Goal: Information Seeking & Learning: Learn about a topic

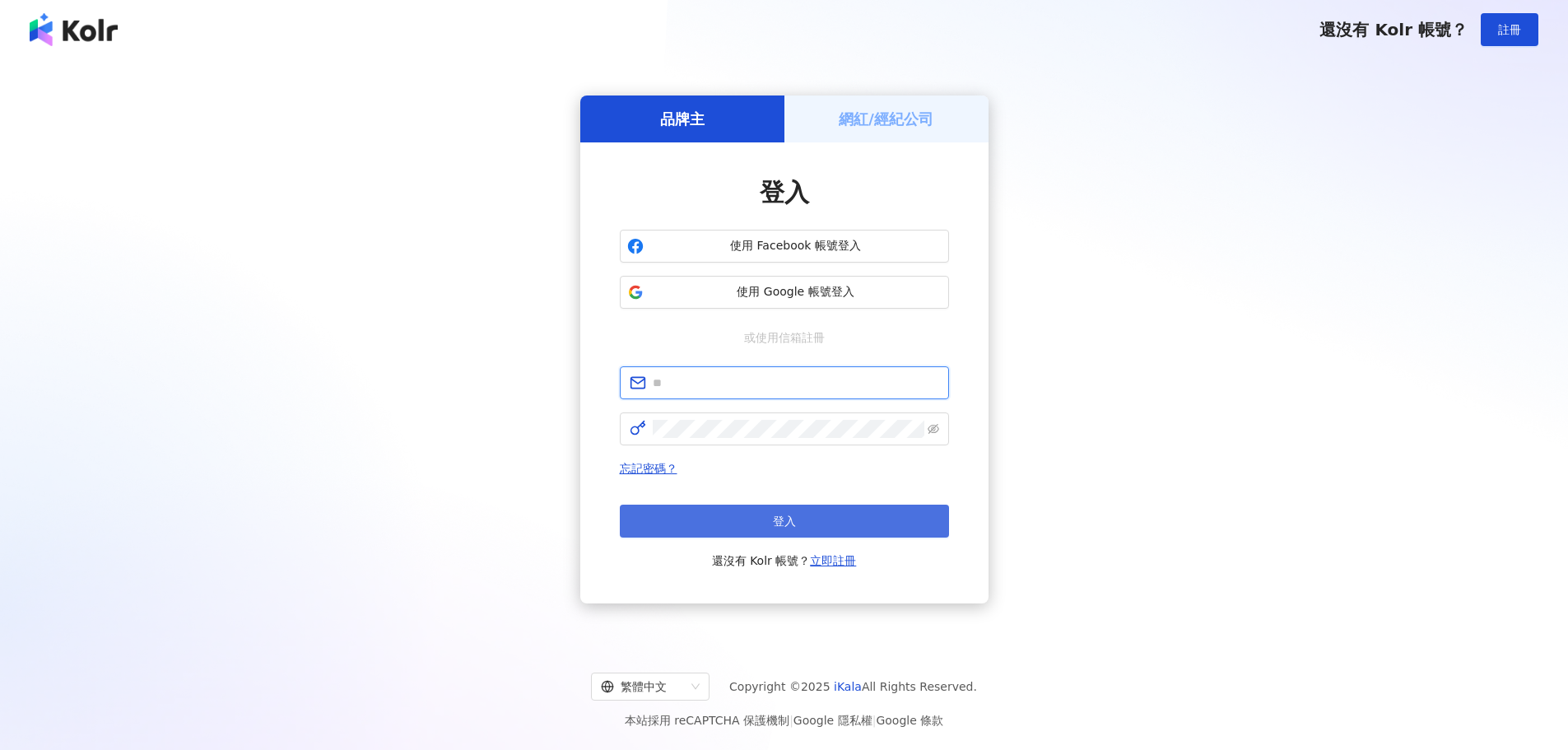
type input "**********"
click at [778, 526] on span "登入" at bounding box center [785, 521] width 23 height 13
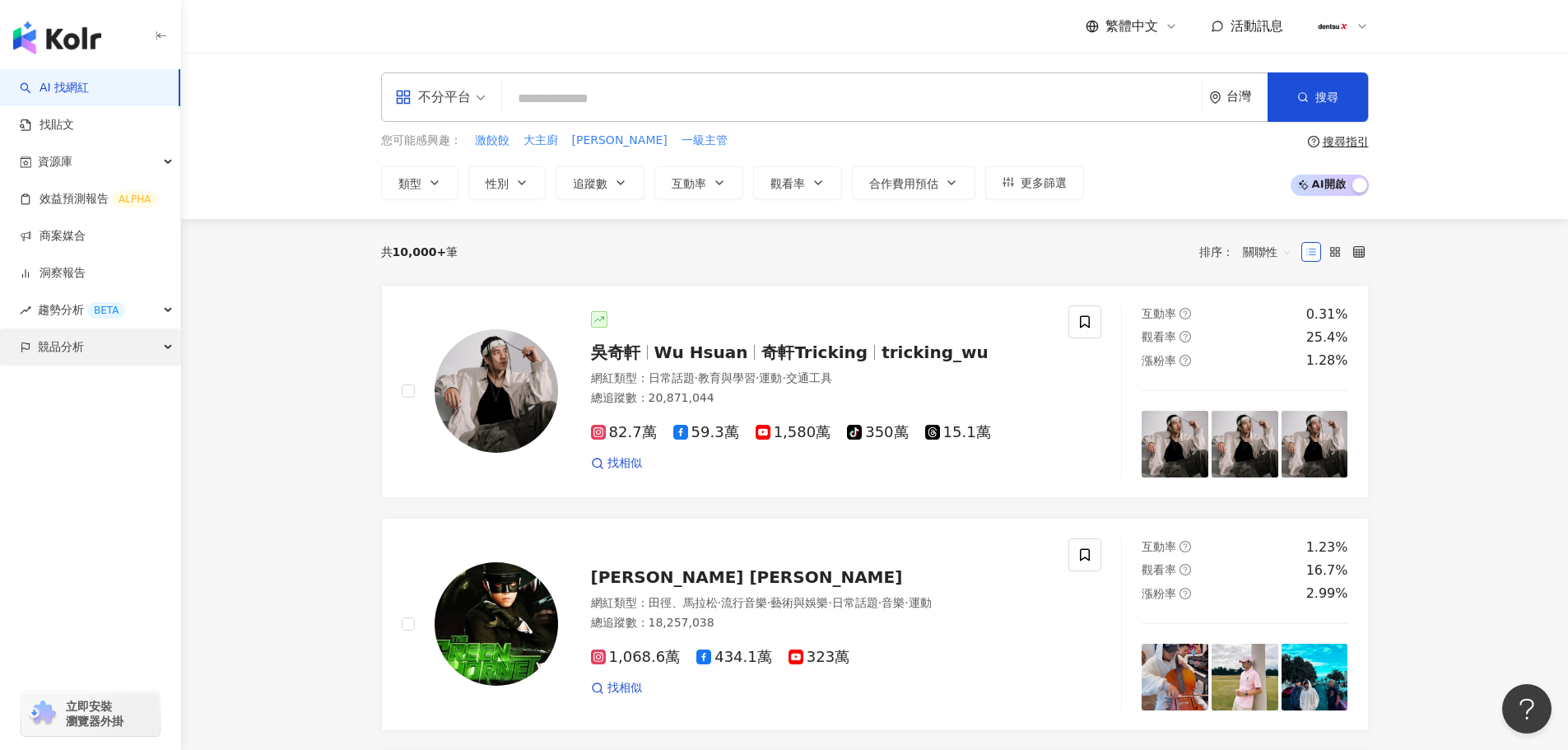
click at [62, 345] on span "競品分析" at bounding box center [60, 347] width 46 height 37
click at [79, 419] on link "關鍵字提及分析" at bounding box center [80, 421] width 81 height 16
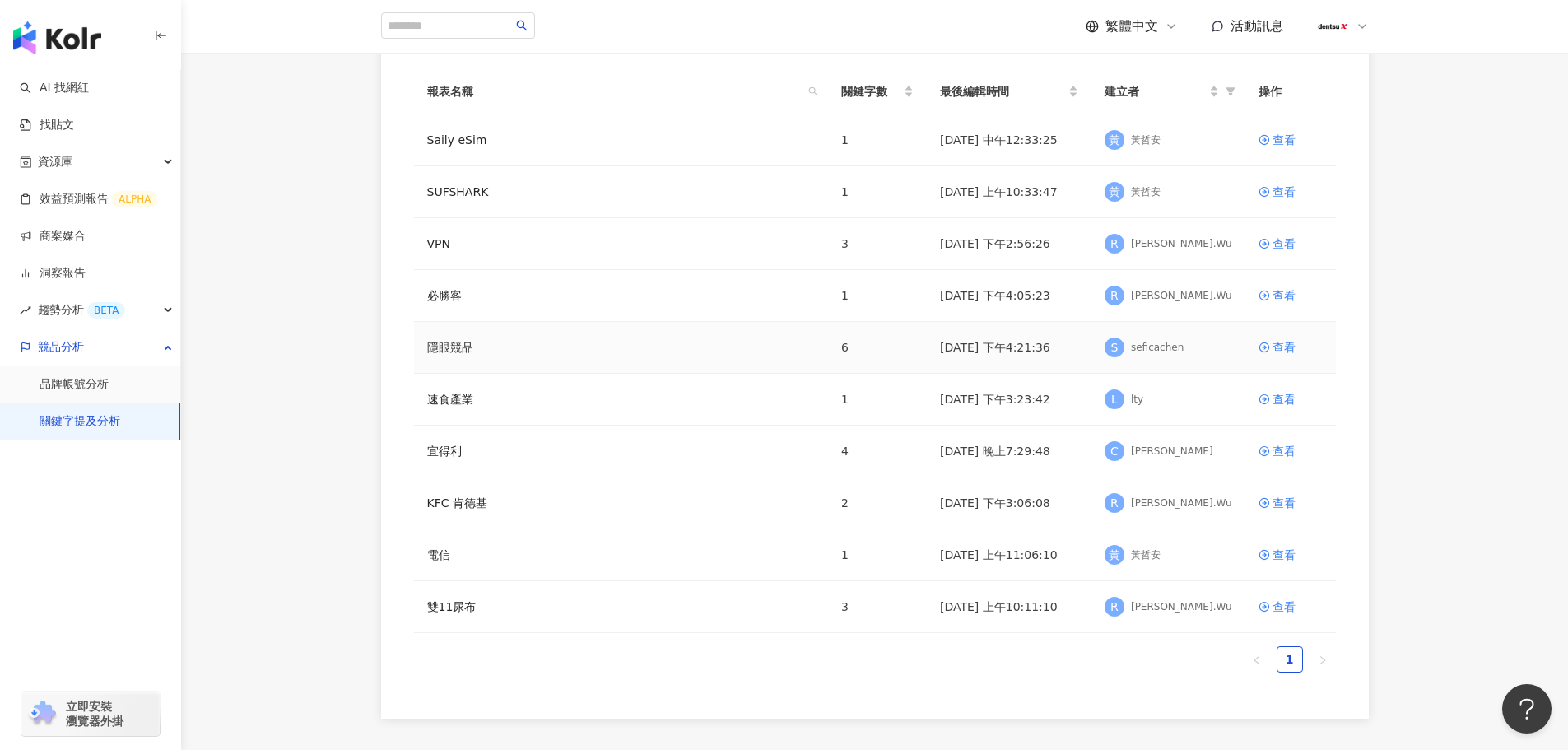
scroll to position [165, 0]
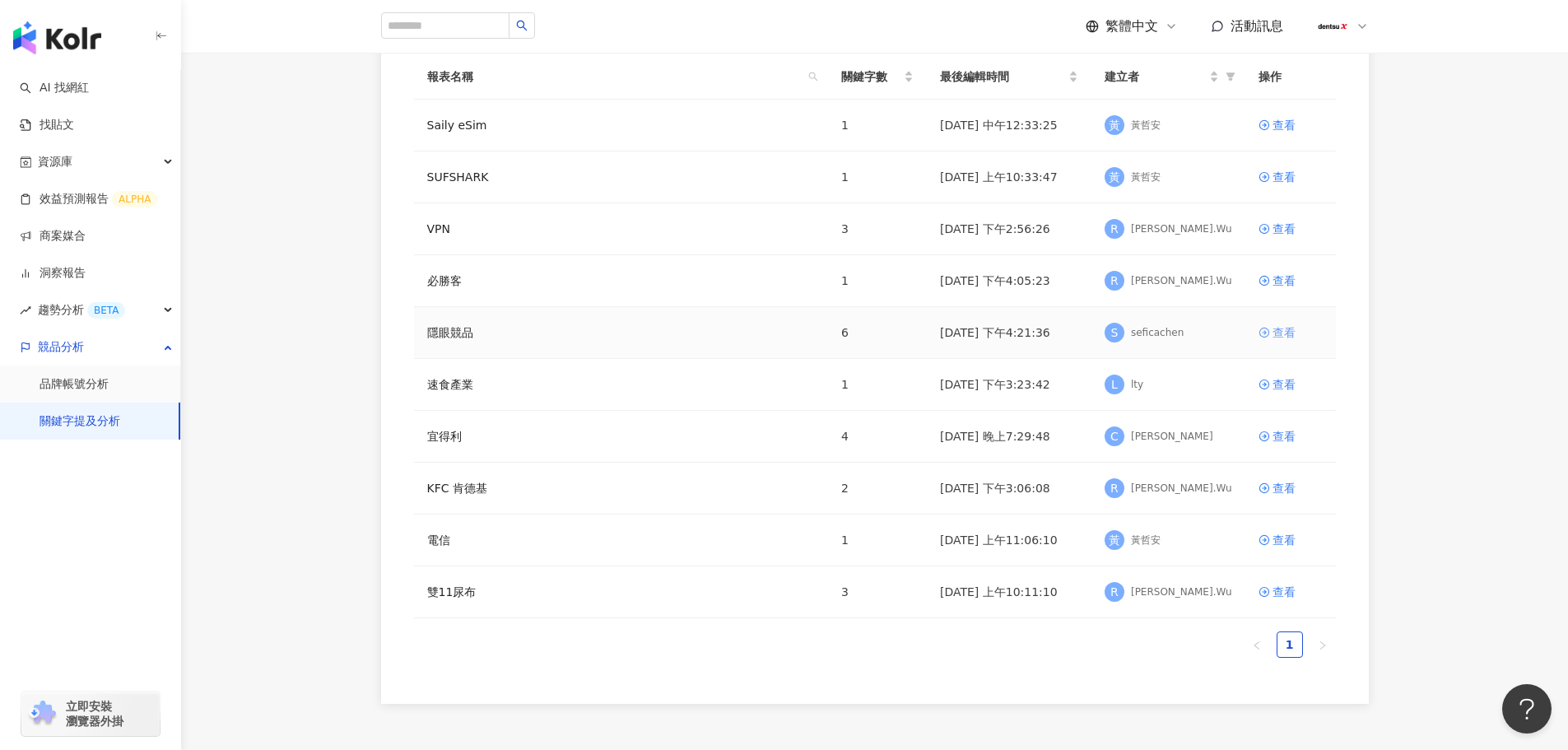
click at [1285, 332] on div "查看" at bounding box center [1284, 332] width 23 height 18
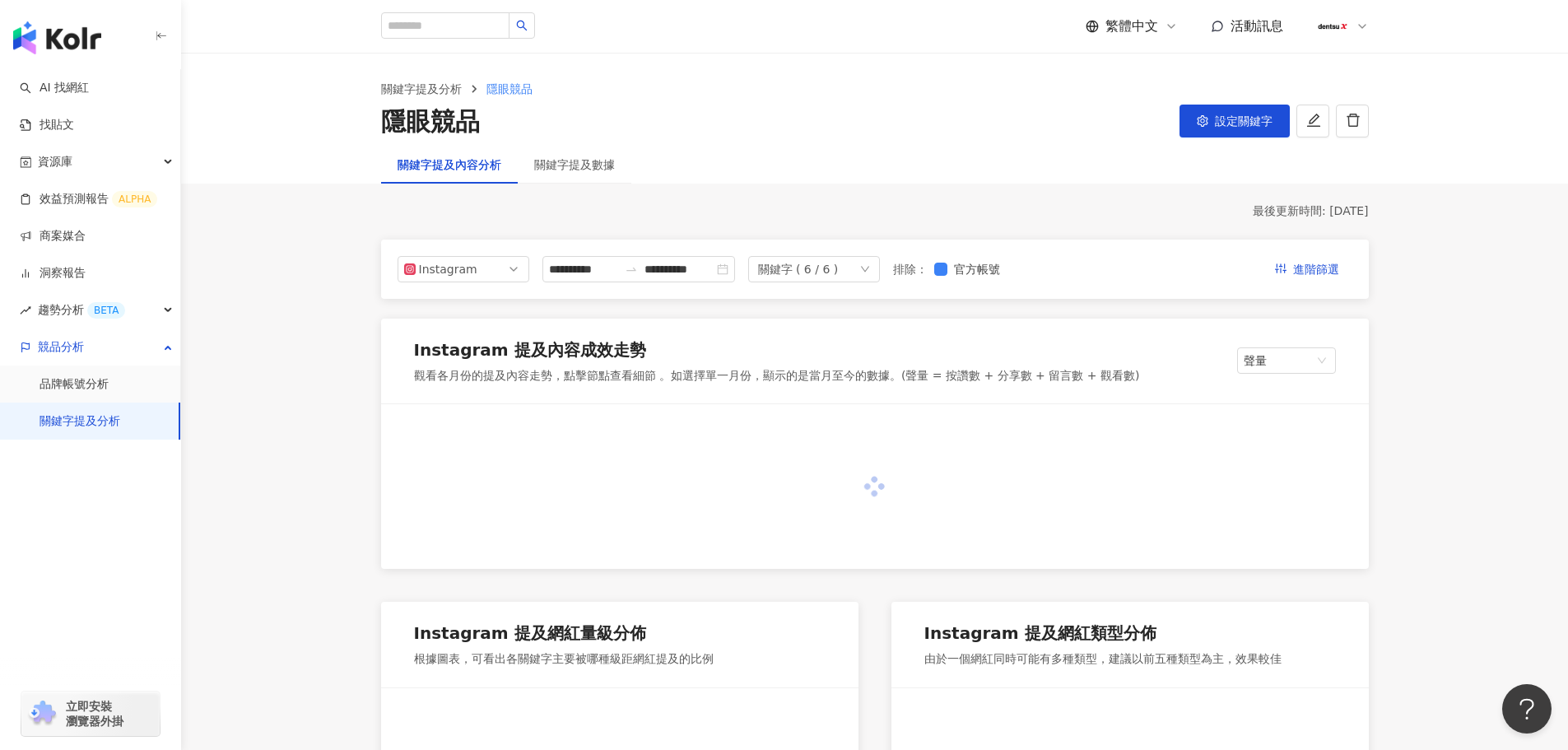
click at [880, 264] on div "關鍵字 ( 6 / 6 )" at bounding box center [814, 269] width 132 height 26
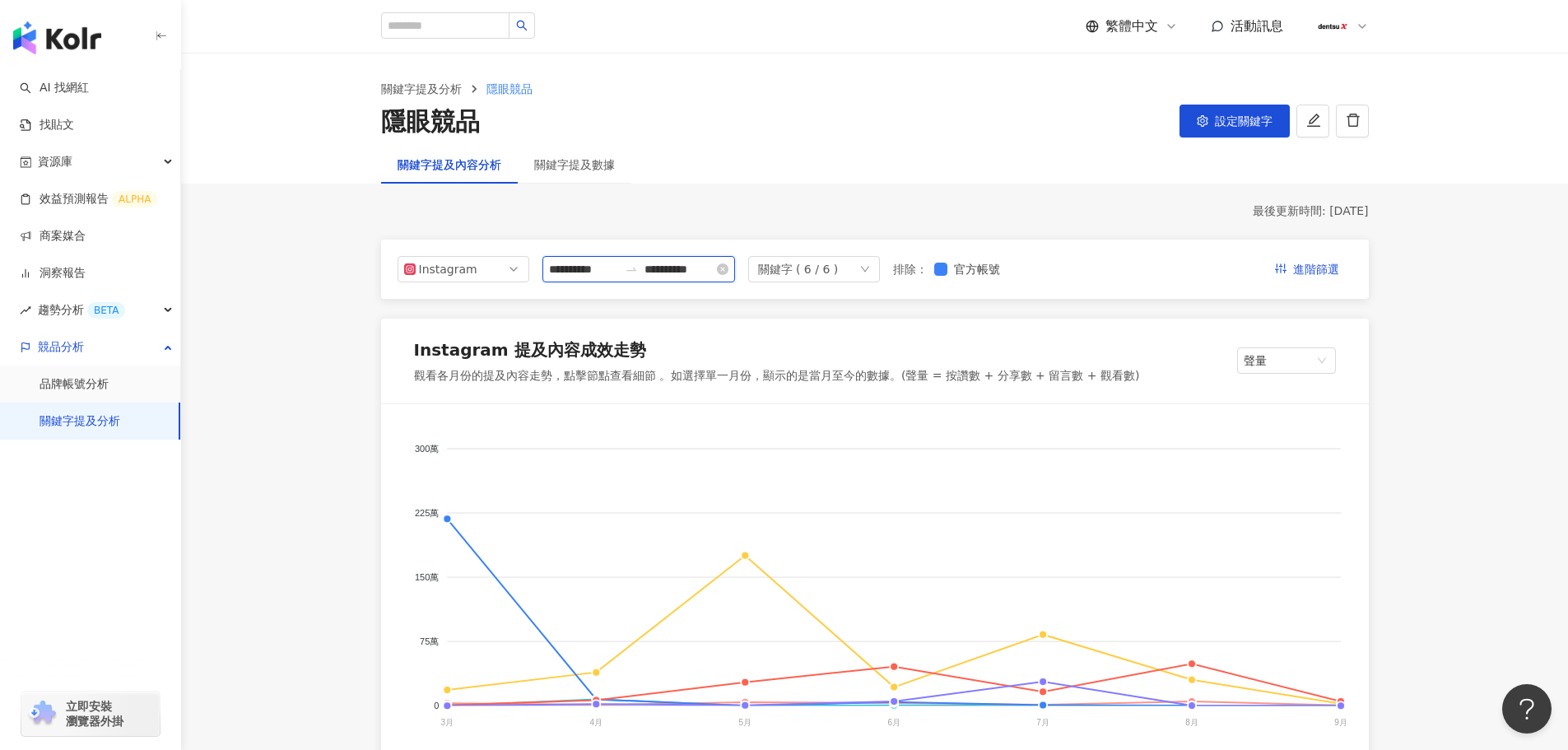
click at [579, 269] on input "**********" at bounding box center [583, 269] width 69 height 18
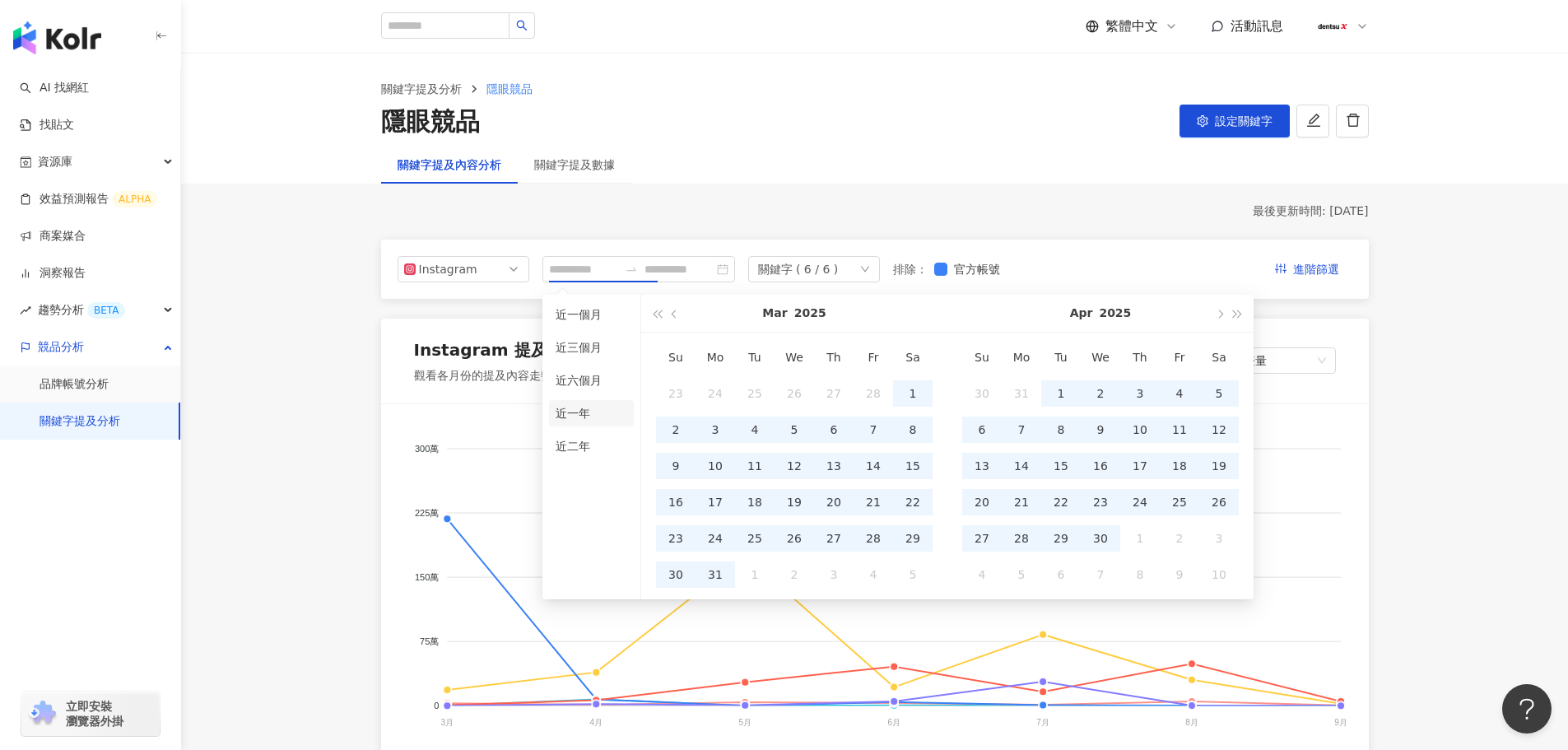
click at [580, 411] on li "近一年" at bounding box center [591, 412] width 85 height 26
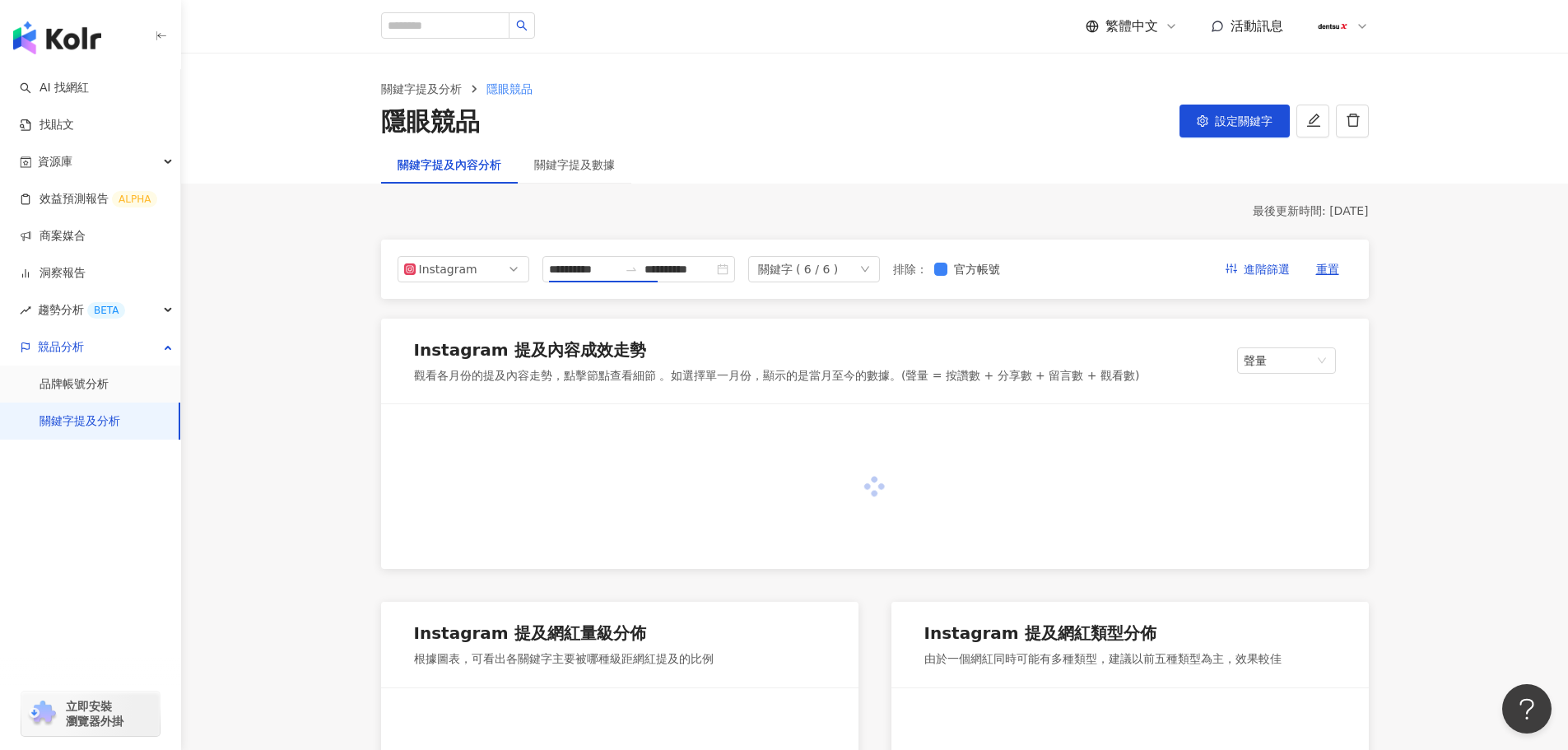
type input "**********"
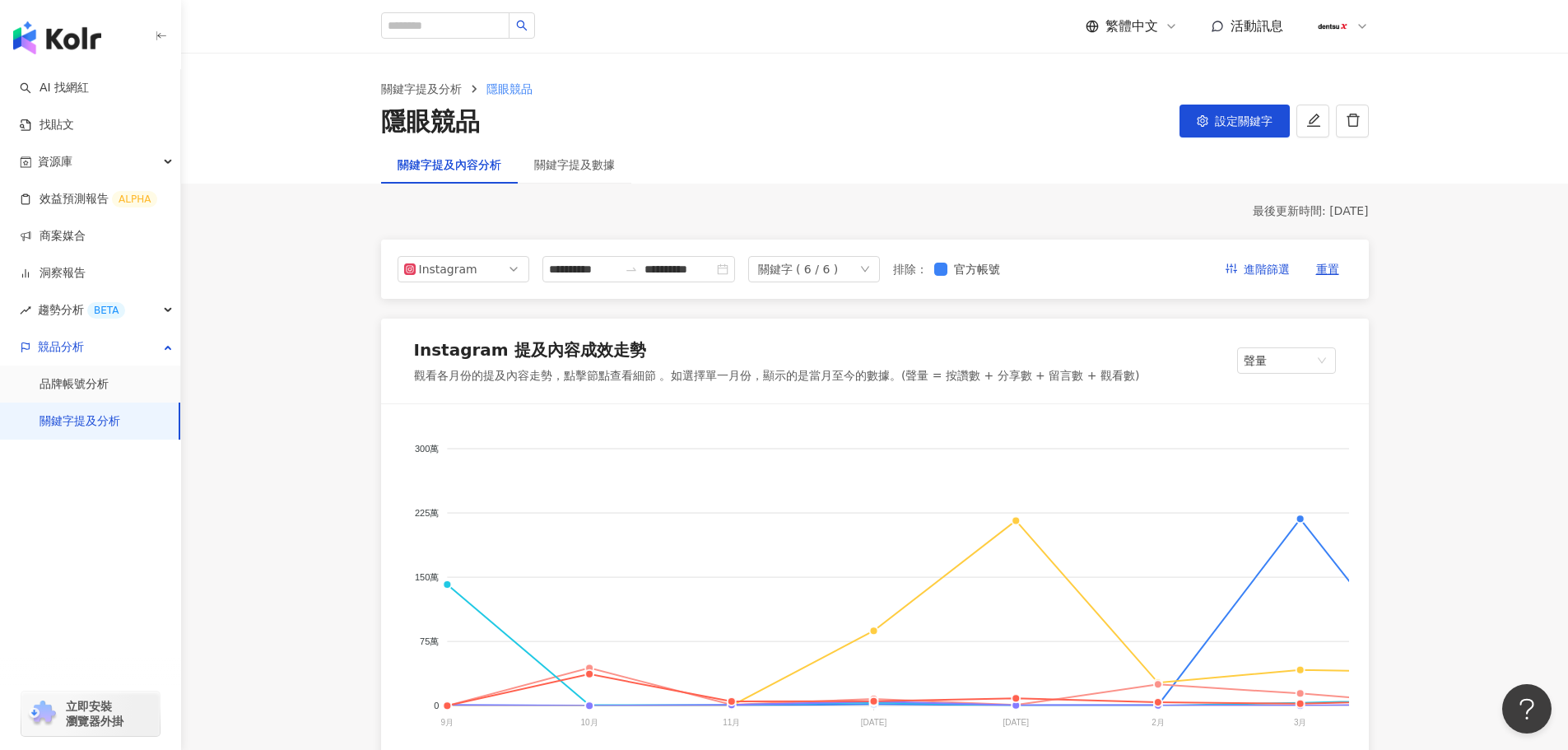
click at [839, 269] on div "關鍵字 ( 6 / 6 )" at bounding box center [798, 270] width 81 height 25
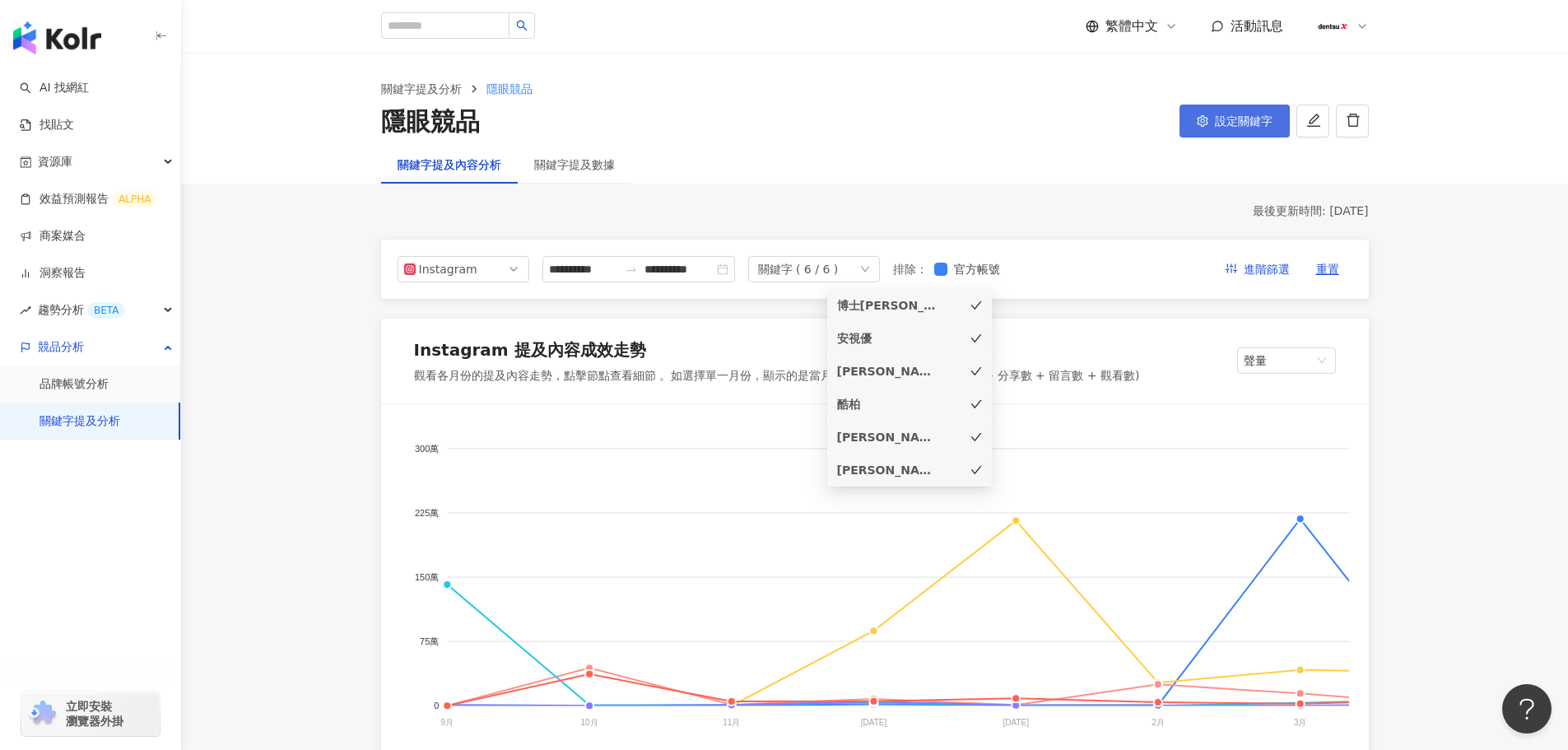
click at [1238, 108] on button "設定關鍵字" at bounding box center [1234, 121] width 110 height 33
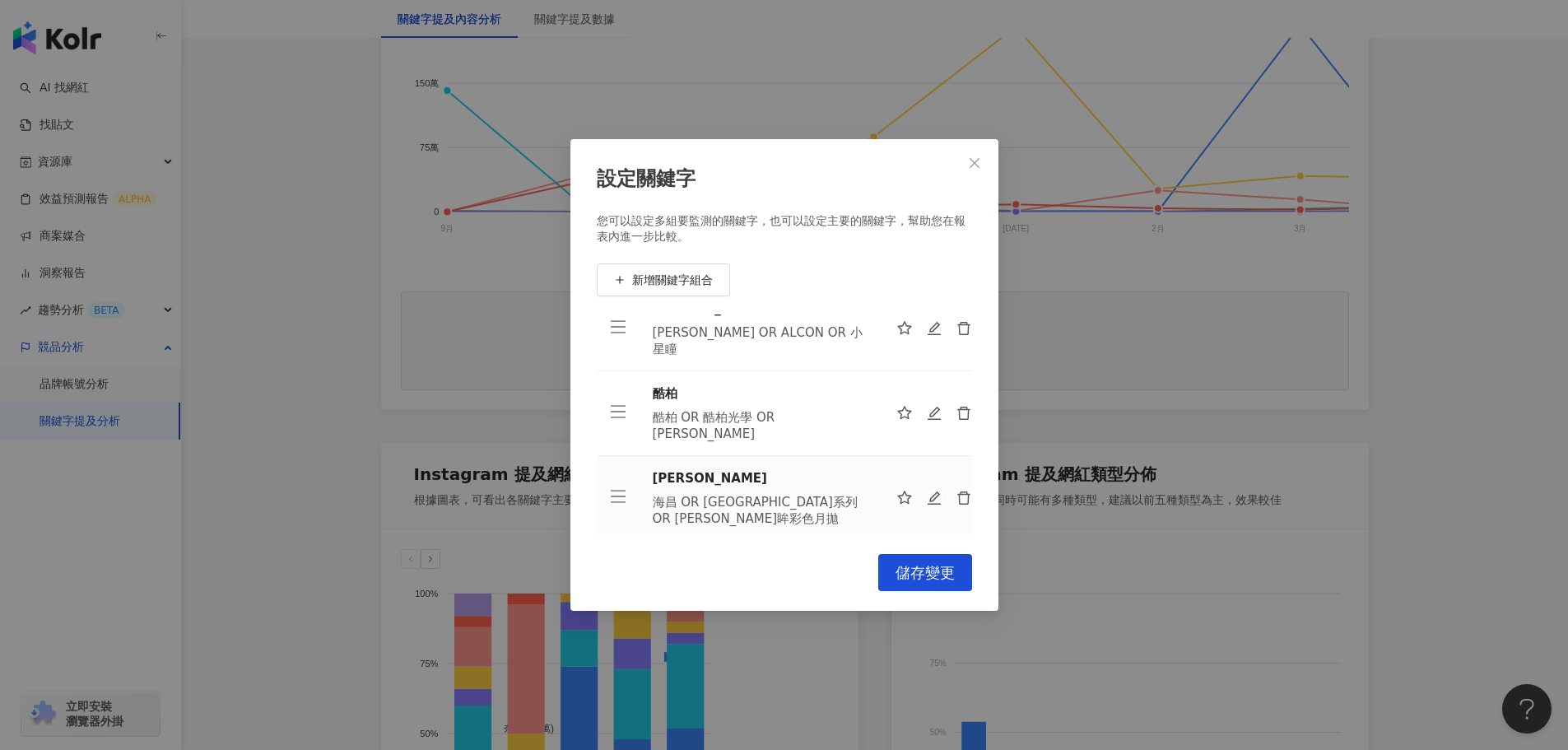
scroll to position [207, 0]
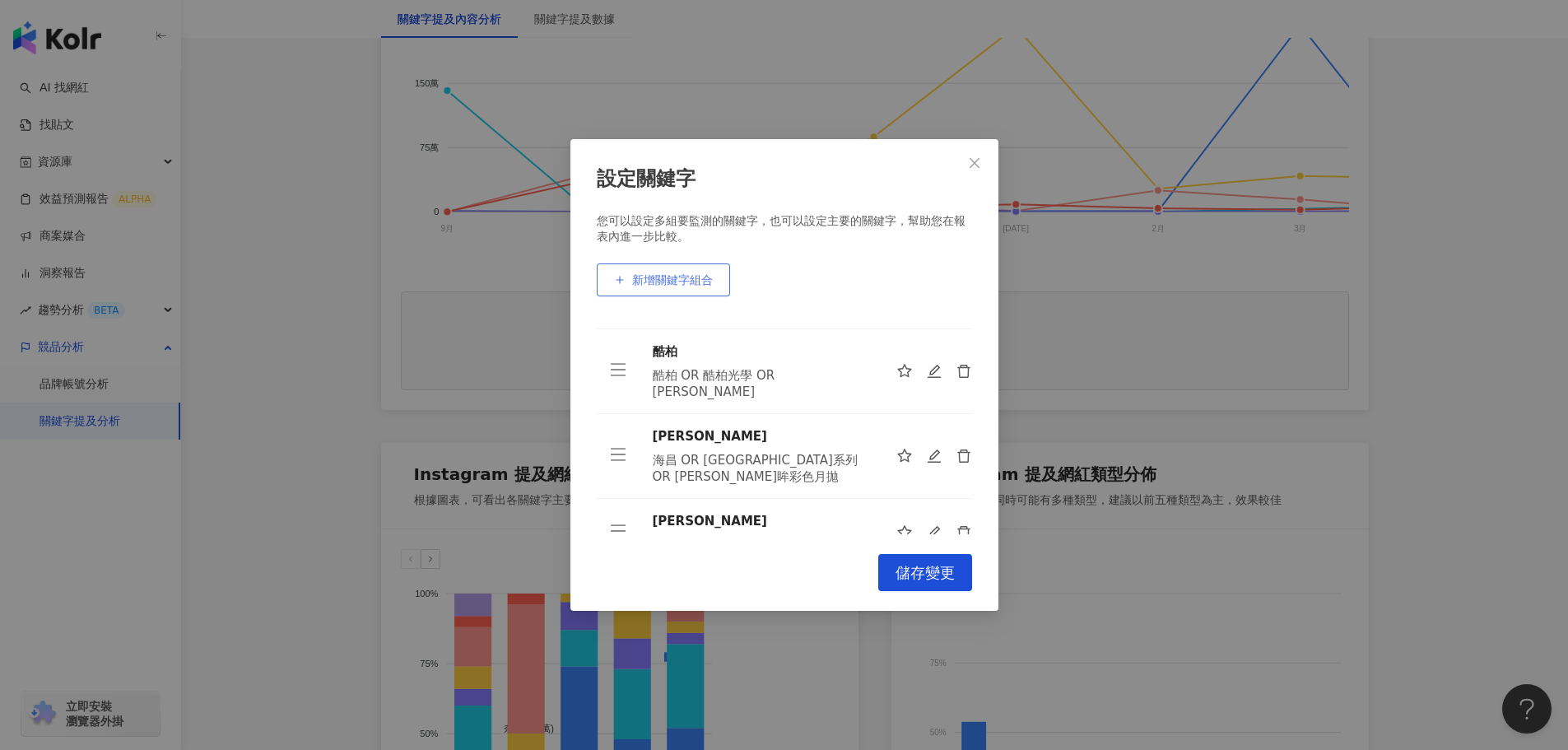
click at [650, 279] on span "新增關鍵字組合" at bounding box center [672, 280] width 81 height 13
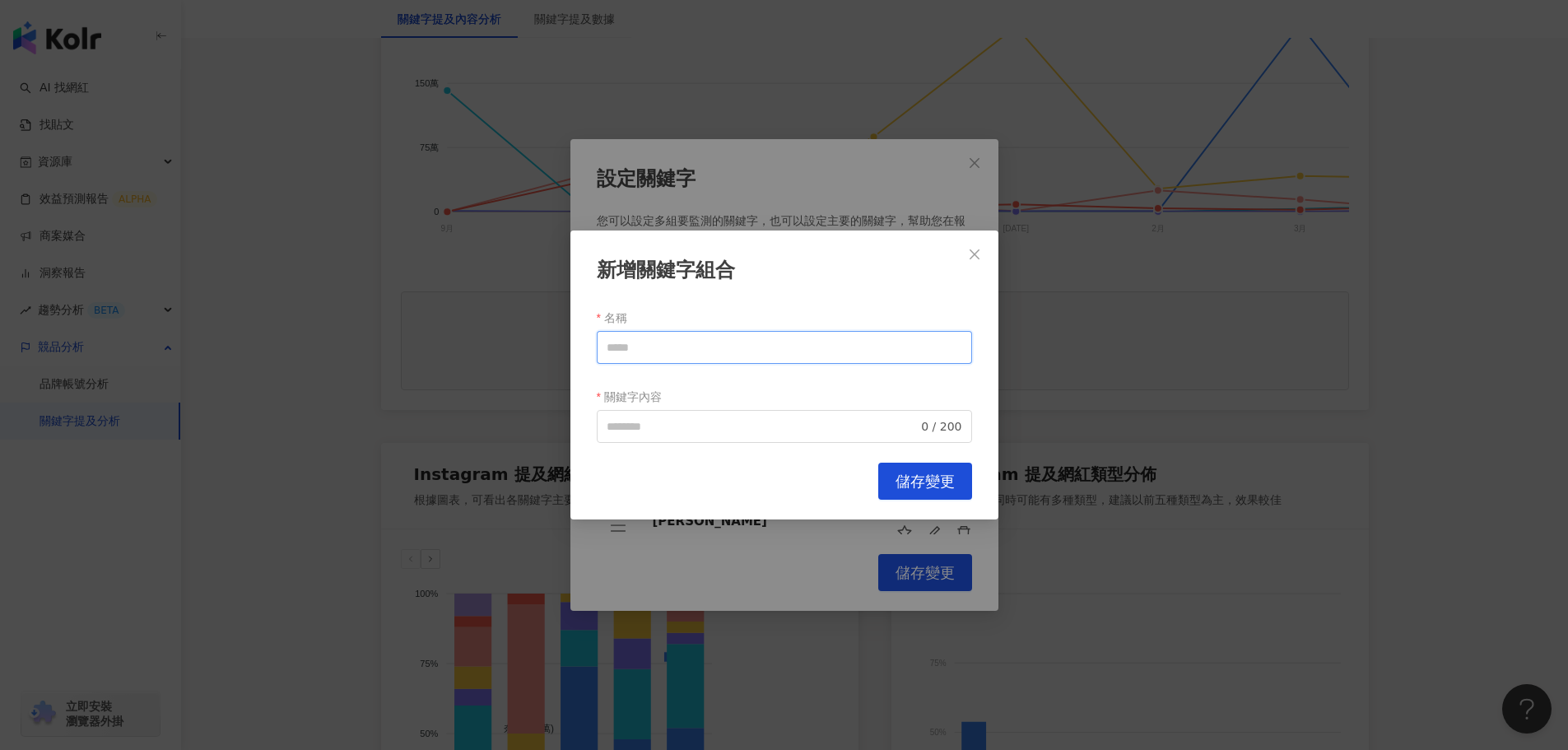
click at [700, 341] on input "名稱" at bounding box center [784, 347] width 375 height 33
type input "*"
paste input "***"
type input "***"
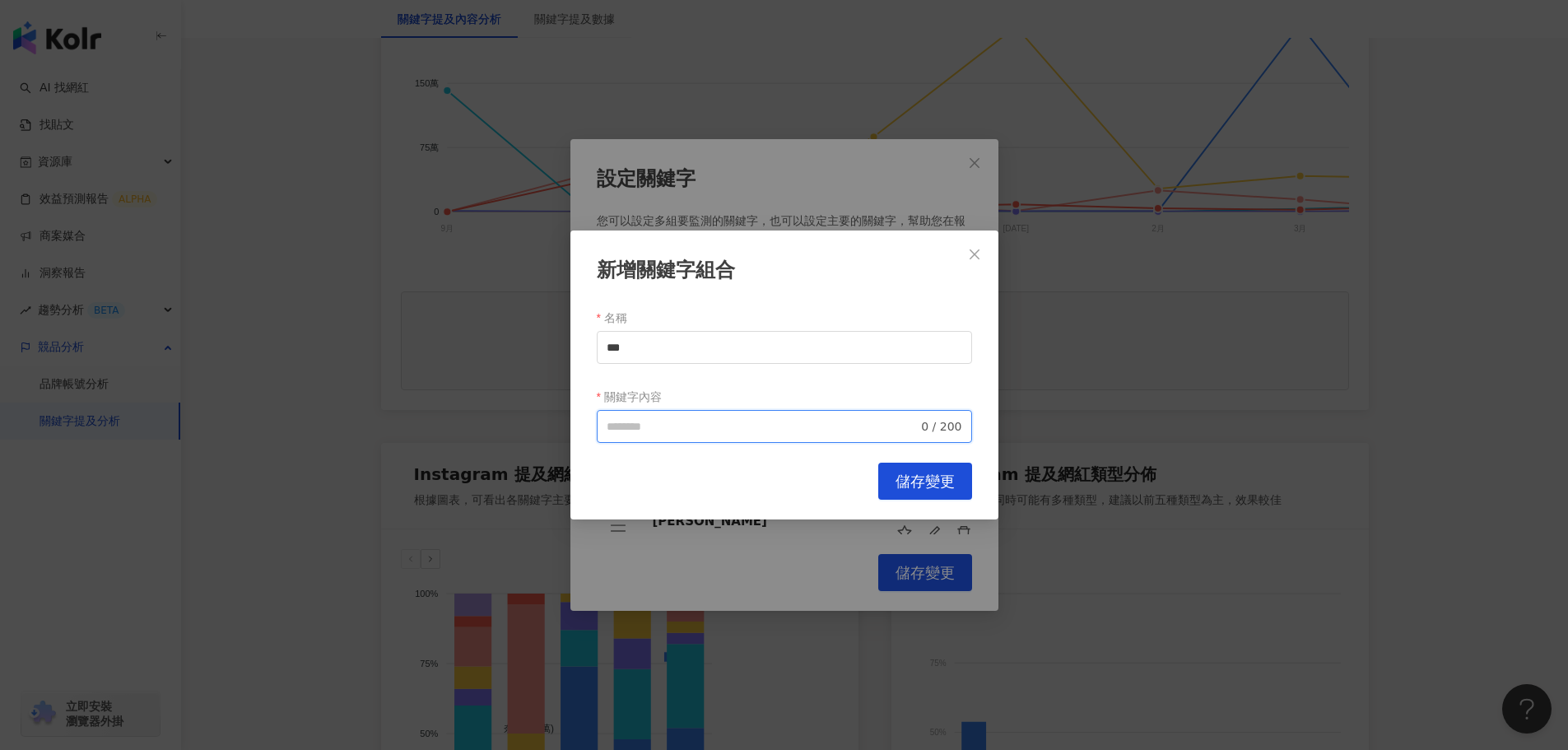
click at [654, 428] on input "關鍵字內容" at bounding box center [762, 427] width 312 height 18
paste input "***"
type input "***"
click at [897, 487] on span "儲存變更" at bounding box center [925, 481] width 59 height 18
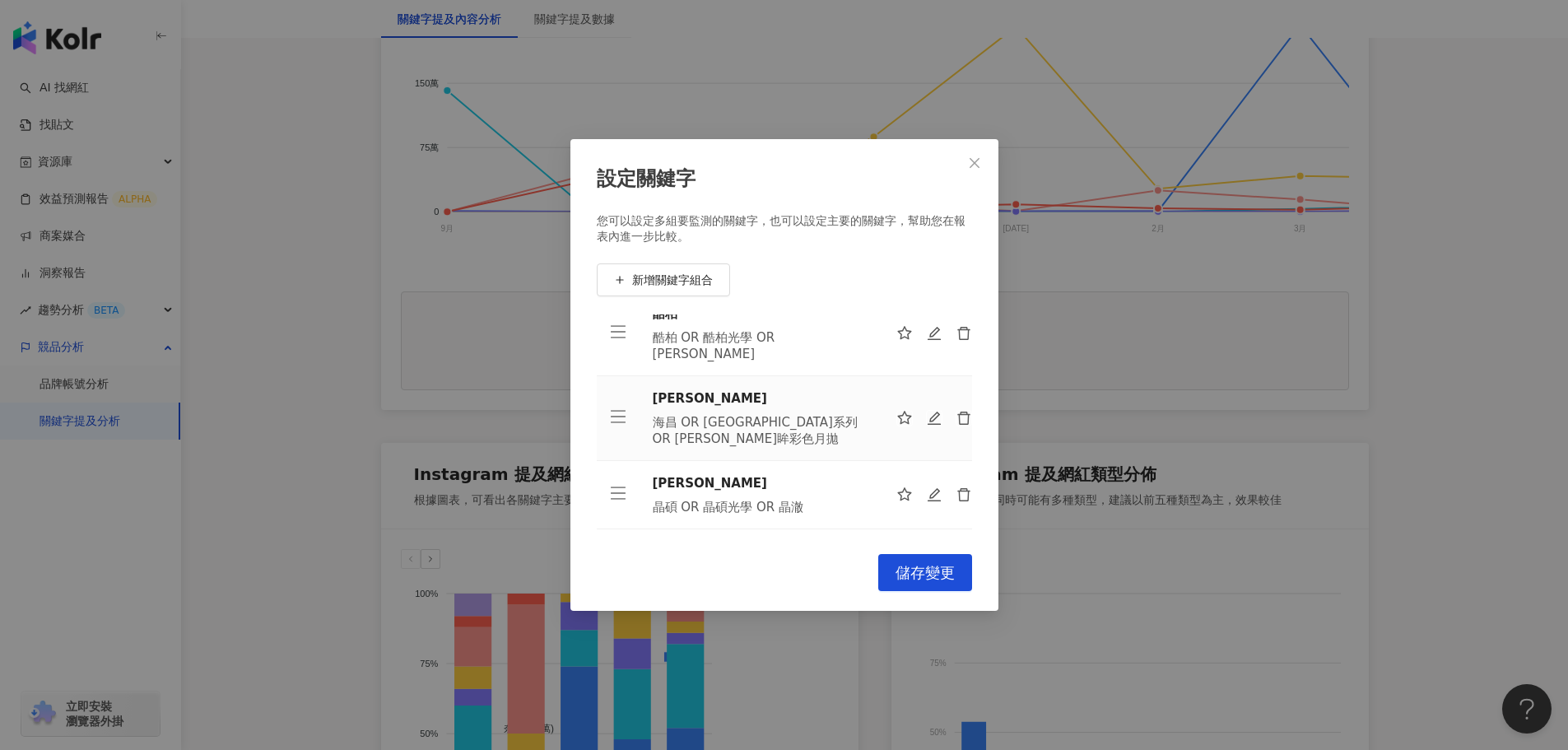
scroll to position [275, 0]
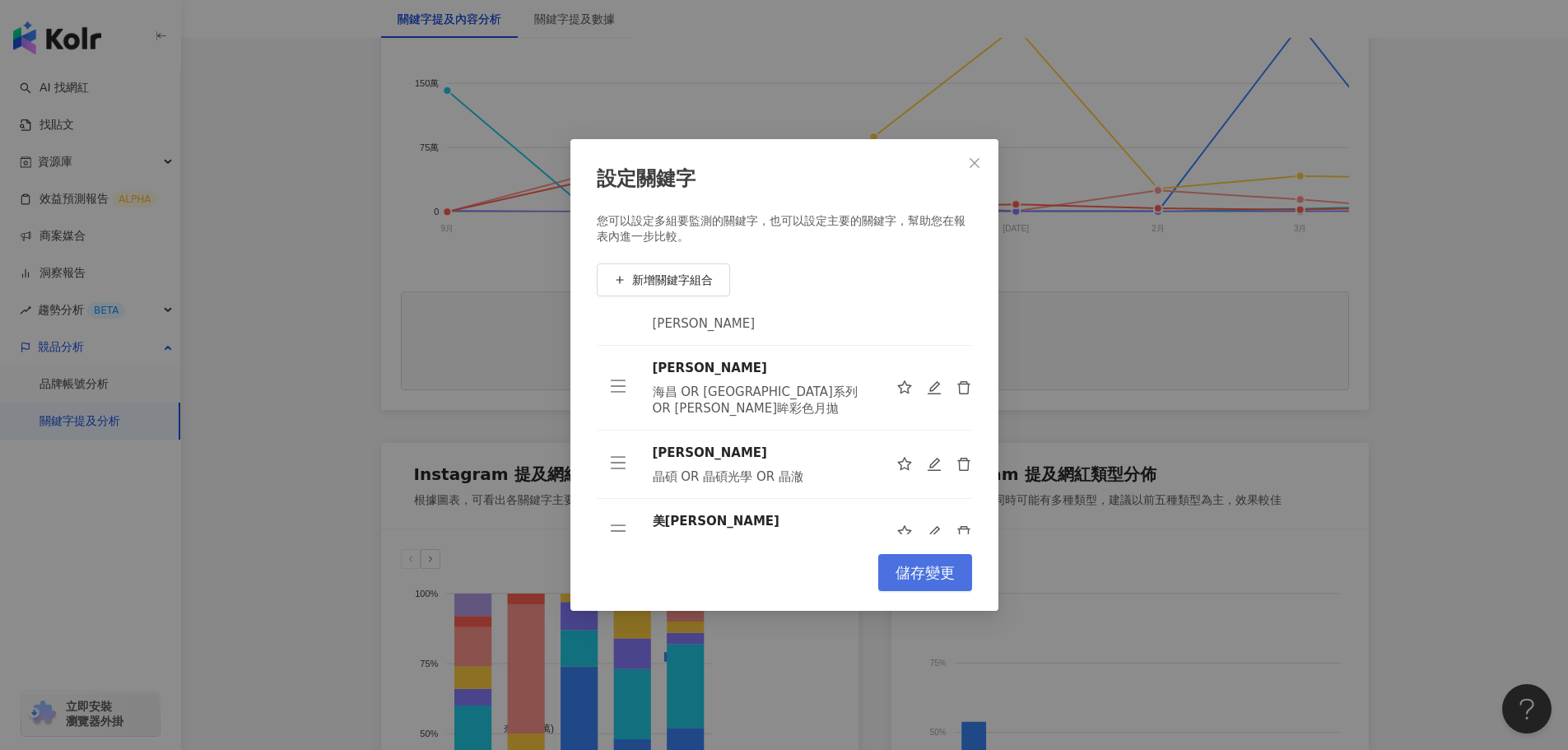
click at [905, 577] on span "儲存變更" at bounding box center [925, 573] width 59 height 18
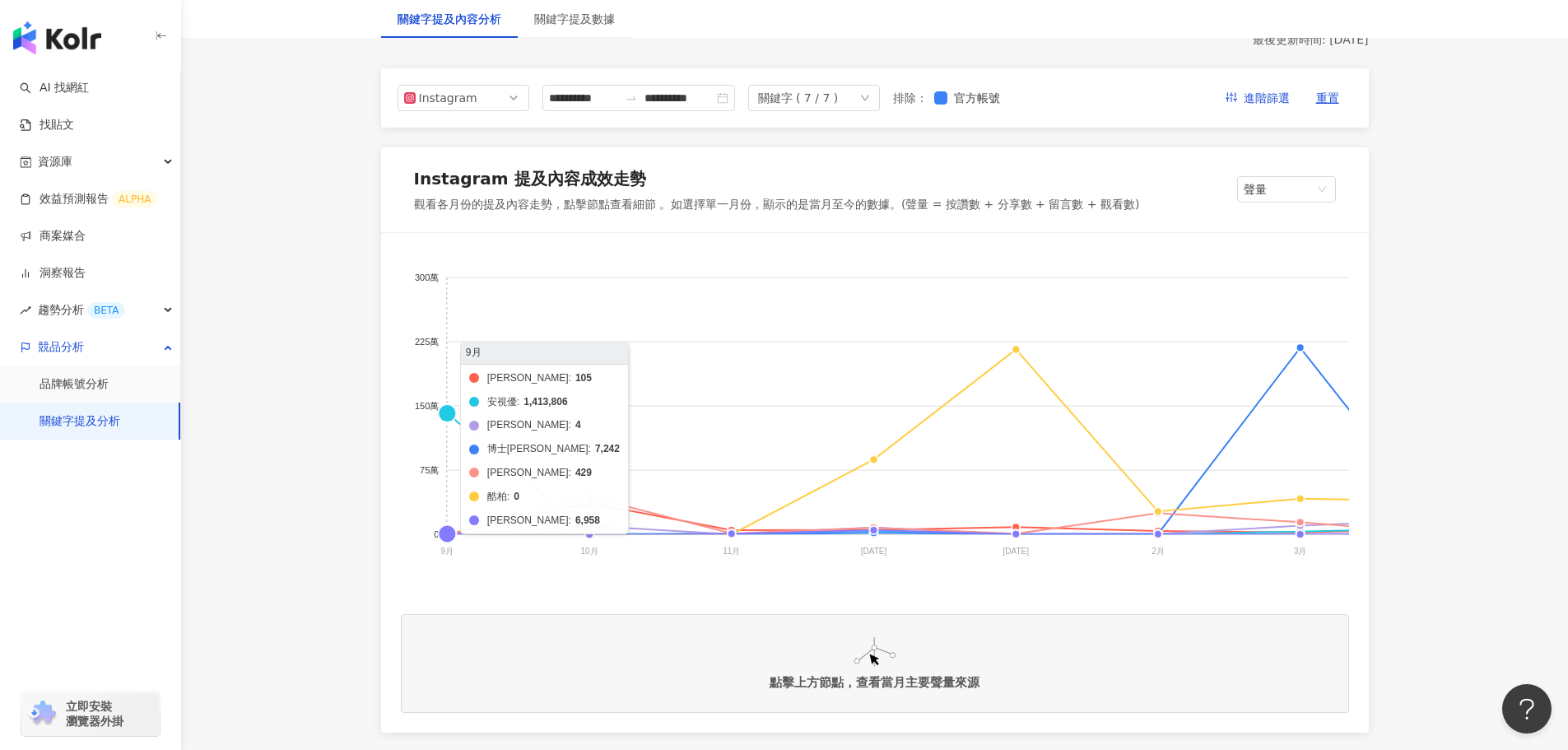
scroll to position [0, 0]
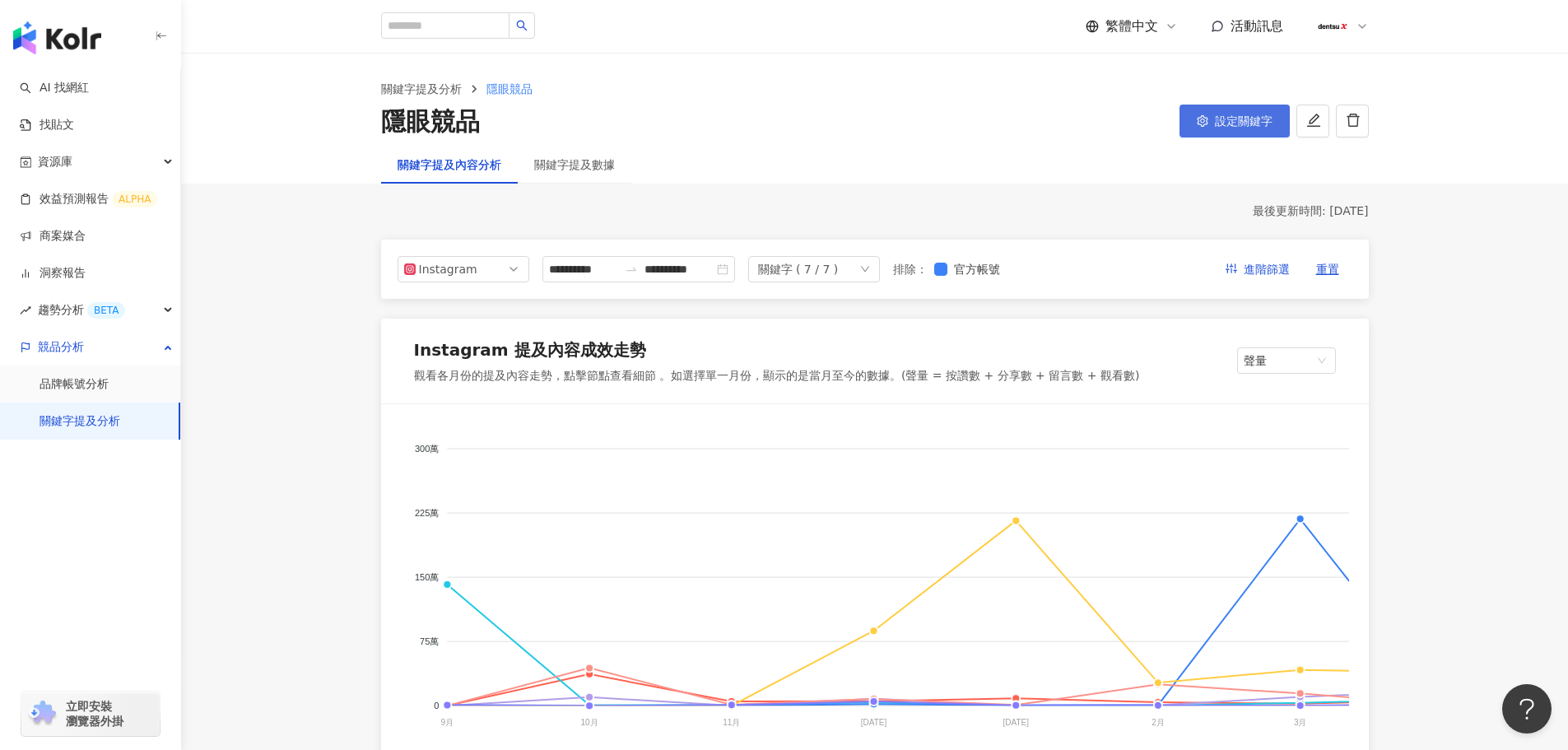
click at [1200, 126] on icon "setting" at bounding box center [1202, 121] width 12 height 12
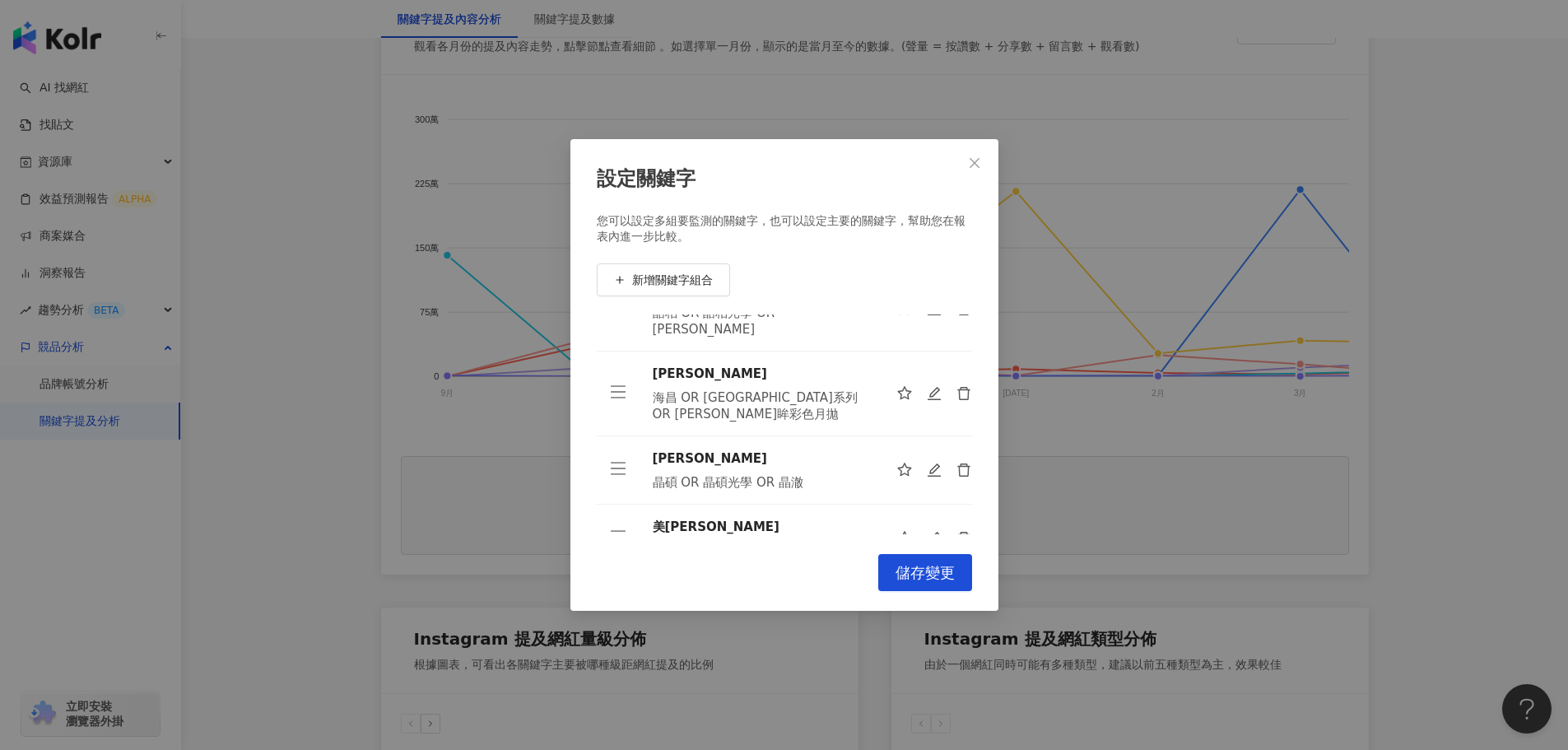
scroll to position [275, 0]
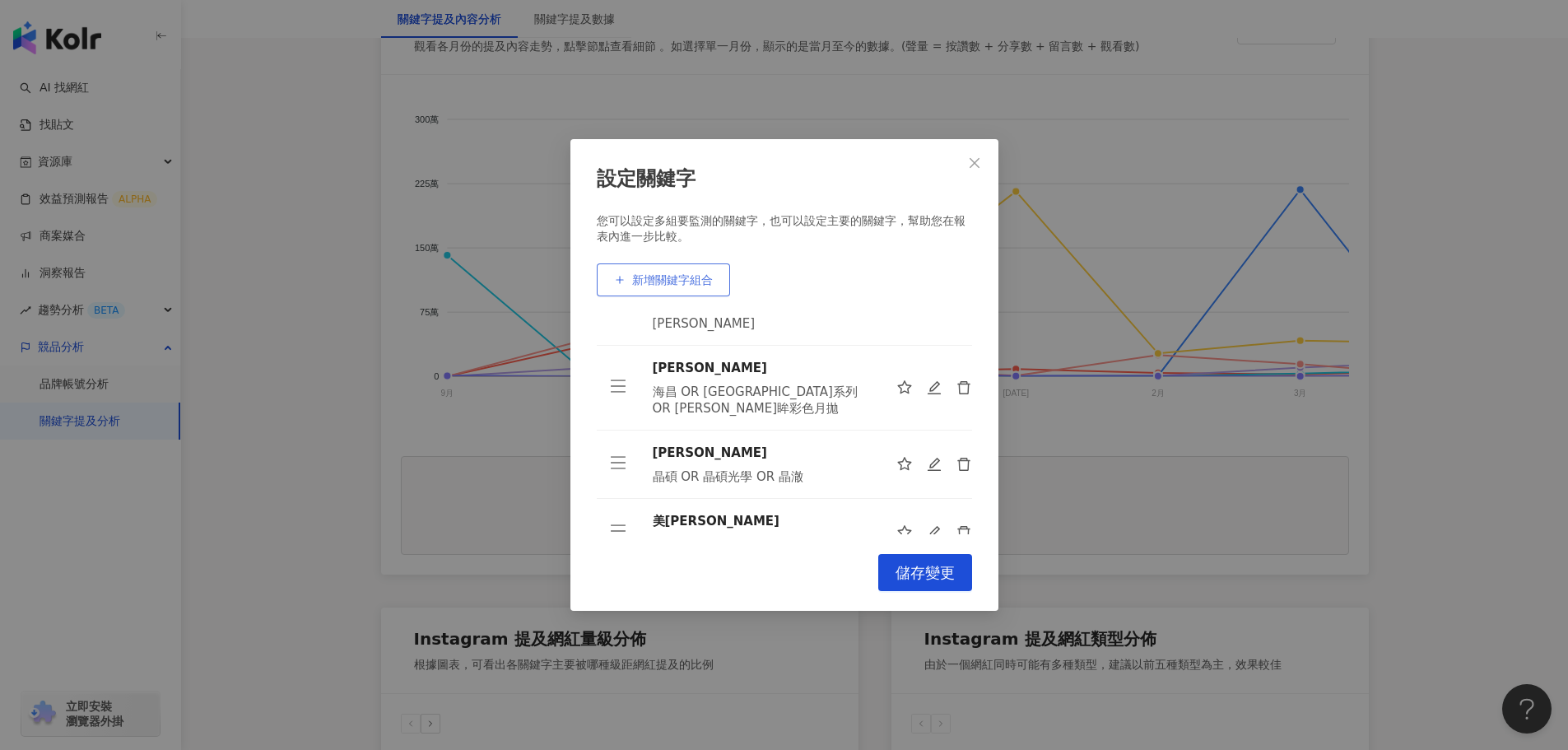
click at [659, 280] on span "新增關鍵字組合" at bounding box center [672, 280] width 81 height 13
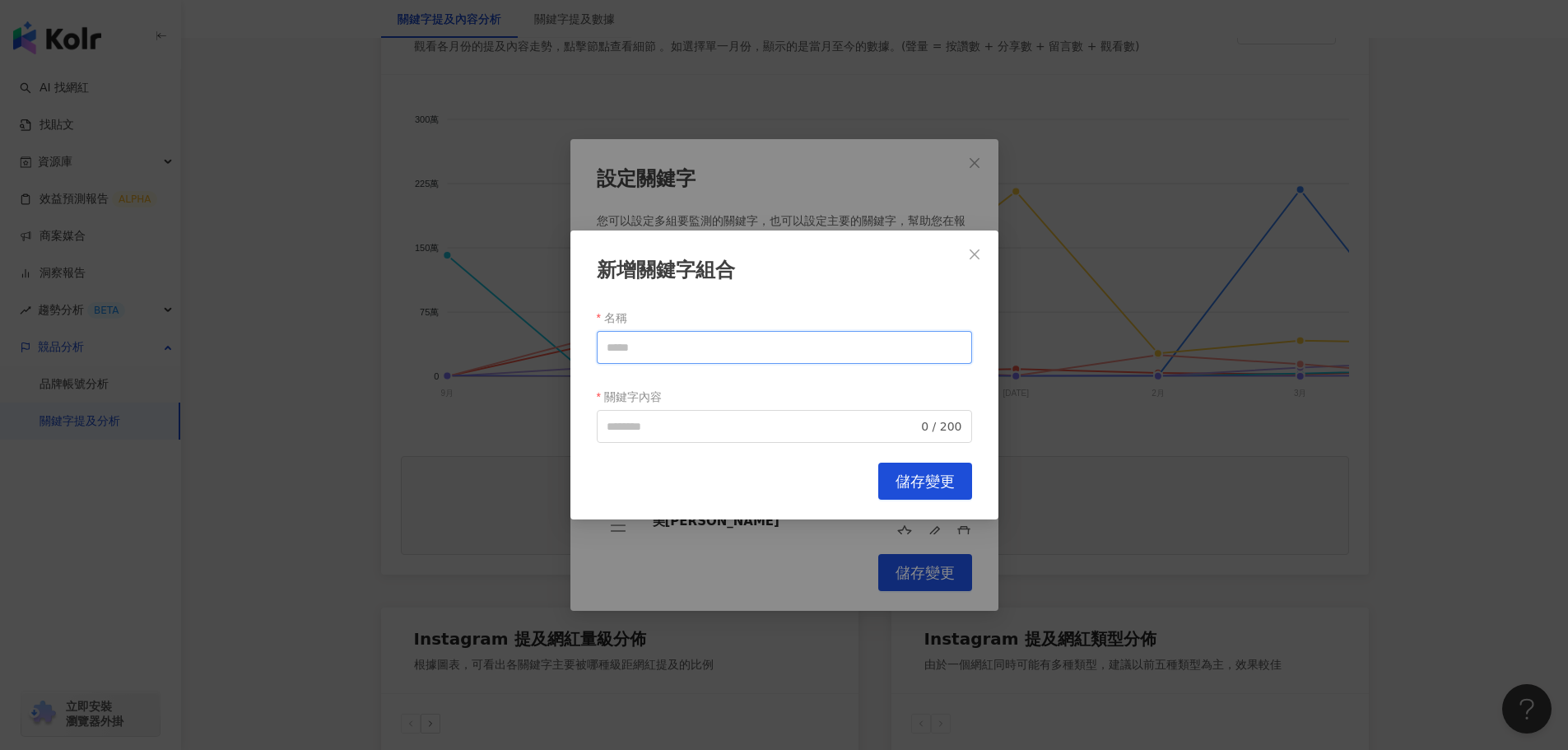
click at [707, 350] on input "名稱" at bounding box center [784, 347] width 375 height 33
type input "*"
paste input "**"
type input "**"
click at [682, 431] on input "關鍵字內容" at bounding box center [762, 427] width 312 height 18
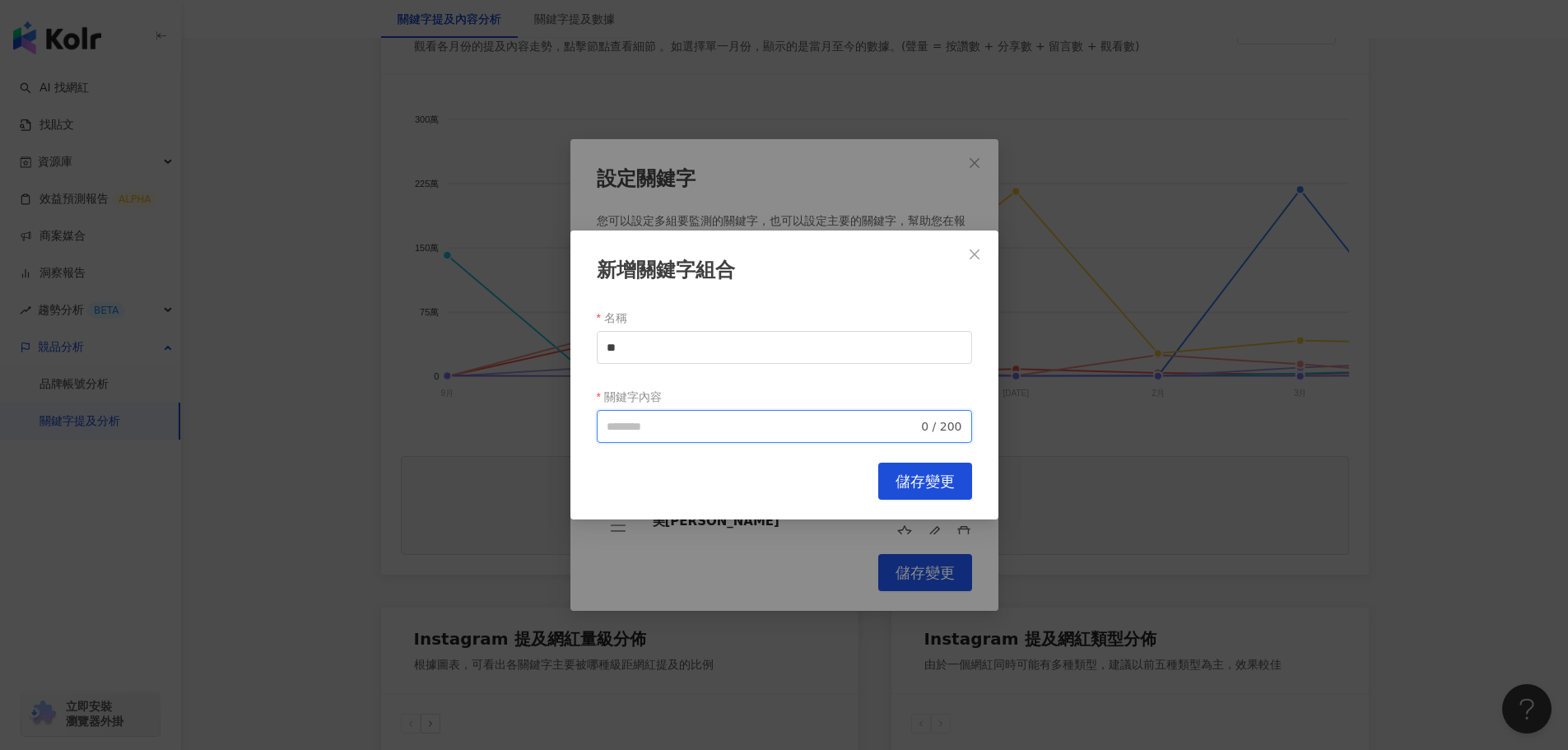
paste input "**"
click at [662, 428] on input "**" at bounding box center [762, 427] width 312 height 18
drag, startPoint x: 670, startPoint y: 430, endPoint x: 642, endPoint y: 430, distance: 28.0
click at [642, 430] on input "**" at bounding box center [762, 427] width 312 height 18
paste input "*********"
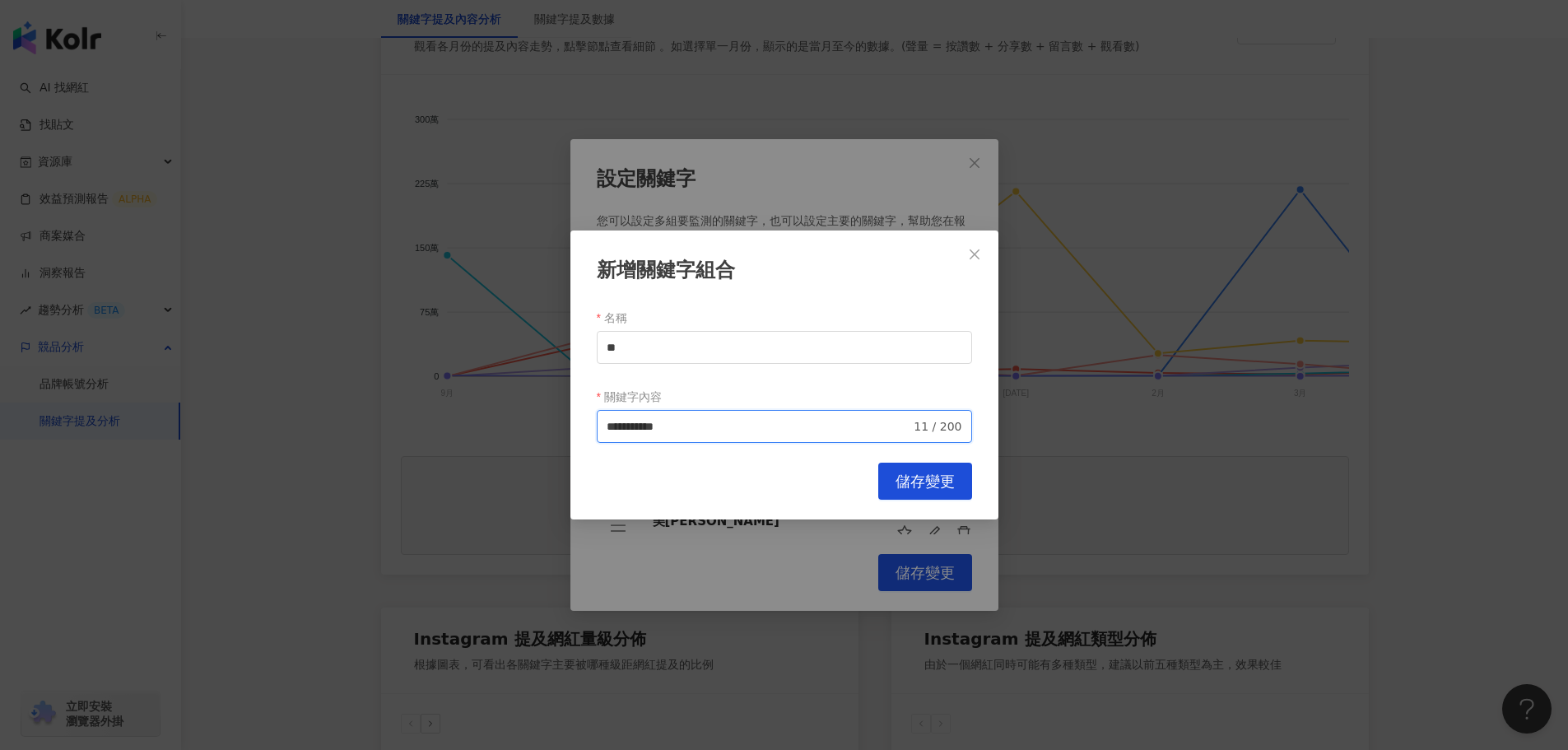
drag, startPoint x: 632, startPoint y: 426, endPoint x: 633, endPoint y: 434, distance: 8.1
click at [632, 428] on input "**********" at bounding box center [759, 427] width 305 height 18
type input "**********"
click at [908, 478] on span "儲存變更" at bounding box center [925, 481] width 59 height 18
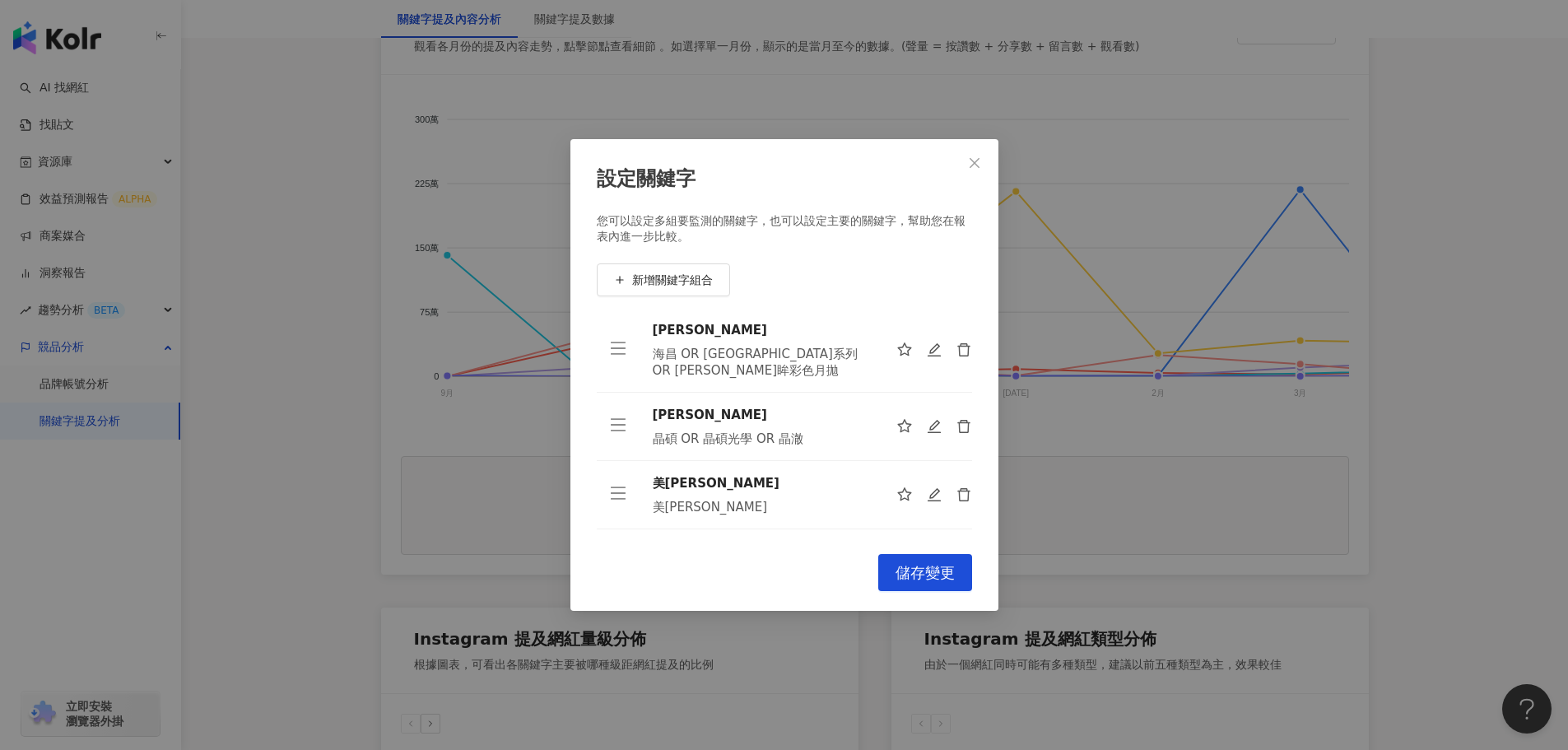
scroll to position [343, 0]
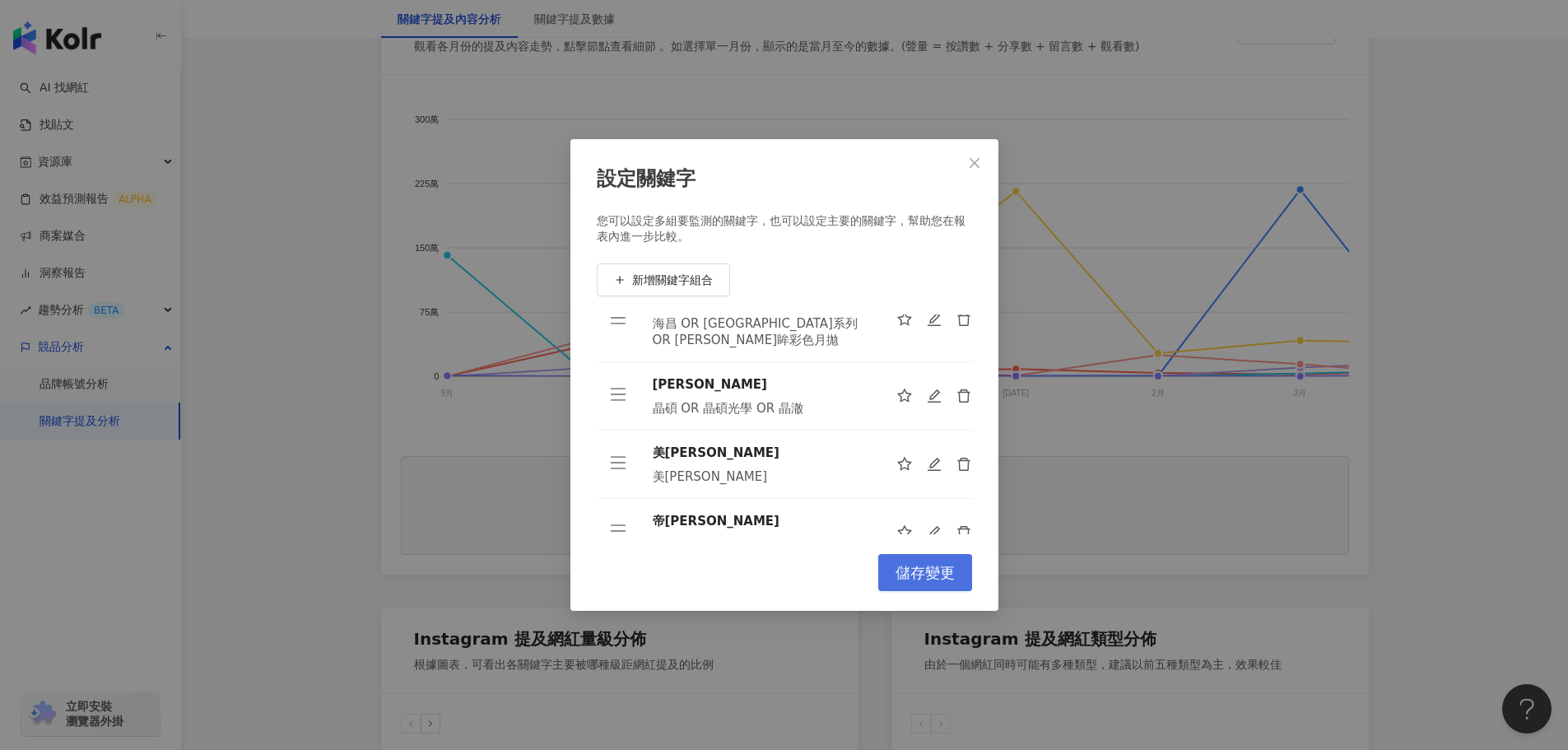
click at [908, 568] on span "儲存變更" at bounding box center [925, 573] width 59 height 18
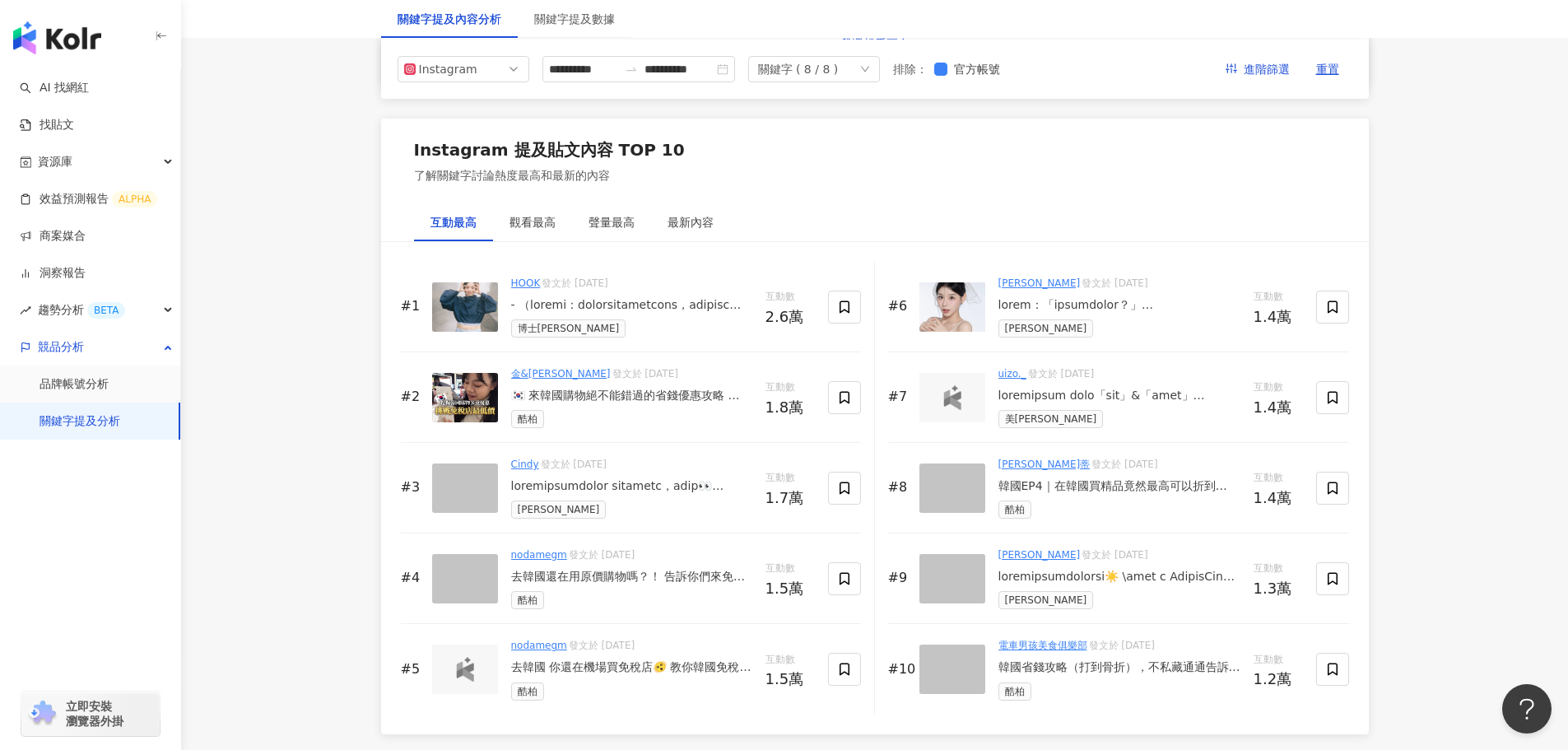
scroll to position [2387, 0]
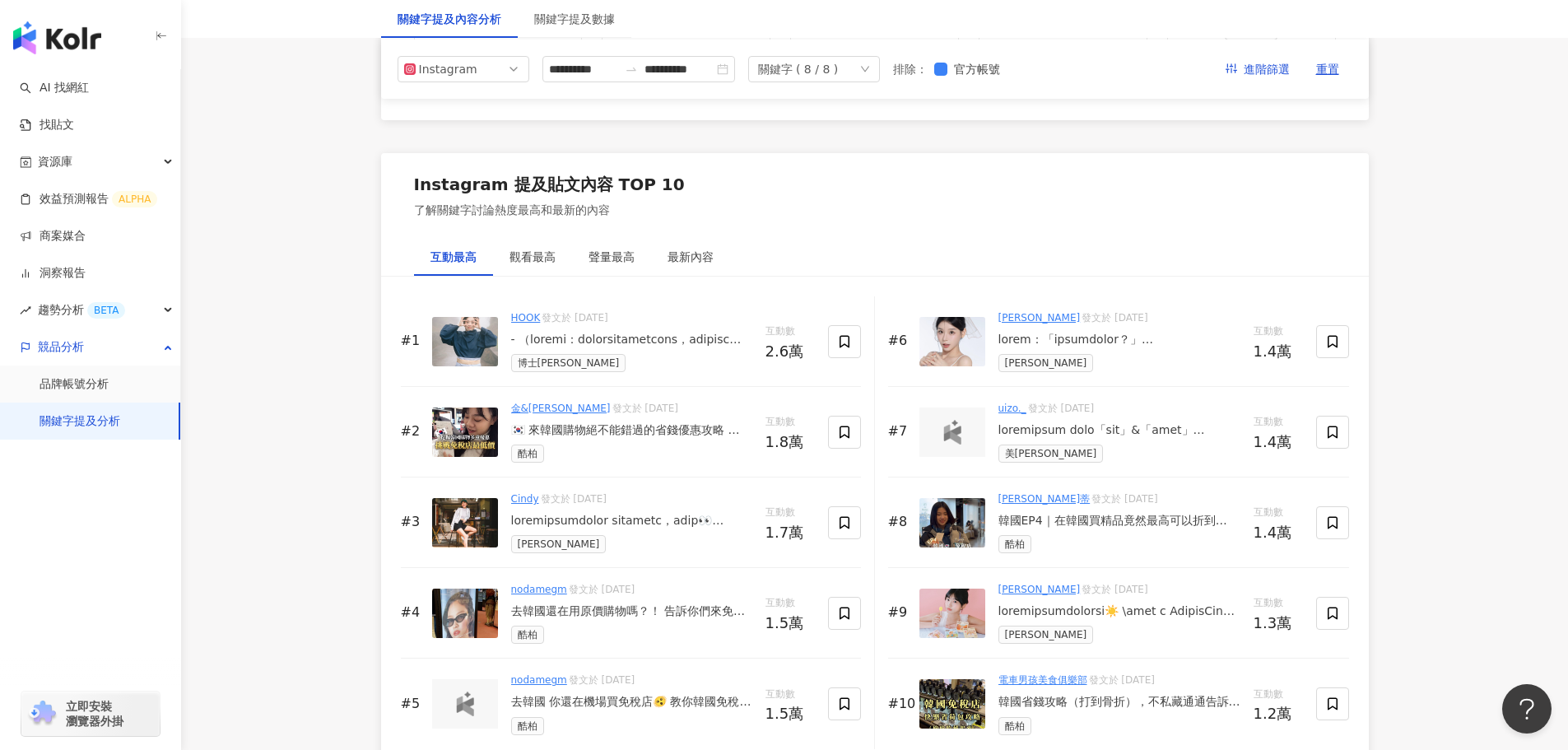
click at [839, 74] on div "關鍵字 ( 8 / 8 )" at bounding box center [798, 69] width 81 height 25
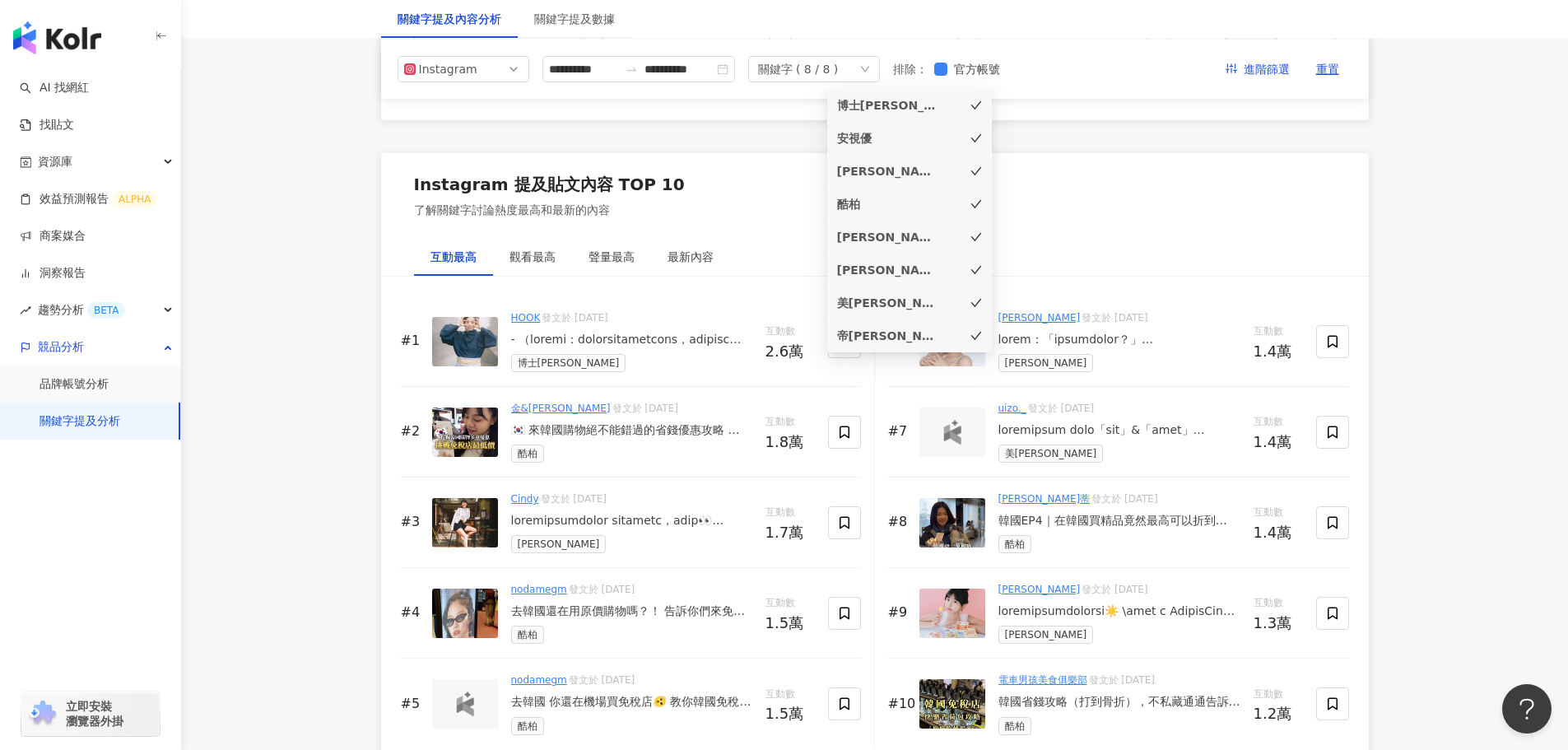
click at [935, 306] on div "美[PERSON_NAME]" at bounding box center [886, 303] width 99 height 18
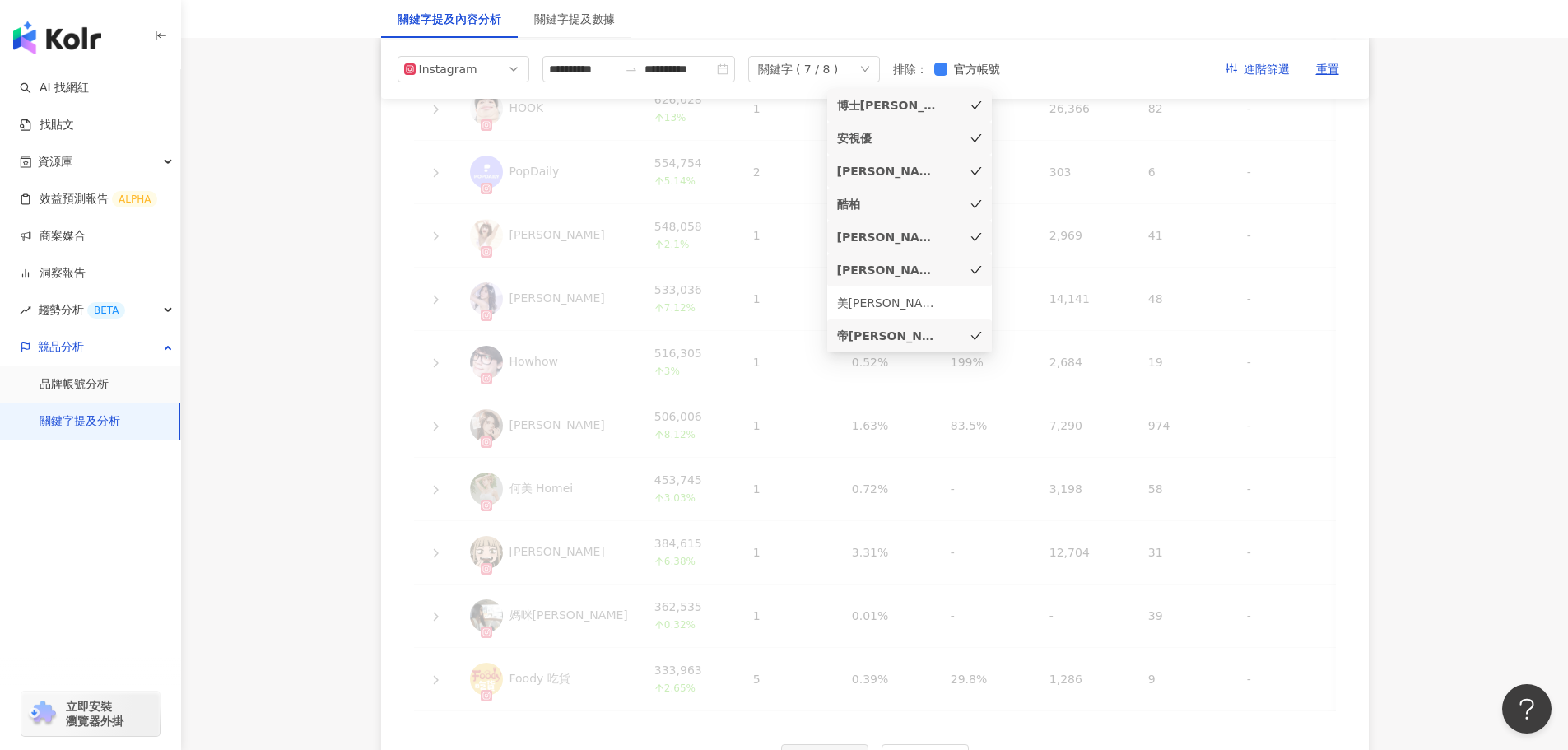
scroll to position [1554, 0]
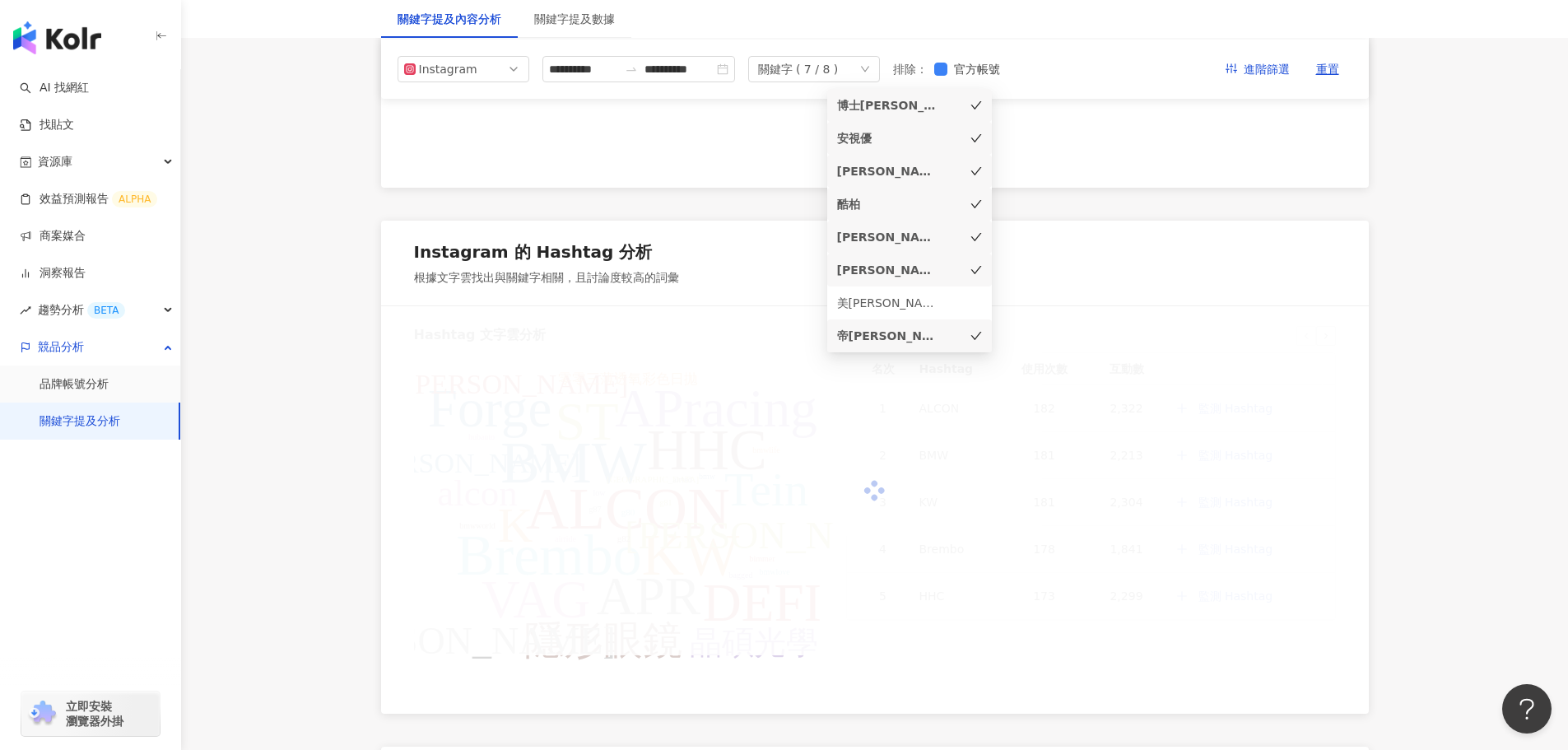
click at [946, 274] on div "[PERSON_NAME]" at bounding box center [909, 270] width 145 height 18
click at [952, 237] on div "[PERSON_NAME]" at bounding box center [909, 237] width 145 height 18
click at [943, 207] on div "酷柏" at bounding box center [909, 204] width 145 height 18
click at [930, 173] on div "[PERSON_NAME]" at bounding box center [886, 171] width 99 height 18
click at [918, 139] on div "安視優" at bounding box center [886, 138] width 99 height 18
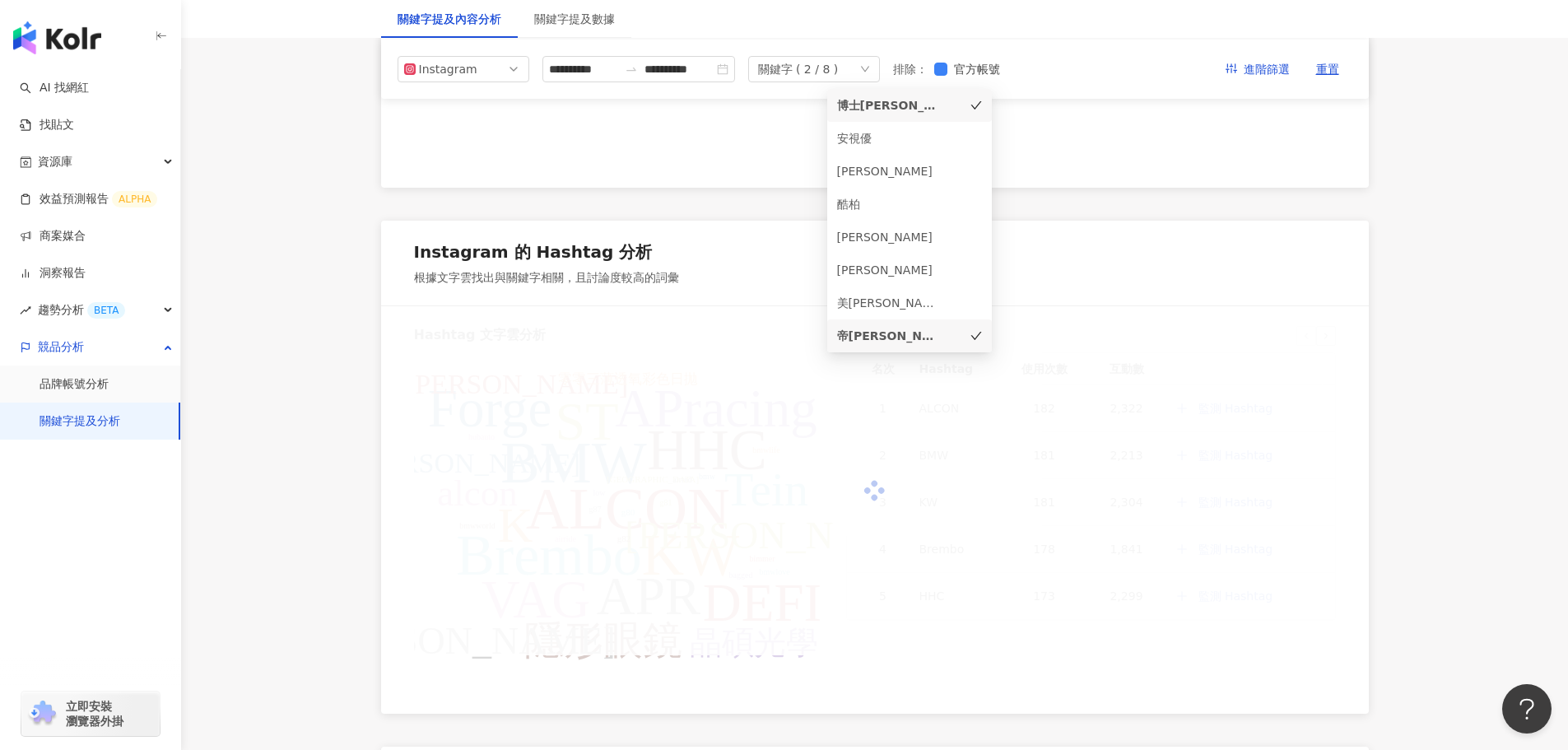
click at [922, 108] on div "博士[PERSON_NAME]" at bounding box center [886, 105] width 99 height 18
click at [293, 371] on main "**********" at bounding box center [874, 73] width 1387 height 3150
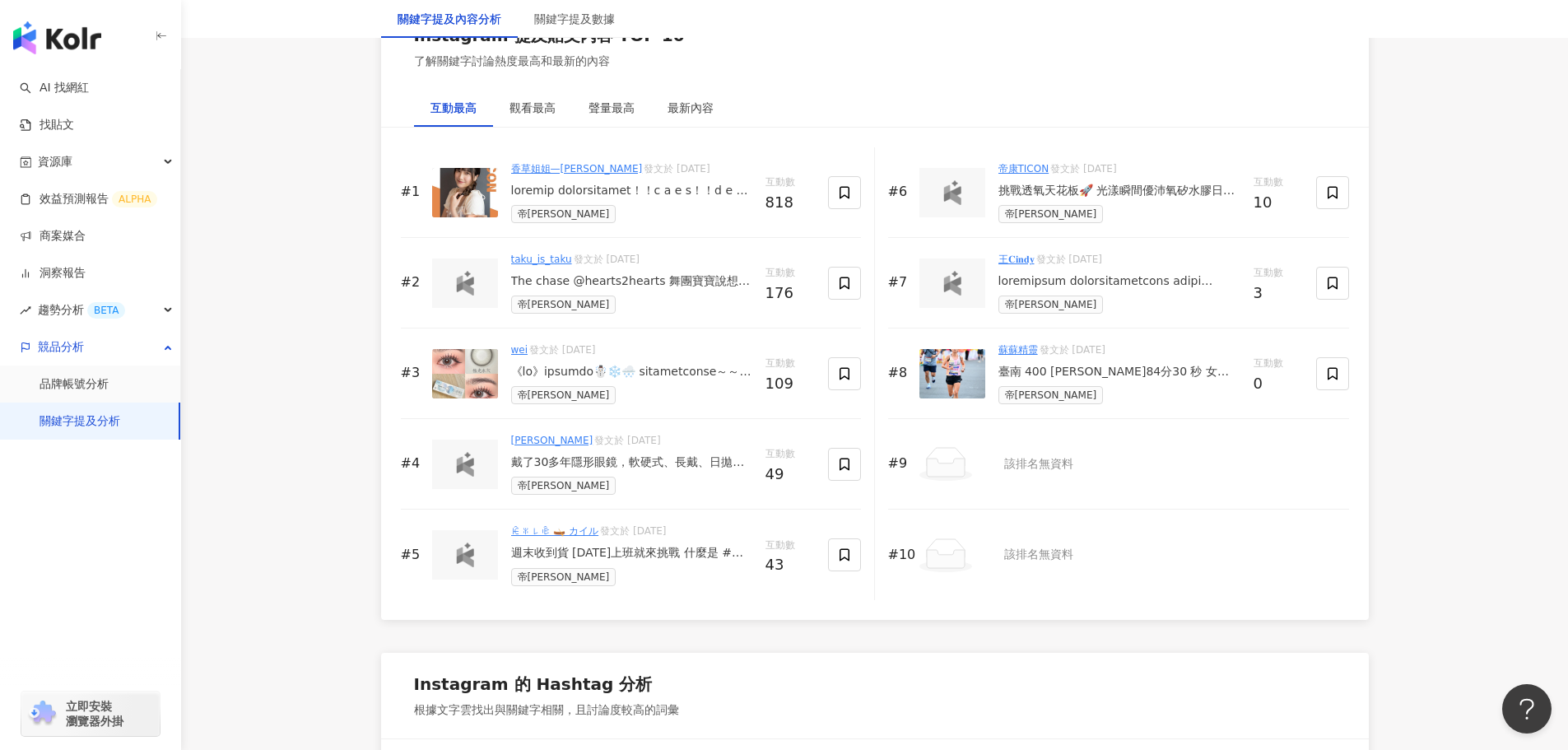
scroll to position [2537, 0]
click at [598, 379] on div "wei 發文於 2024/11/28 帝康" at bounding box center [631, 372] width 241 height 62
click at [617, 374] on div at bounding box center [631, 371] width 241 height 16
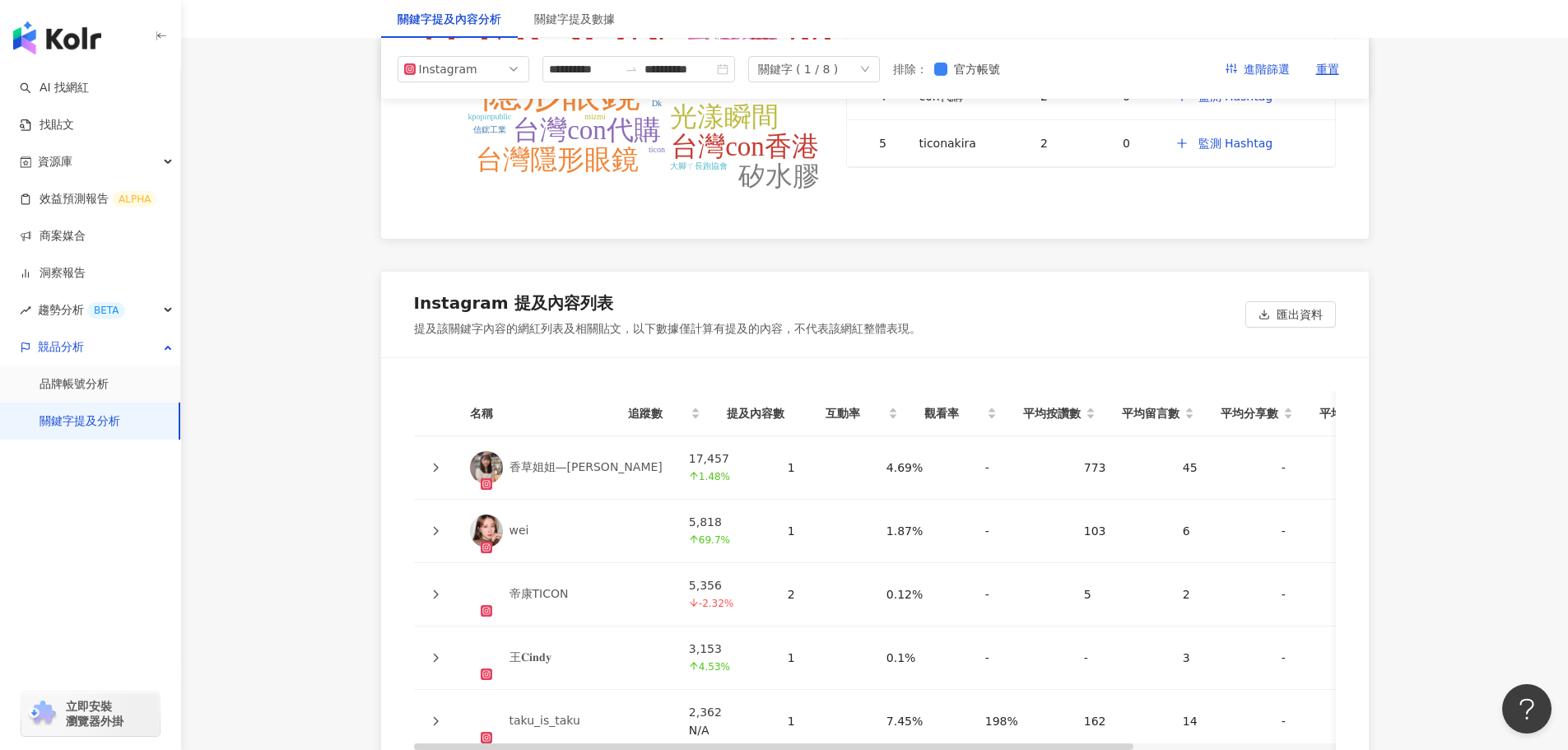
scroll to position [2949, 0]
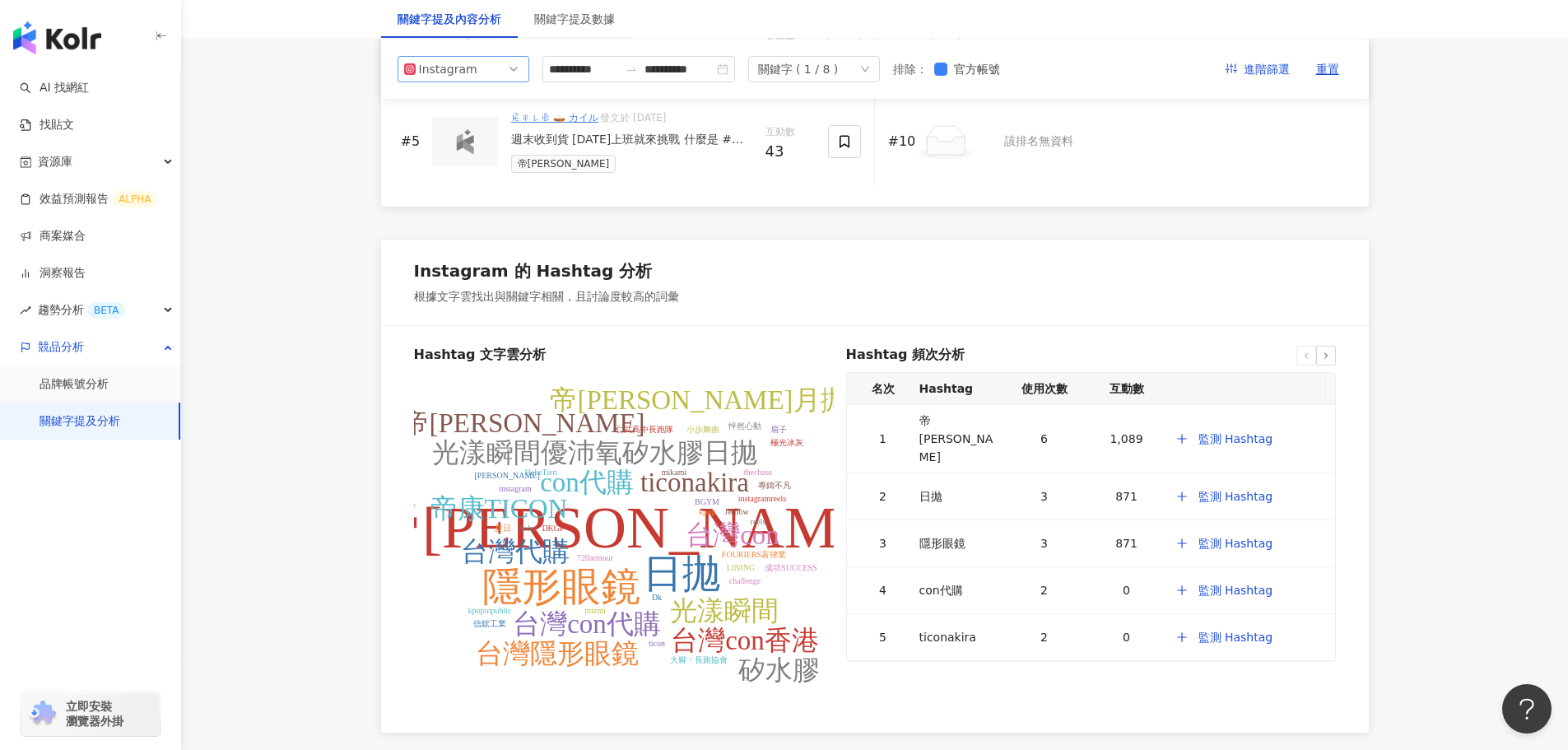
click at [501, 72] on span "Instagram" at bounding box center [463, 69] width 118 height 25
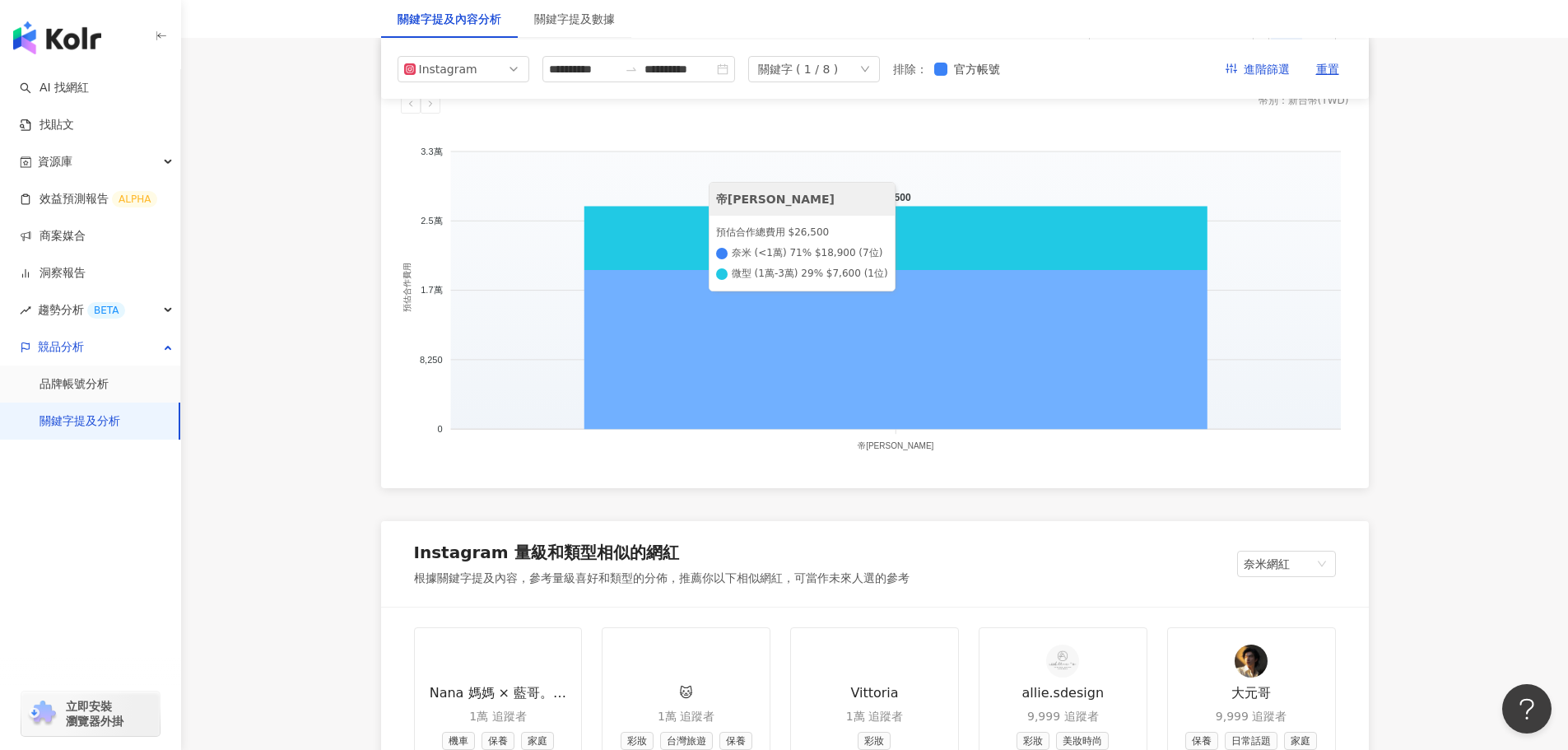
scroll to position [905, 0]
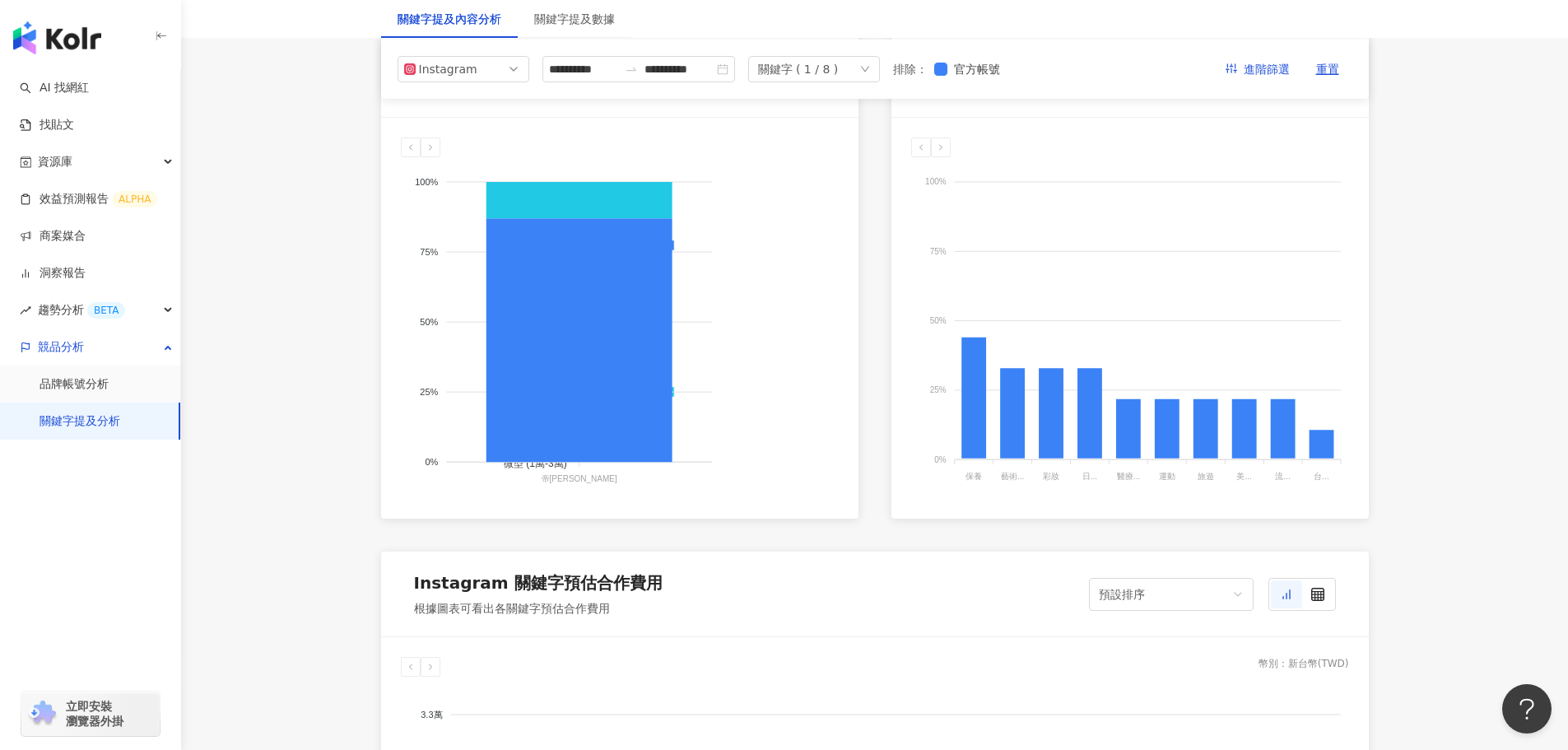
click at [880, 65] on div "關鍵字 ( 1 / 8 )" at bounding box center [814, 68] width 132 height 26
click at [886, 308] on div "美[PERSON_NAME]" at bounding box center [886, 303] width 99 height 18
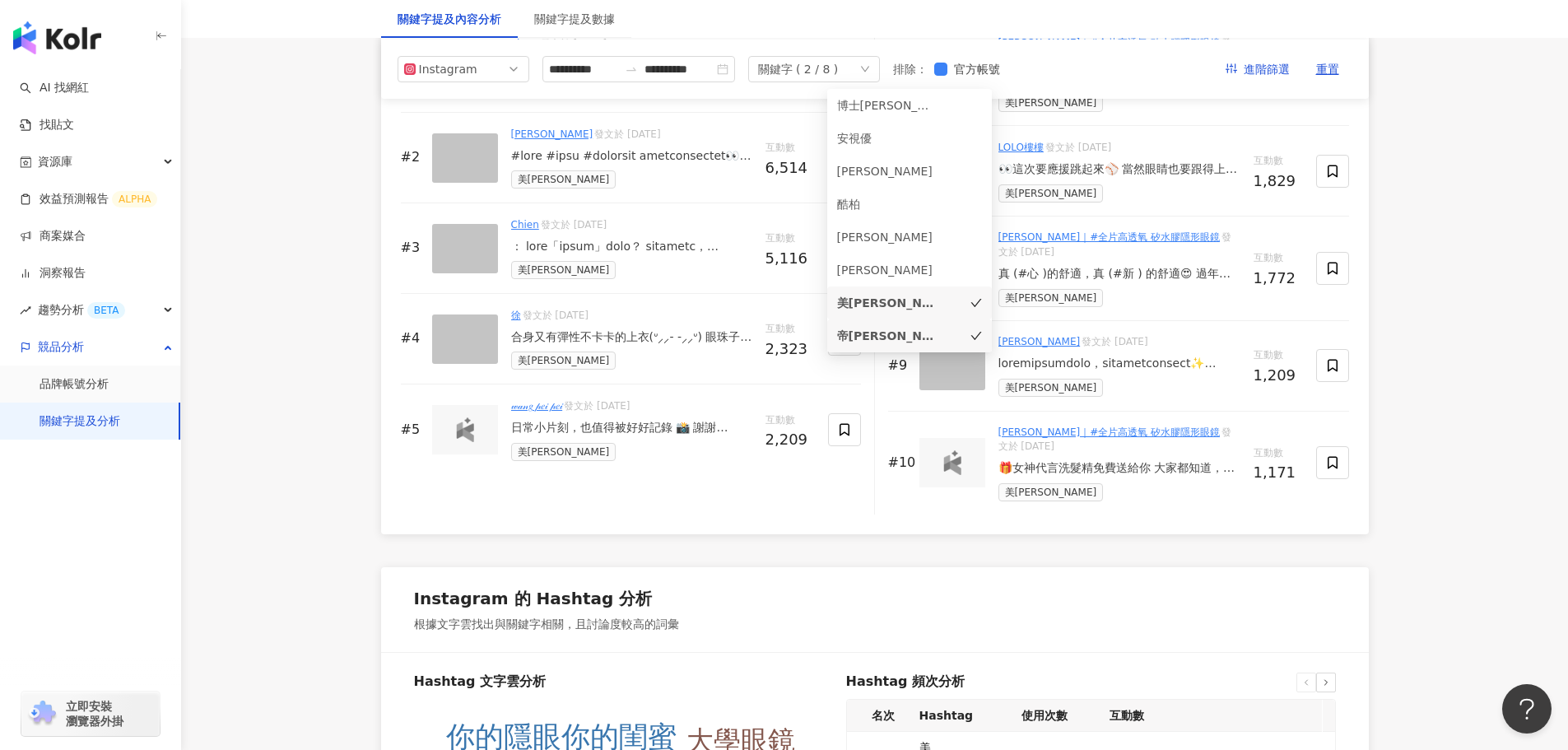
scroll to position [2634, 0]
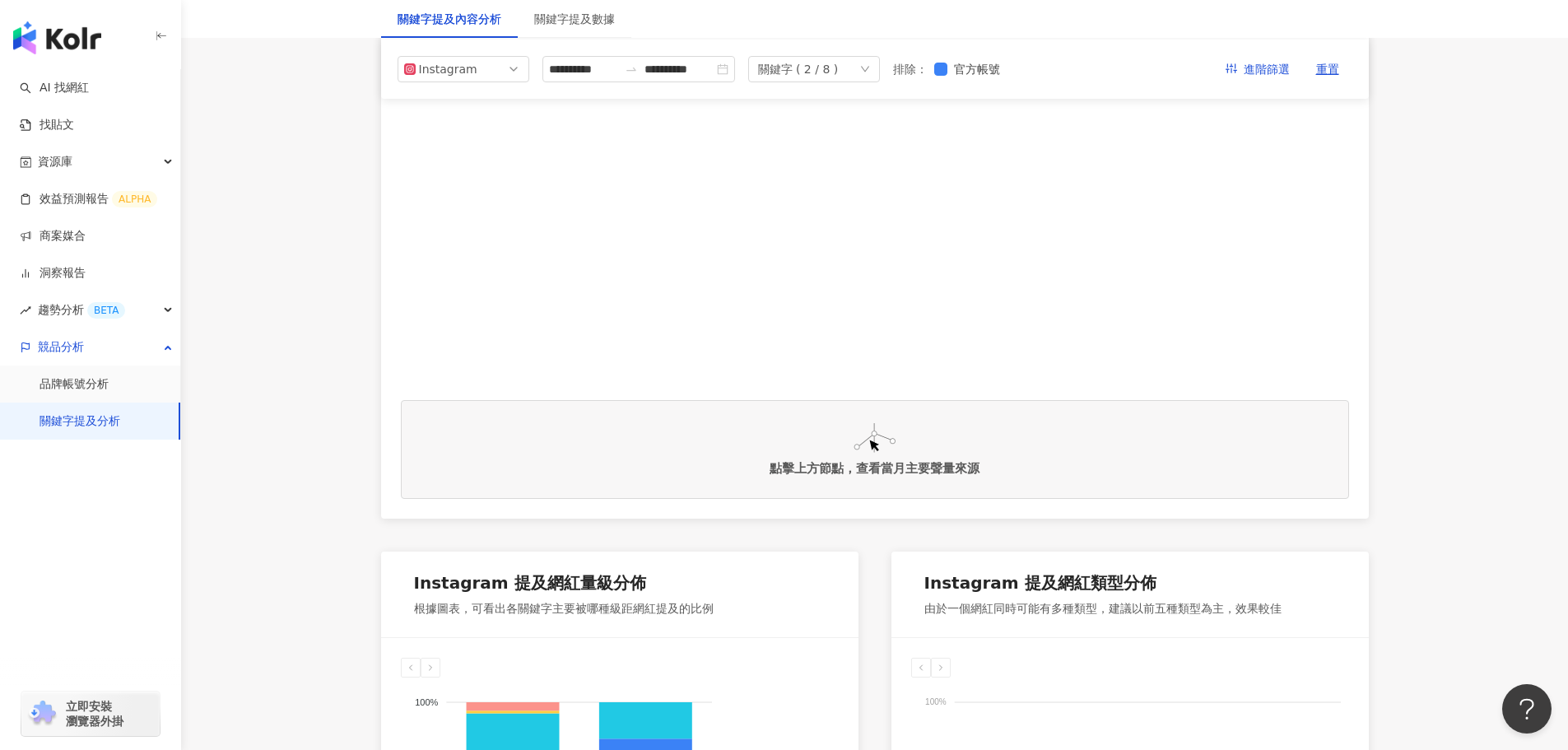
scroll to position [0, 0]
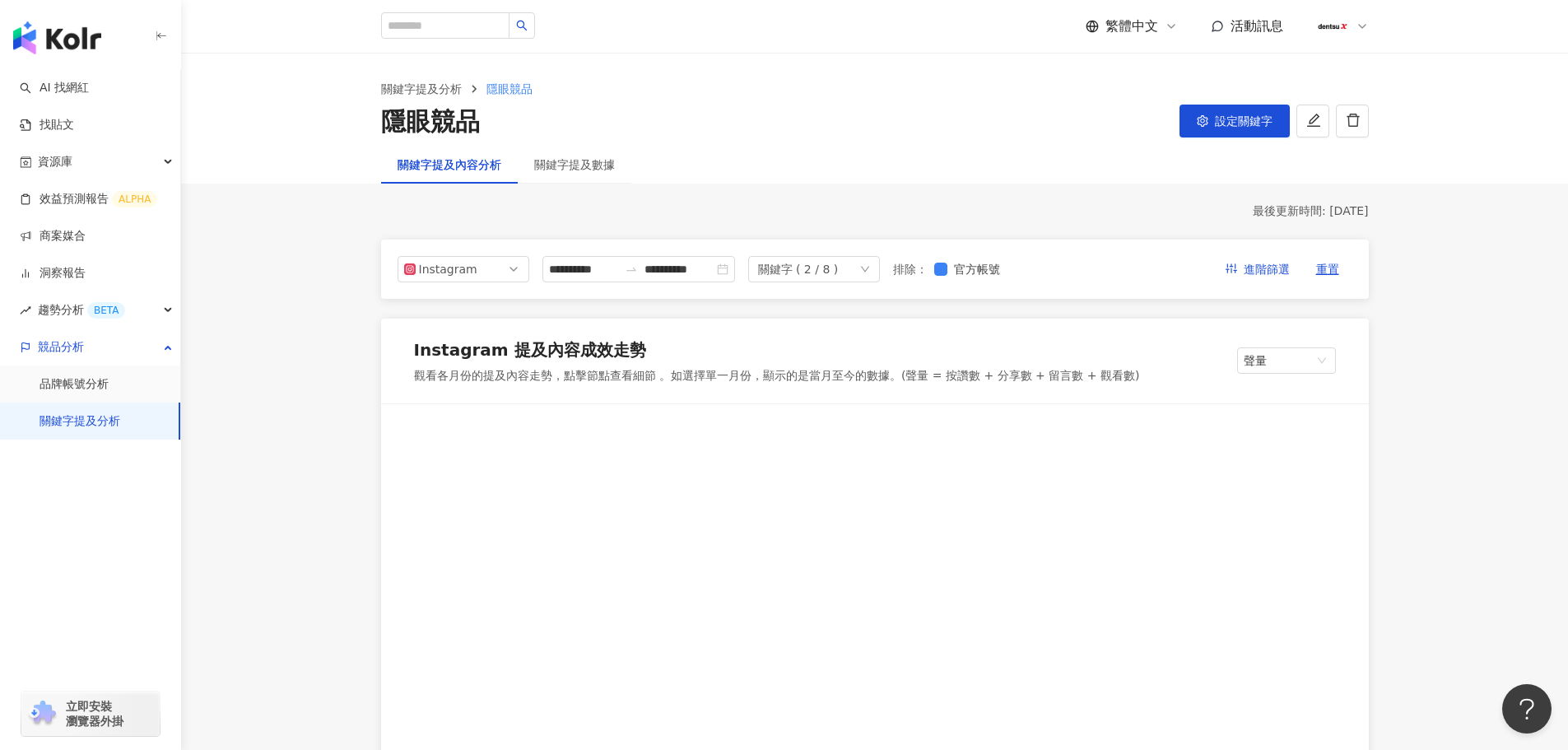
click at [880, 269] on div "關鍵字 ( 2 / 8 )" at bounding box center [814, 269] width 132 height 26
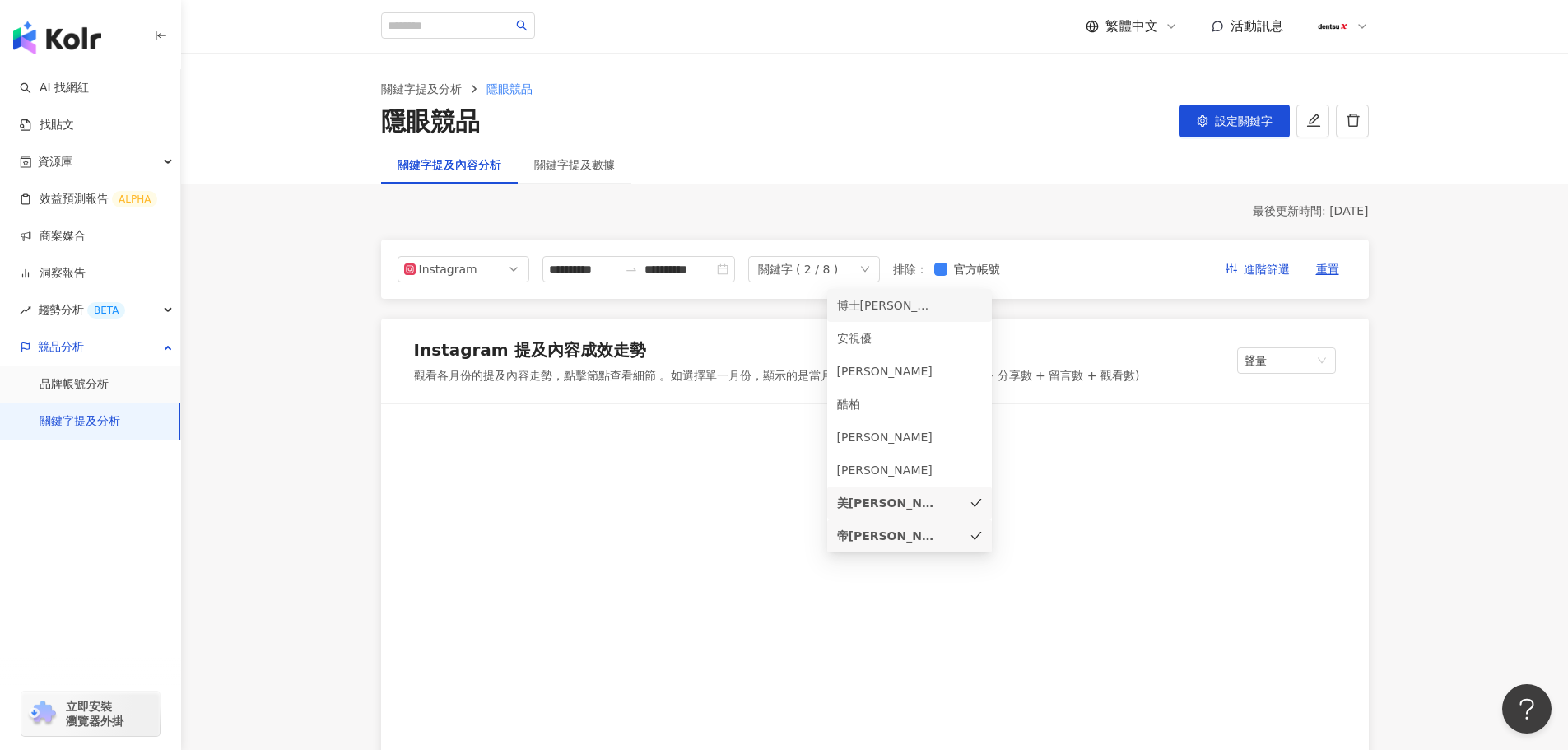
click at [915, 309] on div "博士[PERSON_NAME]" at bounding box center [886, 306] width 99 height 18
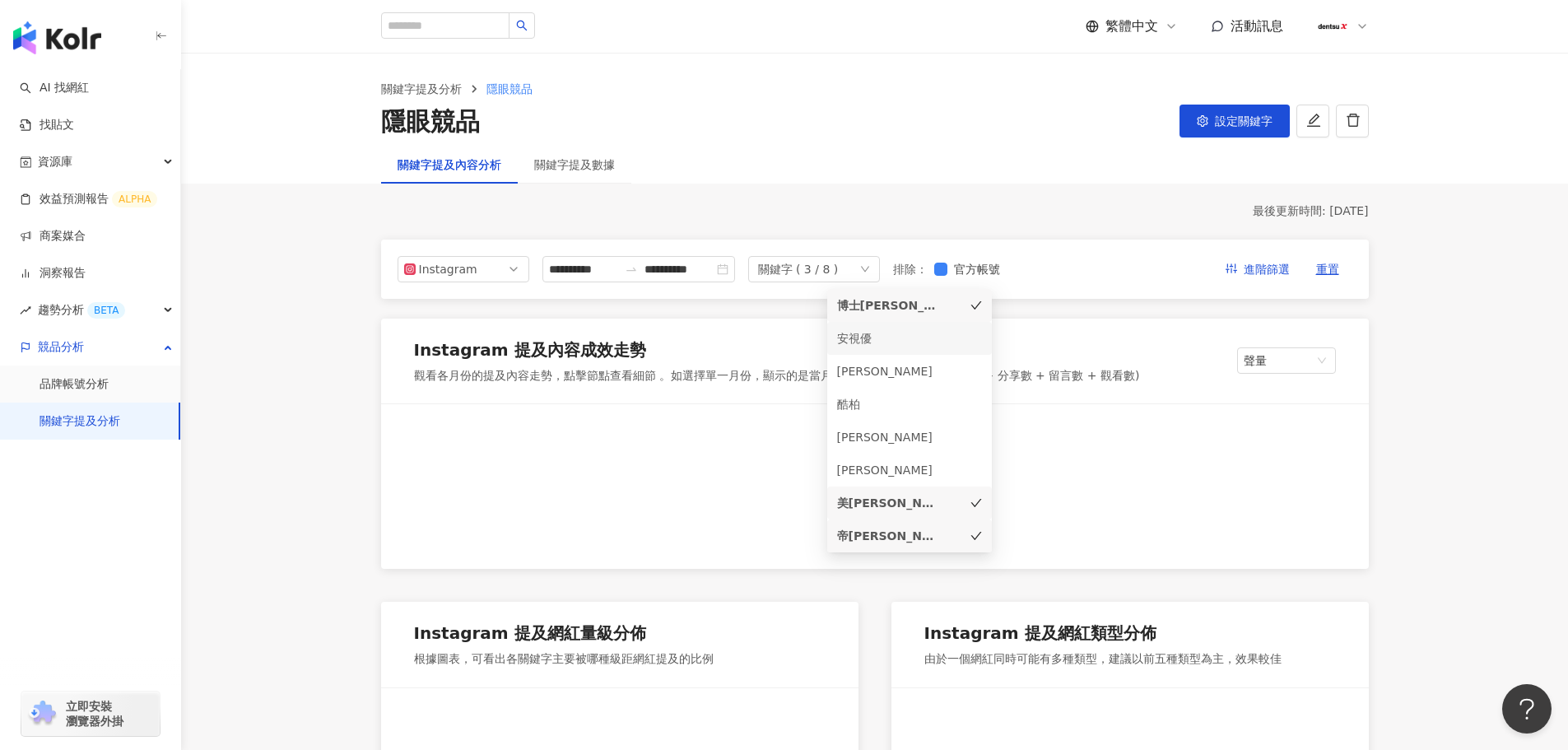
click at [912, 343] on div "安視優" at bounding box center [886, 338] width 99 height 18
click at [905, 369] on div "[PERSON_NAME]" at bounding box center [886, 371] width 99 height 18
click at [902, 408] on div "酷柏" at bounding box center [886, 404] width 99 height 18
click at [899, 445] on div "[PERSON_NAME]" at bounding box center [886, 437] width 99 height 18
click at [910, 476] on div "[PERSON_NAME]" at bounding box center [886, 470] width 99 height 18
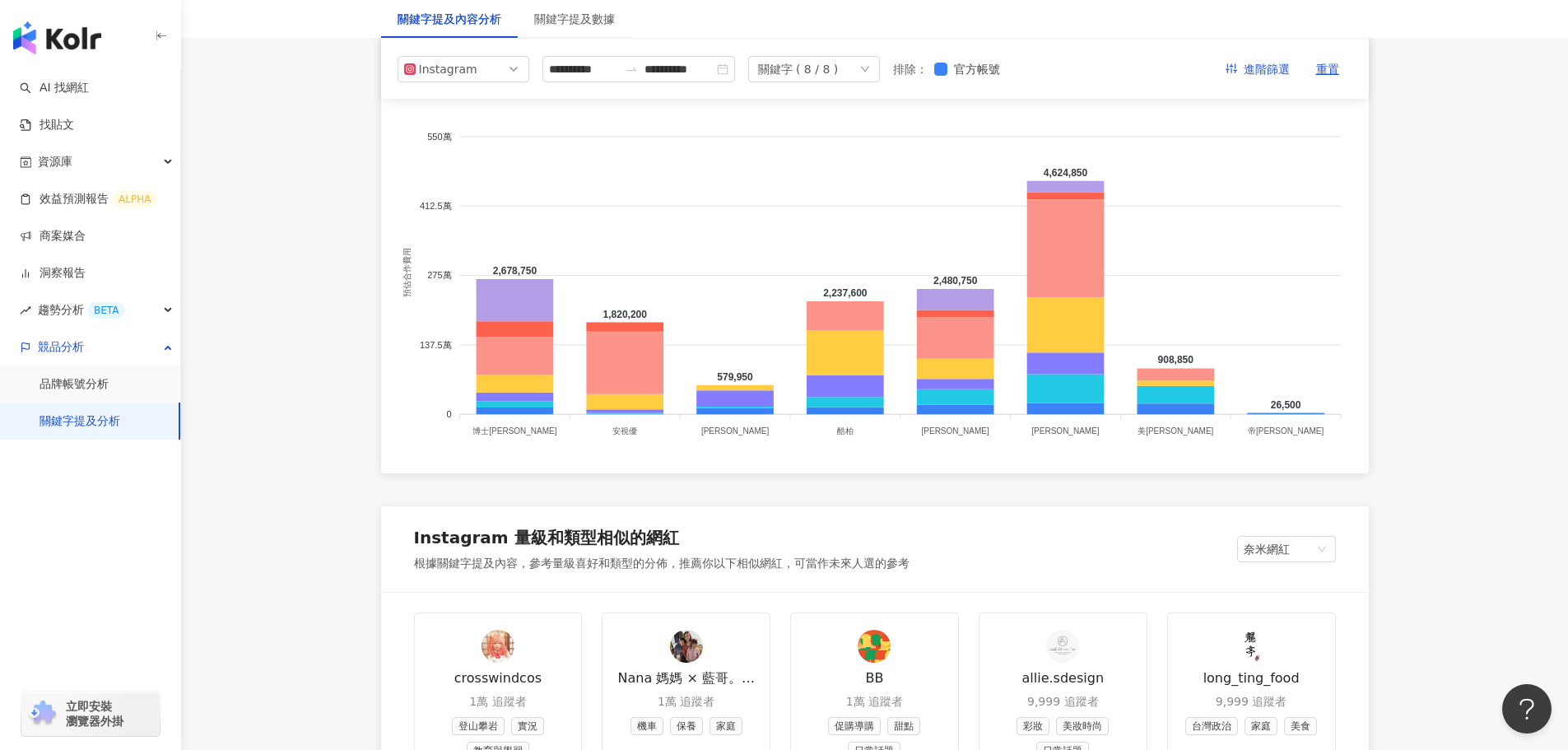
scroll to position [1481, 0]
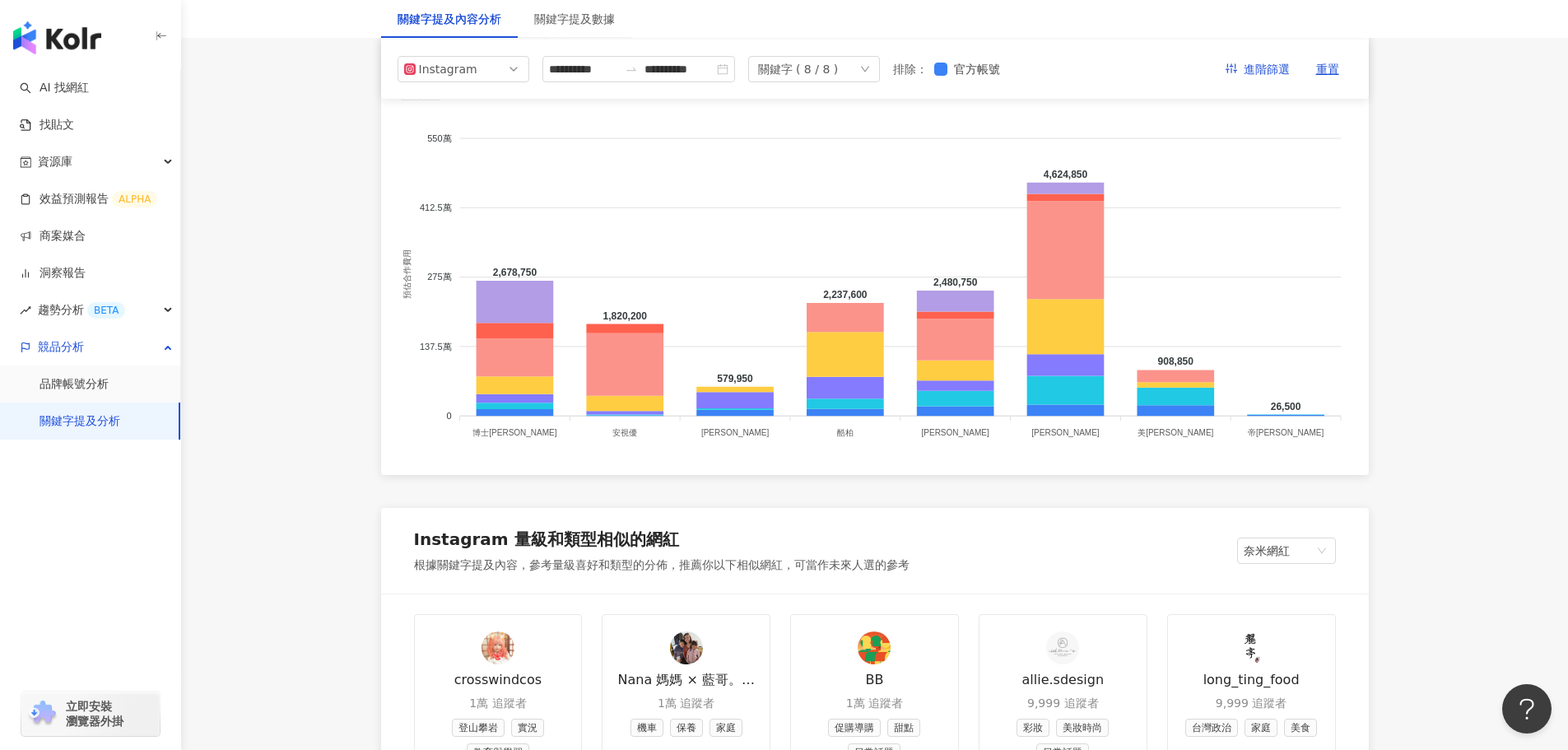
click at [880, 62] on div "關鍵字 ( 8 / 8 )" at bounding box center [814, 68] width 132 height 26
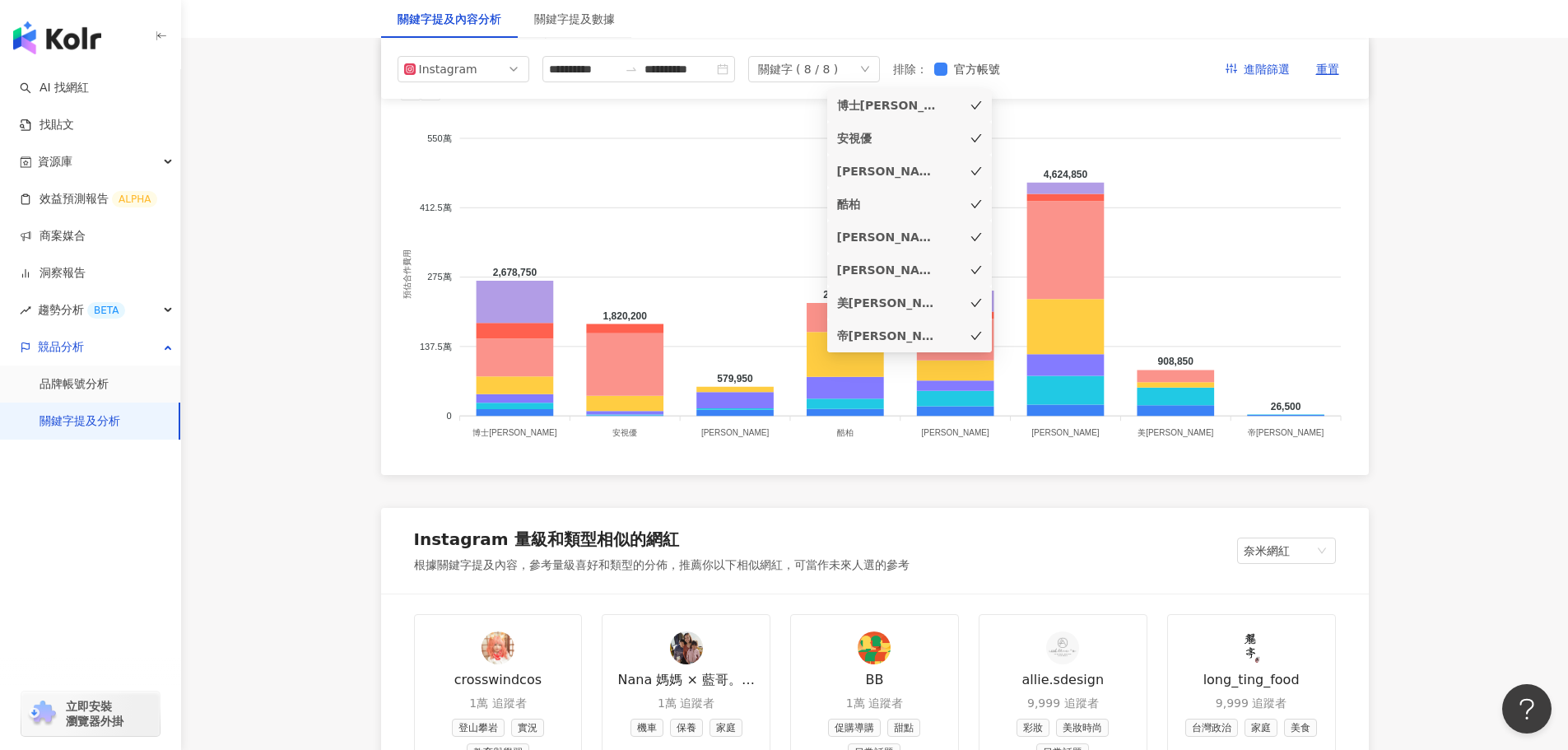
click at [978, 108] on icon "check" at bounding box center [976, 105] width 12 height 12
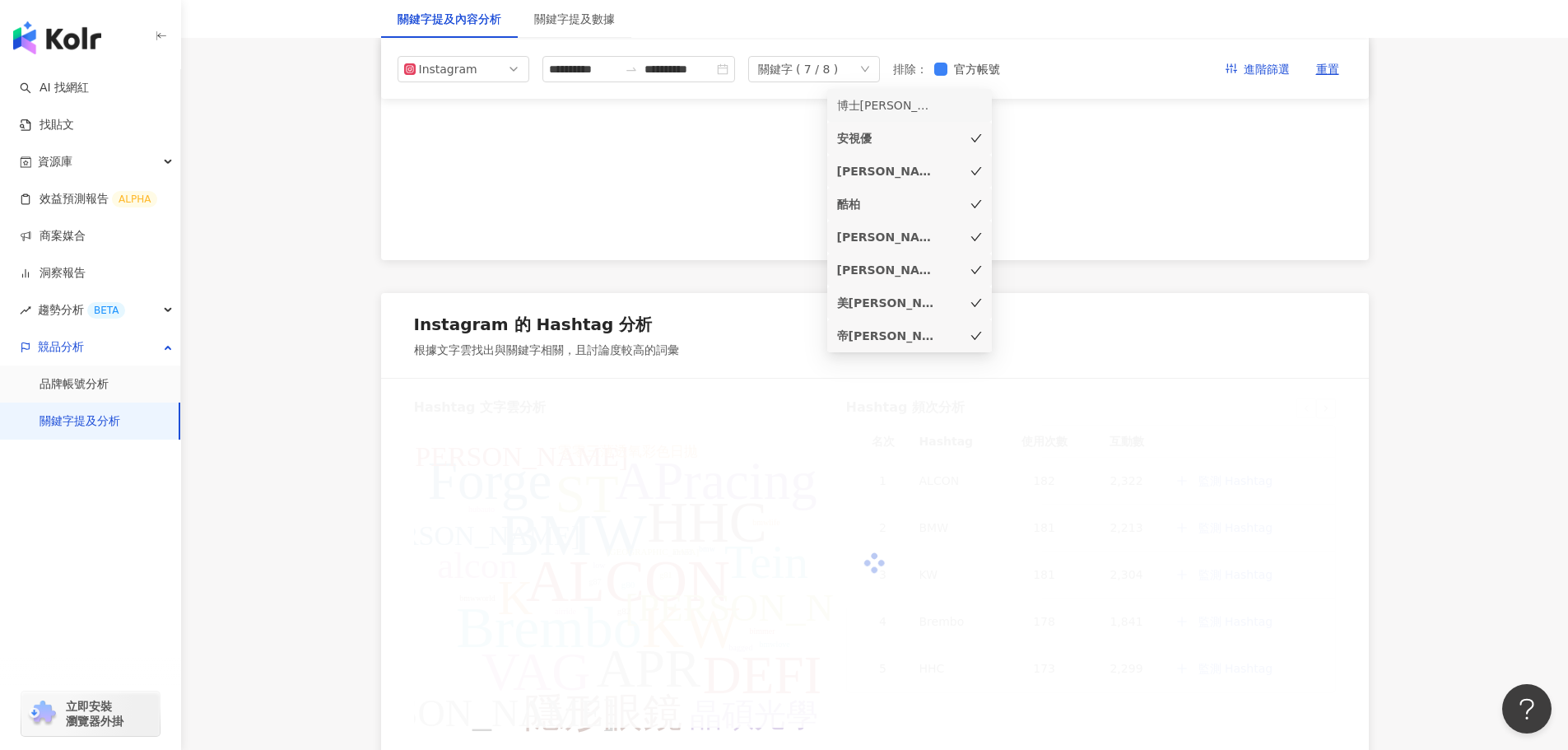
scroll to position [910, 0]
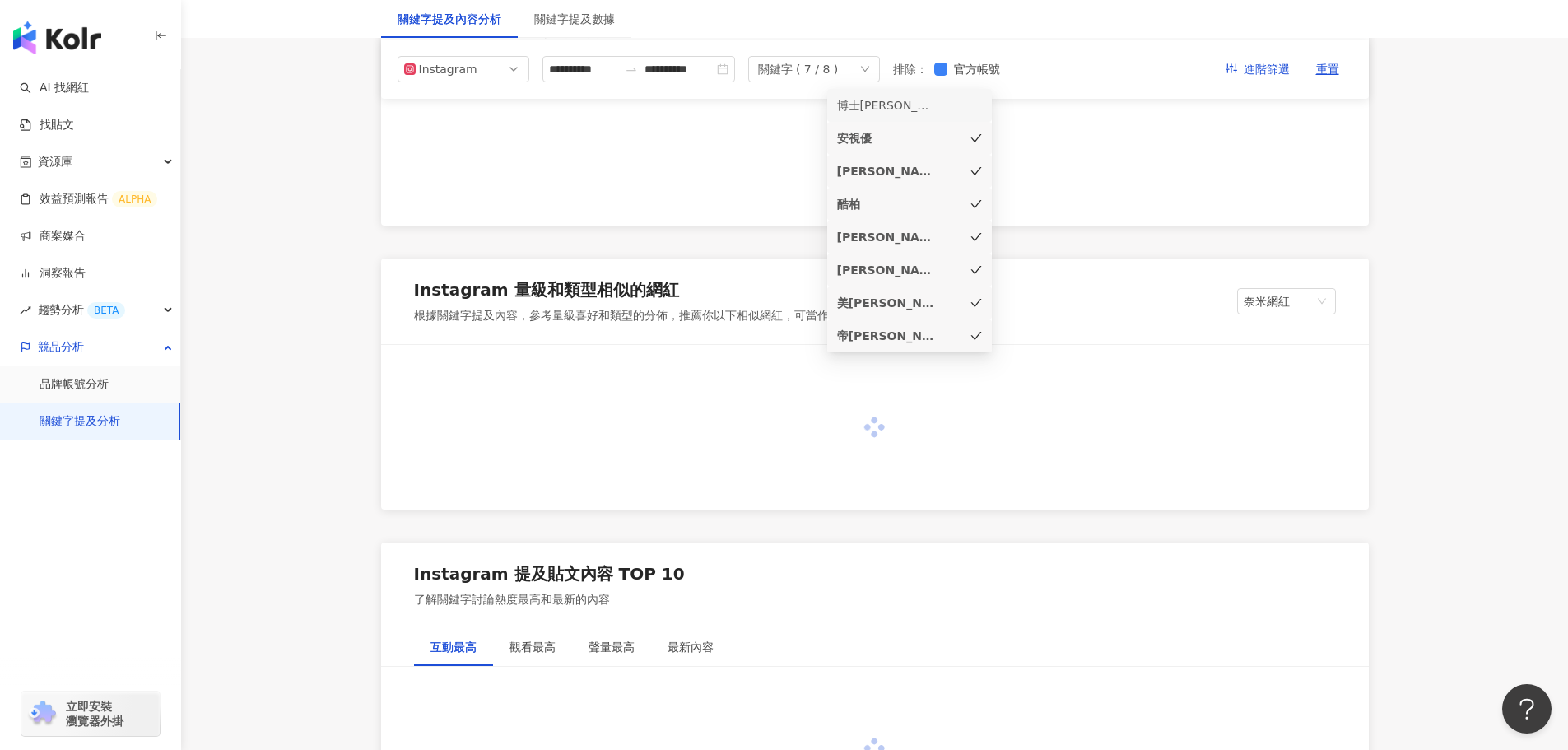
click at [976, 138] on icon "check" at bounding box center [976, 138] width 12 height 12
click at [974, 167] on icon "check" at bounding box center [976, 171] width 12 height 12
click at [978, 201] on icon "check" at bounding box center [976, 203] width 12 height 12
click at [974, 268] on icon "check" at bounding box center [976, 270] width 12 height 12
click at [970, 230] on div "[PERSON_NAME]" at bounding box center [909, 237] width 145 height 18
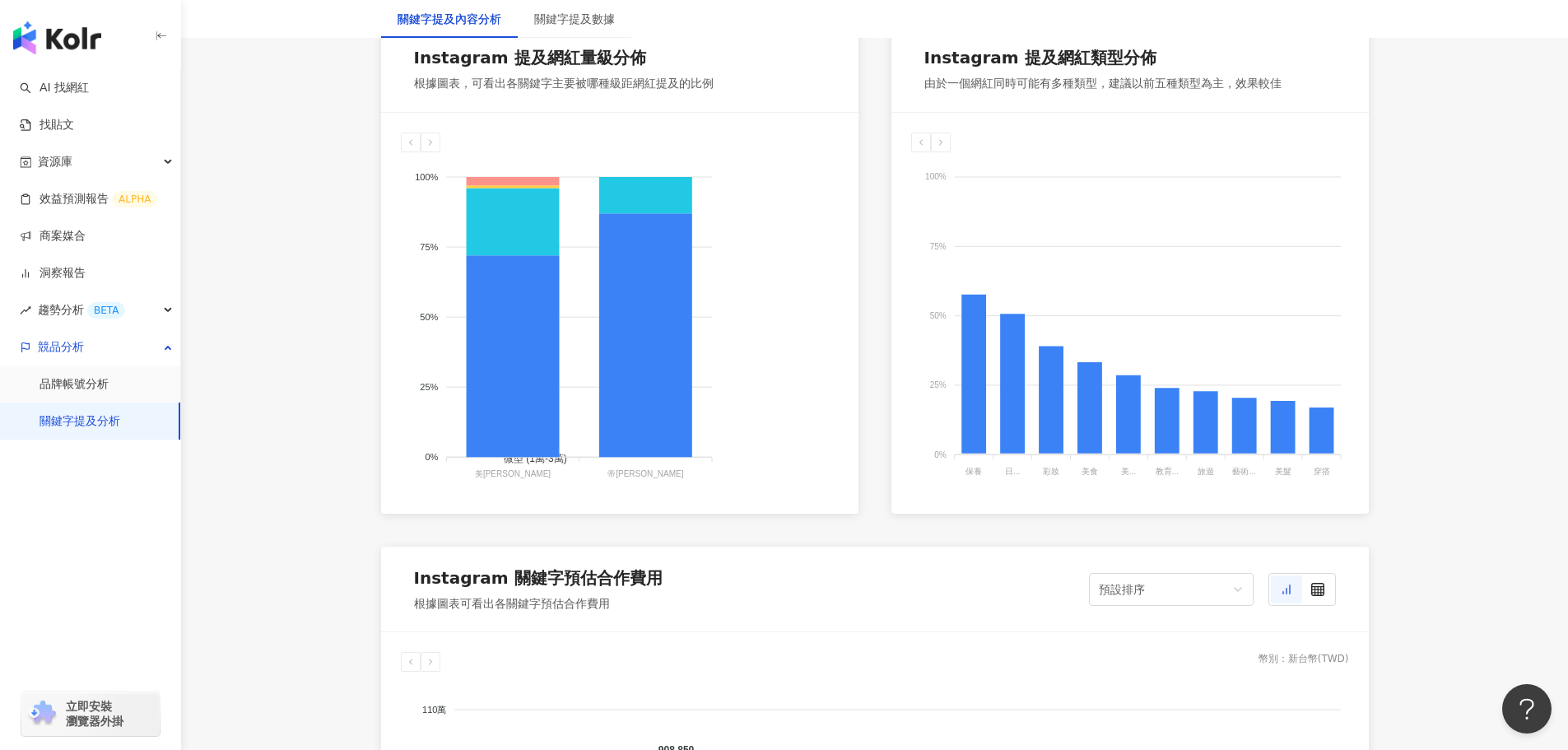
scroll to position [1481, 0]
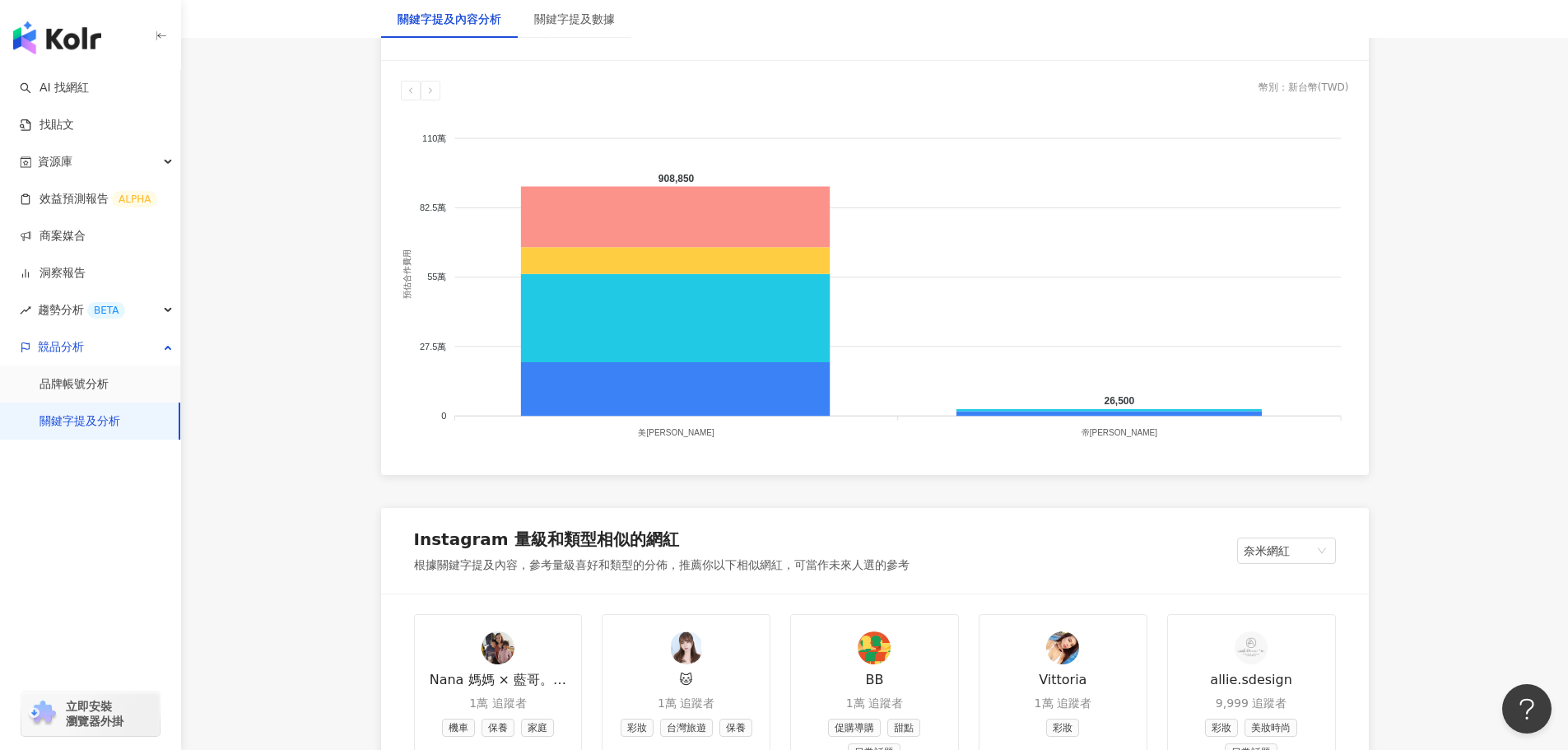
click at [972, 306] on foreignobject at bounding box center [874, 278] width 948 height 329
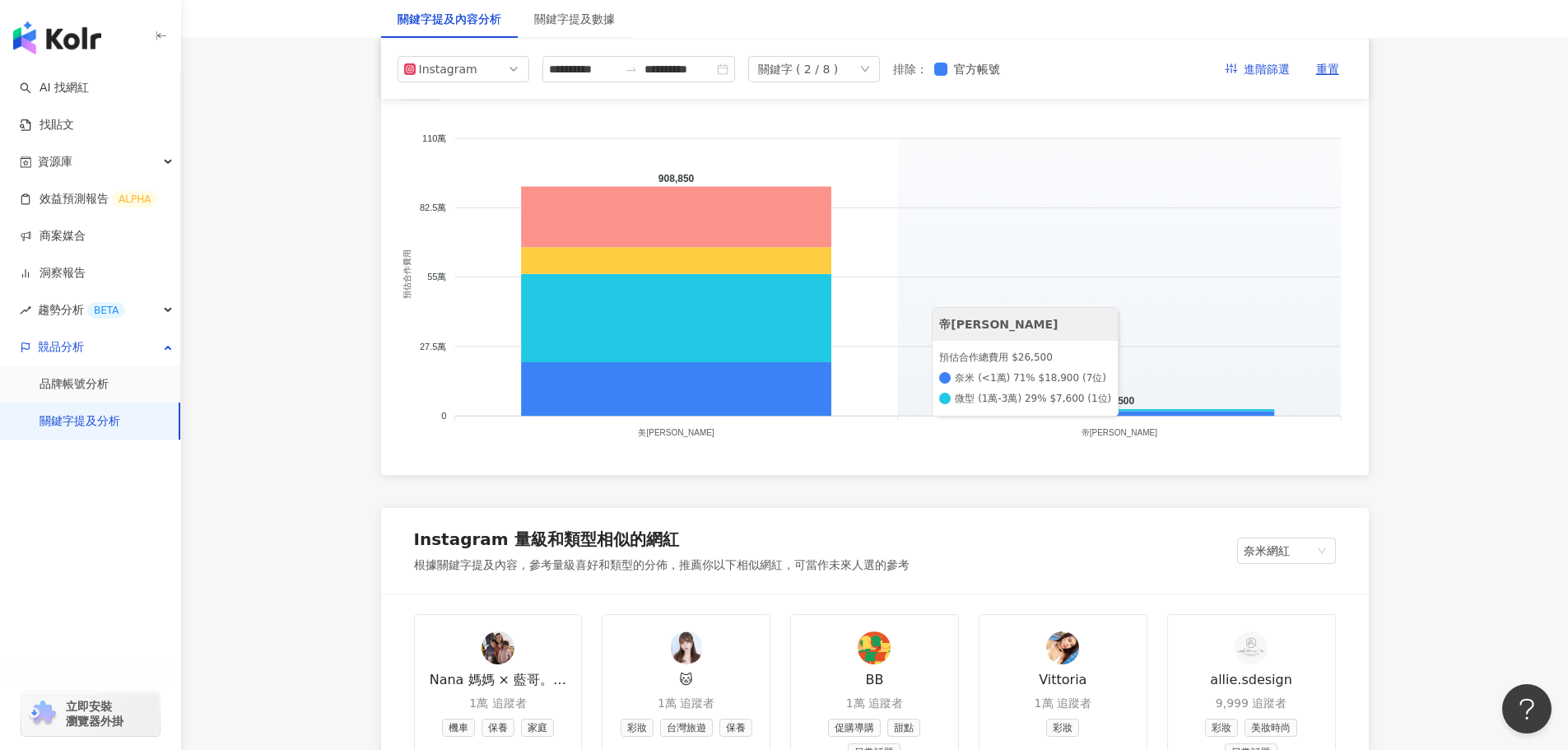
scroll to position [1070, 0]
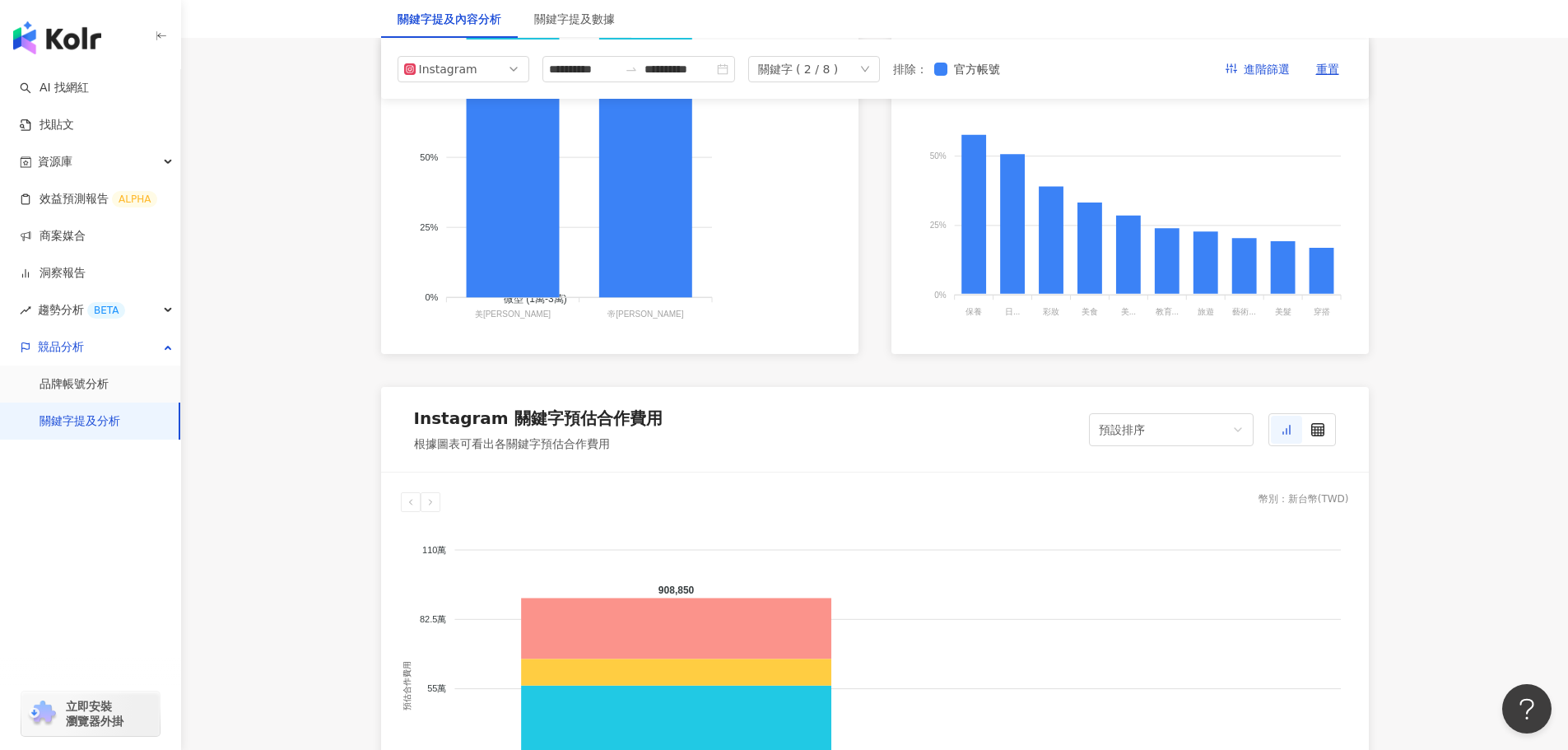
click at [880, 72] on div "關鍵字 ( 2 / 8 )" at bounding box center [814, 68] width 132 height 26
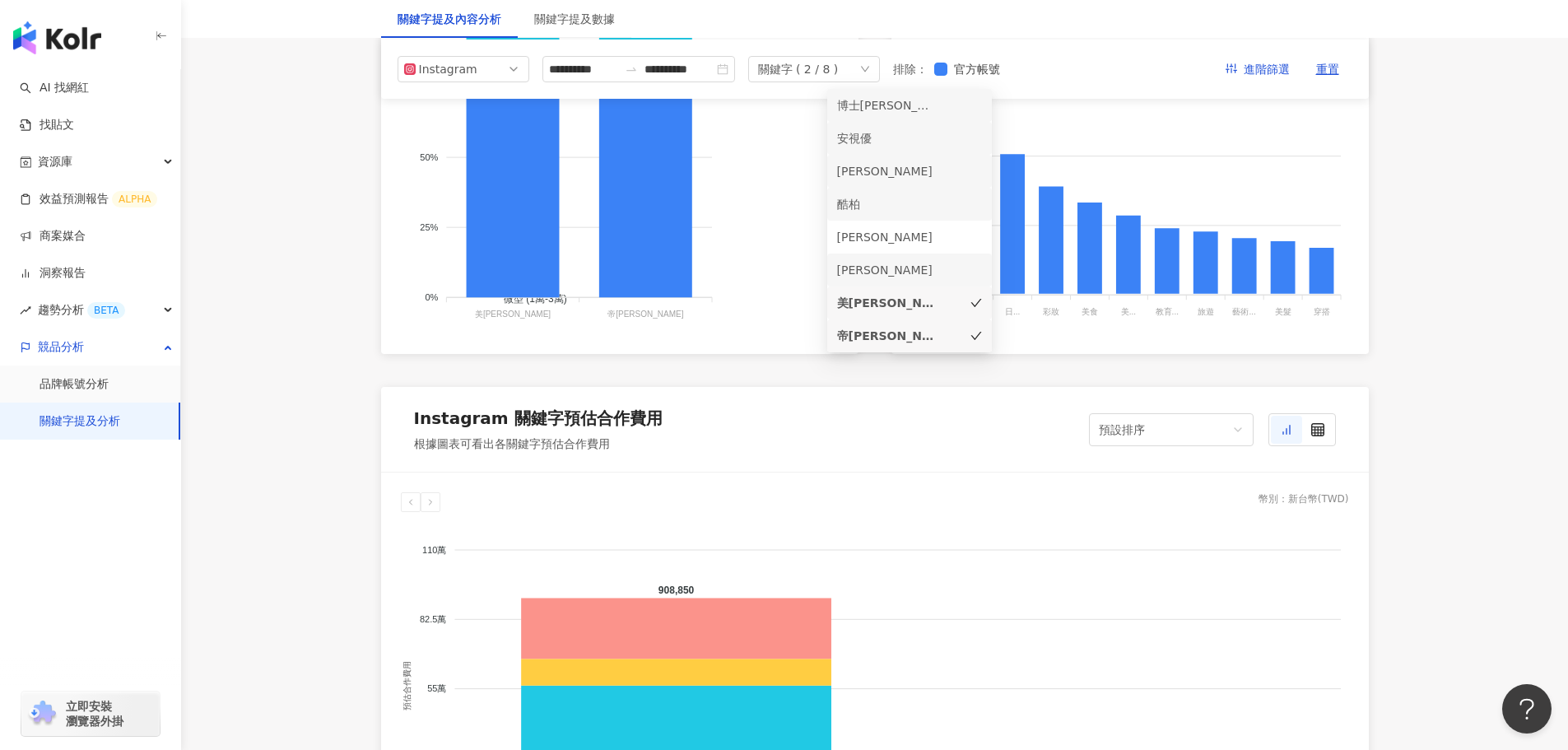
click at [976, 306] on icon "check" at bounding box center [976, 303] width 12 height 12
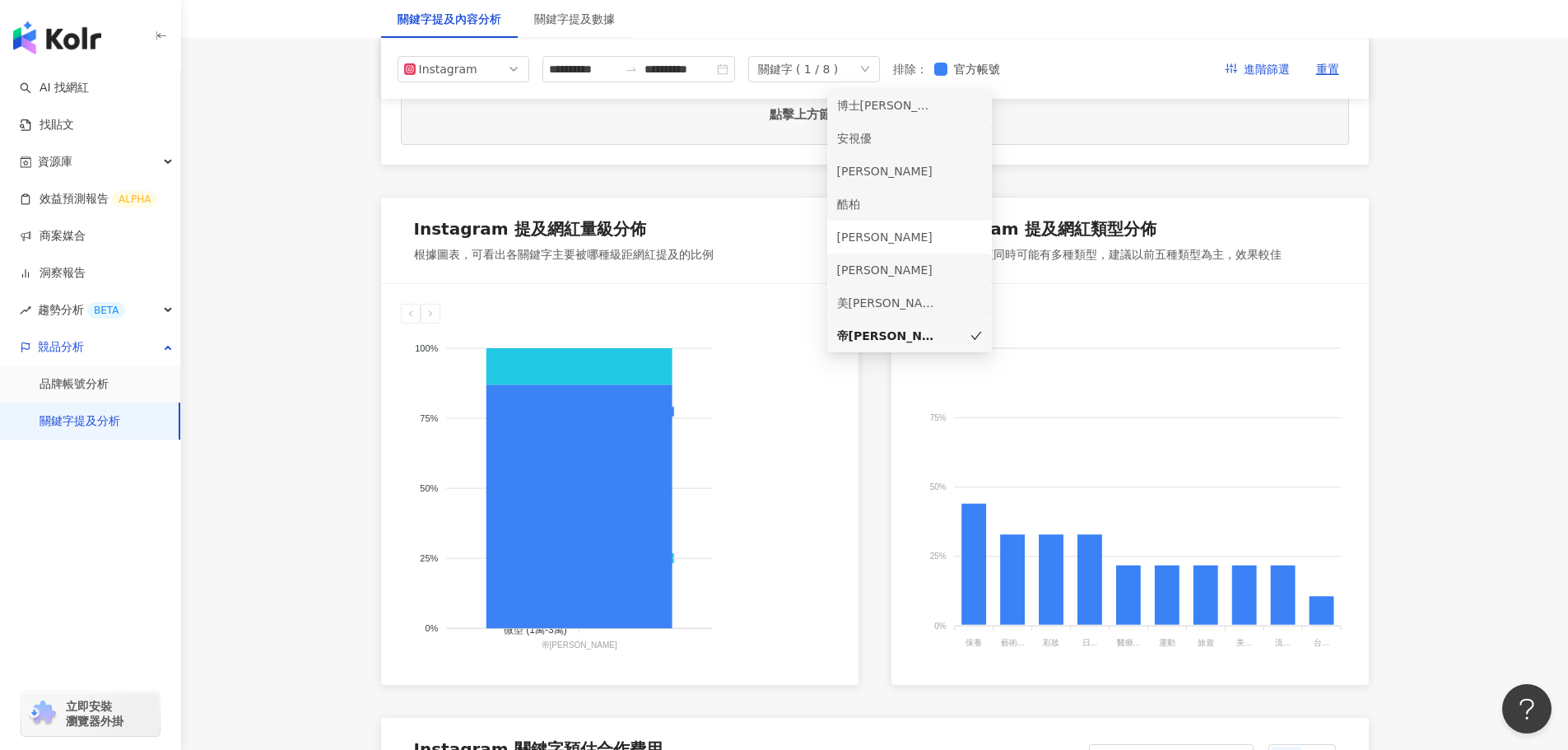
scroll to position [576, 0]
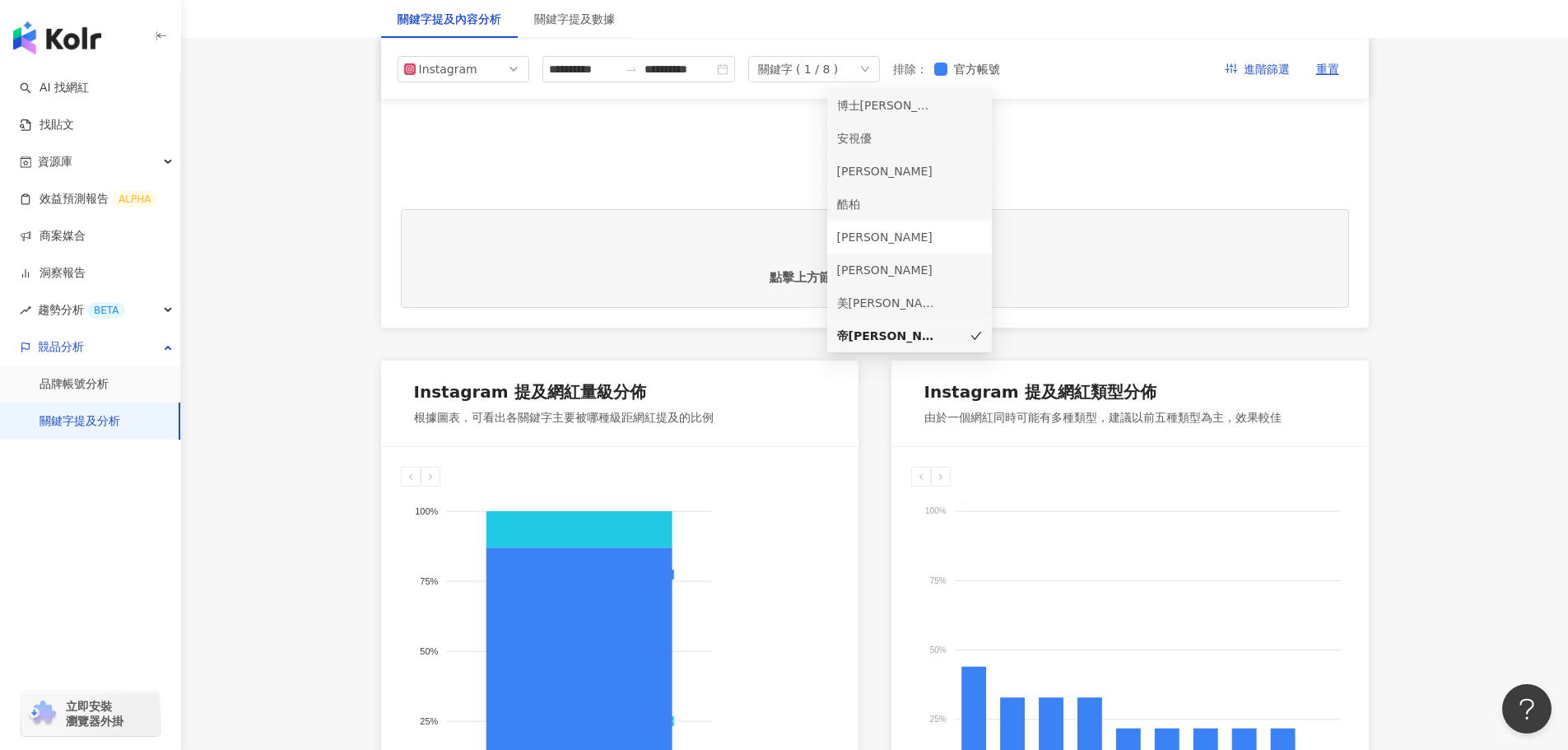
click at [968, 274] on div "[PERSON_NAME]" at bounding box center [909, 270] width 145 height 18
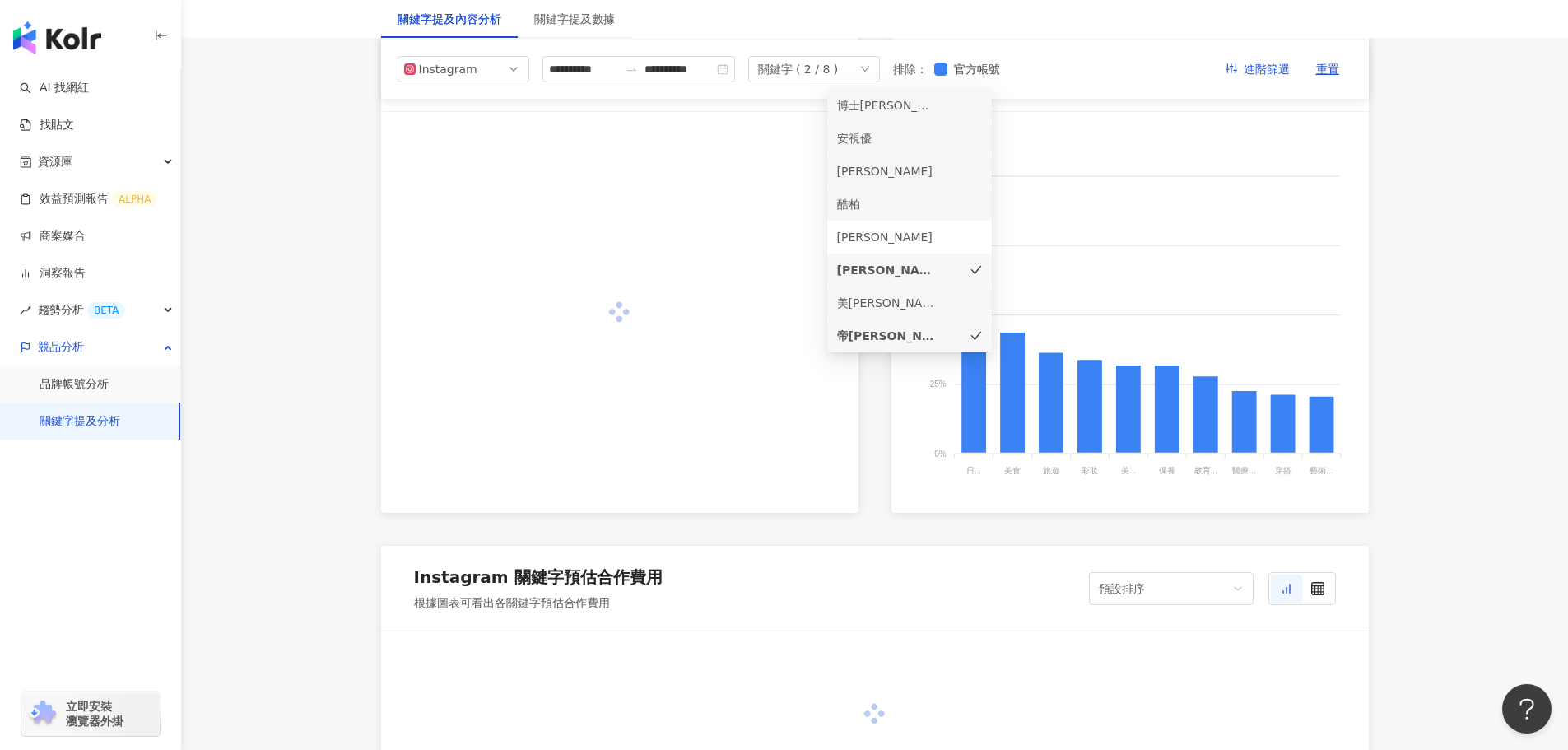
click at [970, 334] on icon "check" at bounding box center [976, 335] width 12 height 12
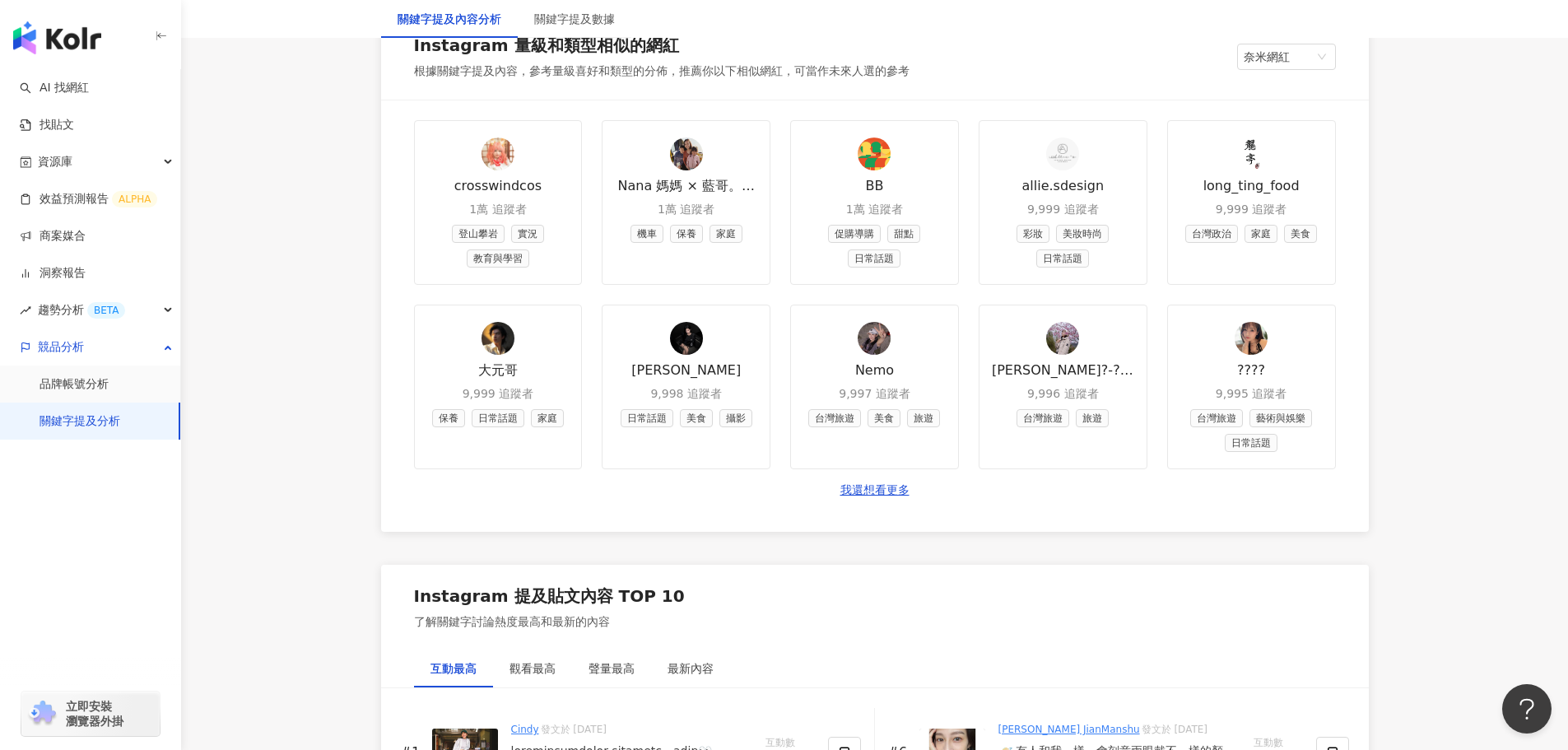
scroll to position [2387, 0]
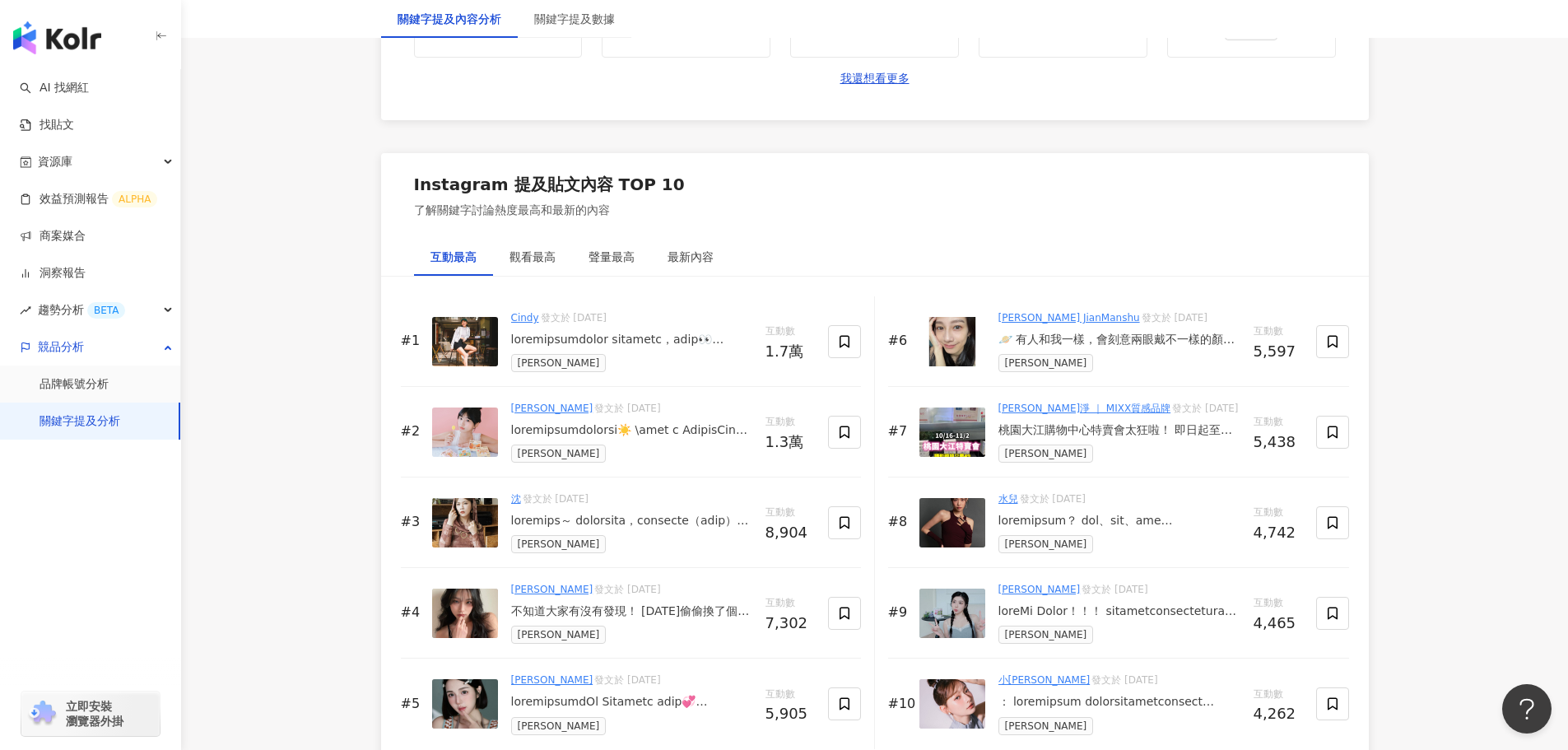
click at [638, 341] on div at bounding box center [631, 340] width 241 height 16
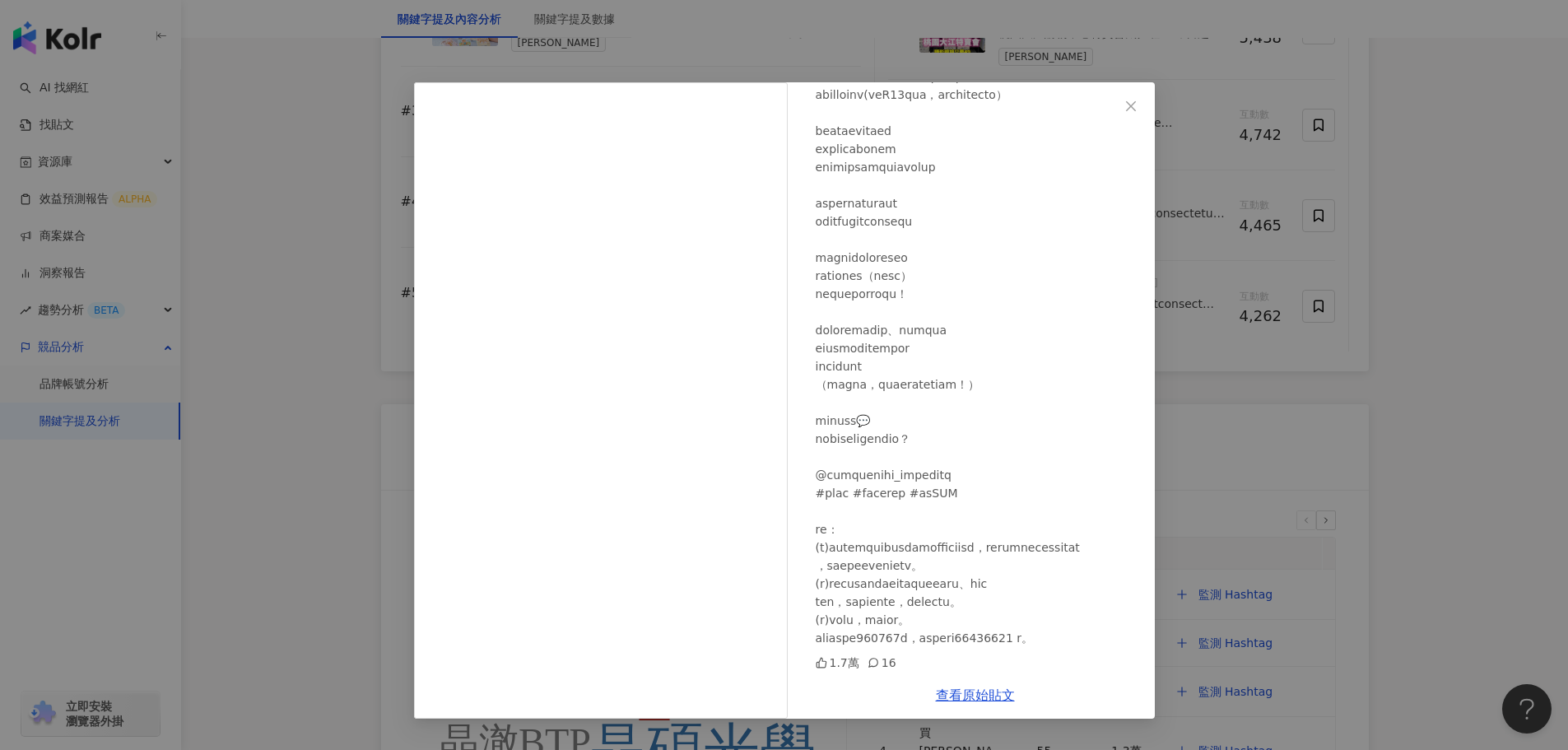
scroll to position [2798, 0]
click at [326, 404] on div "Cindy 2025/4/3 1.7萬 16 查看原始貼文" at bounding box center [784, 375] width 1568 height 750
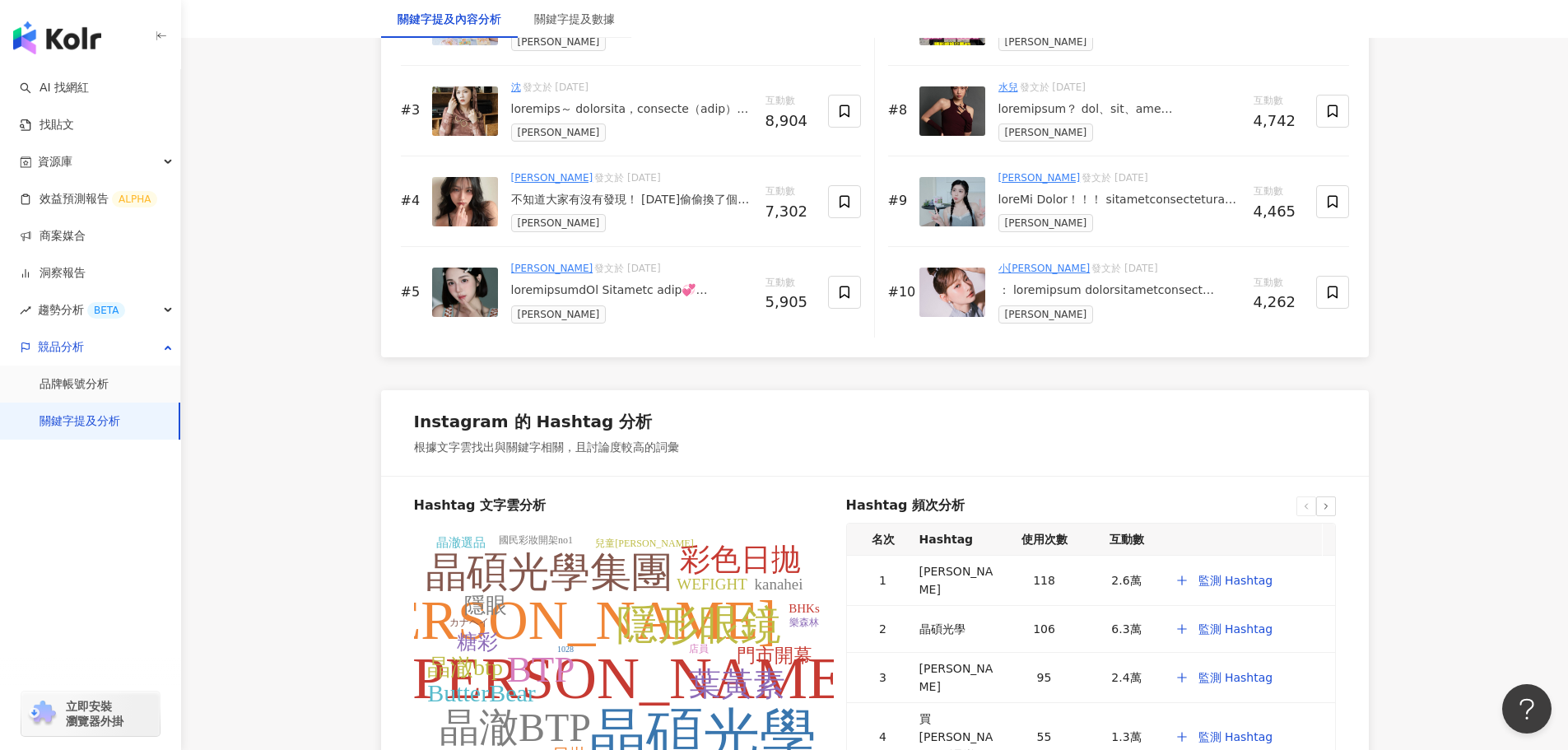
click at [608, 296] on div at bounding box center [631, 290] width 241 height 16
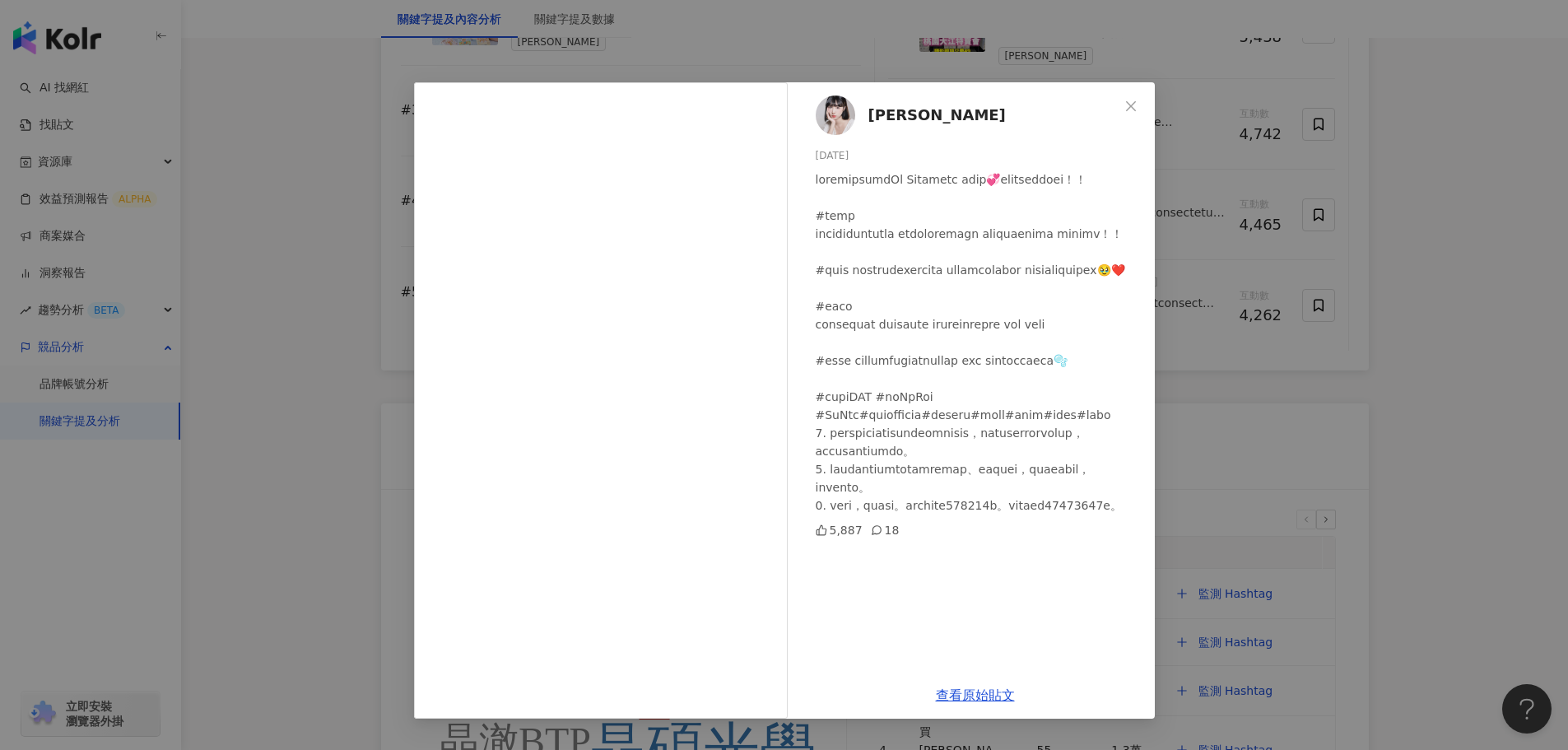
click at [294, 385] on div "黃逸蓁 2024/10/21 5,887 18 查看原始貼文" at bounding box center [784, 375] width 1568 height 750
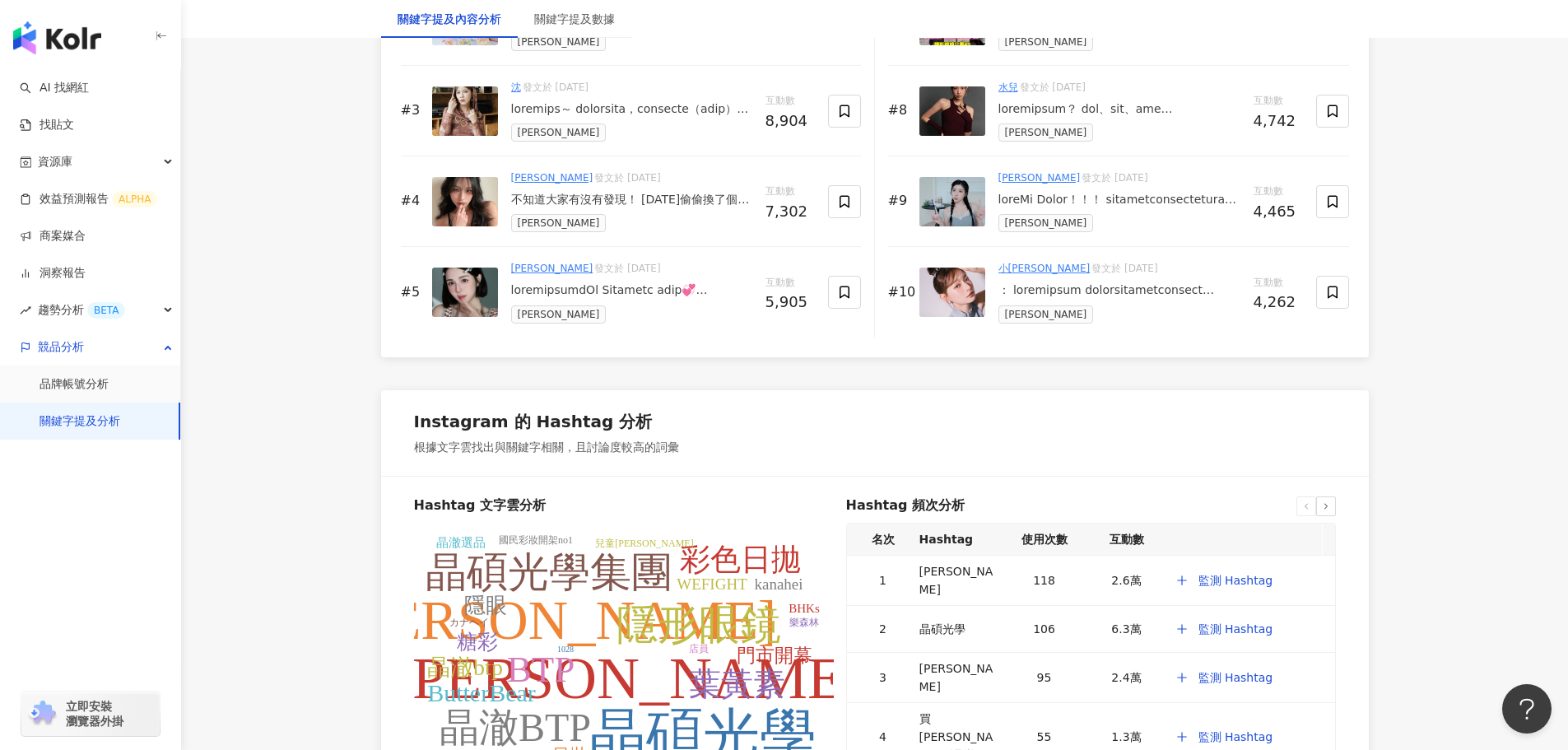
click at [1106, 203] on div at bounding box center [1119, 200] width 242 height 16
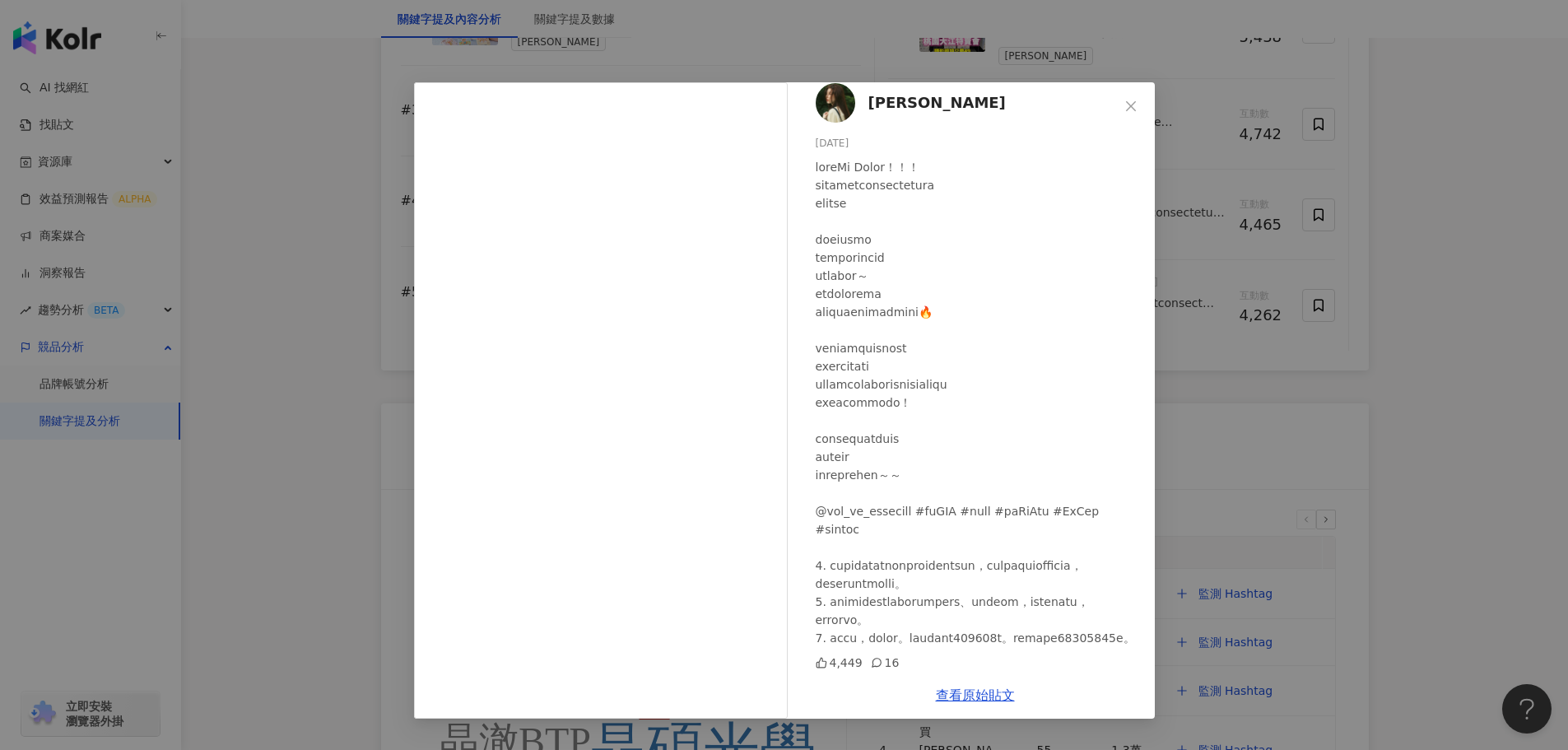
scroll to position [48, 0]
click at [264, 443] on div "Cindy H 2024/10/7 4,449 16 查看原始貼文" at bounding box center [784, 375] width 1568 height 750
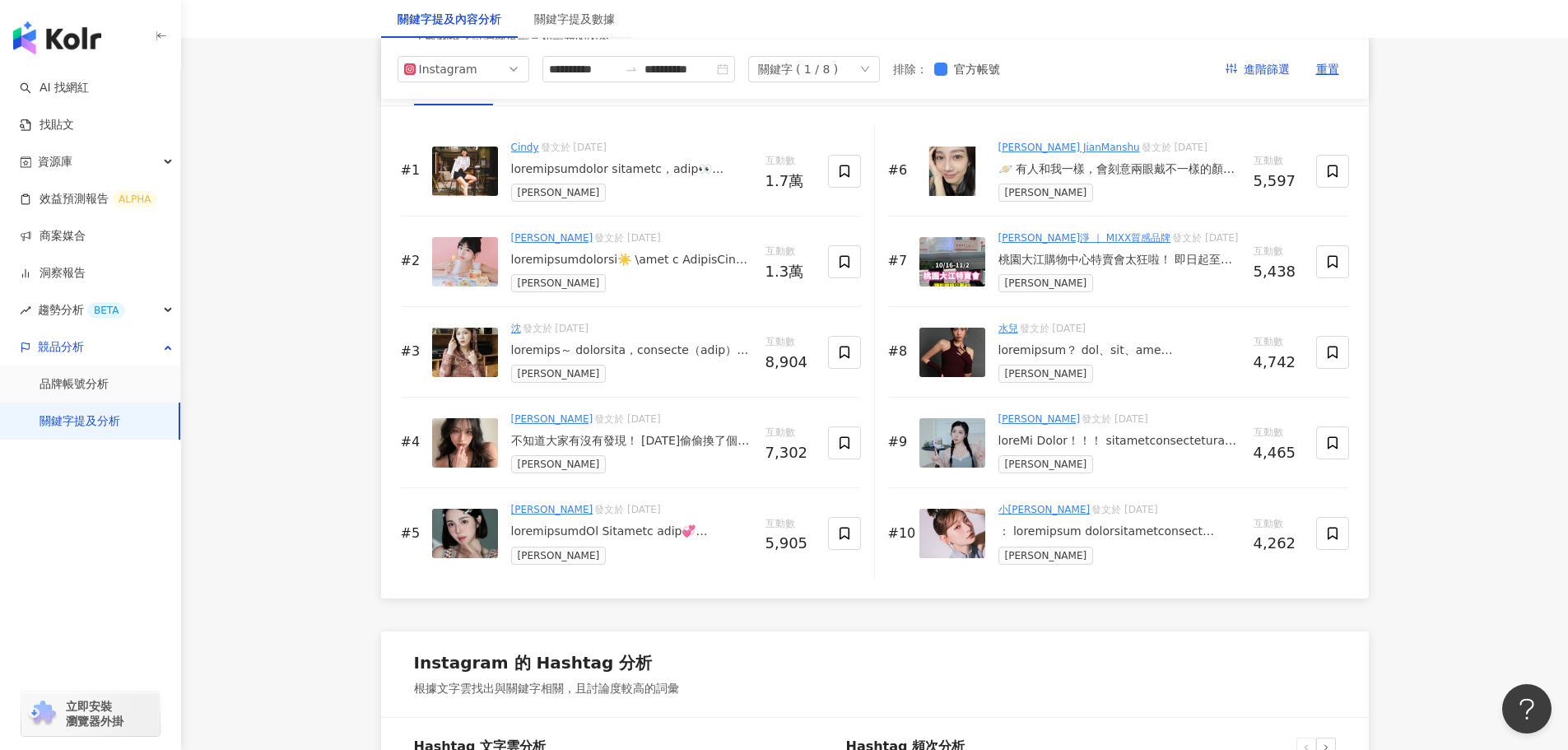
scroll to position [2552, 0]
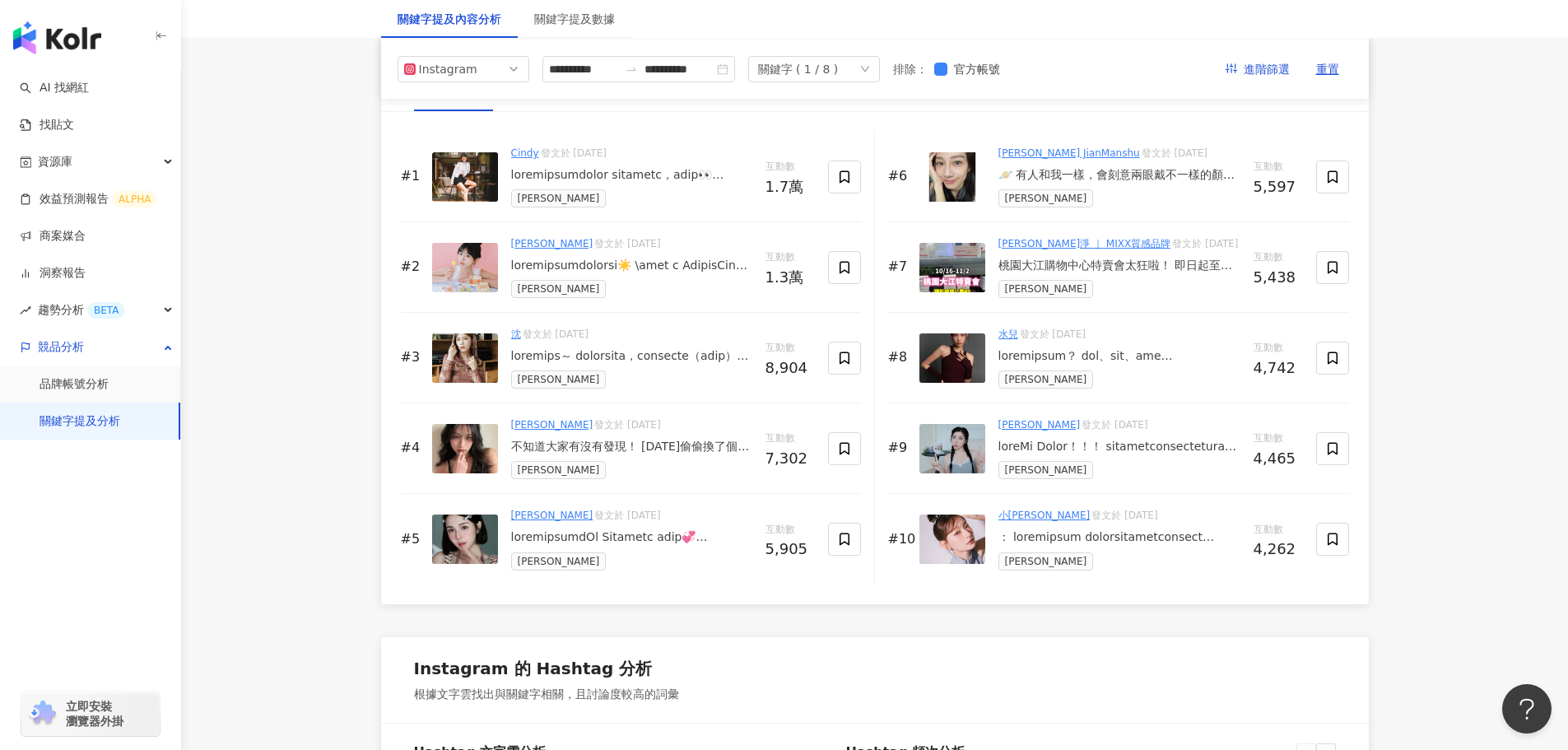
click at [1088, 177] on div "🪐 有人和我一樣，會刻意兩眼戴不一樣的顏色隱眼嗎？ 今天挑了晶碩 JHAKA 的 #焦茶恬 和 #星烟恬 來戴。 （雖然我天秤座，但有些小地方我喜歡不對稱😌）…" at bounding box center [1119, 175] width 242 height 16
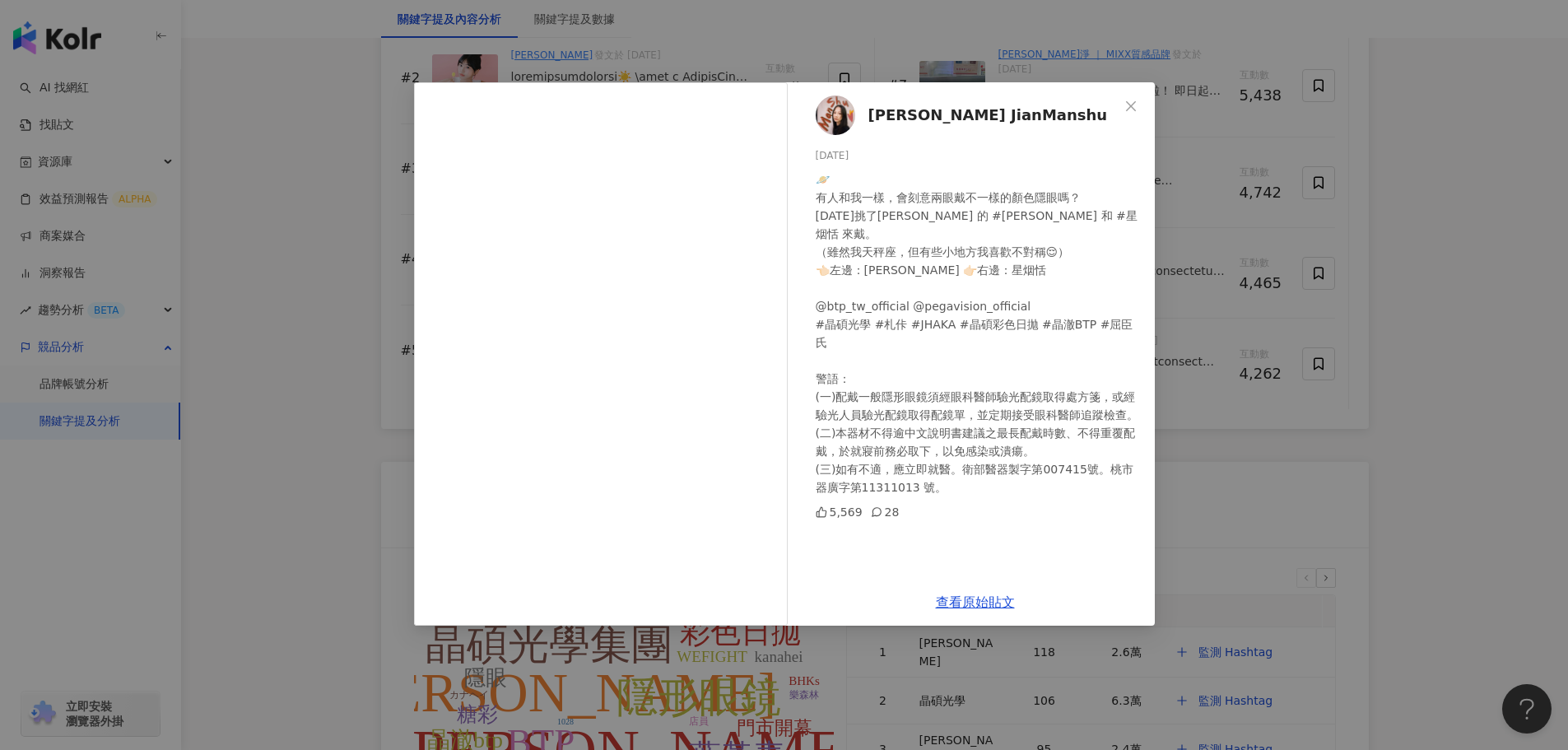
scroll to position [3046, 0]
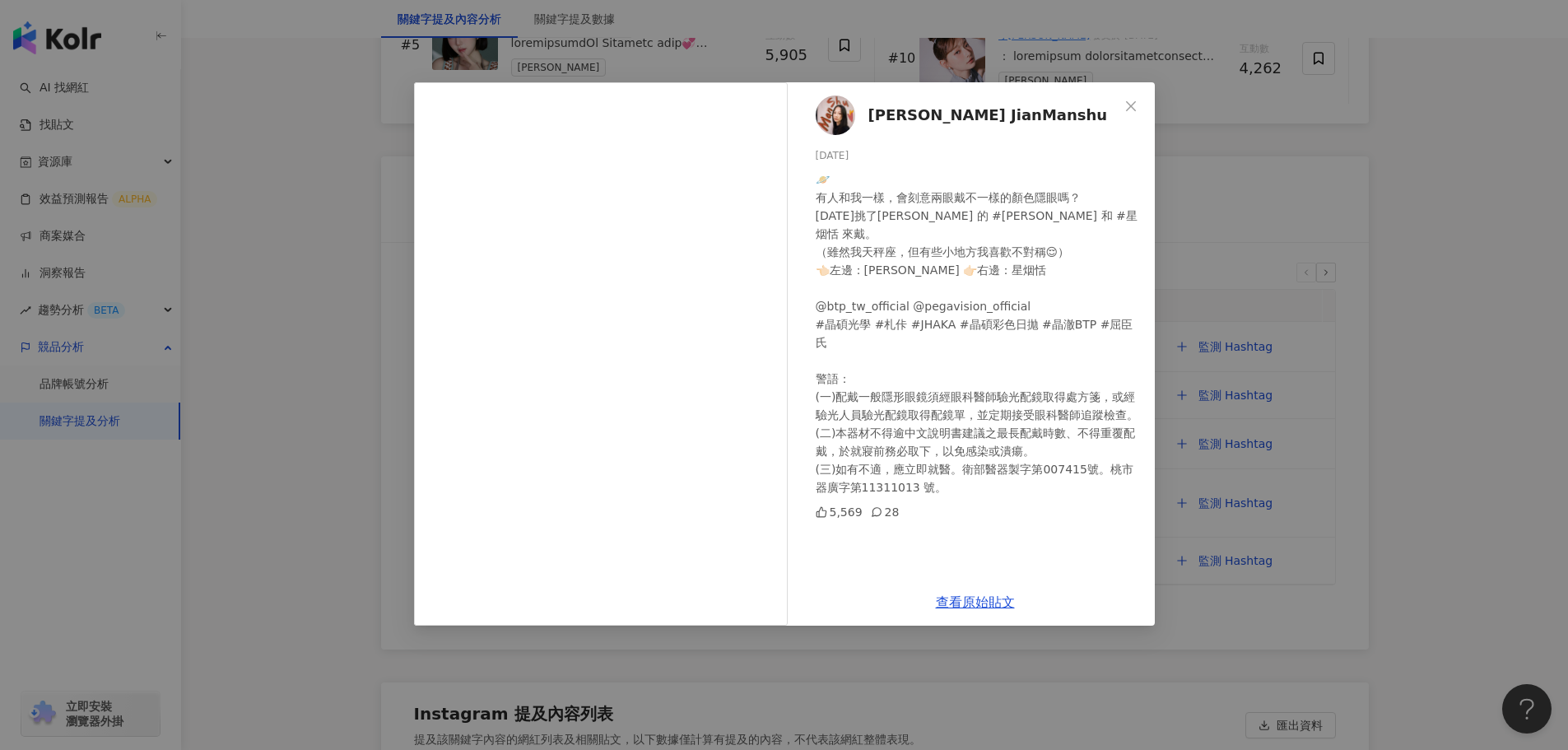
drag, startPoint x: 262, startPoint y: 330, endPoint x: 278, endPoint y: 336, distance: 17.1
click at [264, 332] on div "簡嫚書 JianManshu 2024/11/28 🪐 有人和我一樣，會刻意兩眼戴不一樣的顏色隱眼嗎？ 今天挑了晶碩 JHAKA 的 #焦茶恬 和 #星烟恬 …" at bounding box center [784, 375] width 1568 height 750
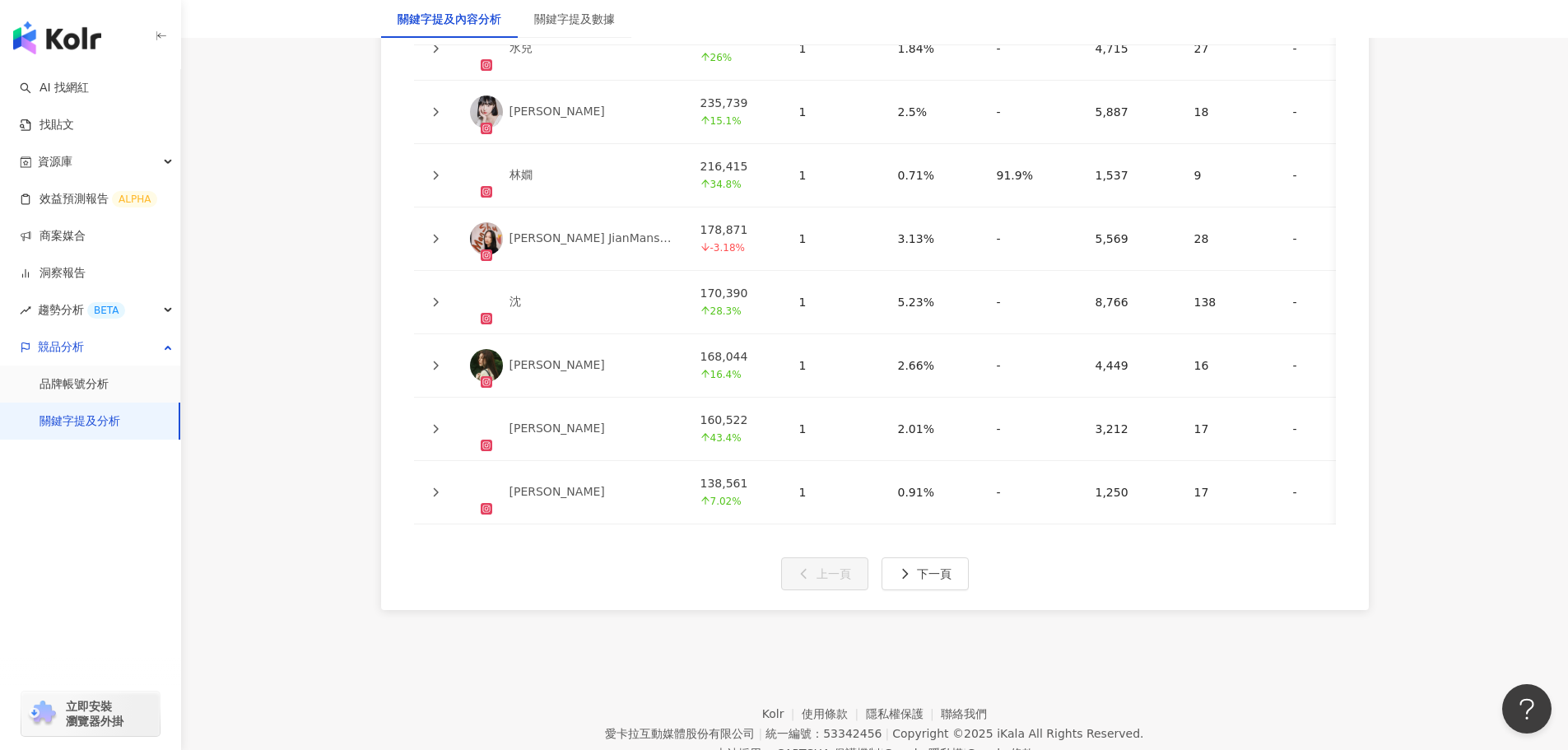
scroll to position [4064, 0]
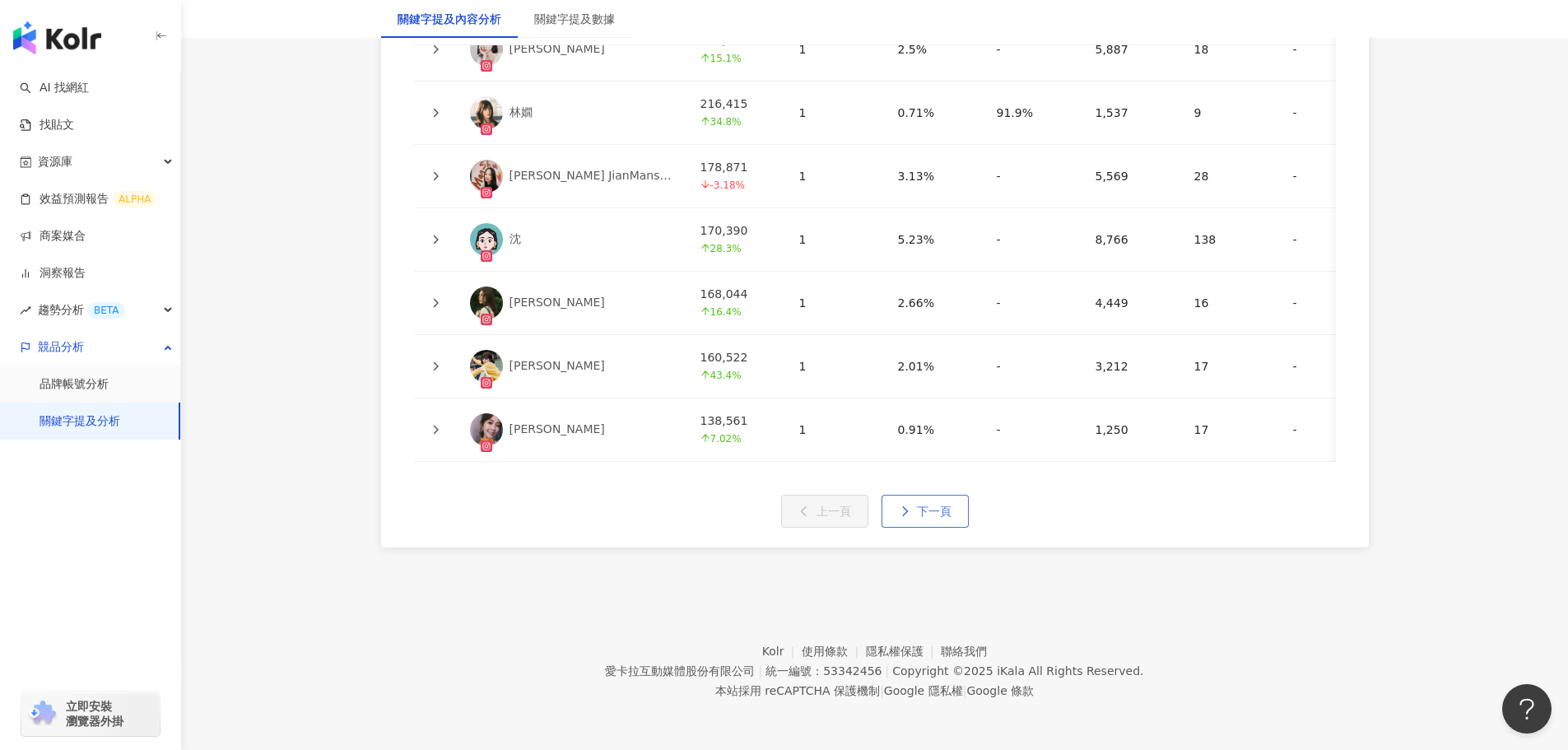
click at [931, 506] on span "下一頁" at bounding box center [934, 511] width 35 height 13
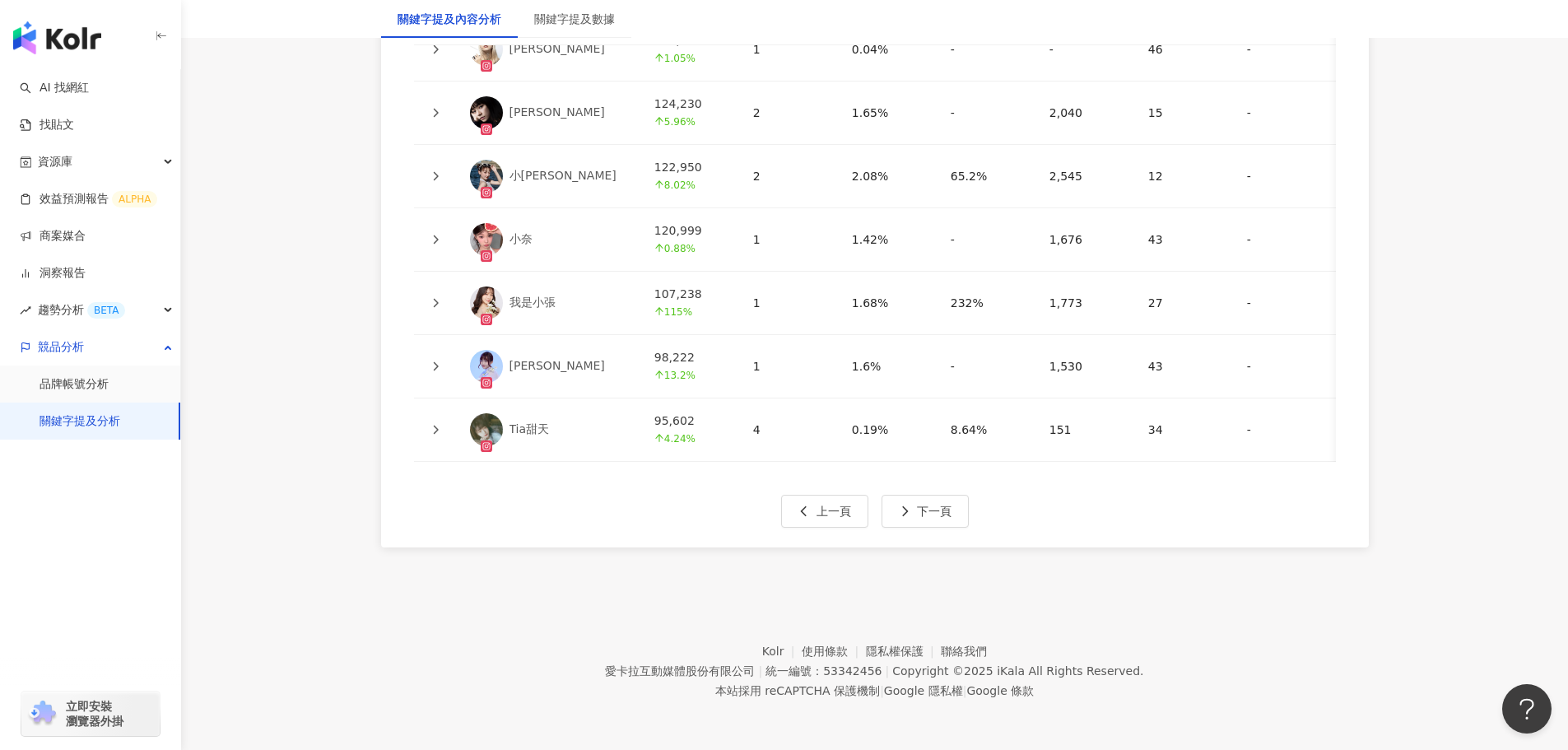
click at [392, 657] on footer "Kolr 使用條款 隱私權保護 聯絡我們 愛卡拉互動媒體股份有限公司 | 統一編號：53342456 | Copyright © 2025 iKala All…" at bounding box center [874, 659] width 1387 height 183
click at [933, 507] on span "下一頁" at bounding box center [934, 511] width 35 height 13
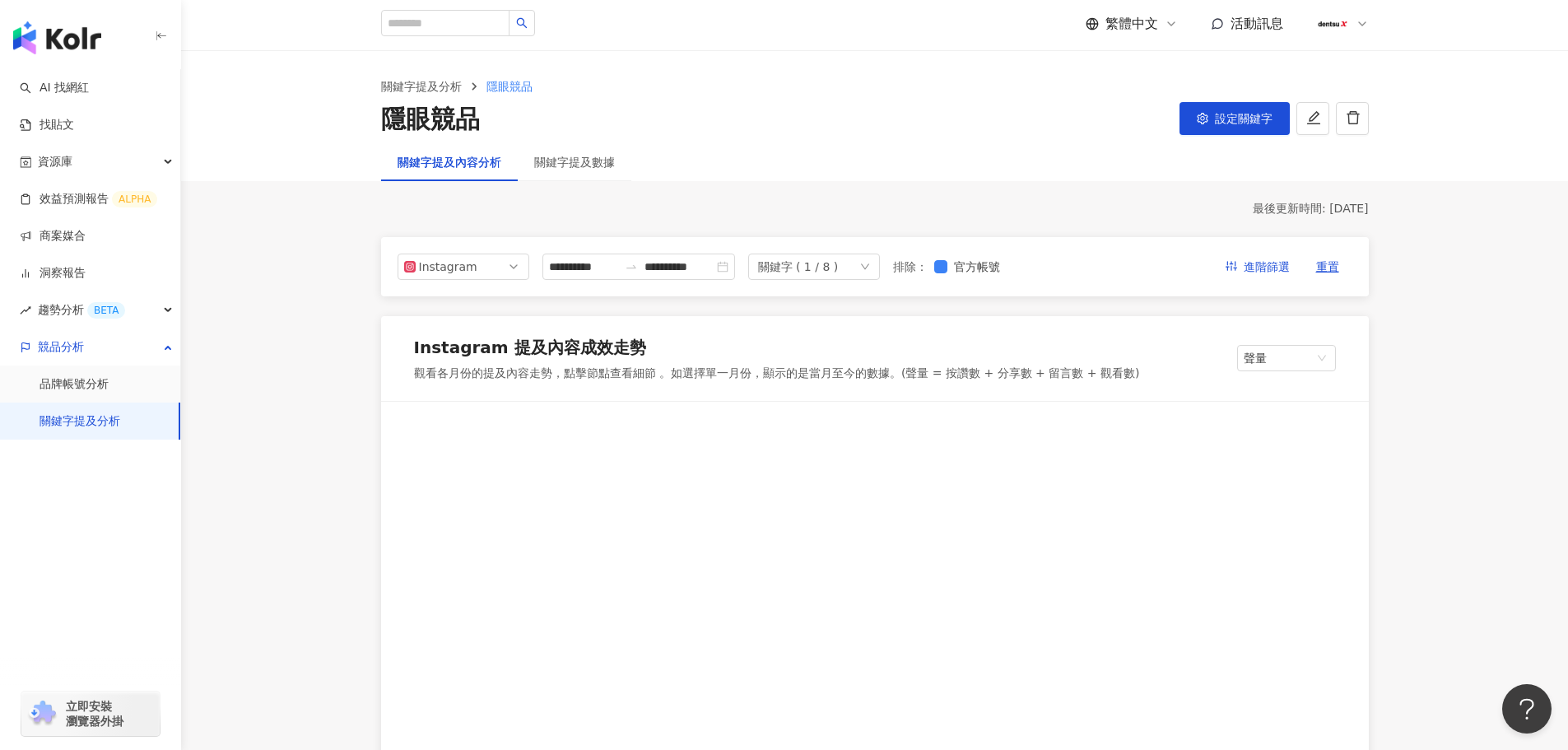
scroll to position [0, 0]
click at [839, 269] on div "關鍵字 ( 1 / 8 )" at bounding box center [798, 270] width 81 height 25
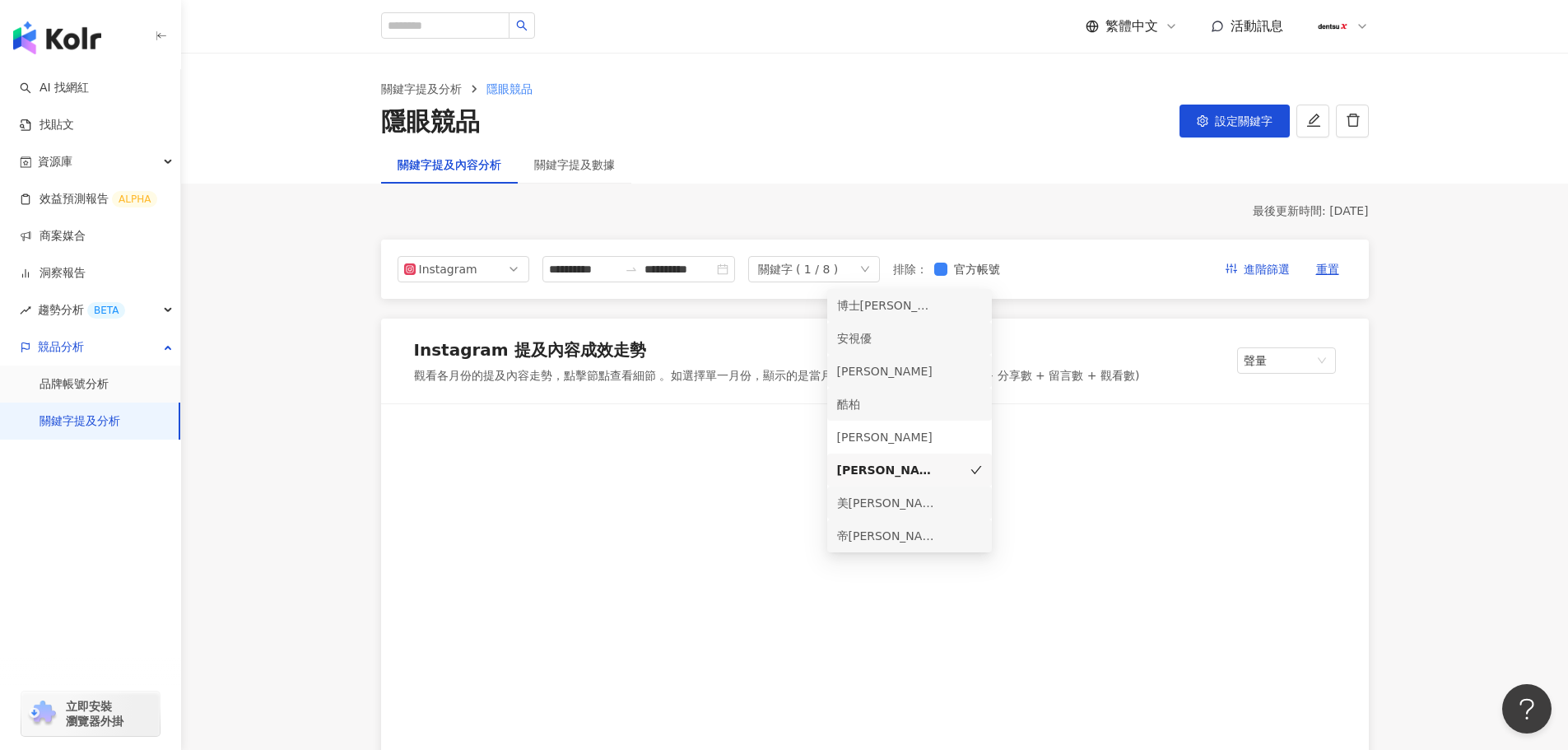
click at [895, 308] on div "博士[PERSON_NAME]" at bounding box center [886, 306] width 99 height 18
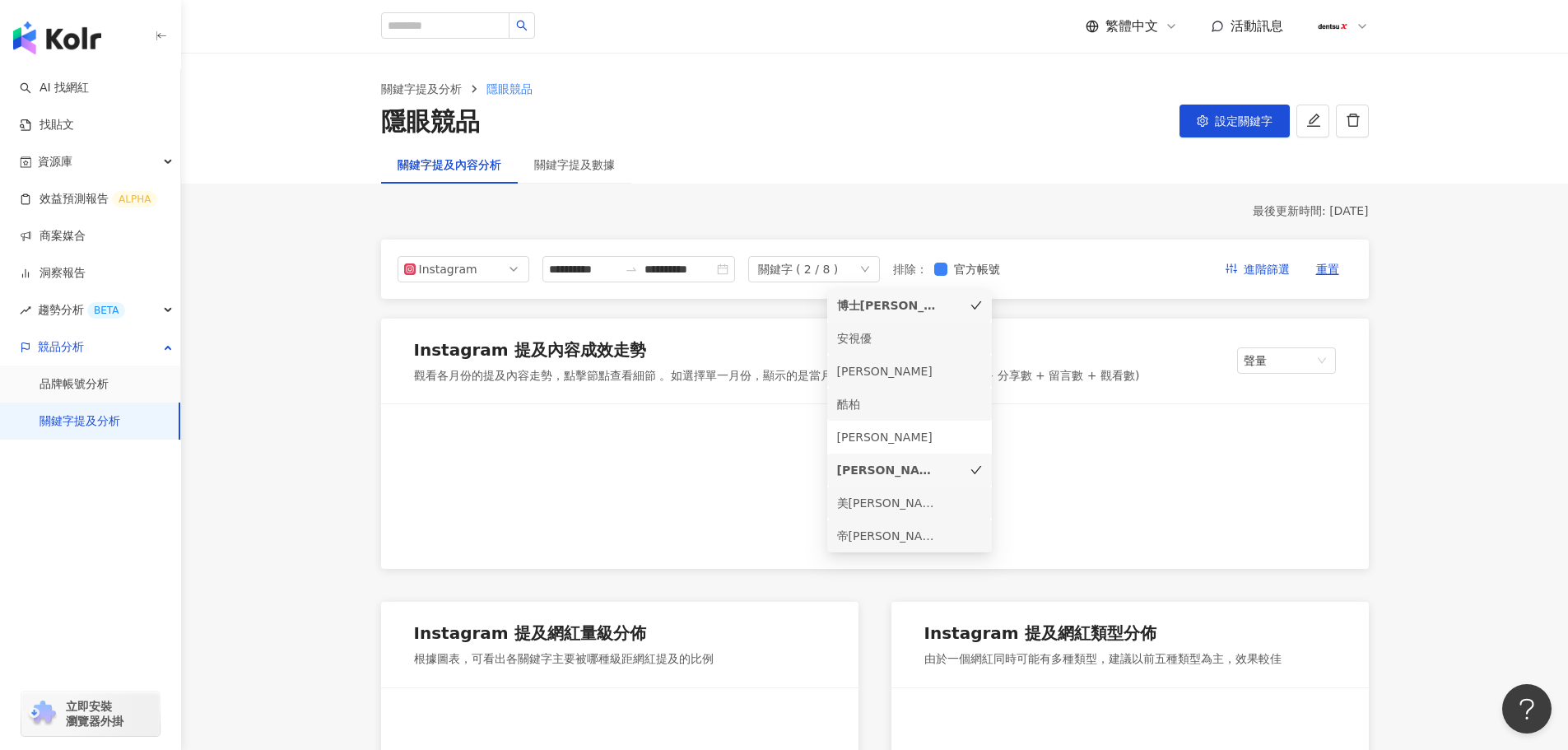
click at [901, 335] on div "安視優" at bounding box center [886, 338] width 99 height 18
click at [896, 375] on div "[PERSON_NAME]" at bounding box center [886, 371] width 99 height 18
click at [896, 403] on div "酷柏" at bounding box center [886, 404] width 99 height 18
click at [897, 440] on div "[PERSON_NAME]" at bounding box center [886, 437] width 99 height 18
click at [882, 501] on div "美[PERSON_NAME]" at bounding box center [886, 503] width 99 height 18
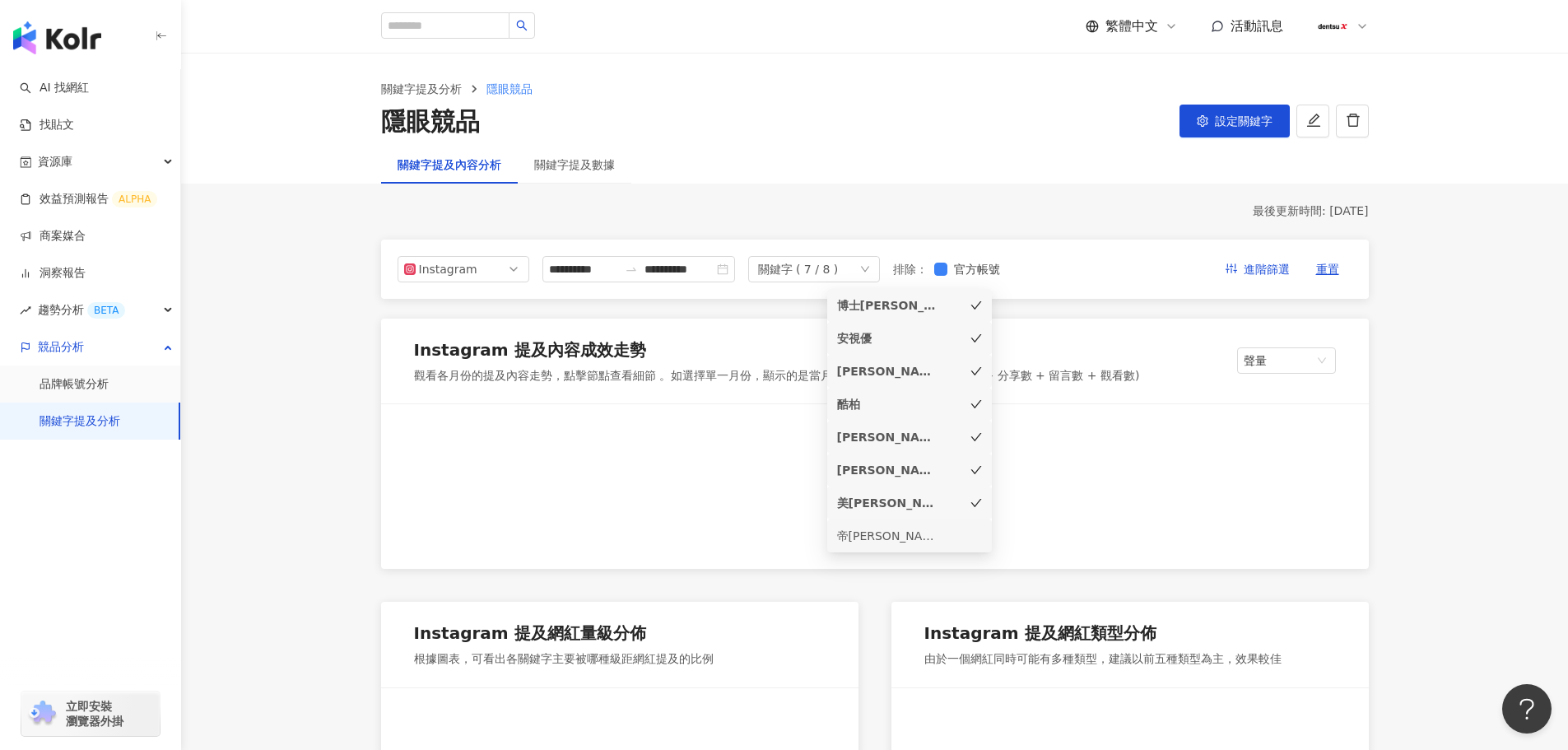
click at [867, 539] on div "帝[PERSON_NAME]" at bounding box center [886, 536] width 99 height 18
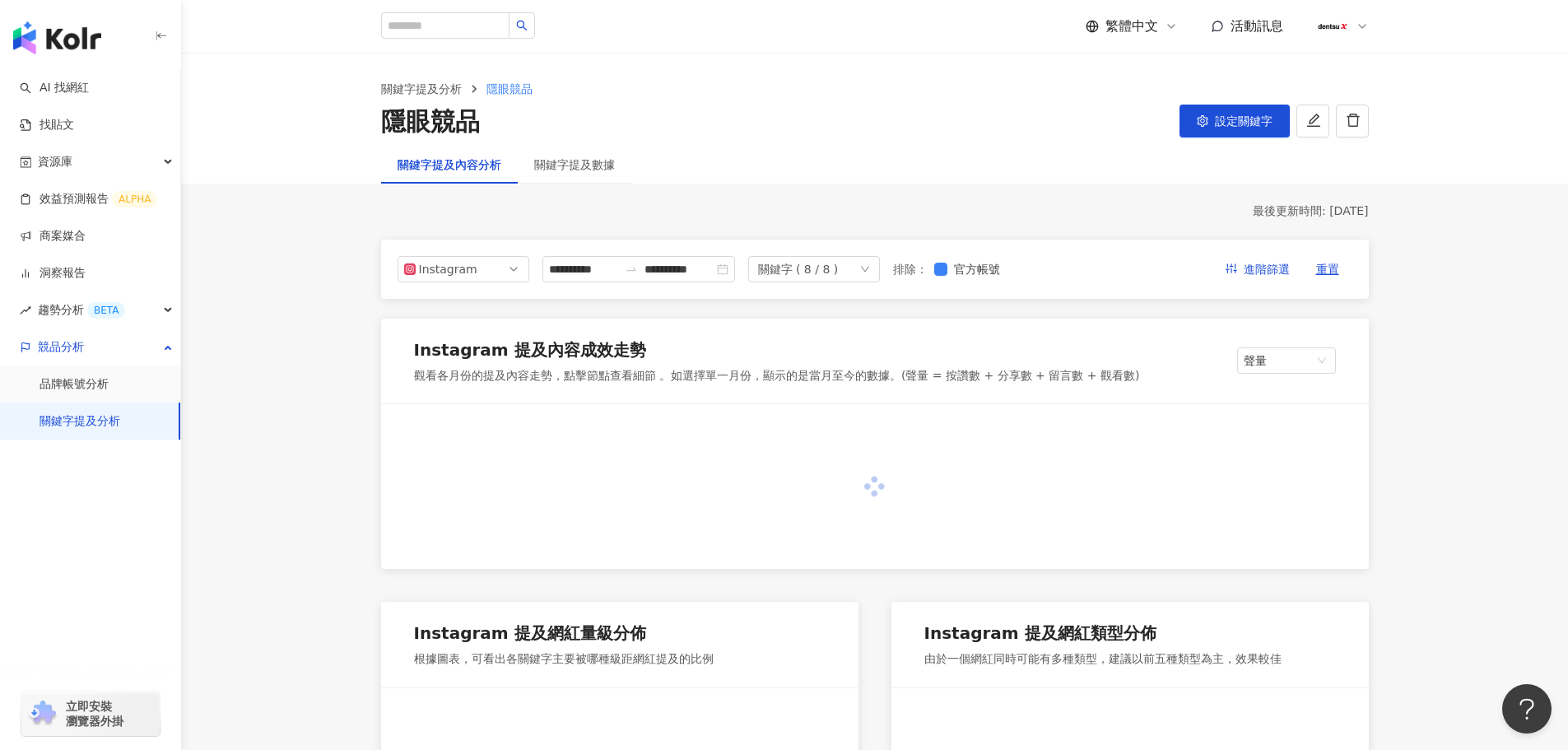
click at [1219, 122] on span "設定關鍵字" at bounding box center [1244, 121] width 57 height 13
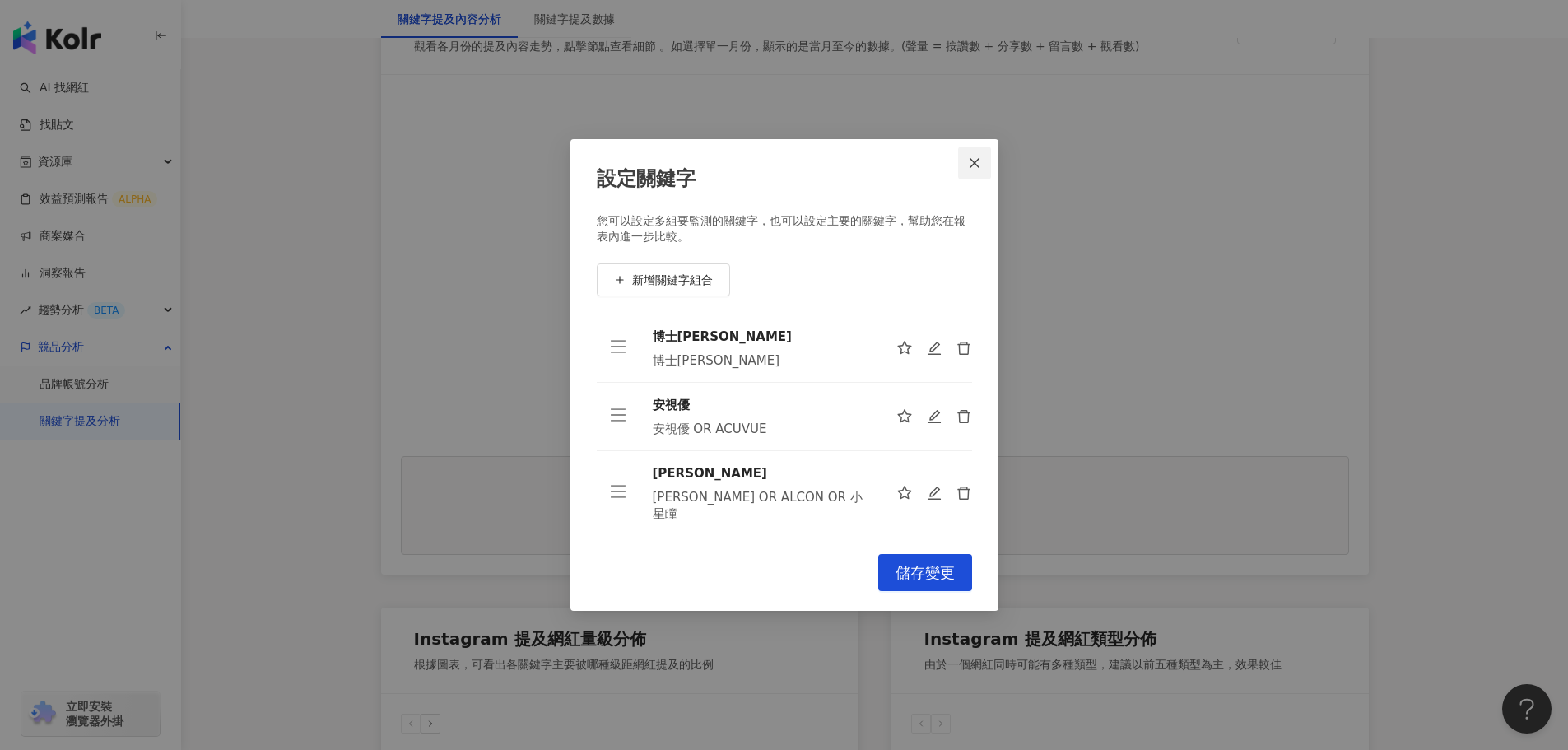
click at [976, 162] on icon "close" at bounding box center [974, 163] width 13 height 13
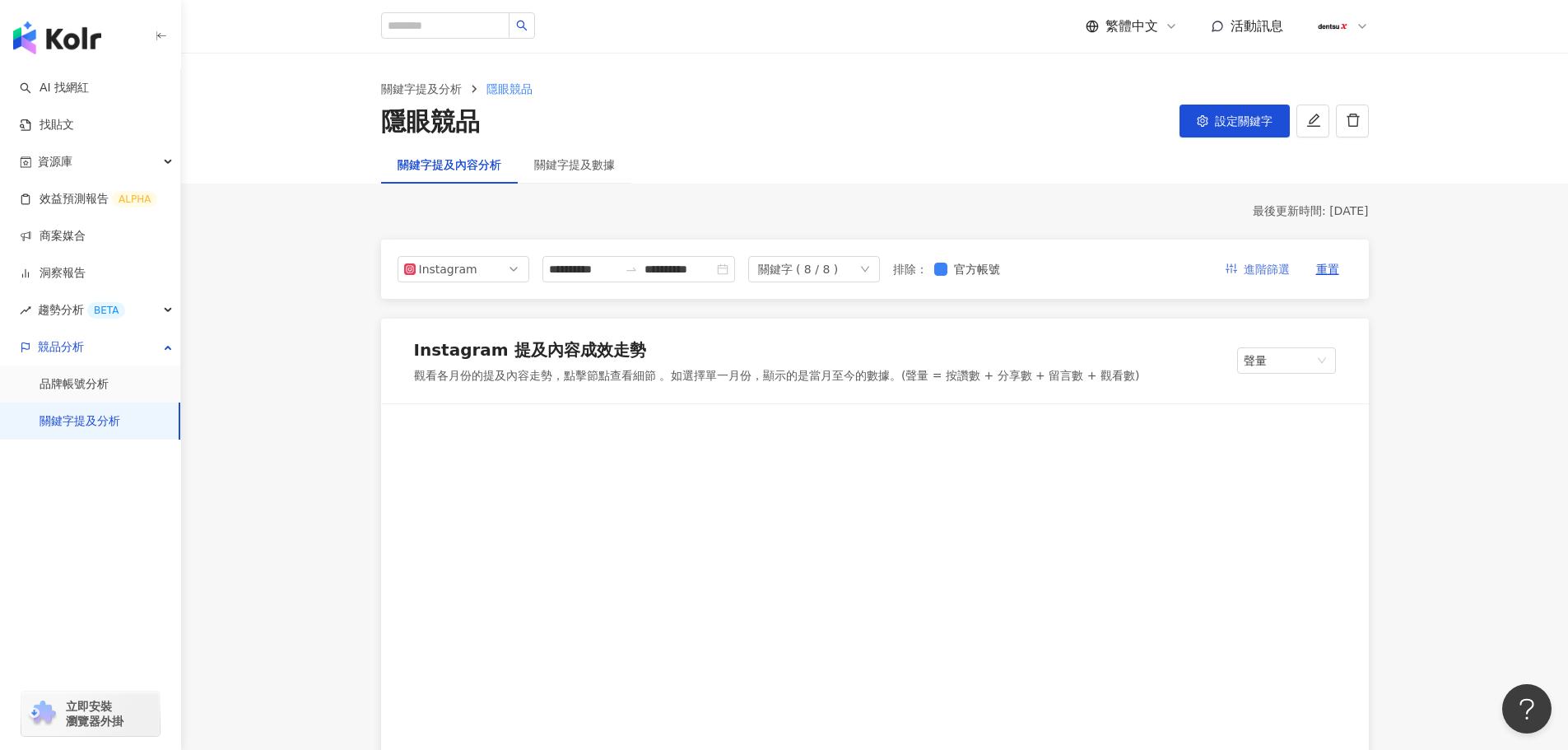
click at [1266, 267] on span "進階篩選" at bounding box center [1266, 270] width 46 height 26
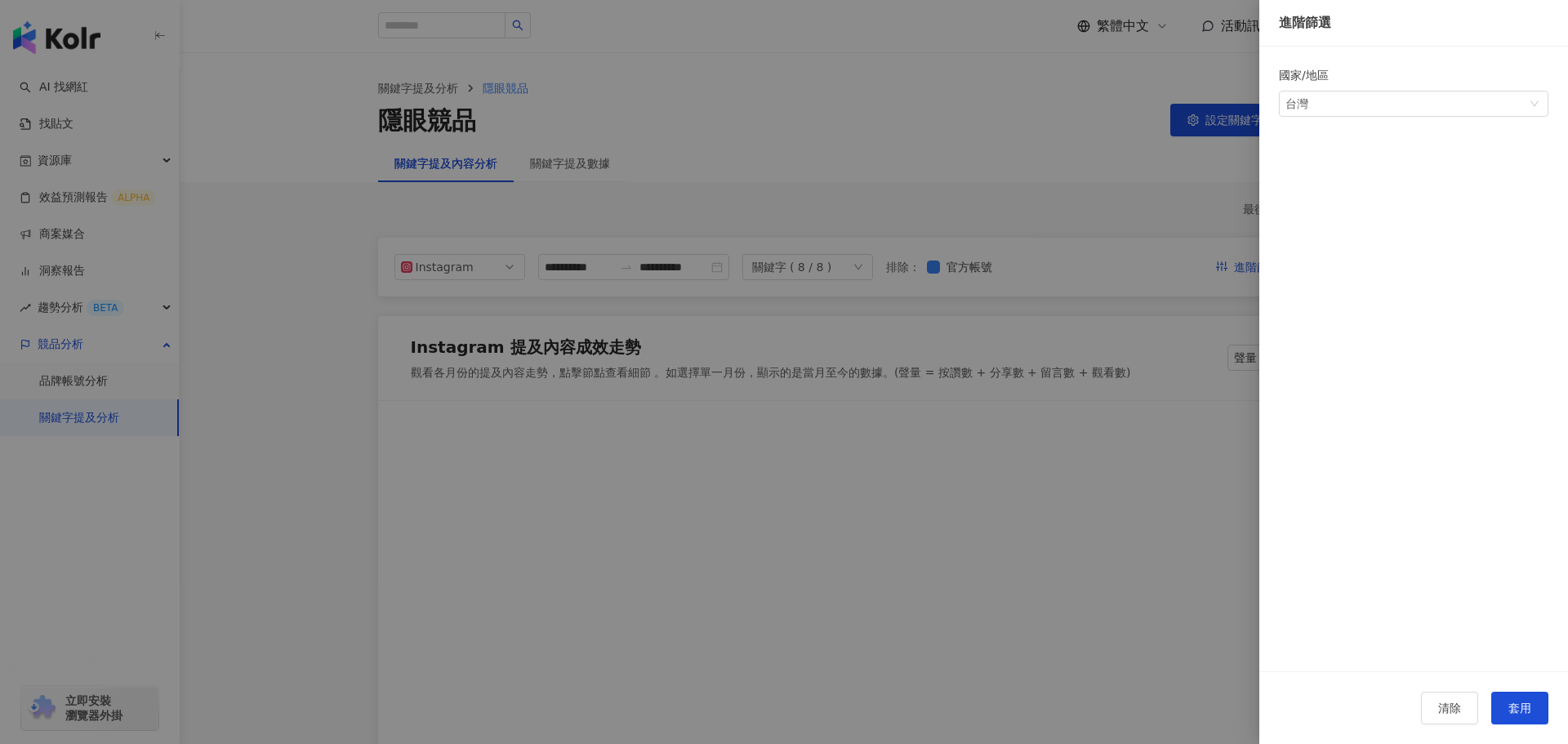
click at [997, 146] on div at bounding box center [784, 372] width 1568 height 744
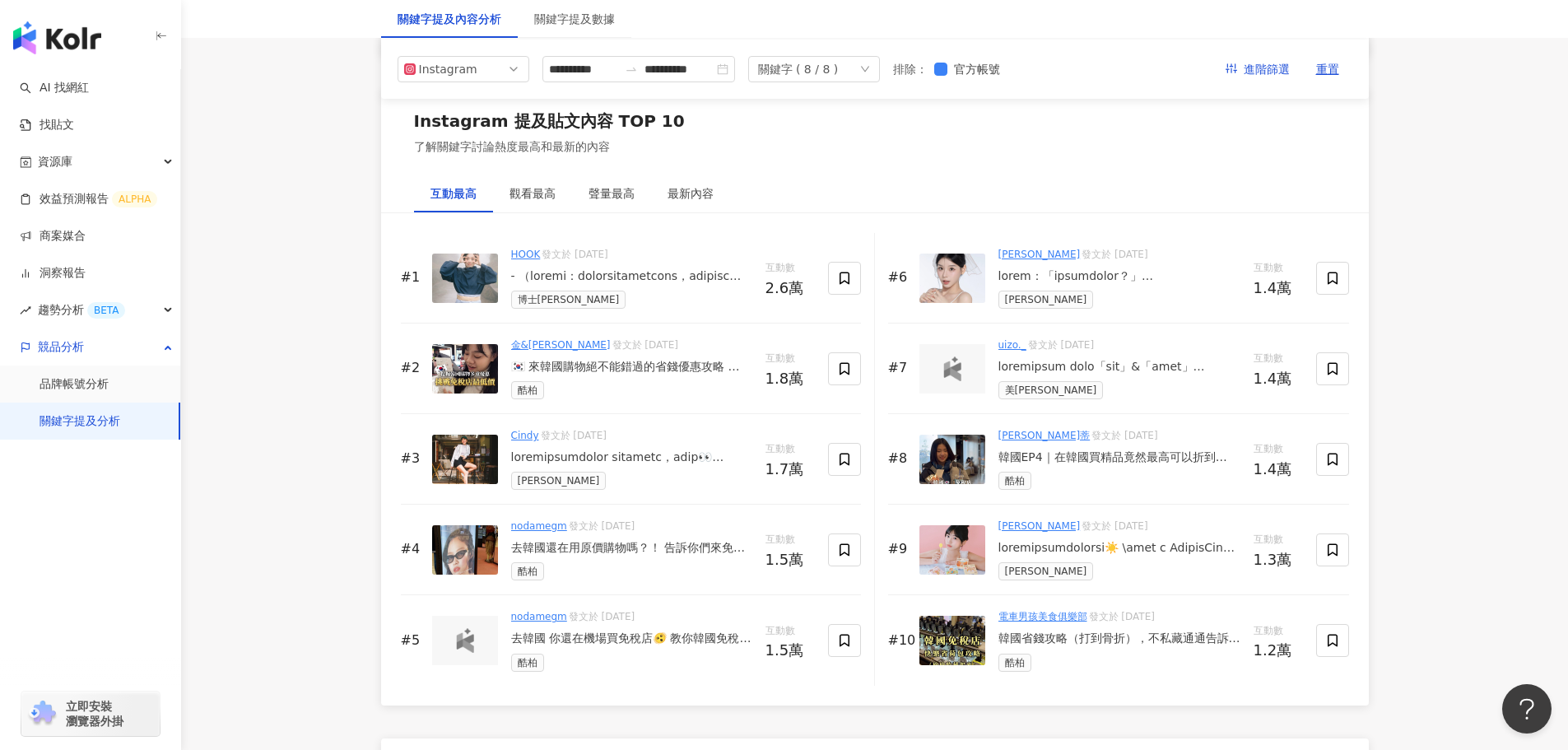
scroll to position [2387, 0]
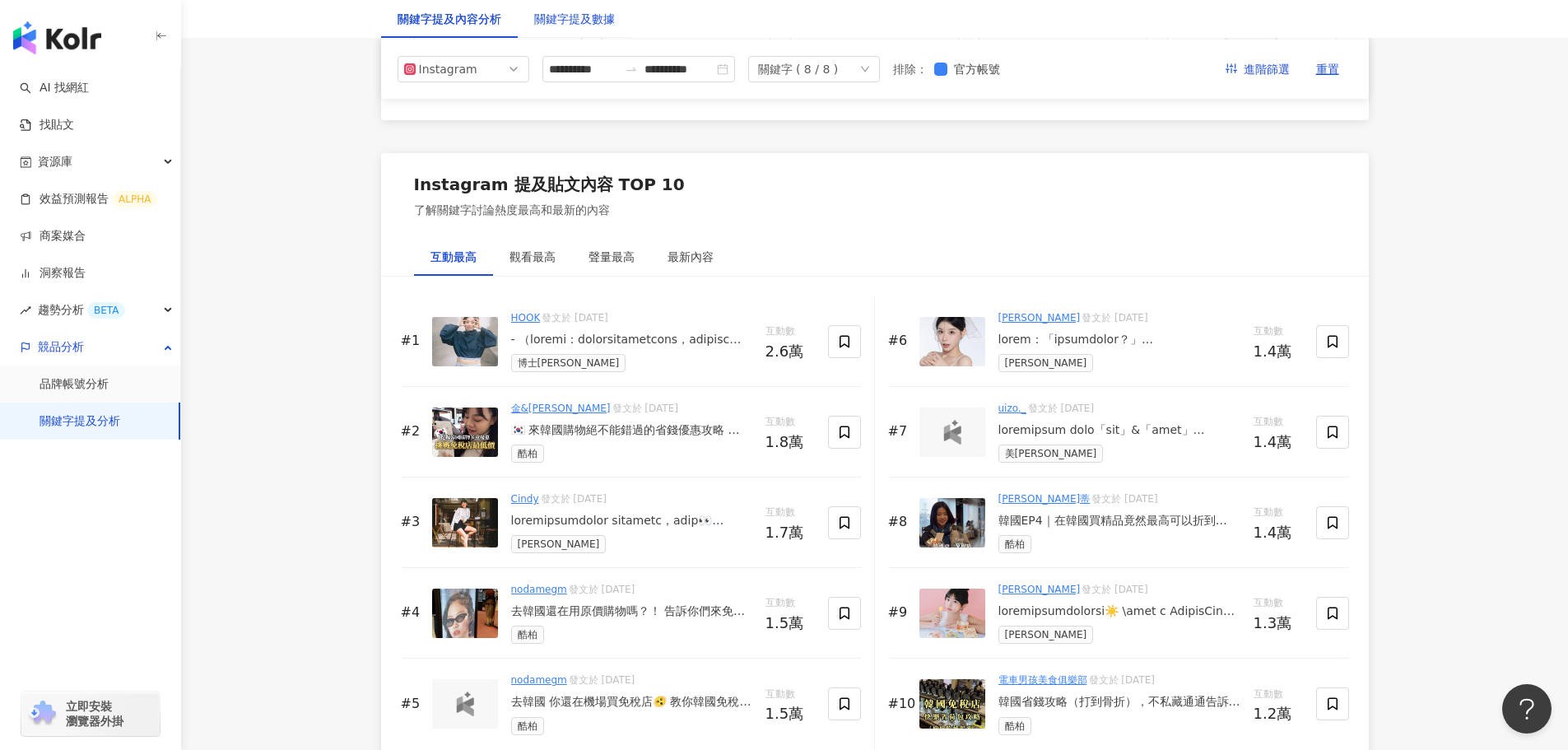
click at [574, 25] on div "關鍵字提及數據" at bounding box center [574, 19] width 81 height 18
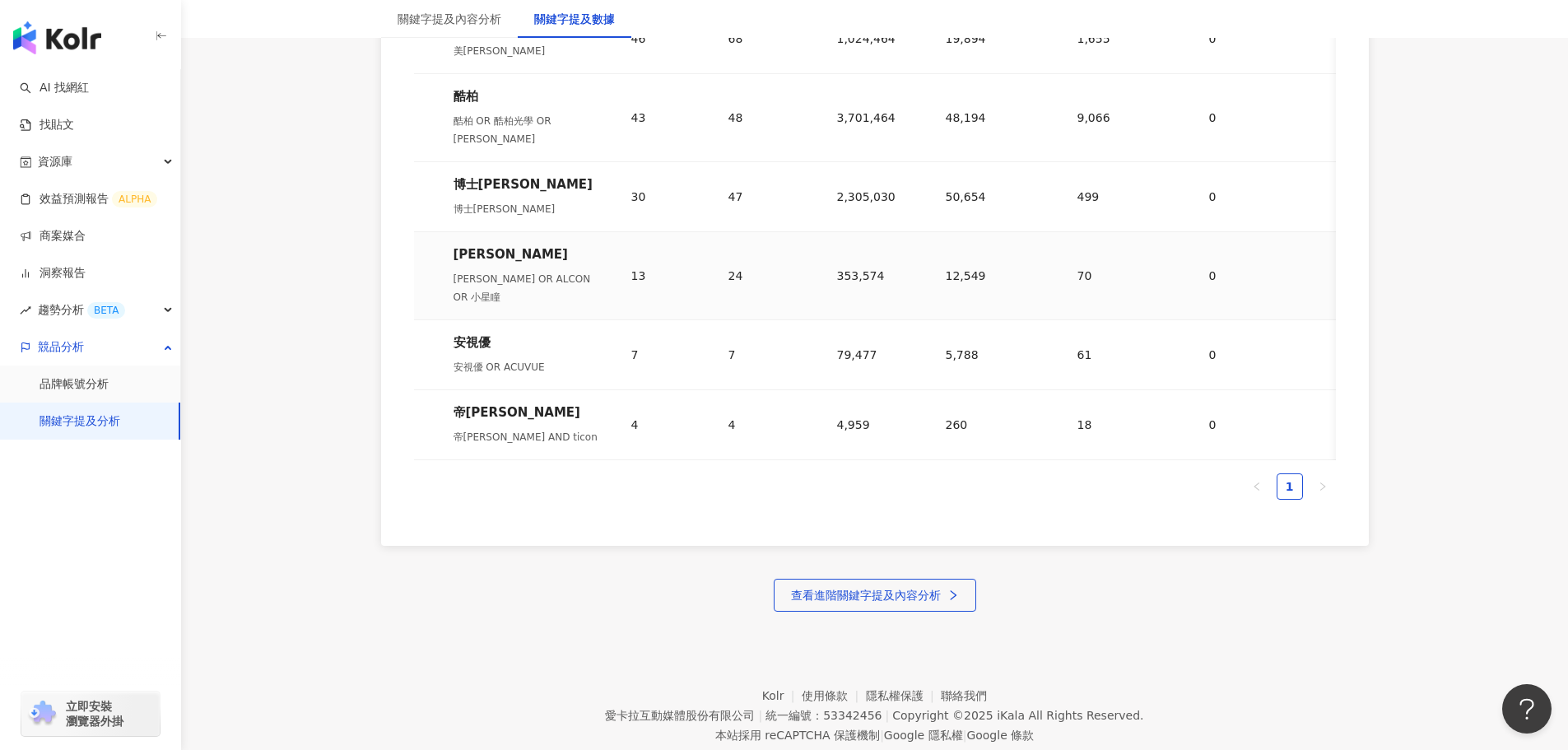
scroll to position [1108, 0]
click at [901, 586] on span "查看進階關鍵字提及內容分析" at bounding box center [866, 592] width 150 height 13
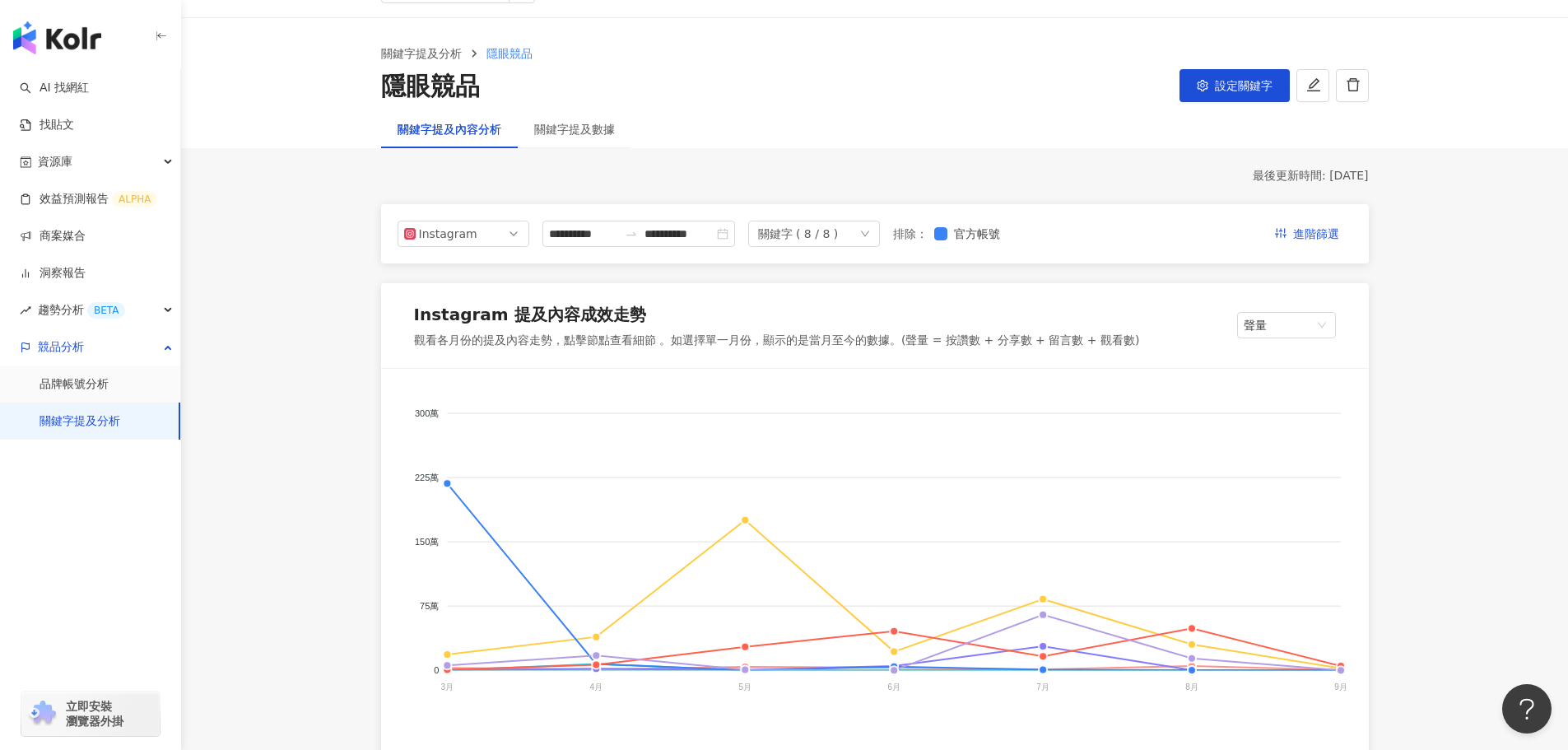
scroll to position [329, 0]
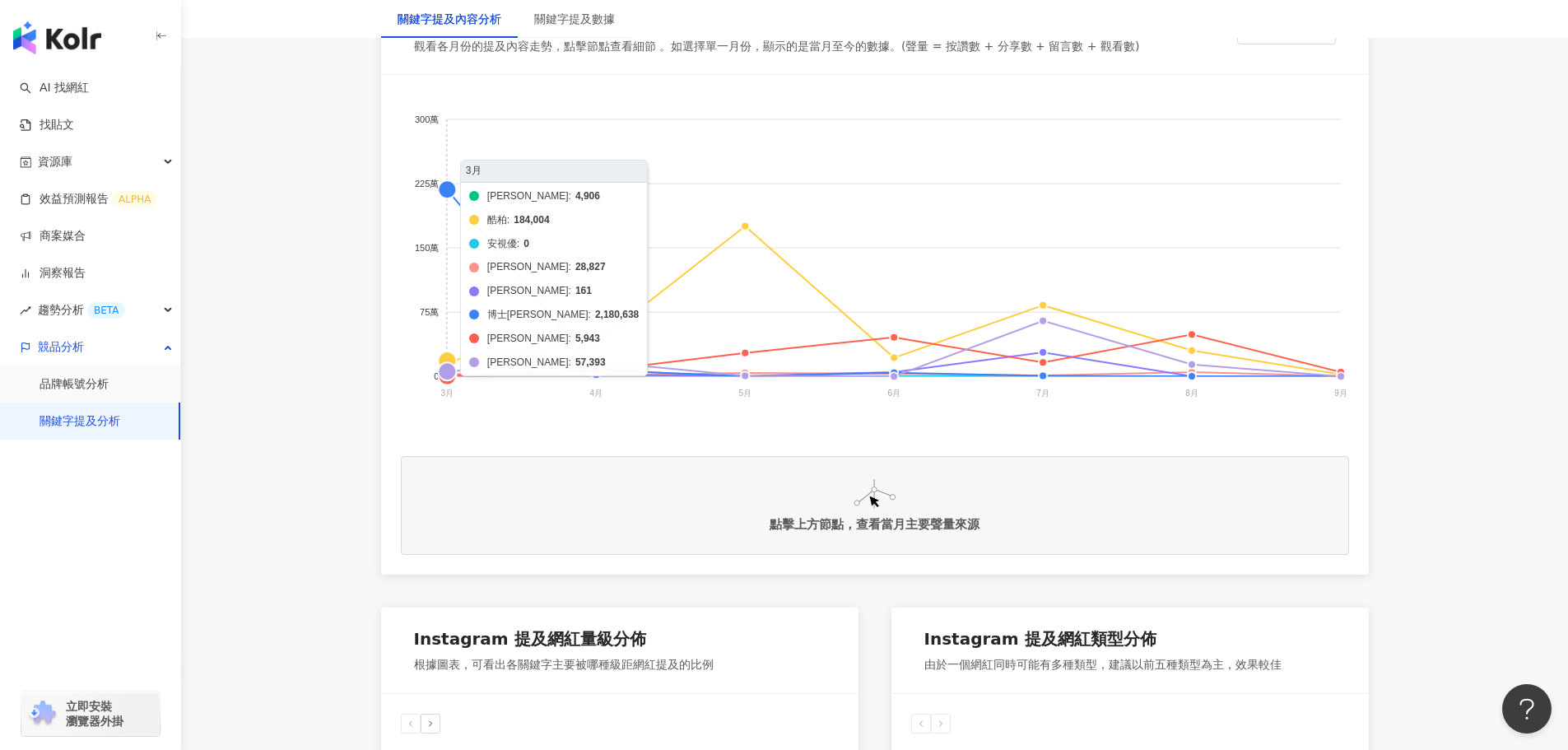
click at [447, 188] on line at bounding box center [447, 248] width 0 height 256
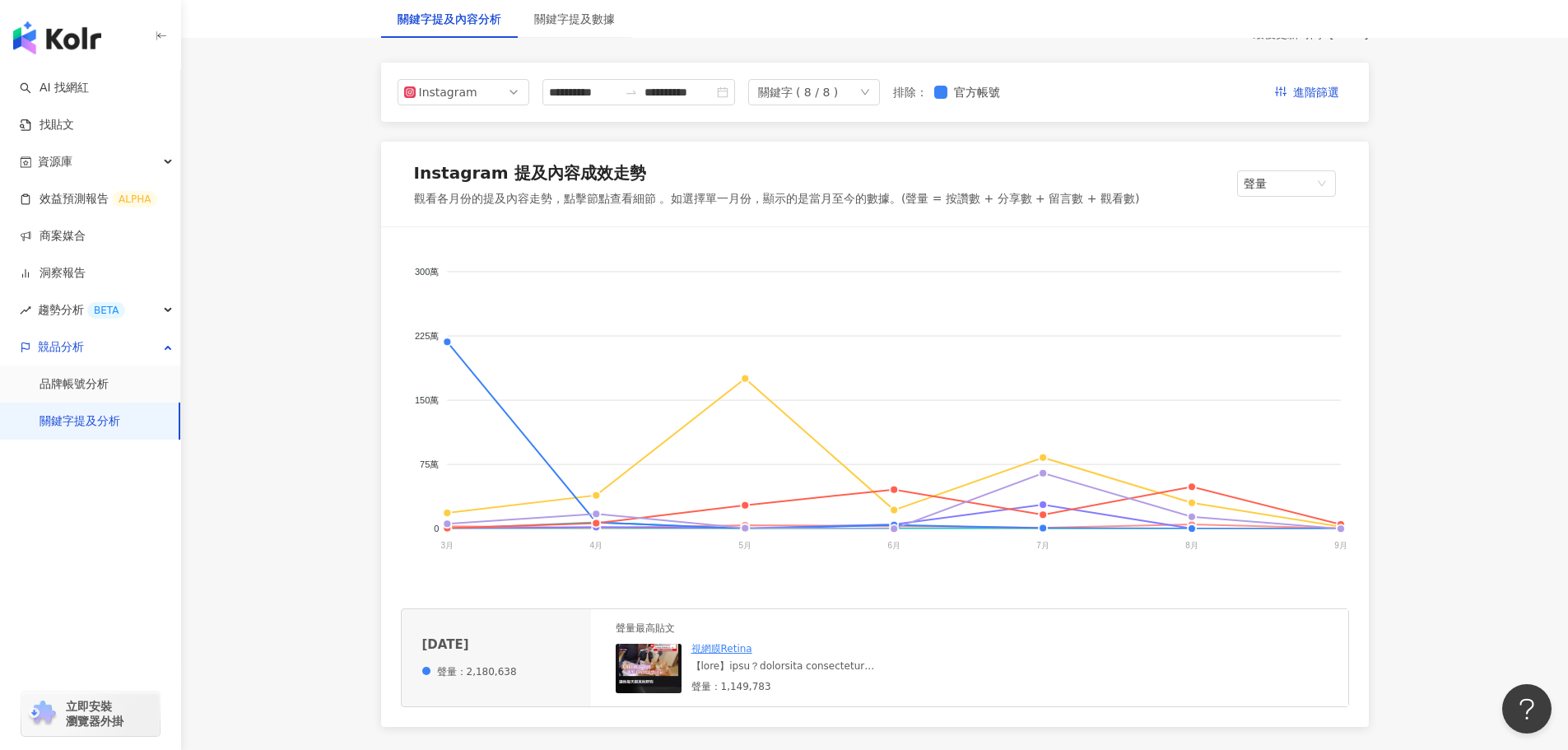
scroll to position [0, 0]
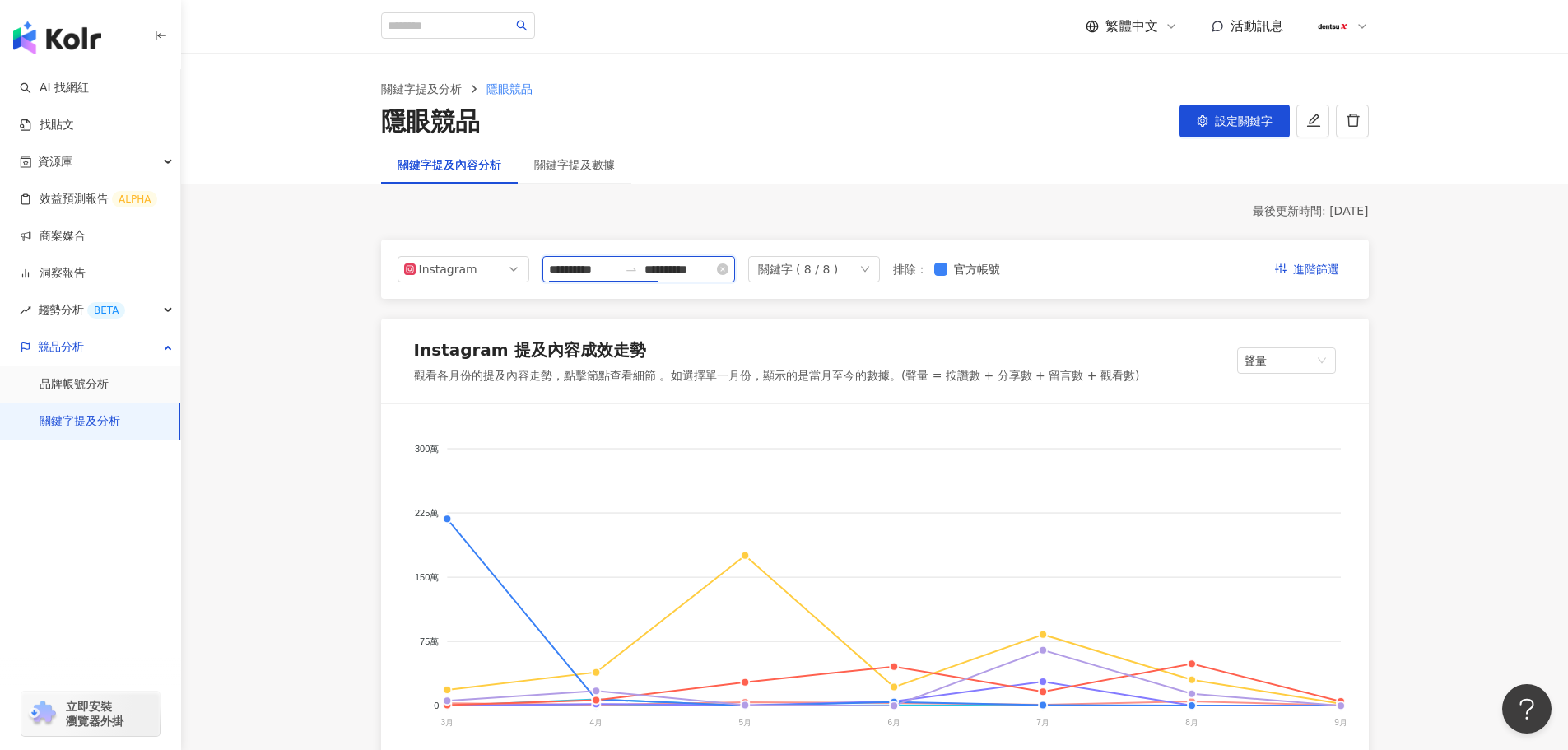
click at [570, 272] on input "**********" at bounding box center [583, 269] width 69 height 18
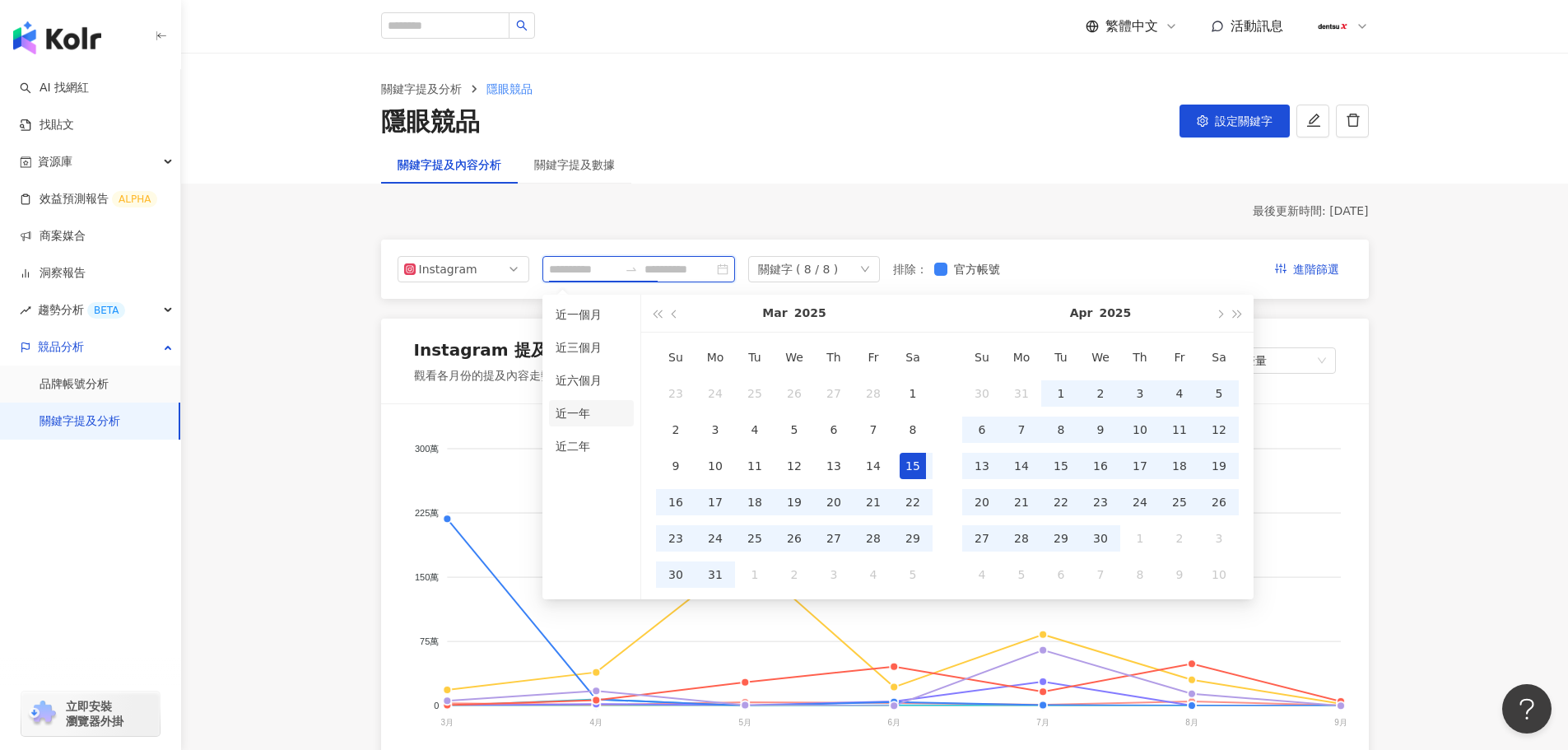
type input "**********"
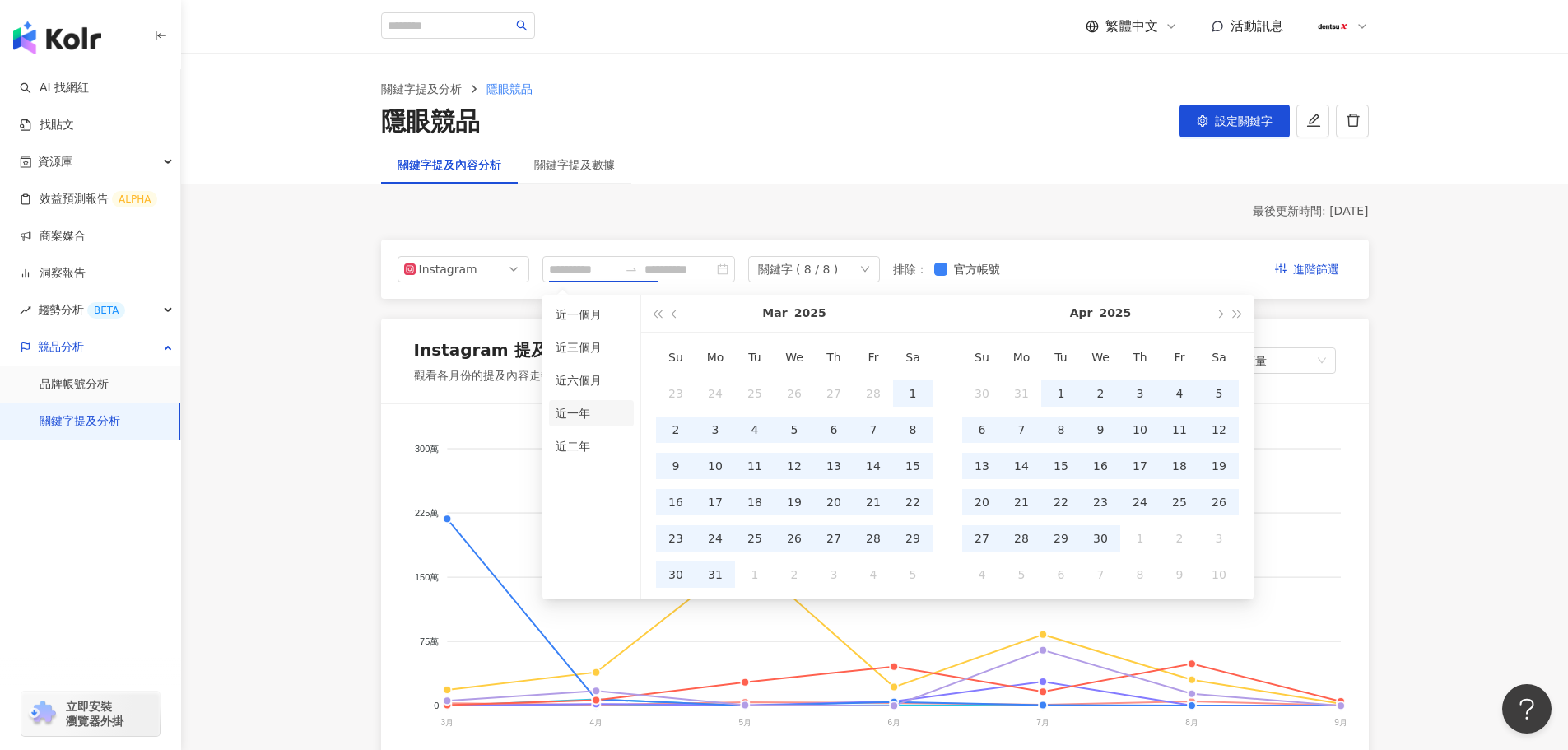
click at [587, 417] on li "近一年" at bounding box center [591, 412] width 85 height 26
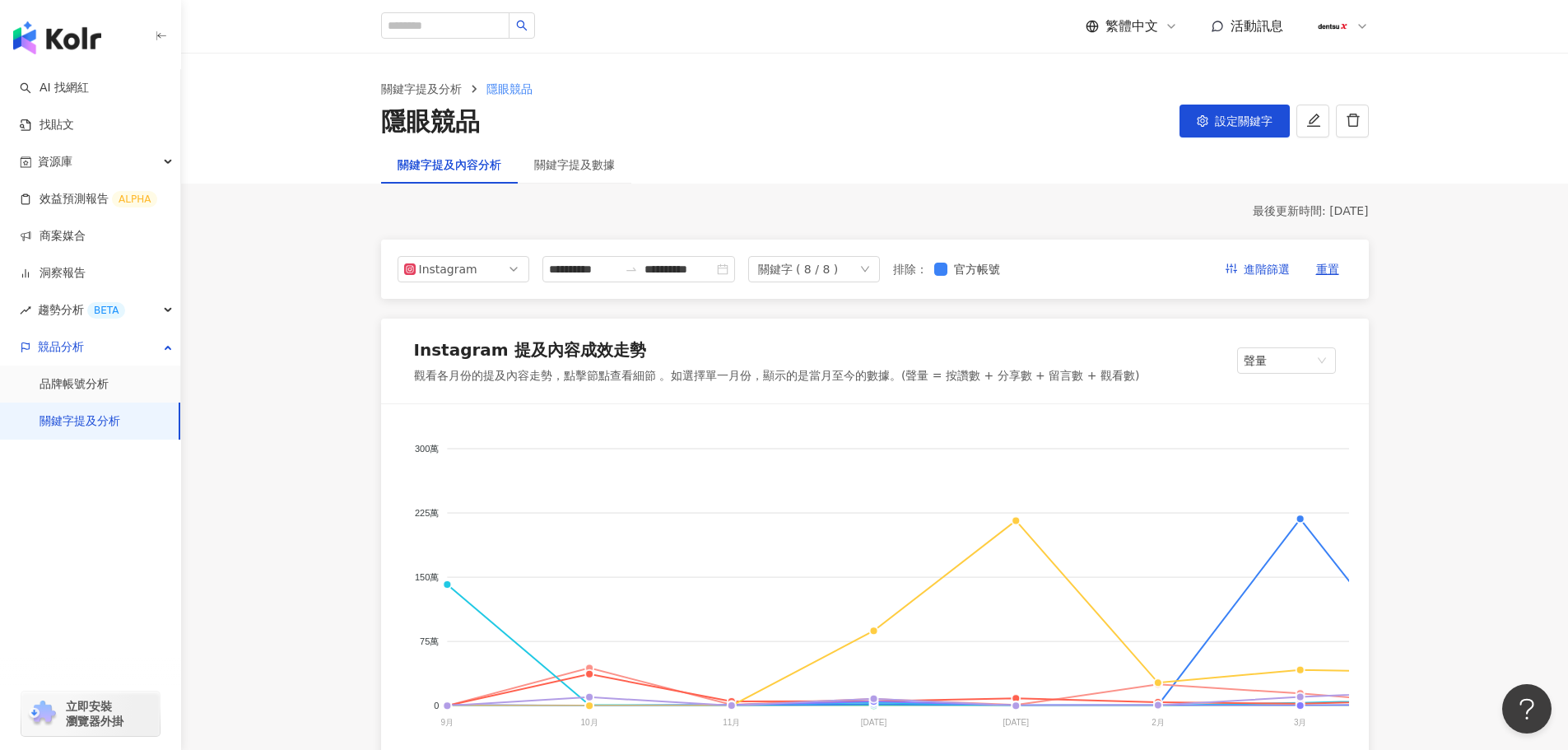
click at [972, 320] on div "Instagram 提及內容成效走勢 觀看各月份的提及內容走勢，點擊節點查看細節 。如選擇單一月份，顯示的是當月至今的數據。(聲量 = 按讚數 + 分享數 +…" at bounding box center [874, 361] width 987 height 86
click at [930, 207] on div "最後更新時間: [DATE]" at bounding box center [874, 211] width 987 height 16
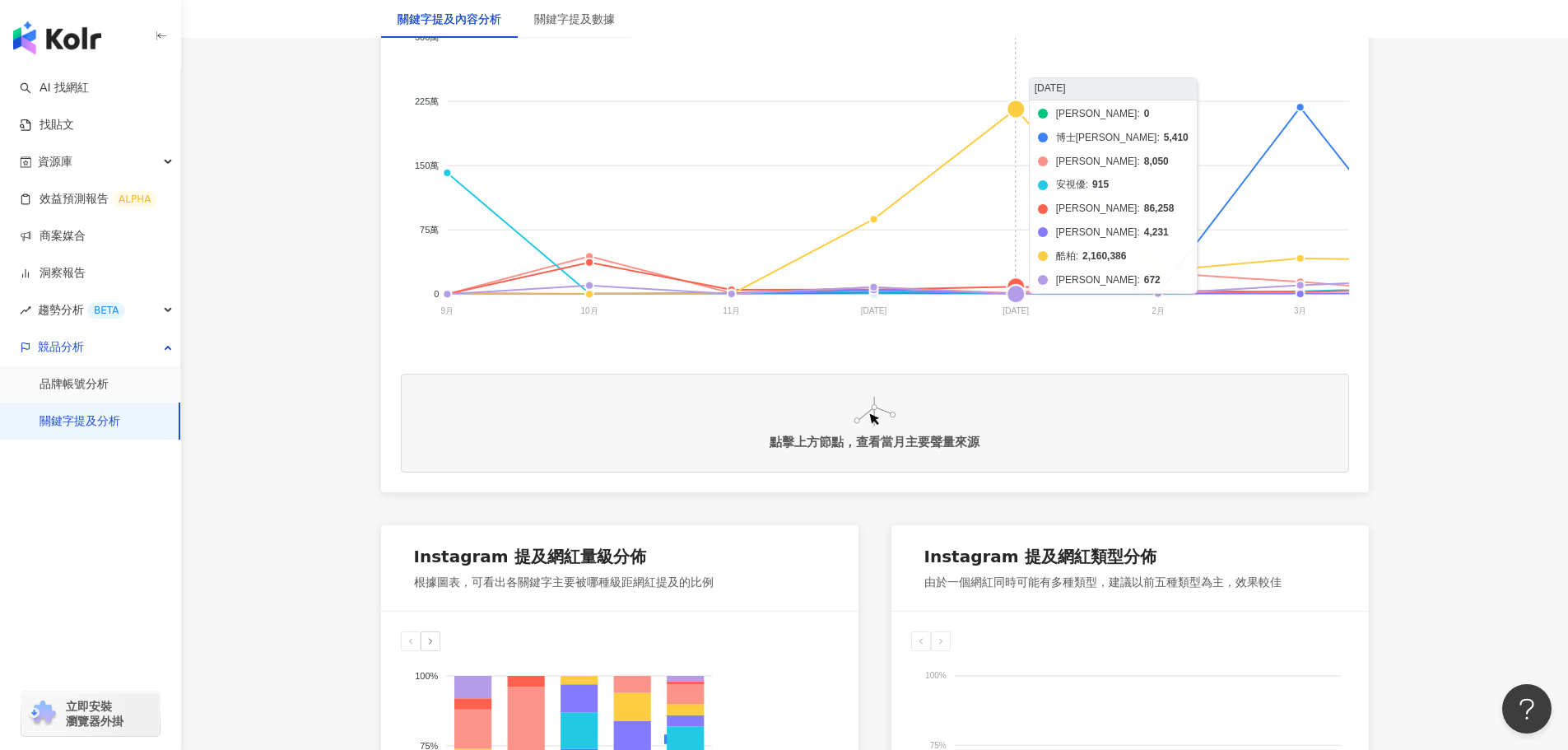
click at [1013, 109] on foreignobject "帝康 博士倫 海昌 安視優 晶碩 愛爾康 酷柏 美若康" at bounding box center [1280, 177] width 1761 height 329
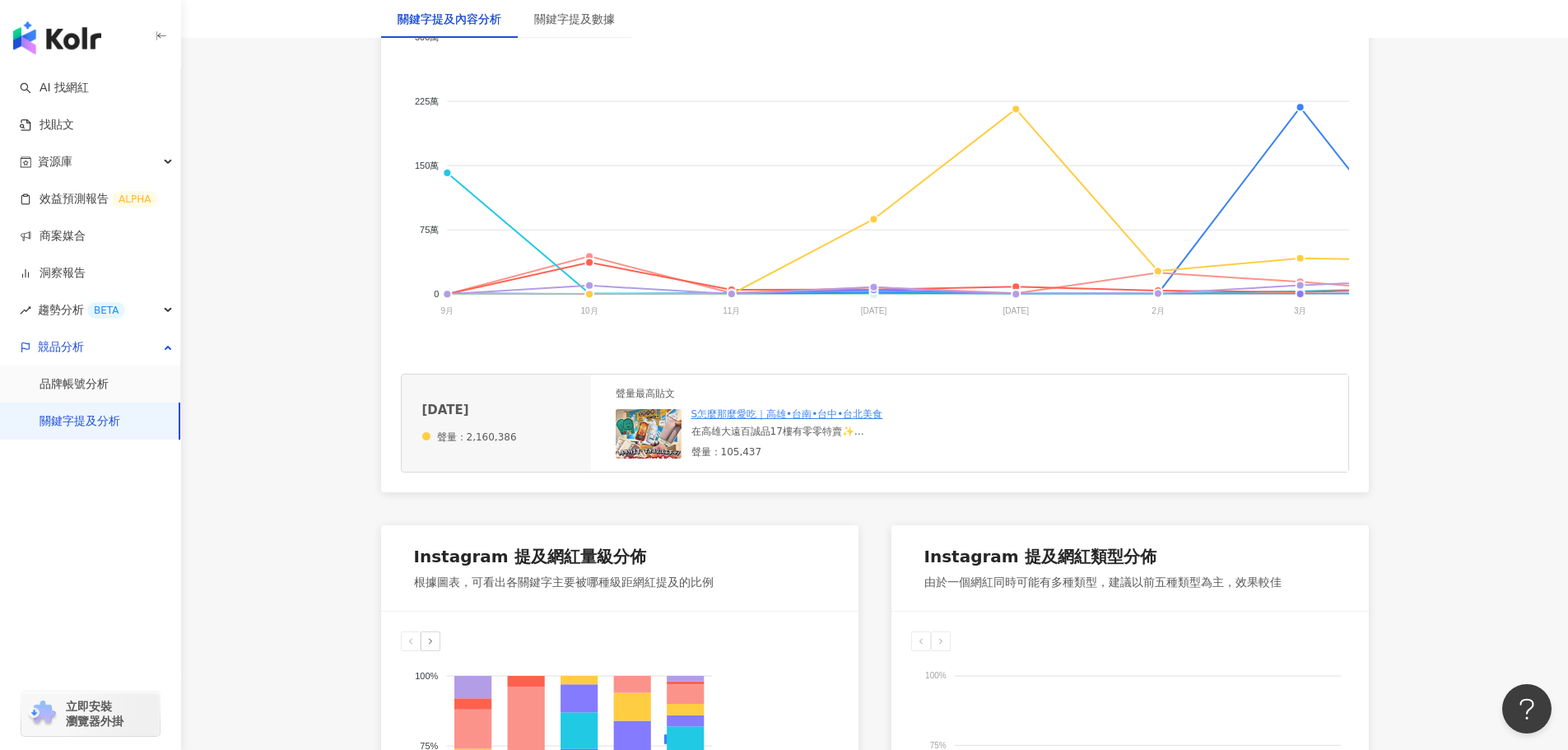
click at [761, 419] on link "S怎麼那麼愛吃｜高雄•台南•台中•台北美食" at bounding box center [788, 414] width 192 height 12
click at [644, 440] on img at bounding box center [648, 434] width 65 height 49
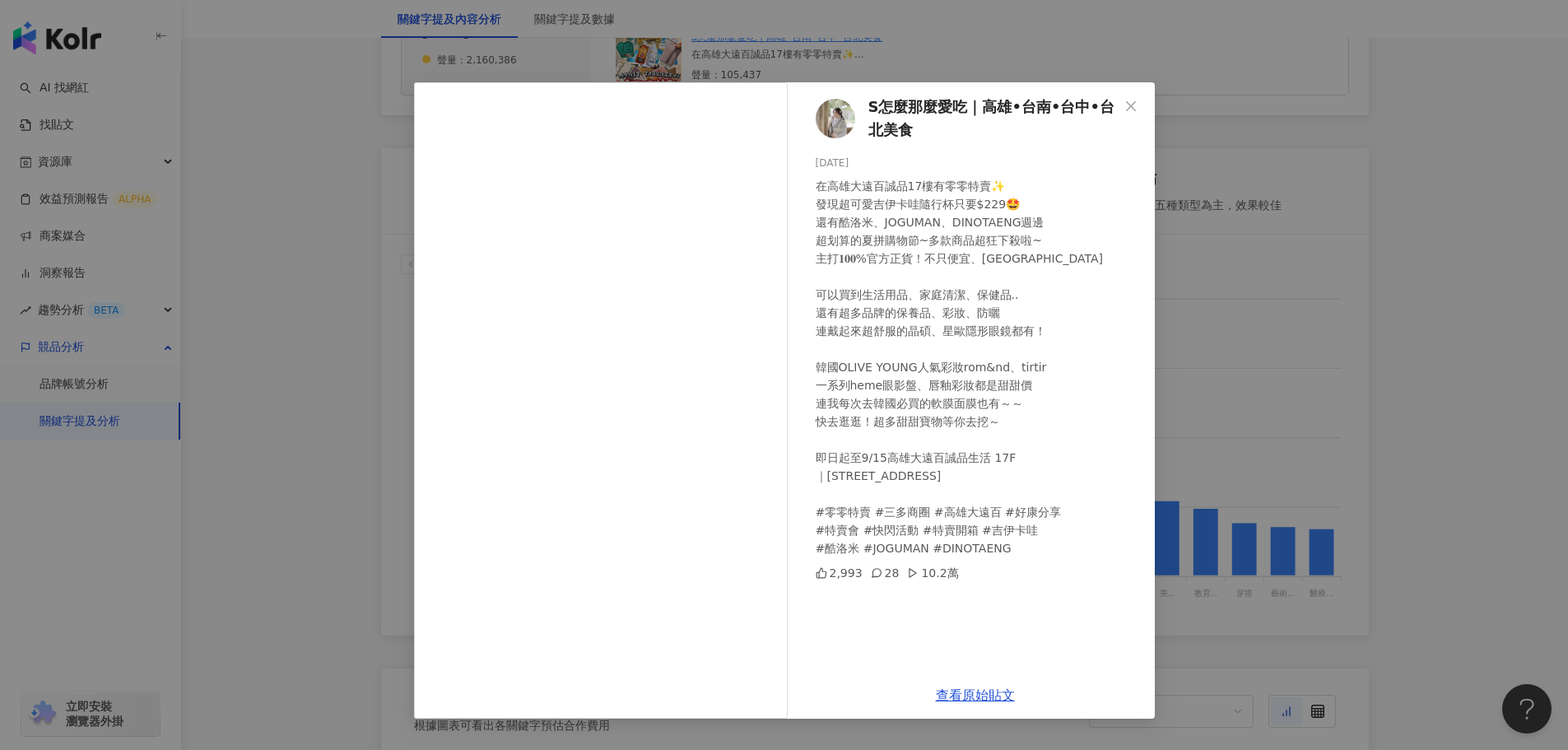
scroll to position [823, 0]
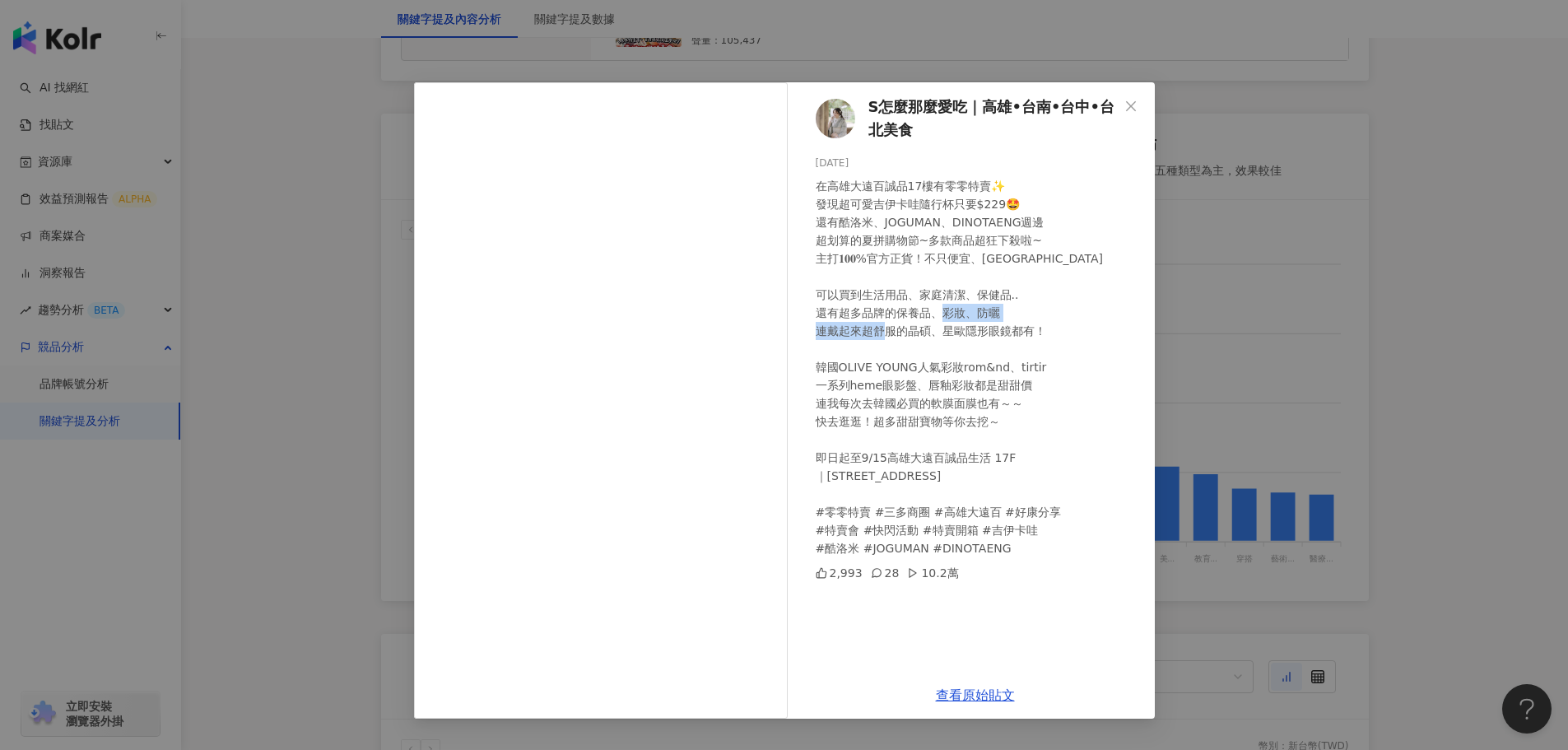
drag, startPoint x: 909, startPoint y: 335, endPoint x: 1039, endPoint y: 337, distance: 130.0
click at [1045, 332] on div "在高雄大遠百誠品17樓有零零特賣✨ 發現超可愛吉伊卡哇隨行杯只要$229🤩 還有酷洛米、JOGUMAN、DINOTAENG週邊 超划算的夏拼購物節~多款商品超…" at bounding box center [978, 366] width 326 height 380
click at [903, 418] on div "在高雄大遠百誠品17樓有零零特賣✨ 發現超可愛吉伊卡哇隨行杯只要$229🤩 還有酷洛米、JOGUMAN、DINOTAENG週邊 超划算的夏拼購物節~多款商品超…" at bounding box center [978, 366] width 326 height 380
click at [874, 485] on div "在高雄大遠百誠品17樓有零零特賣✨ 發現超可愛吉伊卡哇隨行杯只要$229🤩 還有酷洛米、JOGUMAN、DINOTAENG週邊 超划算的夏拼購物節~多款商品超…" at bounding box center [978, 366] width 326 height 380
click at [1130, 104] on icon "close" at bounding box center [1131, 106] width 13 height 13
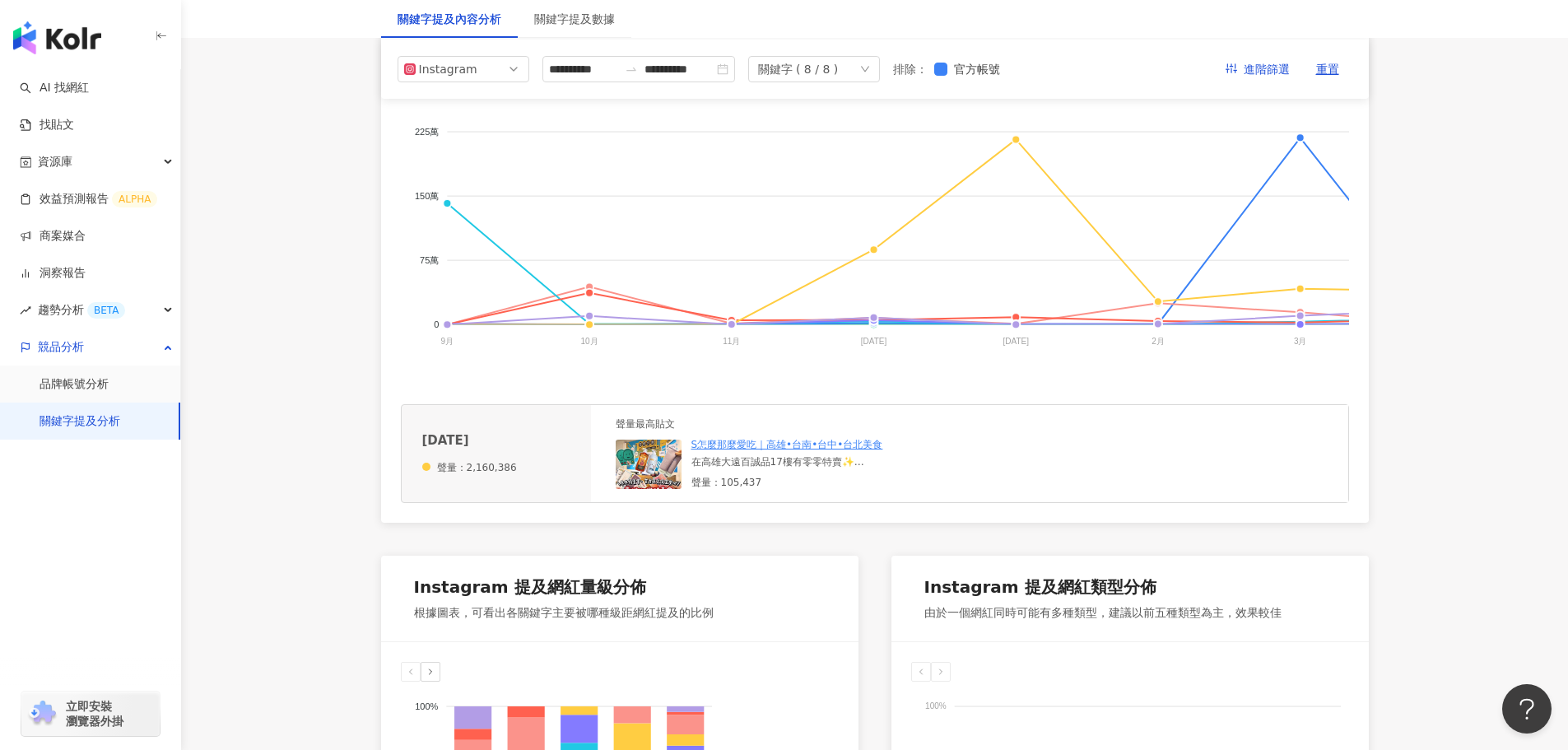
scroll to position [329, 0]
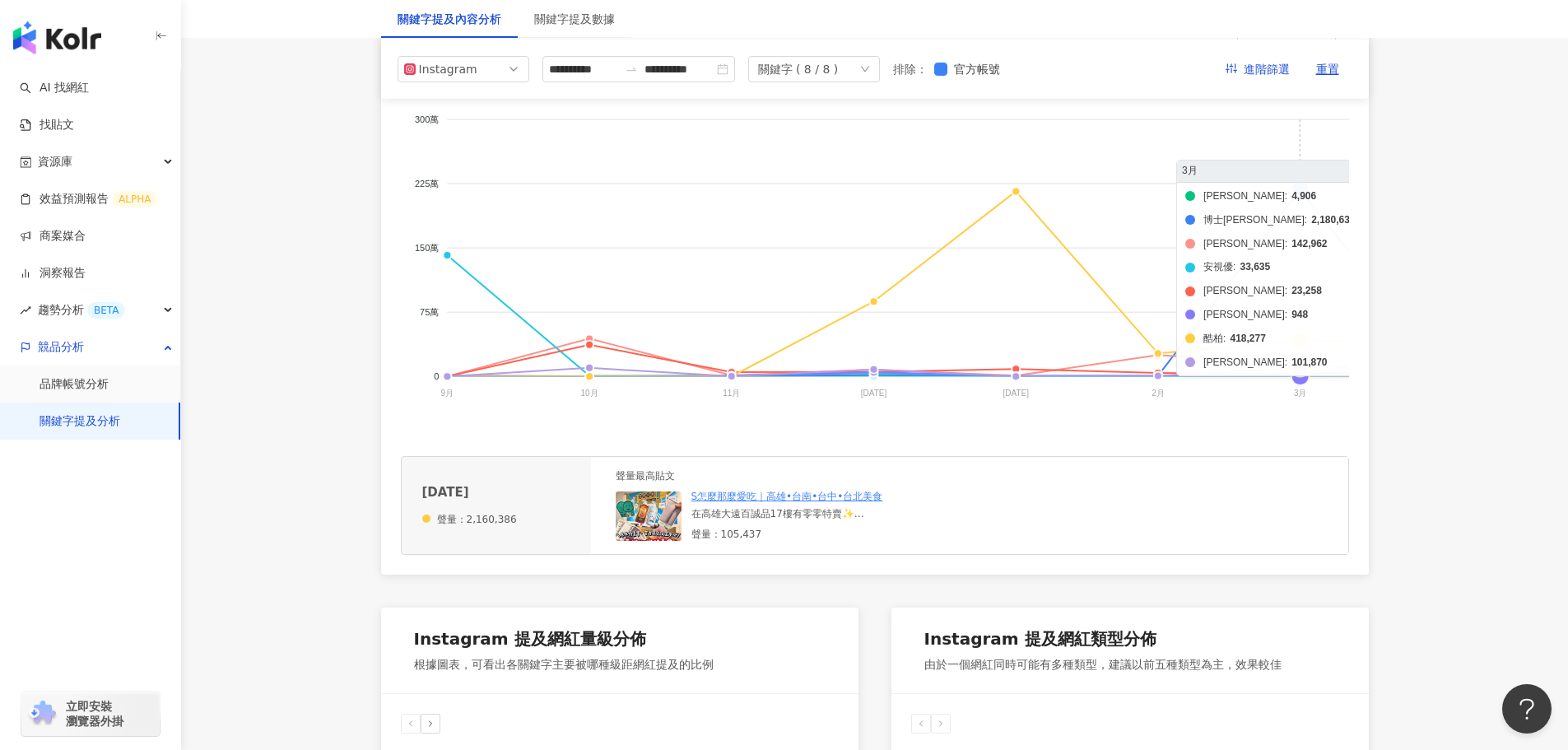
click at [1305, 211] on foreignobject "帝康 博士倫 海昌 安視優 晶碩 愛爾康 酷柏 美若康" at bounding box center [1280, 259] width 1761 height 329
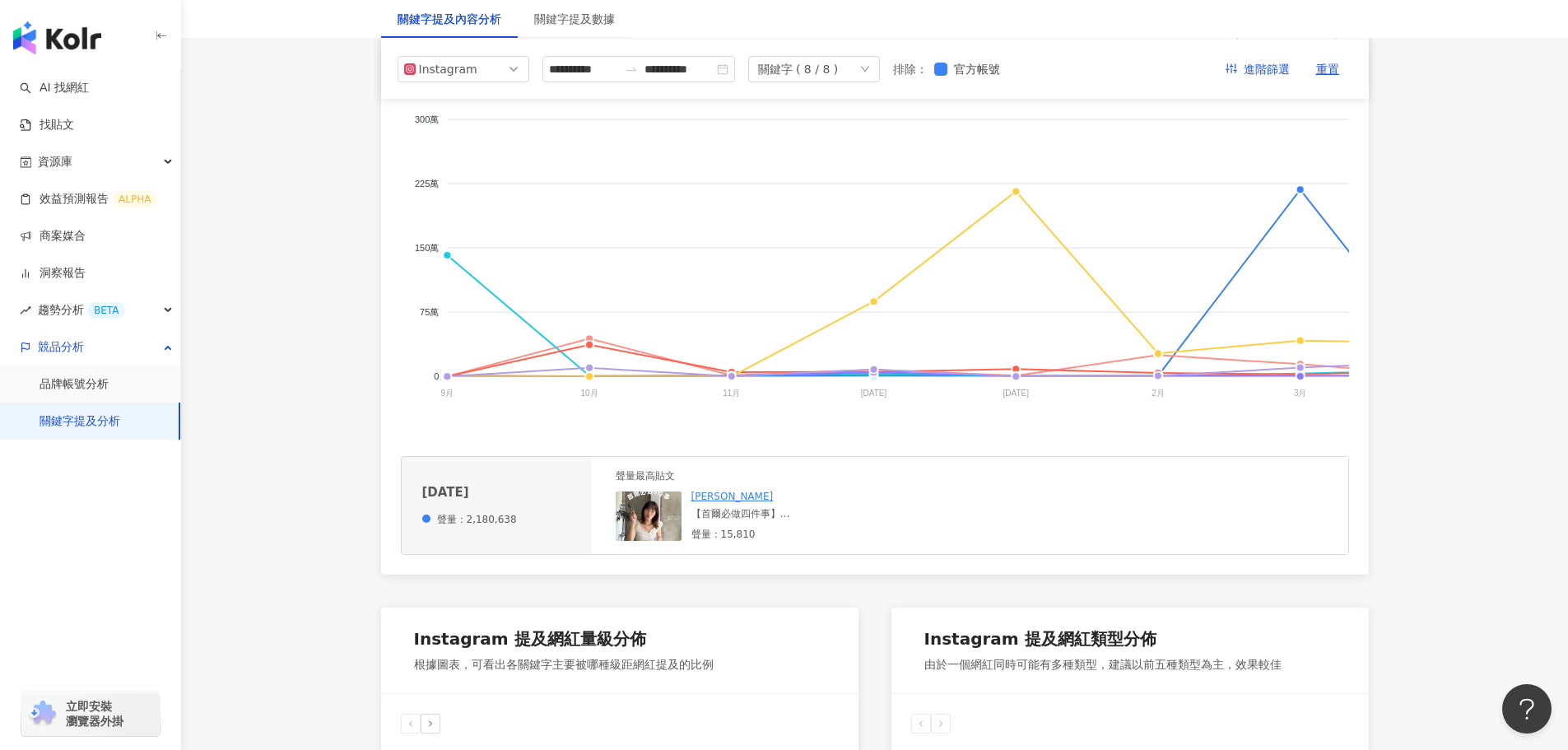
click at [722, 521] on div "【首爾必做四件事】 1. Coin노래방(KTV)🎤 一小時台幣$110 耗時間吹冷氣回味韓團的最佳地 2. 夜店🪩 個人最推梨梨泰院 可以暢飲氣氛很好又不卡…" at bounding box center [815, 514] width 247 height 14
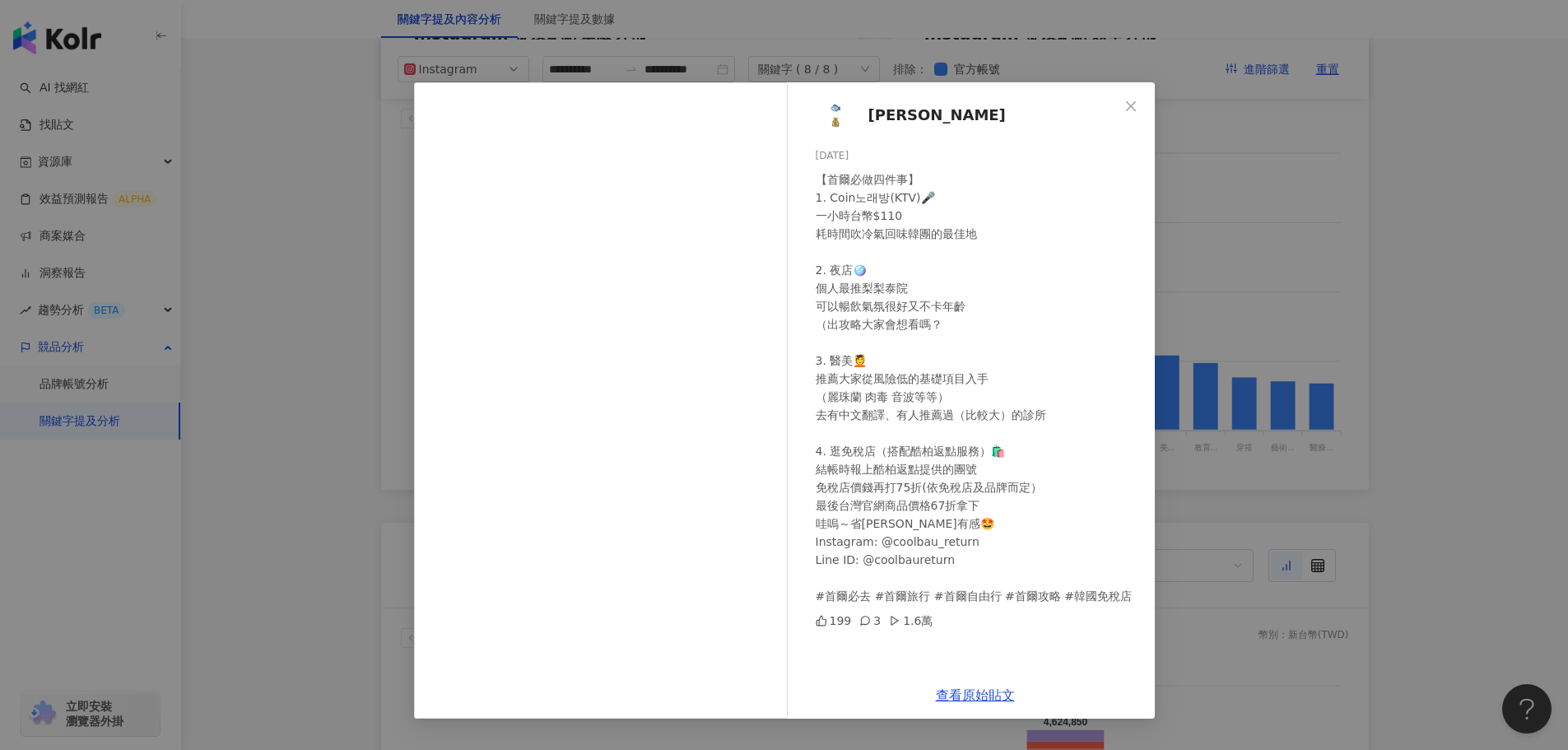
scroll to position [905, 0]
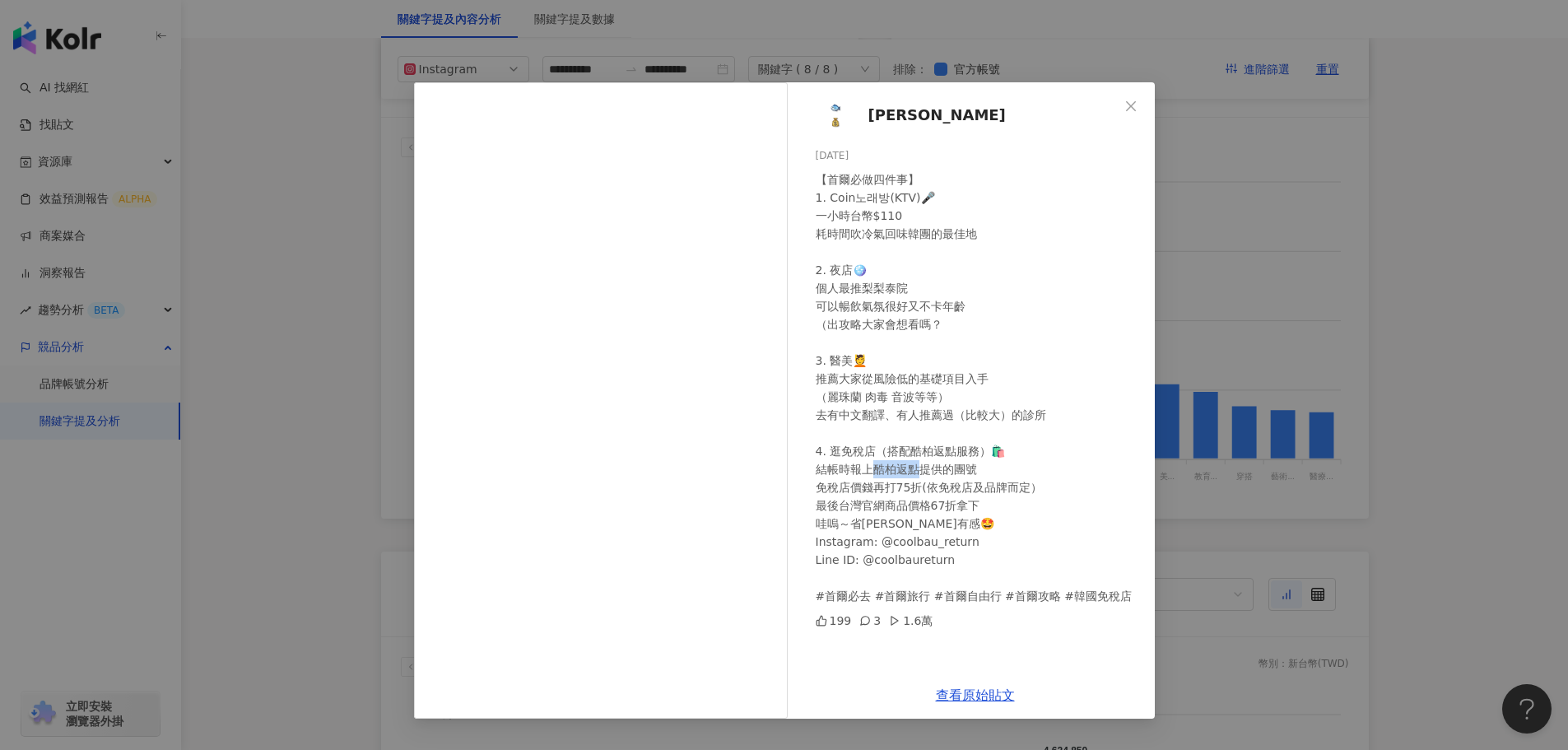
drag, startPoint x: 875, startPoint y: 477, endPoint x: 917, endPoint y: 470, distance: 42.6
click at [917, 470] on div "【首爾必做四件事】 1. Coin노래방(KTV)🎤 一小時台幣$110 耗時間吹冷氣回味韓團的最佳地 2. 夜店🪩 個人最推梨梨泰院 可以暢飲氣氛很好又不卡…" at bounding box center [978, 387] width 326 height 435
copy div "提供的團"
click at [257, 511] on div "阿魚阿貴 2025/9/2 【首爾必做四件事】 1. Coin노래방(KTV)🎤 一小時台幣$110 耗時間吹冷氣回味韓團的最佳地 2. 夜店🪩 個人最推梨梨…" at bounding box center [784, 375] width 1568 height 750
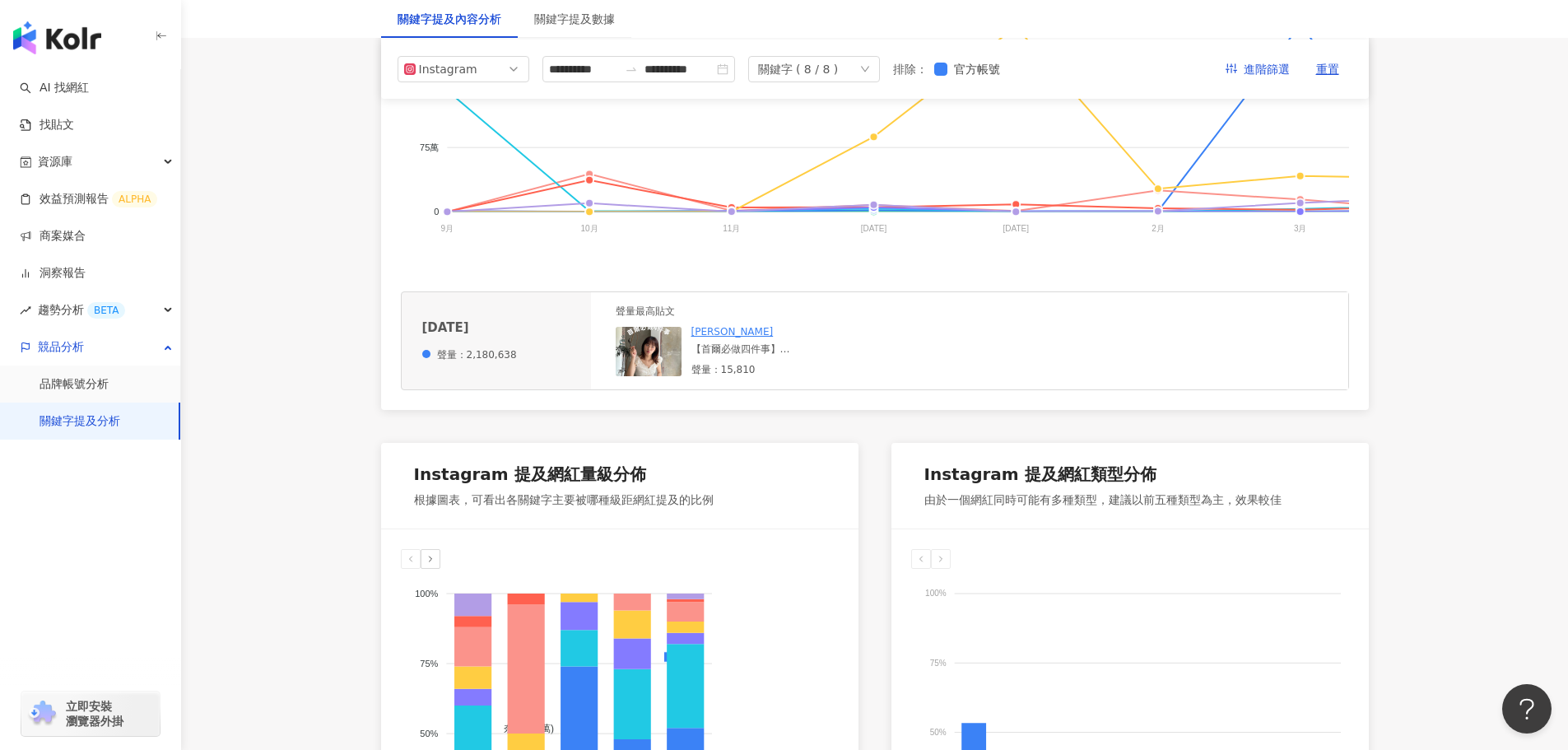
scroll to position [0, 0]
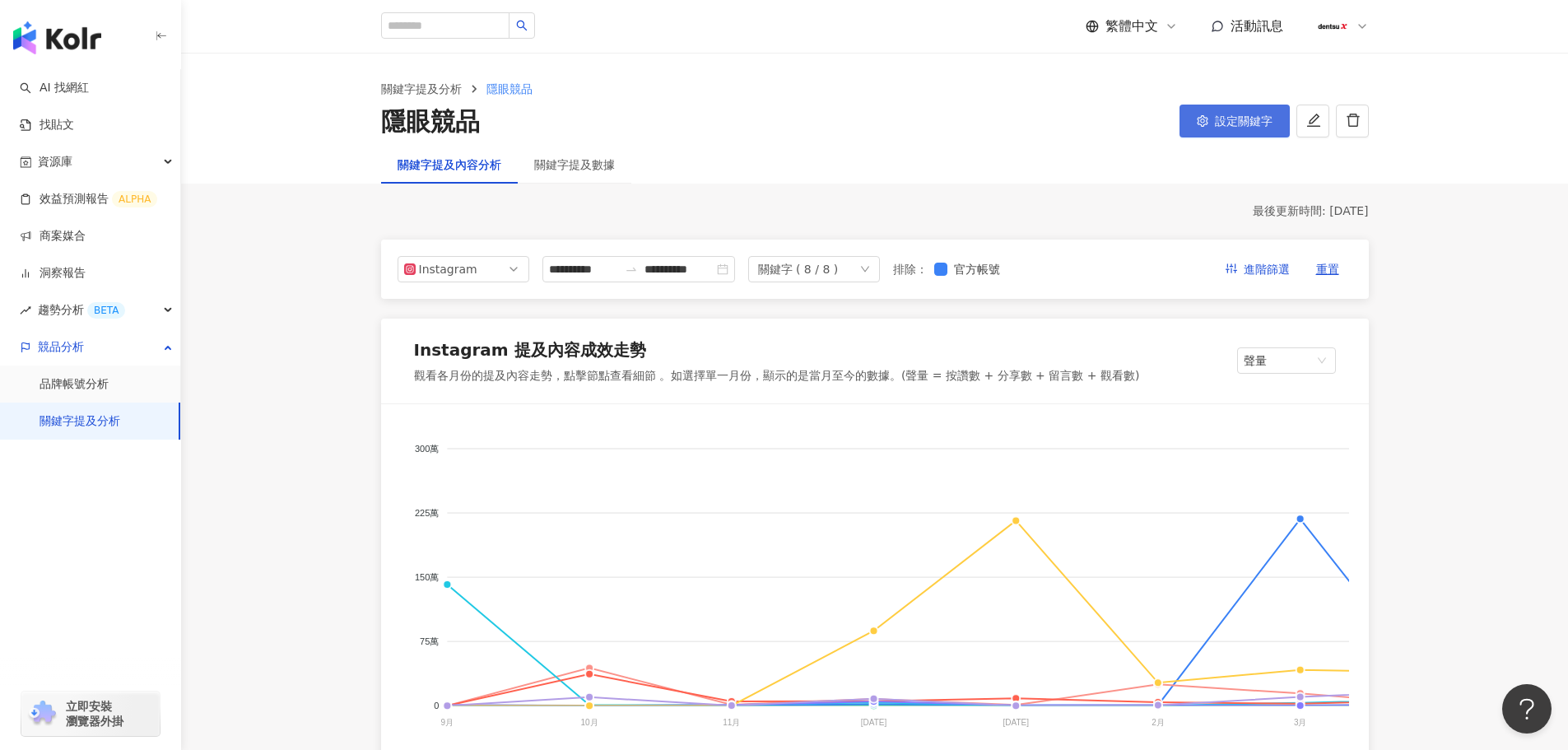
click at [1209, 116] on button "設定關鍵字" at bounding box center [1234, 121] width 110 height 33
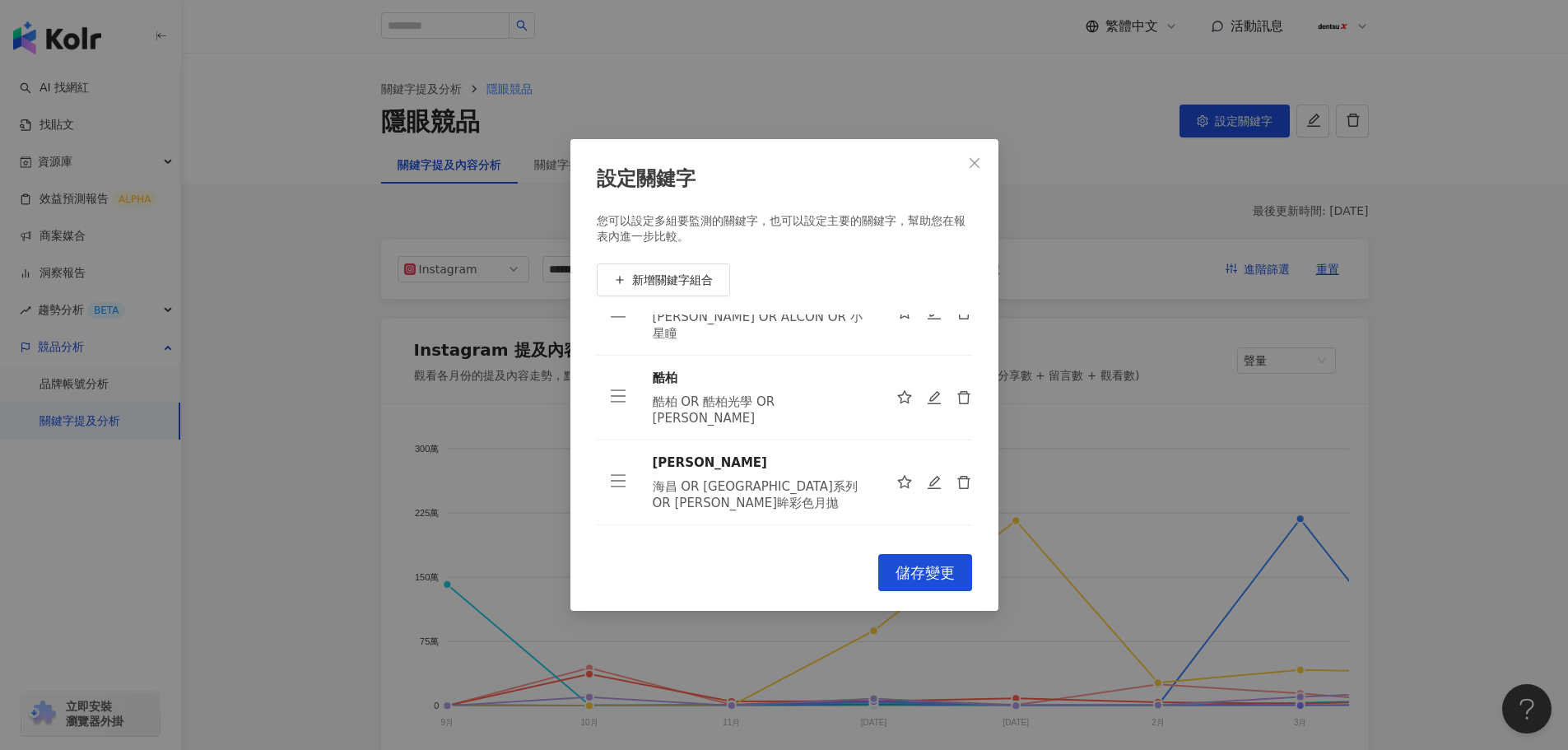
scroll to position [178, 0]
click at [926, 392] on icon "edit" at bounding box center [935, 400] width 16 height 16
type input "**"
type input "**********"
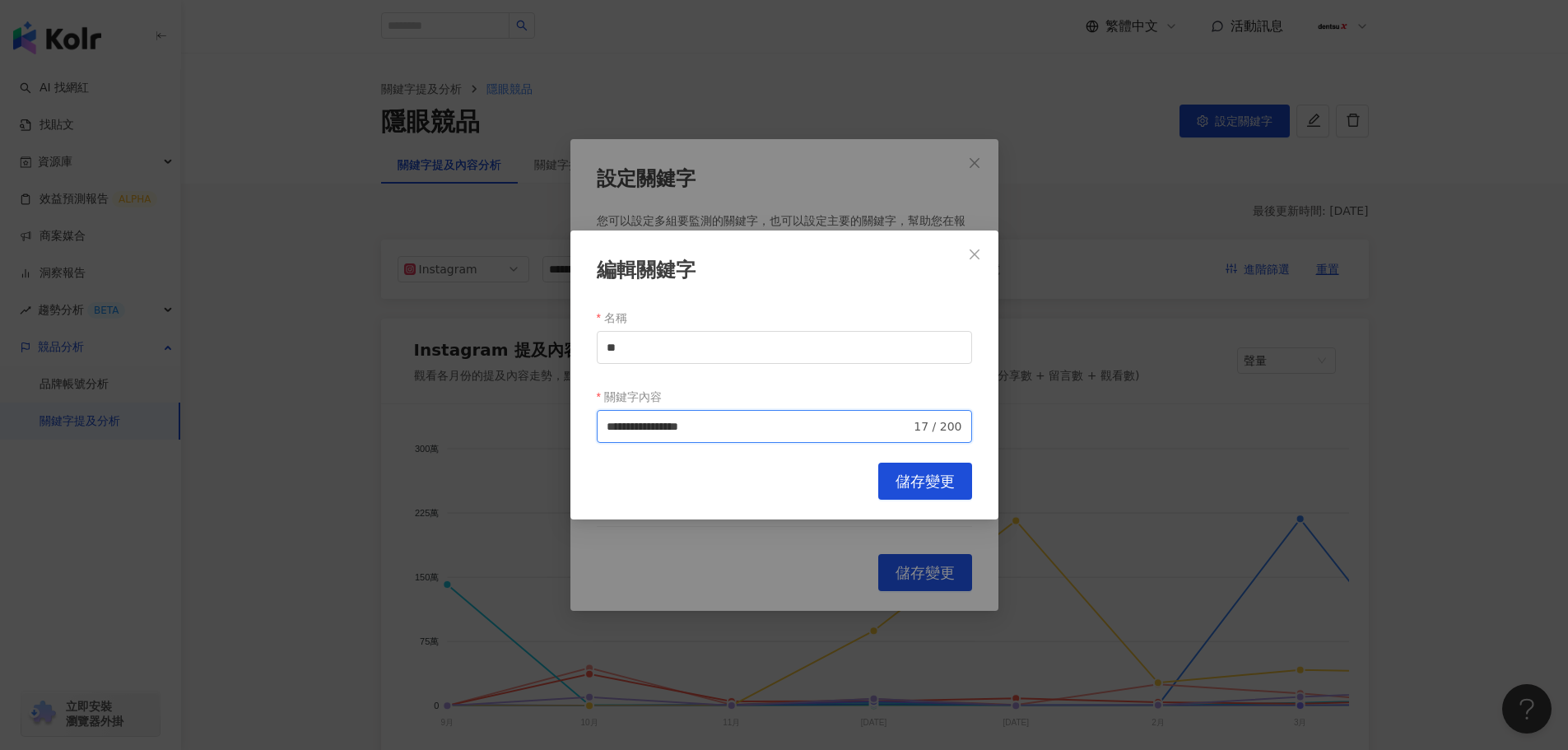
click at [786, 427] on input "**********" at bounding box center [759, 427] width 305 height 18
click at [980, 247] on icon "close" at bounding box center [974, 254] width 13 height 13
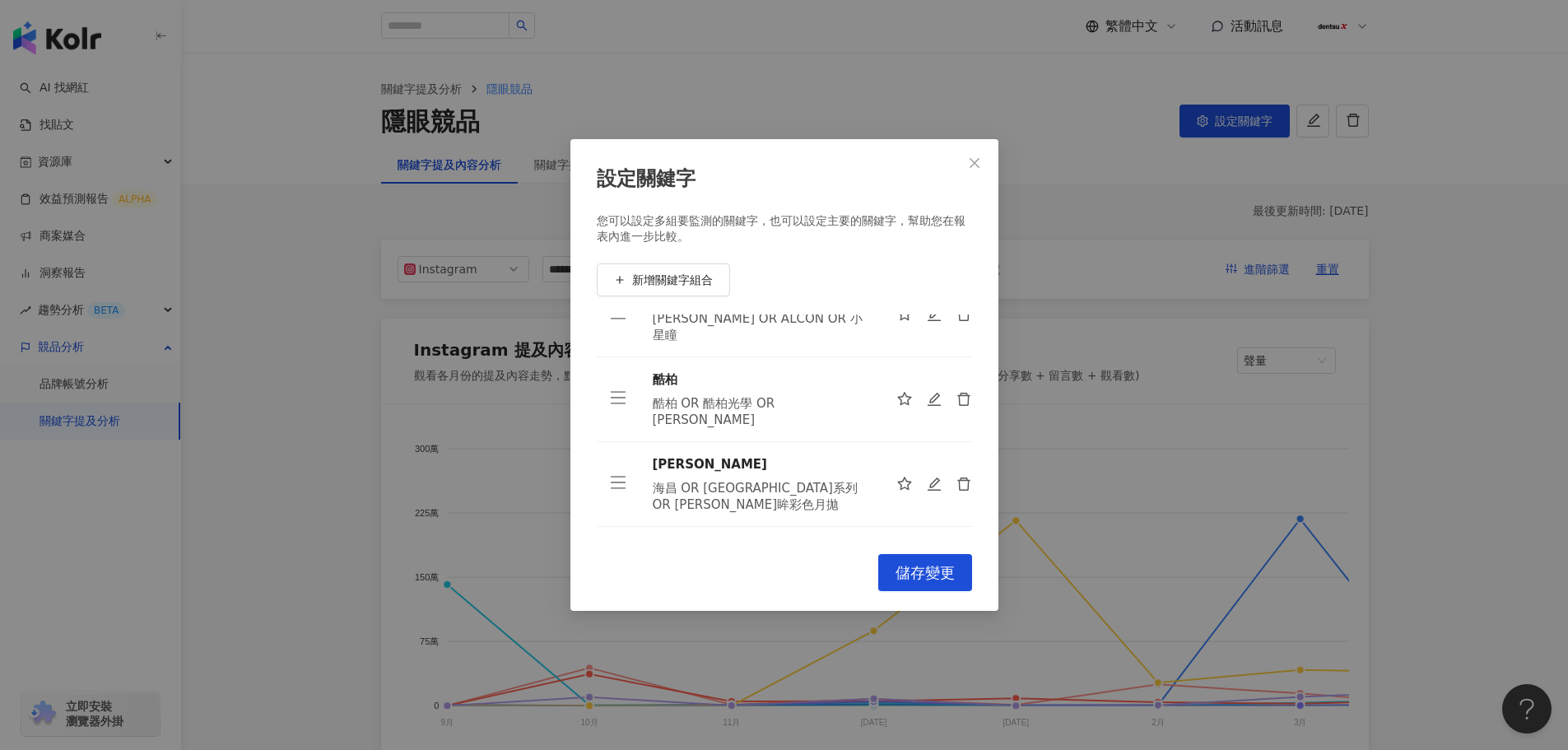
click at [292, 387] on div "設定關鍵字 您可以設定多組要監測的關鍵字，也可以設定主要的關鍵字，幫助您在報表內進一步比較。 新增關鍵字組合 博士倫 博士倫 安視優 安視優 OR ACUVU…" at bounding box center [784, 375] width 1568 height 750
click at [976, 159] on icon "close" at bounding box center [974, 163] width 13 height 13
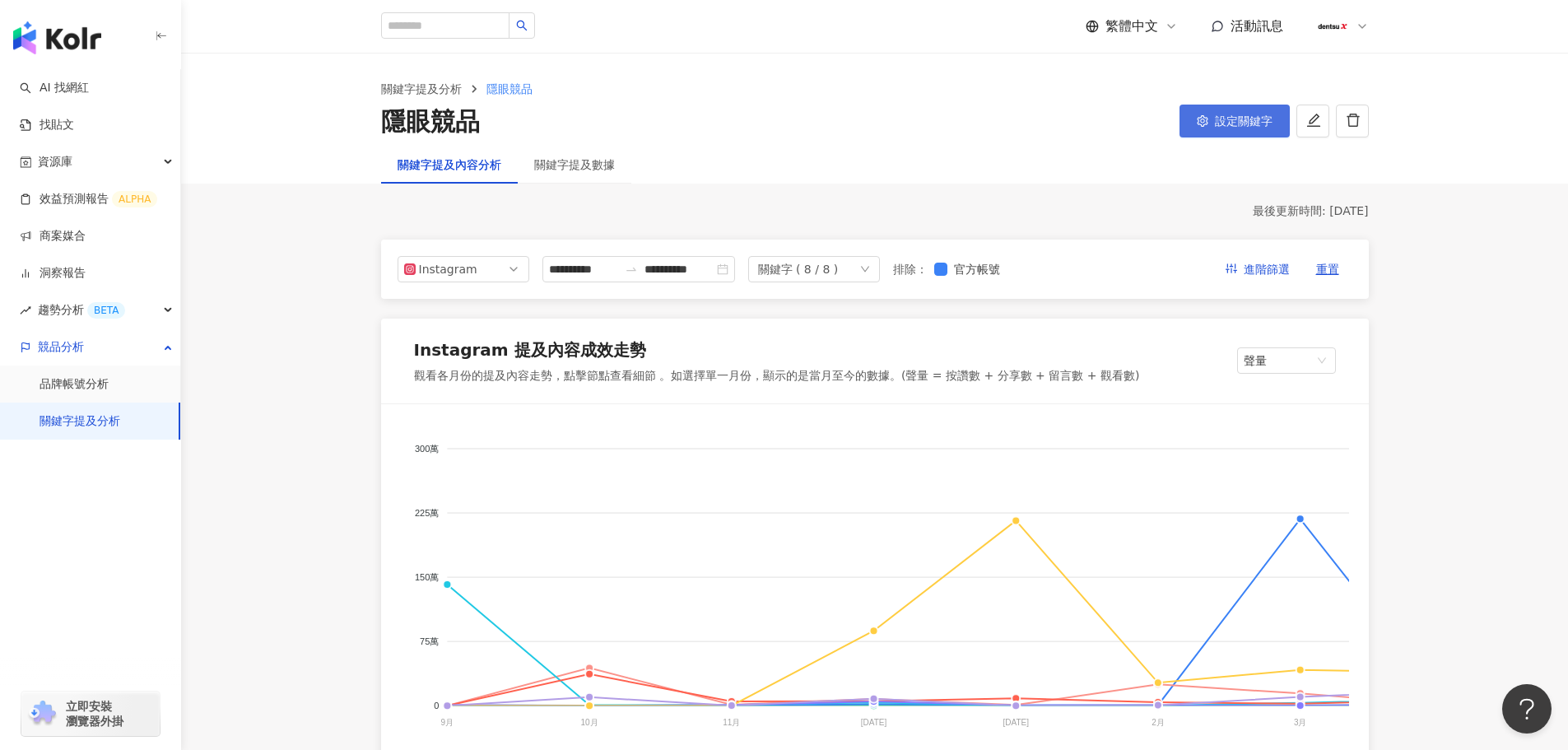
click at [1215, 121] on span "設定關鍵字" at bounding box center [1244, 121] width 57 height 13
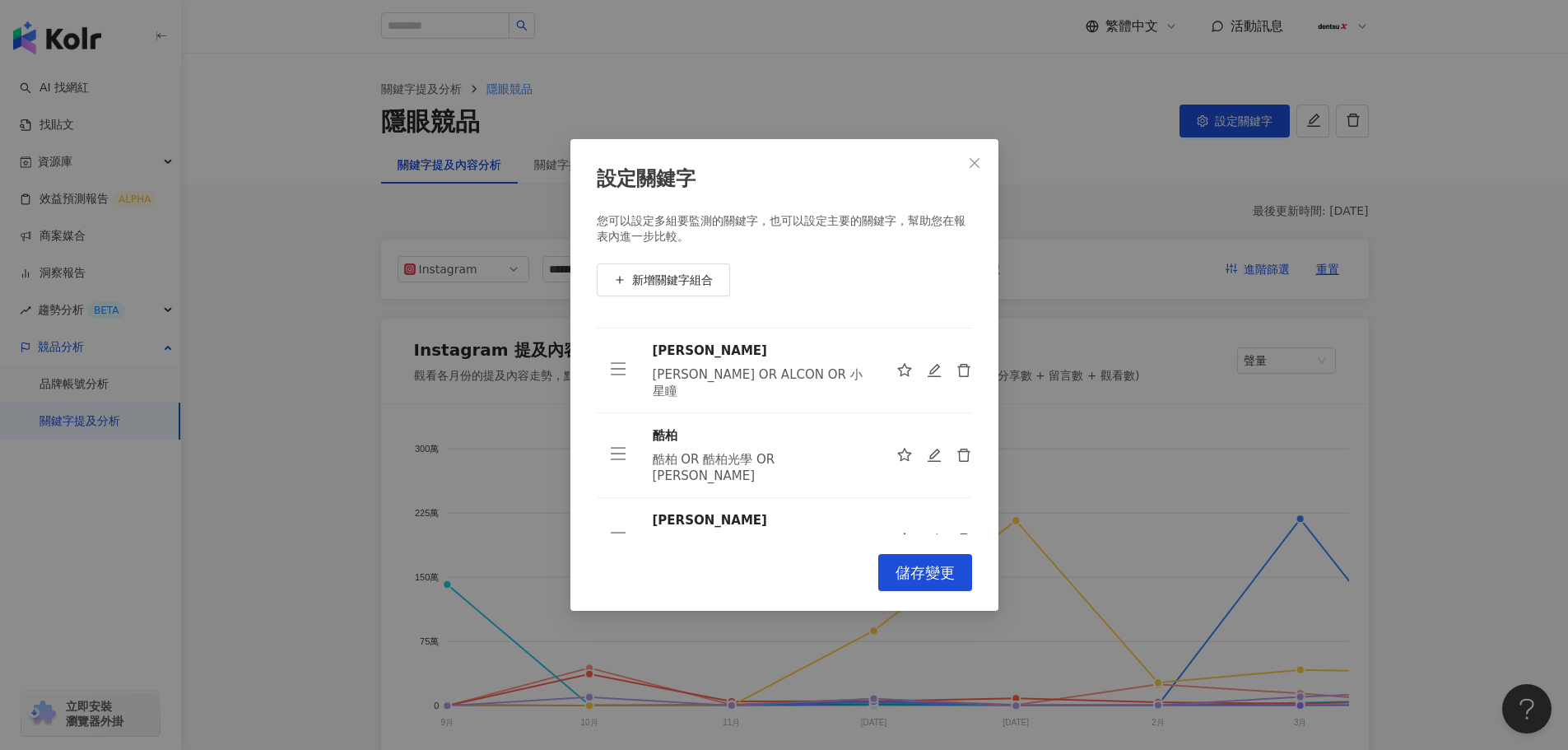
scroll to position [96, 0]
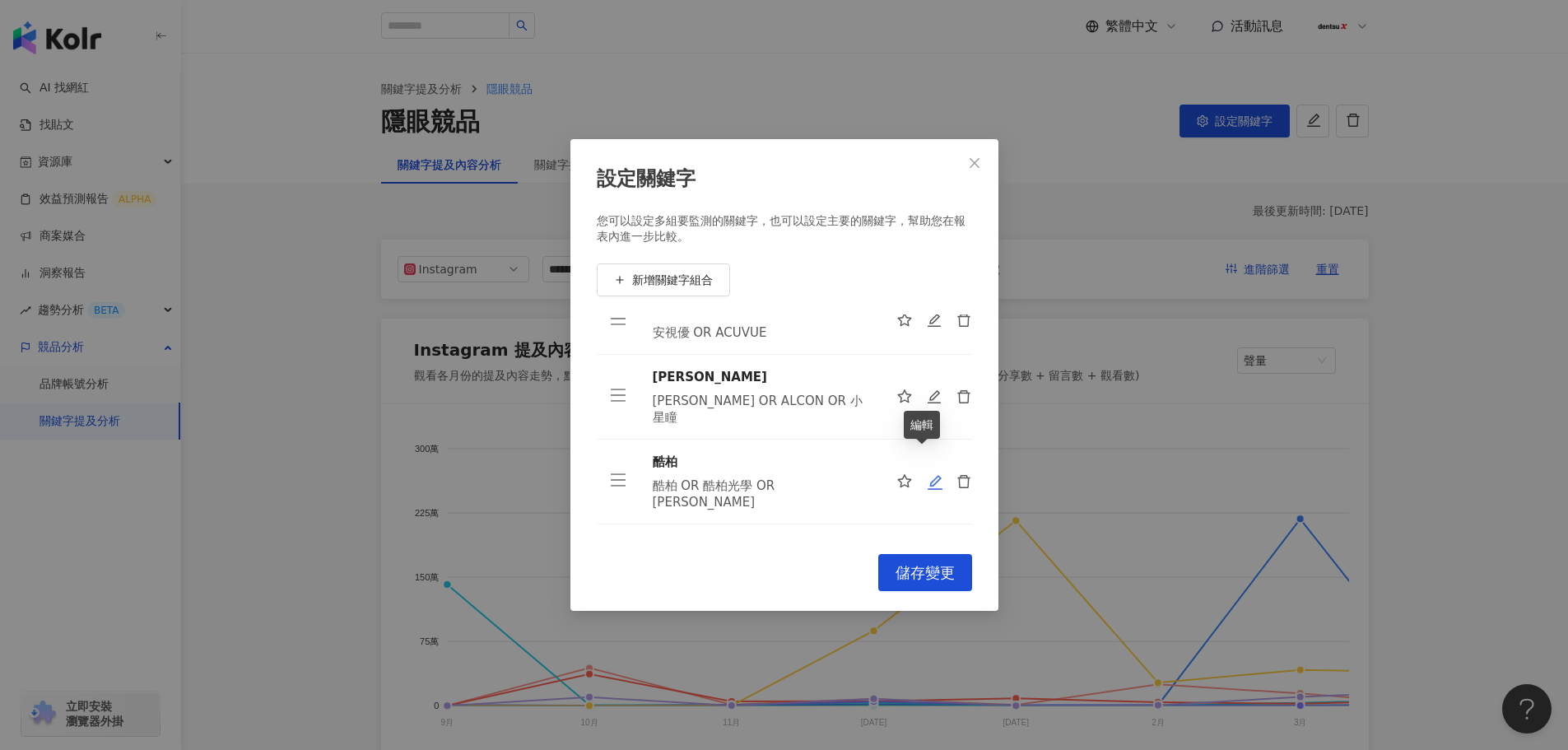
click at [926, 474] on icon "edit" at bounding box center [935, 482] width 16 height 16
type input "**"
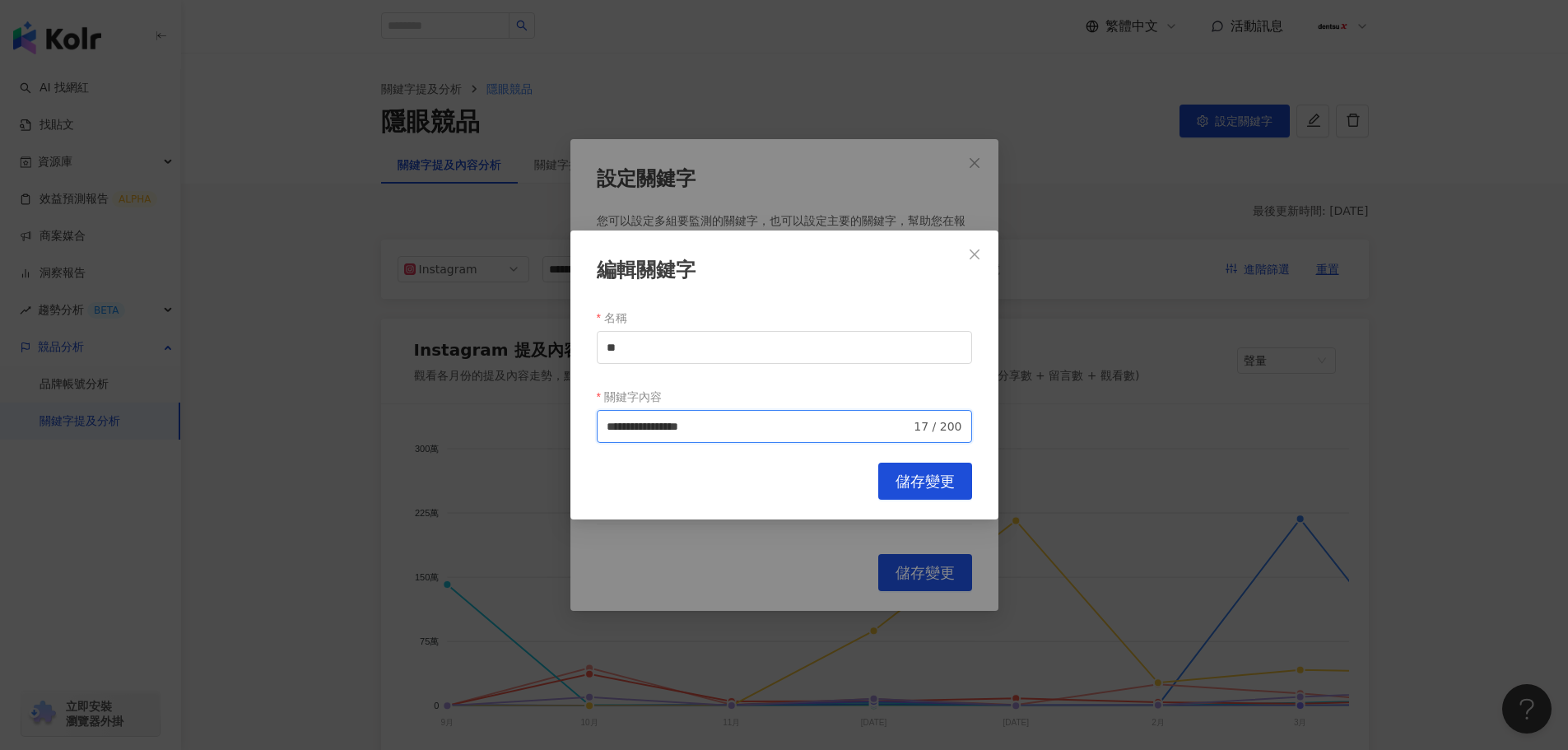
click at [786, 426] on input "**********" at bounding box center [759, 427] width 305 height 18
drag, startPoint x: 625, startPoint y: 425, endPoint x: 583, endPoint y: 423, distance: 42.0
click at [583, 423] on div "**********" at bounding box center [785, 375] width 428 height 289
click at [779, 427] on input "**********" at bounding box center [759, 427] width 305 height 18
paste input "**"
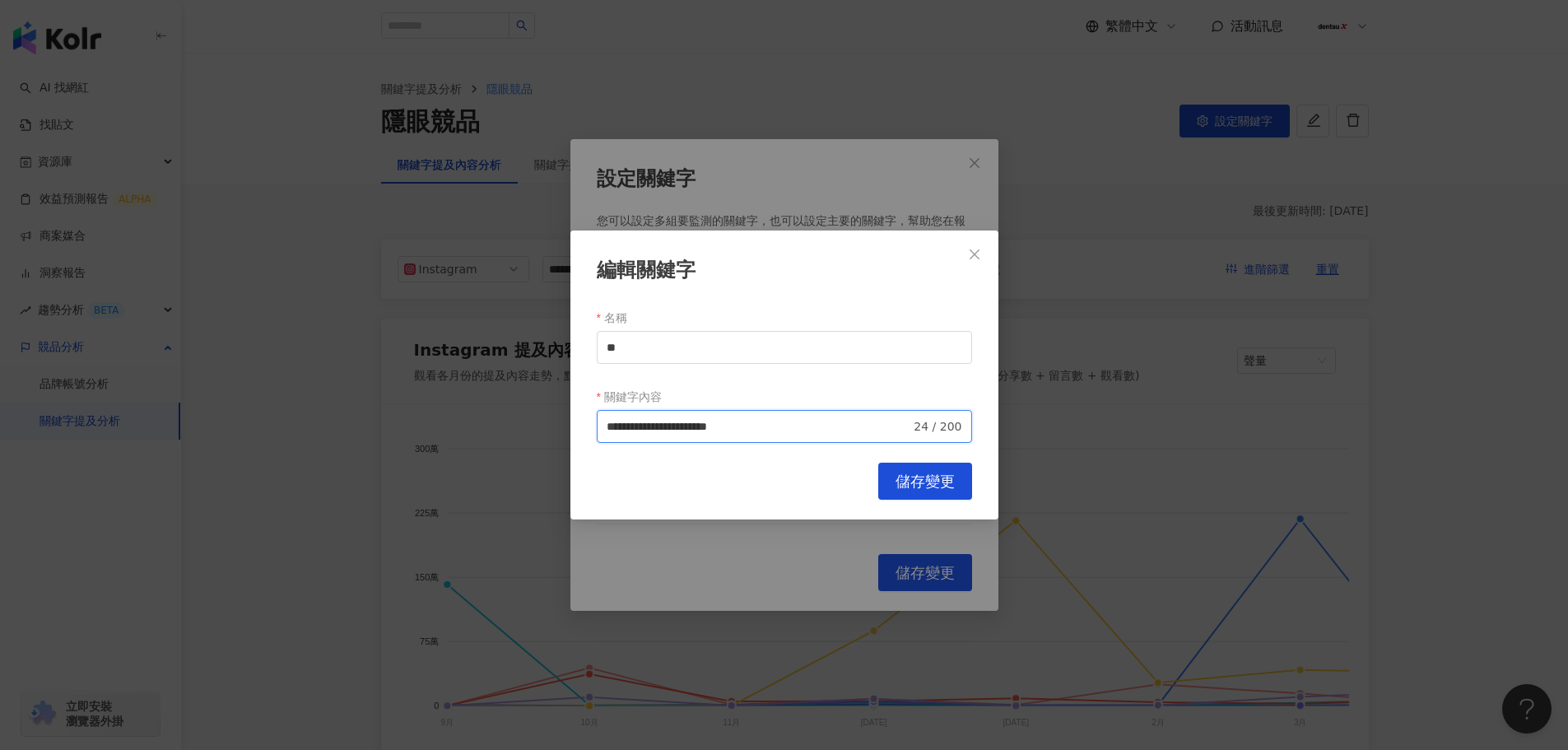
type input "**********"
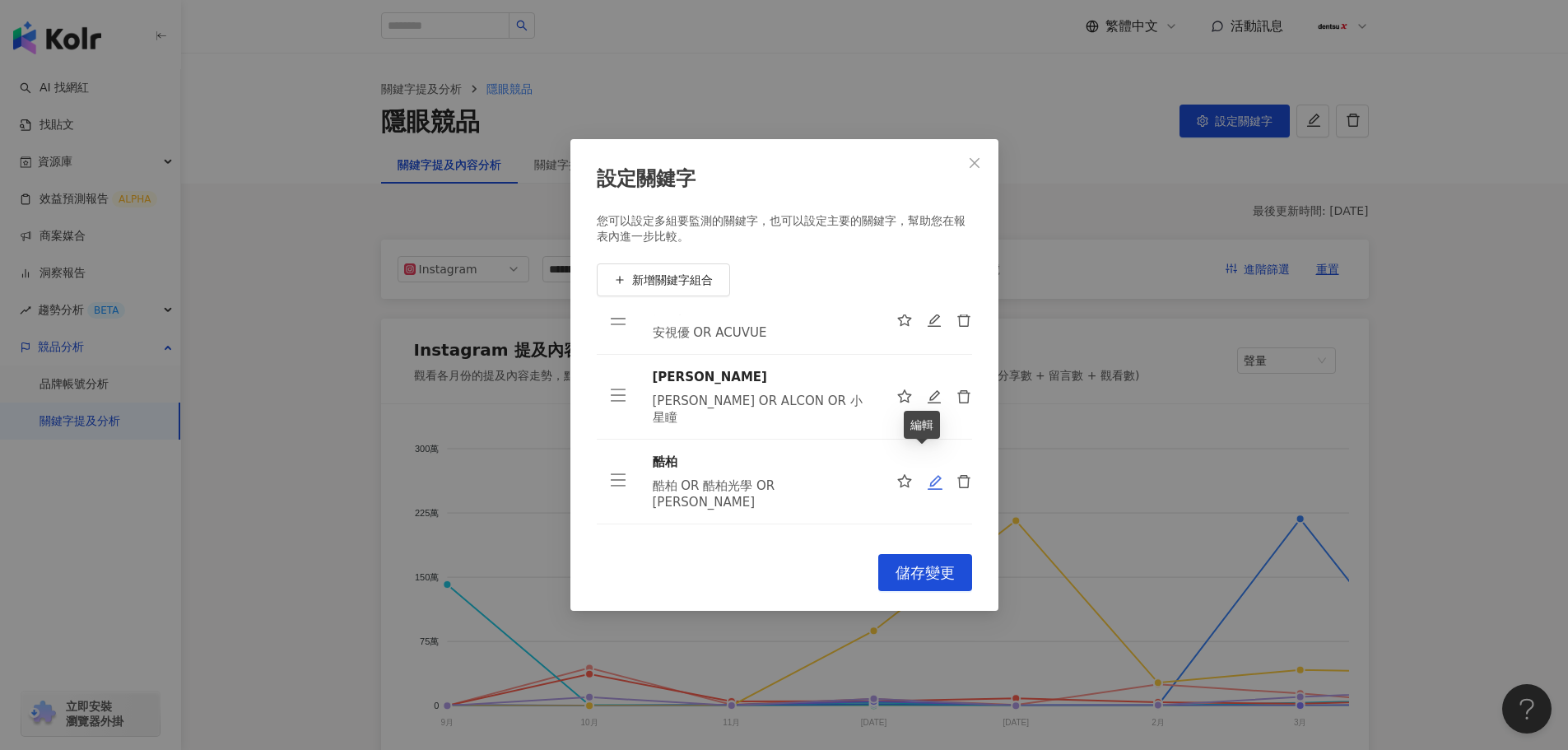
click at [926, 474] on icon "edit" at bounding box center [935, 482] width 16 height 16
type input "**"
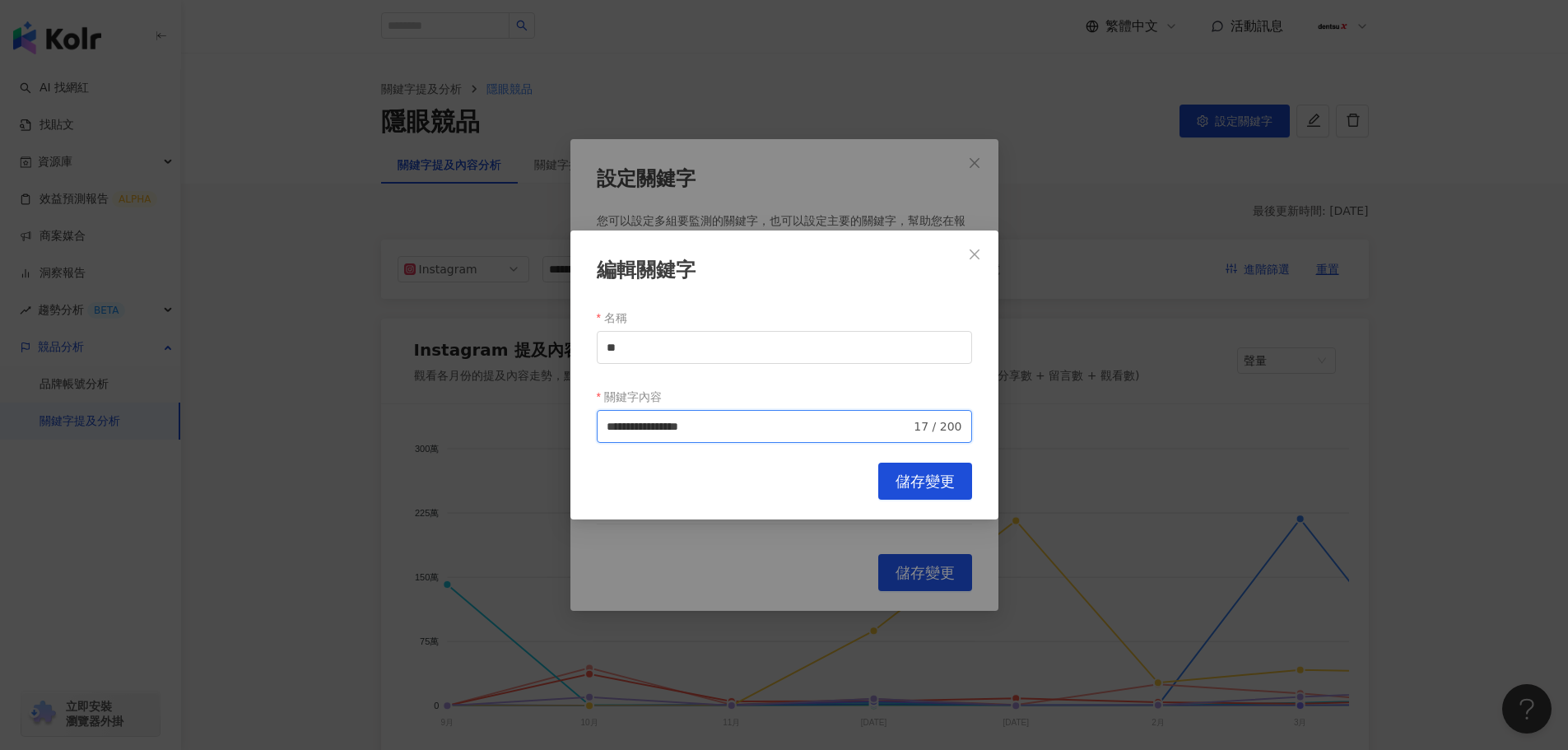
click at [774, 427] on input "**********" at bounding box center [759, 427] width 305 height 18
type input "**********"
click at [907, 487] on span "儲存變更" at bounding box center [925, 481] width 59 height 18
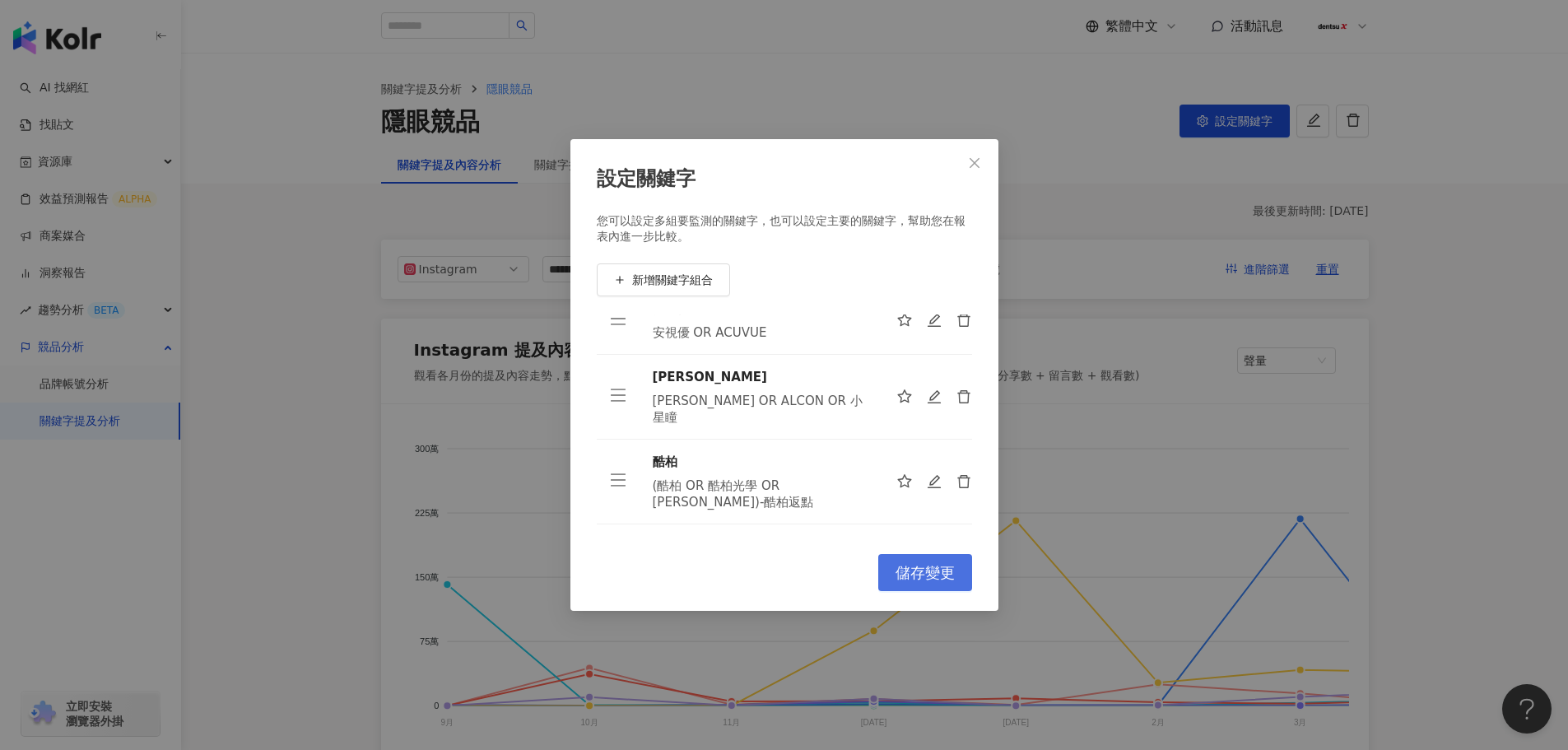
click at [915, 581] on span "儲存變更" at bounding box center [925, 573] width 59 height 18
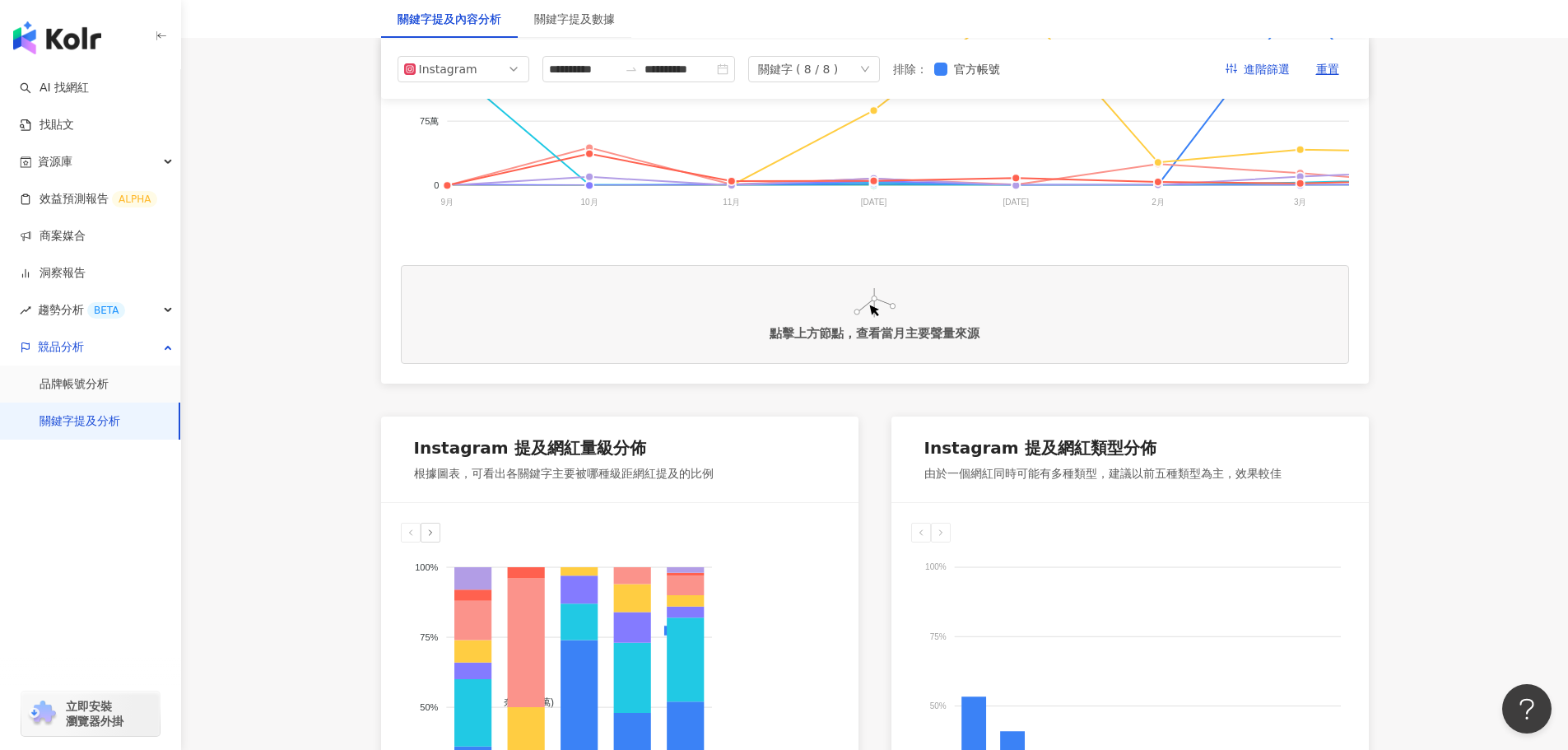
scroll to position [329, 0]
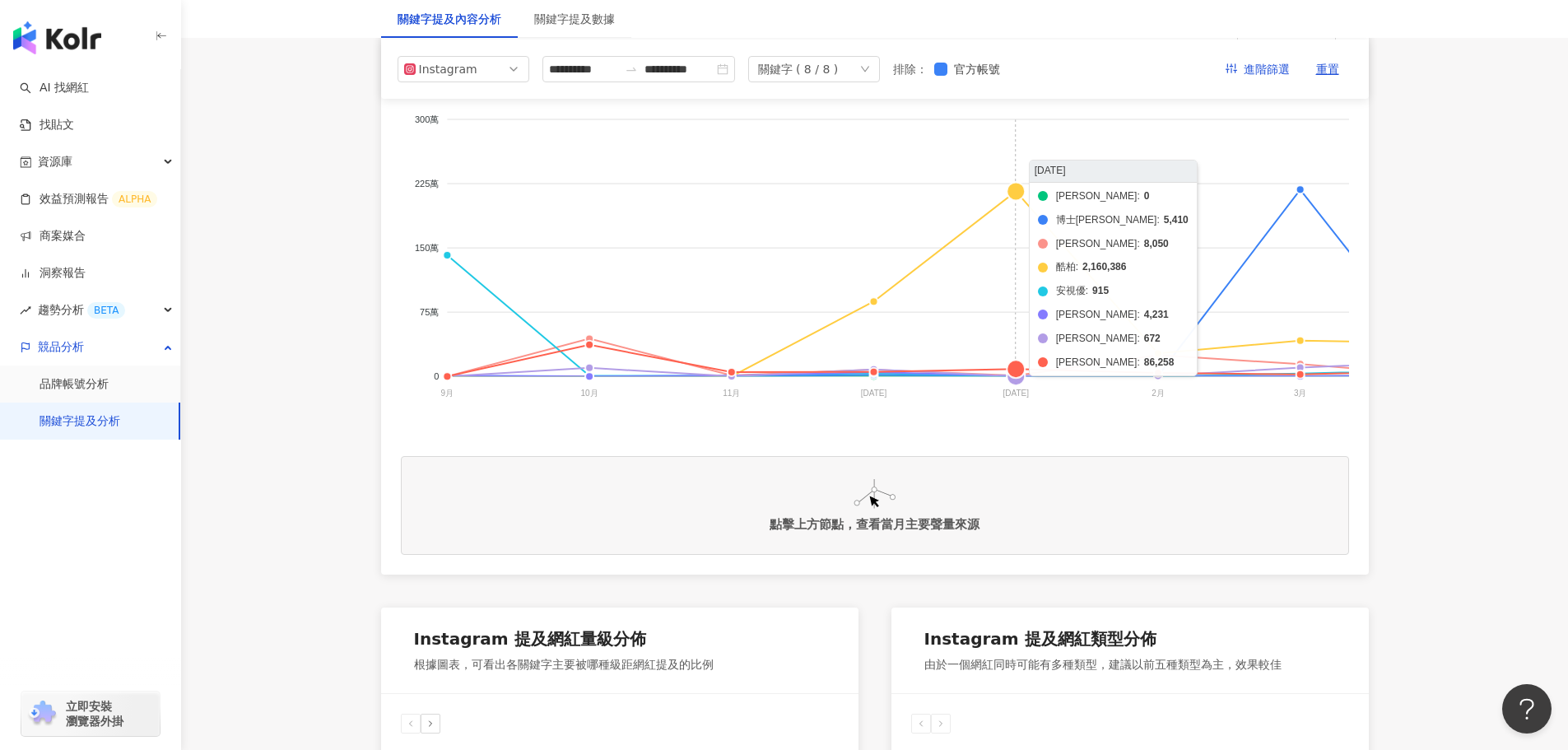
click at [1014, 190] on foreignobject "帝康 博士倫 海昌 酷柏 安視優 愛爾康 美若康 晶碩" at bounding box center [1280, 259] width 1761 height 329
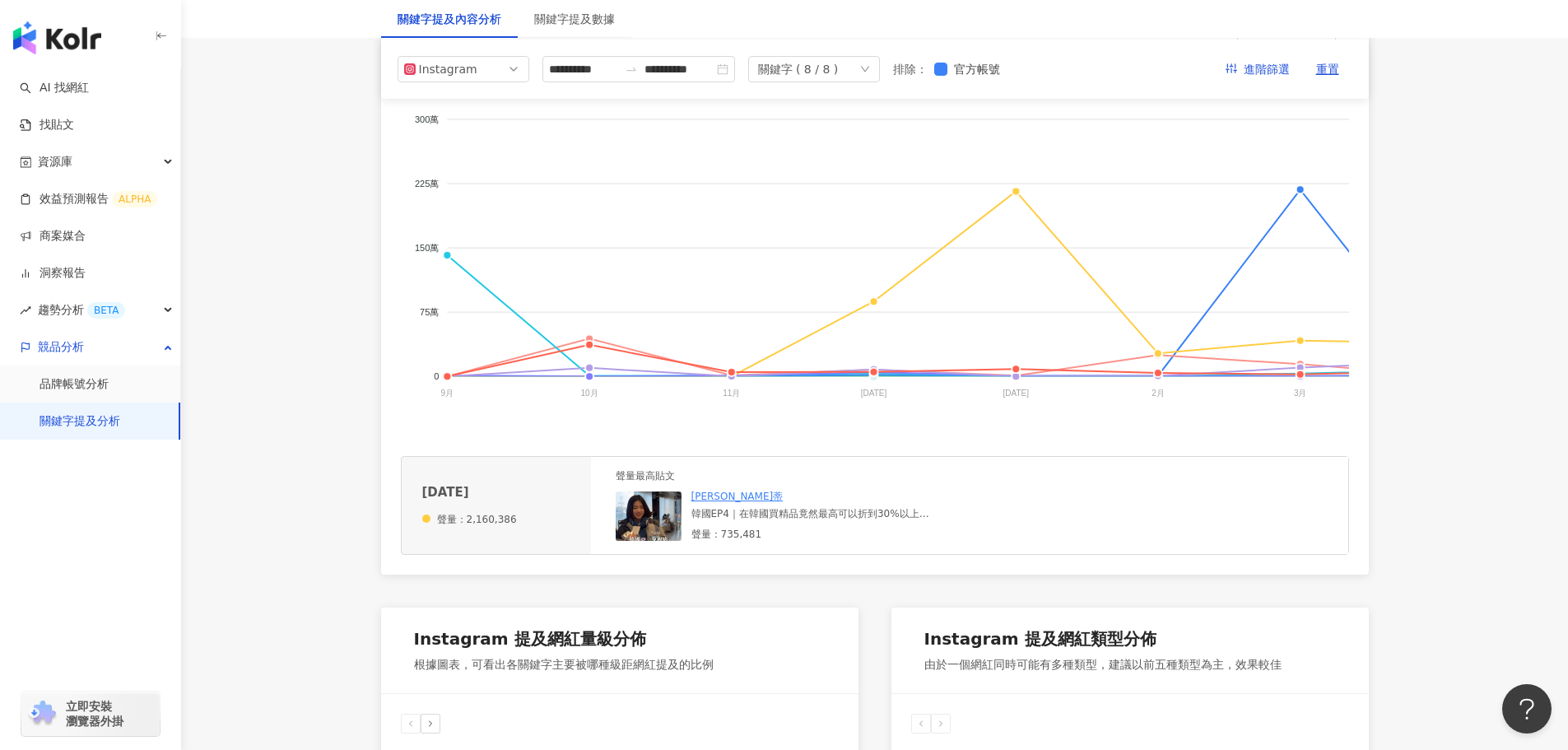
click at [803, 521] on div "韓國EP4｜在韓國買精品竟然最高可以折到30%以上！ - 大家出國一定會很想要買各式各樣的精品 但是又不知道去哪裡買比較便宜？！ 這一次拿去韓國剛好推薦你們「…" at bounding box center [815, 514] width 247 height 14
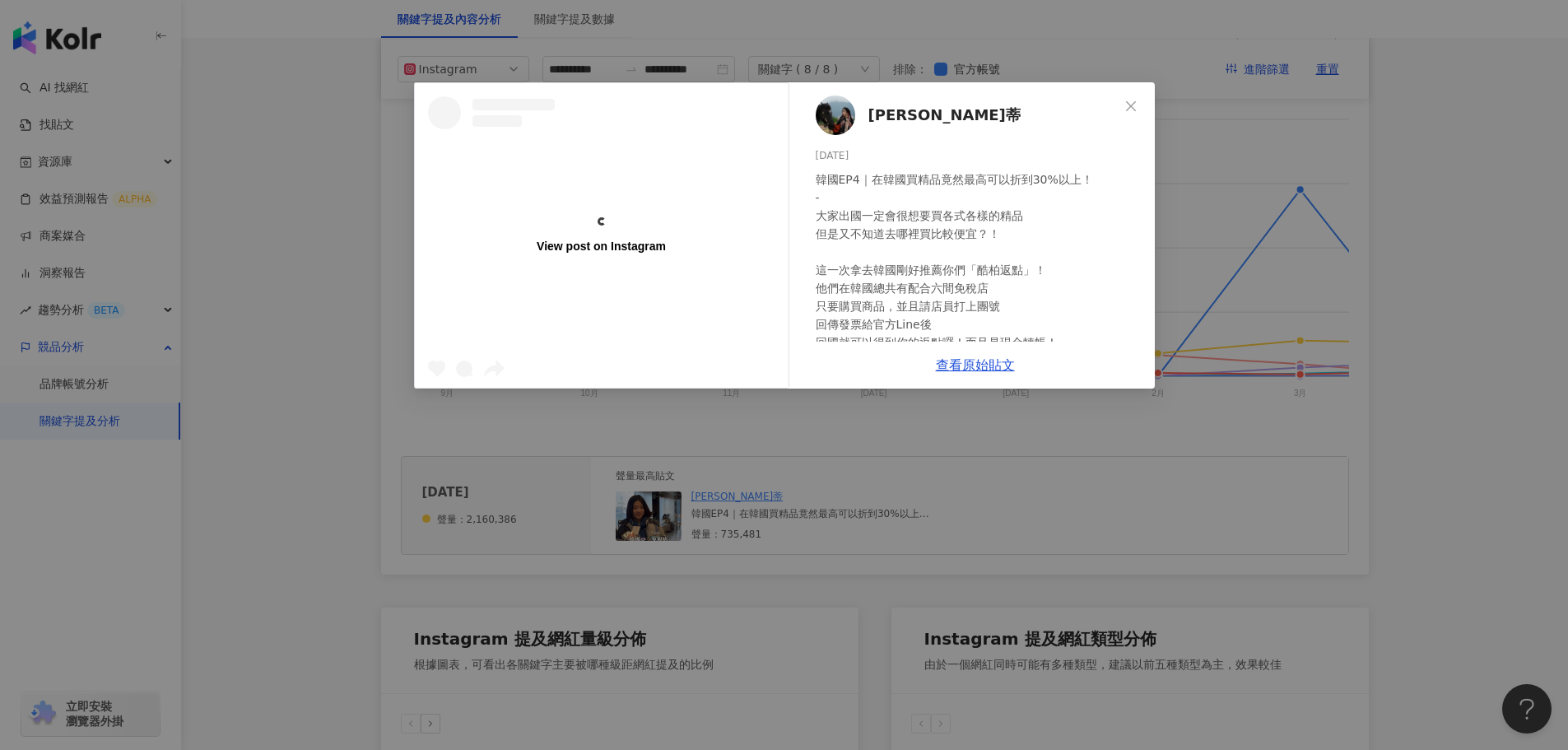
scroll to position [0, 0]
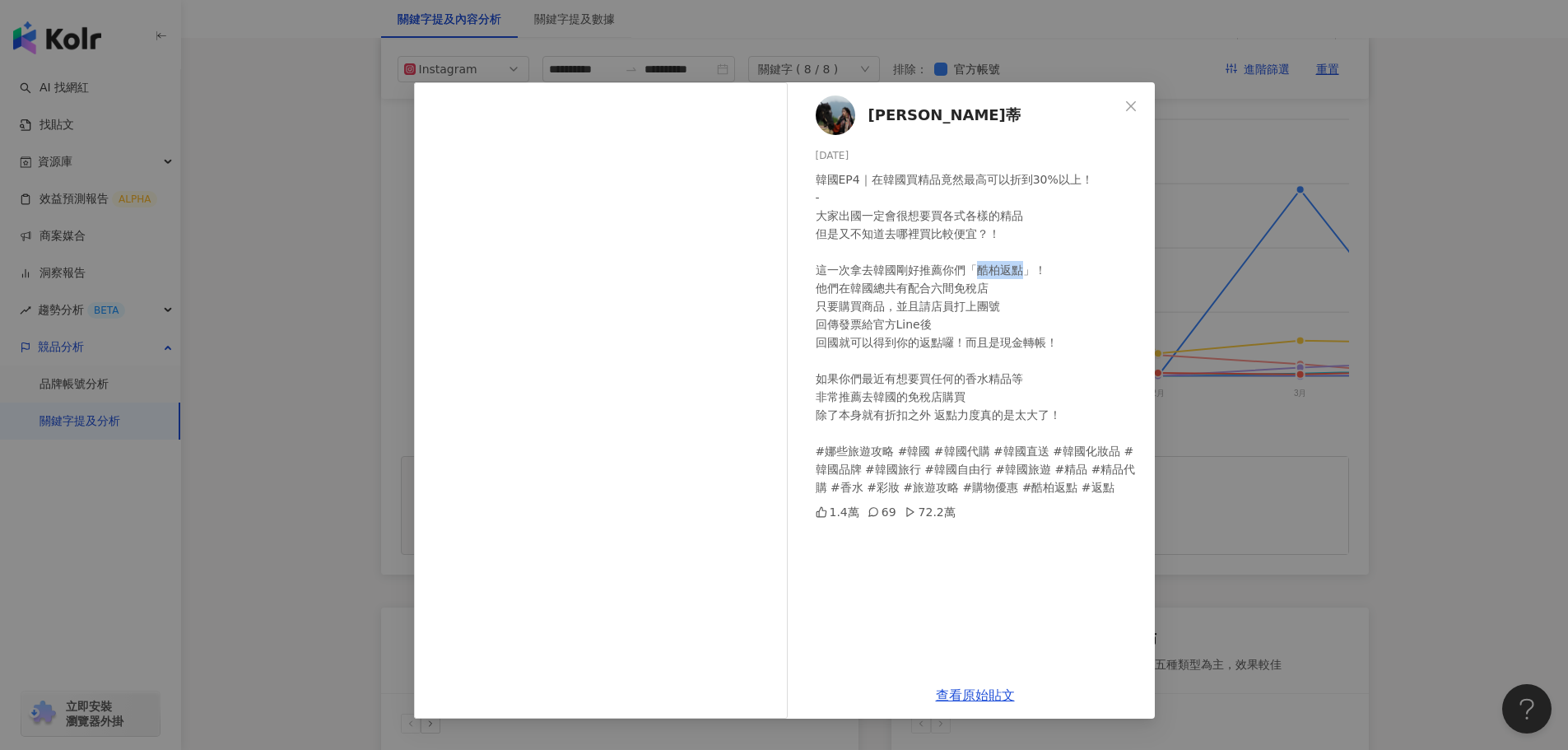
drag, startPoint x: 977, startPoint y: 277, endPoint x: 1022, endPoint y: 276, distance: 45.0
click at [1022, 276] on div "韓國EP4｜在韓國買精品竟然最高可以折到30%以上！ - 大家出國一定會很想要買各式各樣的精品 但是又不知道去哪裡買比較便宜？！ 這一次拿去韓國剛好推薦你們「…" at bounding box center [978, 333] width 326 height 326
copy div "酷柏返點"
click at [1132, 108] on icon "close" at bounding box center [1131, 106] width 13 height 13
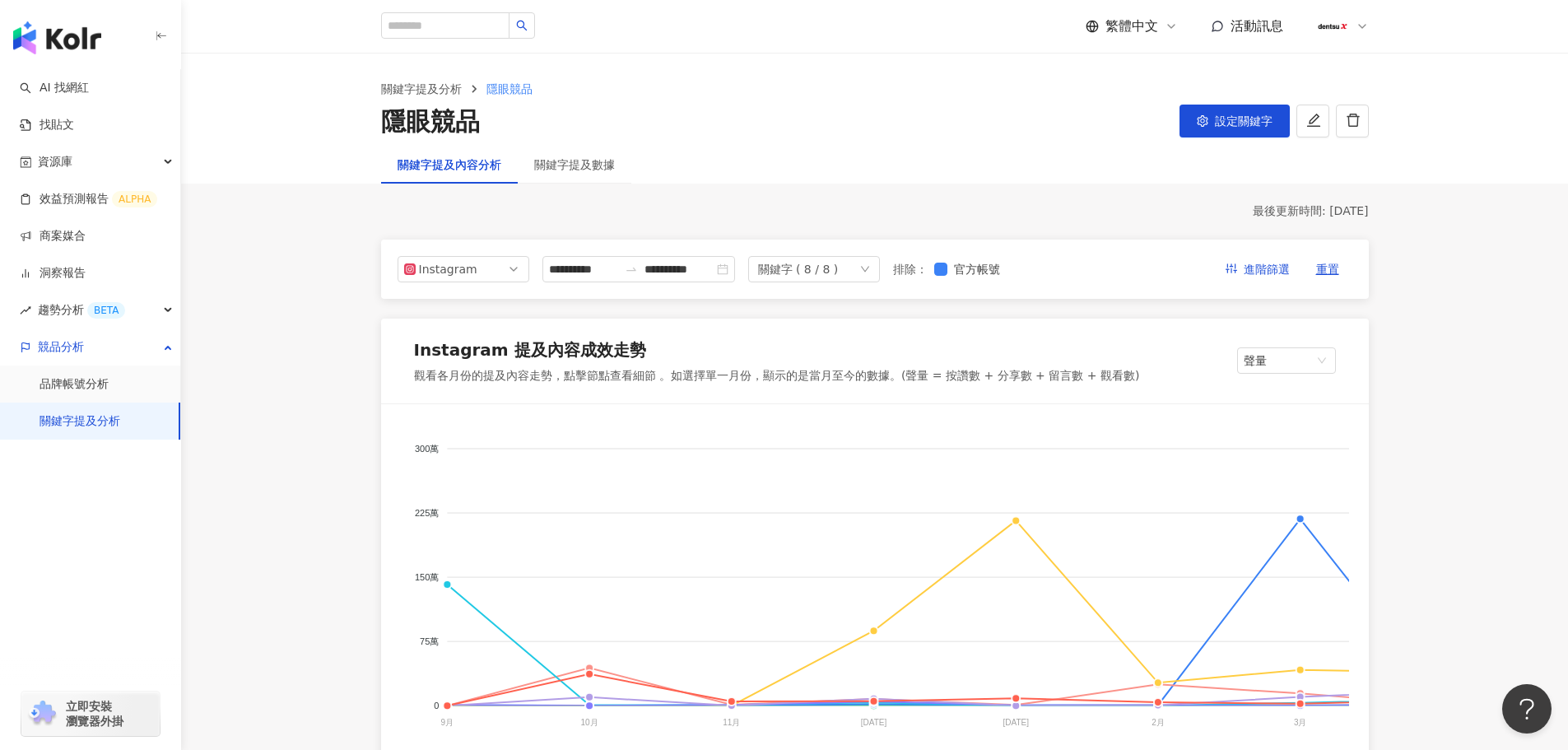
drag, startPoint x: 1207, startPoint y: 116, endPoint x: 1188, endPoint y: 125, distance: 21.0
click at [1208, 116] on icon "setting" at bounding box center [1202, 121] width 12 height 12
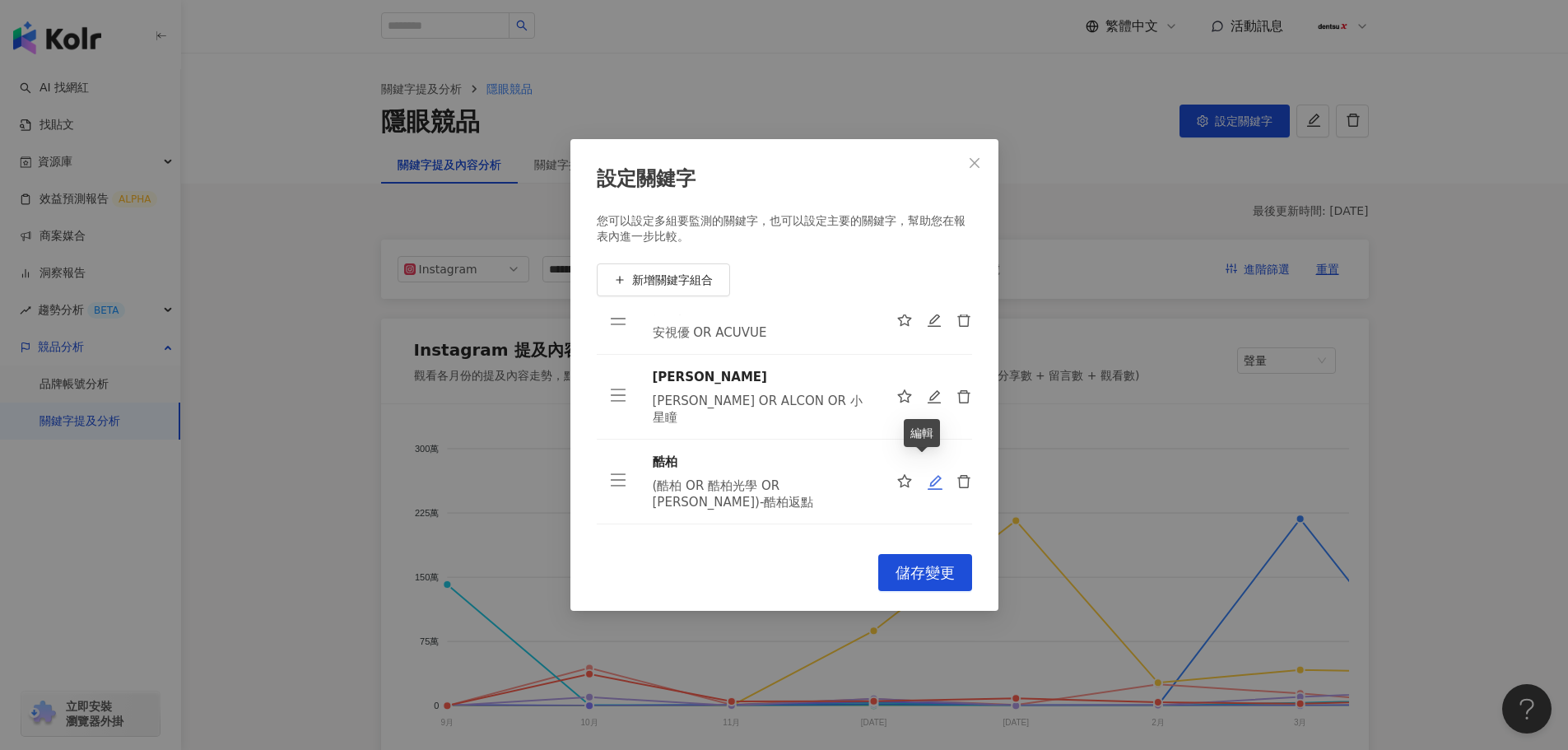
click at [926, 474] on icon "edit" at bounding box center [935, 482] width 16 height 16
type input "**"
type input "**********"
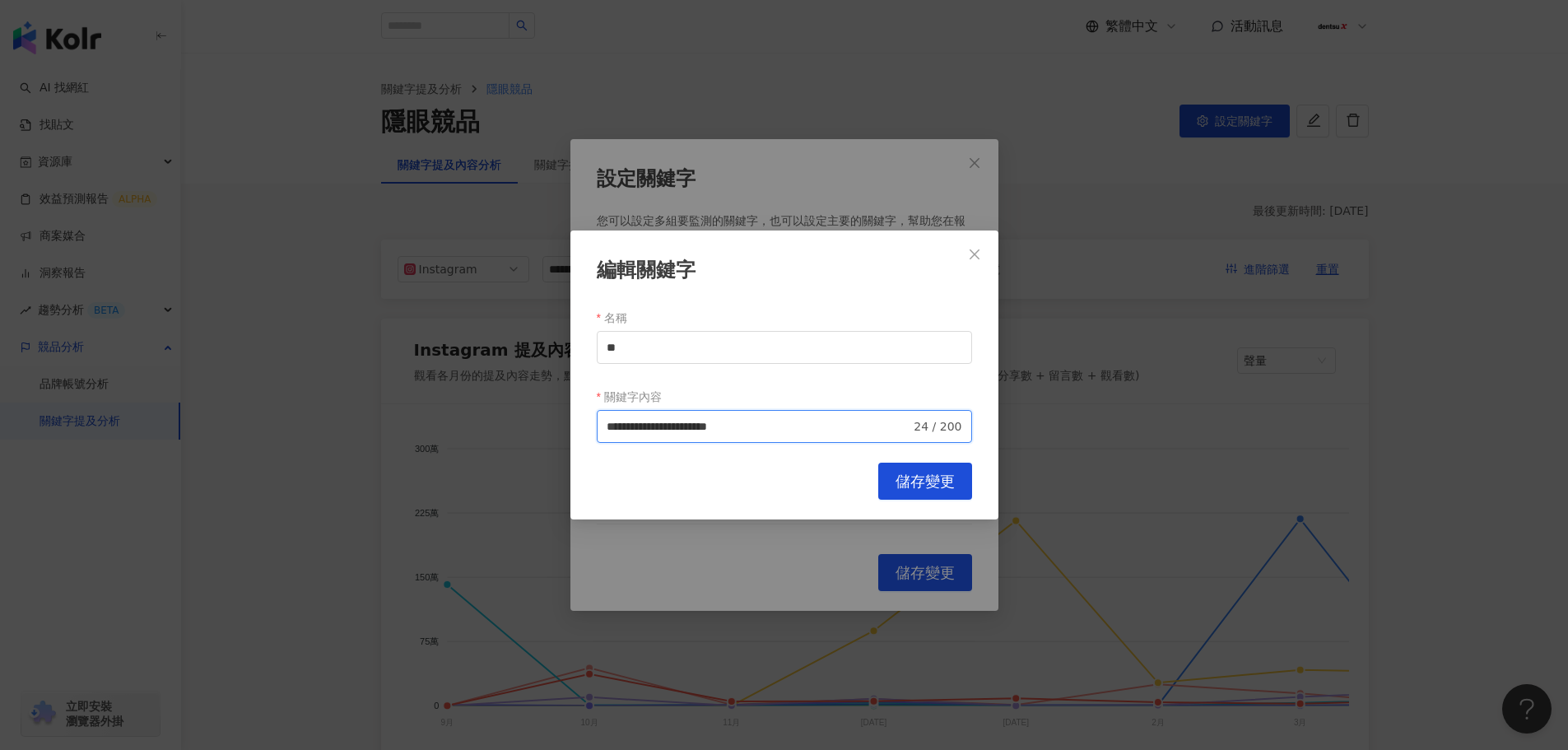
drag, startPoint x: 767, startPoint y: 428, endPoint x: 814, endPoint y: 427, distance: 47.0
click at [814, 427] on input "**********" at bounding box center [759, 427] width 305 height 18
click at [893, 477] on button "儲存變更" at bounding box center [925, 480] width 94 height 37
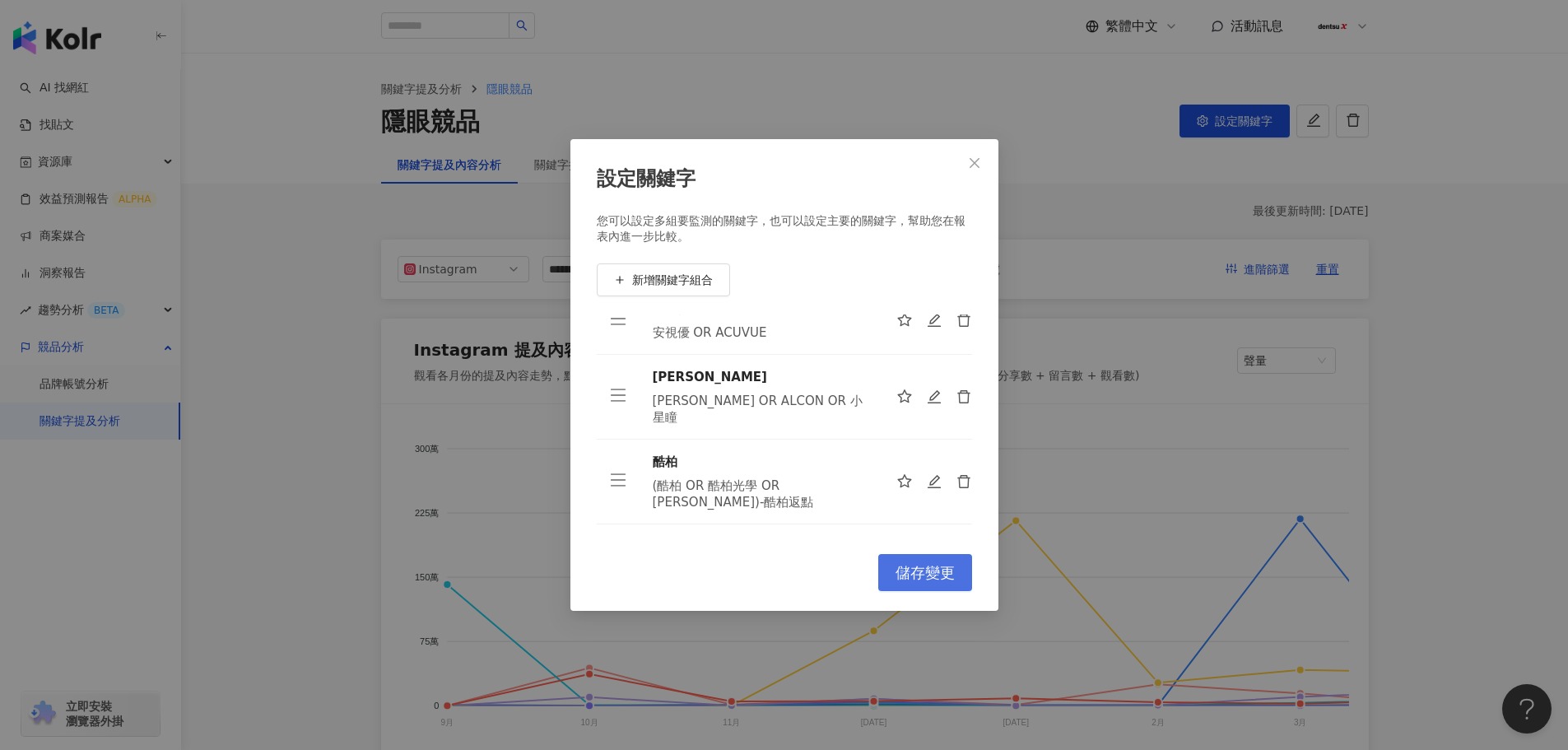
click at [901, 559] on button "儲存變更" at bounding box center [925, 572] width 94 height 37
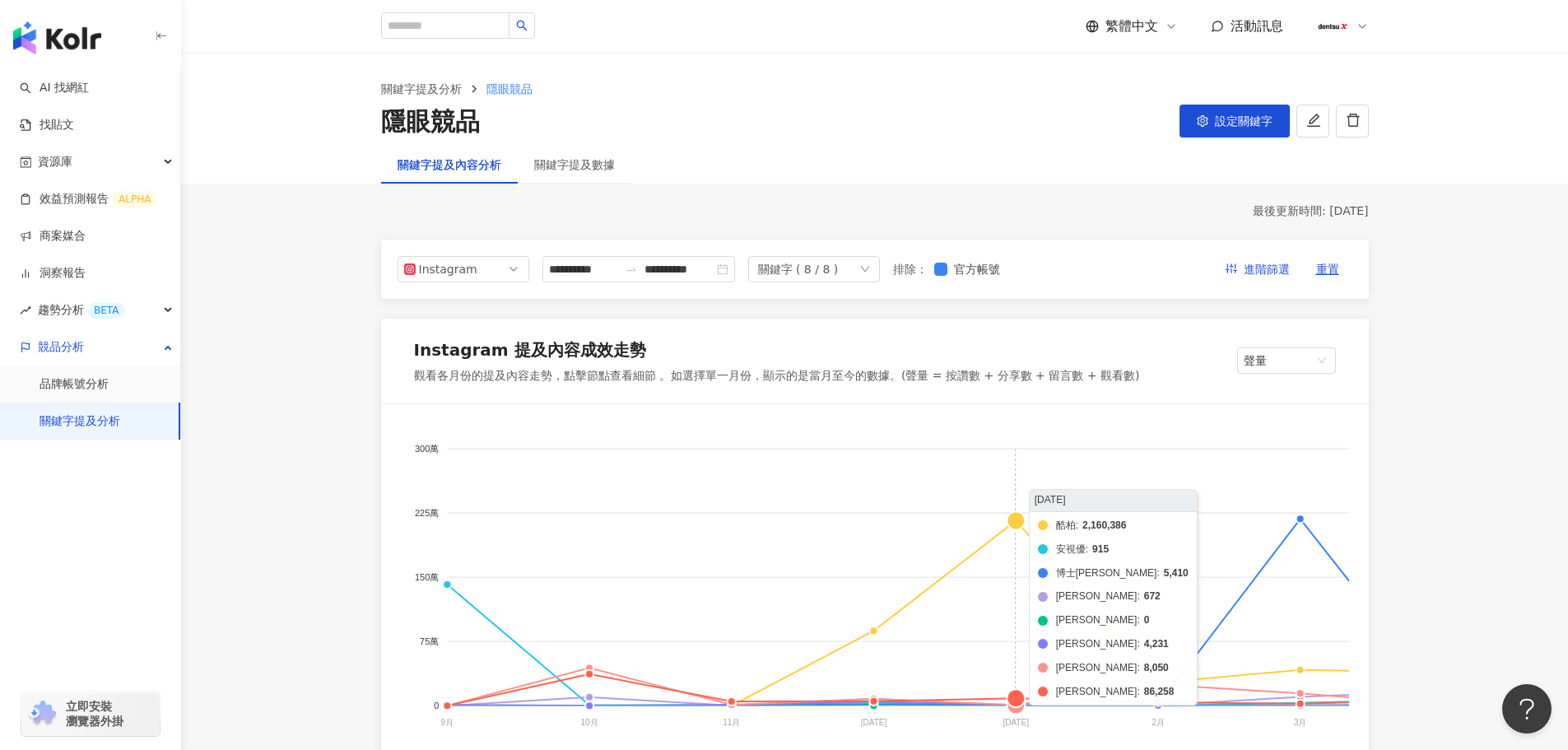
click at [1015, 523] on foreignobject "酷柏 安視優 博士倫 美若康 帝康 愛爾康 海昌 晶碩" at bounding box center [1280, 588] width 1761 height 329
click at [1016, 521] on foreignobject "酷柏 安視優 博士倫 美若康 帝康 愛爾康 海昌 晶碩" at bounding box center [1280, 588] width 1761 height 329
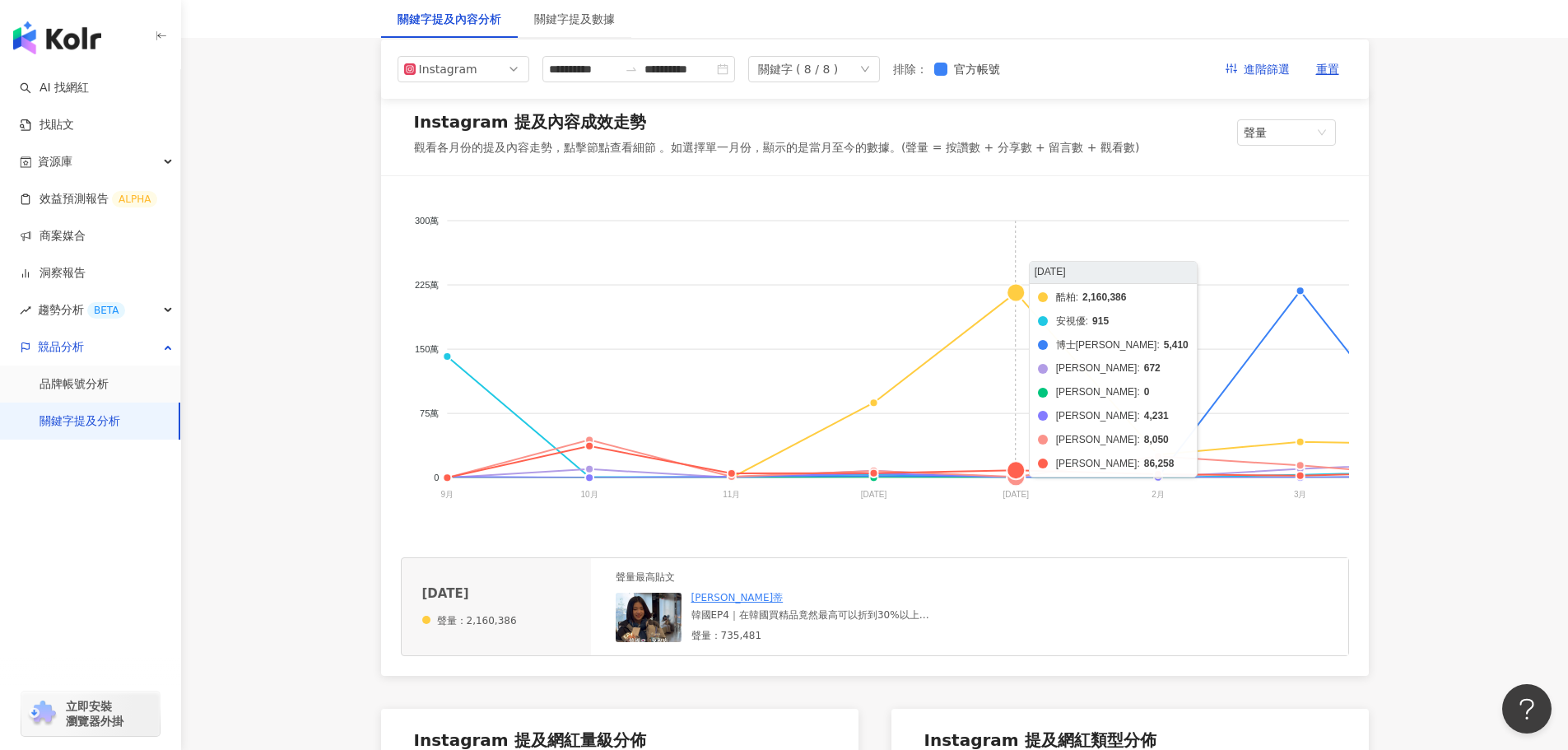
scroll to position [247, 0]
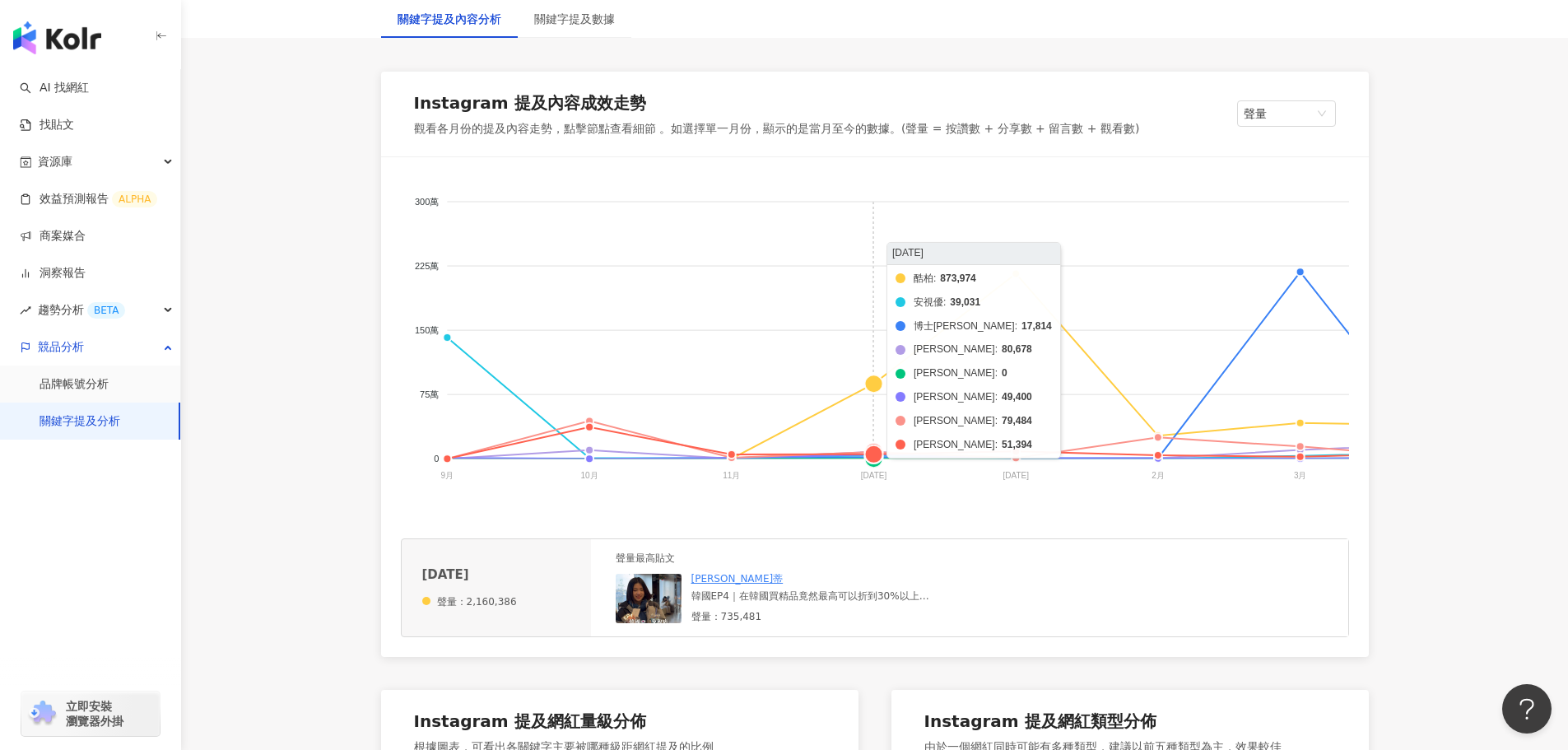
click at [820, 409] on foreignobject "酷柏 安視優 博士倫 美若康 帝康 愛爾康 海昌 晶碩" at bounding box center [1280, 341] width 1761 height 329
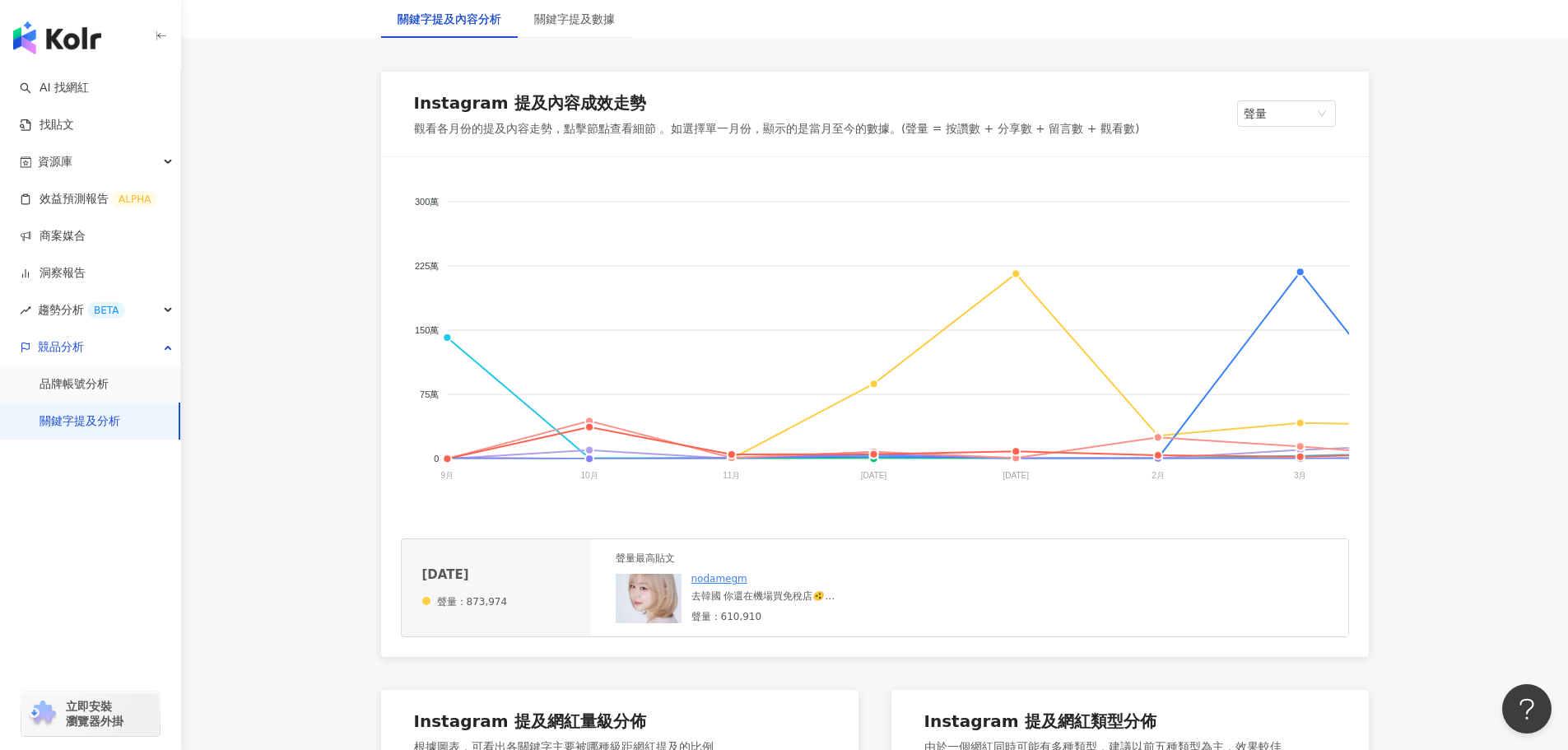
click at [755, 603] on div "去韓國 你還在機場買免稅店🫨 教你韓國免稅店#最強攻略 照著我的步驟買 把專櫃當開價在買！！！ ✅ 返點公司：酷柏 @coolbau_return 1. 假設…" at bounding box center [815, 597] width 247 height 14
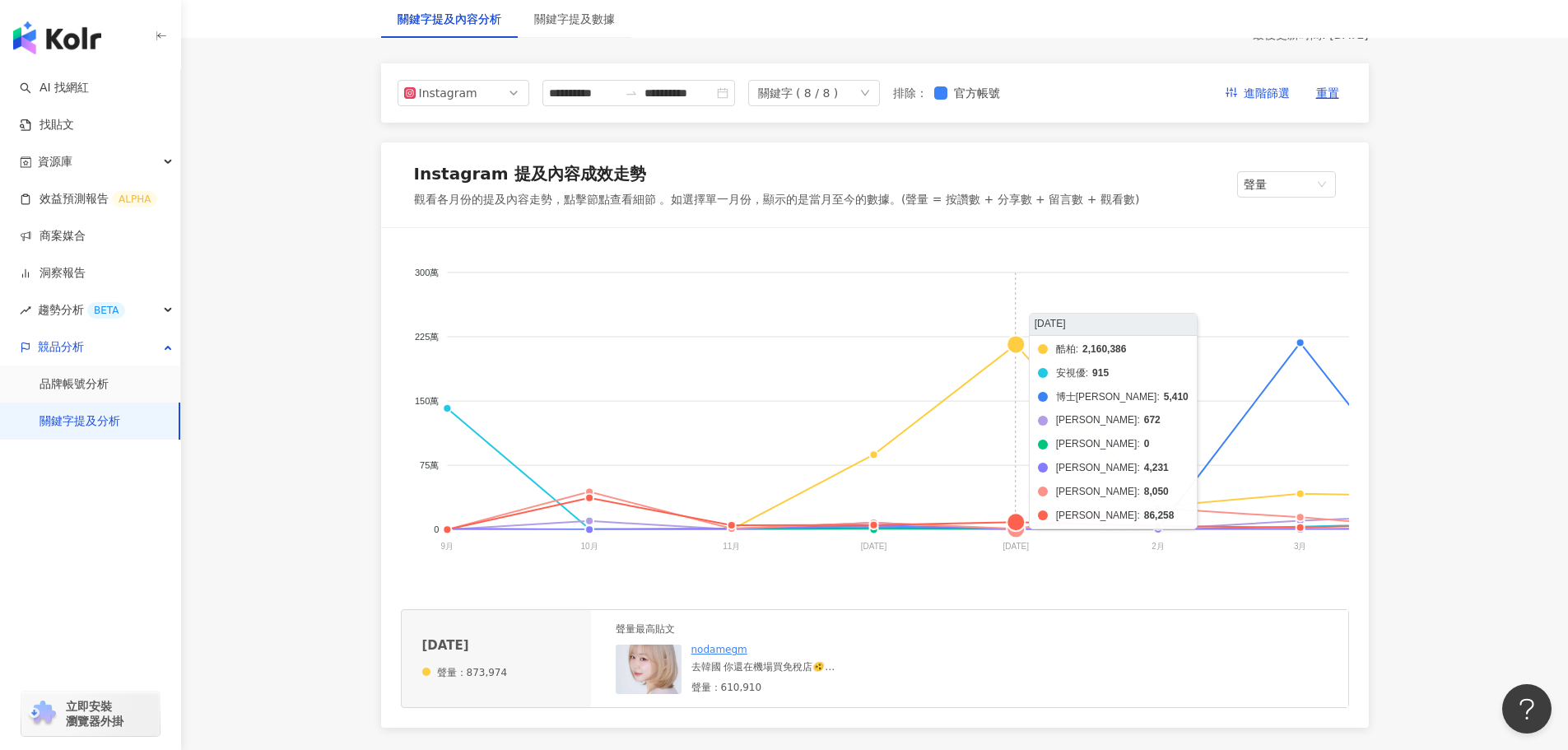
scroll to position [0, 0]
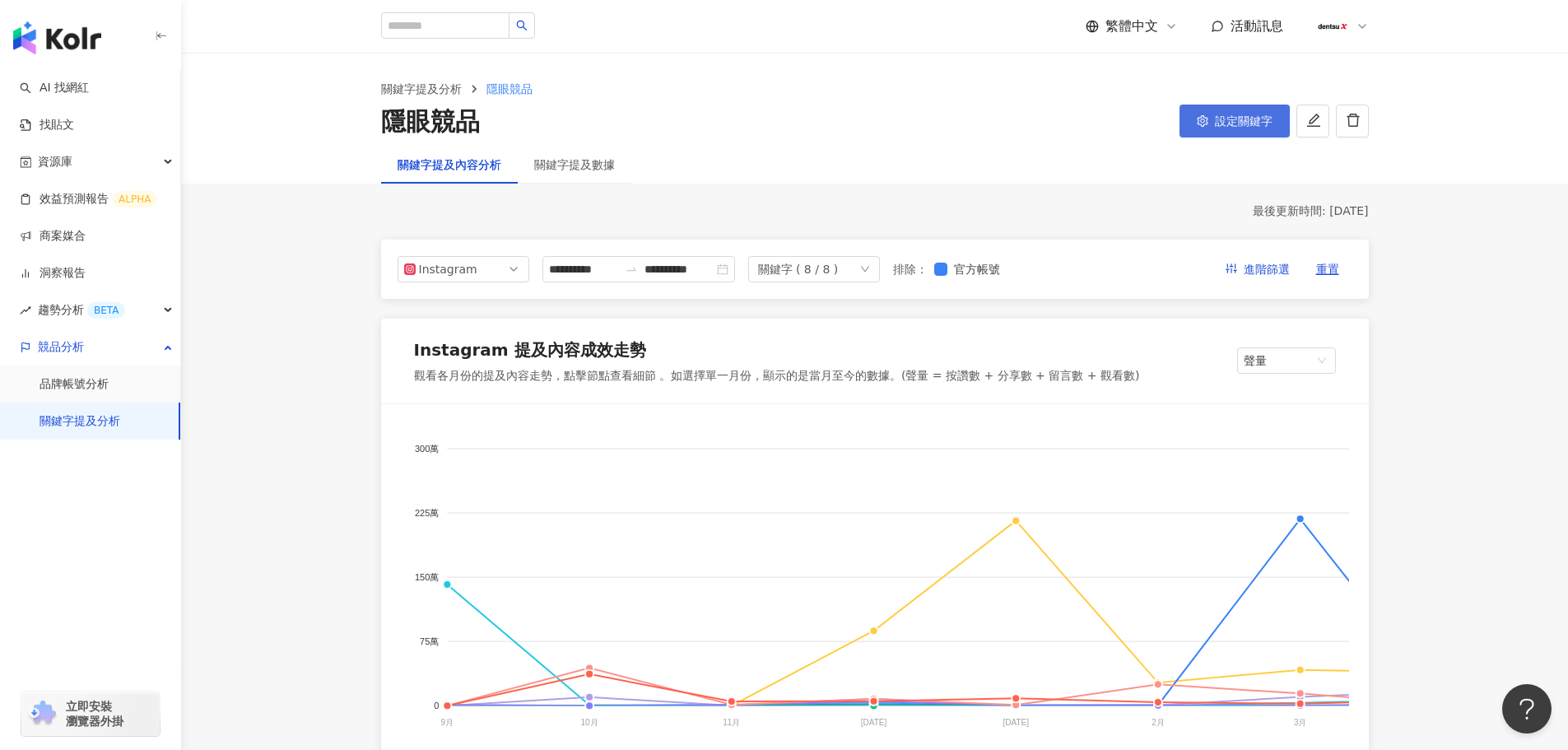
click at [1216, 116] on span "設定關鍵字" at bounding box center [1244, 121] width 57 height 13
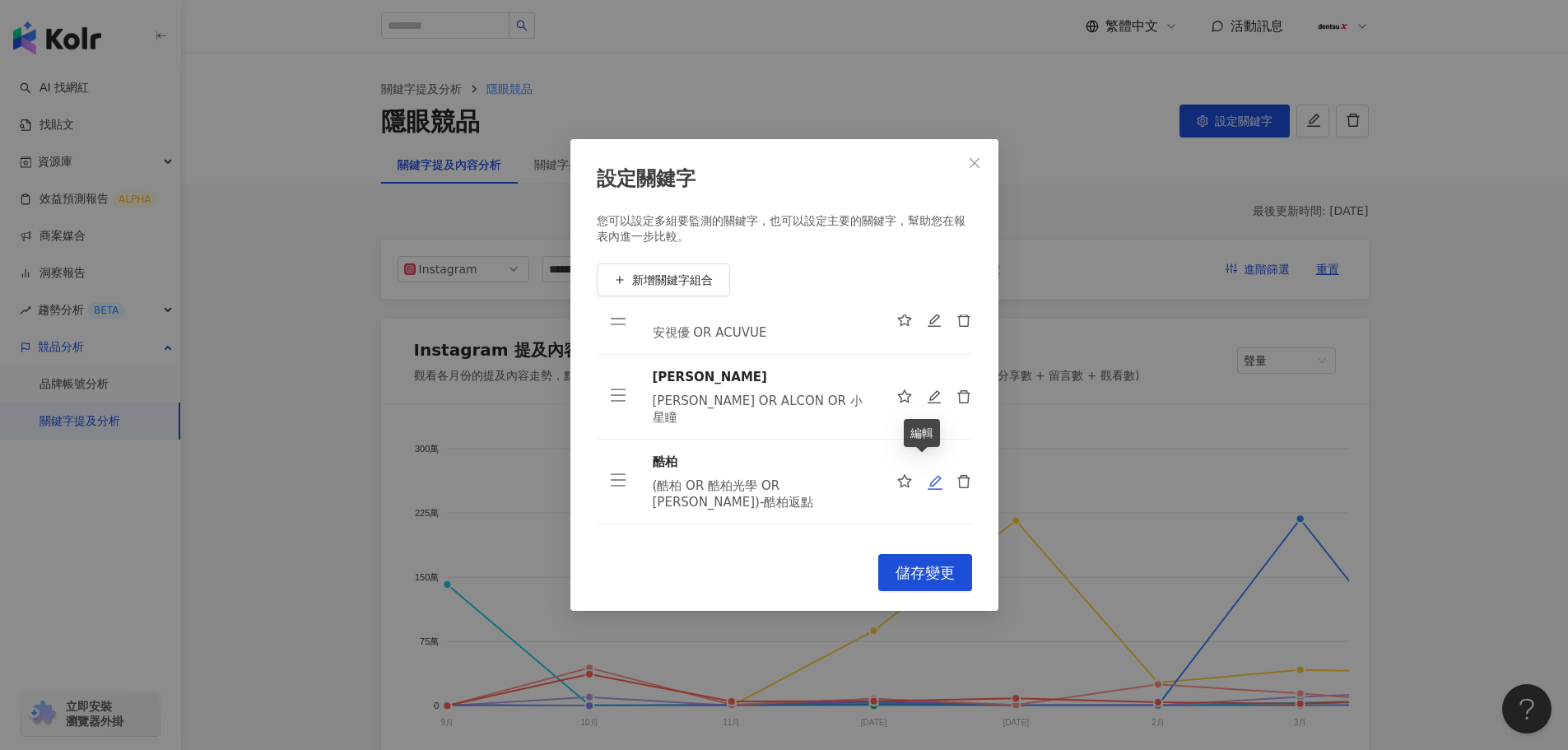
click at [927, 475] on icon "edit" at bounding box center [935, 482] width 15 height 15
type input "**"
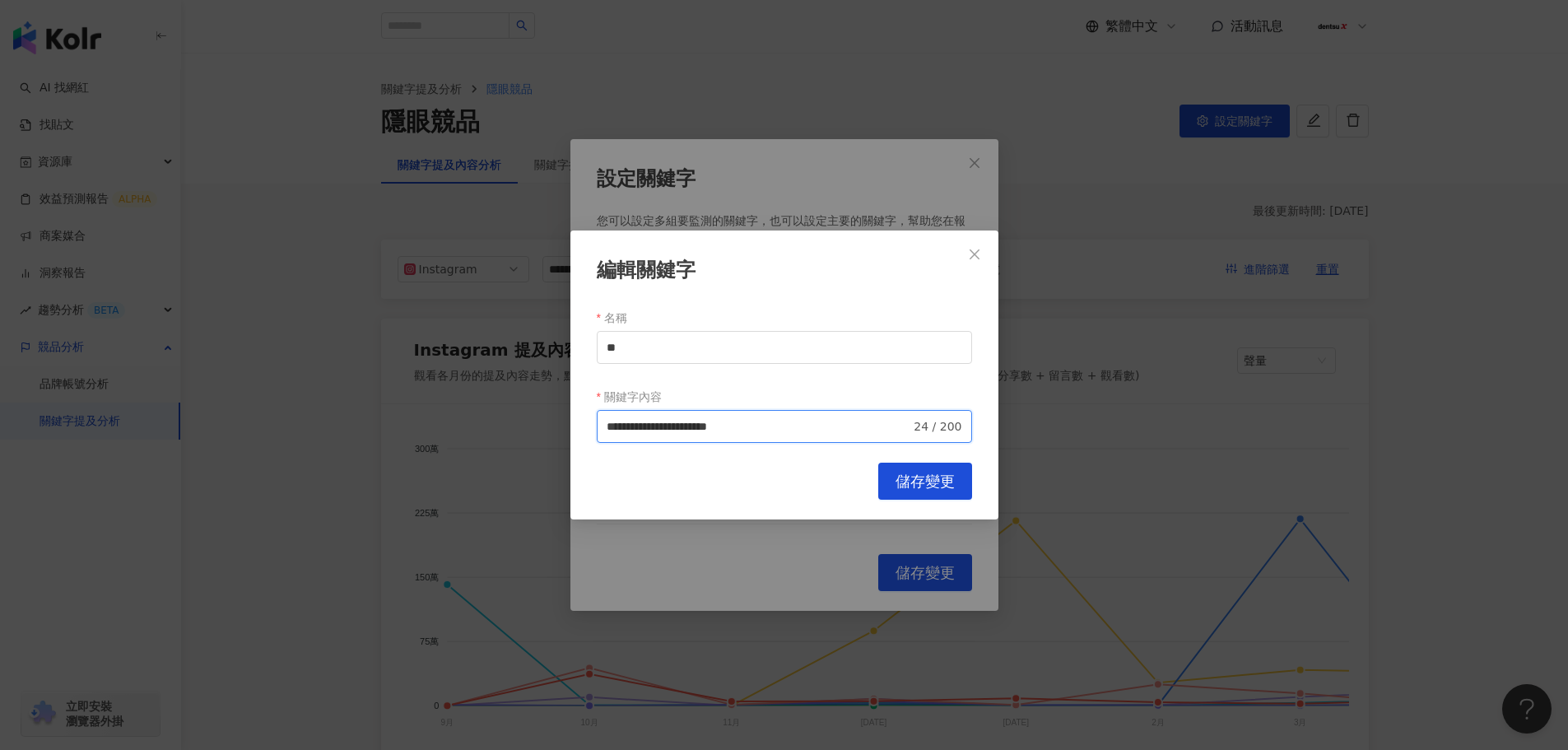
drag, startPoint x: 850, startPoint y: 427, endPoint x: 523, endPoint y: 410, distance: 327.4
click at [523, 410] on div "**********" at bounding box center [784, 375] width 1568 height 750
click at [874, 392] on div "關鍵字內容" at bounding box center [784, 396] width 375 height 26
click at [861, 429] on input "**********" at bounding box center [759, 427] width 305 height 18
click at [759, 421] on input "**********" at bounding box center [759, 427] width 305 height 18
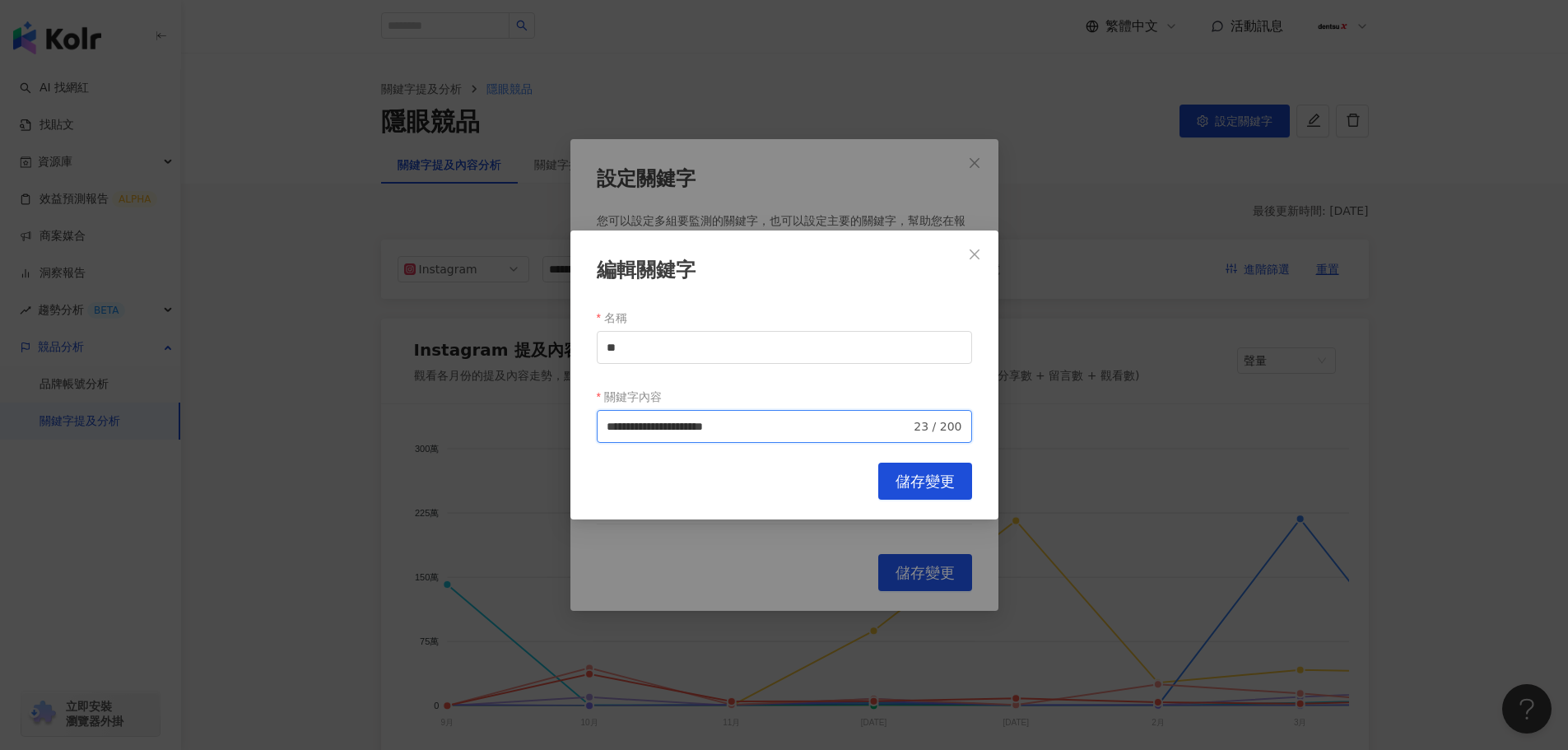
click at [609, 424] on input "**********" at bounding box center [759, 427] width 305 height 18
type input "**********"
click at [926, 477] on span "儲存變更" at bounding box center [925, 481] width 59 height 18
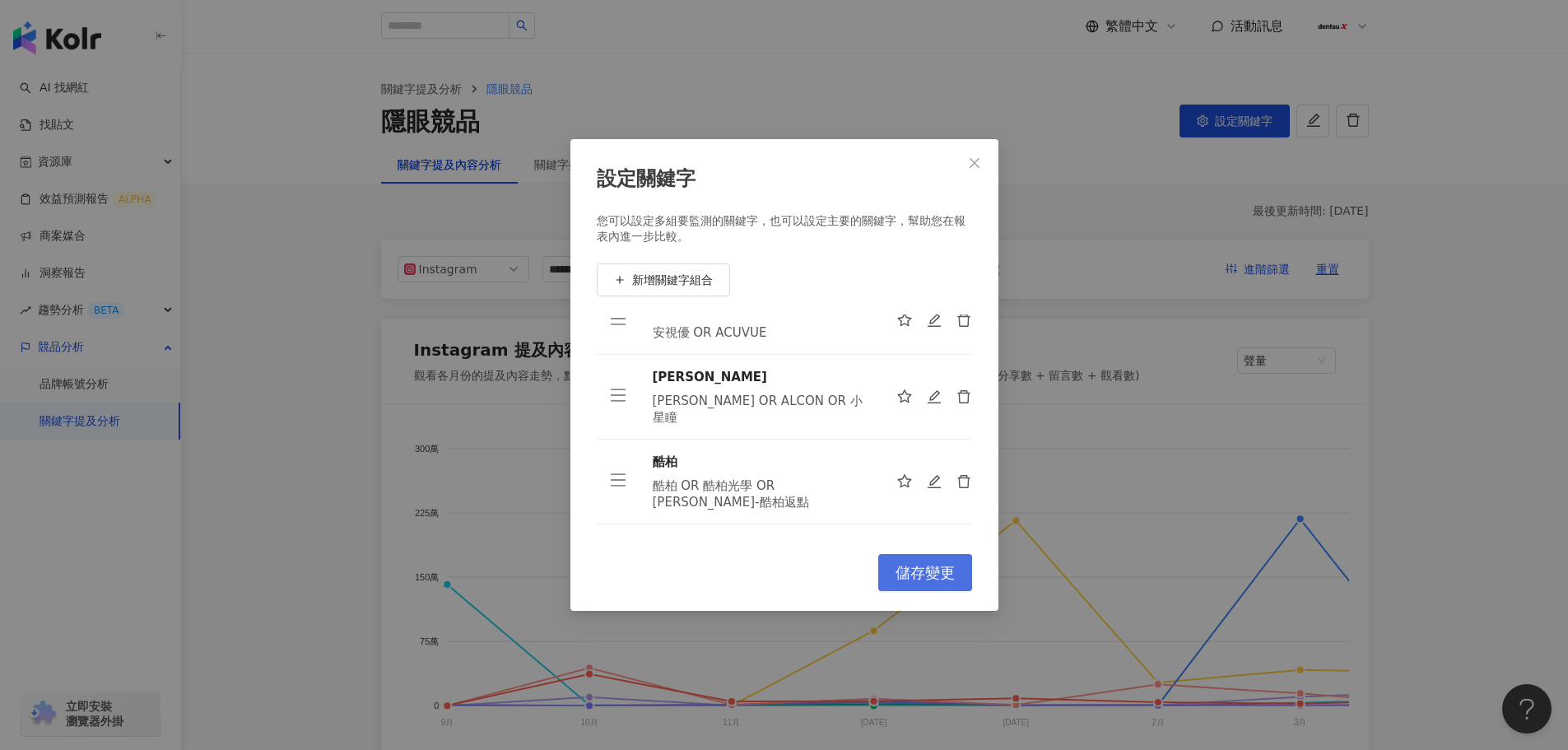
click at [924, 575] on span "儲存變更" at bounding box center [925, 573] width 59 height 18
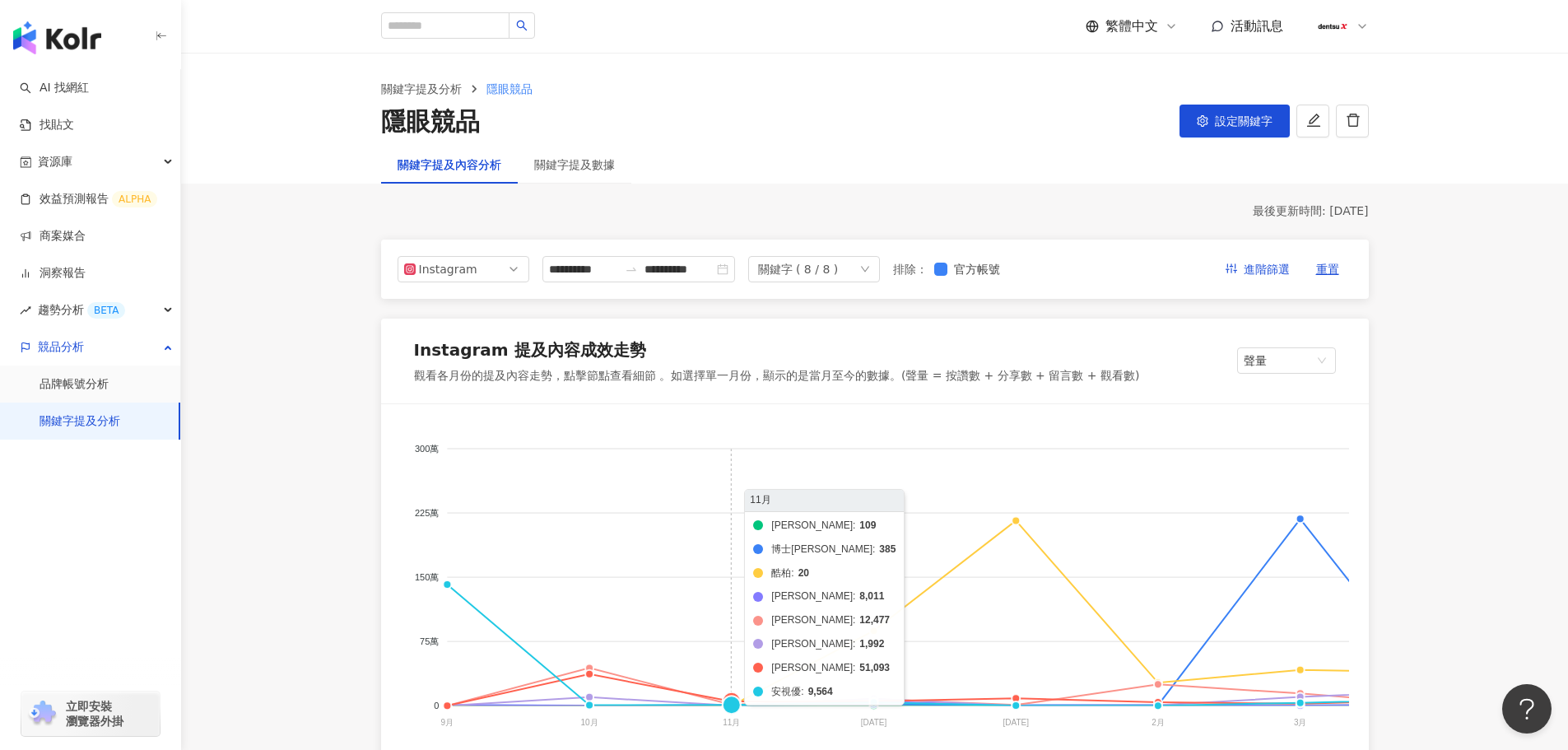
scroll to position [165, 0]
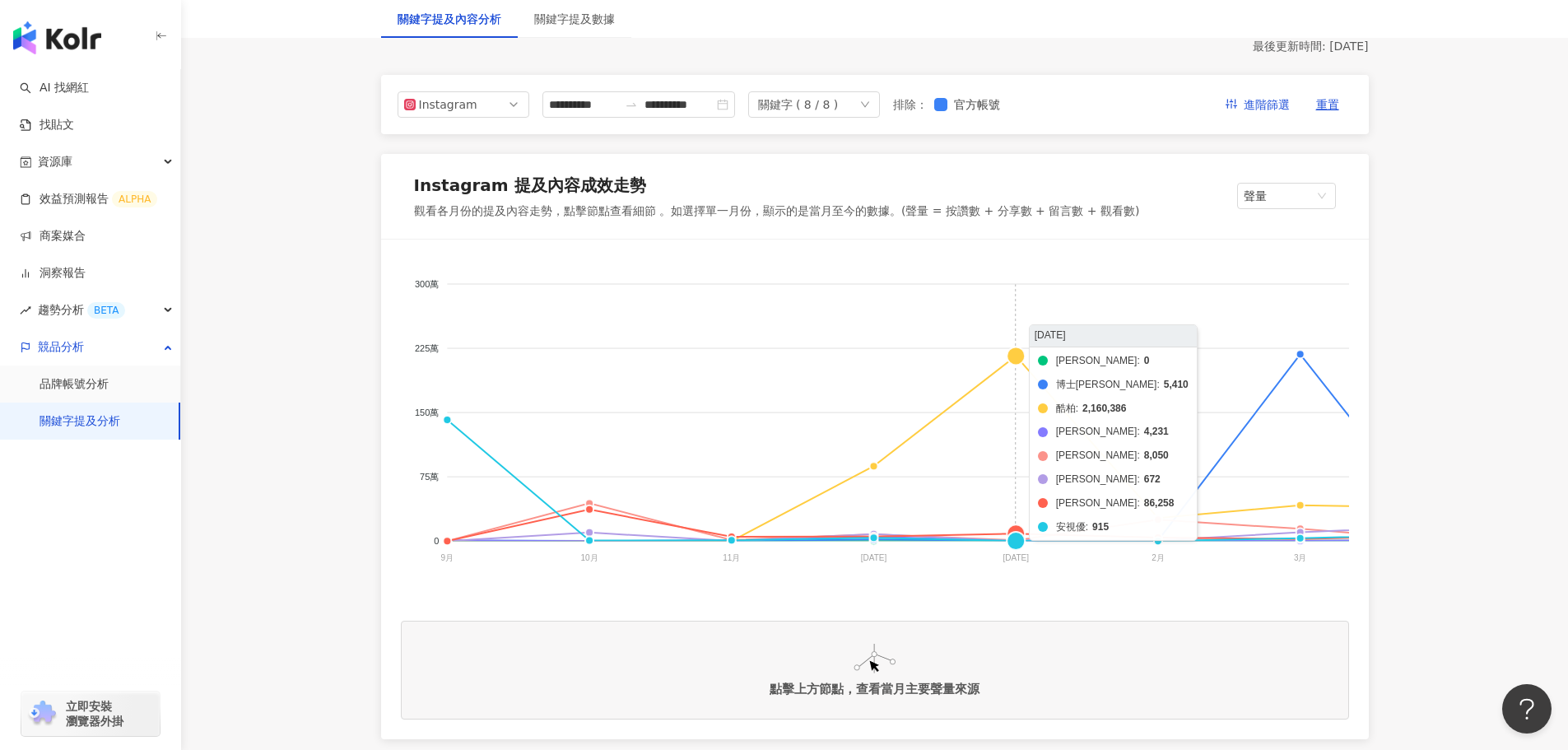
click at [1016, 355] on foreignobject "帝康 博士倫 酷柏 愛爾康 海昌 美若康 晶碩 安視優" at bounding box center [1280, 423] width 1761 height 329
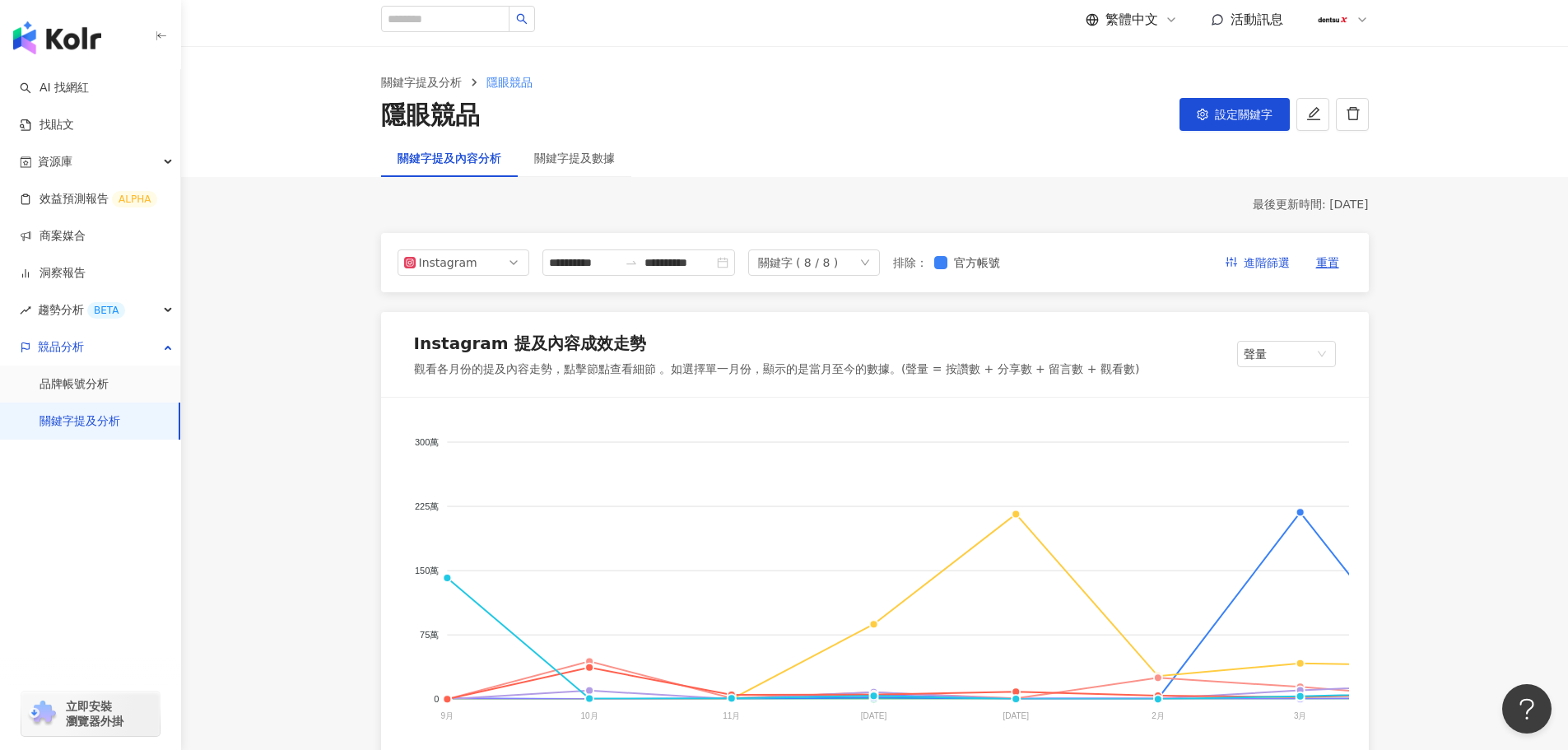
scroll to position [0, 0]
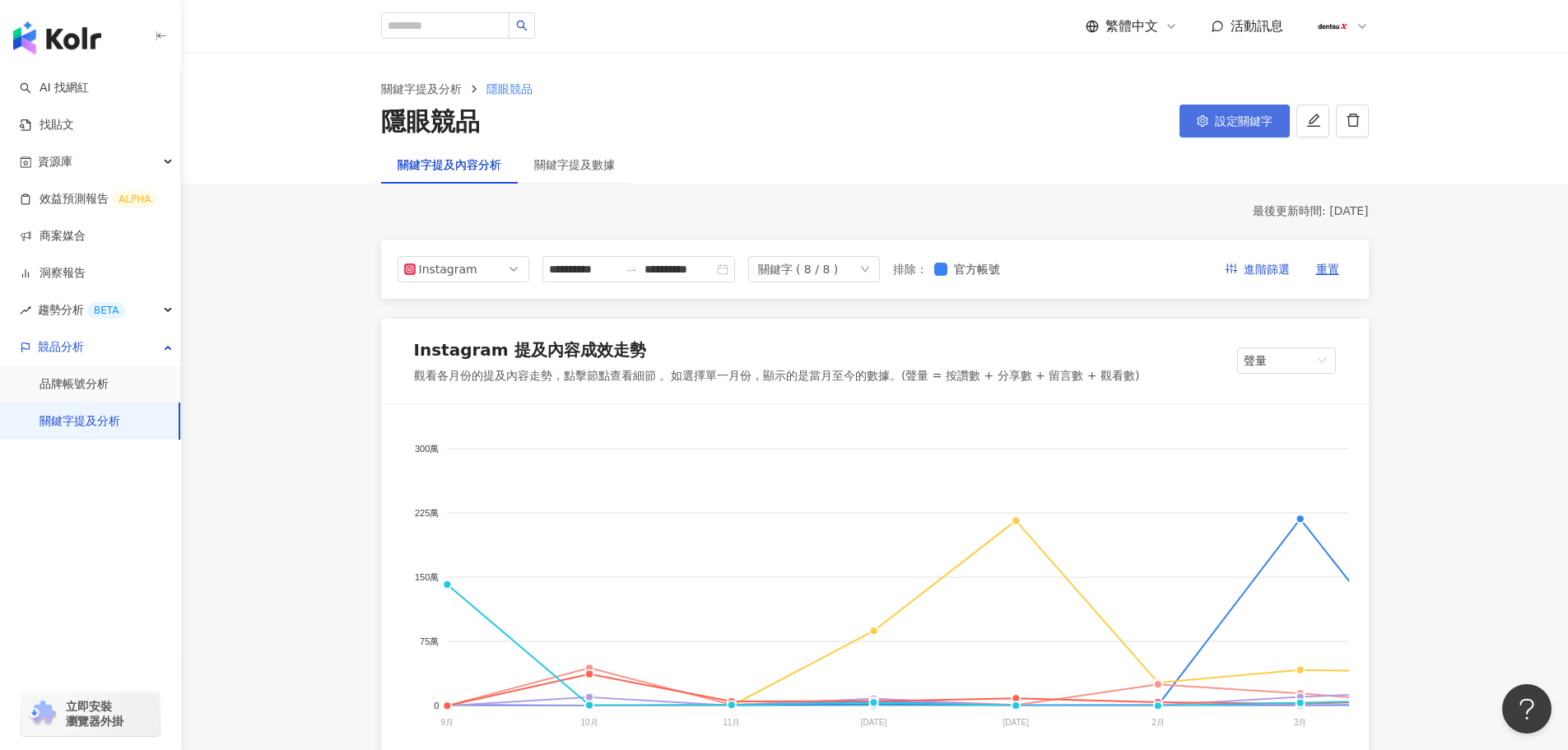
click at [1210, 129] on button "設定關鍵字" at bounding box center [1234, 121] width 110 height 33
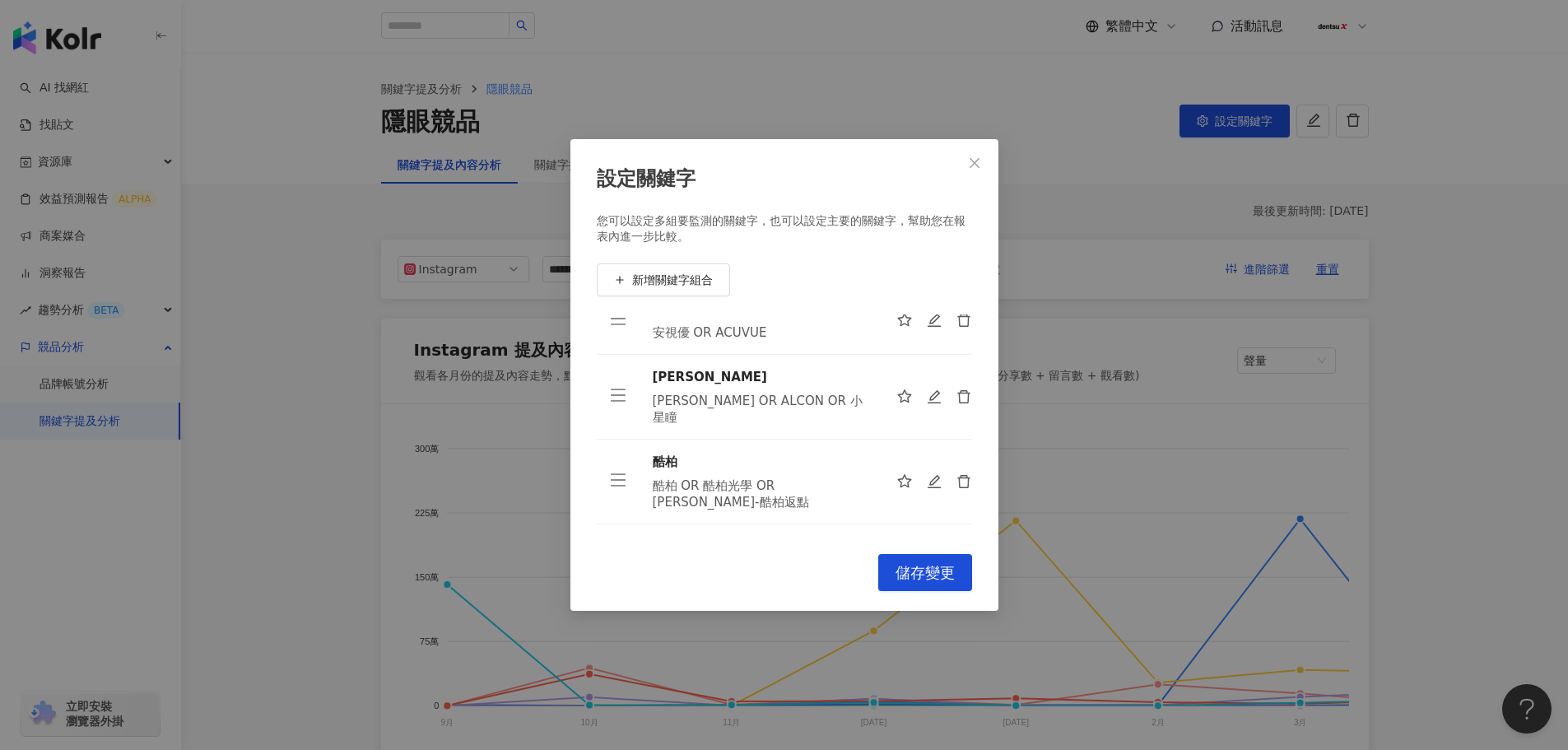
click at [1432, 483] on div "設定關鍵字 您可以設定多組要監測的關鍵字，也可以設定主要的關鍵字，幫助您在報表內進一步比較。 新增關鍵字組合 博士倫 博士倫 安視優 安視優 OR ACUVU…" at bounding box center [784, 375] width 1568 height 750
click at [972, 160] on icon "close" at bounding box center [974, 162] width 10 height 10
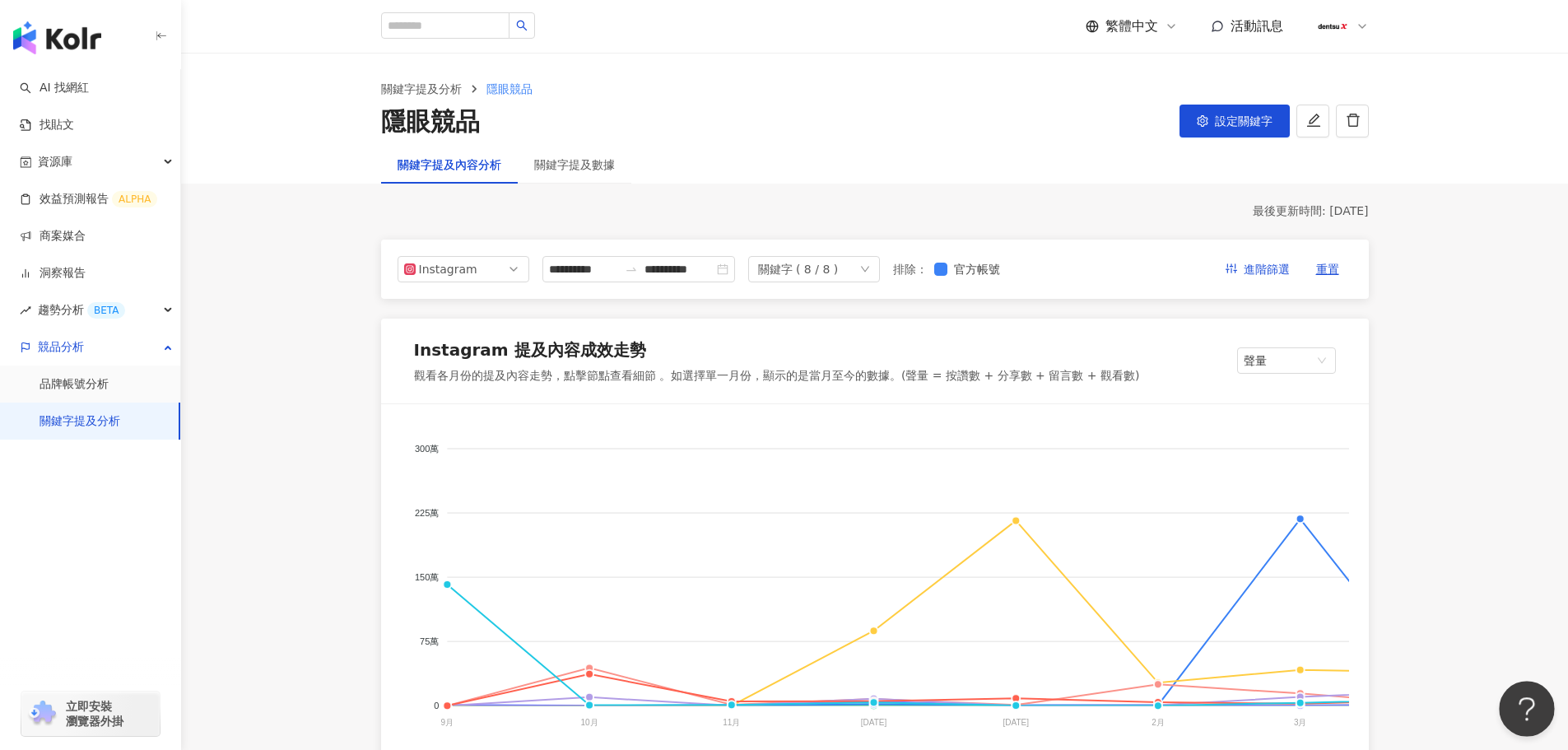
click at [1520, 703] on button "Open Beacon popover" at bounding box center [1523, 705] width 49 height 49
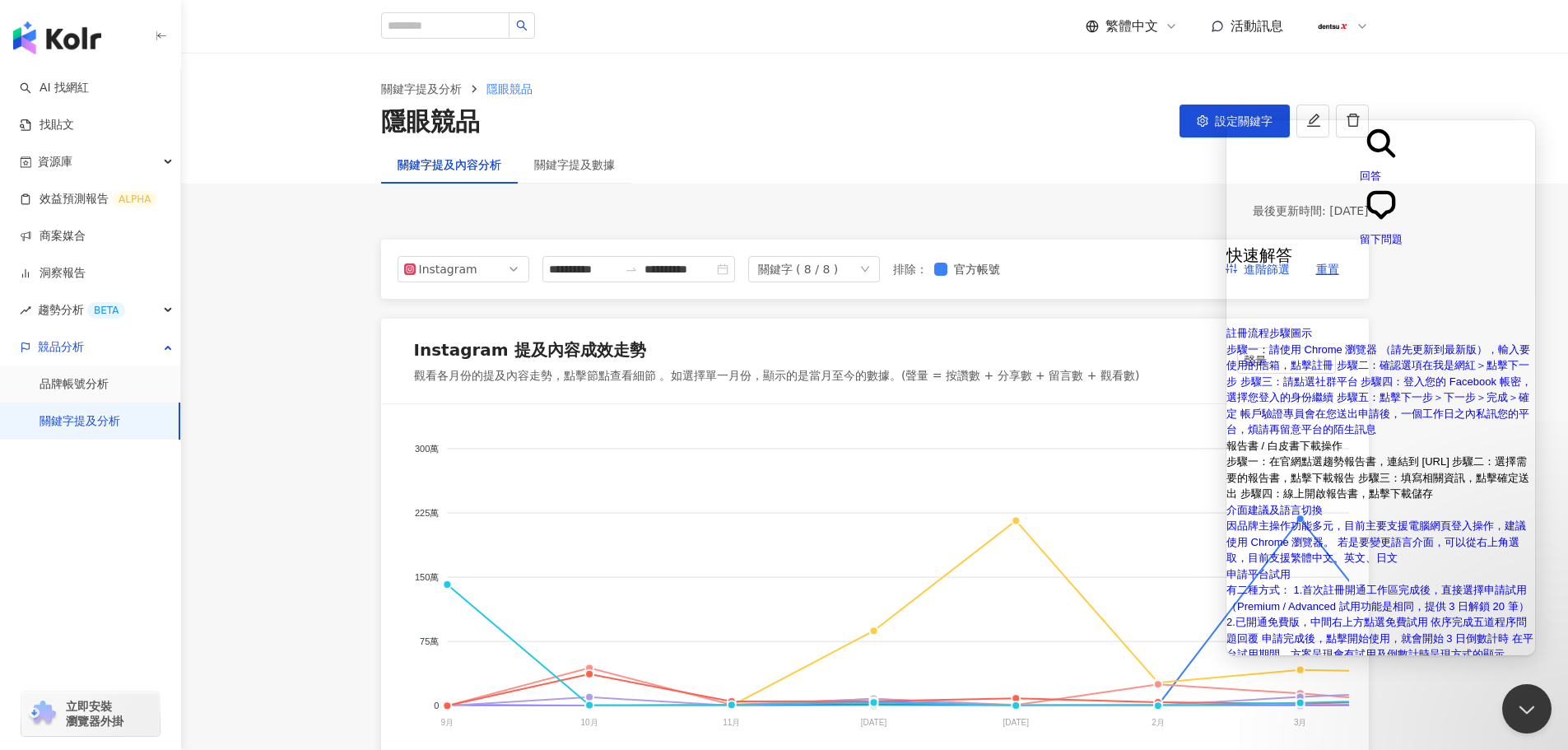
scroll to position [2, 0]
click at [1379, 217] on span "chat-square" at bounding box center [1382, 223] width 43 height 13
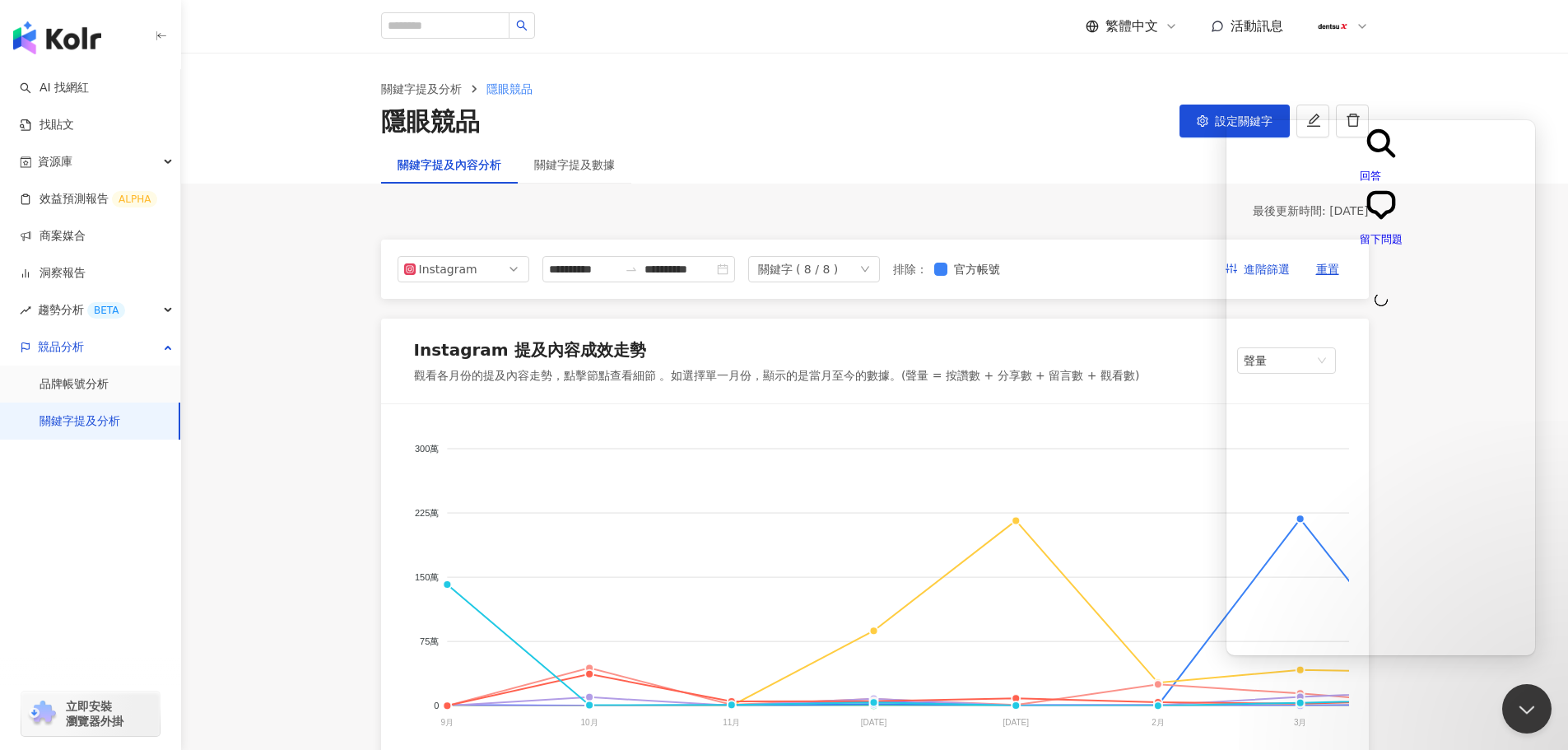
scroll to position [0, 0]
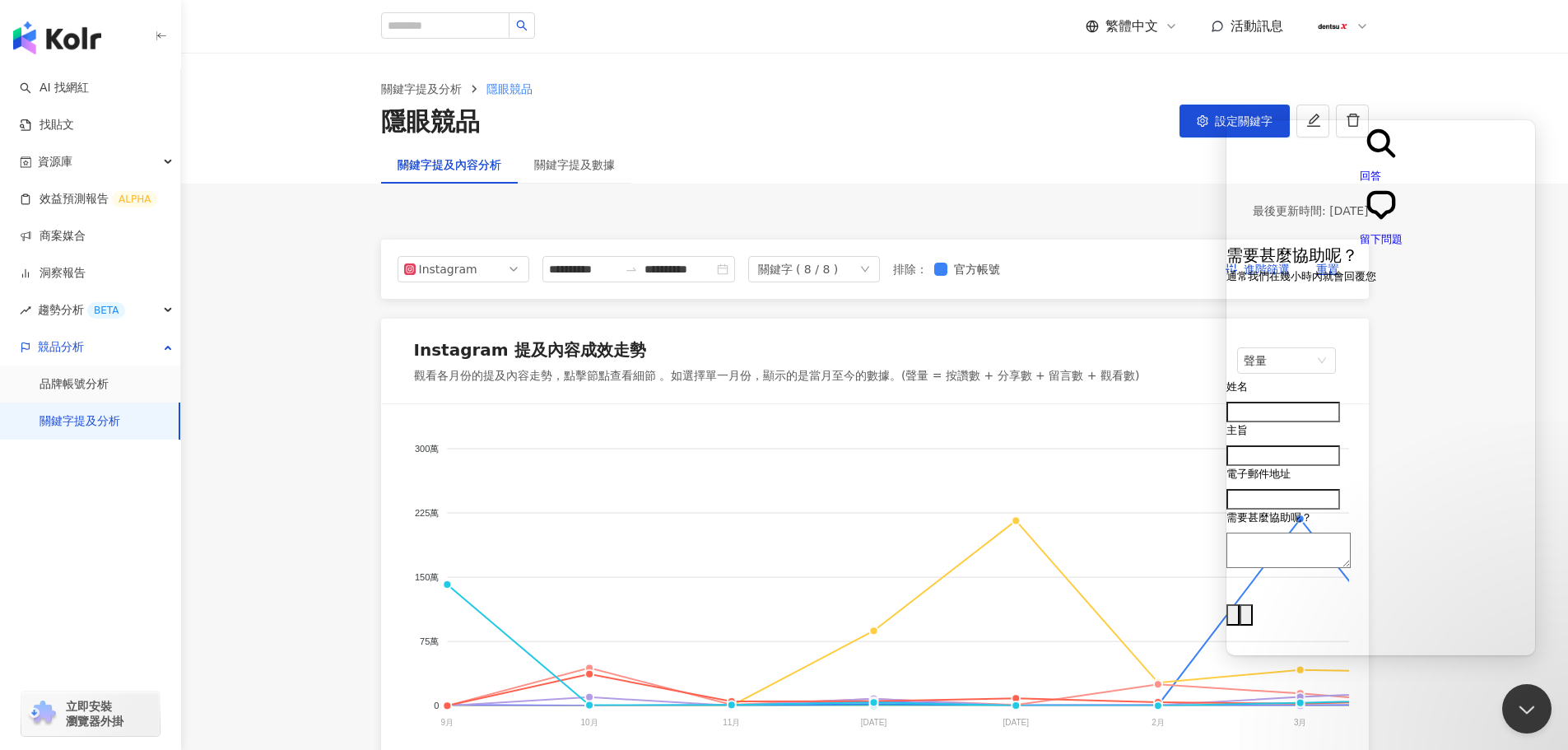
click at [1360, 169] on span "回答" at bounding box center [1371, 176] width 22 height 13
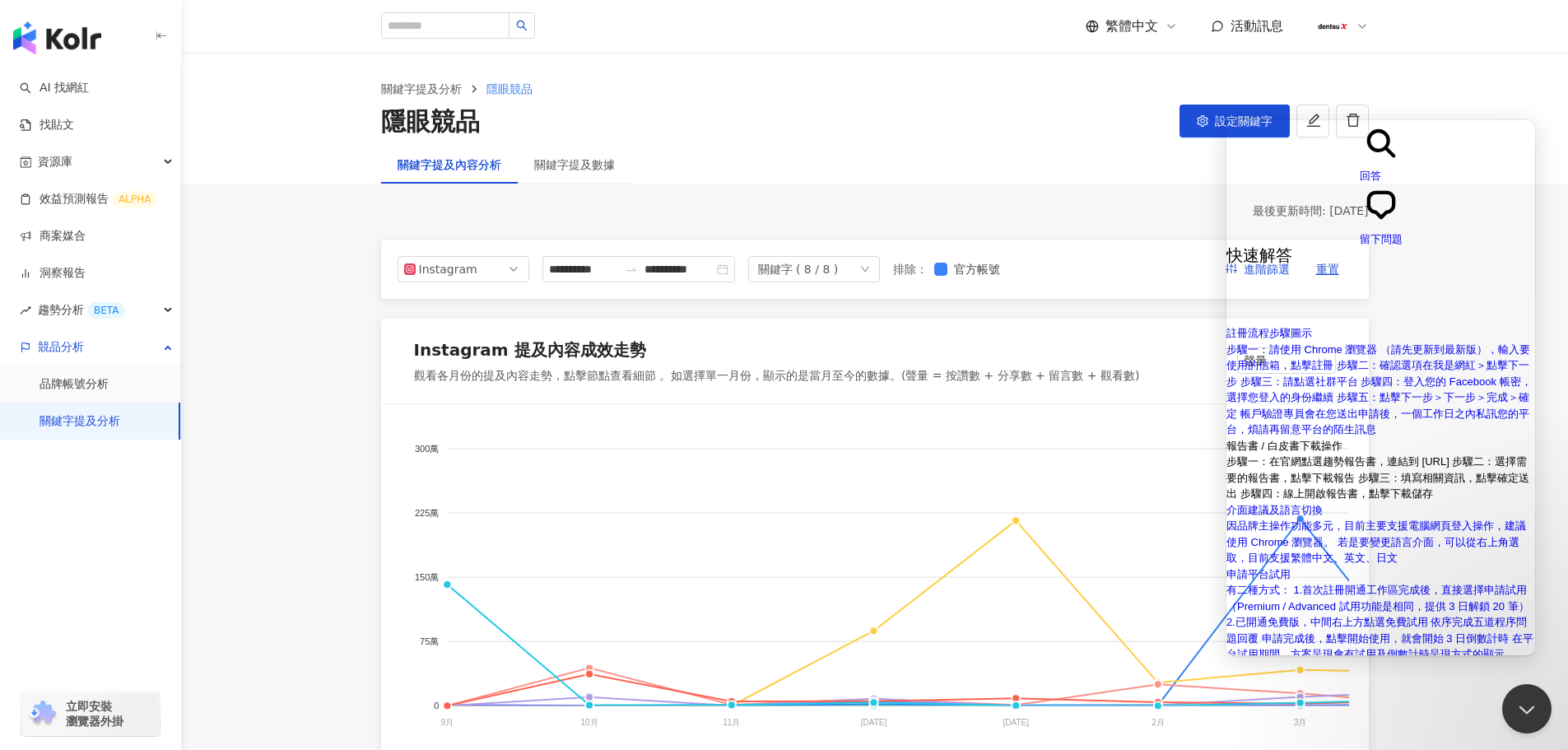
scroll to position [413, 0]
click at [1045, 135] on div "隱眼競品 設定關鍵字" at bounding box center [874, 122] width 987 height 35
click at [880, 268] on div "關鍵字 ( 8 / 8 )" at bounding box center [814, 269] width 132 height 26
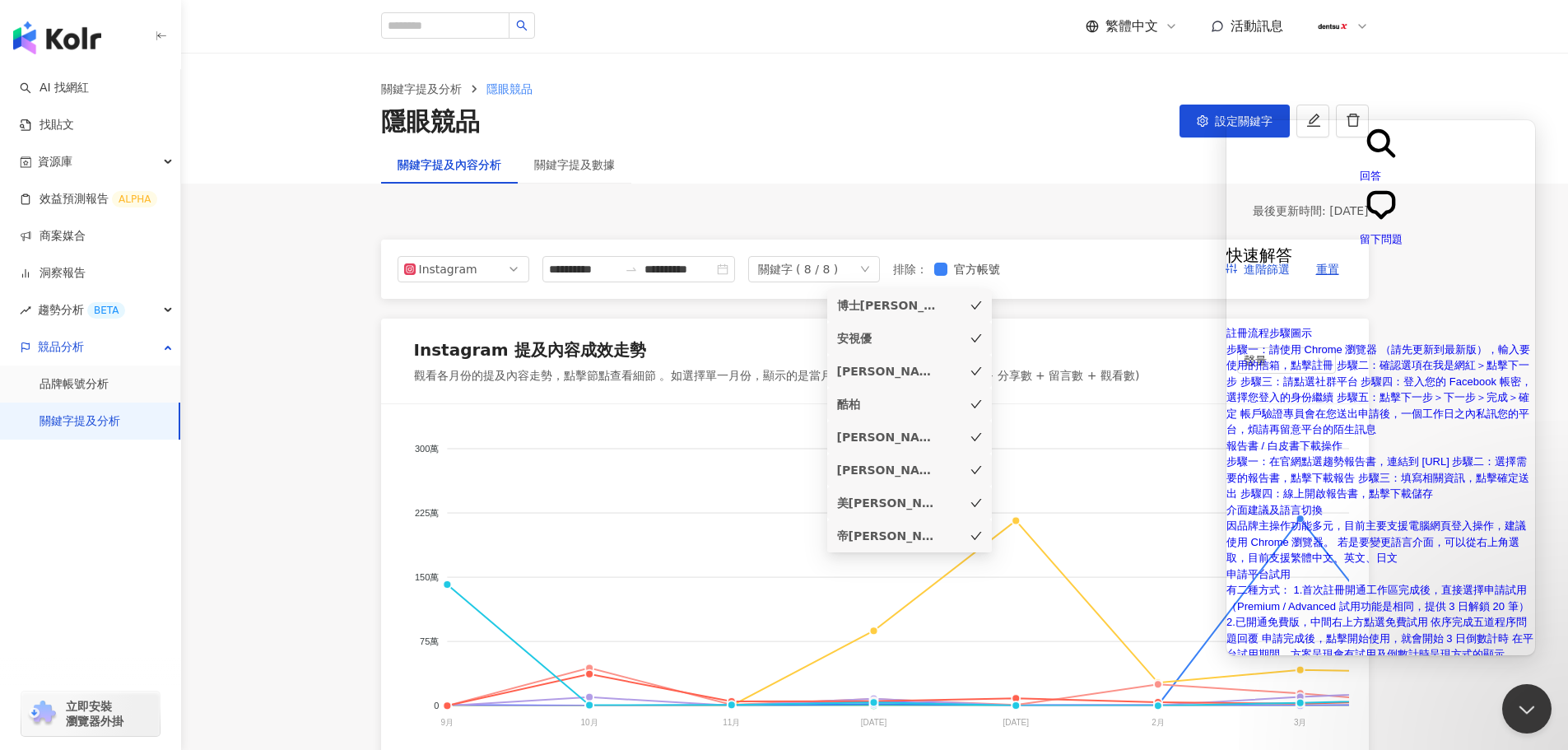
click at [1026, 216] on div "最後更新時間: 2025/9/14" at bounding box center [874, 211] width 987 height 16
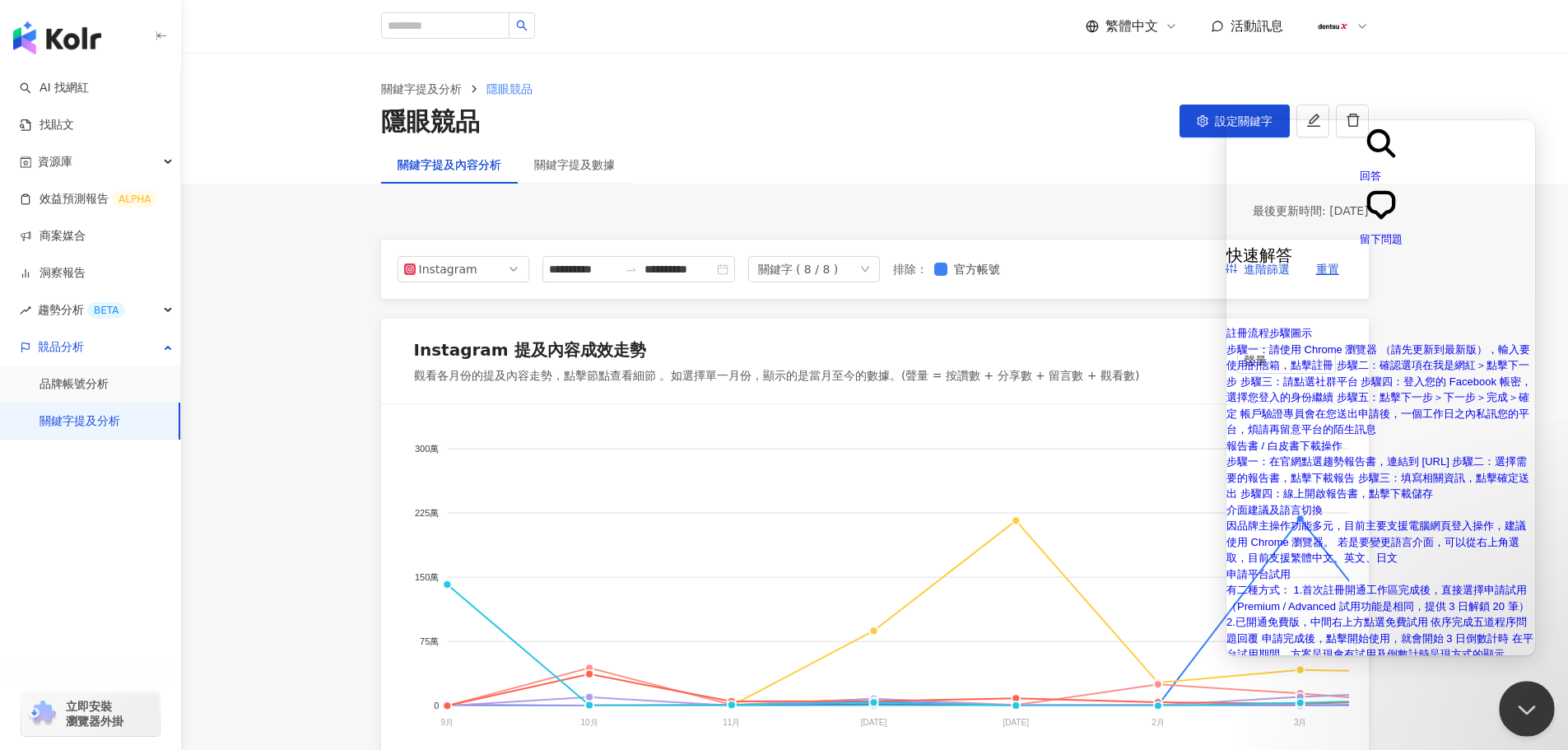
click at [1525, 703] on button "Close Beacon popover" at bounding box center [1523, 705] width 49 height 49
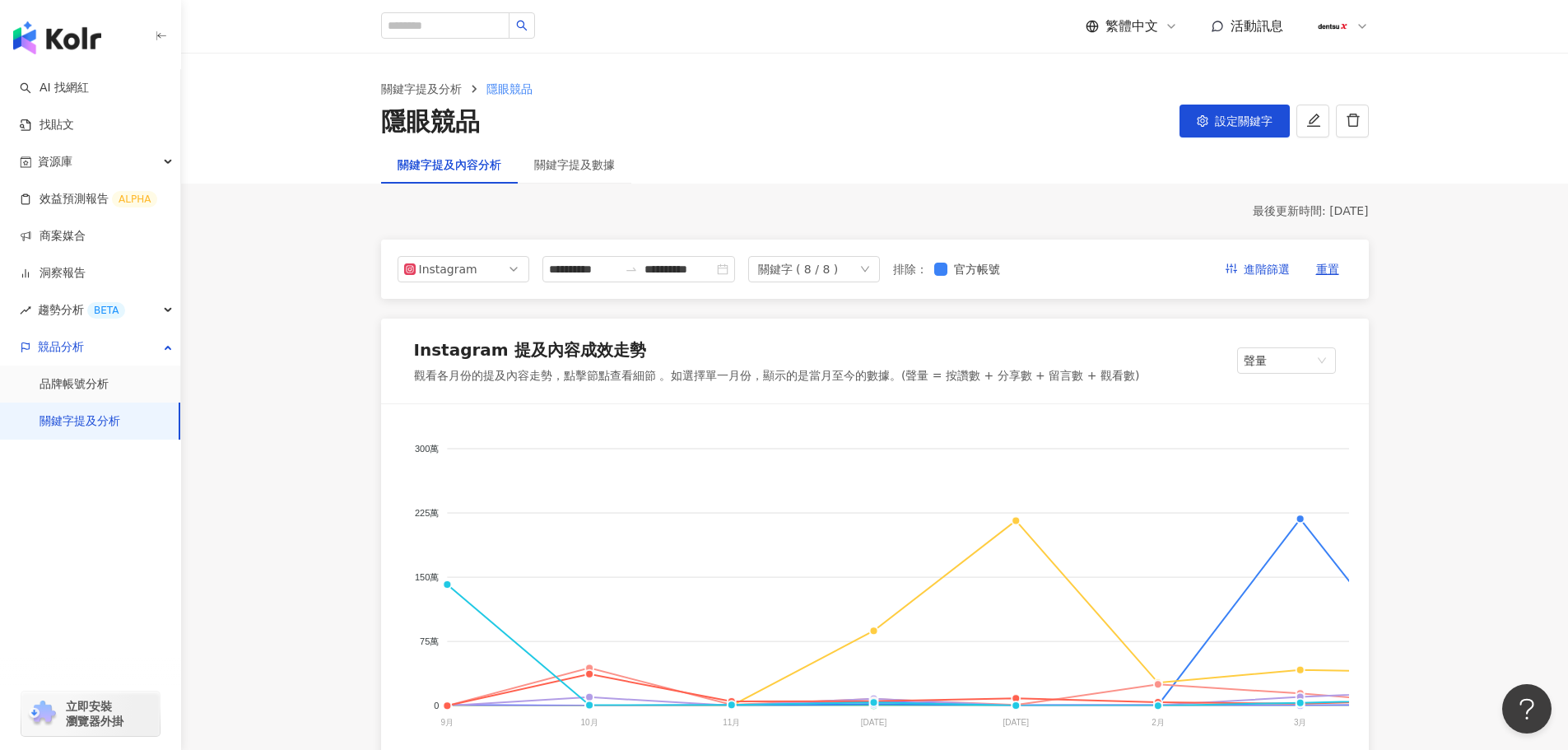
click at [880, 268] on div "關鍵字 ( 8 / 8 )" at bounding box center [814, 269] width 132 height 26
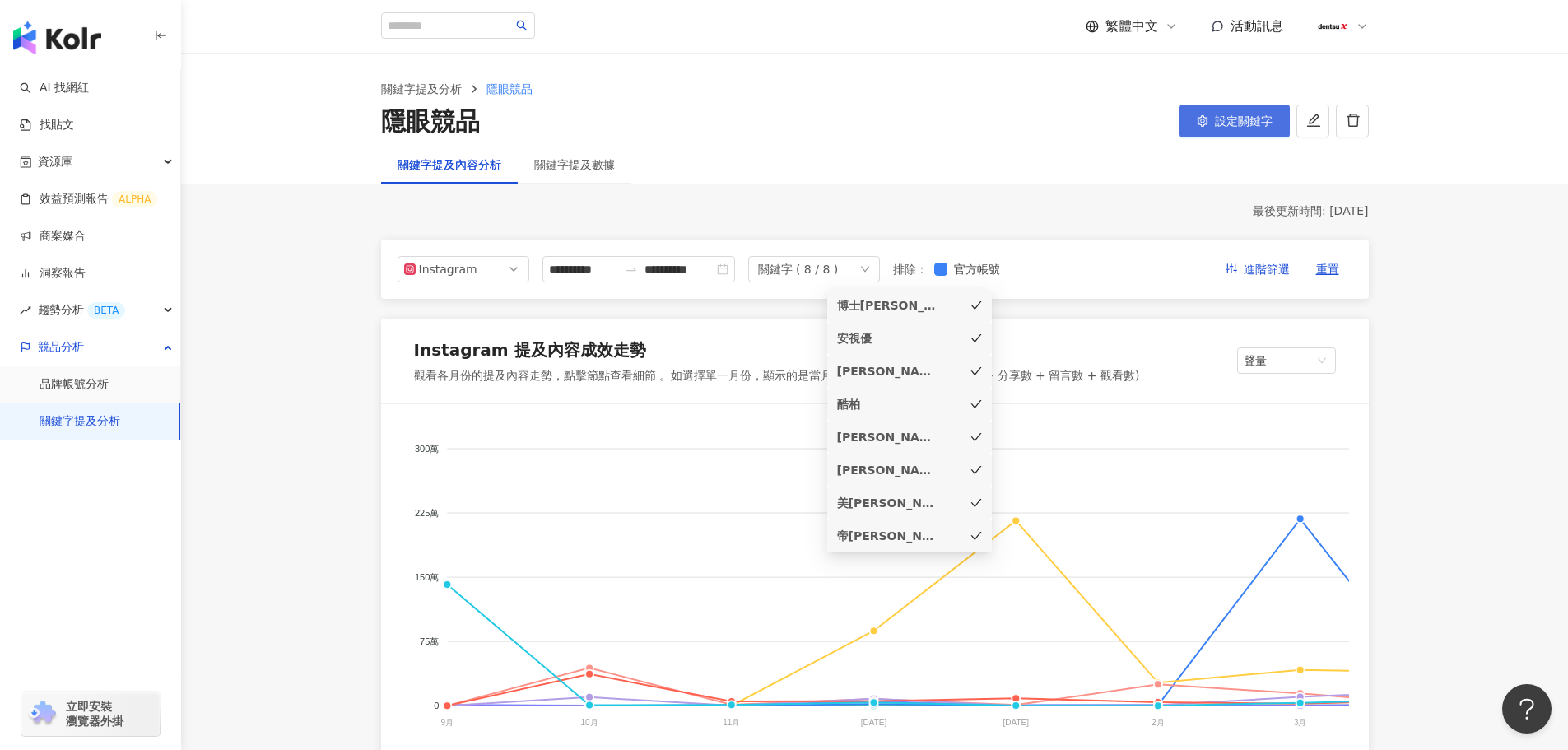
click at [1224, 115] on span "設定關鍵字" at bounding box center [1244, 121] width 57 height 13
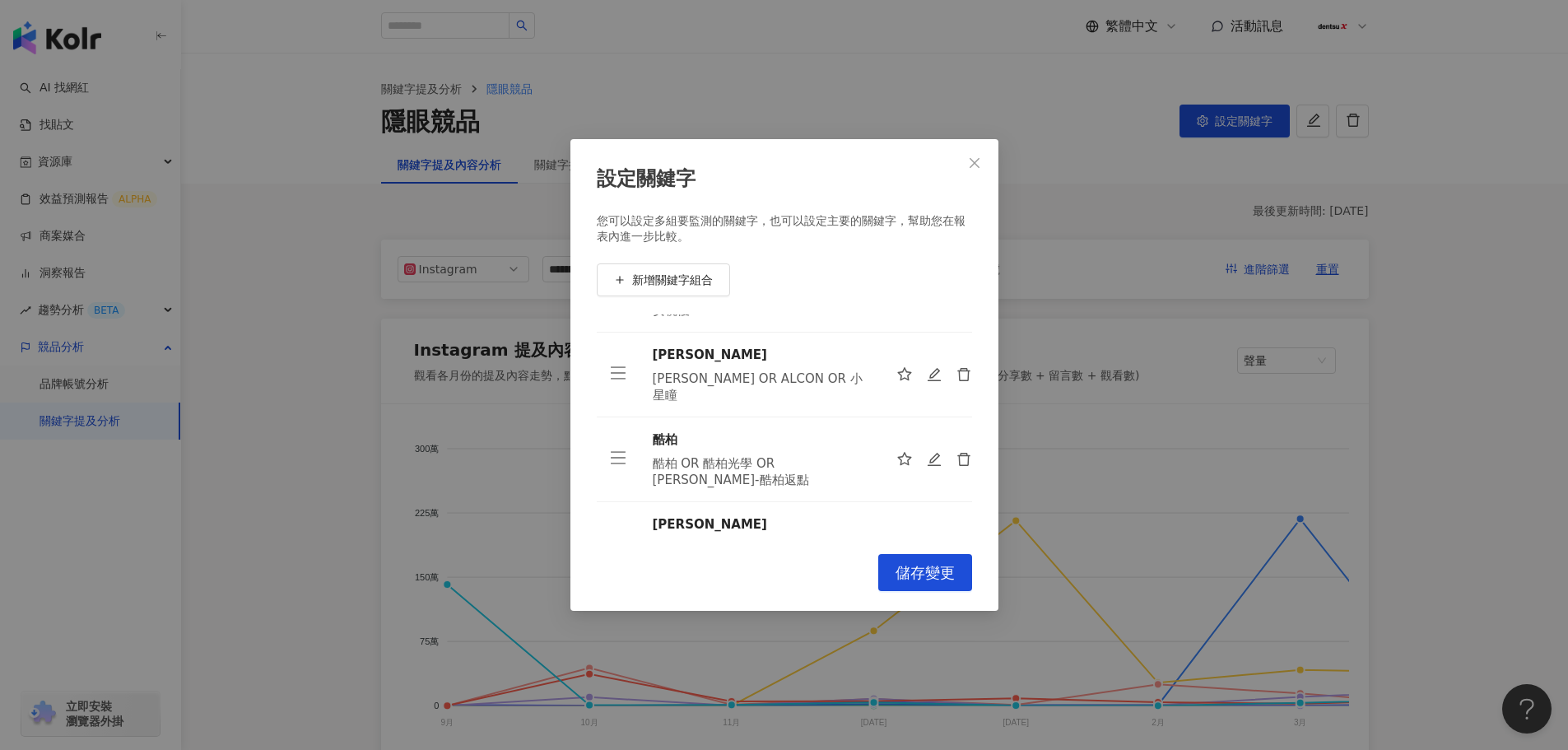
scroll to position [96, 0]
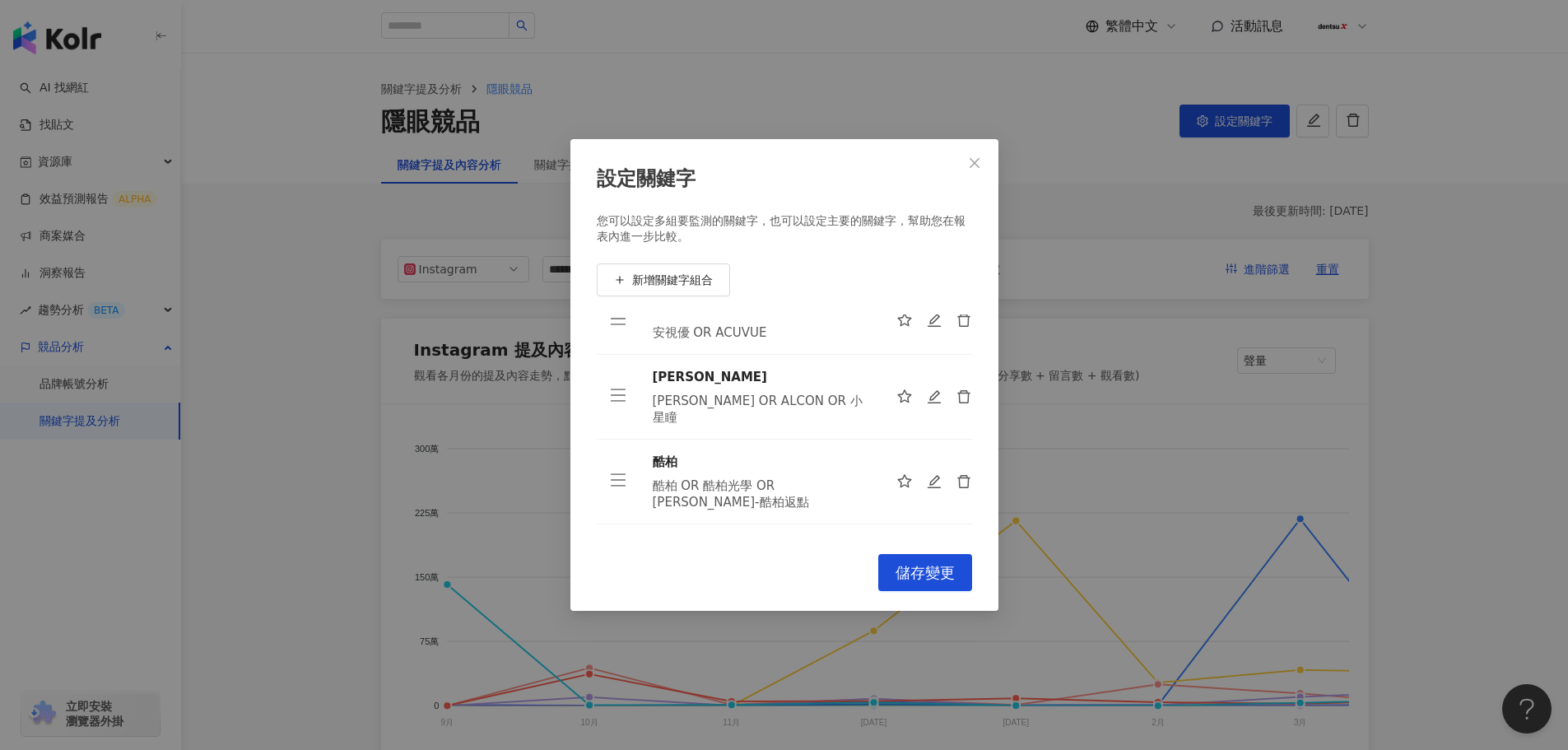
click at [826, 161] on div "設定關鍵字 您可以設定多組要監測的關鍵字，也可以設定主要的關鍵字，幫助您在報表內進一步比較。 新增關鍵字組合 博士倫 博士倫 安視優 安視優 OR ACUVU…" at bounding box center [785, 375] width 428 height 471
click at [926, 474] on icon "edit" at bounding box center [935, 482] width 16 height 16
type input "**"
type input "**********"
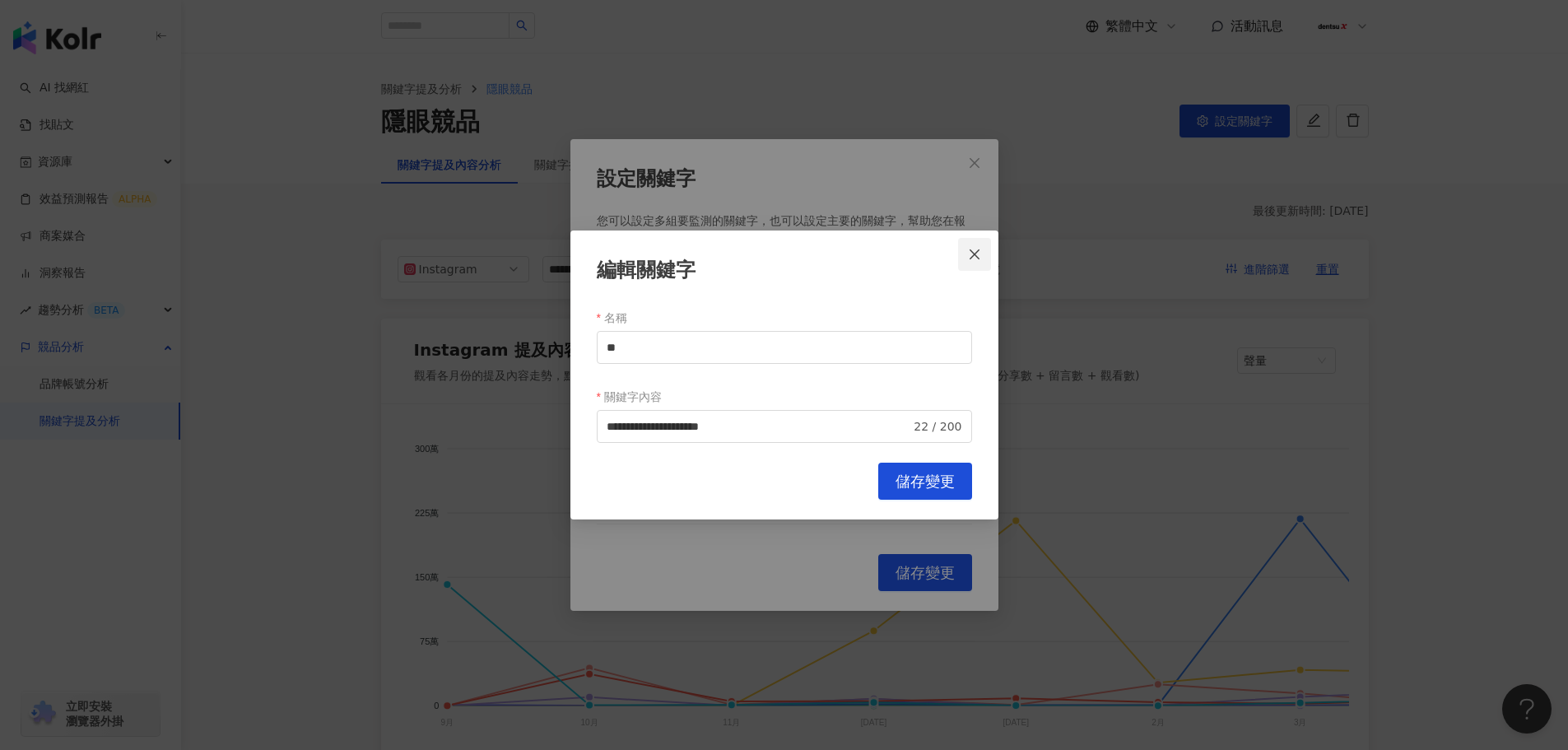
click at [978, 251] on icon "close" at bounding box center [974, 254] width 13 height 13
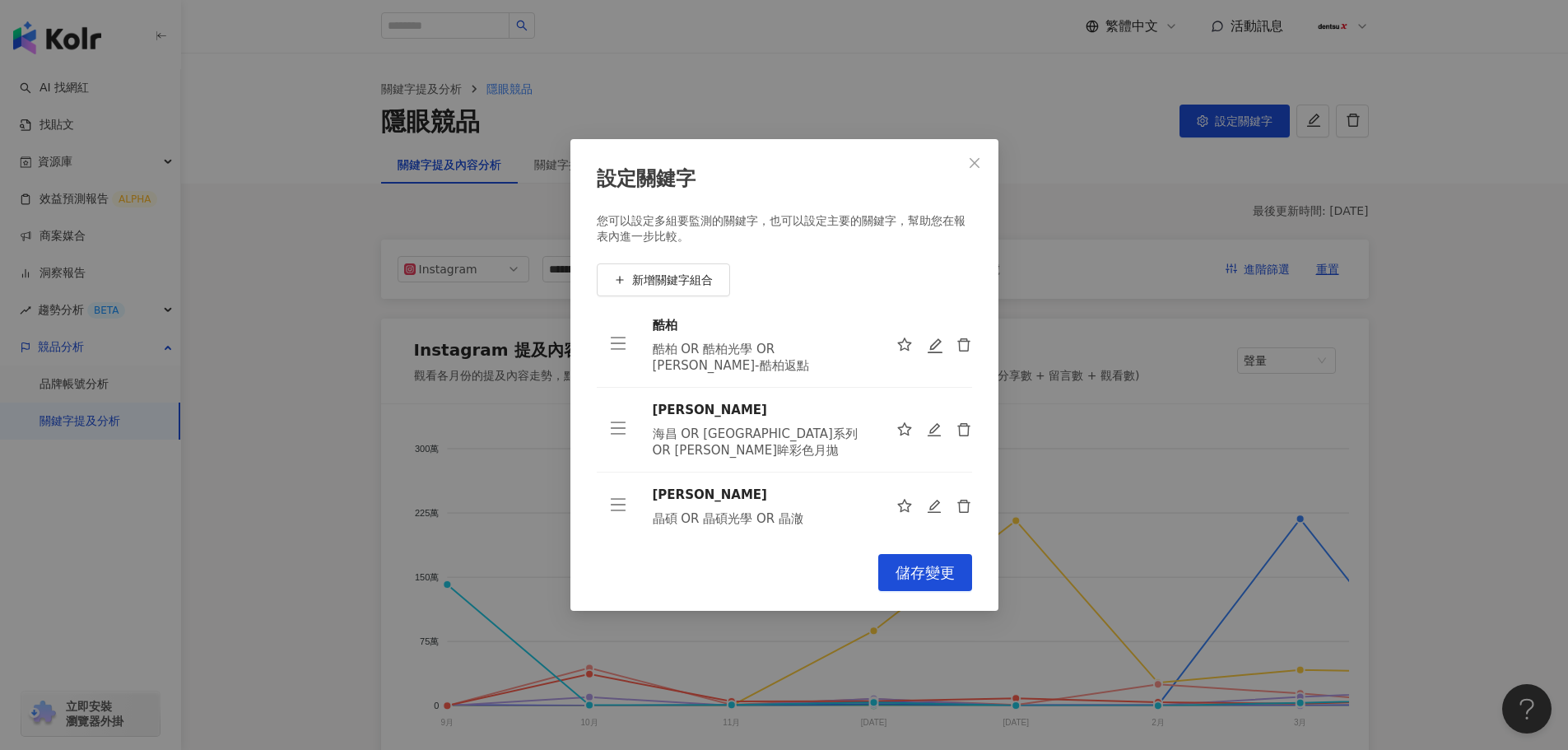
scroll to position [195, 0]
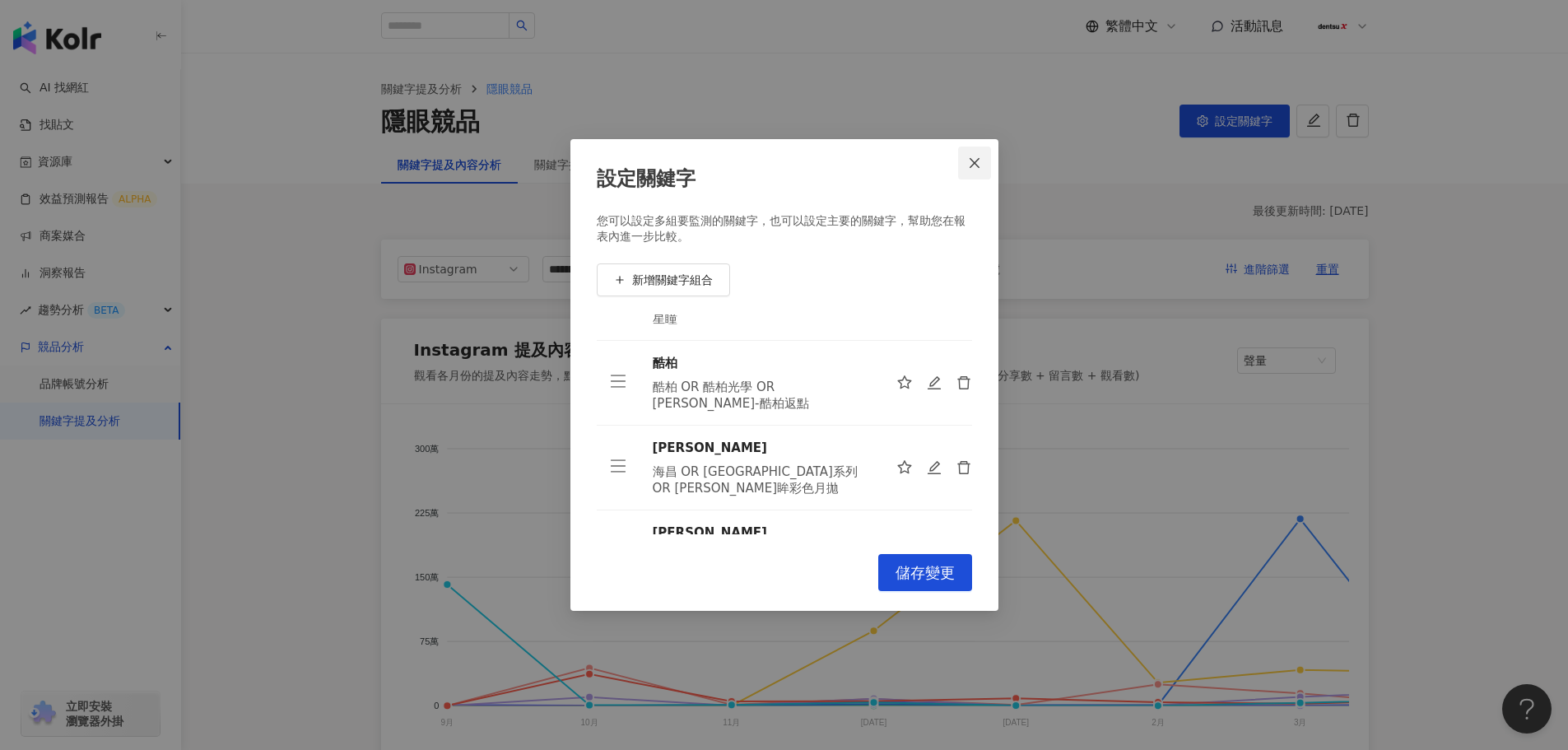
click at [973, 152] on button "Close" at bounding box center [974, 163] width 33 height 33
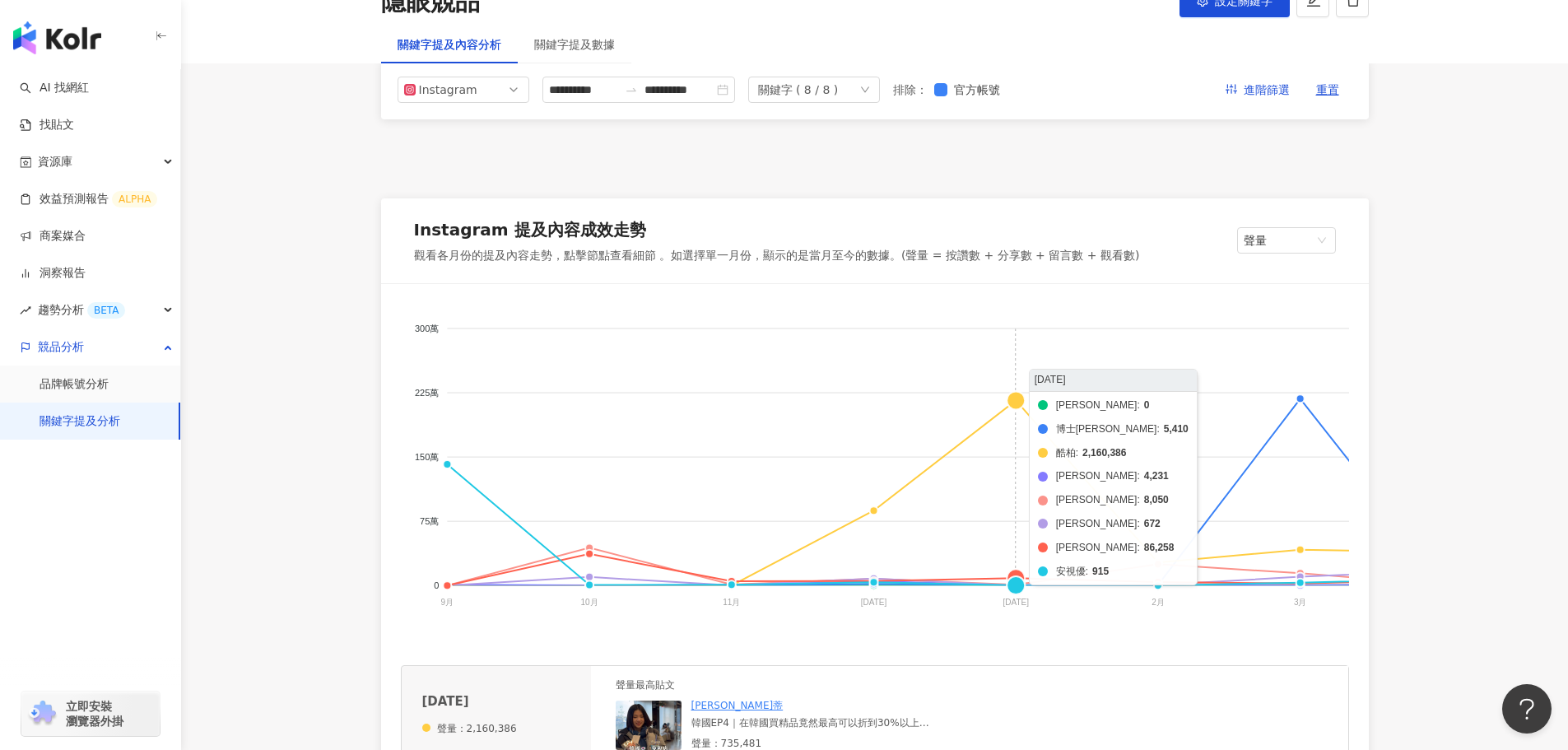
scroll to position [247, 0]
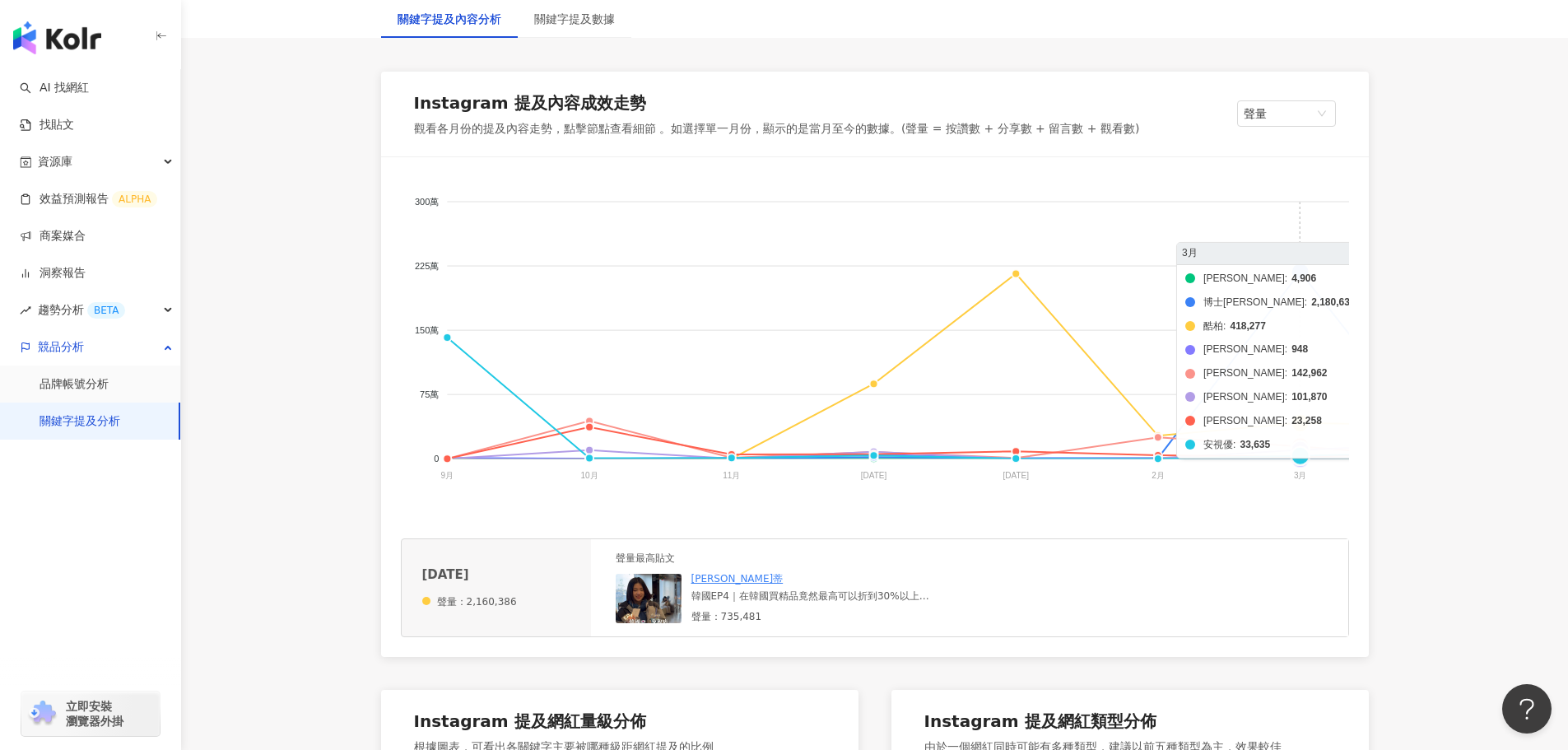
click at [1298, 270] on foreignobject "帝康 博士倫 酷柏 愛爾康 海昌 美若康 晶碩 安視優" at bounding box center [1280, 341] width 1761 height 329
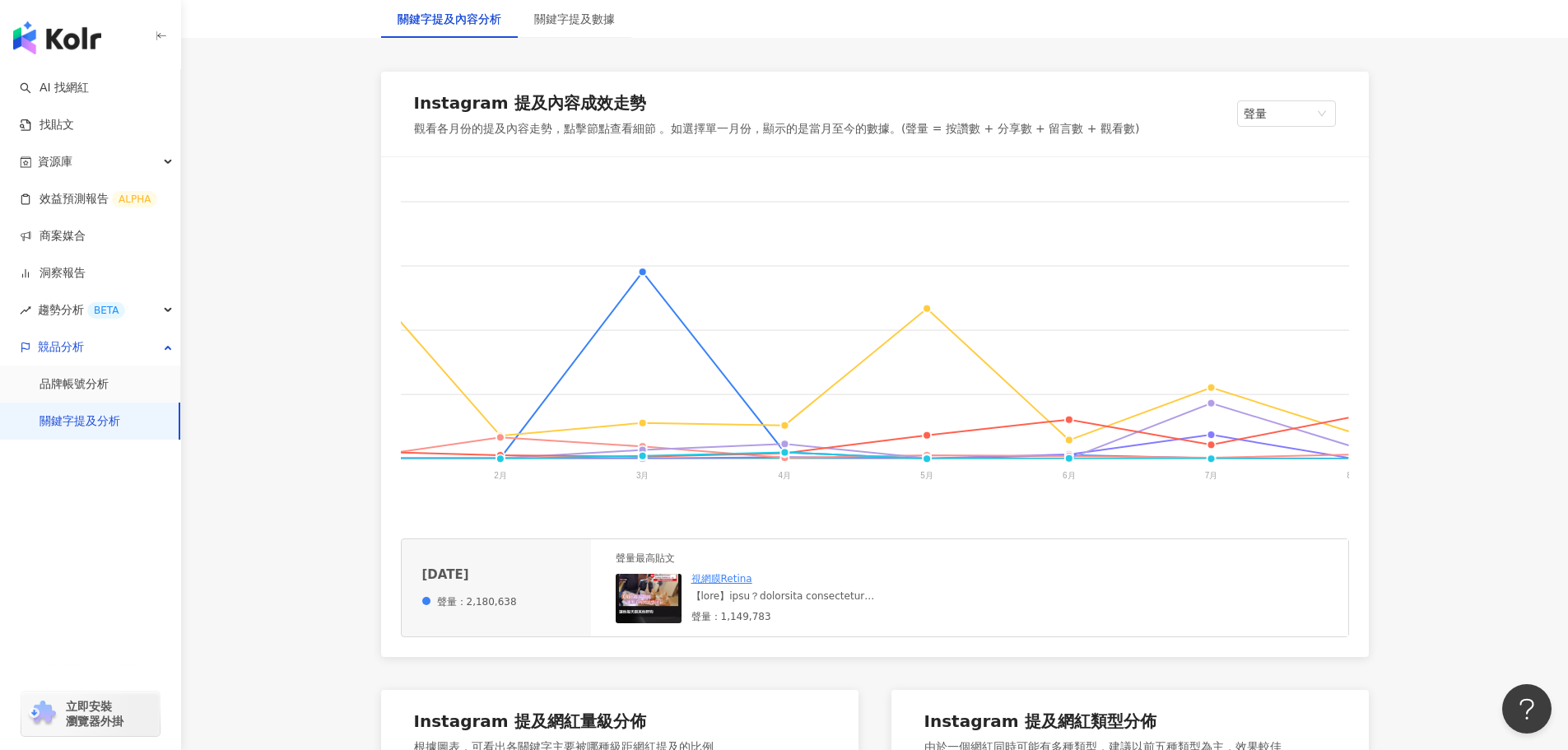
scroll to position [0, 661]
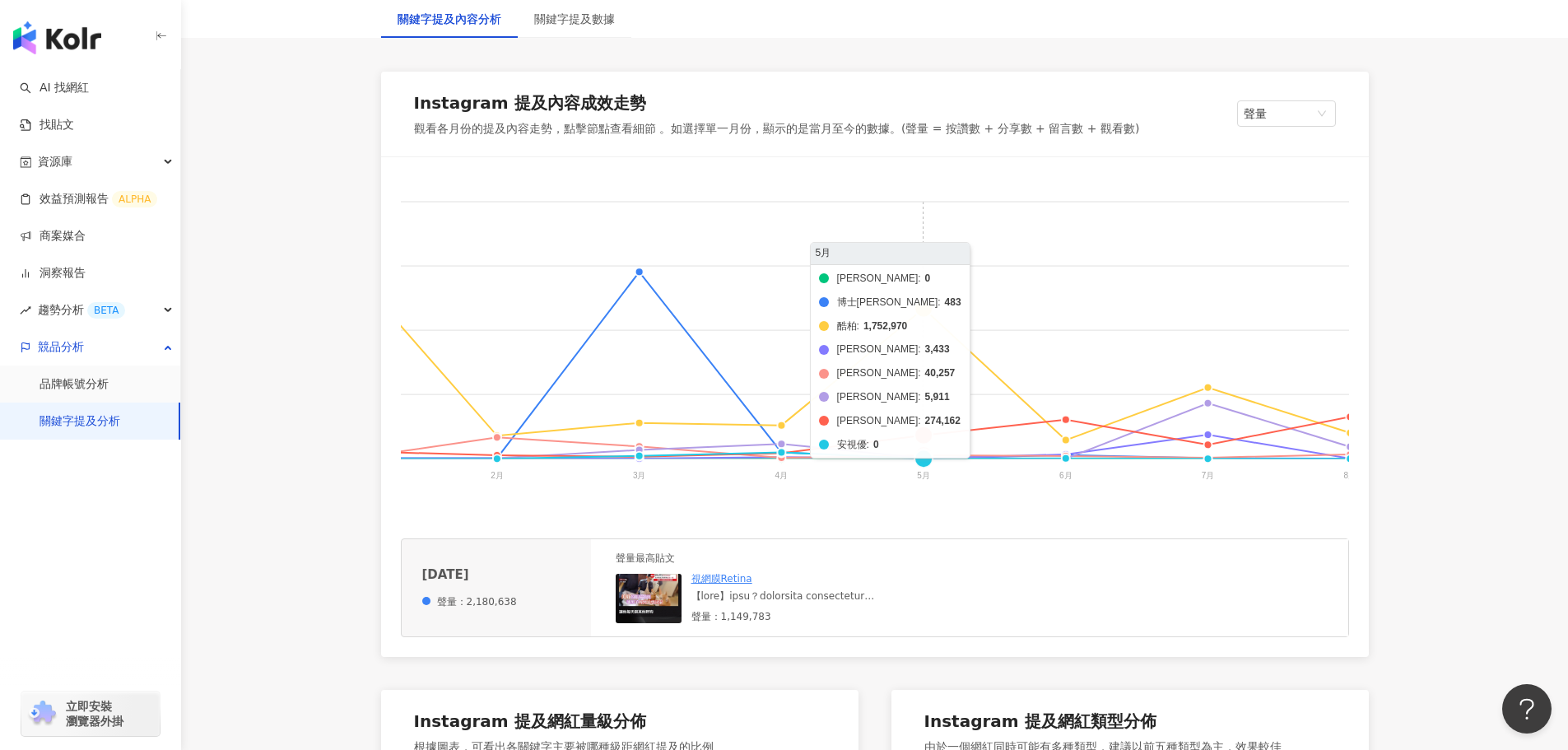
click at [934, 374] on foreignobject "帝康 博士倫 酷柏 愛爾康 海昌 美若康 晶碩 安視優" at bounding box center [620, 341] width 1761 height 329
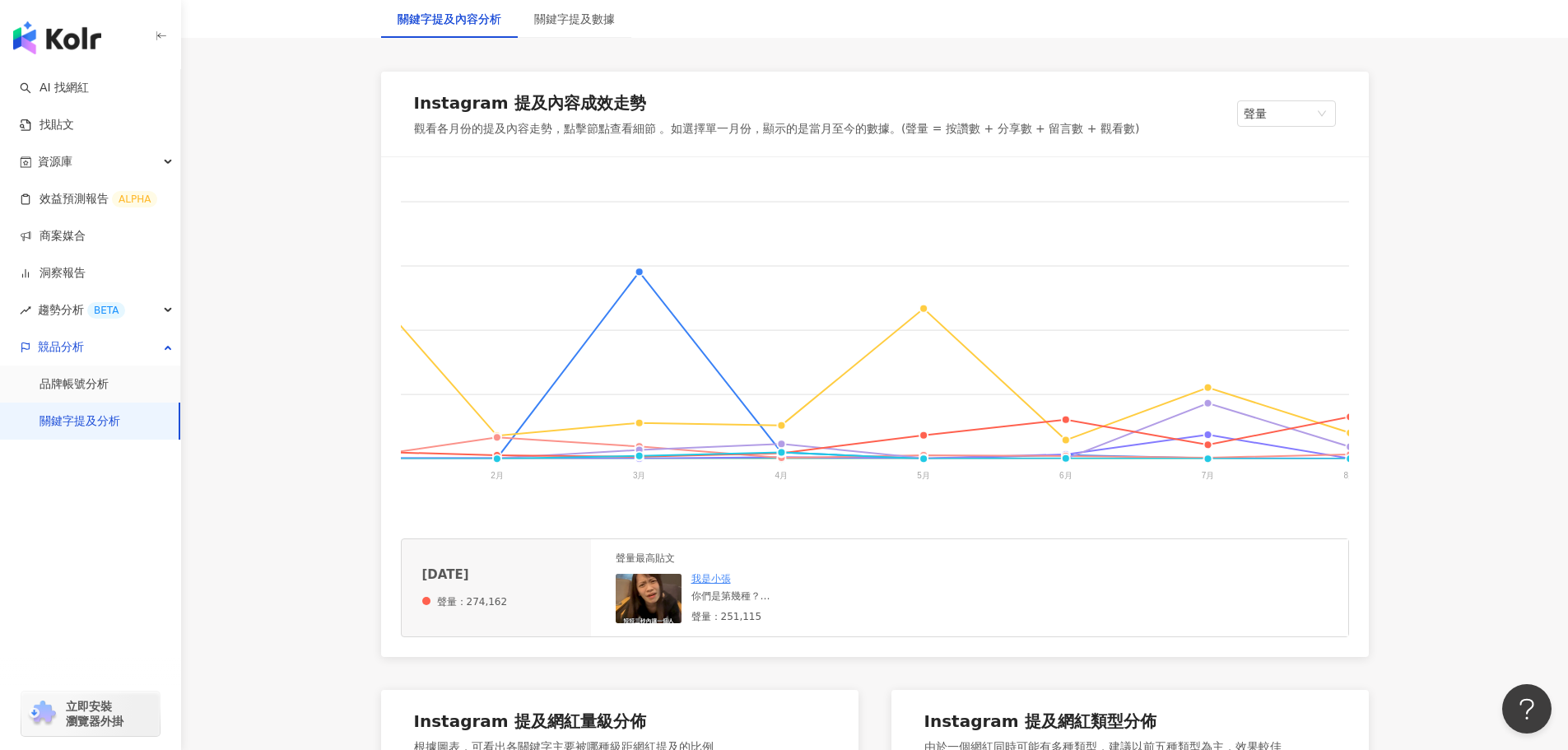
click at [835, 603] on div "你們是第幾種？ 我怎麼覺得自己四個都中🤣🤣🤣 肯定是最愛講八卦的美少女💅（蛤 而美少女的秘密就是— #晶碩光學 一開始是因為少女粉的保存液吸引 （我就是膚淺ㄉ…" at bounding box center [815, 597] width 247 height 14
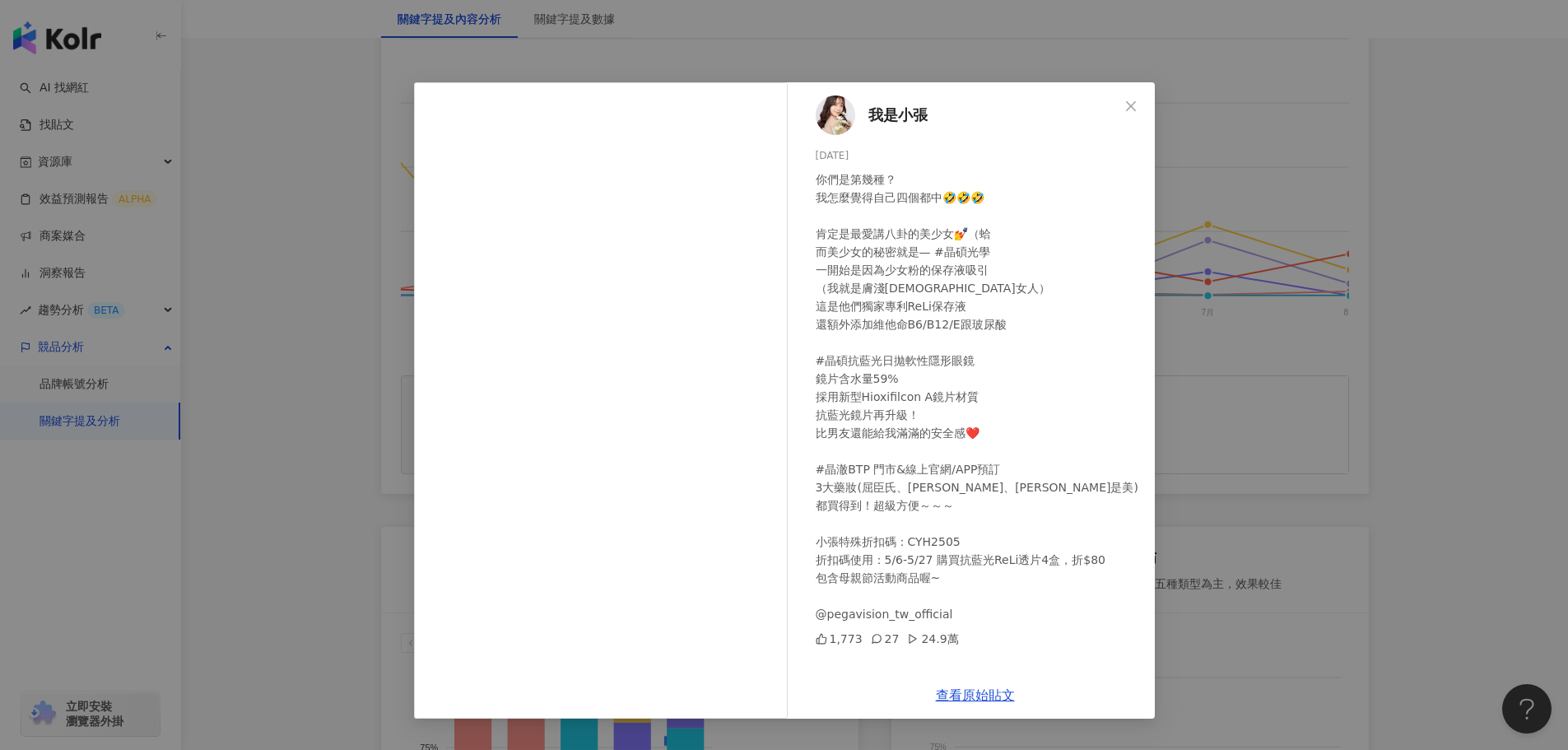
scroll to position [411, 0]
click at [1129, 102] on icon "close" at bounding box center [1131, 106] width 13 height 13
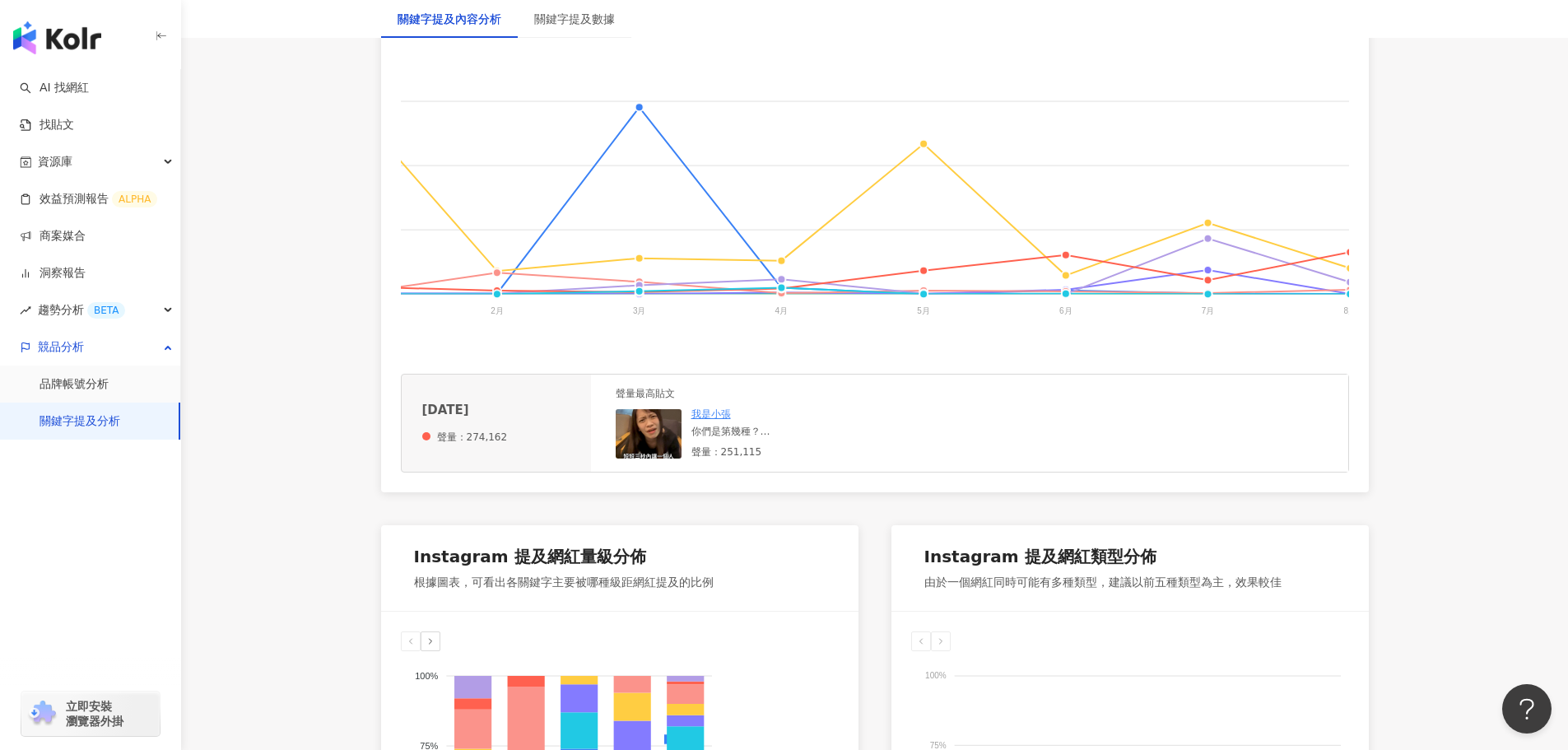
scroll to position [0, 813]
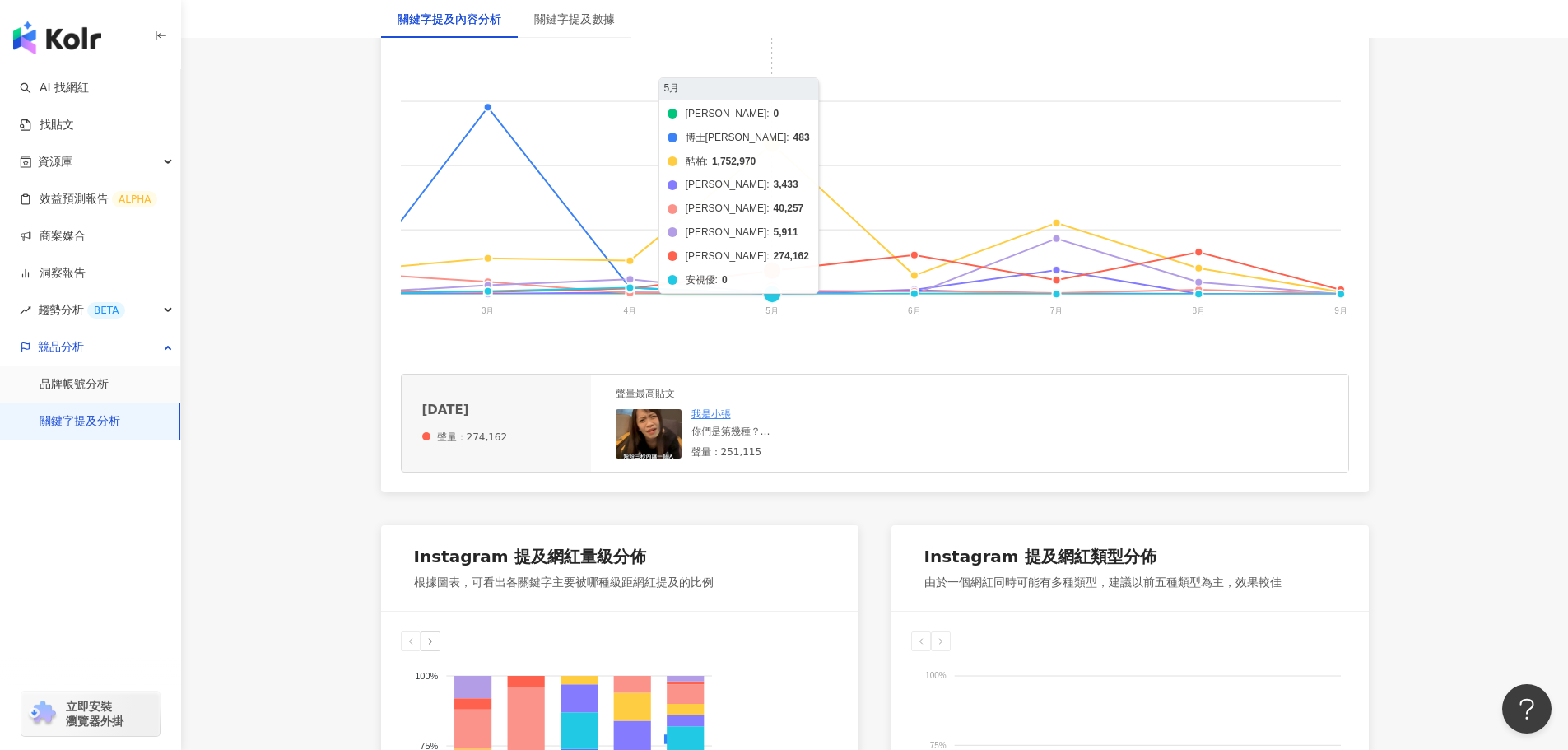
click at [780, 191] on foreignobject "帝康 博士倫 酷柏 愛爾康 海昌 美若康 晶碩 安視優" at bounding box center [469, 177] width 1761 height 329
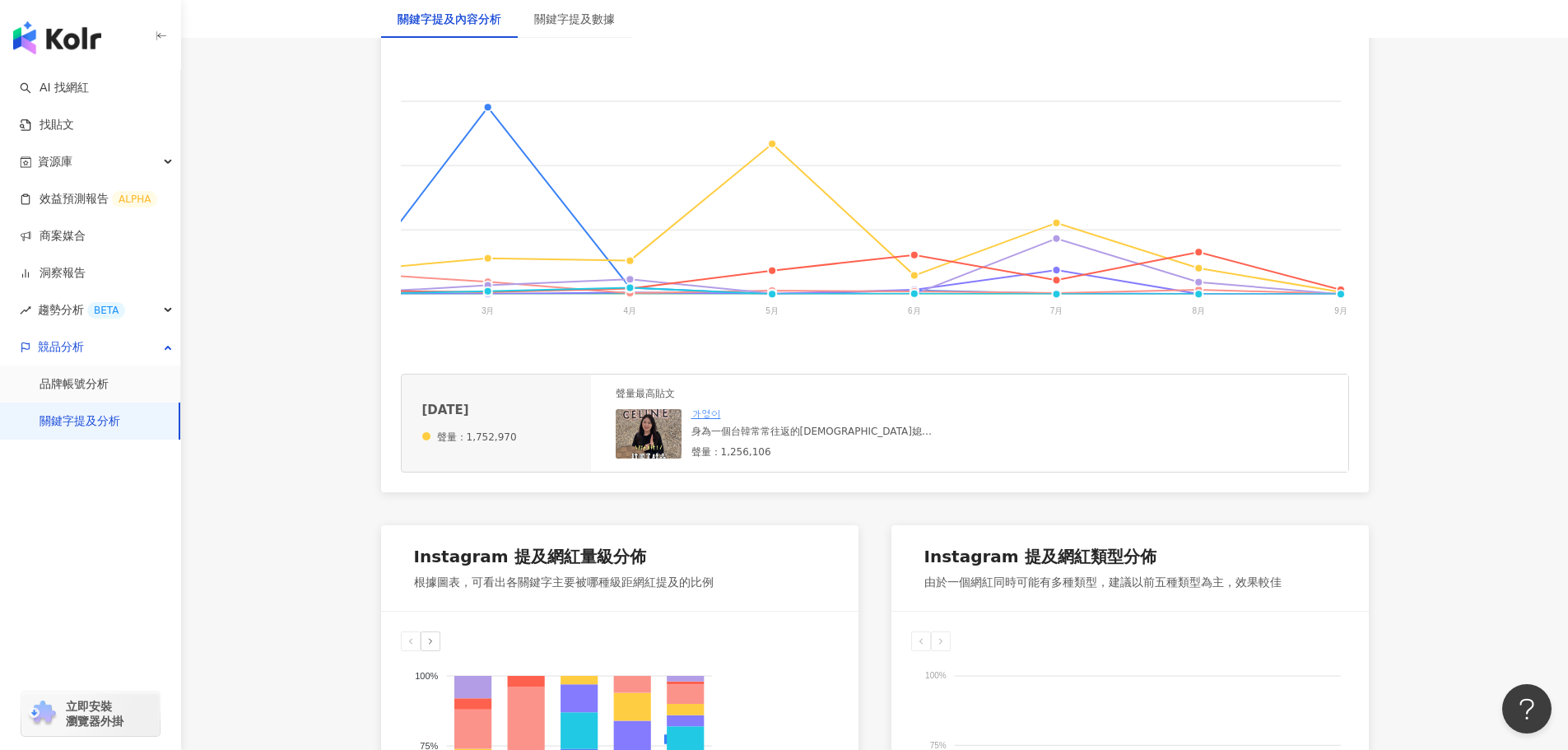
click at [796, 439] on div "身為一個台韓常常往返的韓國媳婦 我真的真的不知道原來返點那麼好用！ 難怪大家都會在免稅店買爆 首先免稅店辦會員就已經會打折 再加上最近台幣的匯率實在太讚了 如…" at bounding box center [815, 432] width 247 height 14
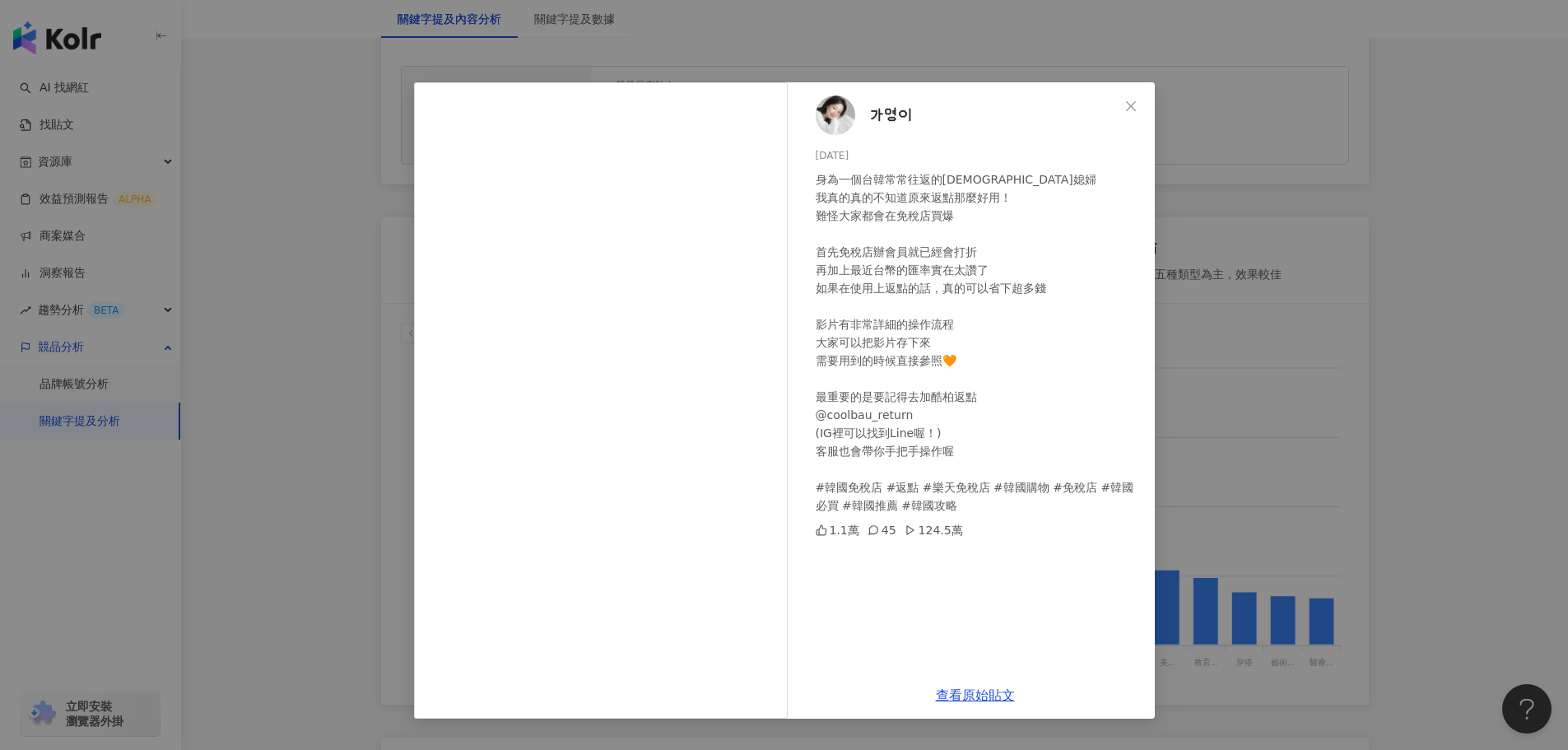
scroll to position [823, 0]
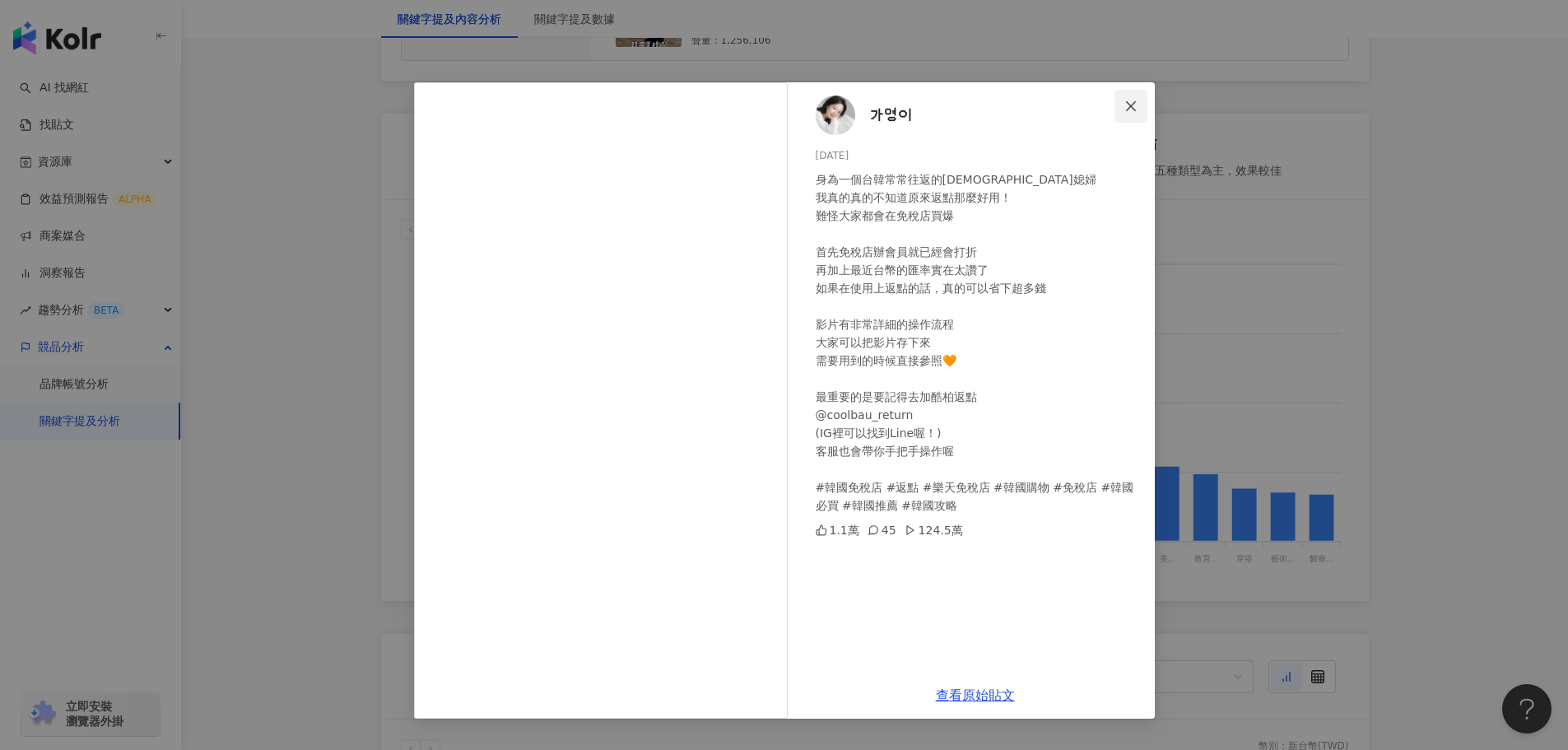
click at [1139, 101] on span "Close" at bounding box center [1131, 106] width 33 height 13
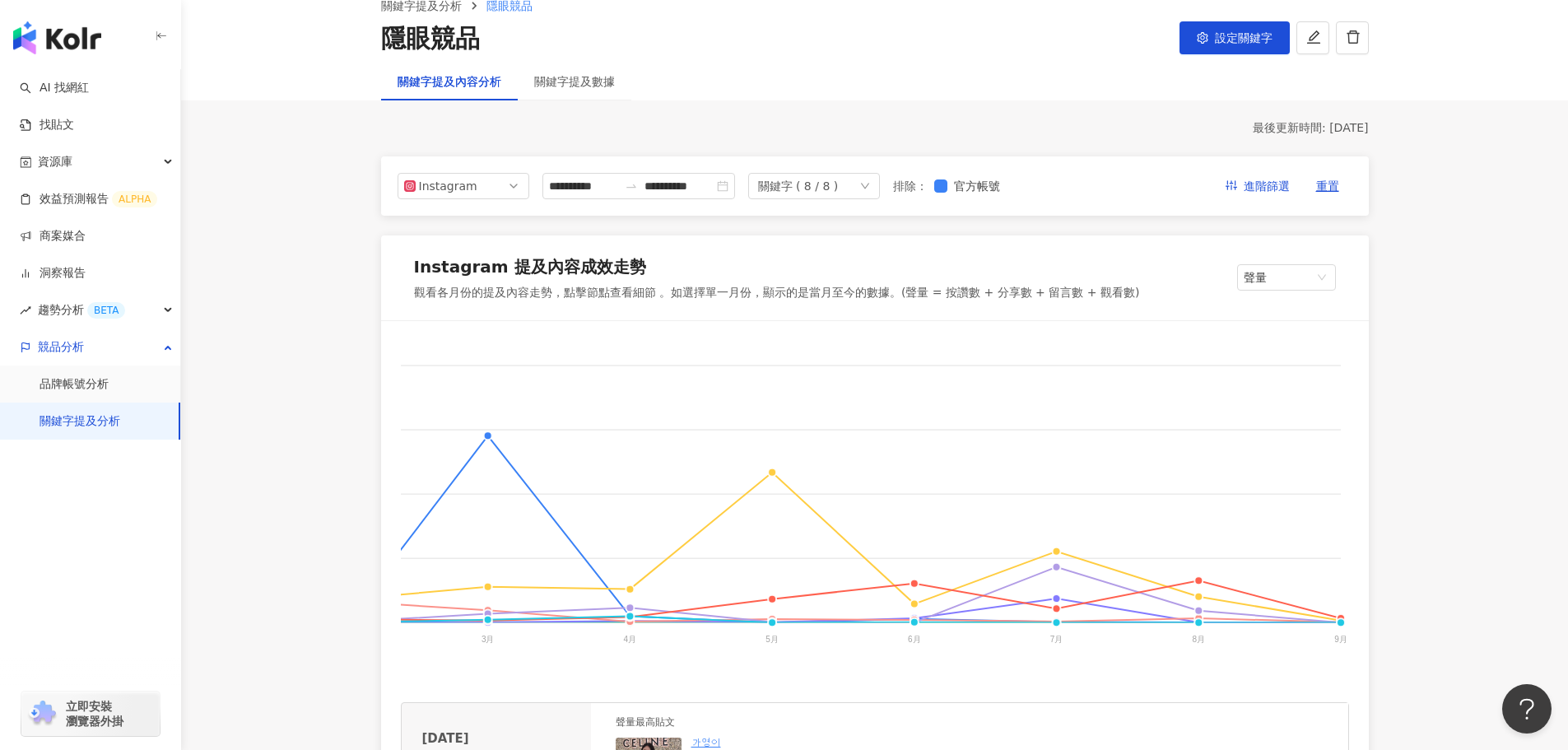
scroll to position [329, 0]
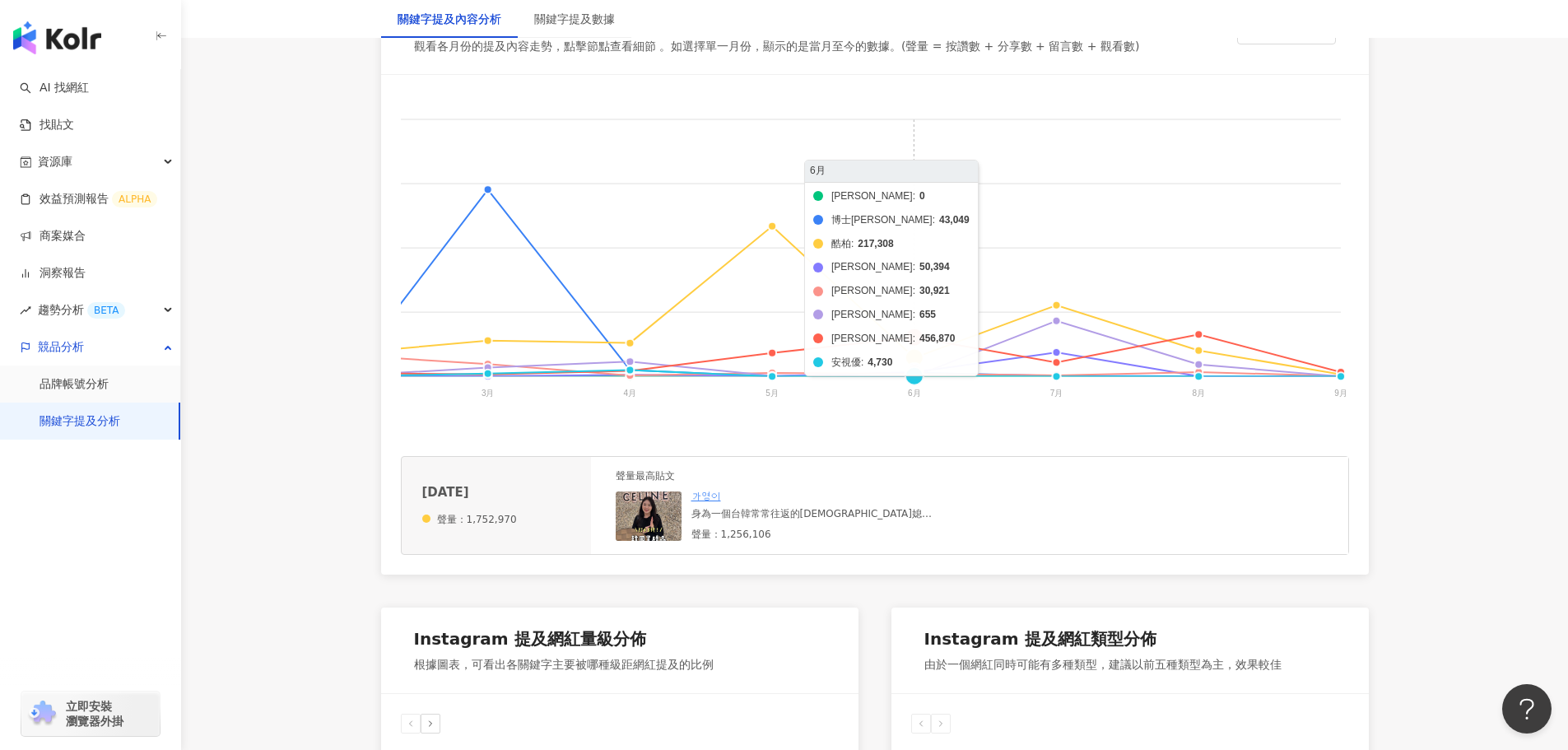
click at [915, 343] on foreignobject "帝康 博士倫 酷柏 愛爾康 海昌 美若康 晶碩 安視優" at bounding box center [469, 259] width 1761 height 329
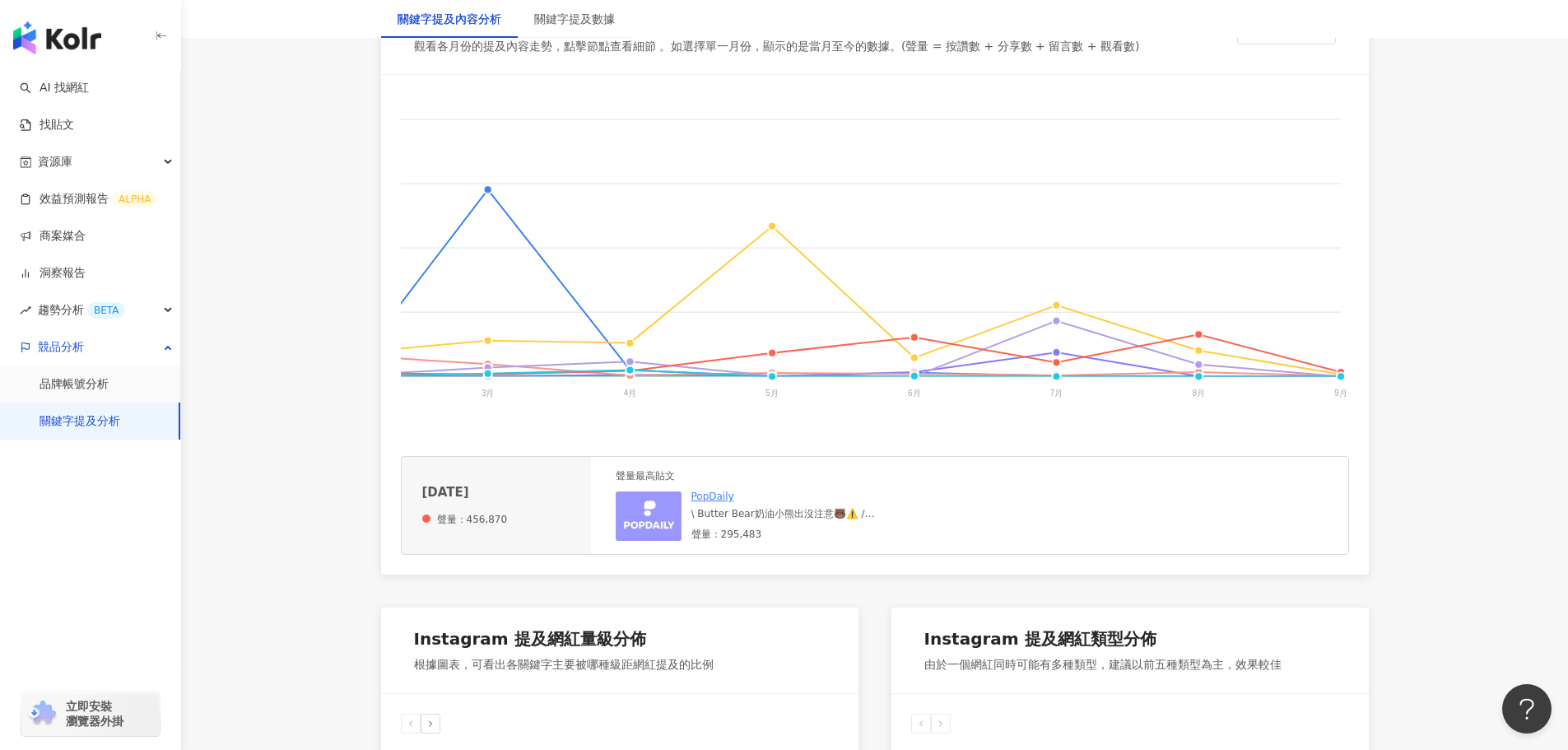
click at [784, 521] on div "\ Butter Bear奶油小熊出沒注意🐻⚠️ / 晶碩光學 x Butter Bear 最萌聯名來啦～🧈💛 ✨晶碩Pega 4款全新聯名彩片+2款透明片 …" at bounding box center [815, 514] width 247 height 14
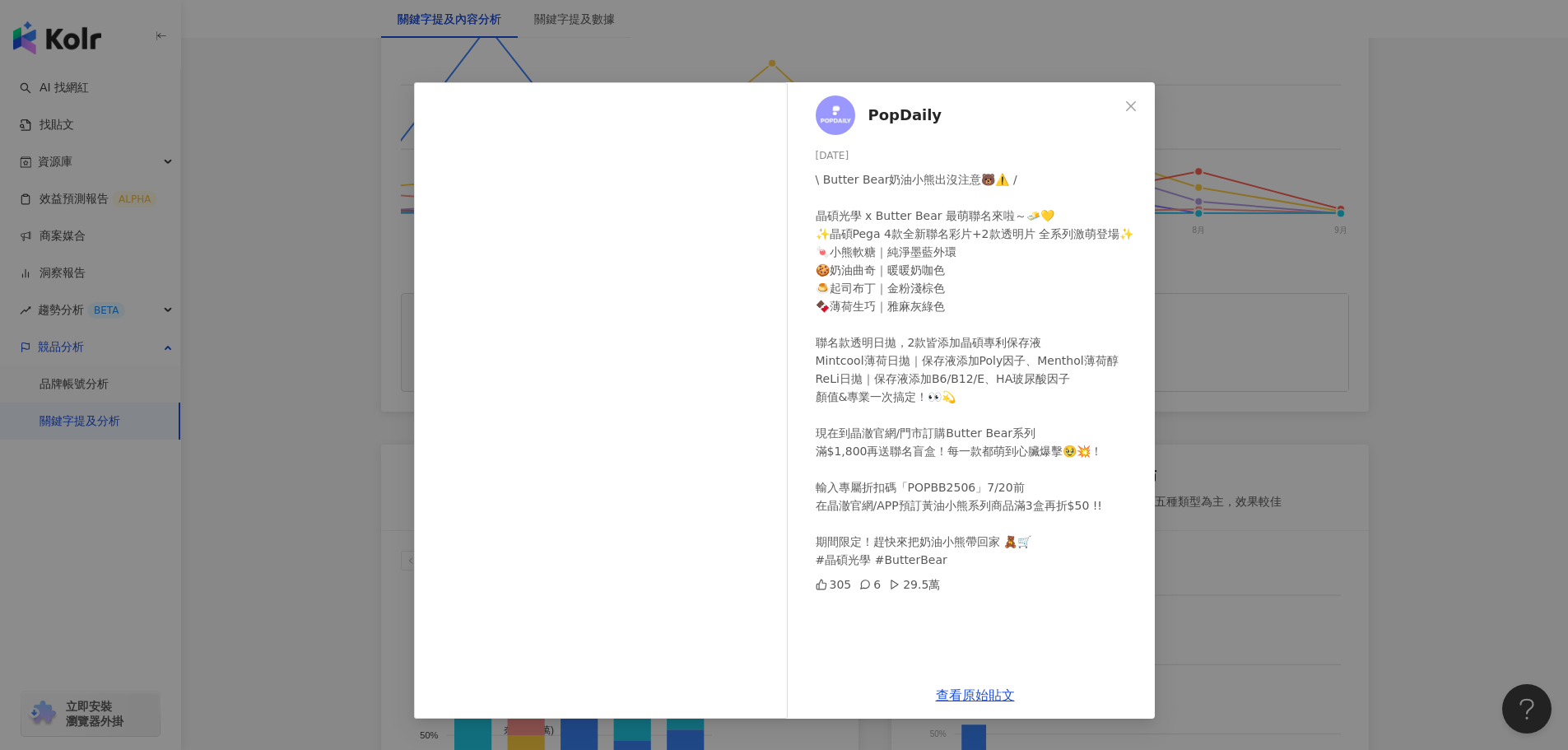
scroll to position [494, 0]
click at [1138, 106] on span "Close" at bounding box center [1131, 106] width 33 height 13
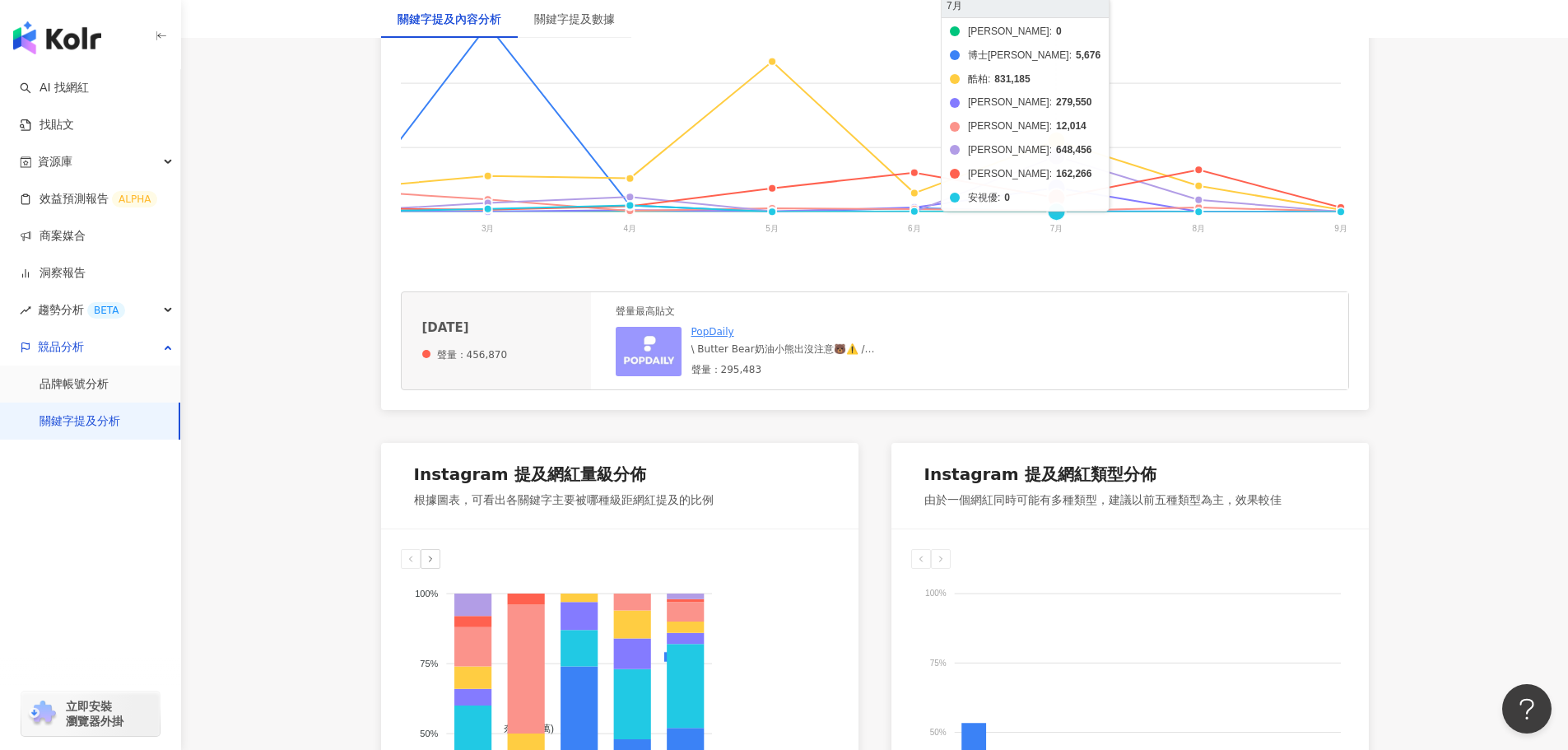
click at [1060, 157] on foreignobject "帝康 博士倫 酷柏 愛爾康 海昌 美若康 晶碩 安視優" at bounding box center [469, 94] width 1761 height 329
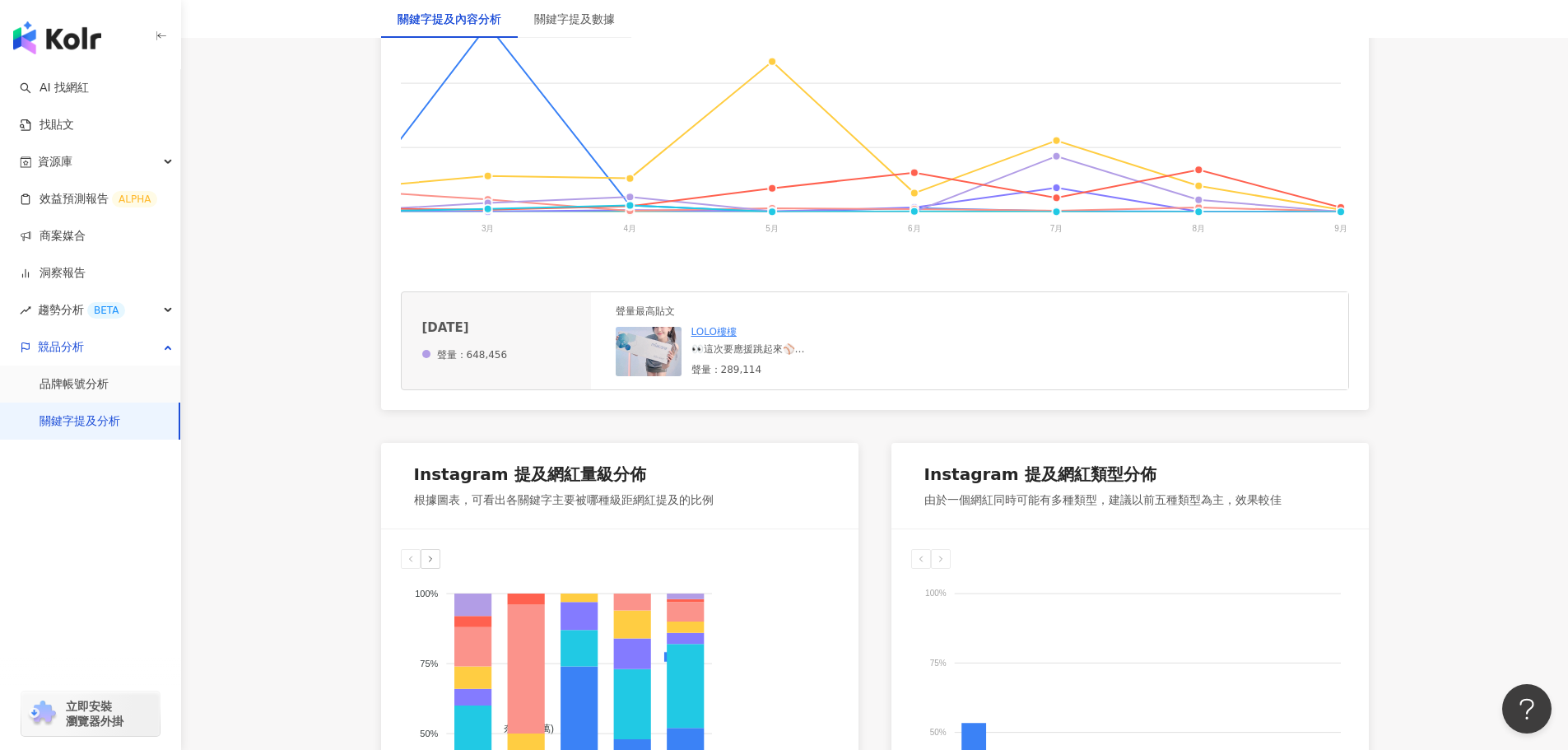
click at [754, 357] on div "👀這次要應援跳起來⚾️ 當然眼睛也要跟得上節奏！ 我直接換上美若康，整場追球都舒適！ 🎁 現在抽 7/19中職明星賽門票一張！ ✅ 影片留言應援口號＋ tag…" at bounding box center [815, 349] width 247 height 14
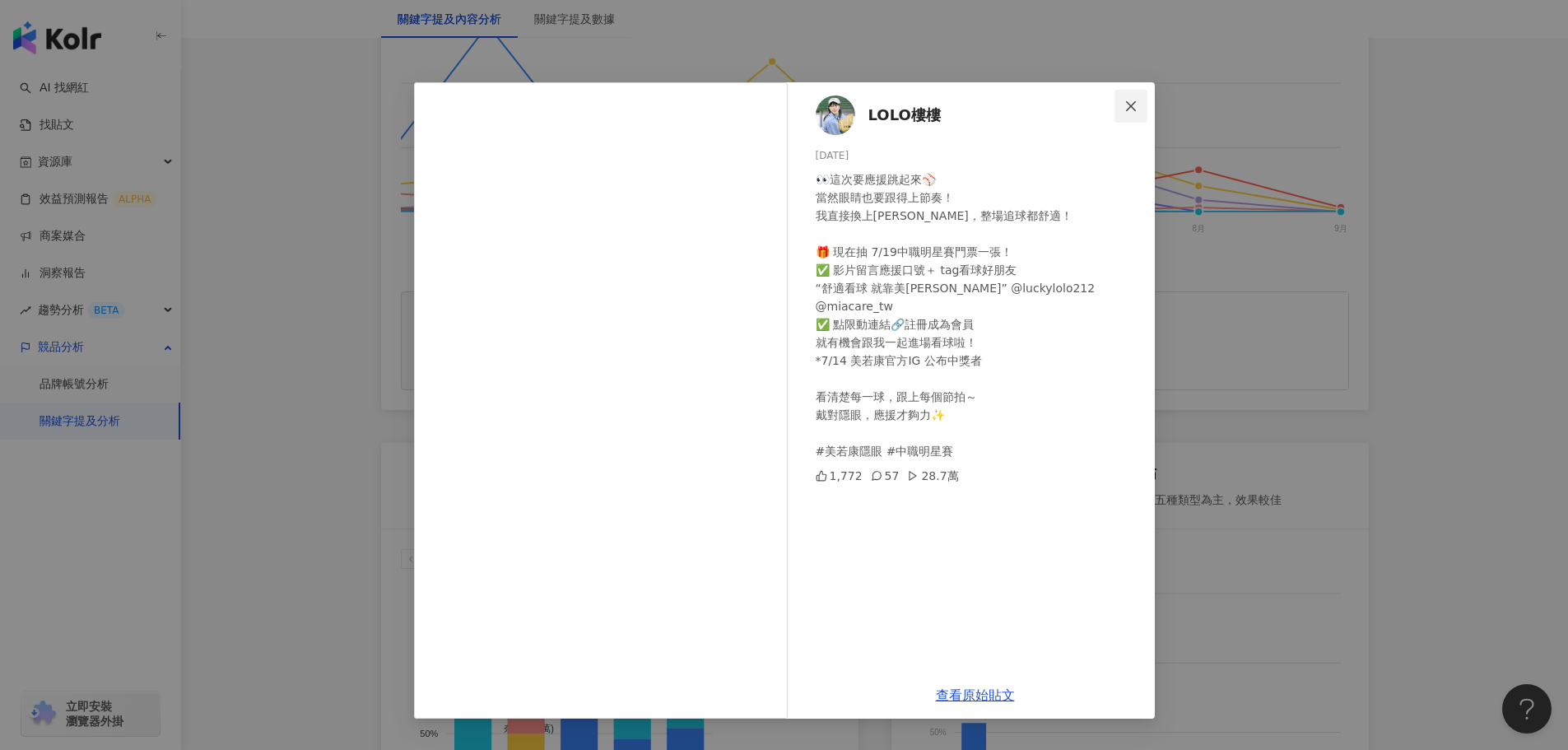
click at [1137, 105] on icon "close" at bounding box center [1131, 106] width 13 height 13
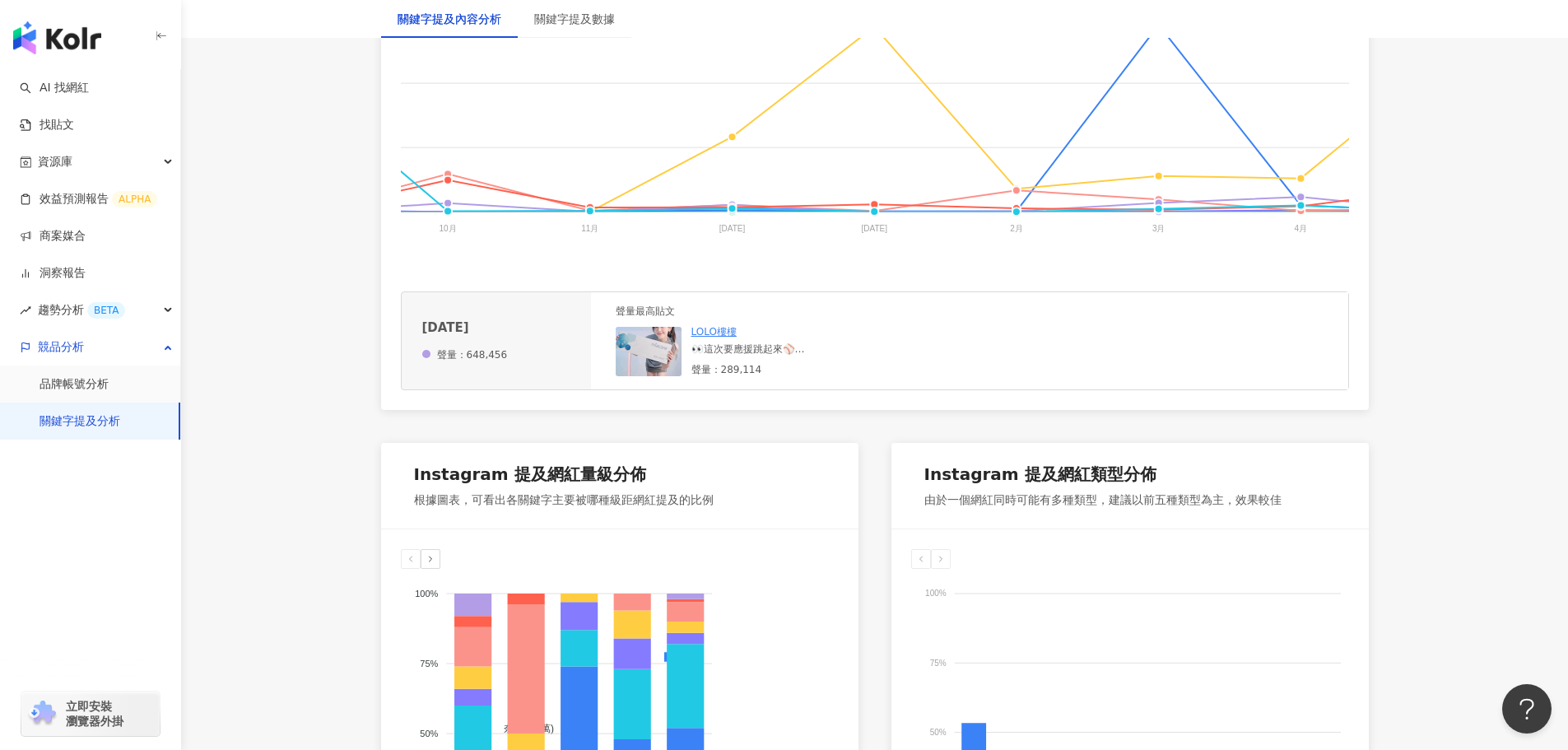
scroll to position [0, 0]
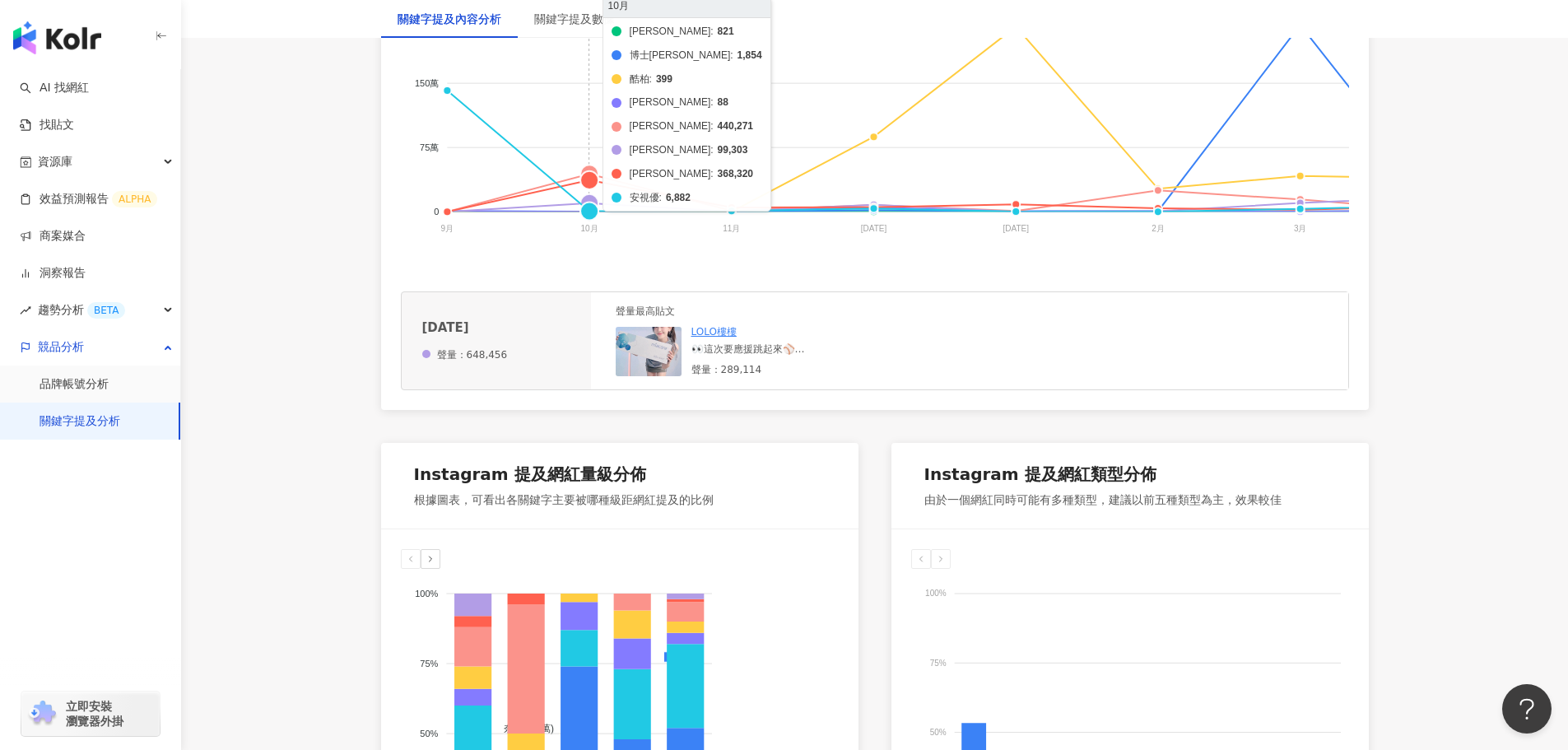
click at [591, 182] on foreignobject "帝康 博士倫 酷柏 愛爾康 海昌 美若康 晶碩 安視優" at bounding box center [1280, 94] width 1761 height 329
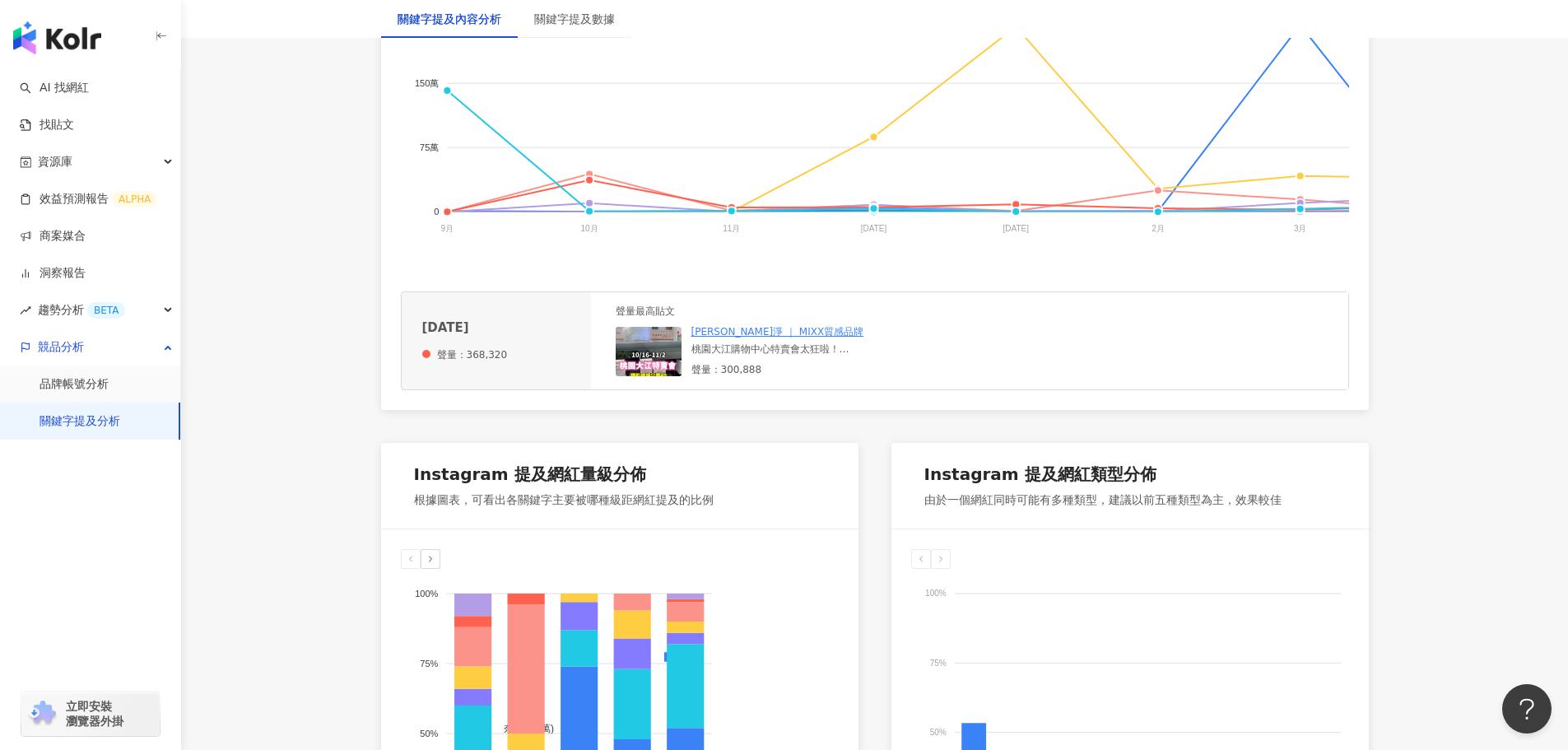
click at [748, 357] on div "桃園大江購物中心特賣會太狂啦！ 即日起至11/2～每天都會不定時補貨 一定要來逛逛👍🏻👍🏻👍🏻 我買了隱形眼鏡/保養液/heme彩妝系列 現場可以刷卡/lin…" at bounding box center [815, 349] width 247 height 14
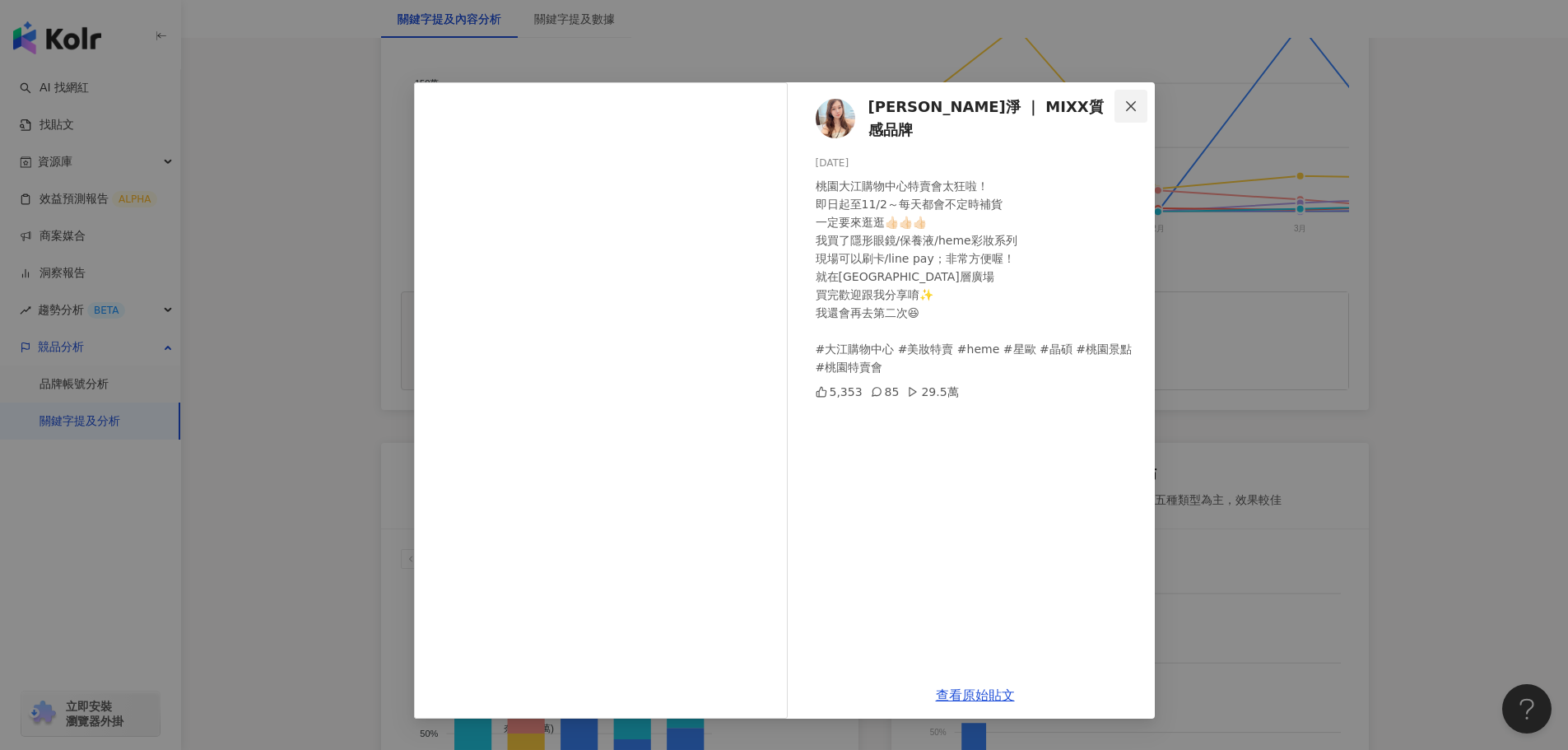
click at [1135, 98] on button "Close" at bounding box center [1131, 106] width 33 height 33
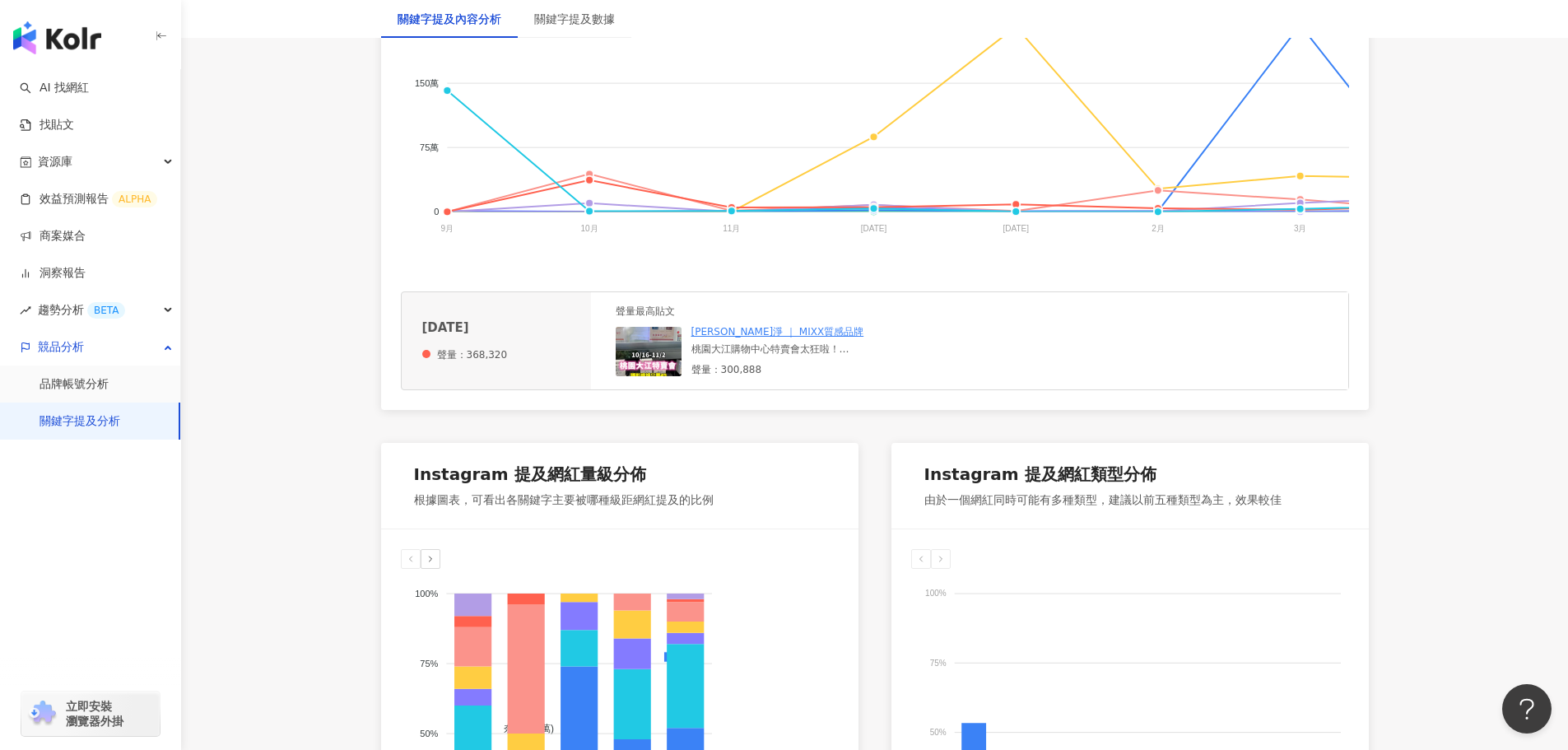
click at [1012, 306] on div "聲量最高貼文 蘇淨淨 ｜ MIXX質感品牌 桃園大江購物中心特賣會太狂啦！ 即日起至11/2～每天都會不定時補貨 一定要來逛逛👍🏻👍🏻👍🏻 我買了隱形眼鏡/保…" at bounding box center [969, 341] width 757 height 97
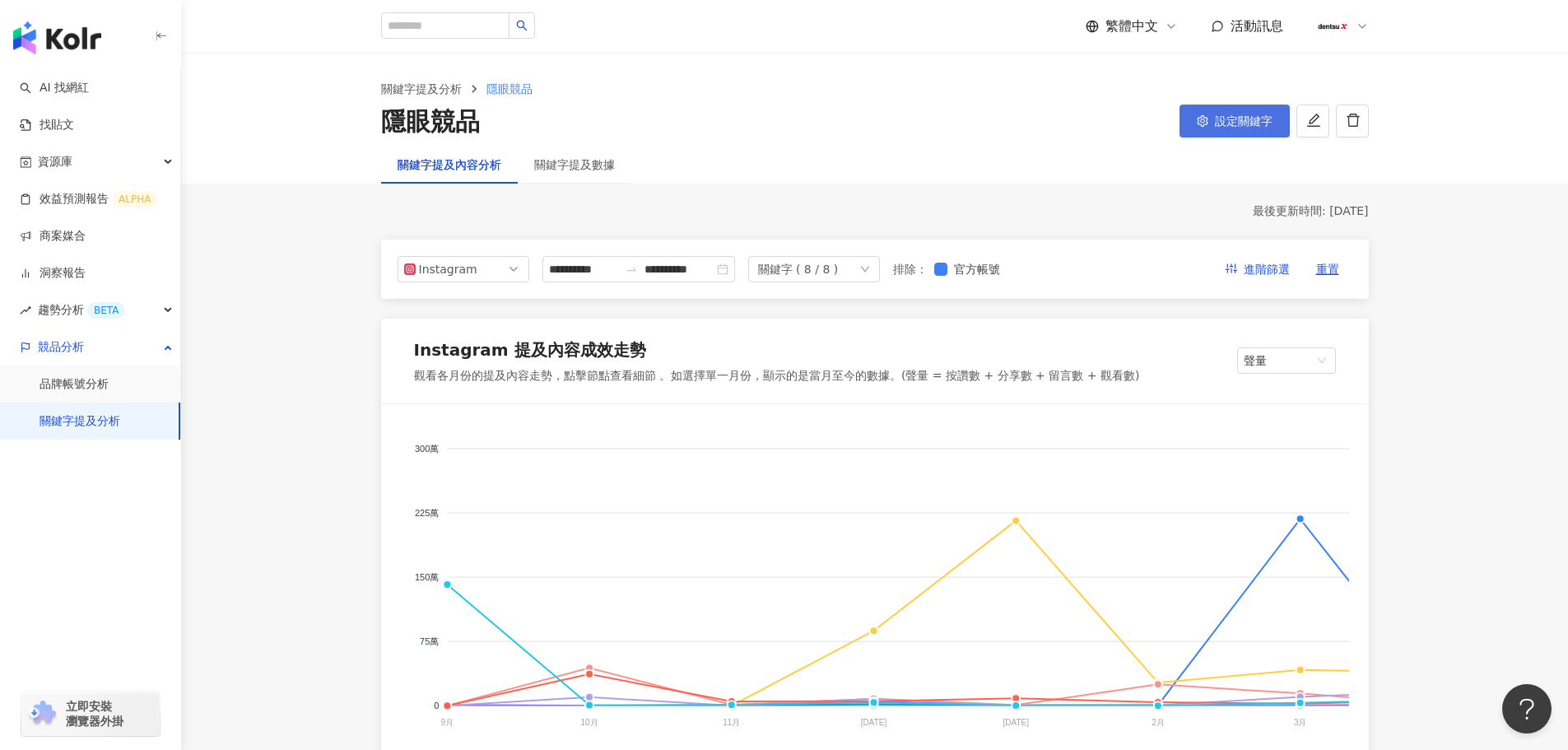
click at [1213, 116] on button "設定關鍵字" at bounding box center [1234, 121] width 110 height 33
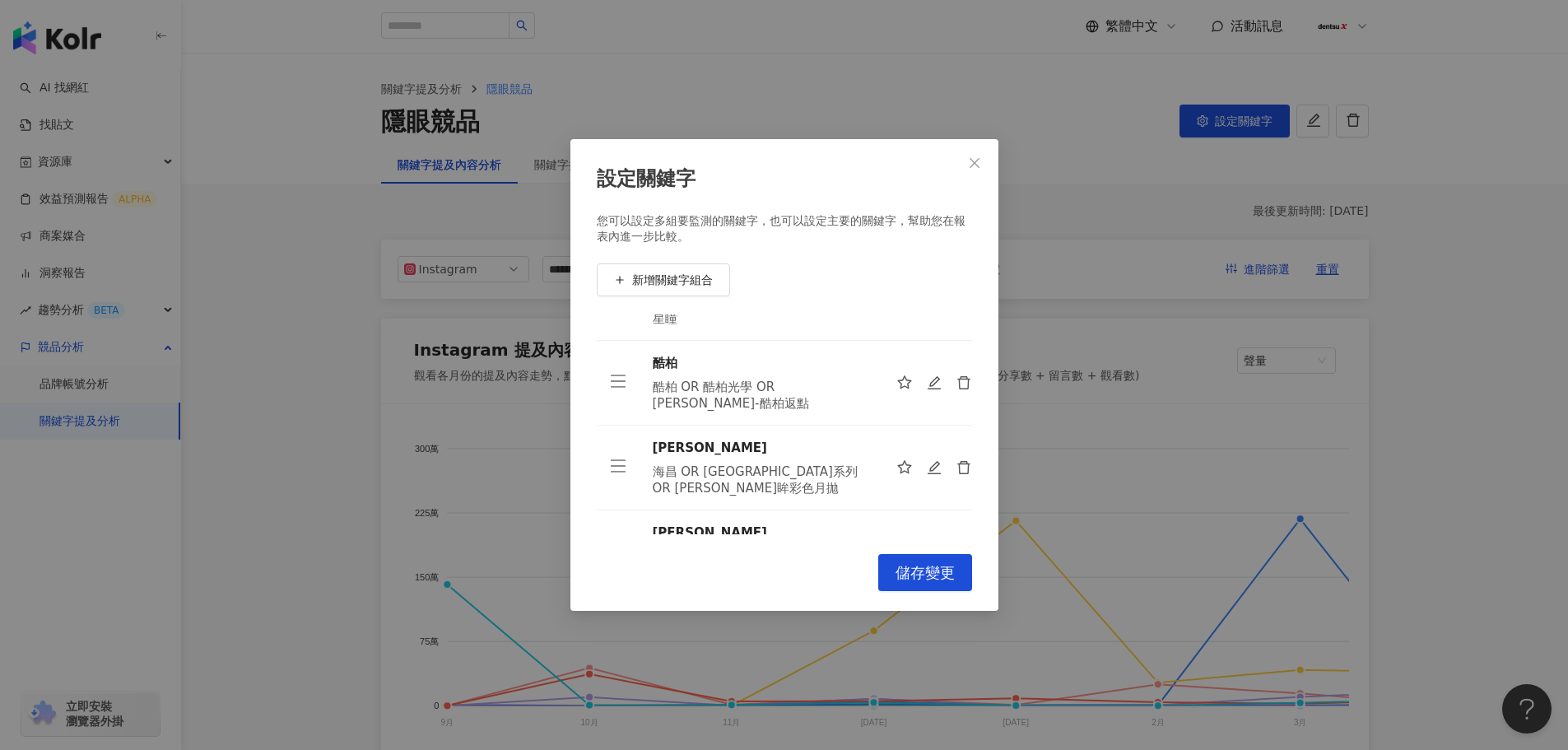
scroll to position [359, 0]
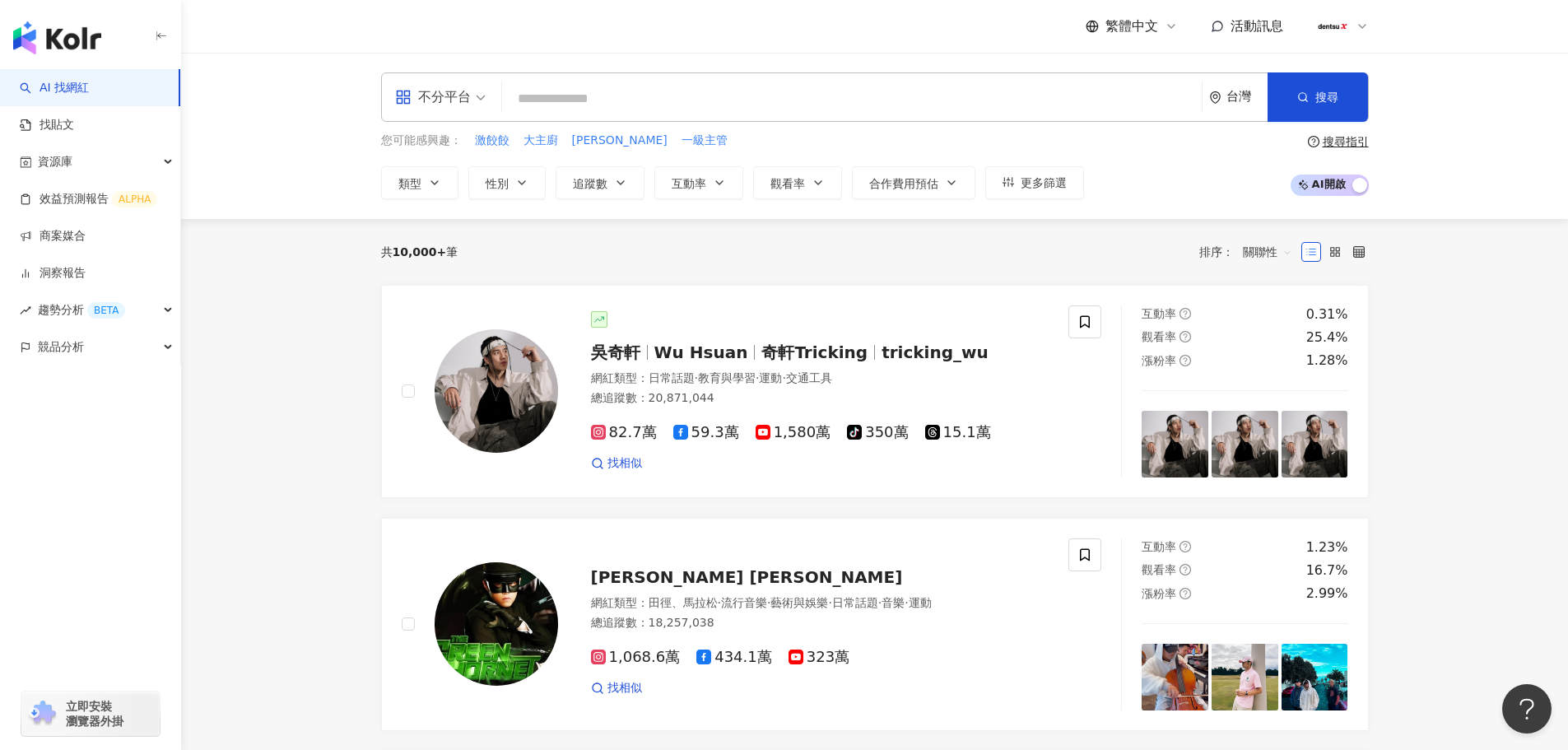
click at [1352, 22] on div at bounding box center [1342, 26] width 53 height 33
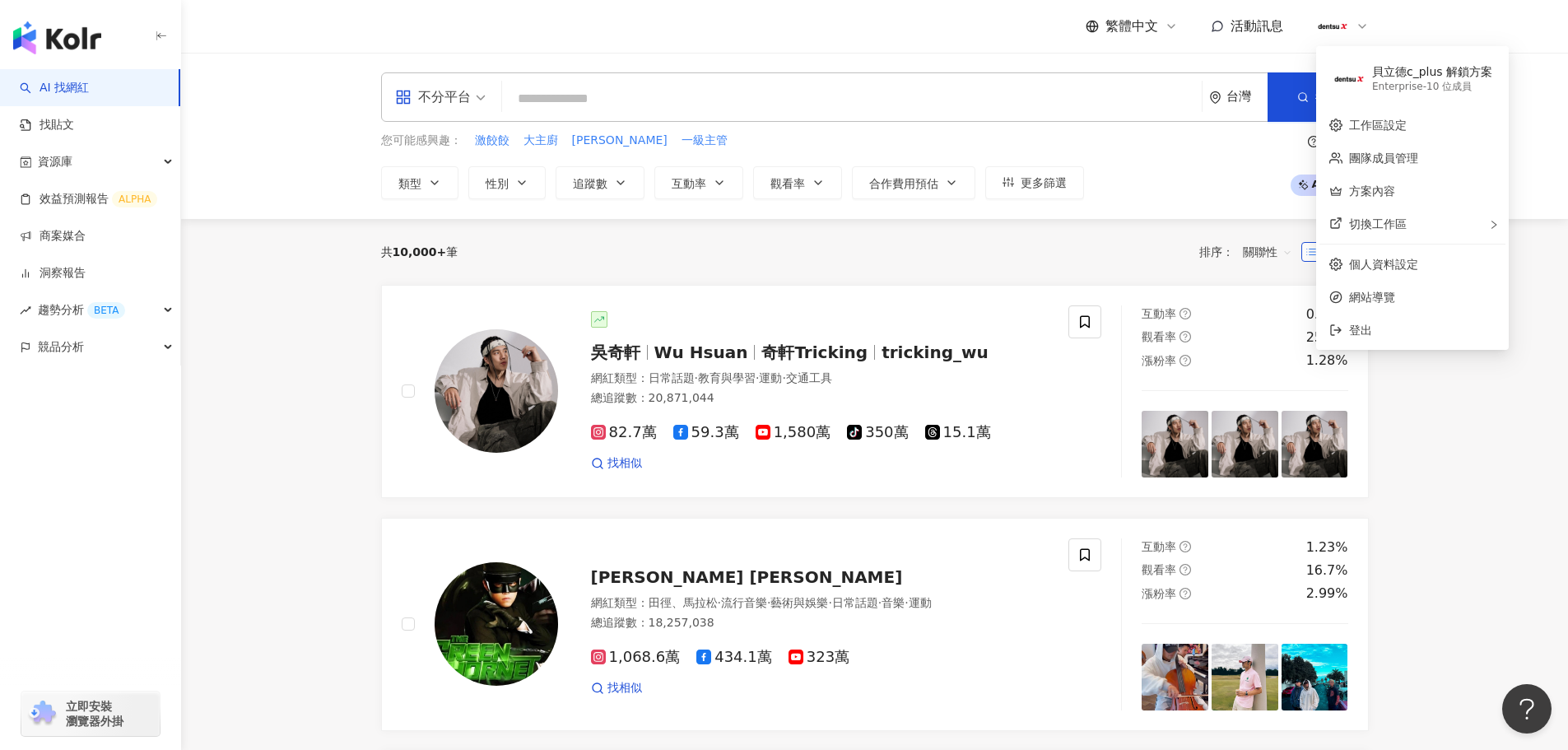
click at [61, 37] on img "button" at bounding box center [57, 38] width 88 height 33
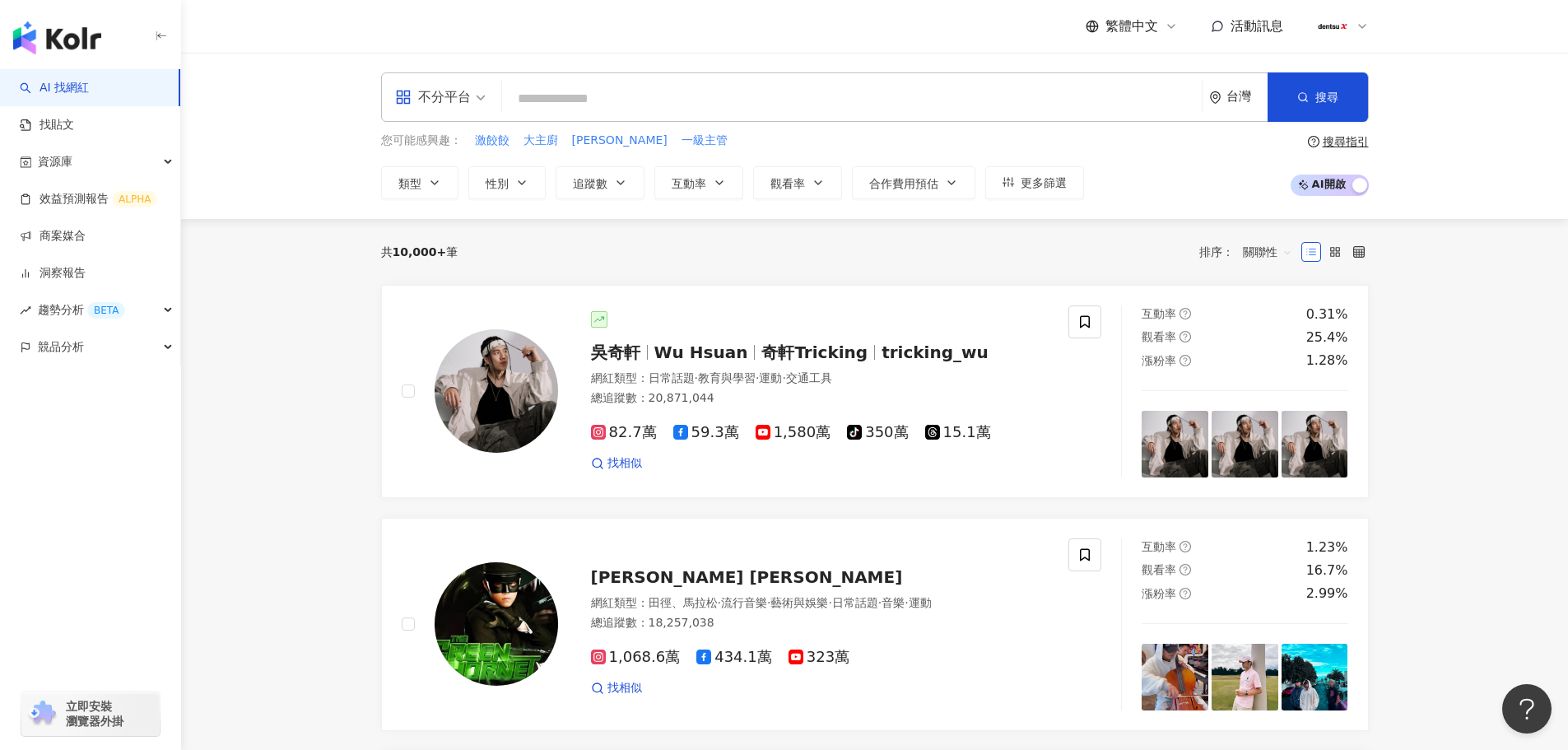
click at [33, 34] on img "button" at bounding box center [57, 38] width 88 height 33
click at [133, 166] on div "資源庫" at bounding box center [90, 161] width 180 height 37
click at [55, 39] on img "button" at bounding box center [57, 38] width 88 height 33
click at [1331, 22] on img at bounding box center [1332, 26] width 31 height 31
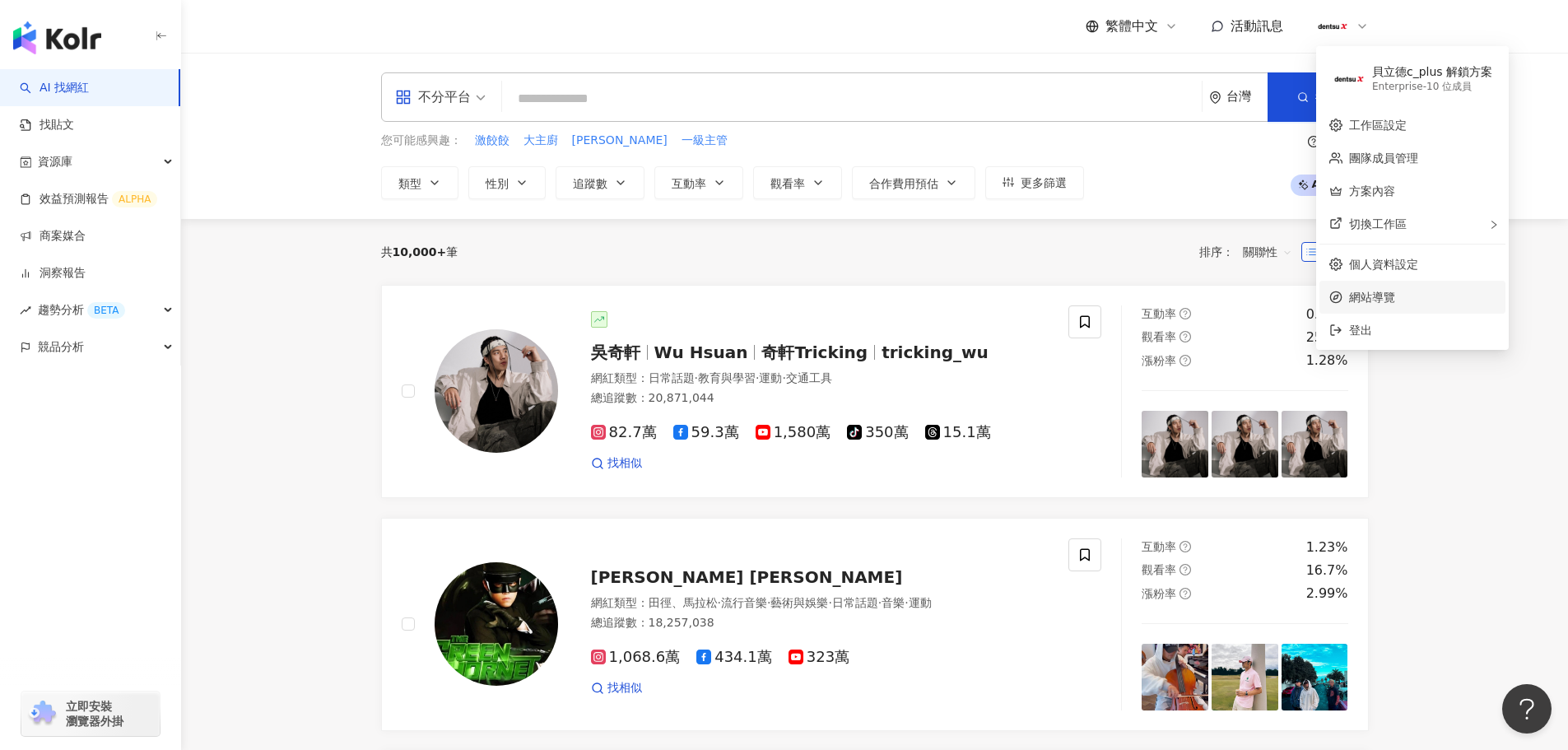
click at [1363, 304] on span "網站導覽" at bounding box center [1423, 297] width 147 height 18
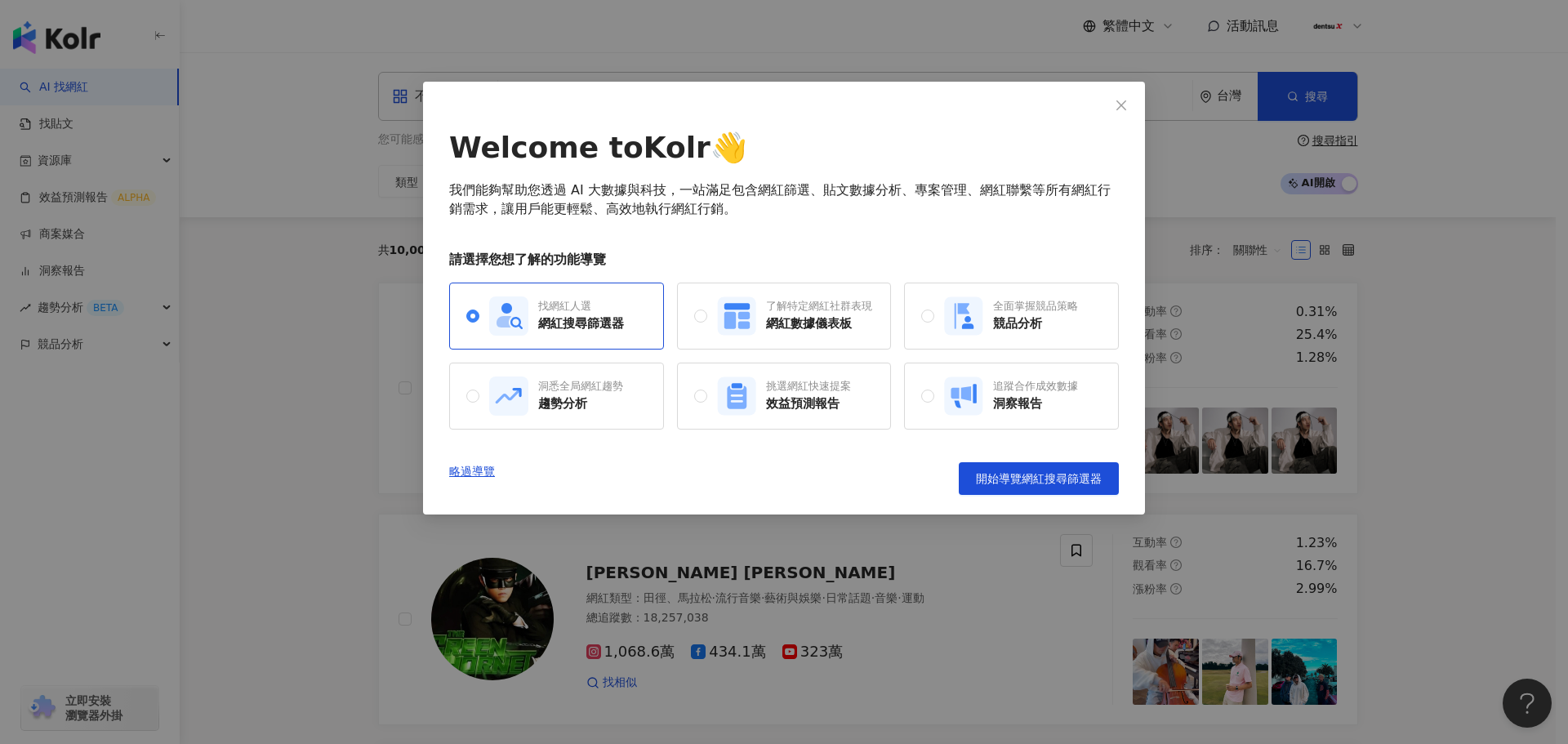
click at [192, 226] on div "Welcome to Kolr 👋 我們能夠幫助您透過 AI 大數據與科技，一站滿足包含網紅篩選、貼文數據分析、專案管理、網紅聯繫等所有網紅行銷需求，讓用戶能…" at bounding box center [784, 372] width 1568 height 744
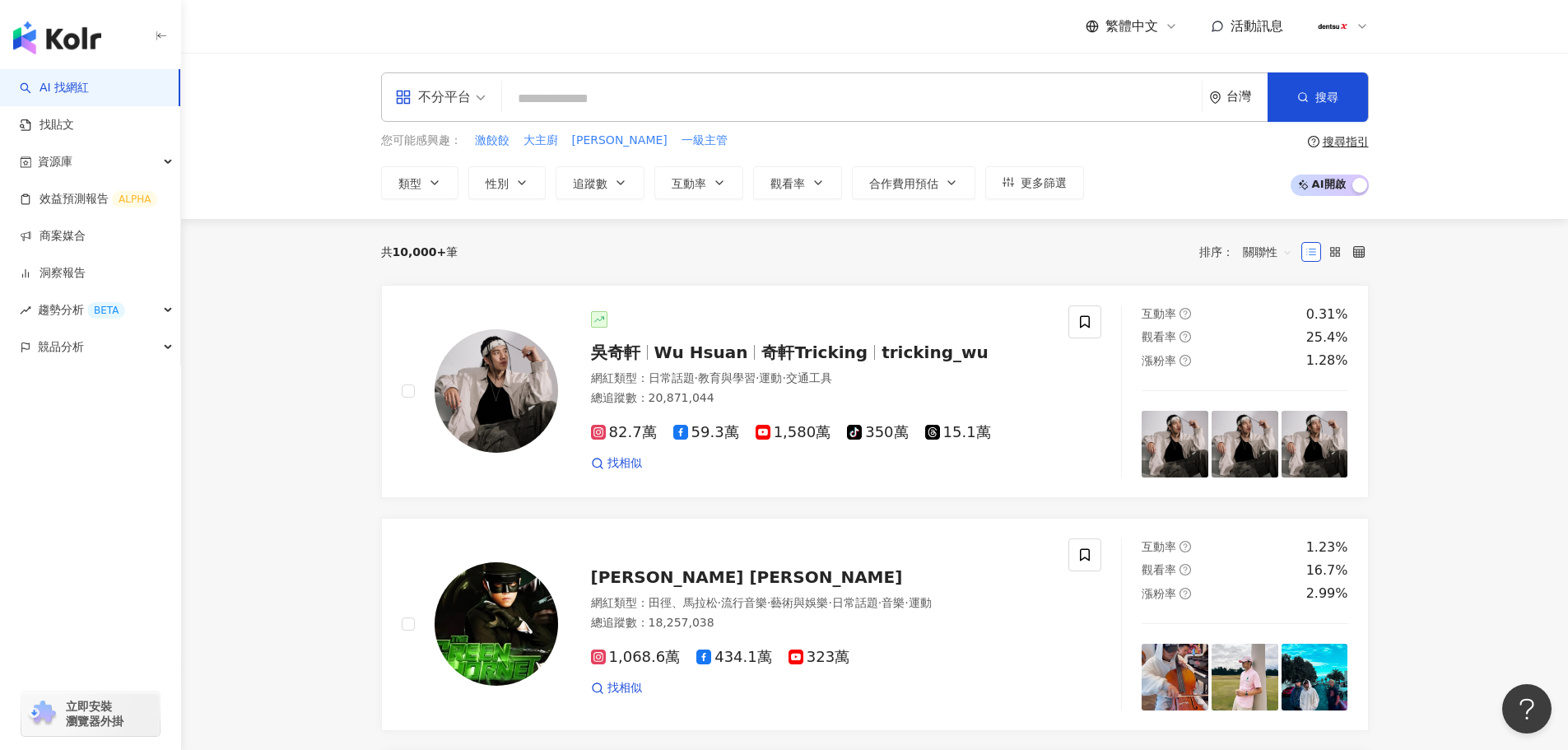
click at [84, 36] on img "button" at bounding box center [57, 38] width 88 height 33
click at [1358, 27] on icon at bounding box center [1362, 26] width 13 height 13
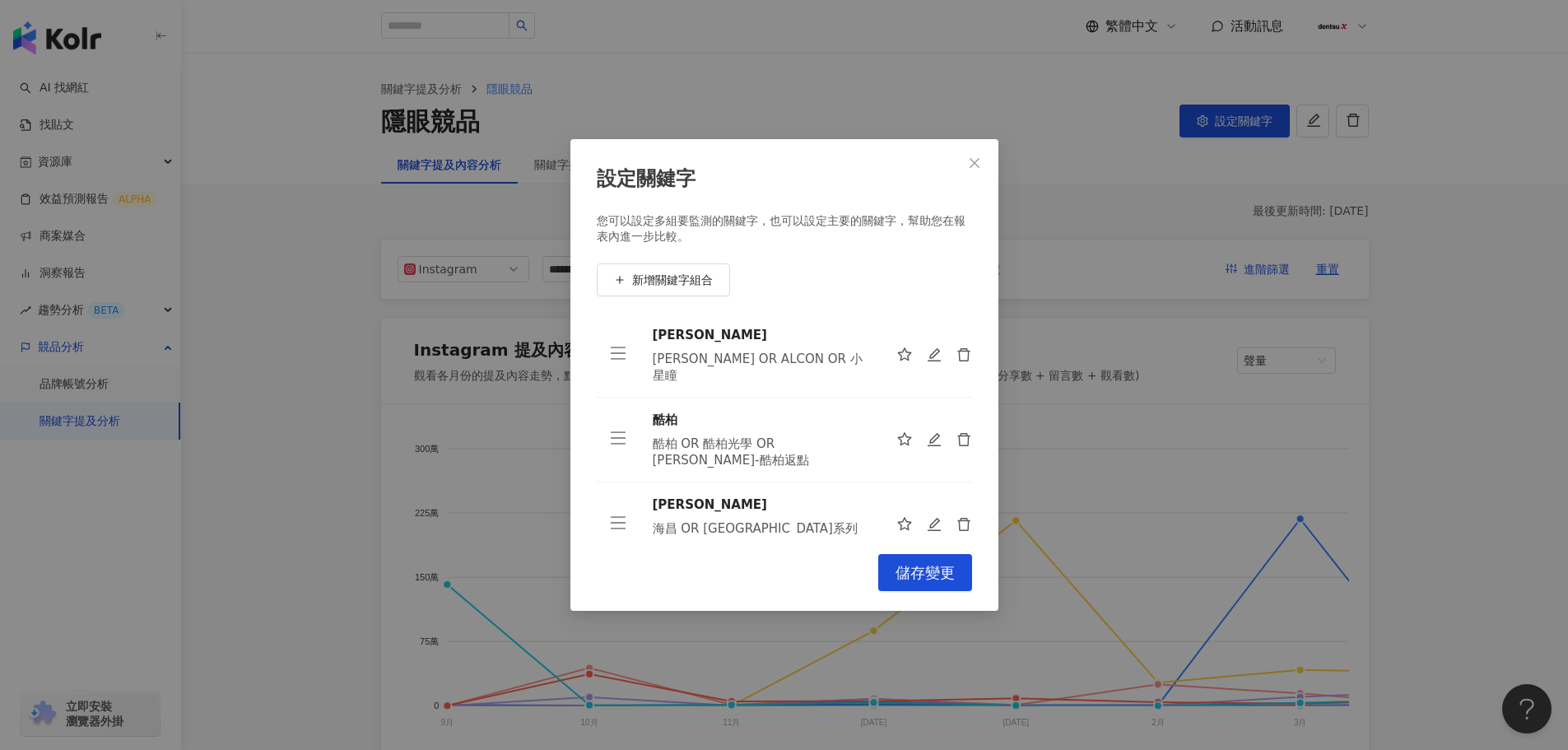
scroll to position [113, 0]
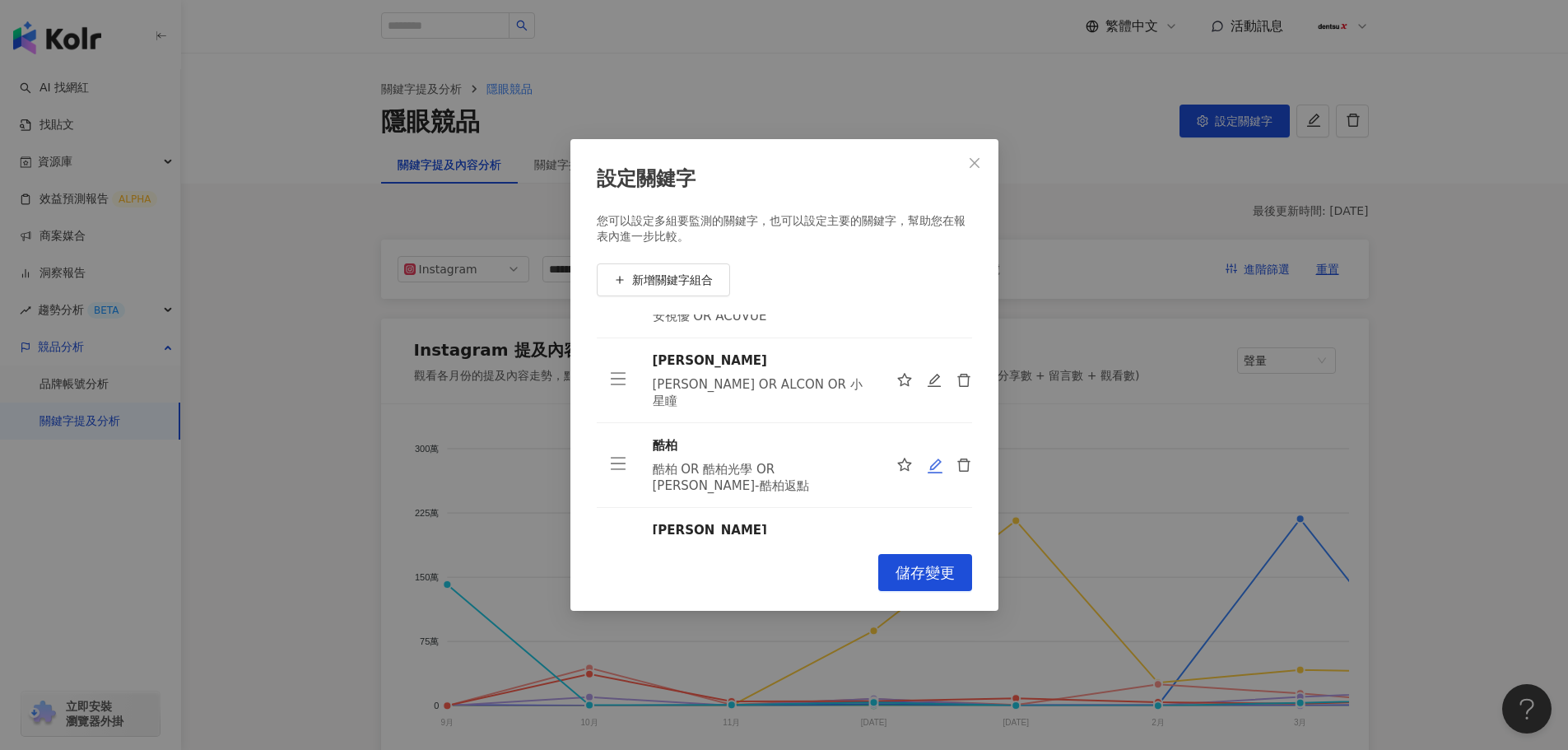
click at [926, 458] on icon "edit" at bounding box center [935, 466] width 16 height 16
type input "**"
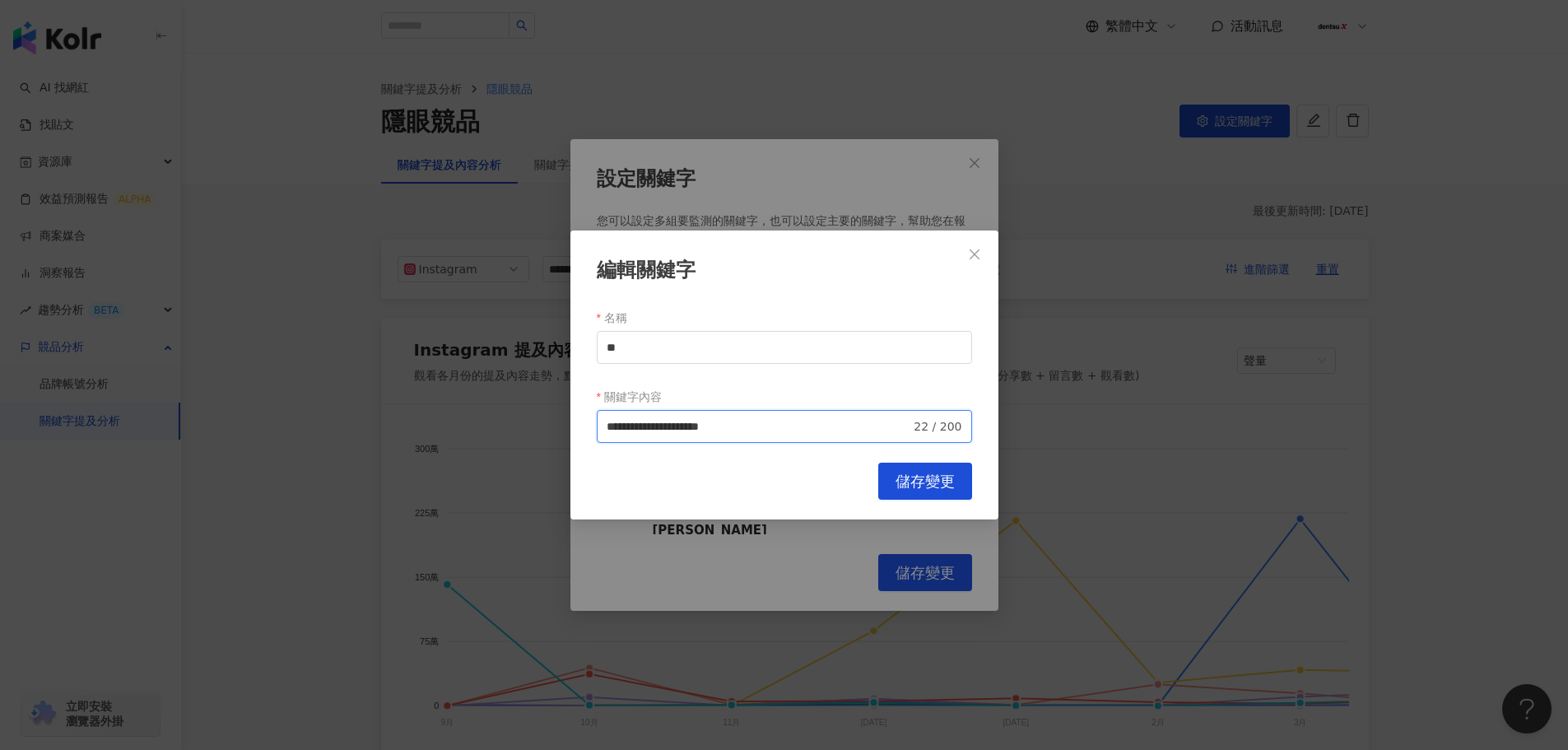
click at [609, 428] on input "**********" at bounding box center [759, 427] width 305 height 18
click at [762, 429] on input "**********" at bounding box center [759, 427] width 305 height 18
type input "**********"
click at [901, 483] on span "儲存變更" at bounding box center [925, 481] width 59 height 18
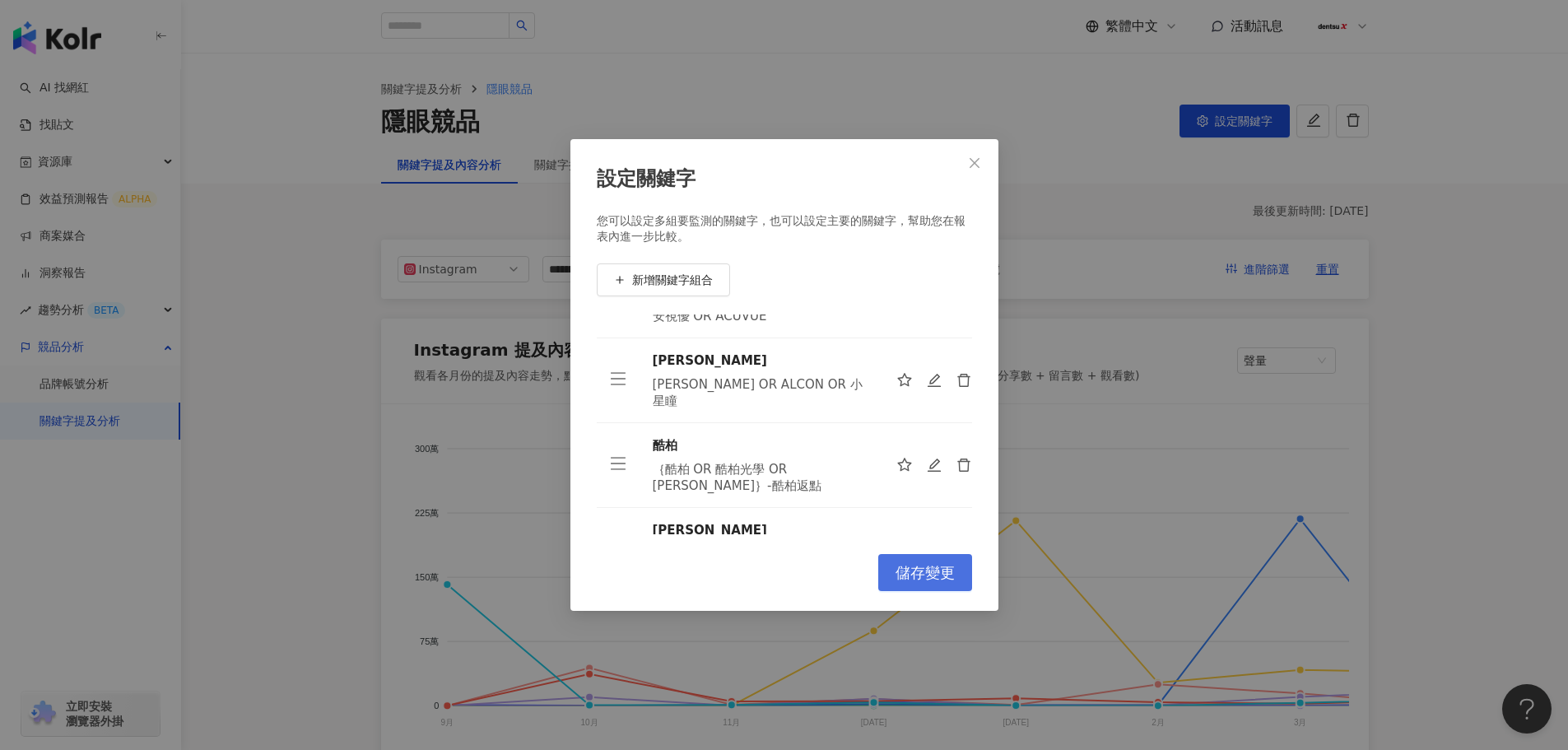
click at [905, 577] on span "儲存變更" at bounding box center [925, 573] width 59 height 18
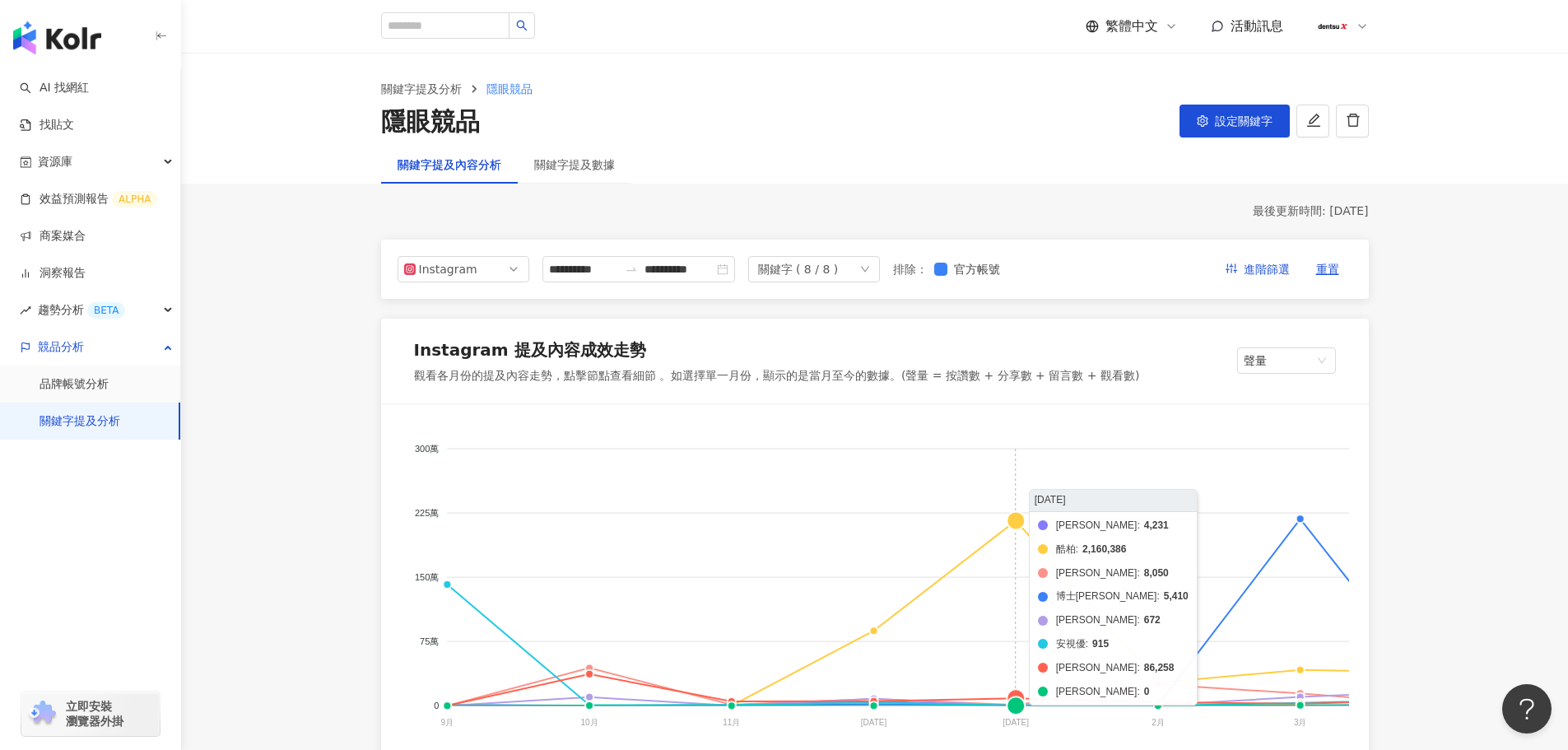
click at [1028, 535] on foreignobject "愛爾康 酷柏 海昌 博士倫 美若康 安視優 晶碩 帝康" at bounding box center [1280, 588] width 1761 height 329
click at [1017, 523] on foreignobject "愛爾康 酷柏 海昌 博士倫 美若康 安視優 晶碩 帝康" at bounding box center [1280, 588] width 1761 height 329
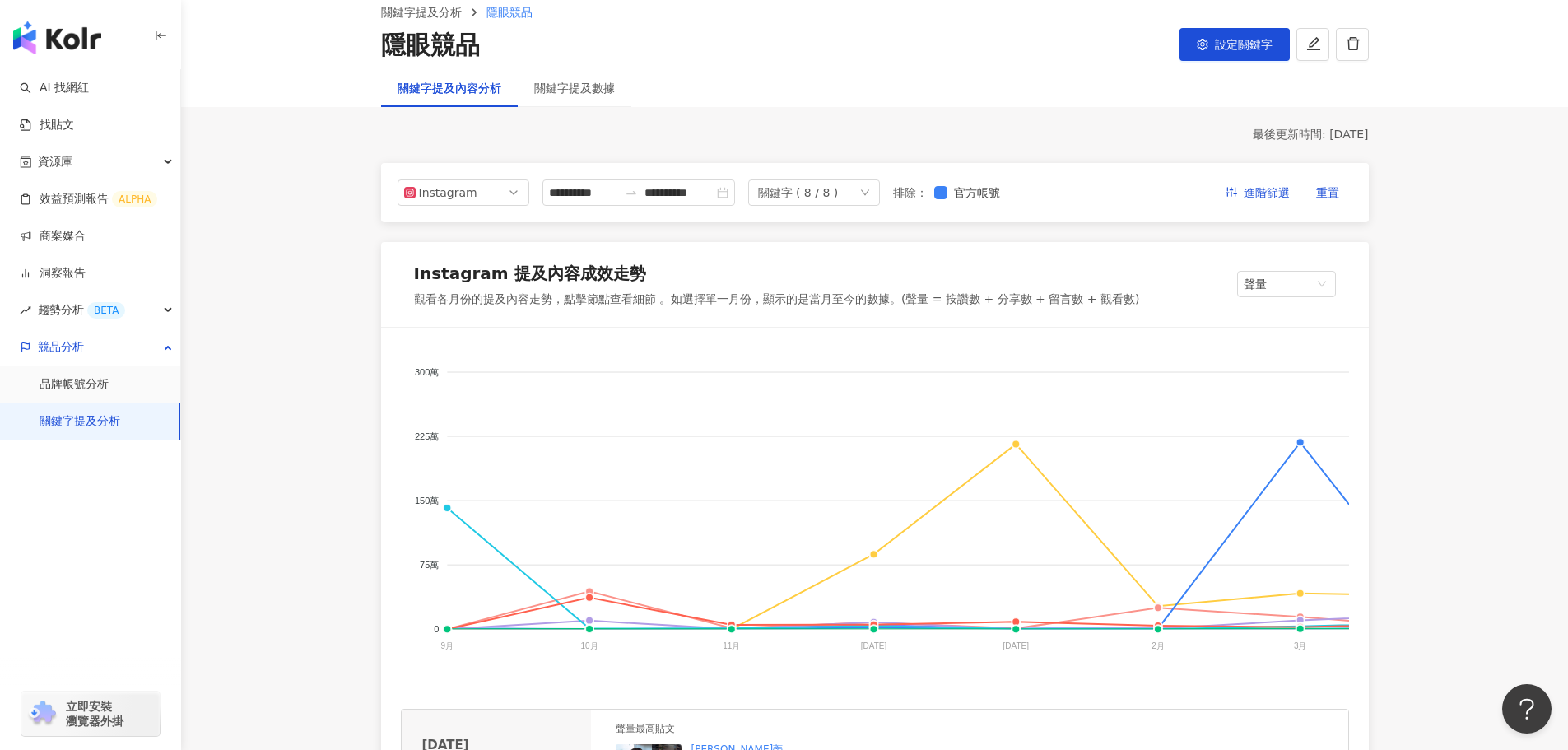
scroll to position [0, 0]
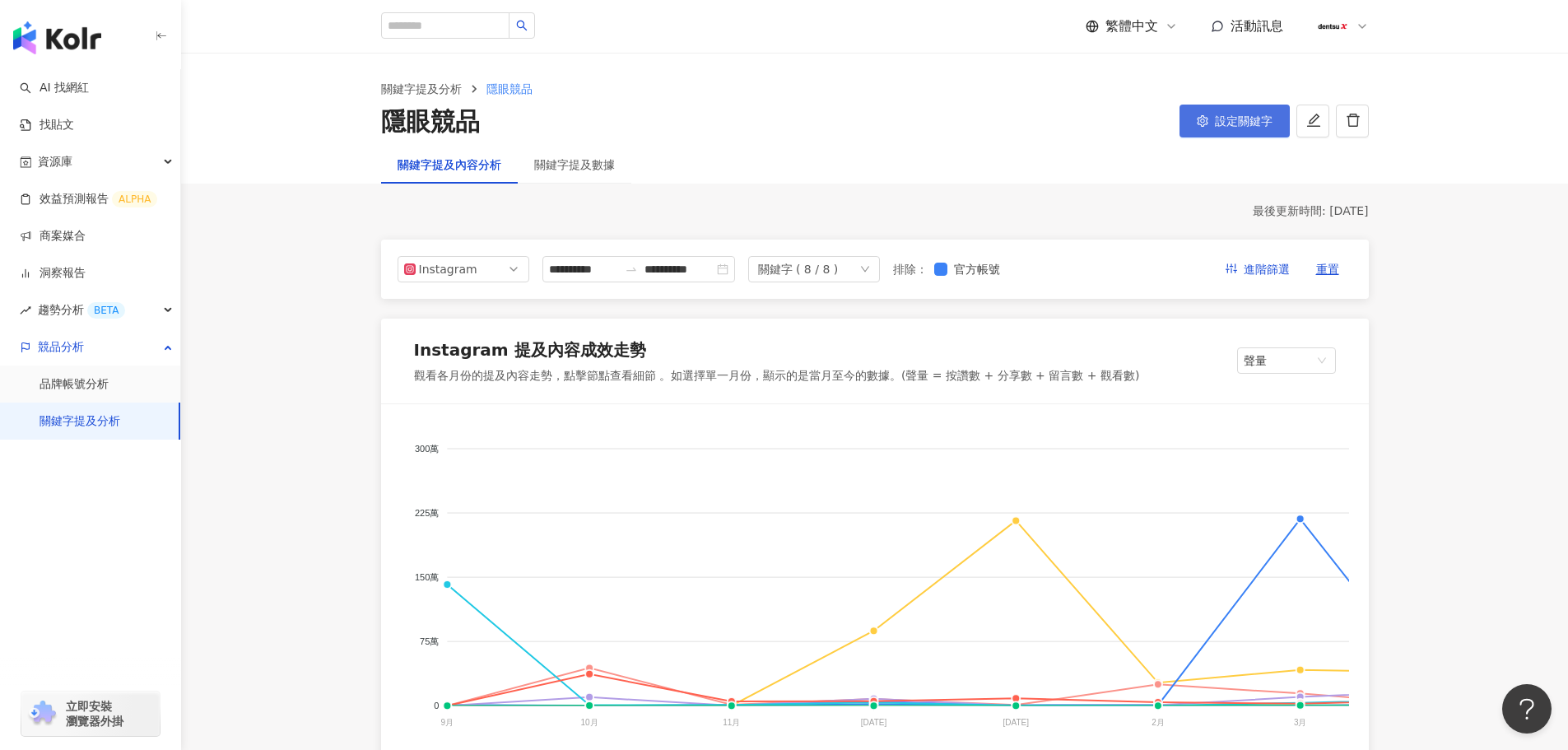
click at [1215, 117] on span "設定關鍵字" at bounding box center [1244, 121] width 57 height 13
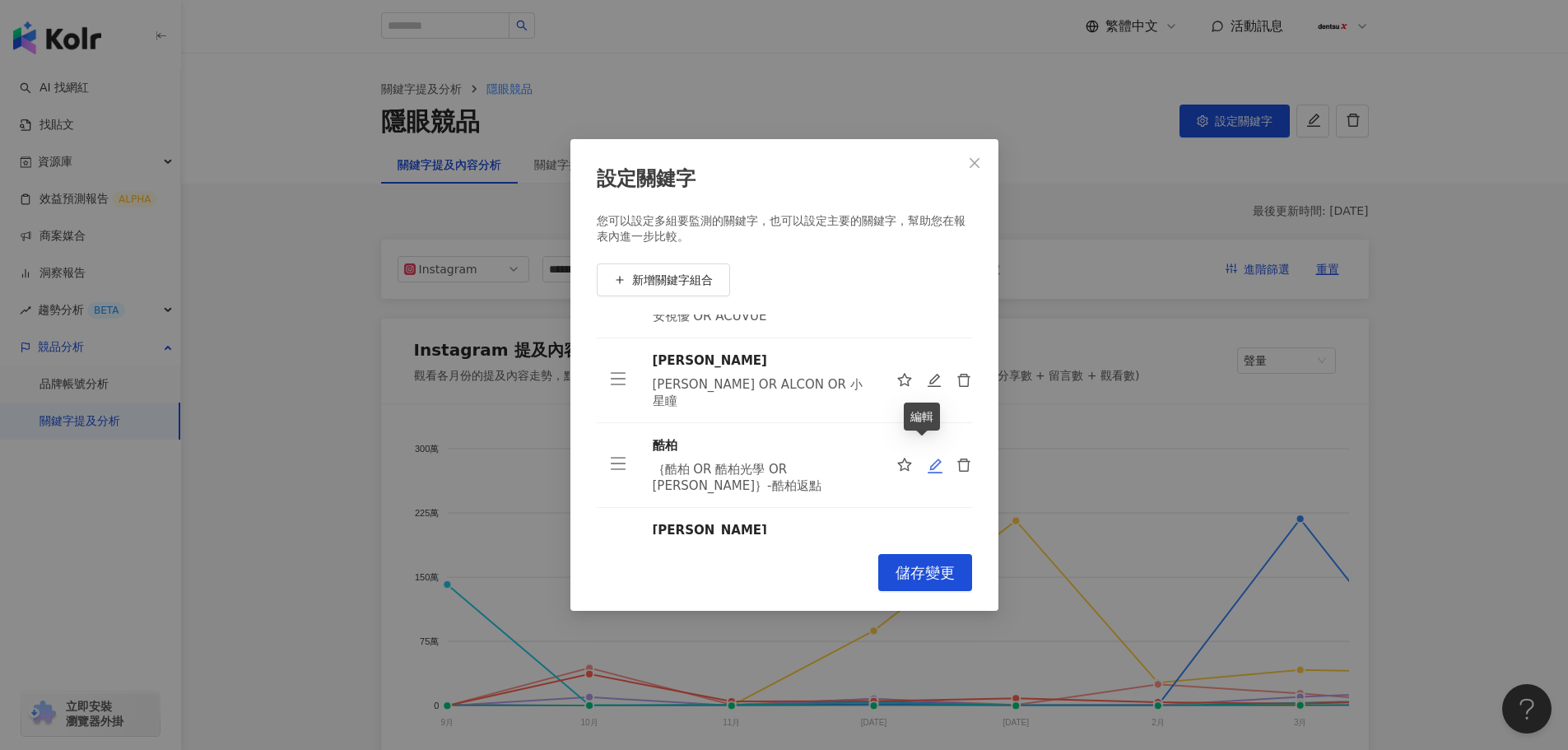
click at [926, 458] on icon "edit" at bounding box center [935, 466] width 16 height 16
type input "**"
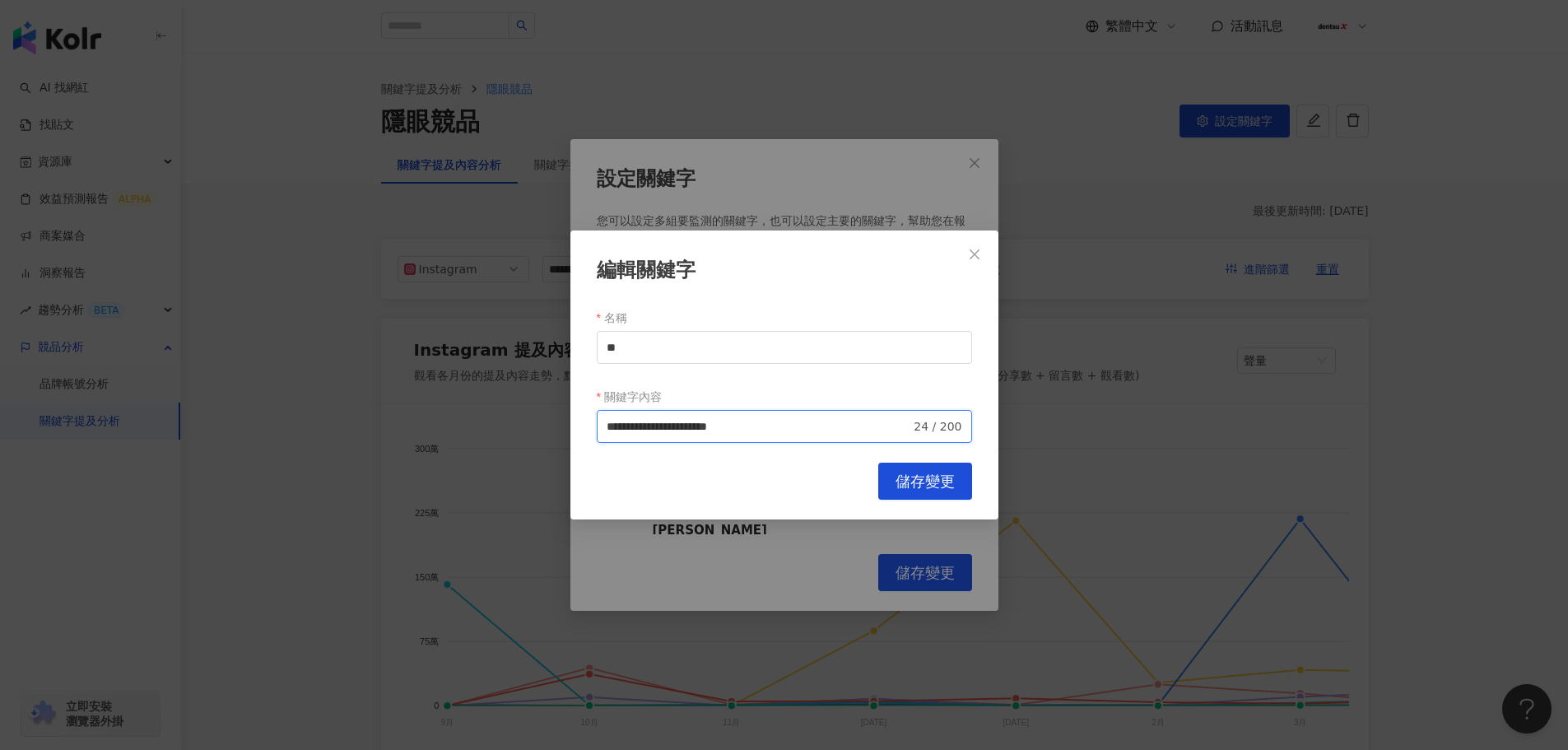
drag, startPoint x: 622, startPoint y: 427, endPoint x: 553, endPoint y: 429, distance: 69.0
click at [555, 429] on div "**********" at bounding box center [784, 375] width 1568 height 750
drag, startPoint x: 616, startPoint y: 425, endPoint x: 577, endPoint y: 427, distance: 39.1
click at [577, 427] on div "**********" at bounding box center [785, 375] width 428 height 289
type input "**********"
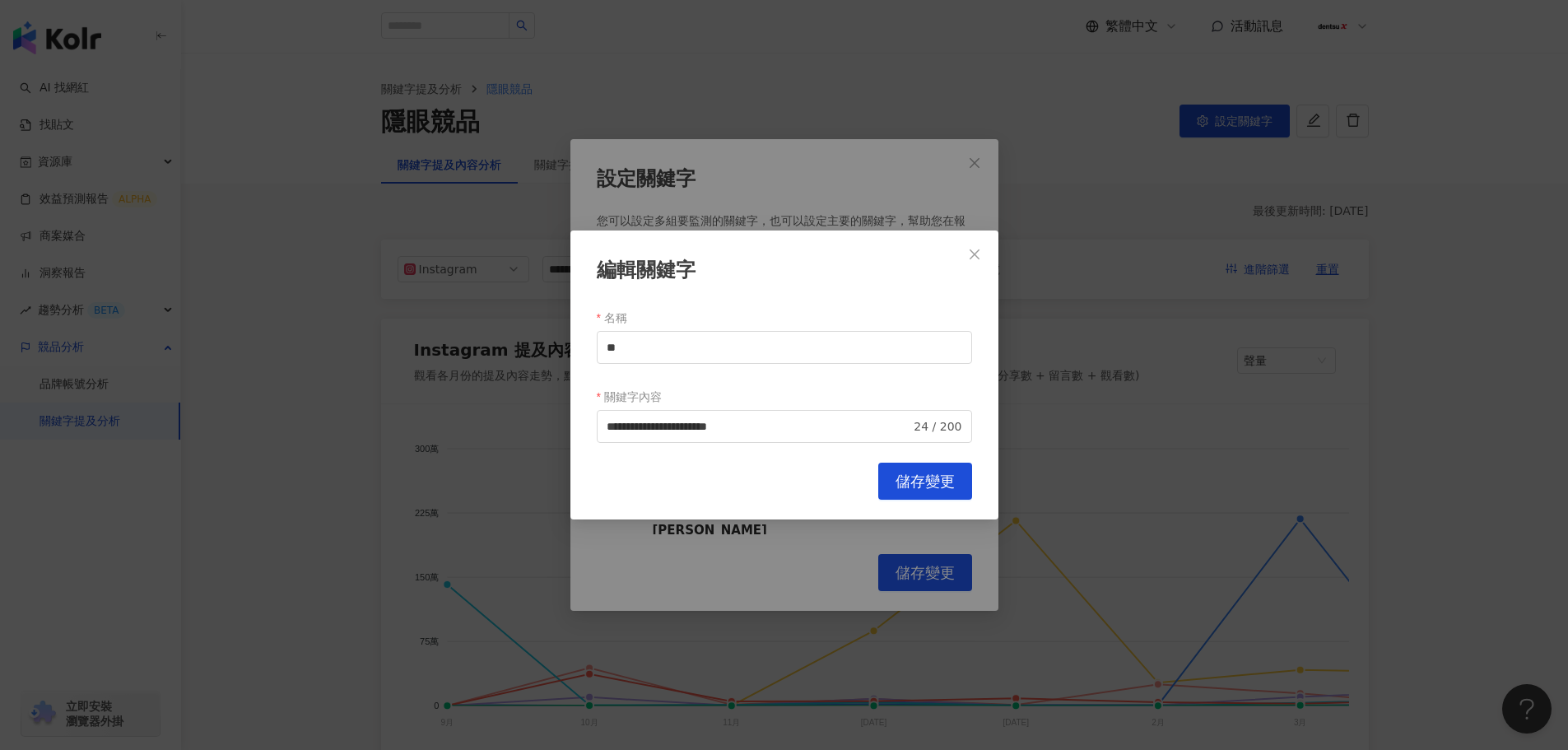
click at [905, 485] on span "儲存變更" at bounding box center [925, 481] width 59 height 18
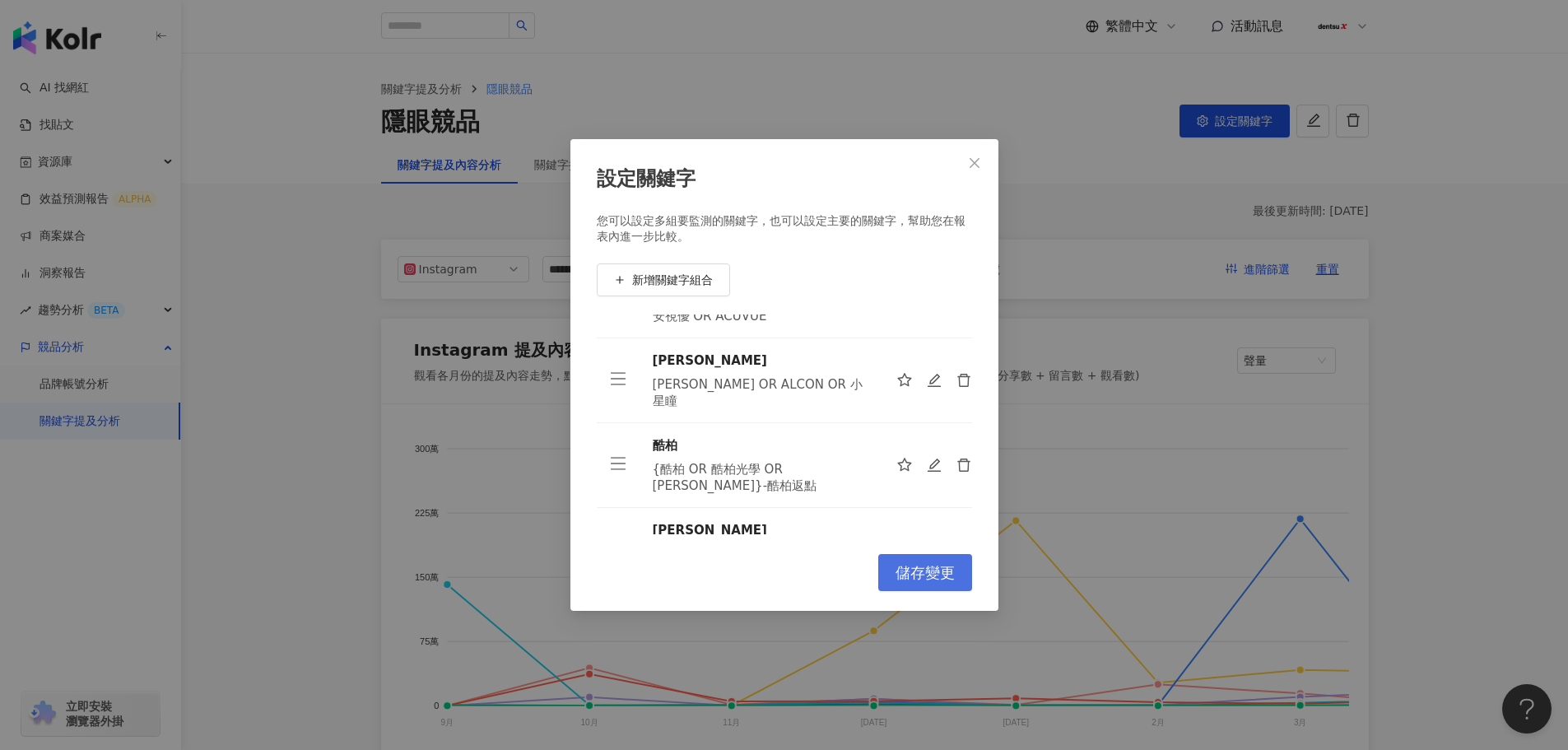
click at [926, 579] on span "儲存變更" at bounding box center [925, 573] width 59 height 18
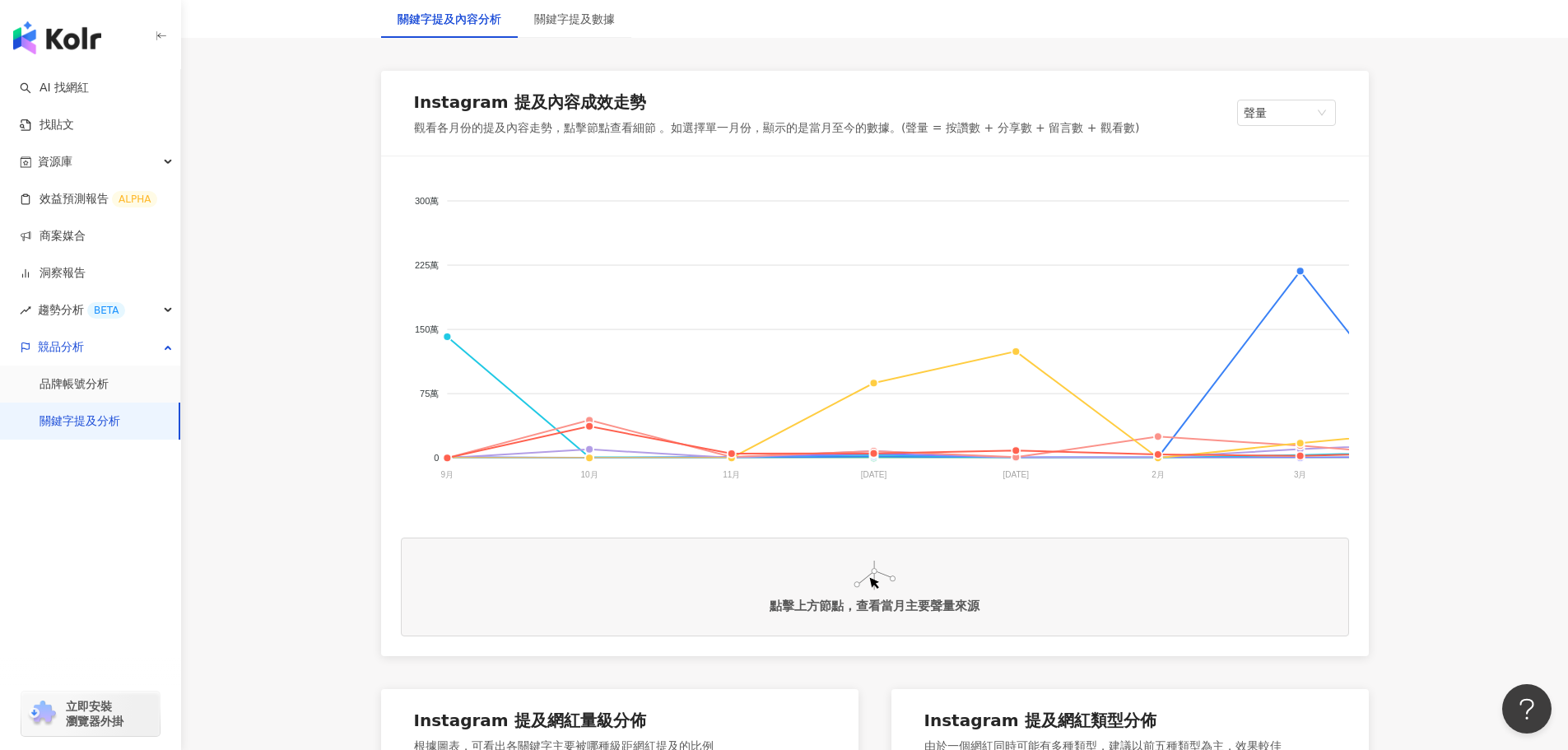
scroll to position [329, 0]
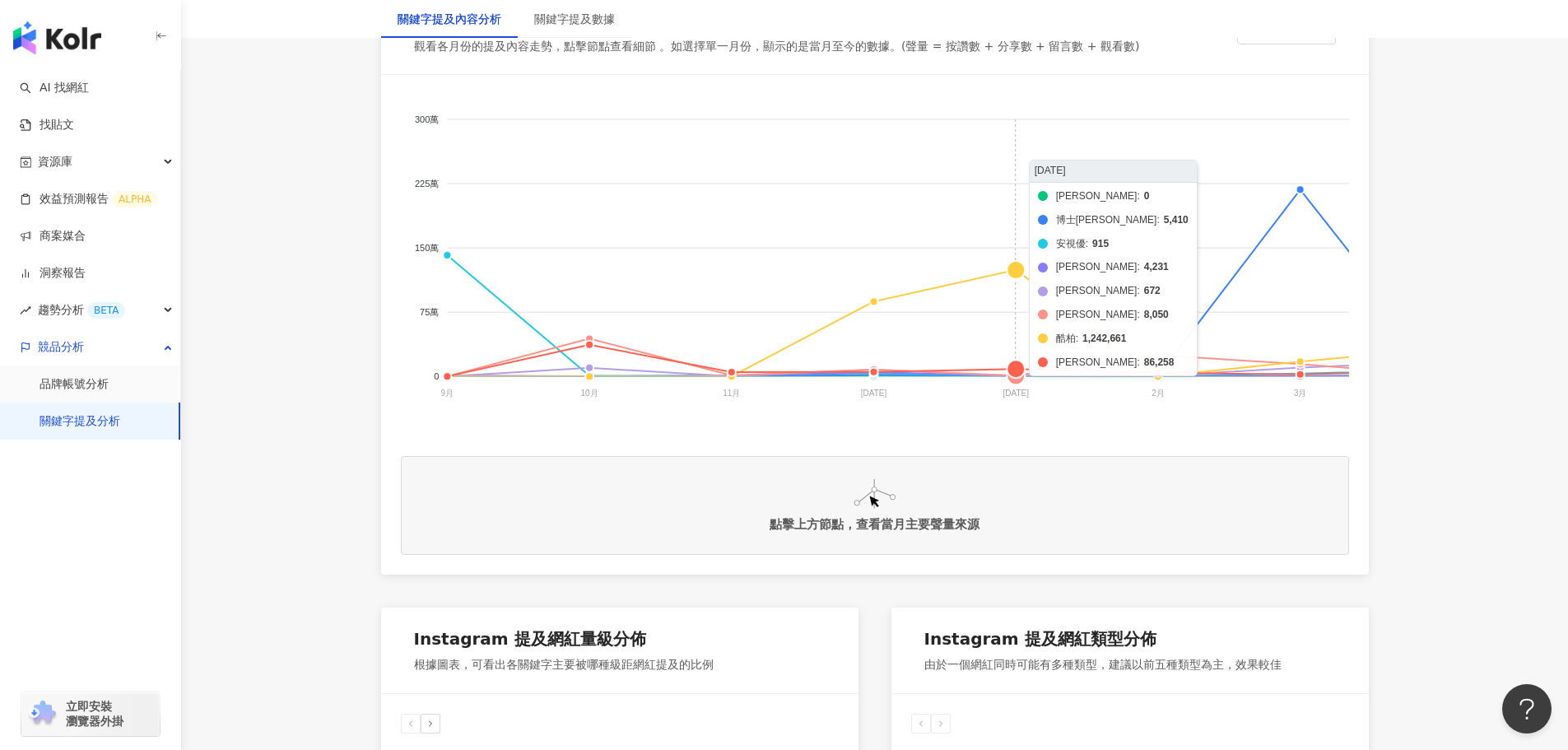
click at [1018, 274] on foreignobject "帝康 博士倫 安視優 愛爾康 美若康 海昌 酷柏 晶碩" at bounding box center [1280, 259] width 1761 height 329
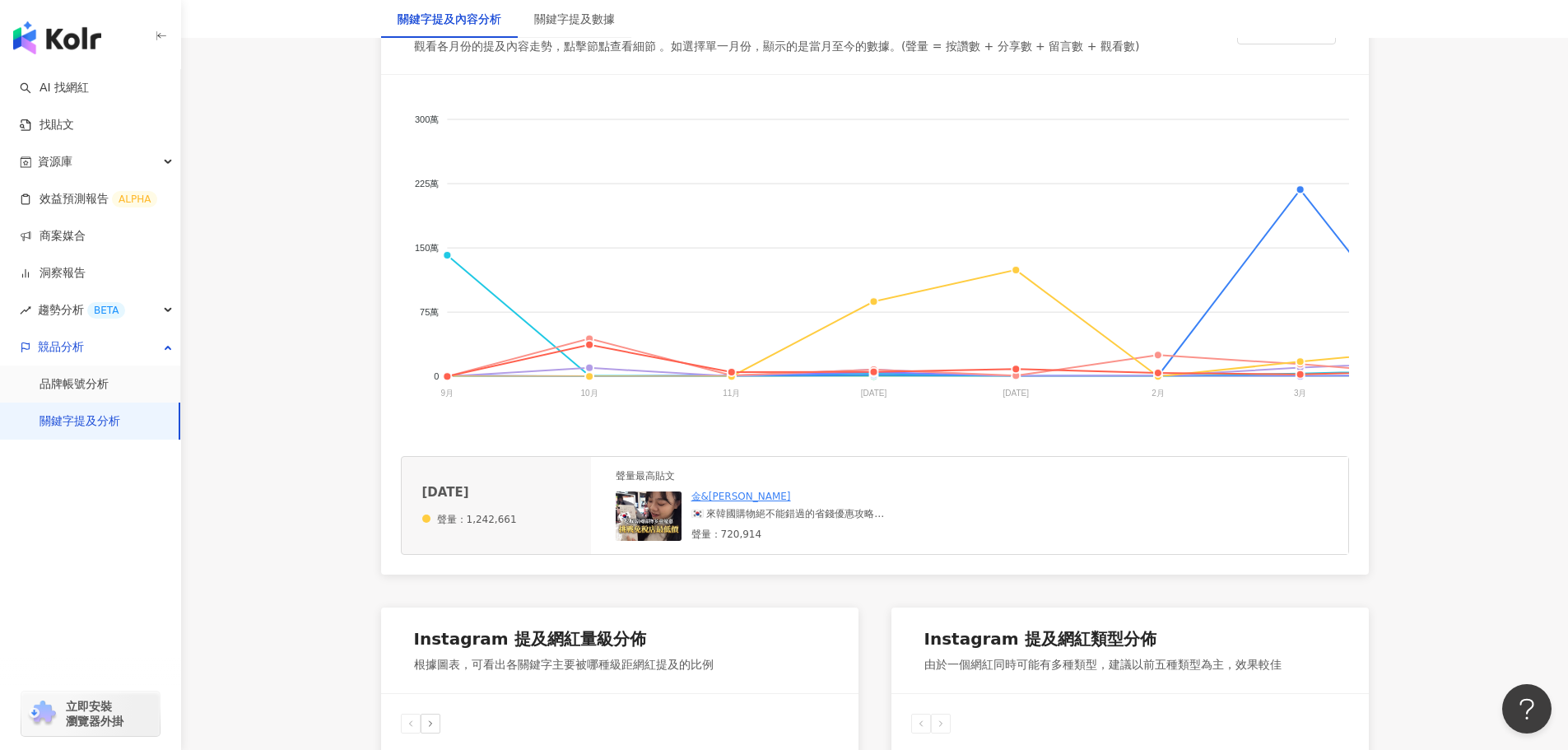
click at [786, 521] on div "🇰🇷 來韓國購物絕不能錯過的省錢優惠攻略 🎁 在韓國待了這麼久都不知道 原來化妝品在免稅店用品牌折扣+返點優惠可以這麼便宜！ 1️⃣ 和返點公司提前確認出入境…" at bounding box center [815, 514] width 247 height 14
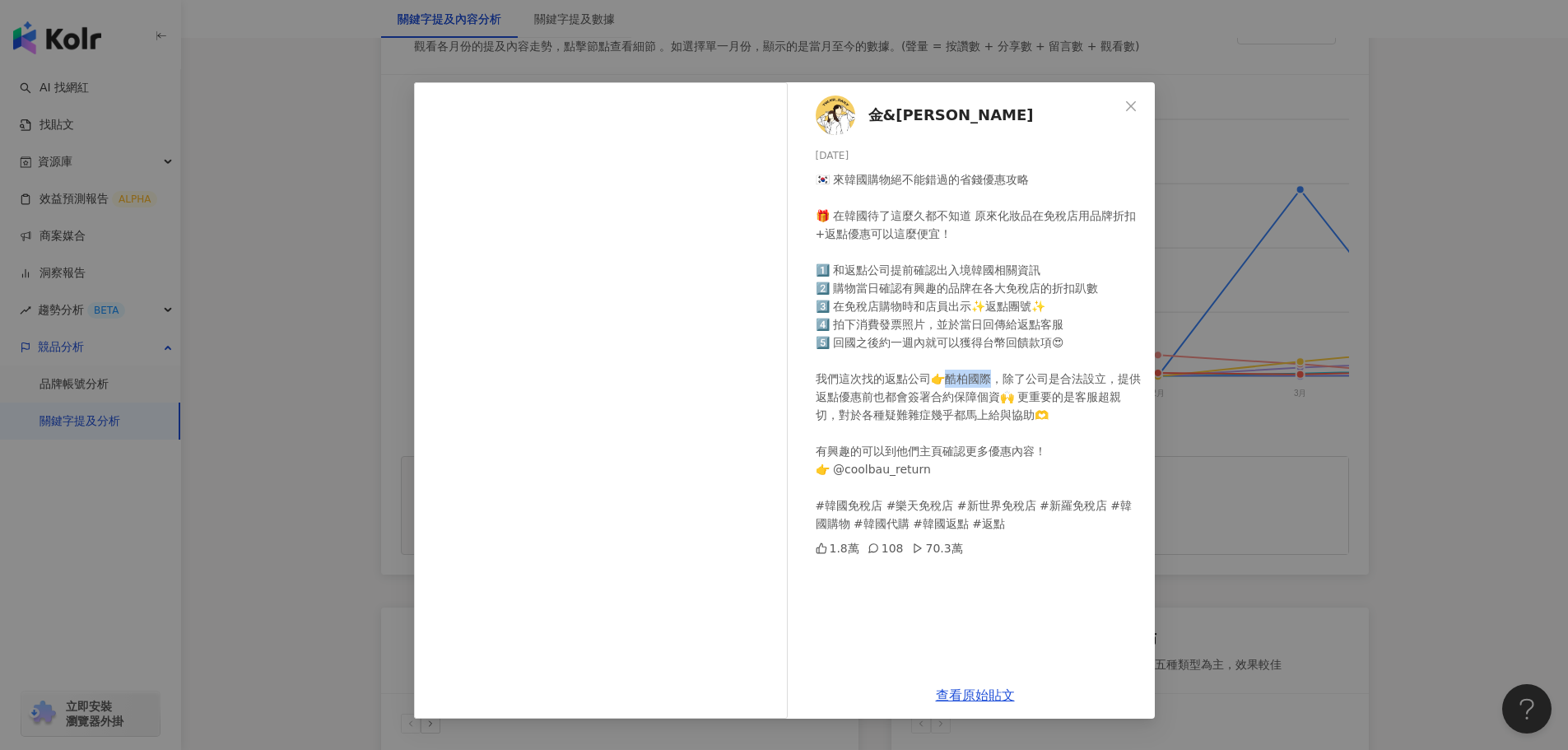
drag, startPoint x: 950, startPoint y: 384, endPoint x: 980, endPoint y: 380, distance: 30.3
click at [994, 384] on div "🇰🇷 來韓國購物絕不能錯過的省錢優惠攻略 🎁 在韓國待了這麼久都不知道 原來化妝品在免稅店用品牌折扣+返點優惠可以這麼便宜！ 1️⃣ 和返點公司提前確認出入境…" at bounding box center [978, 351] width 326 height 362
copy div "除了公司"
click at [1128, 106] on icon "close" at bounding box center [1131, 106] width 13 height 13
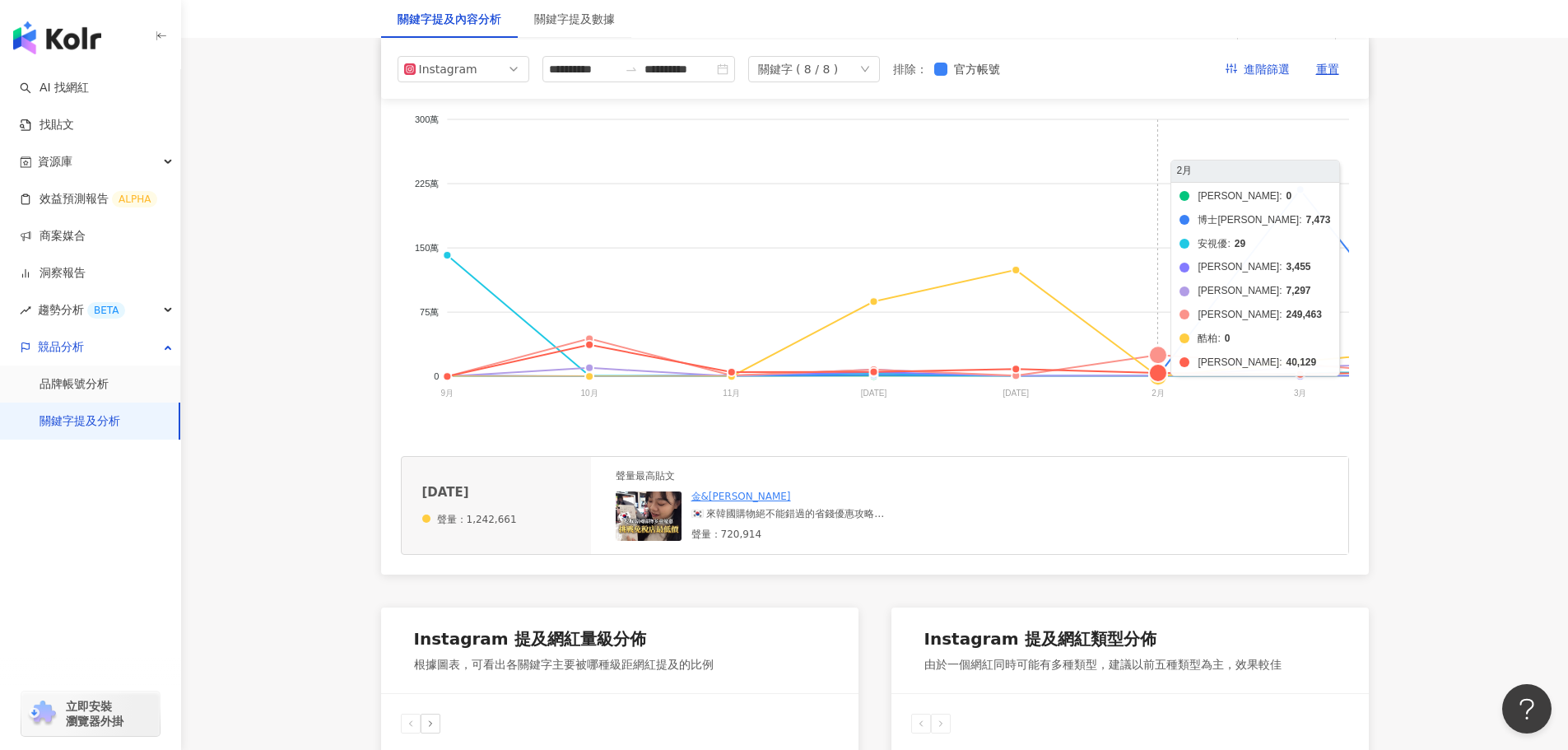
scroll to position [0, 0]
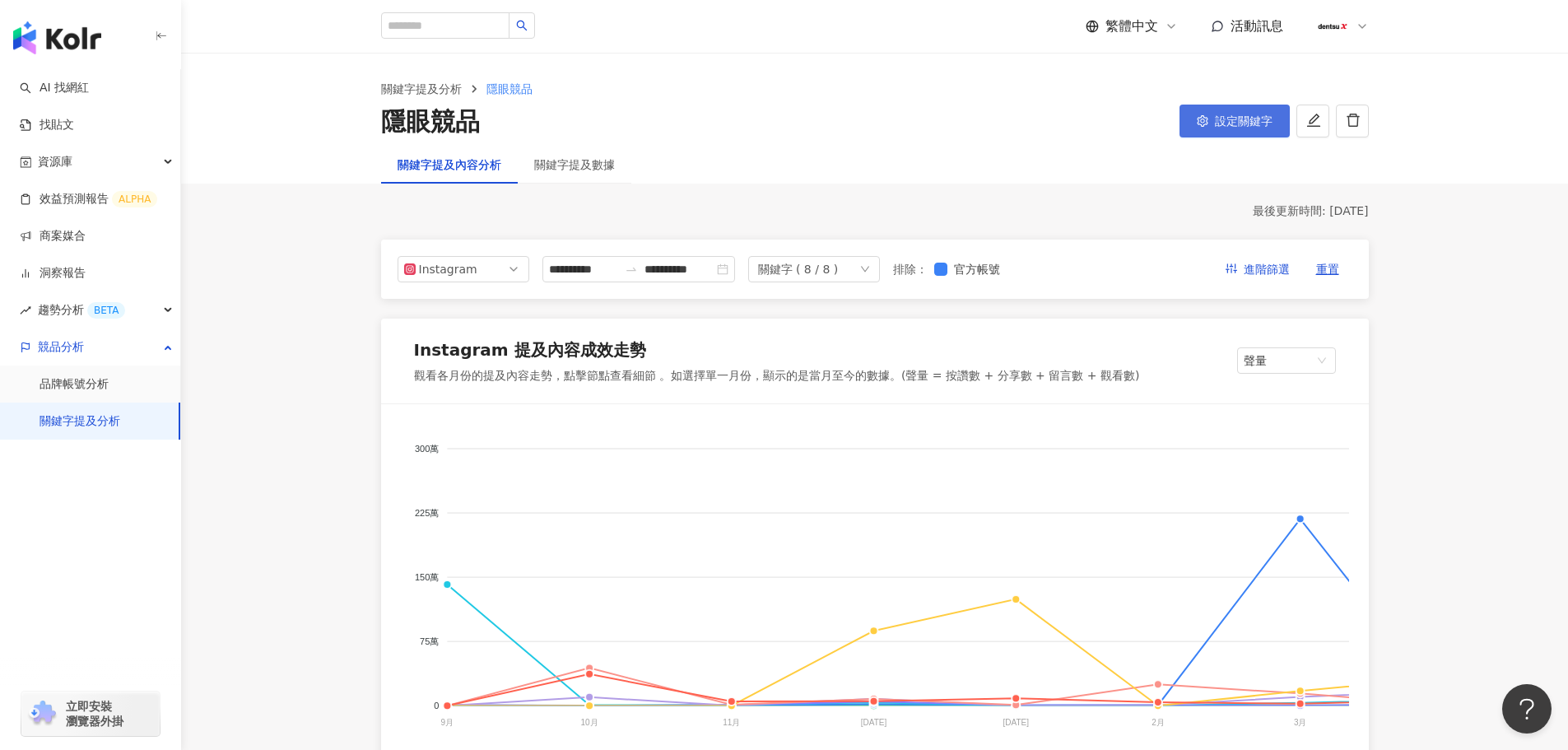
click at [1219, 118] on span "設定關鍵字" at bounding box center [1244, 121] width 57 height 13
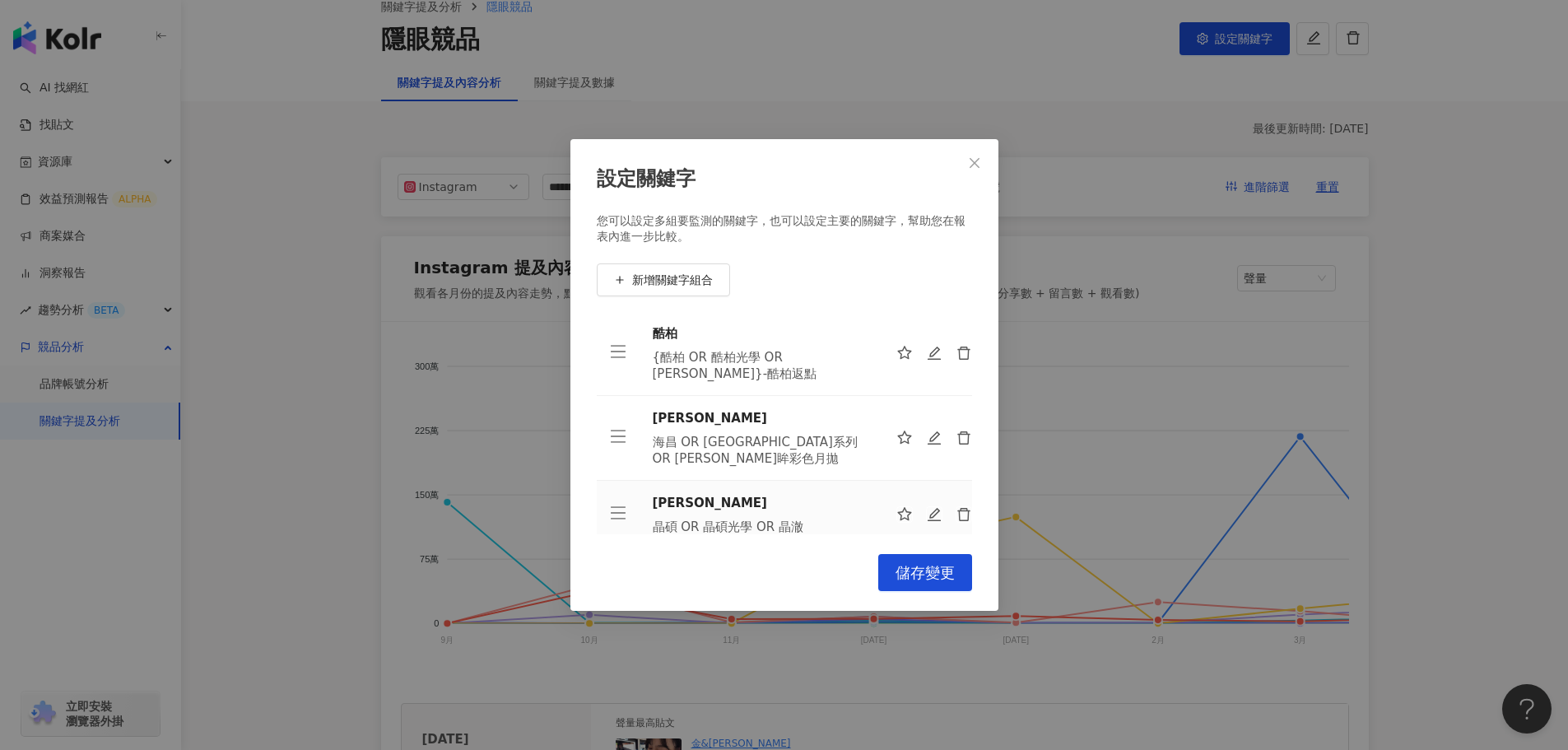
scroll to position [195, 0]
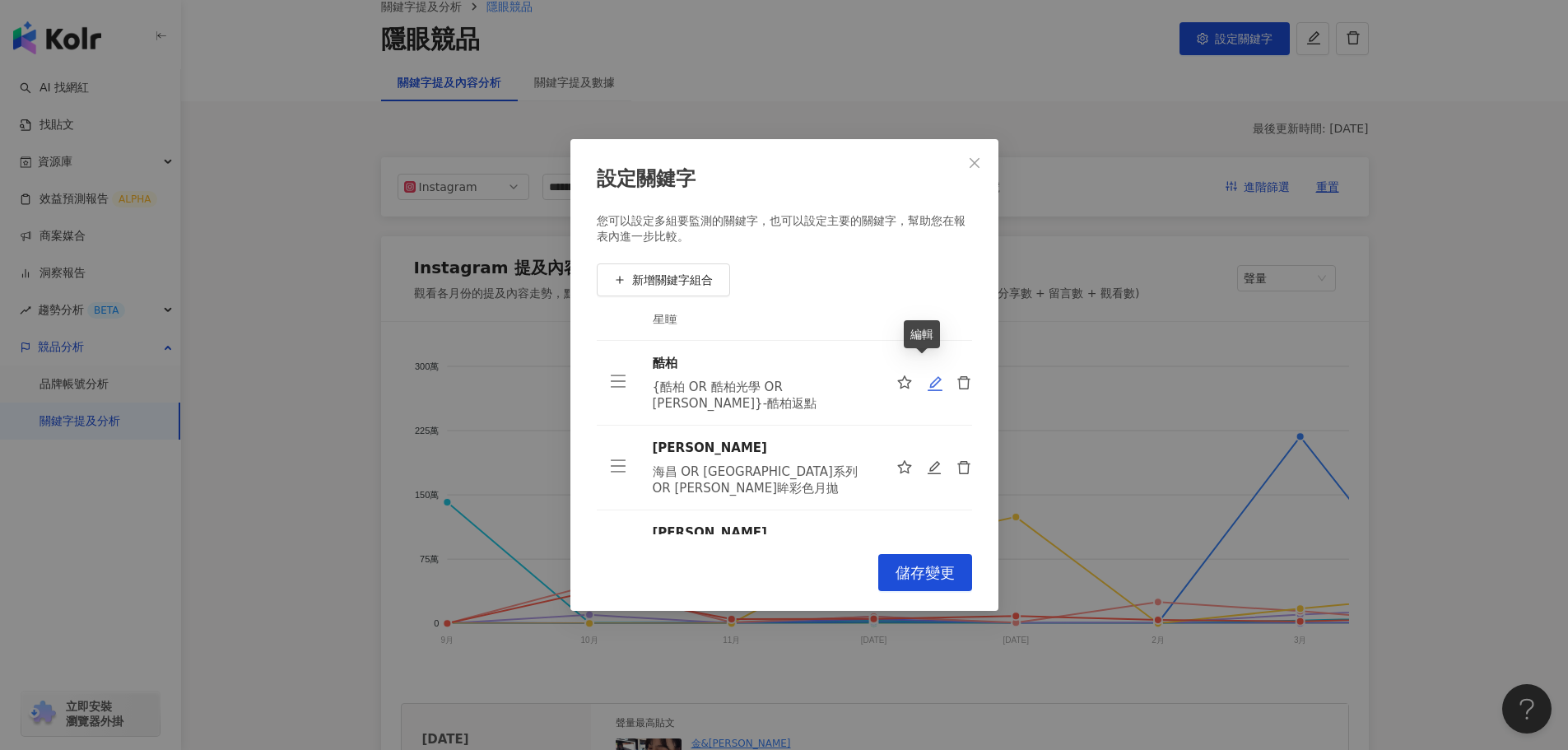
click at [926, 375] on icon "edit" at bounding box center [935, 384] width 16 height 16
type input "**"
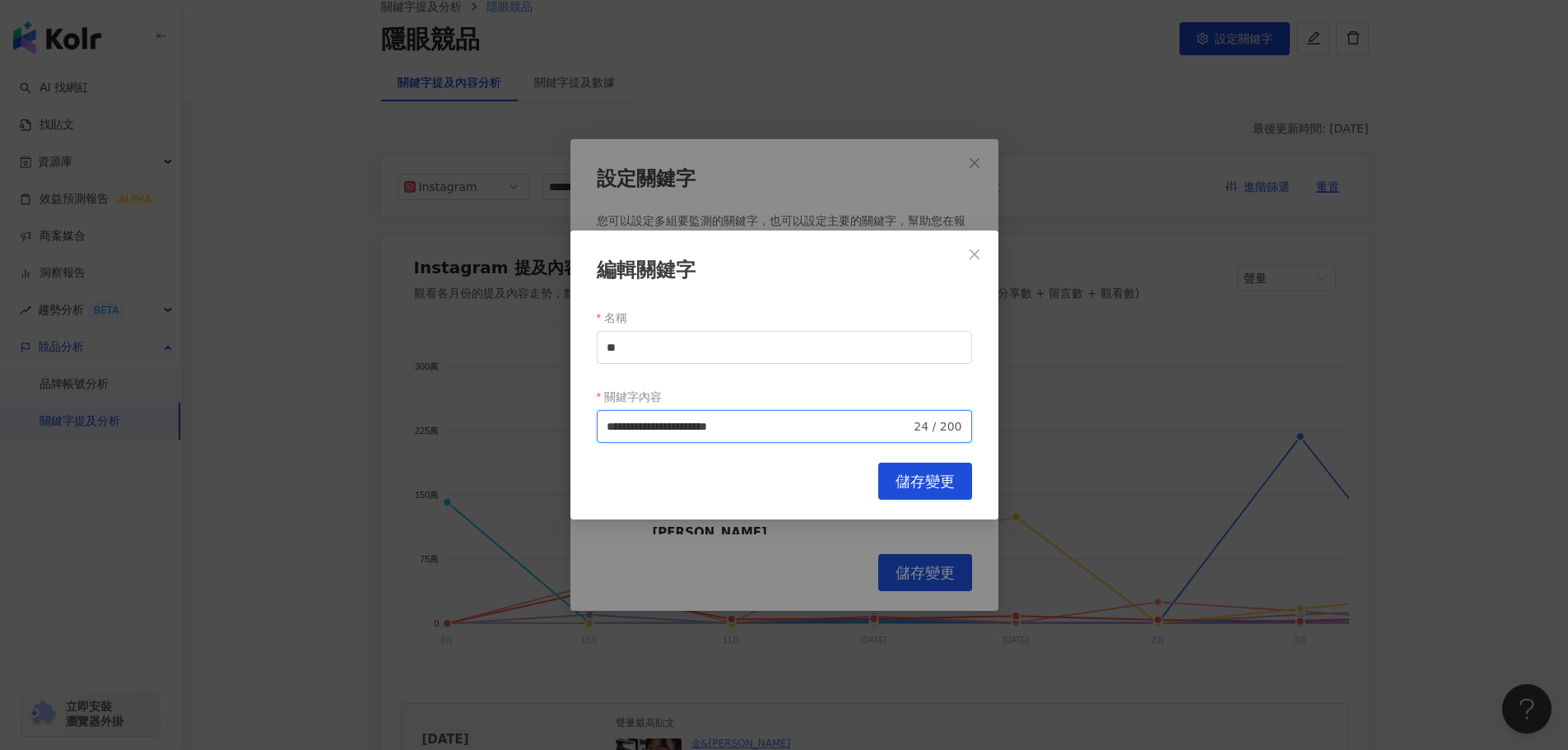
drag, startPoint x: 788, startPoint y: 426, endPoint x: 766, endPoint y: 432, distance: 22.8
click at [766, 432] on input "**********" at bounding box center [759, 427] width 305 height 18
type input "**********"
click at [903, 479] on span "儲存變更" at bounding box center [925, 481] width 59 height 18
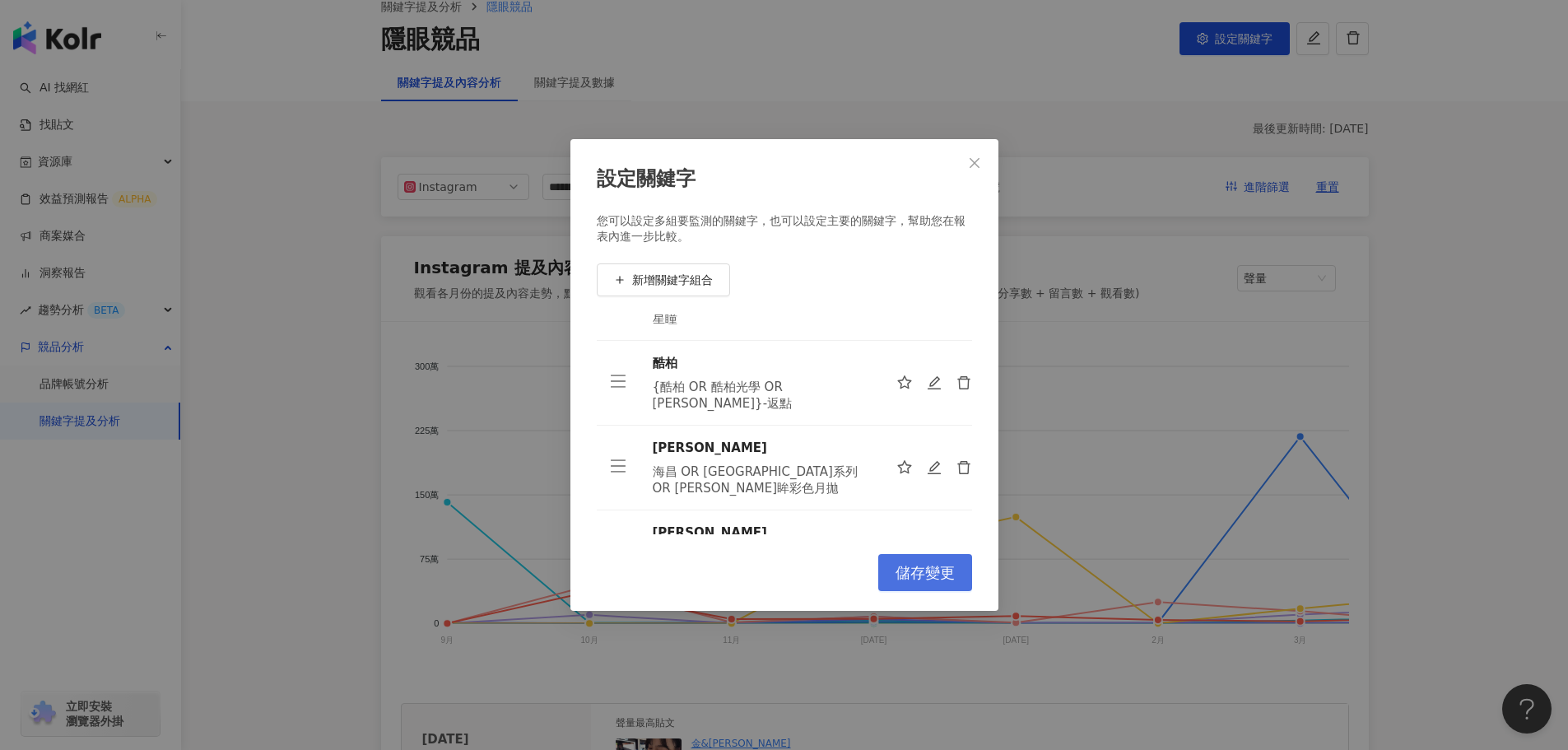
click at [915, 565] on span "儲存變更" at bounding box center [925, 573] width 59 height 18
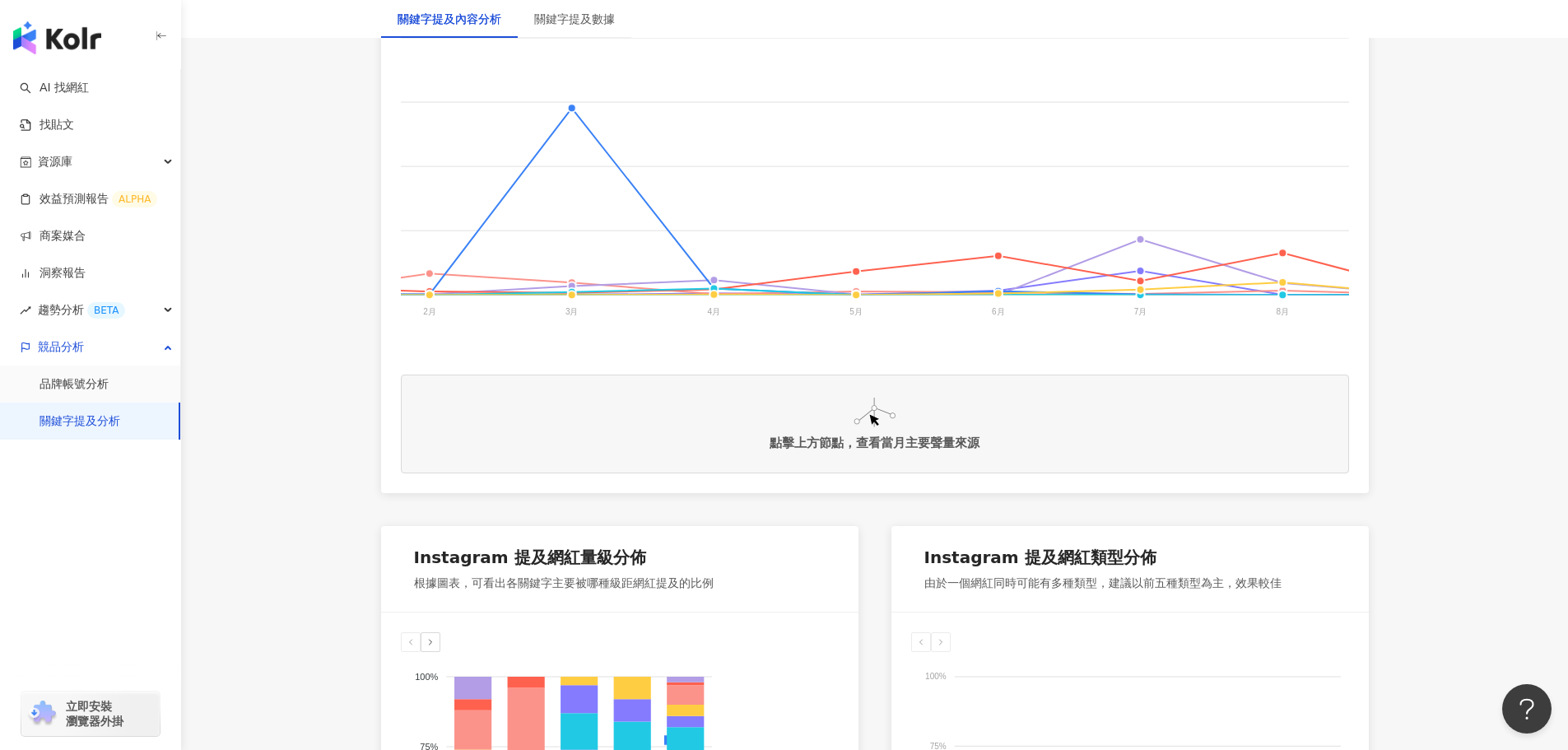
scroll to position [823, 0]
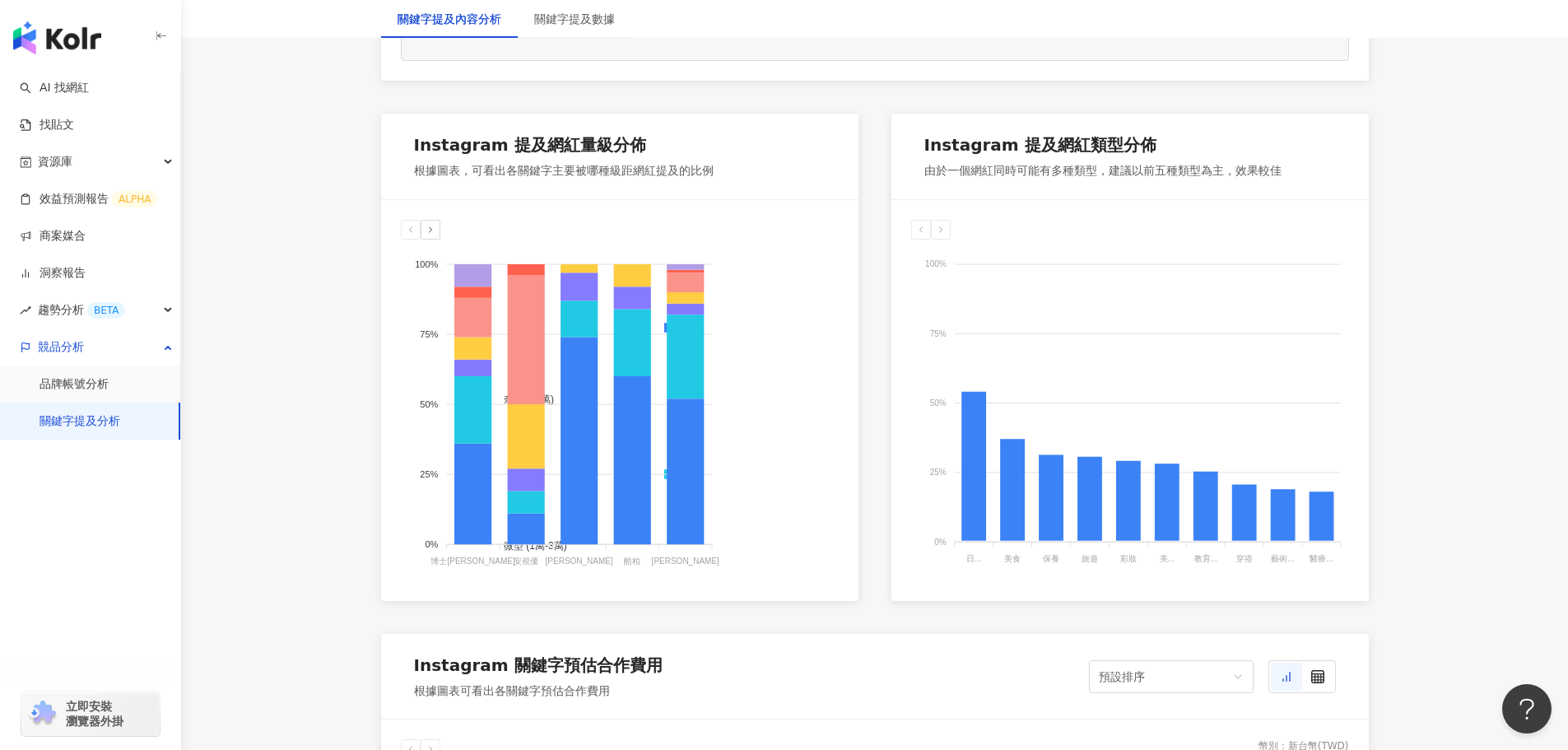
click at [426, 235] on icon at bounding box center [430, 229] width 10 height 10
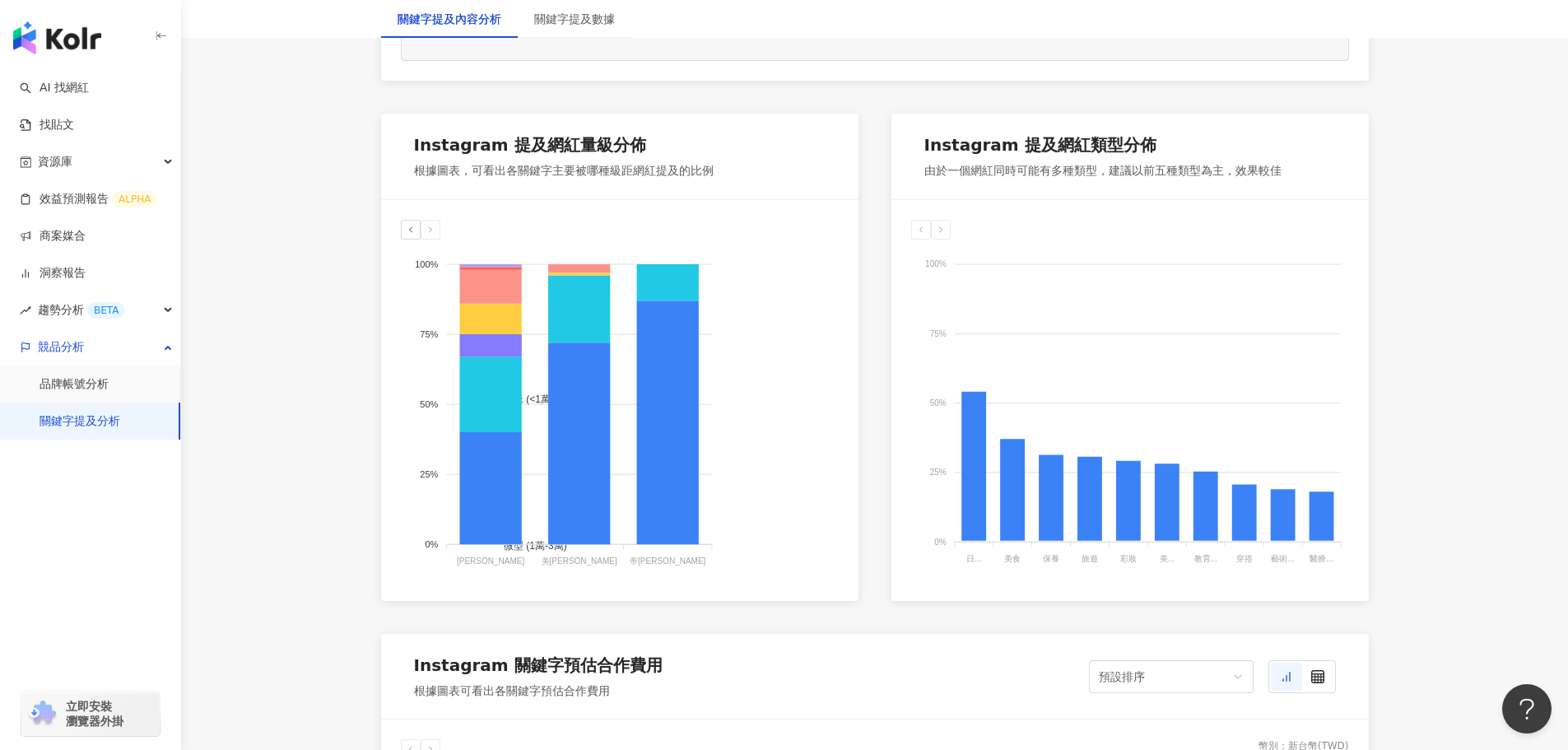
click at [411, 235] on icon at bounding box center [410, 229] width 10 height 10
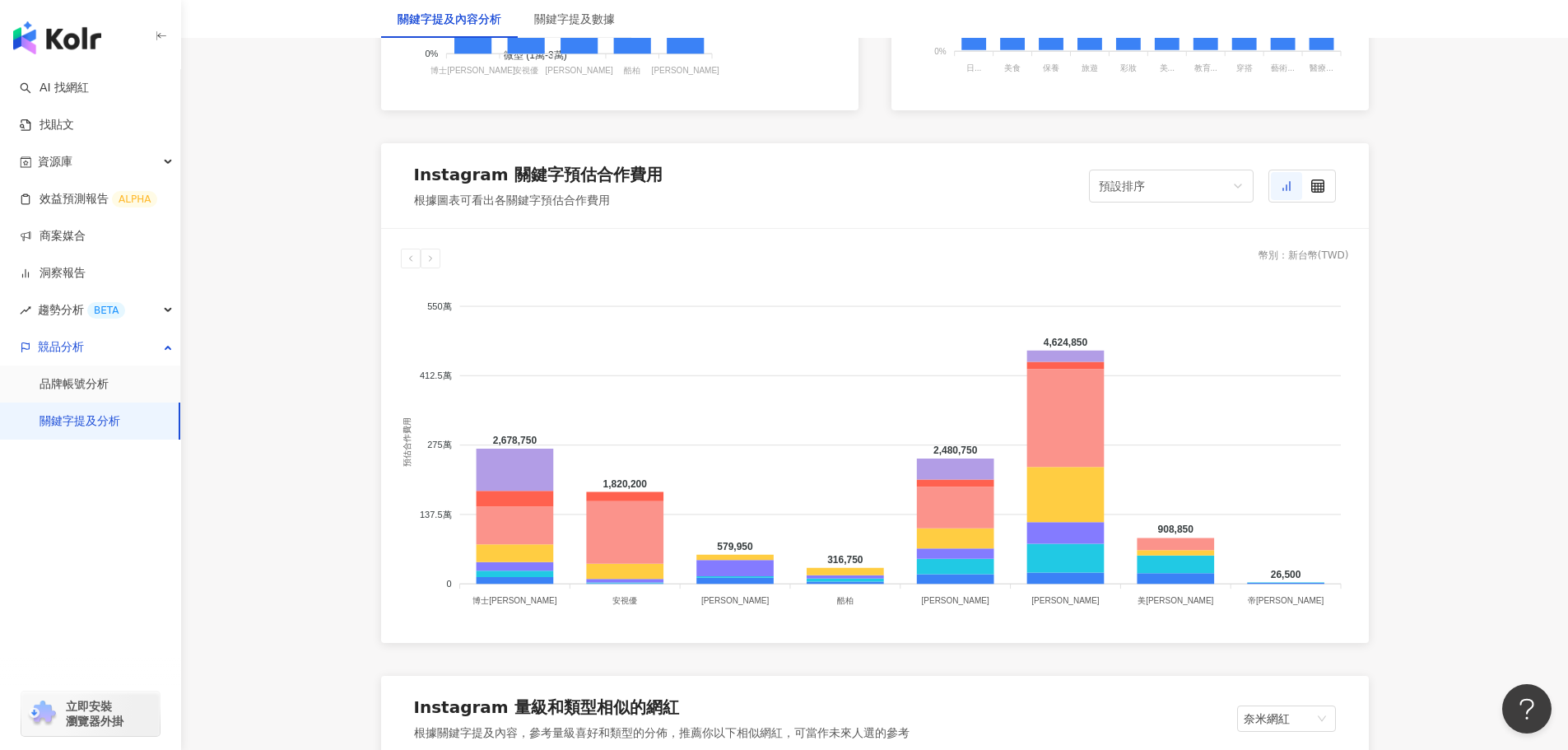
scroll to position [1317, 0]
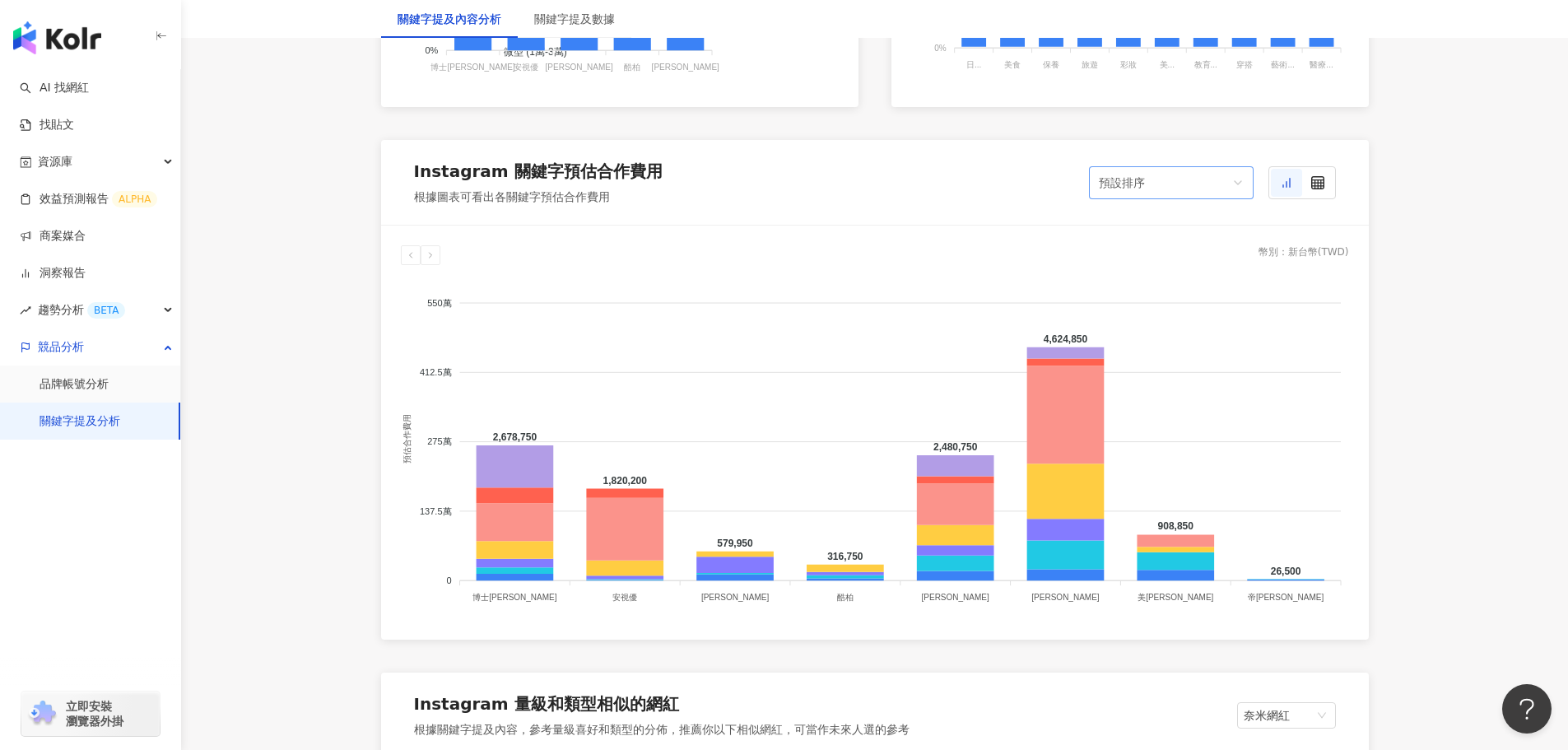
click at [1177, 191] on div "預設排序" at bounding box center [1163, 182] width 130 height 31
drag, startPoint x: 289, startPoint y: 503, endPoint x: 338, endPoint y: 511, distance: 49.6
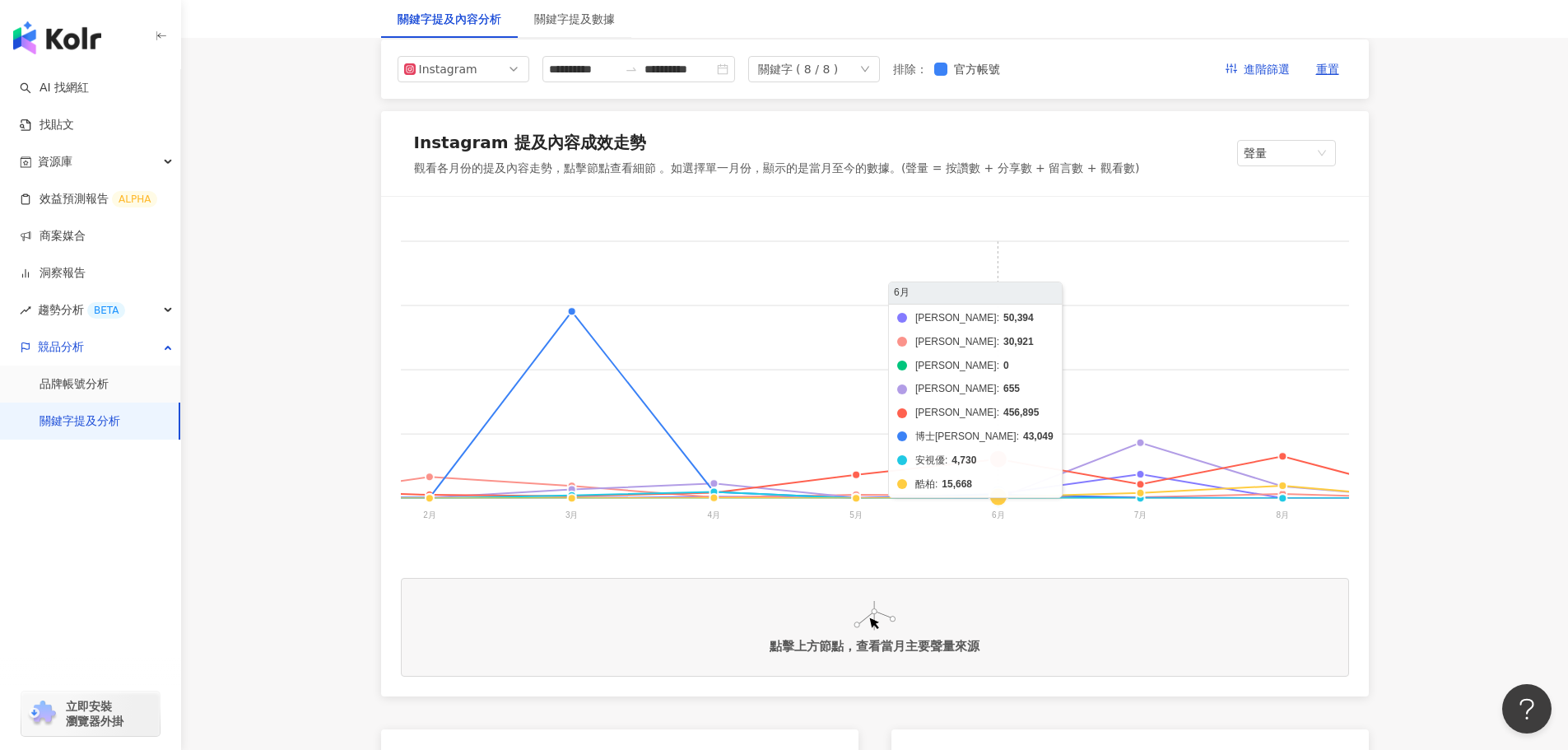
scroll to position [0, 0]
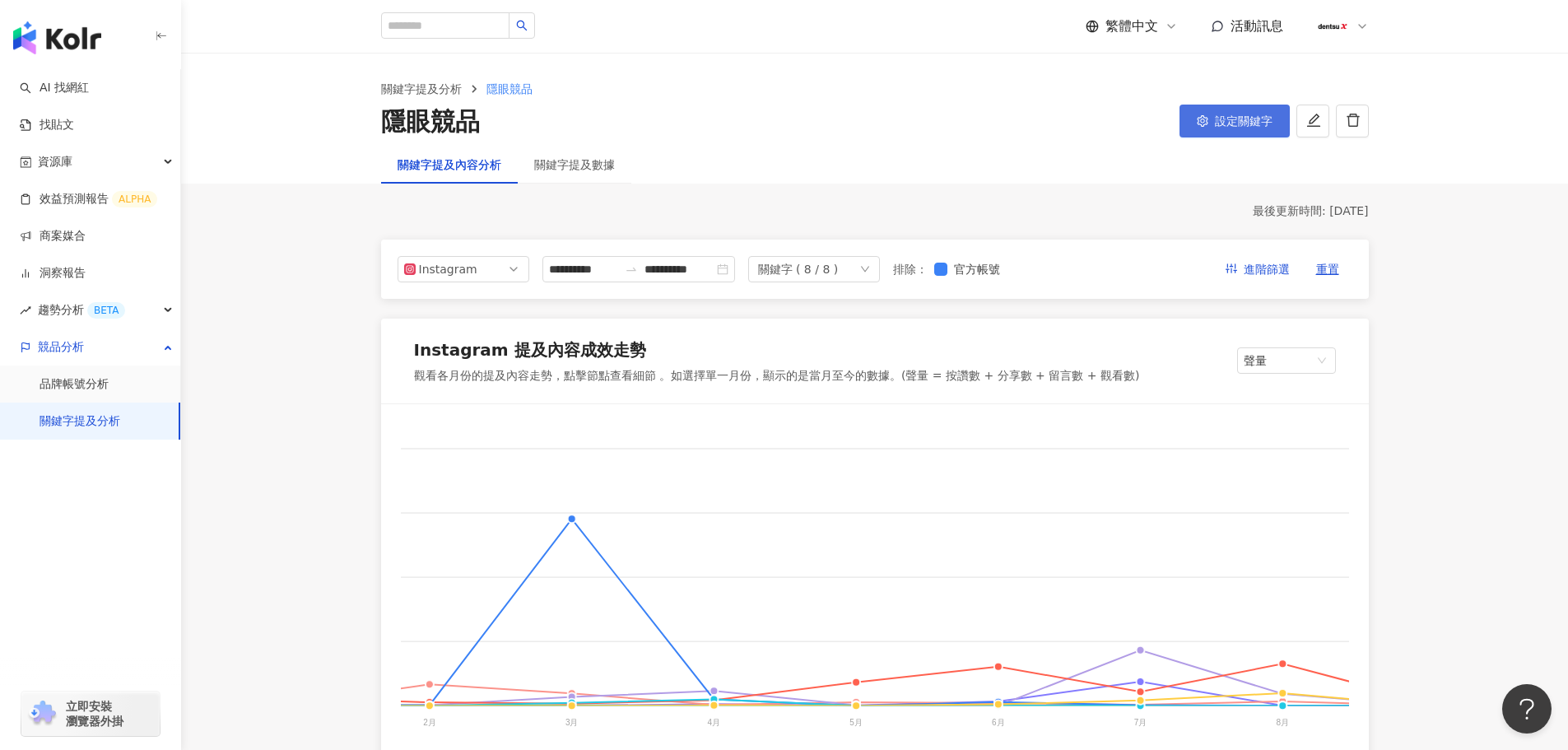
click at [1224, 125] on span "設定關鍵字" at bounding box center [1244, 121] width 57 height 13
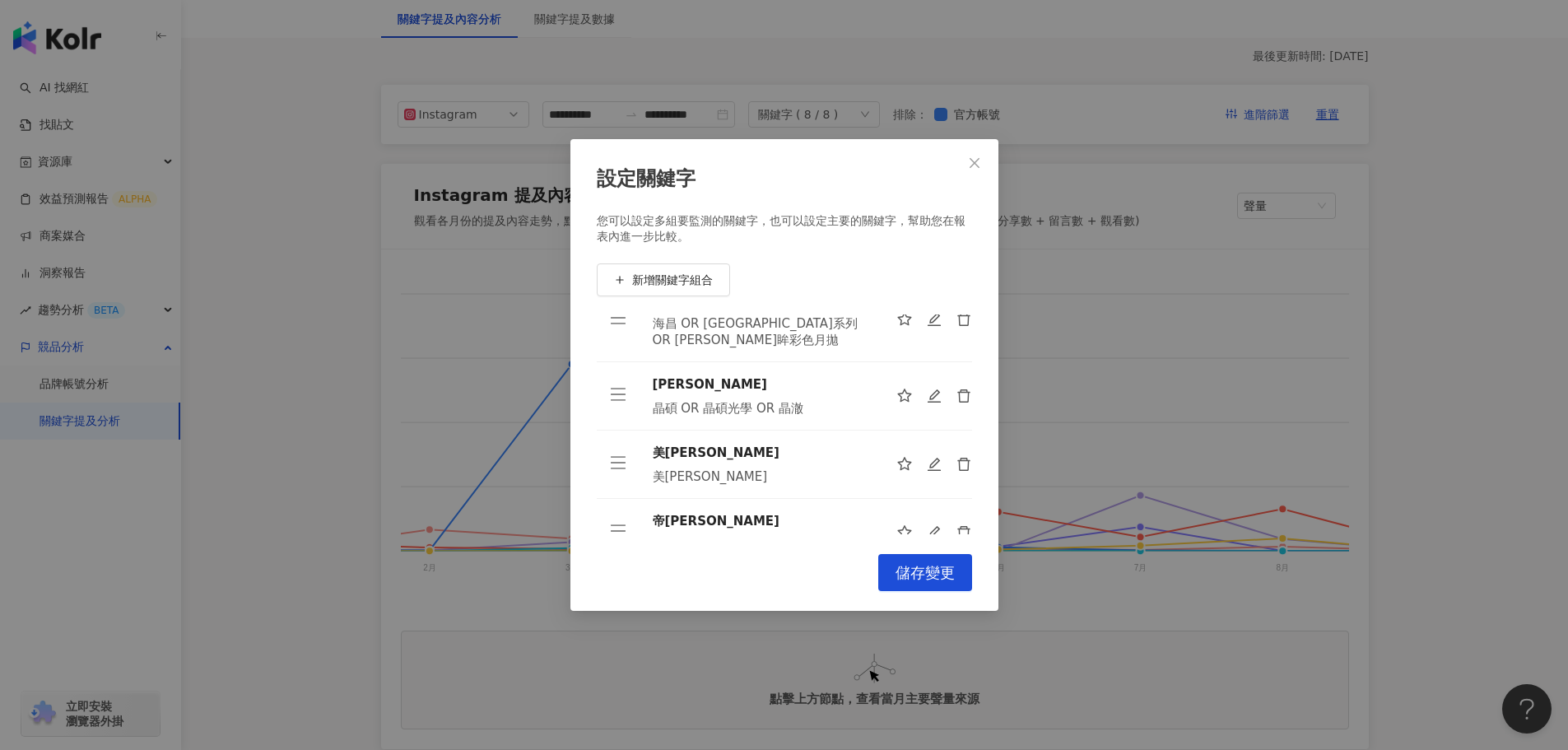
scroll to position [165, 0]
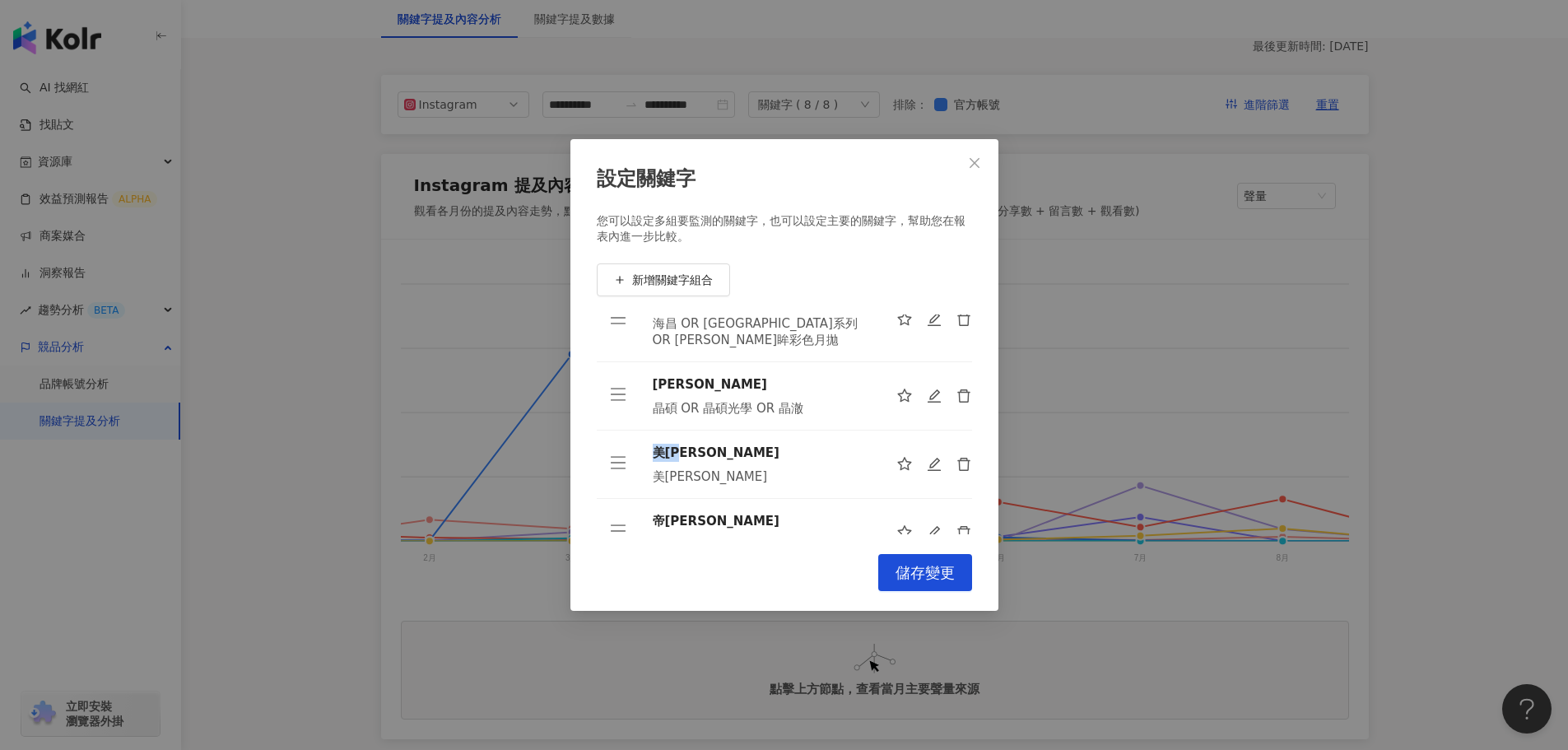
drag, startPoint x: 699, startPoint y: 422, endPoint x: 652, endPoint y: 422, distance: 47.0
click at [652, 444] on div "美[PERSON_NAME]" at bounding box center [761, 453] width 218 height 18
copy div "美[PERSON_NAME]"
click at [797, 469] on div "美[PERSON_NAME]" at bounding box center [761, 477] width 218 height 16
click at [926, 457] on icon "edit" at bounding box center [935, 465] width 16 height 16
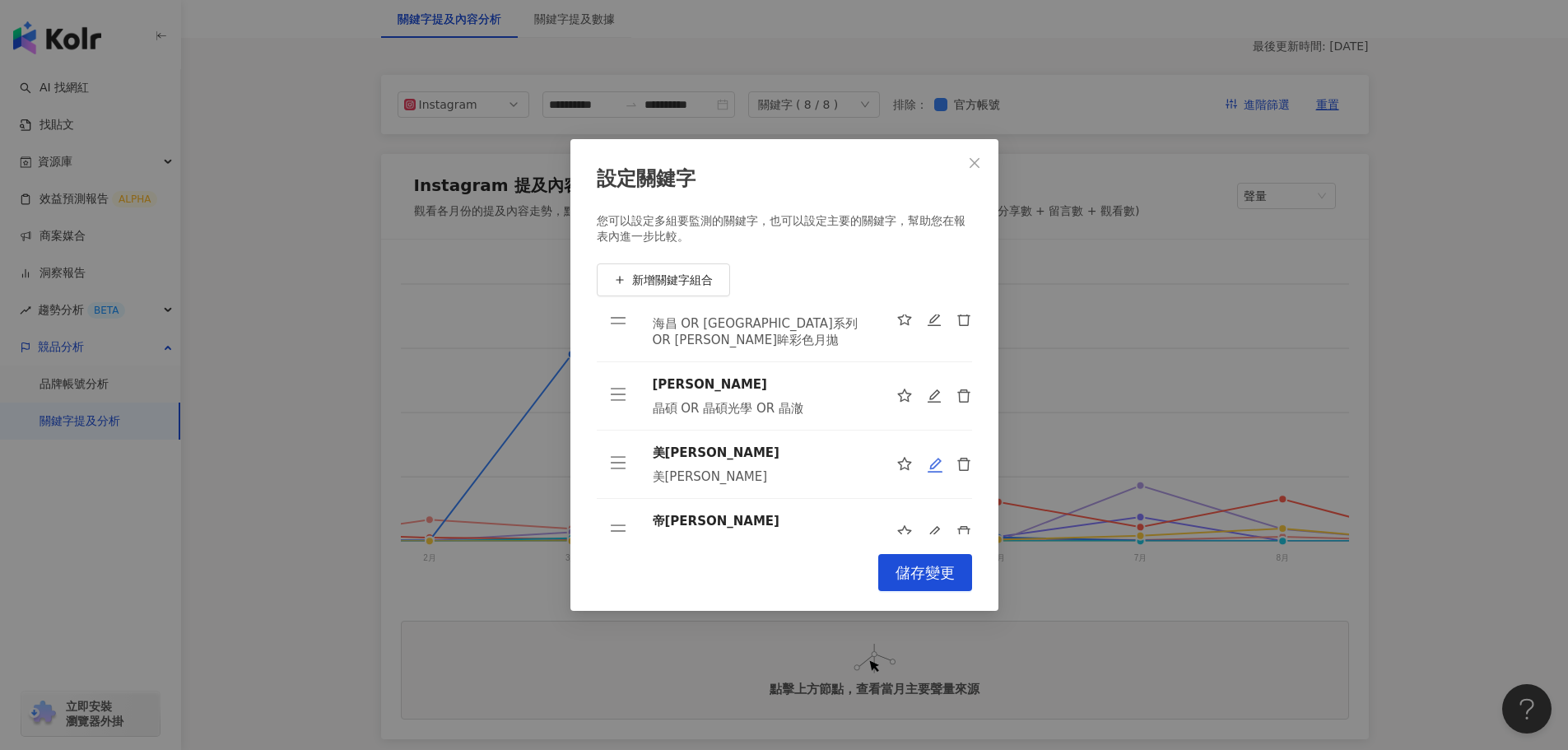
type input "***"
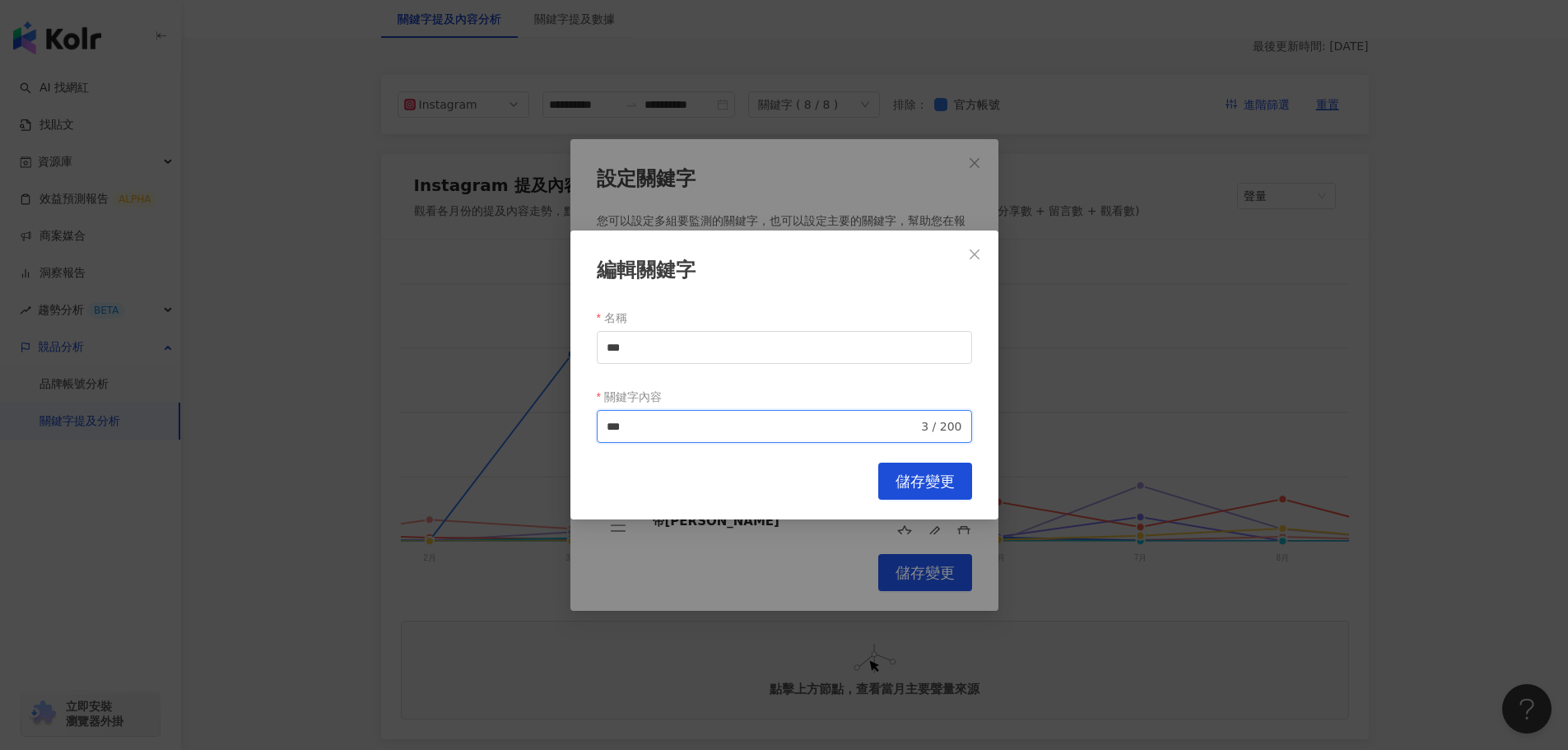
click at [692, 420] on input "***" at bounding box center [762, 427] width 312 height 18
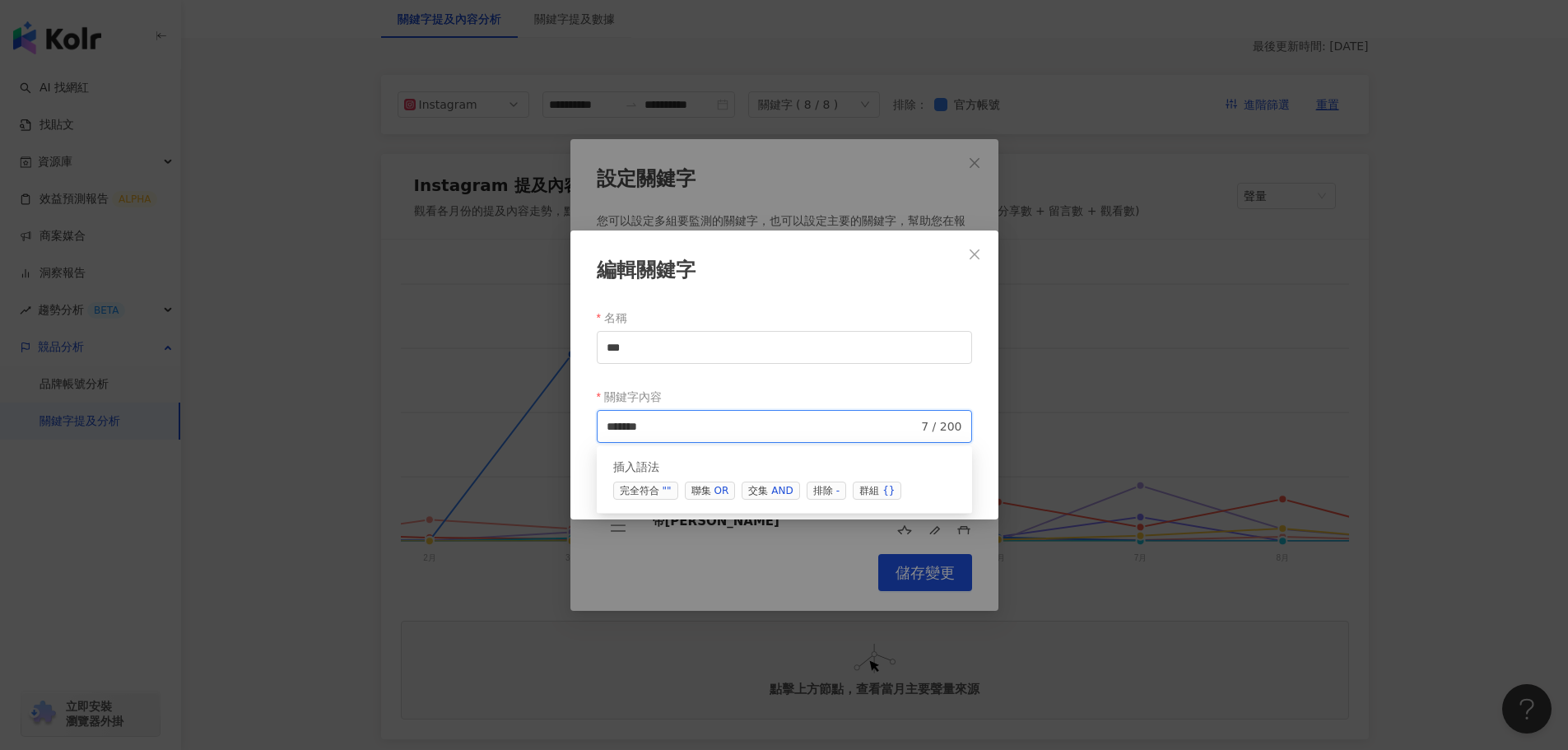
paste input "****"
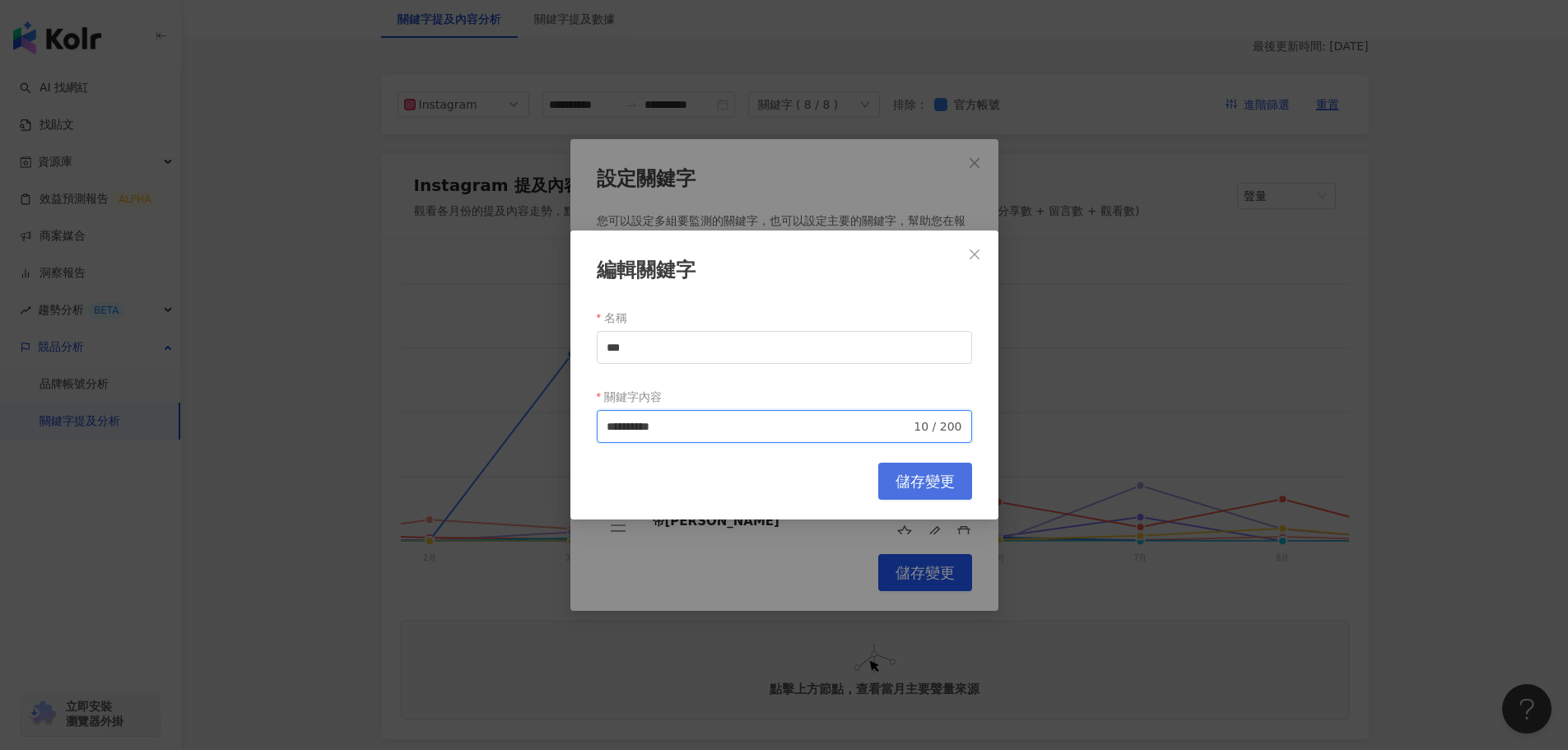
type input "**********"
click at [887, 485] on button "儲存變更" at bounding box center [925, 480] width 94 height 37
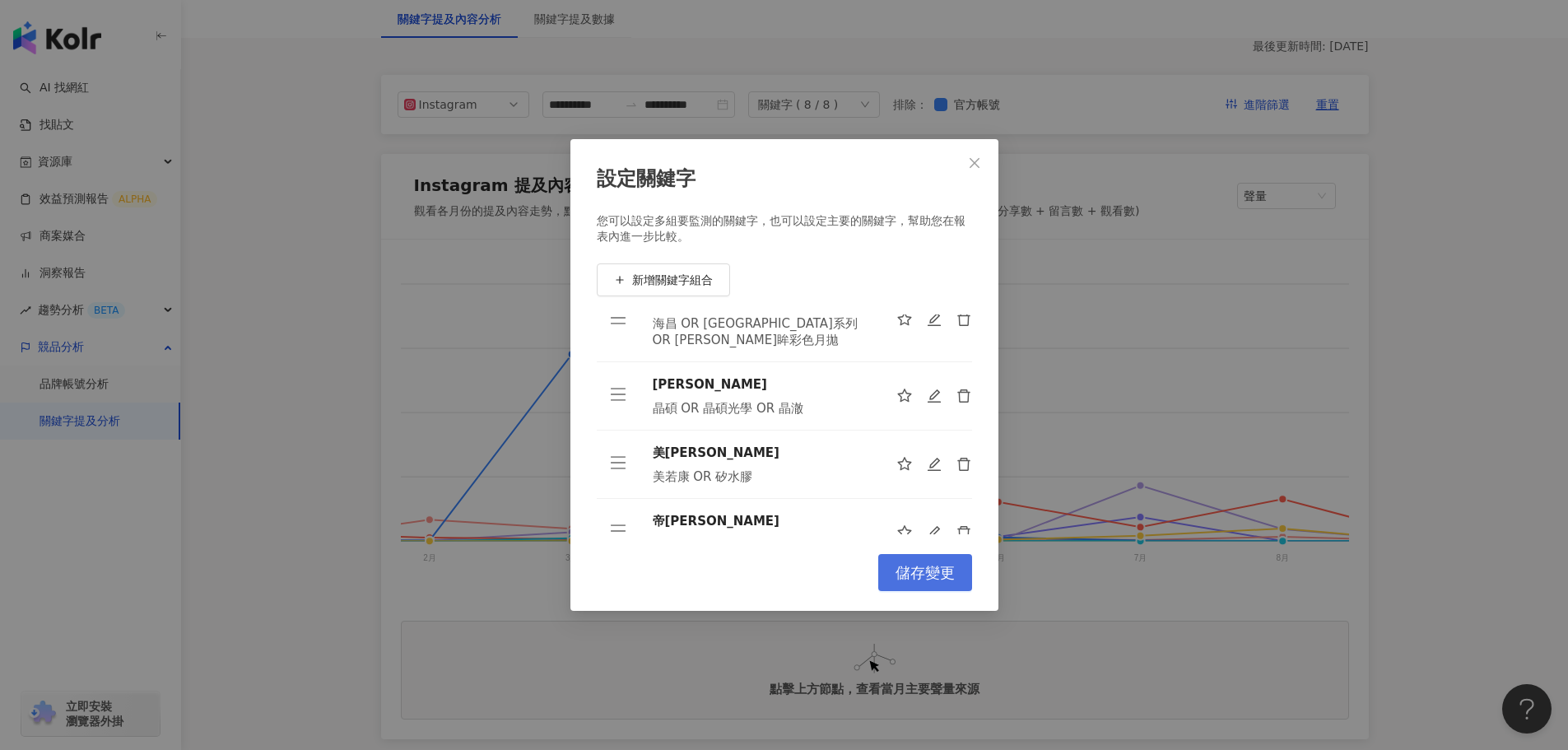
click at [935, 575] on span "儲存變更" at bounding box center [925, 573] width 59 height 18
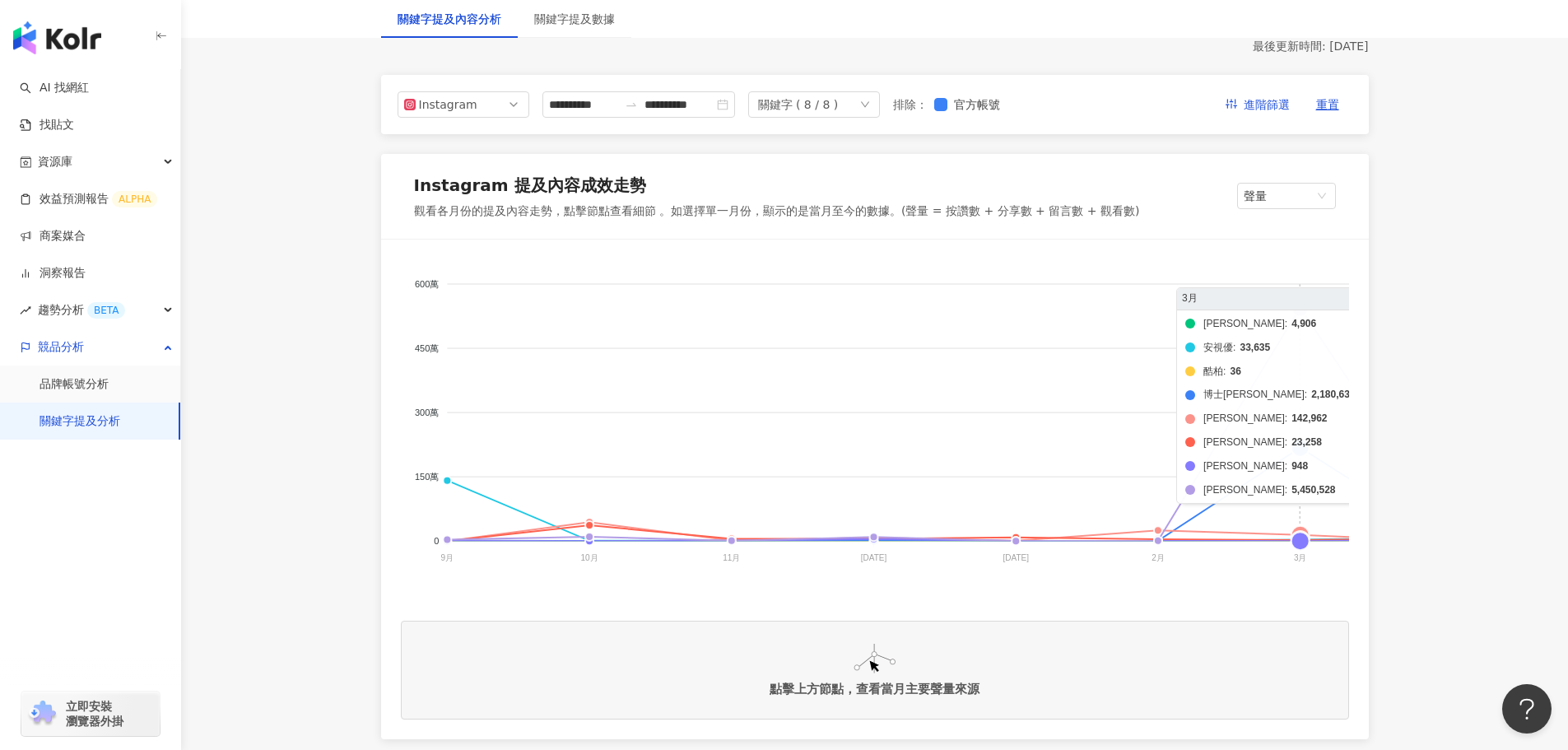
click at [1297, 315] on foreignobject "帝康 安視優 酷柏 博士倫 海昌 晶碩 愛爾康 美若康" at bounding box center [1280, 423] width 1761 height 329
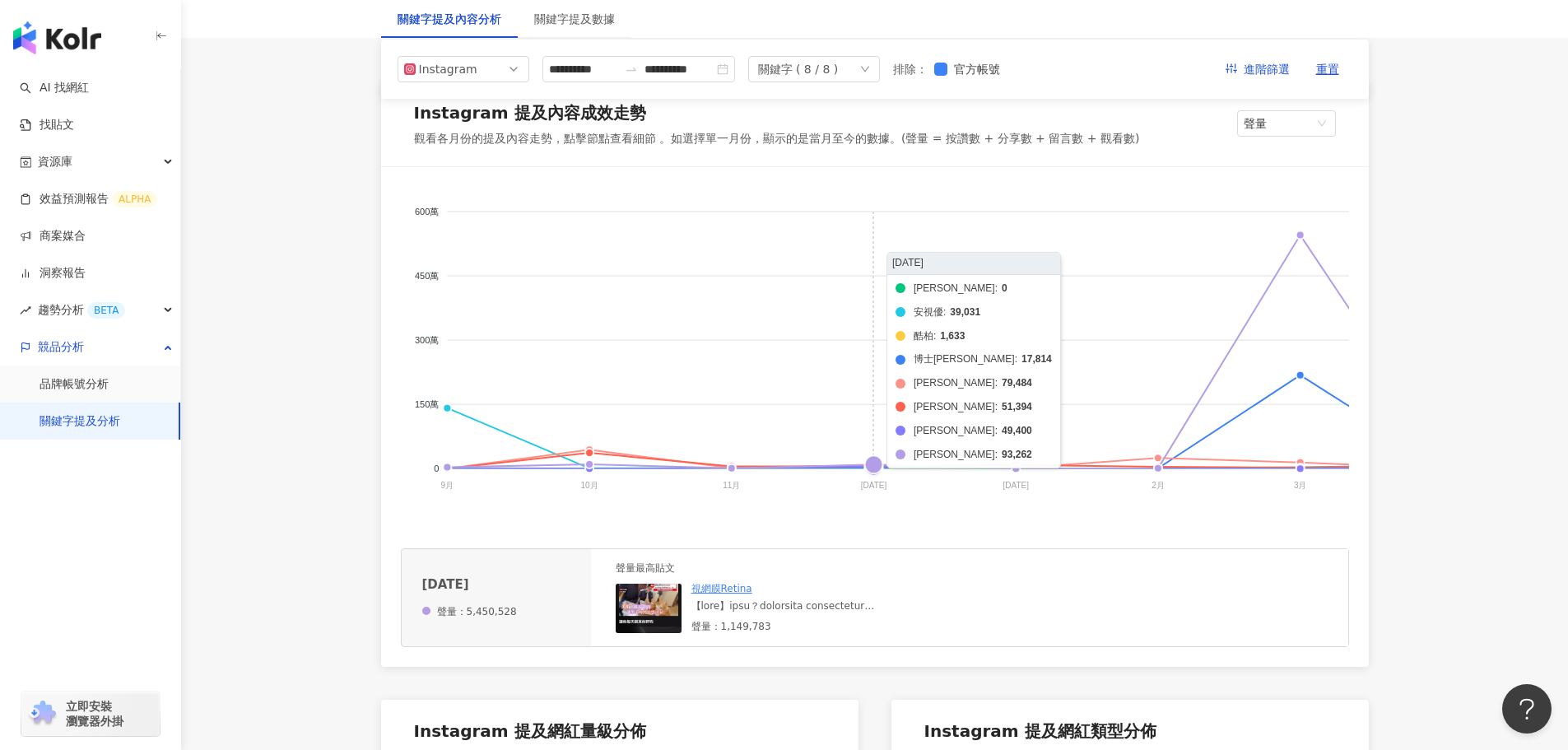
scroll to position [329, 0]
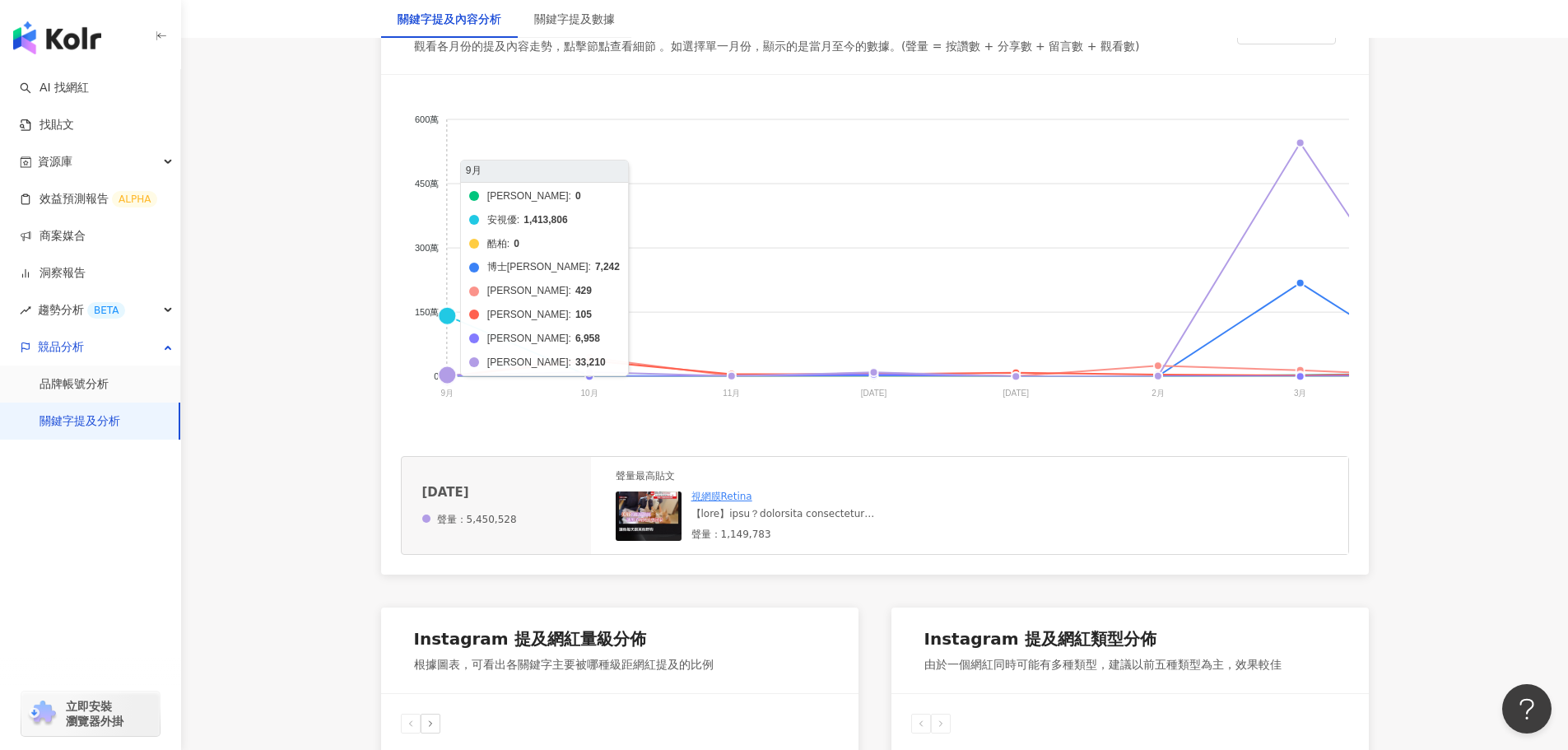
click at [448, 316] on foreignobject "帝康 安視優 酷柏 博士倫 海昌 晶碩 愛爾康 美若康" at bounding box center [1280, 259] width 1761 height 329
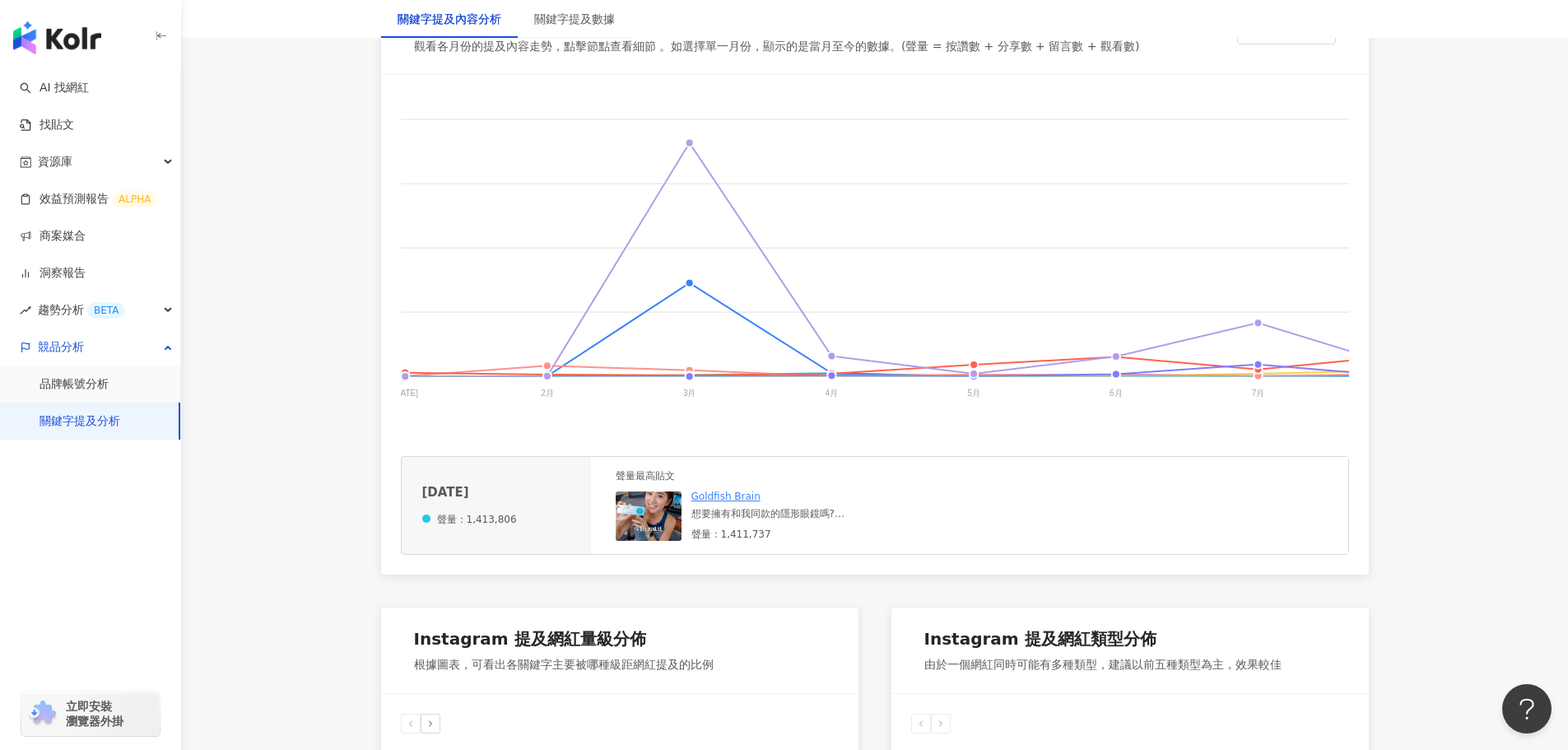
scroll to position [0, 612]
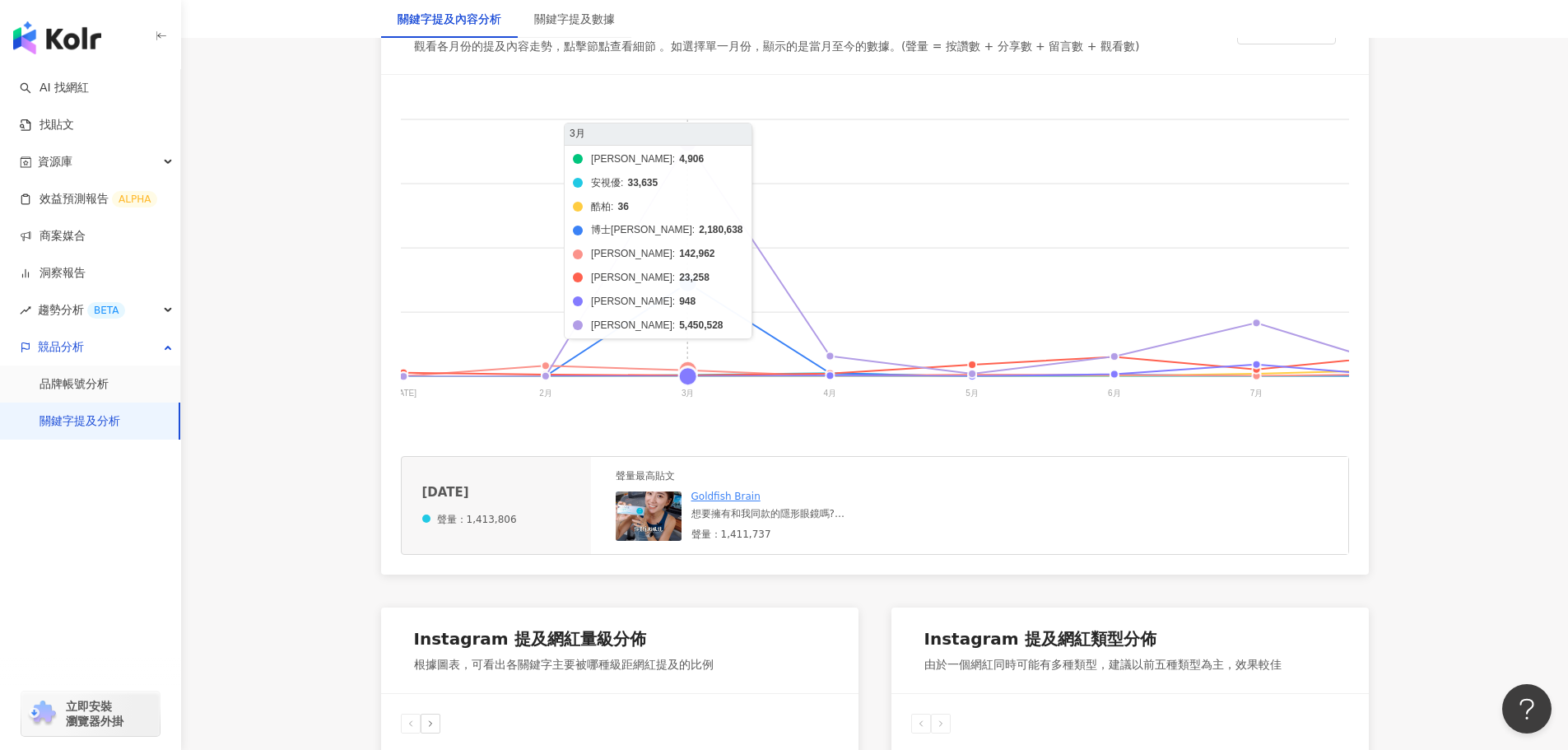
click at [691, 289] on foreignobject "帝康 安視優 酷柏 博士倫 海昌 晶碩 愛爾康 美若康" at bounding box center [668, 259] width 1761 height 329
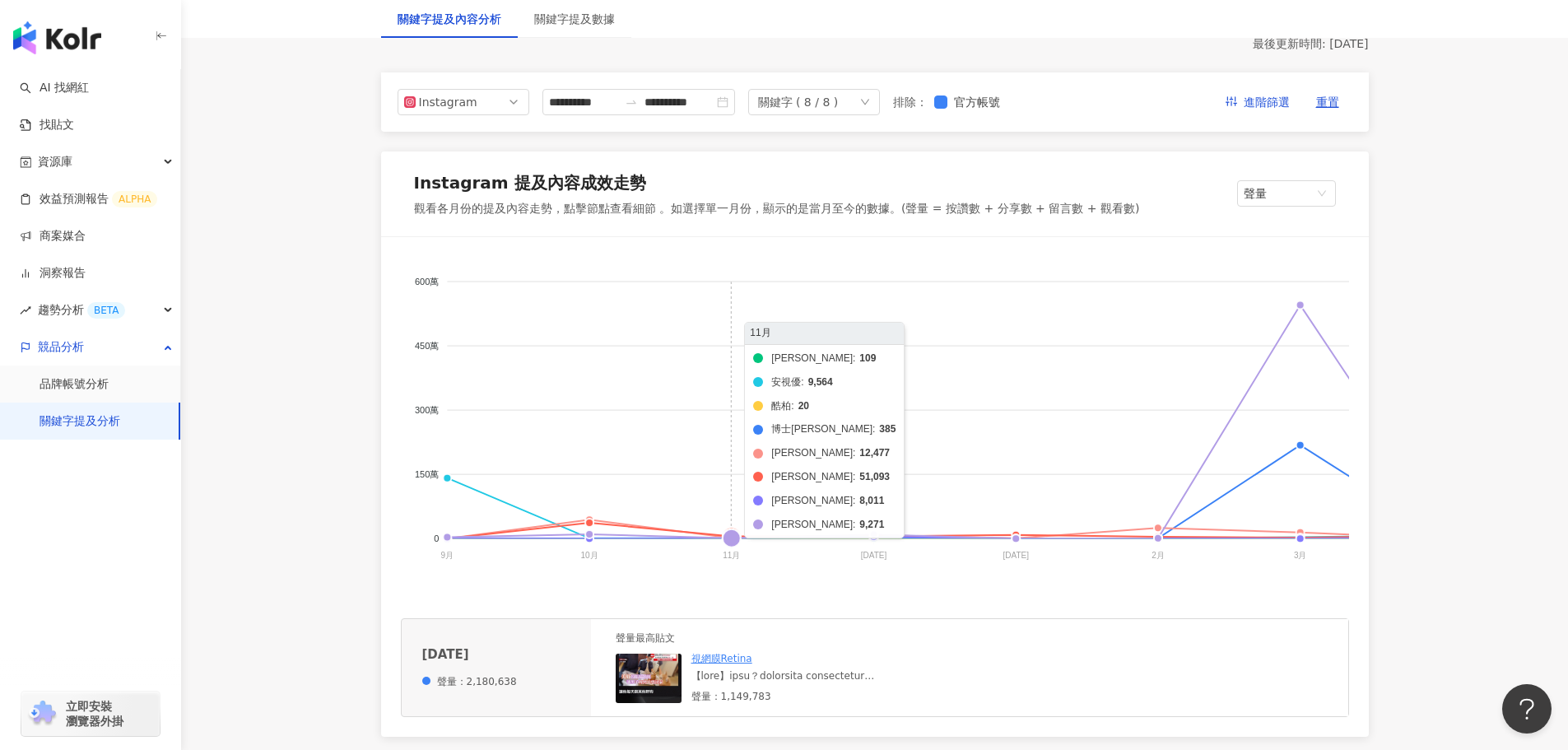
scroll to position [0, 0]
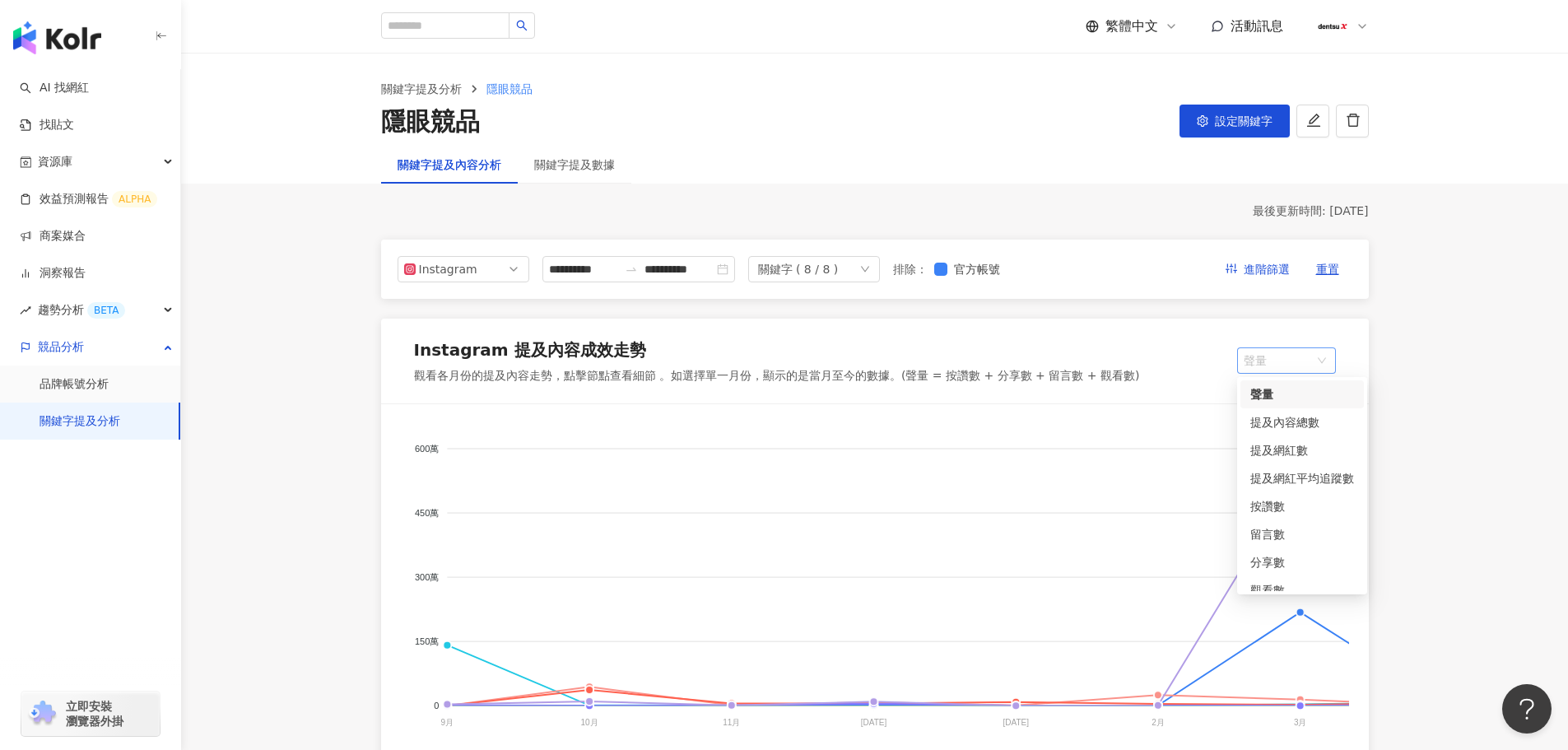
click at [1268, 360] on span "聲量" at bounding box center [1287, 361] width 86 height 25
click at [1282, 426] on div "提及內容總數" at bounding box center [1302, 422] width 104 height 18
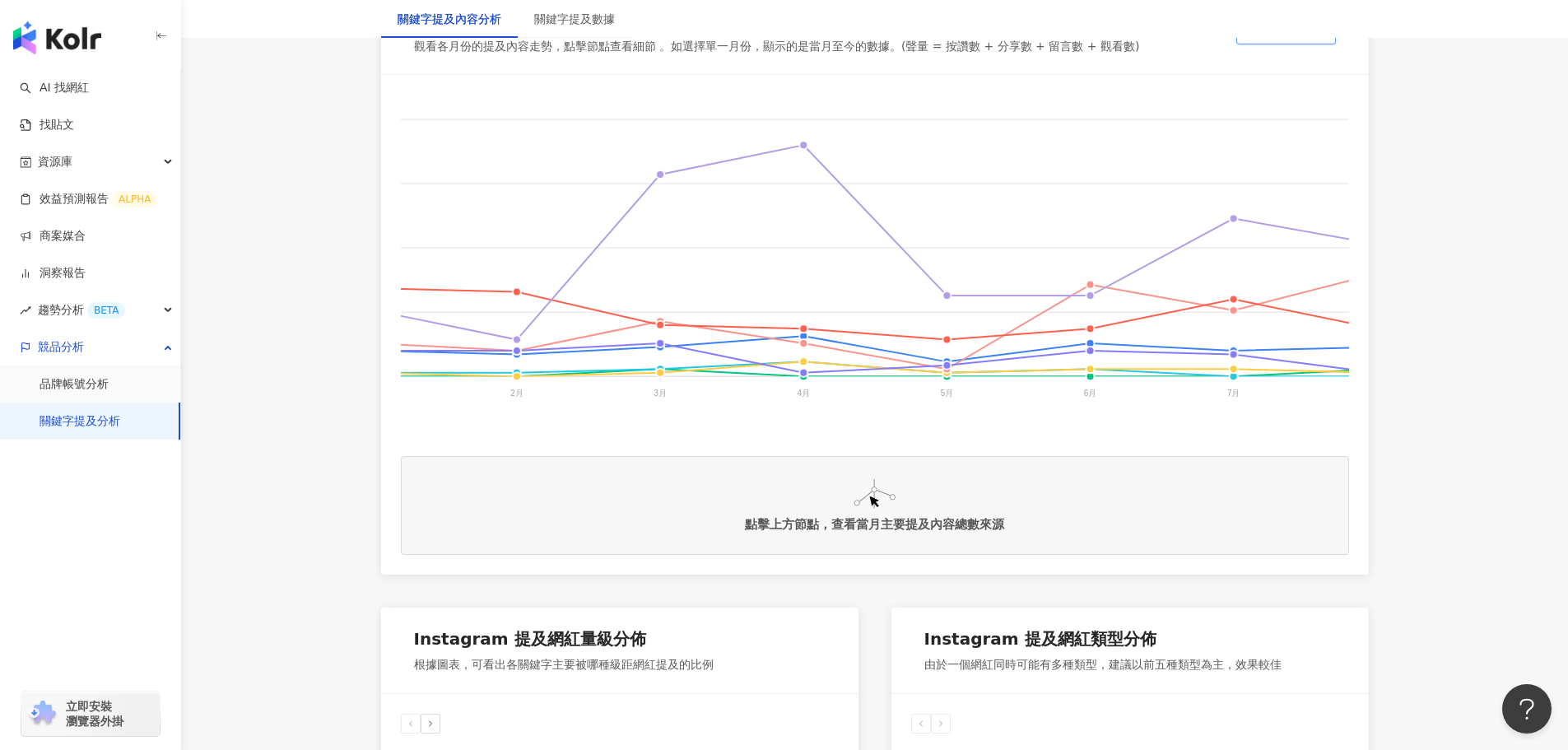
scroll to position [0, 628]
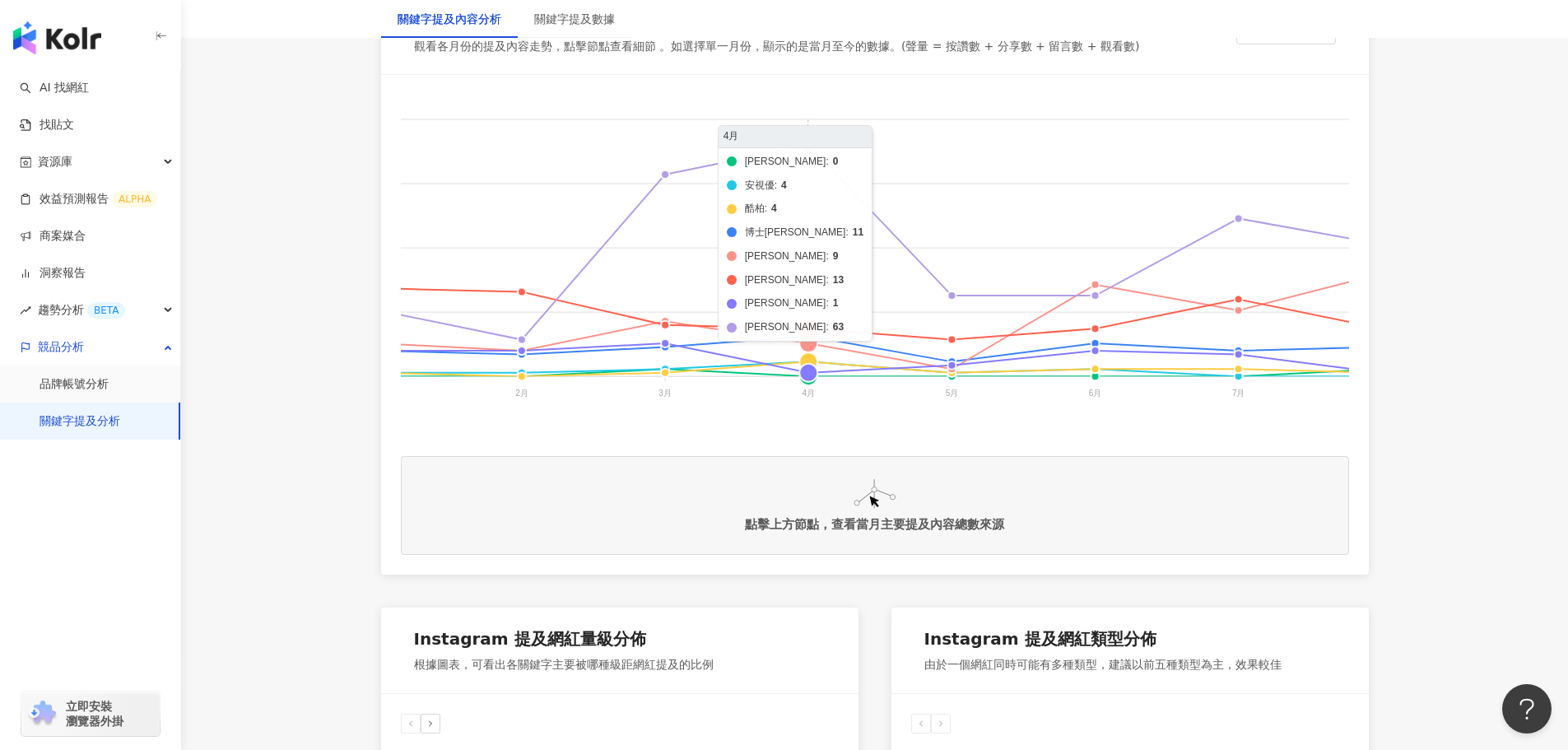
click at [809, 147] on foreignobject "帝康 安視優 酷柏 博士倫 海昌 晶碩 愛爾康 美若康" at bounding box center [652, 259] width 1761 height 329
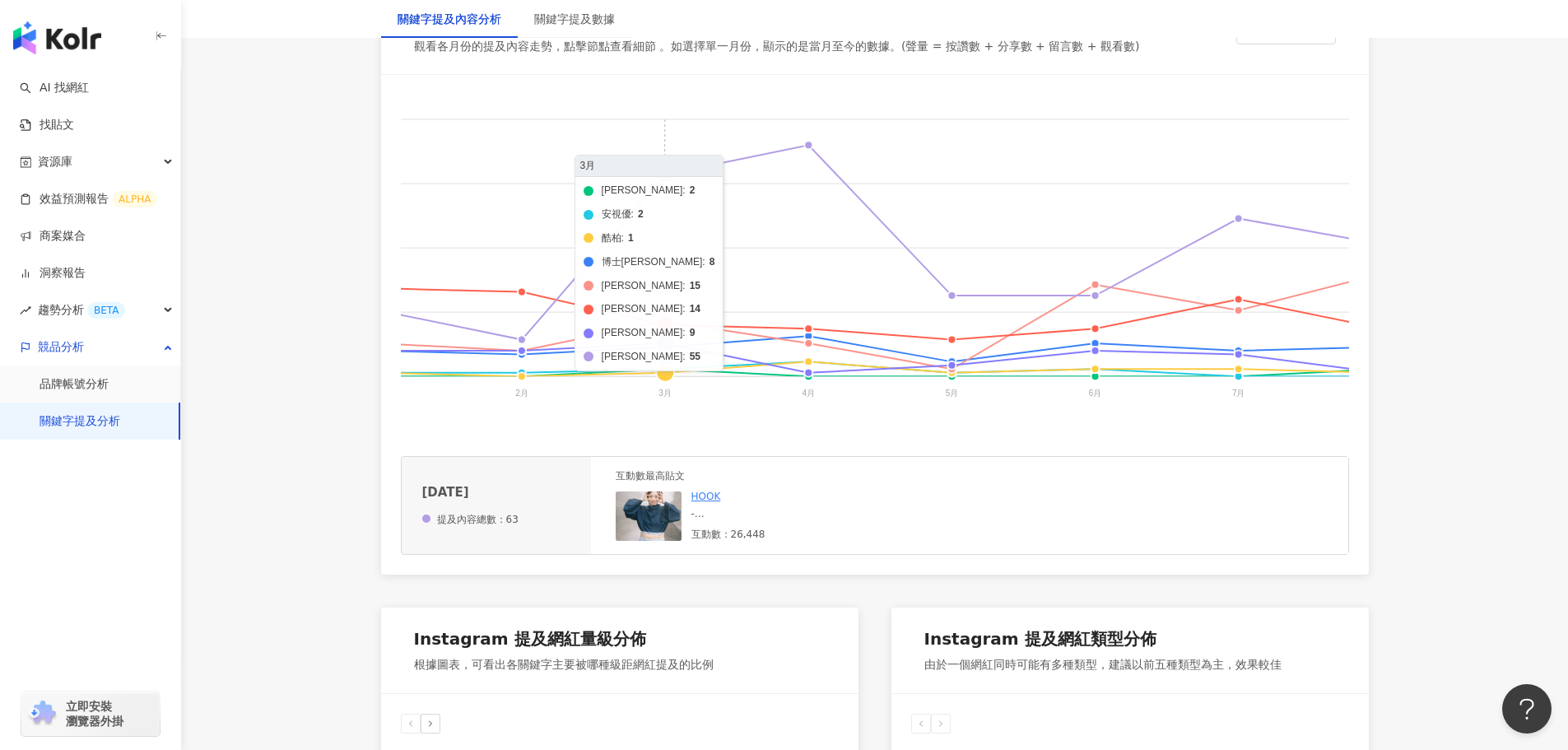
click at [669, 178] on foreignobject "帝康 安視優 酷柏 博士倫 海昌 晶碩 愛爾康 美若康" at bounding box center [652, 259] width 1761 height 329
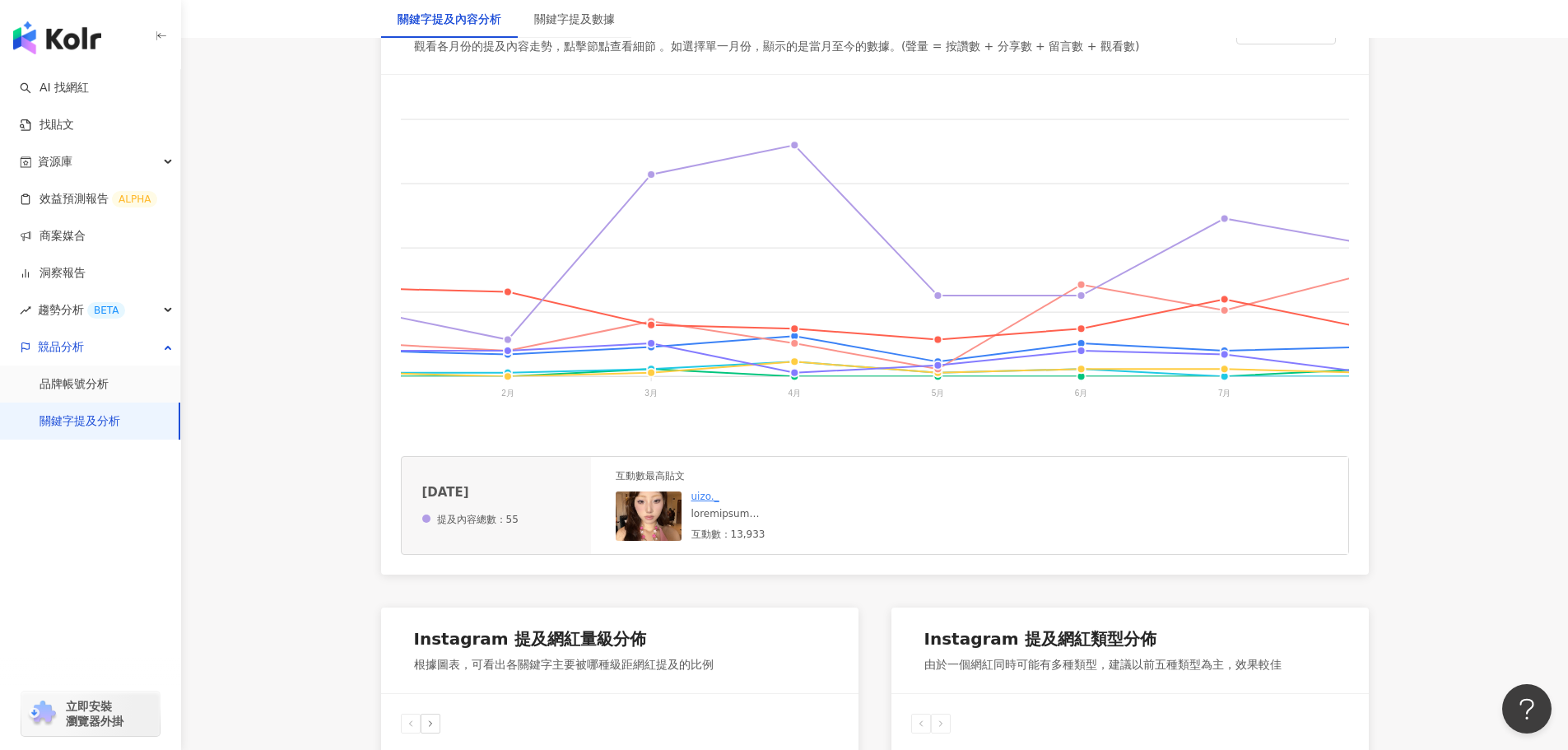
scroll to position [0, 691]
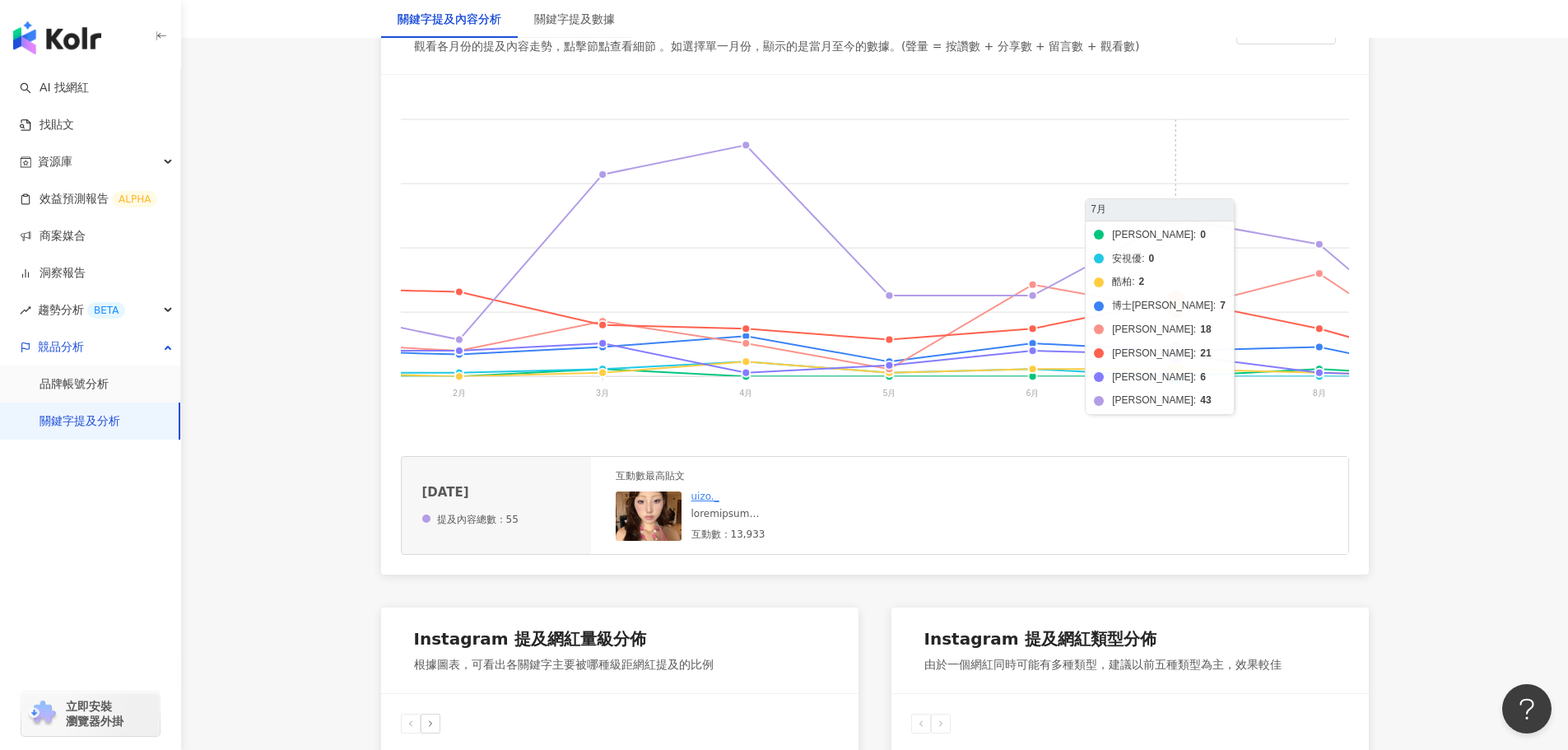
click at [1178, 220] on foreignobject "帝康 安視優 酷柏 博士倫 海昌 晶碩 愛爾康 美若康" at bounding box center [590, 259] width 1761 height 329
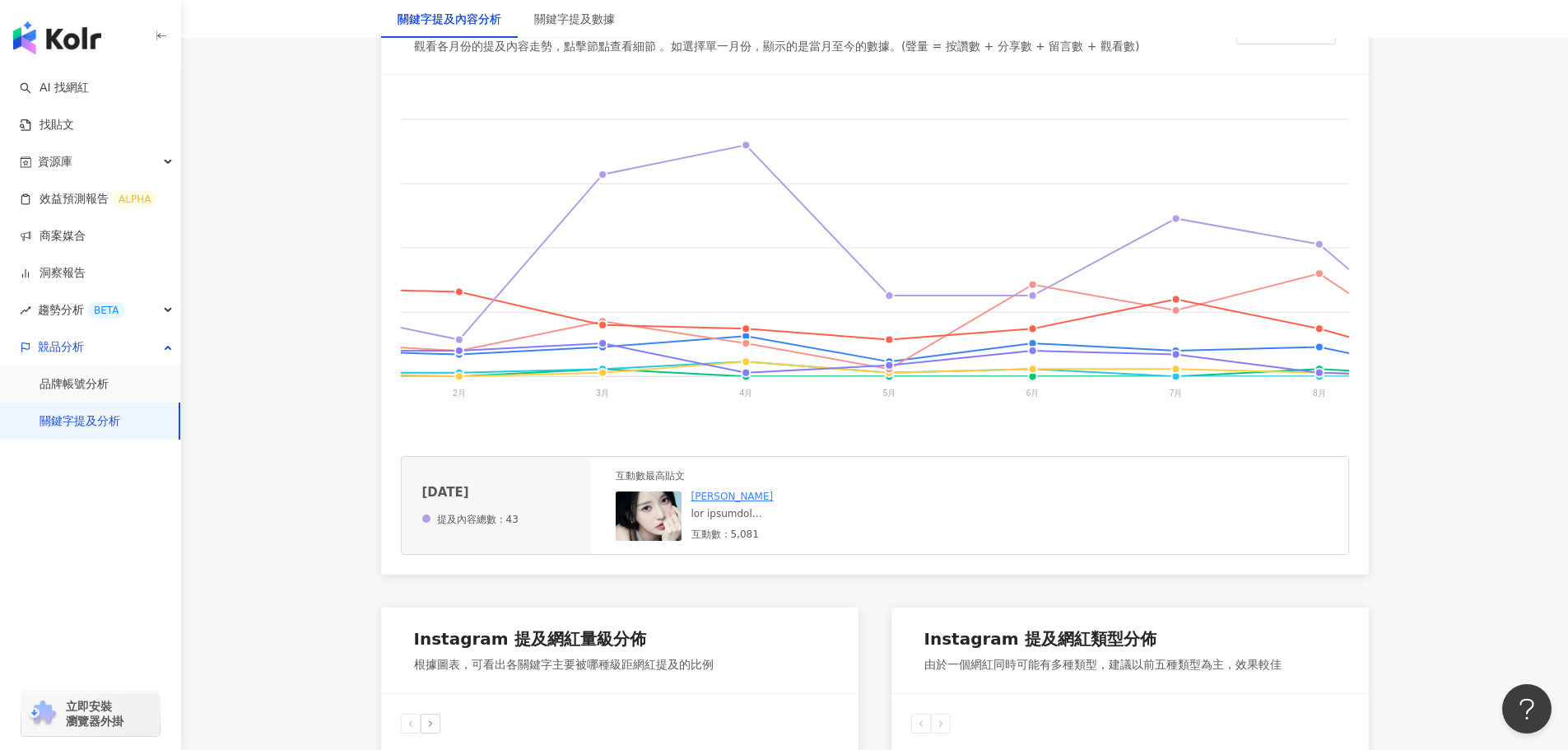
click at [756, 521] on div at bounding box center [815, 514] width 247 height 14
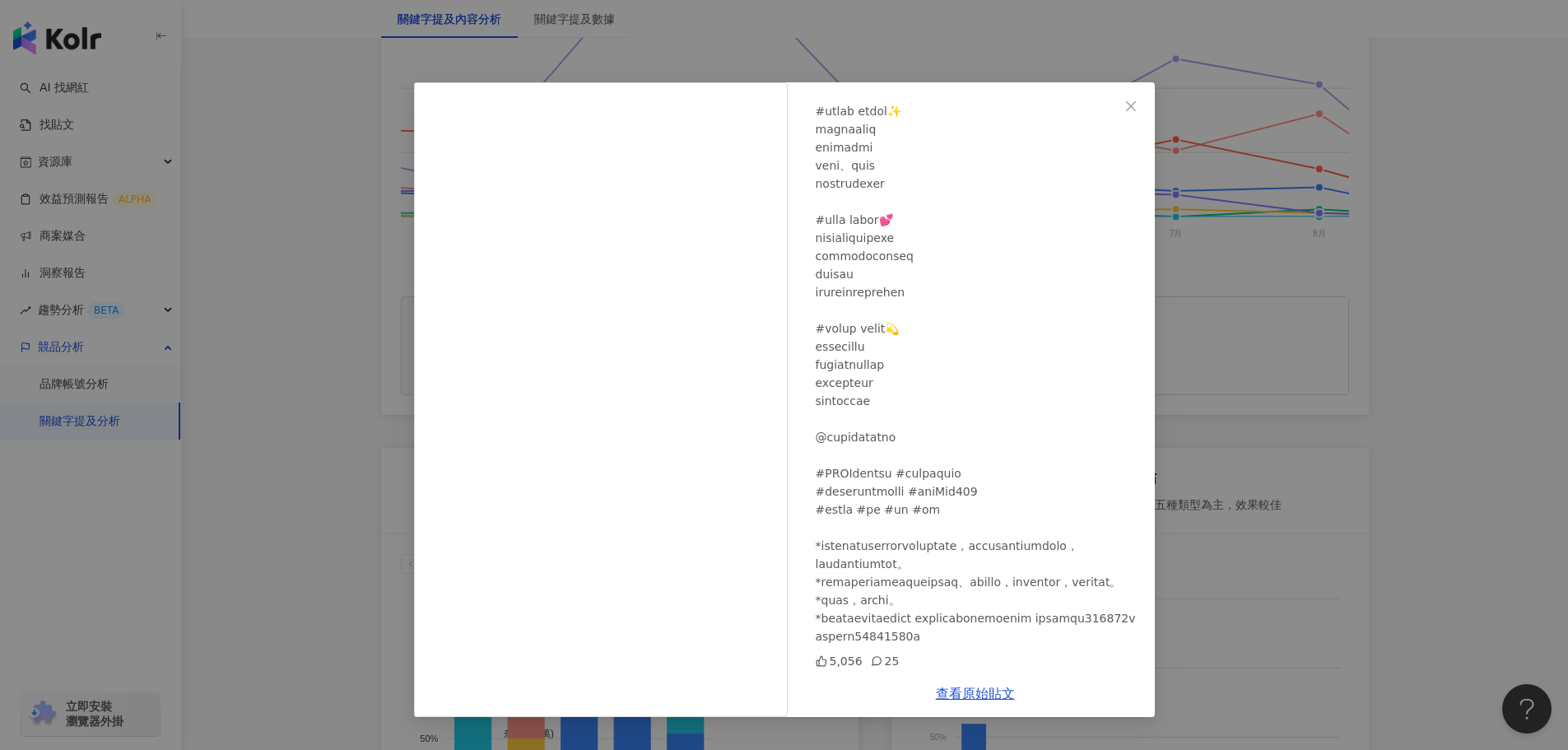
scroll to position [741, 0]
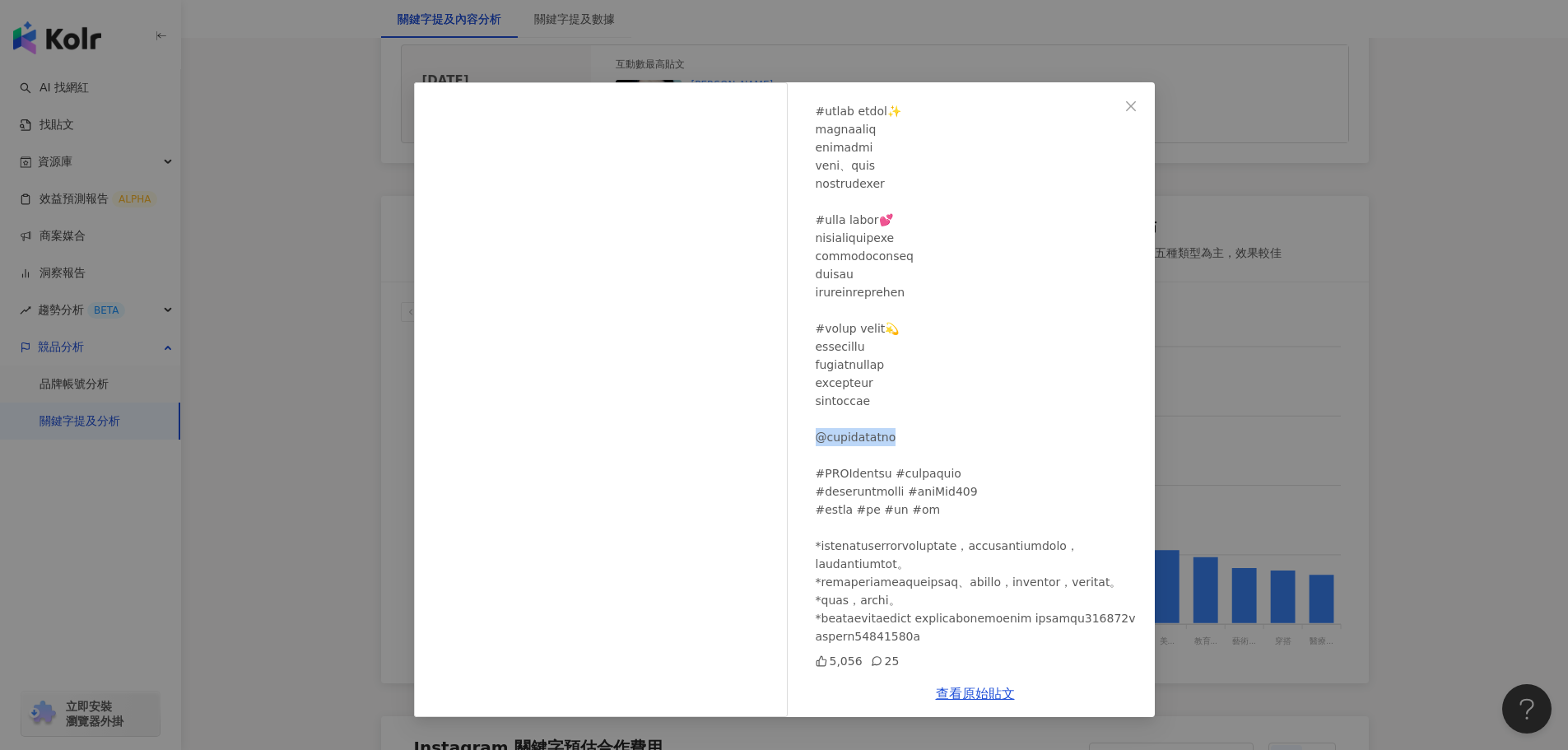
drag, startPoint x: 898, startPoint y: 382, endPoint x: 815, endPoint y: 388, distance: 83.2
click at [815, 388] on div at bounding box center [978, 320] width 326 height 652
click at [1226, 326] on div "蔡瑞雪 2025/7/1 5,056 25 查看原始貼文" at bounding box center [784, 375] width 1568 height 750
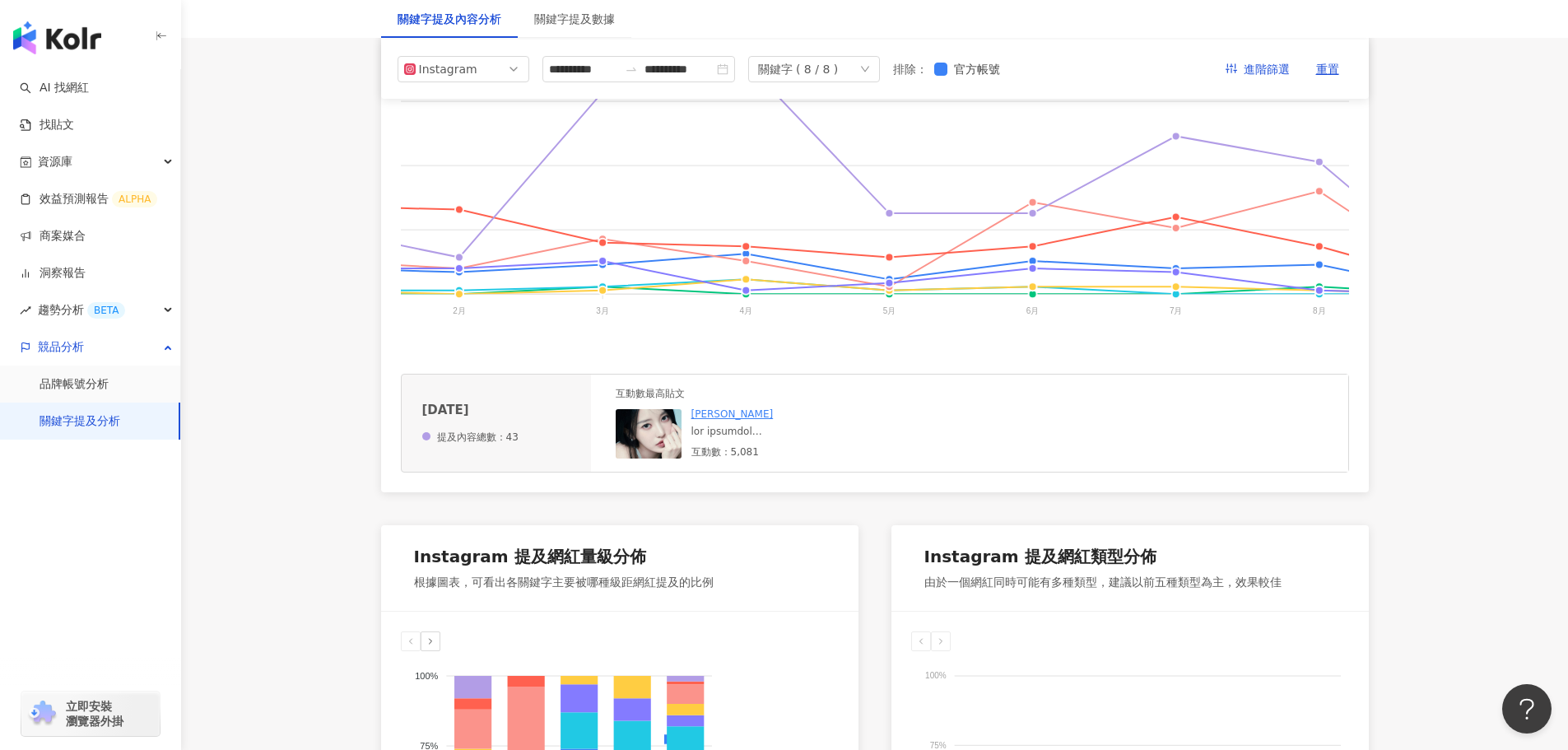
scroll to position [247, 0]
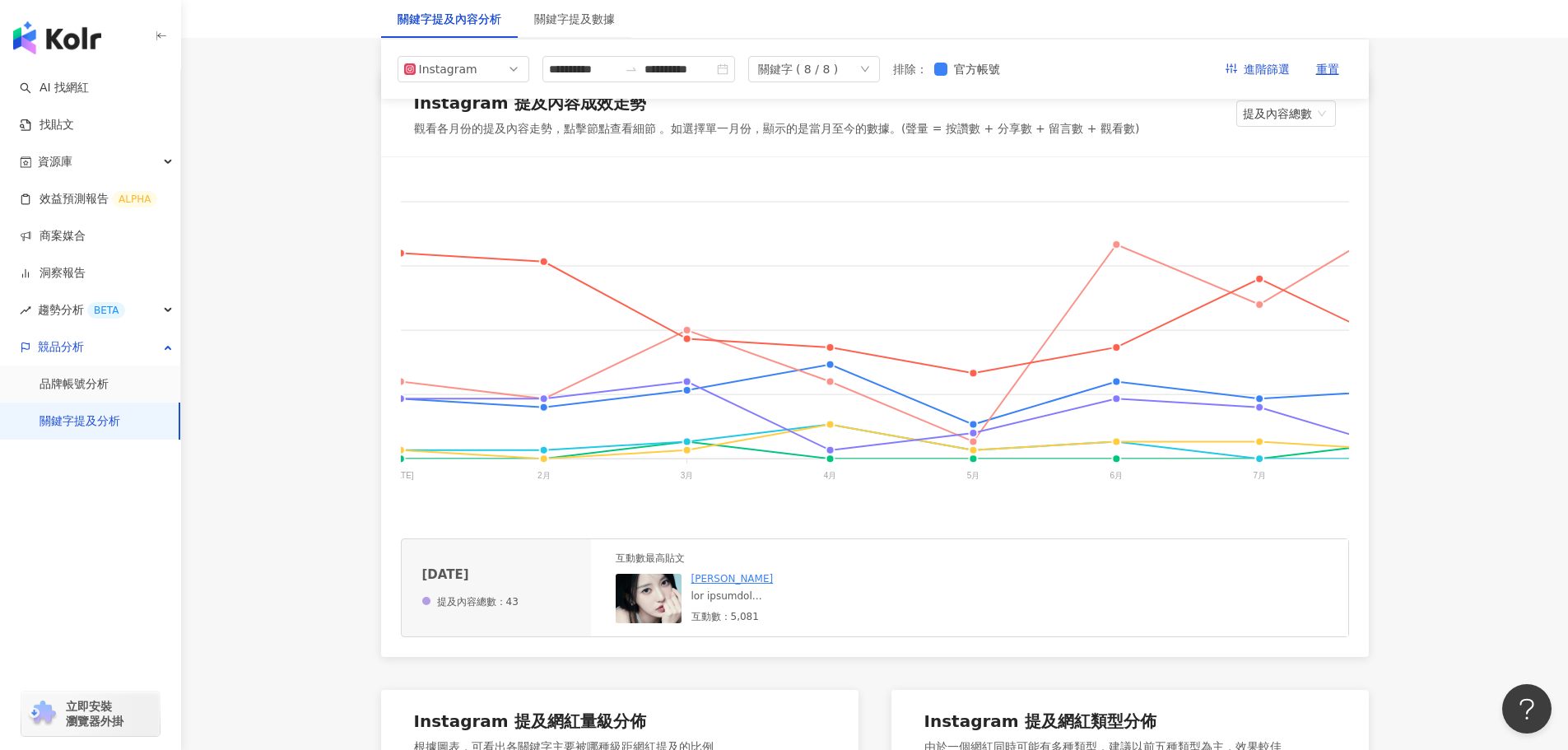
scroll to position [0, 674]
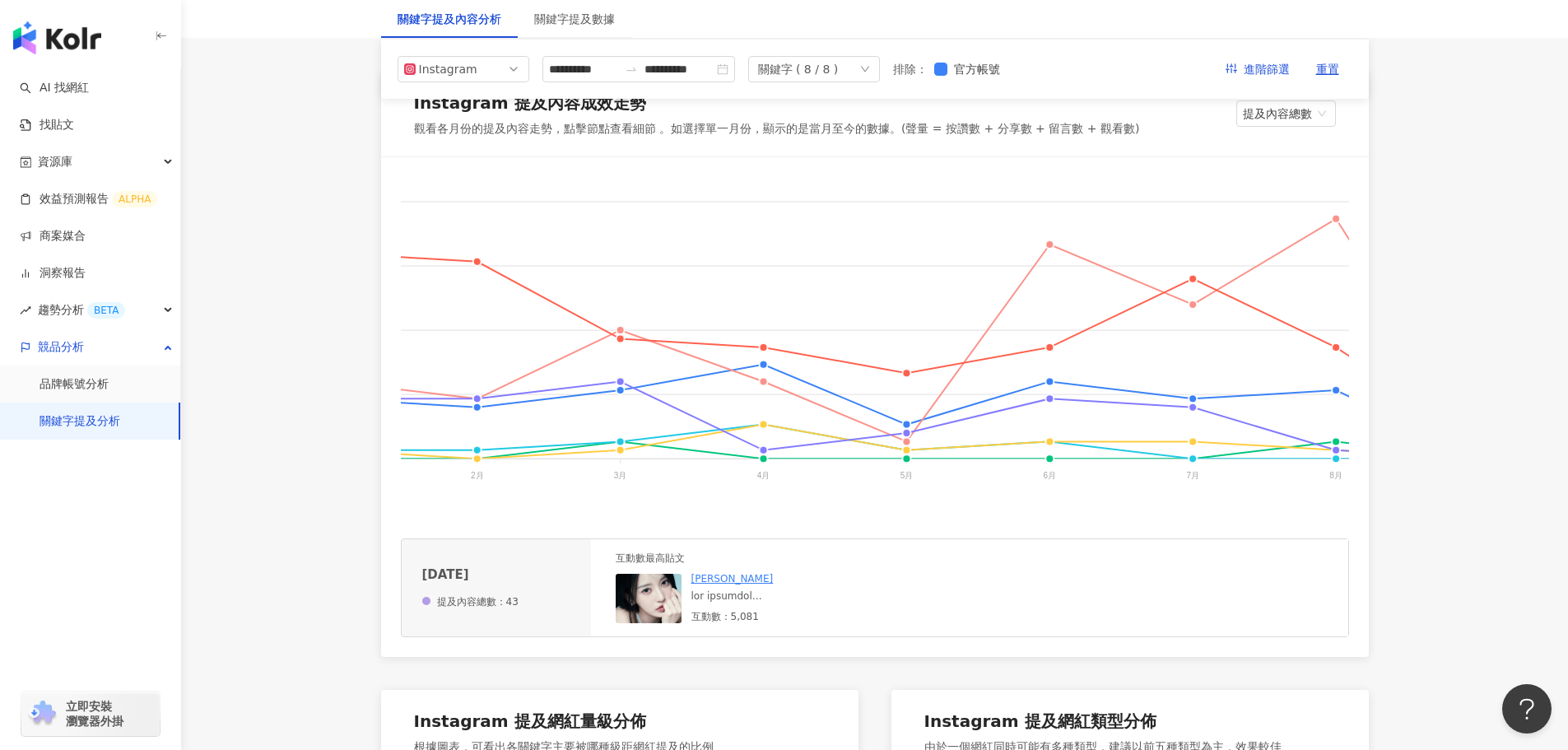
click at [727, 602] on div at bounding box center [815, 597] width 247 height 14
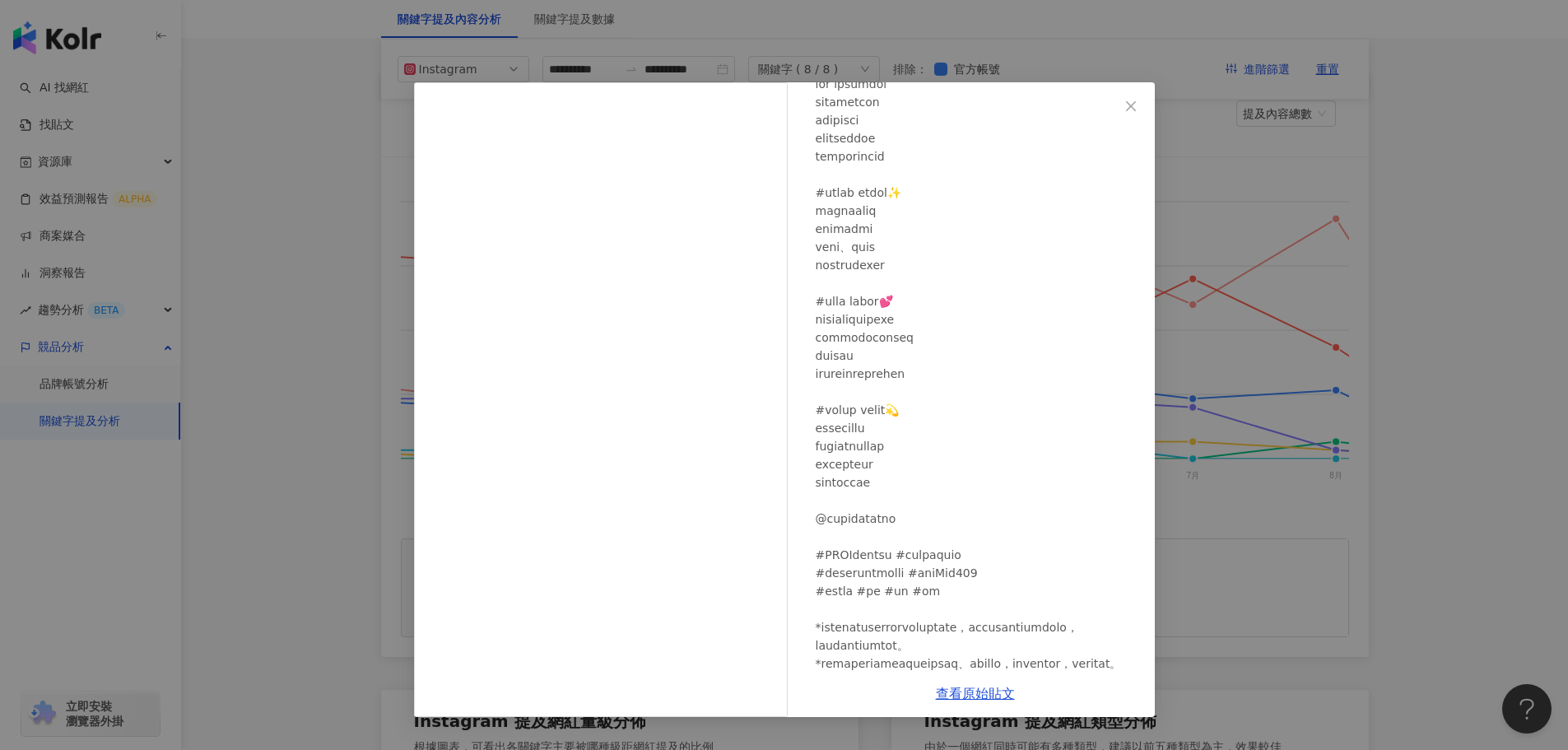
scroll to position [231, 0]
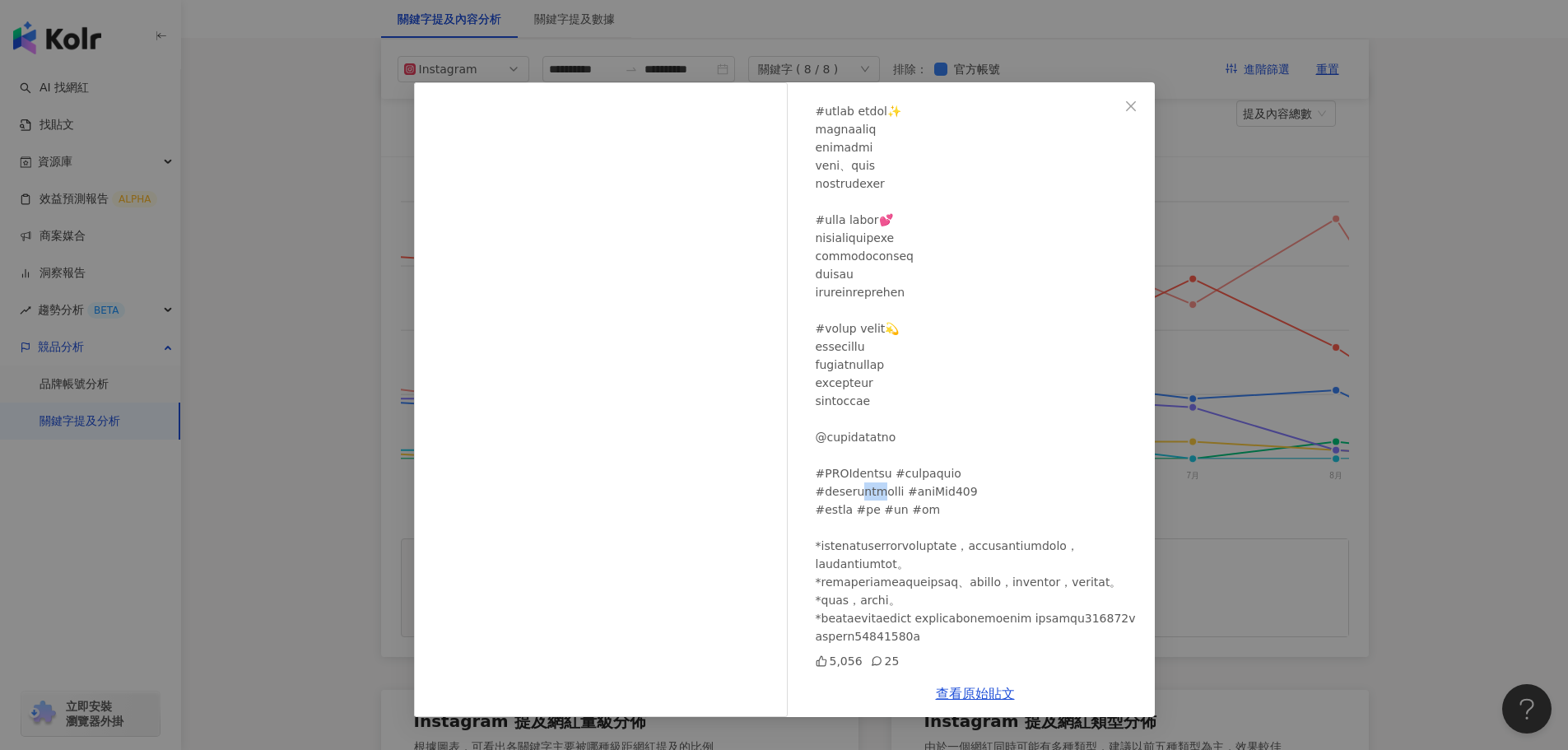
drag, startPoint x: 894, startPoint y: 439, endPoint x: 920, endPoint y: 439, distance: 26.0
click at [920, 439] on div at bounding box center [978, 320] width 326 height 652
copy div "膠彩色"
click at [1136, 115] on button "Close" at bounding box center [1131, 106] width 33 height 33
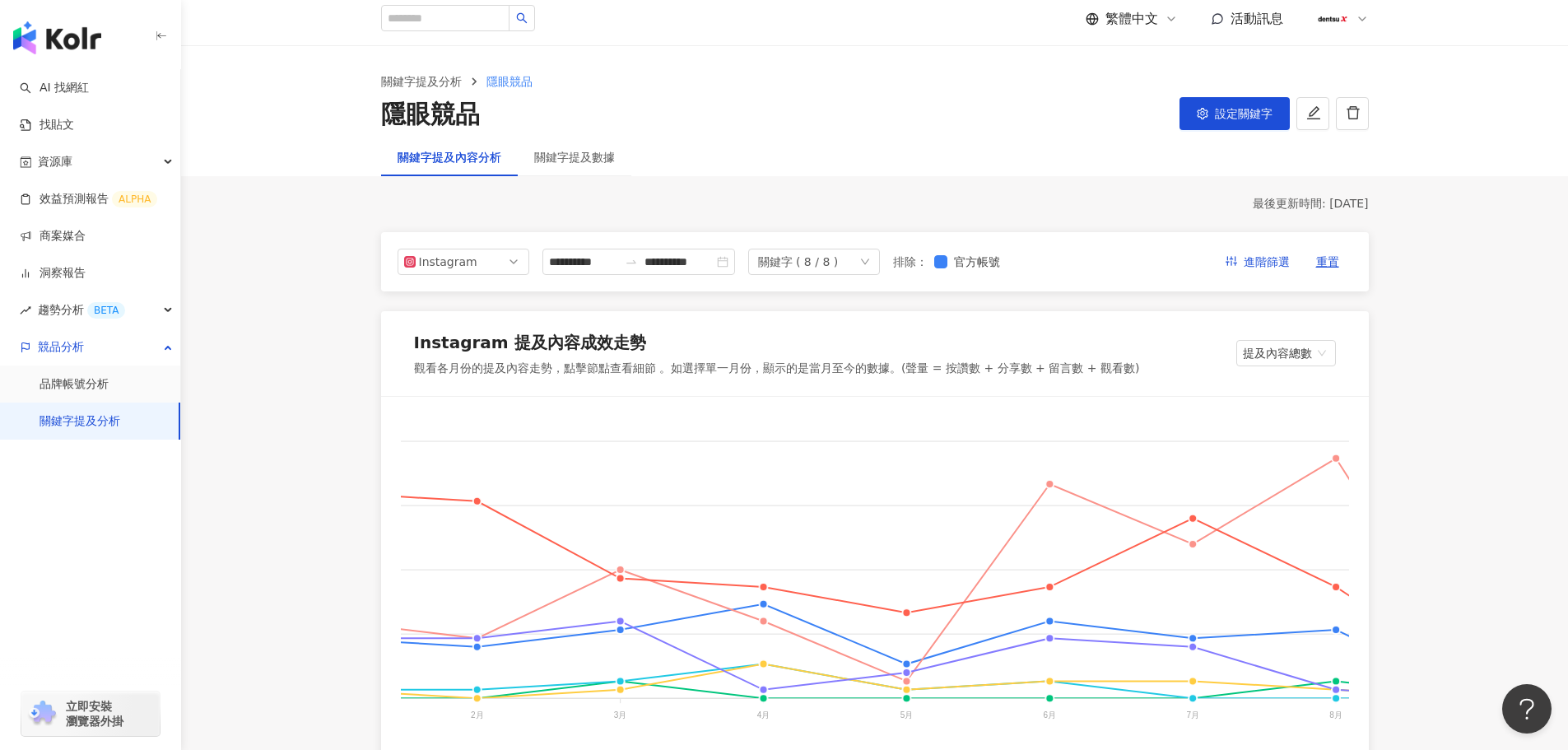
scroll to position [0, 0]
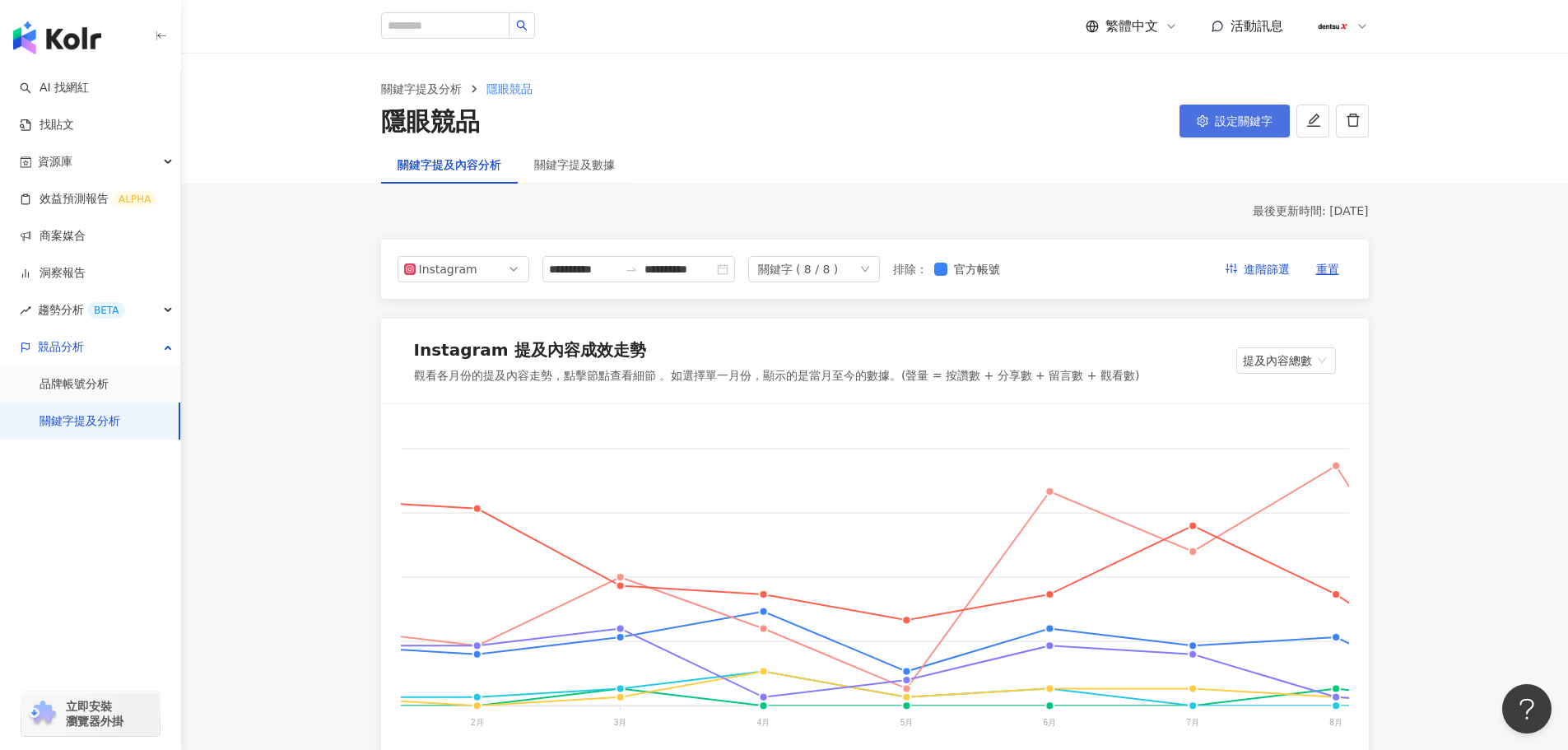
click at [1216, 123] on span "設定關鍵字" at bounding box center [1244, 121] width 57 height 13
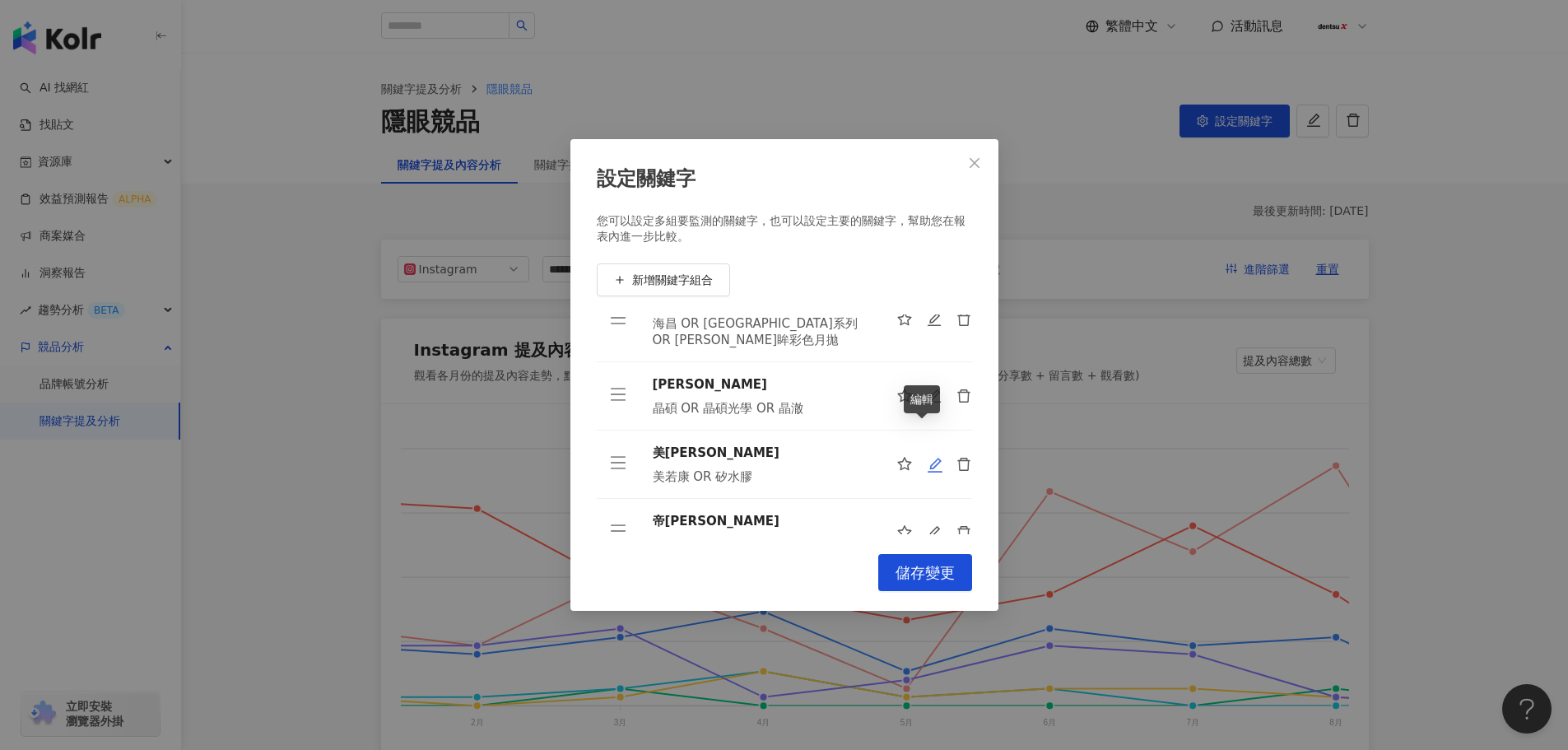
click at [926, 457] on icon "edit" at bounding box center [935, 465] width 16 height 16
type input "***"
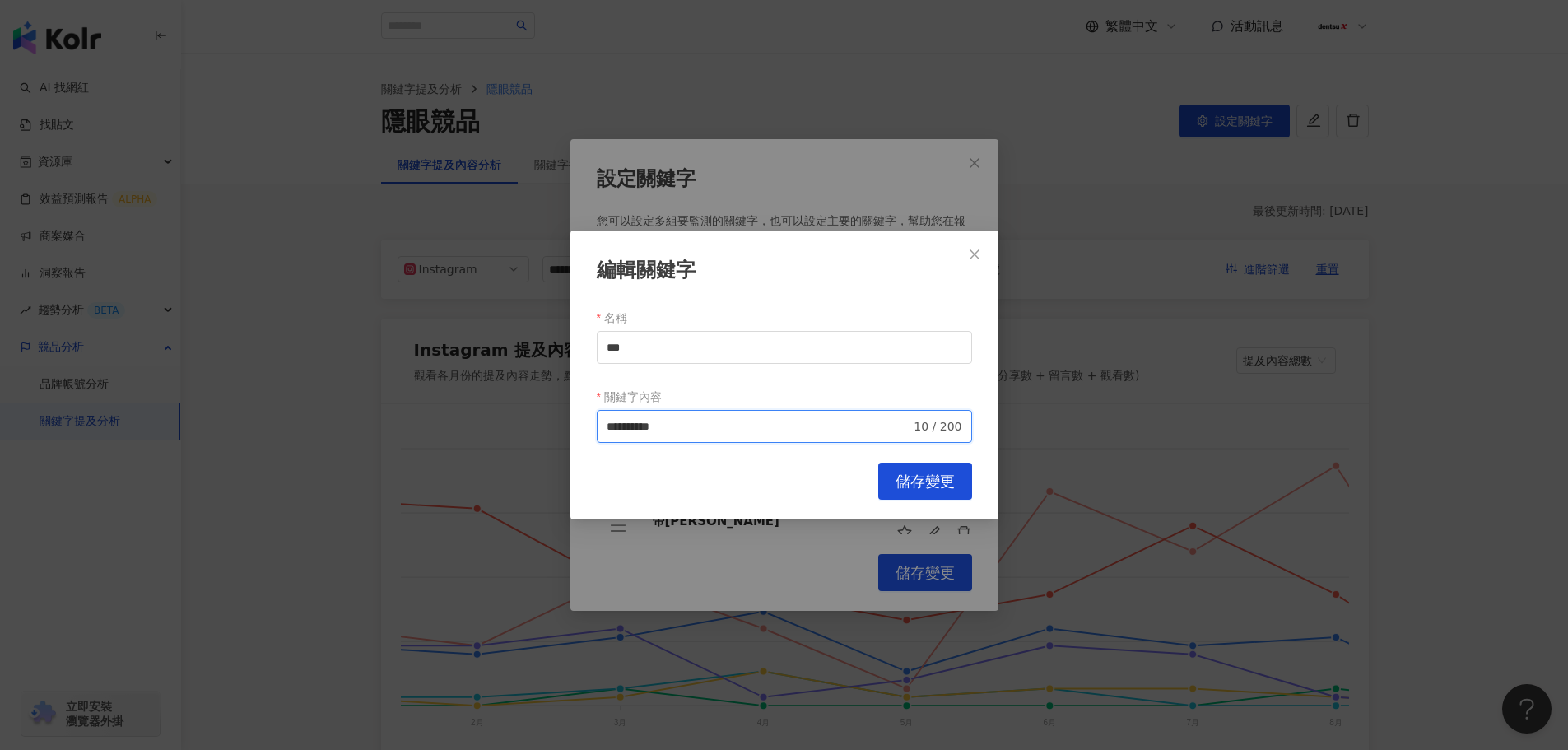
drag, startPoint x: 658, startPoint y: 428, endPoint x: 646, endPoint y: 428, distance: 12.0
click at [646, 428] on input "**********" at bounding box center [759, 427] width 305 height 18
type input "**********"
click at [908, 487] on span "儲存變更" at bounding box center [925, 481] width 59 height 18
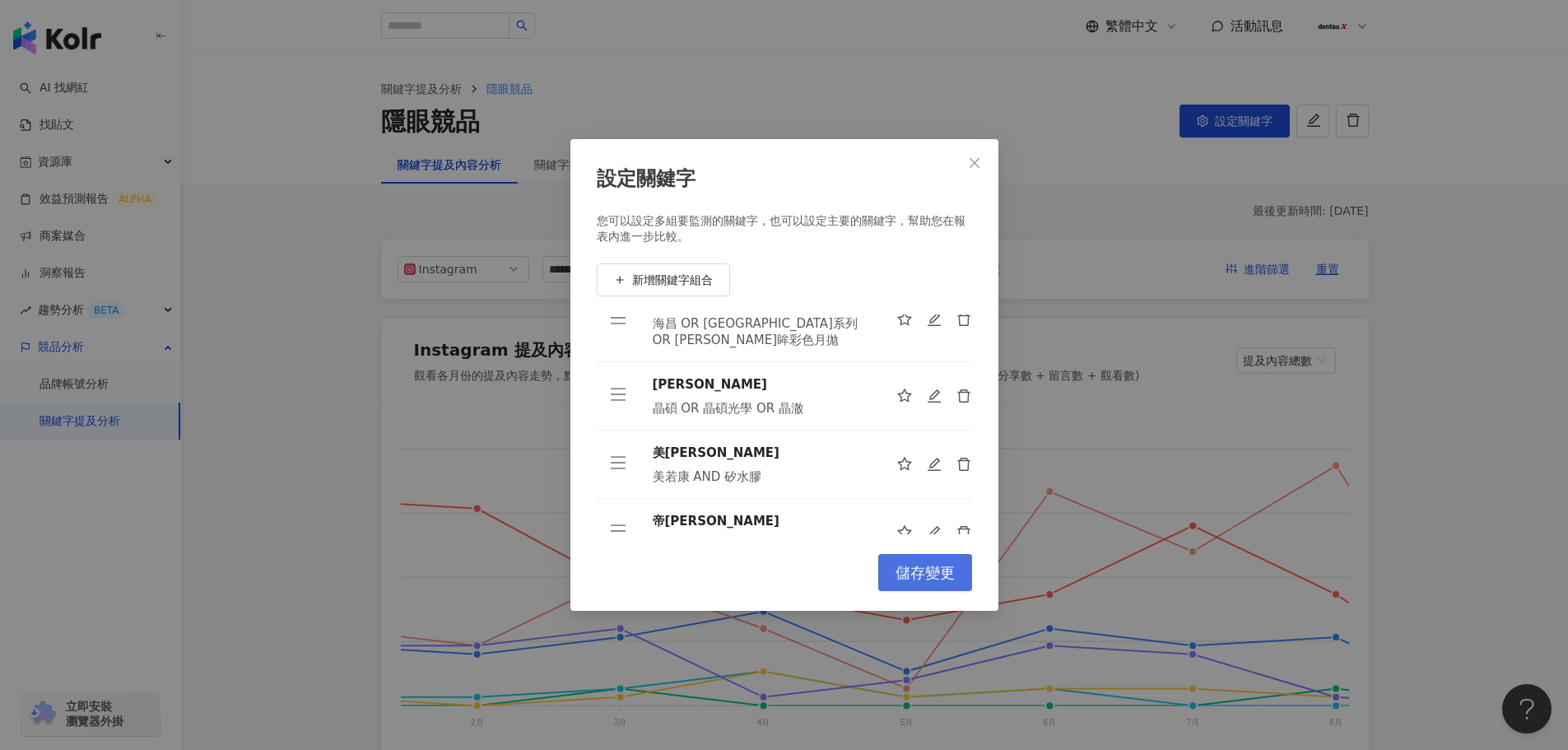
click at [899, 568] on span "儲存變更" at bounding box center [925, 573] width 59 height 18
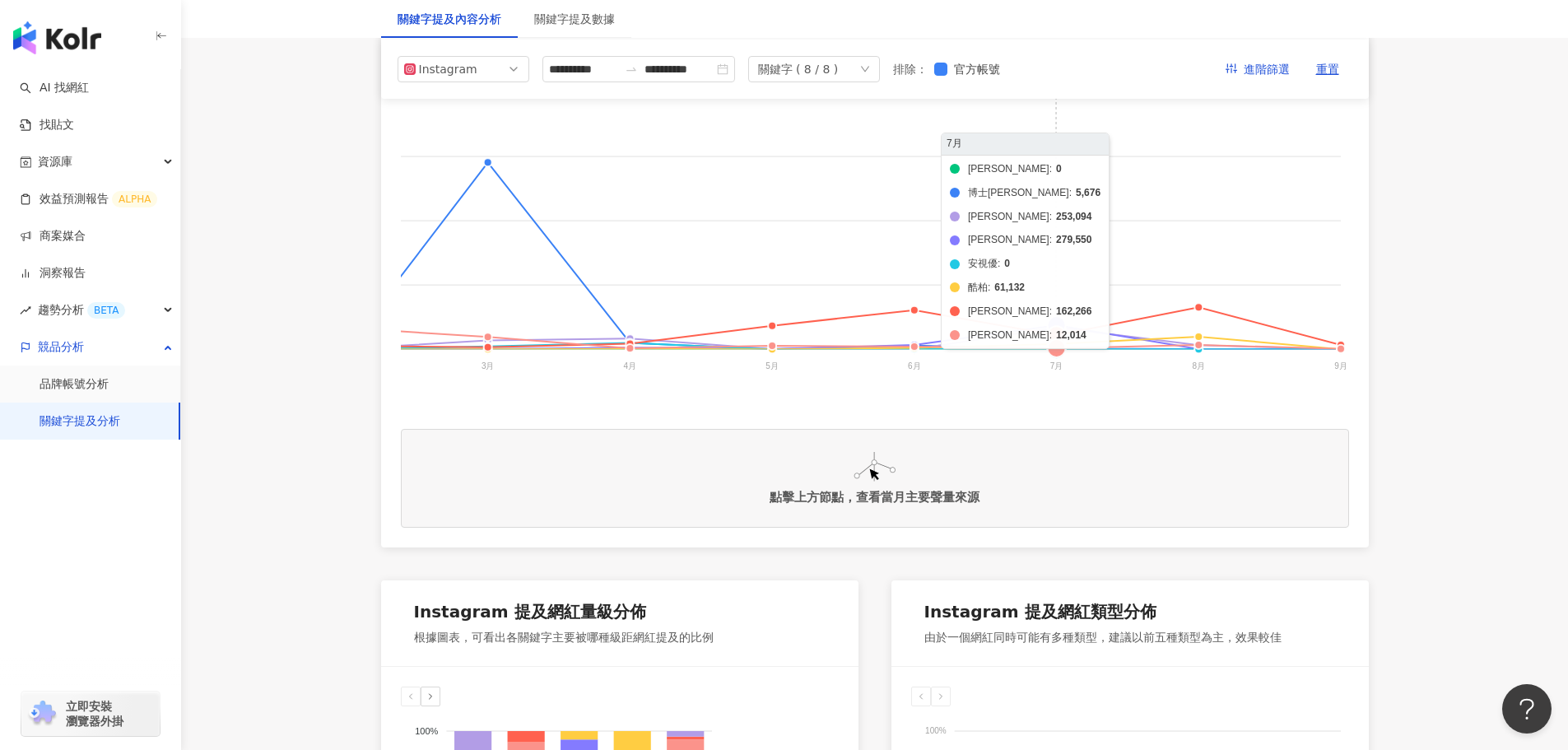
scroll to position [329, 0]
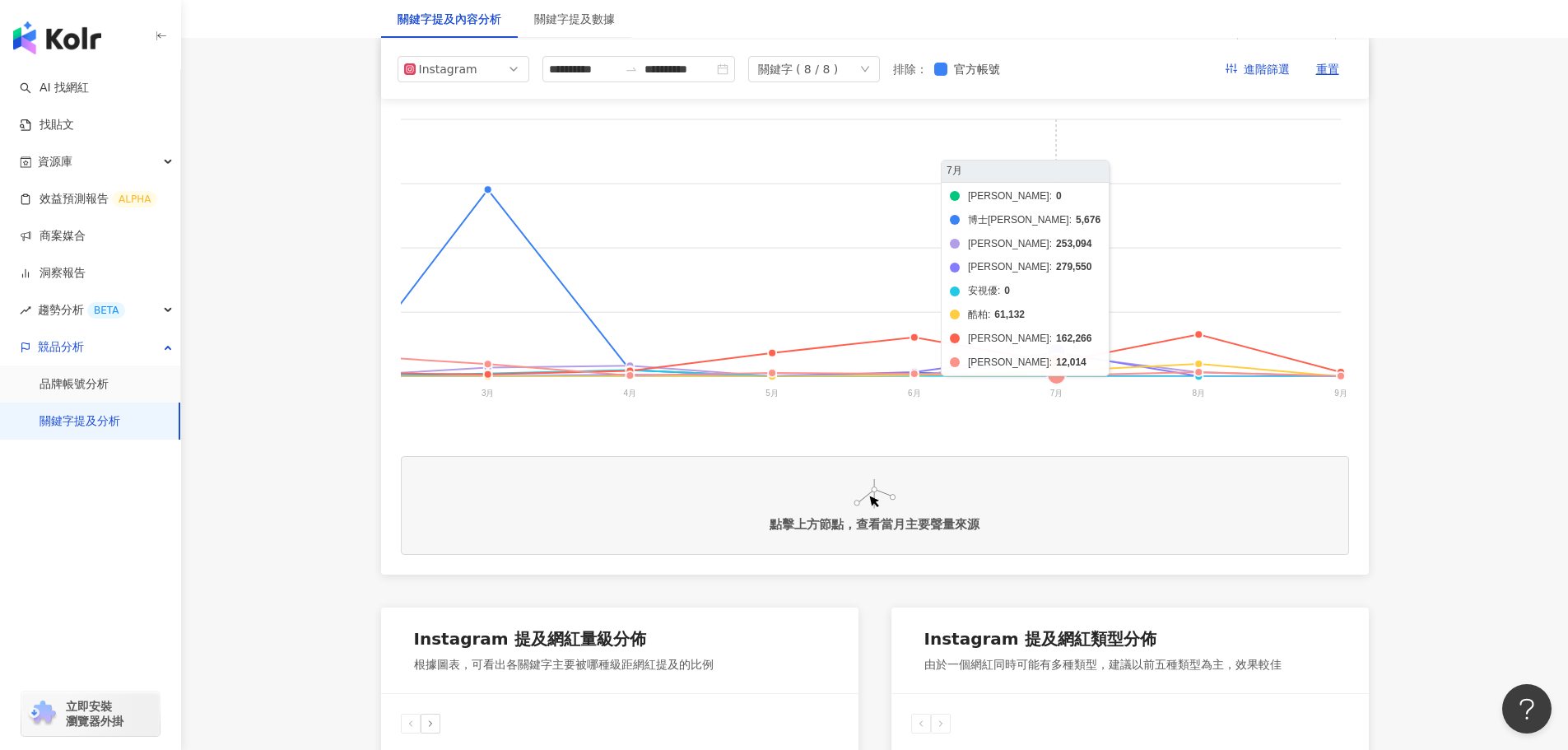
click at [1056, 348] on foreignobject "帝康 博士倫 美若康 愛爾康 安視優 酷柏 晶碩 海昌" at bounding box center [469, 259] width 1761 height 329
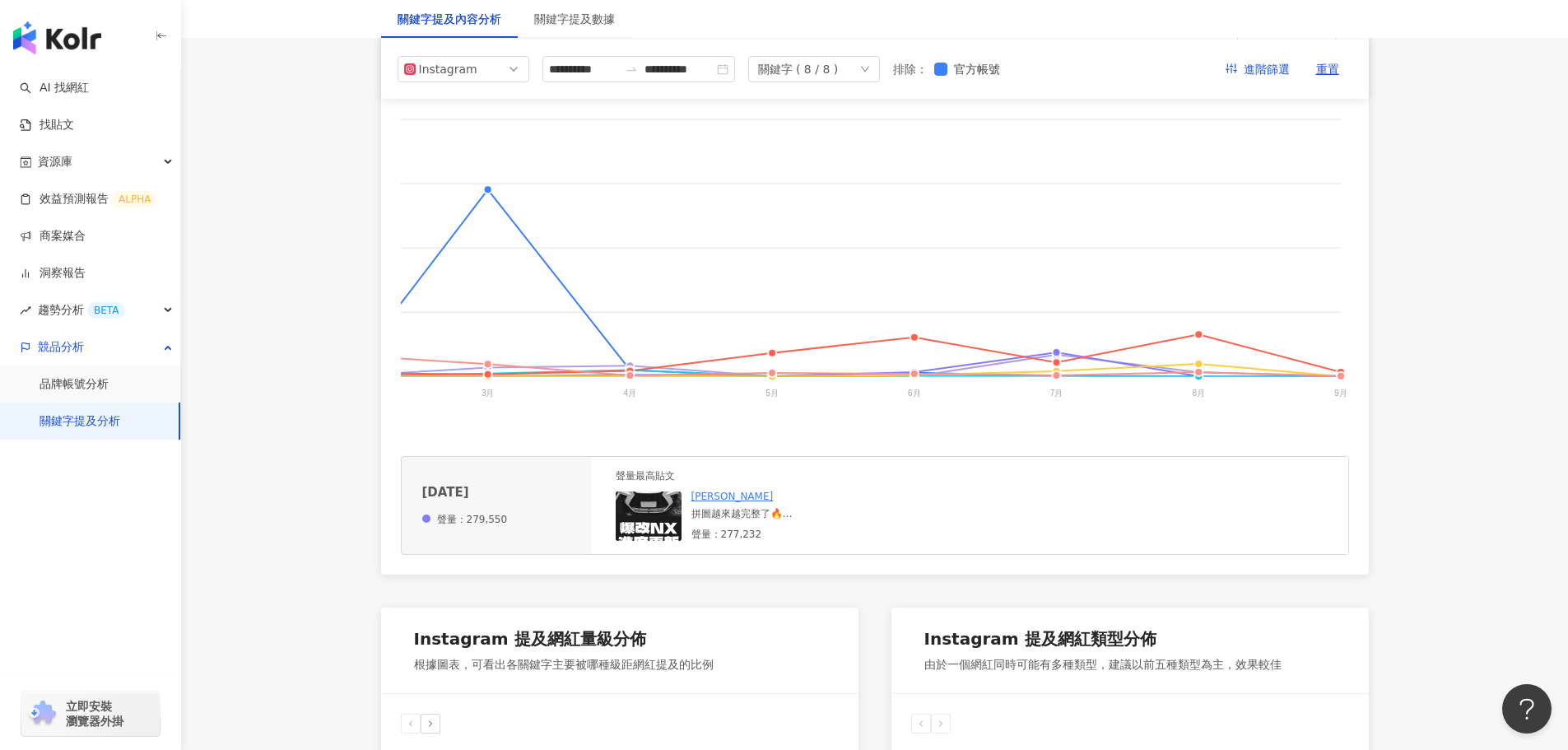
click at [727, 521] on div "拼圖越來越完整了🔥 #lexus #lexusnx #lexusnx200 #lexusnx350h #lexusnx200t #lexusnx300 #レク…" at bounding box center [815, 514] width 247 height 14
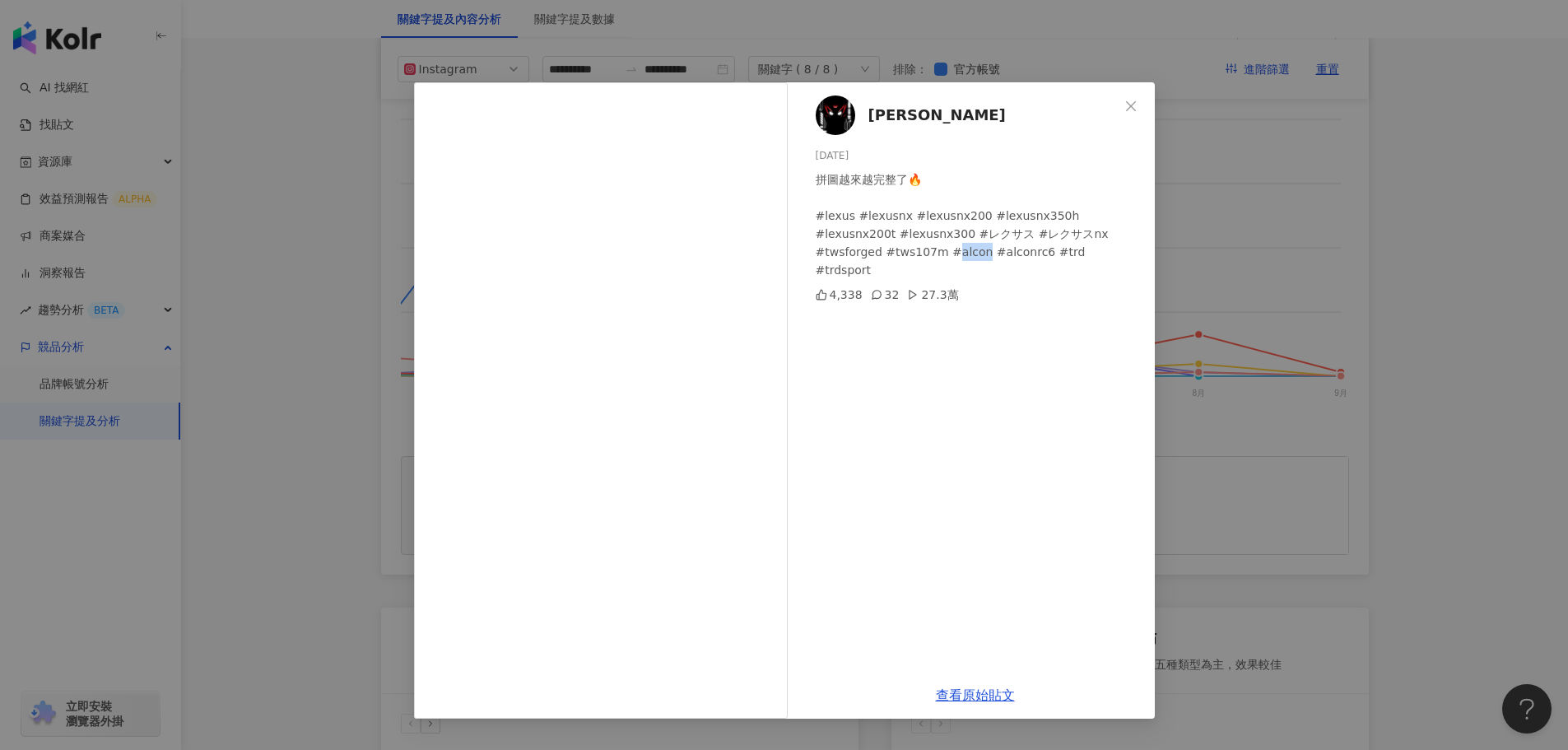
drag, startPoint x: 943, startPoint y: 254, endPoint x: 969, endPoint y: 254, distance: 26.0
click at [969, 254] on div "拼圖越來越完整了🔥 #lexus #lexusnx #lexusnx200 #lexusnx350h #lexusnx200t #lexusnx300 #レク…" at bounding box center [978, 224] width 326 height 108
click at [1133, 111] on icon "close" at bounding box center [1131, 106] width 13 height 13
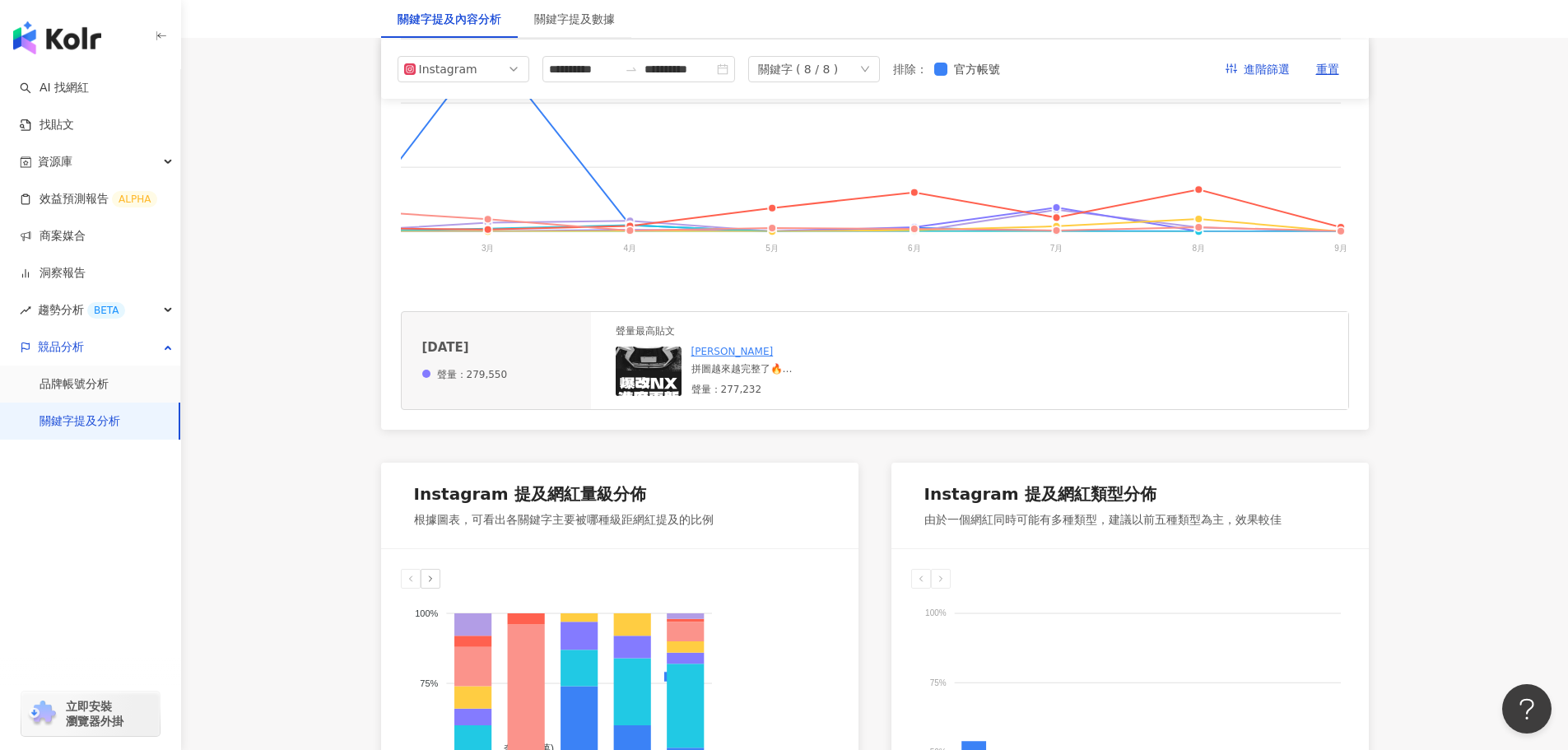
scroll to position [494, 0]
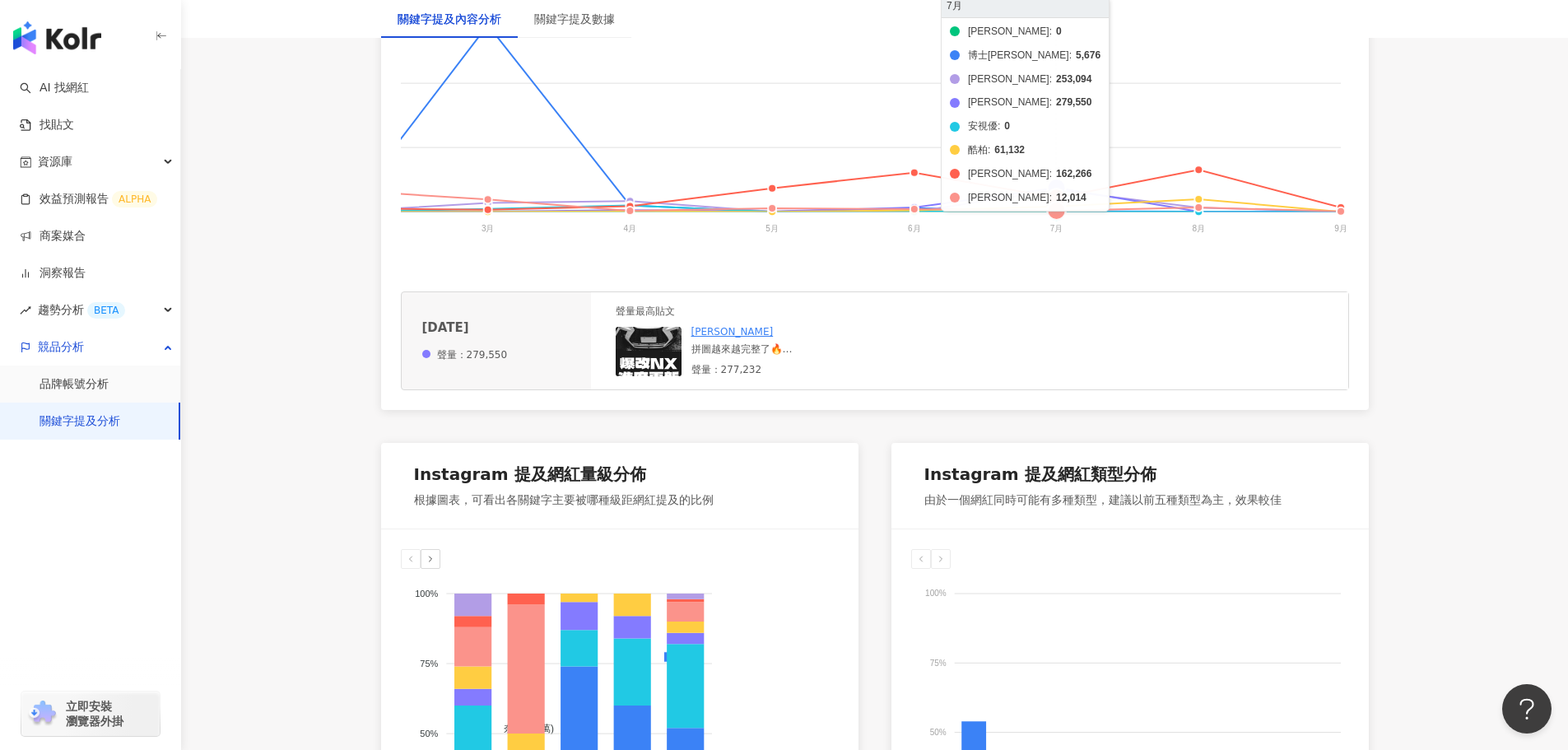
click at [1056, 187] on foreignobject "帝康 博士倫 美若康 愛爾康 安視優 酷柏 晶碩 海昌" at bounding box center [469, 94] width 1761 height 329
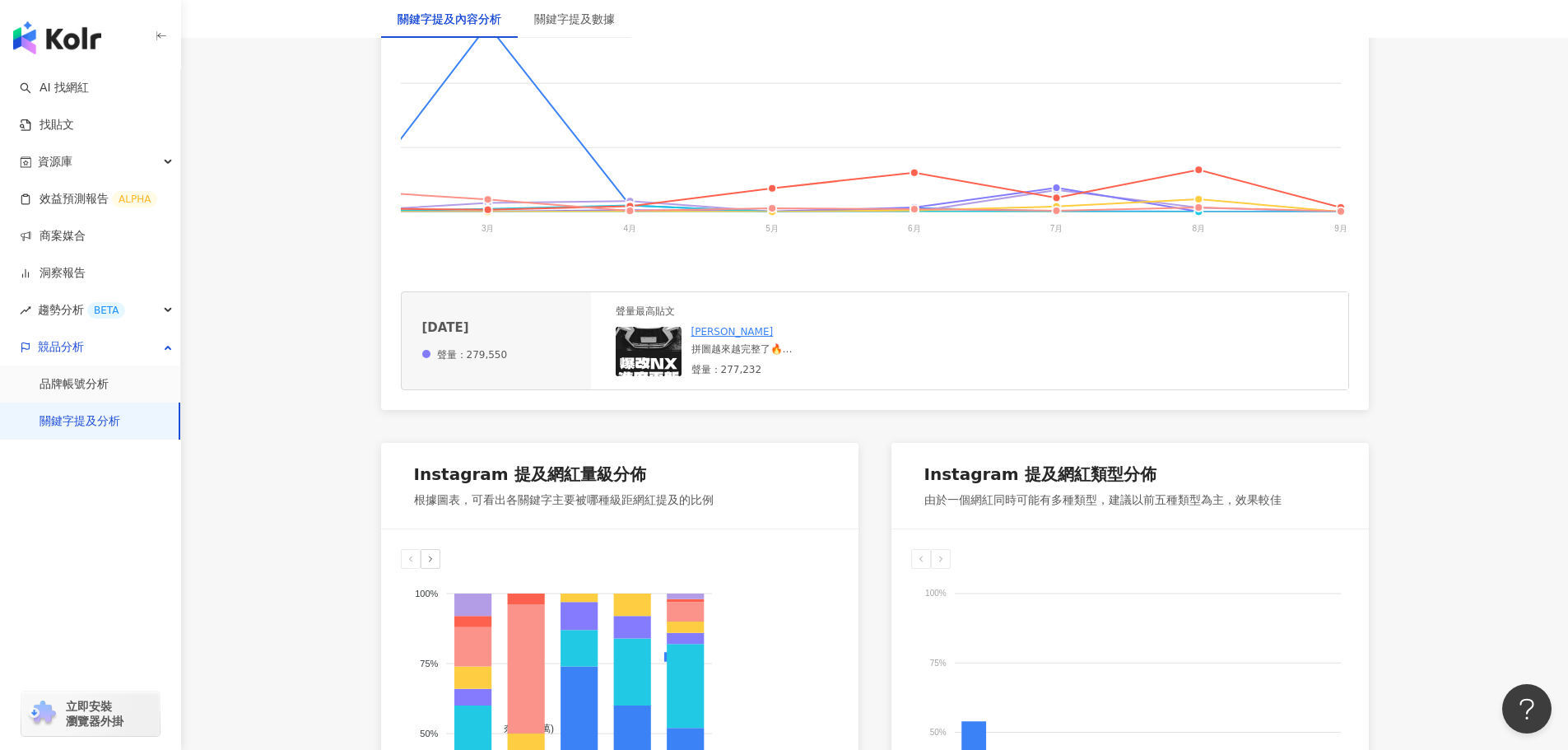
click at [723, 357] on div "拼圖越來越完整了🔥 #lexus #lexusnx #lexusnx200 #lexusnx350h #lexusnx200t #lexusnx300 #レク…" at bounding box center [815, 349] width 247 height 14
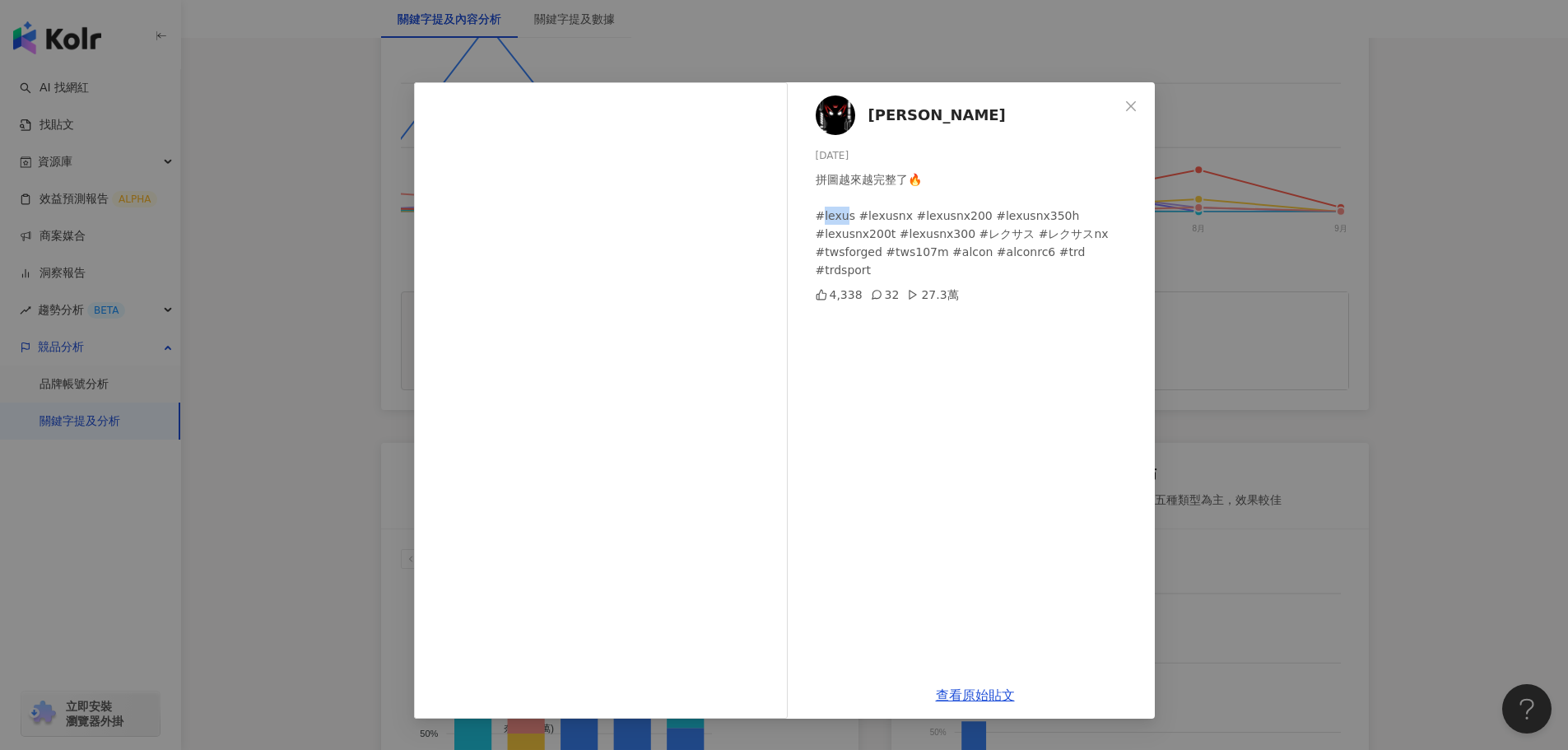
drag, startPoint x: 846, startPoint y: 216, endPoint x: 823, endPoint y: 220, distance: 23.3
click at [823, 220] on div "拼圖越來越完整了🔥 #lexus #lexusnx #lexusnx200 #lexusnx350h #lexusnx200t #lexusnx300 #レク…" at bounding box center [978, 224] width 326 height 108
drag, startPoint x: 849, startPoint y: 216, endPoint x: 821, endPoint y: 220, distance: 28.3
click at [821, 220] on div "拼圖越來越完整了🔥 #lexus #lexusnx #lexusnx200 #lexusnx350h #lexusnx200t #lexusnx300 #レク…" at bounding box center [978, 224] width 326 height 108
copy div "exus"
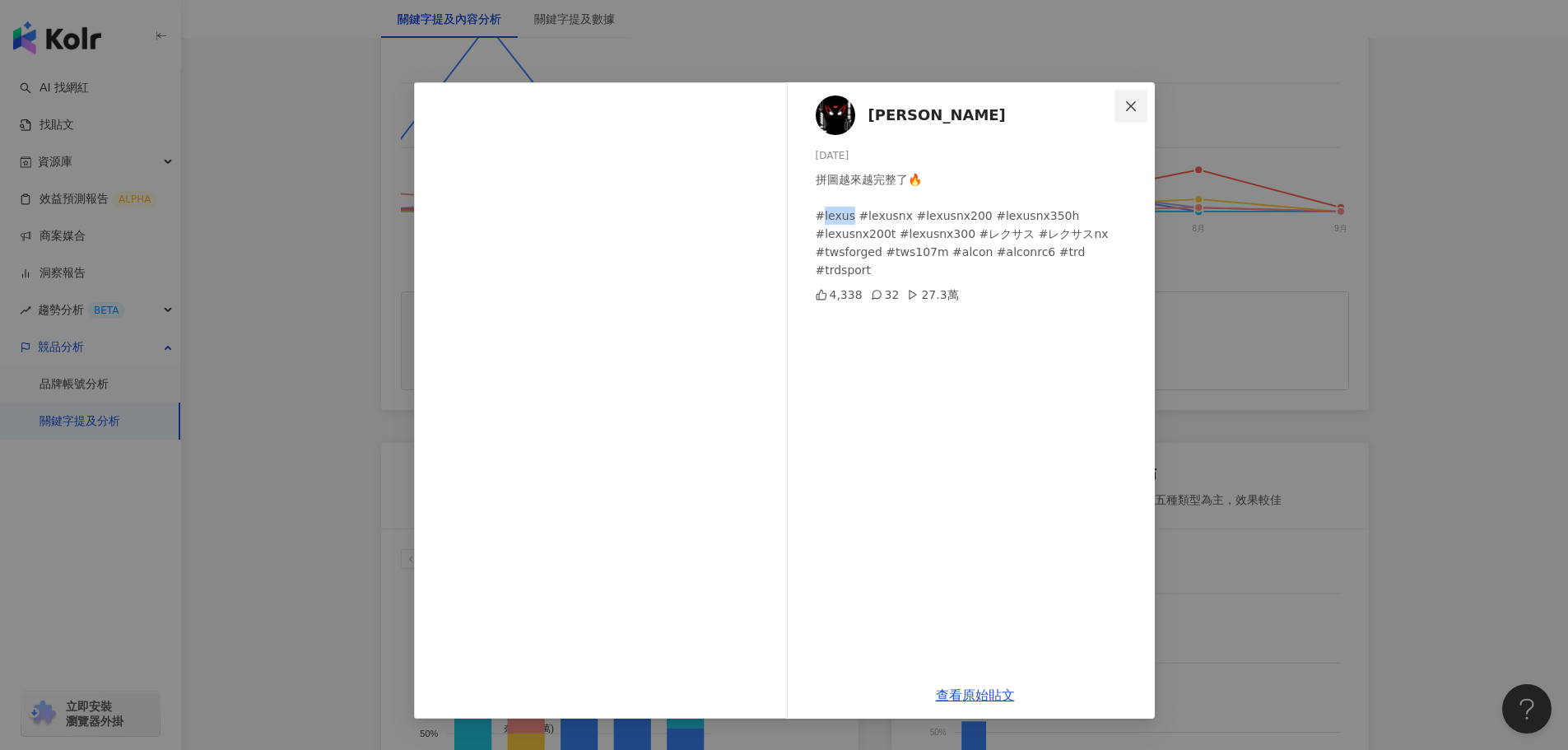
click at [1136, 106] on icon "close" at bounding box center [1131, 106] width 13 height 13
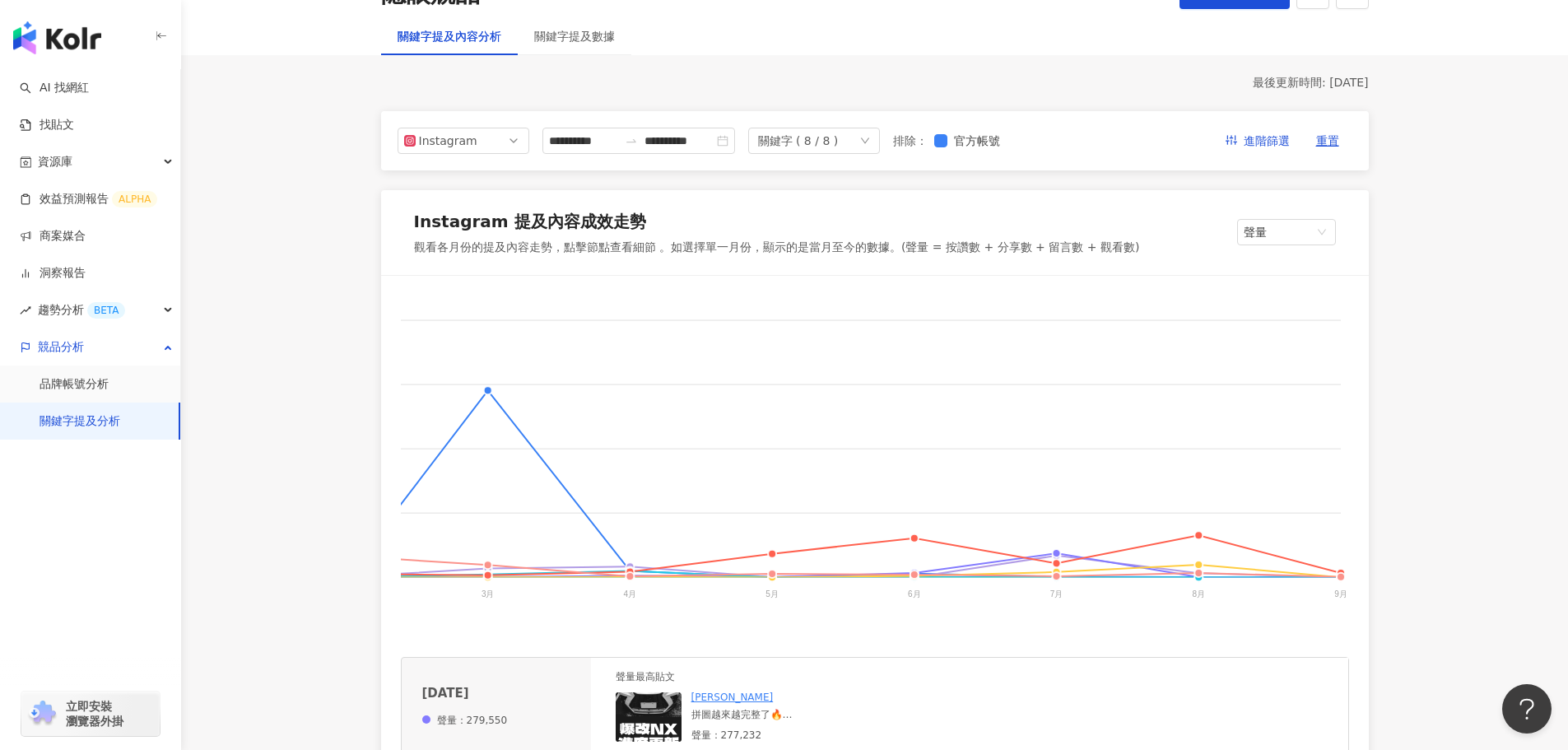
scroll to position [0, 0]
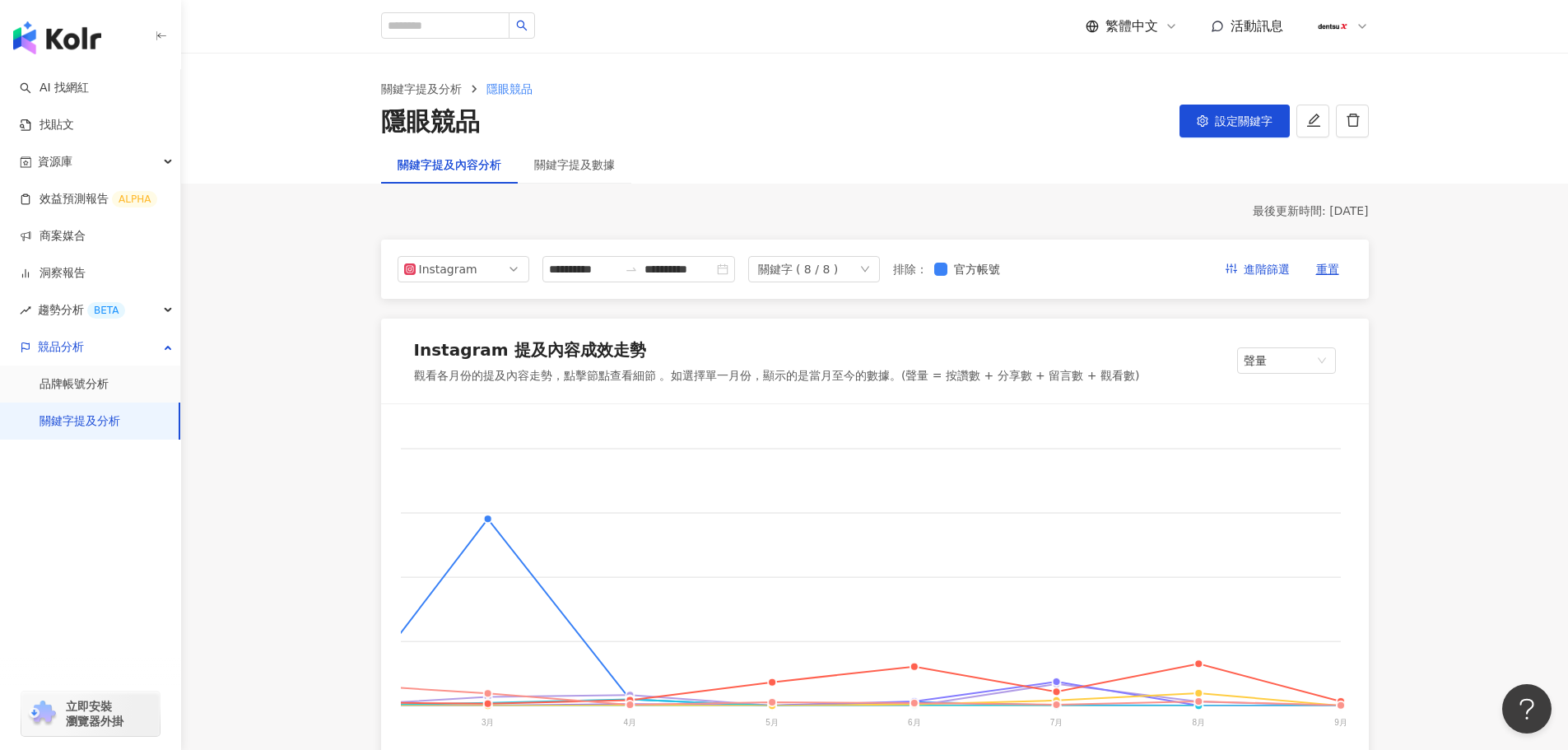
click at [1213, 122] on button "設定關鍵字" at bounding box center [1234, 121] width 110 height 33
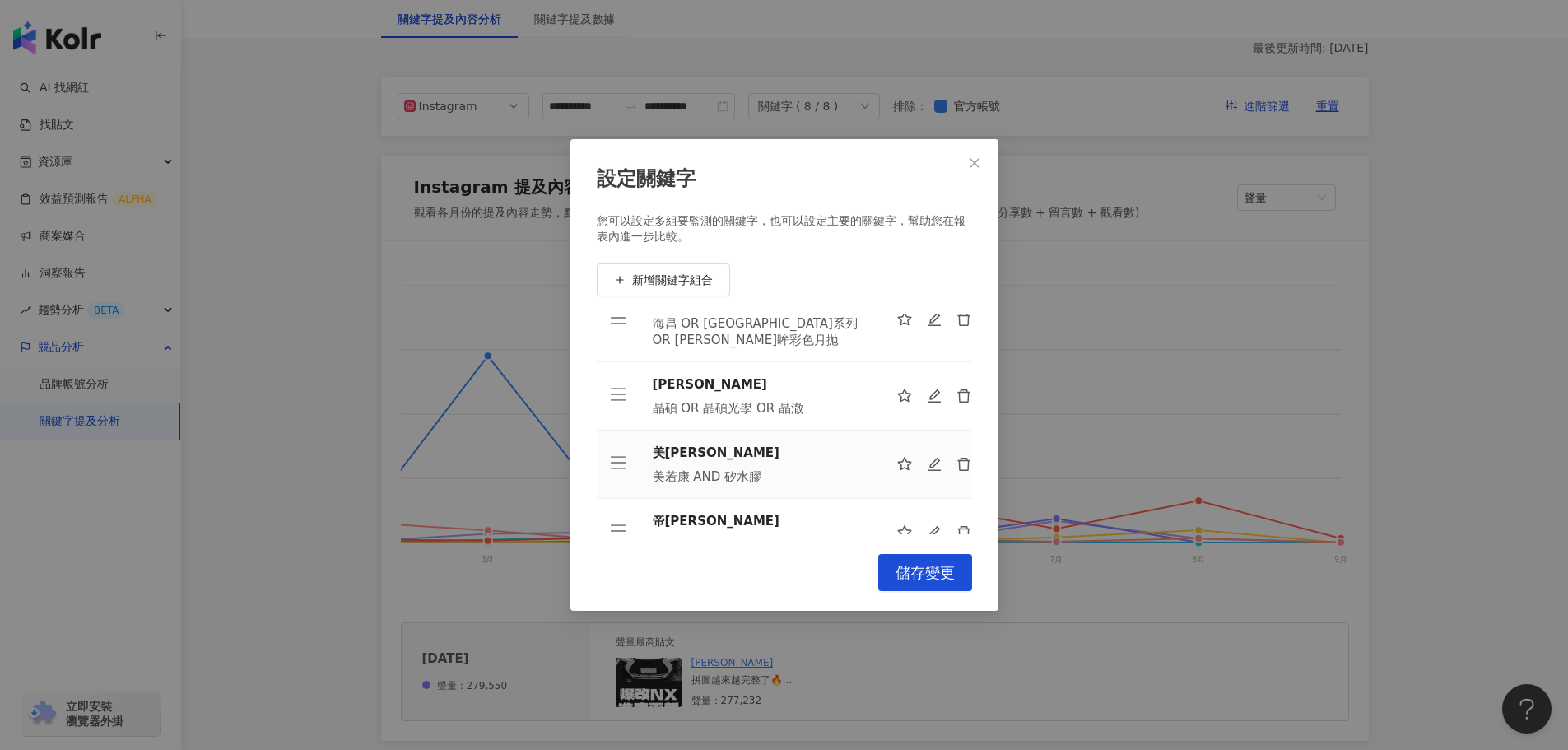
scroll to position [165, 0]
click at [926, 525] on icon "edit" at bounding box center [935, 533] width 16 height 16
type input "**"
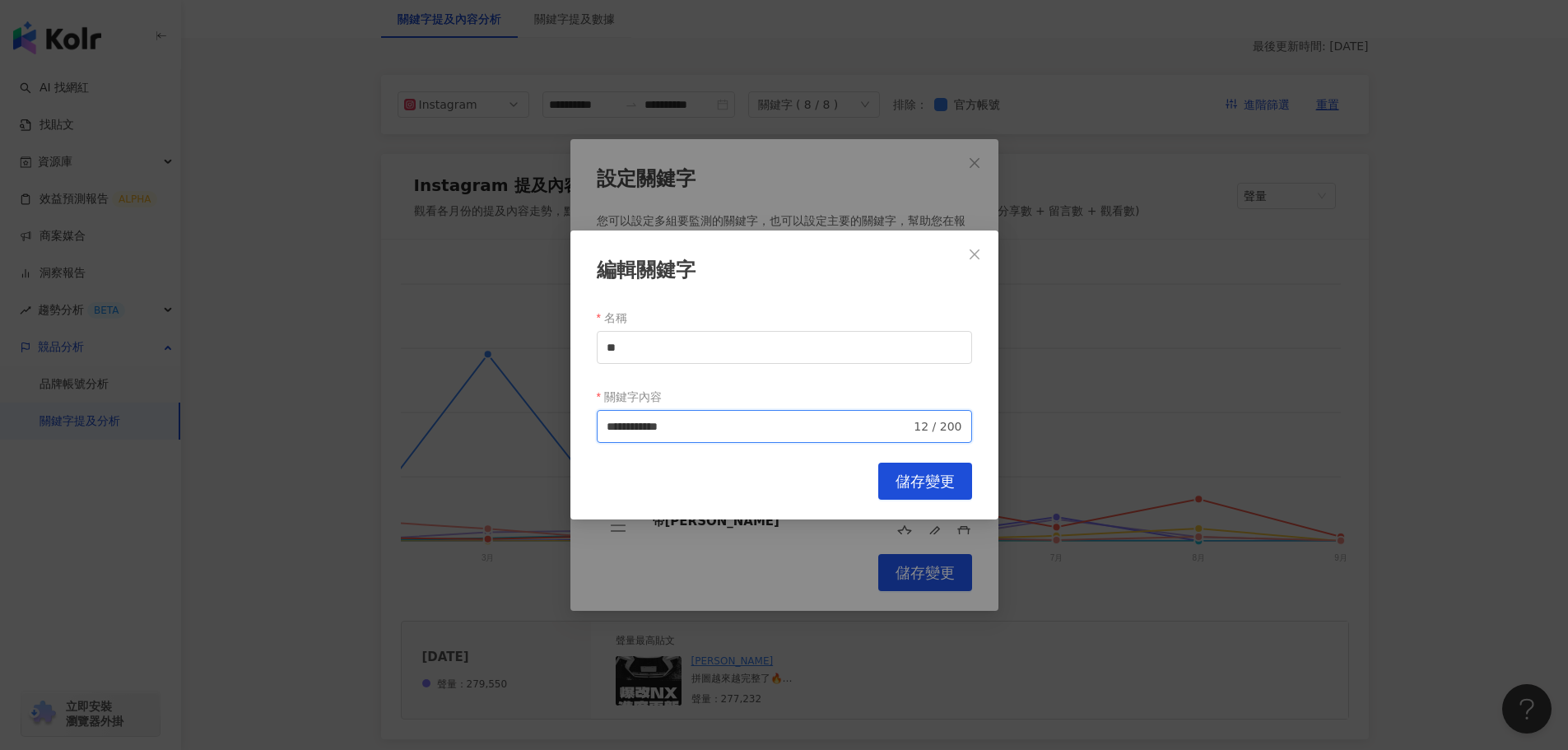
click at [609, 426] on input "**********" at bounding box center [759, 427] width 305 height 18
paste input "*****"
type input "**********"
click at [915, 480] on span "儲存變更" at bounding box center [925, 481] width 59 height 18
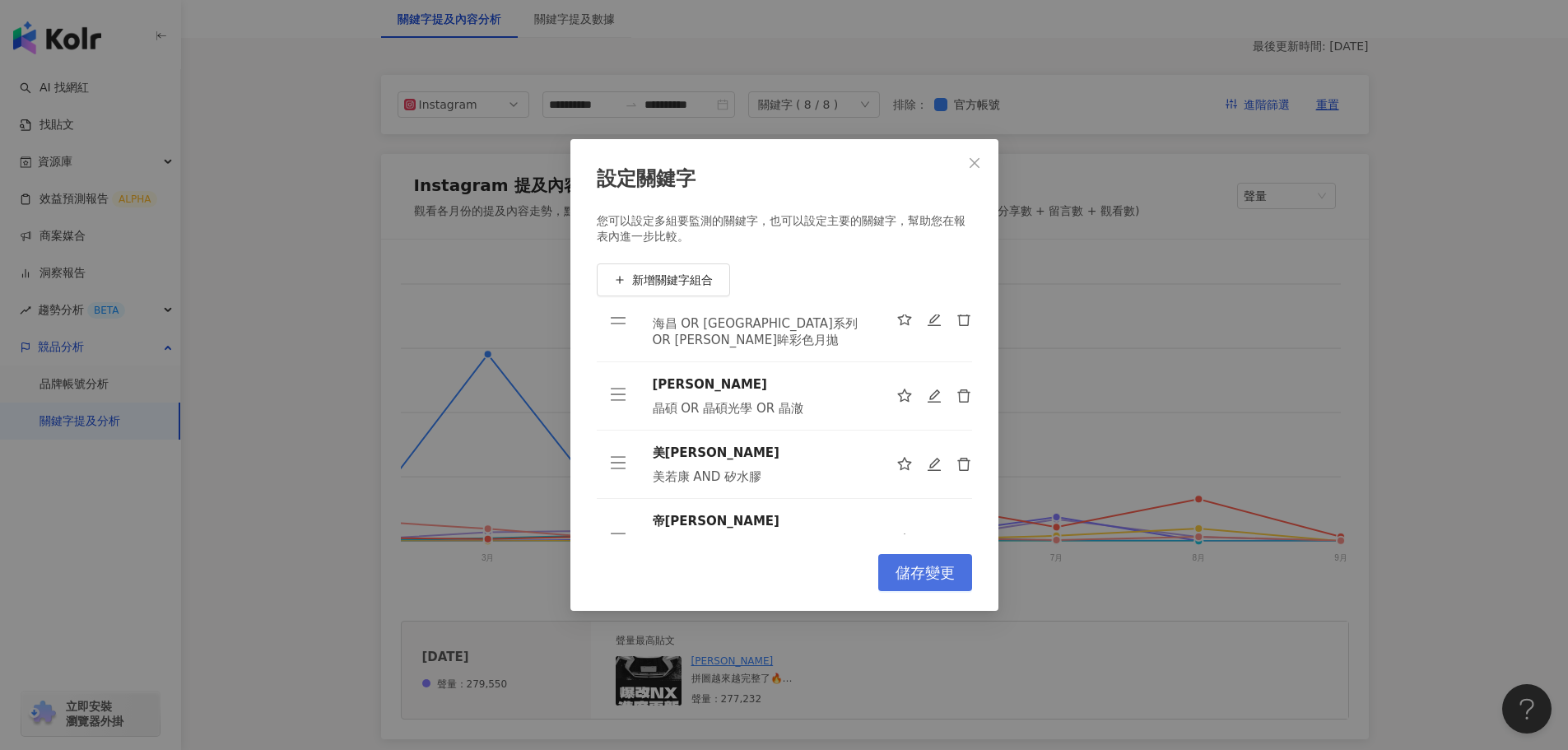
click at [916, 578] on span "儲存變更" at bounding box center [925, 573] width 59 height 18
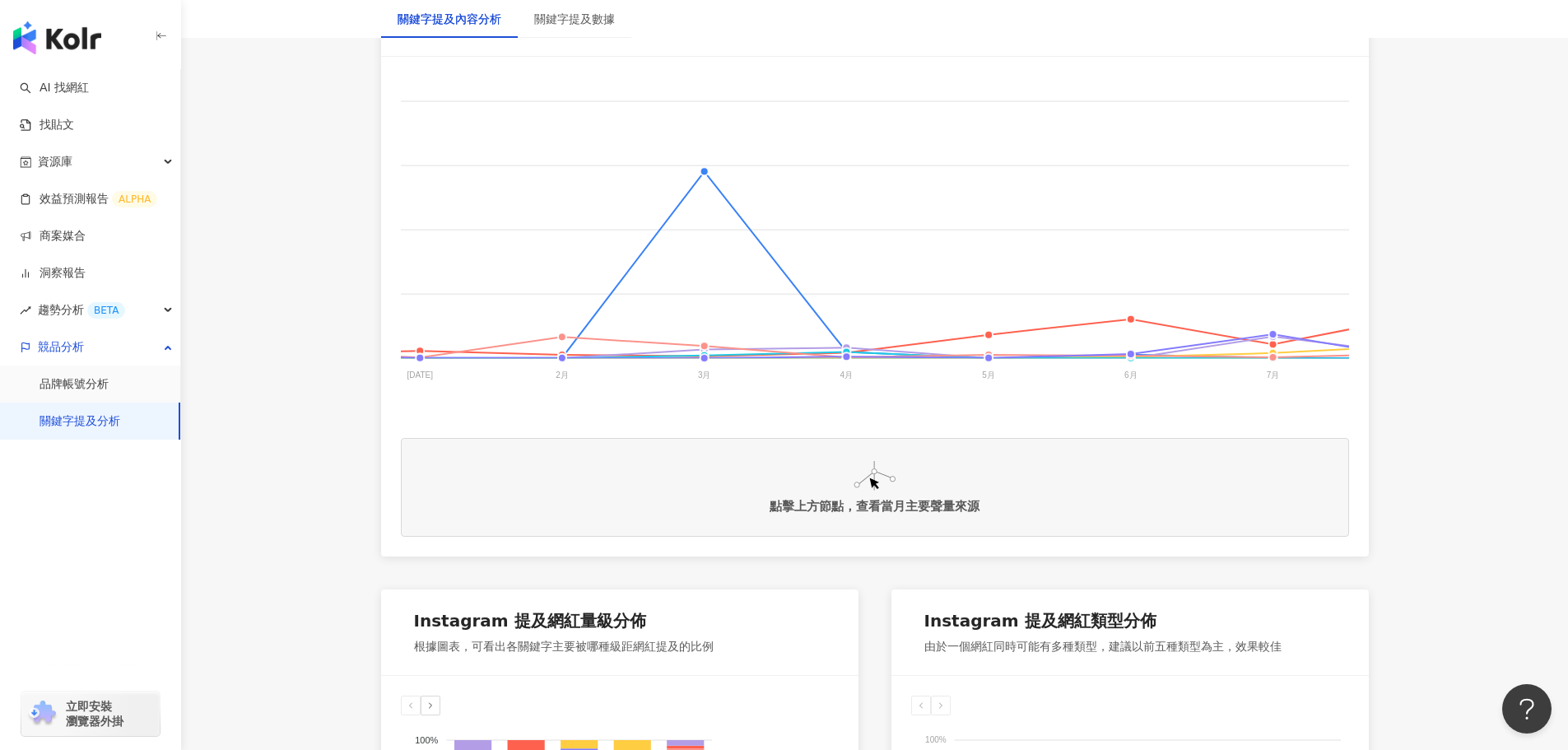
scroll to position [0, 705]
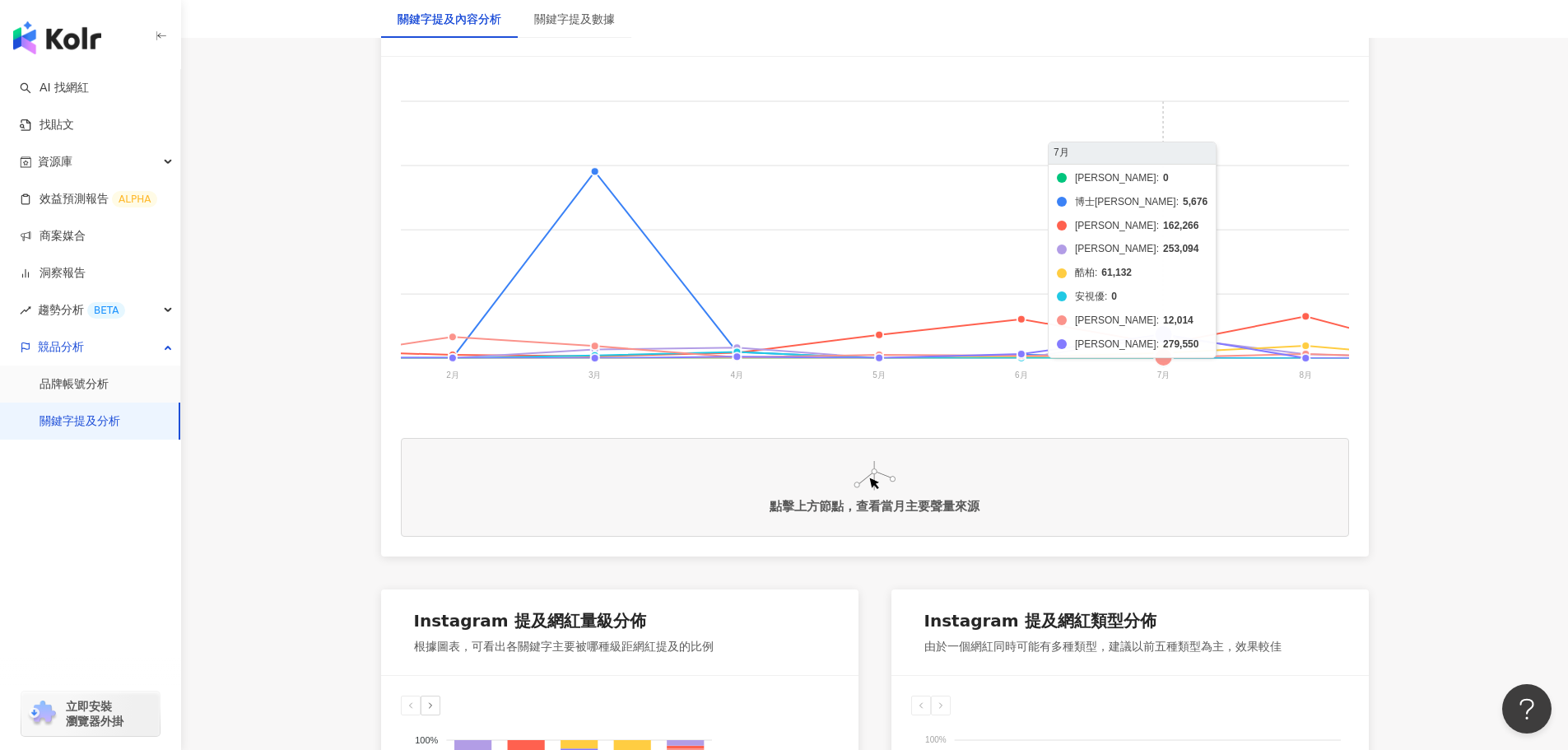
click at [1162, 336] on foreignobject "帝康 博士倫 晶碩 美若康 酷柏 安視優 海昌 愛爾康" at bounding box center [575, 240] width 1761 height 329
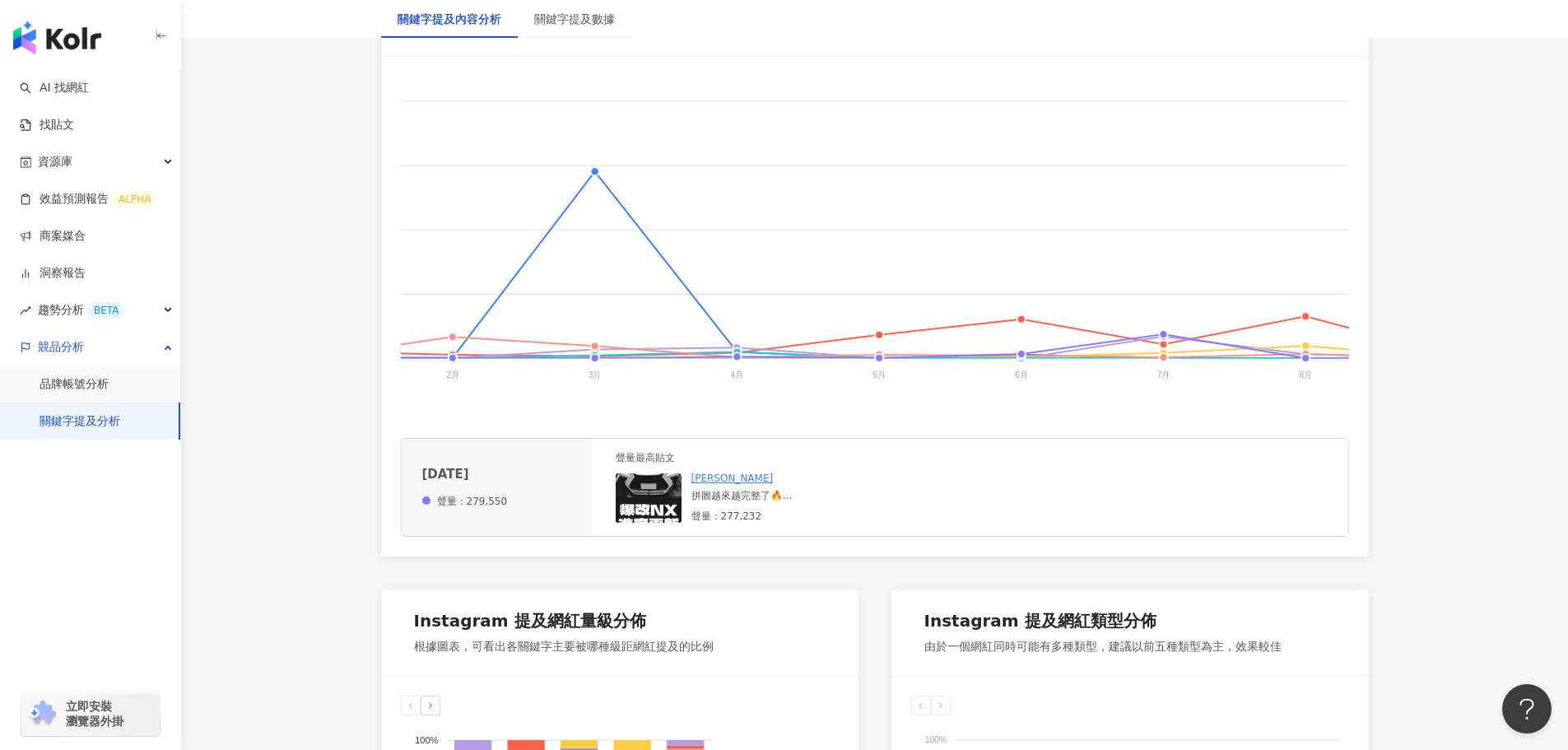
click at [724, 503] on div "拼圖越來越完整了🔥 #lexus #lexusnx #lexusnx200 #lexusnx350h #lexusnx200t #lexusnx300 #レク…" at bounding box center [815, 496] width 247 height 14
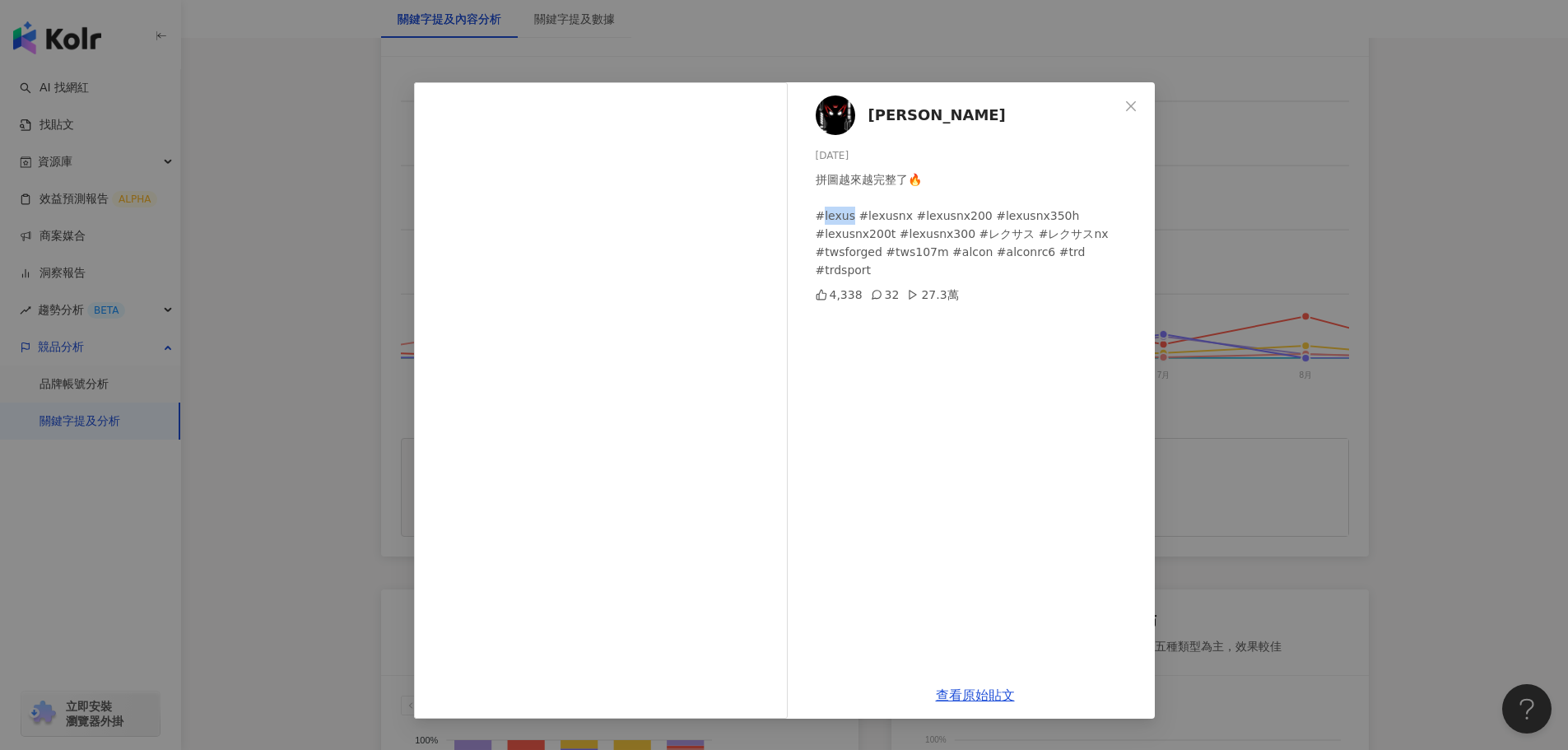
drag, startPoint x: 849, startPoint y: 218, endPoint x: 823, endPoint y: 225, distance: 26.9
click at [823, 224] on div "拼圖越來越完整了🔥 #lexus #lexusnx #lexusnx200 #lexusnx350h #lexusnx200t #lexusnx300 #レク…" at bounding box center [978, 224] width 326 height 108
copy div "exus"
click at [1143, 112] on span "Close" at bounding box center [1131, 106] width 33 height 13
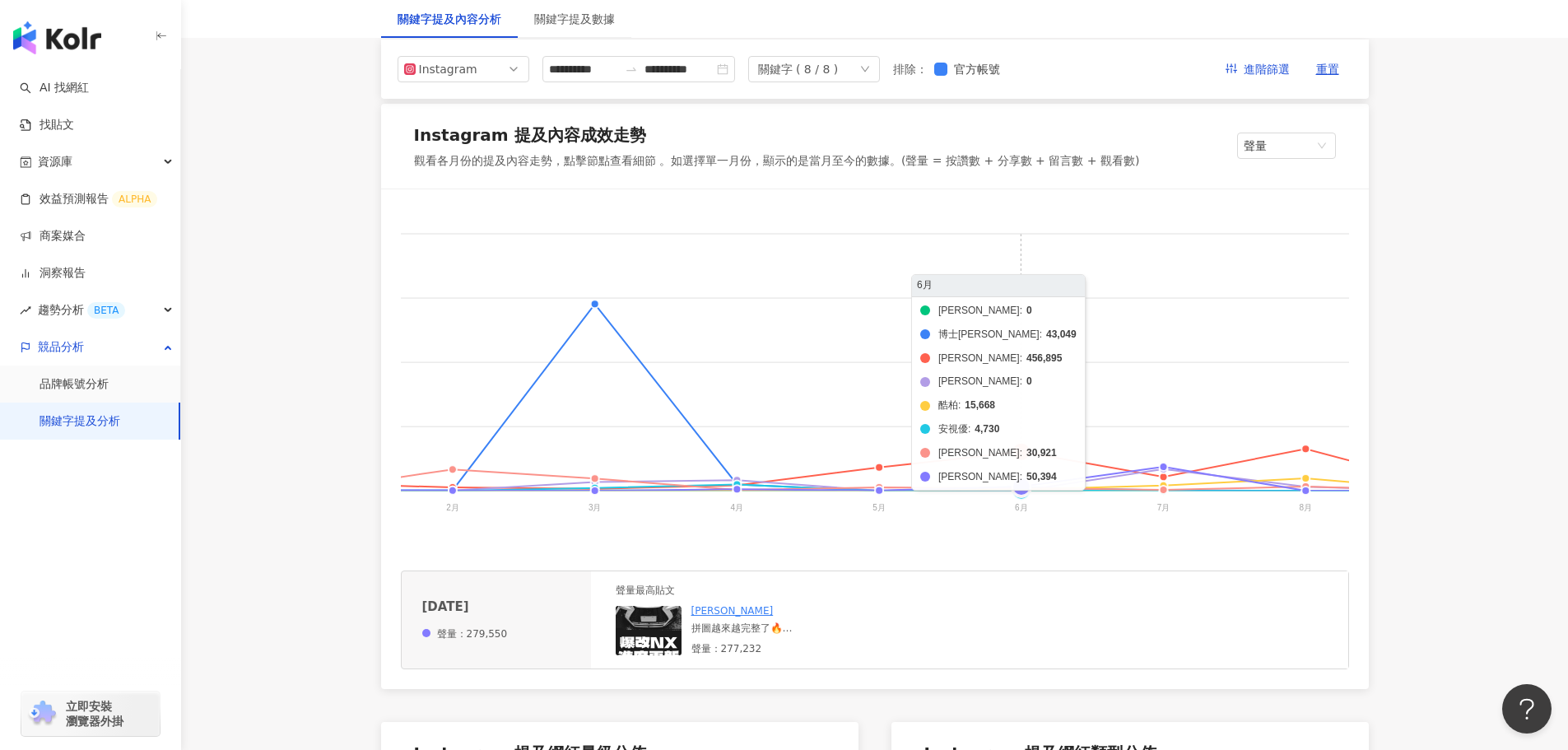
scroll to position [0, 0]
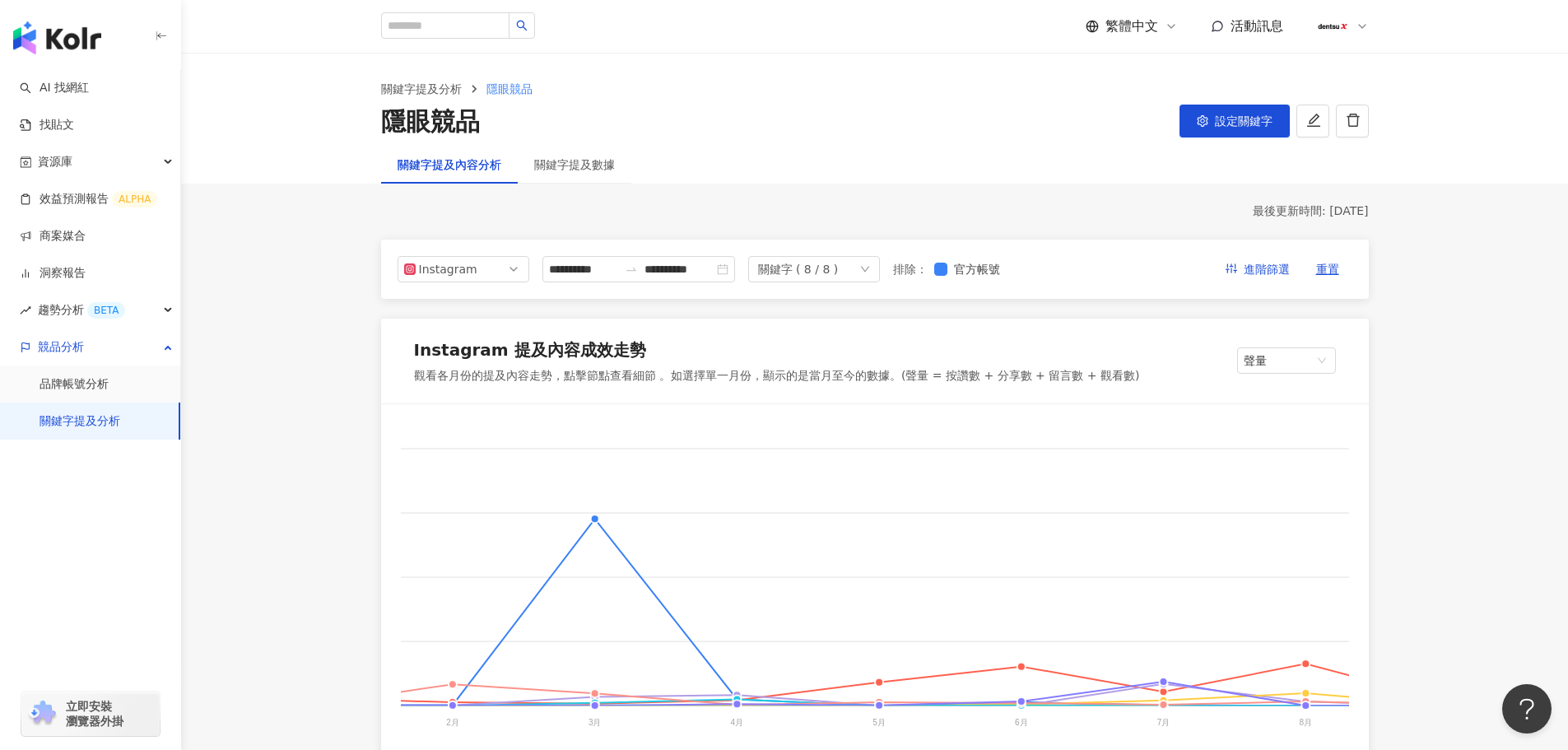
drag, startPoint x: 1234, startPoint y: 121, endPoint x: 1194, endPoint y: 155, distance: 52.5
click at [1234, 122] on span "設定關鍵字" at bounding box center [1244, 121] width 57 height 13
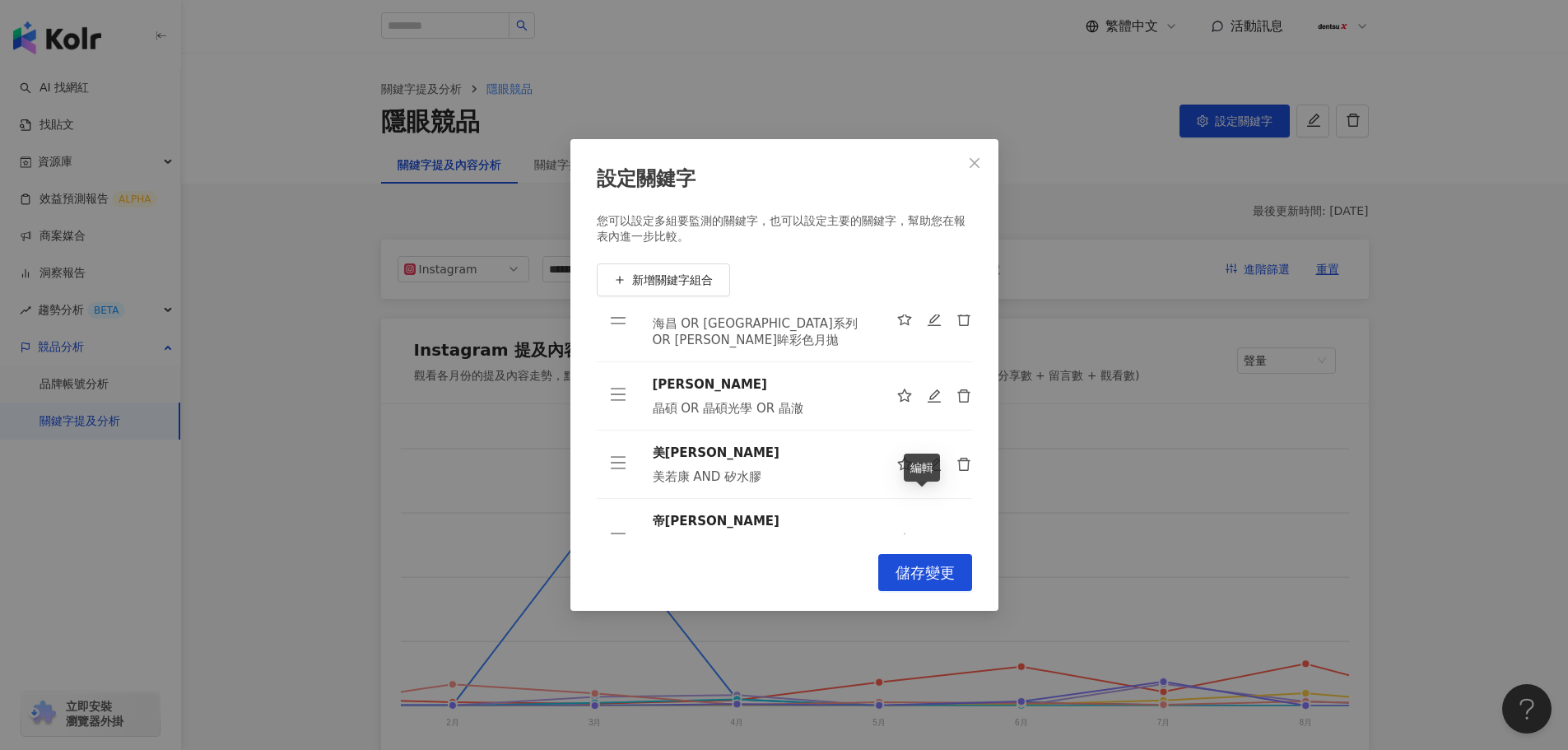
click at [926, 533] on icon "edit" at bounding box center [935, 541] width 16 height 16
type input "**"
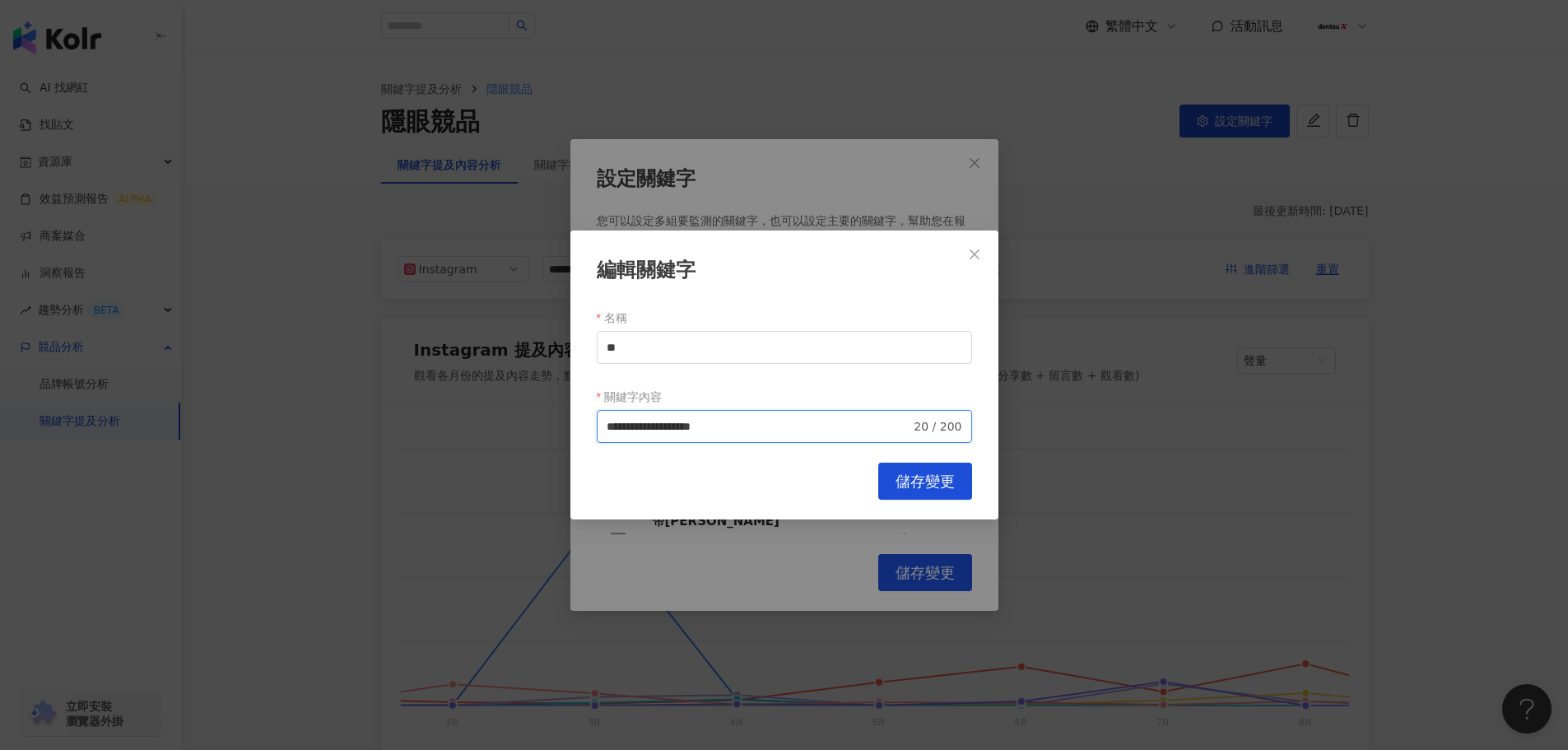
click at [694, 432] on input "**********" at bounding box center [759, 427] width 305 height 18
drag, startPoint x: 689, startPoint y: 430, endPoint x: 697, endPoint y: 431, distance: 8.1
click at [693, 430] on input "**********" at bounding box center [759, 427] width 305 height 18
click at [695, 429] on input "**********" at bounding box center [759, 427] width 305 height 18
drag, startPoint x: 745, startPoint y: 429, endPoint x: 692, endPoint y: 427, distance: 53.0
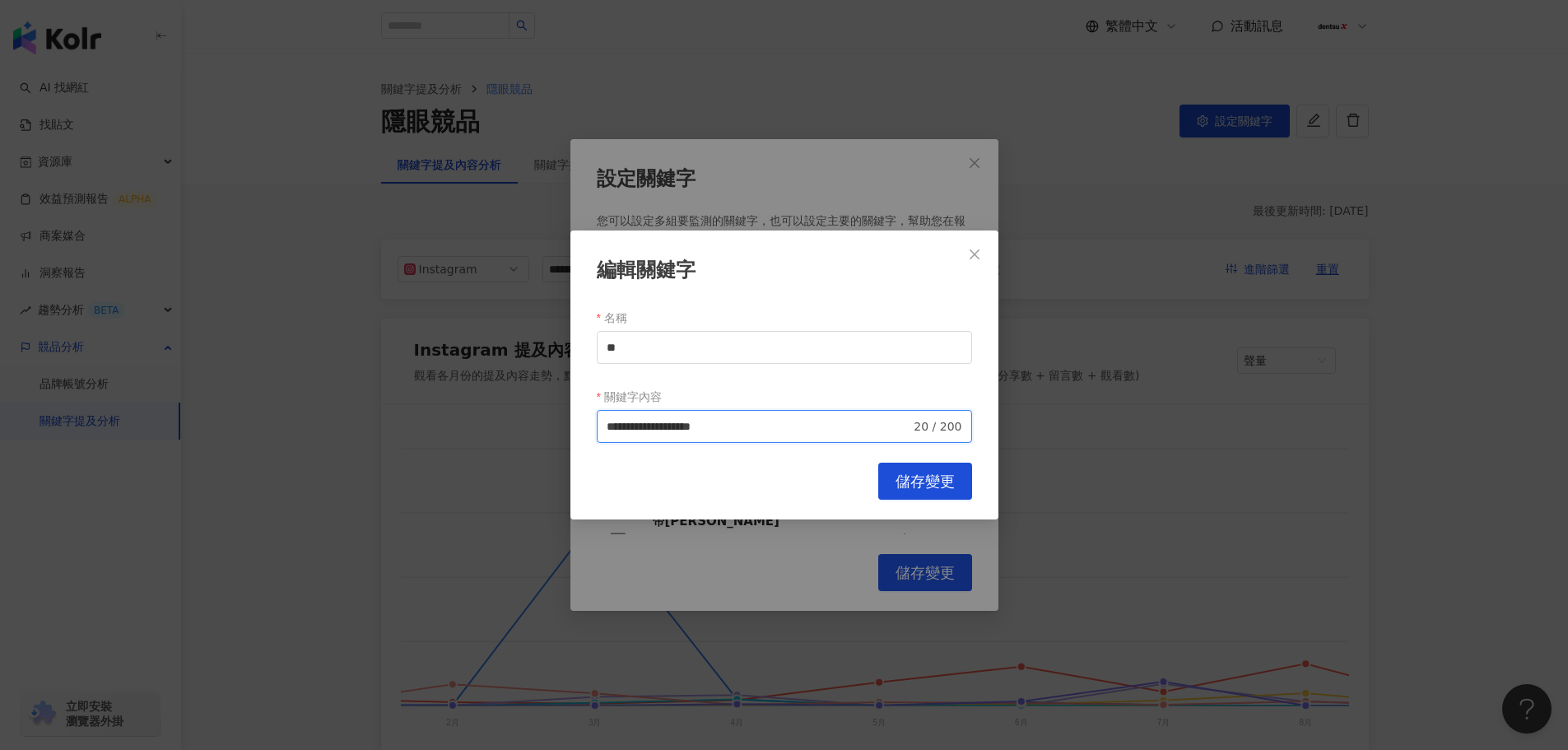
click at [692, 427] on input "**********" at bounding box center [759, 427] width 305 height 18
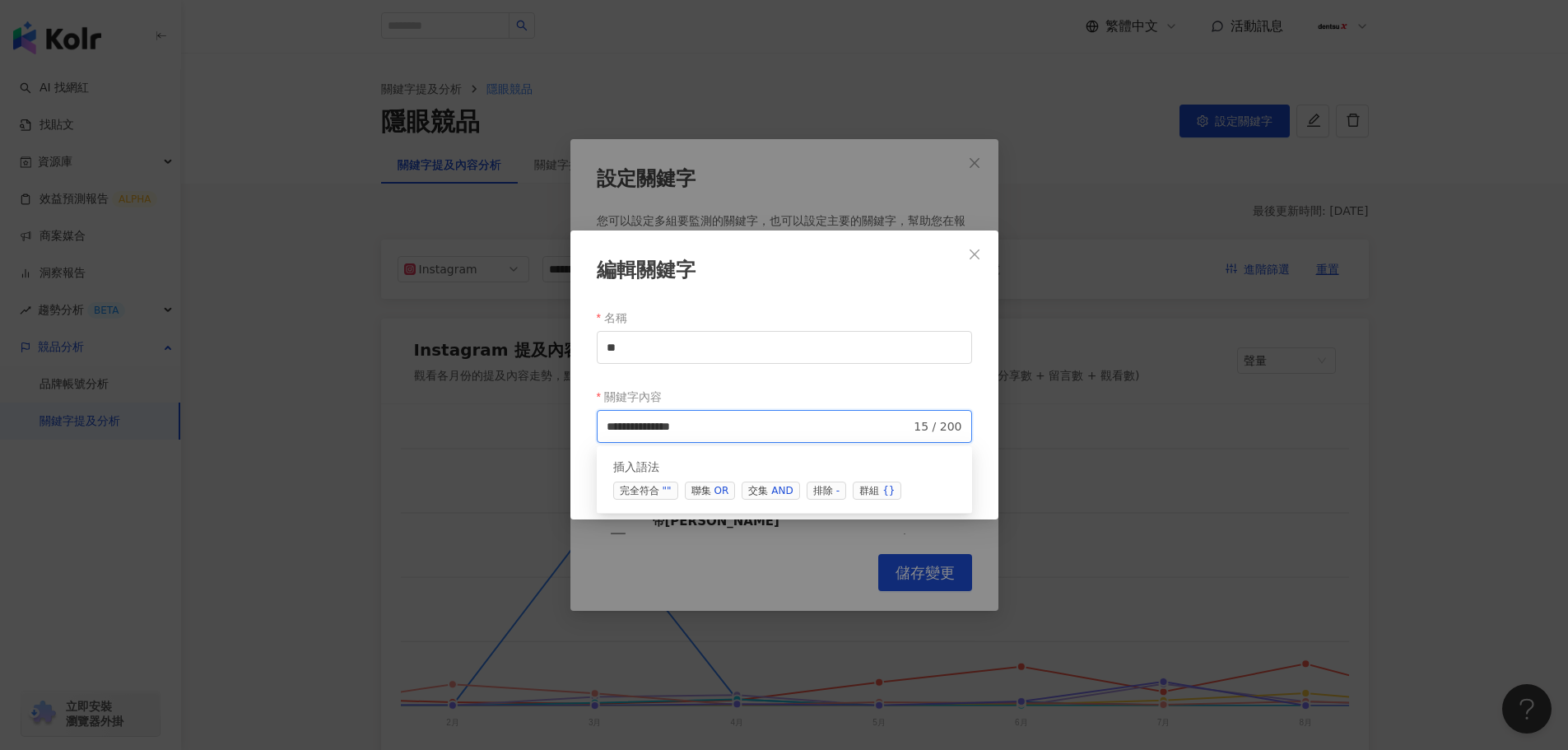
click at [820, 490] on span "排除 -" at bounding box center [826, 490] width 39 height 18
paste input "*****"
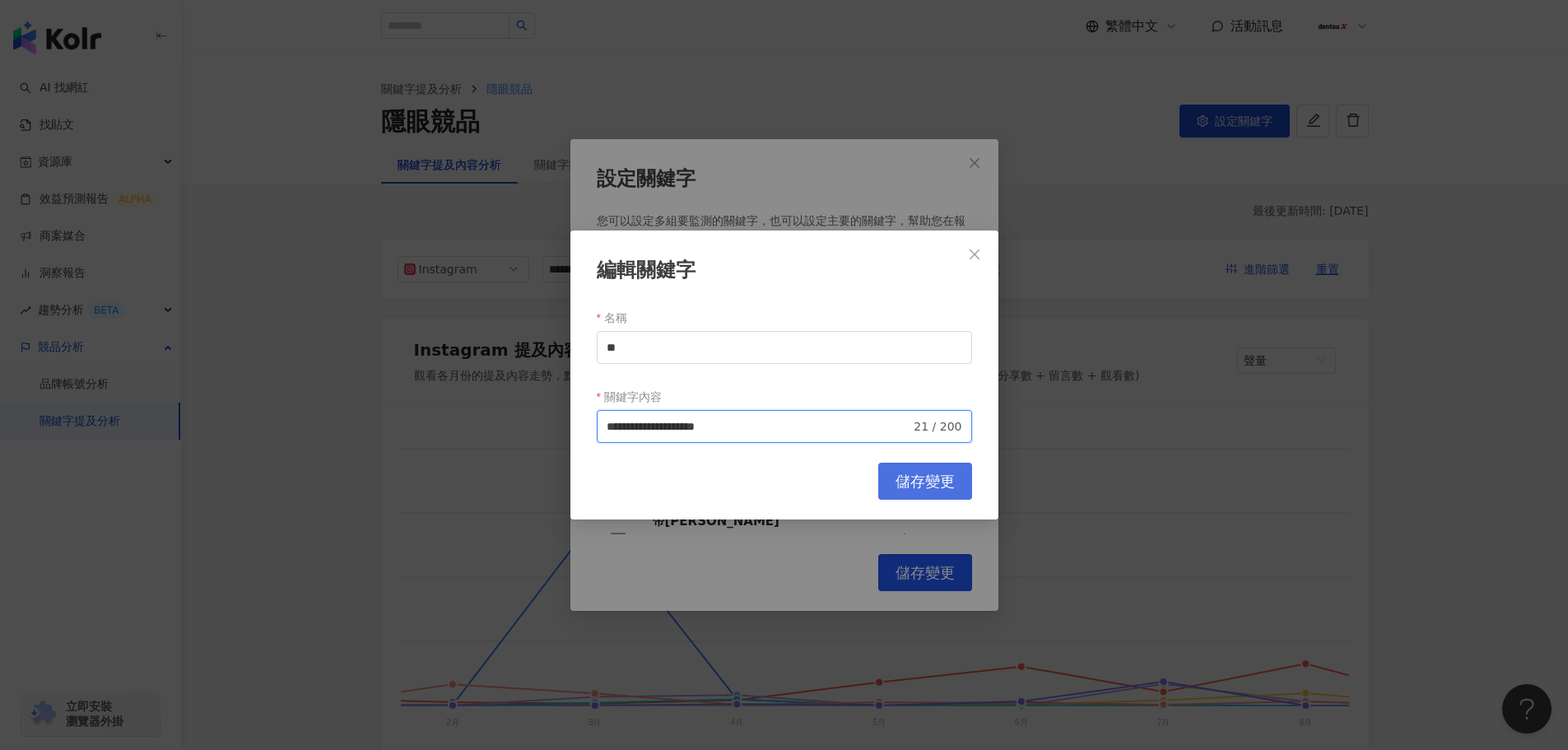
type input "**********"
click at [942, 484] on span "儲存變更" at bounding box center [925, 481] width 59 height 18
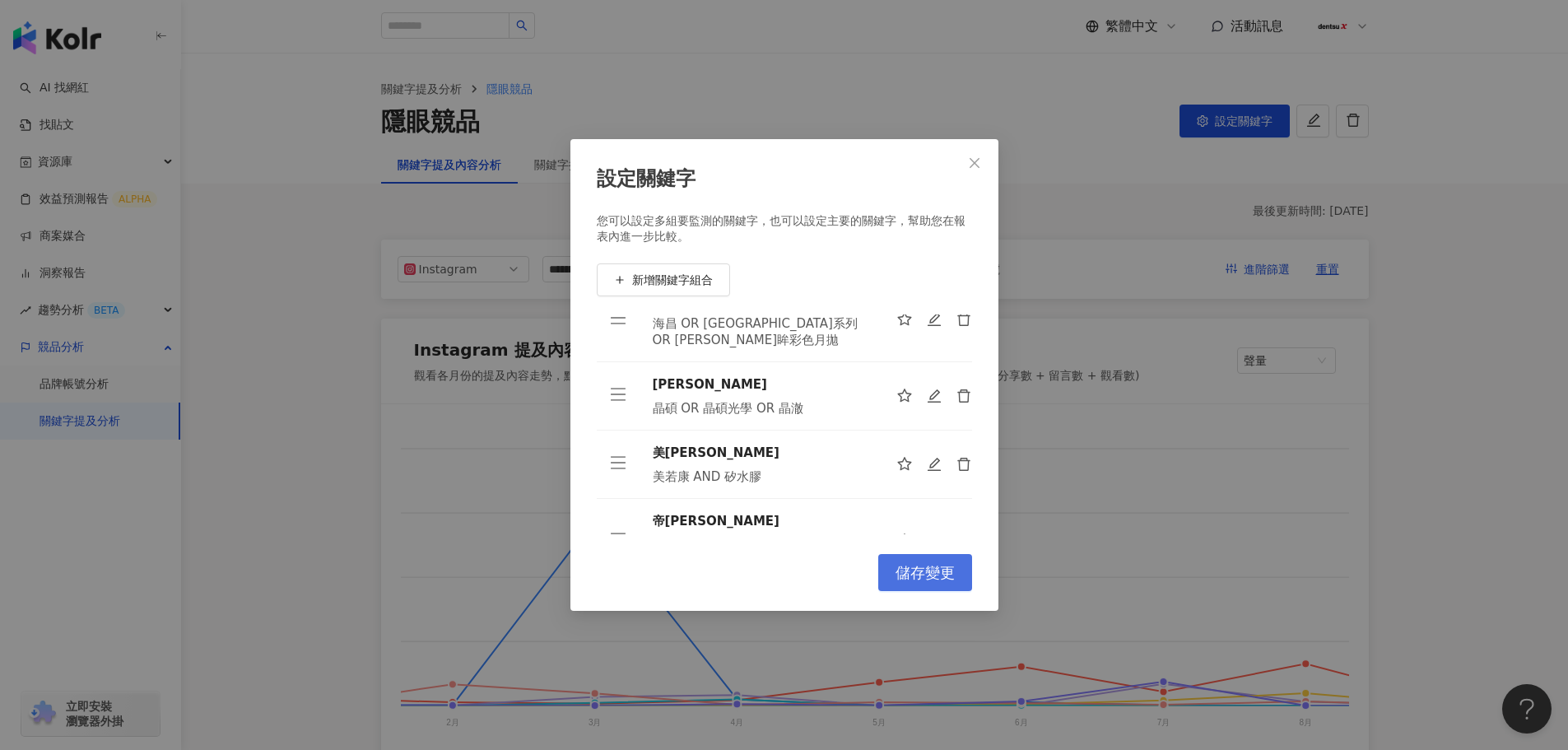
click at [935, 566] on span "儲存變更" at bounding box center [925, 573] width 59 height 18
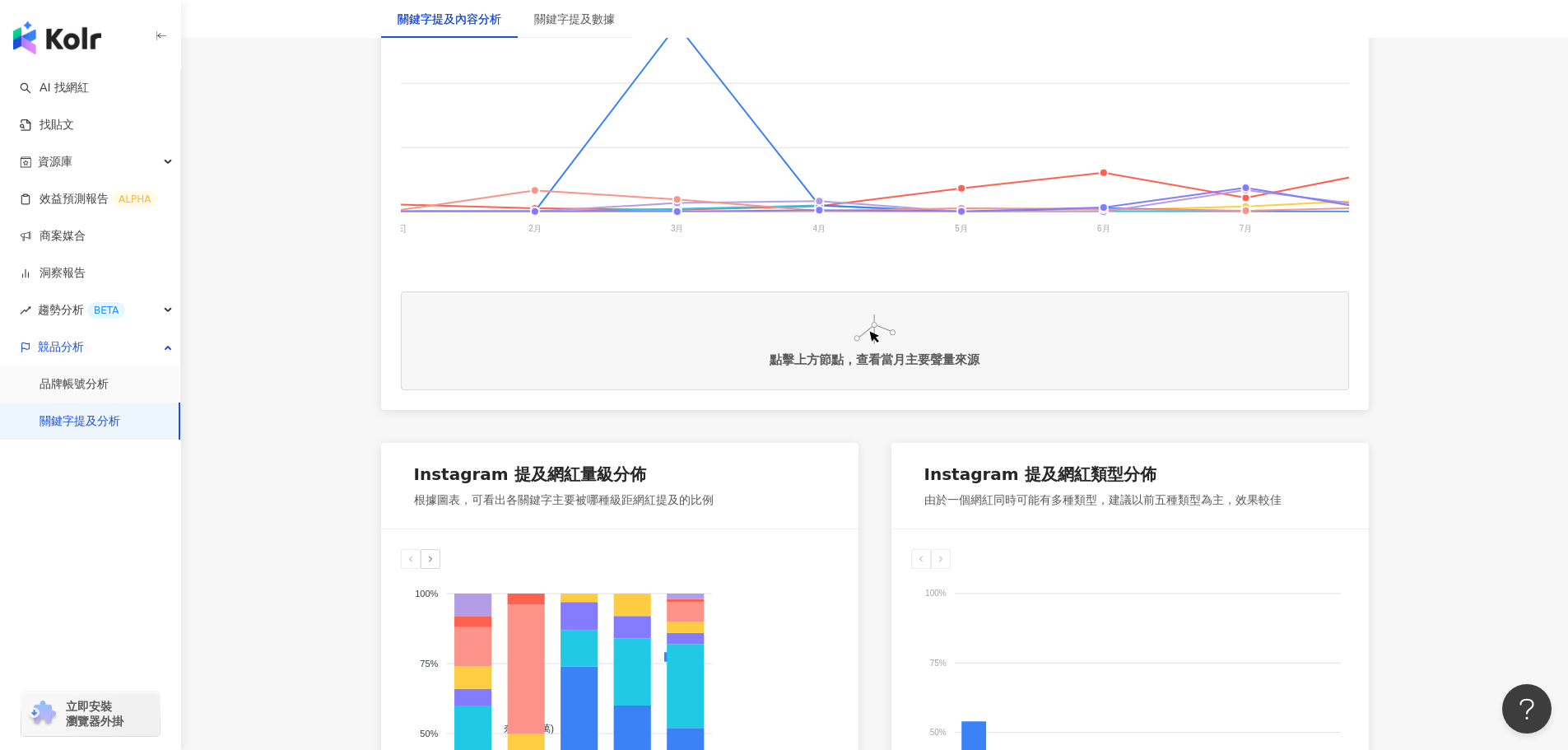
scroll to position [0, 691]
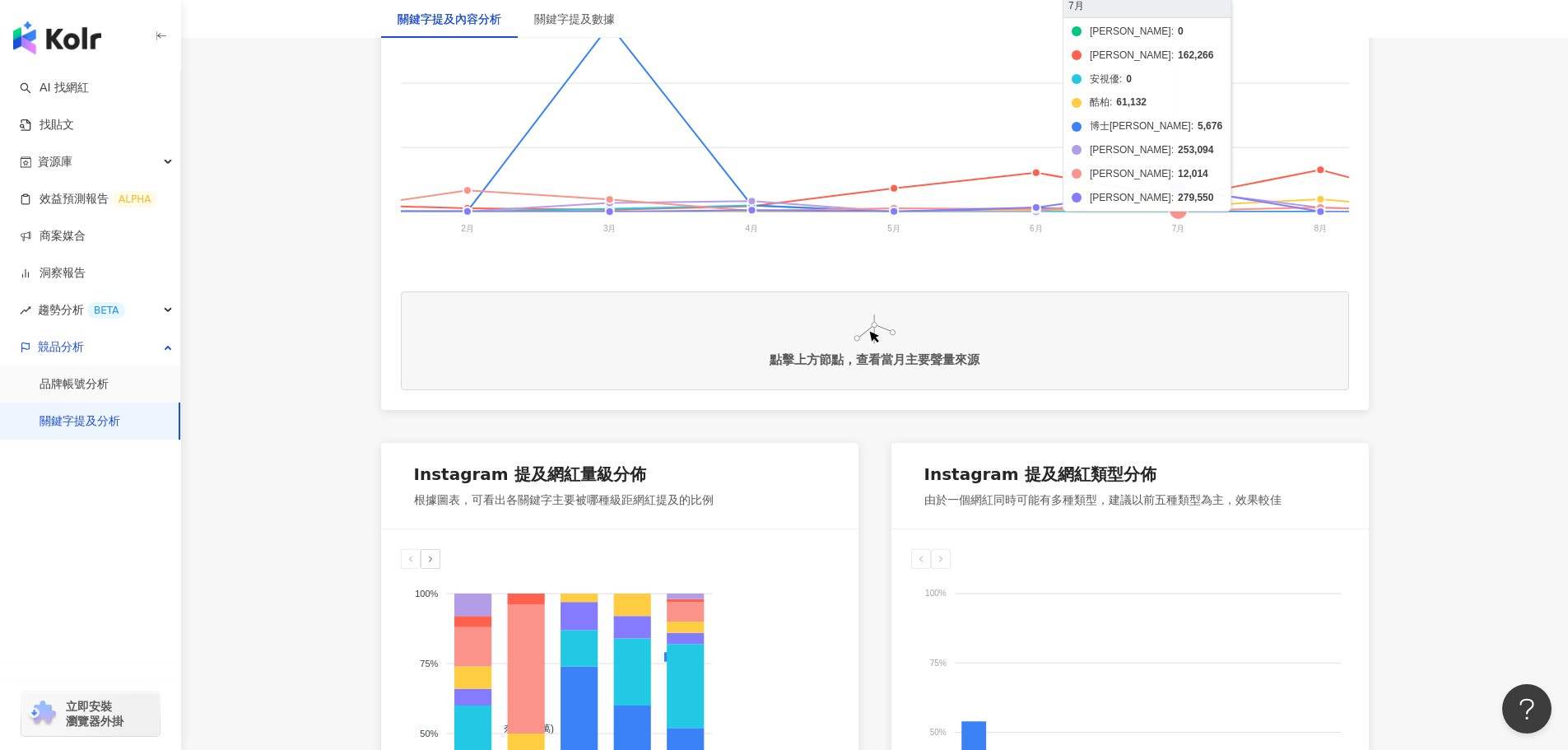
click at [1178, 187] on foreignobject "帝康 晶碩 安視優 酷柏 博士倫 美若康 海昌 愛爾康" at bounding box center [590, 94] width 1761 height 329
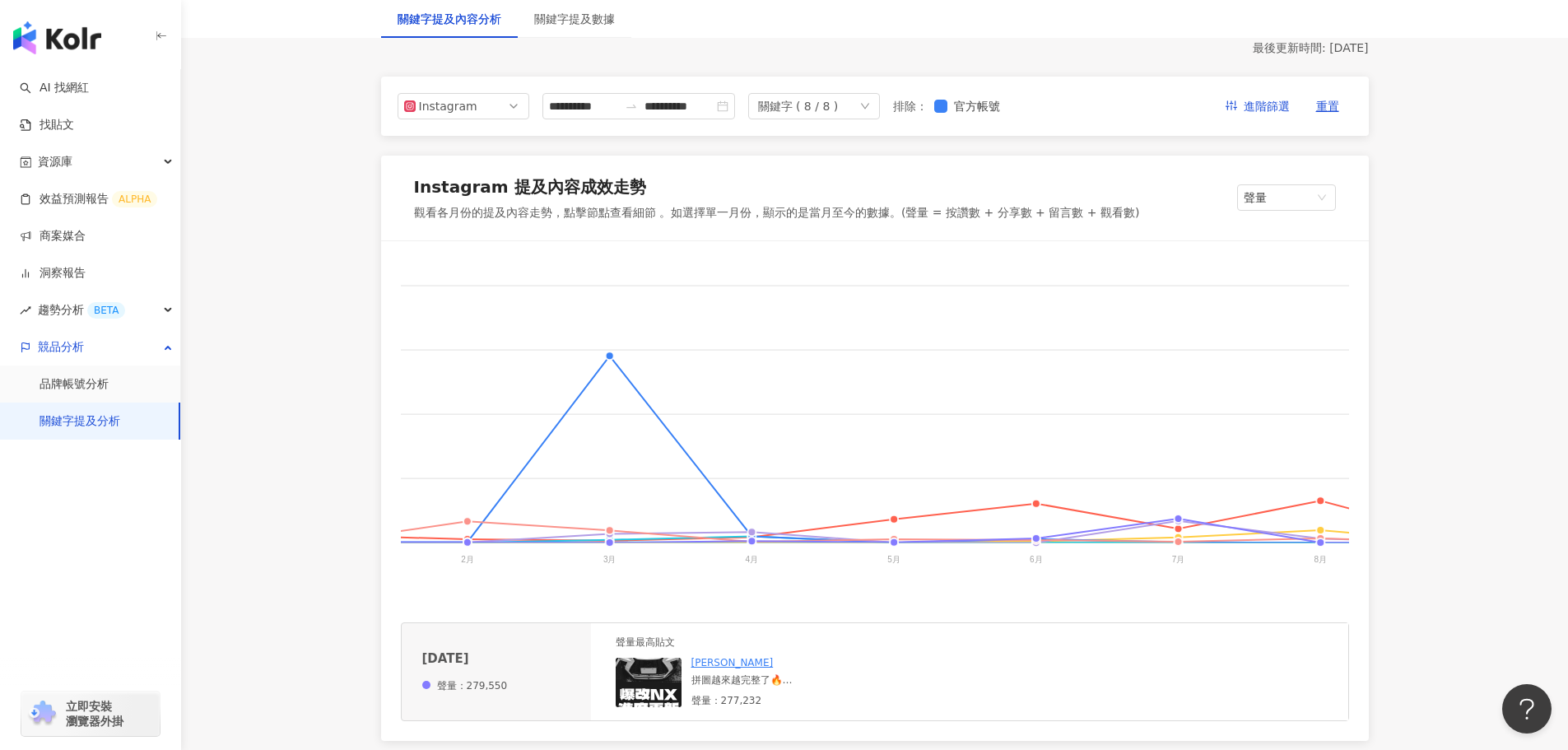
scroll to position [0, 0]
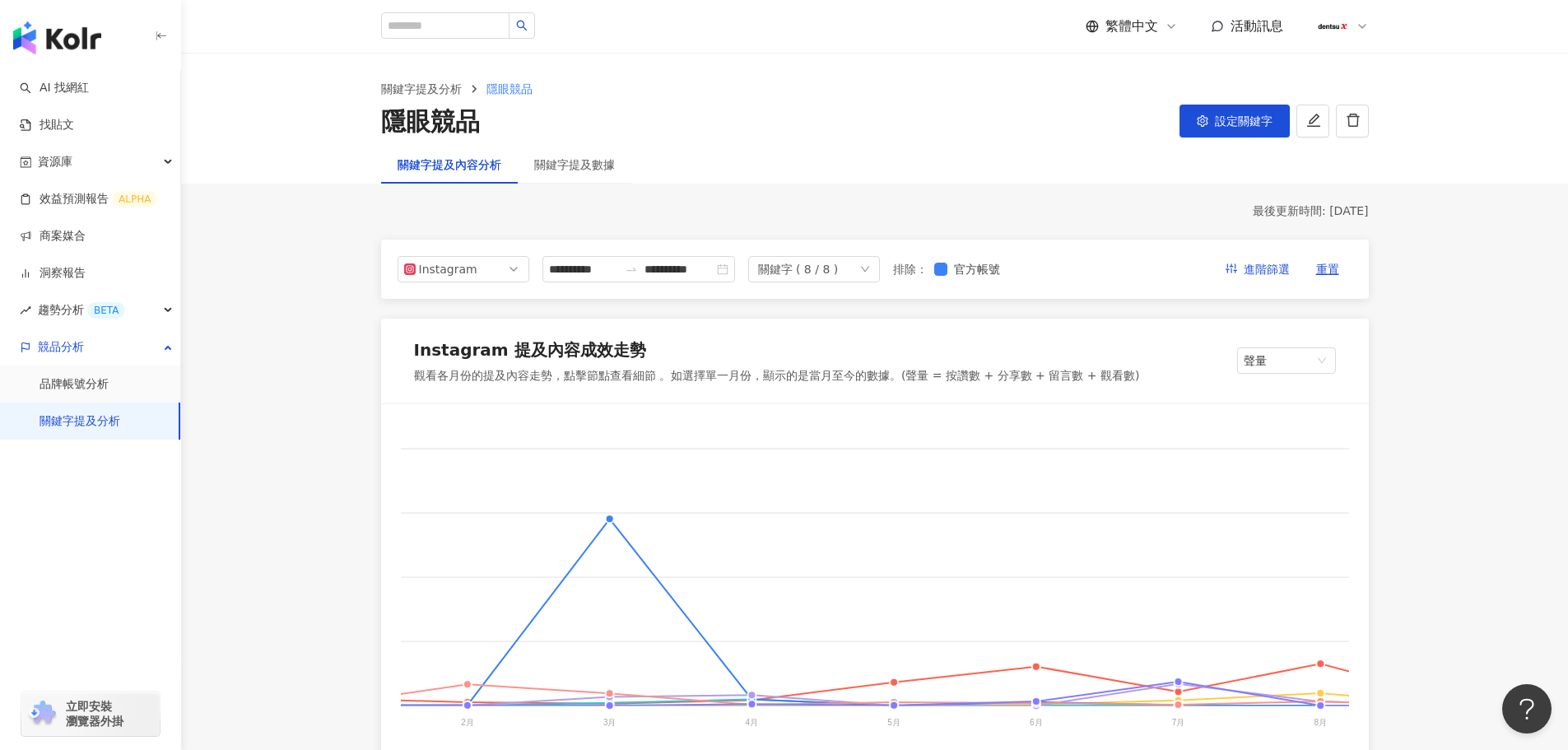
drag, startPoint x: 1206, startPoint y: 128, endPoint x: 1184, endPoint y: 148, distance: 29.7
click at [1206, 126] on button "設定關鍵字" at bounding box center [1234, 121] width 110 height 33
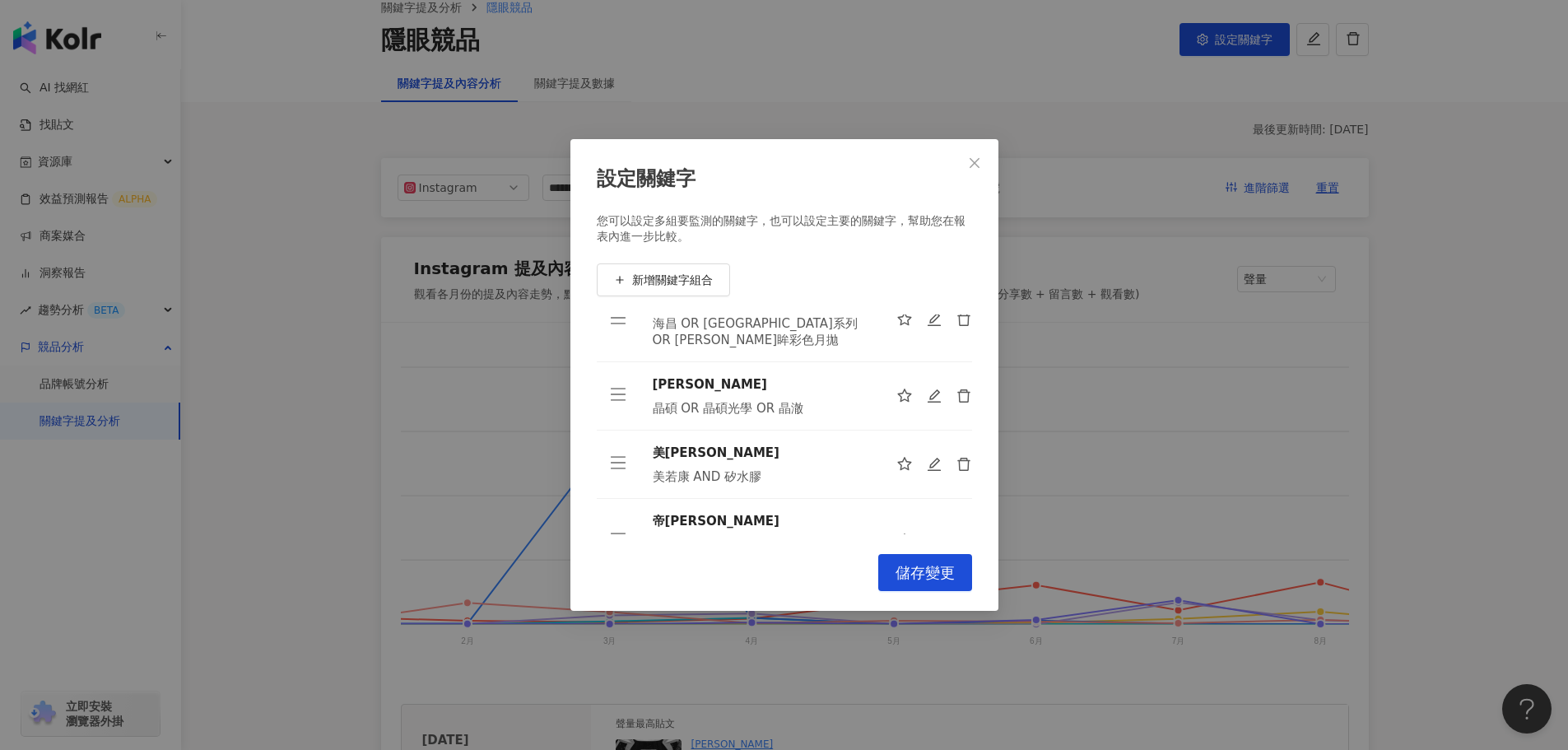
scroll to position [82, 0]
drag, startPoint x: 922, startPoint y: 503, endPoint x: 877, endPoint y: 497, distance: 45.4
click at [927, 534] on icon "edit" at bounding box center [935, 541] width 15 height 15
type input "**"
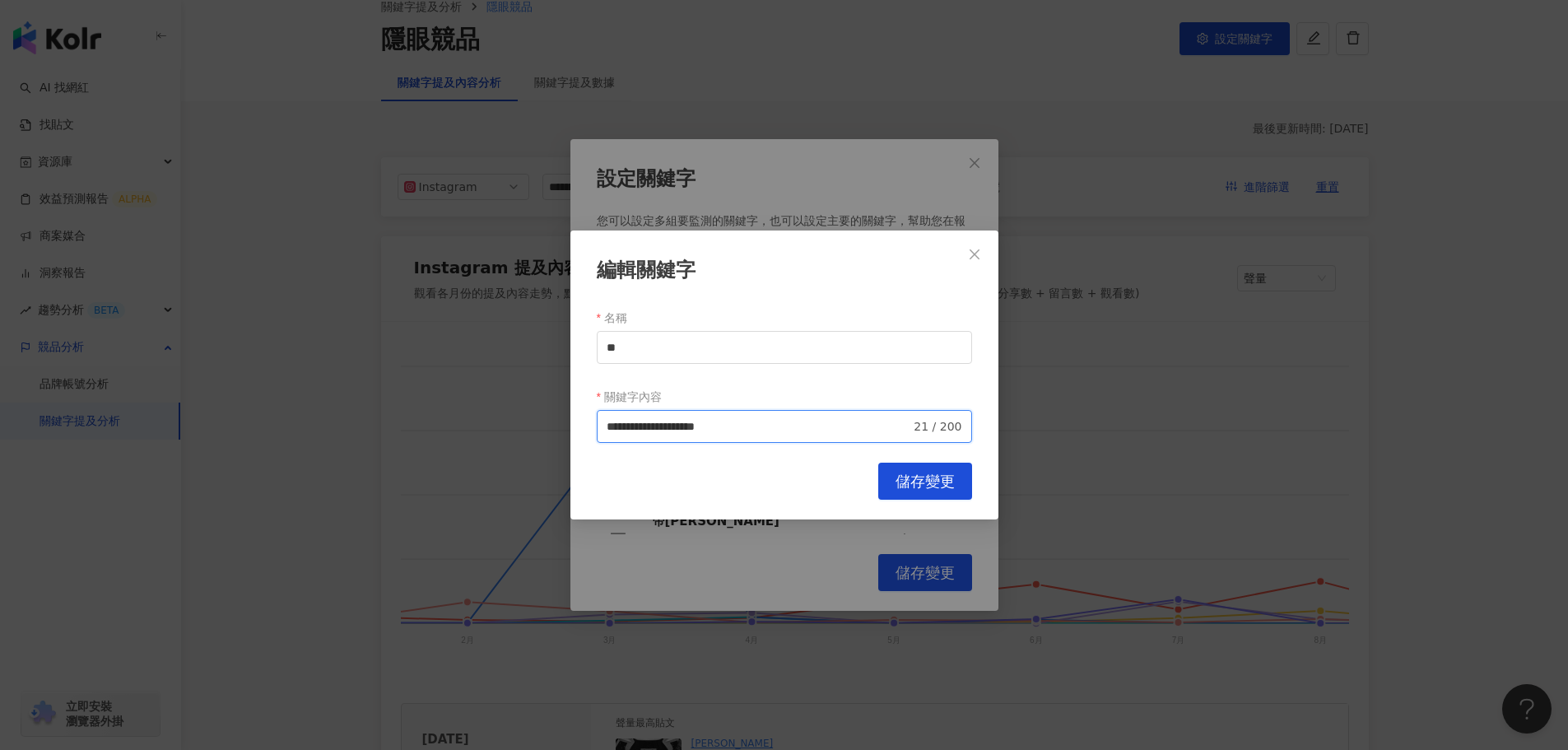
click at [701, 427] on input "**********" at bounding box center [759, 427] width 305 height 18
type input "**********"
click at [914, 478] on span "儲存變更" at bounding box center [925, 481] width 59 height 18
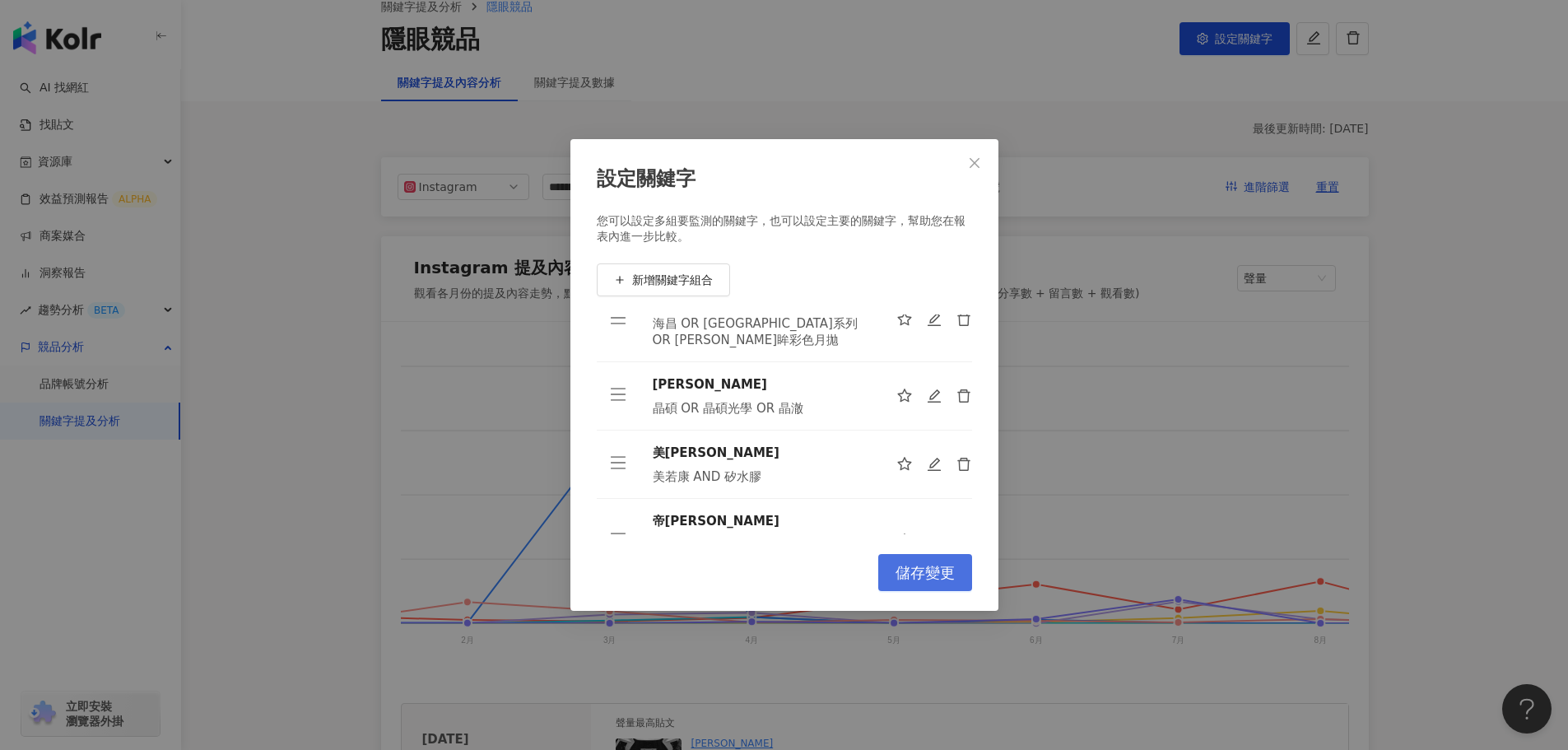
click at [926, 571] on span "儲存變更" at bounding box center [925, 573] width 59 height 18
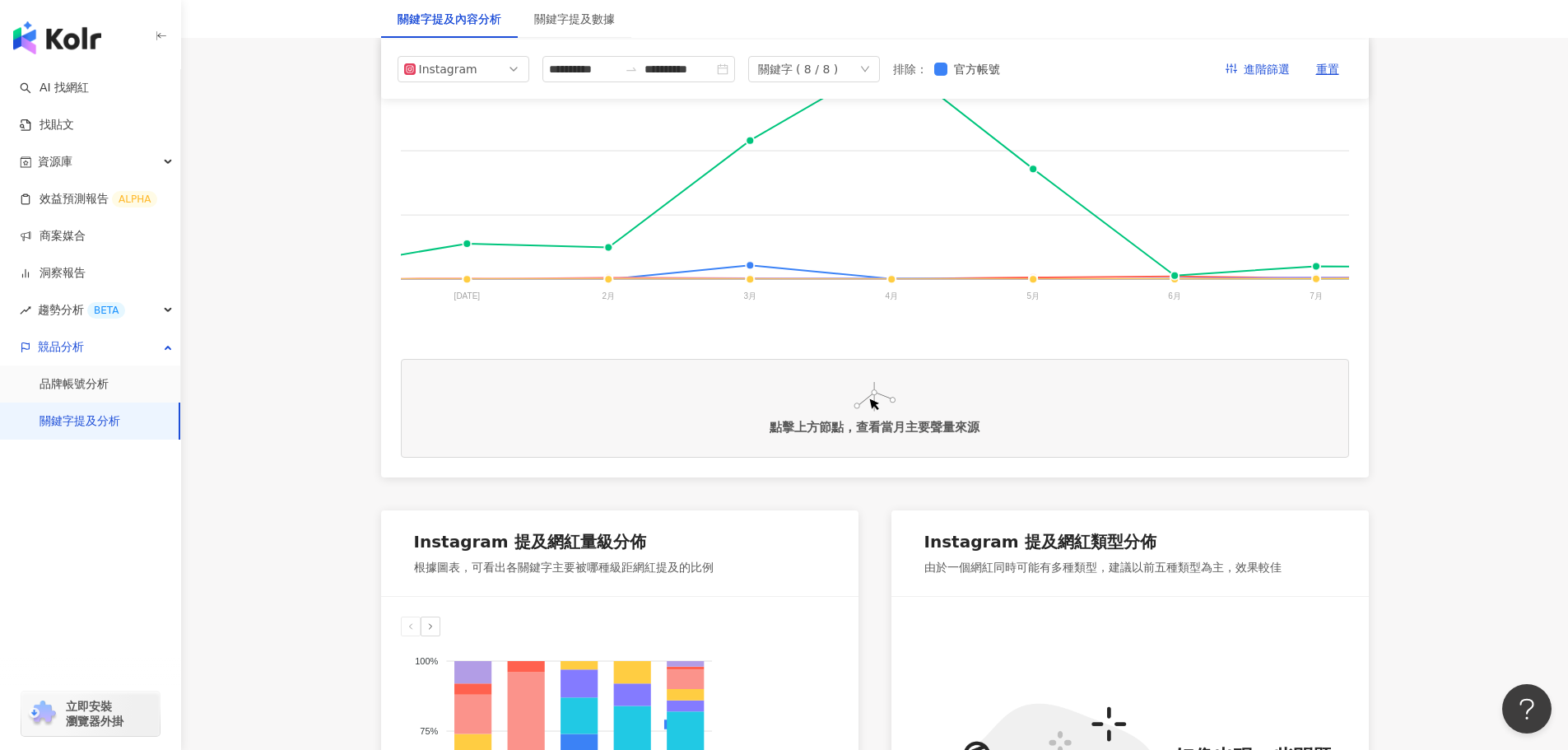
scroll to position [165, 0]
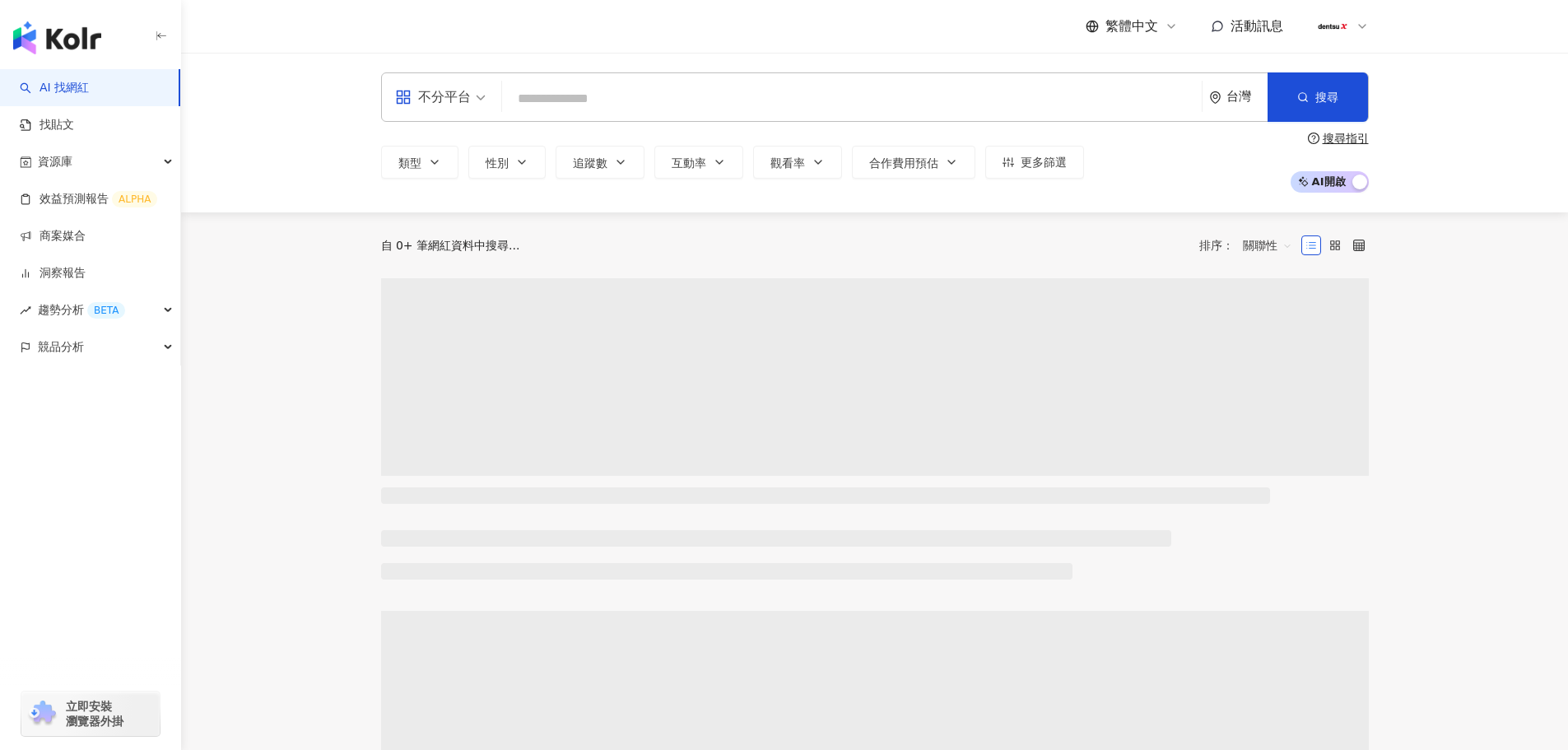
click at [559, 99] on input "search" at bounding box center [852, 99] width 686 height 31
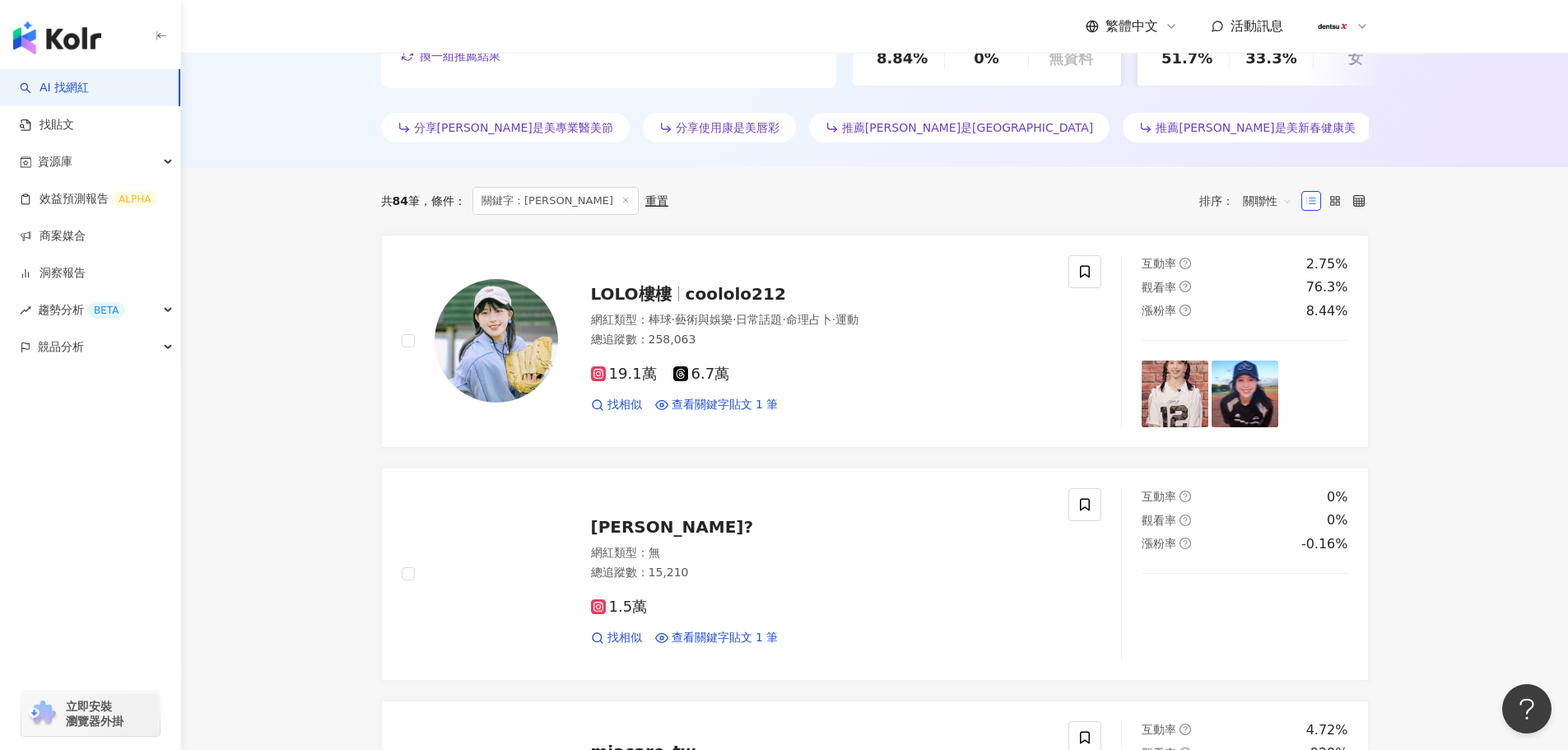
scroll to position [494, 0]
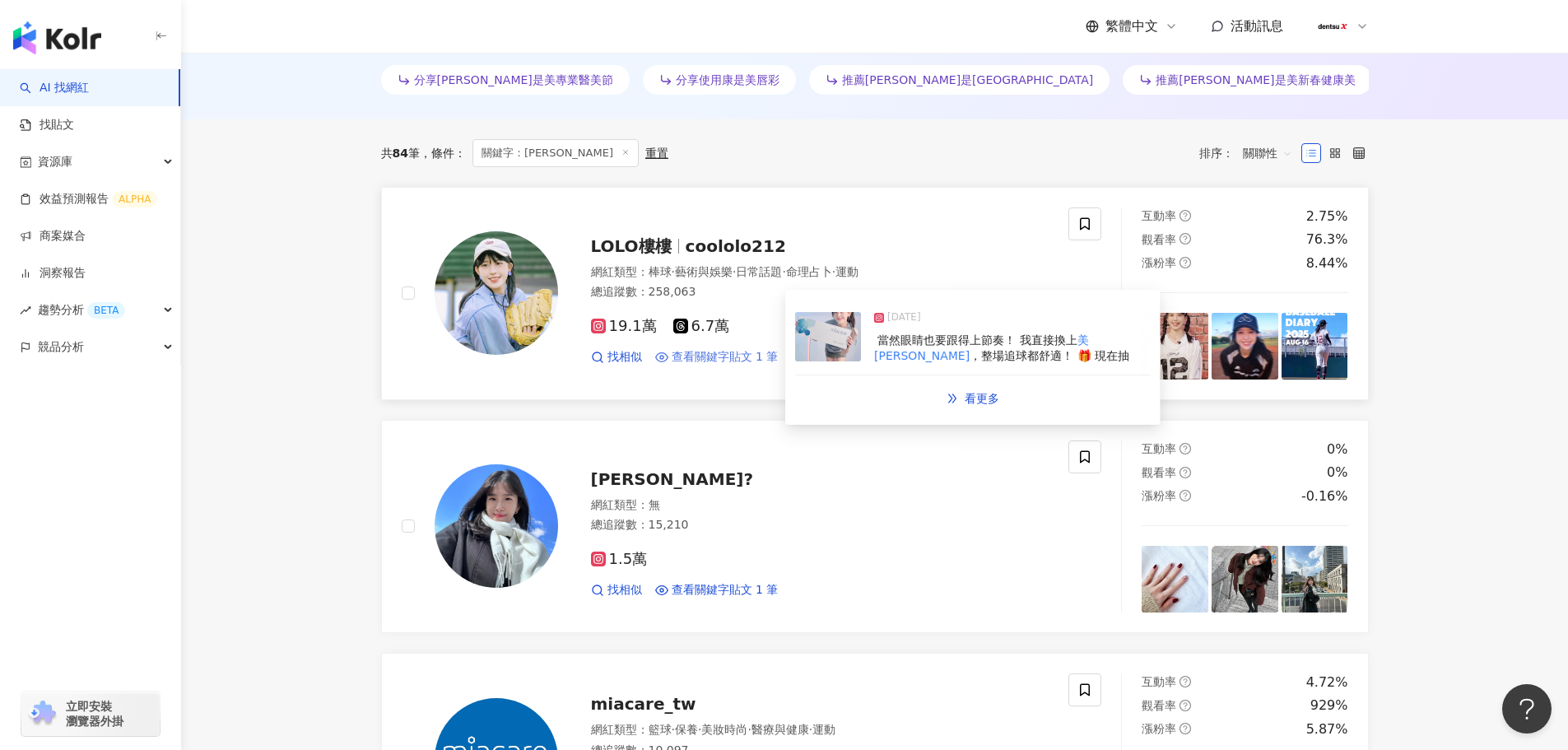
type input "***"
click at [725, 356] on span "查看關鍵字貼文 1 筆" at bounding box center [725, 357] width 107 height 16
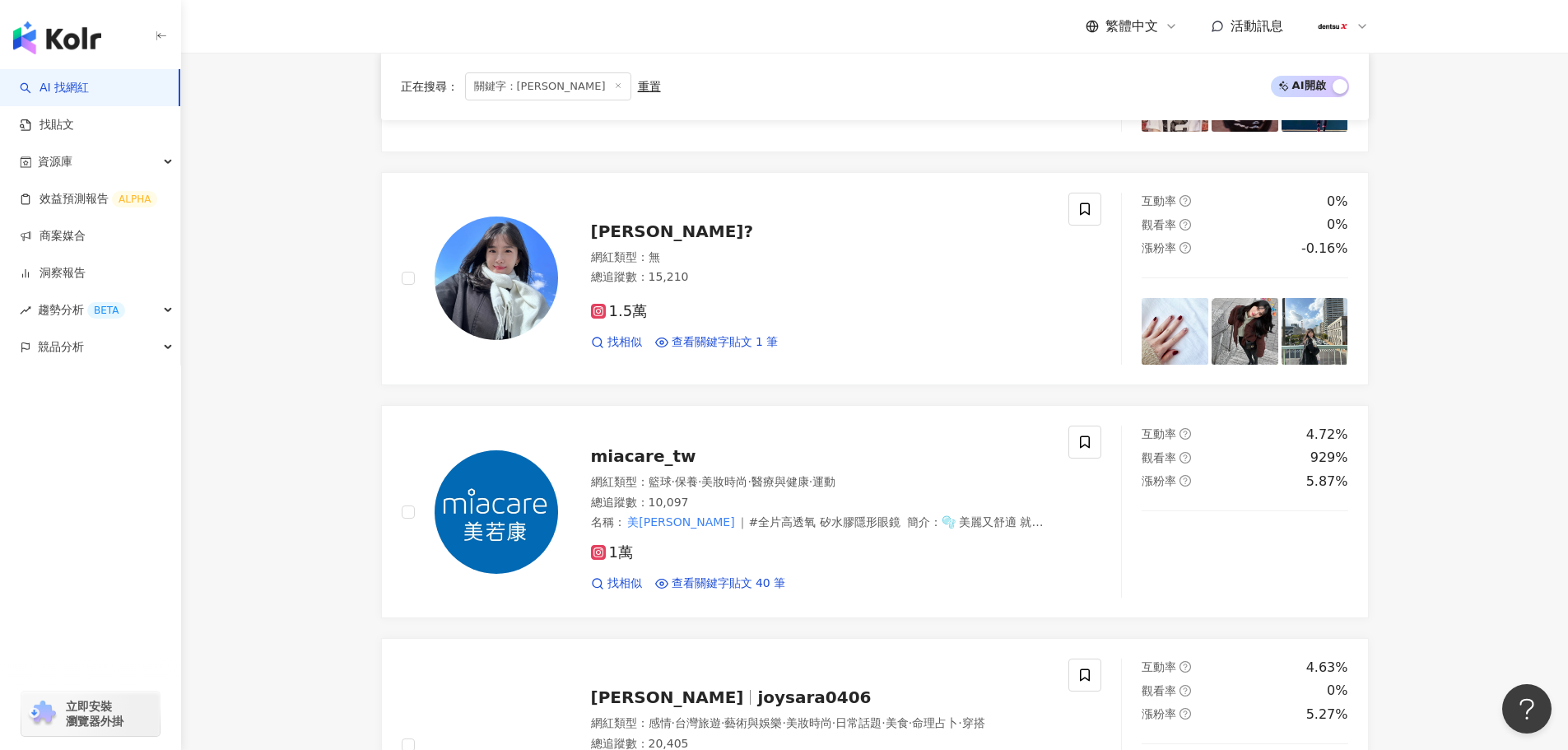
scroll to position [741, 0]
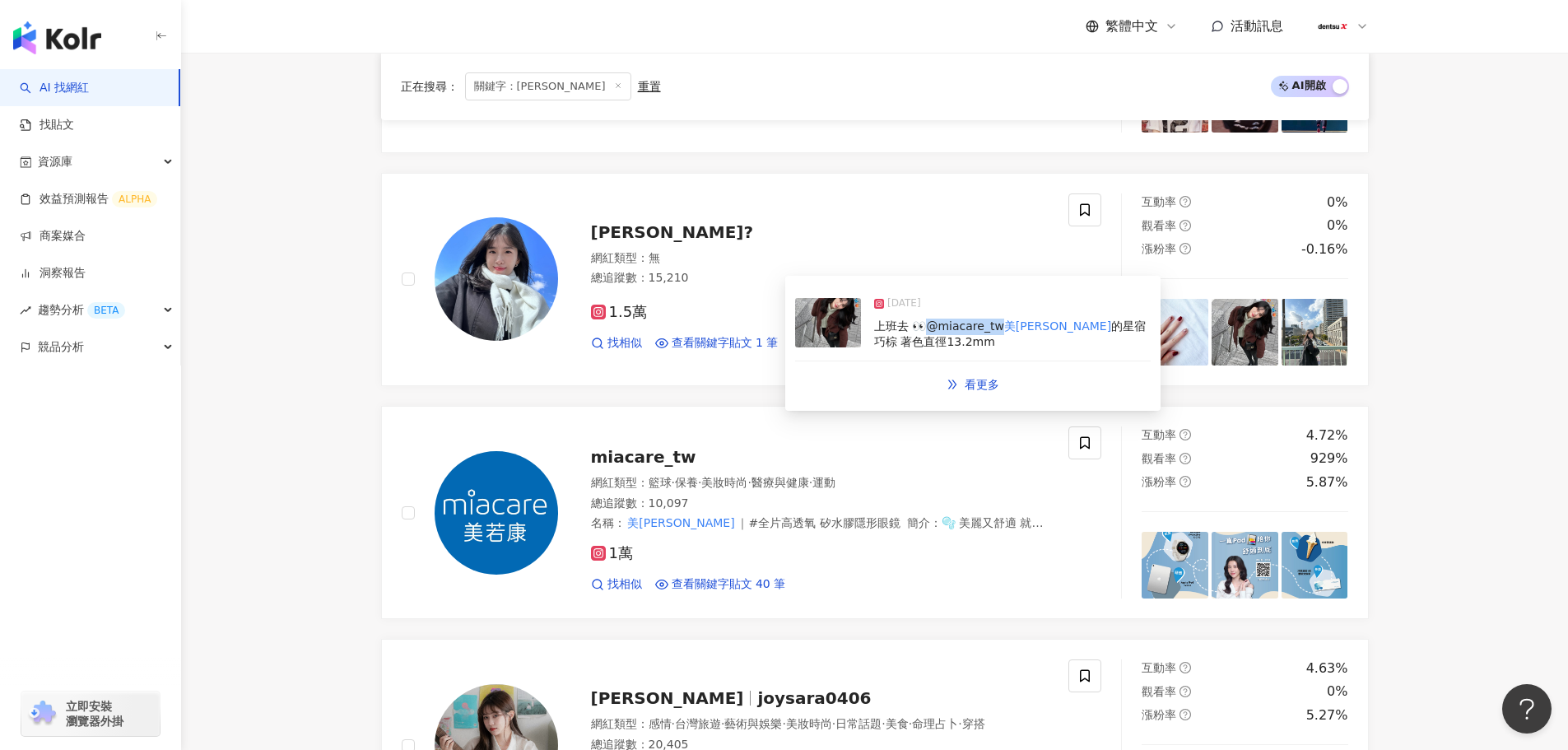
drag, startPoint x: 927, startPoint y: 327, endPoint x: 998, endPoint y: 326, distance: 71.0
click at [998, 326] on span "上班去 👀@miacare_tw" at bounding box center [939, 325] width 130 height 13
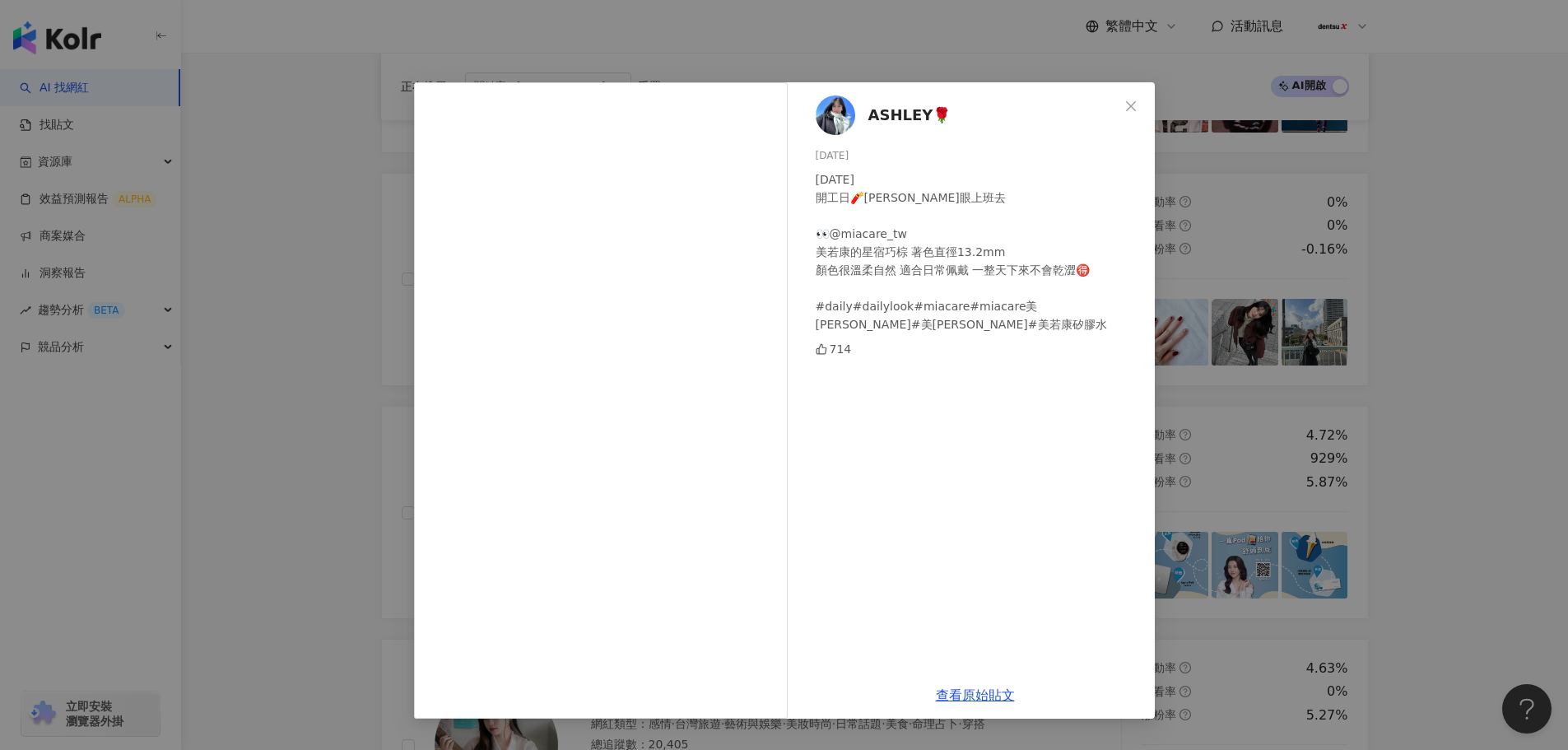
drag, startPoint x: 992, startPoint y: 326, endPoint x: 916, endPoint y: 273, distance: 92.7
click at [916, 273] on div "2025.2.3 開工日🧨戴新隱眼上班去 👀@miacare_tw 美若康的星宿巧棕 著色直徑13.2mm 顏色很溫柔自然 適合日常佩戴 一整天下來不會乾澀🉐…" at bounding box center [978, 252] width 326 height 163
click at [866, 236] on div "2025.2.3 開工日🧨戴新隱眼上班去 👀@miacare_tw 美若康的星宿巧棕 著色直徑13.2mm 顏色很溫柔自然 適合日常佩戴 一整天下來不會乾澀🉐…" at bounding box center [978, 252] width 326 height 163
drag, startPoint x: 901, startPoint y: 237, endPoint x: 834, endPoint y: 237, distance: 67.0
click at [834, 237] on div "2025.2.3 開工日🧨戴新隱眼上班去 👀@miacare_tw 美若康的星宿巧棕 著色直徑13.2mm 顏色很溫柔自然 適合日常佩戴 一整天下來不會乾澀🉐…" at bounding box center [978, 252] width 326 height 163
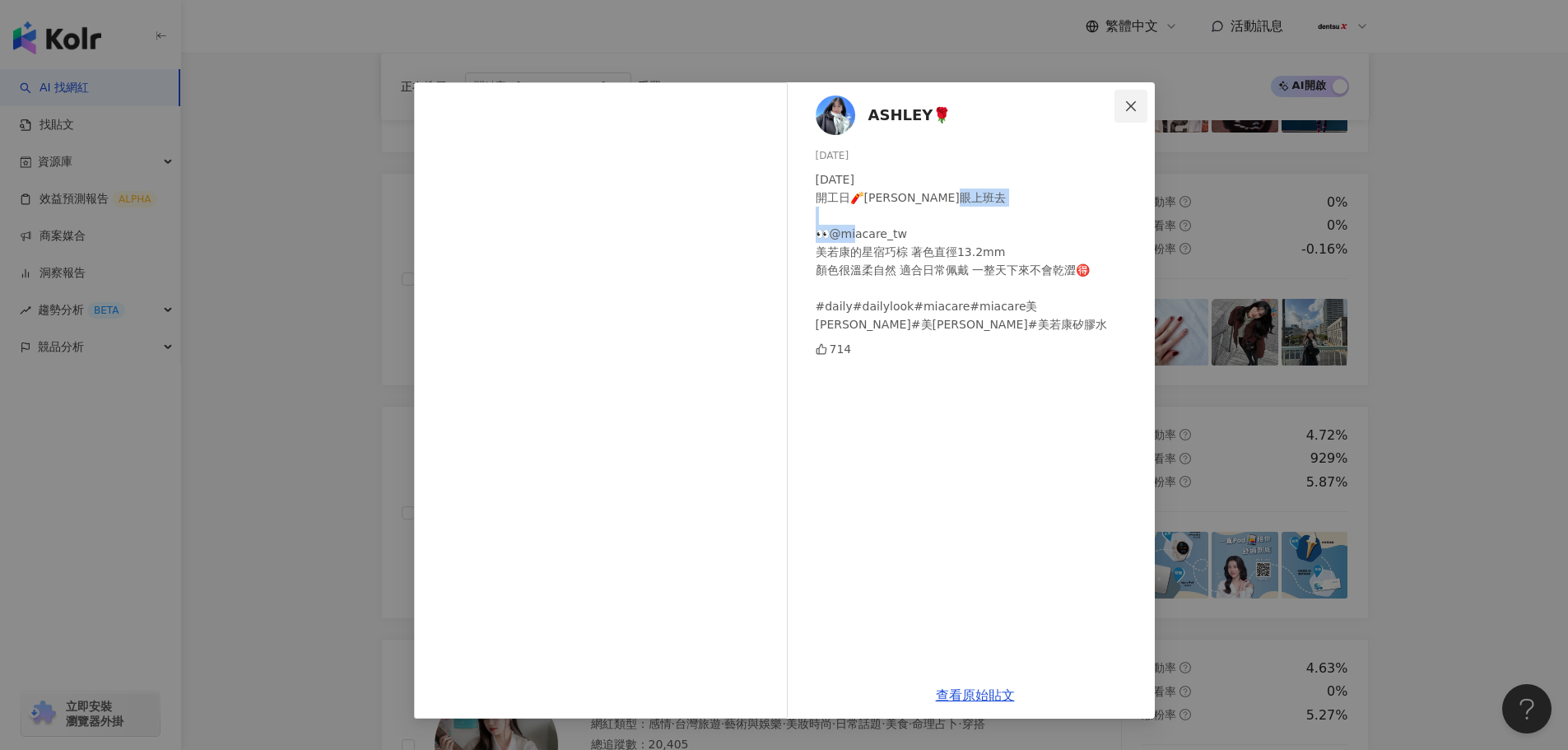
click at [1130, 99] on icon "close" at bounding box center [1131, 106] width 13 height 13
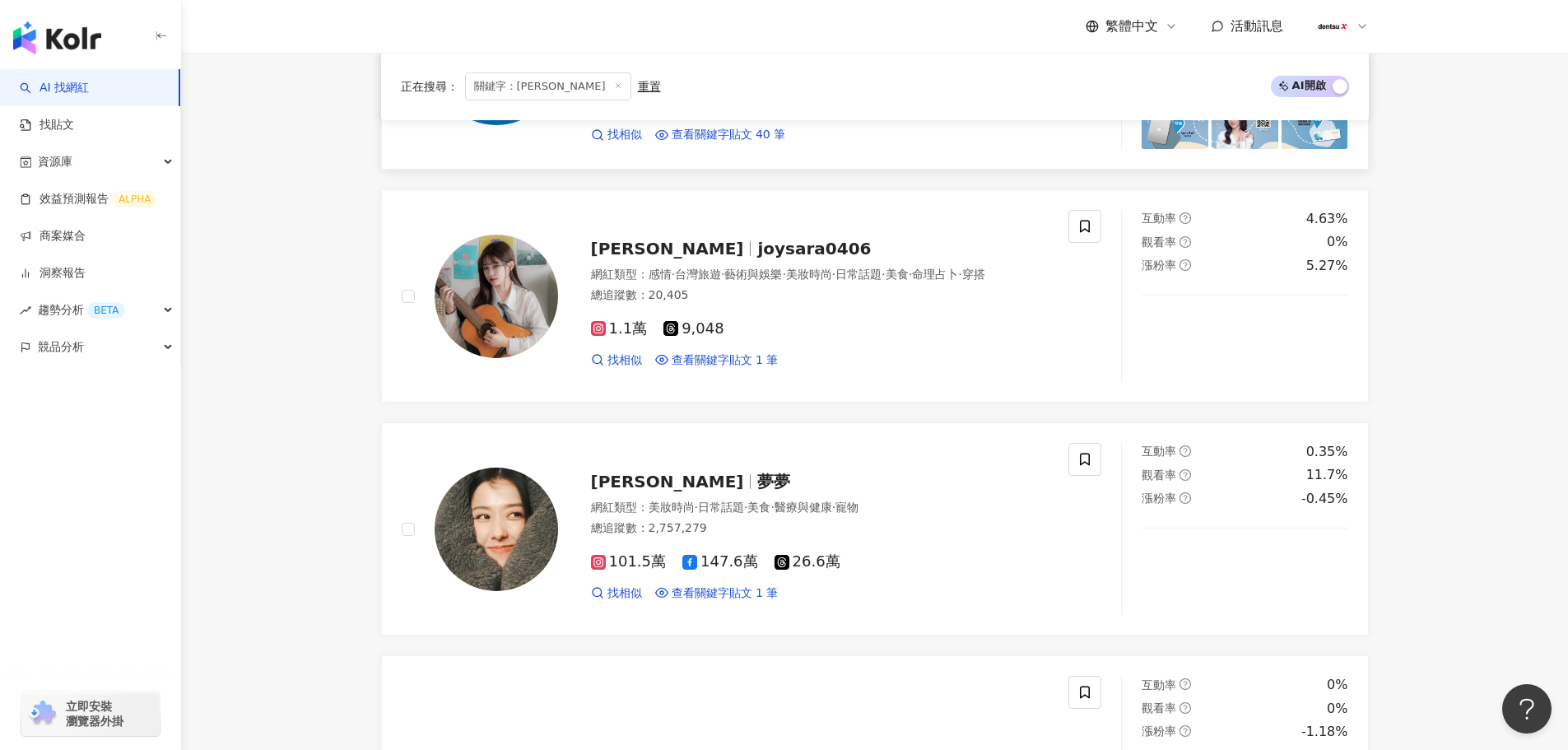
scroll to position [1235, 0]
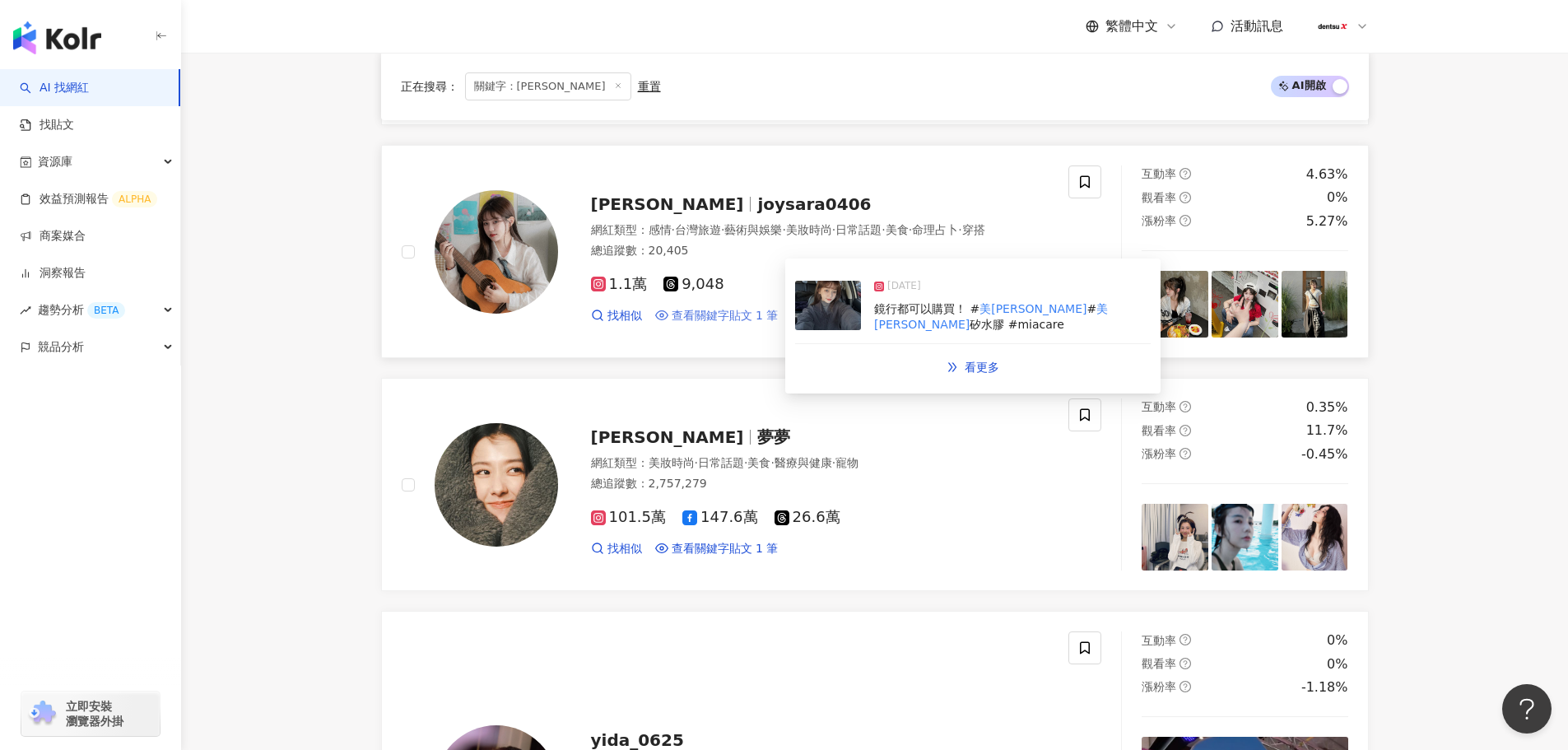
click at [743, 318] on span "查看關鍵字貼文 1 筆" at bounding box center [725, 316] width 107 height 16
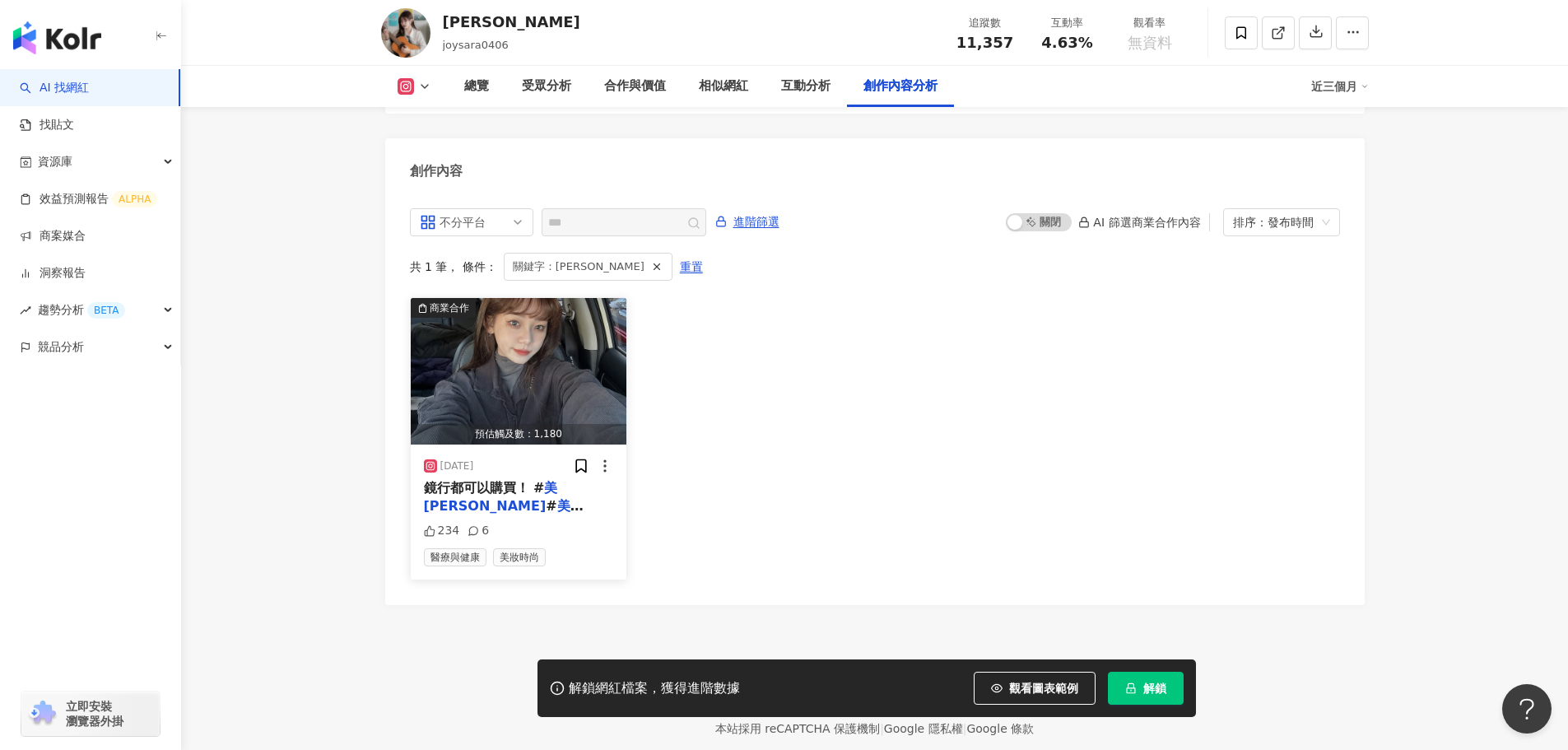
click at [520, 517] on span "矽水膠 #miacare" at bounding box center [504, 534] width 162 height 34
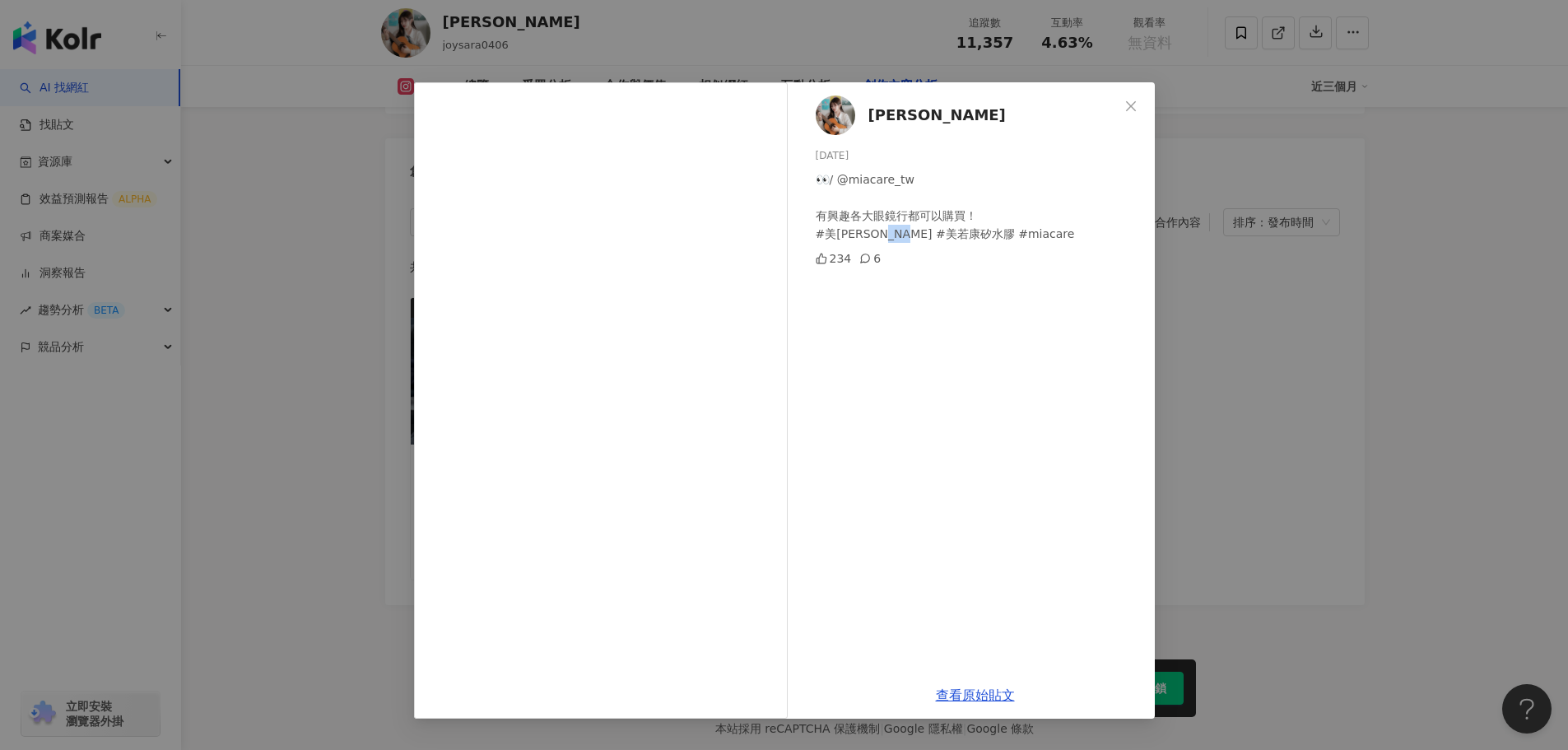
drag, startPoint x: 902, startPoint y: 233, endPoint x: 932, endPoint y: 231, distance: 30.1
click at [932, 231] on div "👀/ @miacare_tw 有興趣各大眼鏡行都可以購買！ #美若康 #美若康矽水膠 #miacare" at bounding box center [978, 206] width 326 height 73
copy div "水膠"
click at [1134, 108] on icon "close" at bounding box center [1131, 106] width 13 height 13
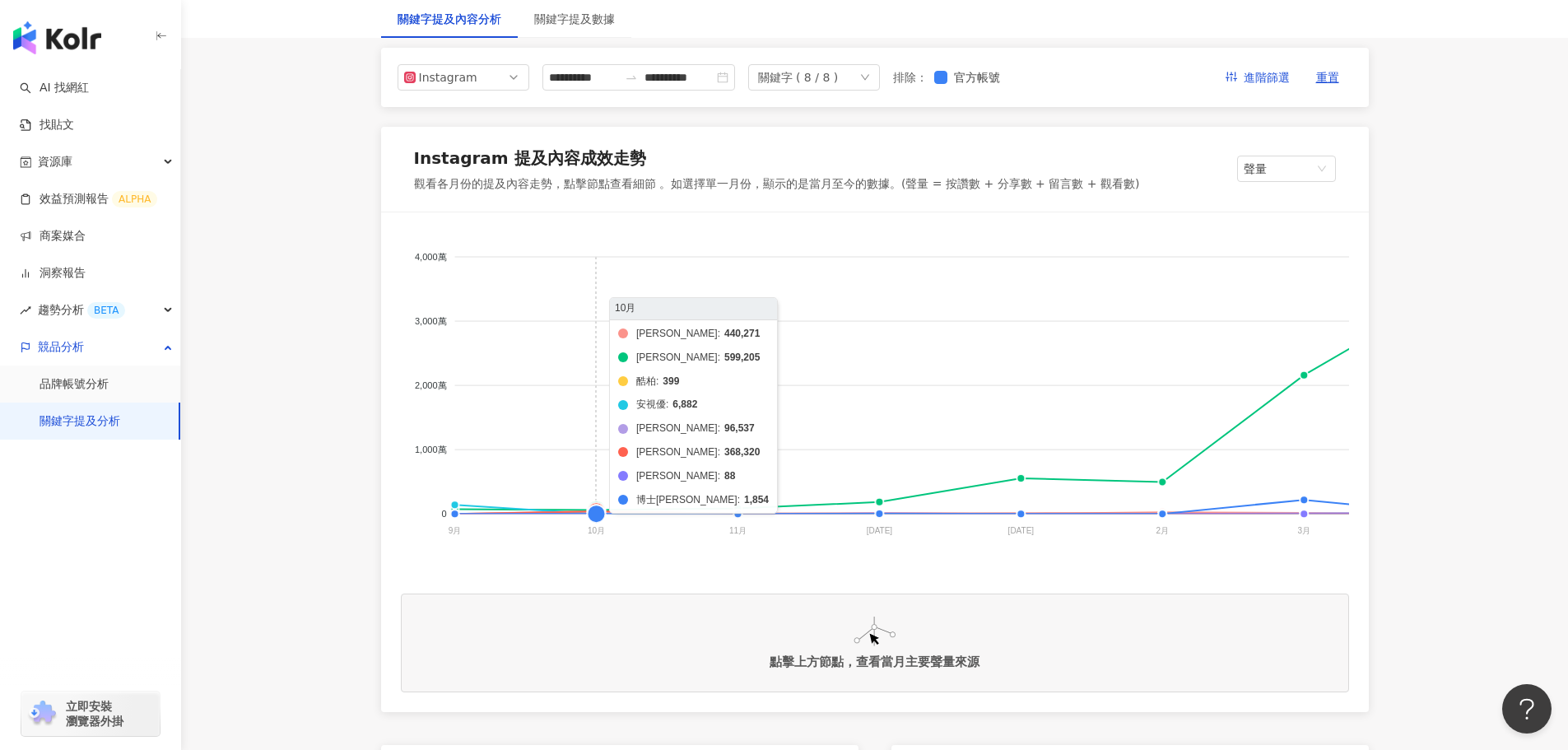
scroll to position [165, 0]
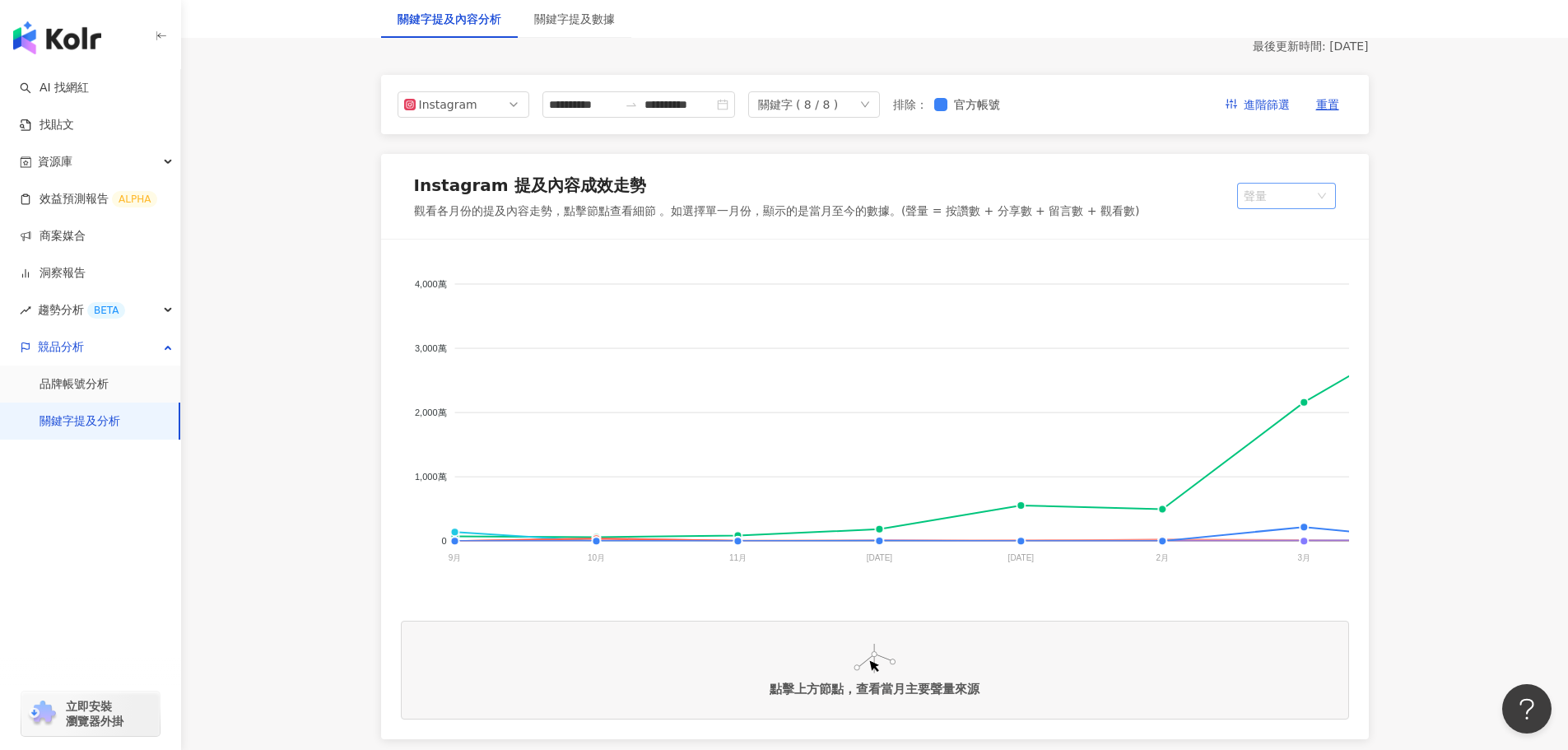
click at [1280, 198] on span "聲量" at bounding box center [1287, 196] width 86 height 25
click at [1292, 260] on div "提及內容總數" at bounding box center [1302, 257] width 104 height 18
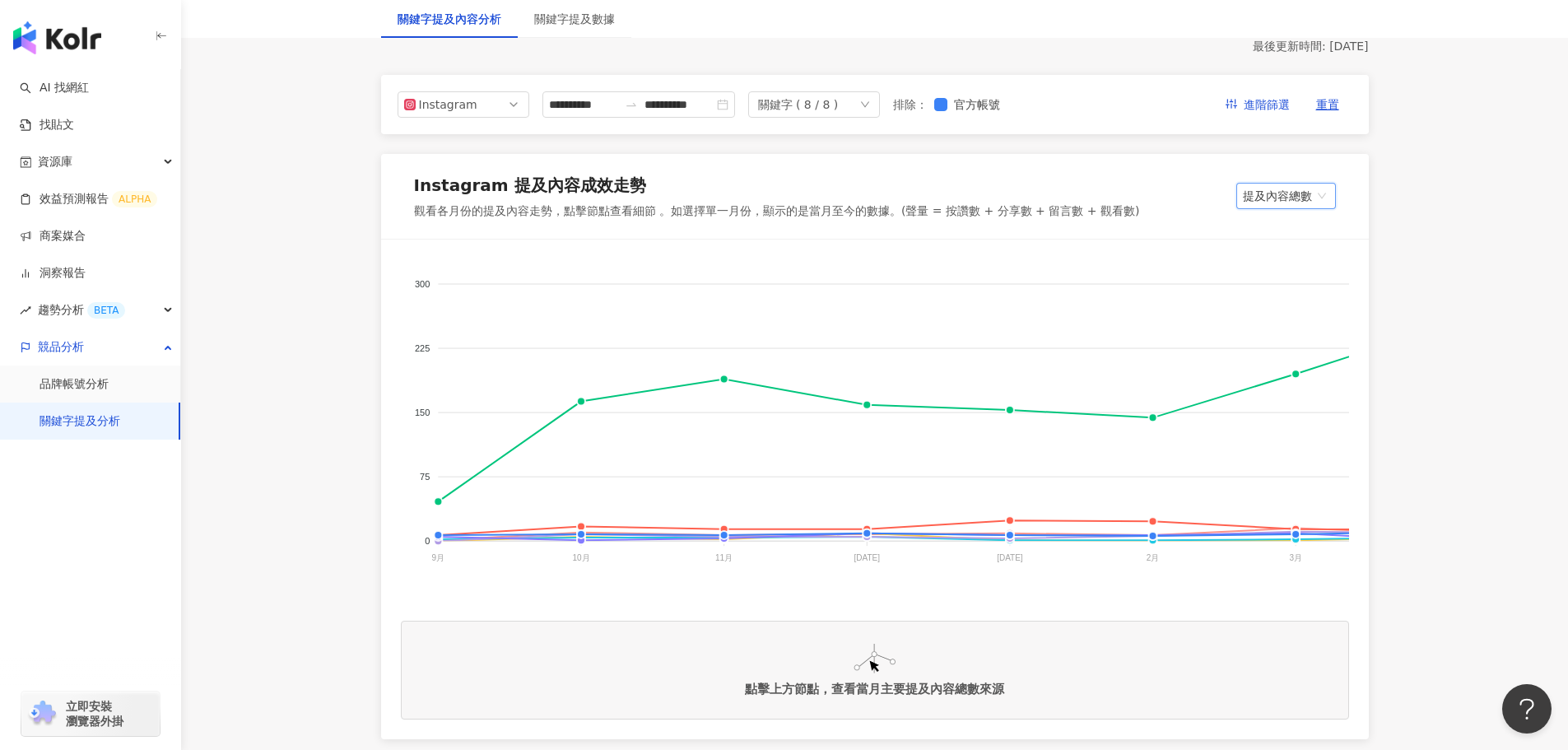
scroll to position [0, 5]
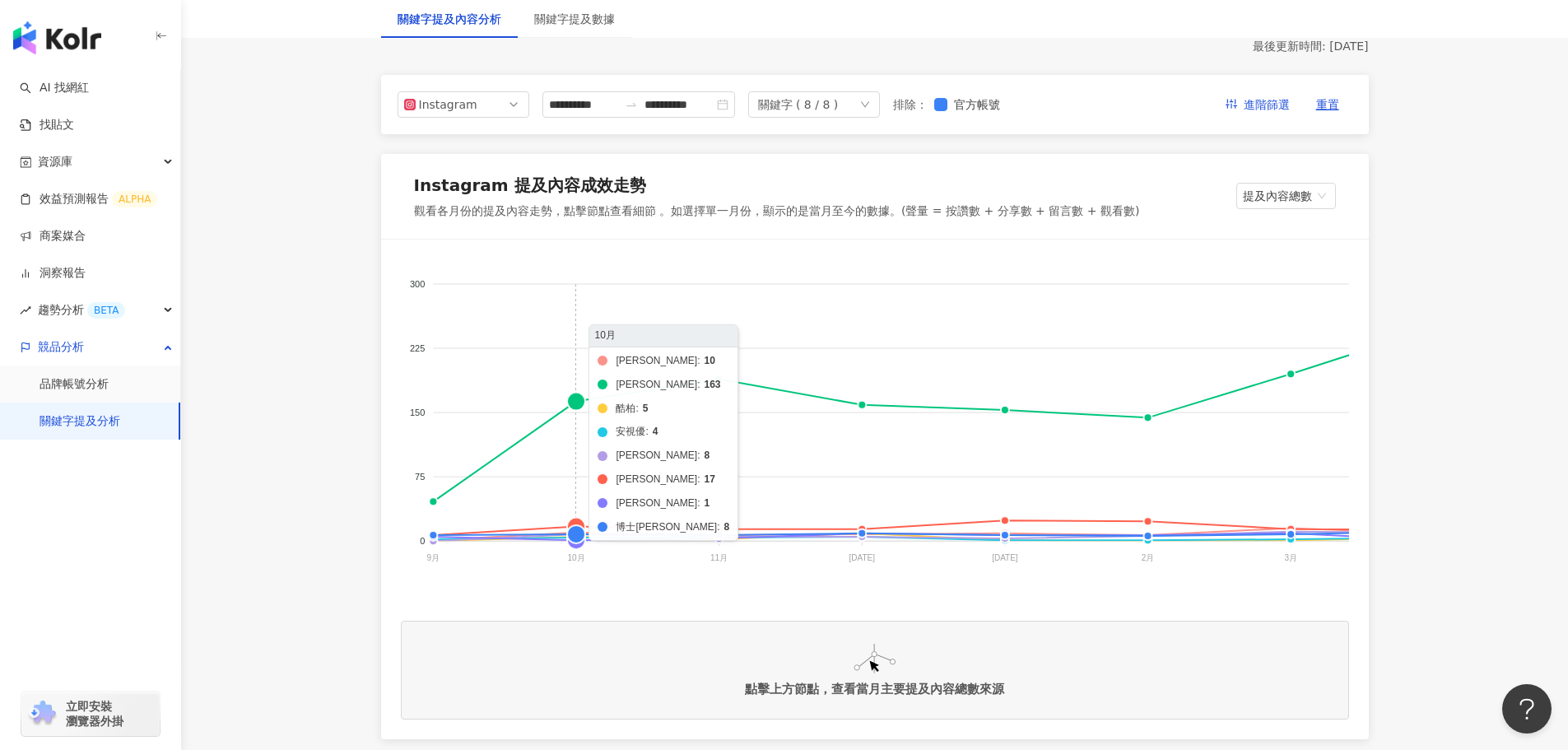
click at [573, 403] on foreignobject "海昌 帝康 酷柏 安視優 美若康 晶碩 愛爾康 博士倫" at bounding box center [1276, 423] width 1761 height 329
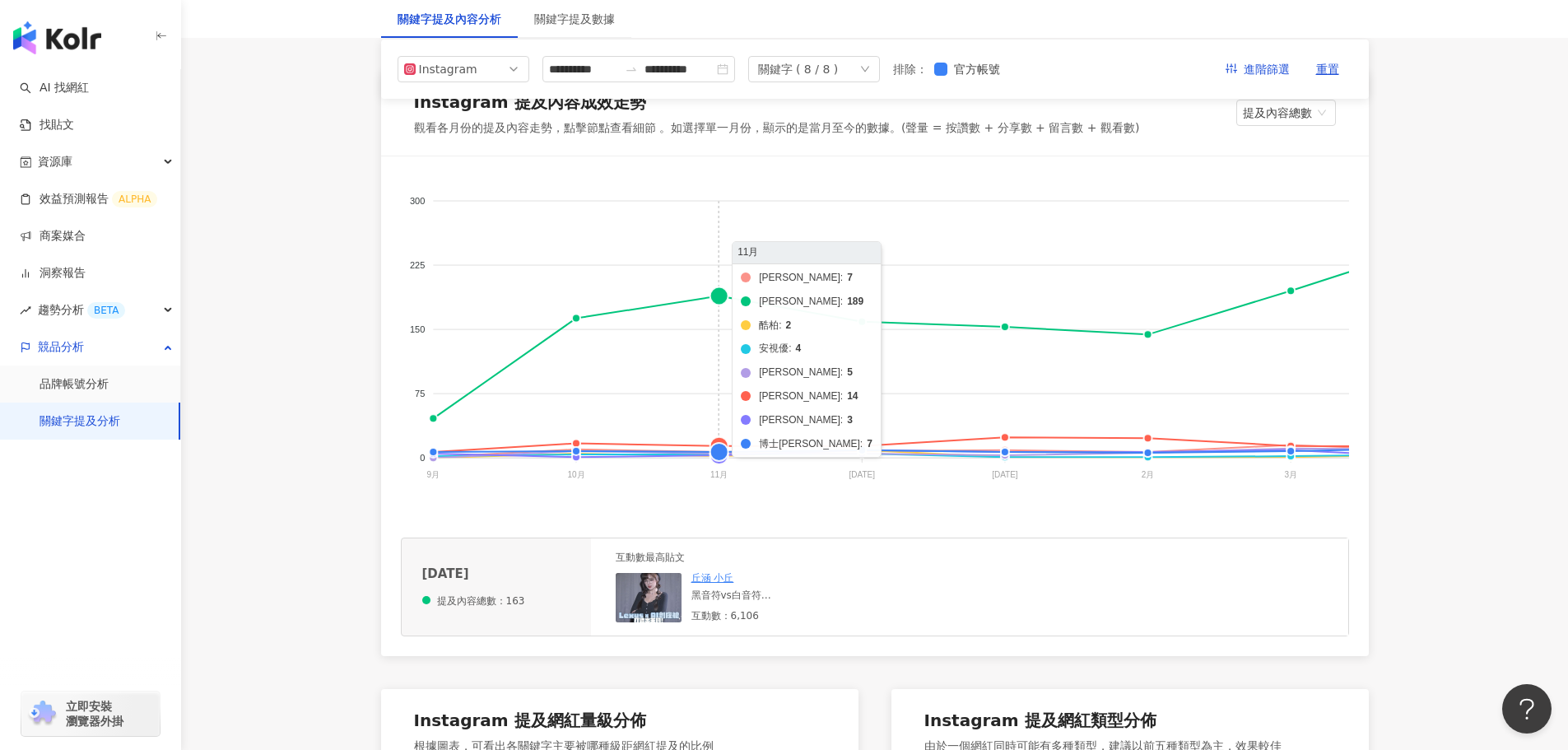
scroll to position [411, 0]
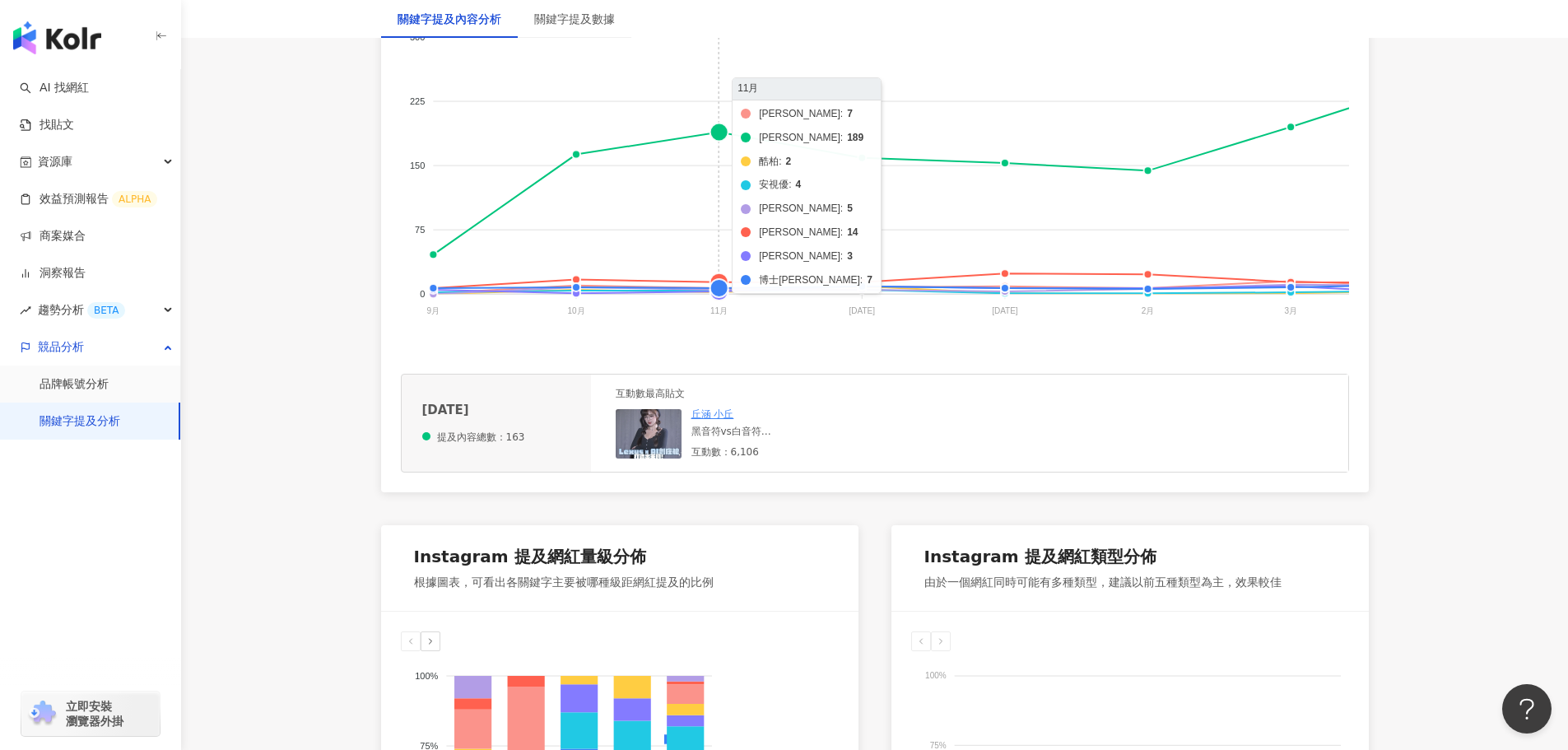
click at [714, 151] on foreignobject "海昌 帝康 酷柏 安視優 美若康 晶碩 愛爾康 博士倫" at bounding box center [1276, 177] width 1761 height 329
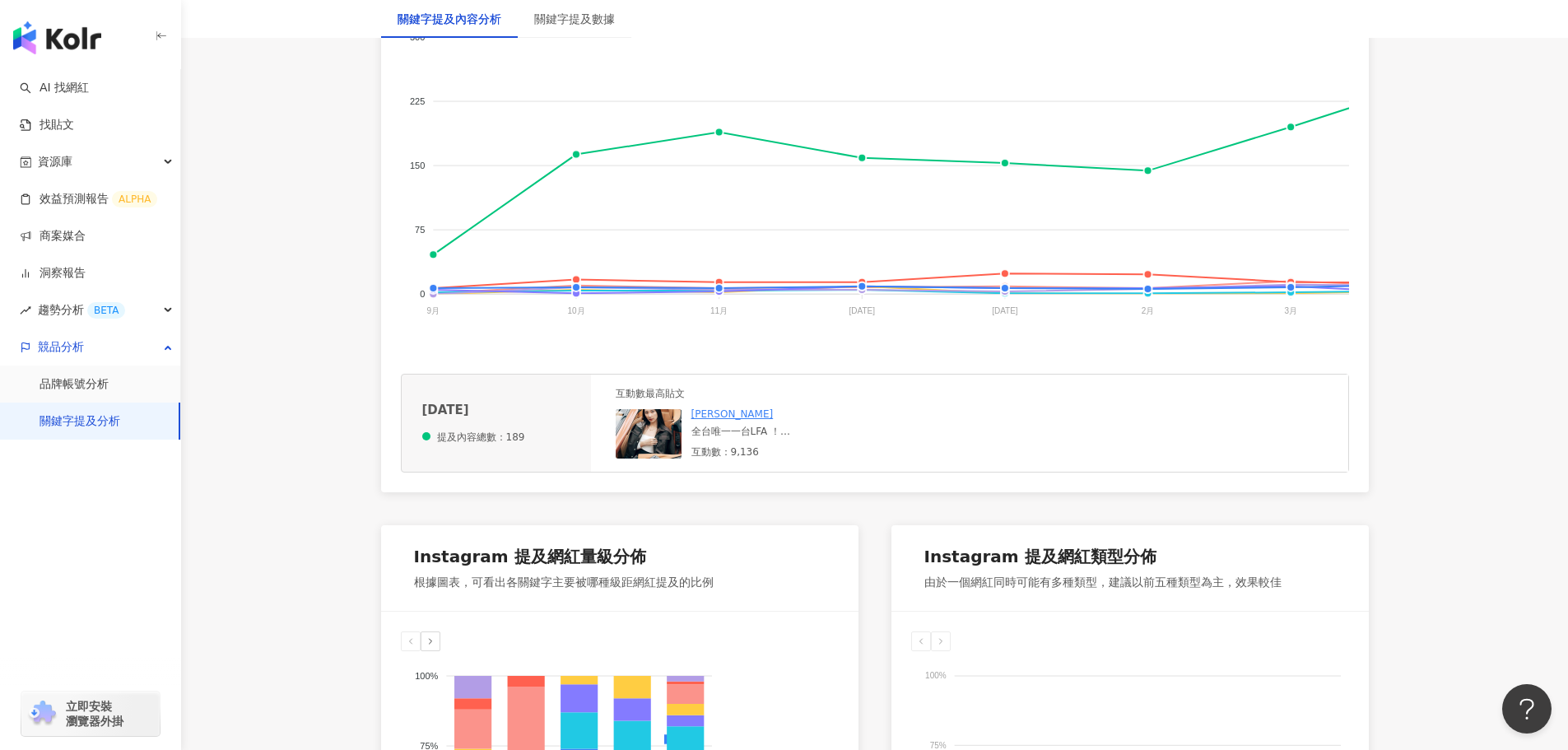
click at [743, 439] on div "全台唯一一台LFA ！ 很慶幸在這次Lexus活動看見～帥😝 （前面是LC500超跑☺️） @lexus_taiwan" at bounding box center [770, 432] width 157 height 14
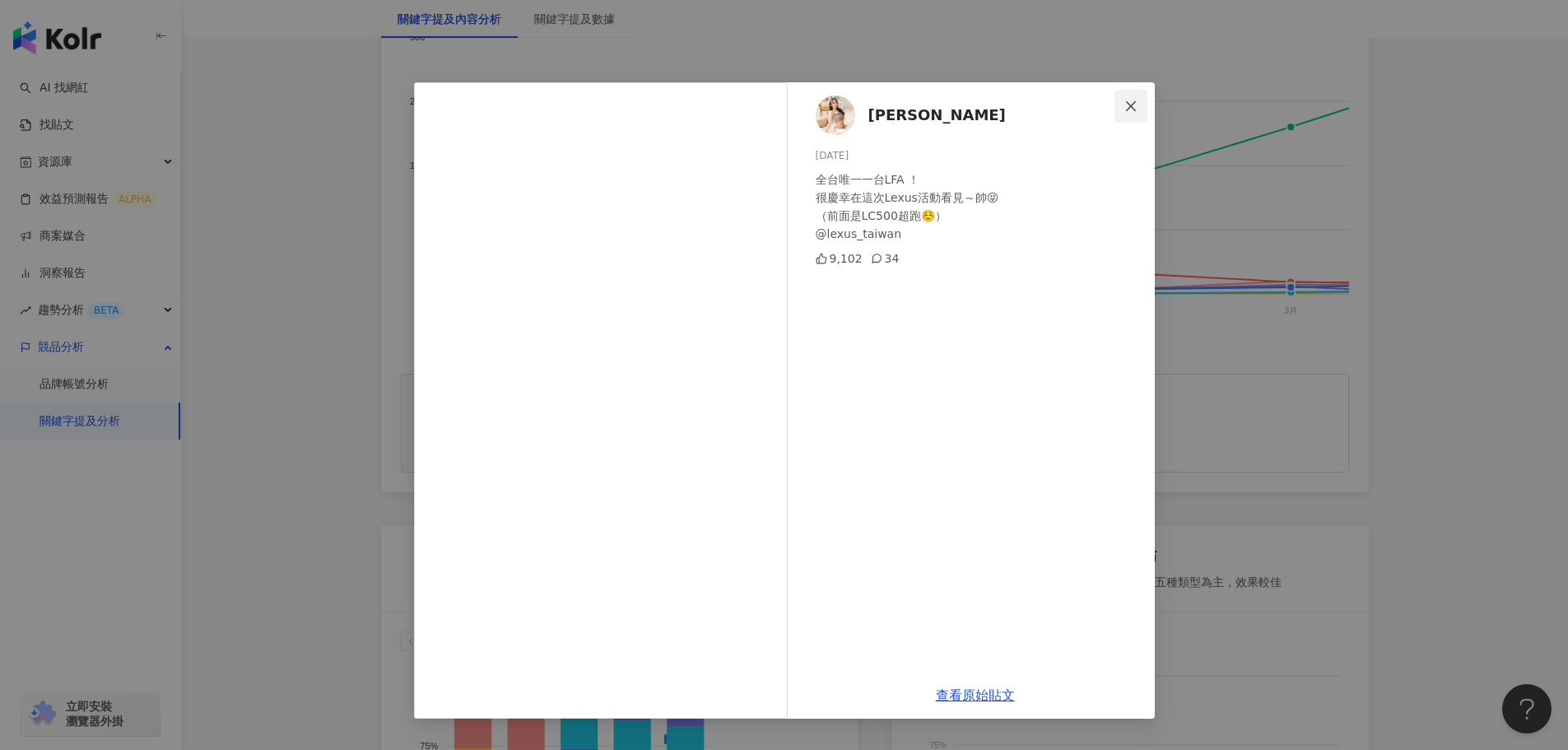
click at [1131, 103] on icon "close" at bounding box center [1131, 106] width 13 height 13
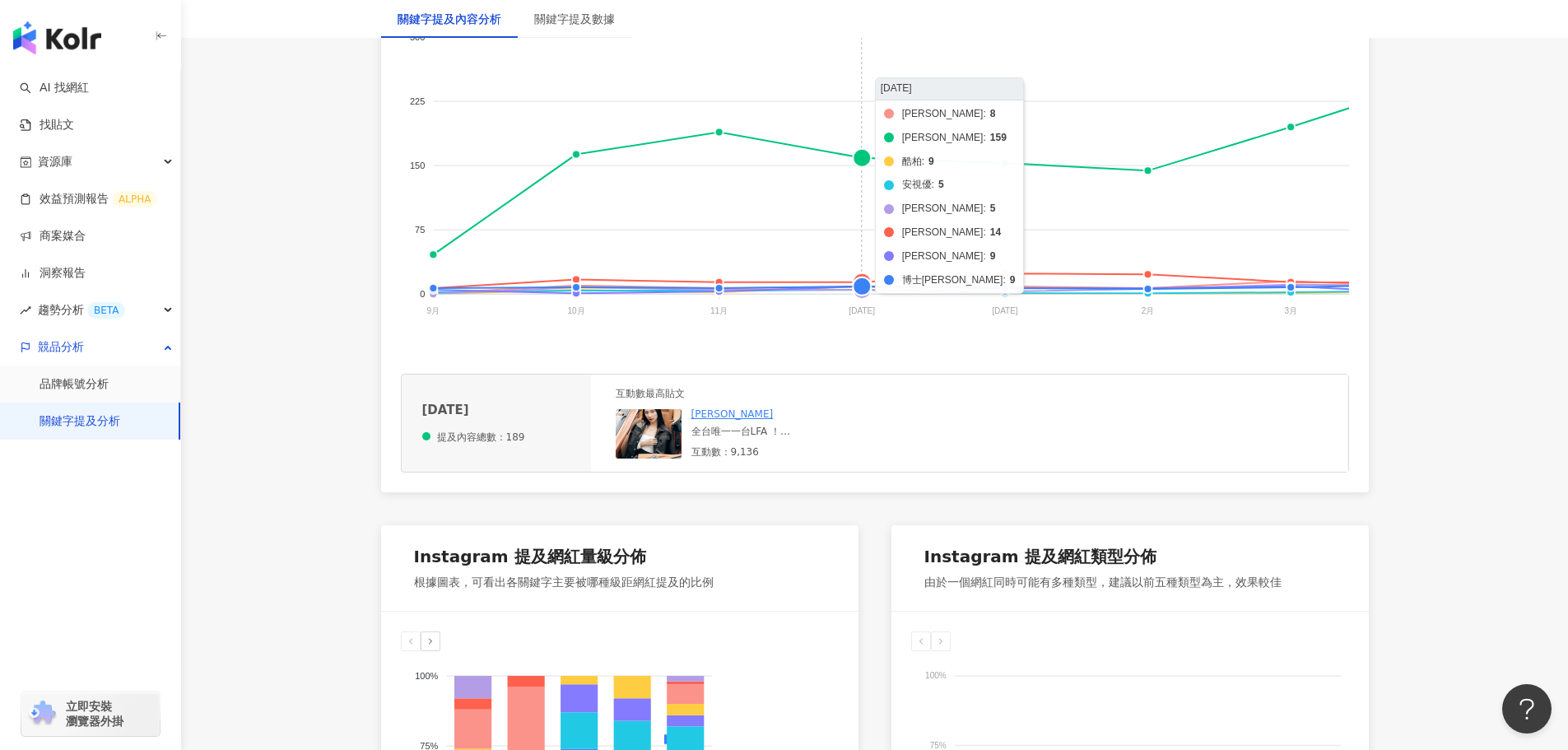
click at [865, 167] on foreignobject "海昌 帝康 酷柏 安視優 美若康 晶碩 愛爾康 博士倫" at bounding box center [1276, 177] width 1761 height 329
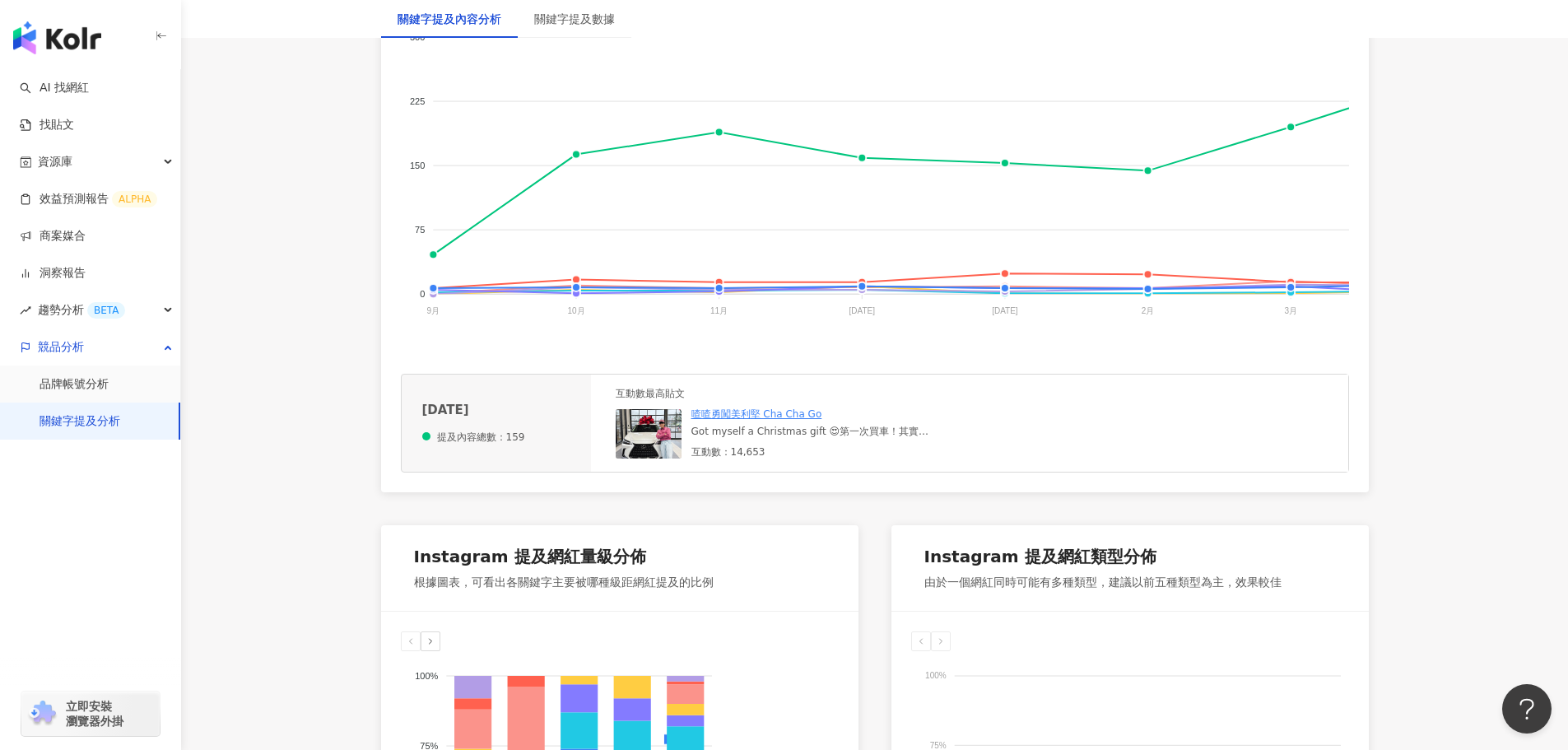
click at [797, 439] on div "Got myself a Christmas gift 😍第一次買車！其實一開始想買特斯拉，但冰天雪地又常常停電，最後還是買了Lexus，感覺可以開很久，新車…" at bounding box center [815, 432] width 247 height 14
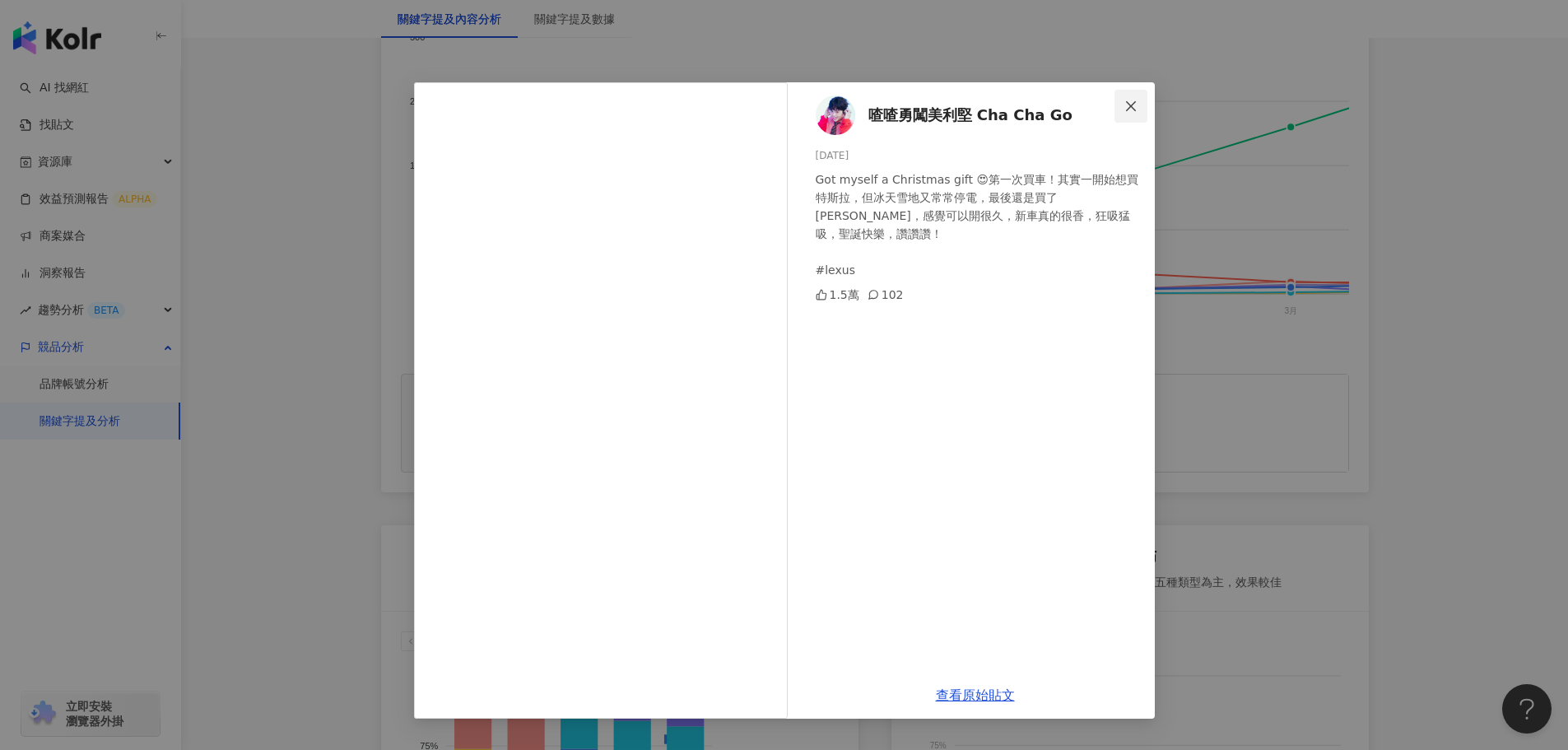
click at [1133, 108] on icon "close" at bounding box center [1131, 106] width 13 height 13
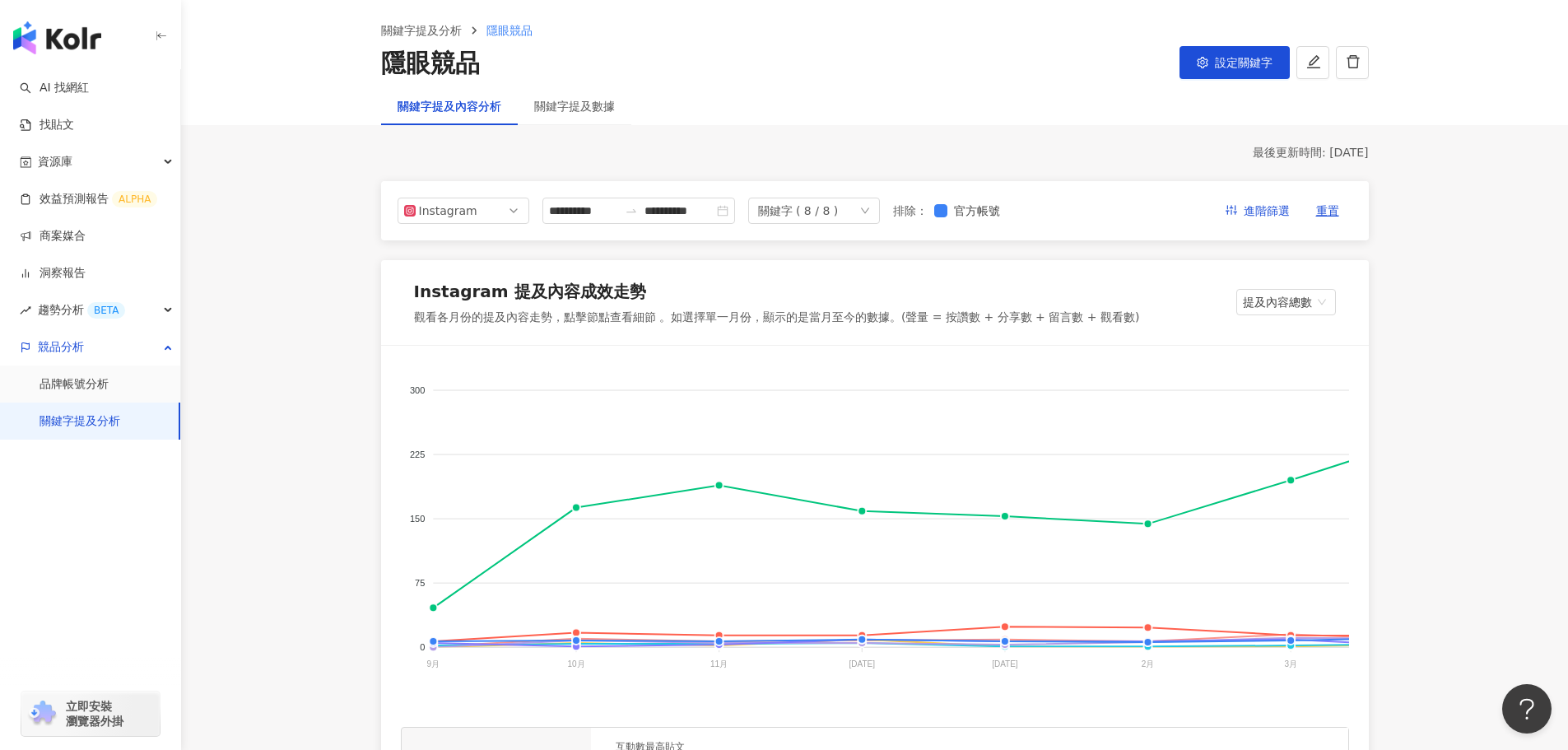
scroll to position [0, 0]
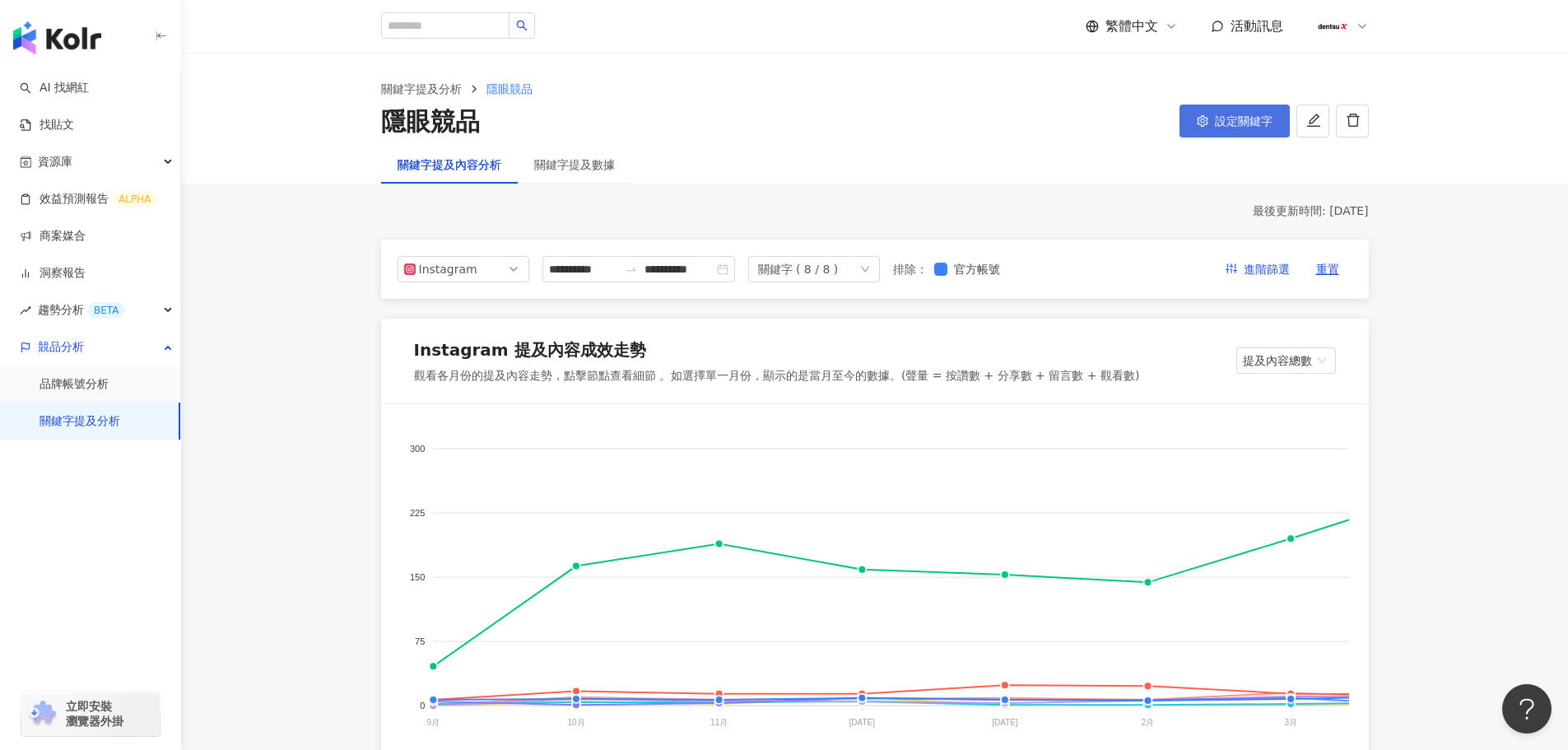
click at [1216, 116] on span "設定關鍵字" at bounding box center [1244, 121] width 57 height 13
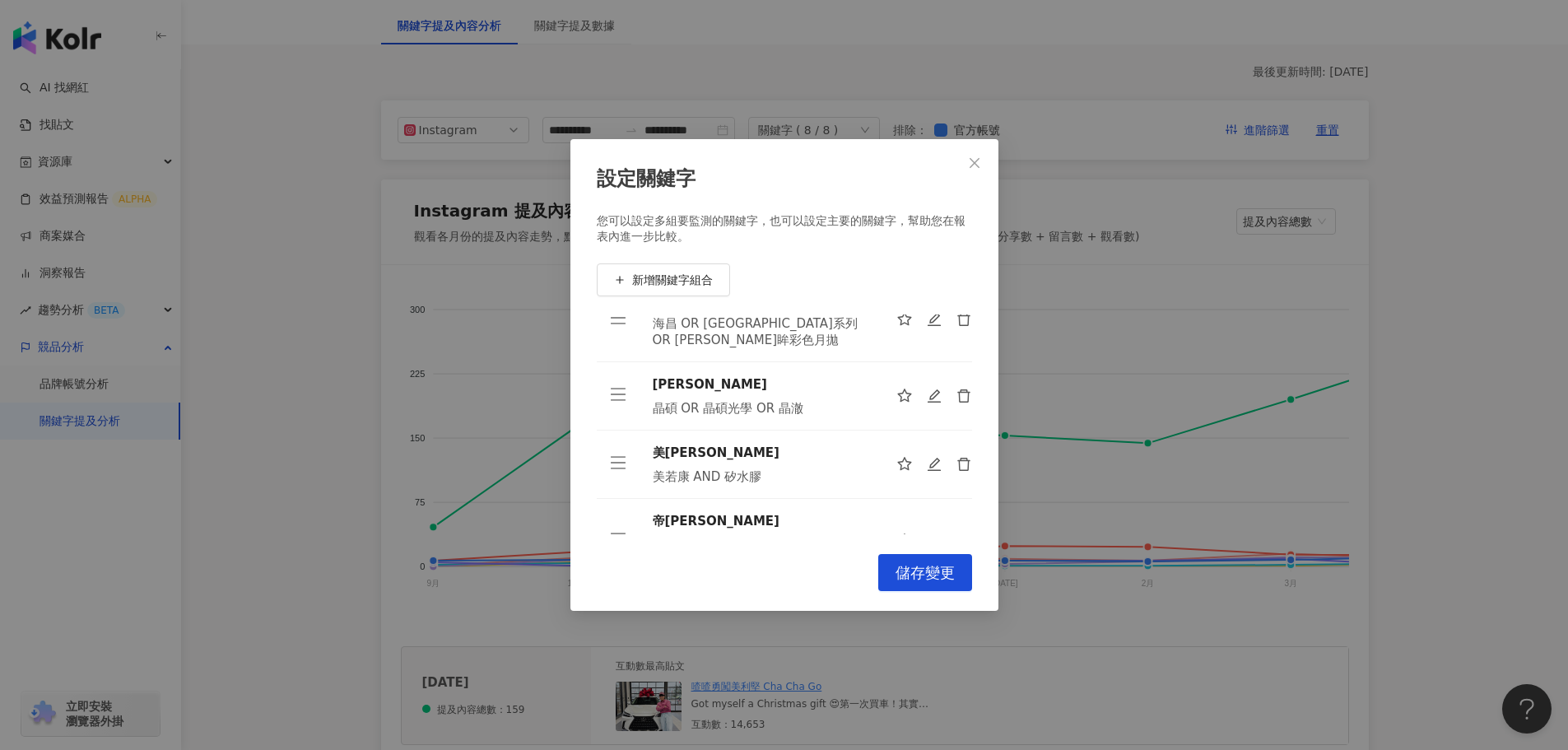
scroll to position [165, 0]
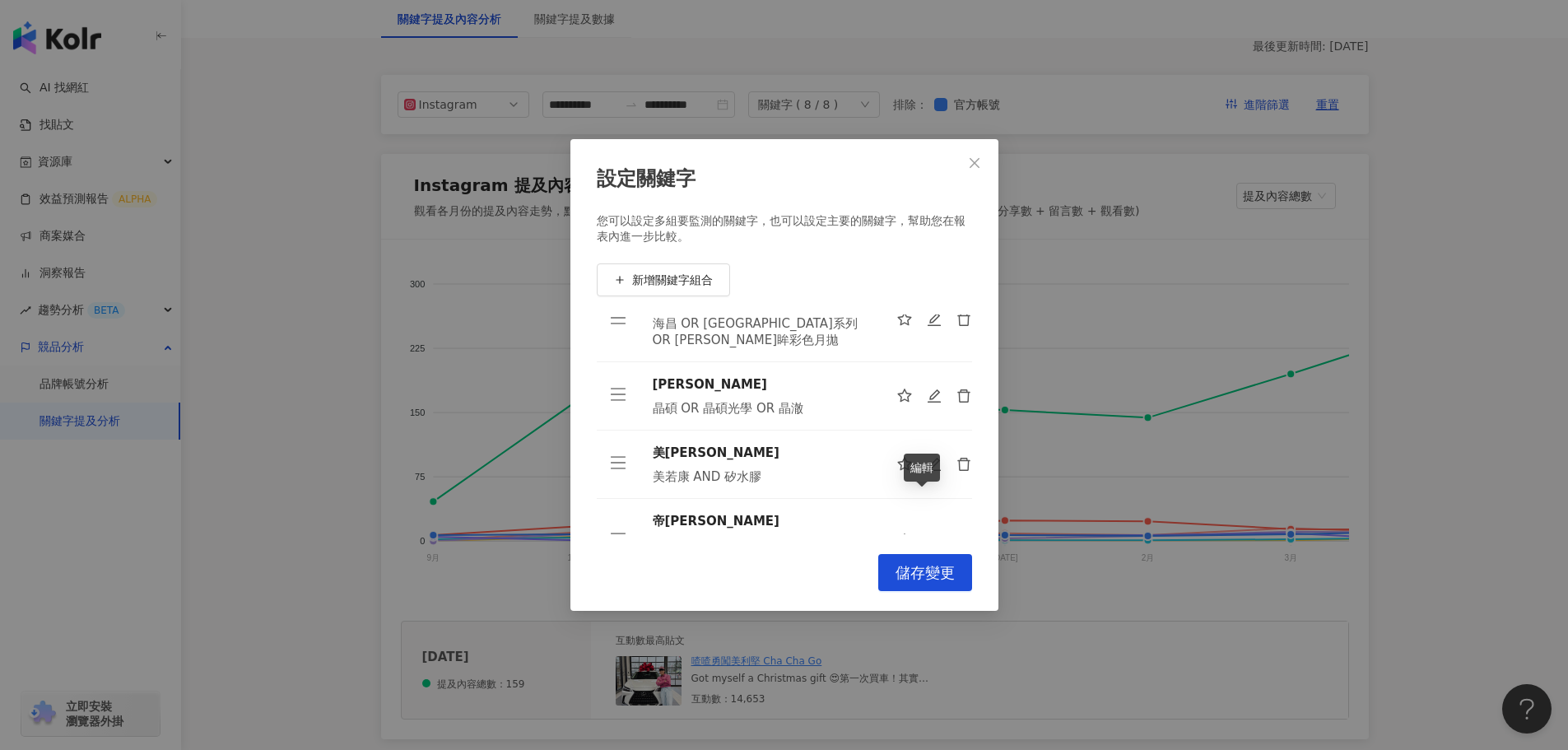
click at [926, 533] on icon "edit" at bounding box center [934, 540] width 15 height 15
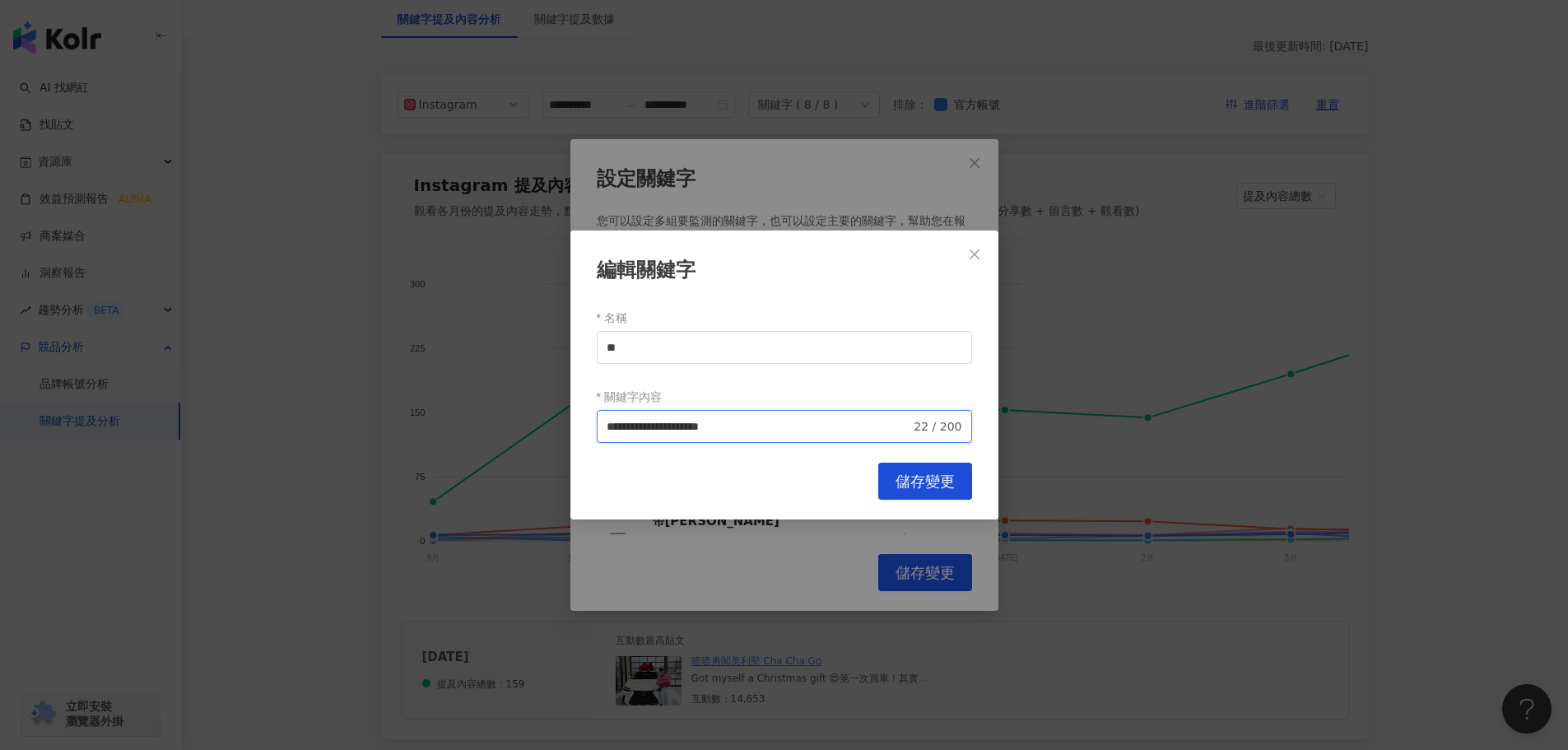
click at [699, 430] on input "**********" at bounding box center [759, 427] width 305 height 18
click at [702, 431] on input "**********" at bounding box center [759, 427] width 305 height 18
drag, startPoint x: 694, startPoint y: 430, endPoint x: 772, endPoint y: 431, distance: 78.0
click at [772, 431] on input "**********" at bounding box center [759, 427] width 305 height 18
type input "**********"
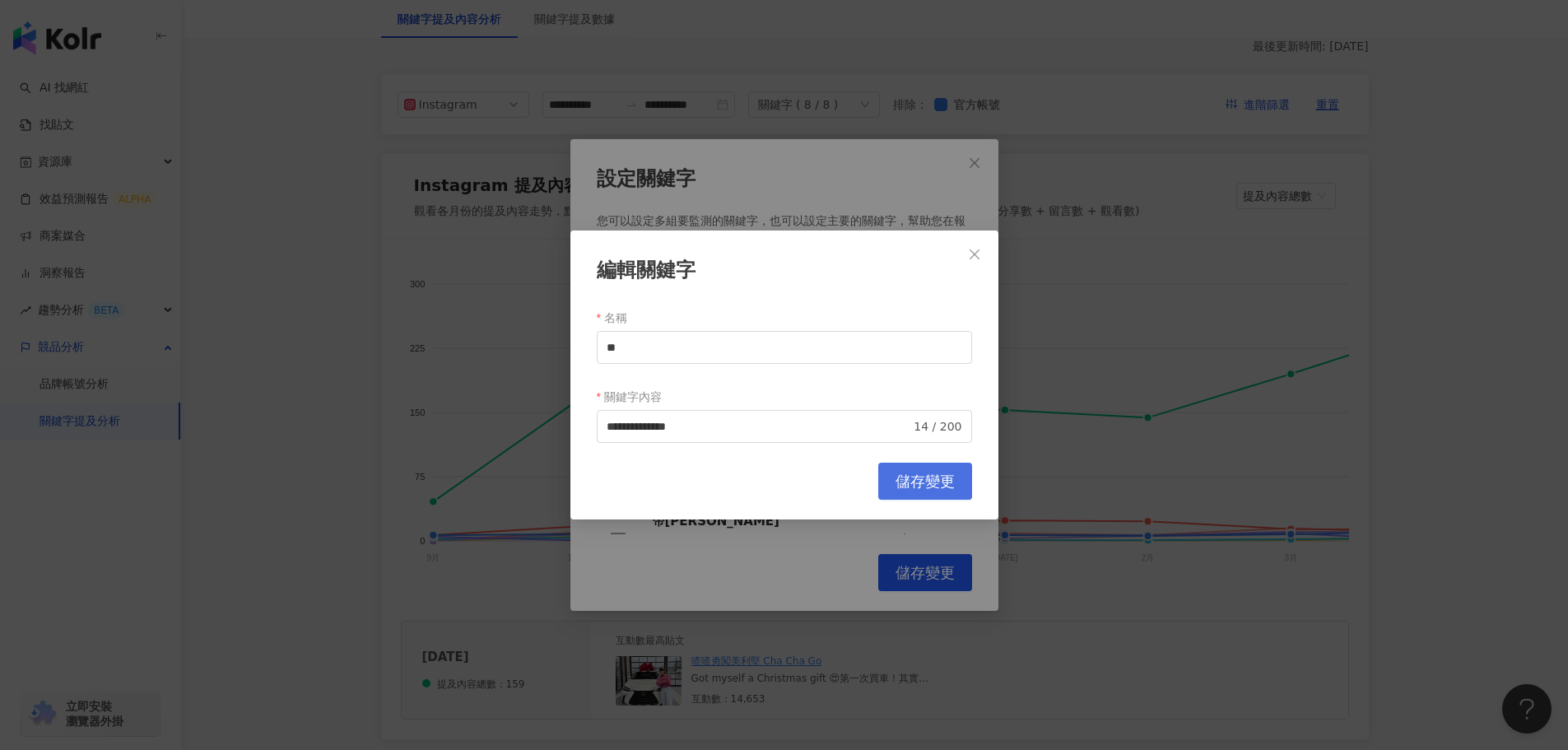
click at [932, 484] on span "儲存變更" at bounding box center [925, 481] width 59 height 18
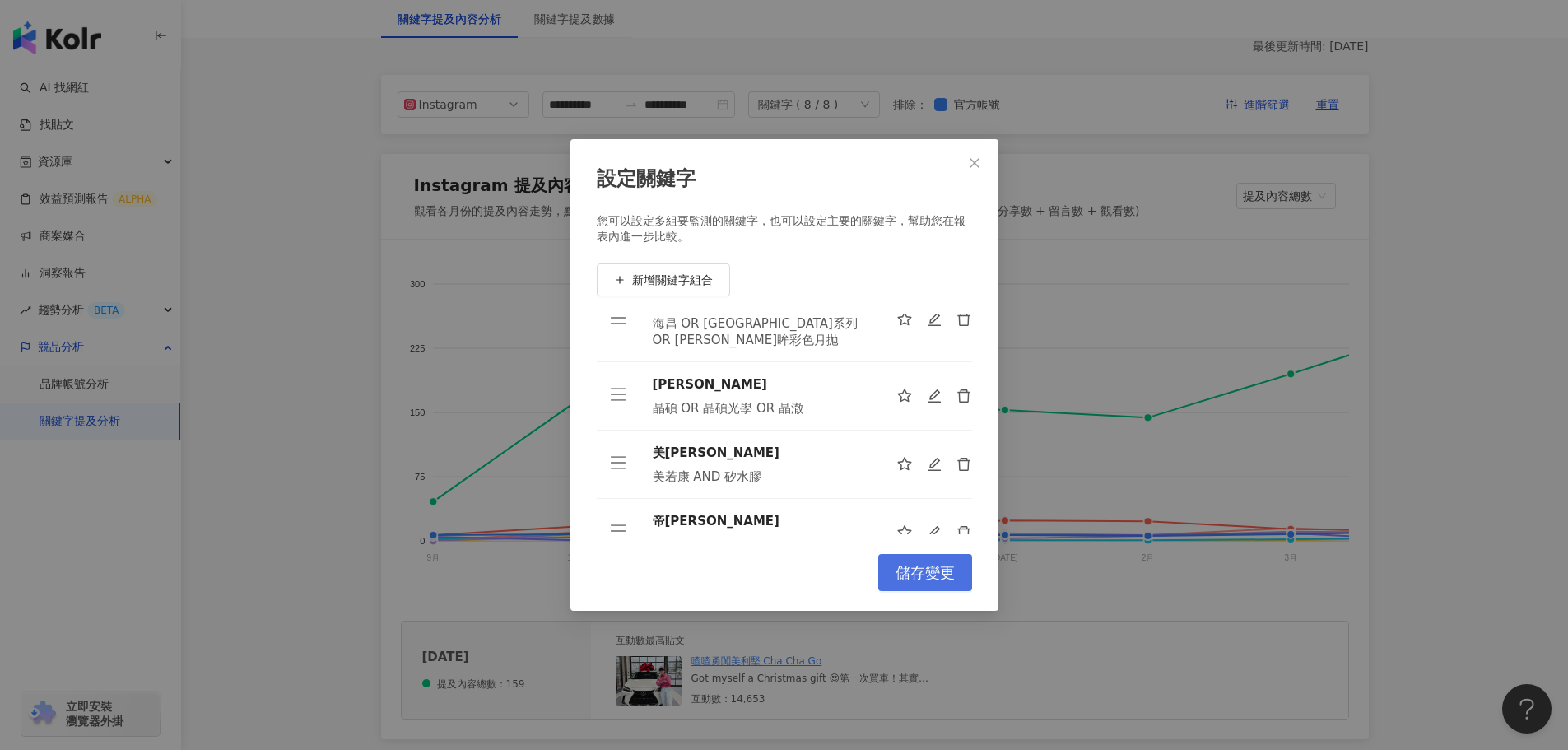
click at [917, 573] on span "儲存變更" at bounding box center [925, 573] width 59 height 18
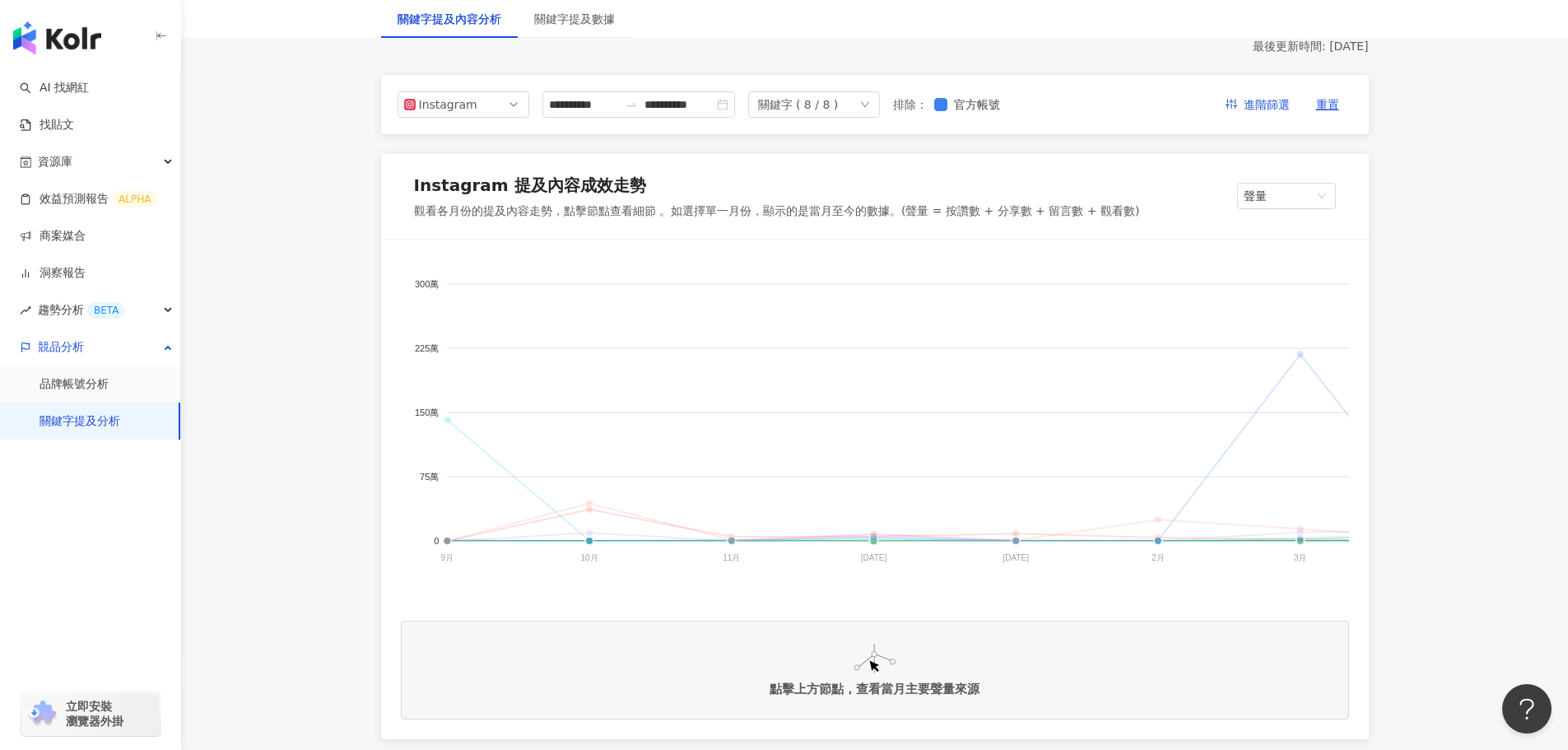
click at [496, 698] on span "帝[PERSON_NAME]" at bounding box center [444, 703] width 104 height 12
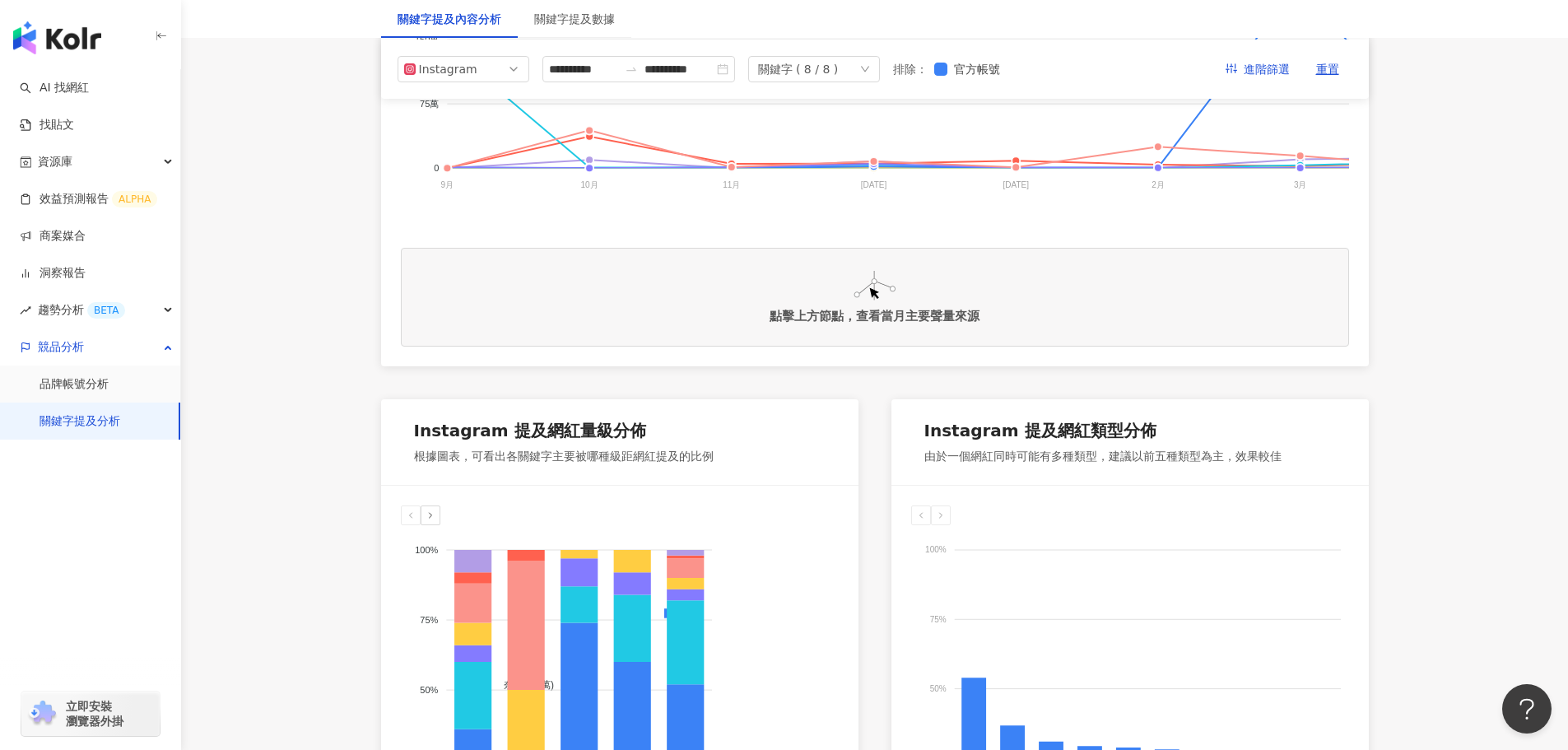
scroll to position [537, 0]
click at [880, 63] on div "關鍵字 ( 8 / 8 )" at bounding box center [814, 68] width 132 height 26
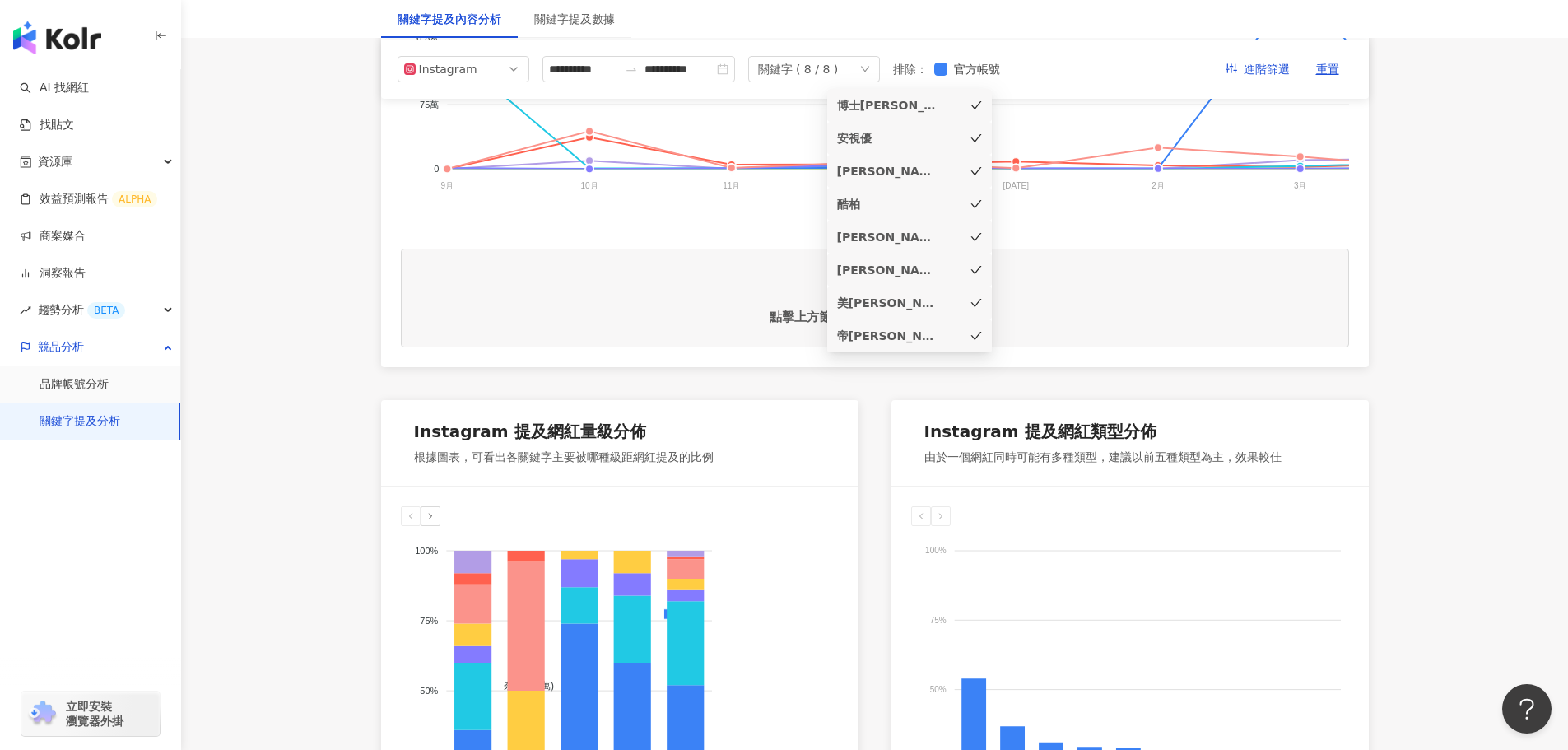
click at [587, 318] on div "點擊上方節點，查看當月主要聲量來源" at bounding box center [874, 297] width 948 height 99
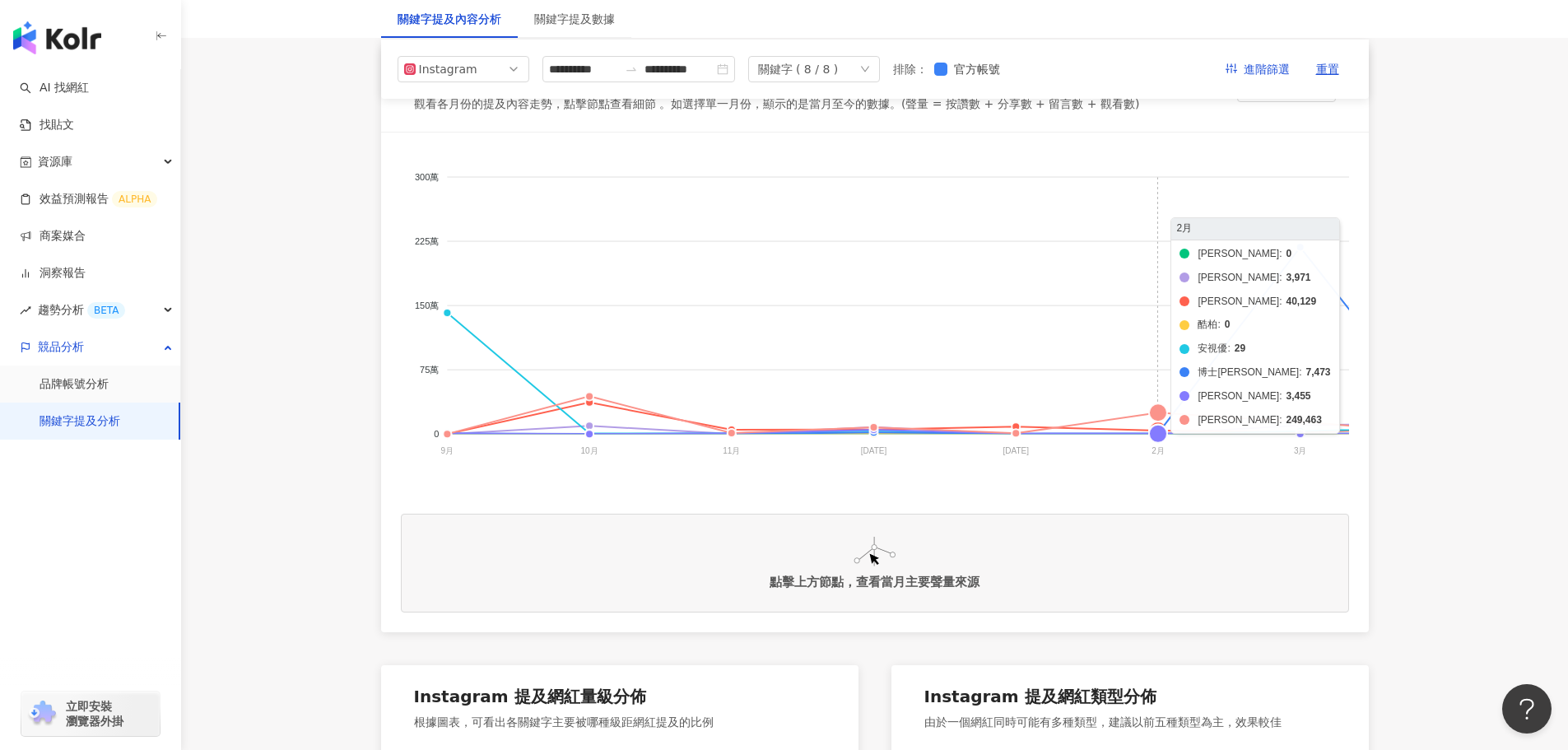
scroll to position [207, 0]
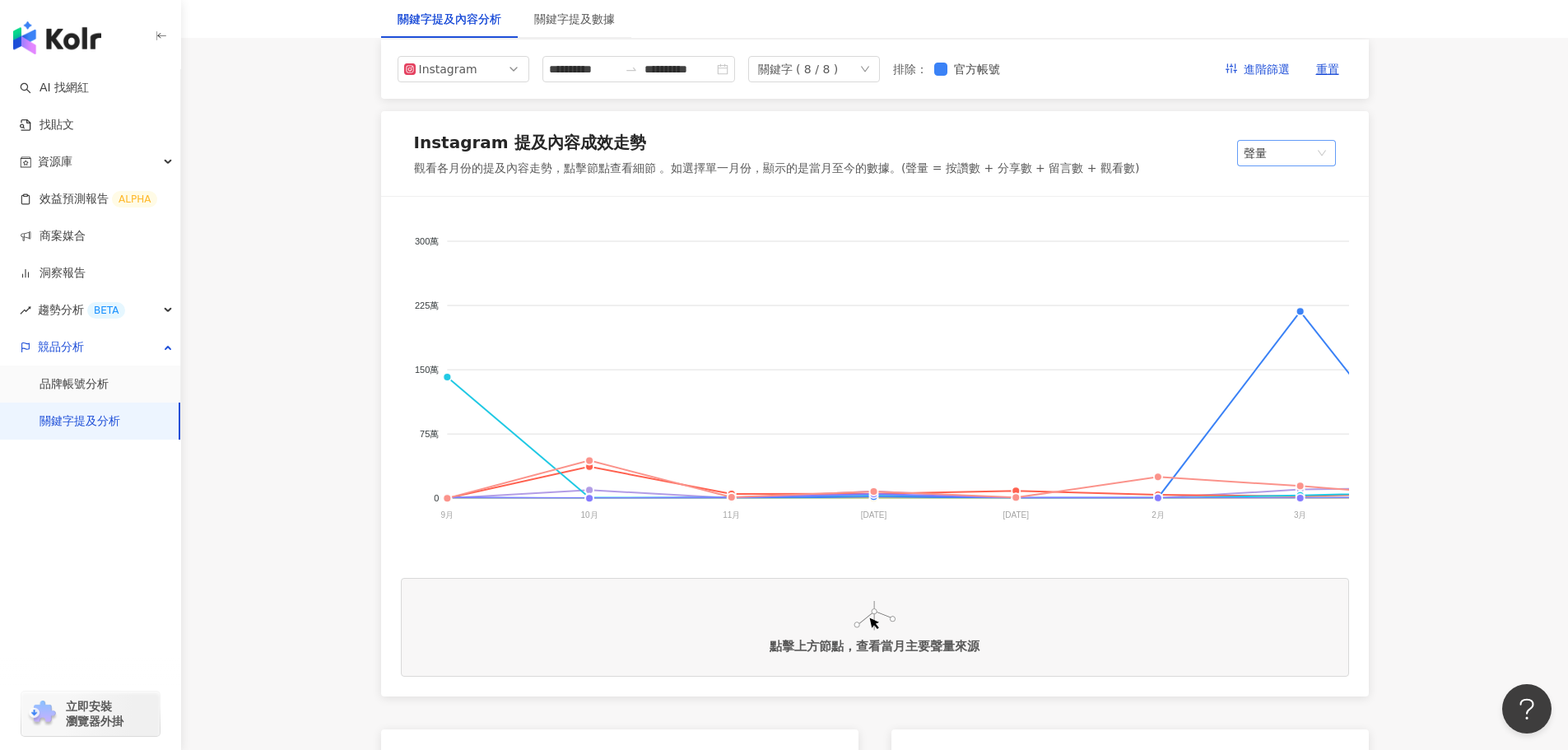
click at [1268, 151] on span "聲量" at bounding box center [1287, 153] width 86 height 25
click at [1282, 212] on div "提及內容總數" at bounding box center [1302, 215] width 104 height 18
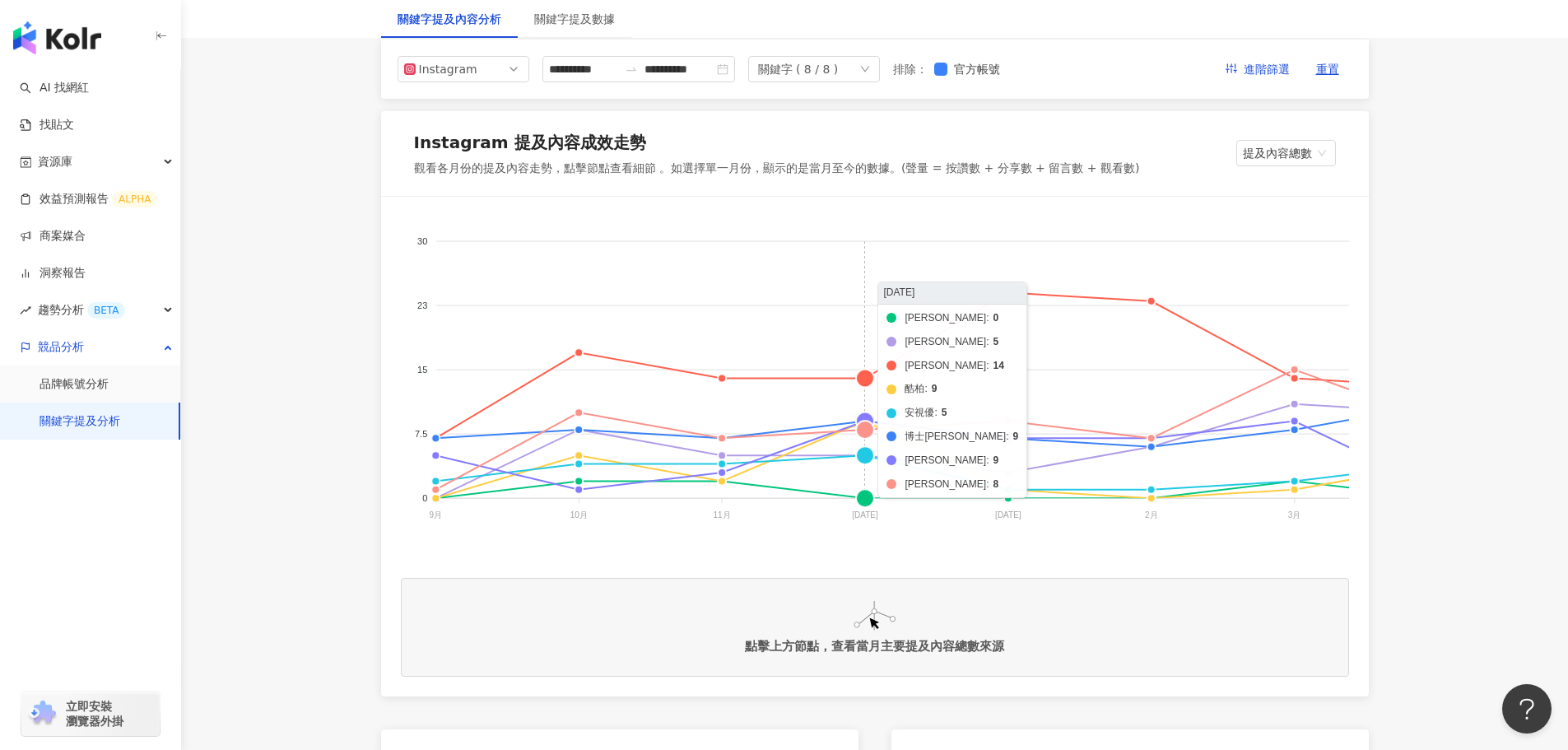
click at [862, 497] on foreignobject "帝康 美若康 晶碩 酷柏 安視優 博士倫 愛爾康 海昌" at bounding box center [1280, 381] width 1761 height 329
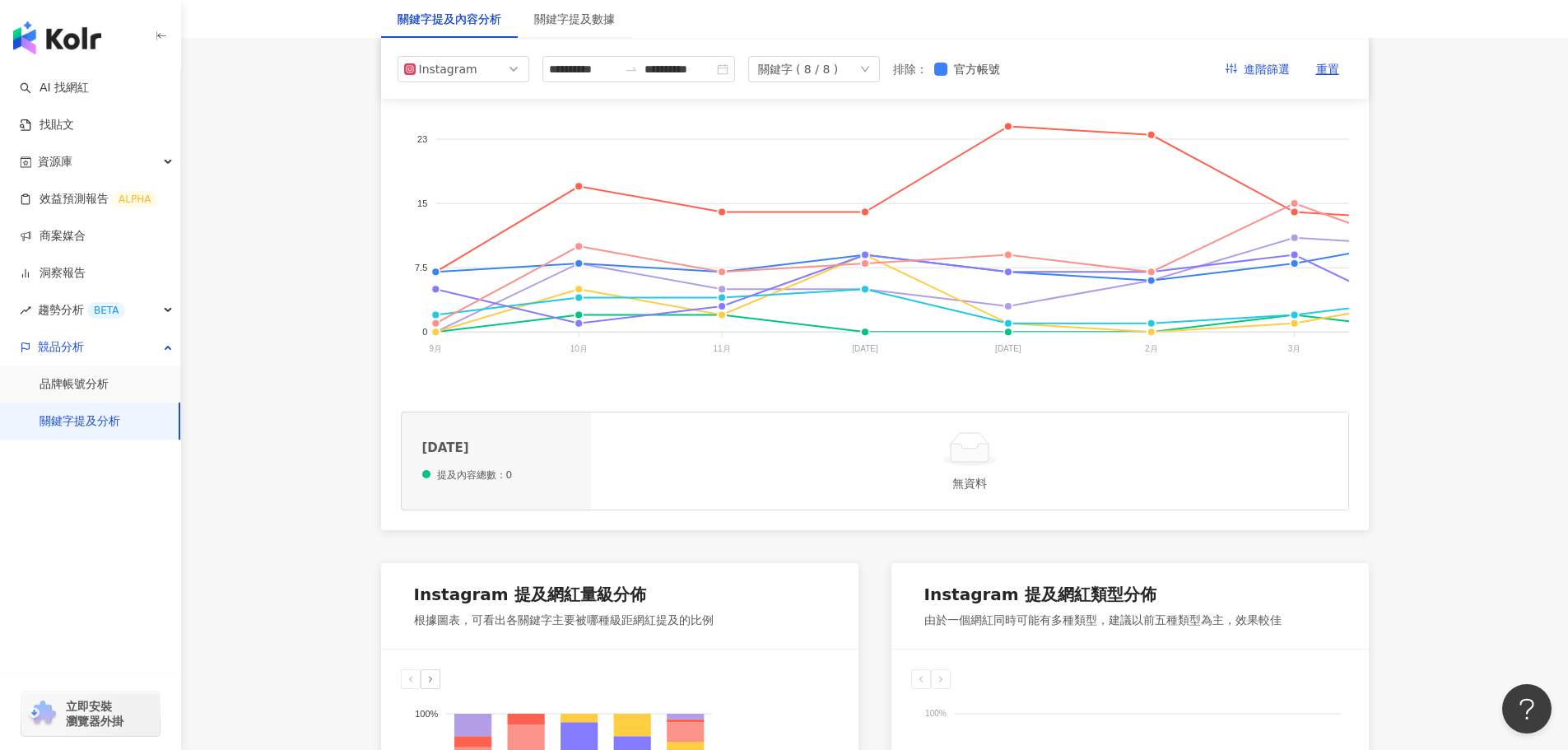
scroll to position [372, 0]
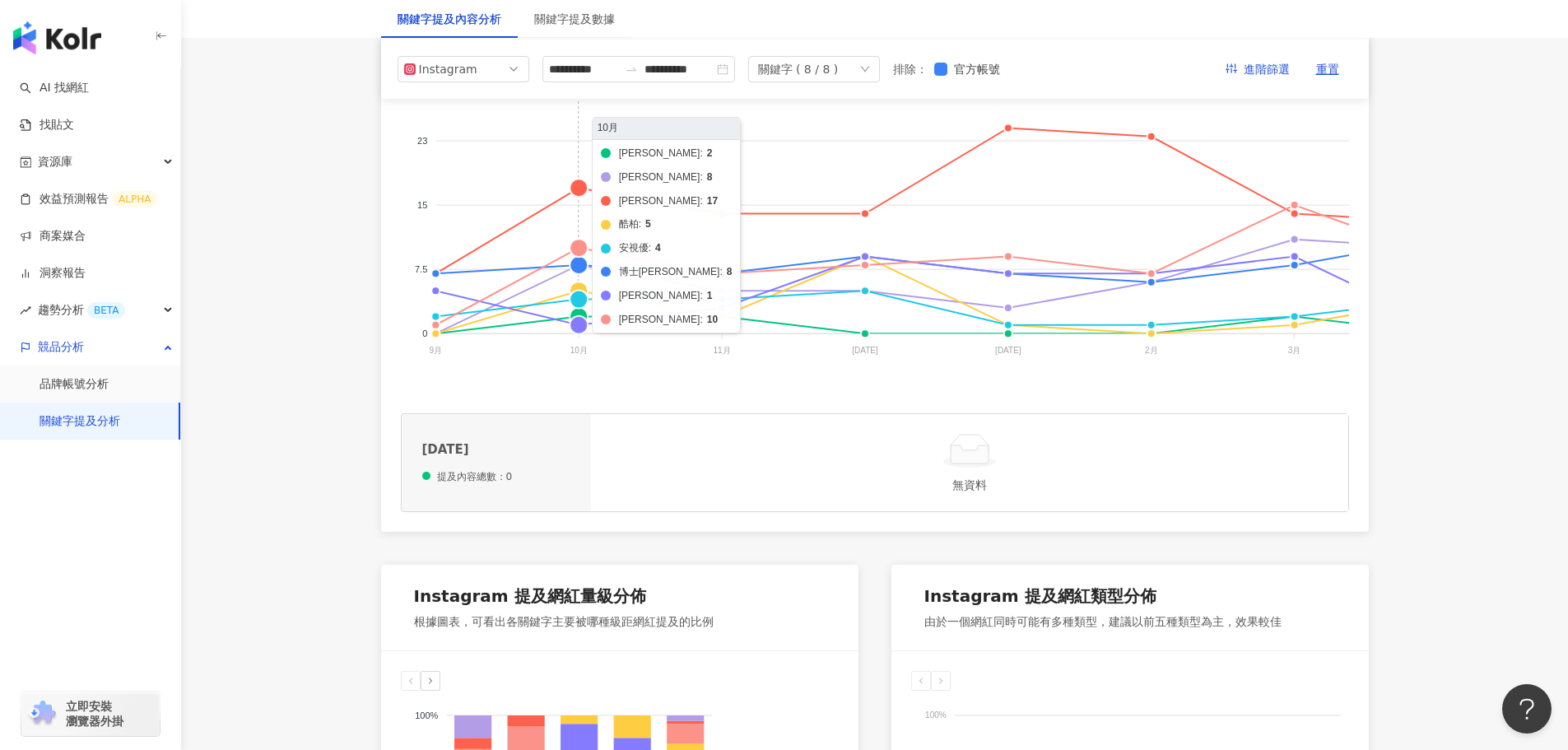
click at [582, 313] on foreignobject "帝康 美若康 晶碩 酷柏 安視優 博士倫 愛爾康 海昌" at bounding box center [1280, 216] width 1761 height 329
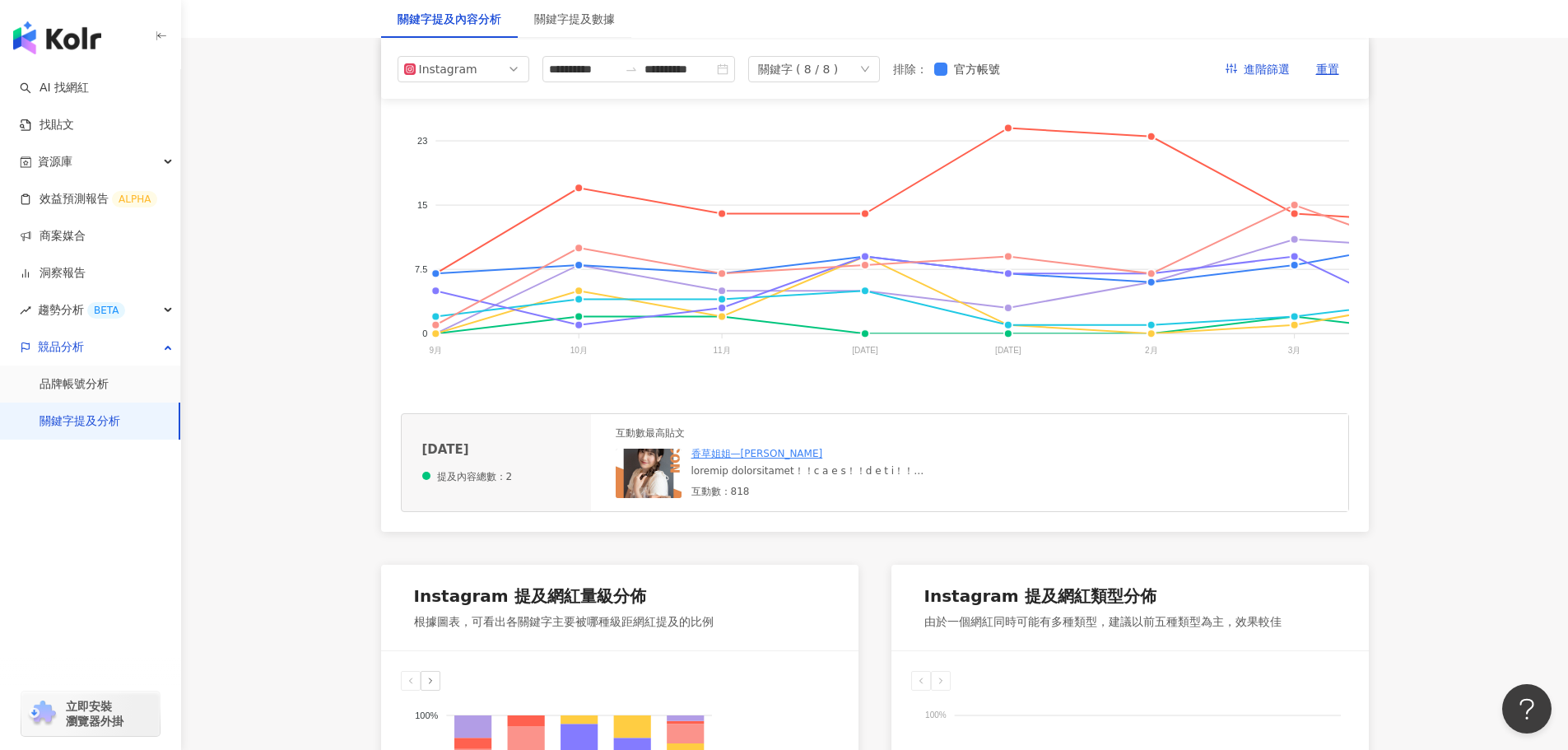
click at [809, 478] on div at bounding box center [815, 471] width 247 height 14
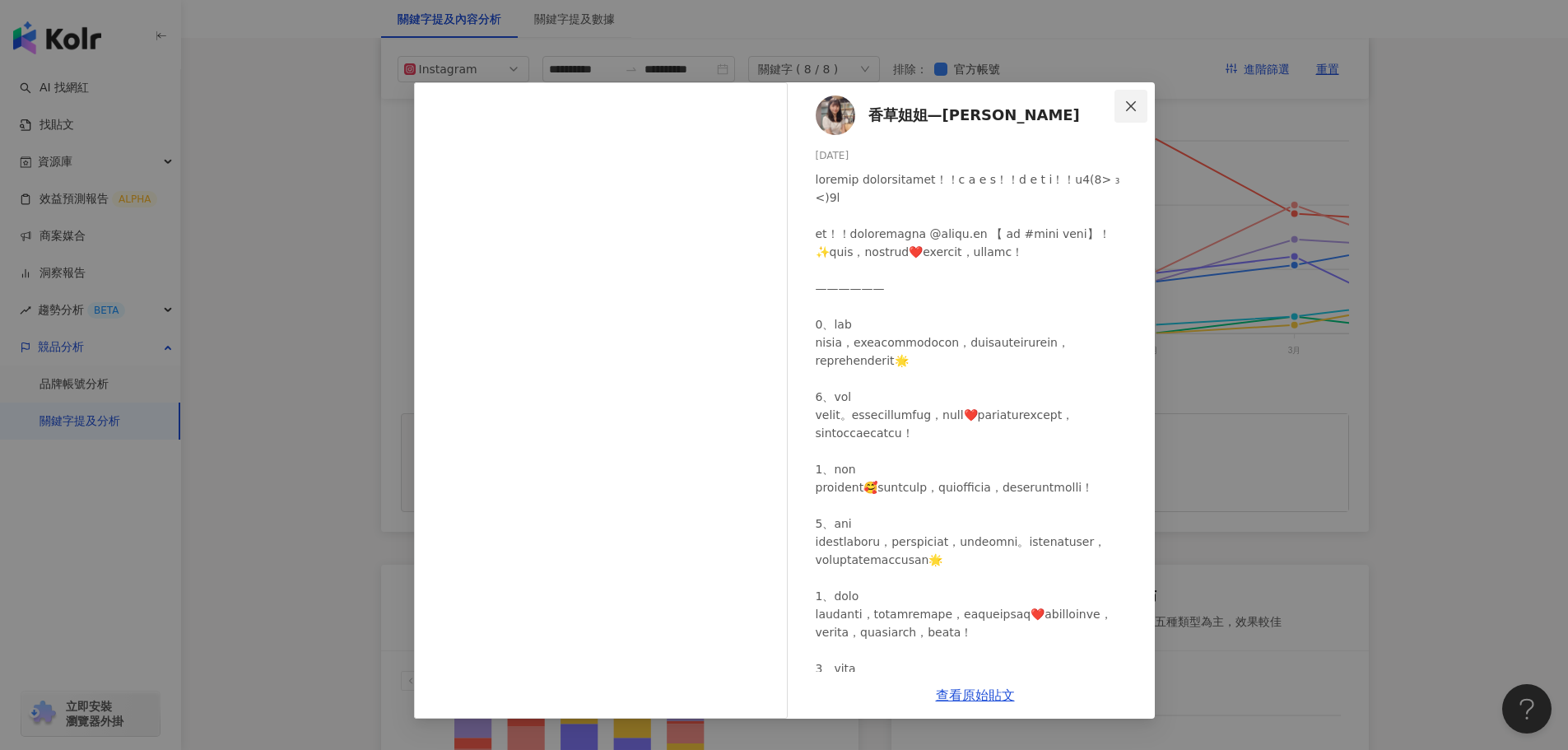
click at [1128, 103] on icon "close" at bounding box center [1131, 105] width 10 height 10
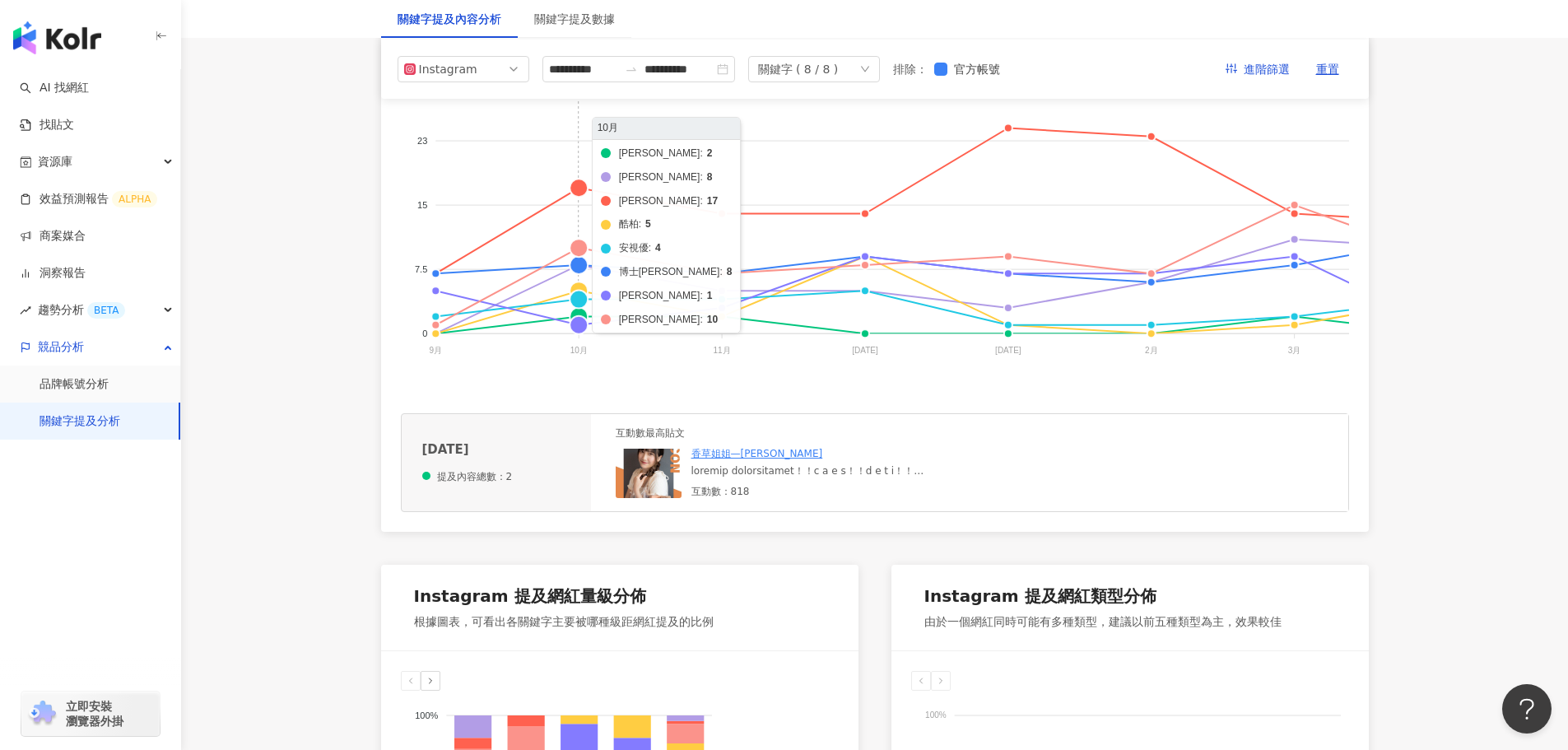
click at [582, 314] on foreignobject "帝康 美若康 晶碩 酷柏 安視優 博士倫 愛爾康 海昌" at bounding box center [1280, 216] width 1761 height 329
click at [582, 297] on foreignobject "帝康 美若康 晶碩 酷柏 安視優 博士倫 愛爾康 海昌" at bounding box center [1280, 216] width 1761 height 329
click at [580, 191] on foreignobject "帝康 美若康 晶碩 酷柏 安視優 博士倫 愛爾康 海昌" at bounding box center [1280, 216] width 1761 height 329
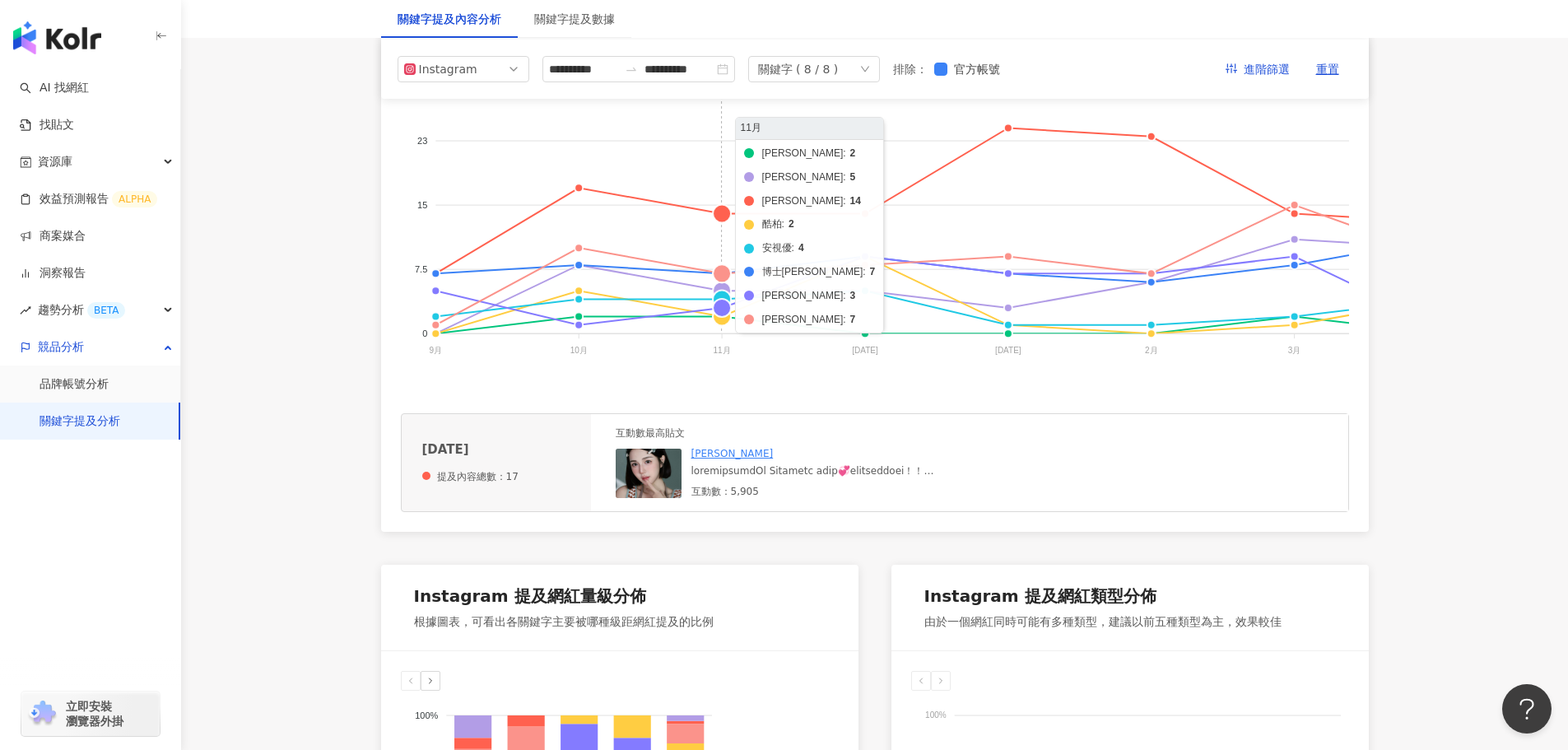
click at [722, 211] on foreignobject "帝康 美若康 晶碩 酷柏 安視優 博士倫 愛爾康 海昌" at bounding box center [1280, 216] width 1761 height 329
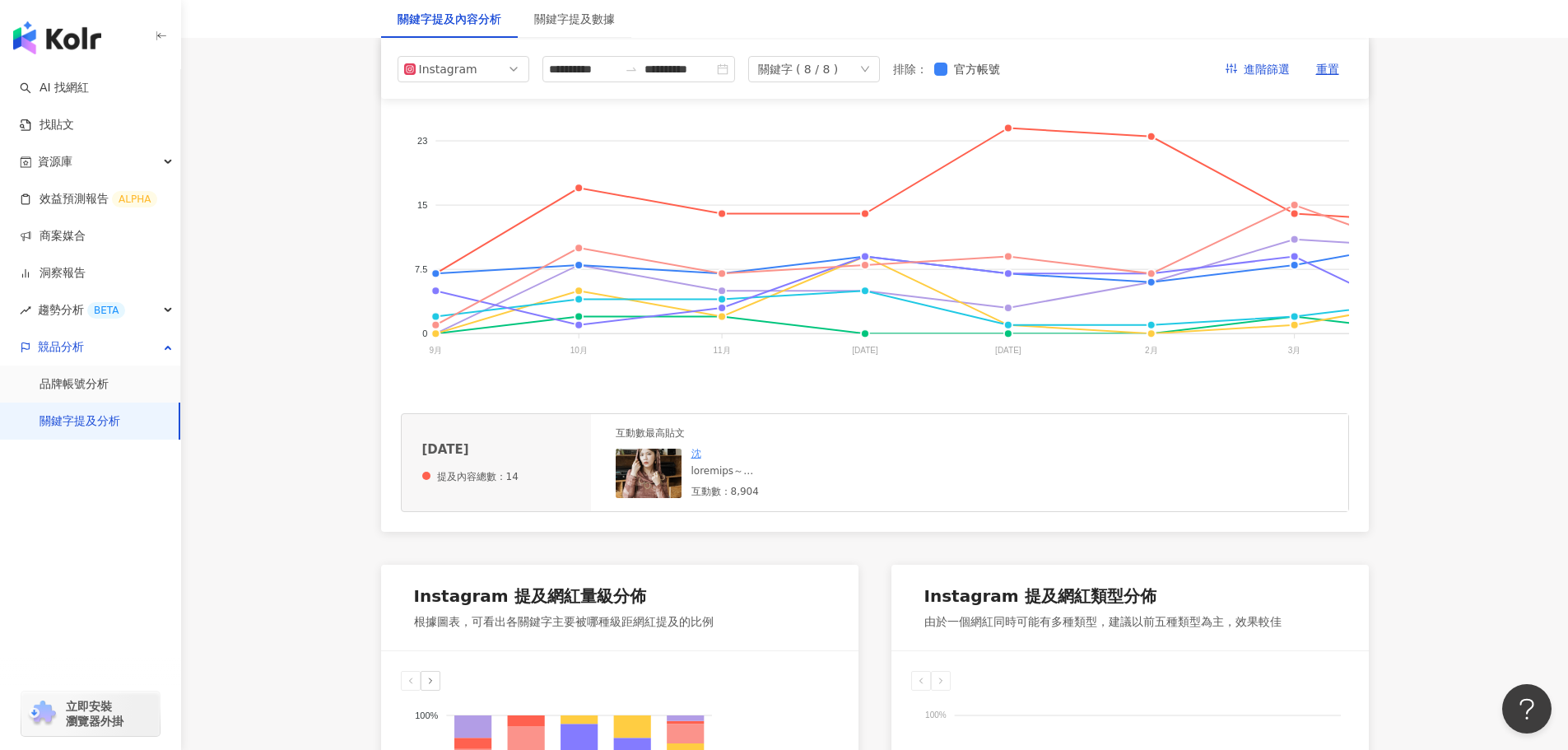
click at [743, 478] on div at bounding box center [815, 471] width 247 height 14
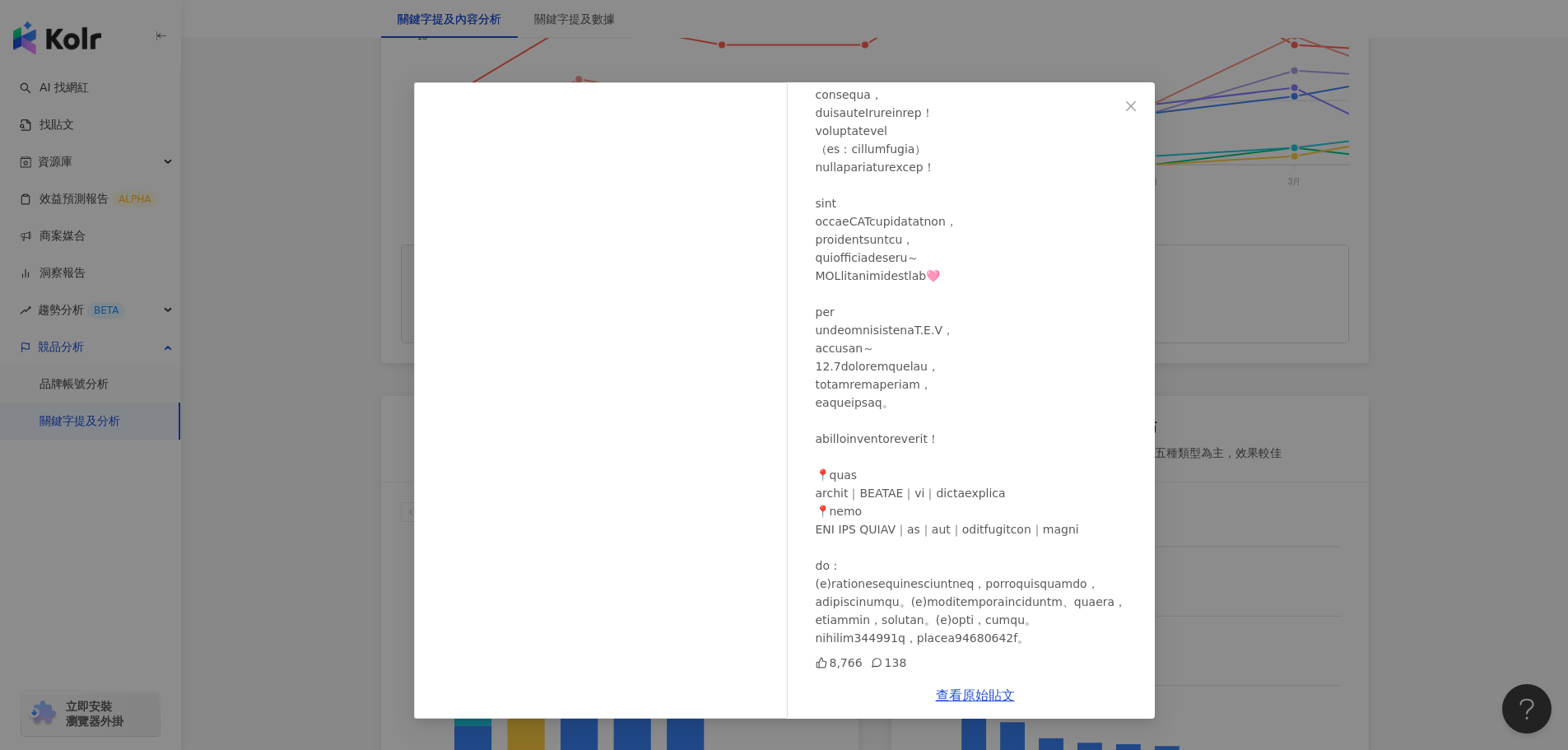
scroll to position [619, 0]
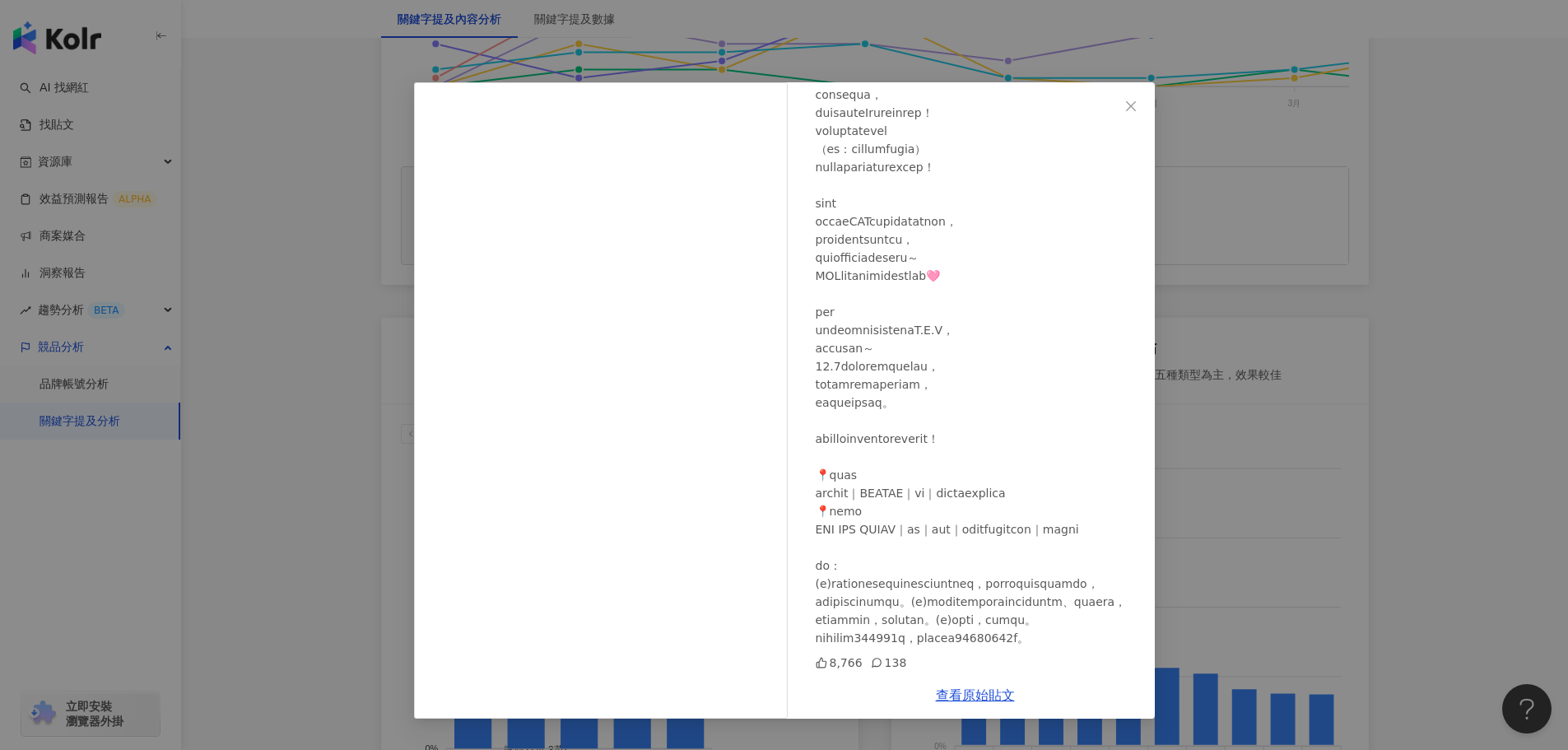
click at [1193, 524] on div "沈 2024/11/11 8,766 138 查看原始貼文" at bounding box center [784, 375] width 1568 height 750
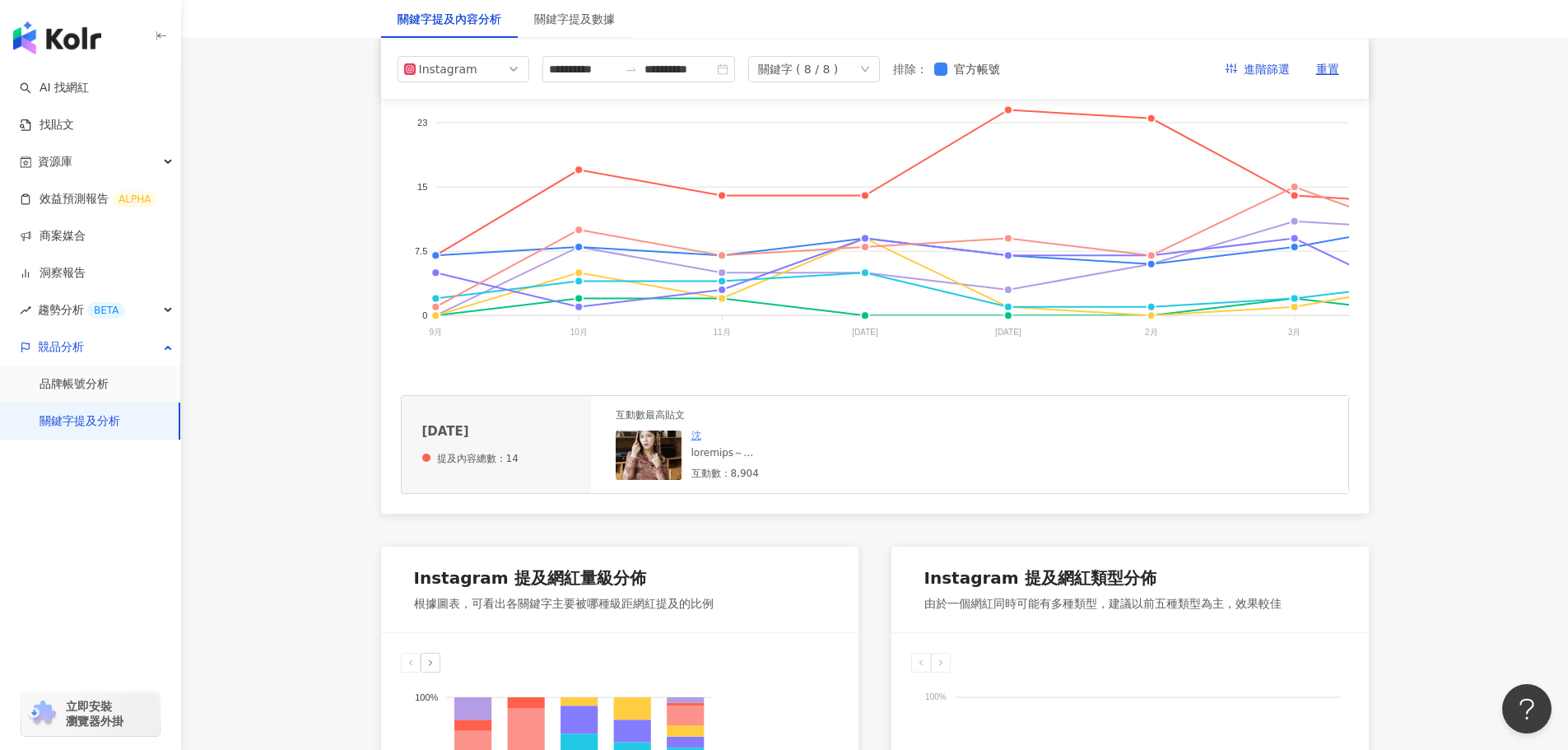
scroll to position [372, 0]
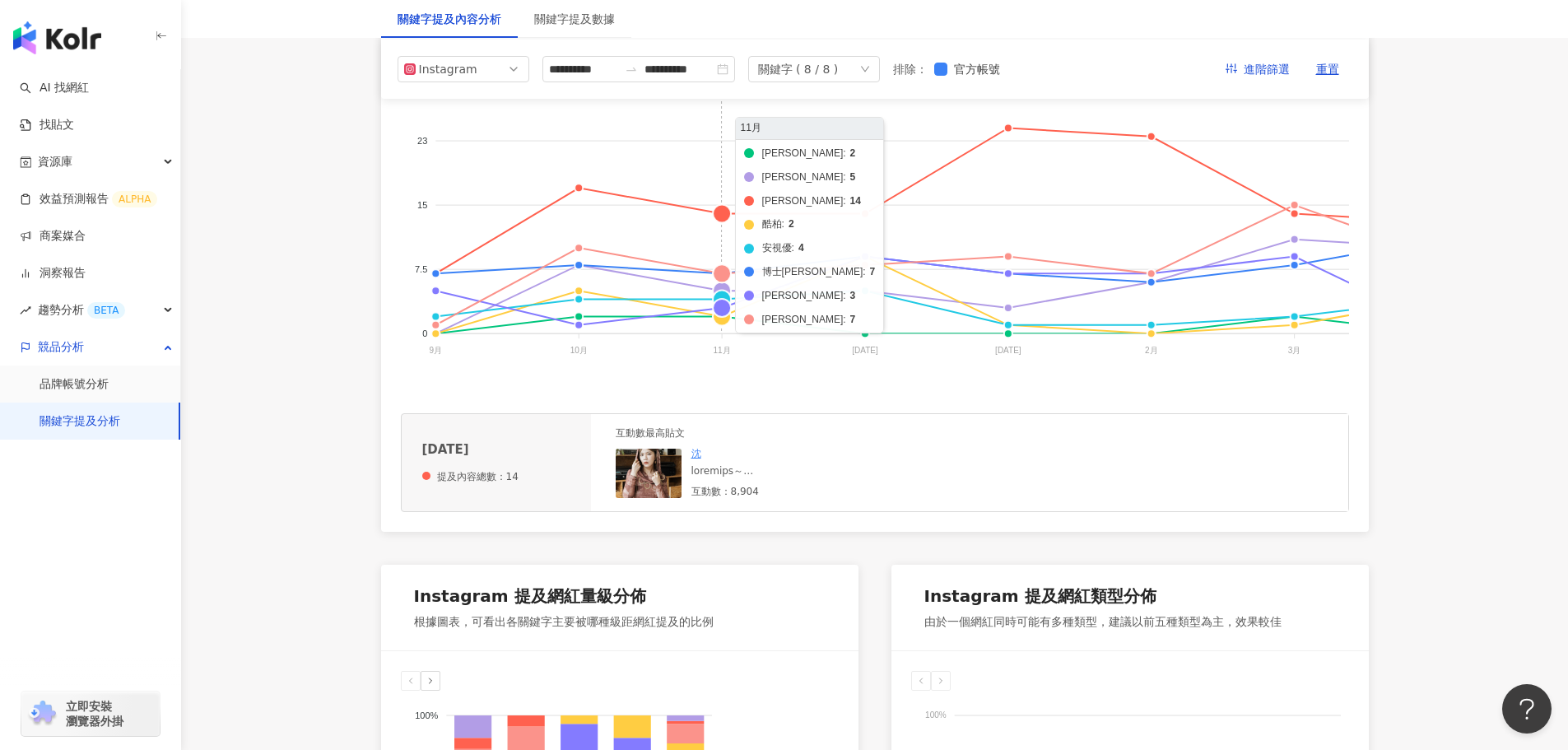
click at [720, 275] on foreignobject "帝康 美若康 晶碩 酷柏 安視優 博士倫 愛爾康 海昌" at bounding box center [1280, 216] width 1761 height 329
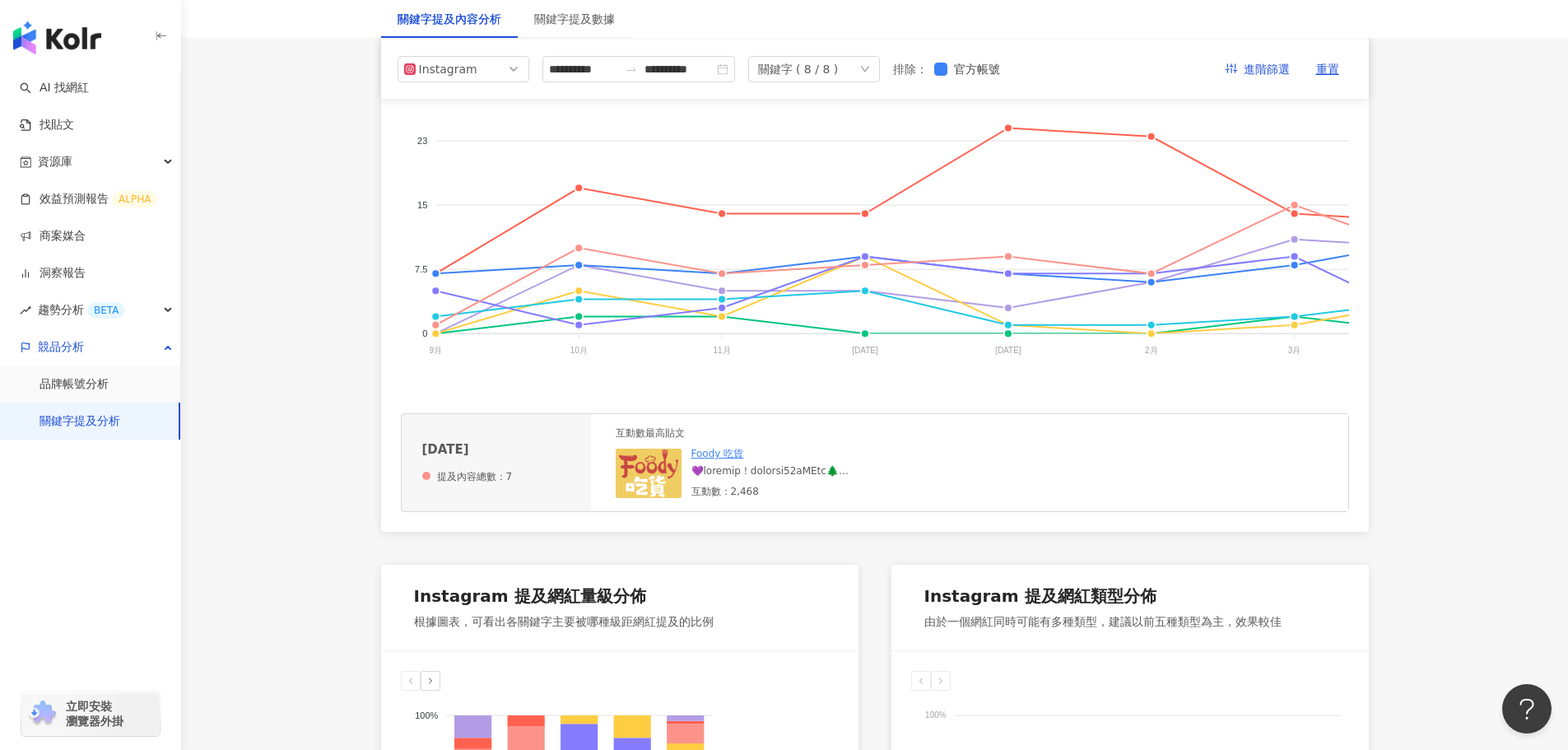
click at [827, 478] on div at bounding box center [815, 471] width 247 height 14
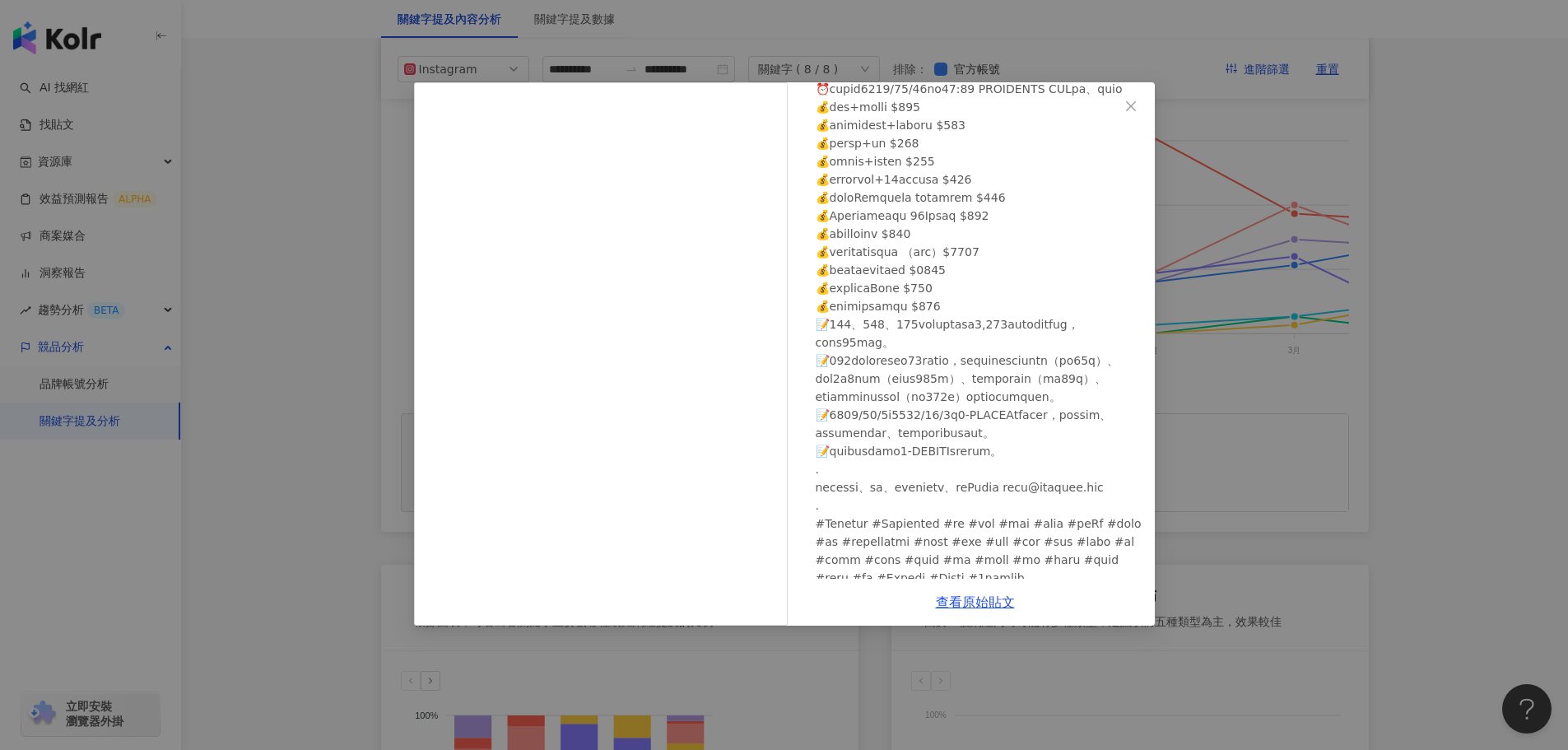
scroll to position [450, 0]
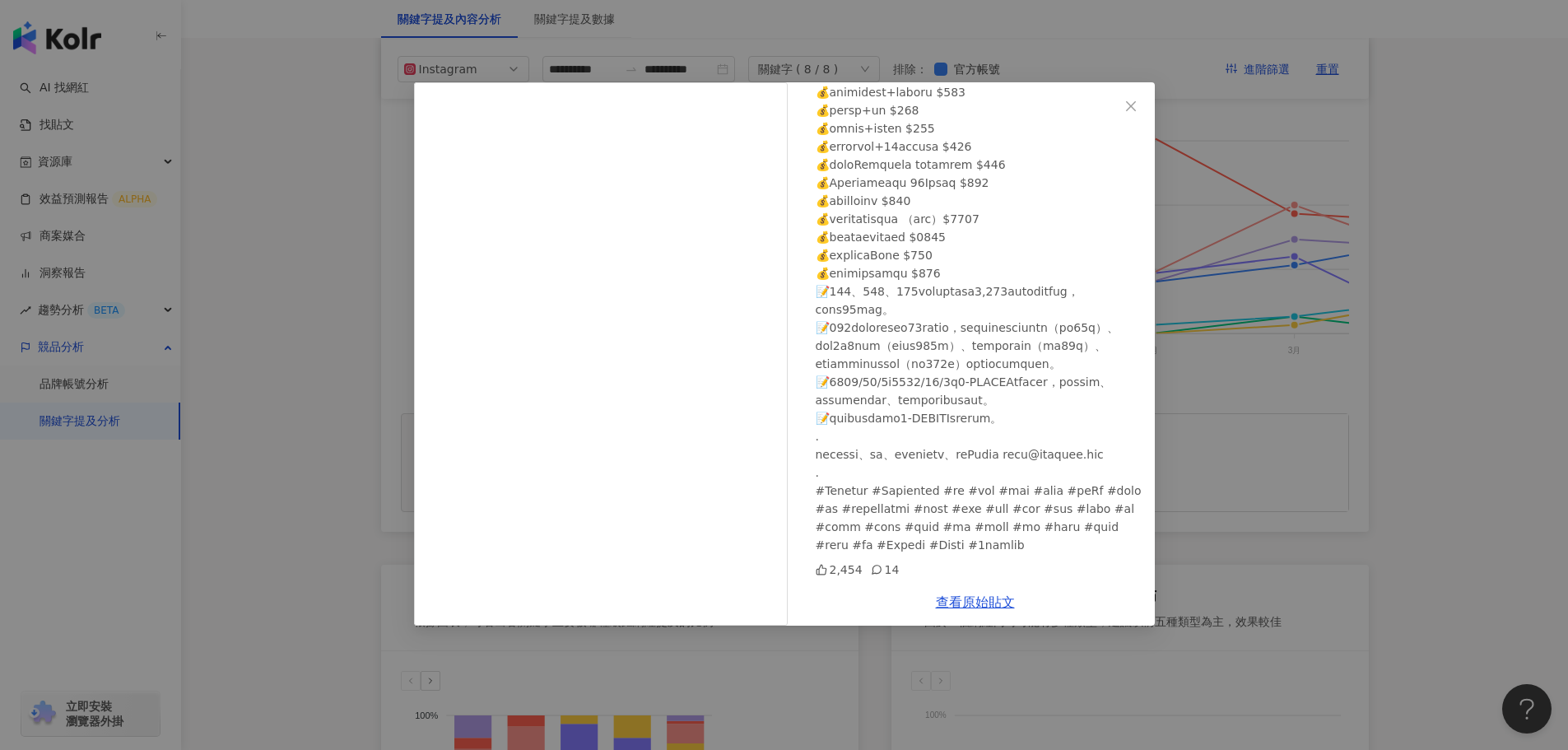
click at [1205, 462] on div "Foody 吃貨 2024/11/21 2,454 14 查看原始貼文" at bounding box center [784, 375] width 1568 height 750
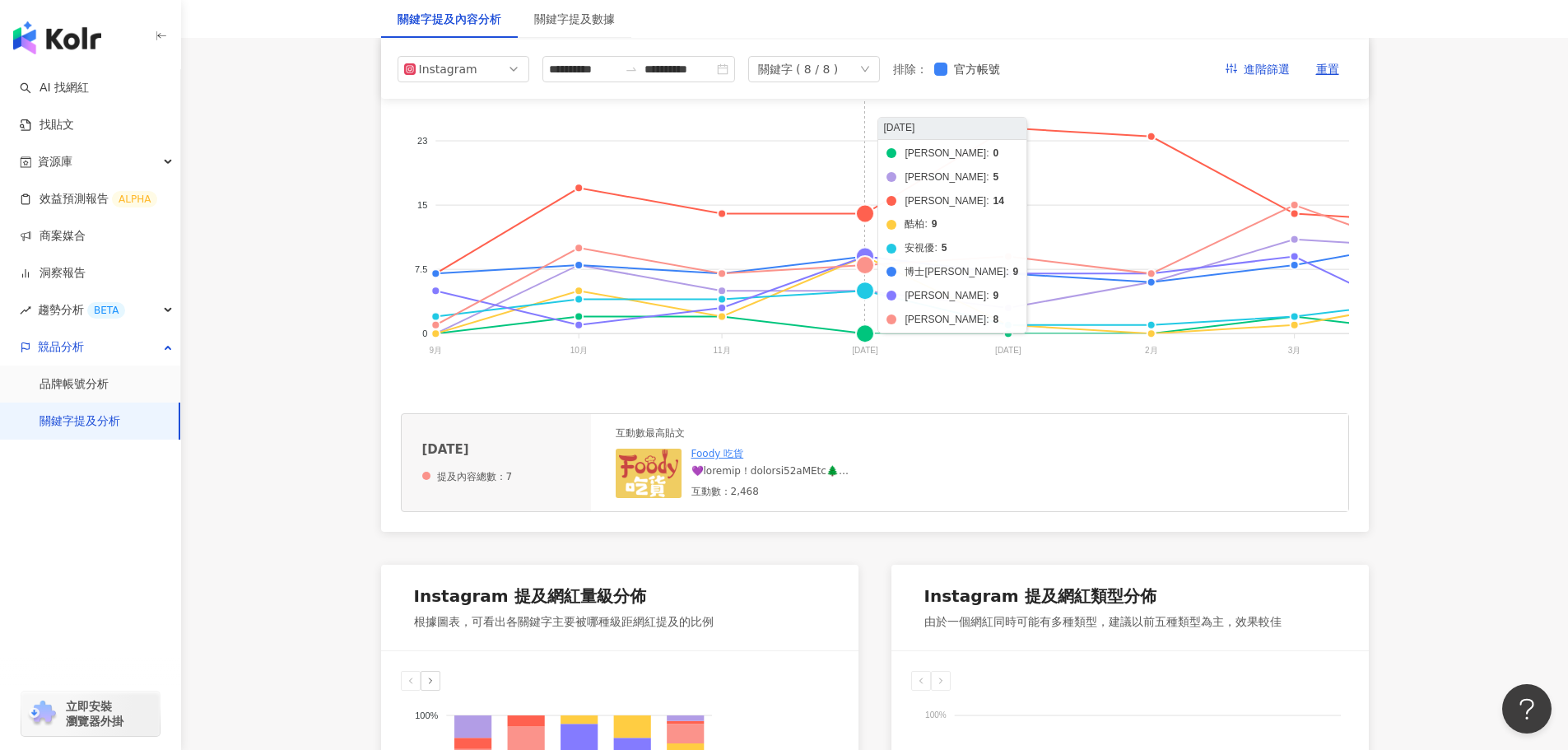
click at [863, 294] on foreignobject "帝康 美若康 晶碩 酷柏 安視優 博士倫 愛爾康 海昌" at bounding box center [1280, 216] width 1761 height 329
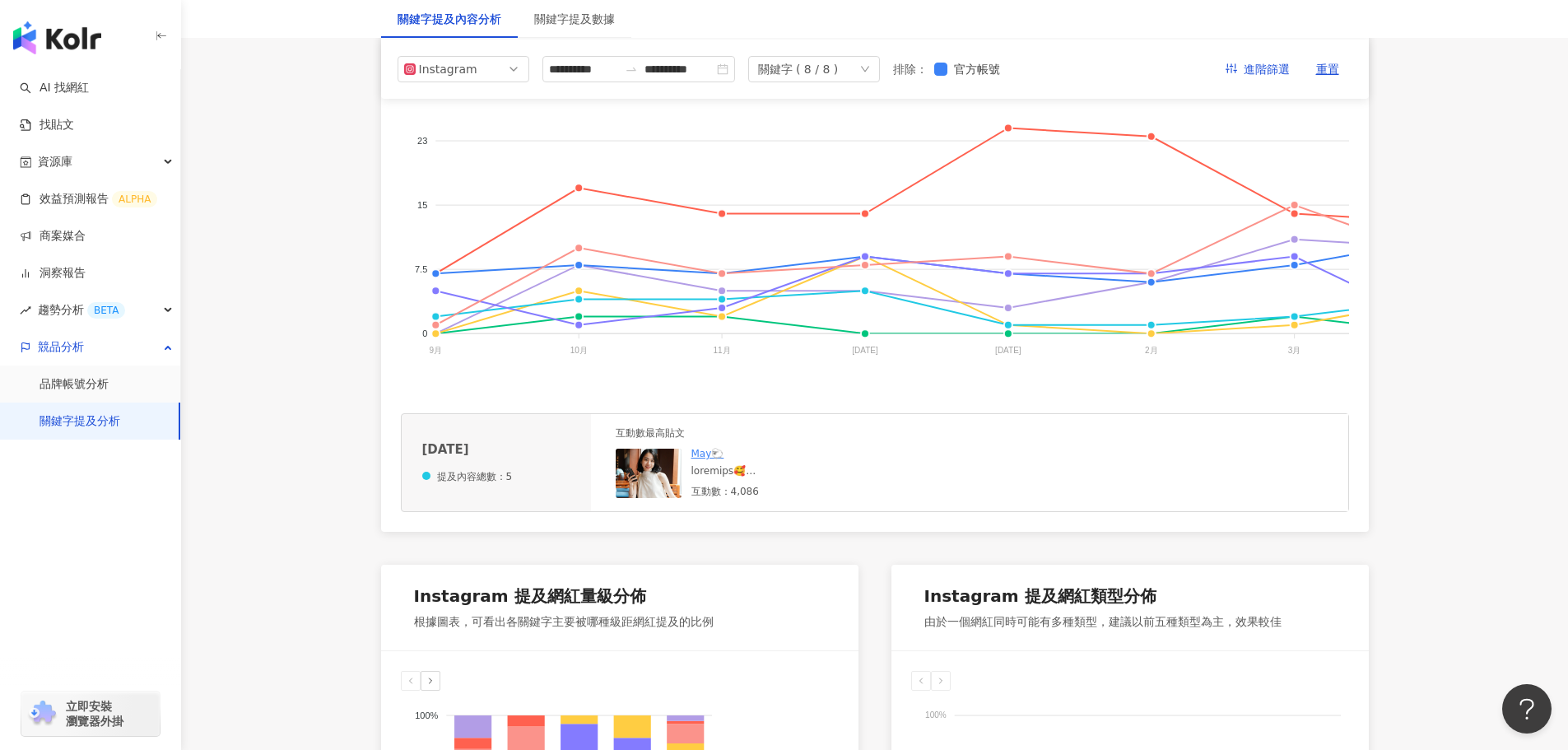
click at [718, 478] on div at bounding box center [815, 471] width 247 height 14
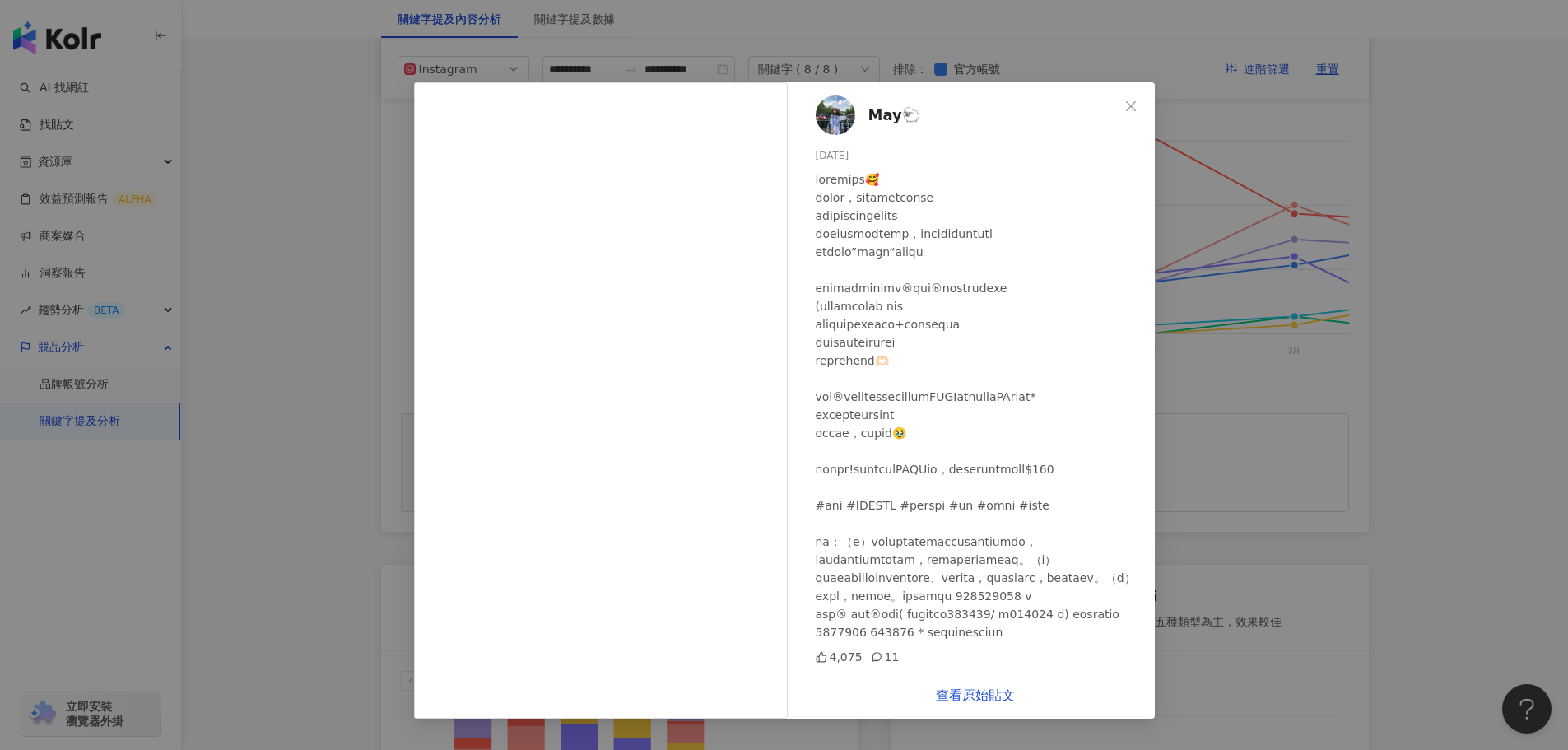
click at [1206, 470] on div "May🐑 2024/12/24 4,075 11 查看原始貼文" at bounding box center [784, 375] width 1568 height 750
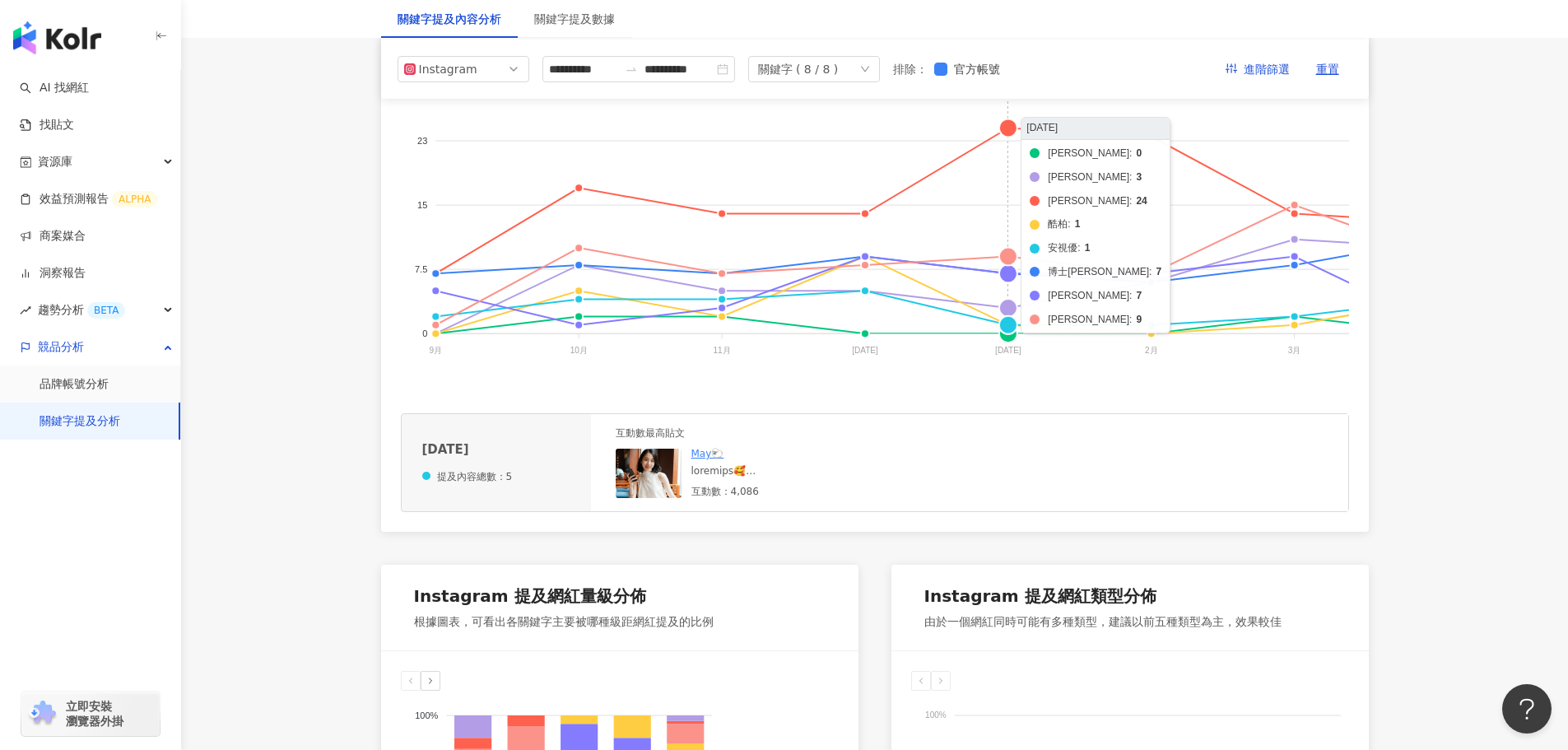
click at [1005, 255] on foreignobject "帝康 美若康 晶碩 酷柏 安視優 博士倫 愛爾康 海昌" at bounding box center [1280, 216] width 1761 height 329
click at [1004, 256] on foreignobject "帝康 美若康 晶碩 酷柏 安視優 博士倫 愛爾康 海昌" at bounding box center [1280, 216] width 1761 height 329
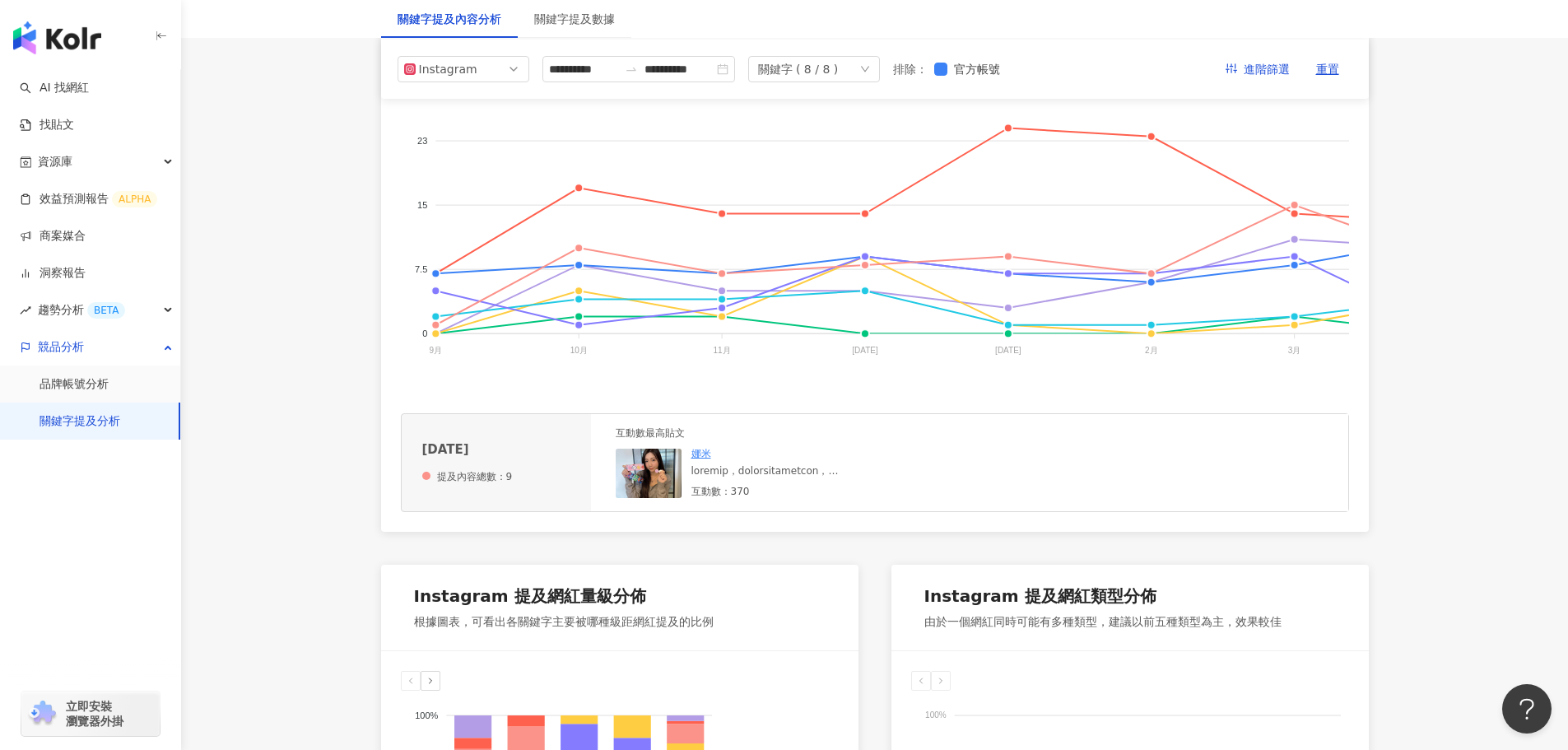
click at [816, 478] on div at bounding box center [815, 471] width 247 height 14
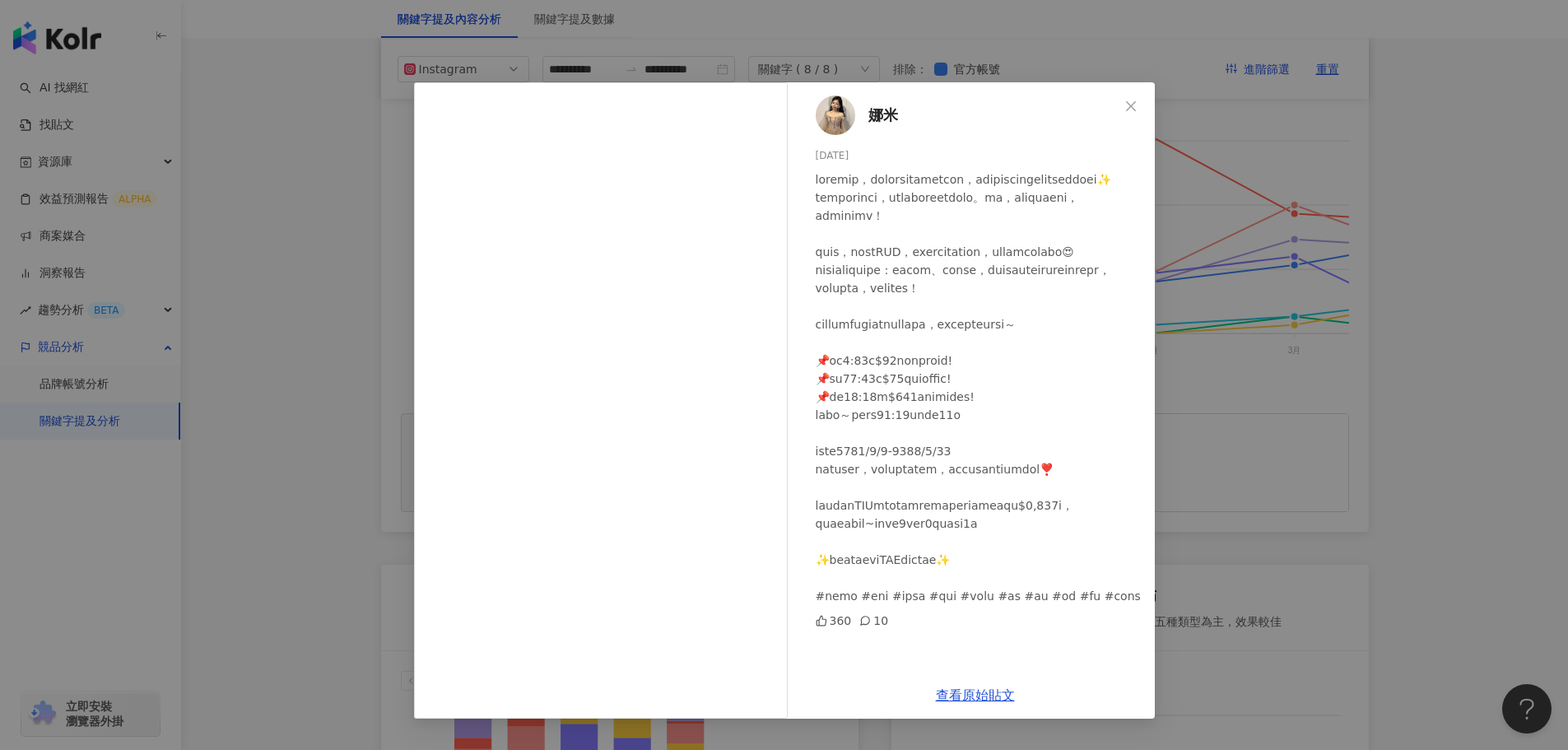
scroll to position [0, 0]
click at [1138, 115] on button "Close" at bounding box center [1131, 106] width 33 height 33
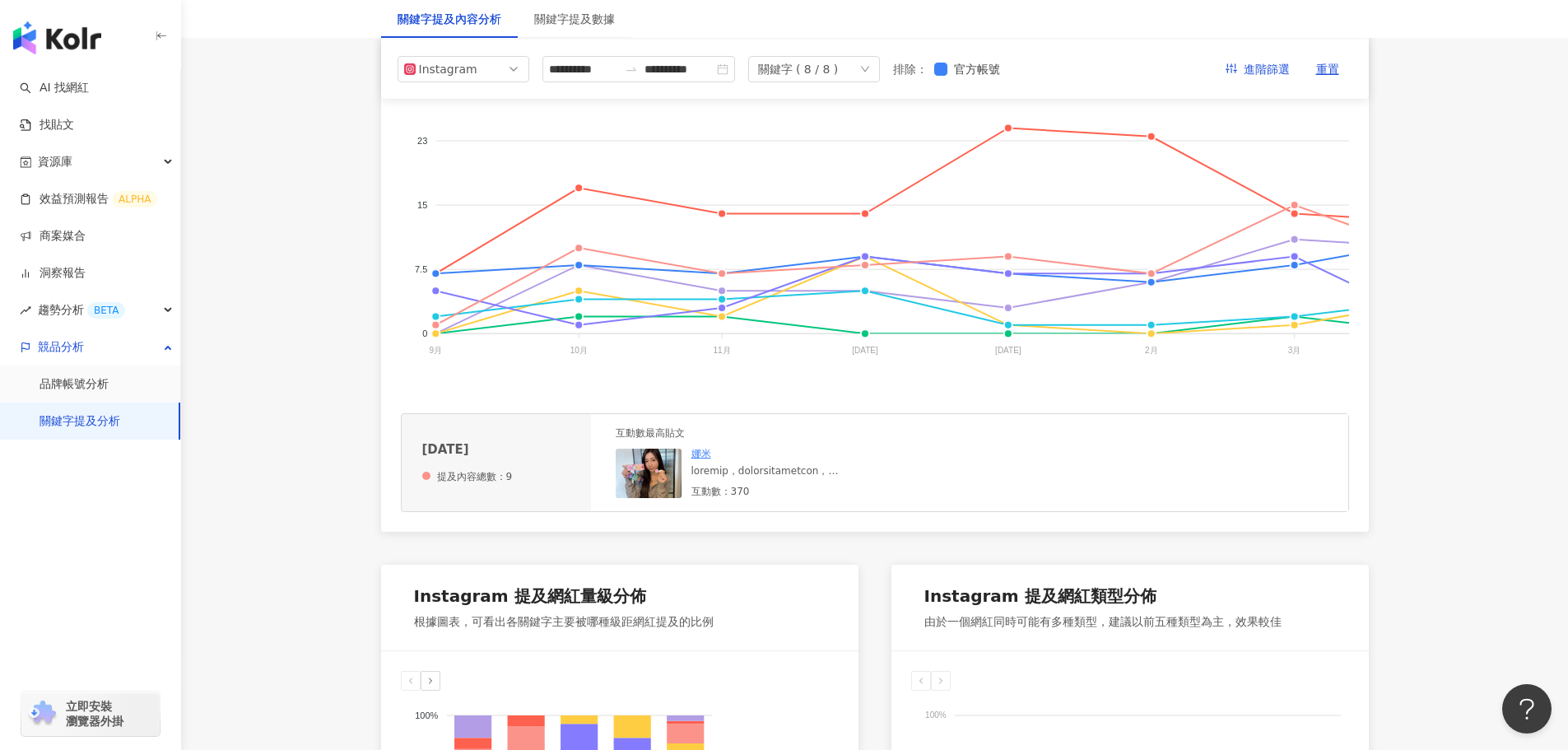
click at [801, 478] on div at bounding box center [815, 471] width 247 height 14
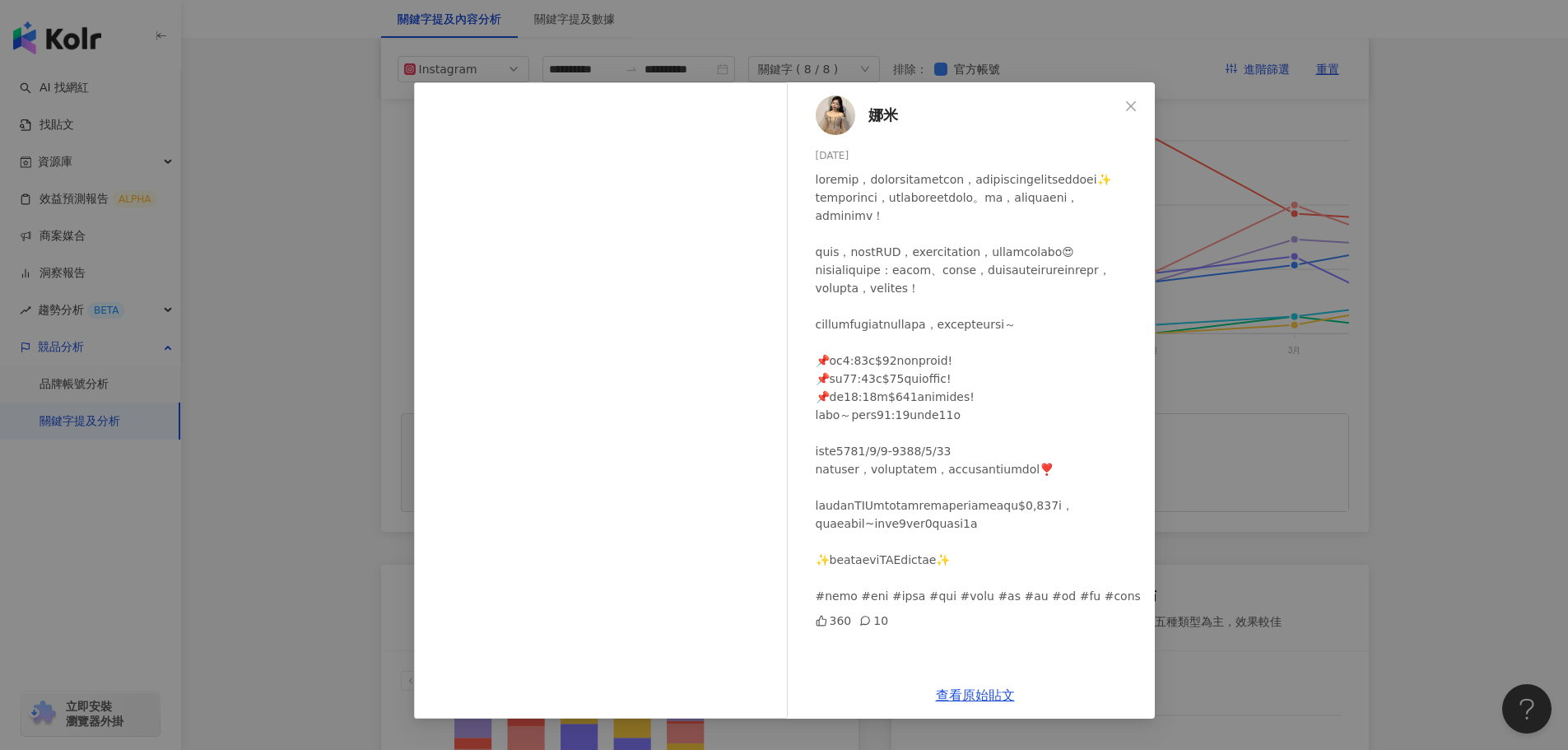
scroll to position [82, 0]
drag, startPoint x: 866, startPoint y: 622, endPoint x: 824, endPoint y: 623, distance: 42.0
click at [824, 605] on div at bounding box center [978, 387] width 326 height 435
copy div "#隱眼"
click at [1134, 105] on icon "close" at bounding box center [1131, 106] width 13 height 13
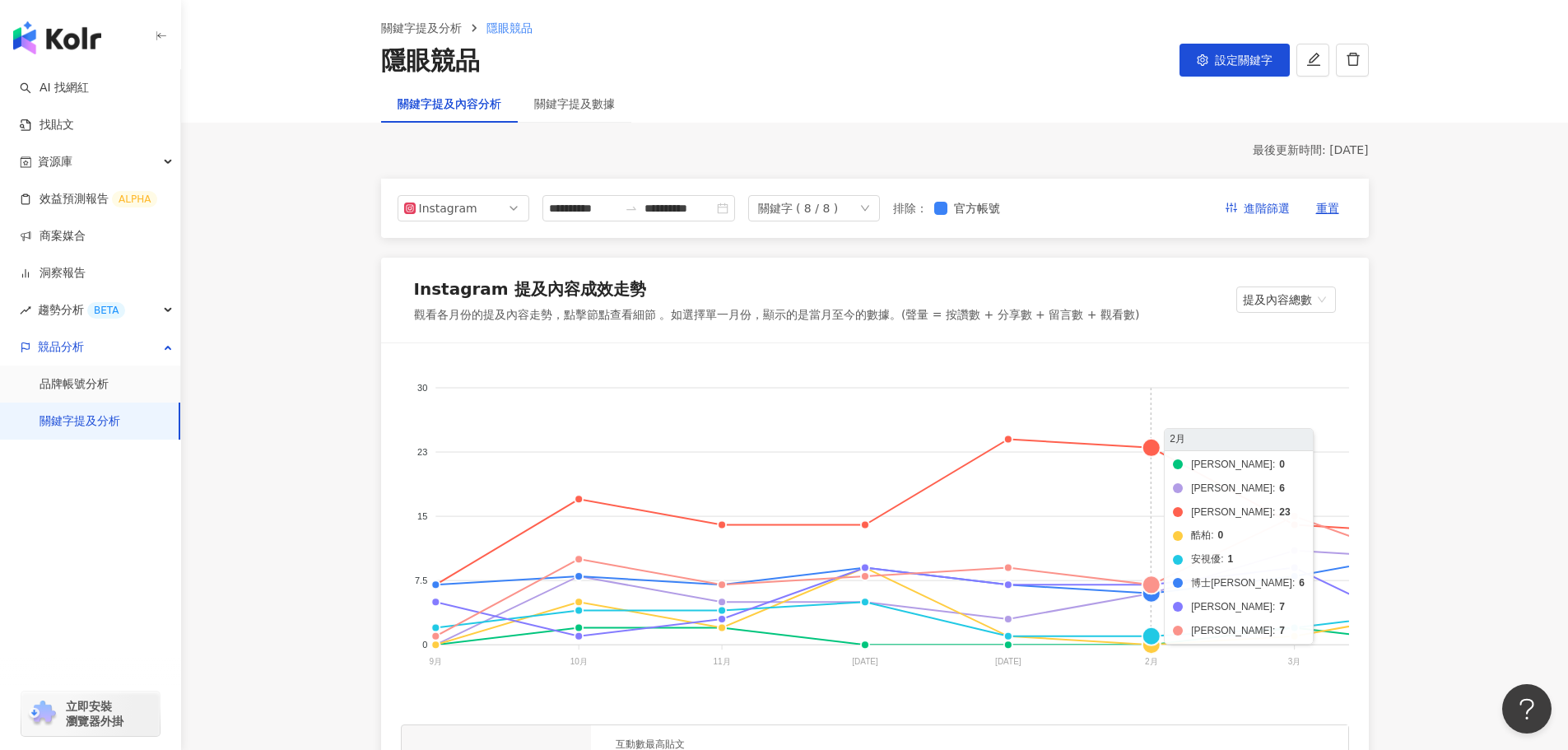
scroll to position [0, 0]
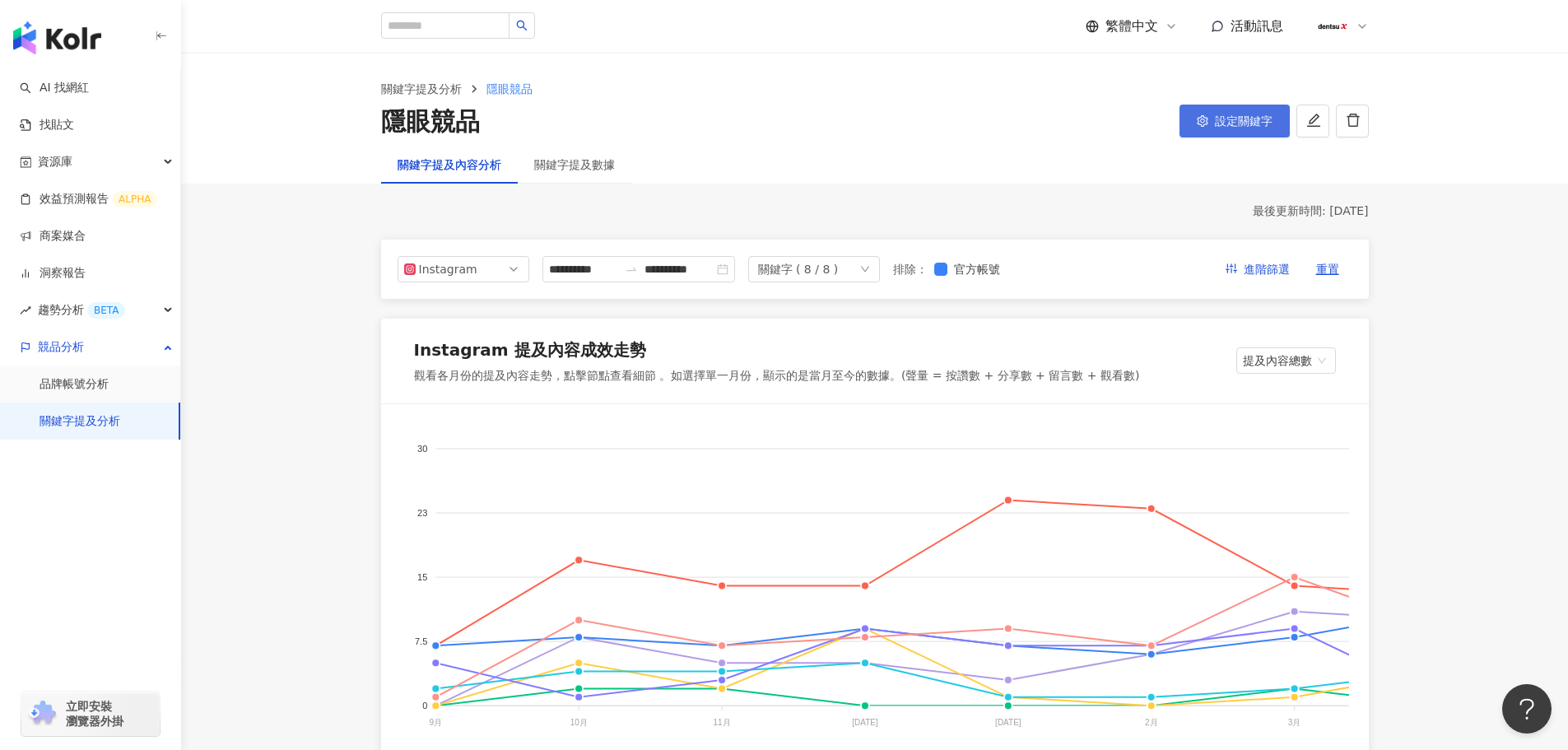
click at [1217, 127] on span "設定關鍵字" at bounding box center [1244, 121] width 57 height 13
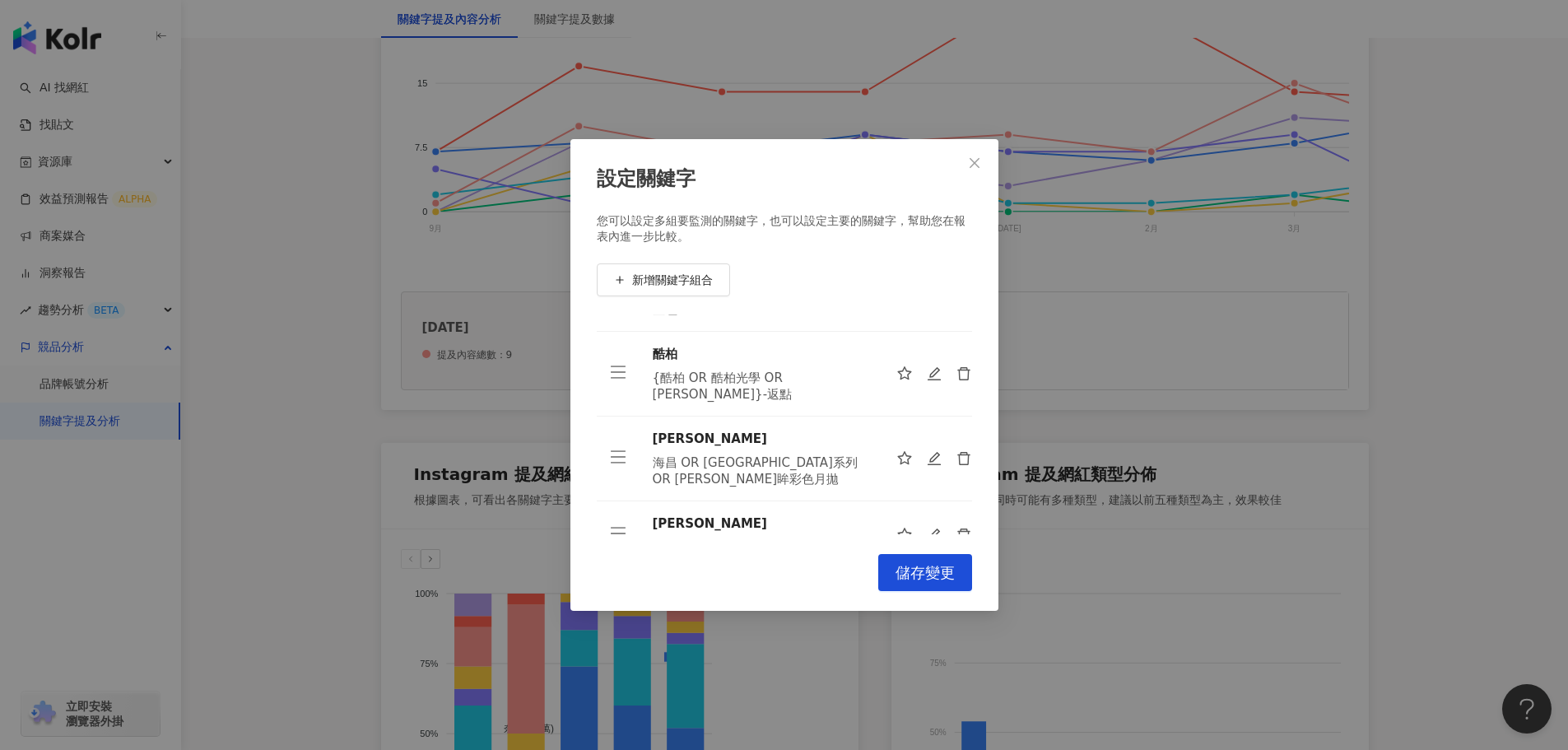
scroll to position [185, 0]
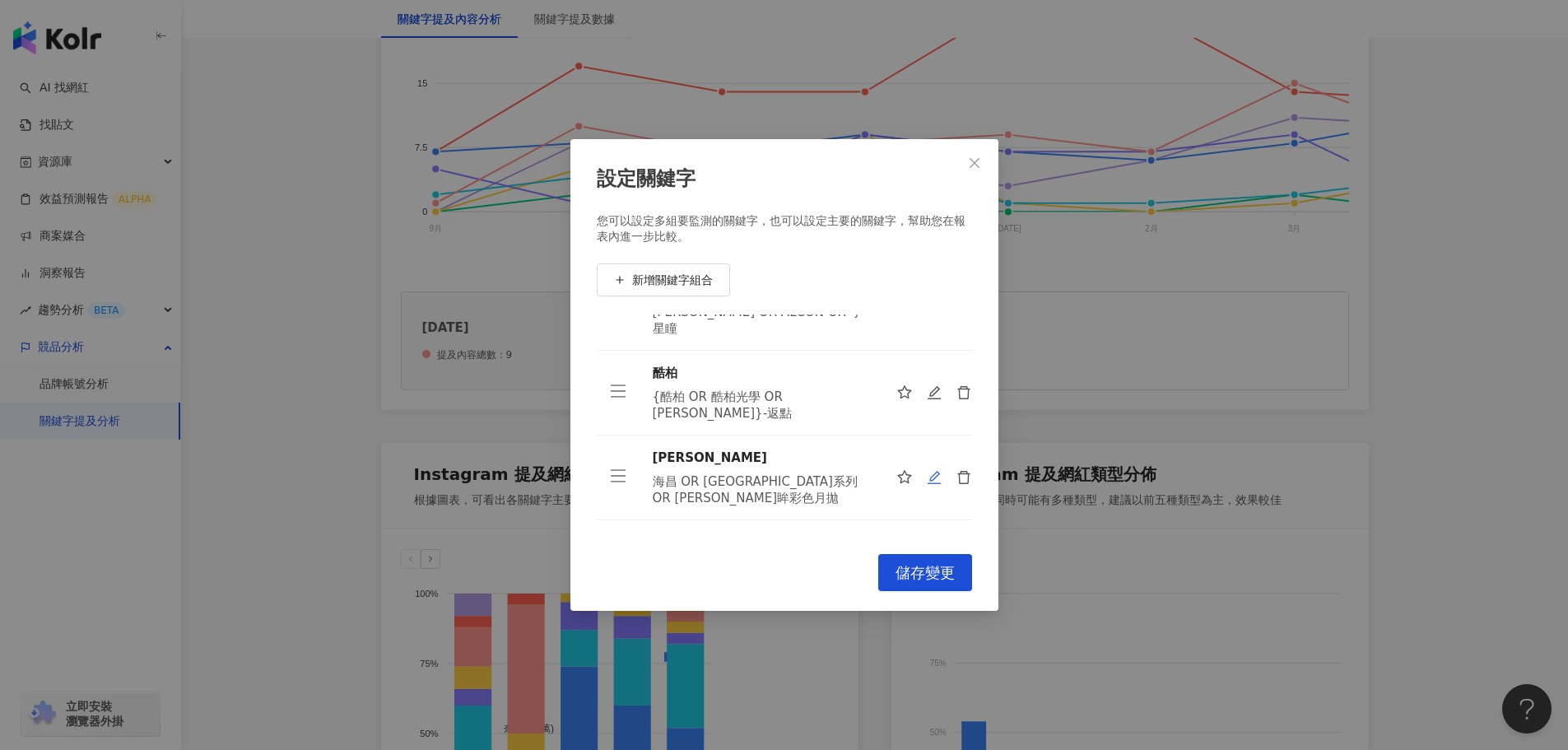
click at [926, 470] on icon "edit" at bounding box center [934, 478] width 15 height 15
type input "**"
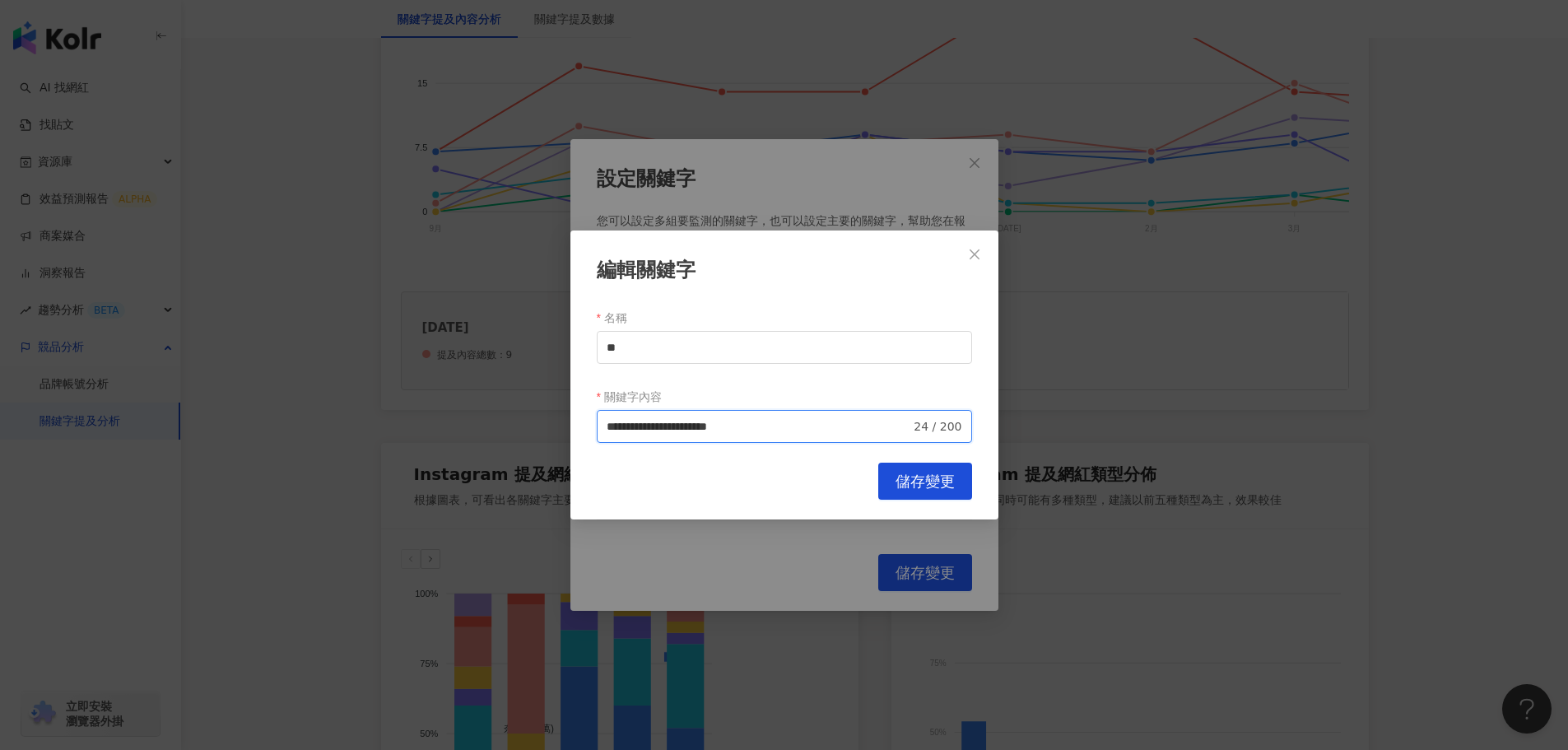
click at [611, 425] on input "**********" at bounding box center [759, 427] width 305 height 18
click at [865, 428] on input "**********" at bounding box center [759, 427] width 305 height 18
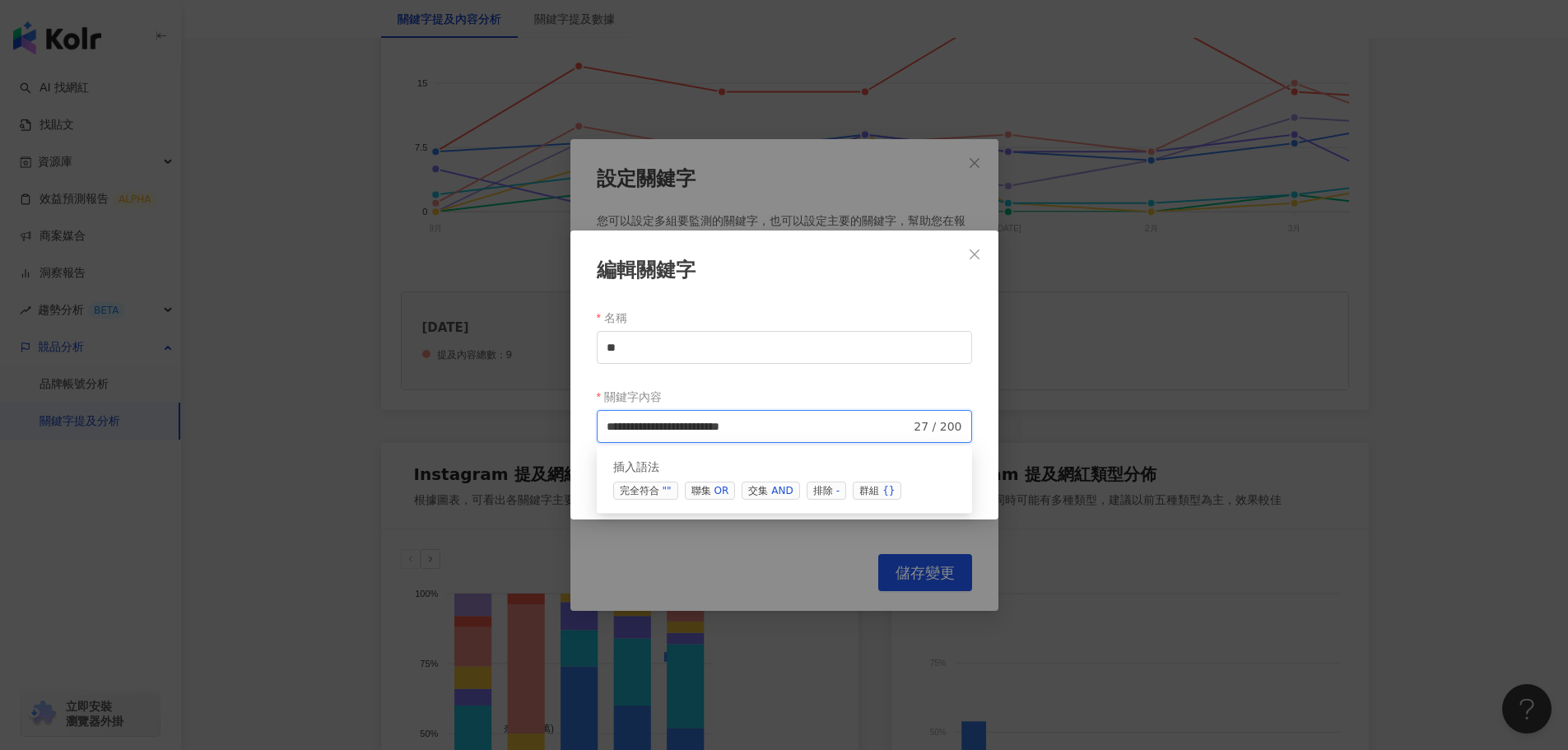
click at [814, 489] on span "排除 -" at bounding box center [826, 490] width 39 height 18
paste input "****"
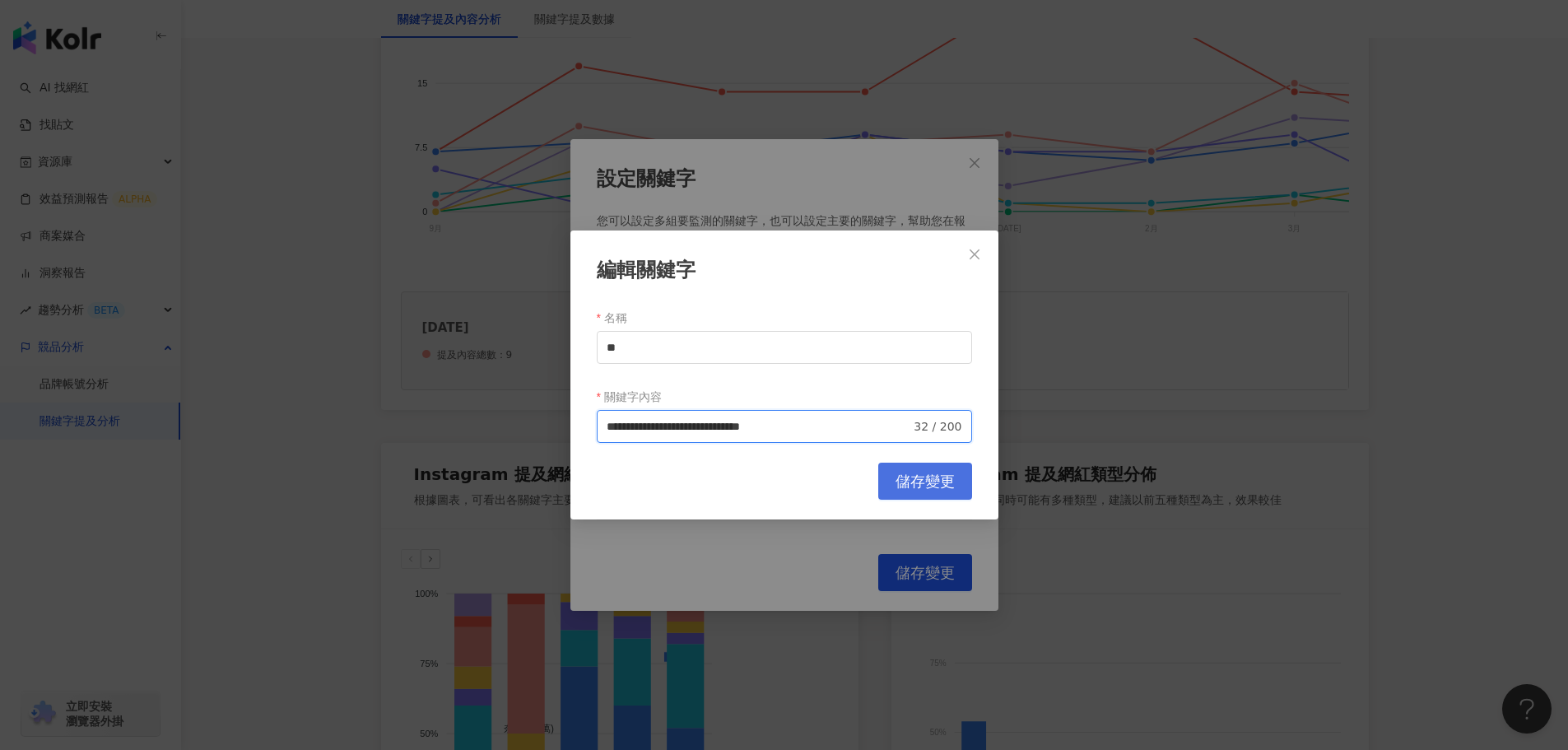
type input "**********"
click at [899, 474] on span "儲存變更" at bounding box center [925, 481] width 59 height 18
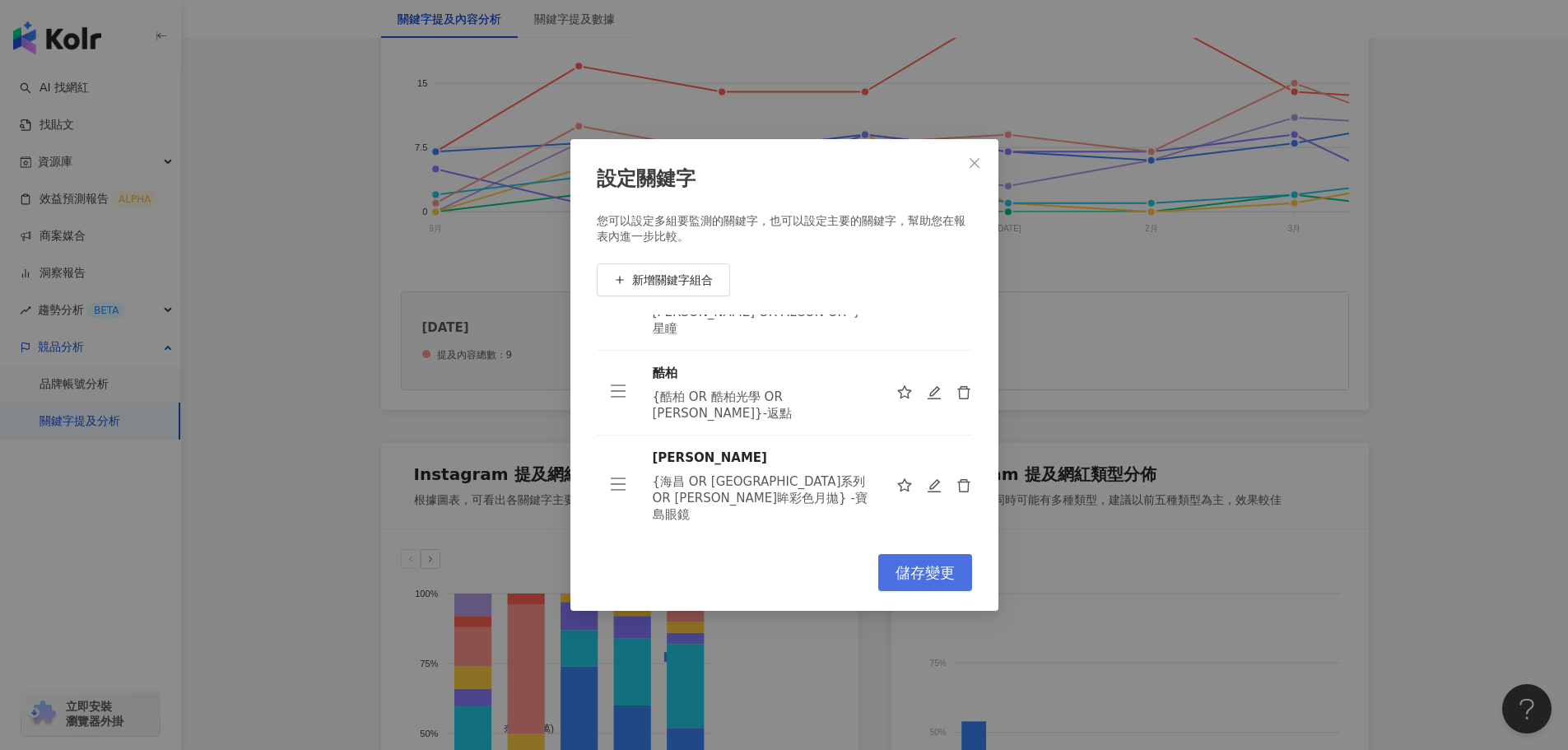
click at [916, 568] on span "儲存變更" at bounding box center [925, 573] width 59 height 18
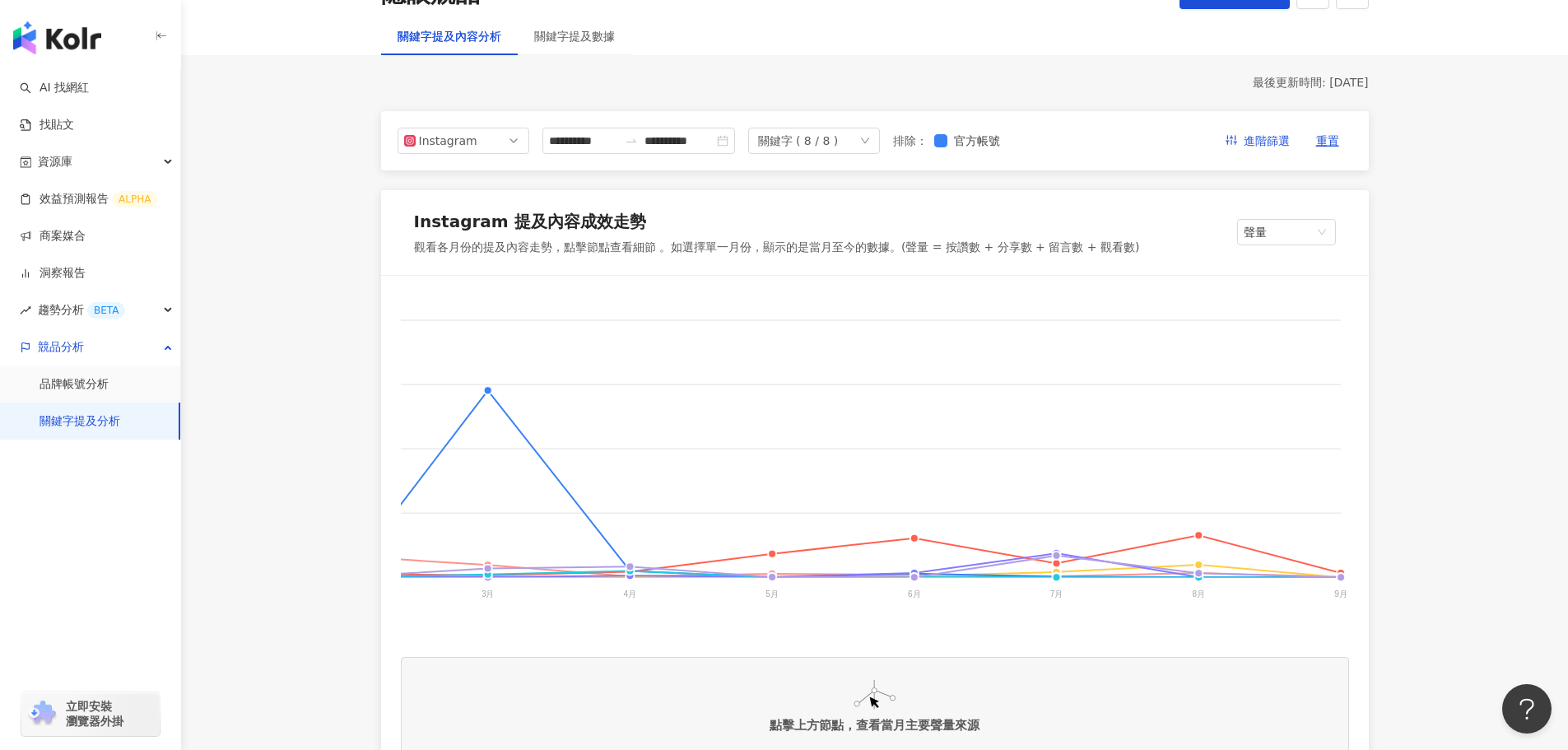
scroll to position [0, 0]
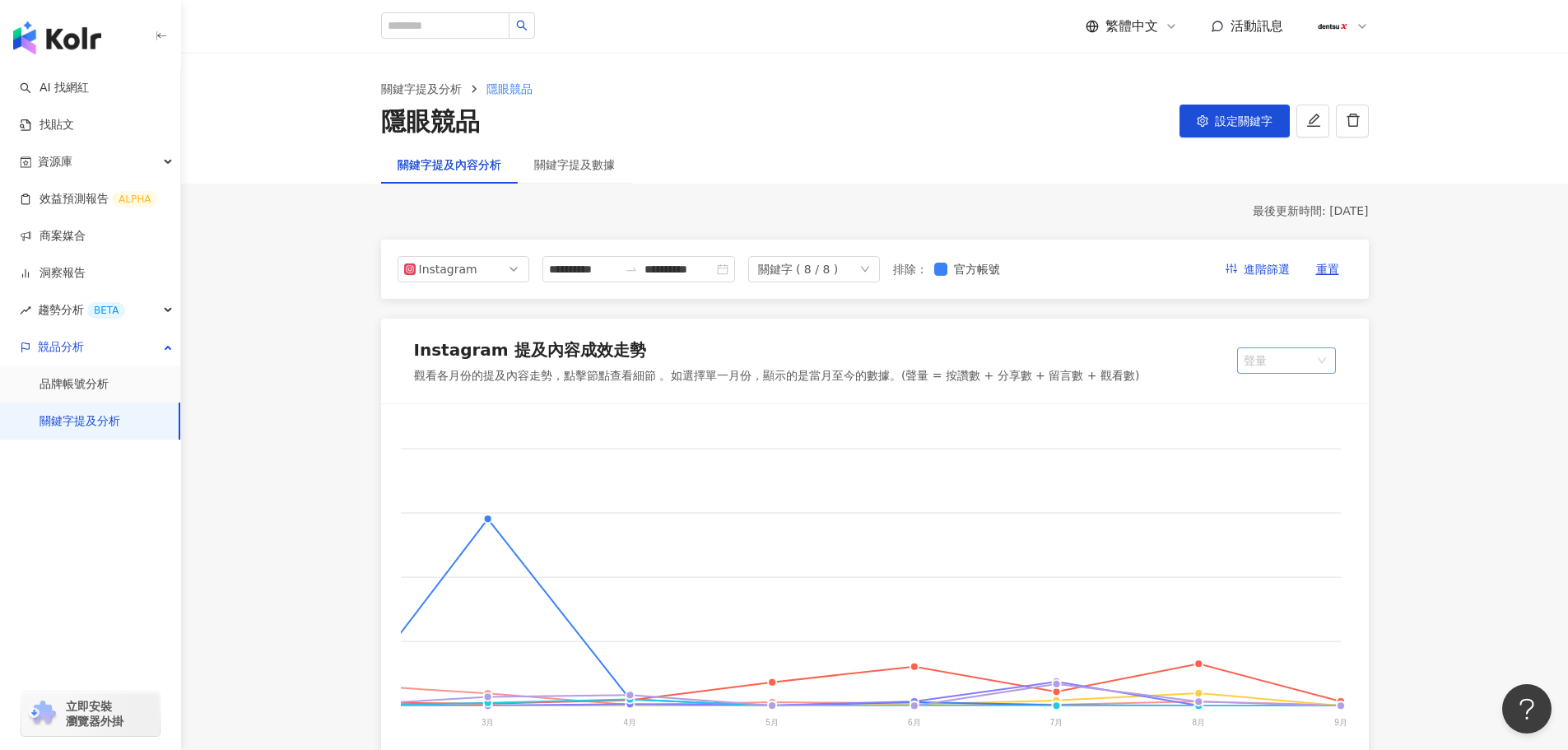
click at [1262, 360] on span "聲量" at bounding box center [1287, 361] width 86 height 25
click at [1277, 426] on div "提及內容總數" at bounding box center [1302, 422] width 104 height 18
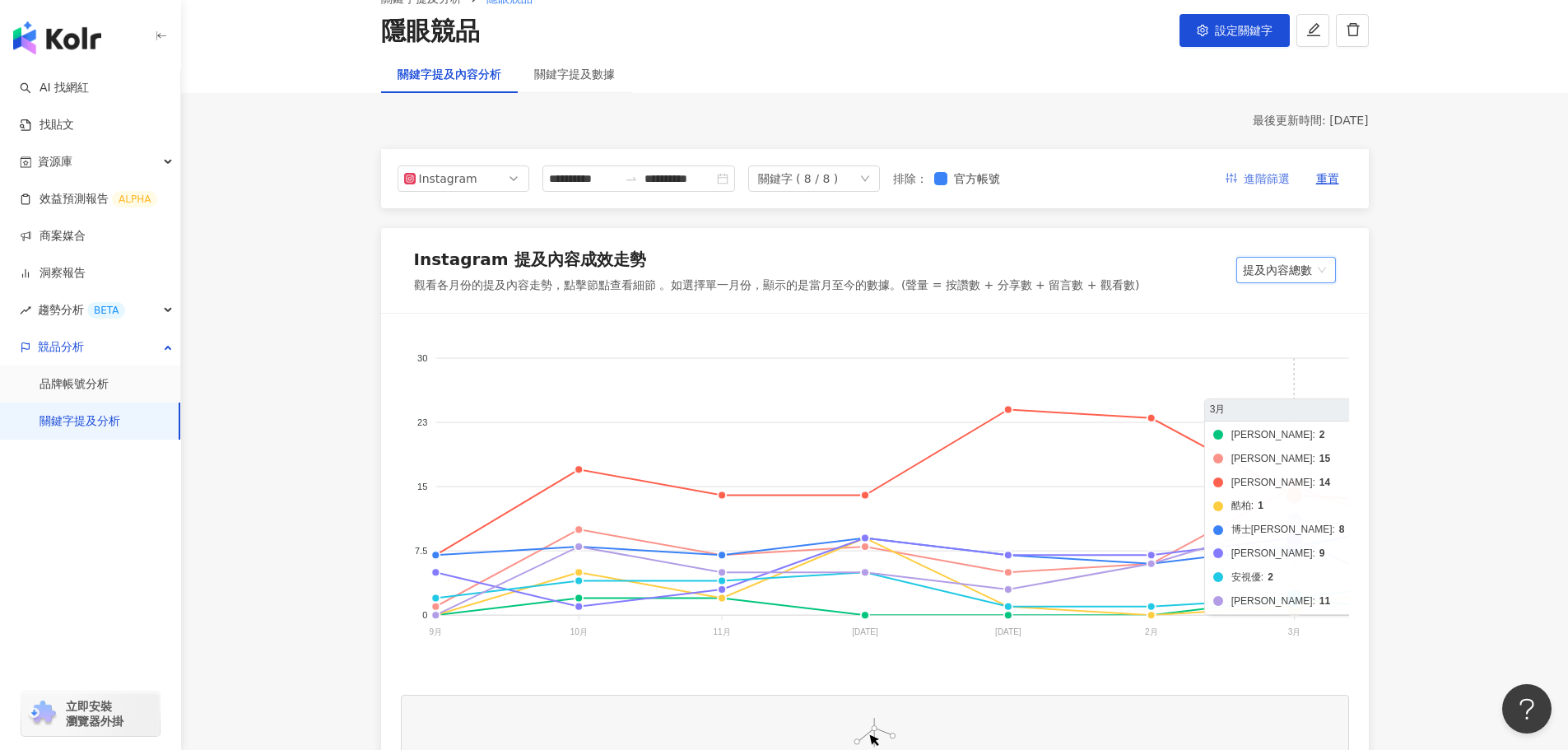
scroll to position [82, 0]
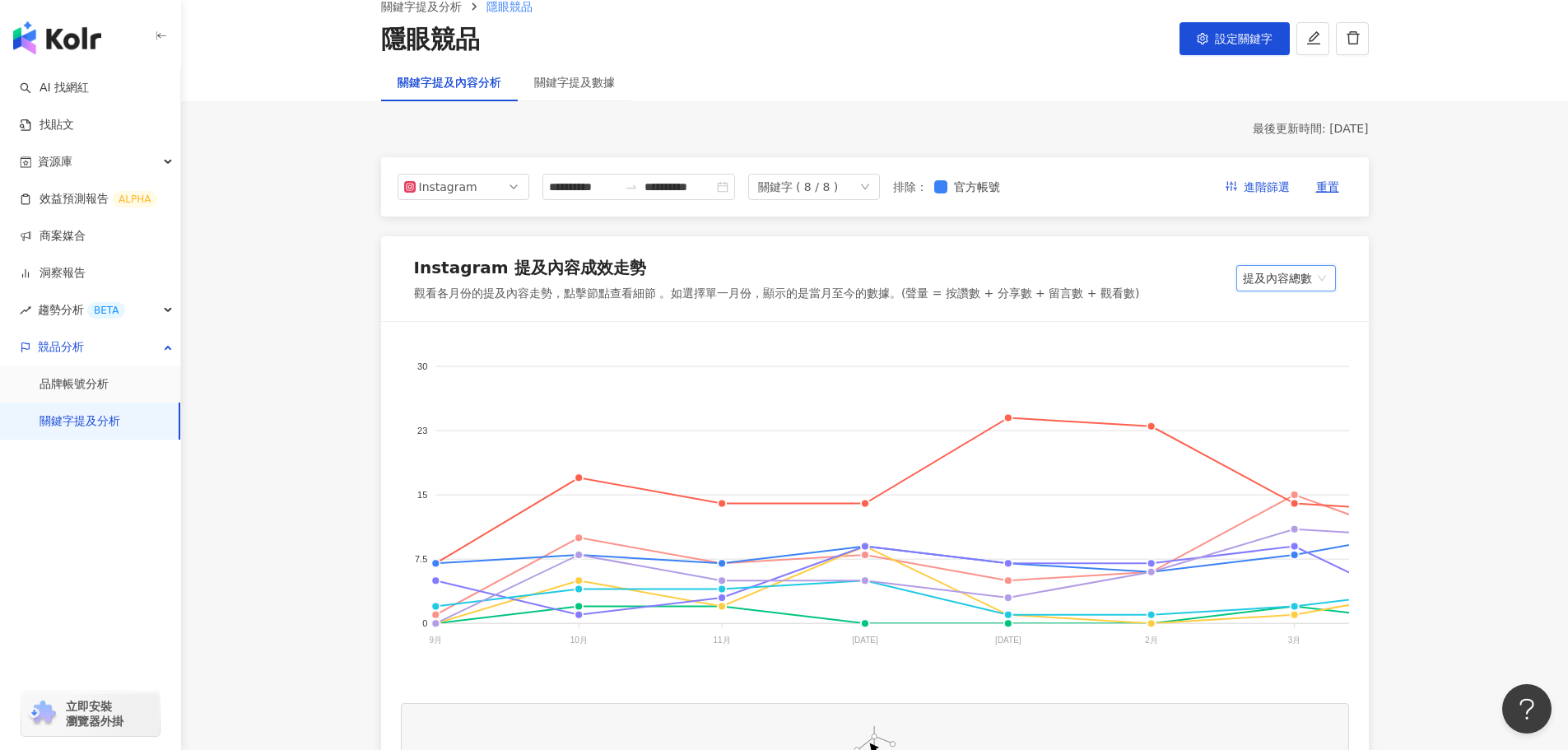
click at [1268, 275] on span "提及內容總數" at bounding box center [1286, 279] width 86 height 25
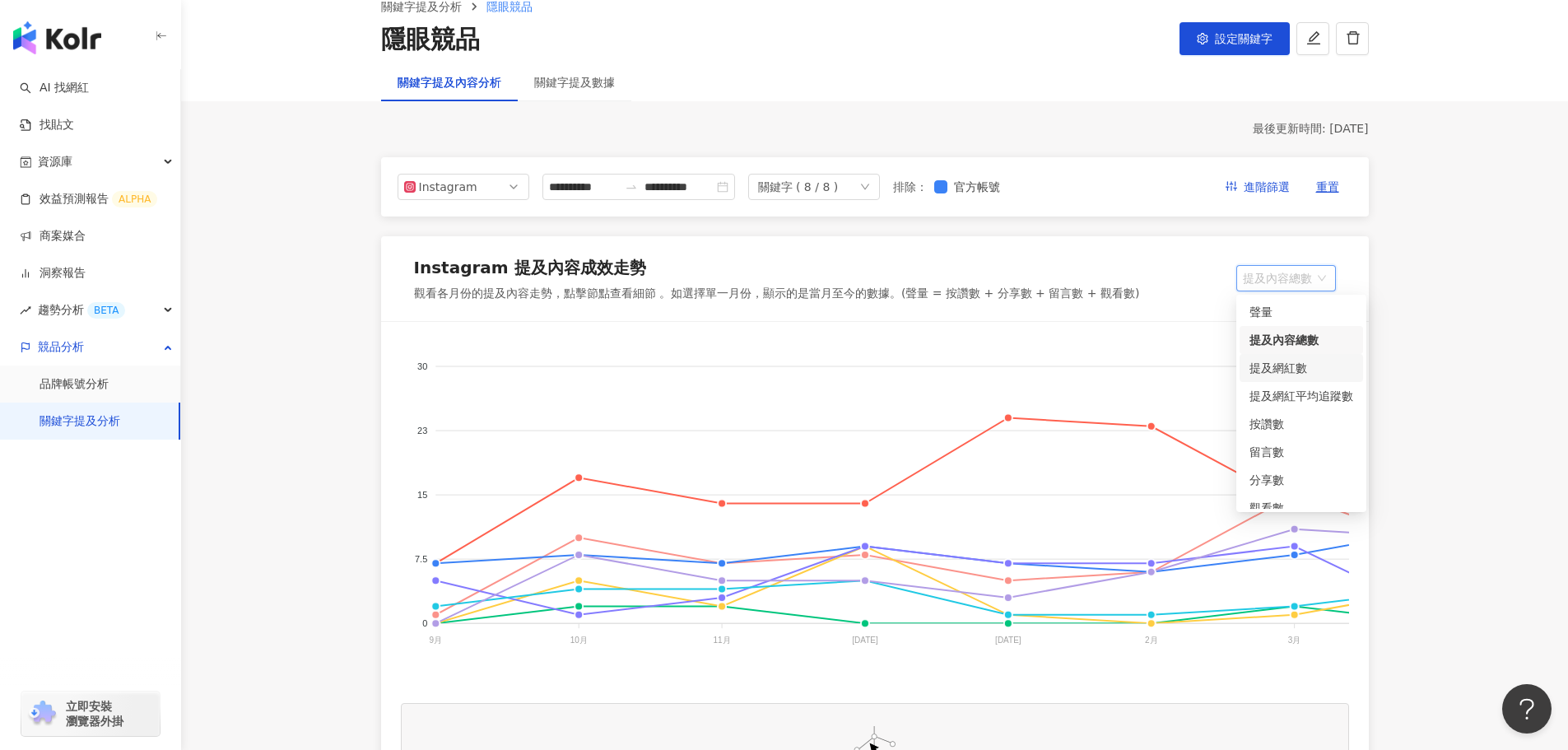
click at [1290, 367] on div "提及網紅數" at bounding box center [1301, 368] width 104 height 18
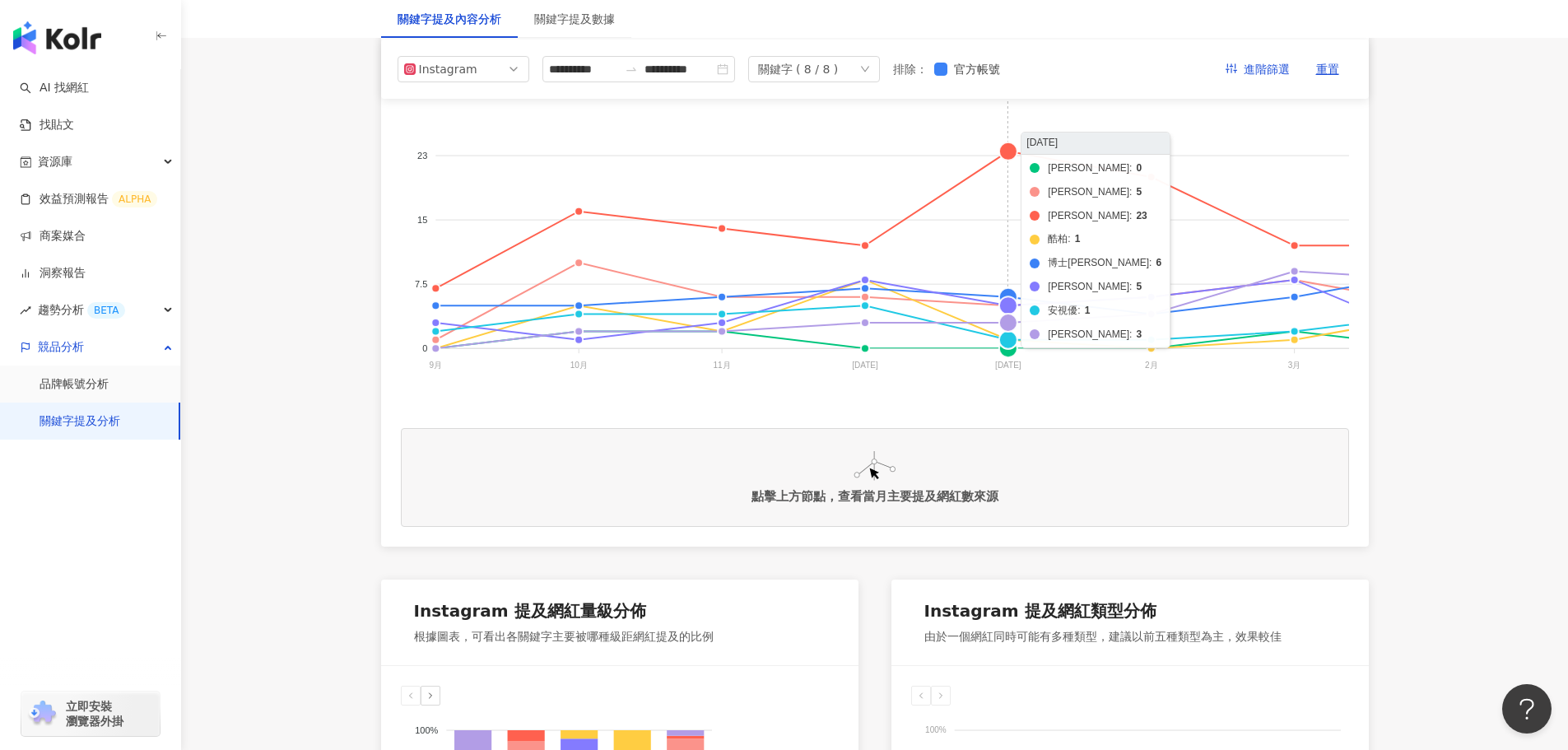
scroll to position [411, 0]
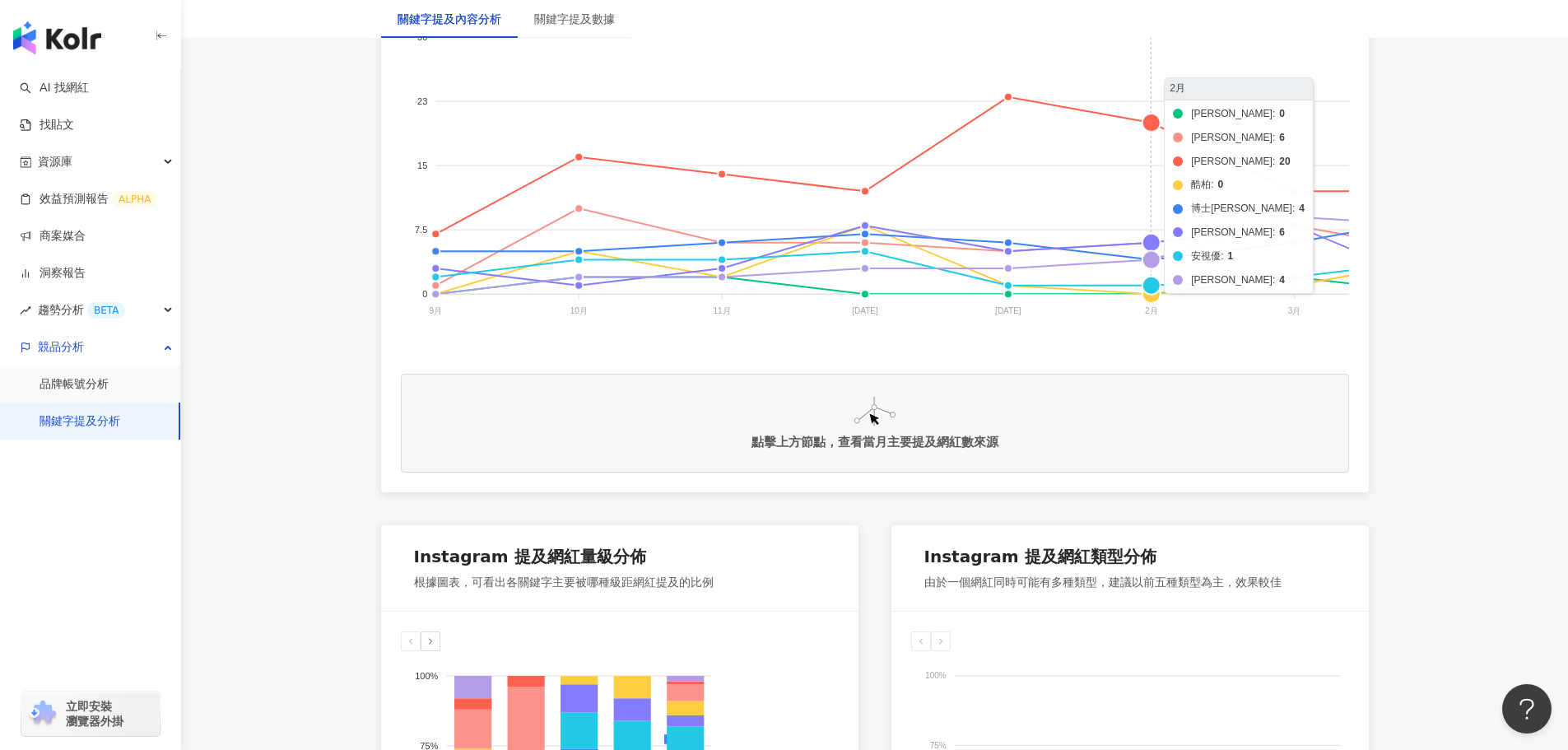
click at [1150, 259] on foreignobject "帝康 海昌 晶碩 酷柏 博士倫 愛爾康 安視優 美若康" at bounding box center [1280, 177] width 1761 height 329
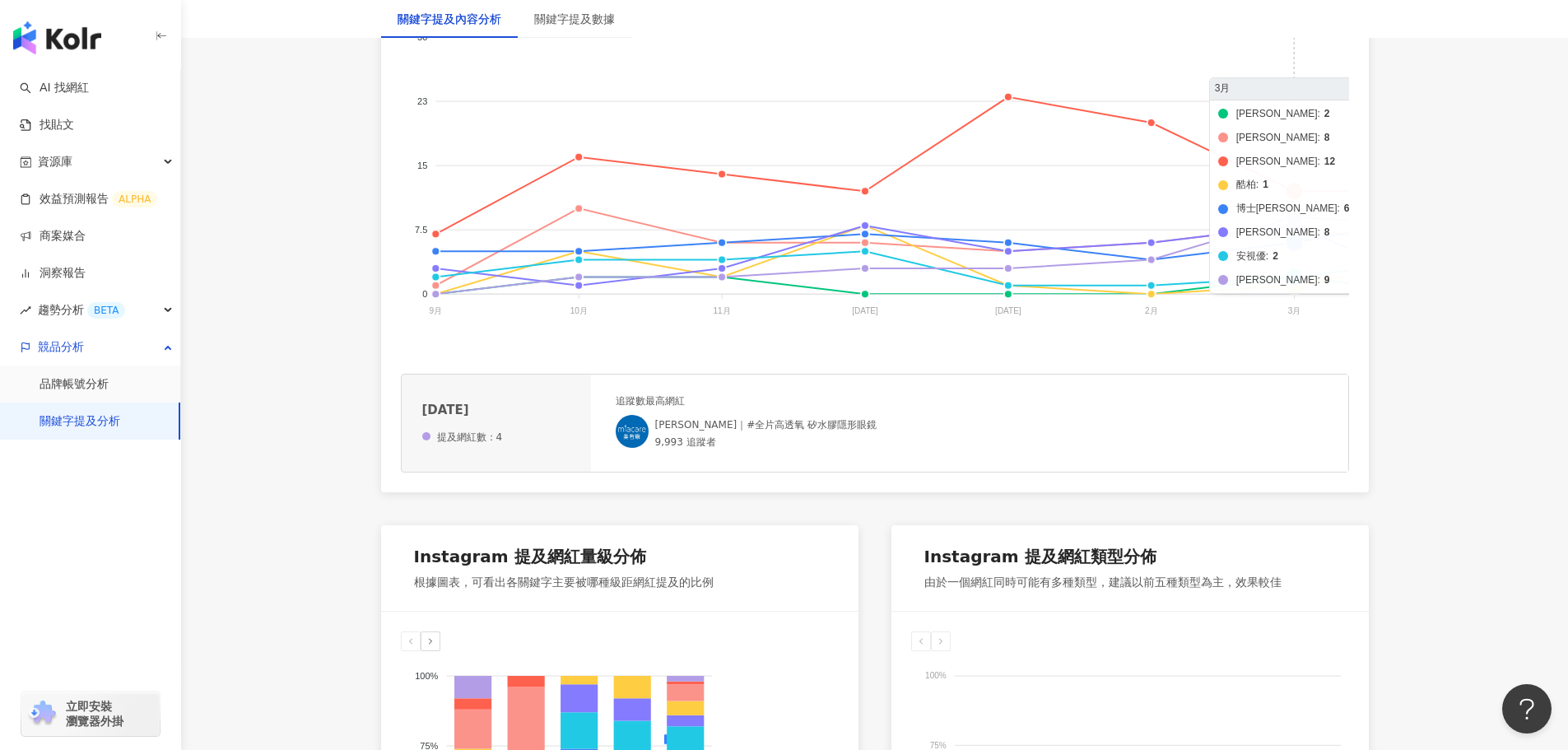
click at [1293, 218] on foreignobject "帝康 海昌 晶碩 酷柏 博士倫 愛爾康 安視優 美若康" at bounding box center [1280, 177] width 1761 height 329
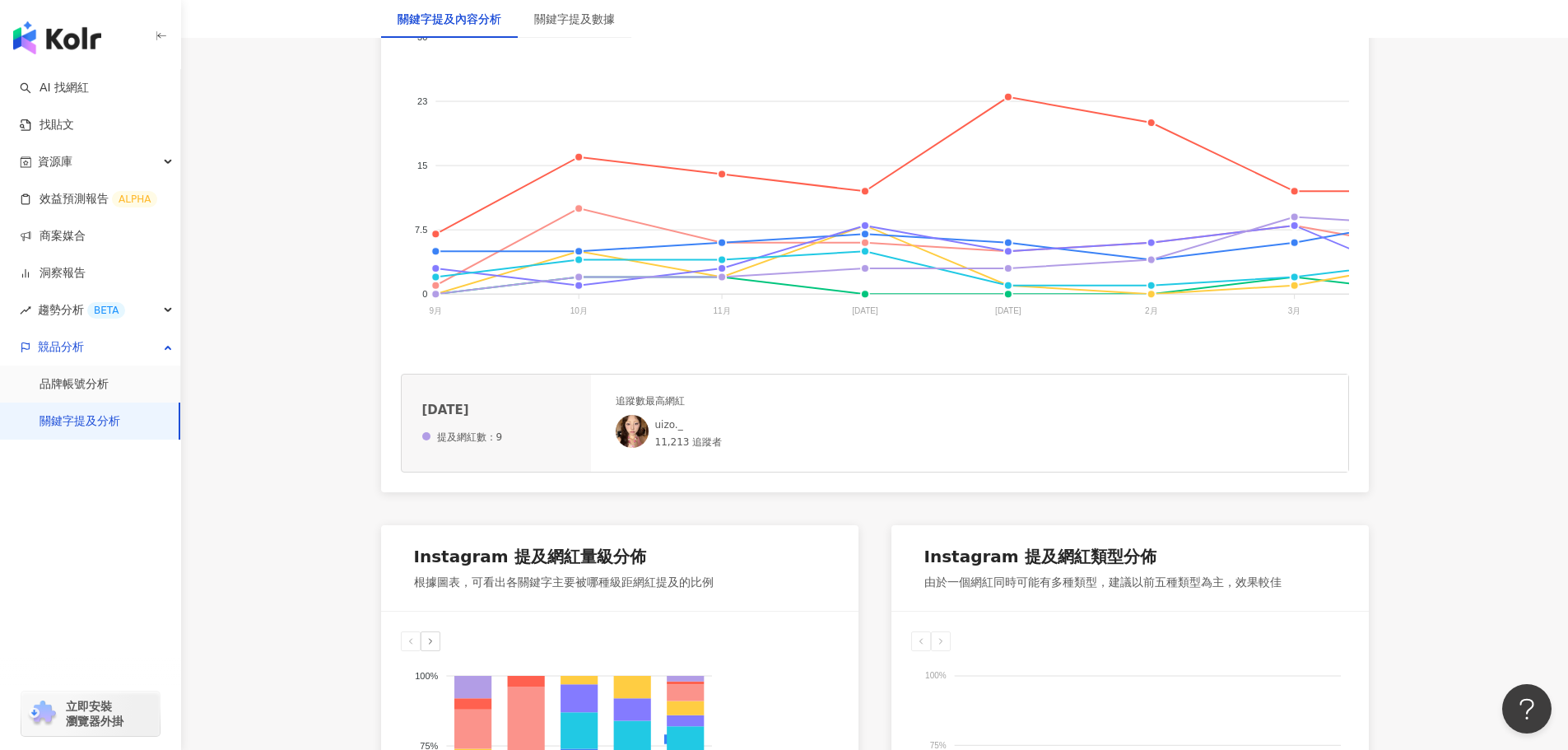
click at [698, 450] on div "11,213 追蹤者" at bounding box center [688, 443] width 67 height 14
click at [681, 430] on link "uizo._" at bounding box center [668, 425] width 28 height 12
click at [714, 432] on div "uizo._" at bounding box center [688, 426] width 67 height 14
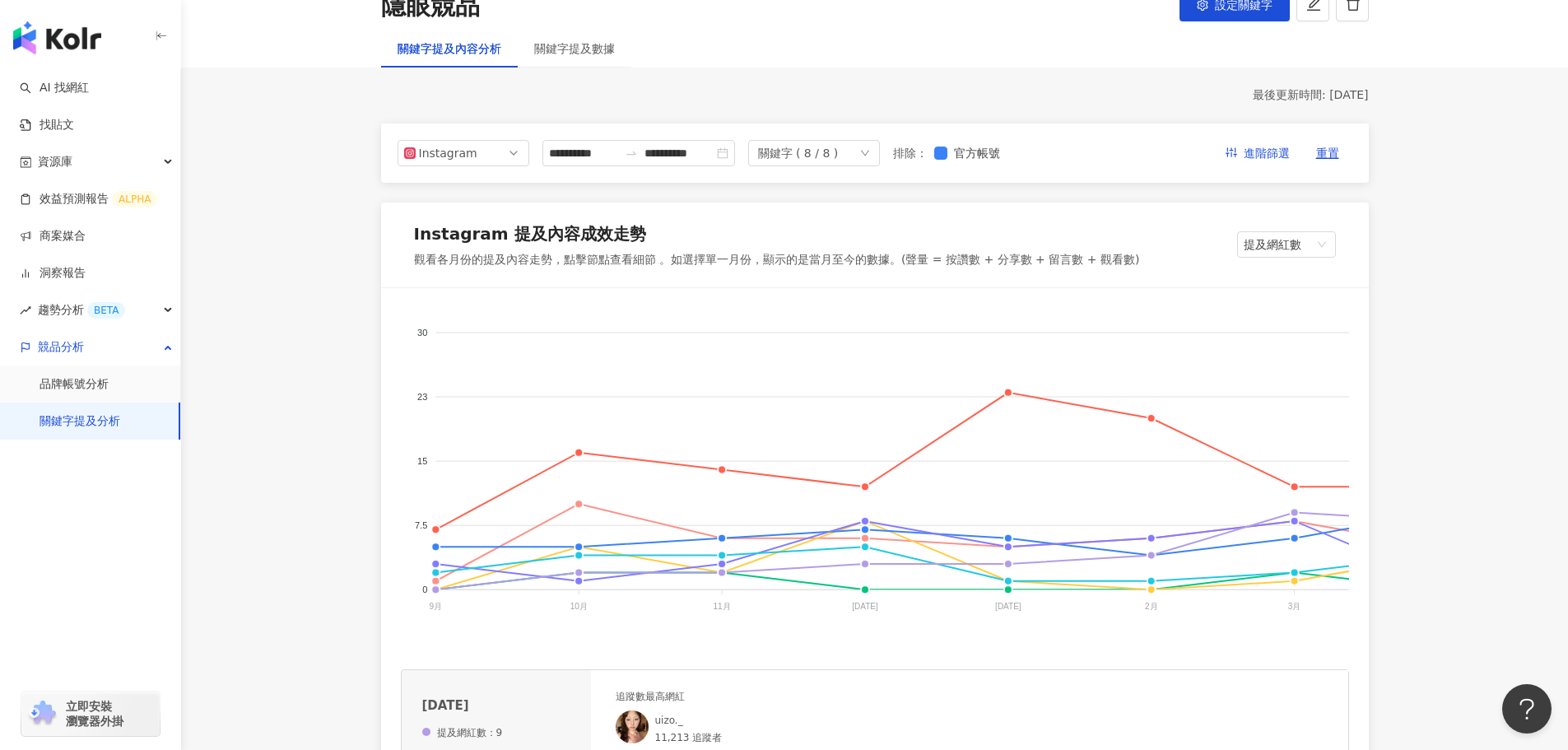
scroll to position [82, 0]
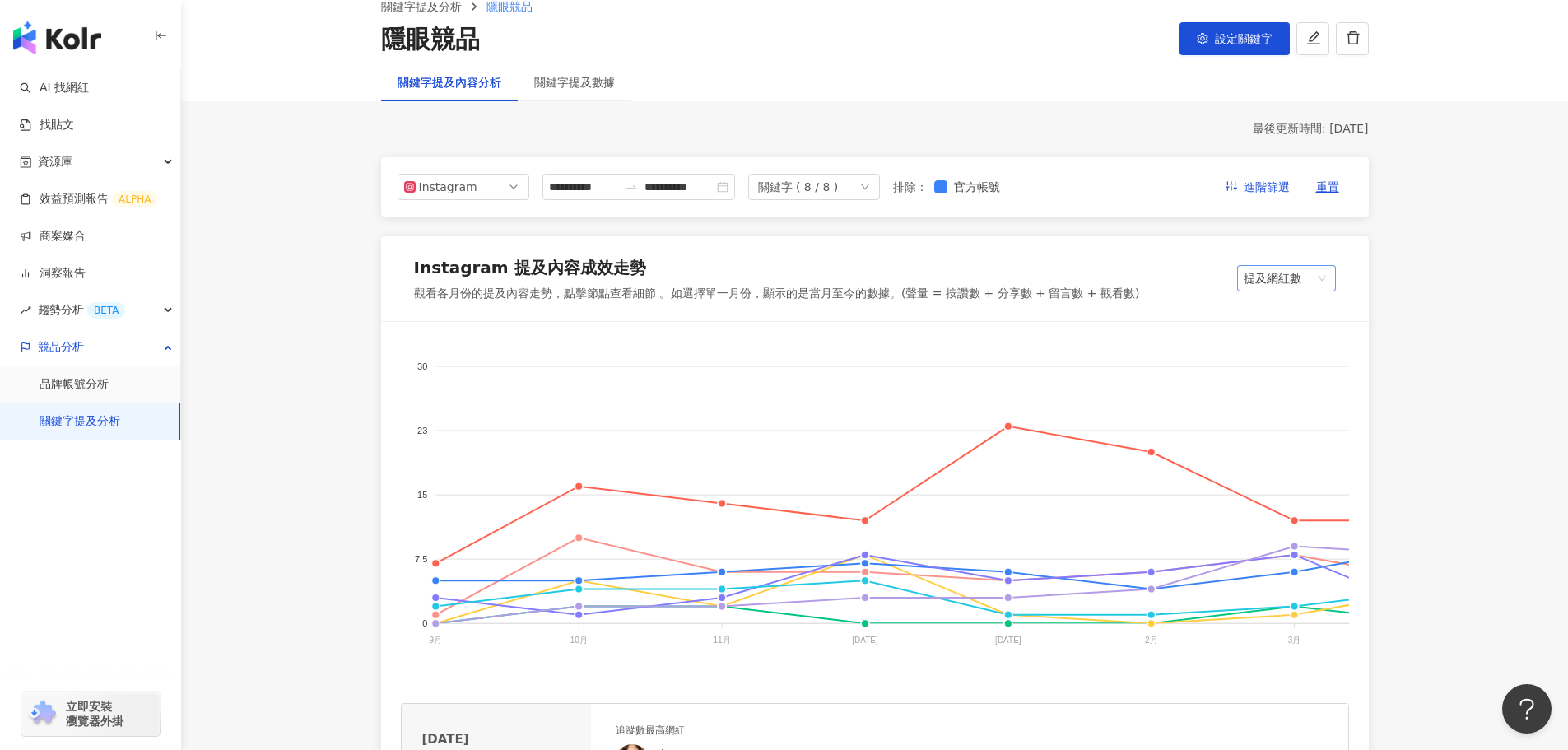
click at [1272, 268] on span "提及網紅數" at bounding box center [1287, 279] width 86 height 25
click at [1279, 341] on div "提及內容總數" at bounding box center [1302, 340] width 104 height 18
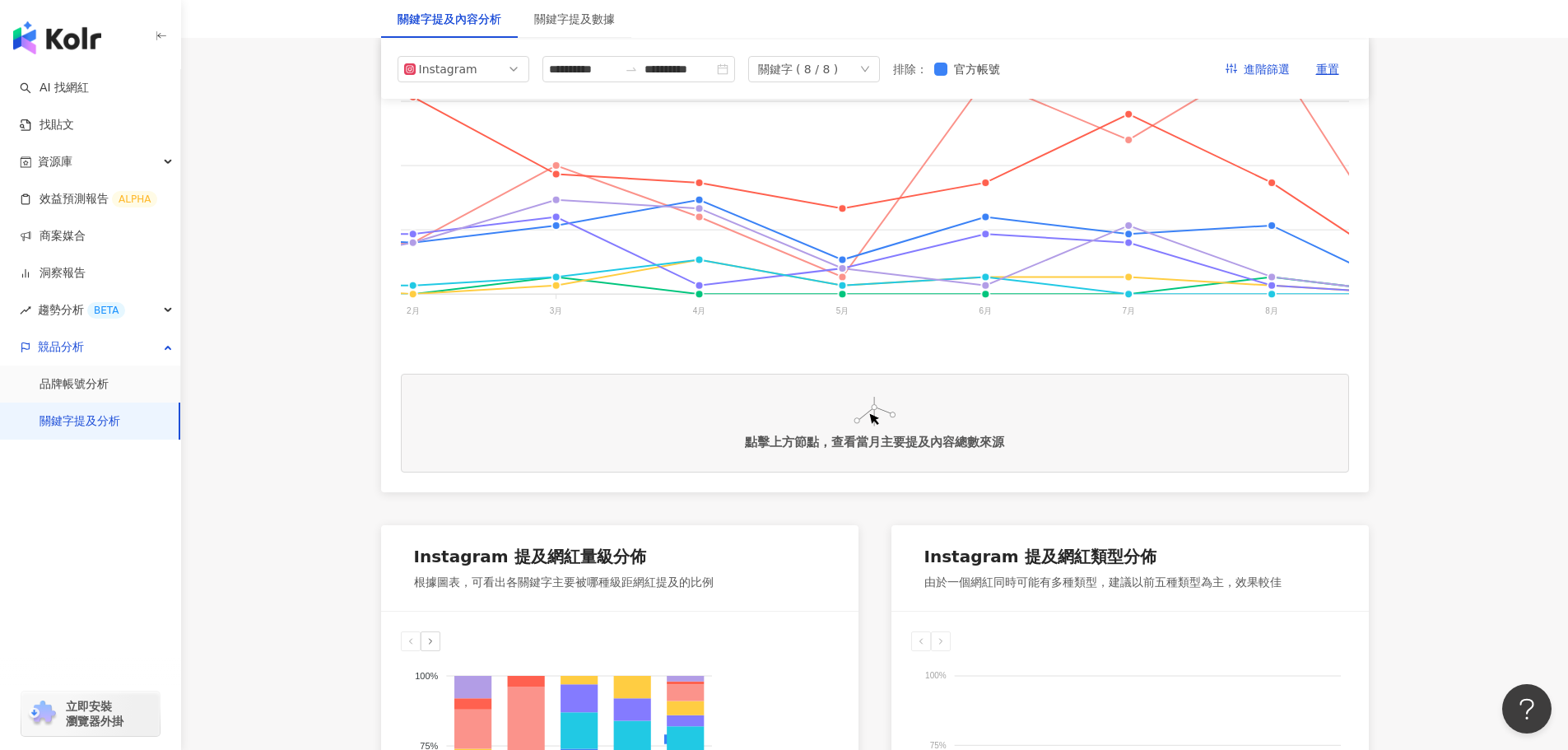
scroll to position [0, 742]
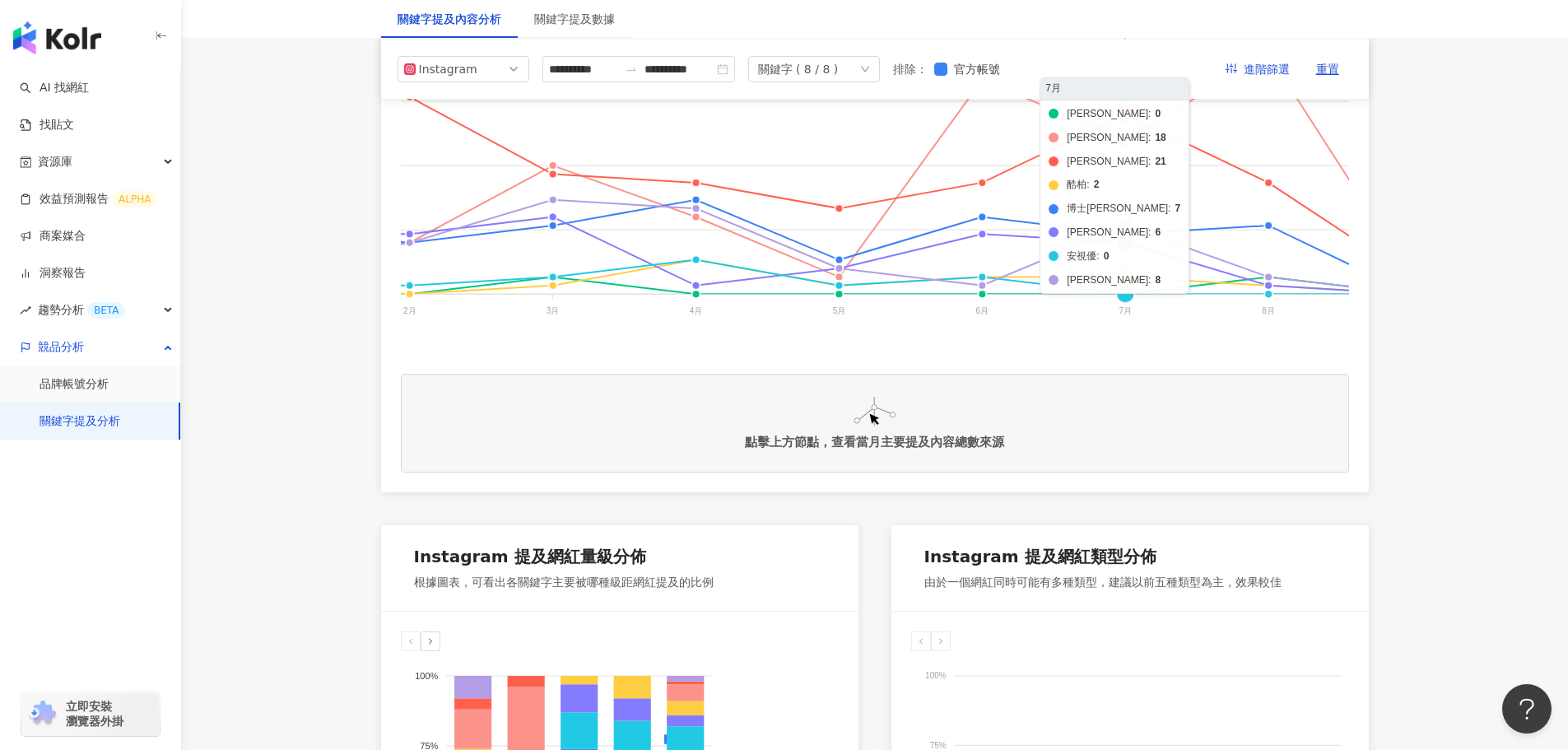
click at [1127, 223] on foreignobject "帝康 海昌 晶碩 酷柏 博士倫 愛爾康 安視優 美若康" at bounding box center [539, 177] width 1761 height 329
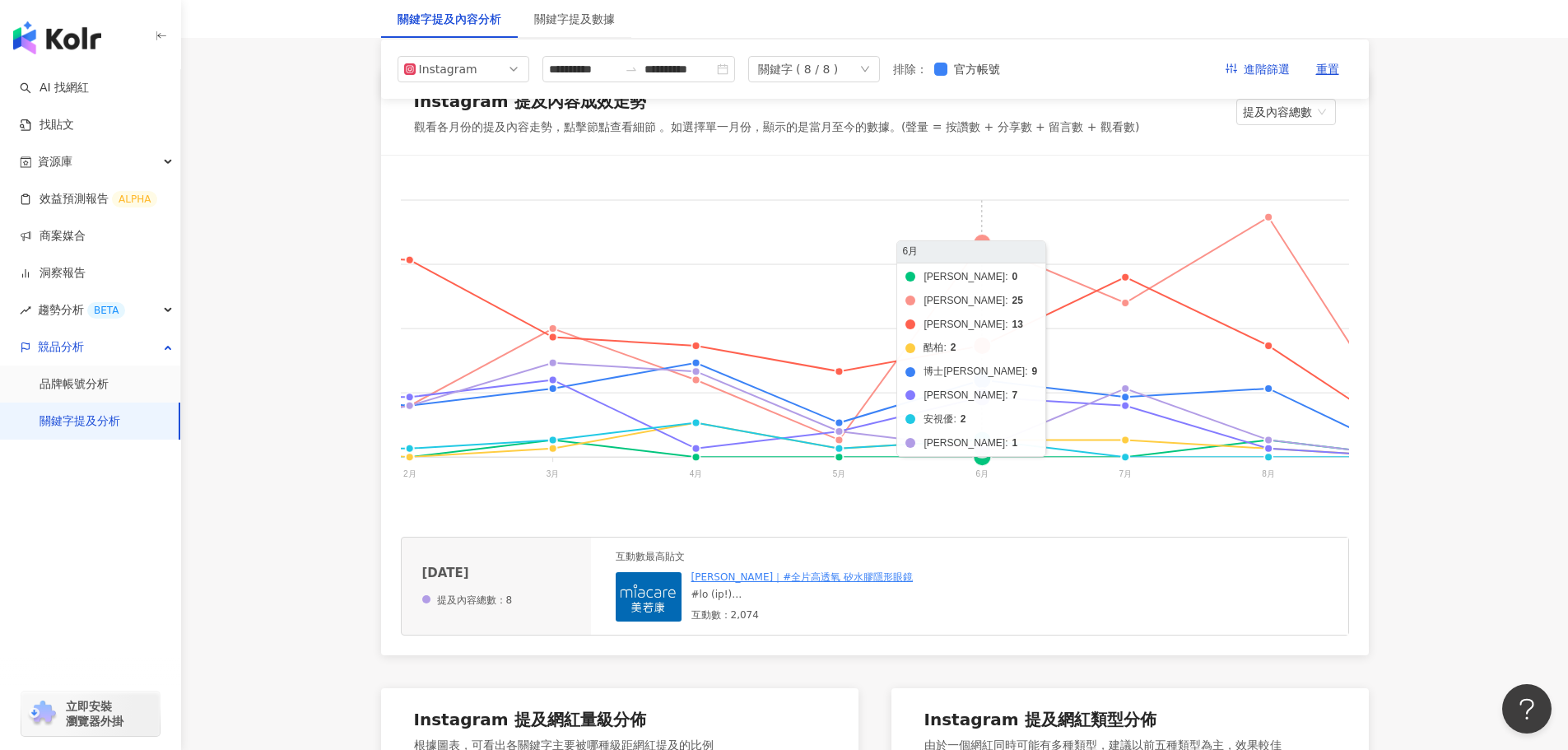
scroll to position [494, 0]
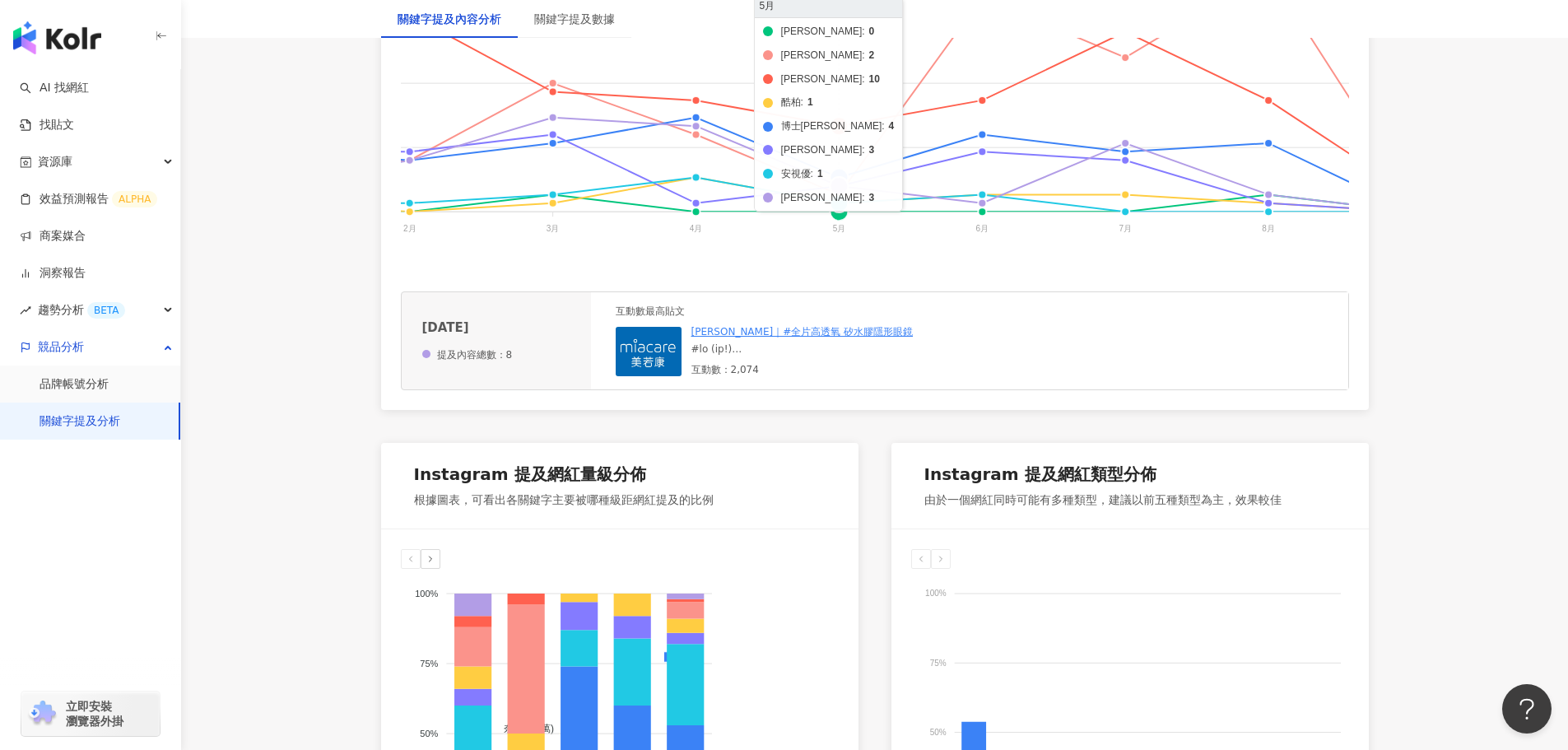
click at [840, 187] on foreignobject "帝康 海昌 晶碩 酷柏 博士倫 愛爾康 安視優 美若康" at bounding box center [539, 94] width 1761 height 329
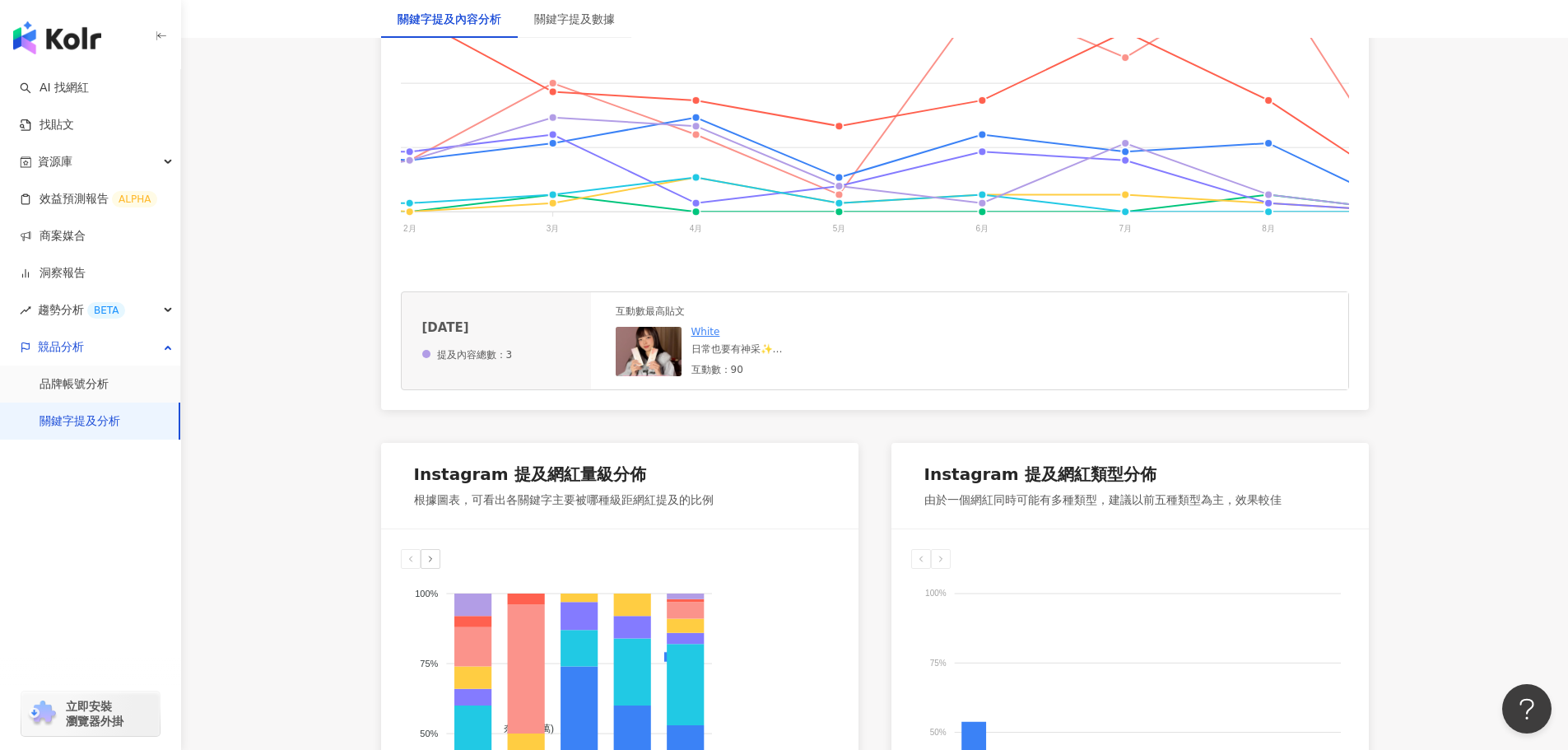
click at [747, 357] on div "日常也要有神采✨ 最近愛上美若康這兩款超自然又吸睛的隱眼！ #告白灰 與 #幸福棕 都好適合日常穿搭 柔和又有質感🤩舒適度也很加分～ 矽水膠專利設計舒適配戴超…" at bounding box center [815, 349] width 247 height 14
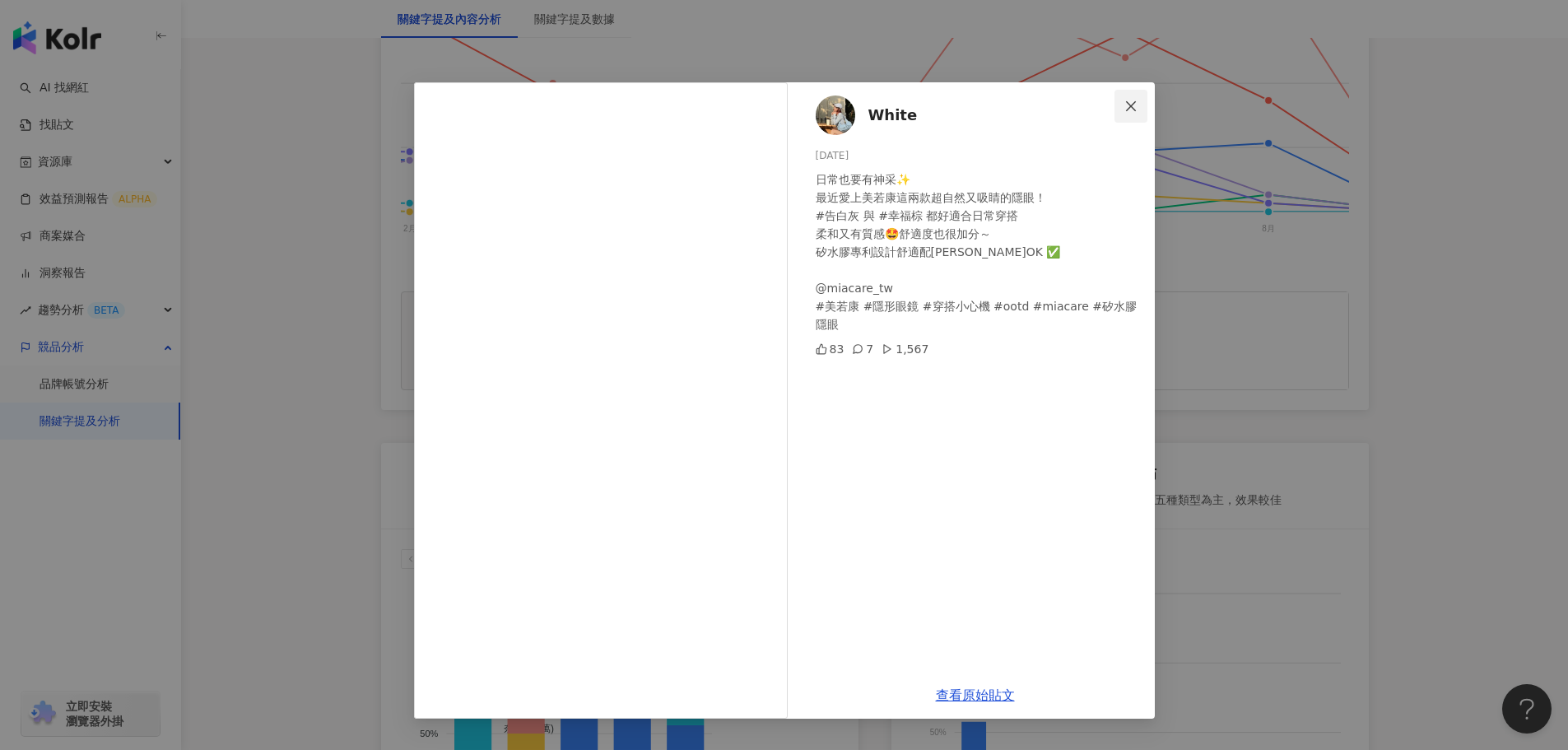
click at [1137, 103] on icon "close" at bounding box center [1131, 106] width 13 height 13
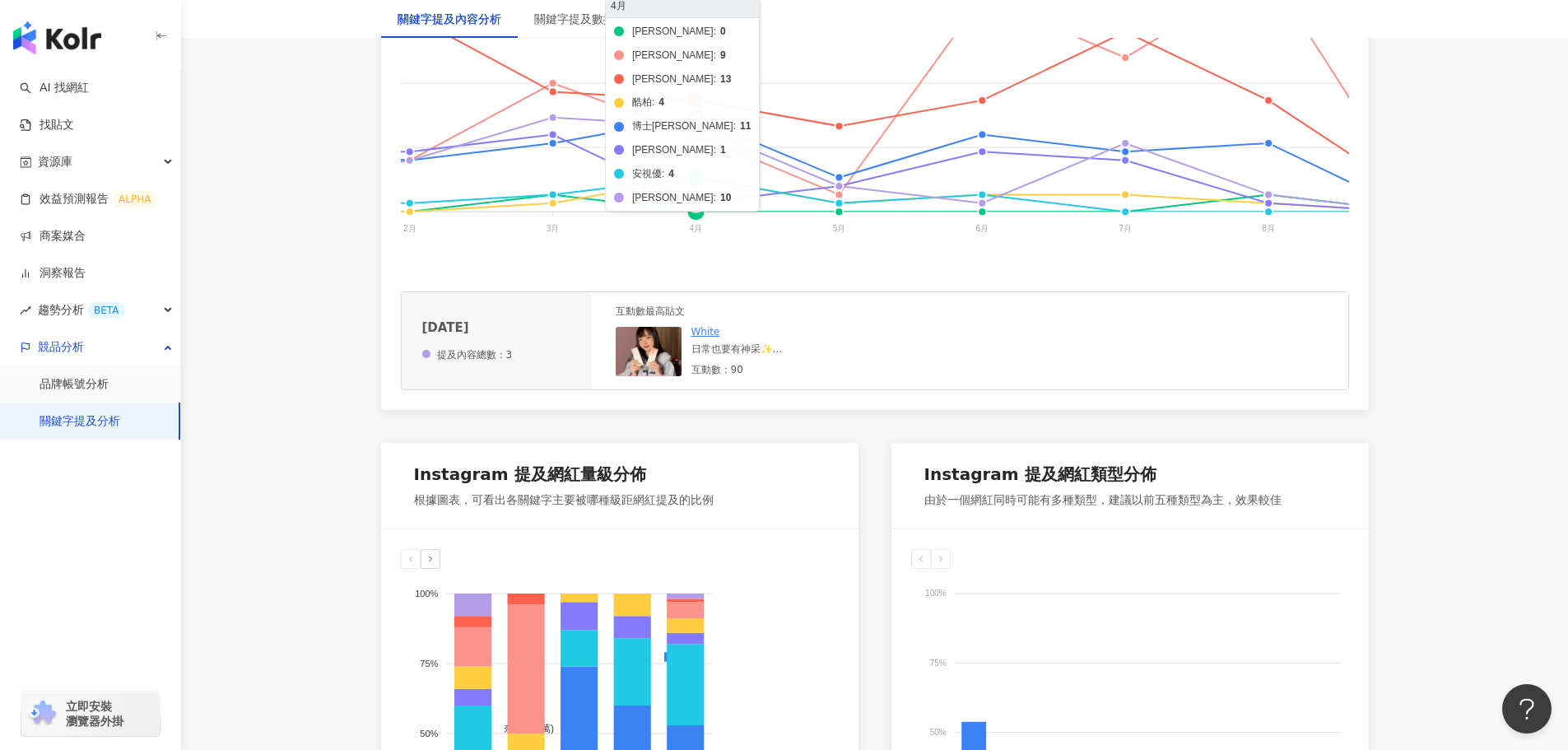
click at [695, 126] on foreignobject "帝康 海昌 晶碩 酷柏 博士倫 愛爾康 安視優 美若康" at bounding box center [539, 94] width 1761 height 329
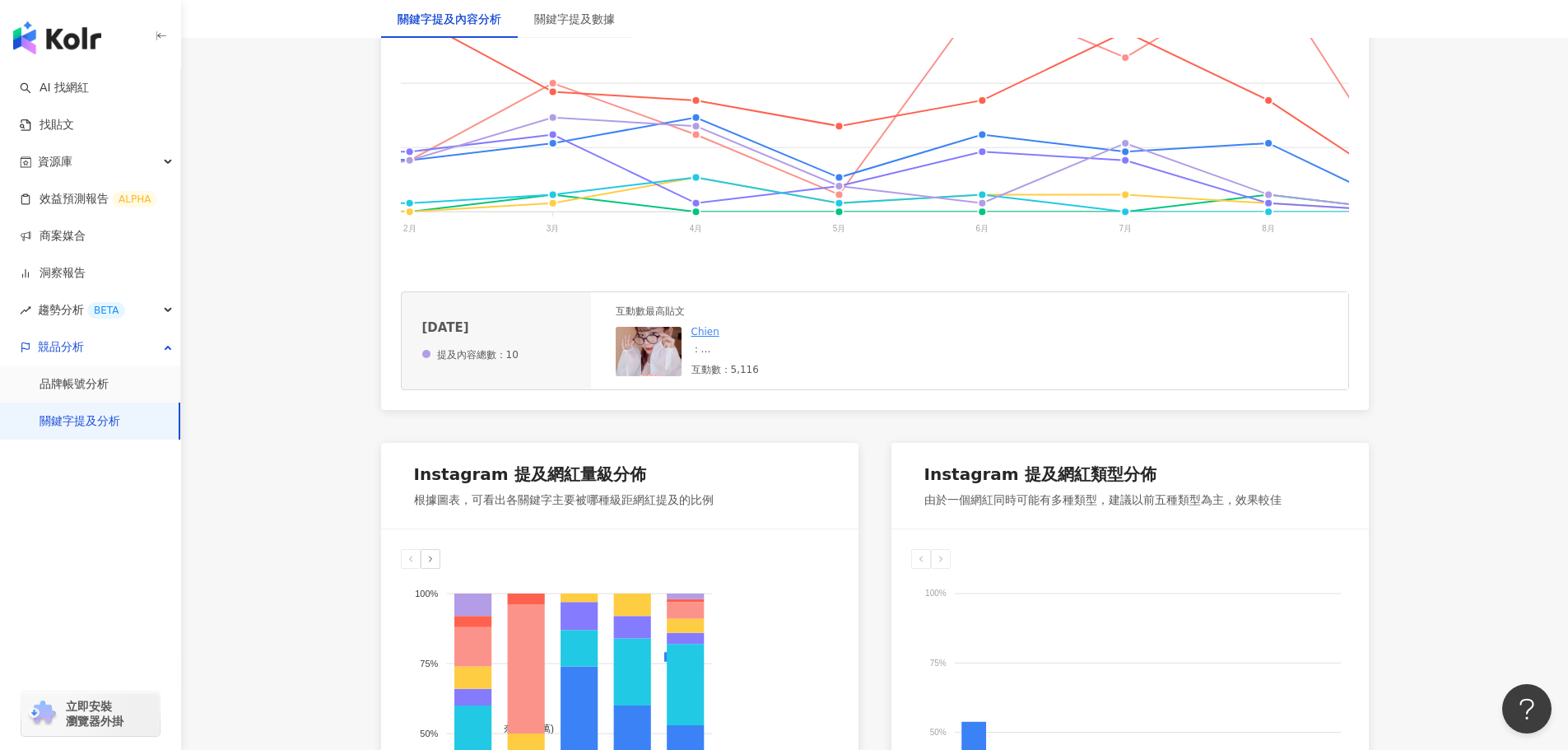
click at [722, 357] on div at bounding box center [815, 349] width 247 height 14
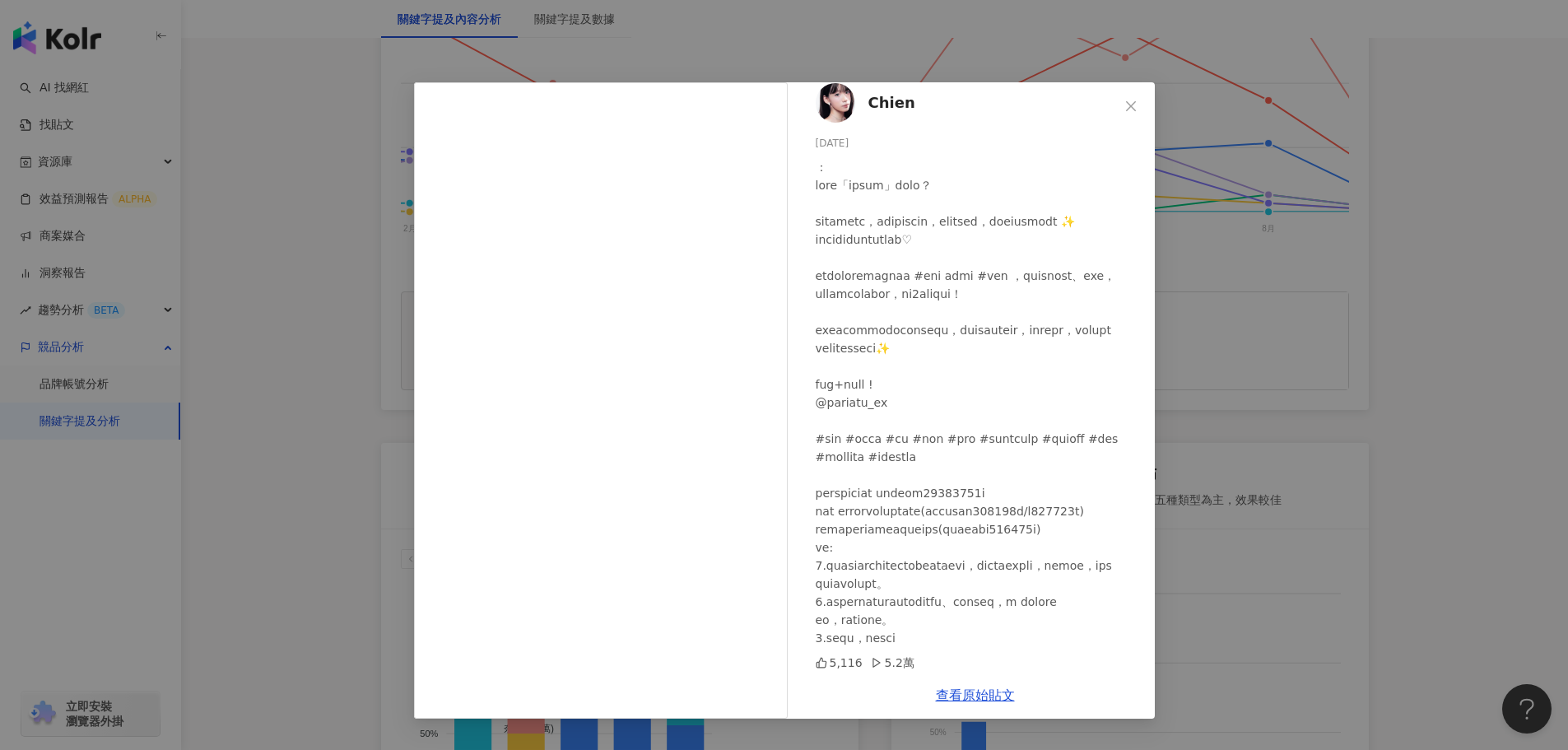
scroll to position [121, 0]
click at [1138, 102] on span "Close" at bounding box center [1131, 106] width 33 height 13
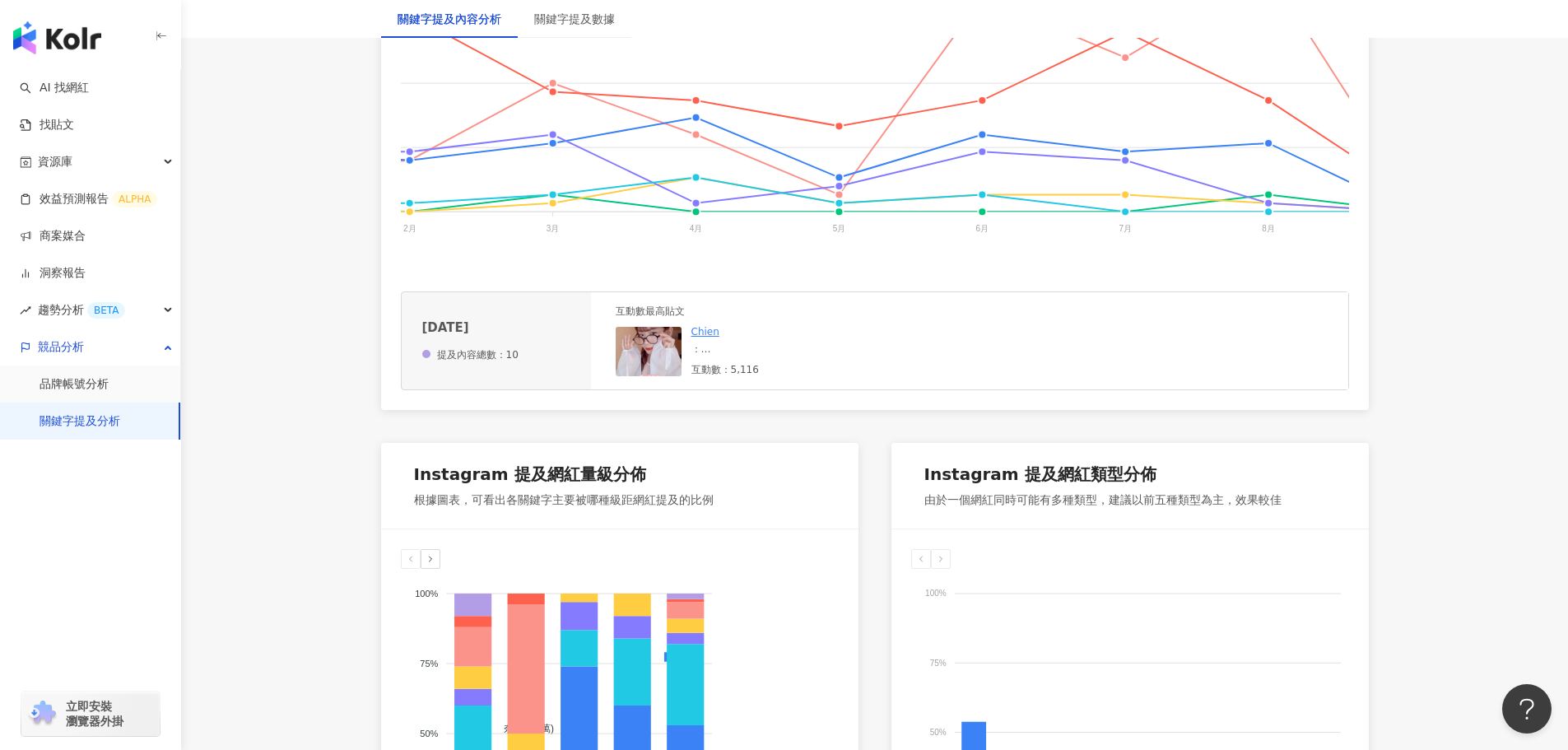
scroll to position [0, 0]
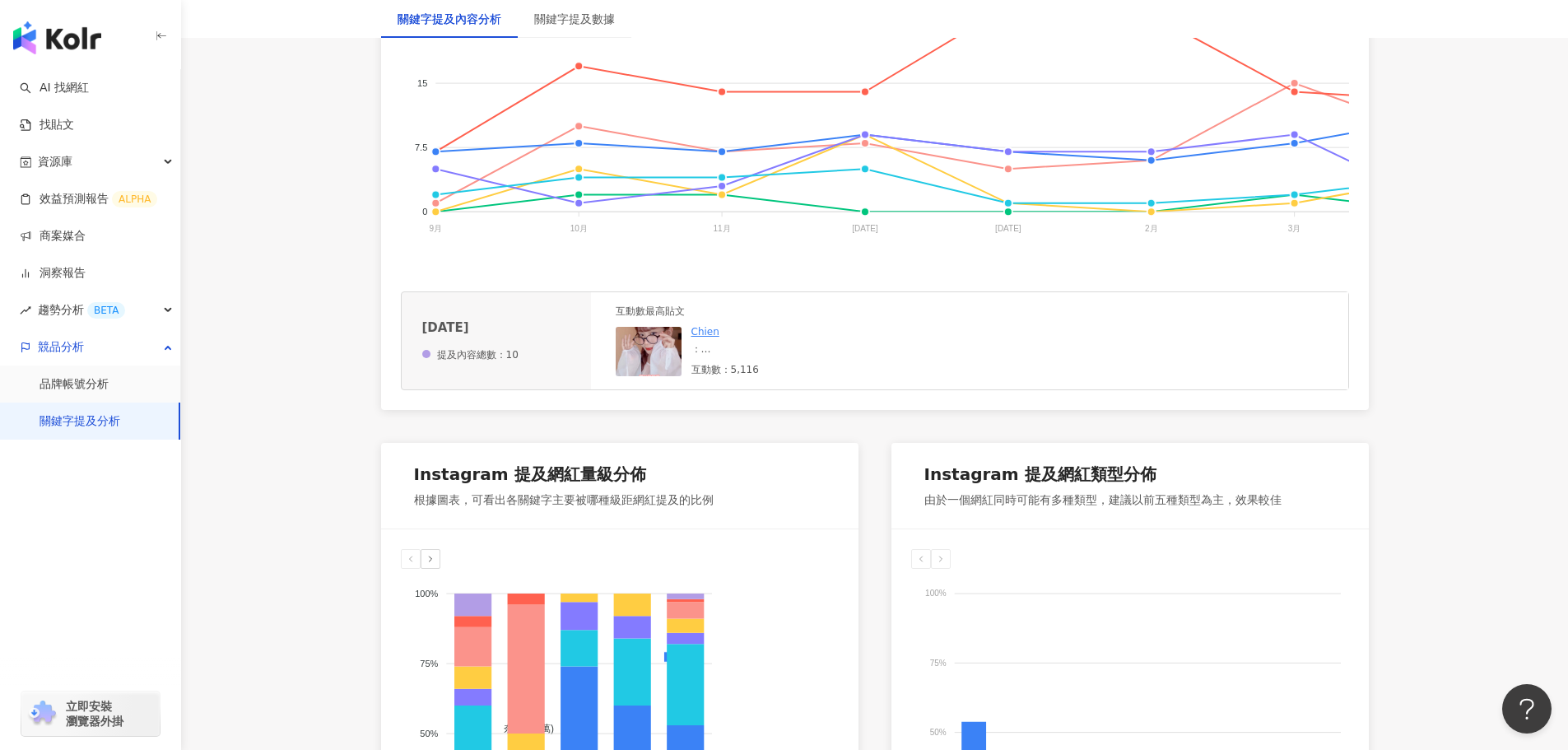
click at [703, 251] on div "帝康 海昌 晶碩 酷柏 博士倫 愛爾康 安視優 美若康" at bounding box center [1280, 320] width 1761 height 165
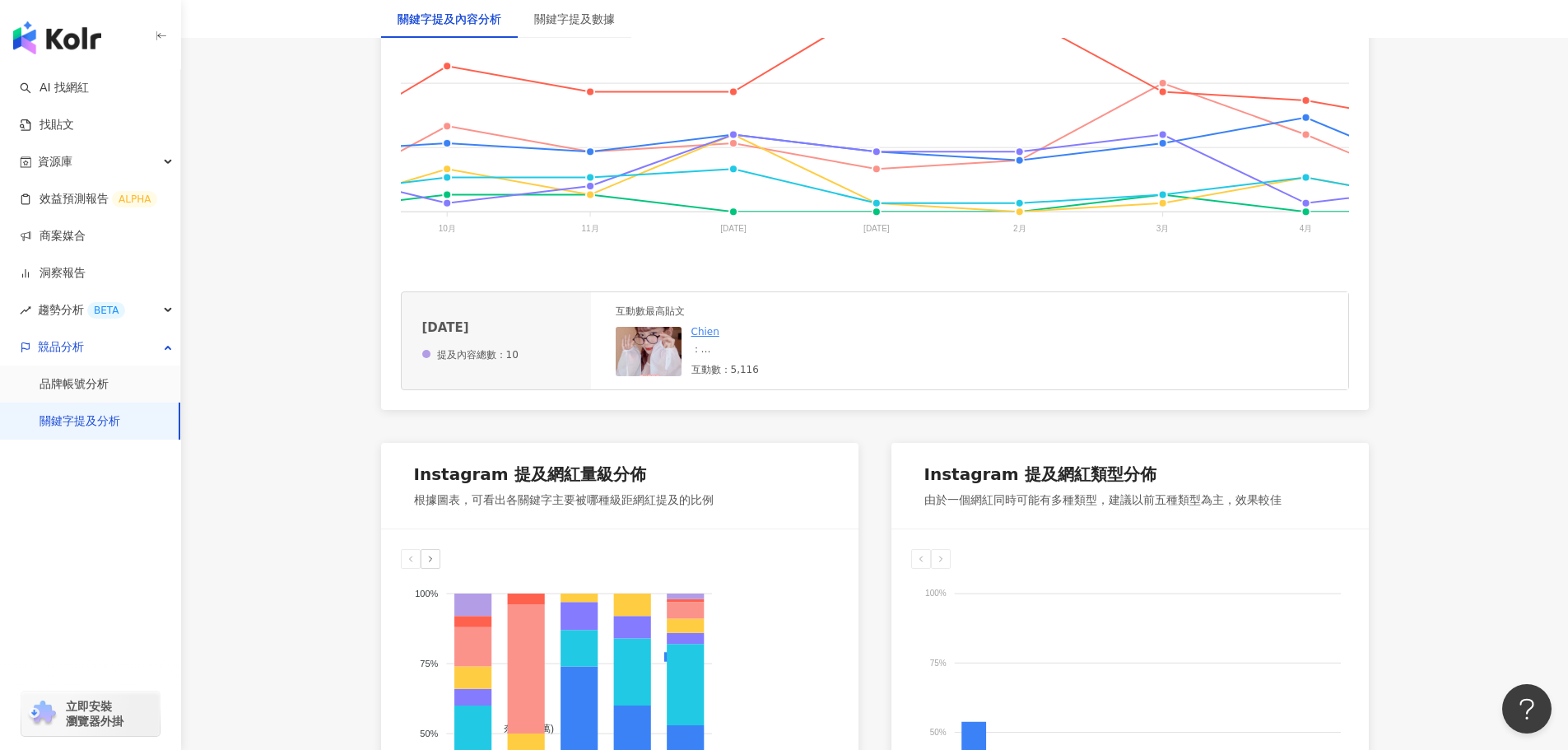
scroll to position [0, 165]
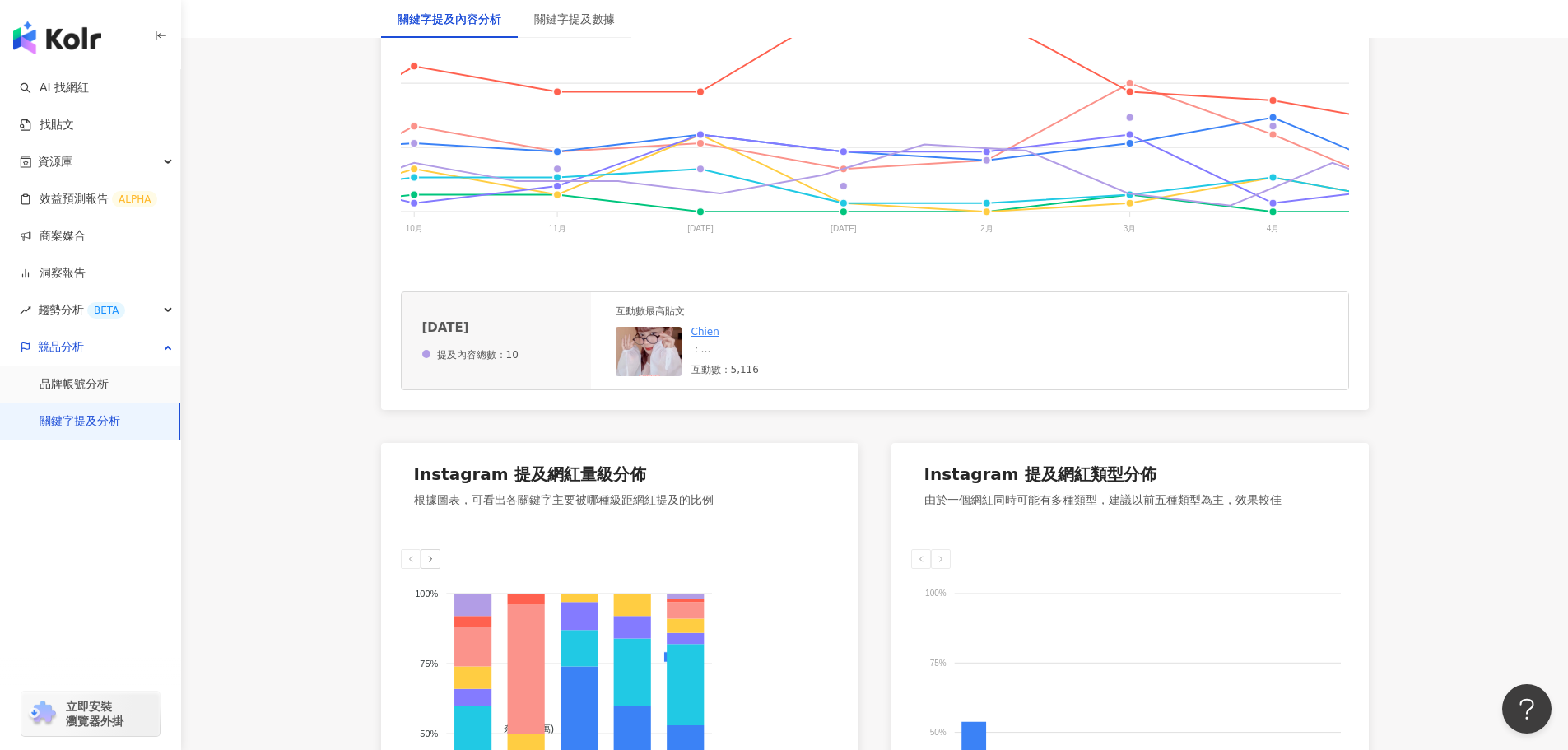
scroll to position [0, 0]
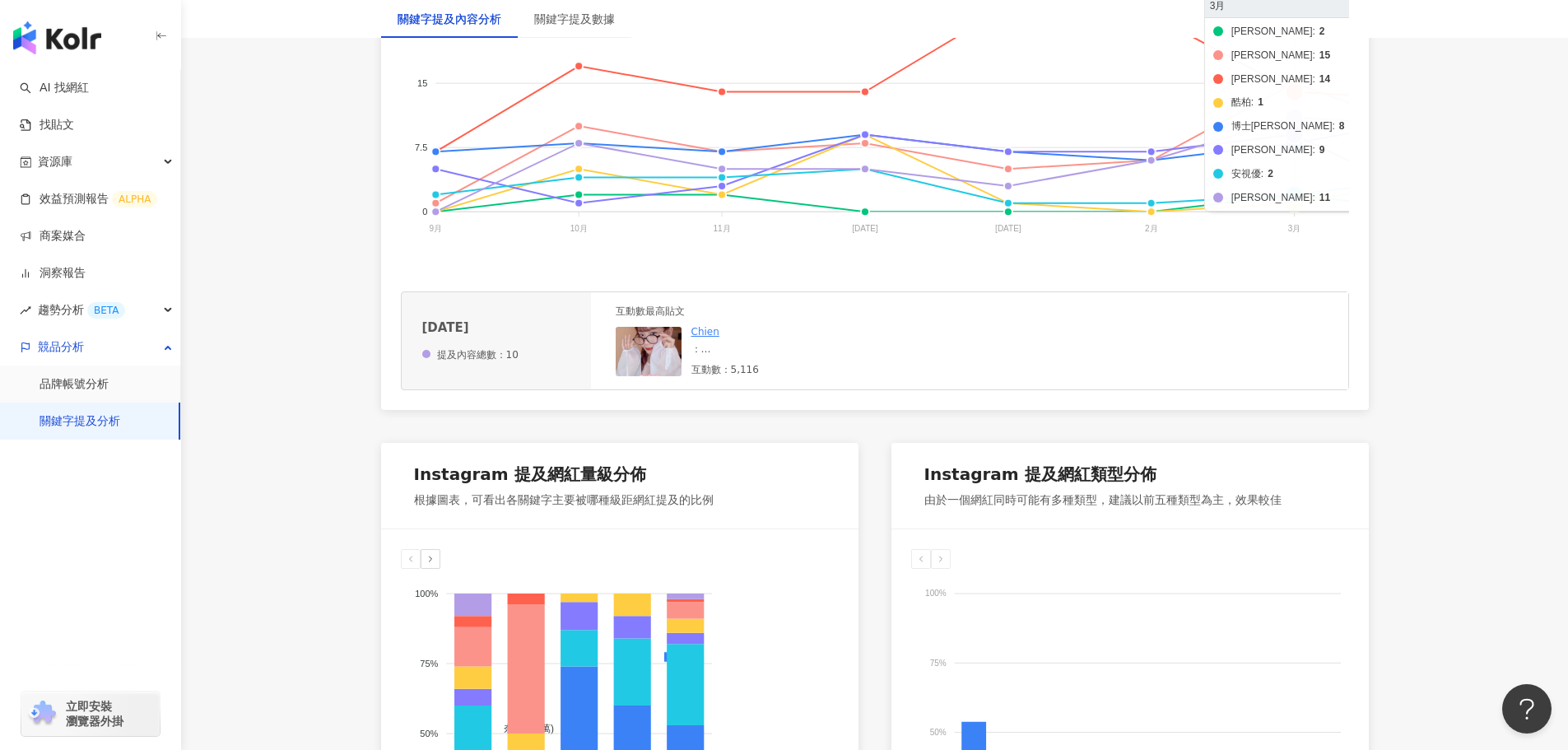
click at [1294, 135] on foreignobject "帝康 海昌 晶碩 酷柏 博士倫 愛爾康 安視優 美若康" at bounding box center [1280, 94] width 1761 height 329
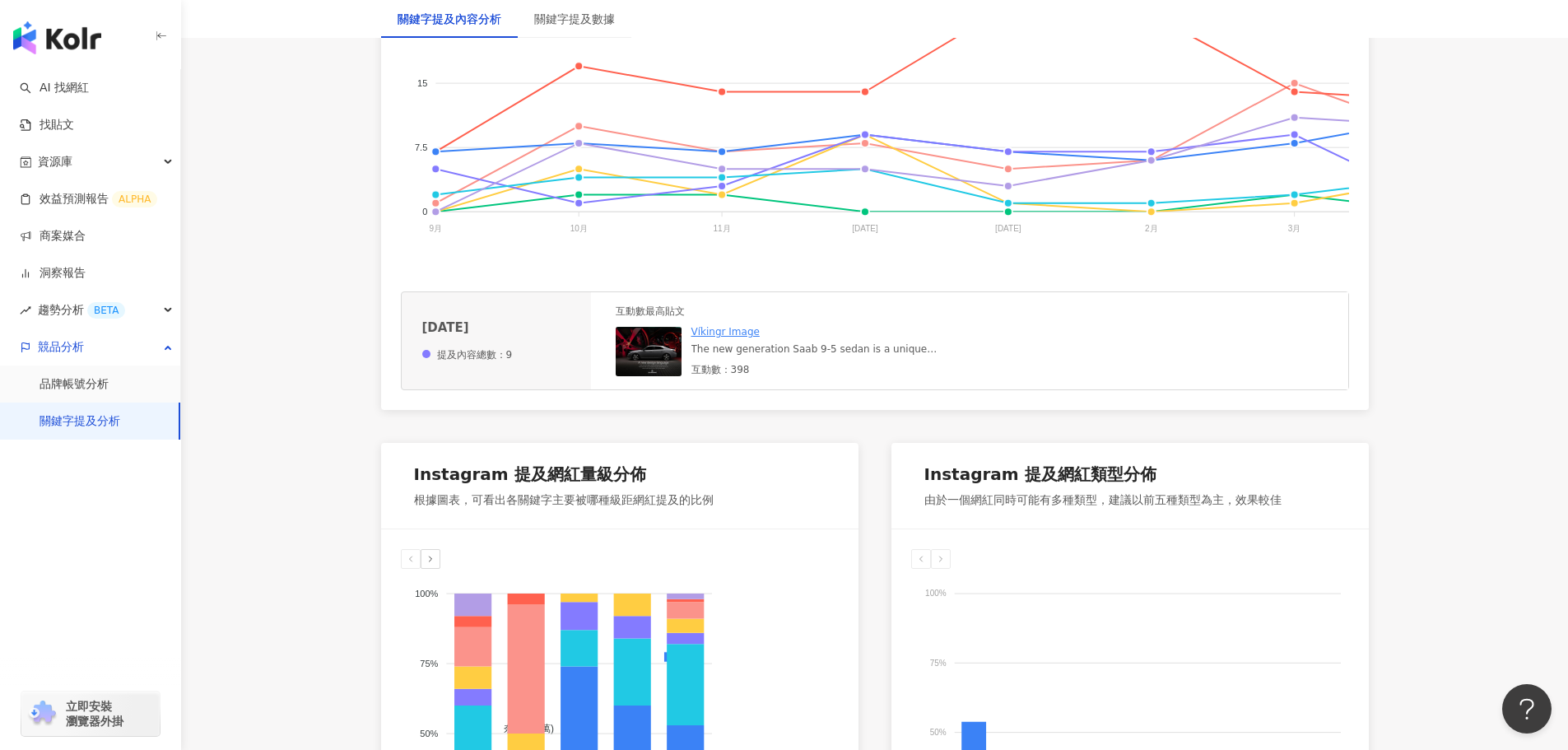
click at [787, 357] on div "The new generation Saab 9-5 sedan is a unique expression of the power of modern…" at bounding box center [815, 349] width 247 height 14
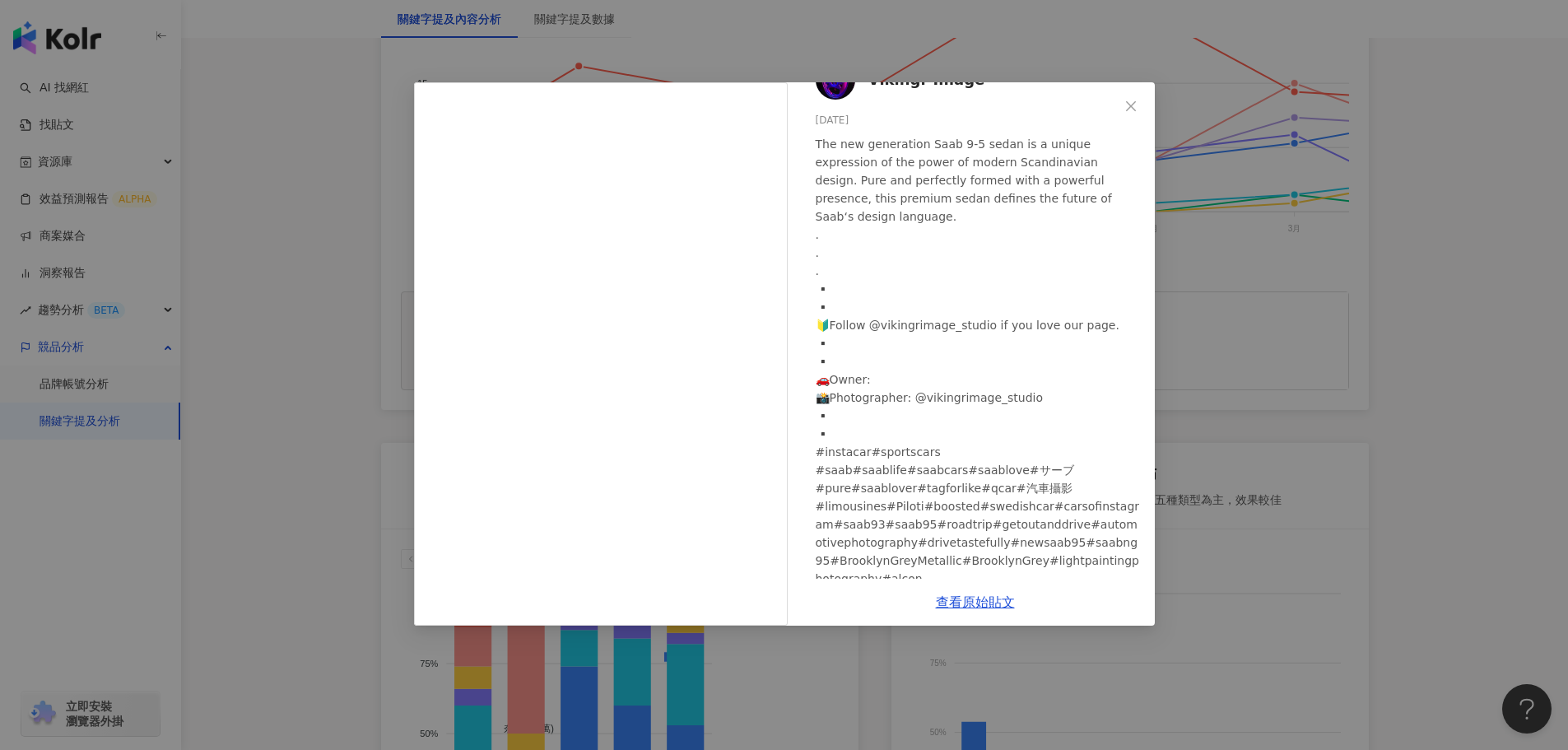
scroll to position [51, 0]
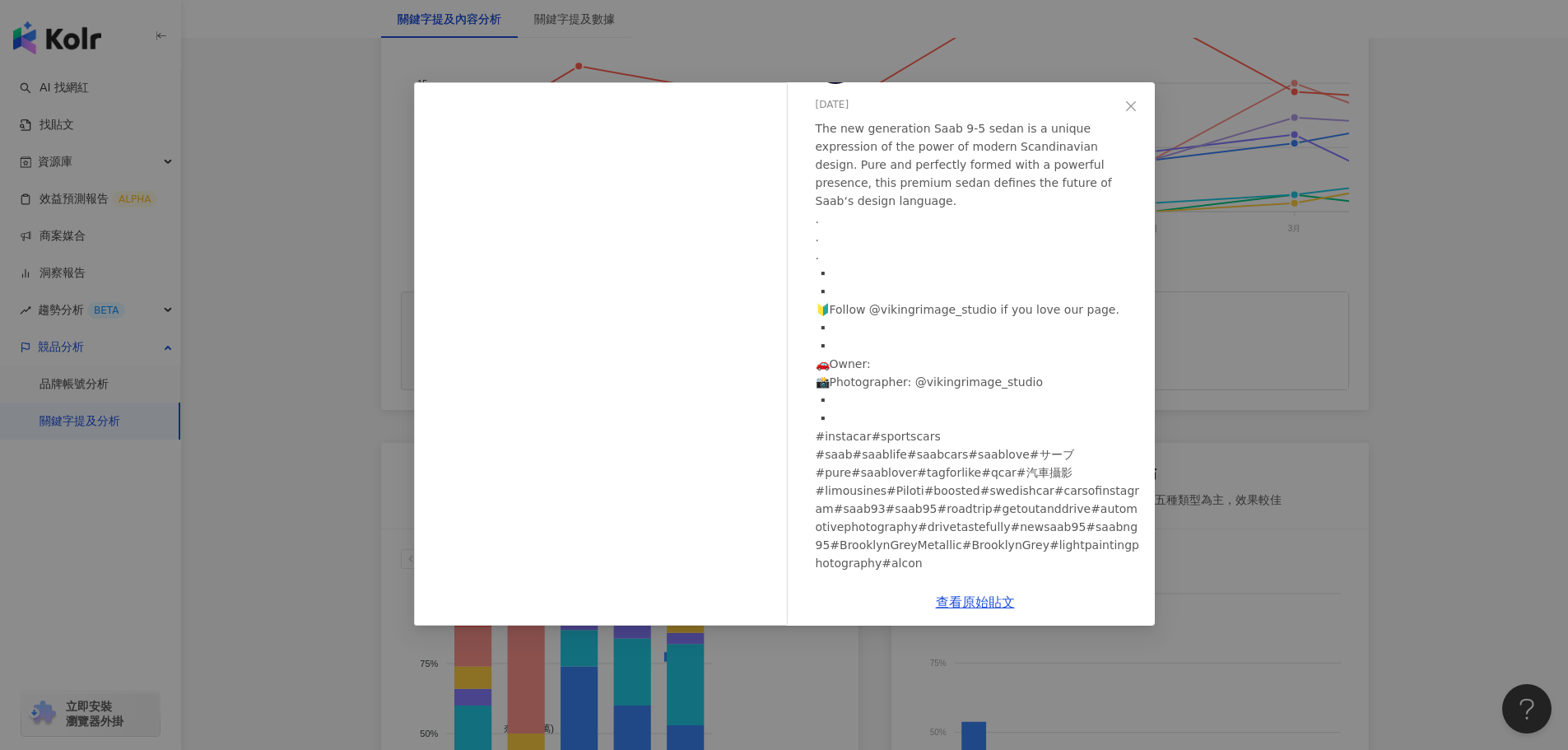
drag, startPoint x: 1010, startPoint y: 104, endPoint x: 950, endPoint y: 120, distance: 62.1
click at [950, 120] on div "Víkingr Image 2025/3/10 The new generation Saab 9-5 sedan is a unique expressi…" at bounding box center [975, 331] width 359 height 496
click at [1127, 106] on icon "close" at bounding box center [1131, 106] width 13 height 13
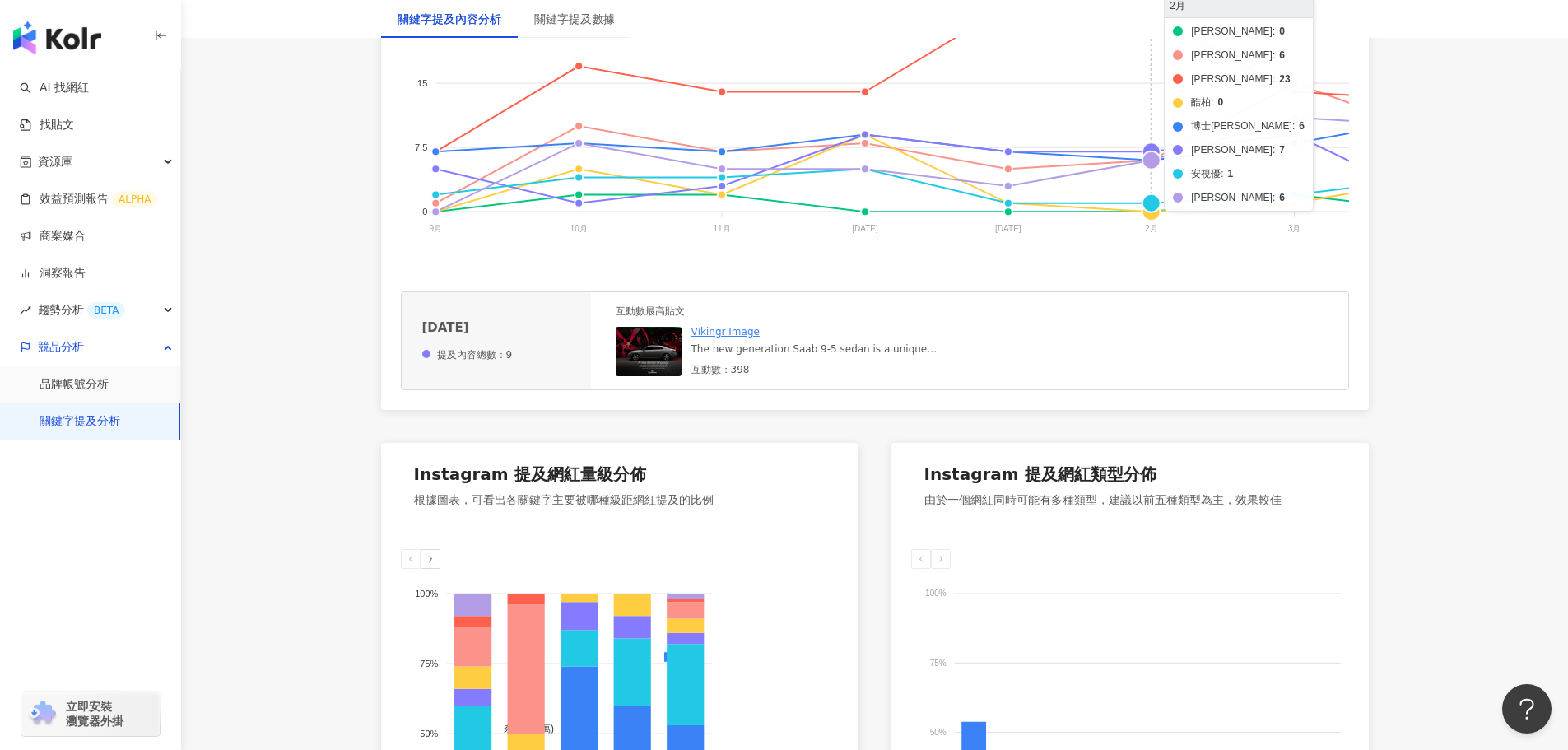
click at [1149, 161] on foreignobject "帝康 海昌 晶碩 酷柏 博士倫 愛爾康 安視優 美若康" at bounding box center [1280, 94] width 1761 height 329
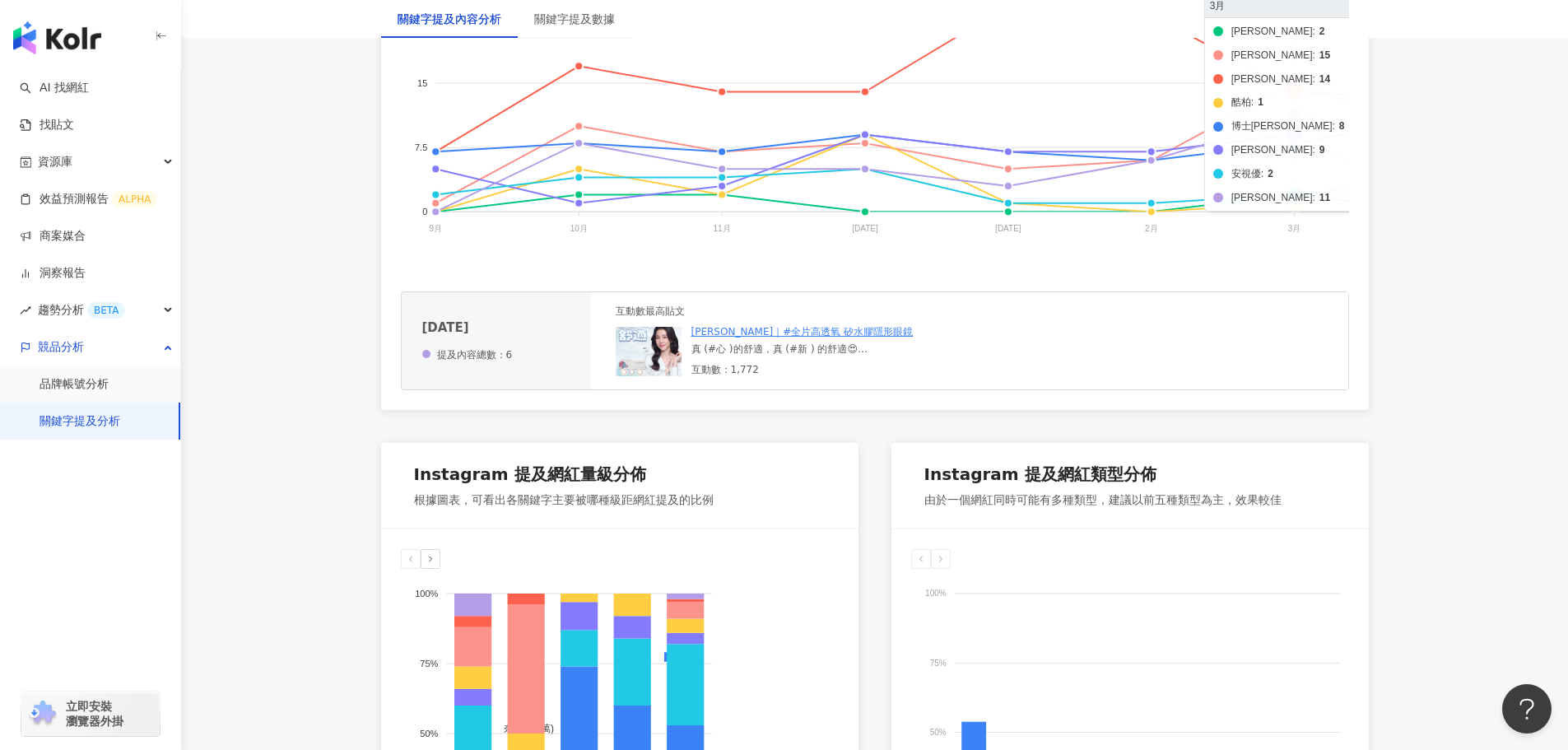
click at [1299, 116] on foreignobject "帝康 海昌 晶碩 酷柏 博士倫 愛爾康 安視優 美若康" at bounding box center [1280, 94] width 1761 height 329
click at [1297, 135] on foreignobject "帝康 海昌 晶碩 酷柏 博士倫 愛爾康 安視優 美若康" at bounding box center [1280, 94] width 1761 height 329
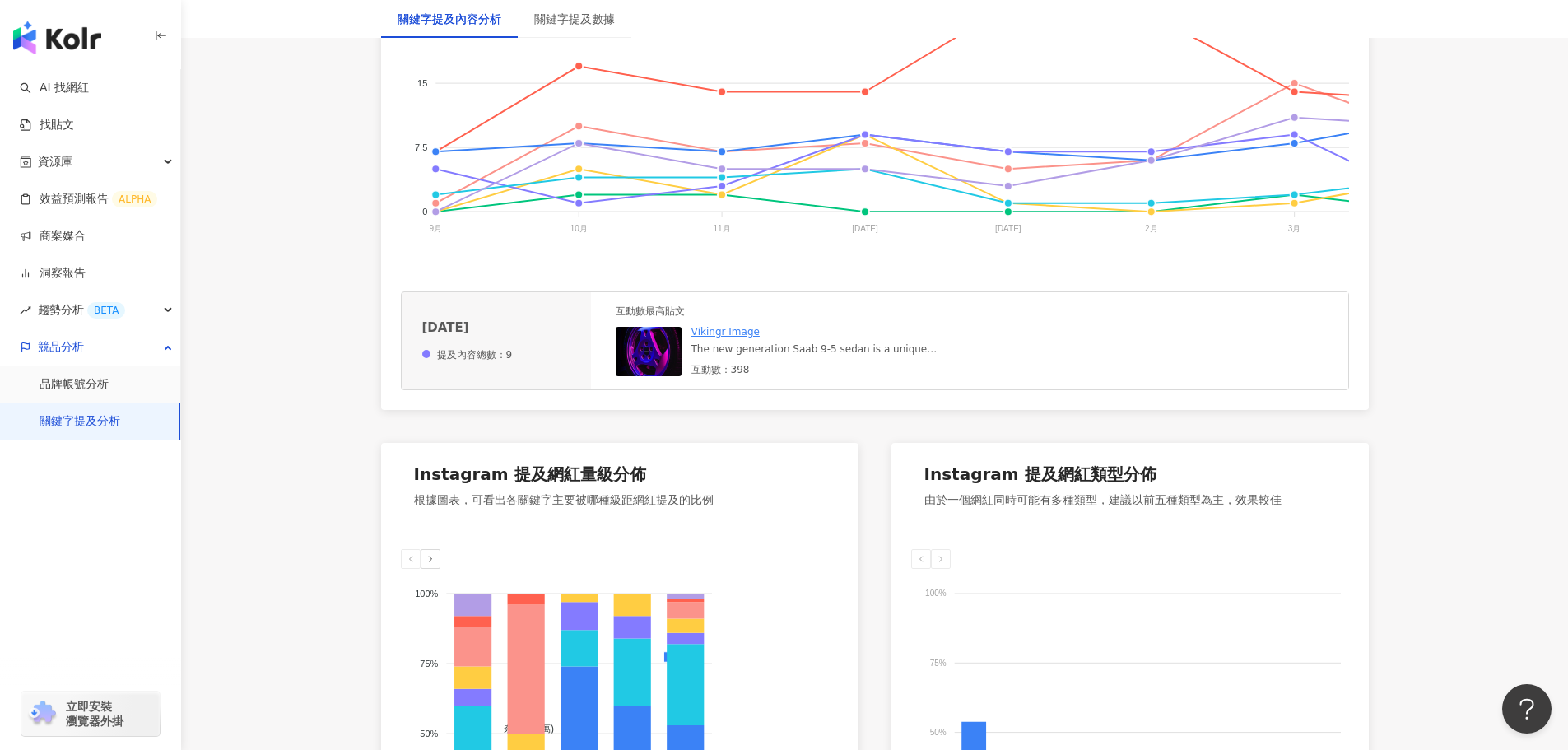
click at [820, 357] on div "The new generation Saab 9-5 sedan is a unique expression of the power of modern…" at bounding box center [815, 349] width 247 height 14
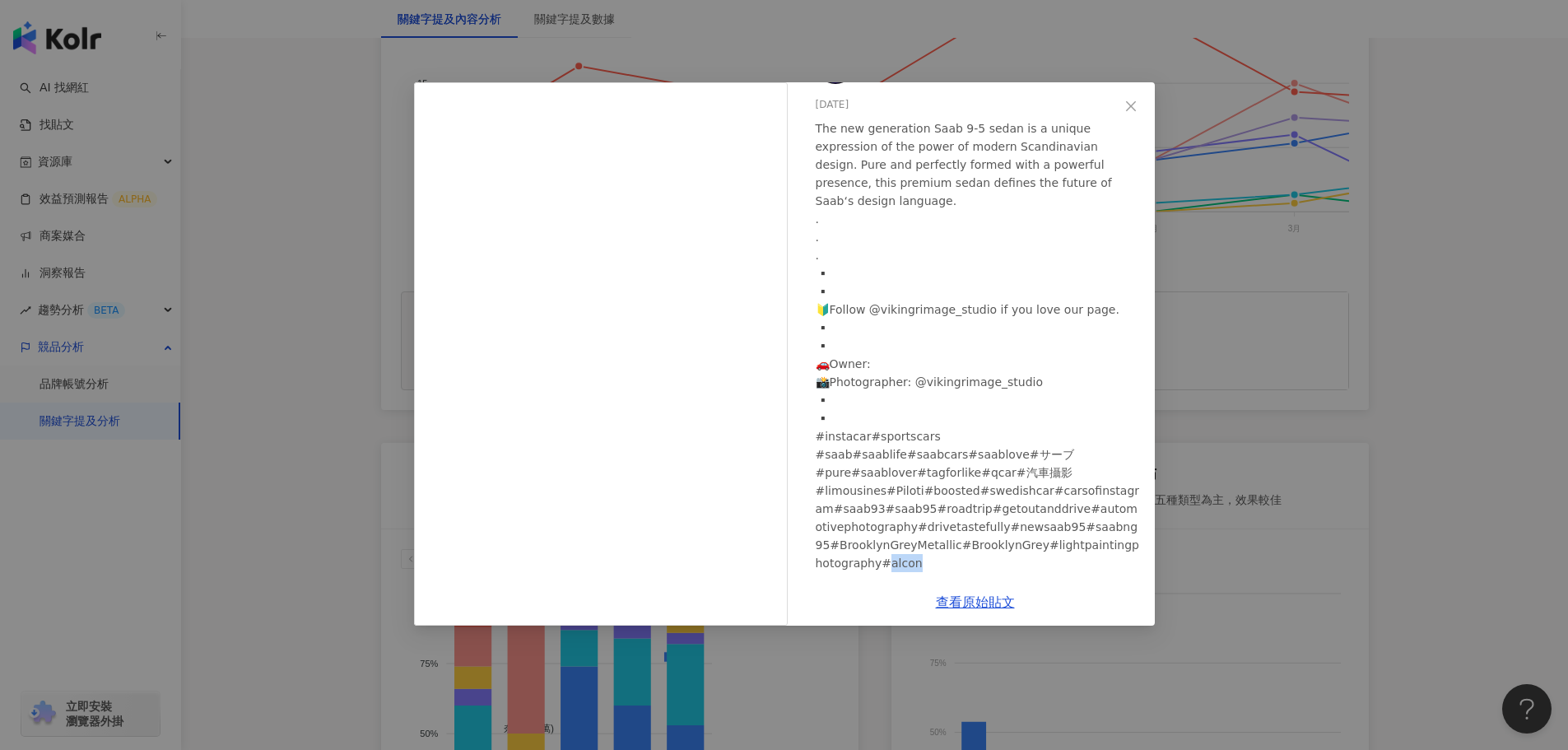
drag, startPoint x: 1120, startPoint y: 527, endPoint x: 1115, endPoint y: 541, distance: 14.9
click at [1115, 541] on div "The new generation Saab 9-5 sedan is a unique expression of the power of modern…" at bounding box center [978, 345] width 326 height 453
click at [1075, 546] on div "The new generation Saab 9-5 sedan is a unique expression of the power of modern…" at bounding box center [978, 345] width 326 height 453
drag, startPoint x: 963, startPoint y: 181, endPoint x: 981, endPoint y: 185, distance: 18.4
click at [983, 183] on div "The new generation Saab 9-5 sedan is a unique expression of the power of modern…" at bounding box center [978, 345] width 326 height 453
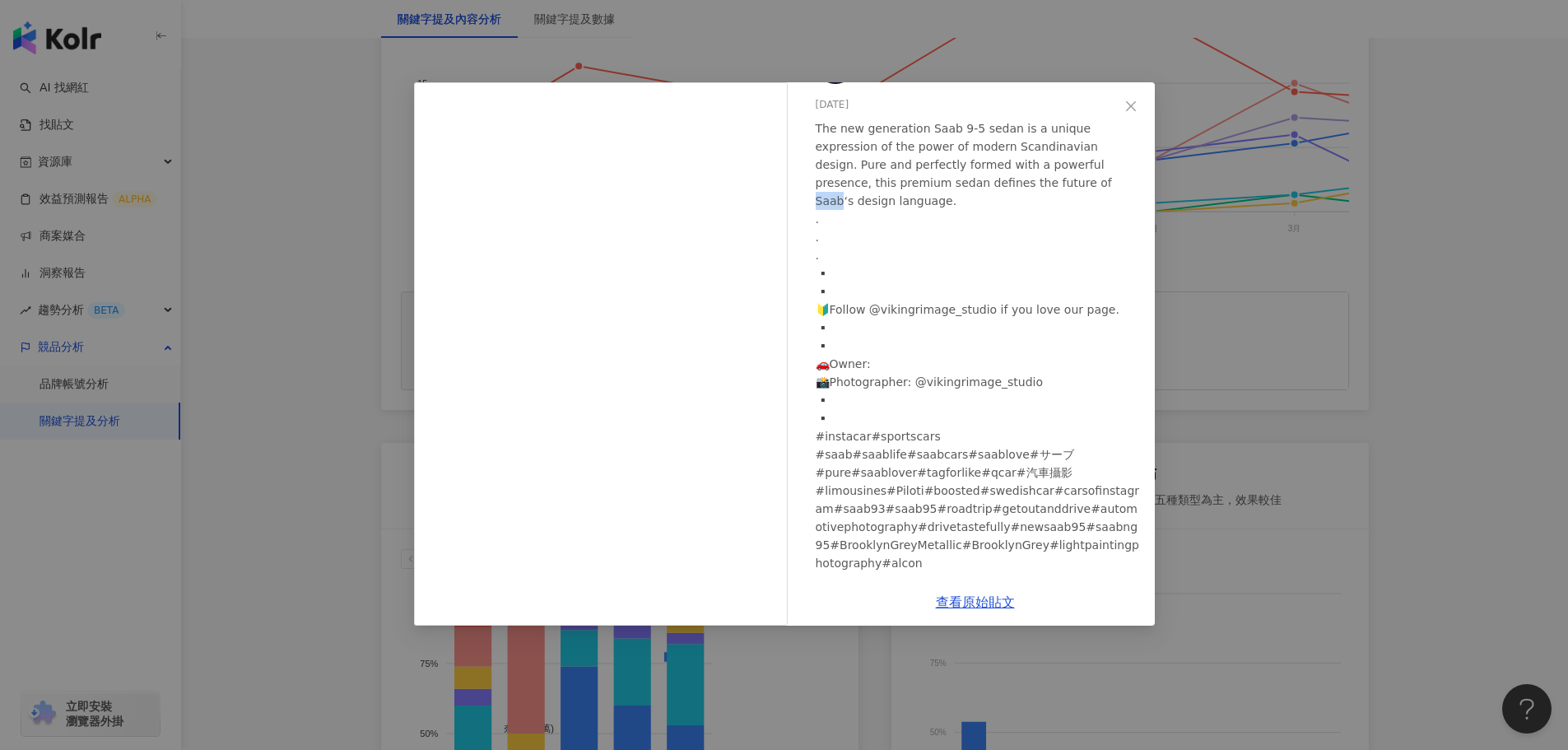
drag, startPoint x: 988, startPoint y: 184, endPoint x: 961, endPoint y: 186, distance: 27.1
click at [961, 186] on div "The new generation Saab 9-5 sedan is a unique expression of the power of modern…" at bounding box center [978, 345] width 326 height 453
copy div "Saab"
click at [1133, 102] on icon "close" at bounding box center [1131, 106] width 13 height 13
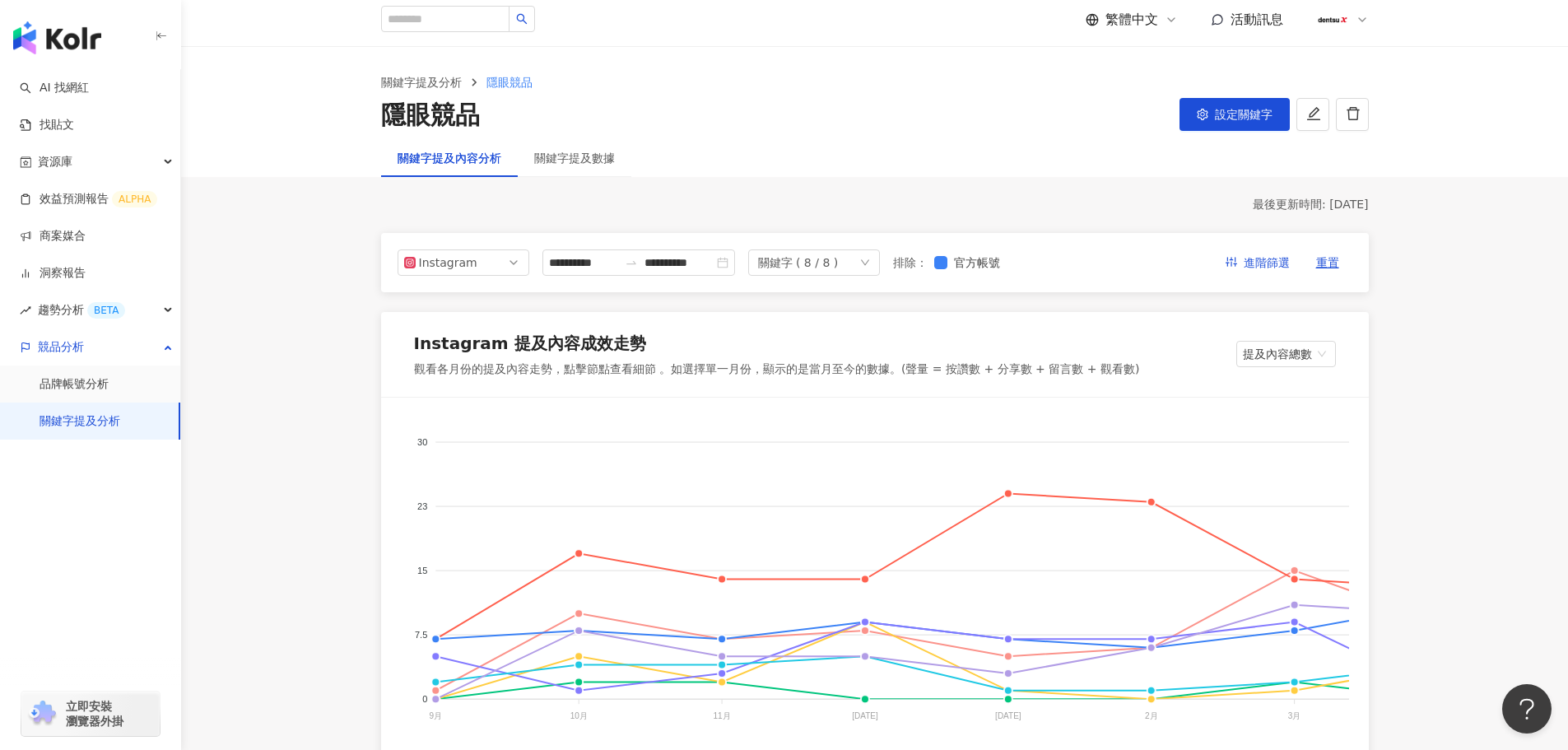
scroll to position [0, 0]
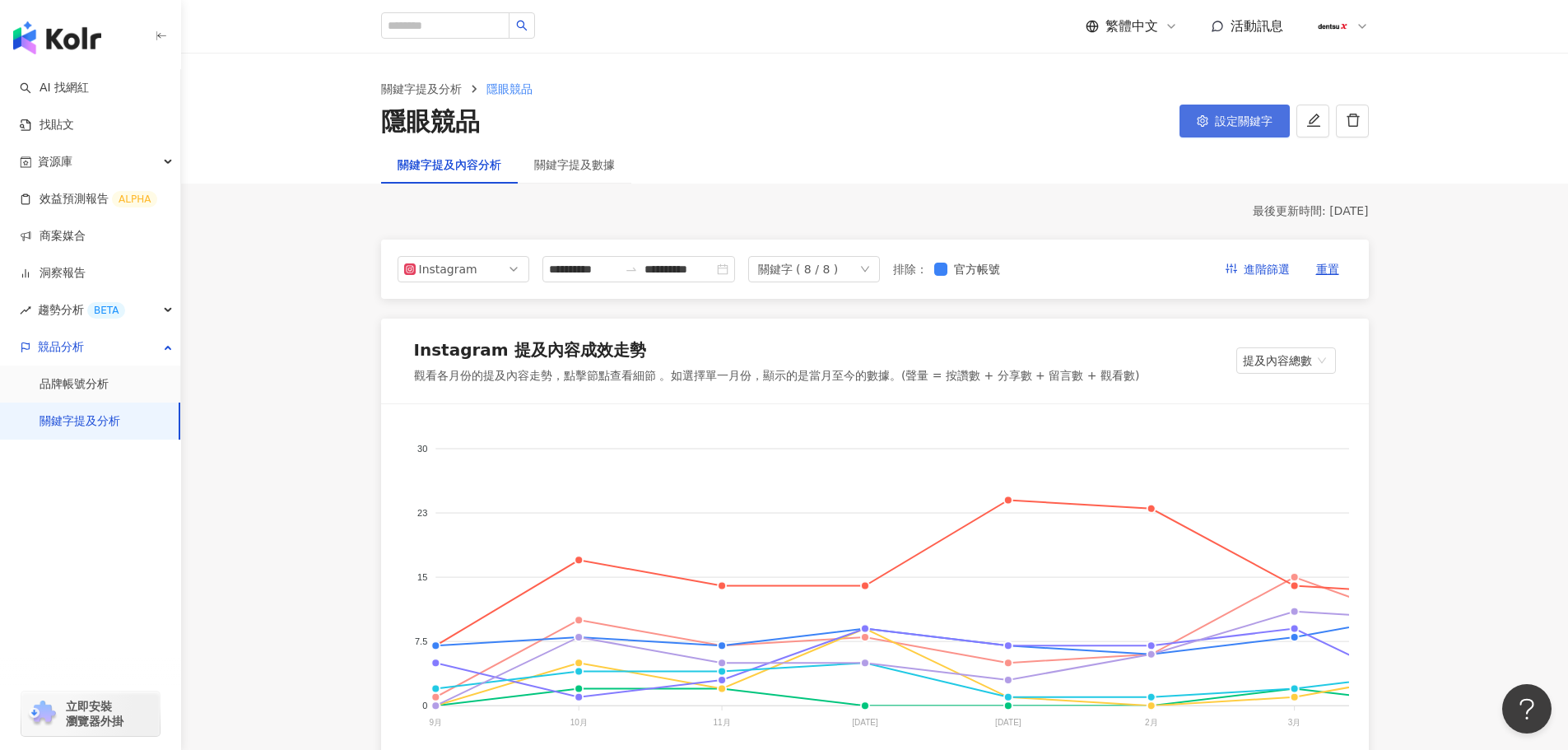
click at [1231, 118] on span "設定關鍵字" at bounding box center [1244, 121] width 57 height 13
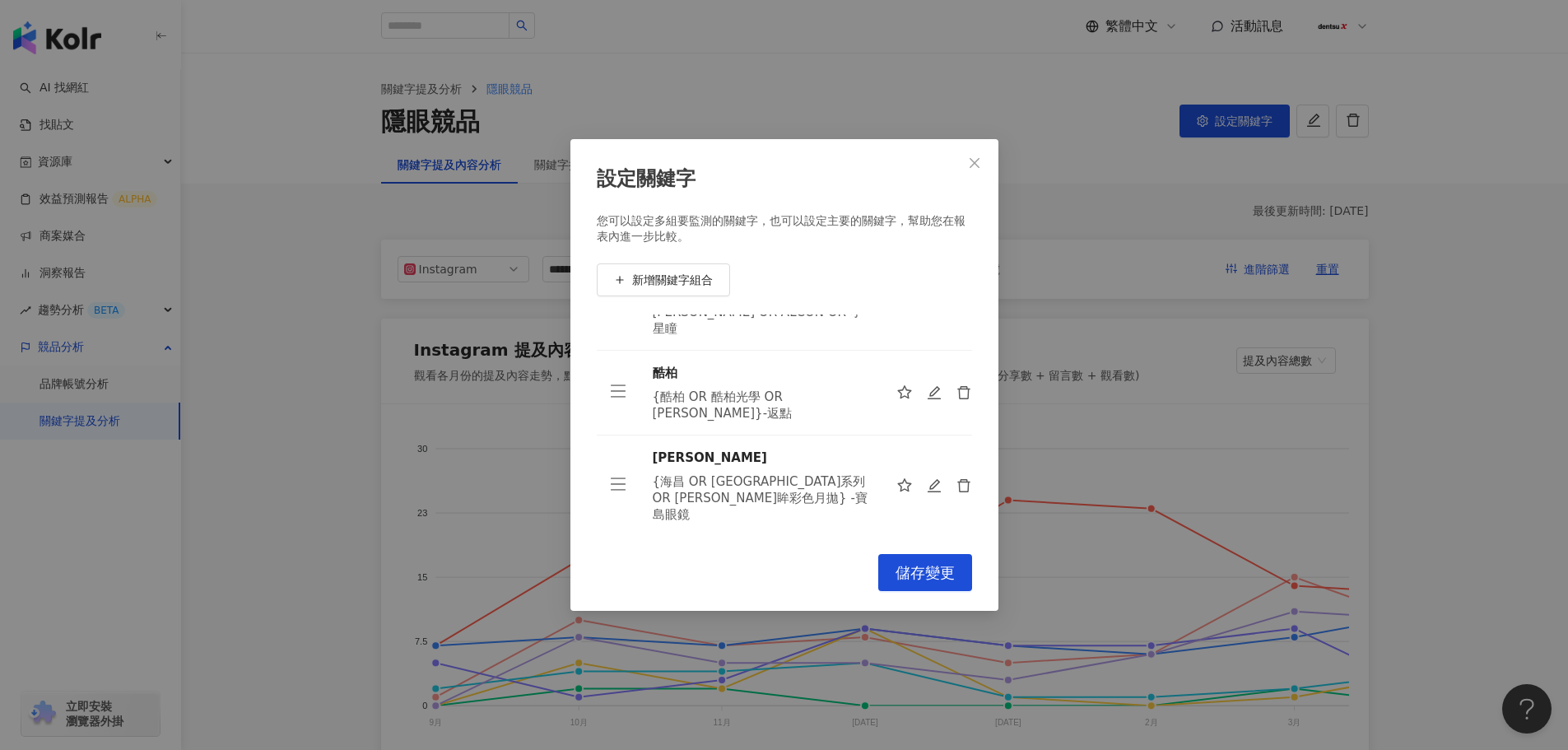
click at [1442, 430] on div "設定關鍵字 您可以設定多組要監測的關鍵字，也可以設定主要的關鍵字，幫助您在報表內進一步比較。 新增關鍵字組合 博士倫 博士倫 安視優 安視優 OR ACUVU…" at bounding box center [784, 375] width 1568 height 750
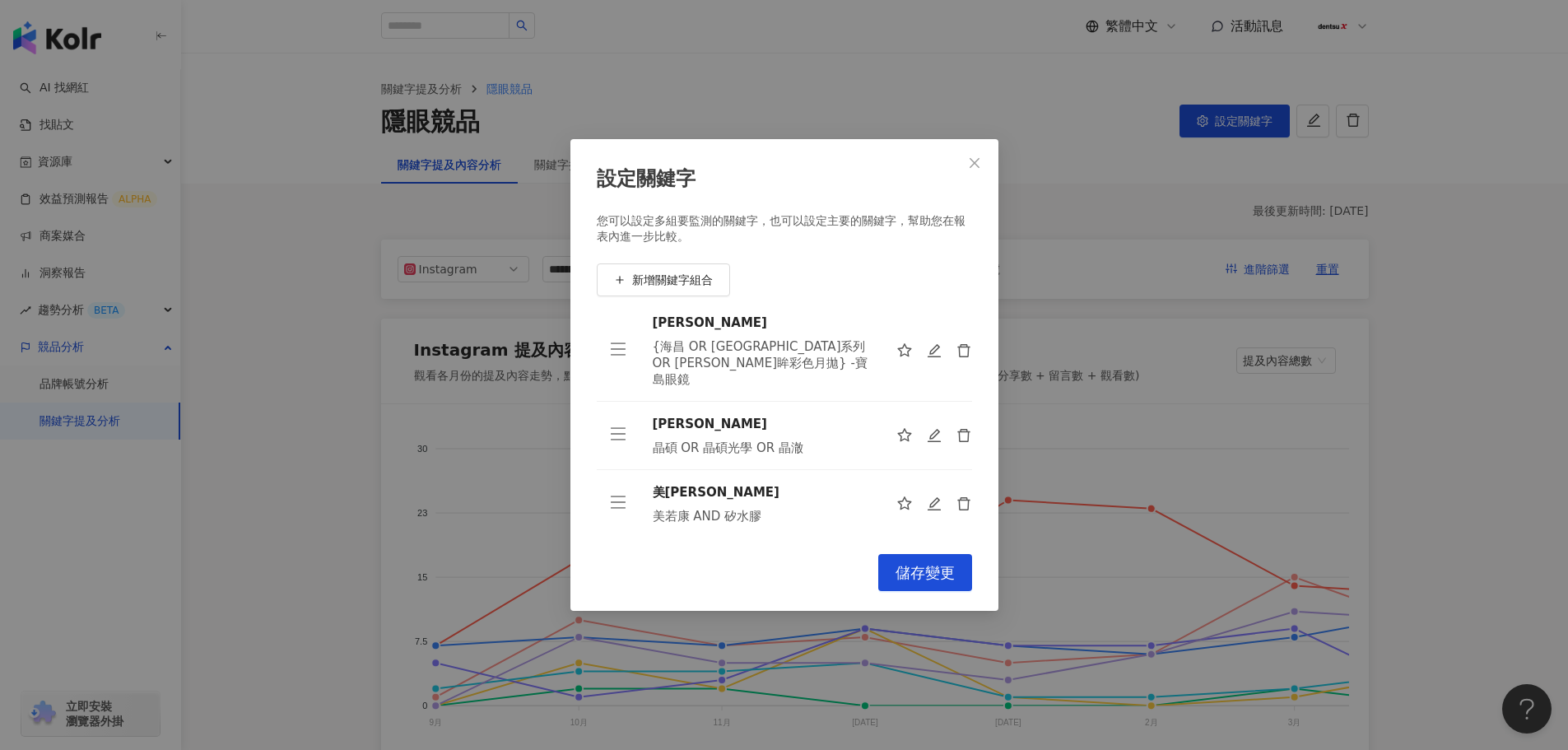
scroll to position [343, 0]
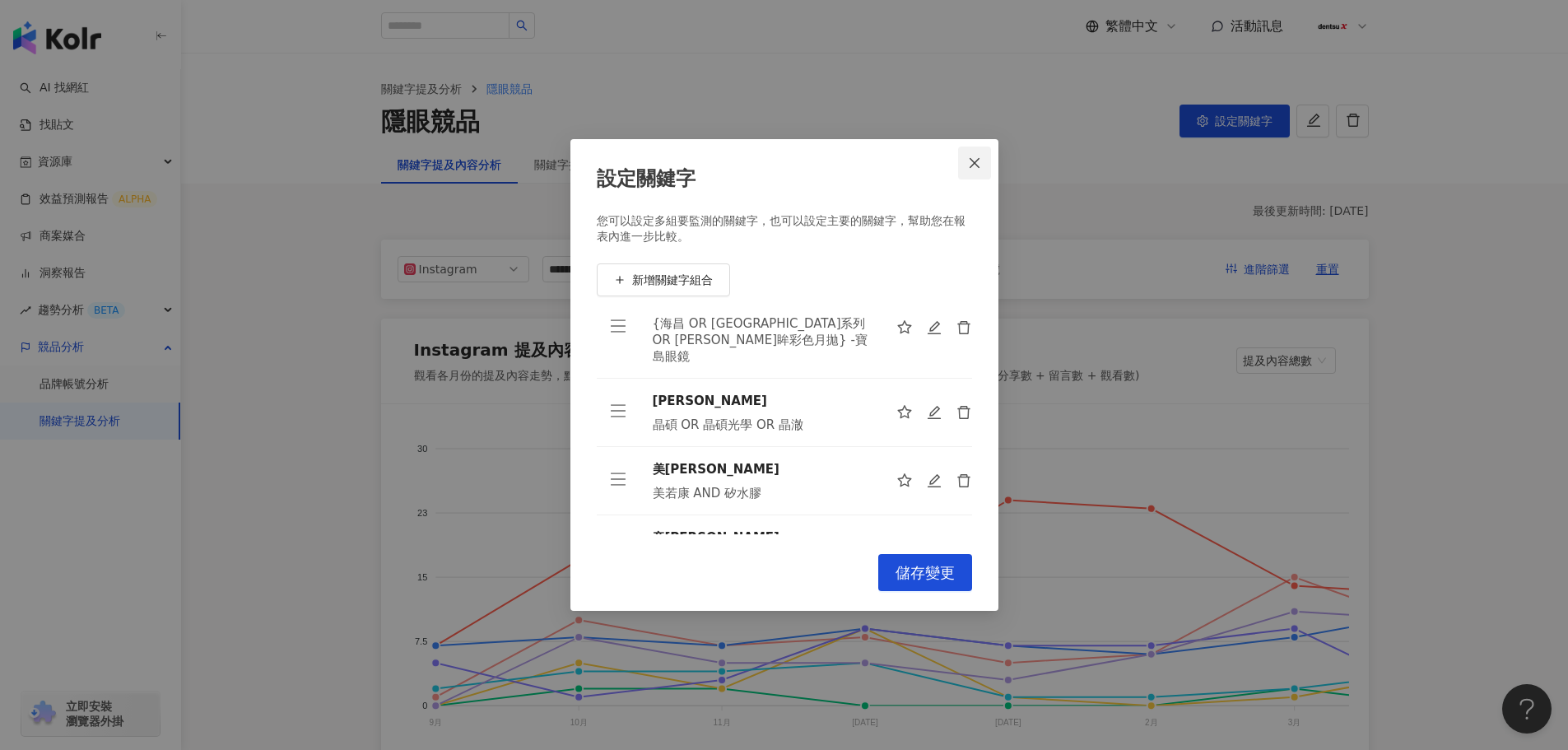
click at [987, 164] on span "Close" at bounding box center [974, 163] width 33 height 13
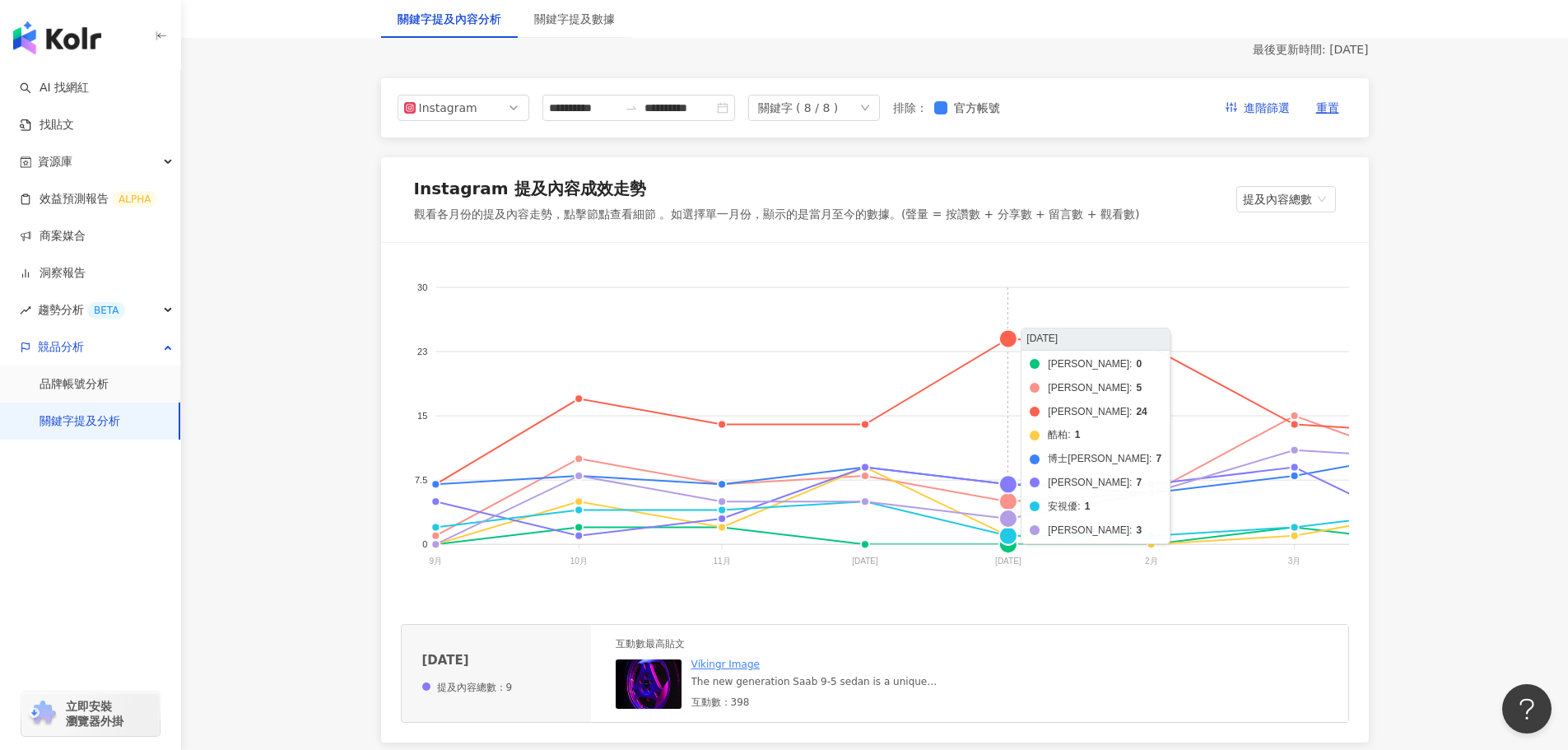
scroll to position [165, 0]
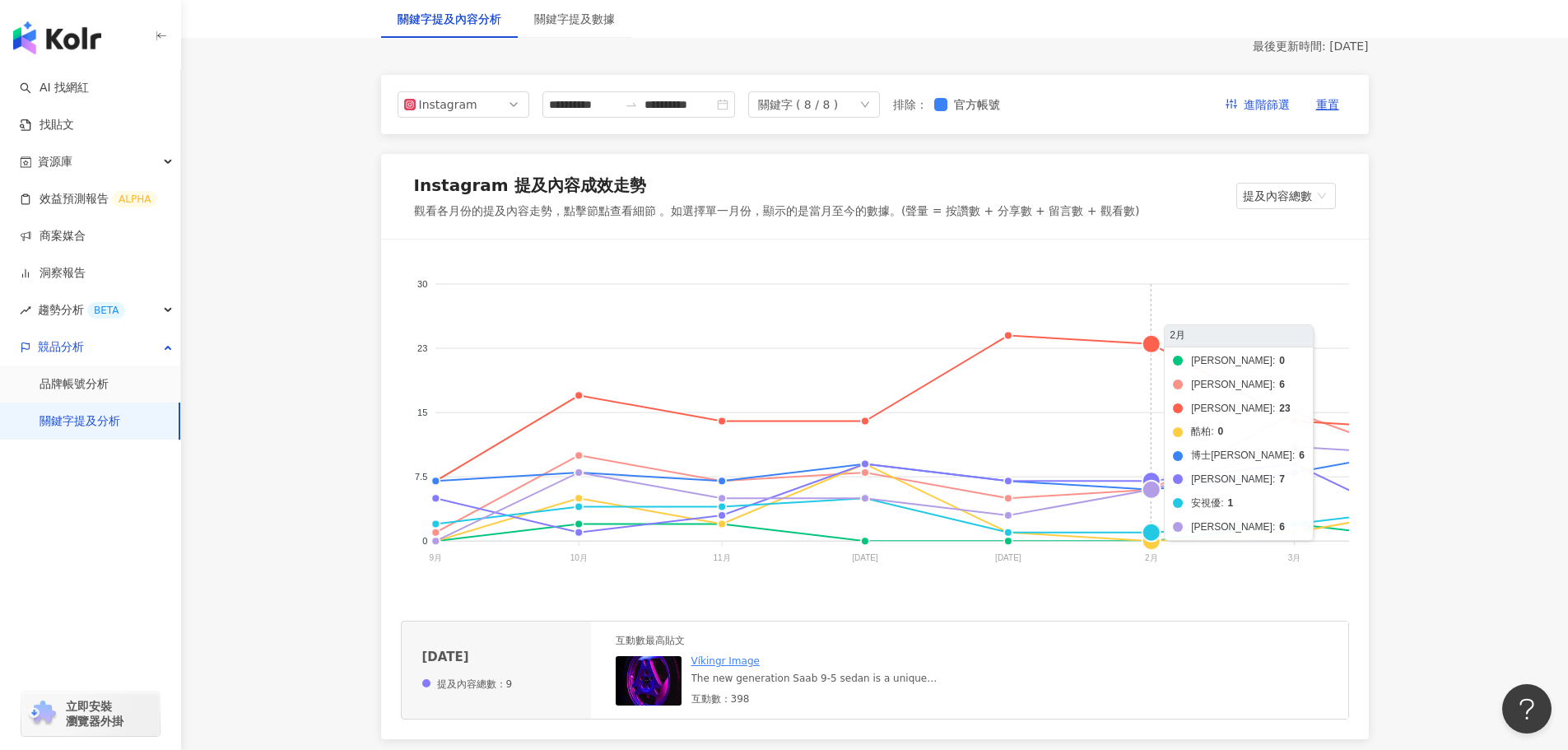
click at [1150, 488] on foreignobject "帝康 海昌 晶碩 酷柏 博士倫 愛爾康 安視優 美若康" at bounding box center [1280, 423] width 1761 height 329
click at [1152, 475] on foreignobject "帝康 海昌 晶碩 酷柏 博士倫 愛爾康 安視優 美若康" at bounding box center [1280, 423] width 1761 height 329
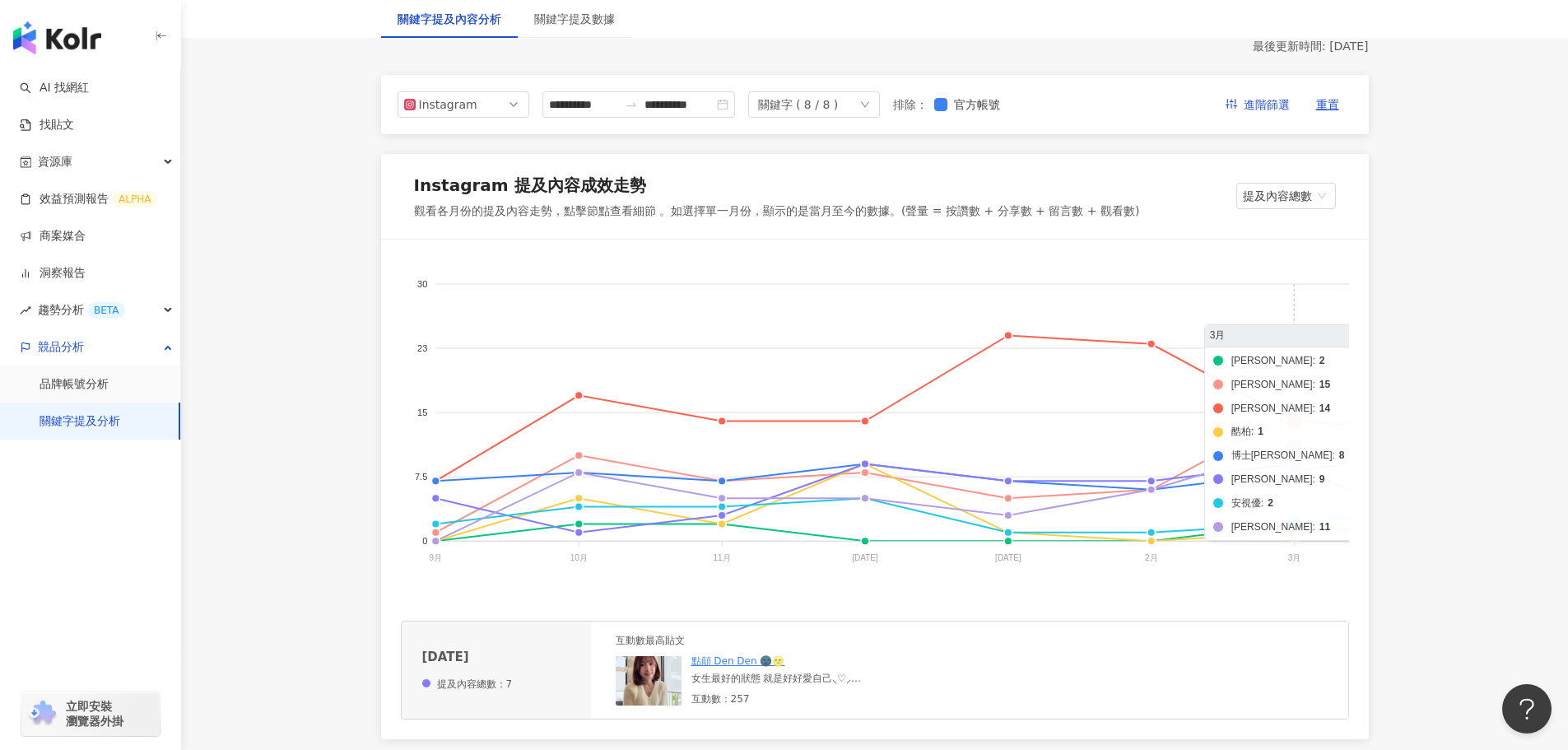
click at [1291, 466] on foreignobject "帝康 海昌 晶碩 酷柏 博士倫 愛爾康 安視優 美若康" at bounding box center [1280, 423] width 1761 height 329
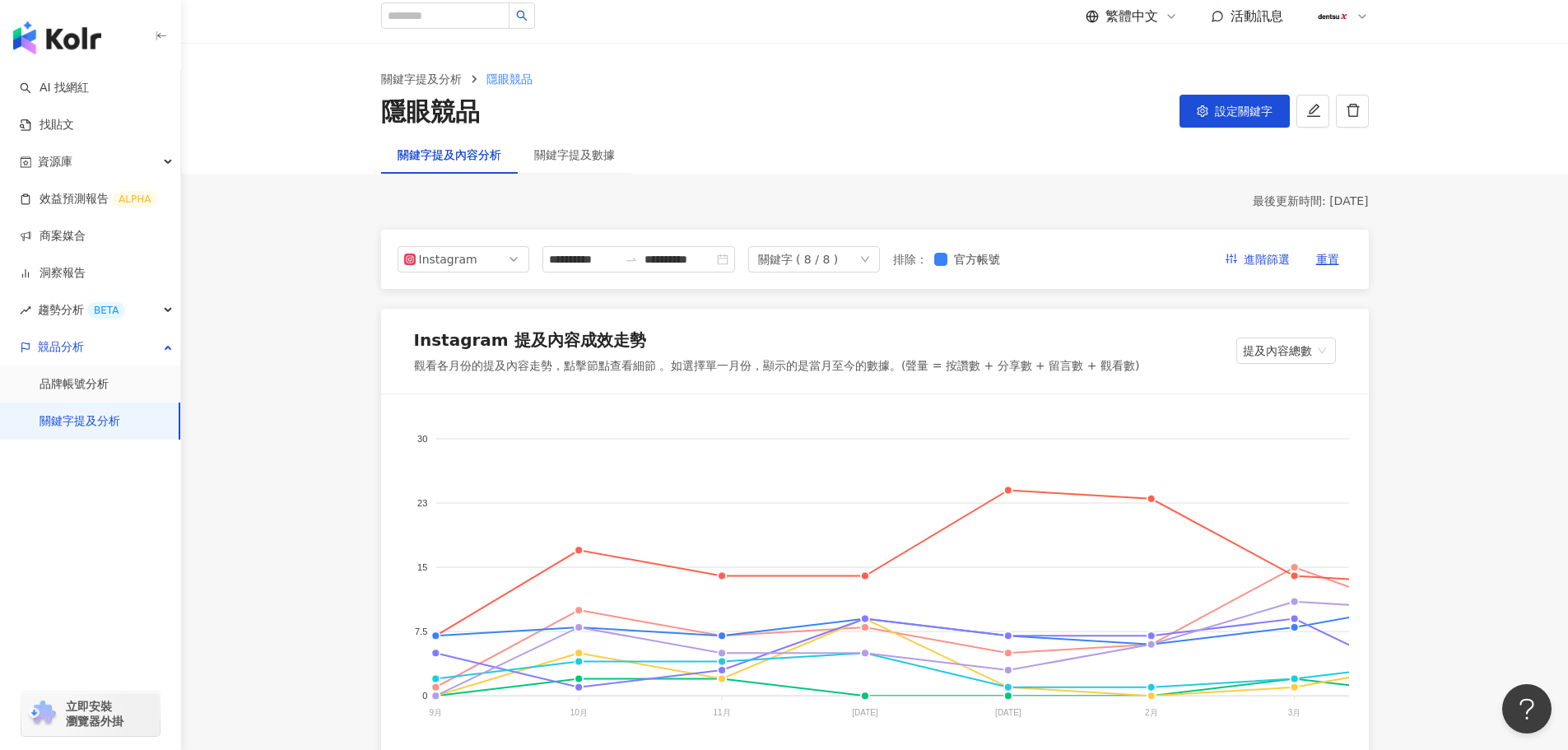
scroll to position [0, 0]
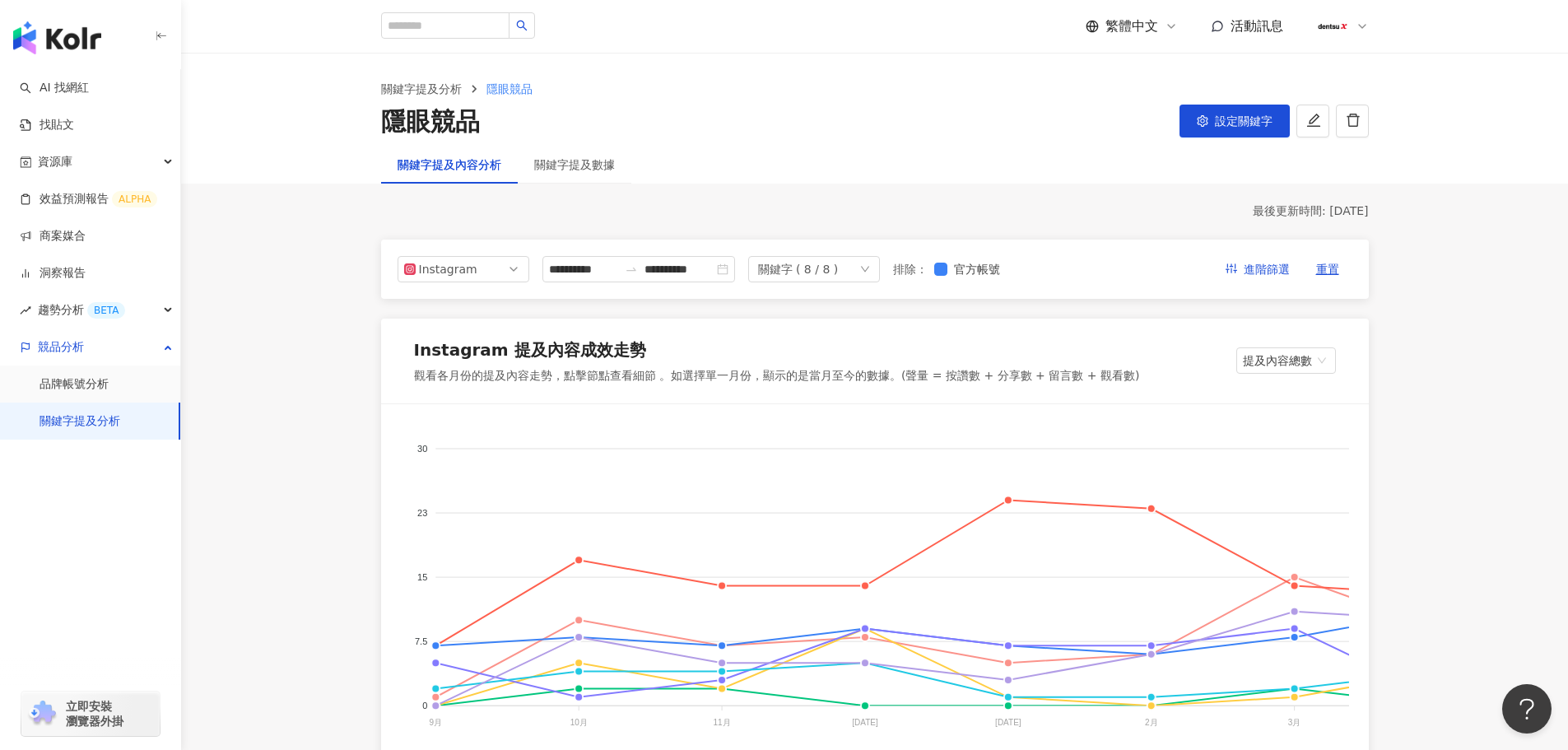
drag, startPoint x: 1230, startPoint y: 122, endPoint x: 1223, endPoint y: 134, distance: 13.9
click at [1230, 121] on span "設定關鍵字" at bounding box center [1244, 121] width 57 height 13
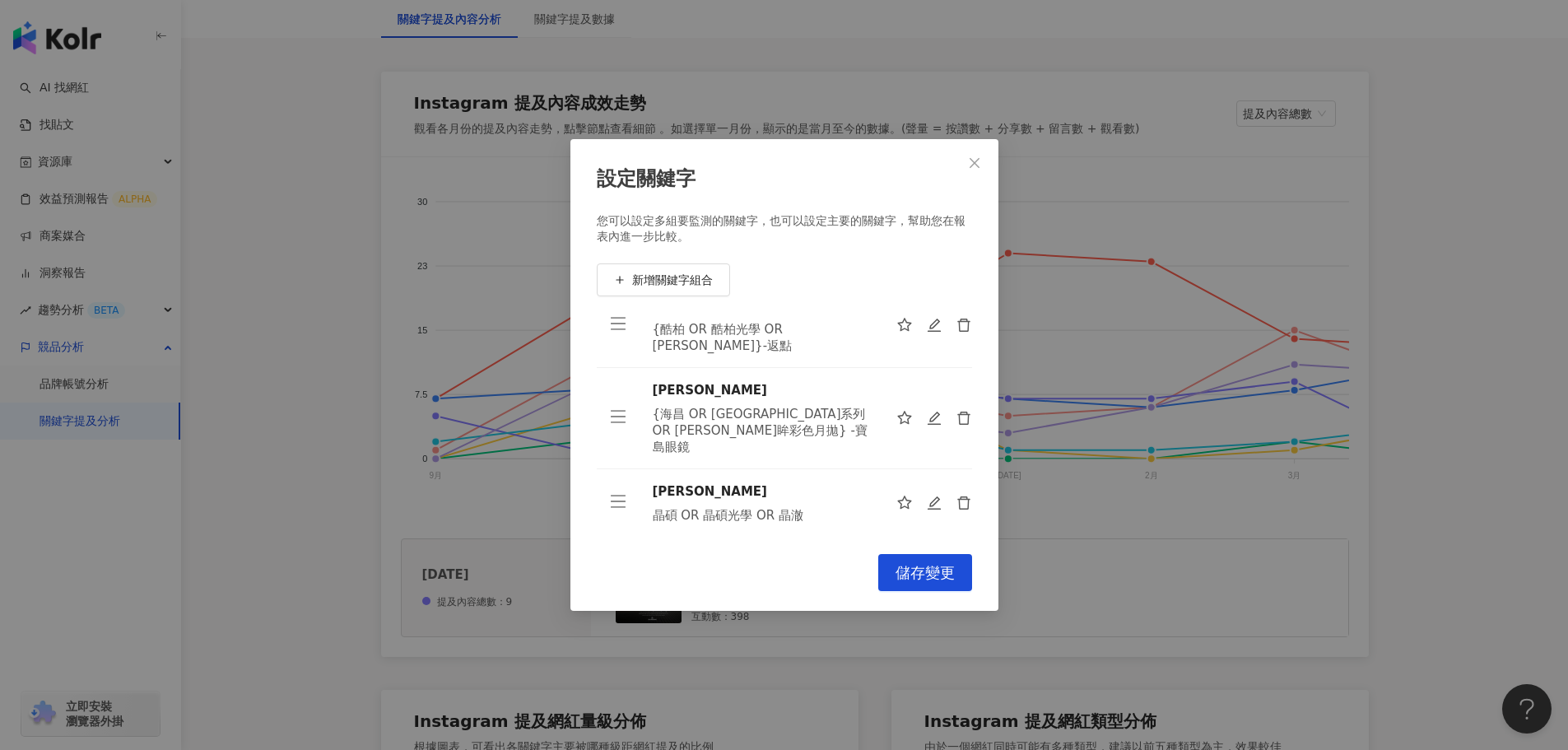
scroll to position [96, 0]
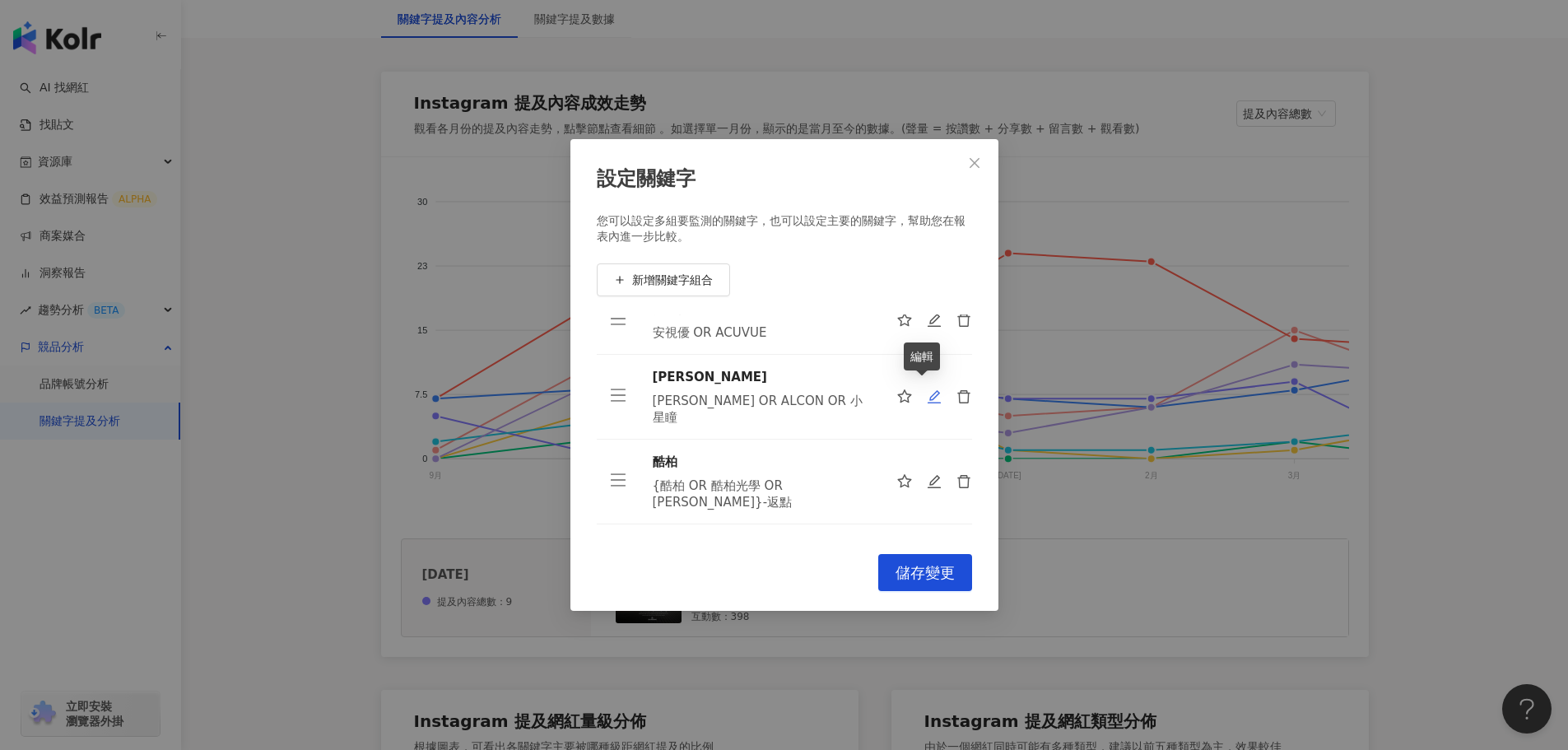
click at [926, 391] on icon "edit" at bounding box center [934, 396] width 15 height 15
type input "***"
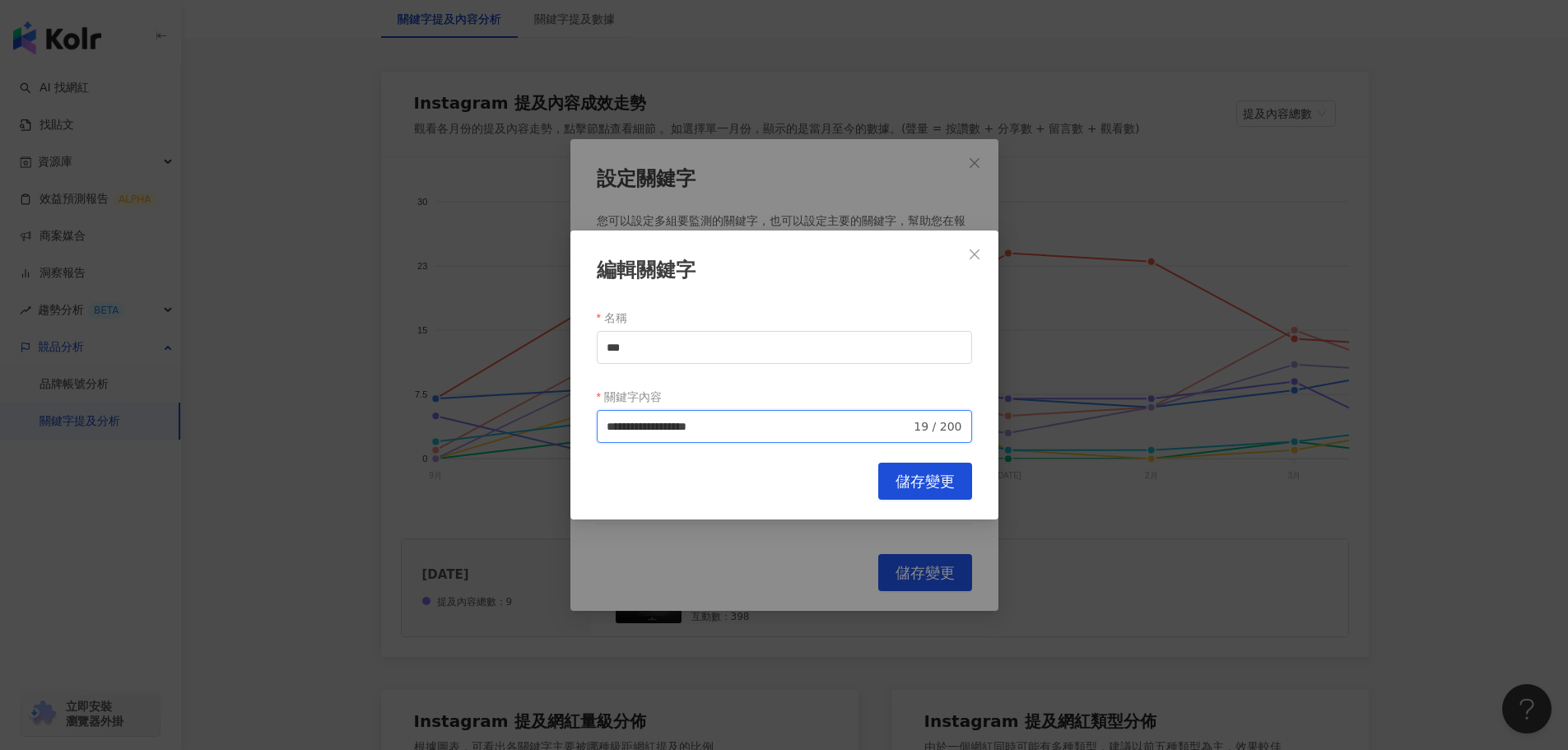
click at [608, 427] on input "**********" at bounding box center [759, 427] width 305 height 18
click at [779, 420] on input "**********" at bounding box center [759, 427] width 305 height 18
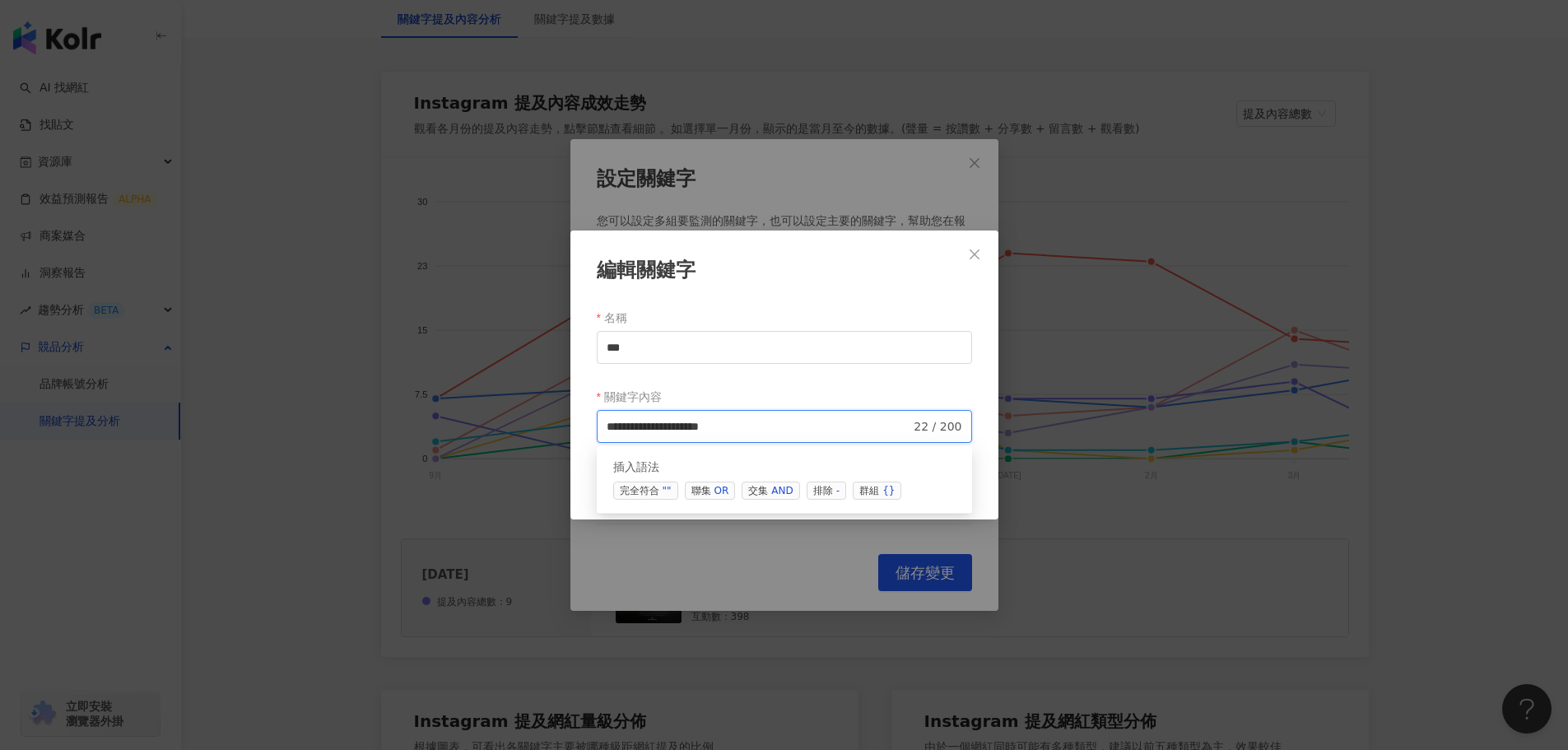
click at [824, 490] on span "排除 -" at bounding box center [826, 490] width 39 height 18
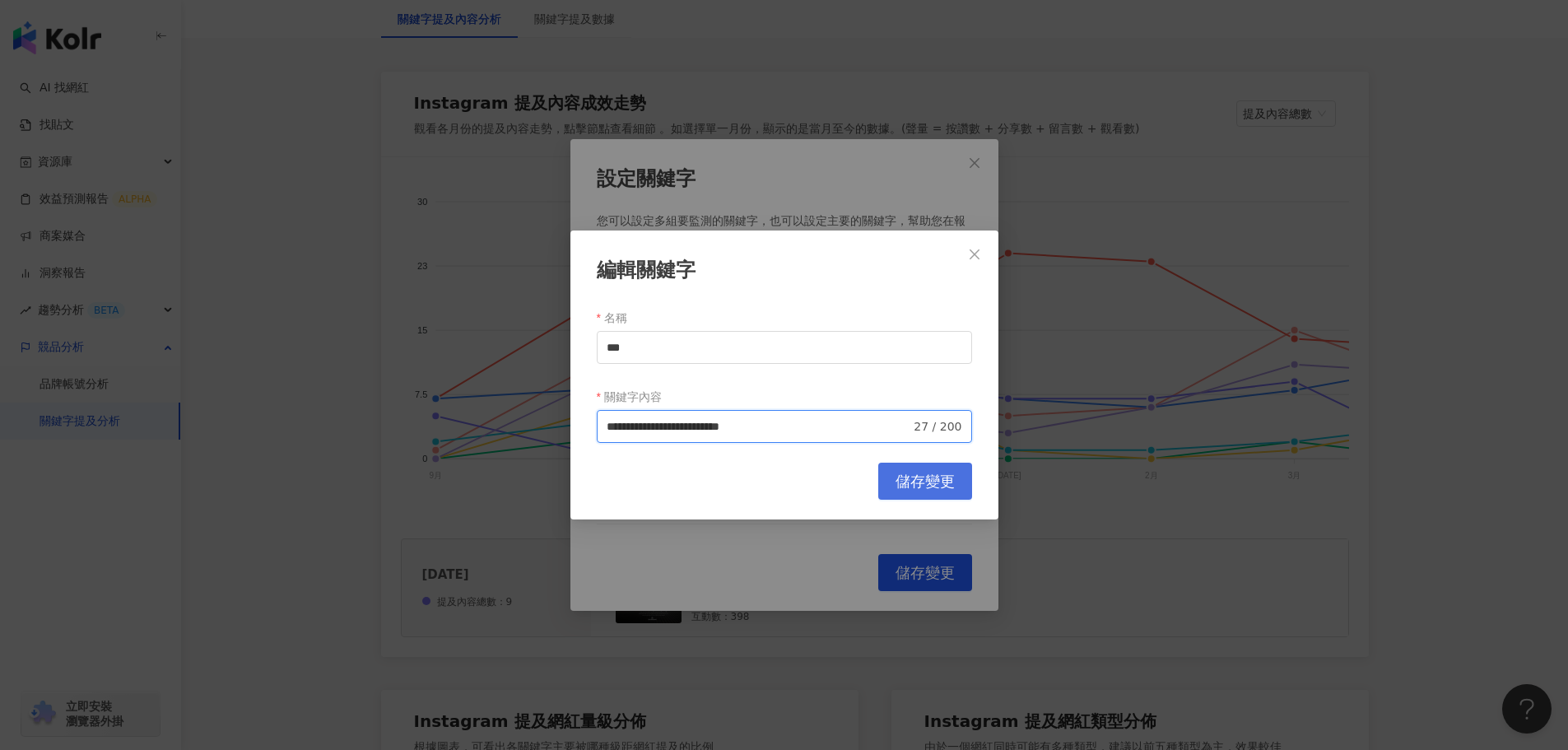
type input "**********"
click at [911, 480] on span "儲存變更" at bounding box center [925, 481] width 59 height 18
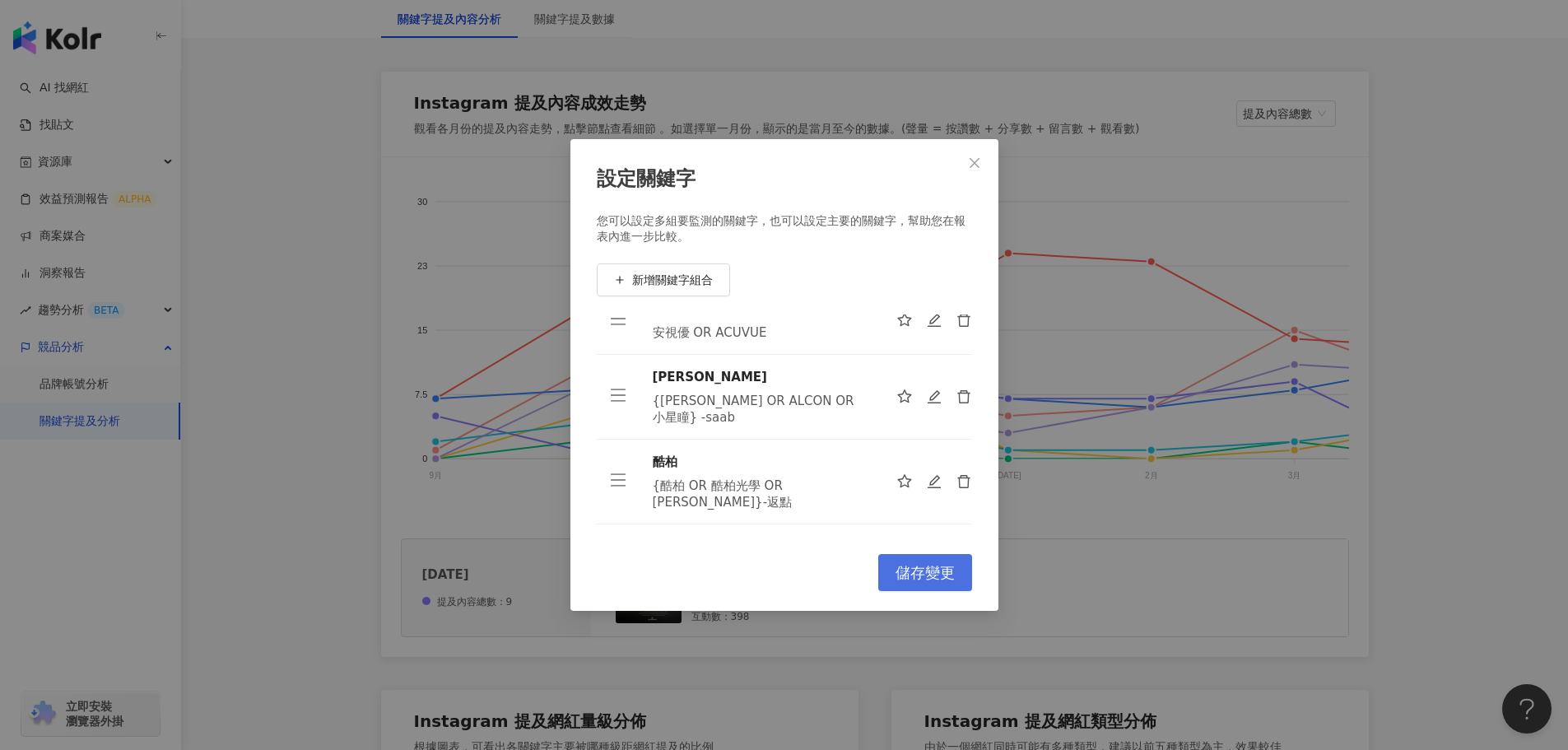
click at [905, 565] on span "儲存變更" at bounding box center [925, 573] width 59 height 18
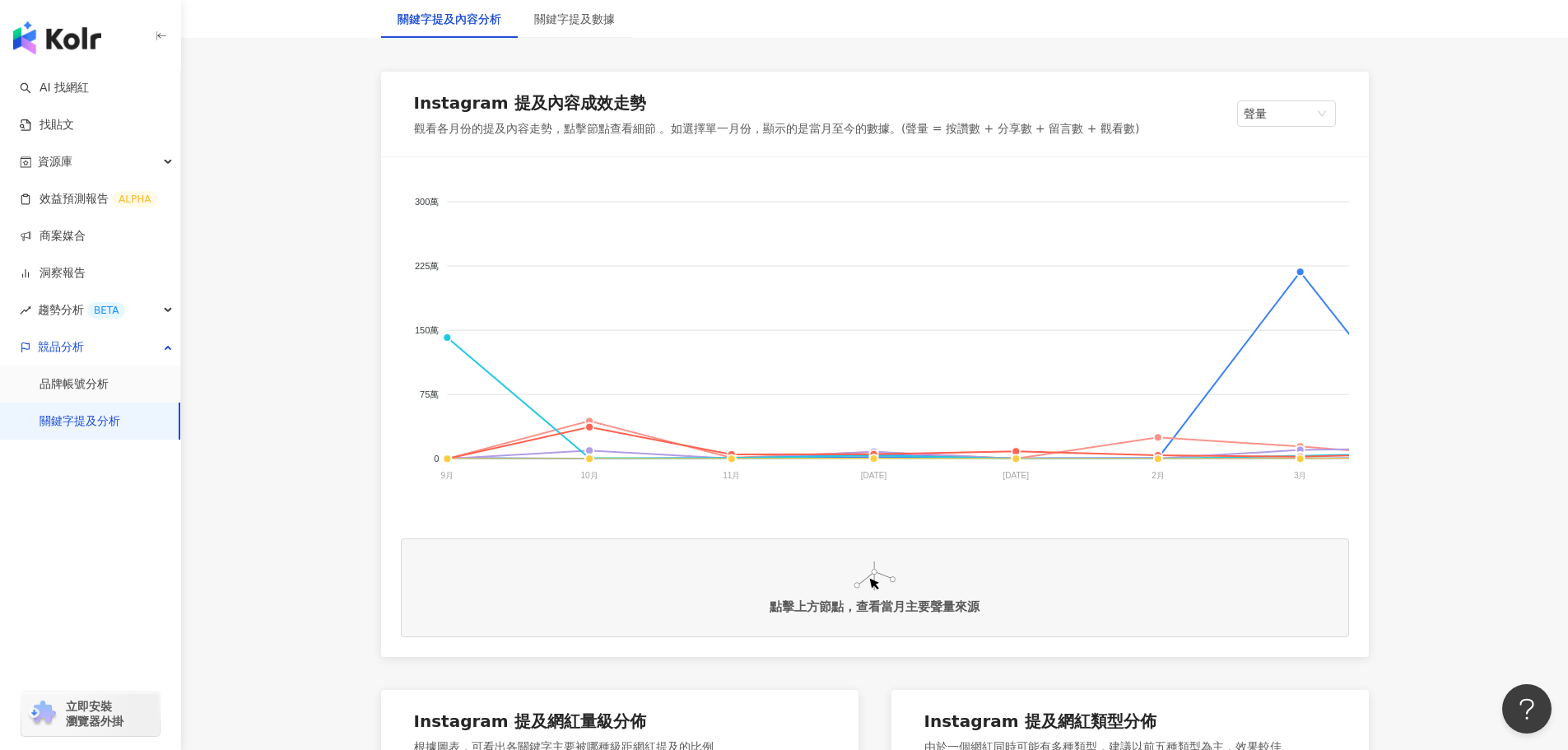
click at [1111, 579] on div "點擊上方節點，查看當月主要聲量來源" at bounding box center [874, 588] width 948 height 99
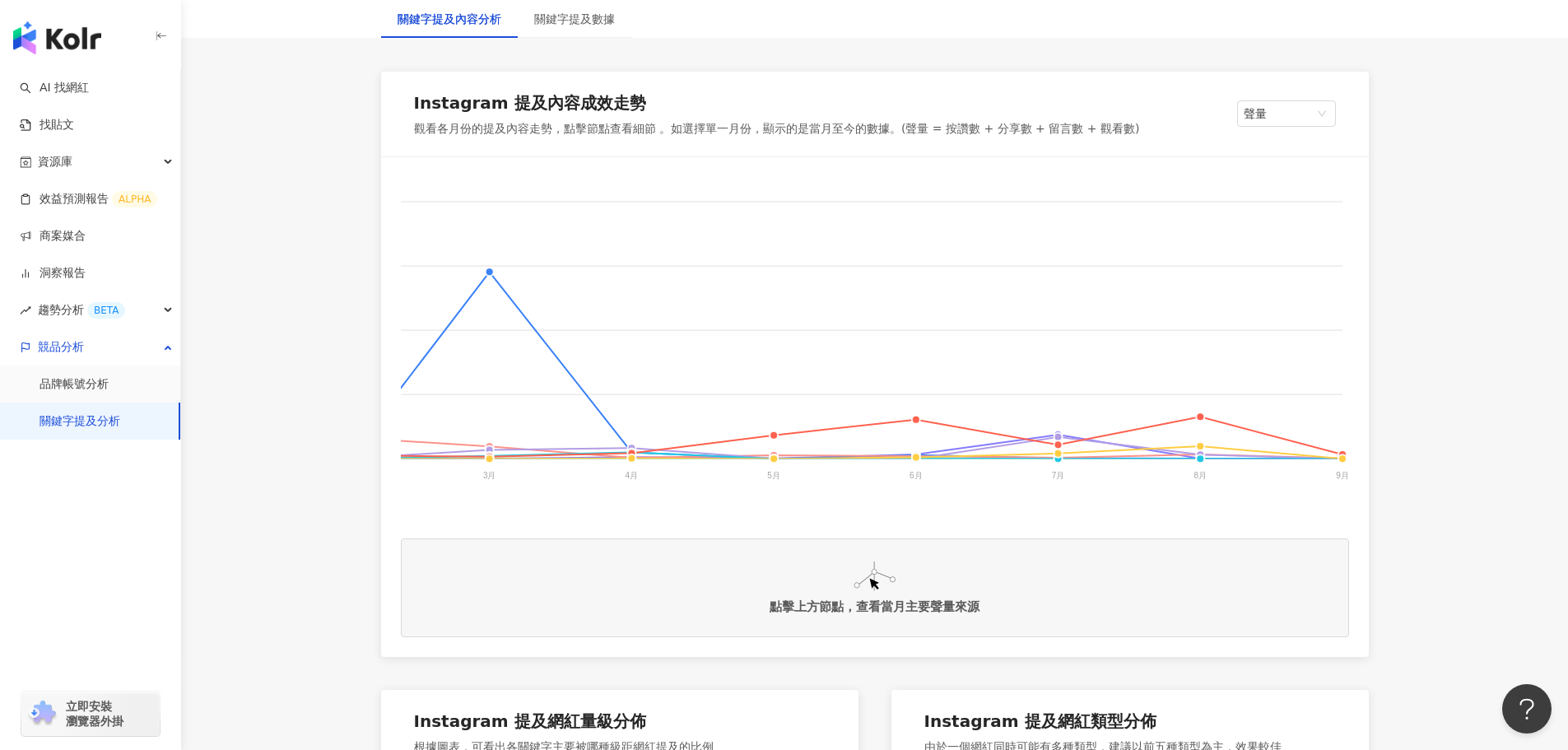
scroll to position [0, 813]
click at [1281, 114] on span "聲量" at bounding box center [1287, 114] width 86 height 25
click at [1270, 178] on div "提及內容總數" at bounding box center [1302, 176] width 104 height 18
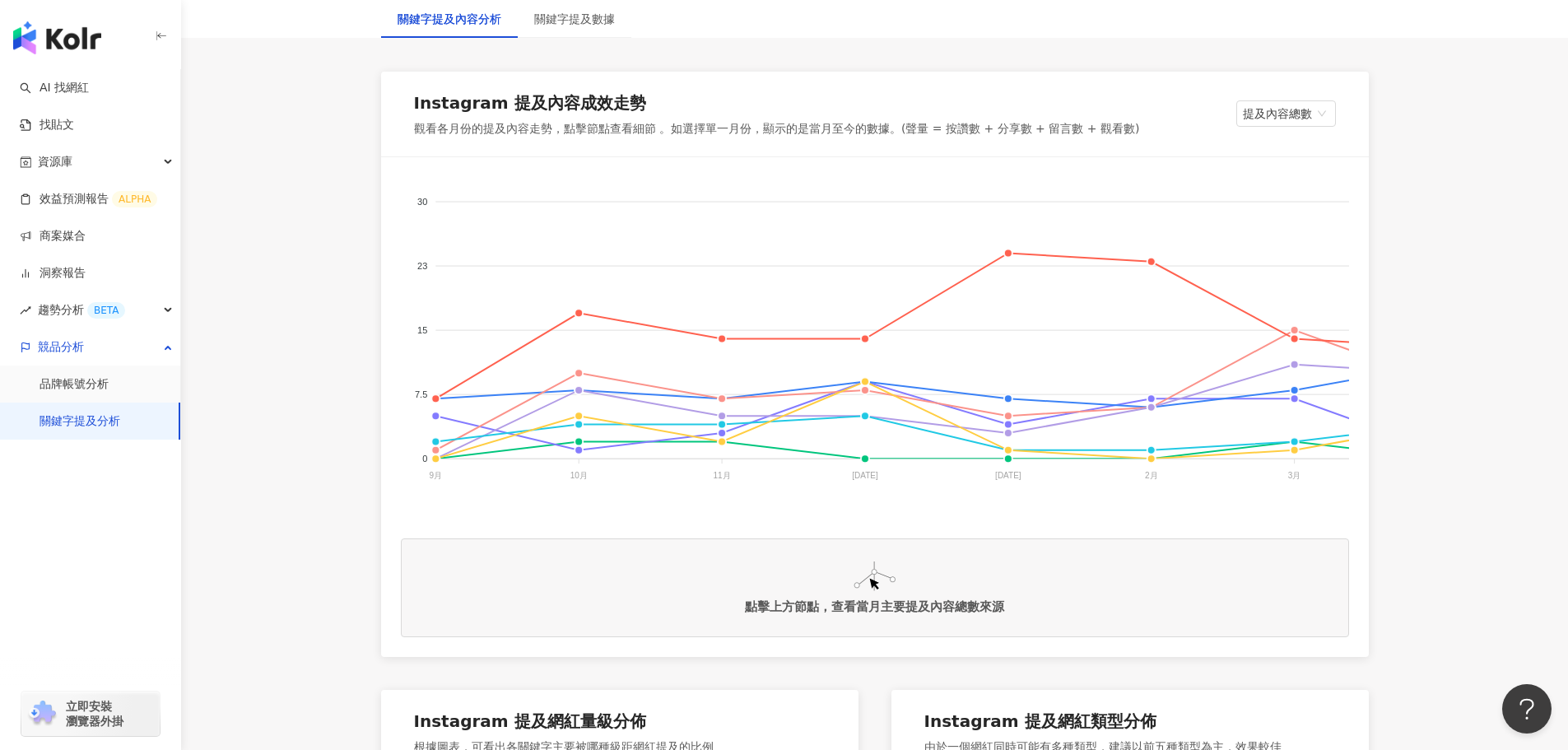
drag, startPoint x: 882, startPoint y: 530, endPoint x: 1078, endPoint y: 522, distance: 196.2
click at [1078, 519] on div "帝康 愛爾康 博士倫 海昌 美若康 安視優 晶碩 酷柏 30 30 23 23 15 15 7.5 7.5 0 0 9月 9月 10月 10月 11月 11月…" at bounding box center [874, 347] width 948 height 341
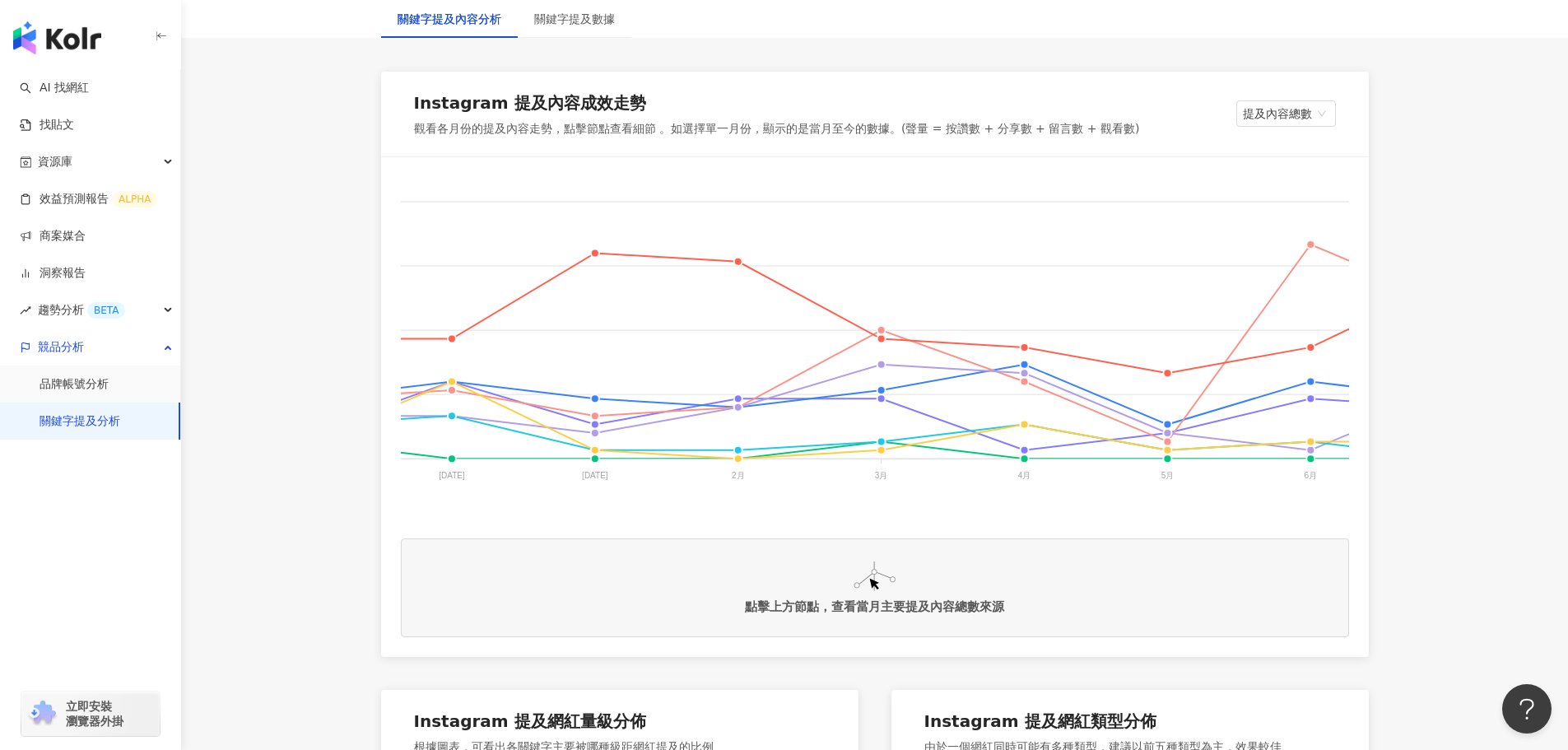
scroll to position [0, 444]
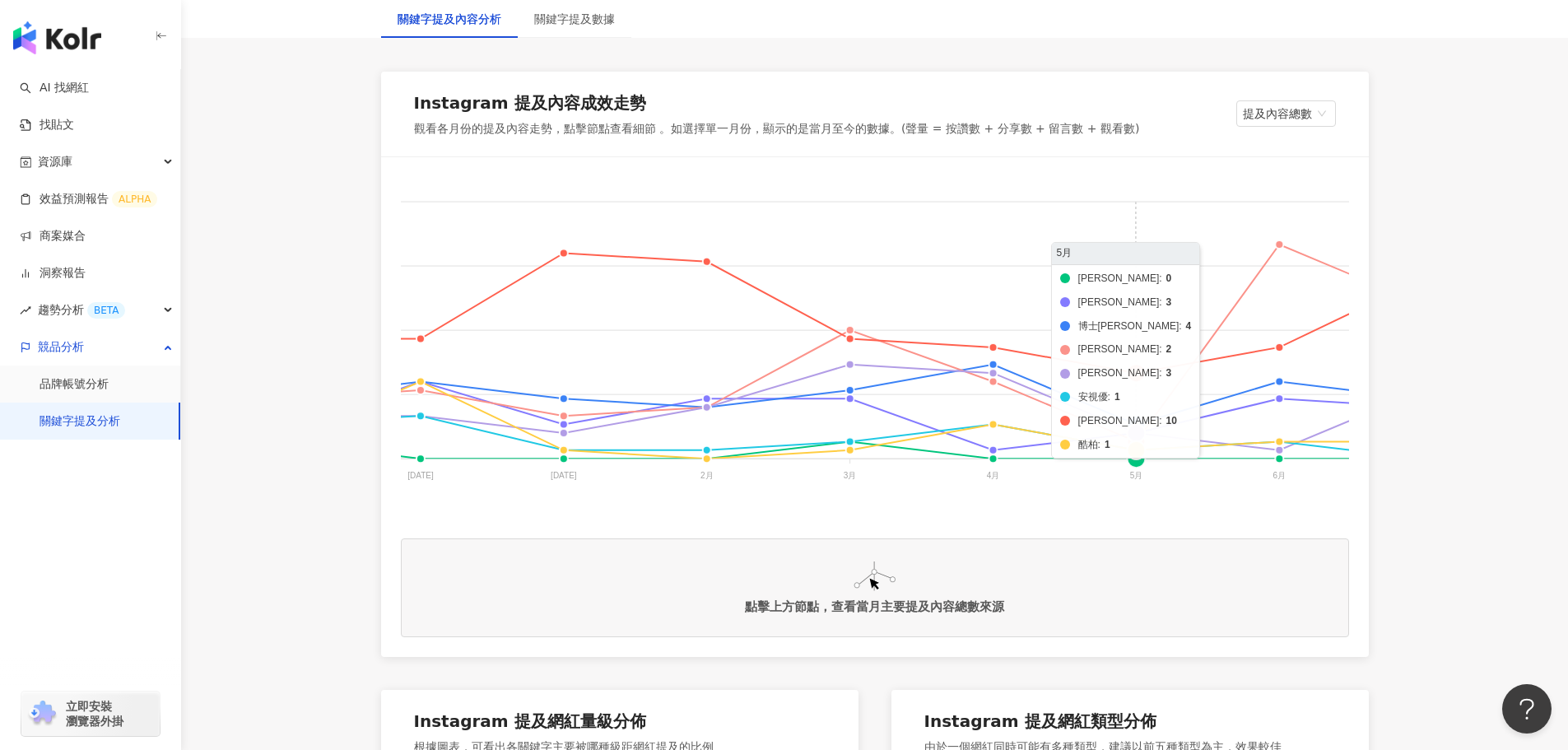
click at [1137, 433] on foreignobject "帝康 愛爾康 博士倫 海昌 美若康 安視優 晶碩 酷柏" at bounding box center [836, 341] width 1761 height 329
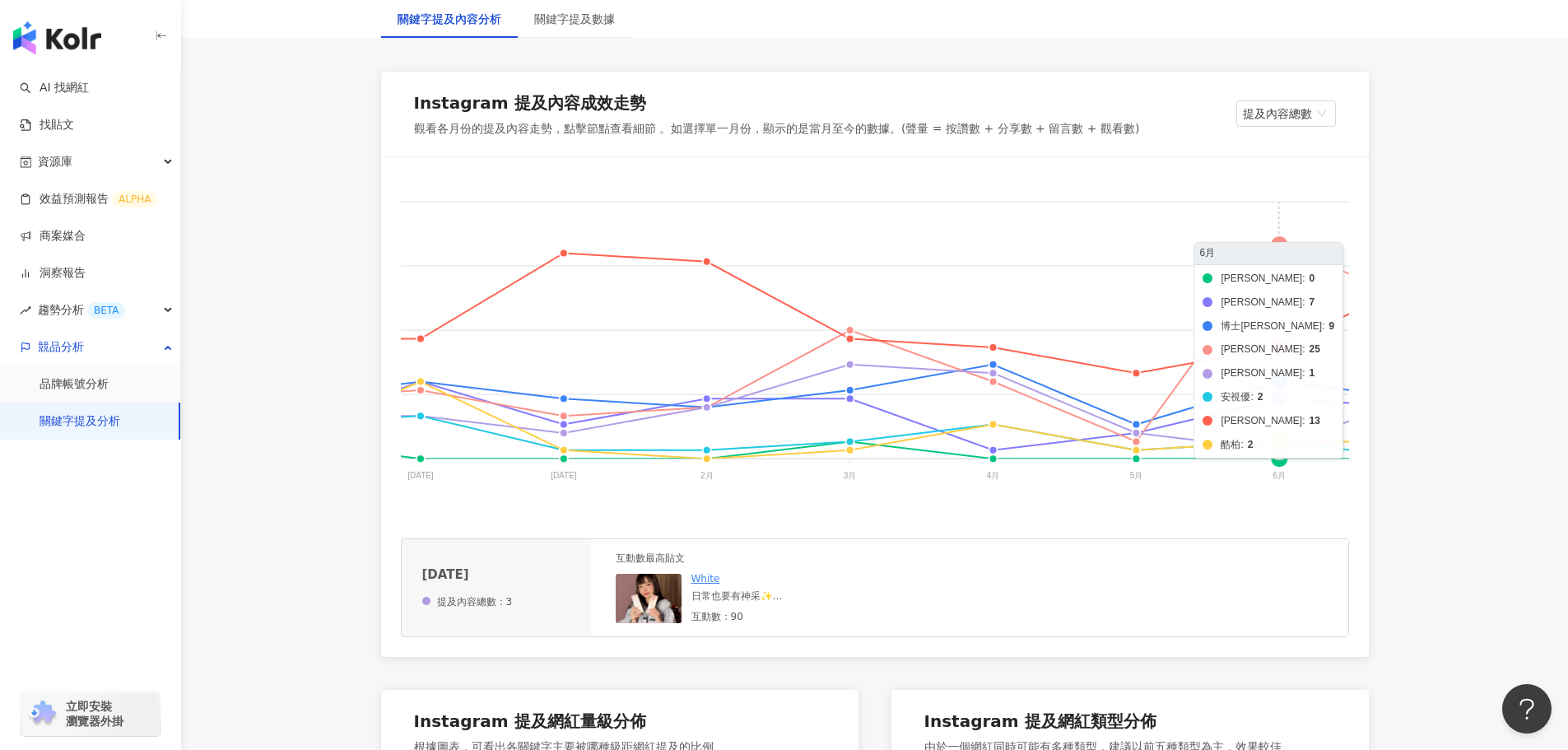
click at [1274, 401] on foreignobject "帝康 愛爾康 博士倫 海昌 美若康 安視優 晶碩 酷柏" at bounding box center [836, 341] width 1761 height 329
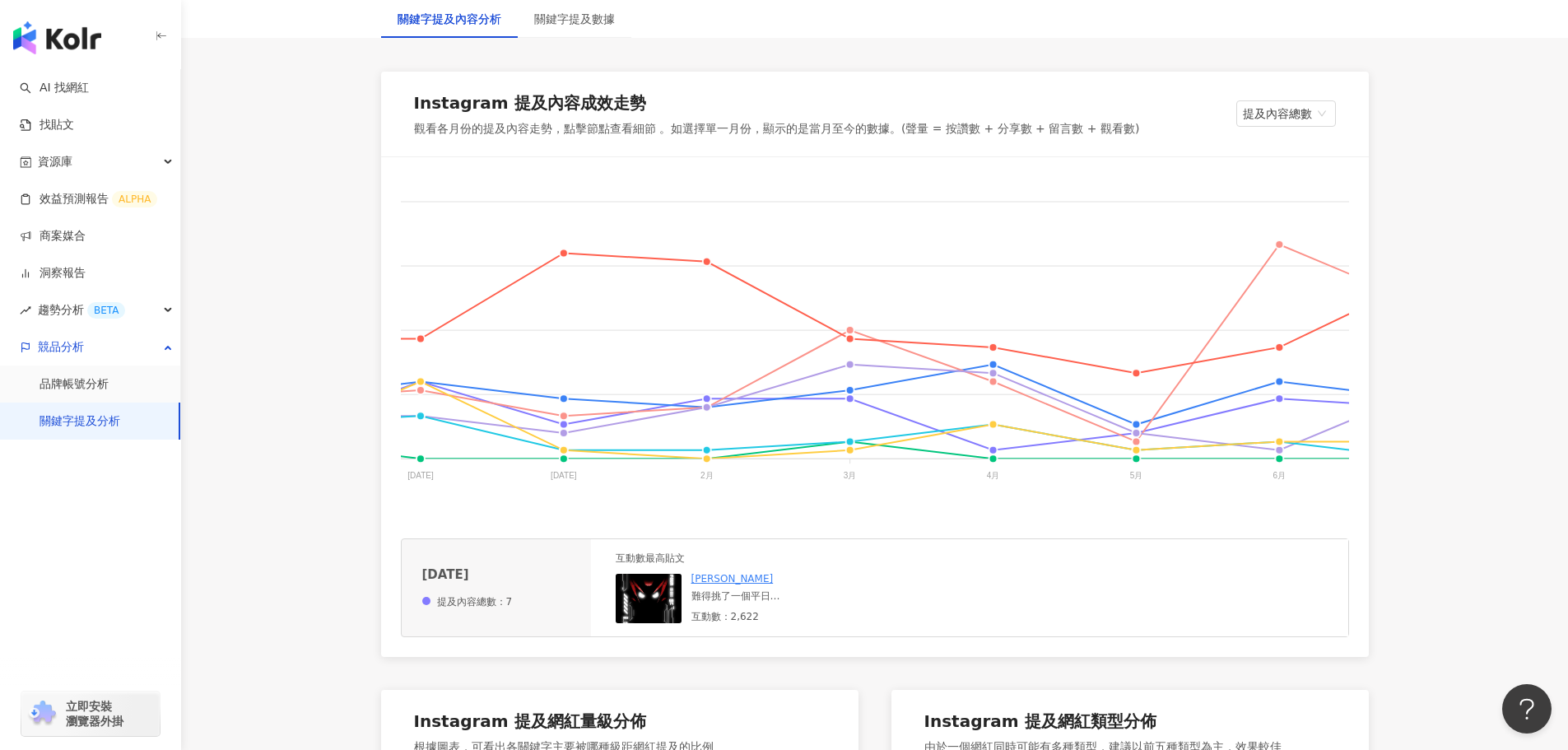
click at [751, 603] on div "難得挑了一個平日 全家人前往花蓮台東三日遊 大概是平日的關係 沿路上的車真的很少 唯一多的是區間測速（笑 限速5、60開起來是真的痛苦 好在路上的景色很美 搭…" at bounding box center [783, 597] width 183 height 14
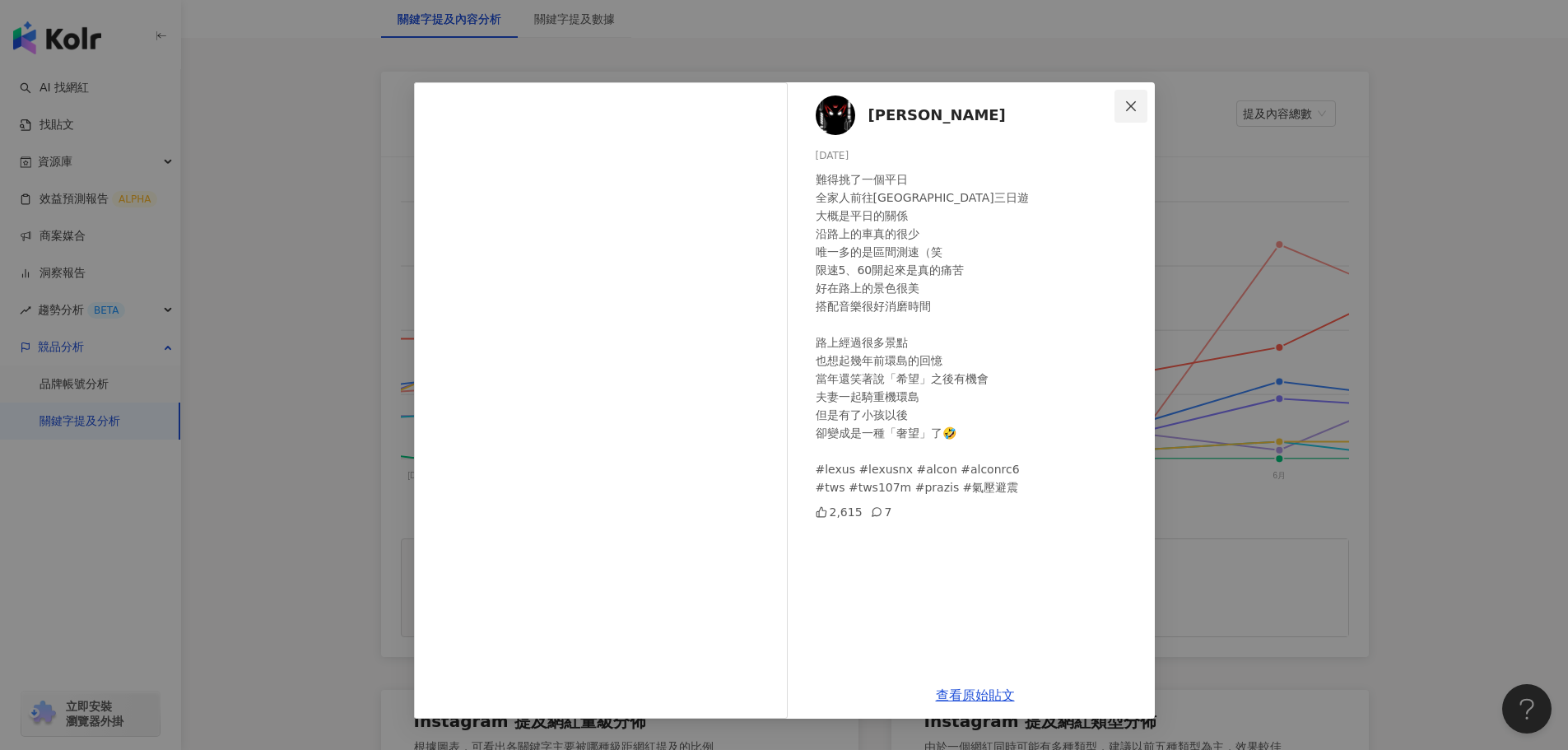
click at [1132, 106] on icon "close" at bounding box center [1131, 105] width 10 height 10
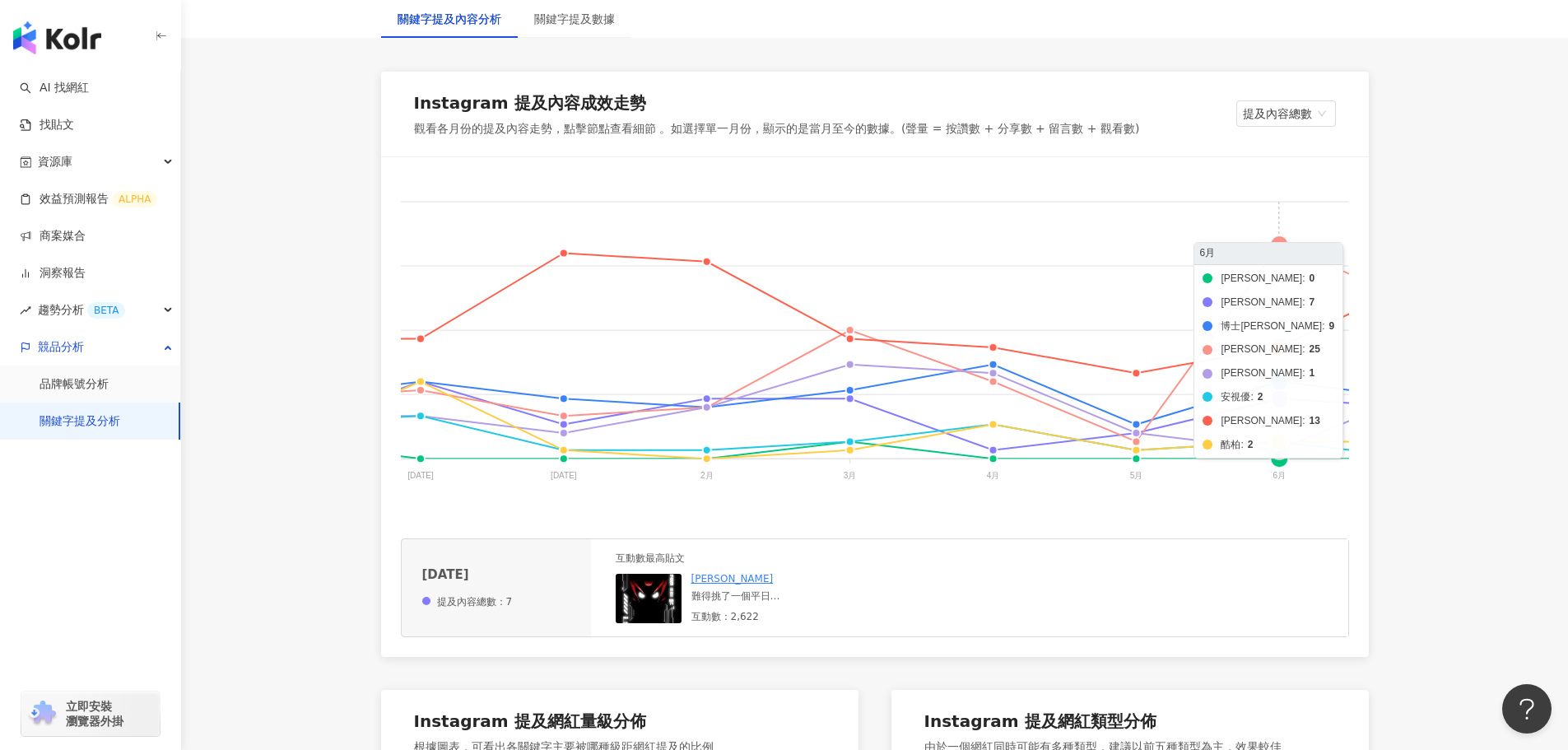
click at [1283, 401] on foreignobject "帝康 愛爾康 博士倫 海昌 美若康 安視優 晶碩 酷柏" at bounding box center [836, 341] width 1761 height 329
click at [1278, 397] on foreignobject "帝康 愛爾康 博士倫 海昌 美若康 安視優 晶碩 酷柏" at bounding box center [836, 341] width 1761 height 329
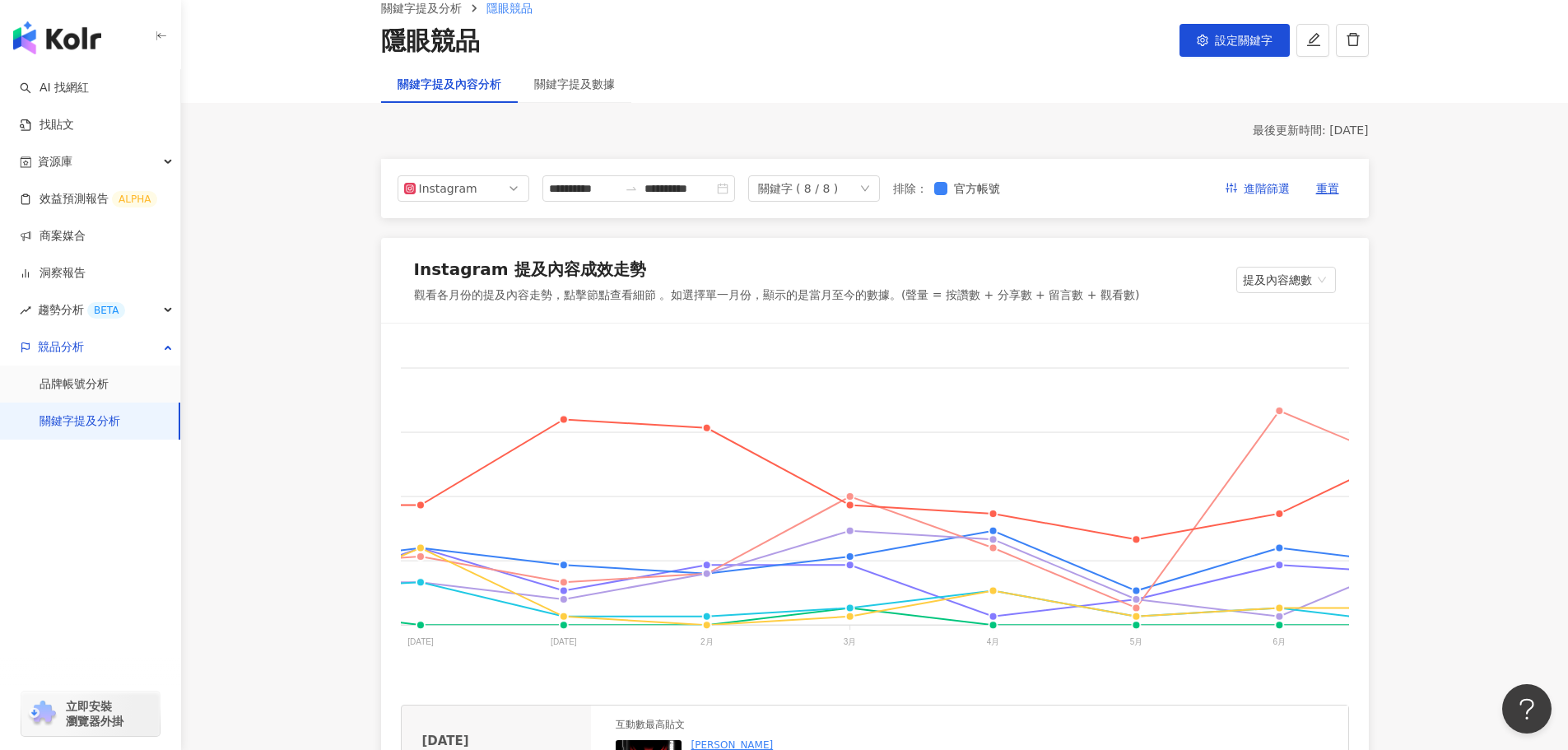
scroll to position [0, 0]
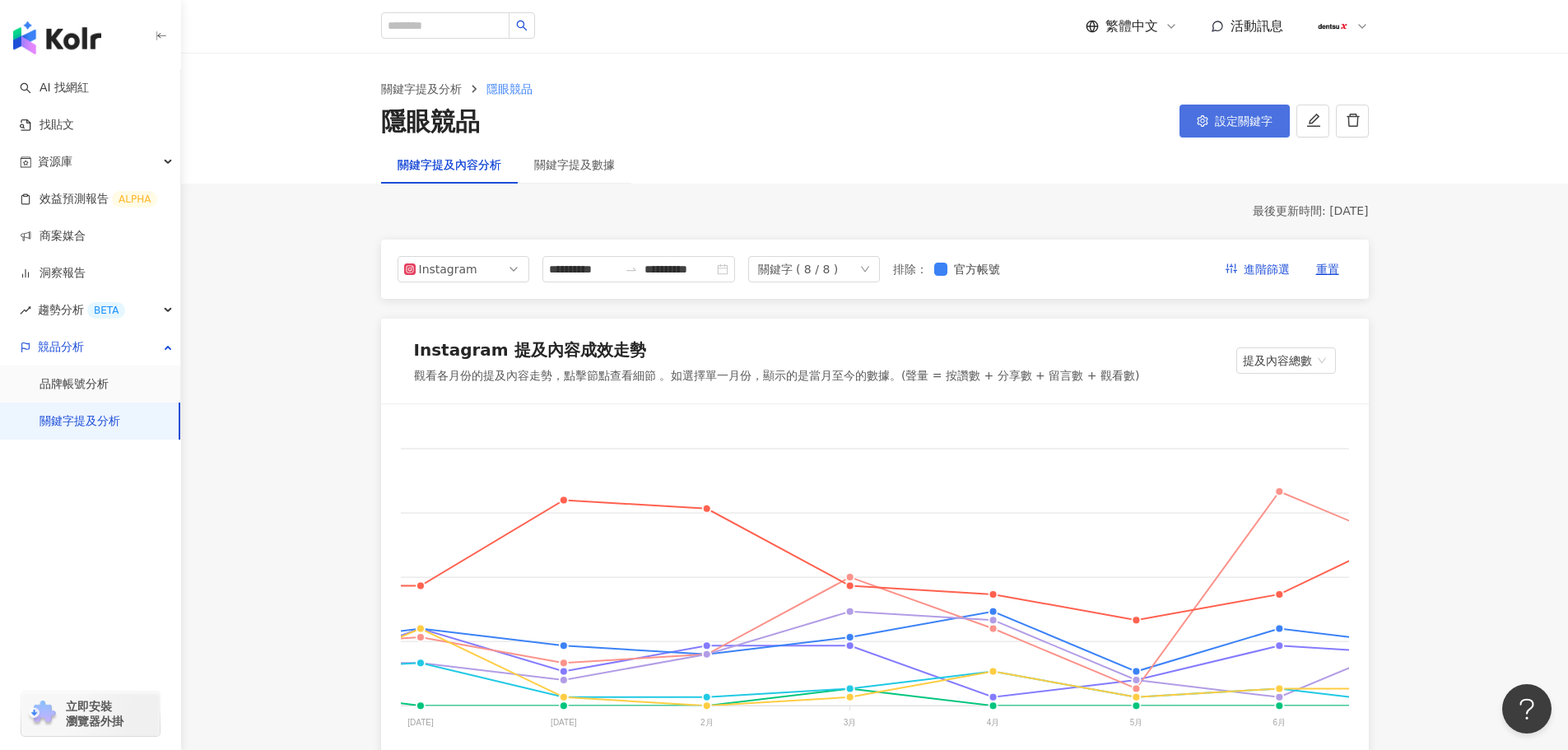
click at [1219, 106] on button "設定關鍵字" at bounding box center [1234, 121] width 110 height 33
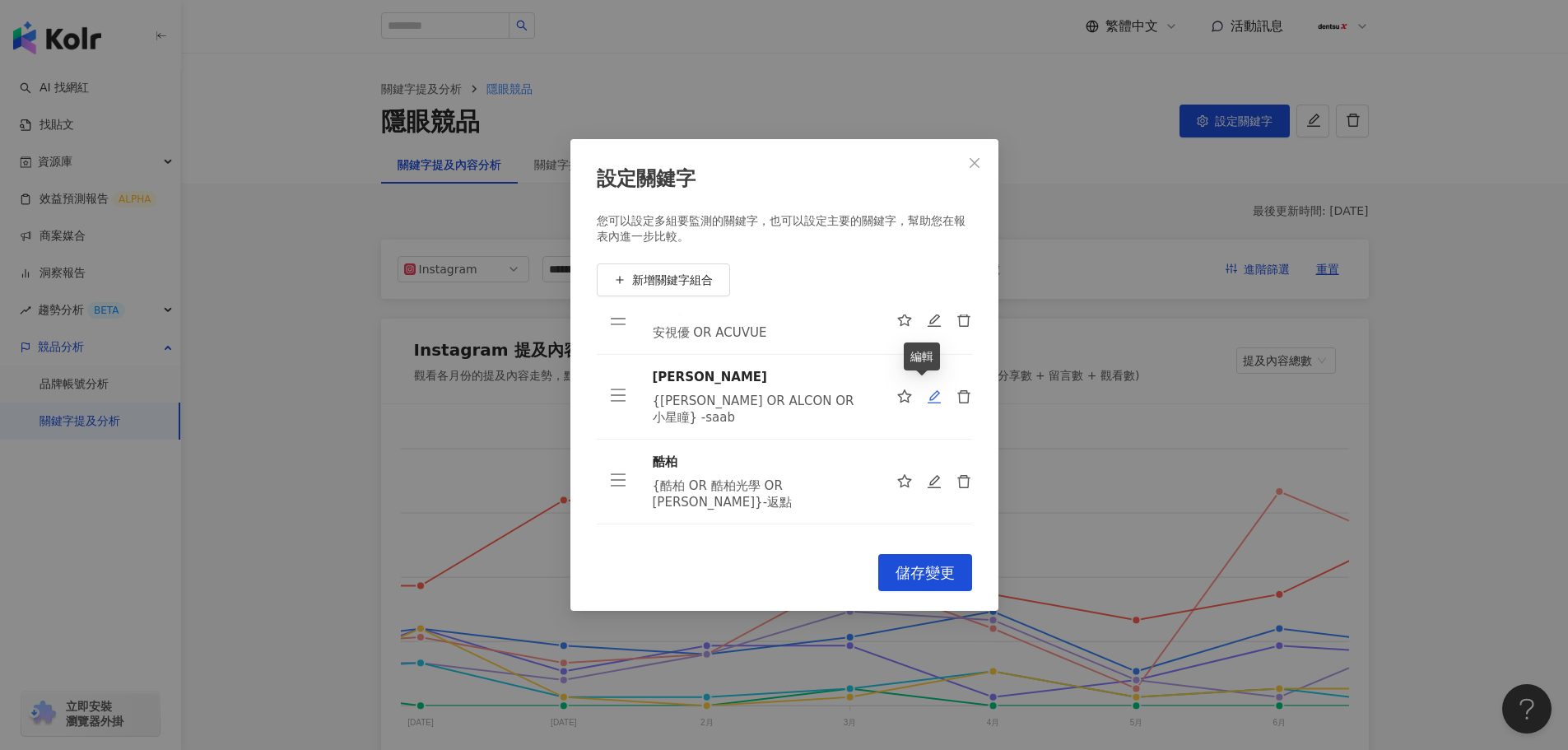
click at [926, 390] on icon "edit" at bounding box center [934, 396] width 15 height 15
type input "***"
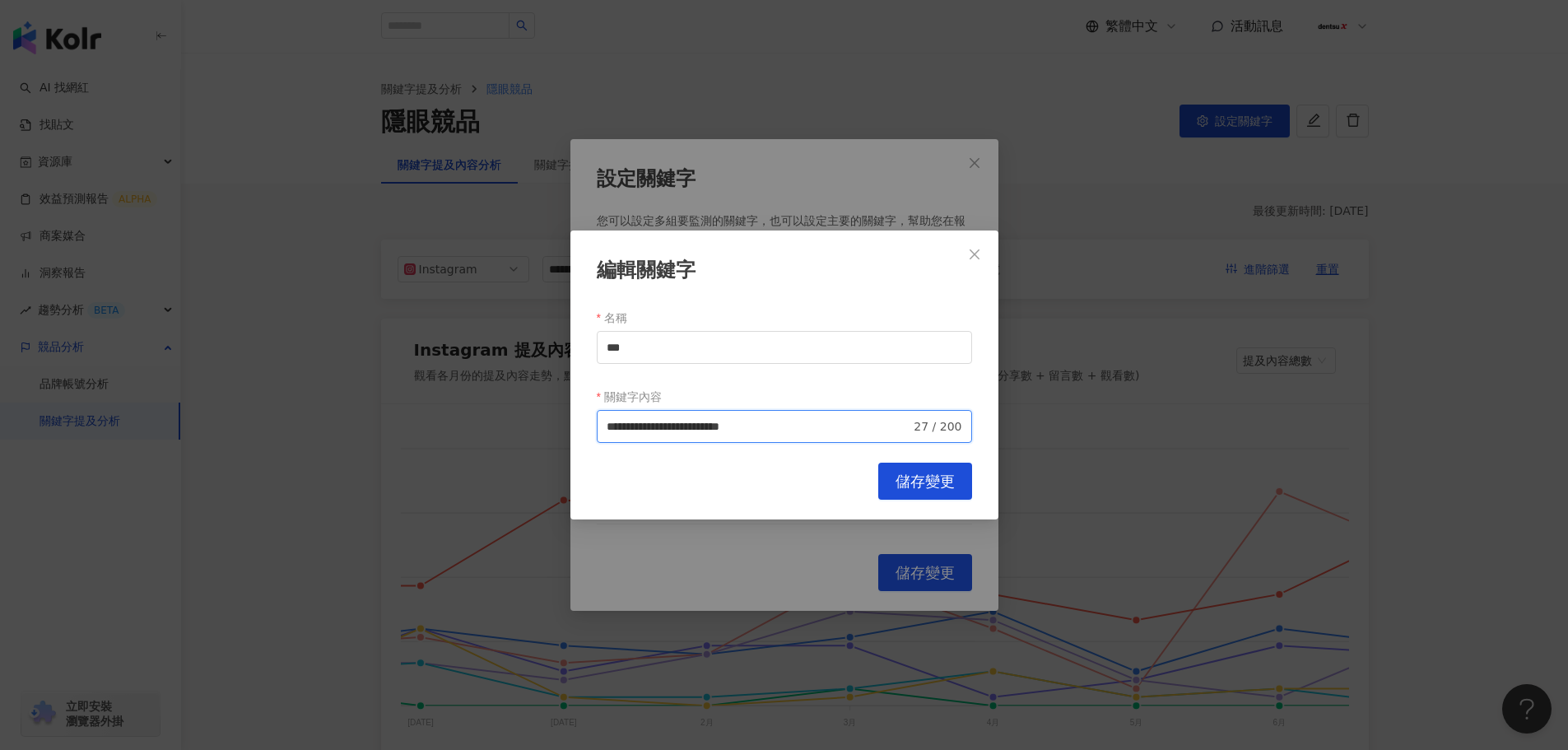
click at [832, 430] on input "**********" at bounding box center [759, 427] width 305 height 18
click at [824, 490] on span "排除 -" at bounding box center [826, 490] width 39 height 18
type input "**********"
drag, startPoint x: 809, startPoint y: 429, endPoint x: 818, endPoint y: 435, distance: 10.8
click at [805, 430] on input "**********" at bounding box center [759, 427] width 305 height 18
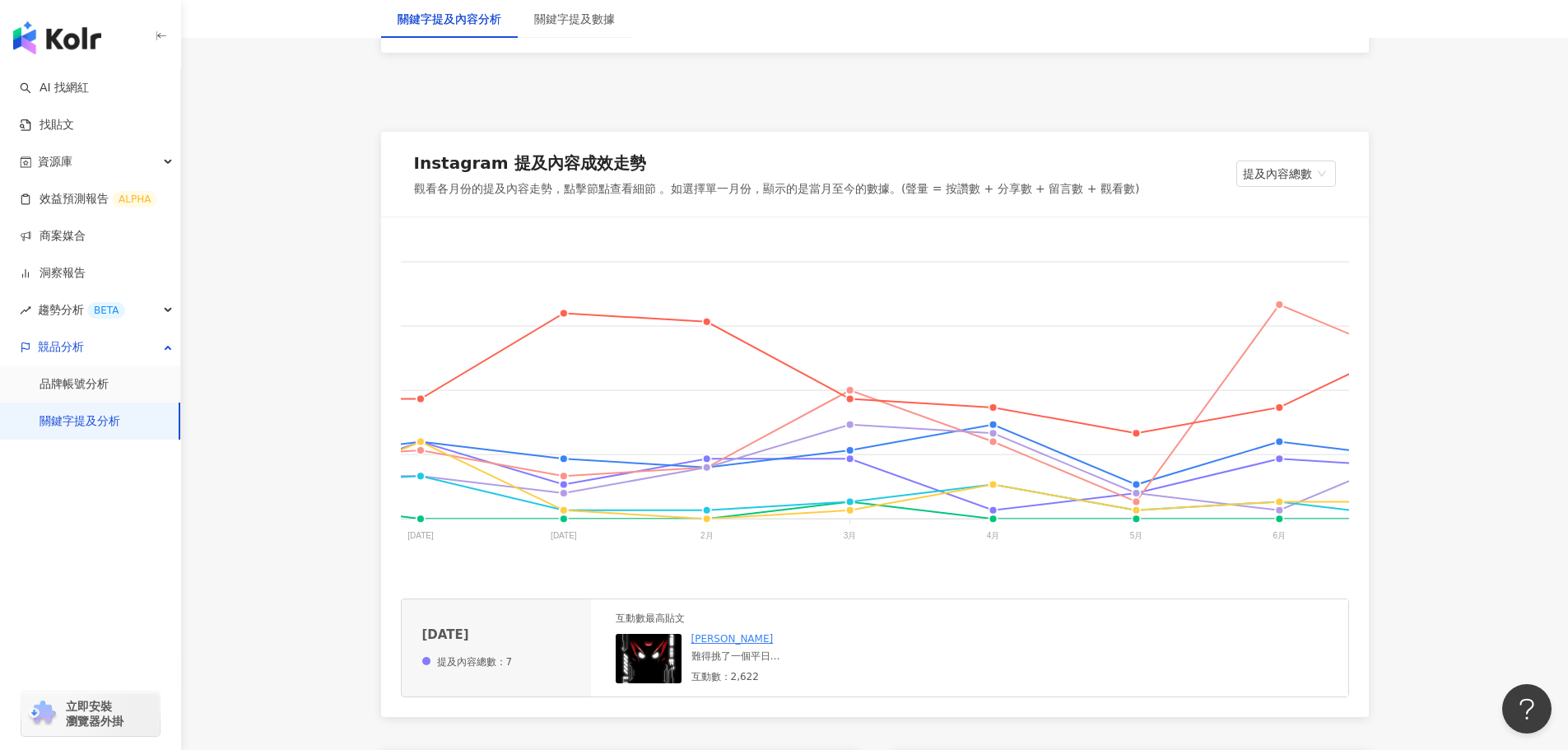
scroll to position [411, 0]
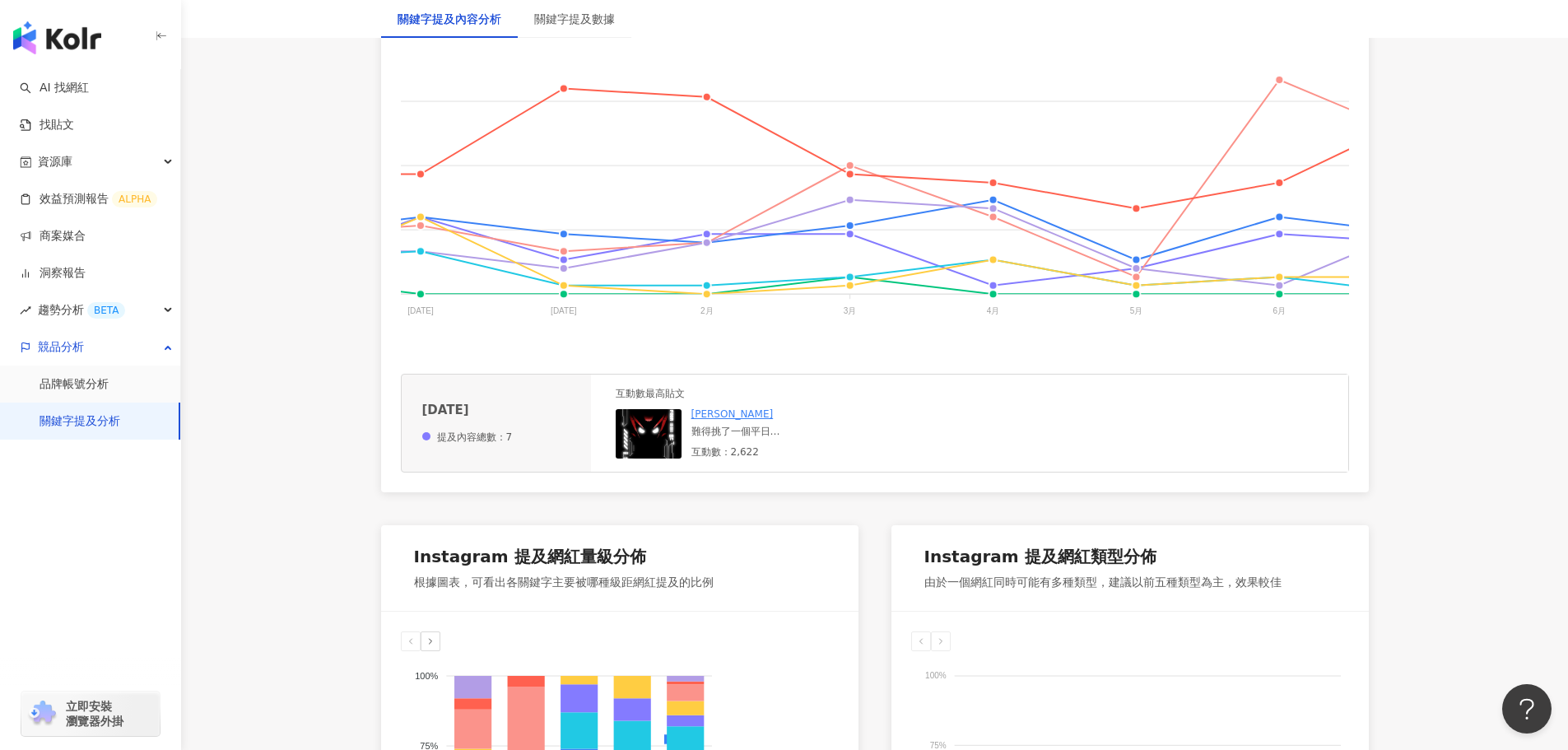
click at [727, 439] on div "難得挑了一個平日 全家人前往花蓮台東三日遊 大概是平日的關係 沿路上的車真的很少 唯一多的是區間測速（笑 限速5、60開起來是真的痛苦 好在路上的景色很美 搭…" at bounding box center [783, 432] width 183 height 14
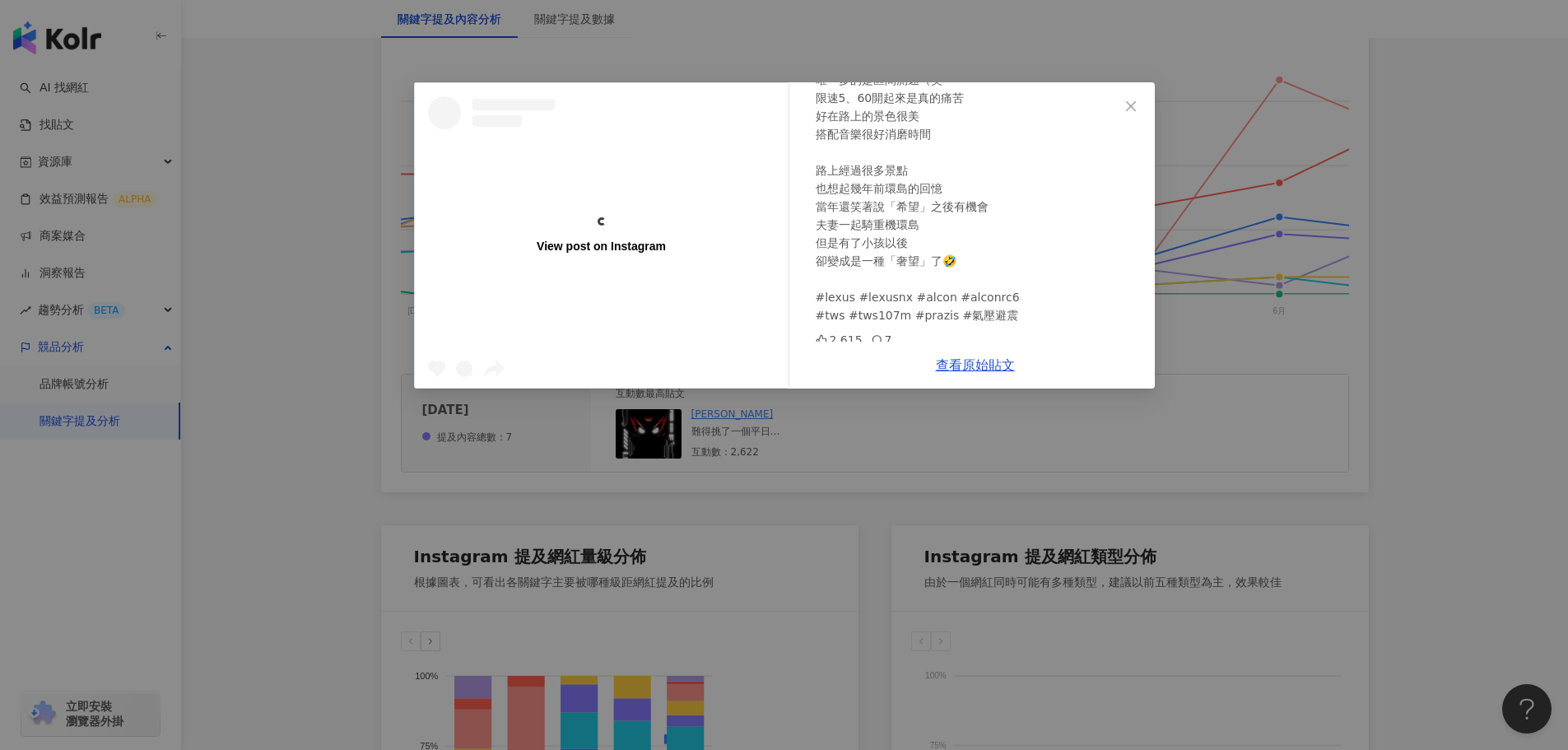
scroll to position [0, 0]
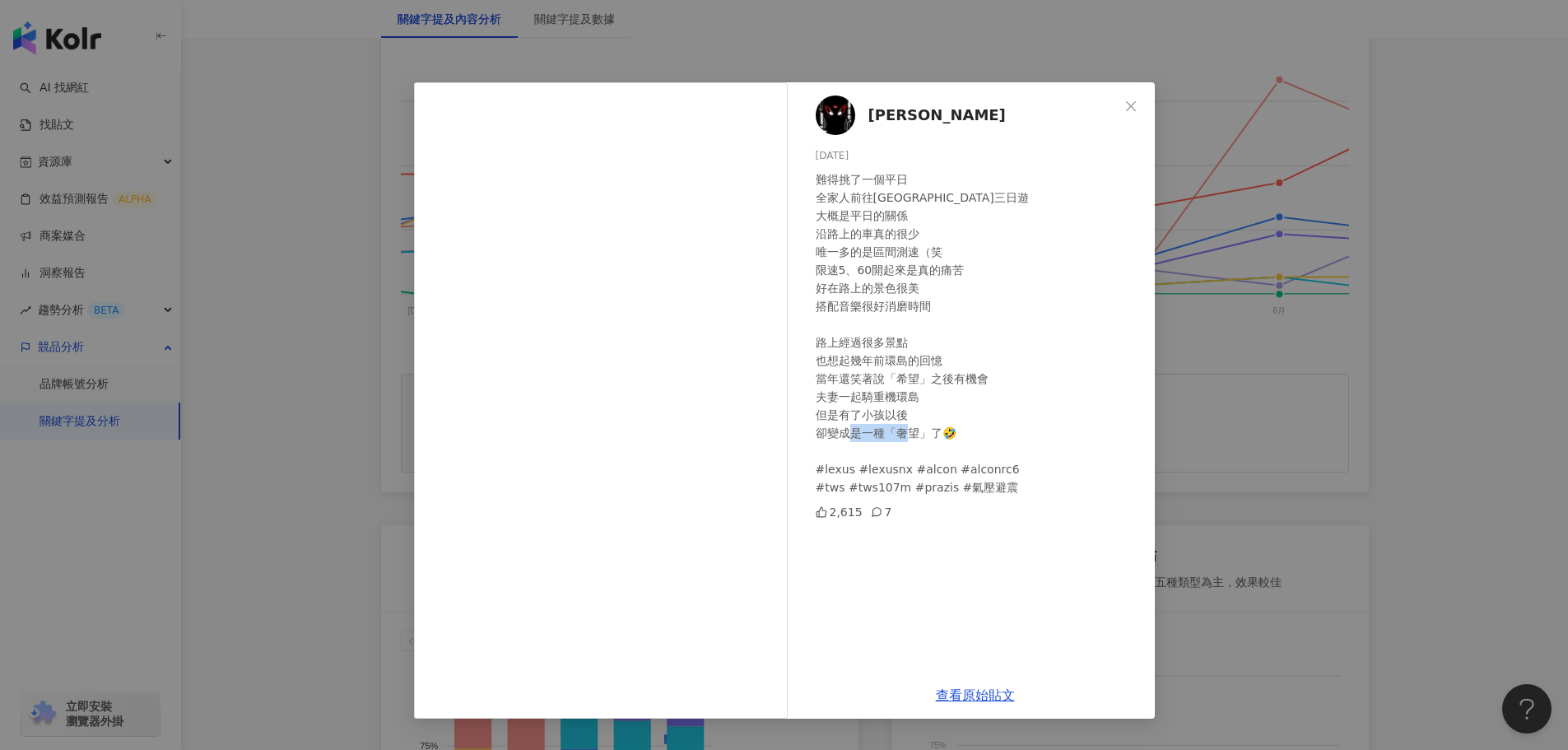
drag, startPoint x: 847, startPoint y: 470, endPoint x: 823, endPoint y: 473, distance: 24.2
click at [823, 473] on div "難得挑了一個平日 全家人前往花蓮台東三日遊 大概是平日的關係 沿路上的車真的很少 唯一多的是區間測速（笑 限速5、60開起來是真的痛苦 好在路上的景色很美 搭…" at bounding box center [978, 333] width 326 height 326
copy div "exus"
click at [1133, 109] on icon "close" at bounding box center [1131, 106] width 13 height 13
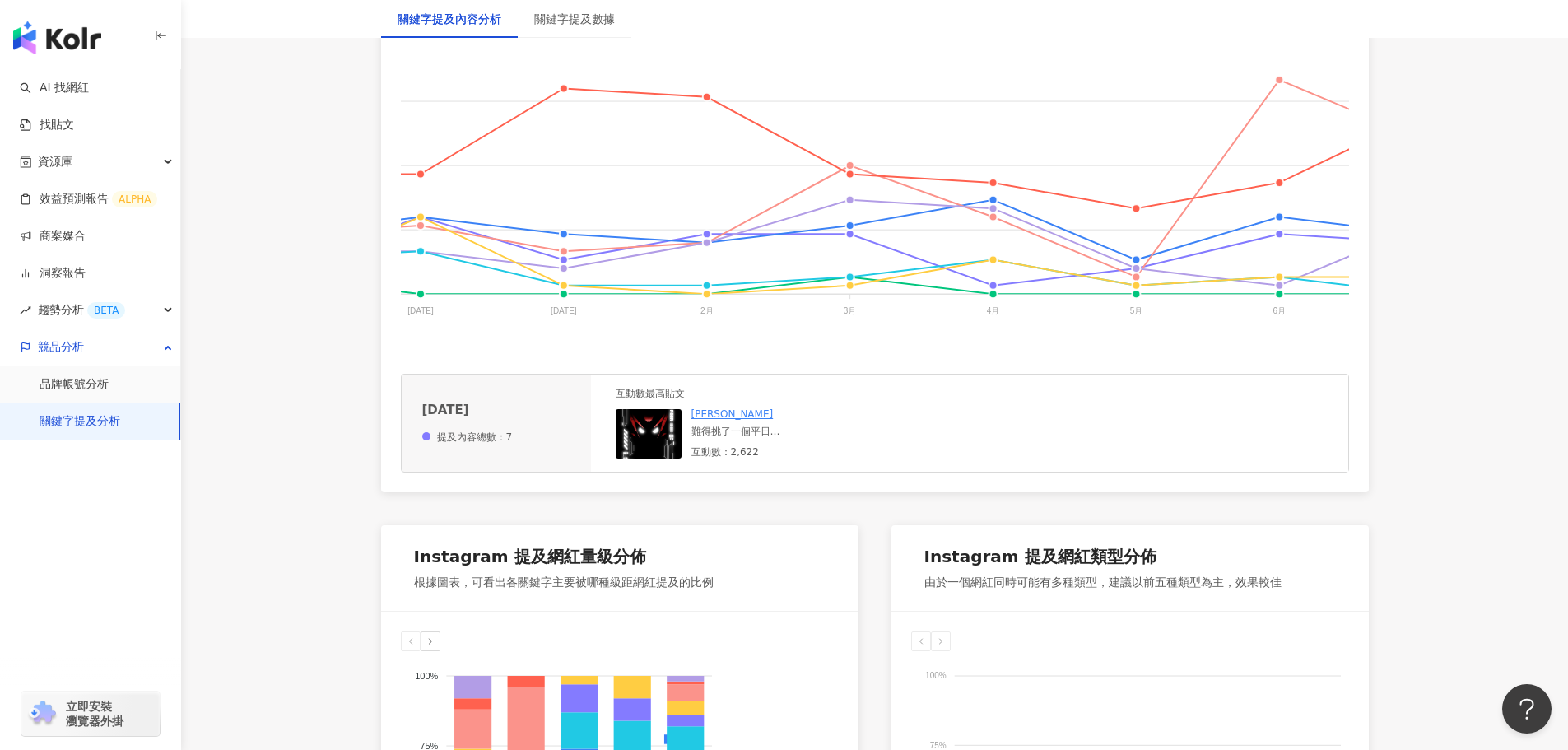
click at [743, 439] on div "難得挑了一個平日 全家人前往花蓮台東三日遊 大概是平日的關係 沿路上的車真的很少 唯一多的是區間測速（笑 限速5、60開起來是真的痛苦 好在路上的景色很美 搭…" at bounding box center [783, 432] width 183 height 14
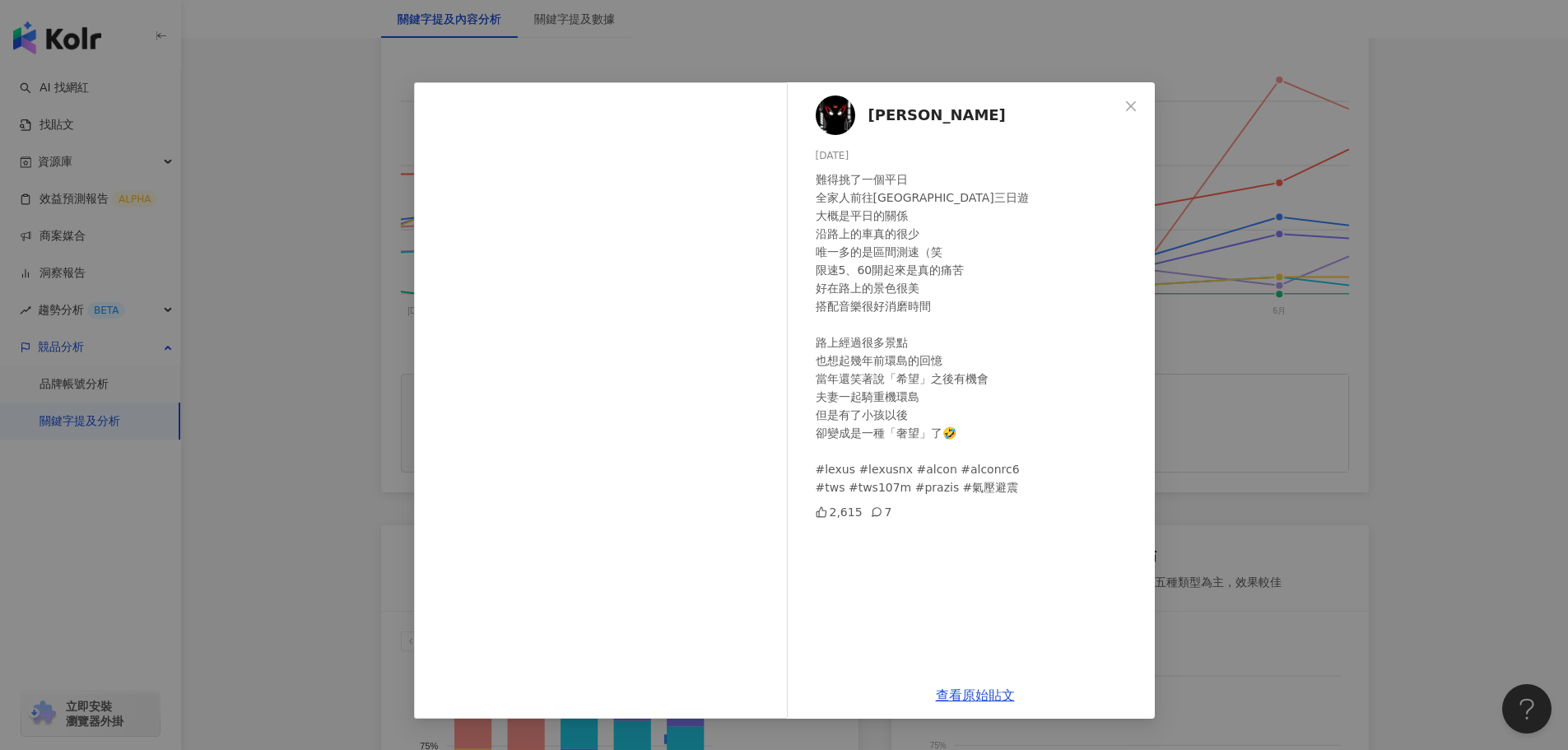
scroll to position [741, 0]
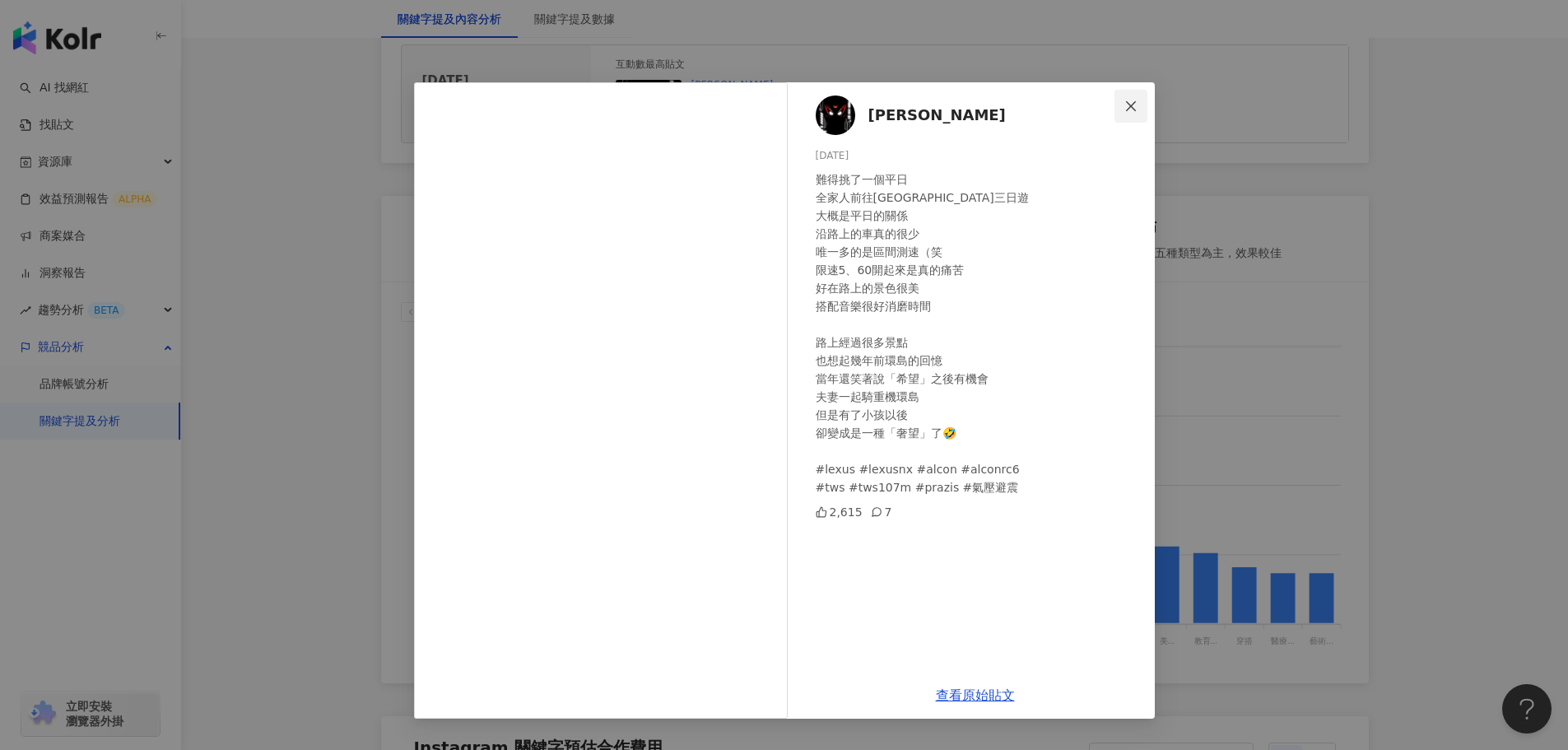
click at [1133, 106] on icon "close" at bounding box center [1131, 106] width 13 height 13
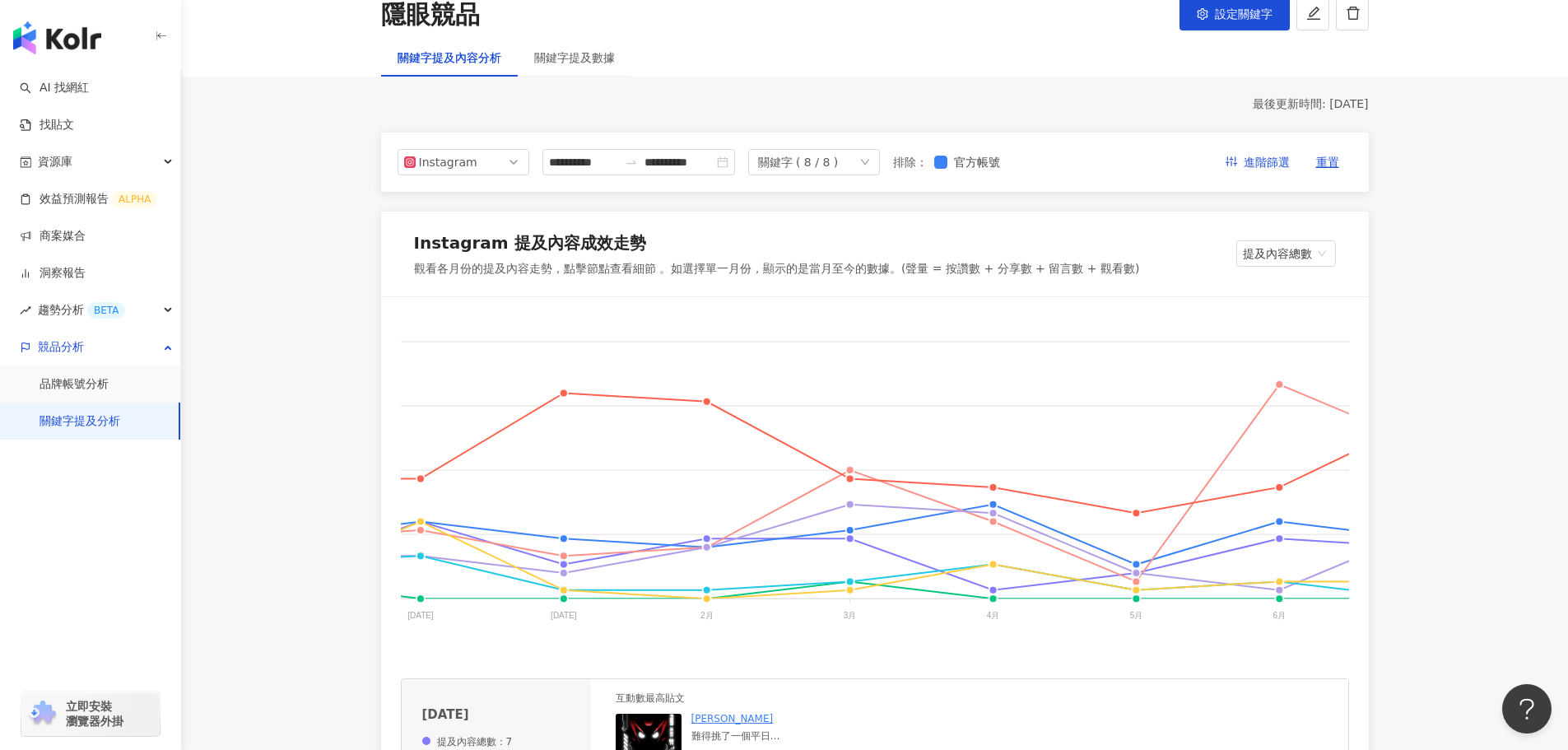
scroll to position [0, 0]
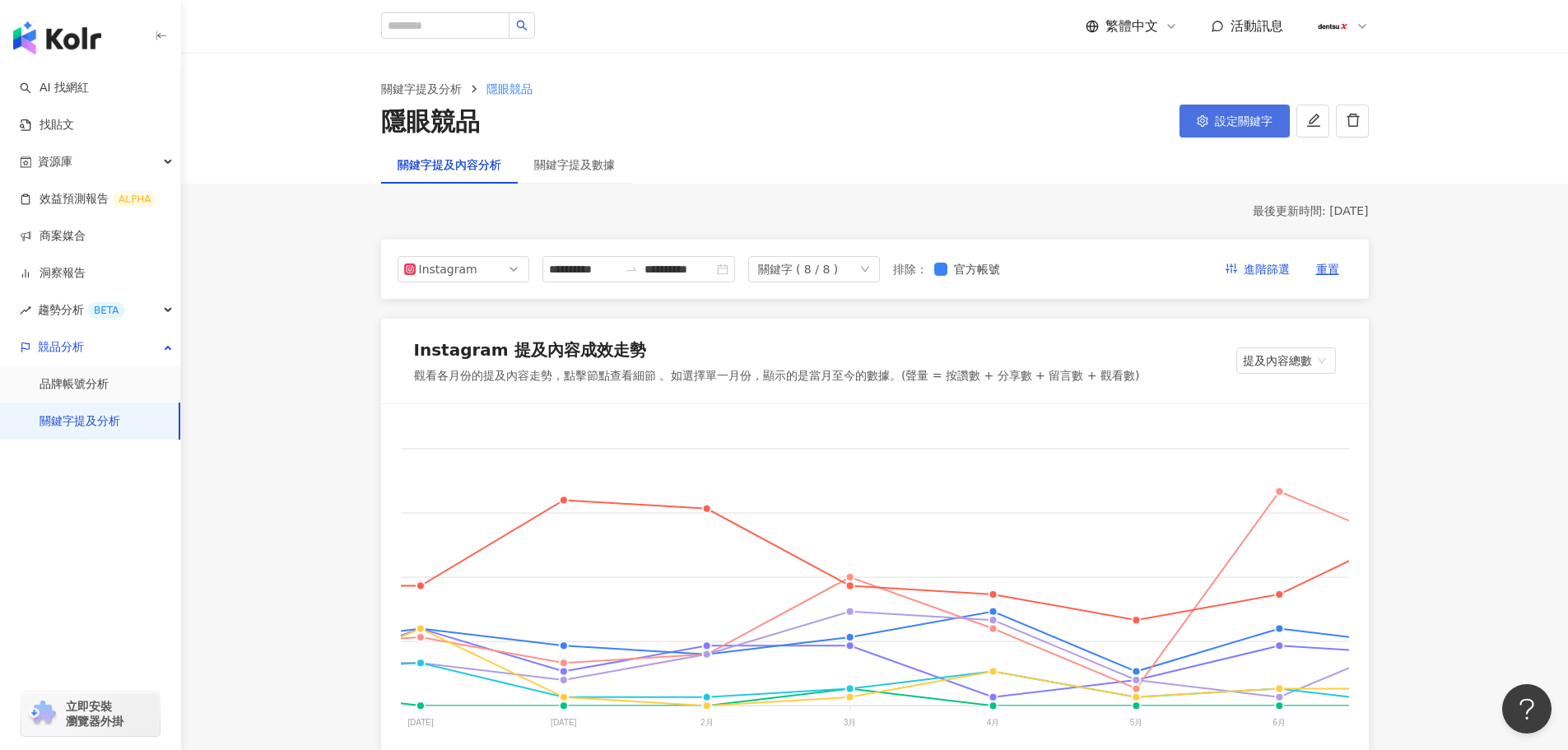
click at [1208, 125] on icon "setting" at bounding box center [1202, 121] width 12 height 12
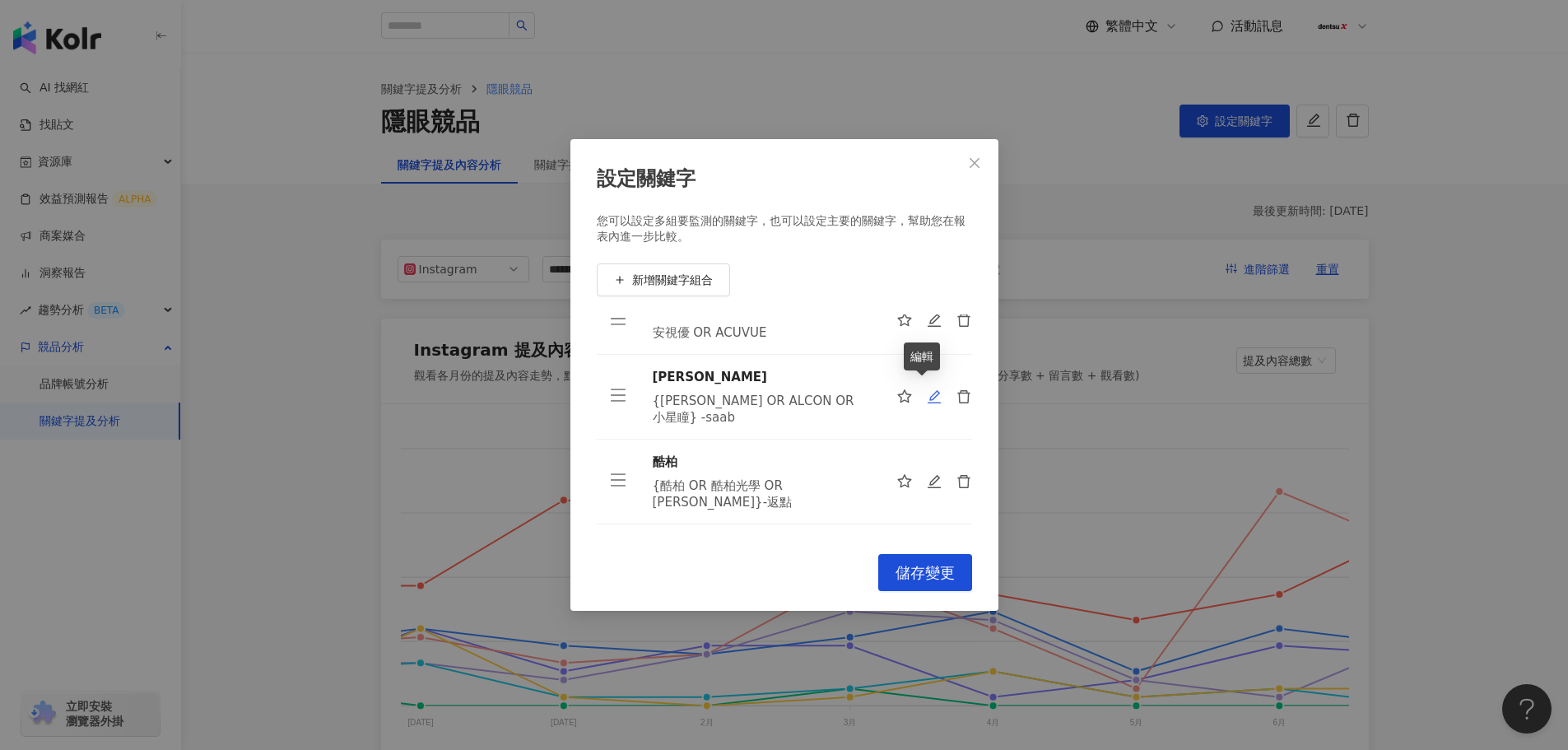
click at [926, 392] on icon "edit" at bounding box center [934, 396] width 15 height 15
type input "***"
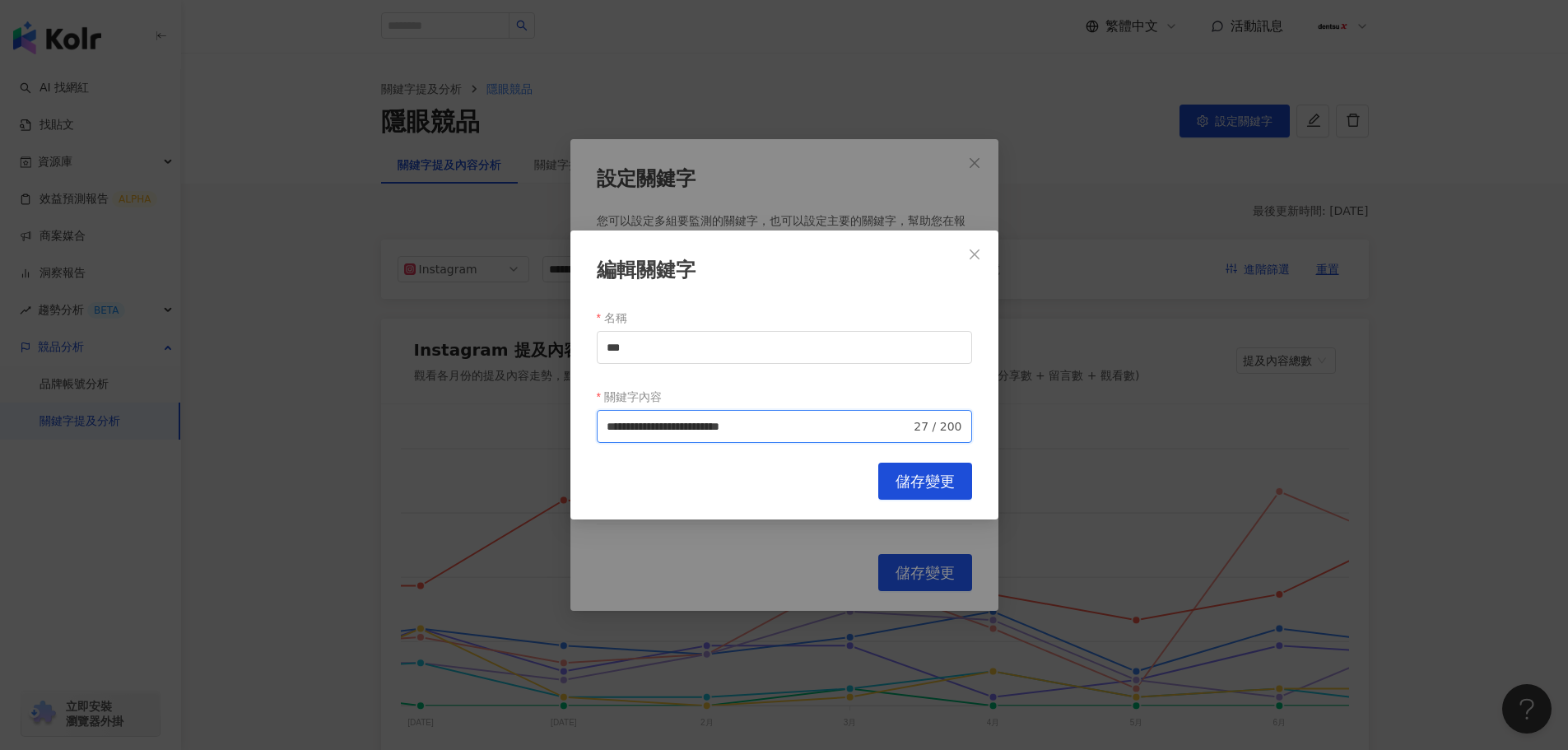
click at [823, 434] on input "**********" at bounding box center [759, 427] width 305 height 18
click at [819, 490] on span "排除 -" at bounding box center [826, 490] width 39 height 18
paste input "*****"
type input "**********"
click at [891, 475] on button "儲存變更" at bounding box center [925, 480] width 94 height 37
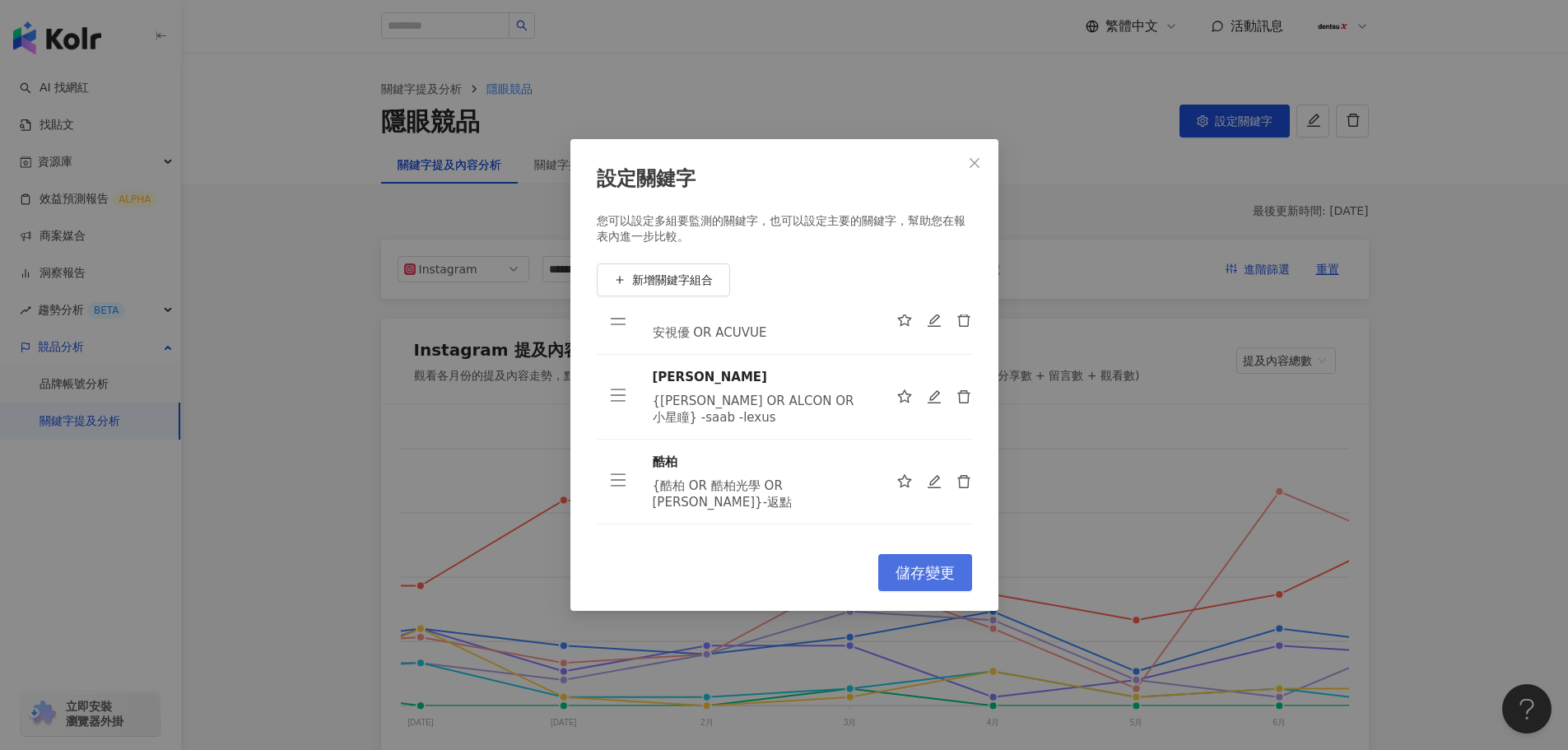
click at [909, 573] on span "儲存變更" at bounding box center [925, 573] width 59 height 18
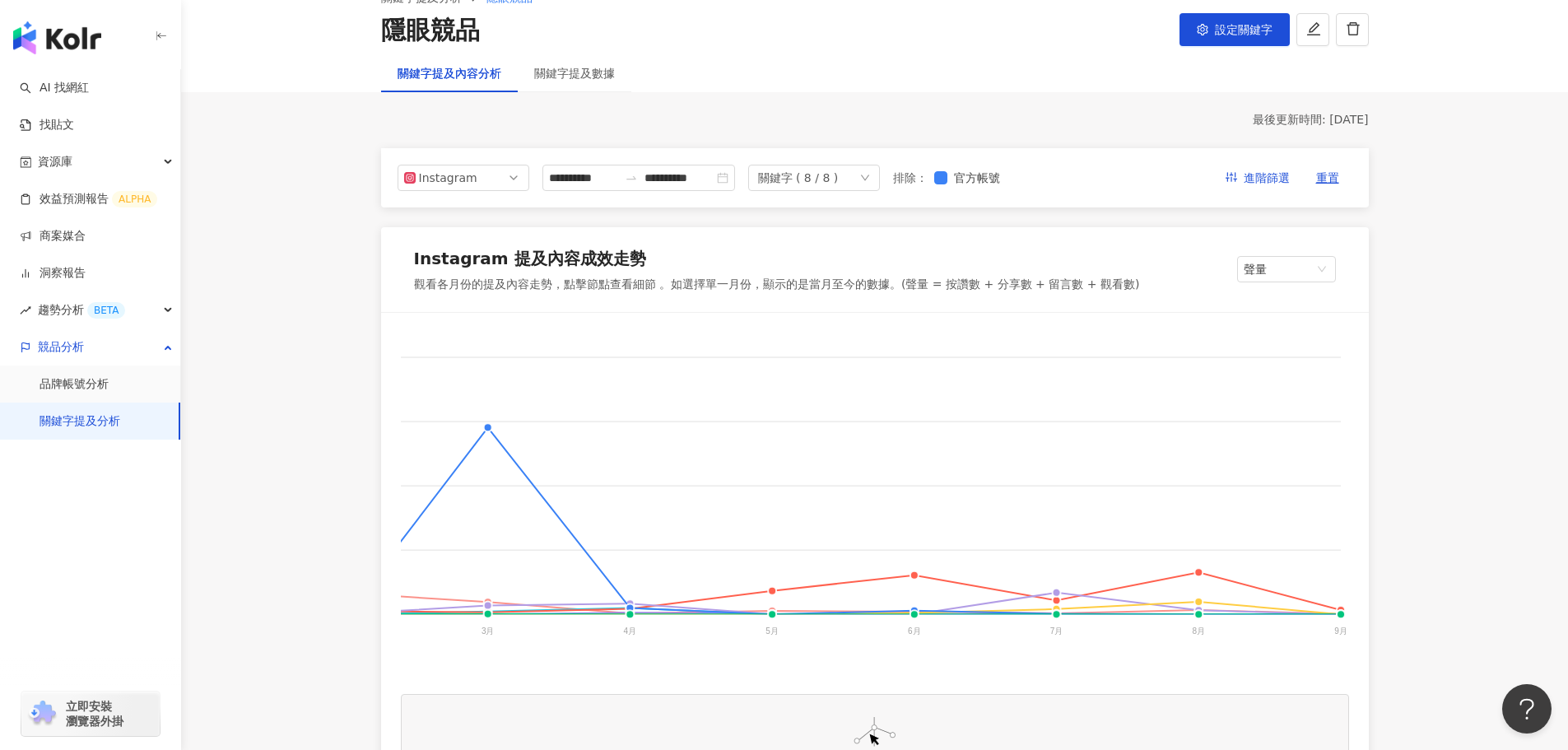
scroll to position [82, 0]
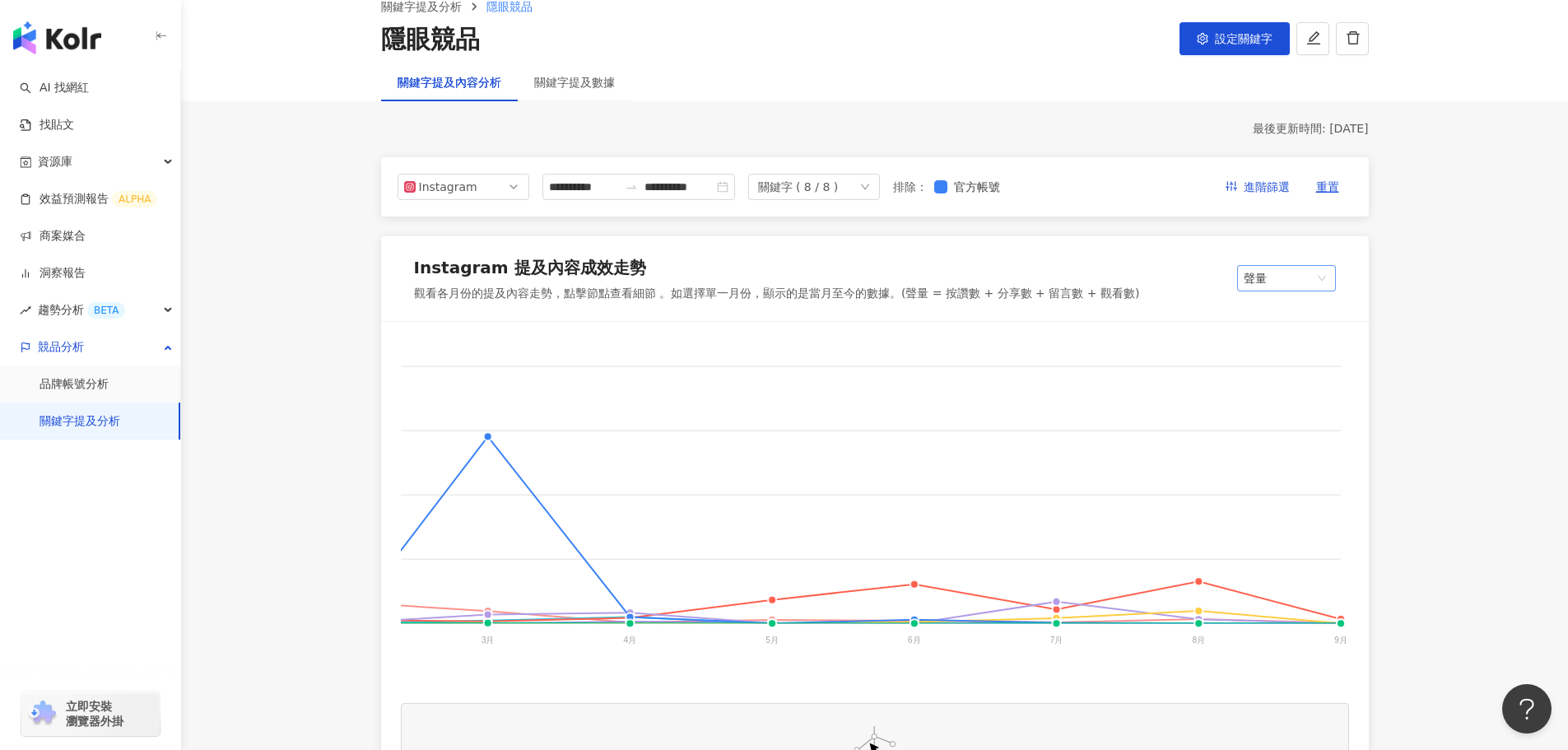
click at [1280, 282] on span "聲量" at bounding box center [1287, 279] width 86 height 25
click at [1280, 344] on div "提及內容總數" at bounding box center [1302, 340] width 104 height 18
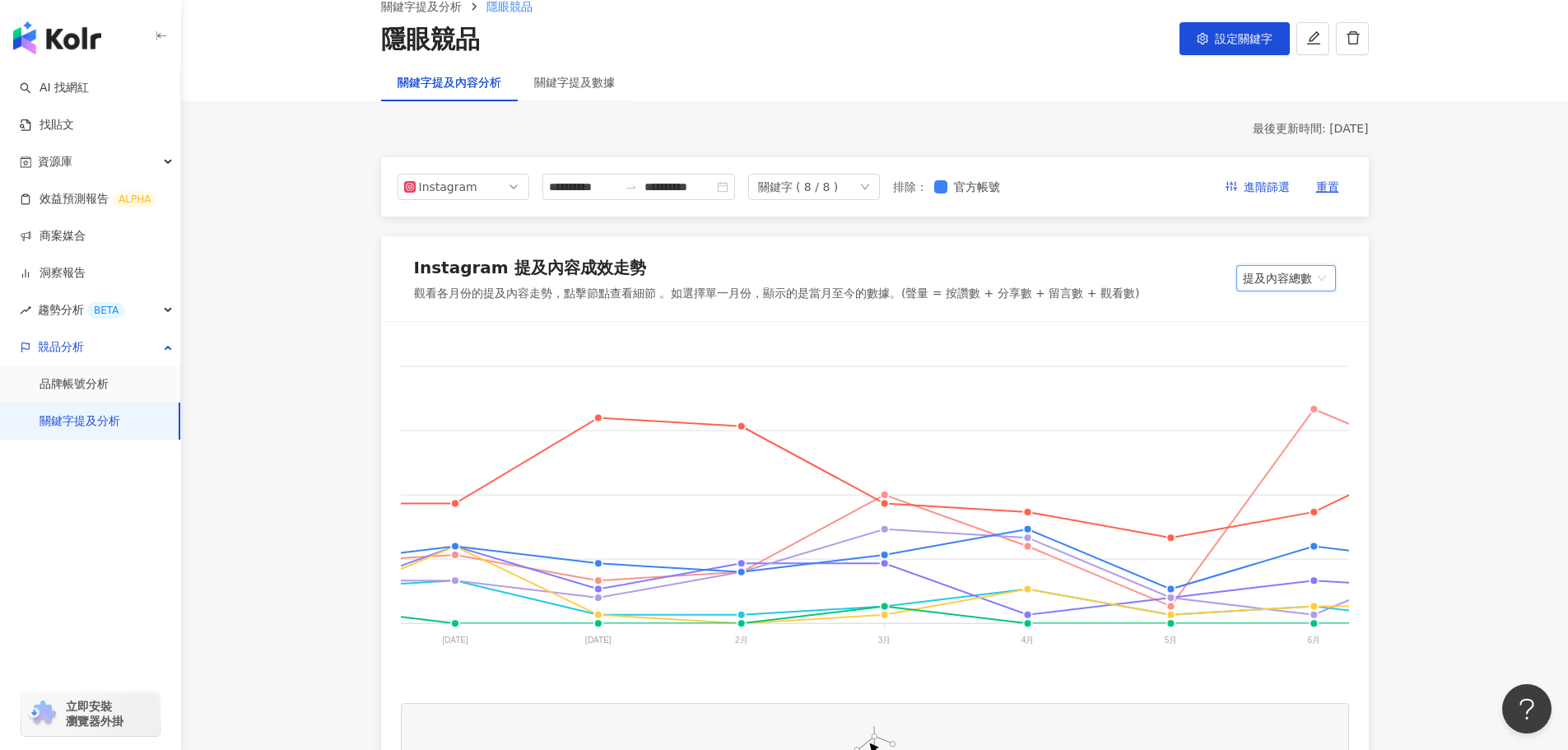
scroll to position [0, 432]
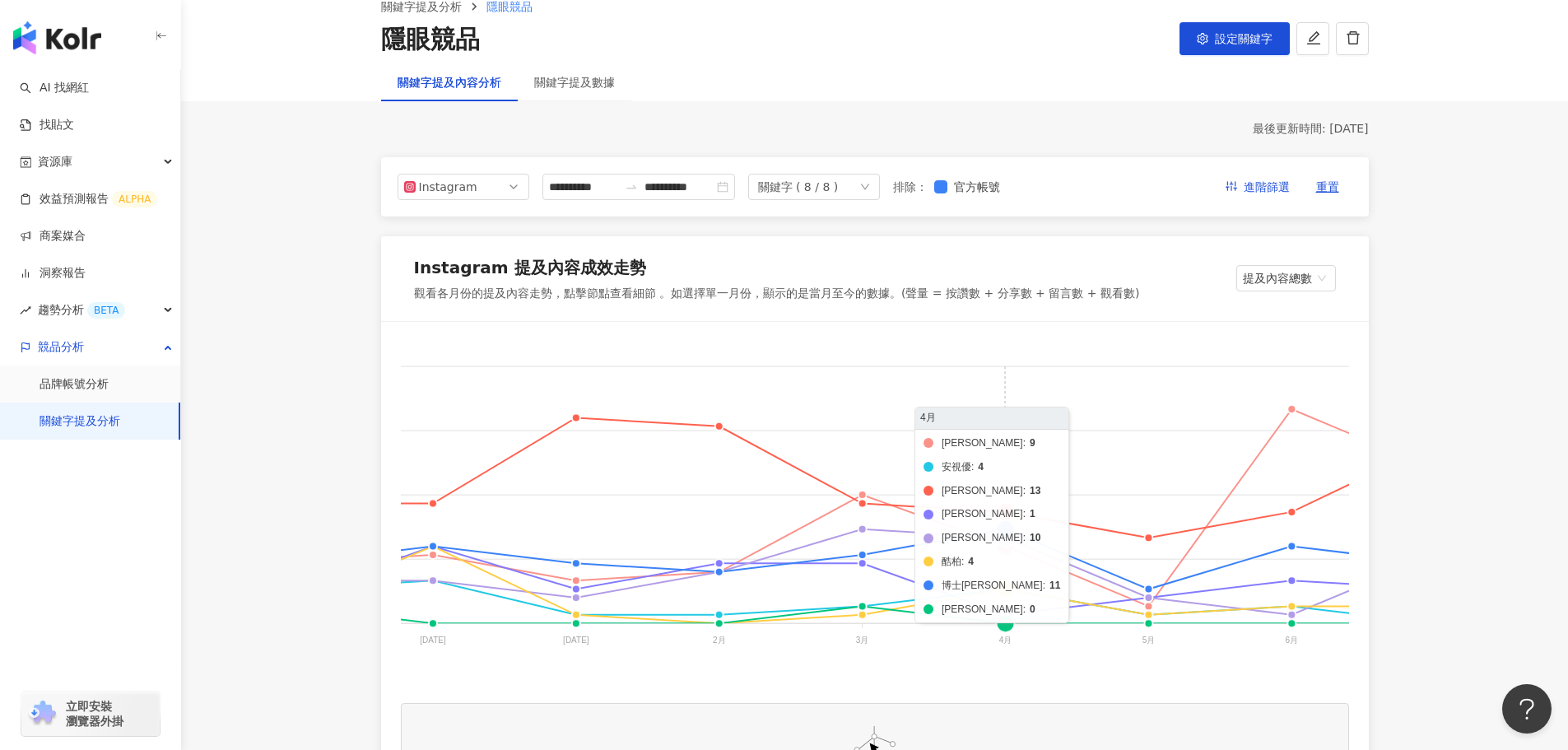
click at [1008, 541] on foreignobject "海昌 安視優 晶碩 愛爾康 美若康 酷柏 博士倫 帝康" at bounding box center [849, 505] width 1761 height 329
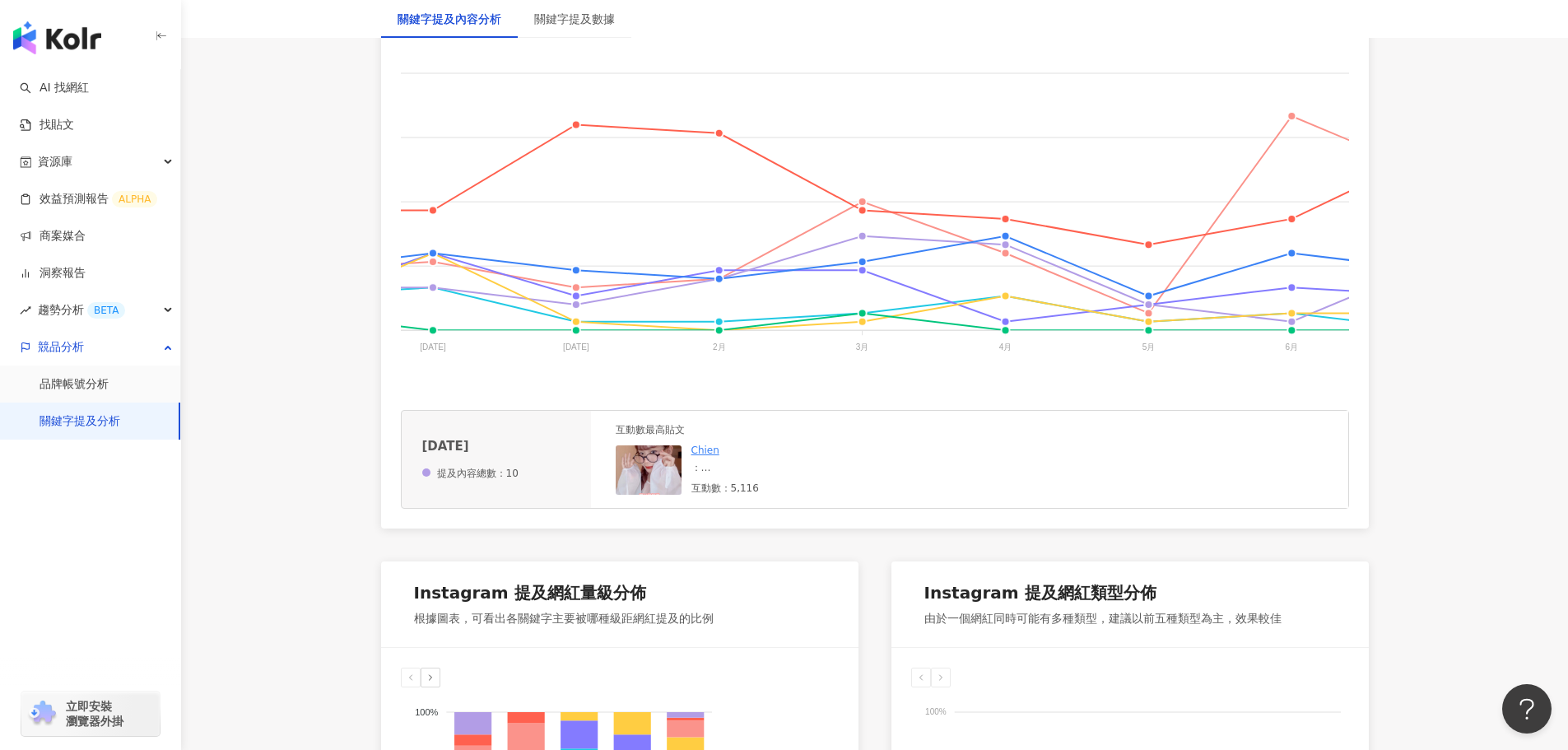
scroll to position [411, 0]
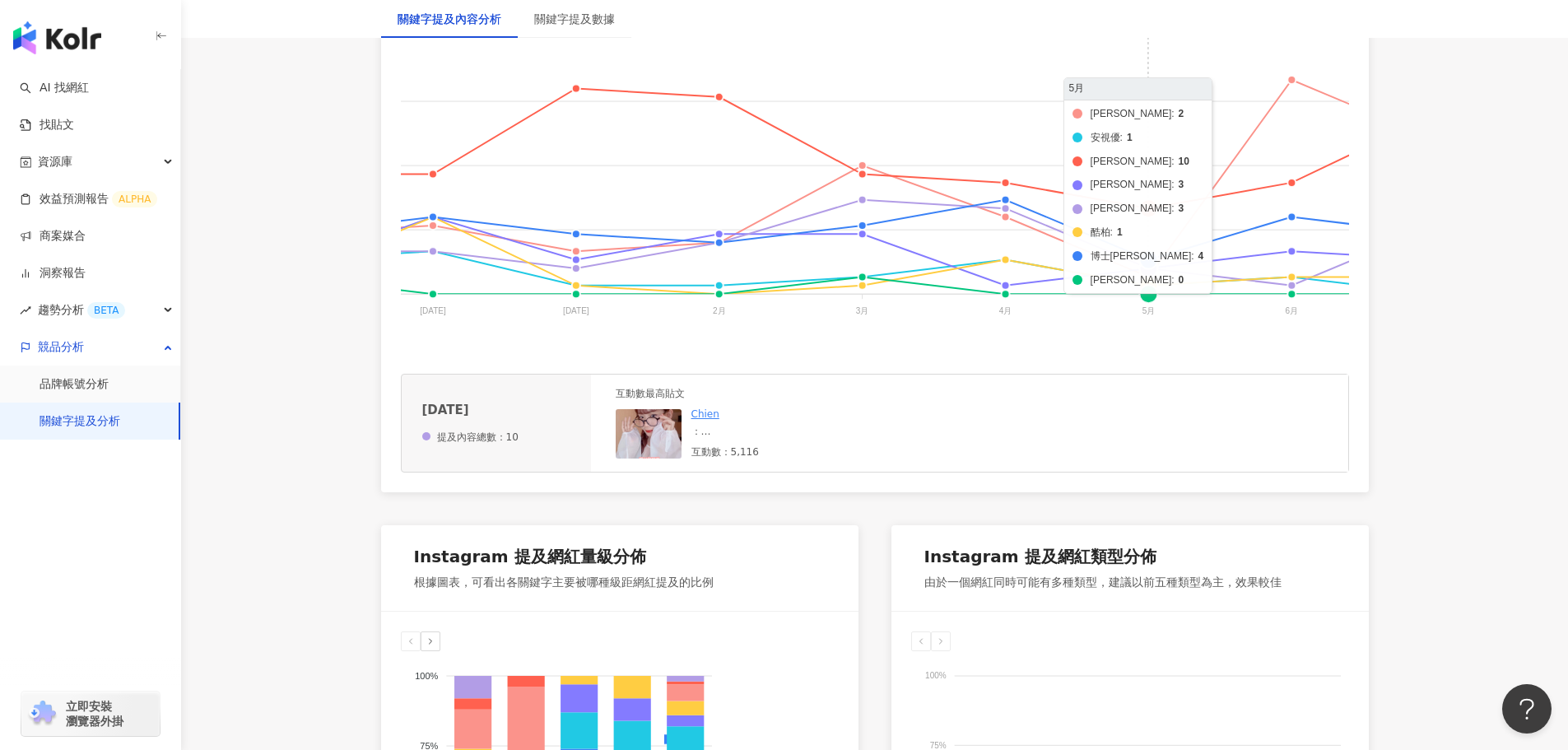
click at [1149, 265] on foreignobject "海昌 安視優 晶碩 愛爾康 美若康 酷柏 博士倫 帝康" at bounding box center [849, 177] width 1761 height 329
click at [1149, 270] on foreignobject "海昌 安視優 晶碩 愛爾康 美若康 酷柏 博士倫 帝康" at bounding box center [849, 177] width 1761 height 329
click at [1146, 273] on foreignobject "海昌 安視優 晶碩 愛爾康 美若康 酷柏 博士倫 帝康" at bounding box center [849, 177] width 1761 height 329
click at [1148, 272] on foreignobject "海昌 安視優 晶碩 愛爾康 美若康 酷柏 博士倫 帝康" at bounding box center [849, 177] width 1761 height 329
click at [1150, 274] on foreignobject "海昌 安視優 晶碩 愛爾康 美若康 酷柏 博士倫 帝康" at bounding box center [849, 177] width 1761 height 329
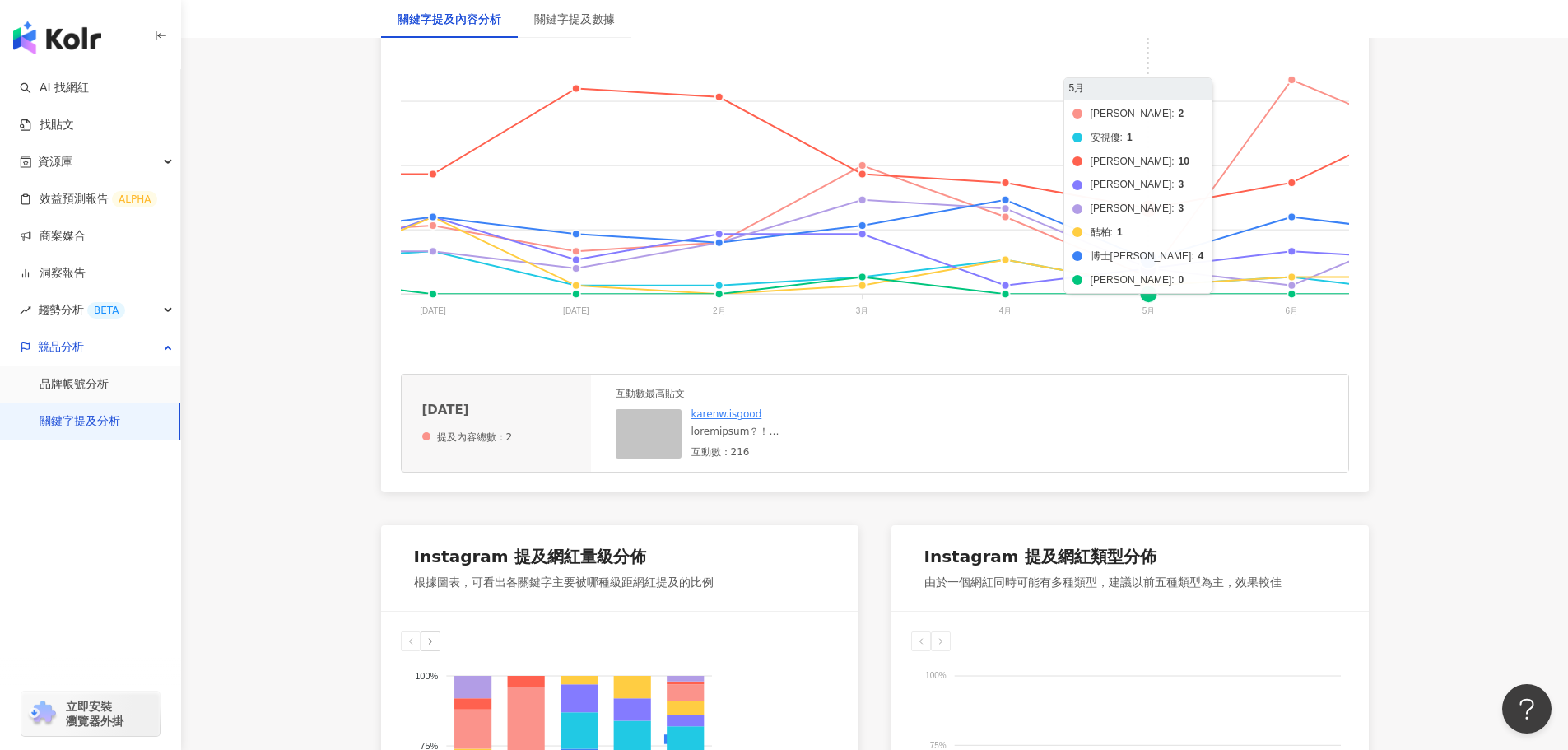
click at [1148, 283] on foreignobject "海昌 安視優 晶碩 愛爾康 美若康 酷柏 博士倫 帝康" at bounding box center [849, 177] width 1761 height 329
click at [1148, 292] on foreignobject "海昌 安視優 晶碩 愛爾康 美若康 酷柏 博士倫 帝康" at bounding box center [849, 177] width 1761 height 329
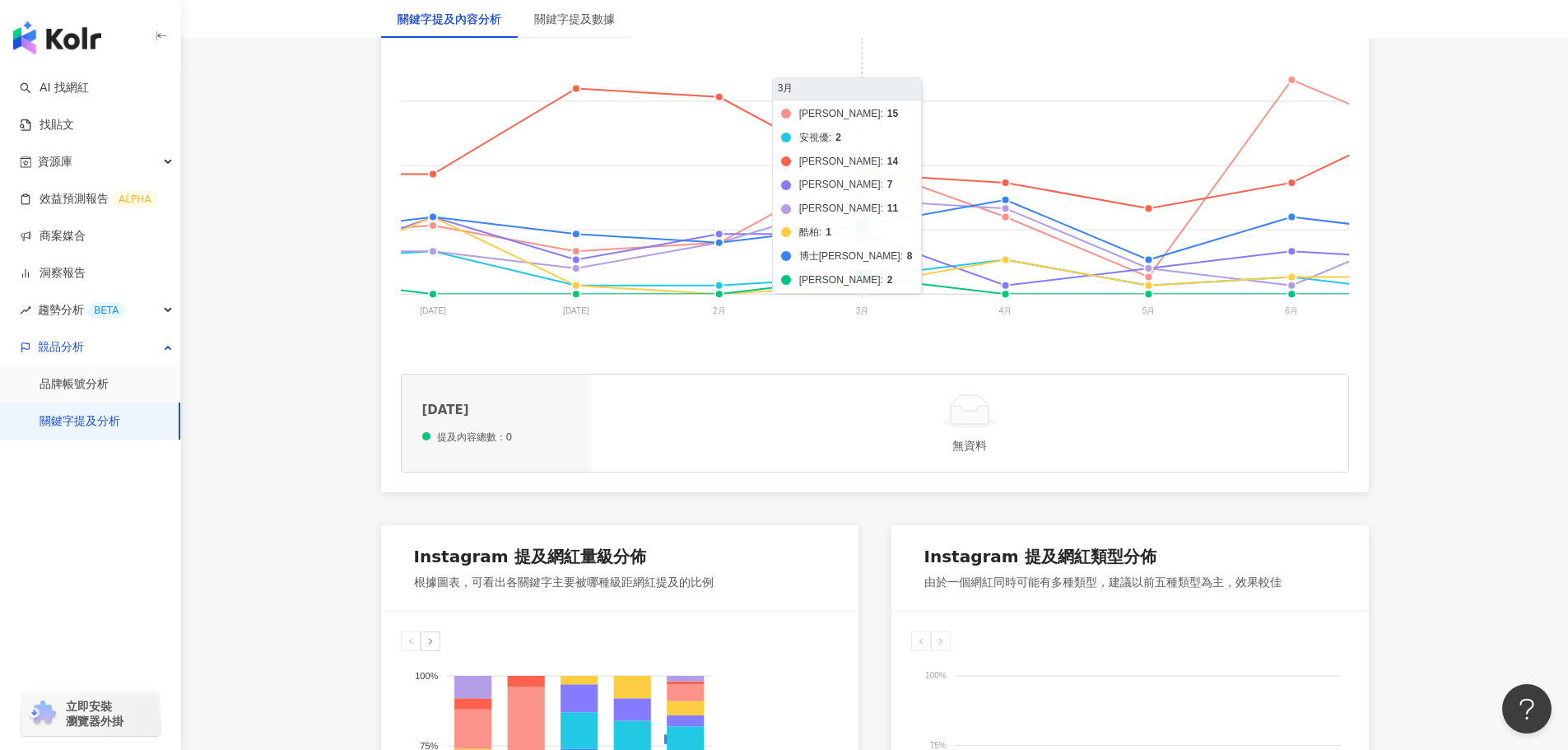
click at [865, 281] on foreignobject "海昌 安視優 晶碩 愛爾康 美若康 酷柏 博士倫 帝康" at bounding box center [849, 177] width 1761 height 329
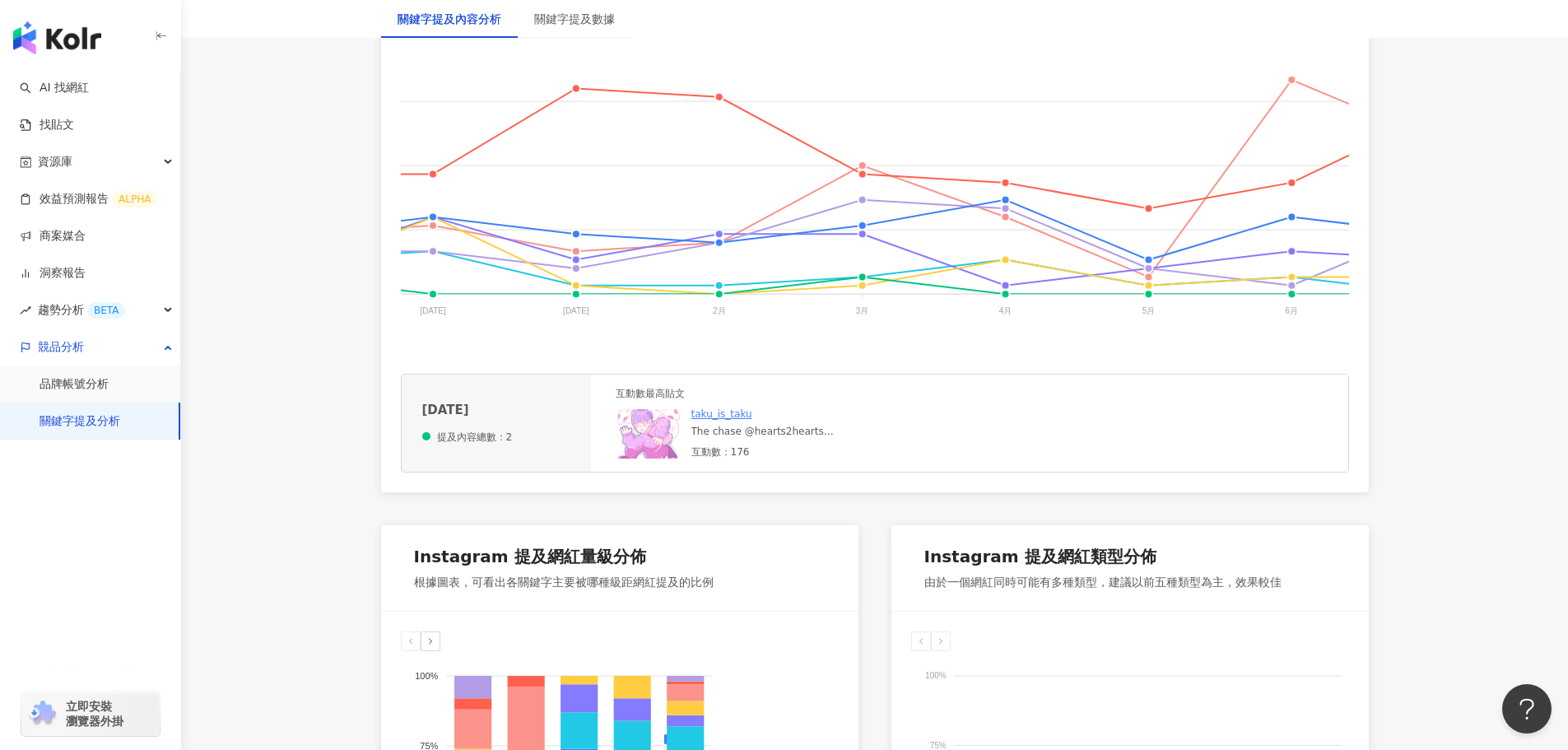
click at [779, 439] on div "The chase @hearts2hearts 舞團寶寶說想要看我跳這段 我真的真的覺得我好欠揍 有人想要揍我嗎😗 最近很喜歡的眼珠 @ticon.tw 日…" at bounding box center [815, 432] width 247 height 14
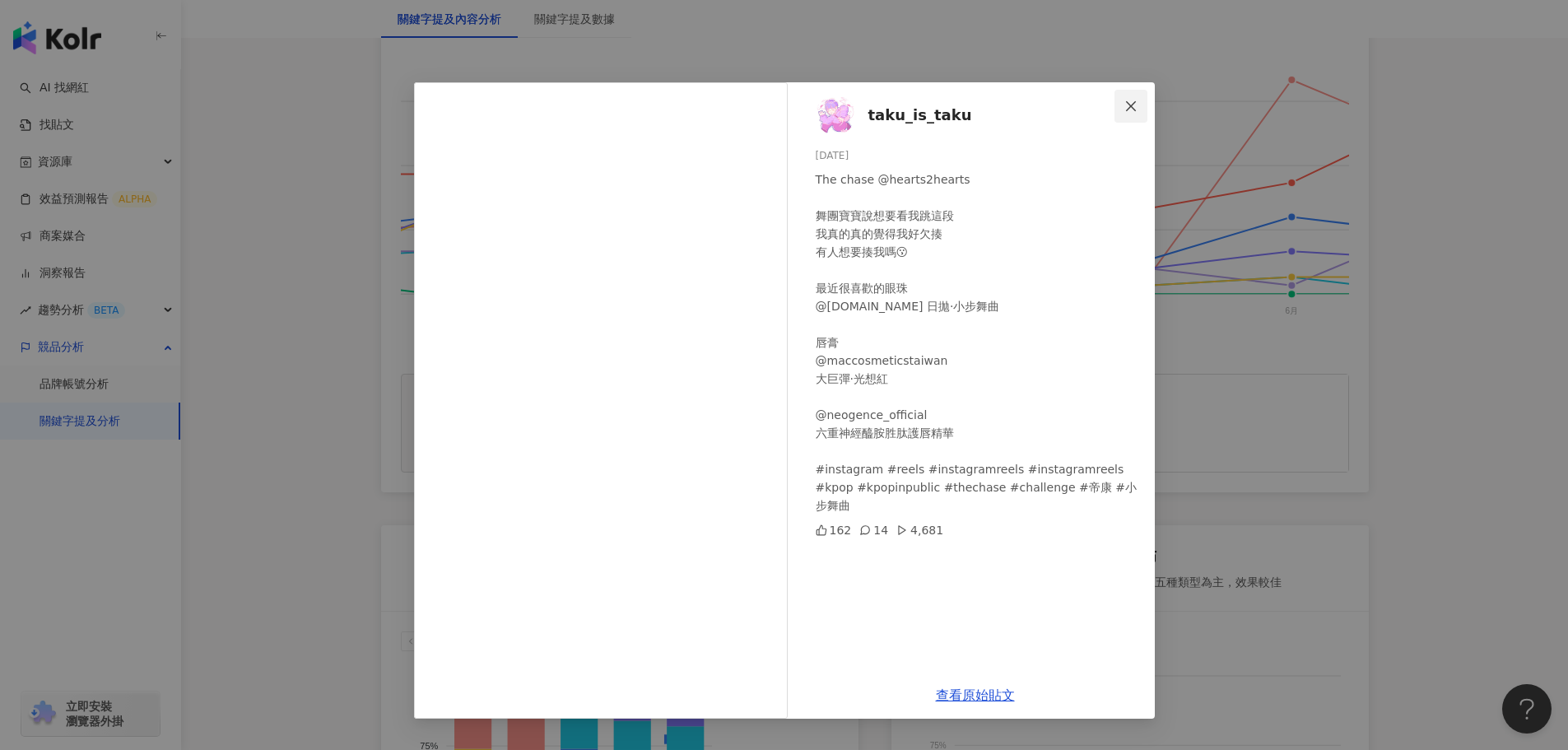
click at [1134, 105] on icon "close" at bounding box center [1131, 106] width 13 height 13
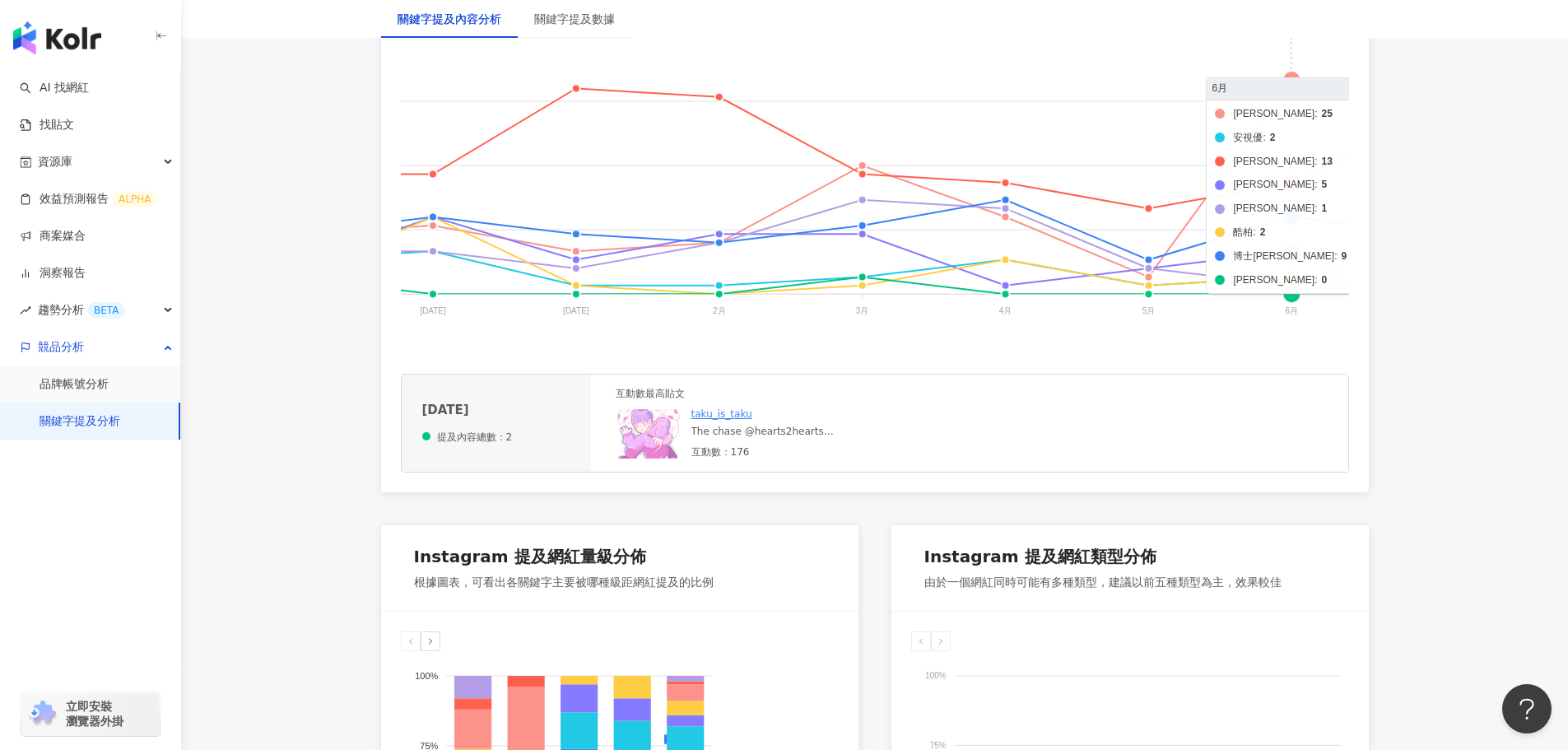
click at [1291, 217] on foreignobject "海昌 安視優 晶碩 愛爾康 美若康 酷柏 博士倫 帝康" at bounding box center [849, 177] width 1761 height 329
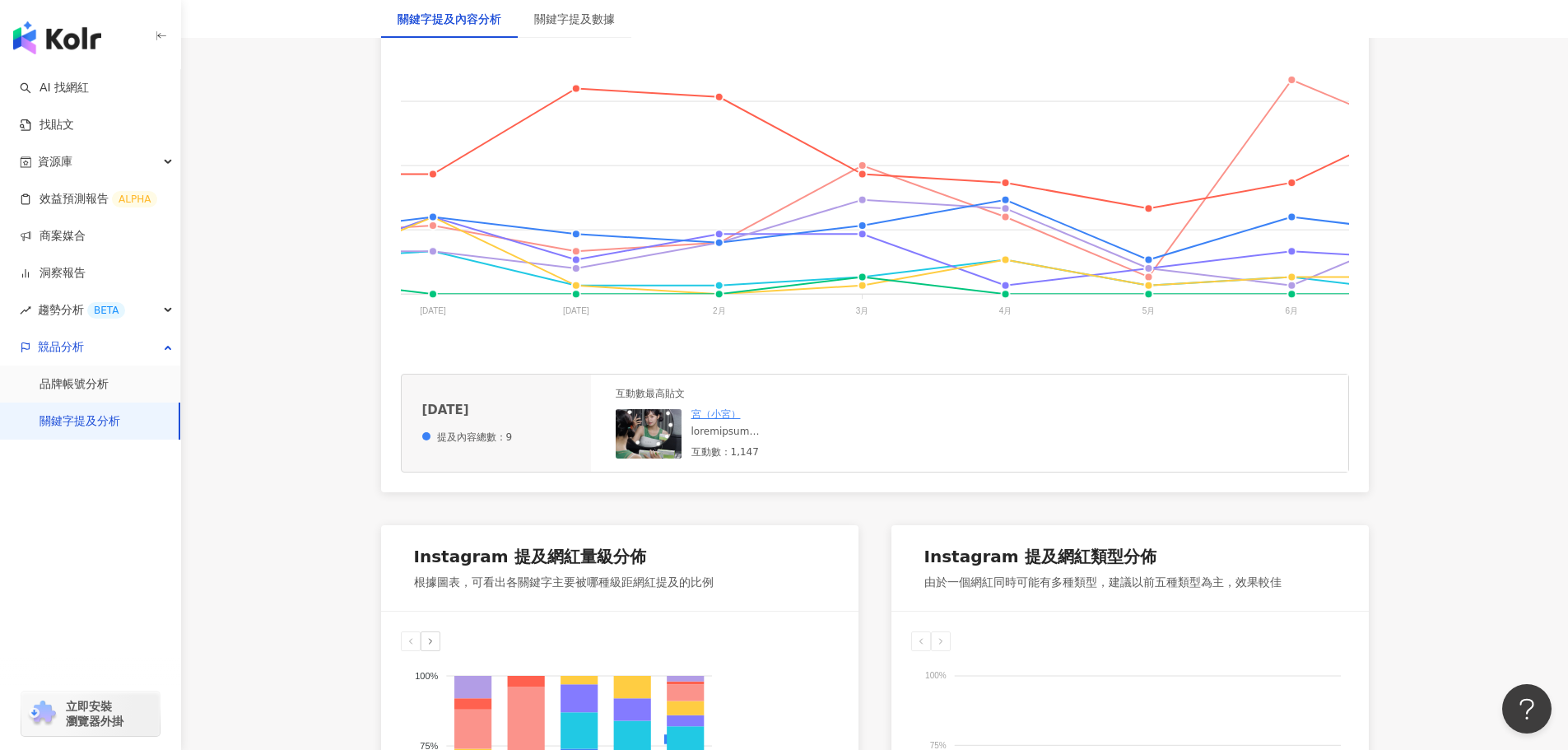
click at [762, 439] on div at bounding box center [815, 432] width 247 height 14
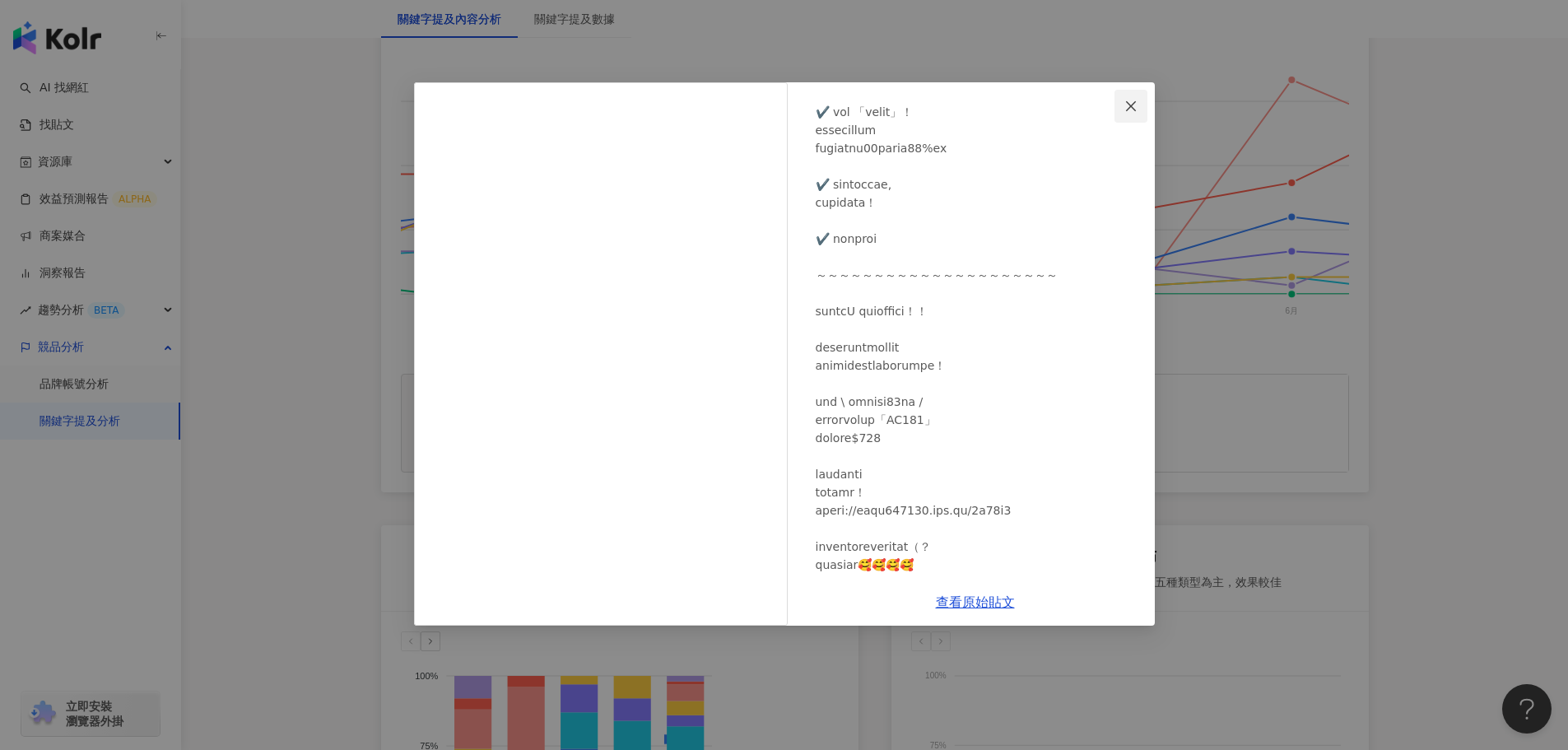
click at [1135, 102] on icon "close" at bounding box center [1131, 105] width 10 height 10
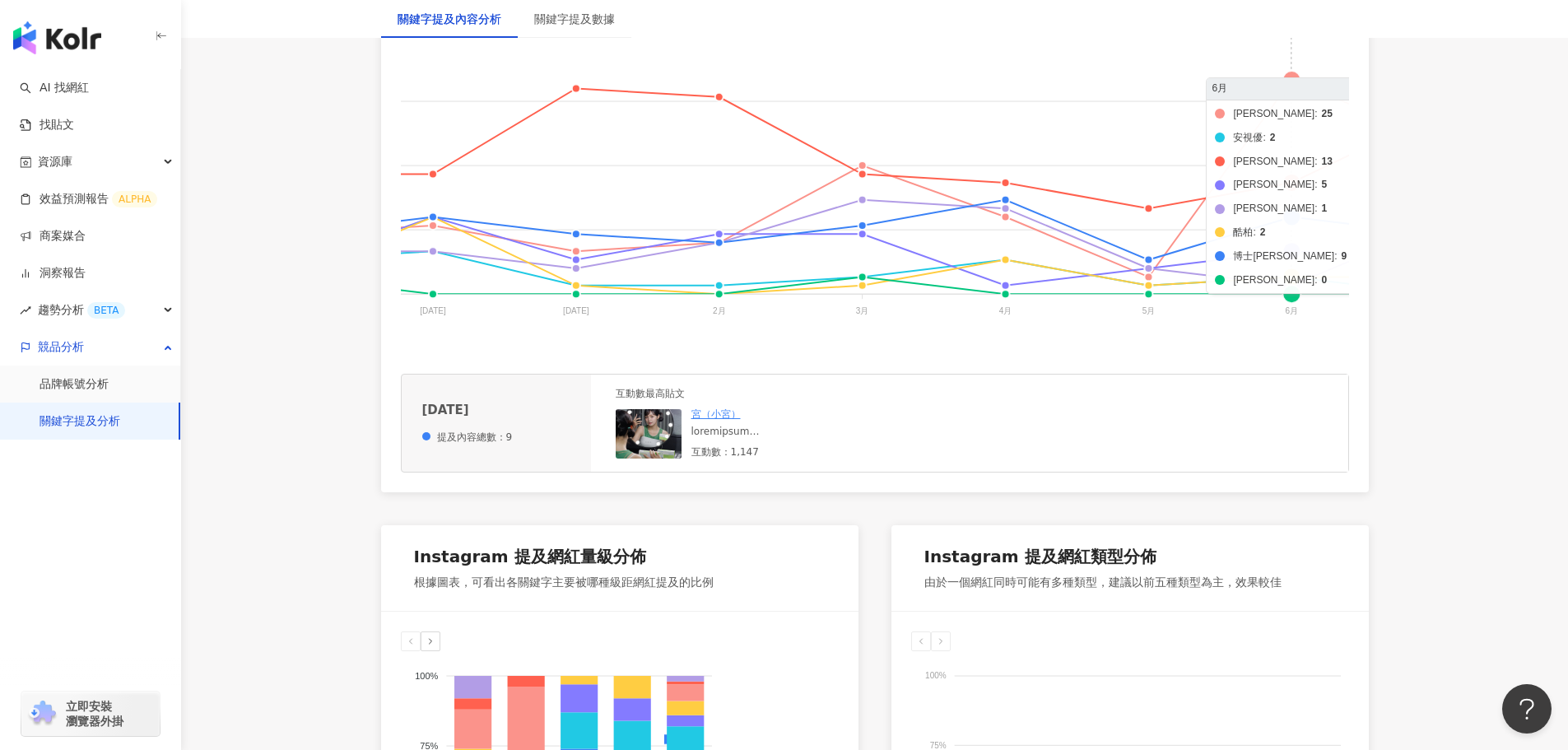
click at [1289, 179] on foreignobject "海昌 安視優 晶碩 愛爾康 美若康 酷柏 博士倫 帝康" at bounding box center [849, 177] width 1761 height 329
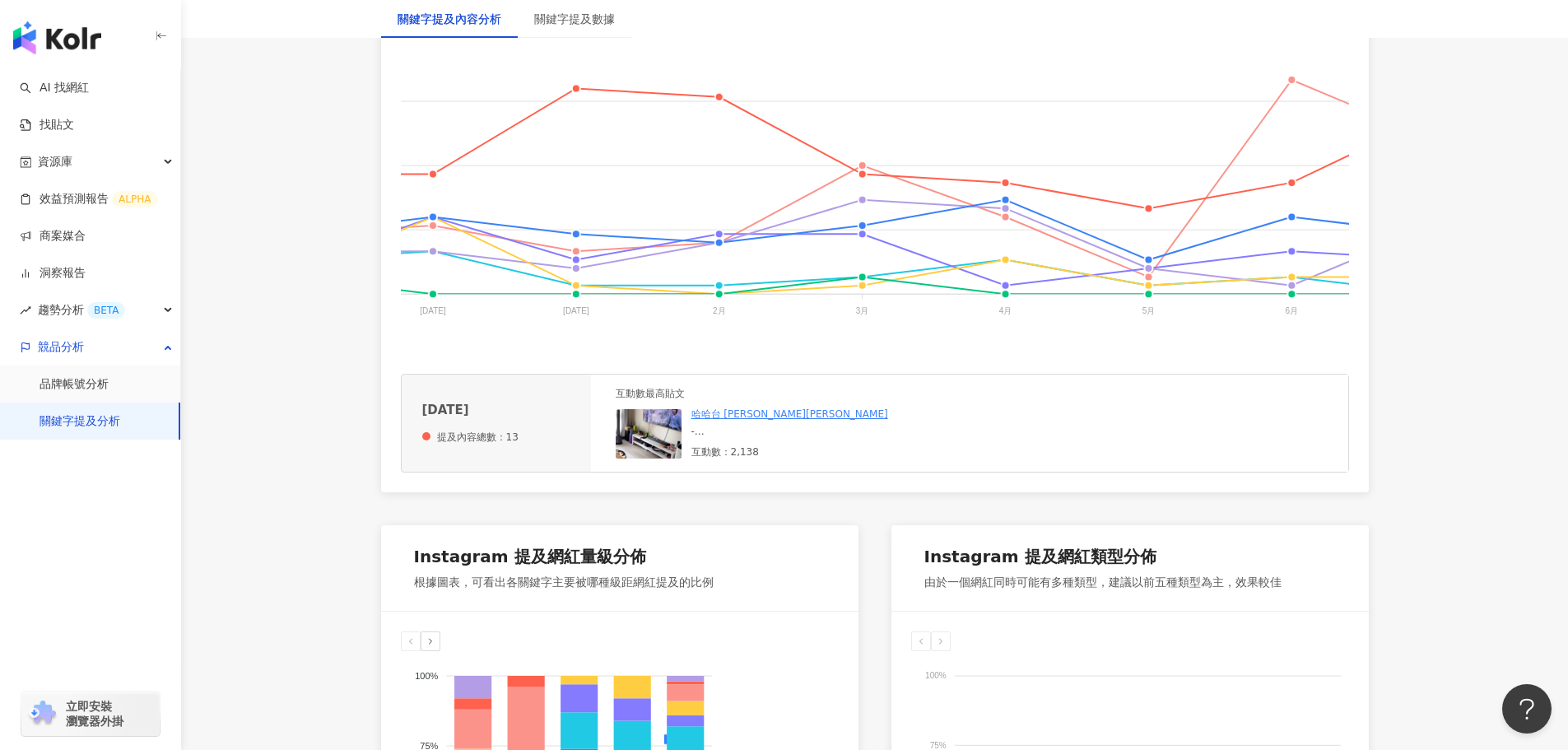
click at [761, 439] on div "- 不論是工作、興趣或是休閒娛樂 我的生活無一不需要緊盯3C螢幕 持續久了就會發現 啊 是該保養一下了呢🥲～ 常常在外沒辦法帶一整罐的葉黃素 @btpnutr…" at bounding box center [815, 432] width 247 height 14
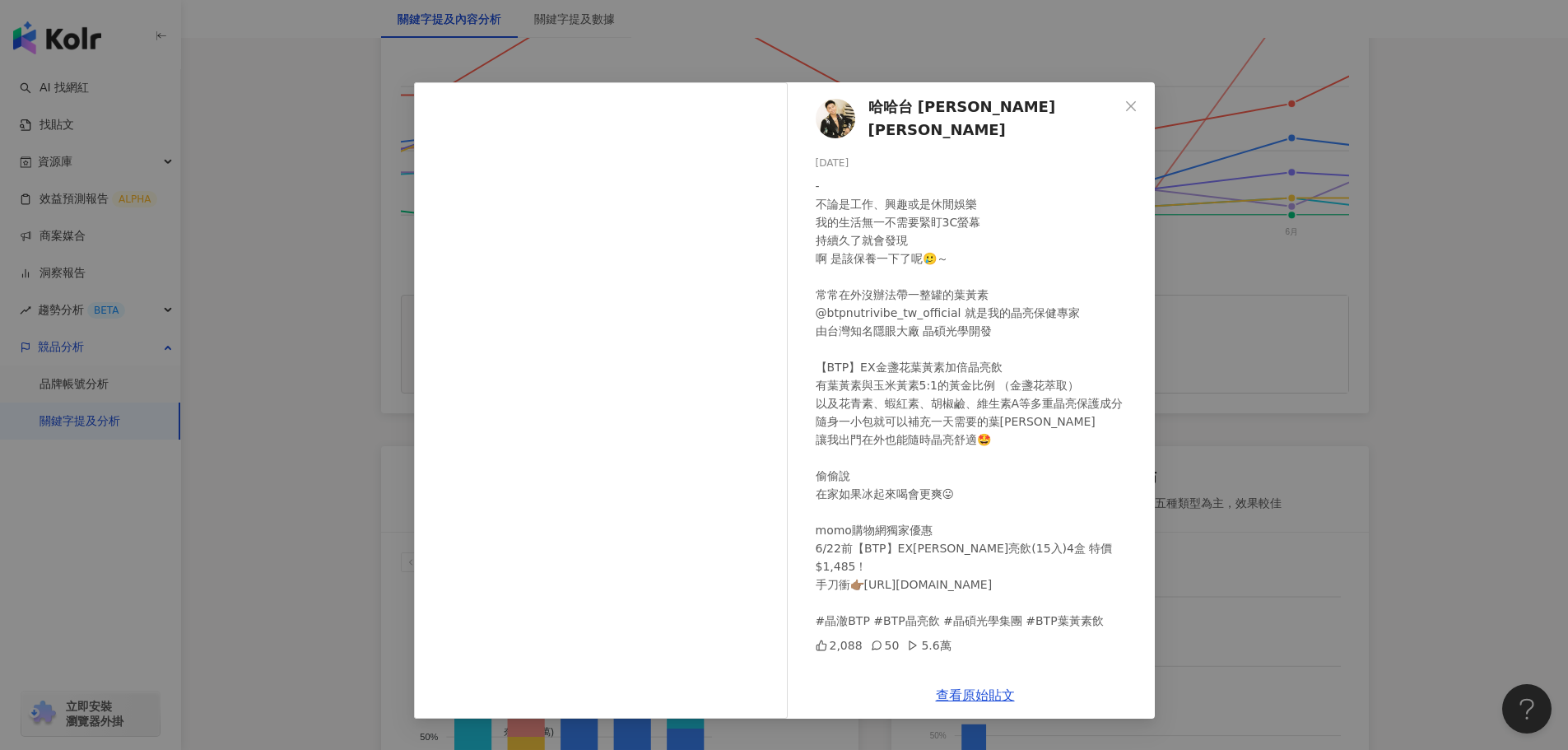
scroll to position [659, 0]
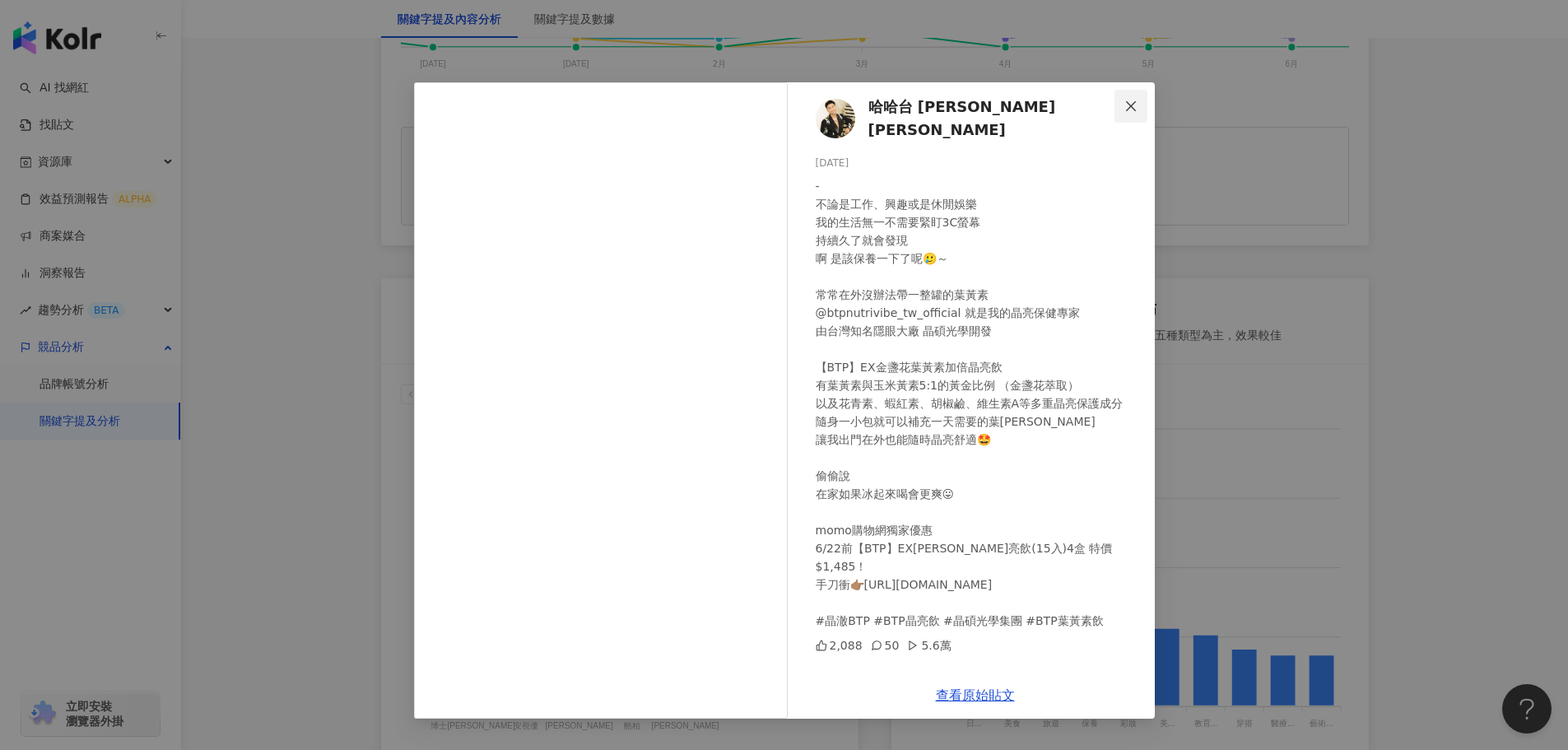
click at [1138, 107] on span "Close" at bounding box center [1131, 106] width 33 height 13
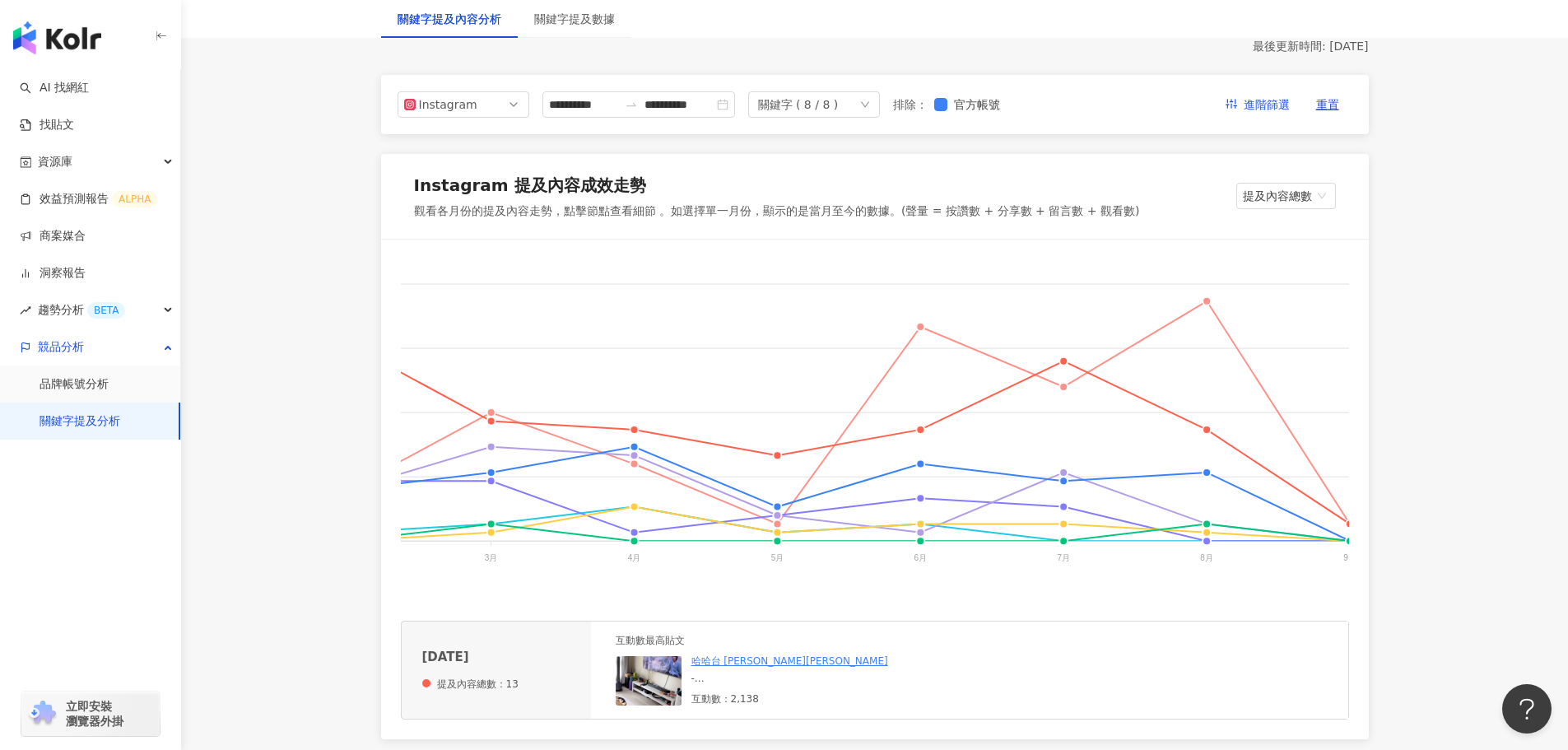
scroll to position [0, 806]
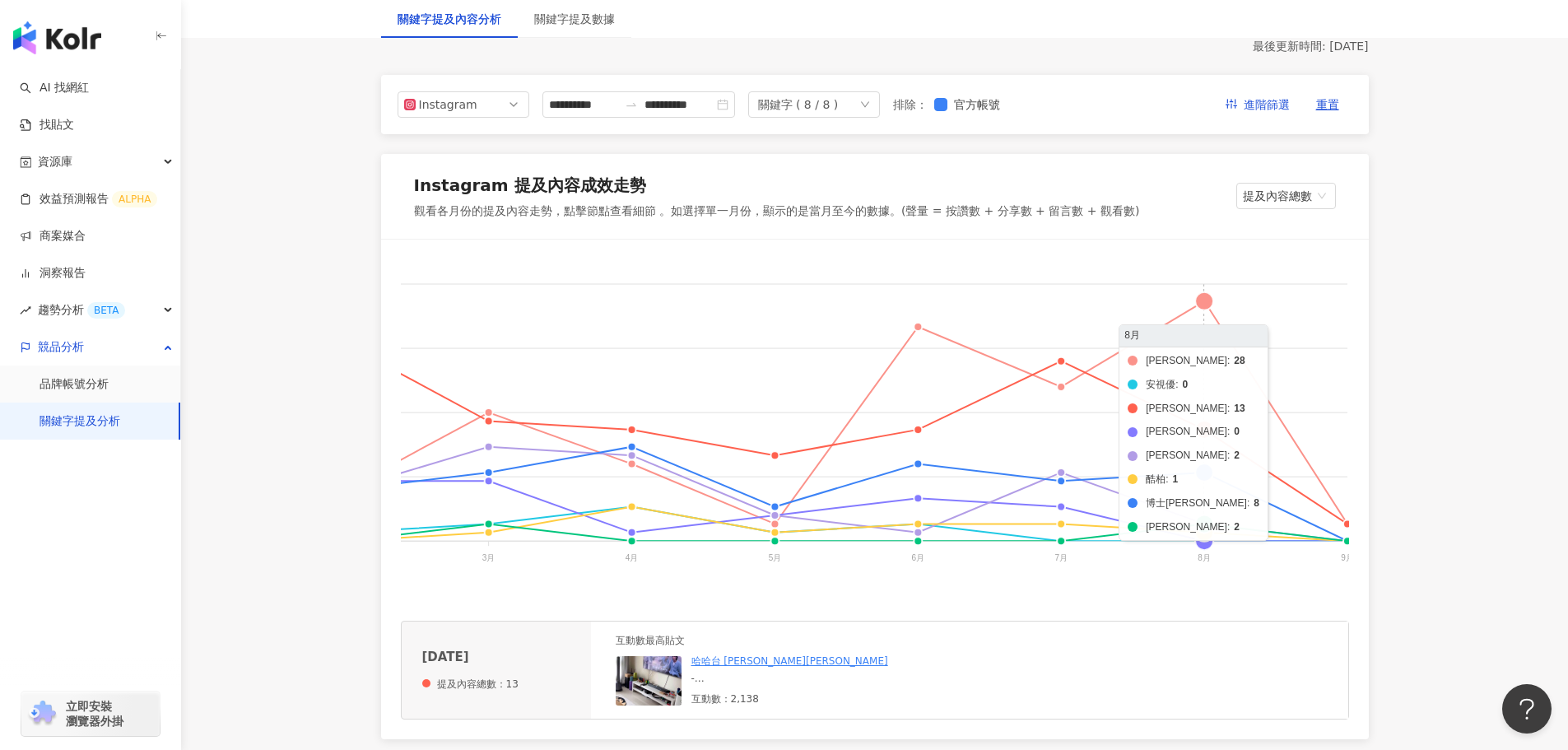
click at [1206, 432] on foreignobject "海昌 安視優 晶碩 愛爾康 美若康 酷柏 博士倫 帝康" at bounding box center [475, 423] width 1761 height 329
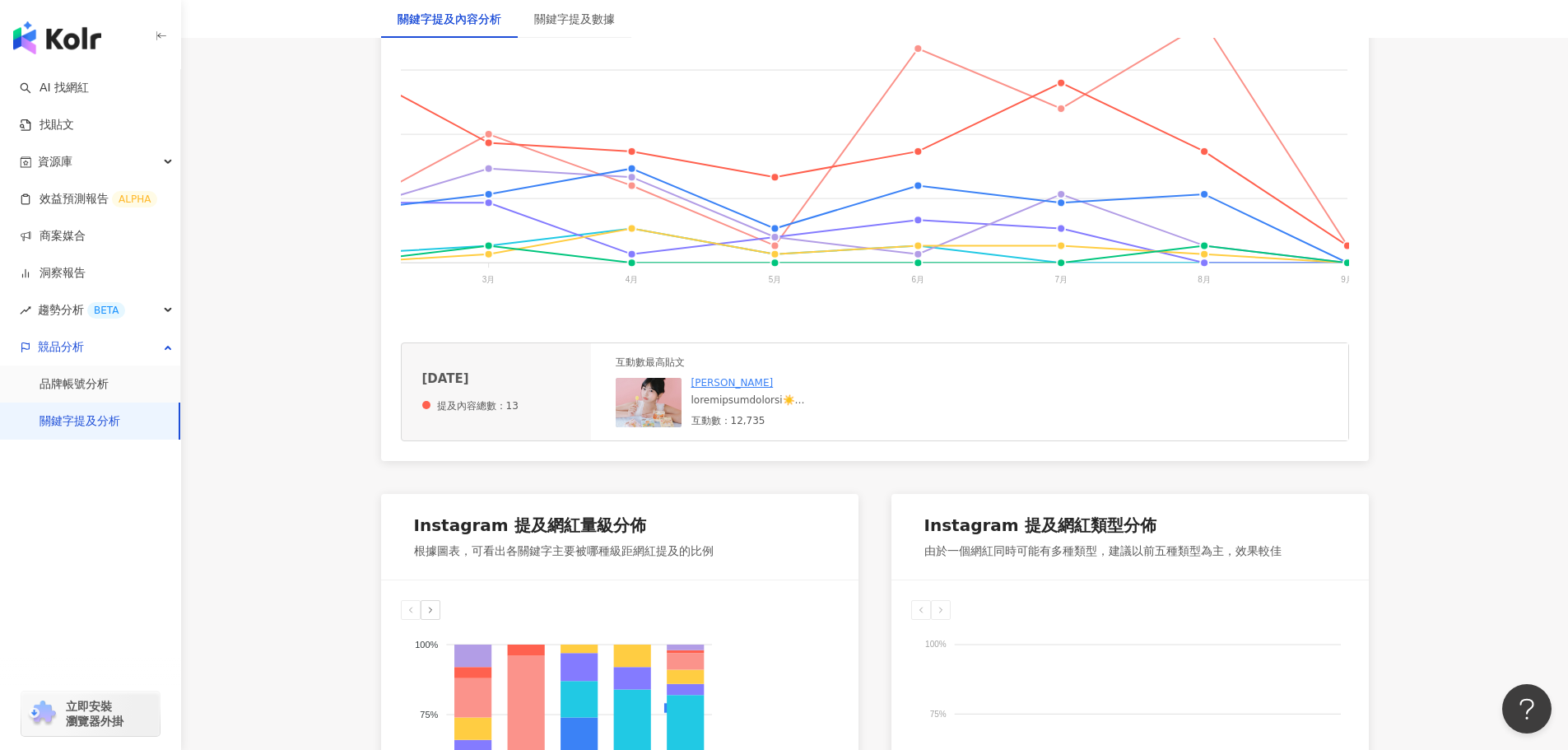
scroll to position [494, 0]
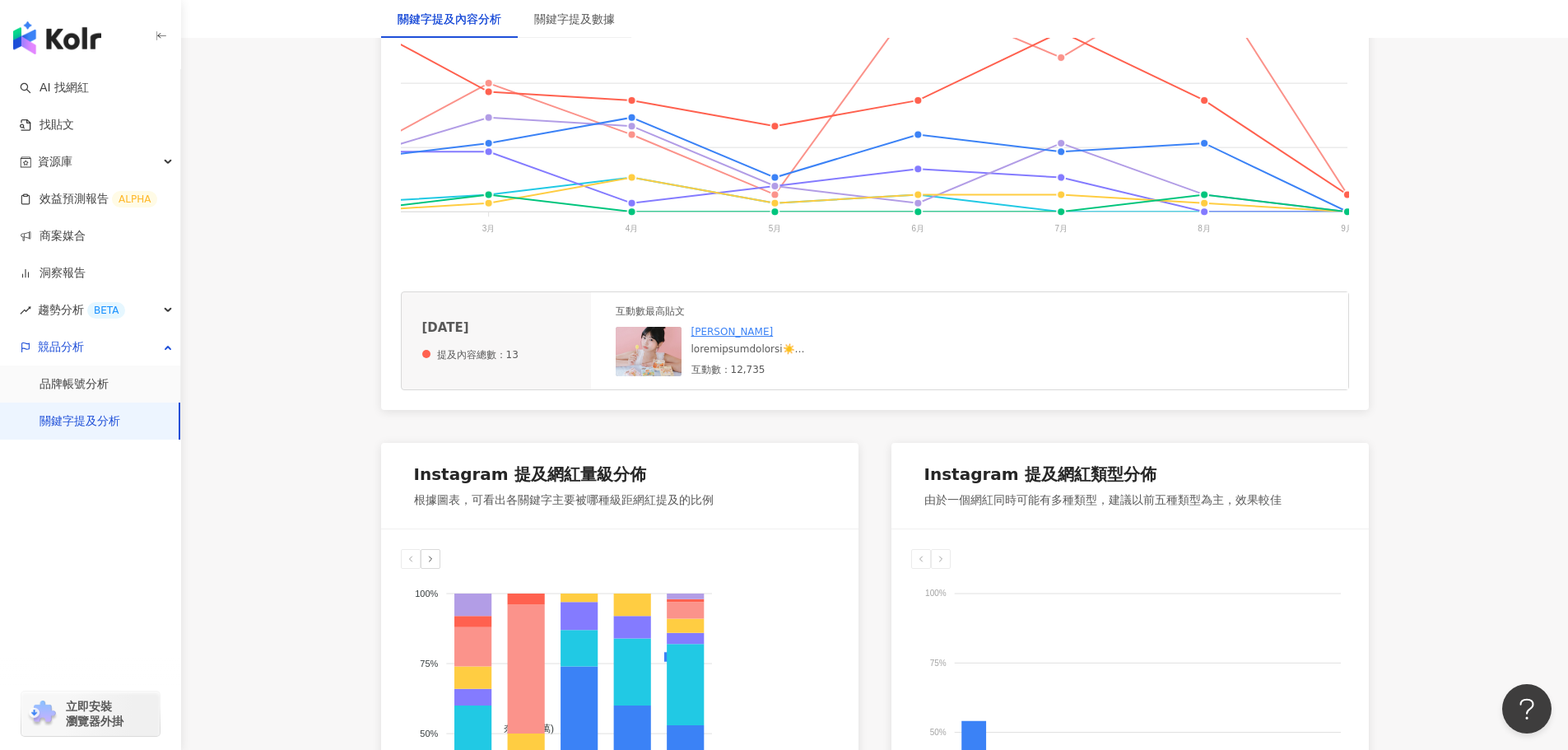
click at [798, 356] on div at bounding box center [815, 349] width 247 height 14
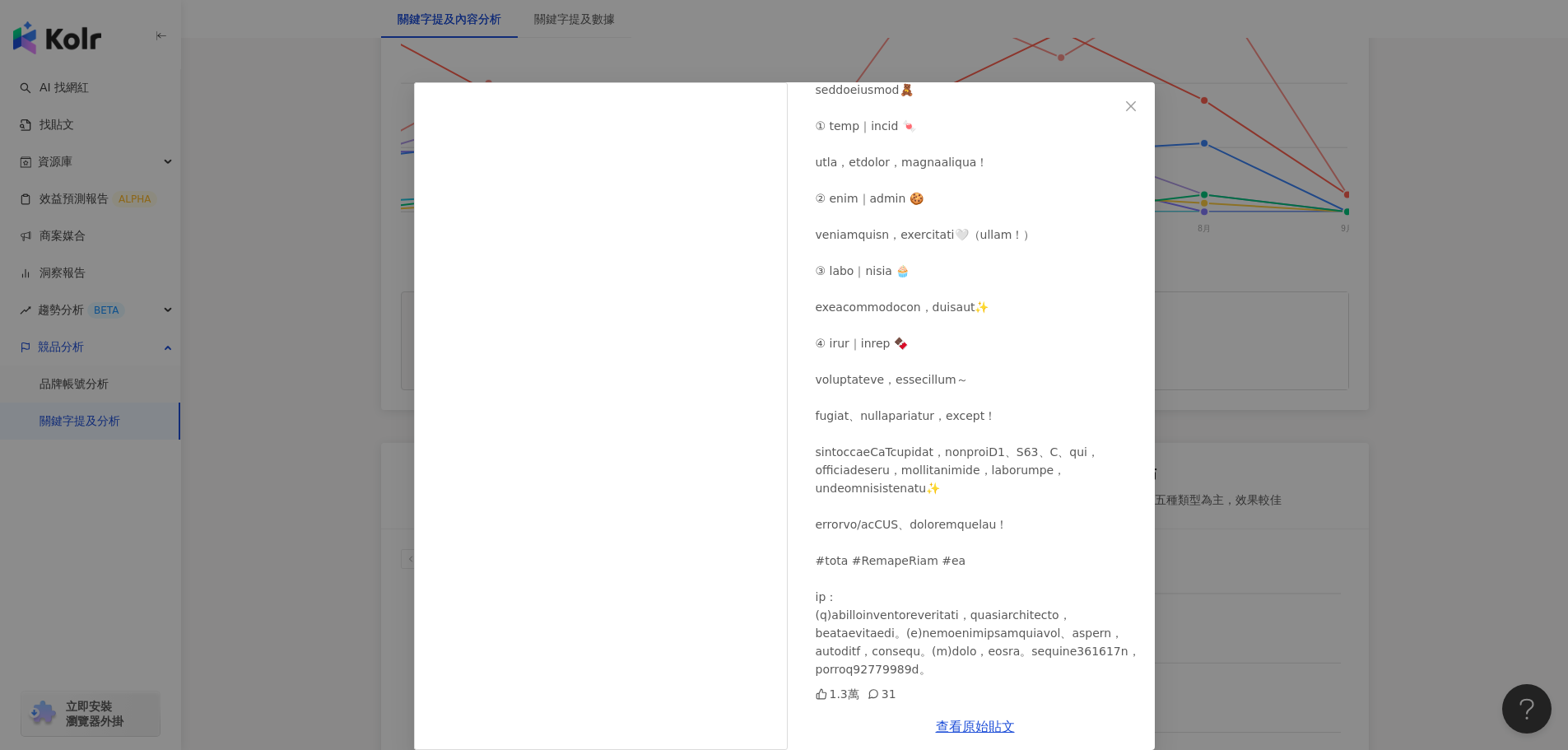
scroll to position [253, 0]
click at [1194, 469] on div "紫紫 2025/8/3 1.3萬 31 查看原始貼文" at bounding box center [784, 375] width 1568 height 750
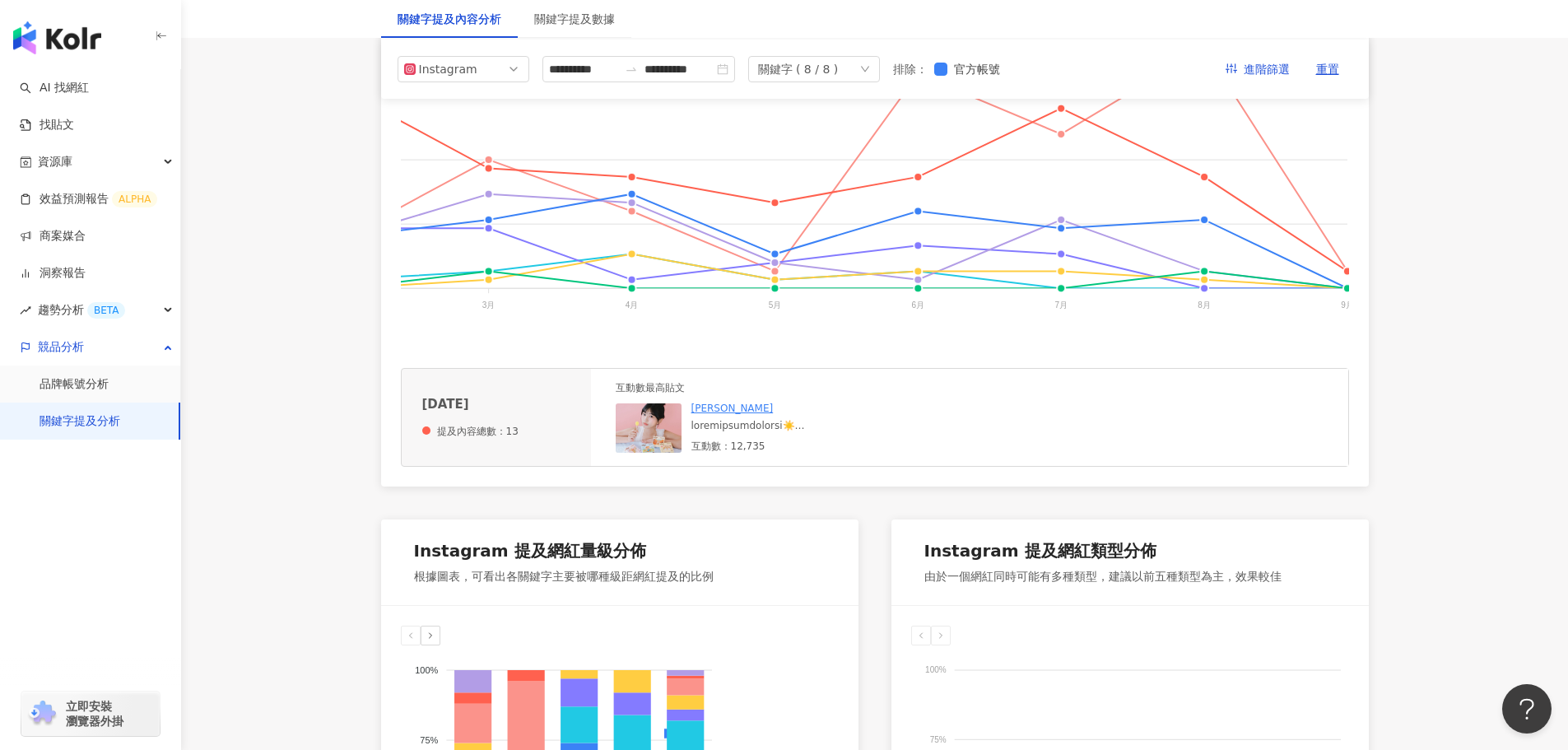
scroll to position [329, 0]
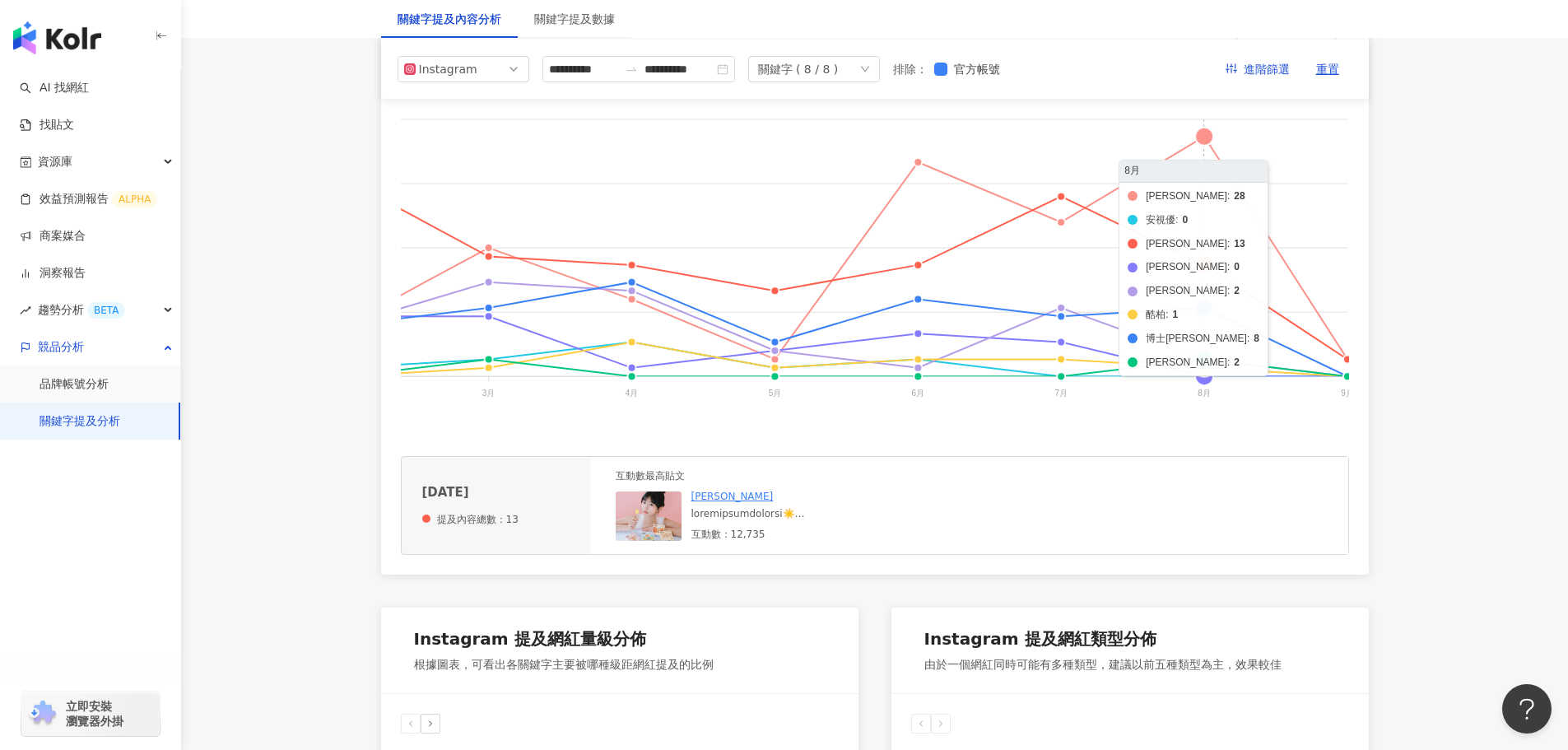
click at [1206, 140] on foreignobject "海昌 安視優 晶碩 愛爾康 美若康 酷柏 博士倫 帝康" at bounding box center [475, 259] width 1761 height 329
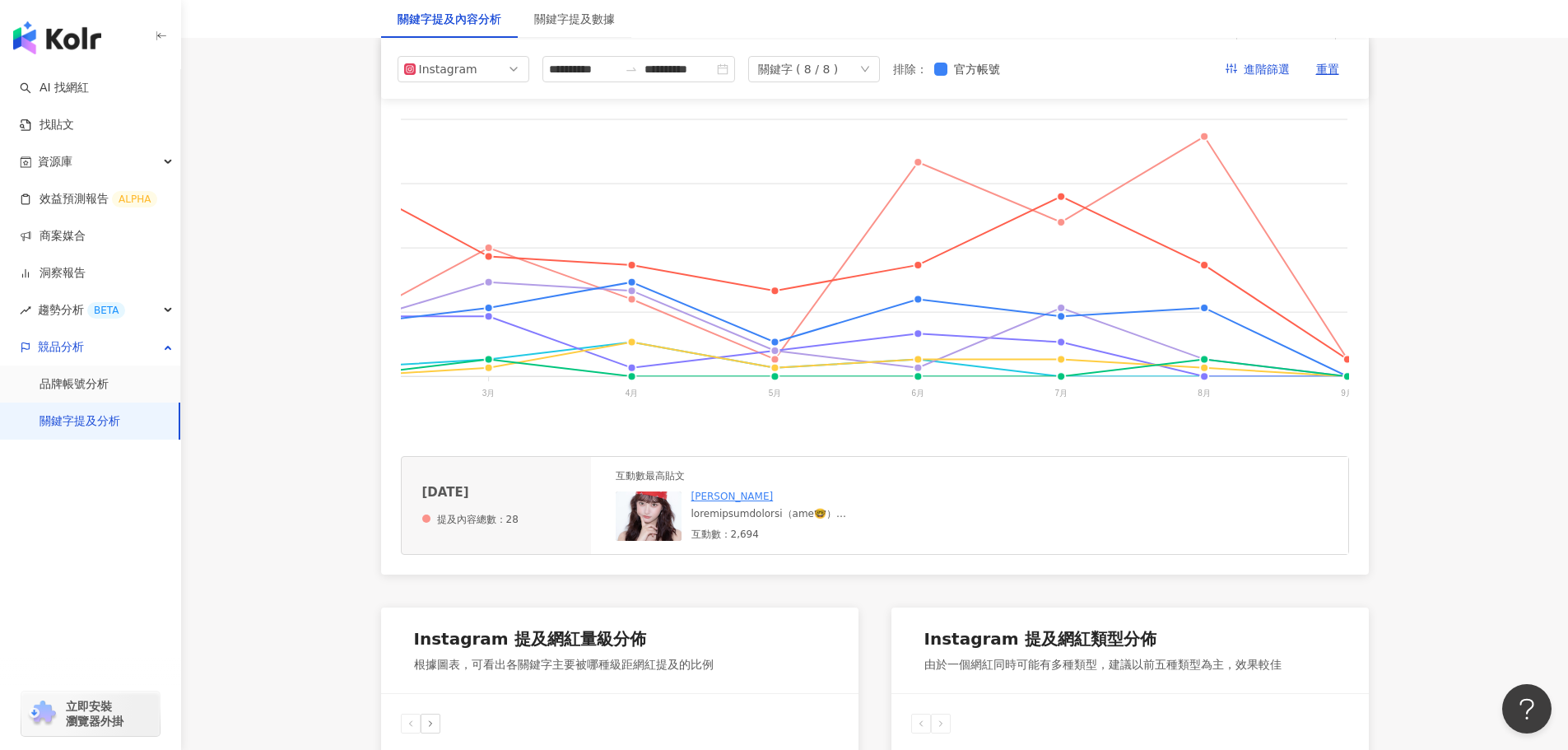
click at [787, 521] on div at bounding box center [815, 514] width 247 height 14
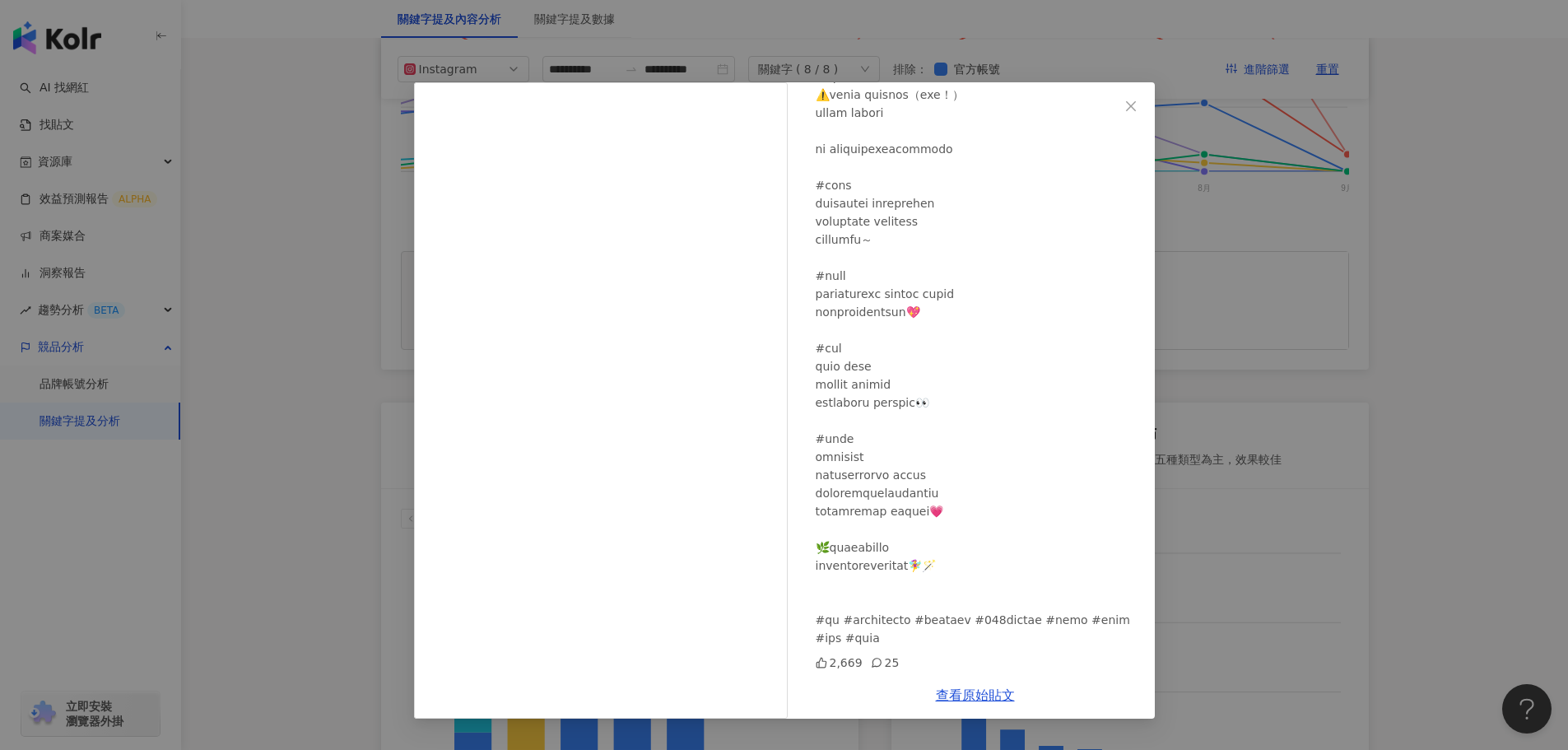
scroll to position [494, 0]
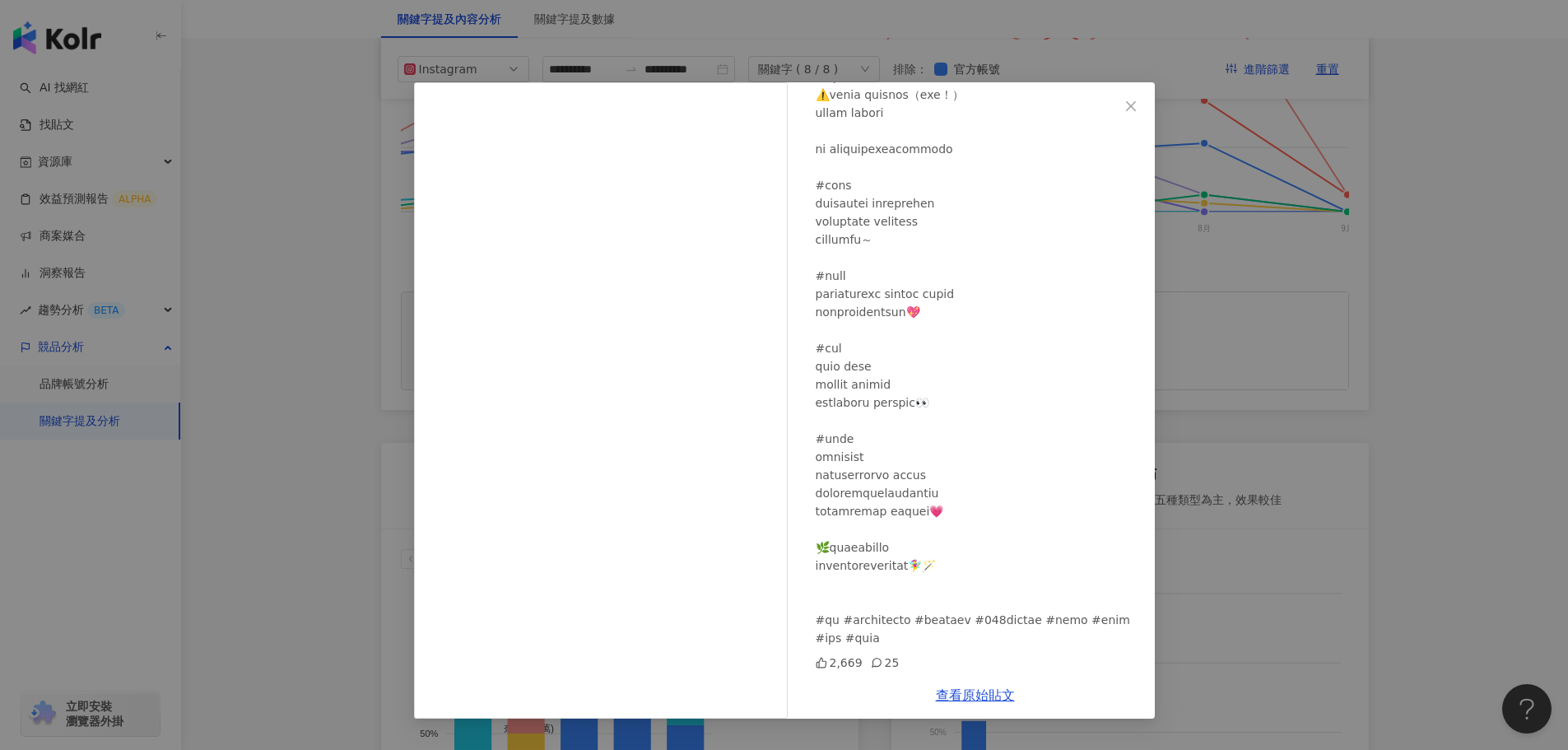
click at [1238, 561] on div "辰茉綝 2025/8/5 2,669 25 查看原始貼文" at bounding box center [784, 375] width 1568 height 750
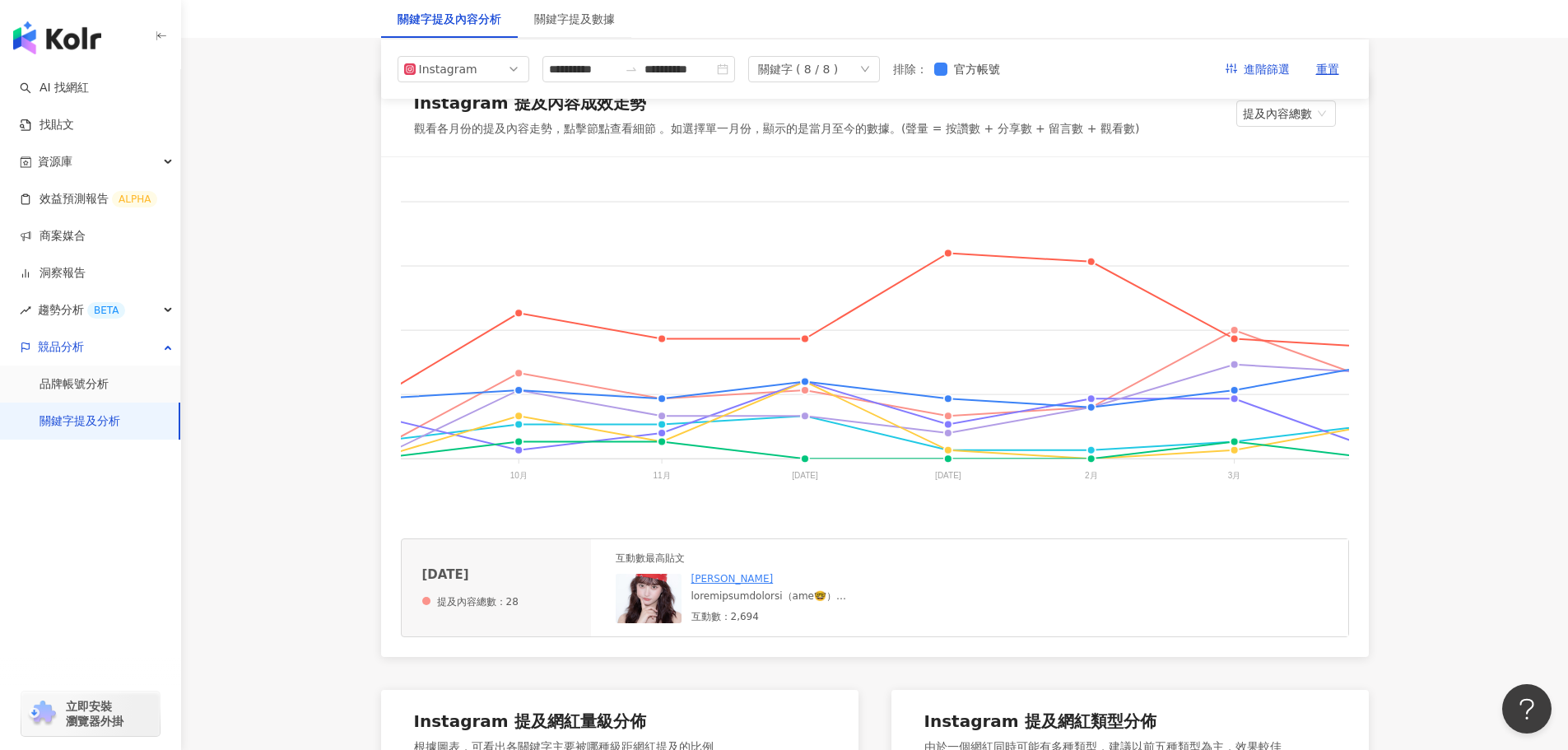
scroll to position [0, 0]
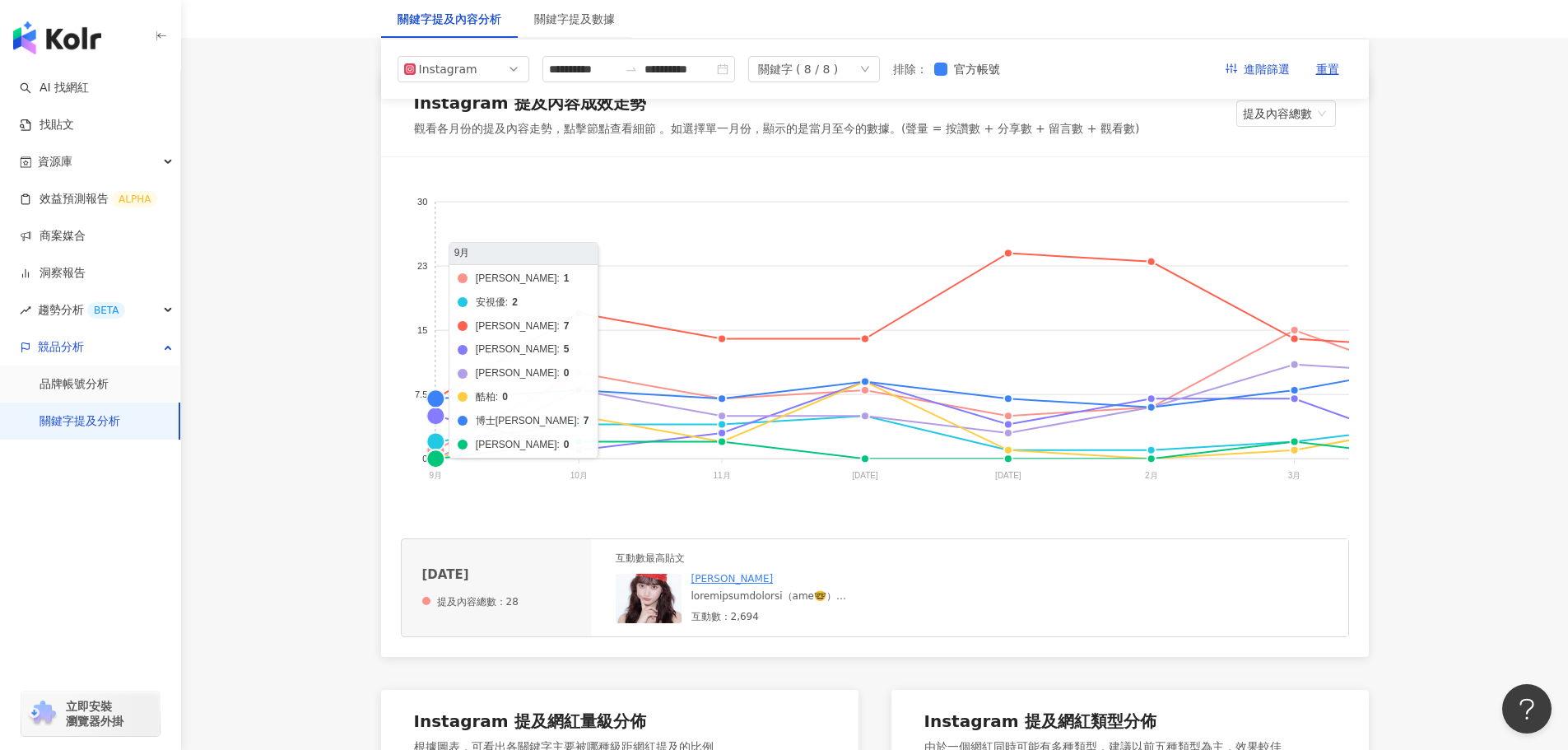
click at [436, 400] on foreignobject "海昌 安視優 晶碩 愛爾康 美若康 酷柏 博士倫 帝康" at bounding box center [1280, 341] width 1761 height 329
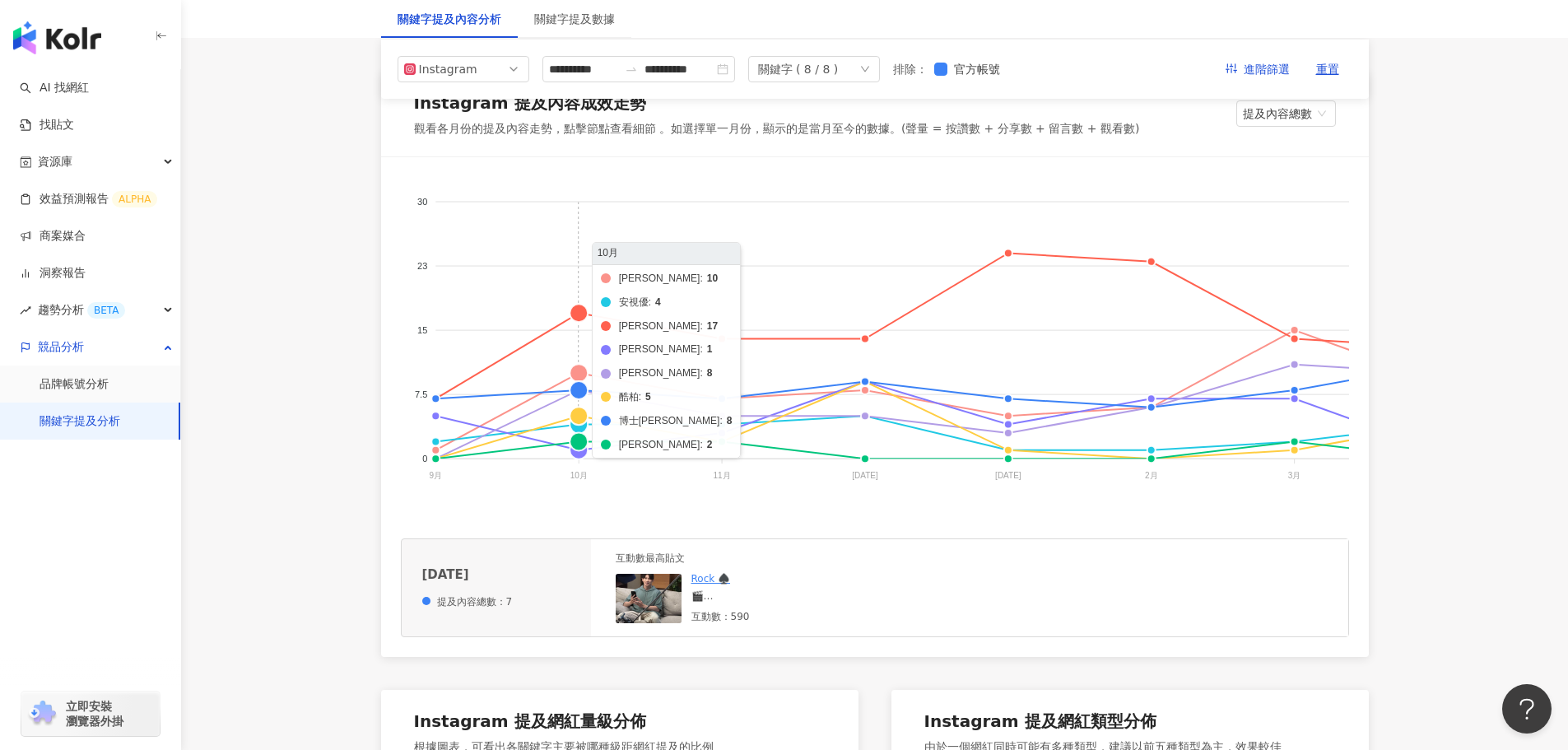
click at [581, 394] on foreignobject "海昌 安視優 晶碩 愛爾康 美若康 酷柏 博士倫 帝康" at bounding box center [1280, 341] width 1761 height 329
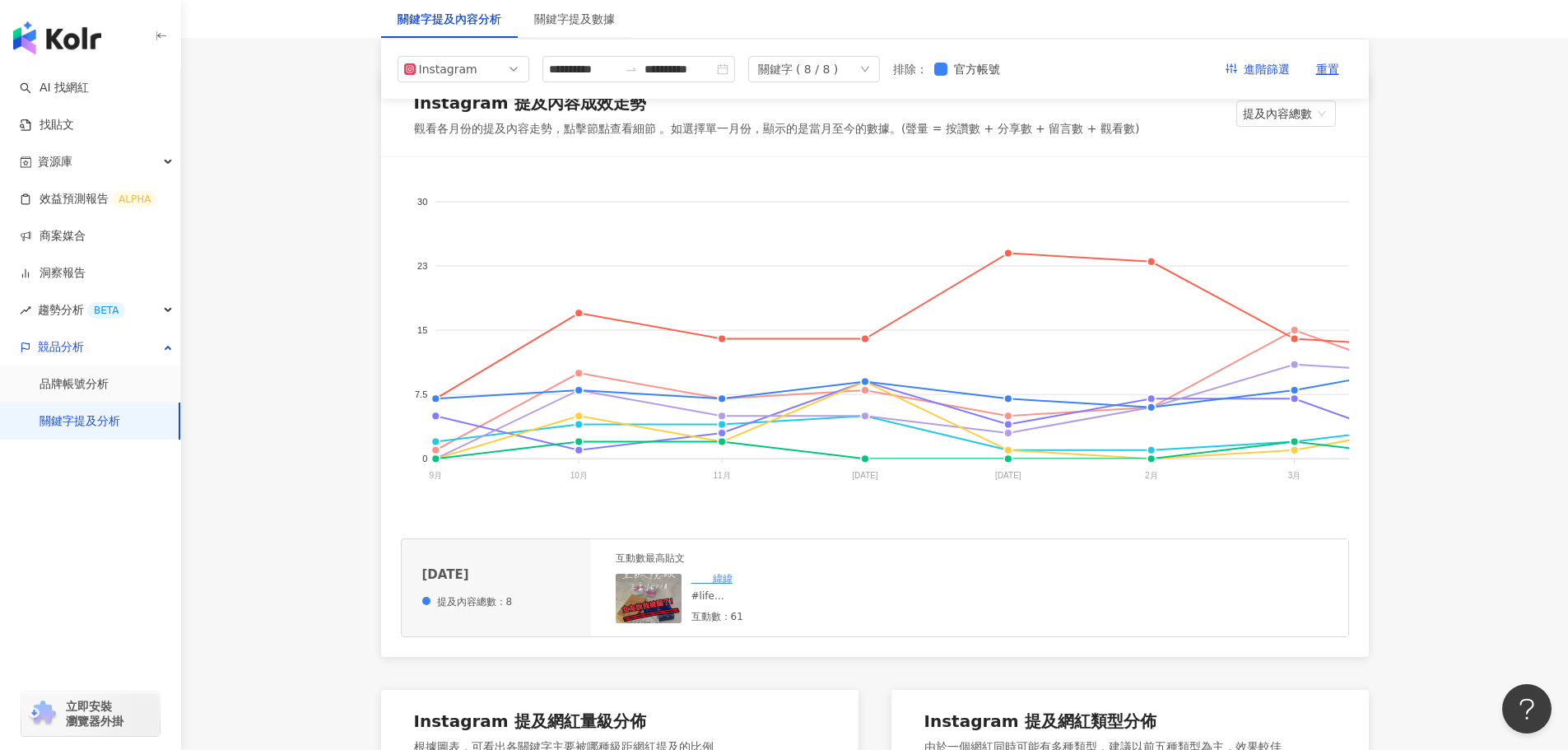
click at [715, 603] on div "#life 有怎麼貼心怕你受騙的女友 你幾點回家🤣🤣🤣 星歐隱形眼鏡大禮包 「兩副日拋+一副月拋」只要118元‼️ 想要領取的留言「連結🔗」 #隱形眼鏡#近視…" at bounding box center [815, 597] width 247 height 14
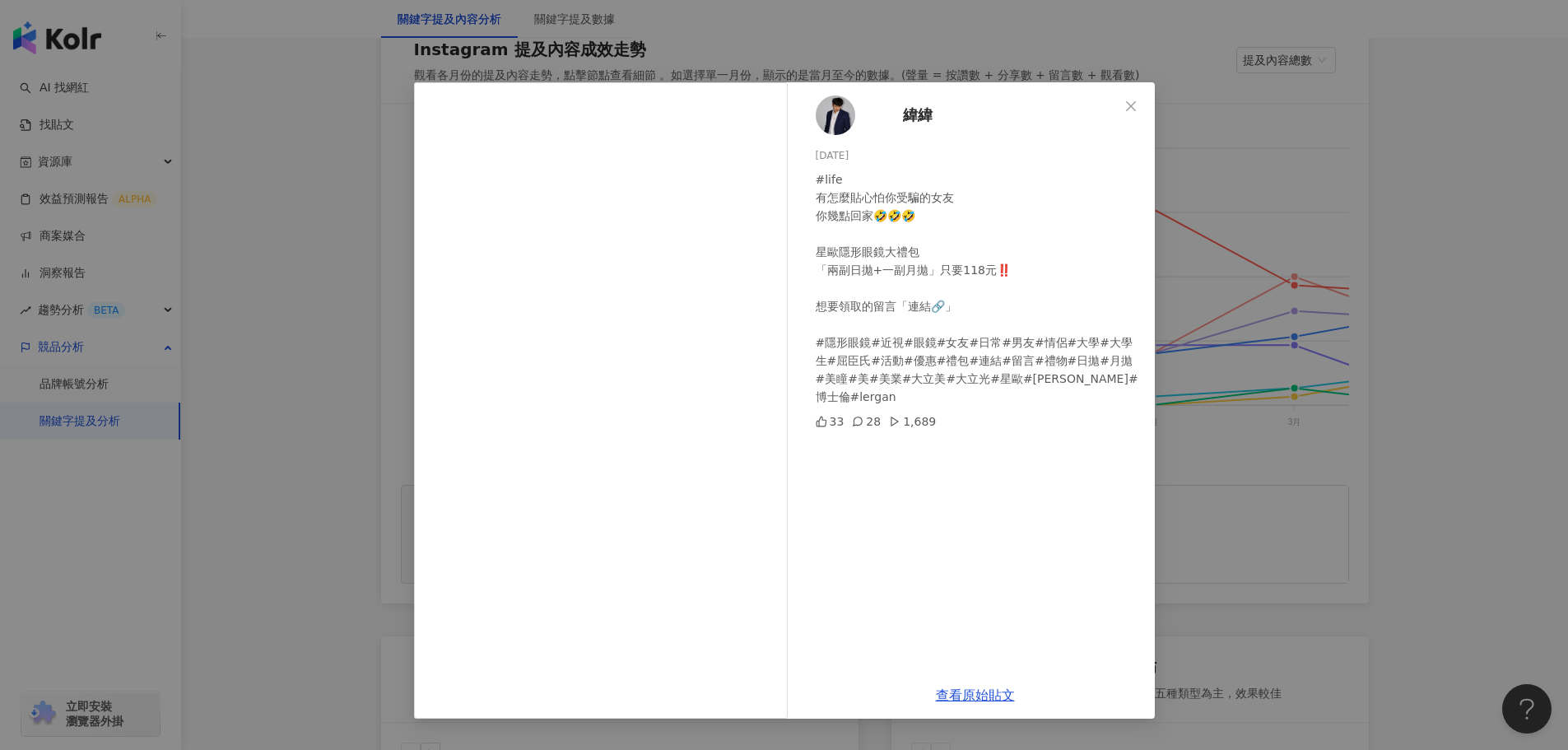
scroll to position [329, 0]
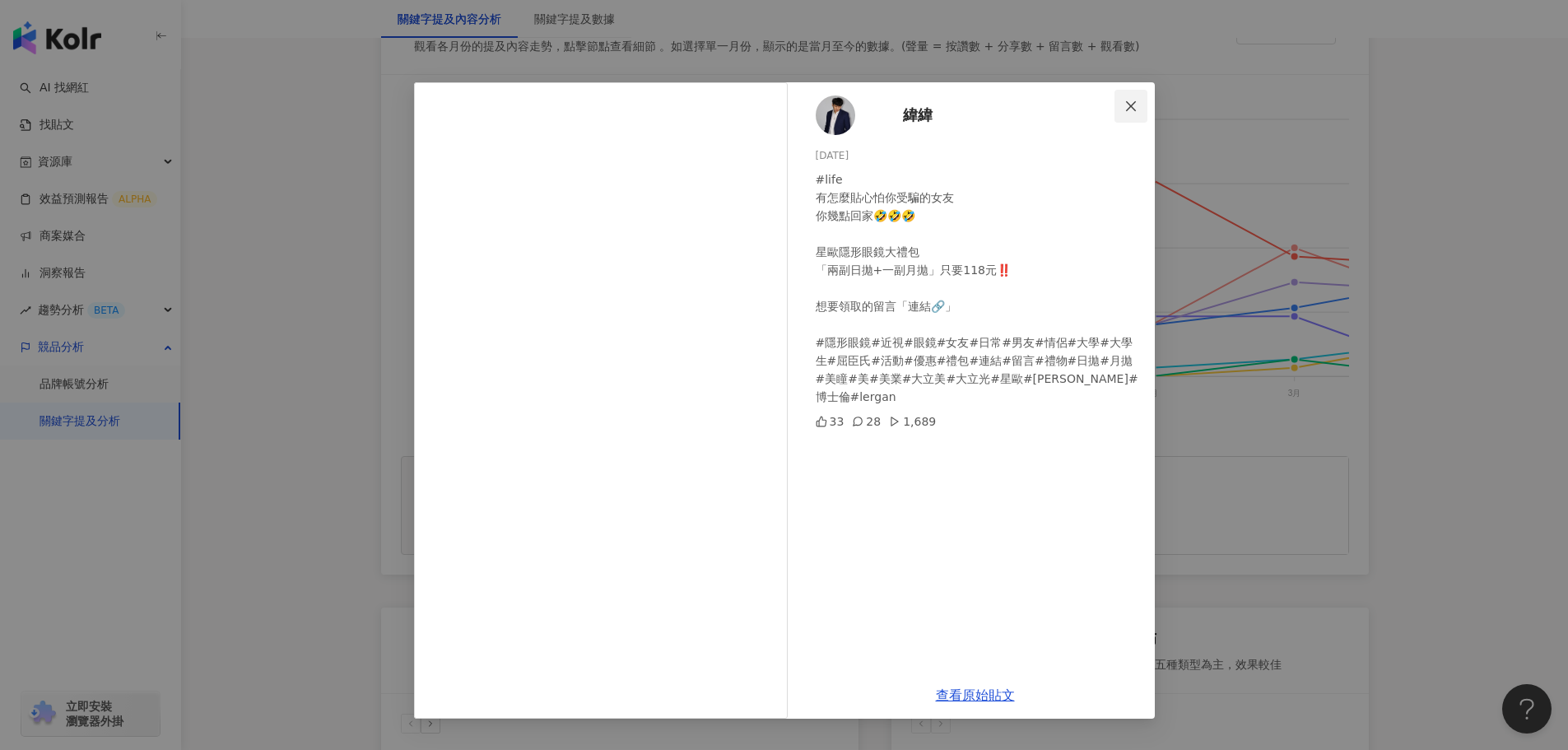
click at [1127, 102] on icon "close" at bounding box center [1131, 105] width 10 height 10
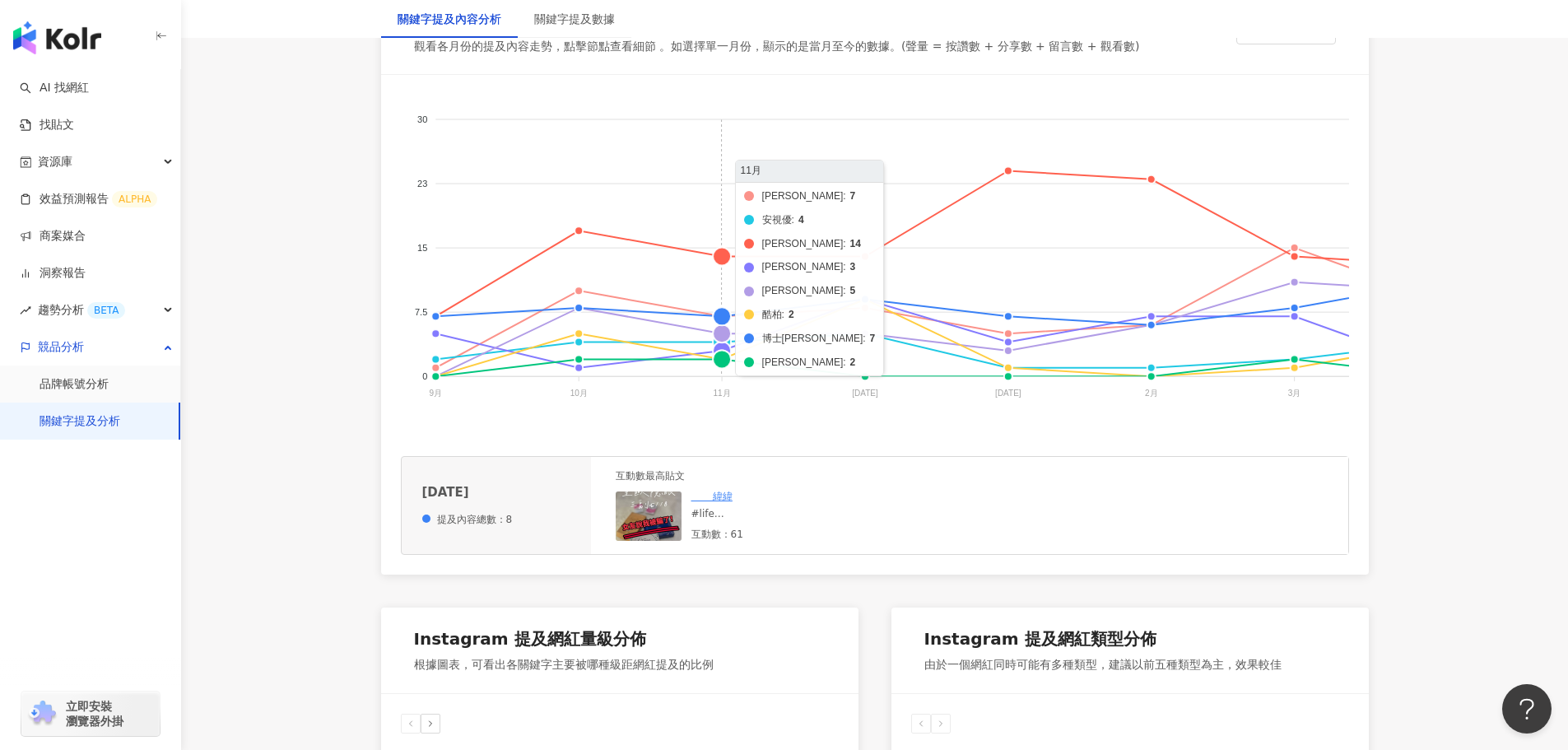
click at [723, 330] on foreignobject "海昌 安視優 晶碩 愛爾康 美若康 酷柏 博士倫 帝康" at bounding box center [1280, 259] width 1761 height 329
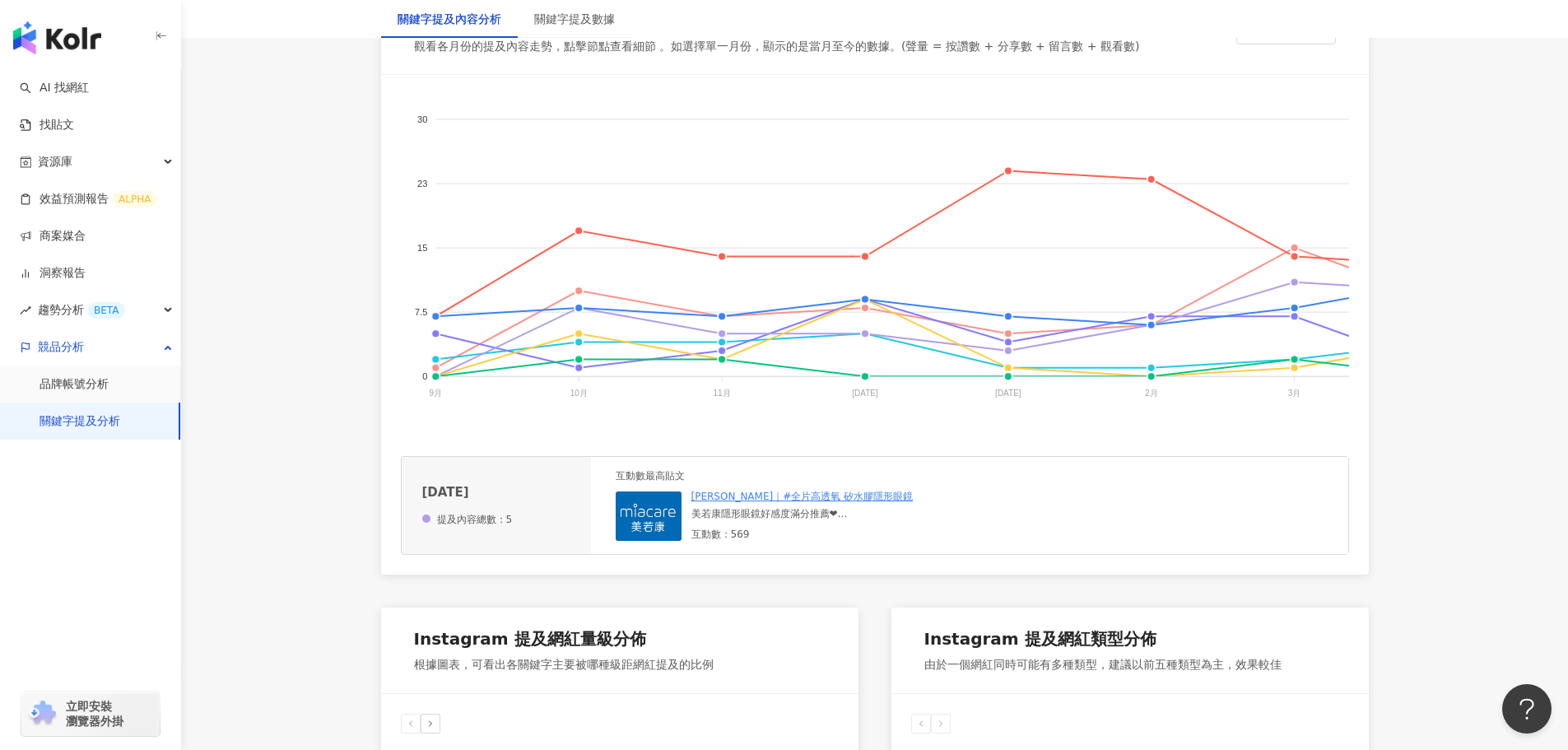
click at [758, 521] on div "美若康隱形眼鏡好感度滿分推薦❤ 彩色矽水膠日拋【幸福系列】 真的是彩拋界的yyds！ 幸福棕、幸福灰兩款通通都拿下🉐通路優惠懶人包這裡看(個人檔案可點及網址)…" at bounding box center [815, 514] width 247 height 14
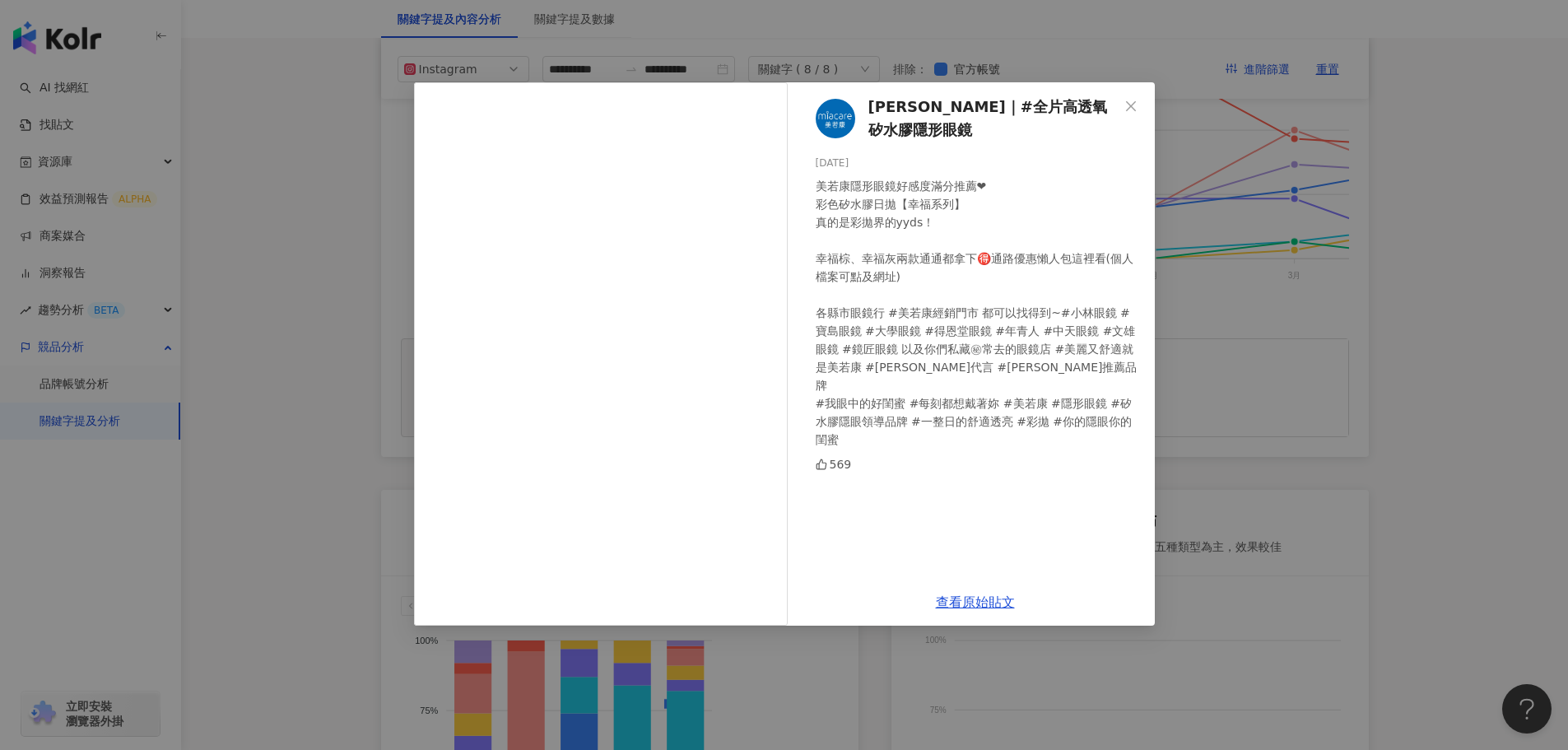
scroll to position [411, 0]
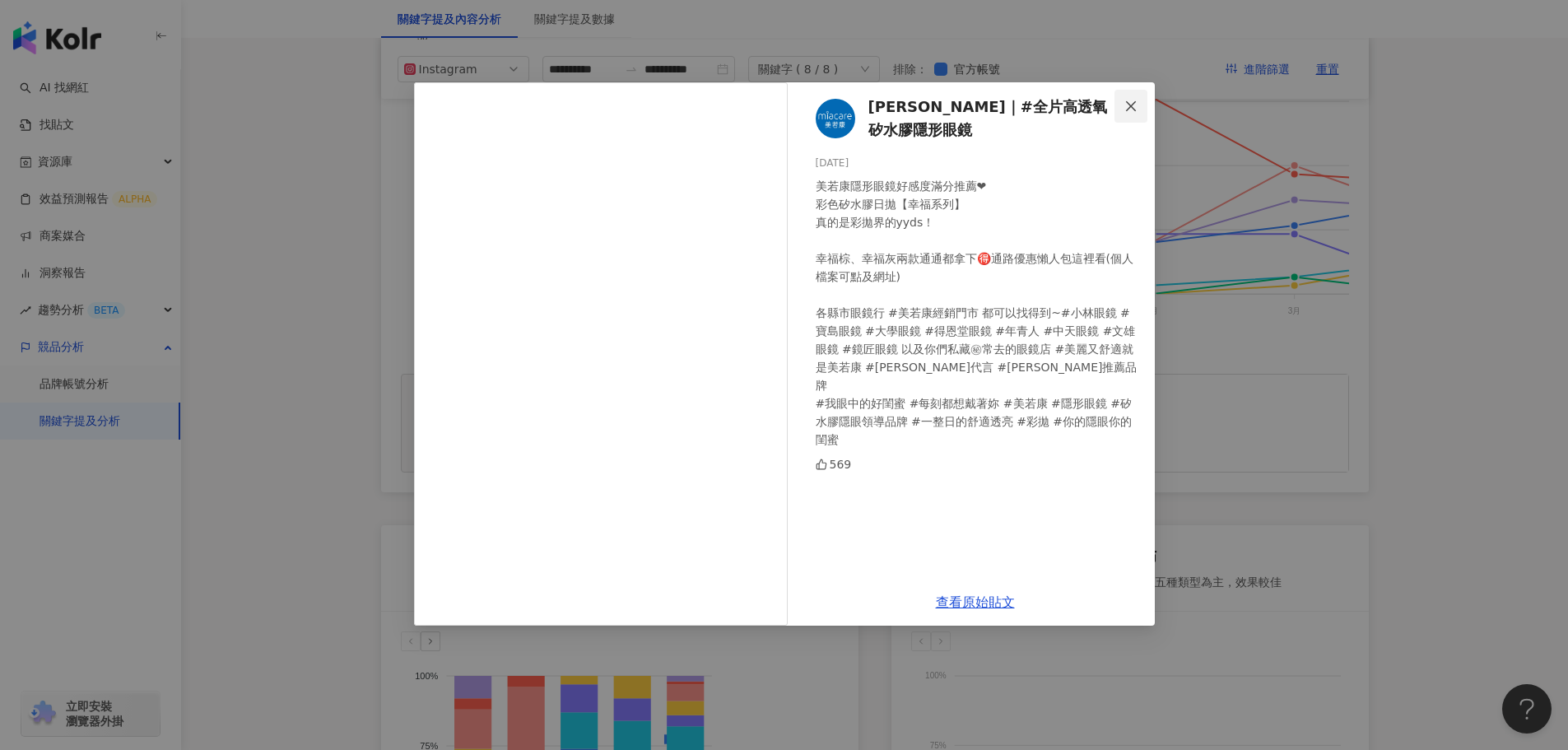
click at [1132, 99] on icon "close" at bounding box center [1131, 106] width 13 height 13
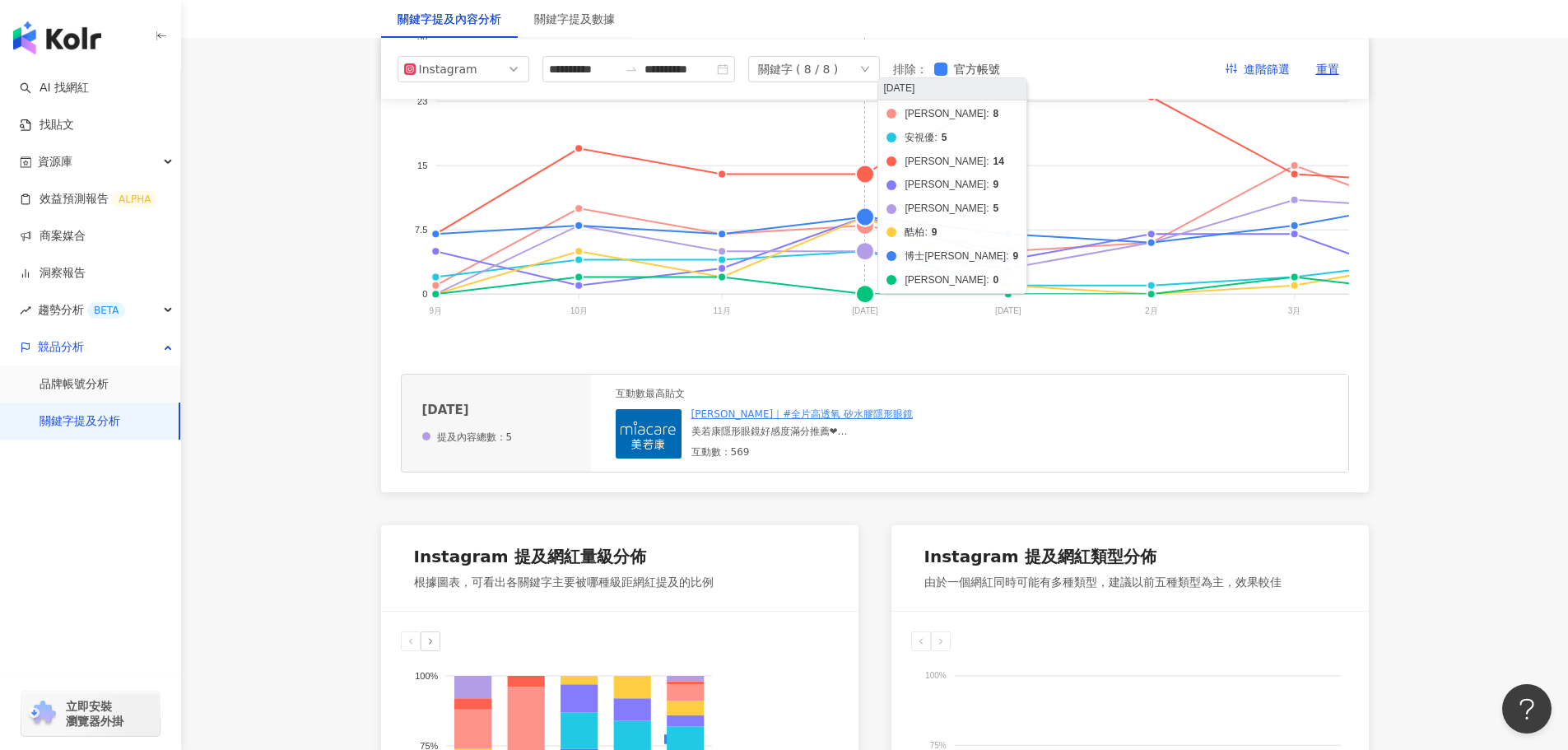
click at [863, 231] on foreignobject "海昌 安視優 晶碩 愛爾康 美若康 酷柏 博士倫 帝康" at bounding box center [1280, 177] width 1761 height 329
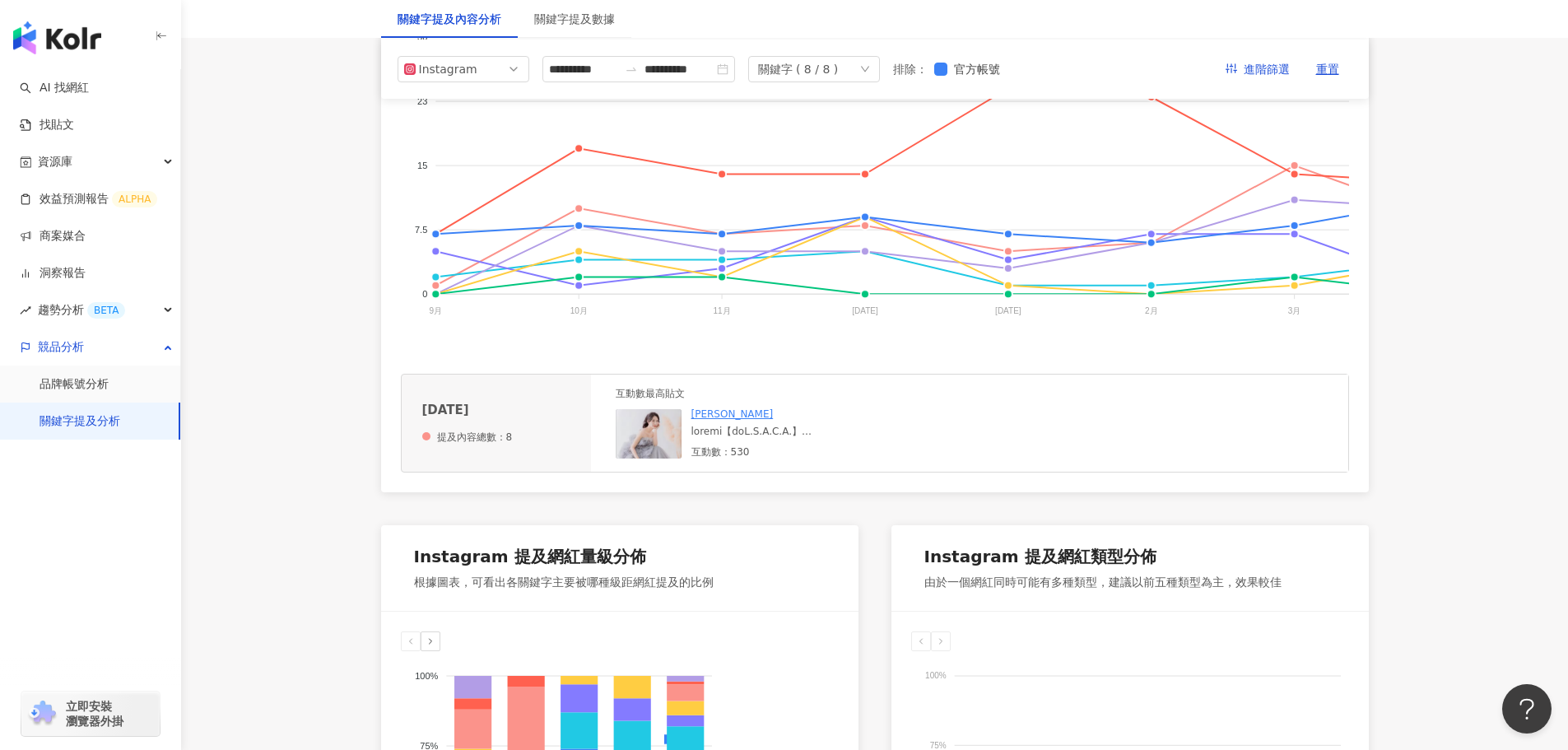
click at [767, 439] on div at bounding box center [815, 432] width 247 height 14
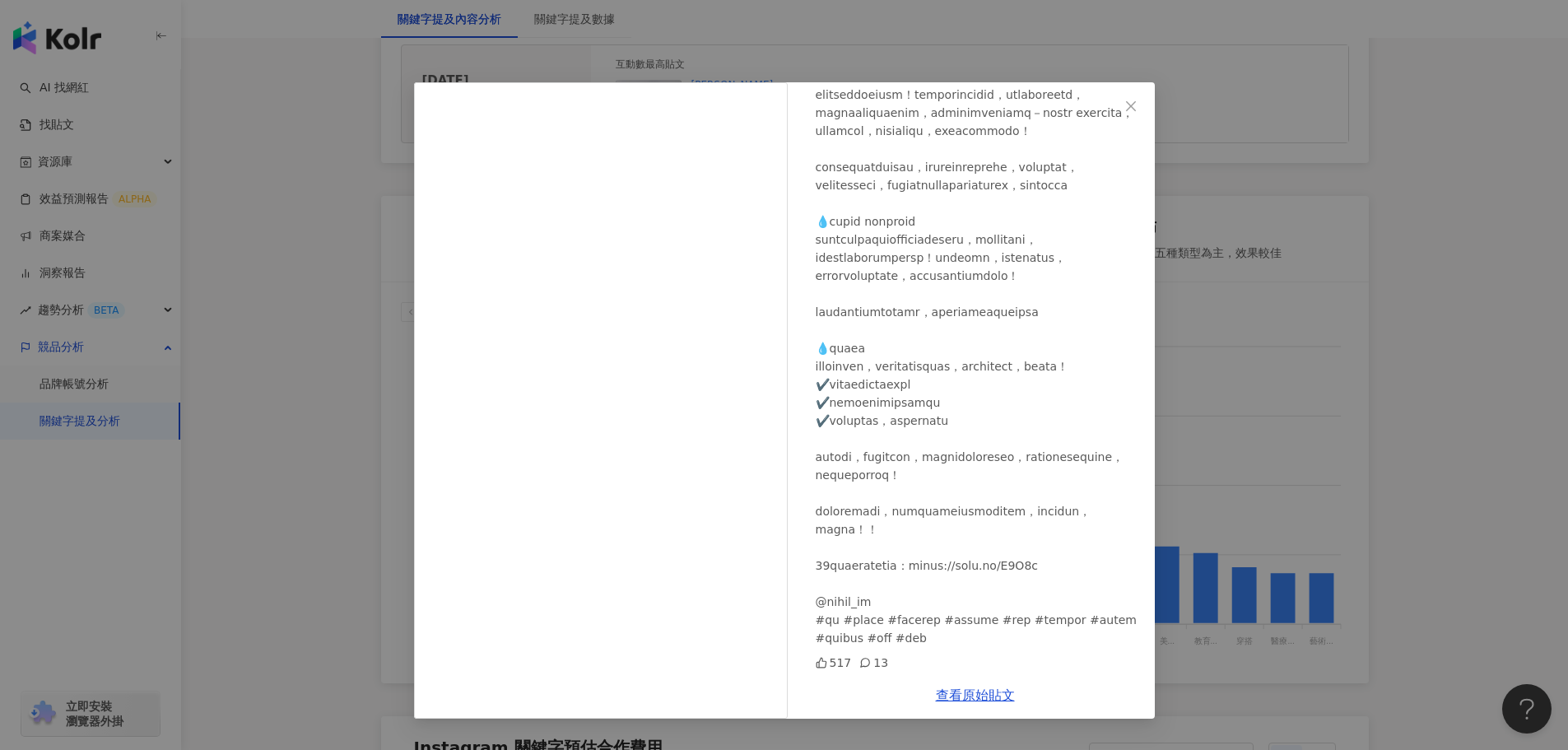
scroll to position [165, 0]
click at [1133, 109] on icon "close" at bounding box center [1131, 106] width 13 height 13
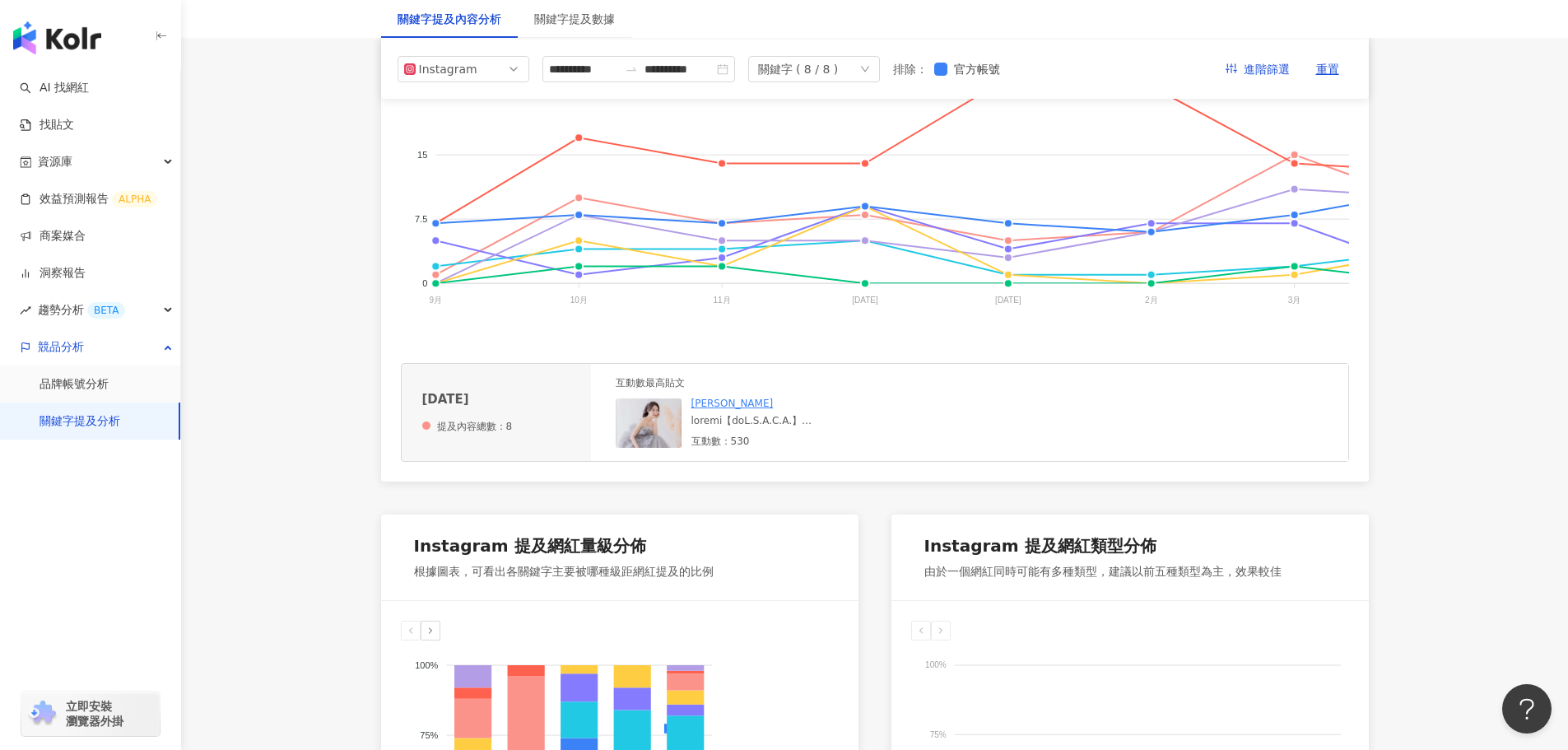
scroll to position [411, 0]
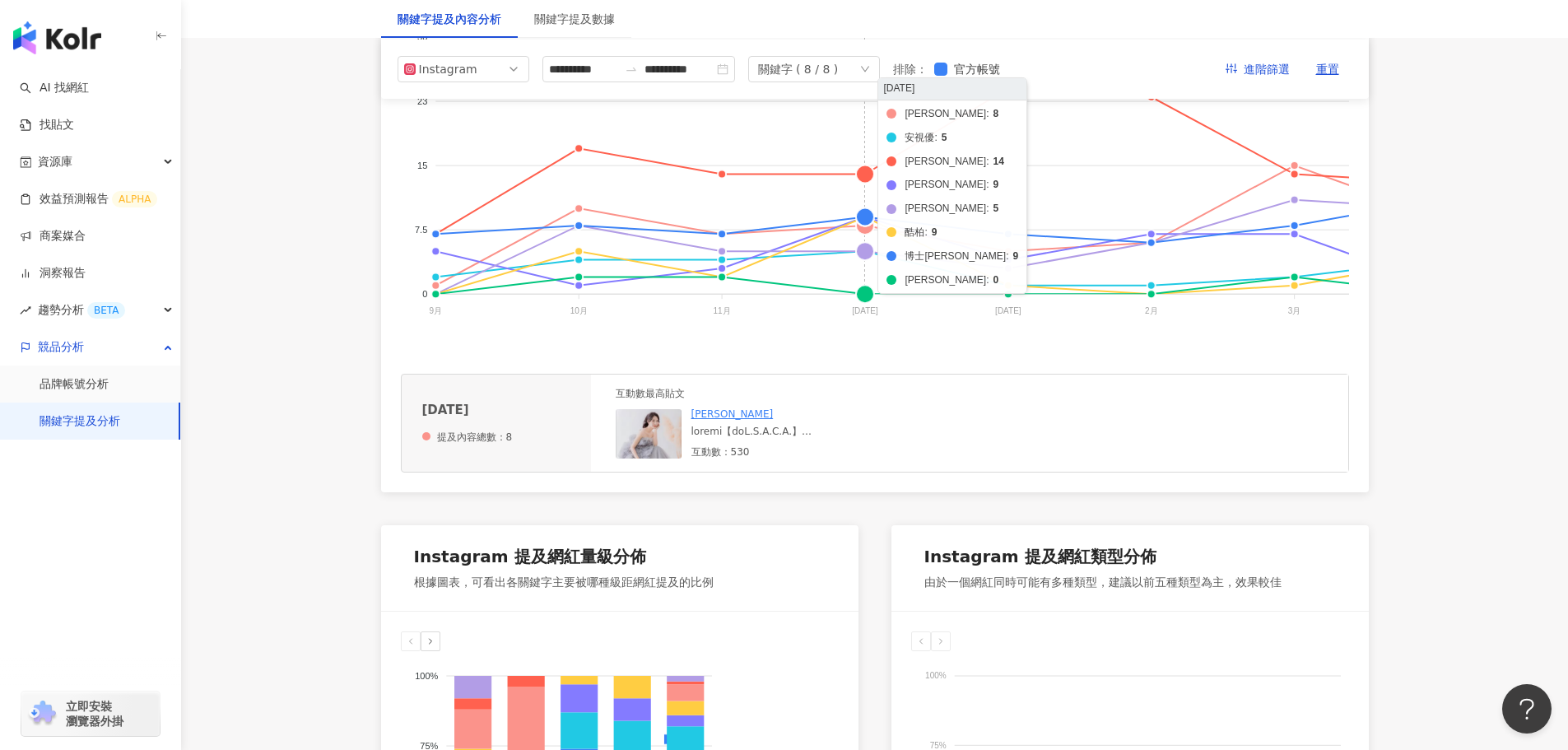
click at [866, 231] on foreignobject "海昌 安視優 晶碩 愛爾康 美若康 酷柏 博士倫 帝康" at bounding box center [1280, 177] width 1761 height 329
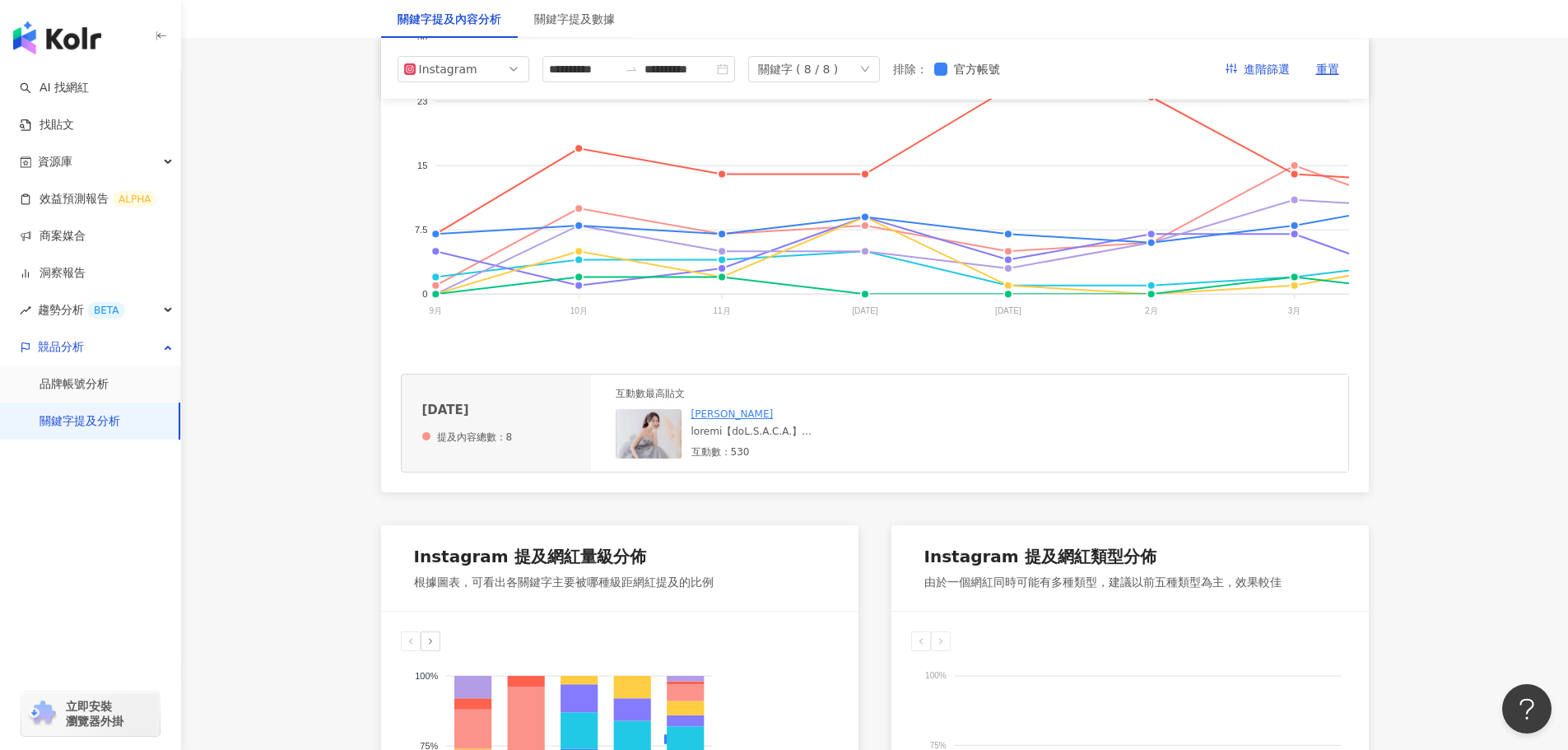
click at [752, 439] on div at bounding box center [815, 432] width 247 height 14
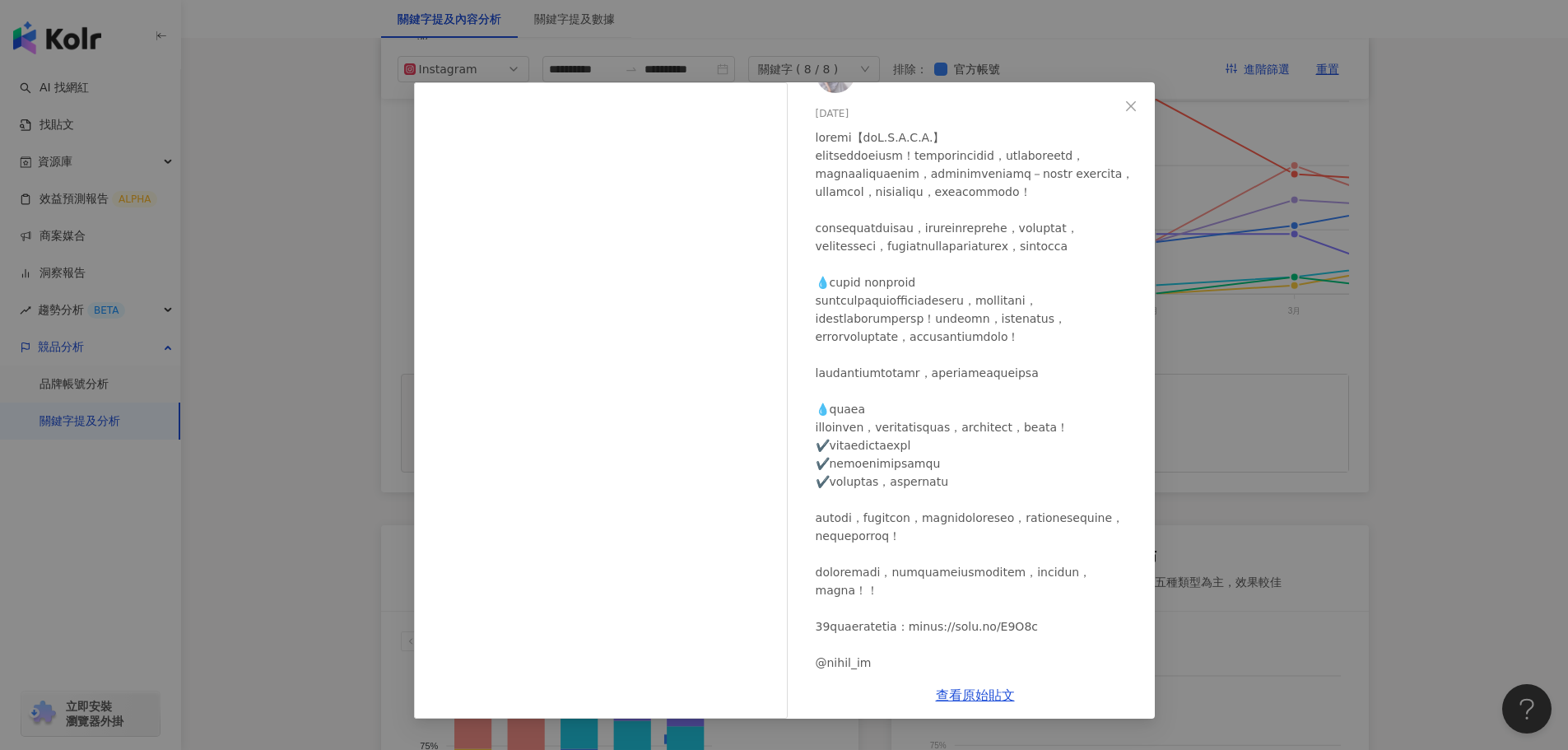
scroll to position [82, 0]
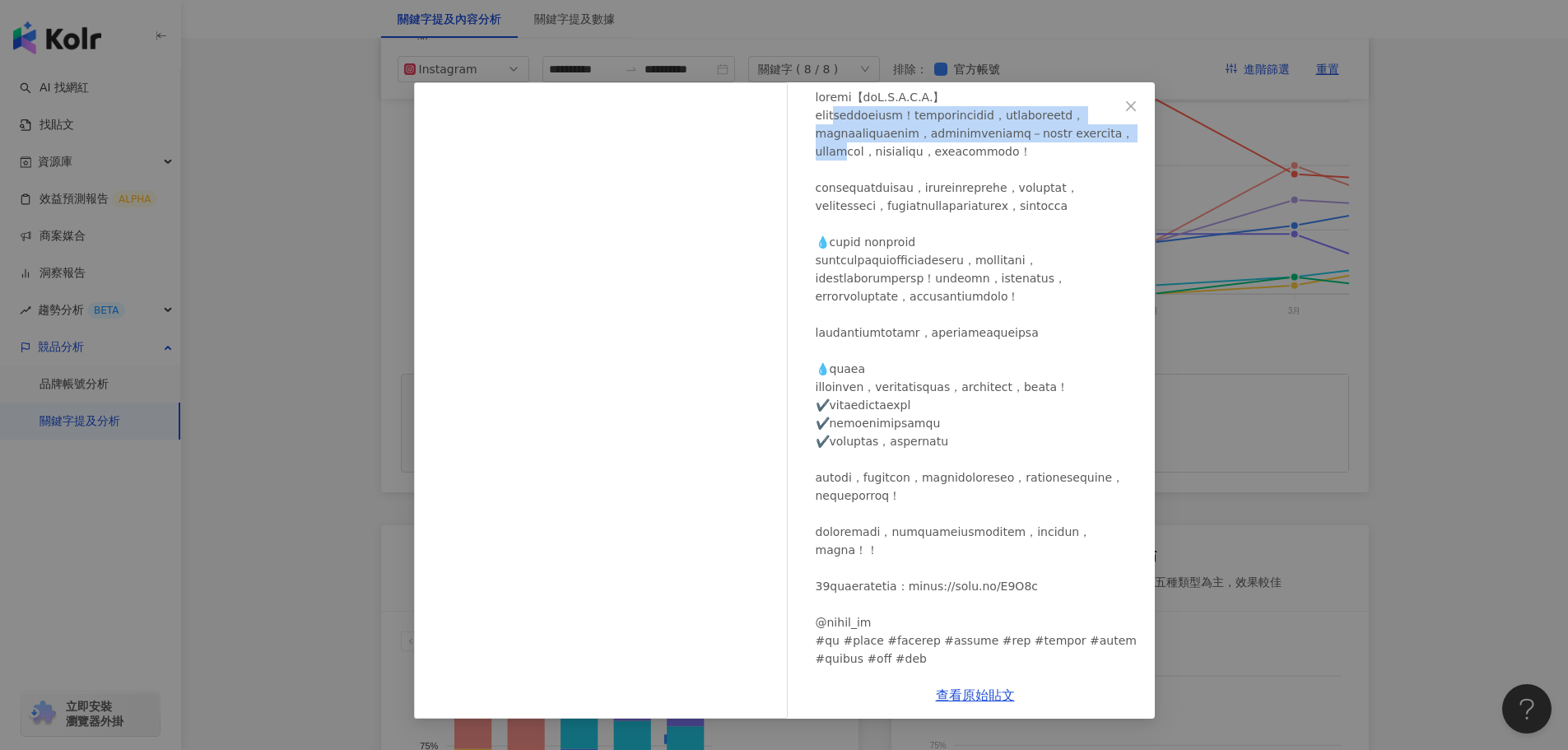
drag, startPoint x: 866, startPoint y: 122, endPoint x: 942, endPoint y: 237, distance: 137.8
click at [945, 174] on div at bounding box center [978, 377] width 326 height 580
click at [933, 256] on div at bounding box center [978, 377] width 326 height 580
click at [953, 283] on div at bounding box center [978, 377] width 326 height 580
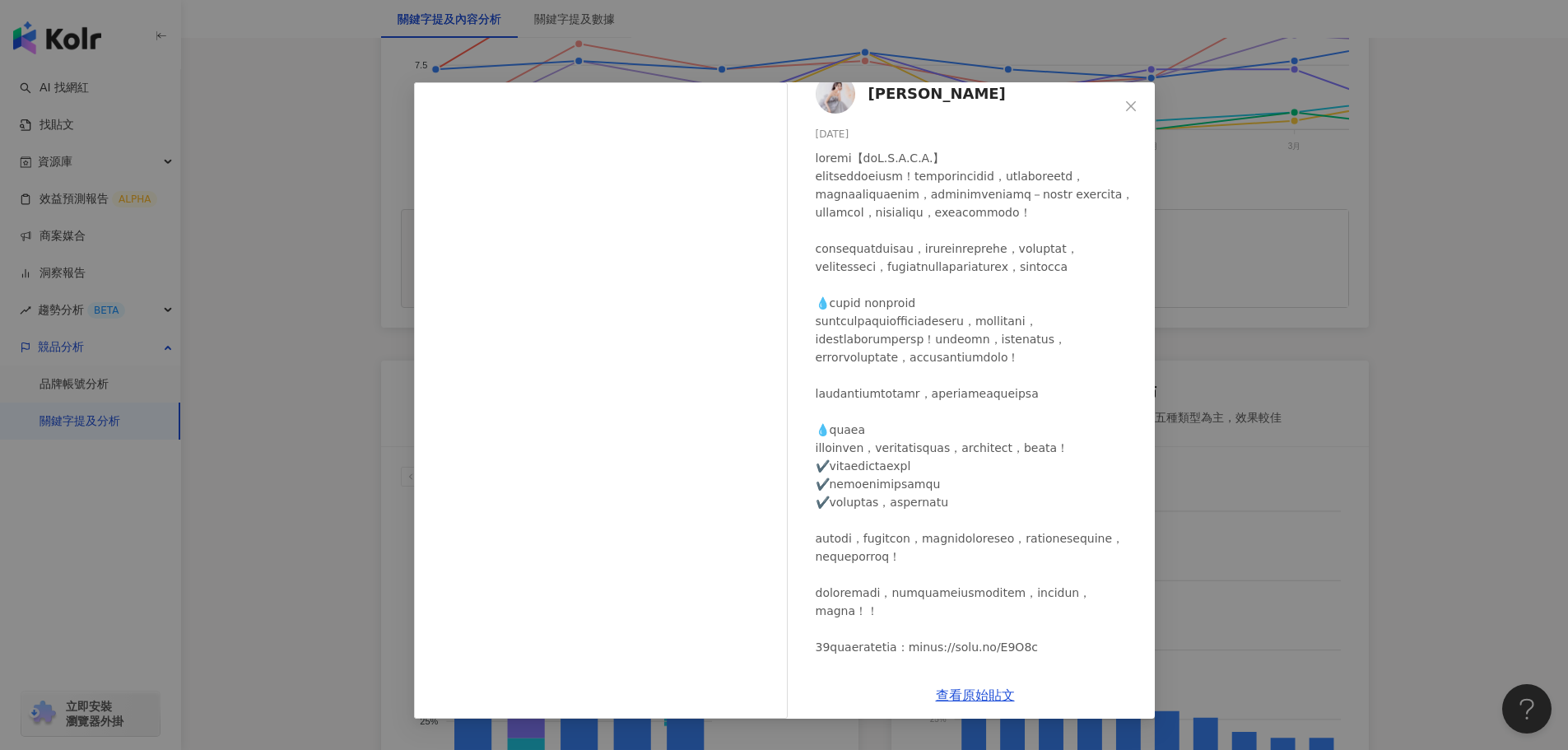
scroll to position [1, 0]
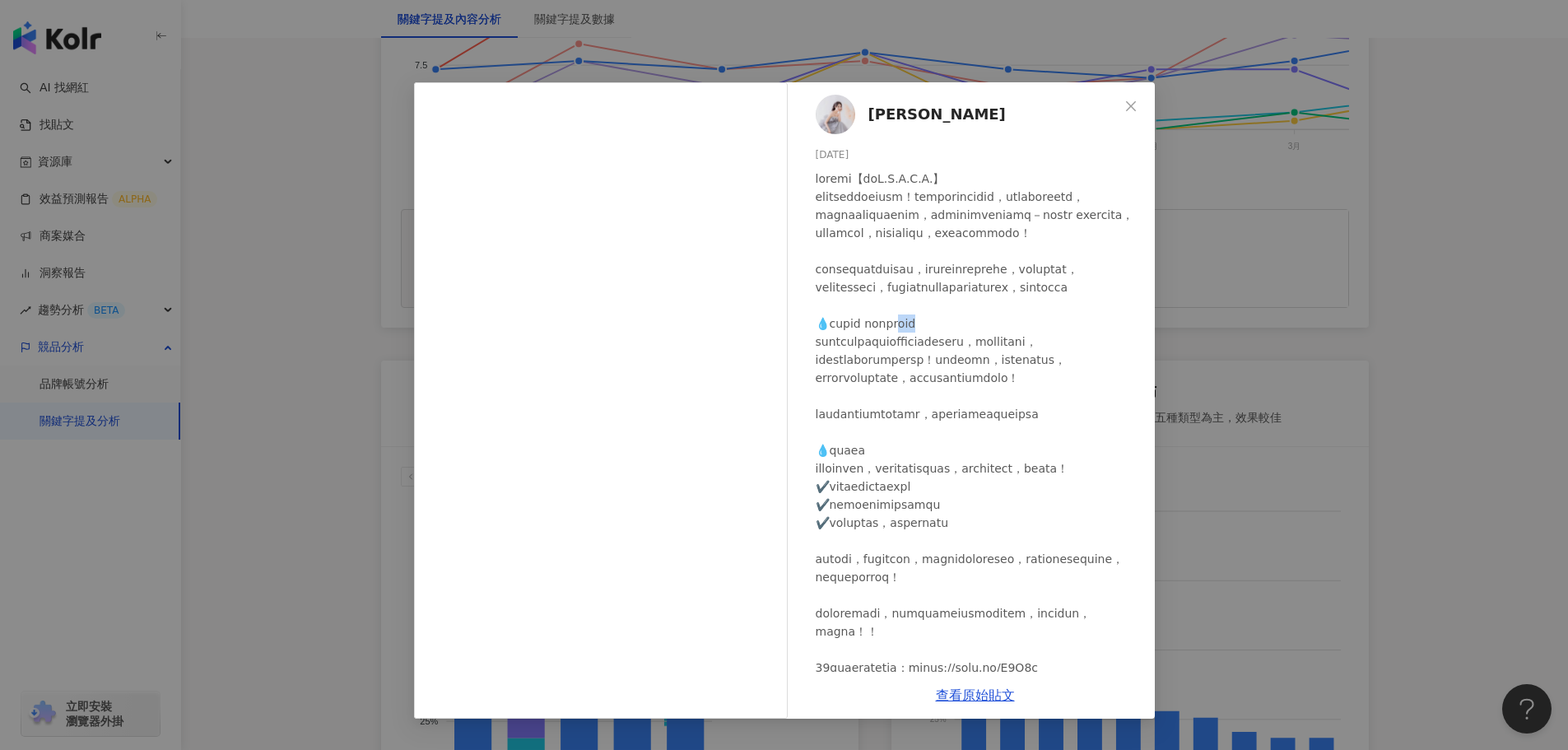
drag, startPoint x: 947, startPoint y: 395, endPoint x: 985, endPoint y: 394, distance: 38.0
click at [985, 394] on div at bounding box center [978, 459] width 326 height 580
copy div "華液"
click at [1131, 91] on button "Close" at bounding box center [1131, 106] width 33 height 33
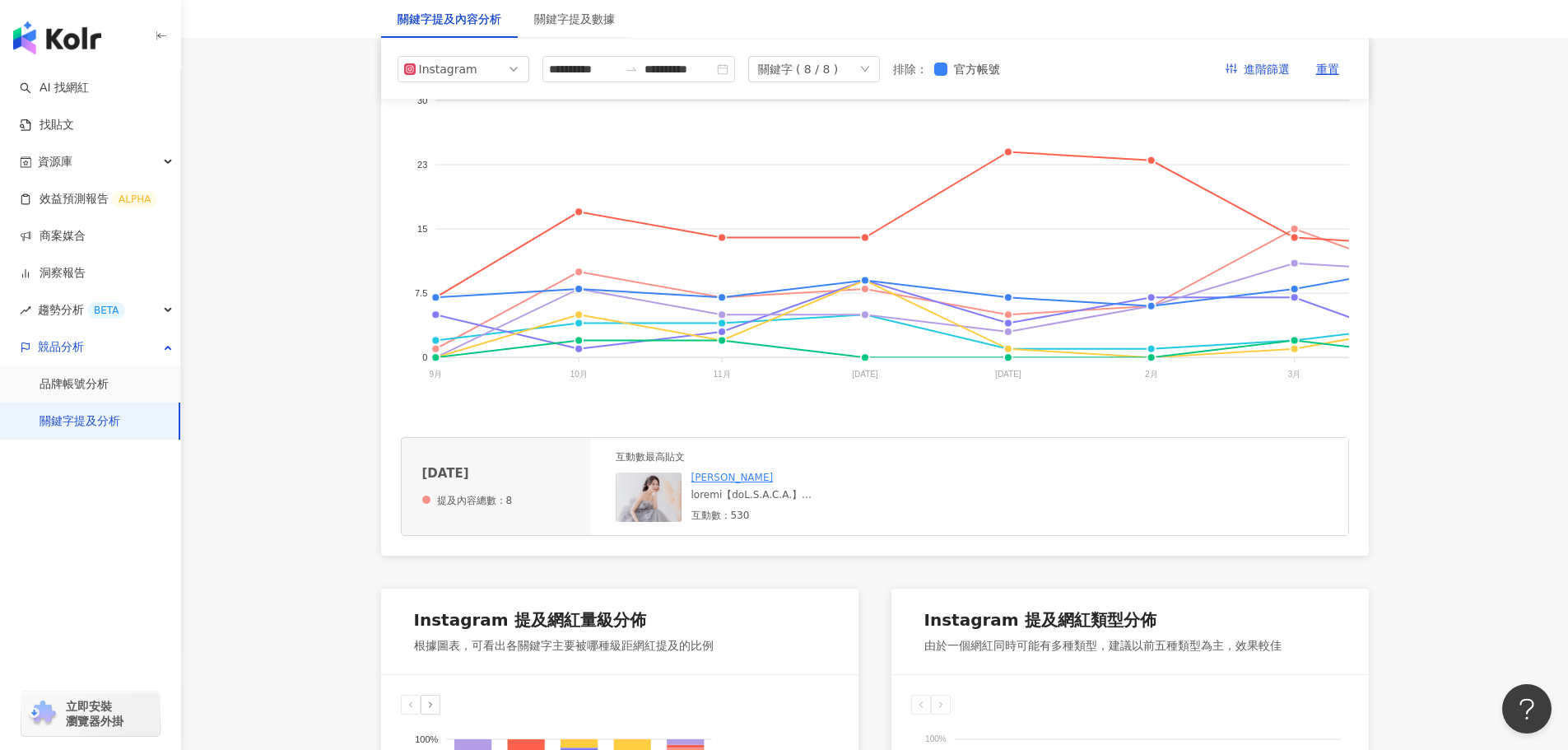
scroll to position [82, 0]
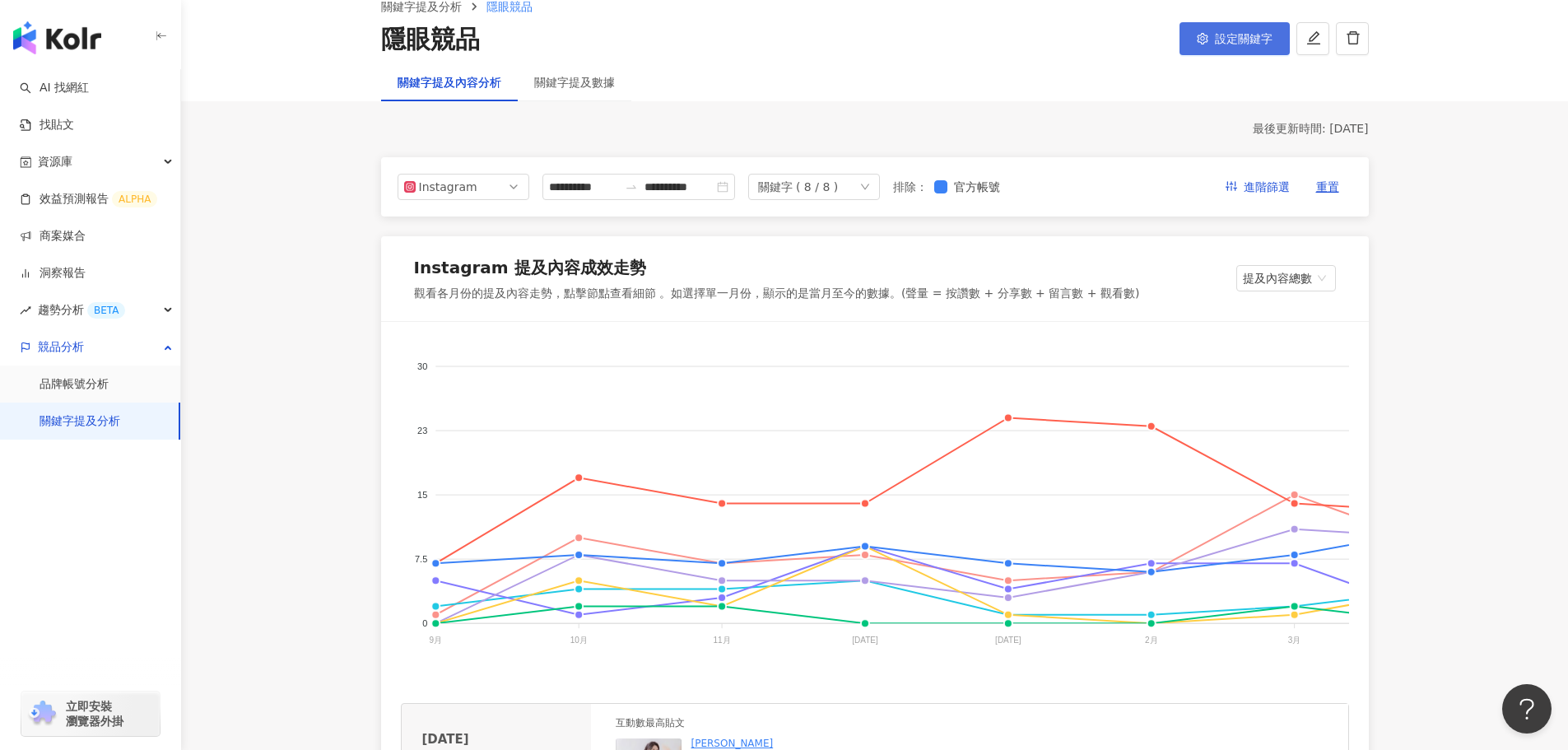
click at [1215, 42] on span "設定關鍵字" at bounding box center [1244, 39] width 57 height 13
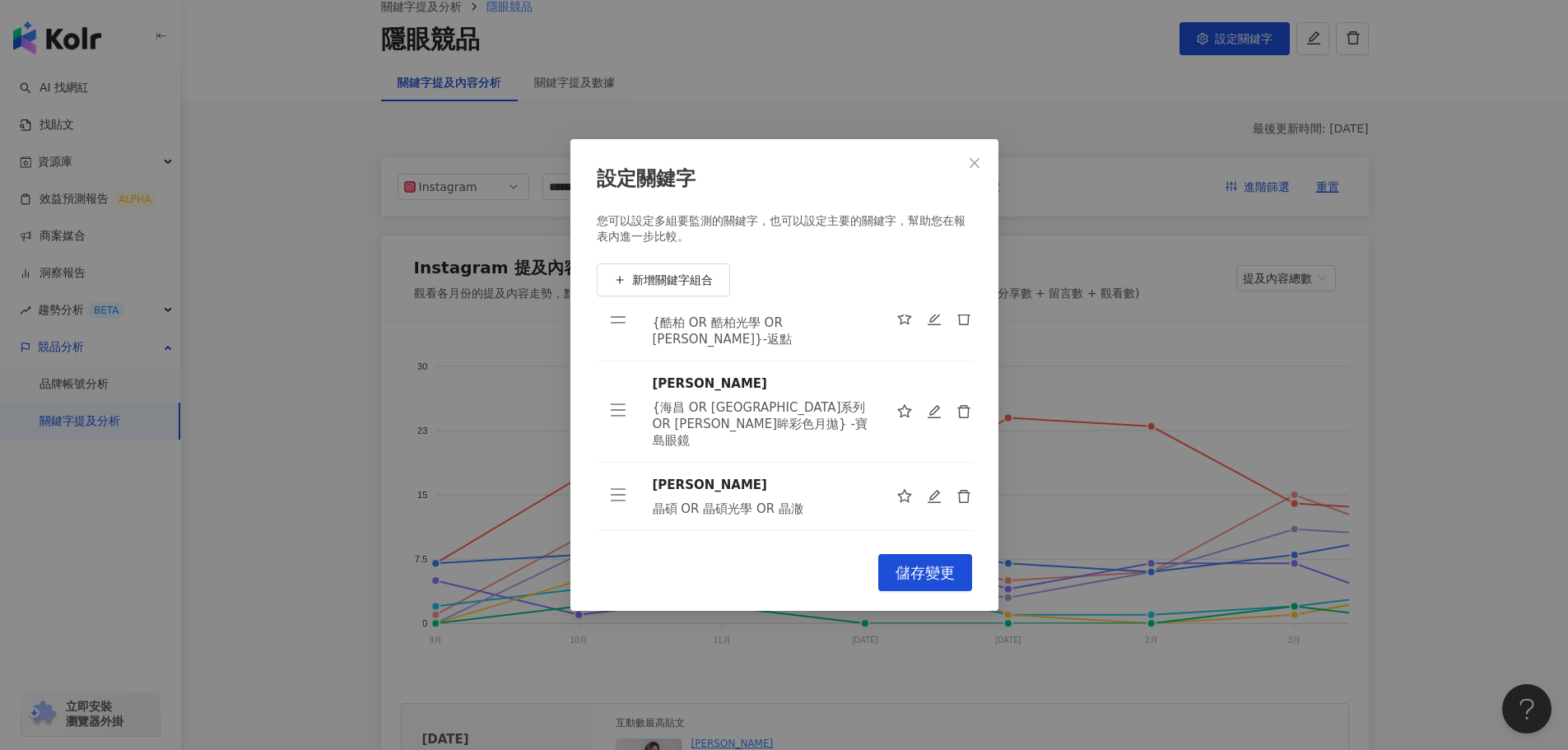
scroll to position [261, 0]
click at [926, 402] on icon "edit" at bounding box center [934, 409] width 15 height 15
type input "**"
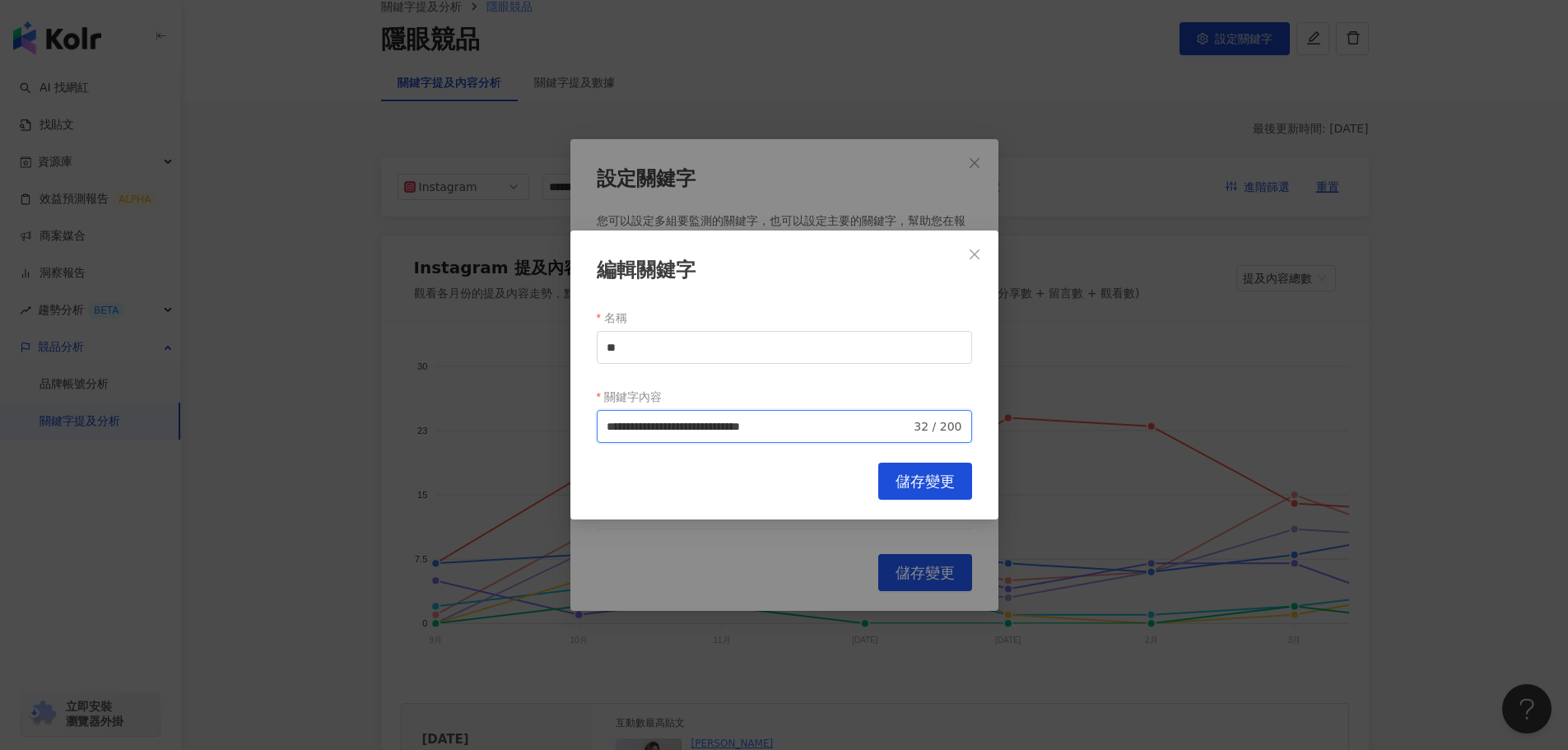
click at [895, 428] on input "**********" at bounding box center [759, 427] width 305 height 18
click at [816, 492] on span "排除 -" at bounding box center [826, 490] width 39 height 18
paste input "***"
type input "**********"
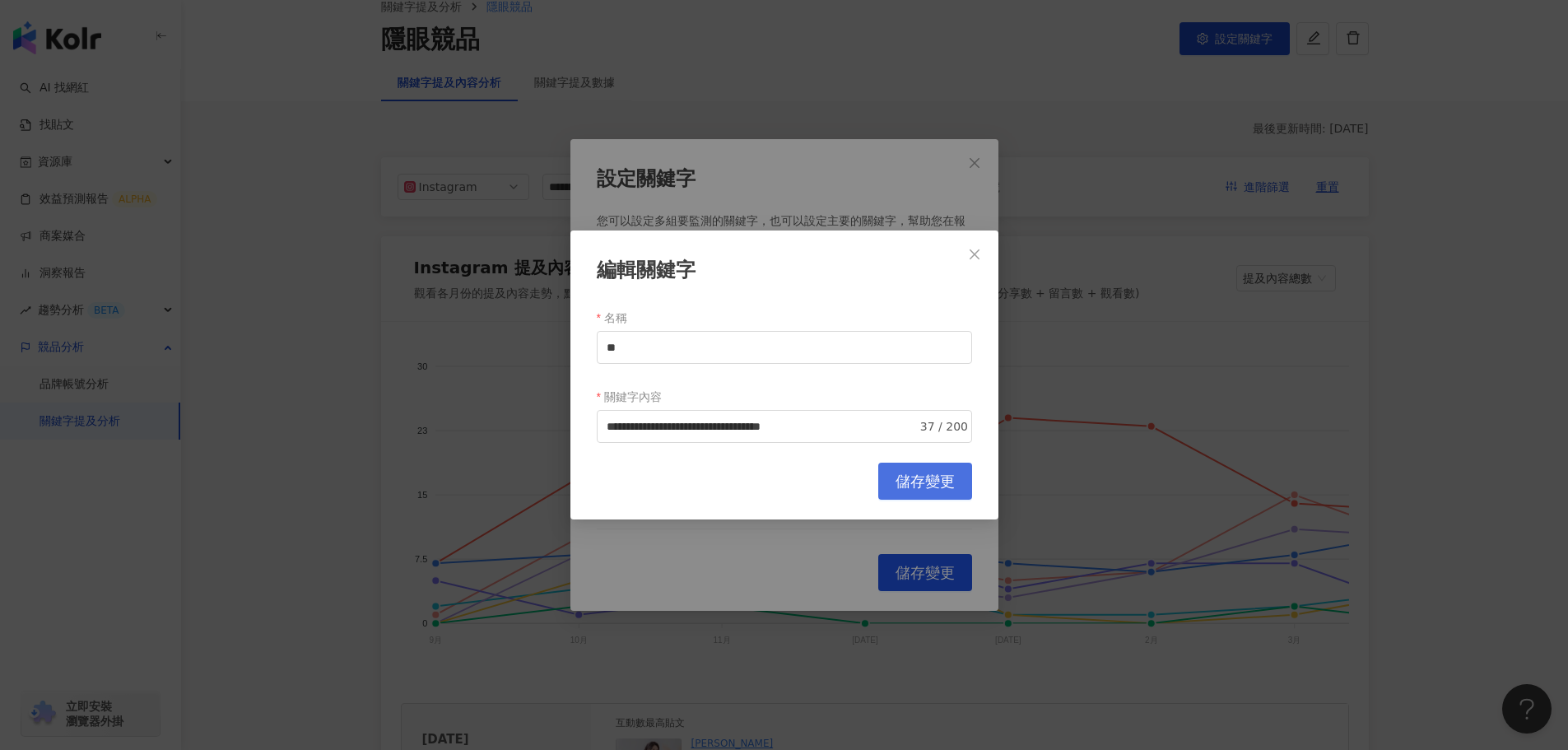
scroll to position [0, 0]
click at [918, 483] on span "儲存變更" at bounding box center [925, 481] width 59 height 18
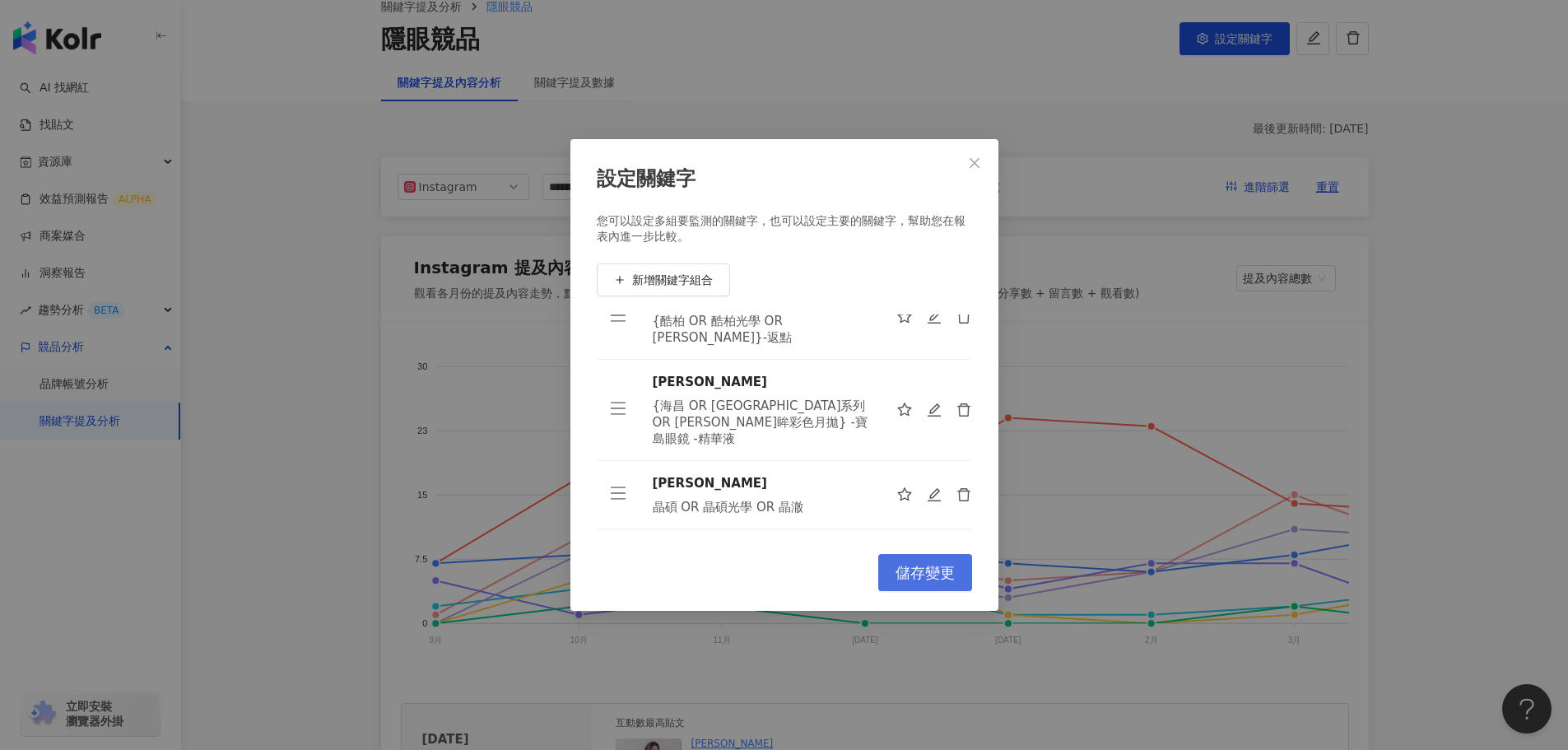
click at [935, 564] on span "儲存變更" at bounding box center [925, 573] width 59 height 18
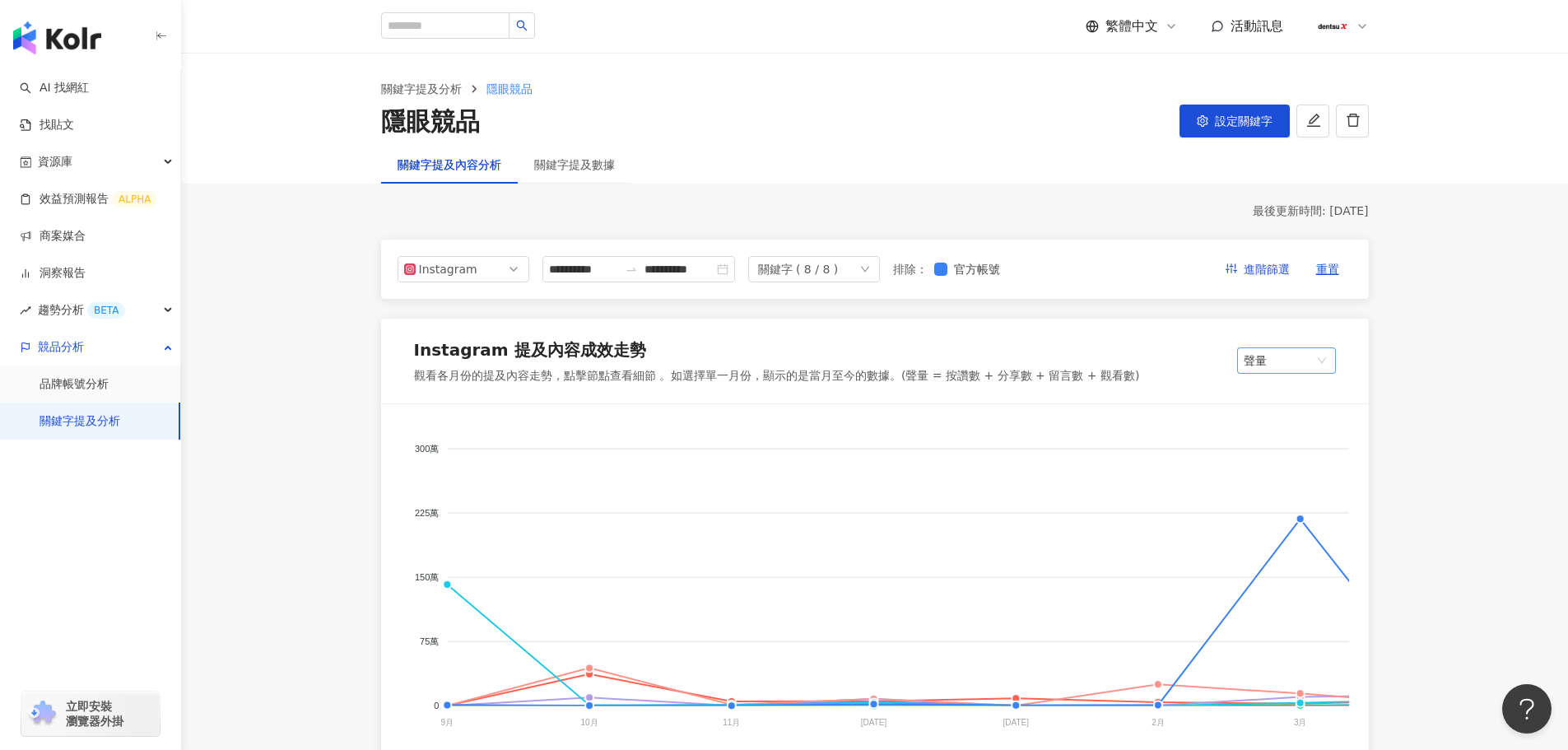
click at [1288, 352] on span "聲量" at bounding box center [1287, 361] width 86 height 25
click at [1288, 419] on div "提及內容總數" at bounding box center [1302, 422] width 104 height 18
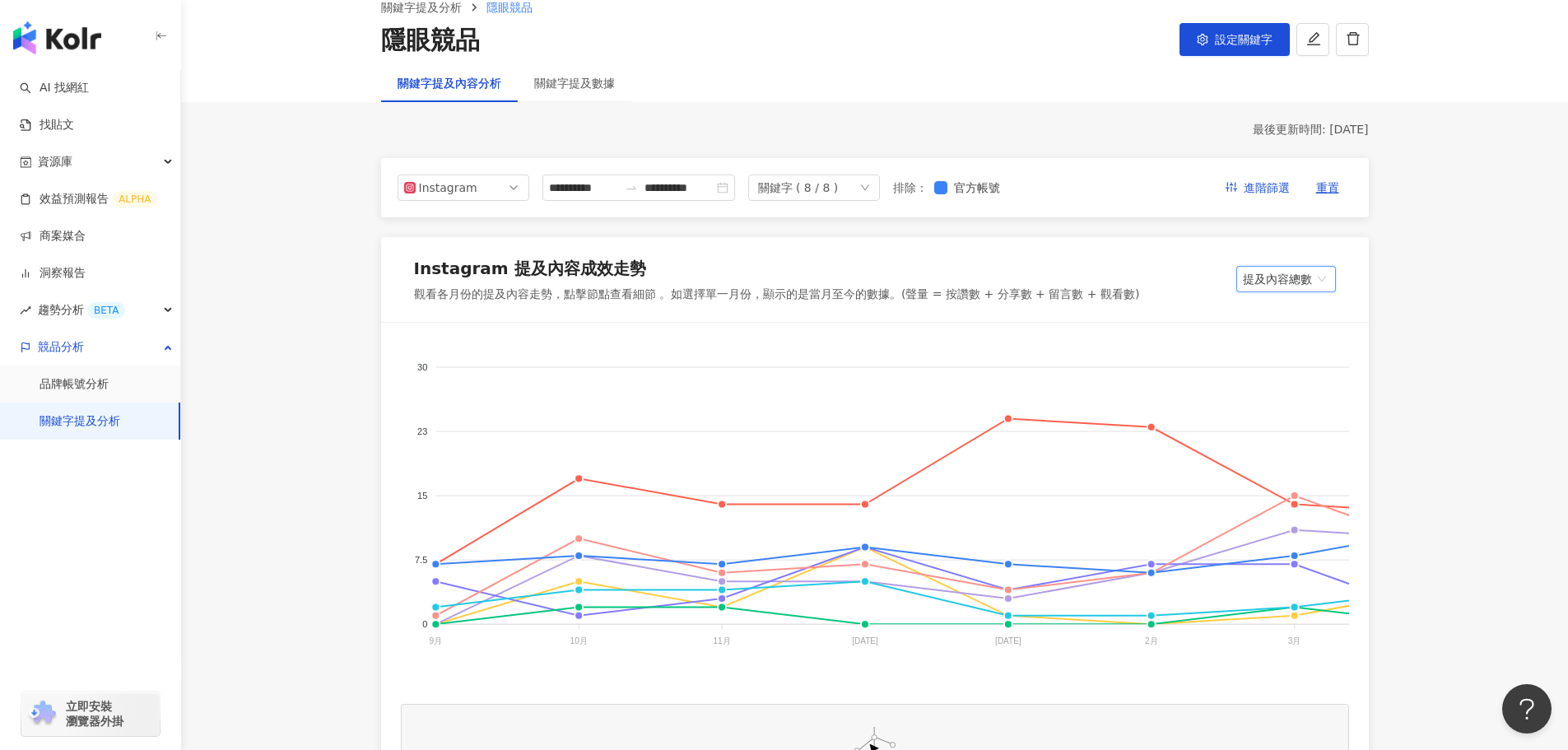
scroll to position [247, 0]
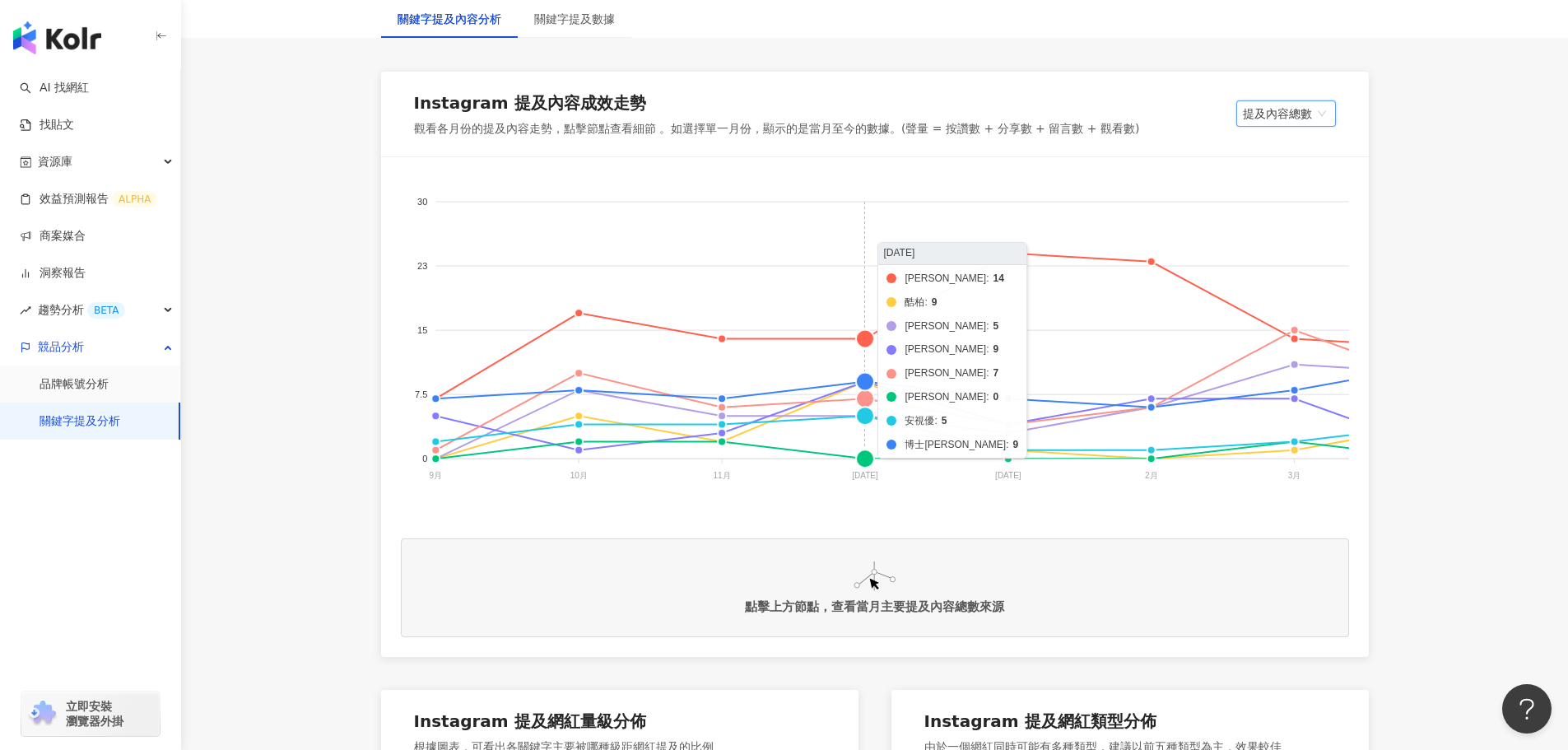
click at [866, 400] on foreignobject "晶碩 酷柏 美若康 愛爾康 海昌 帝康 安視優 博士倫" at bounding box center [1280, 341] width 1761 height 329
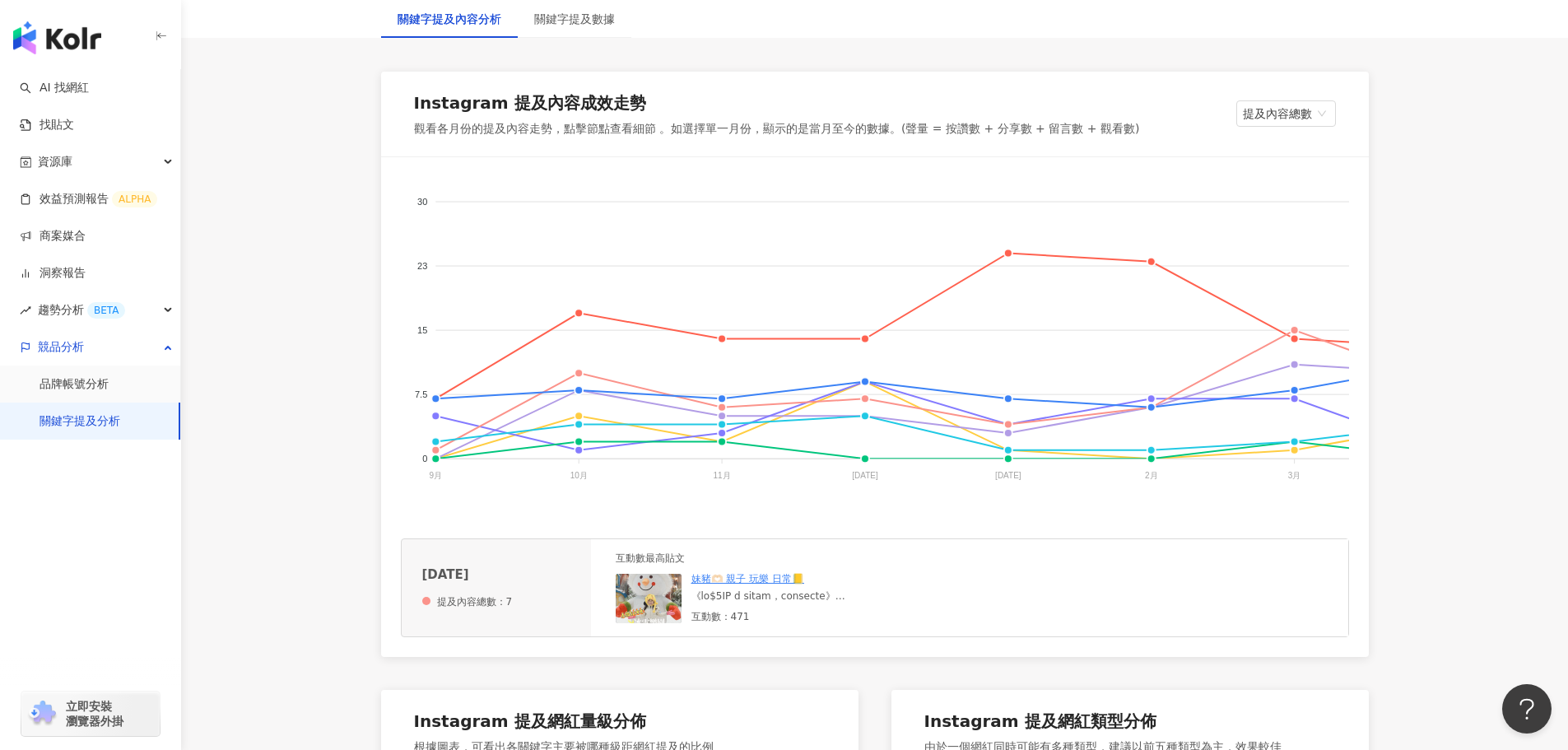
click at [809, 603] on div at bounding box center [815, 597] width 247 height 14
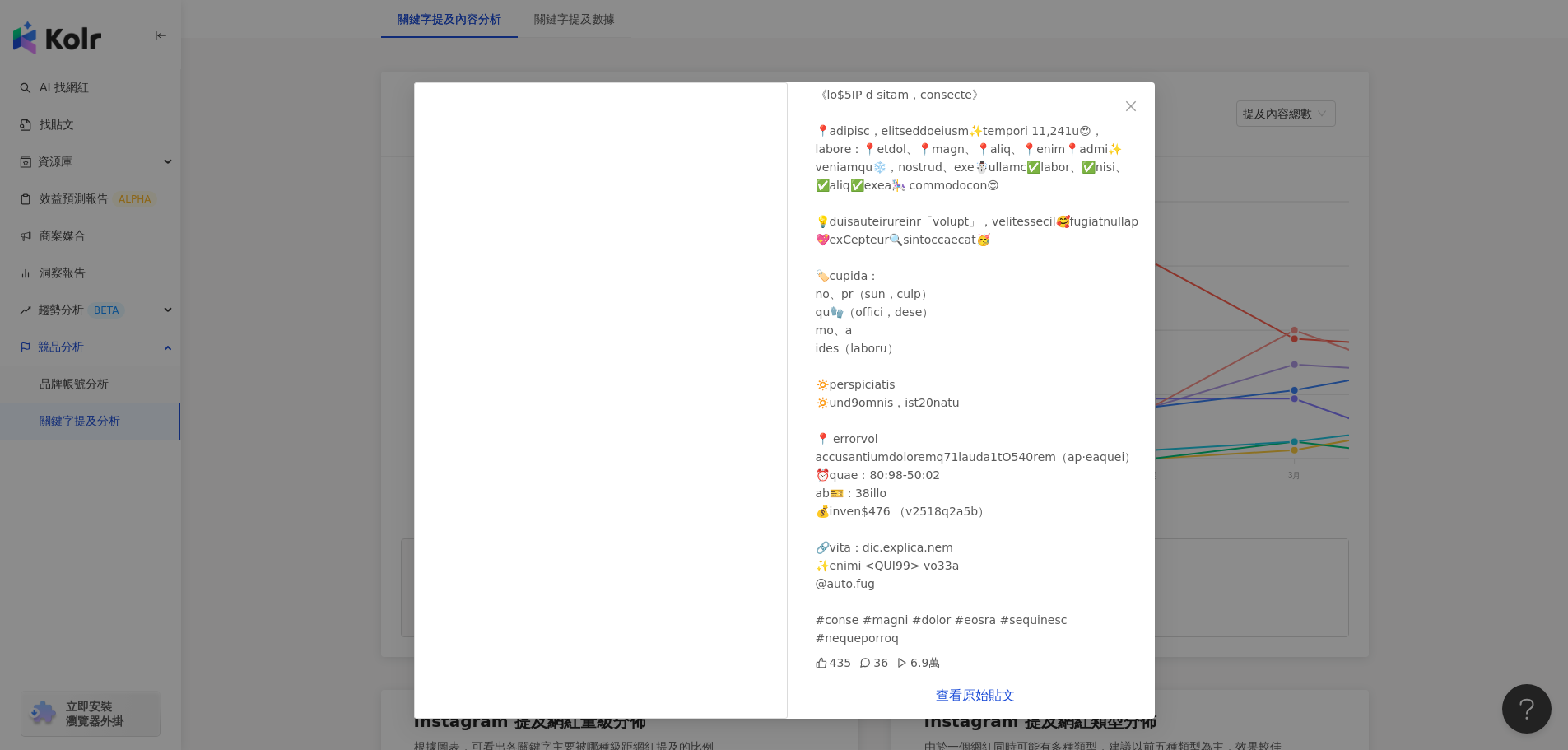
scroll to position [157, 0]
click at [906, 241] on div at bounding box center [978, 366] width 326 height 561
drag, startPoint x: 909, startPoint y: 301, endPoint x: 935, endPoint y: 358, distance: 62.6
click at [935, 358] on div at bounding box center [978, 366] width 326 height 561
click at [981, 379] on div at bounding box center [978, 366] width 326 height 561
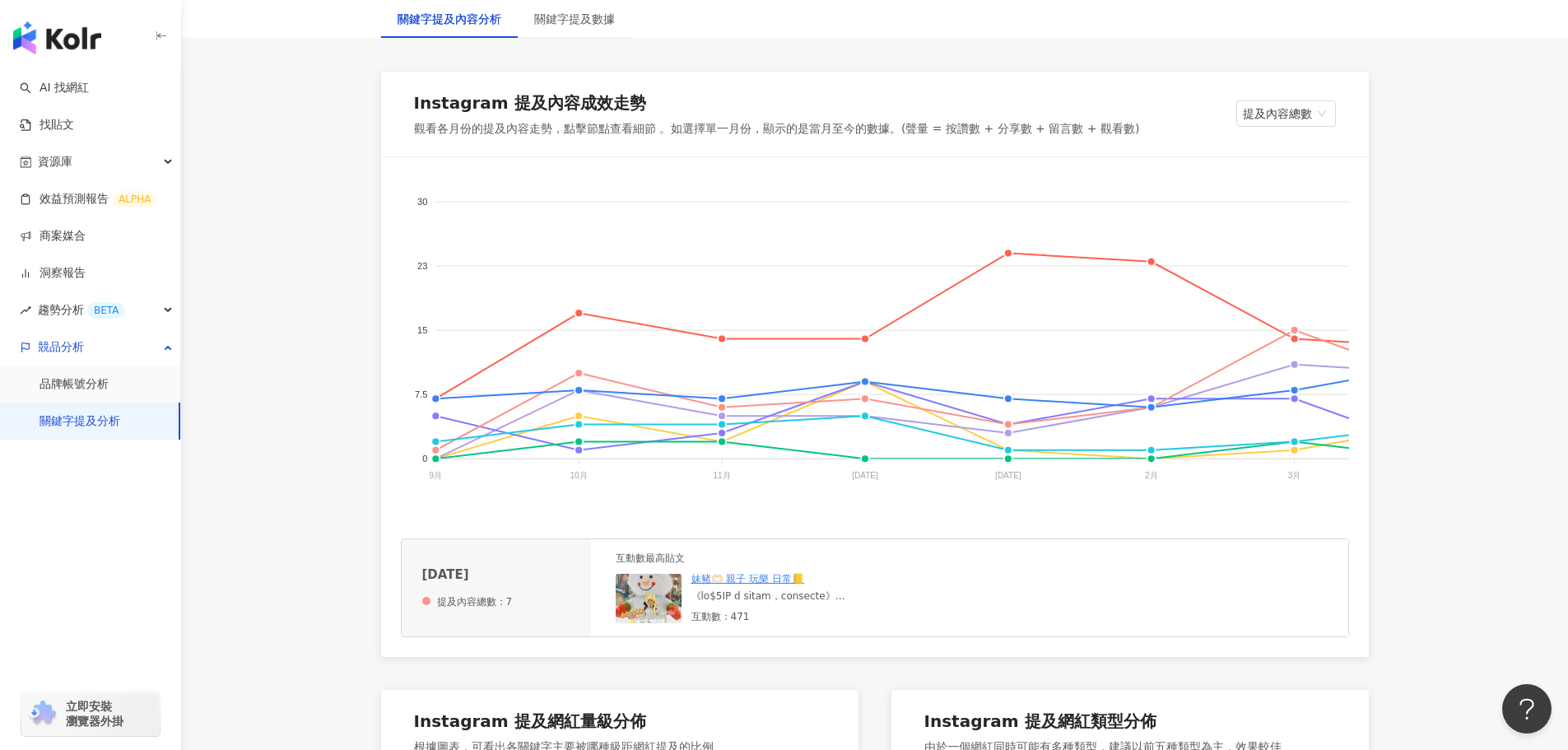
click at [1209, 183] on foreignobject "晶碩 酷柏 美若康 愛爾康 海昌 帝康 安視優 博士倫" at bounding box center [1280, 341] width 1761 height 329
click at [798, 603] on div at bounding box center [815, 597] width 247 height 14
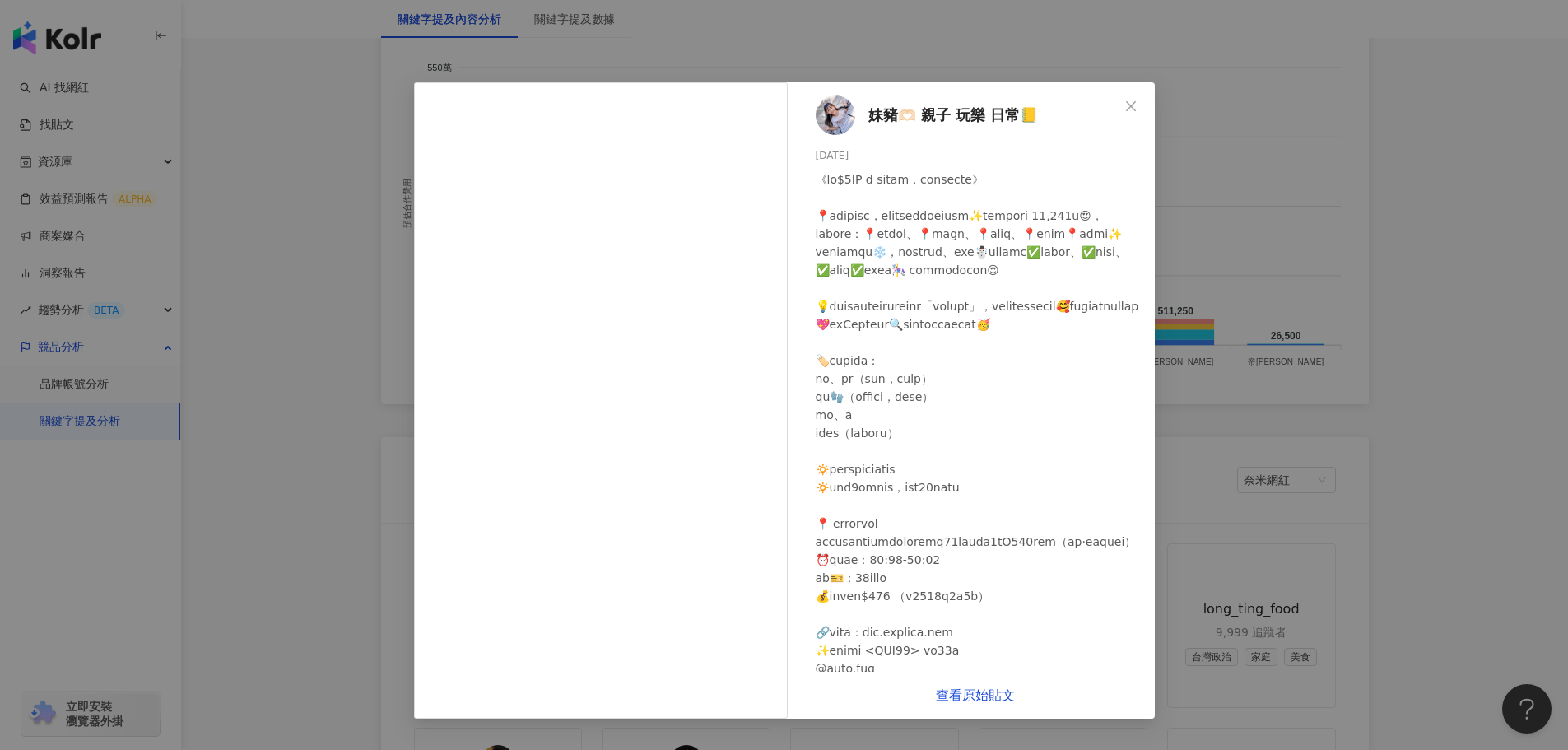
scroll to position [2553, 0]
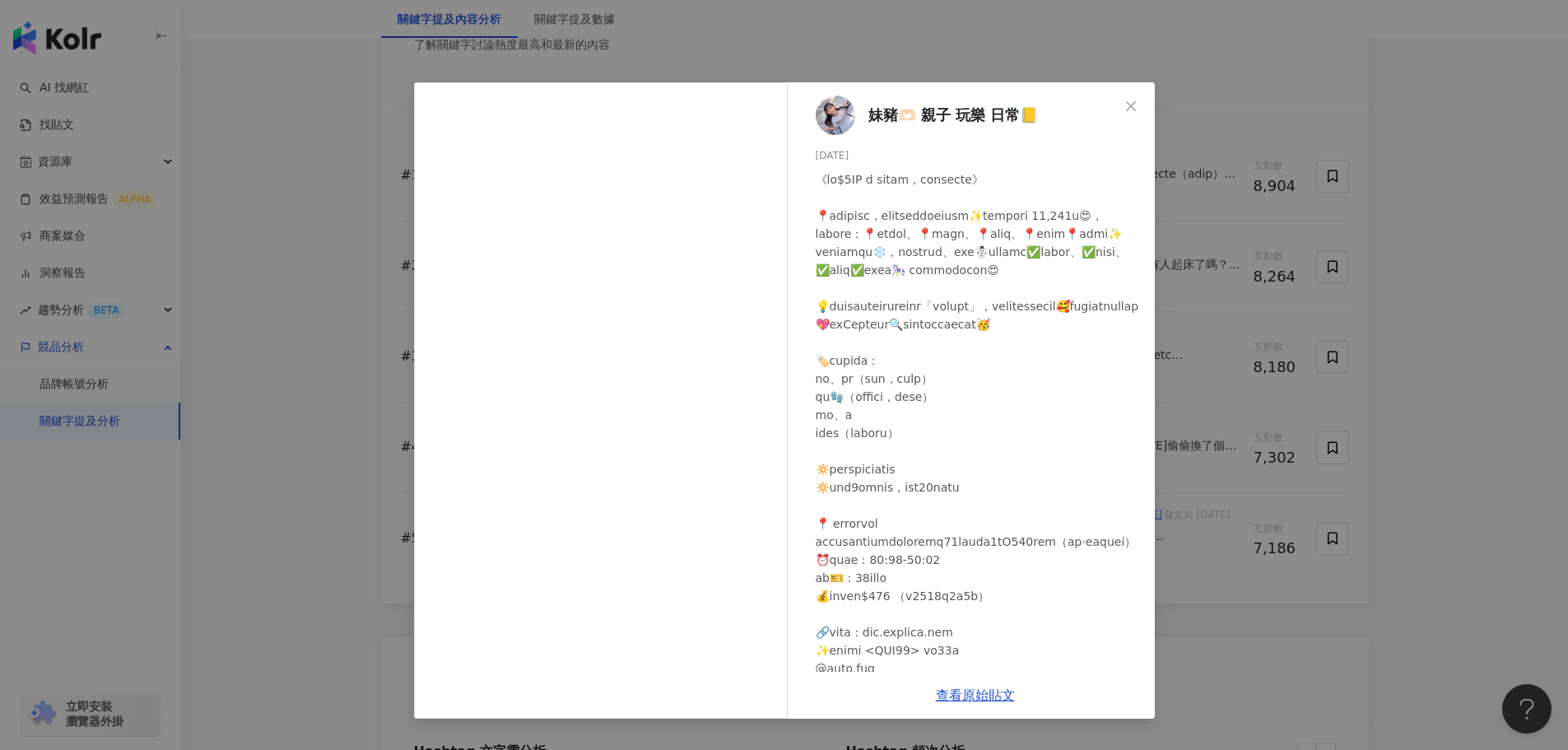
click at [1005, 383] on div at bounding box center [978, 451] width 326 height 561
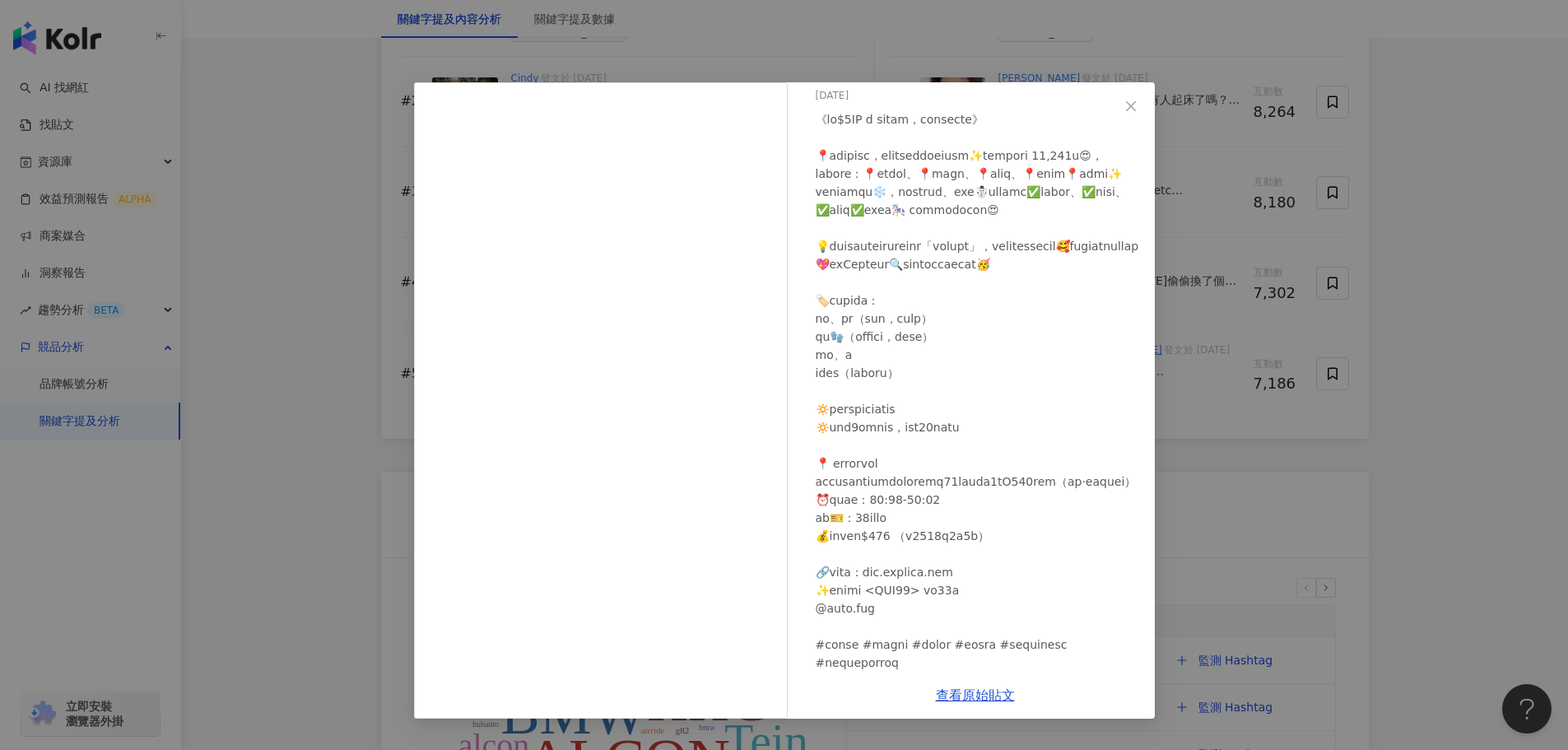
scroll to position [157, 0]
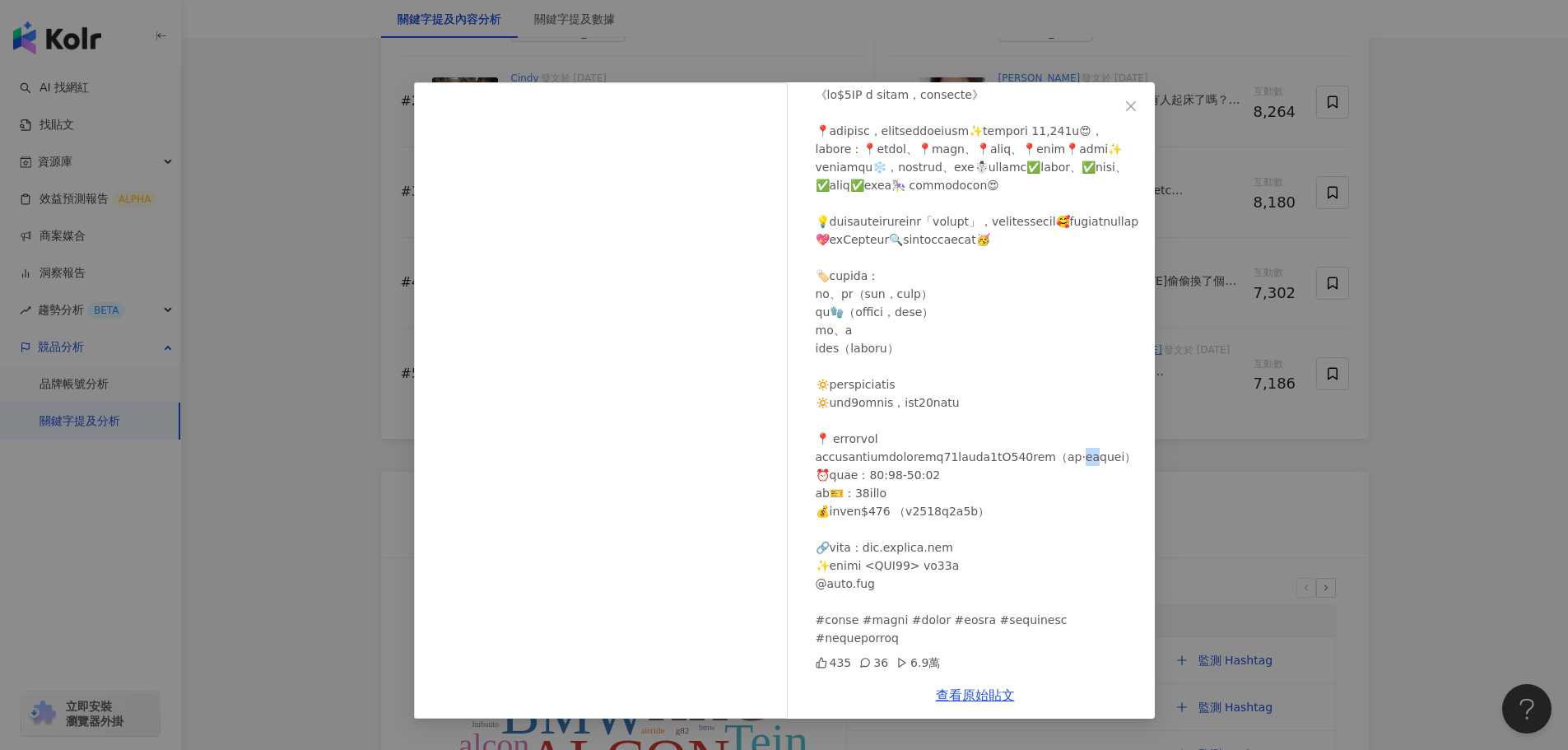
drag, startPoint x: 920, startPoint y: 461, endPoint x: 940, endPoint y: 460, distance: 20.0
click at [940, 460] on div at bounding box center [978, 366] width 326 height 561
copy div "0-"
click at [1137, 108] on icon "close" at bounding box center [1131, 106] width 13 height 13
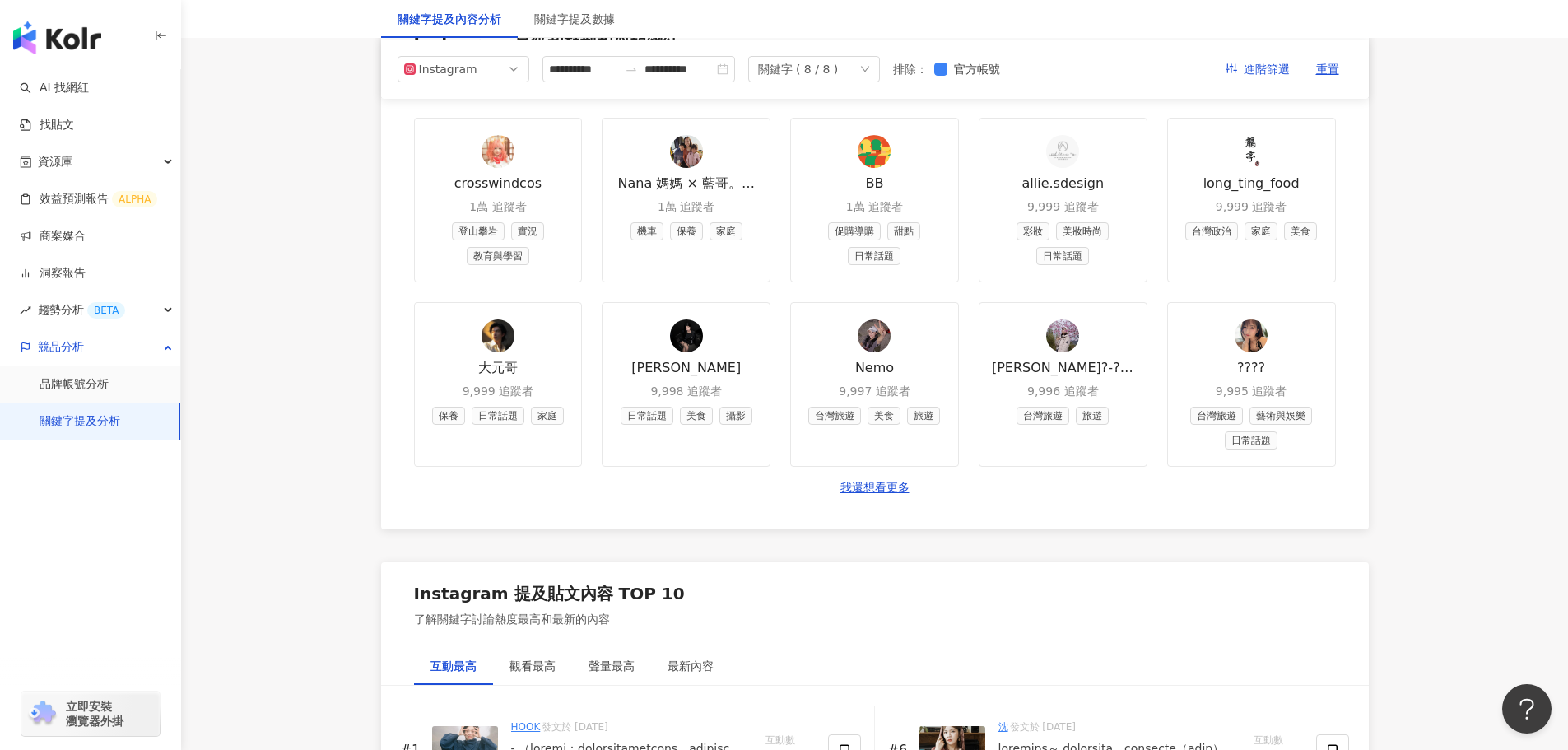
scroll to position [1729, 0]
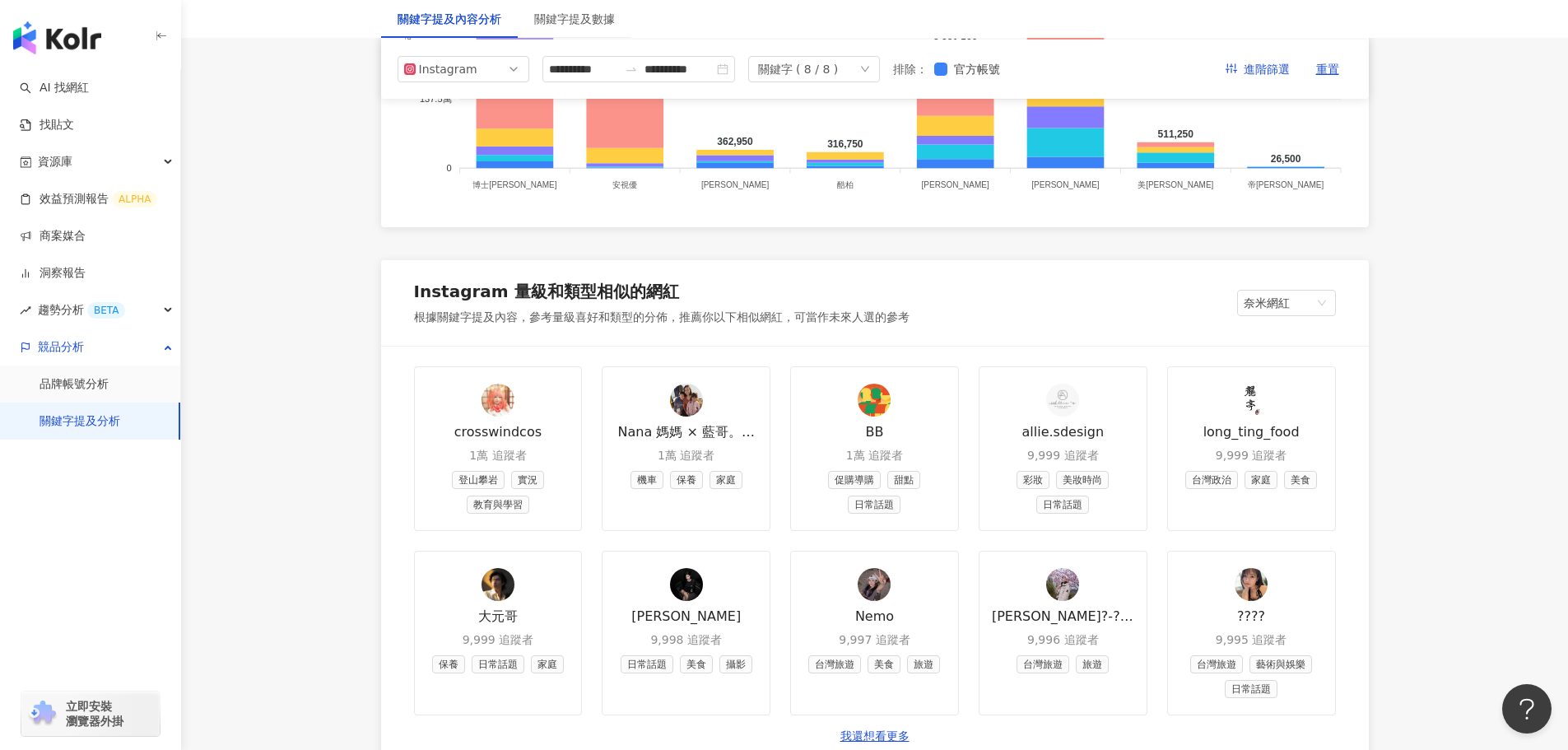
click at [1471, 160] on main "**********" at bounding box center [874, 607] width 1387 height 4565
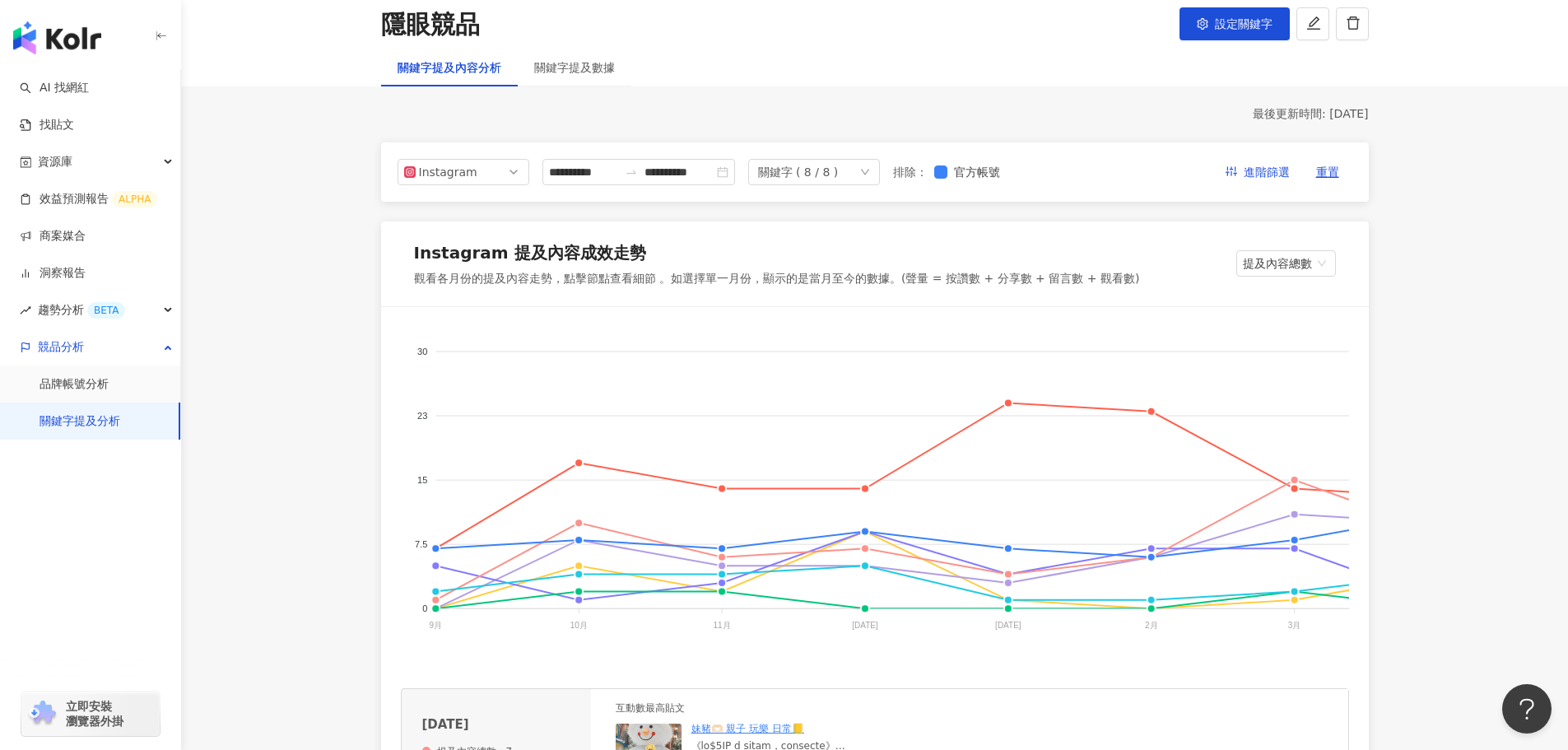
scroll to position [83, 0]
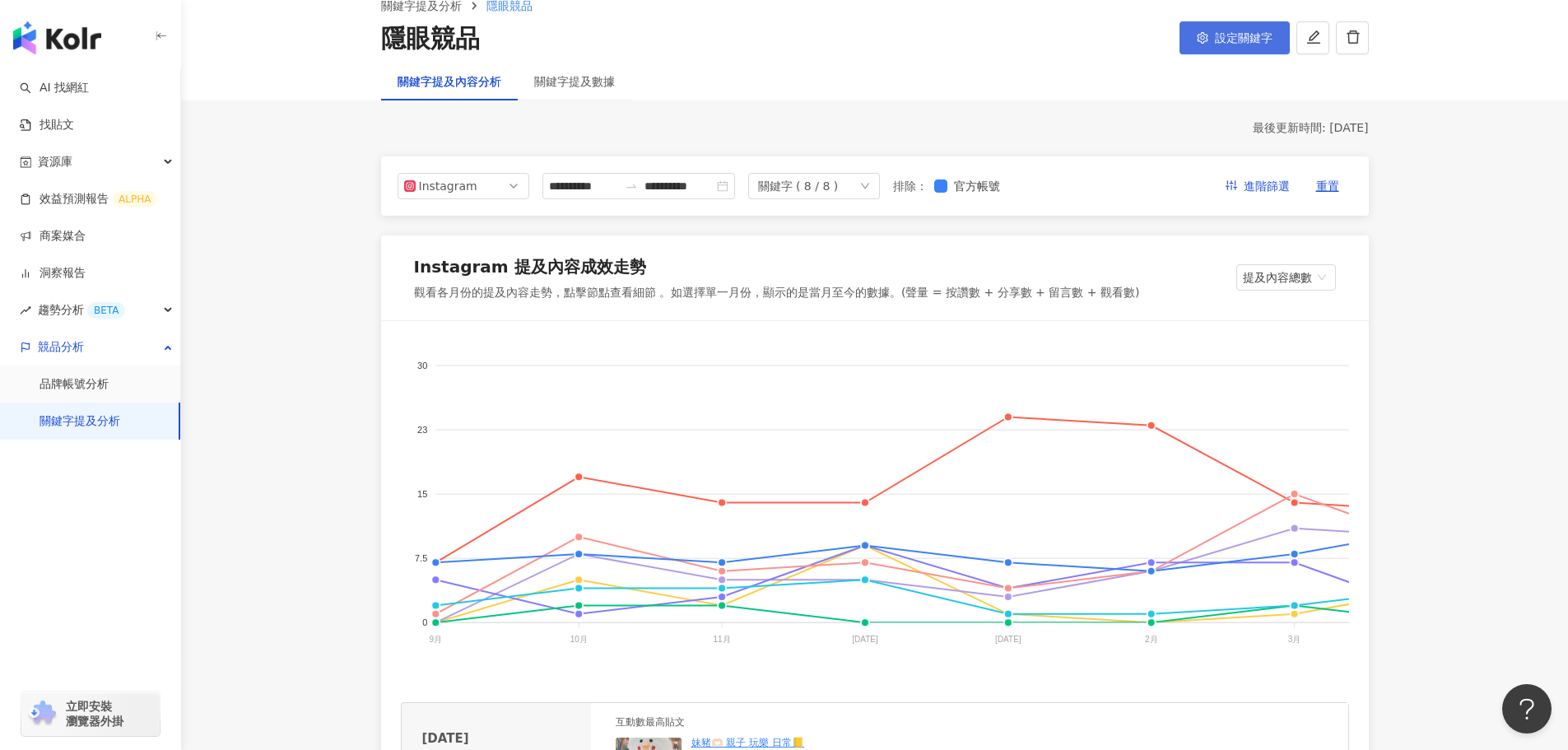
click at [1228, 39] on span "設定關鍵字" at bounding box center [1244, 38] width 57 height 13
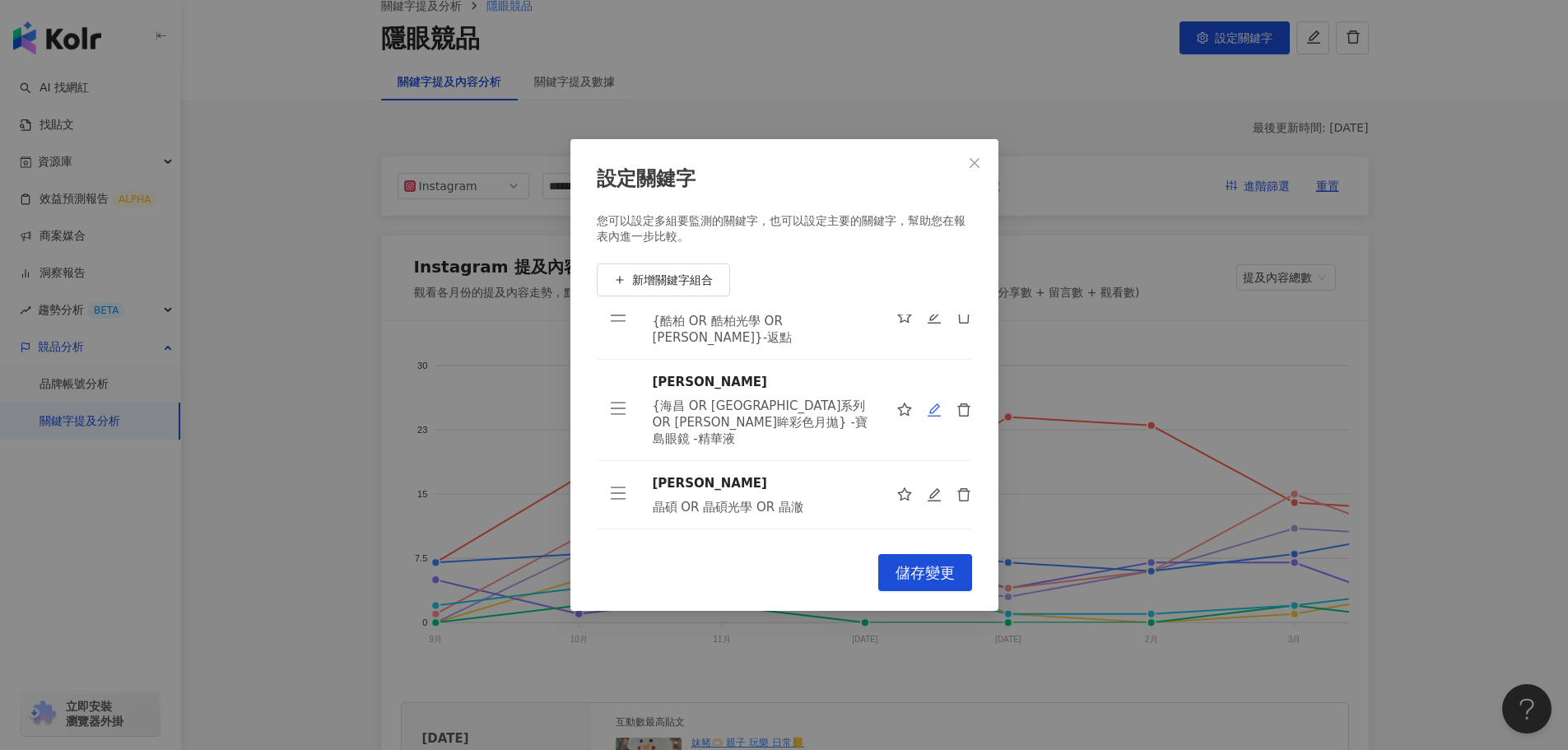
click at [926, 402] on icon "edit" at bounding box center [934, 409] width 15 height 15
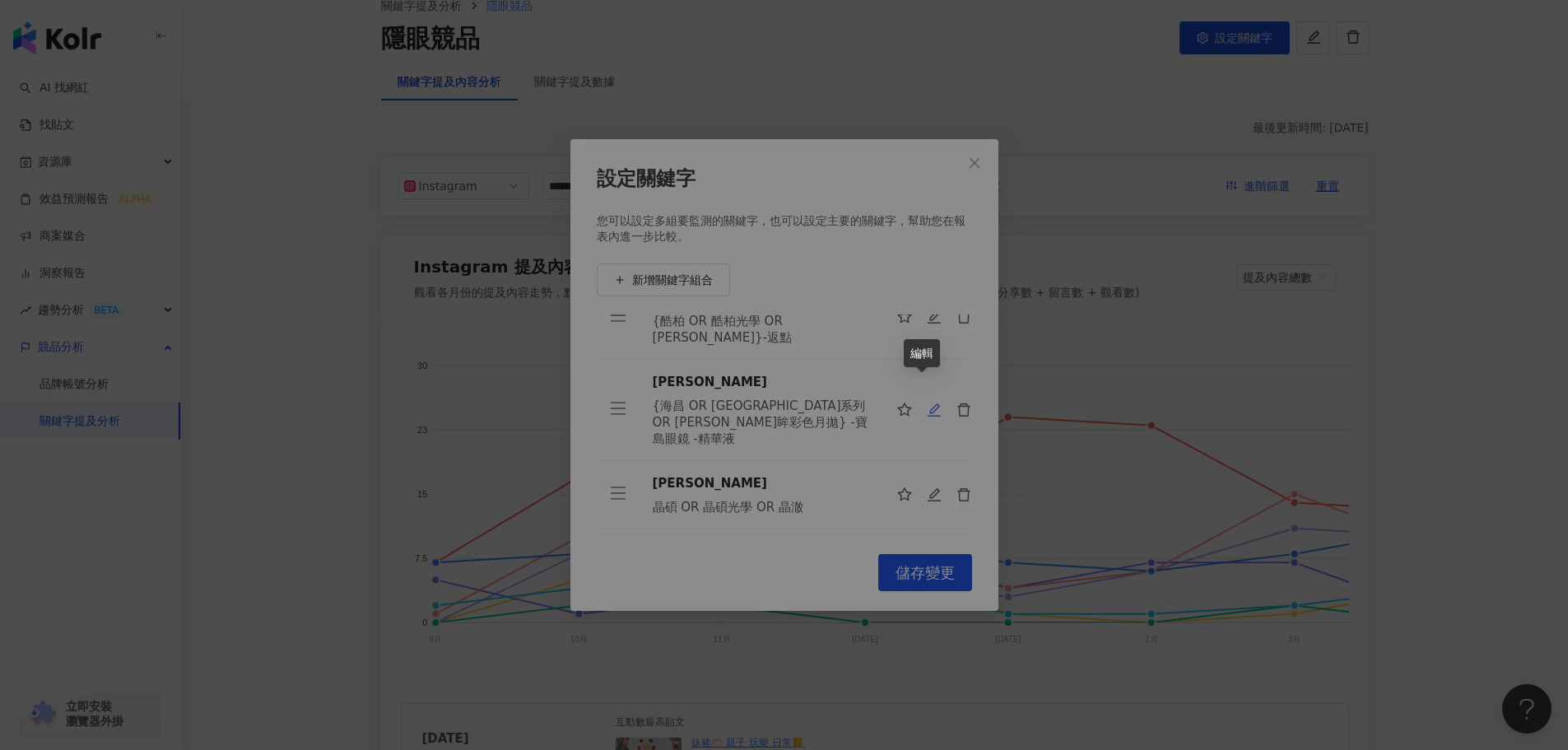
type input "**"
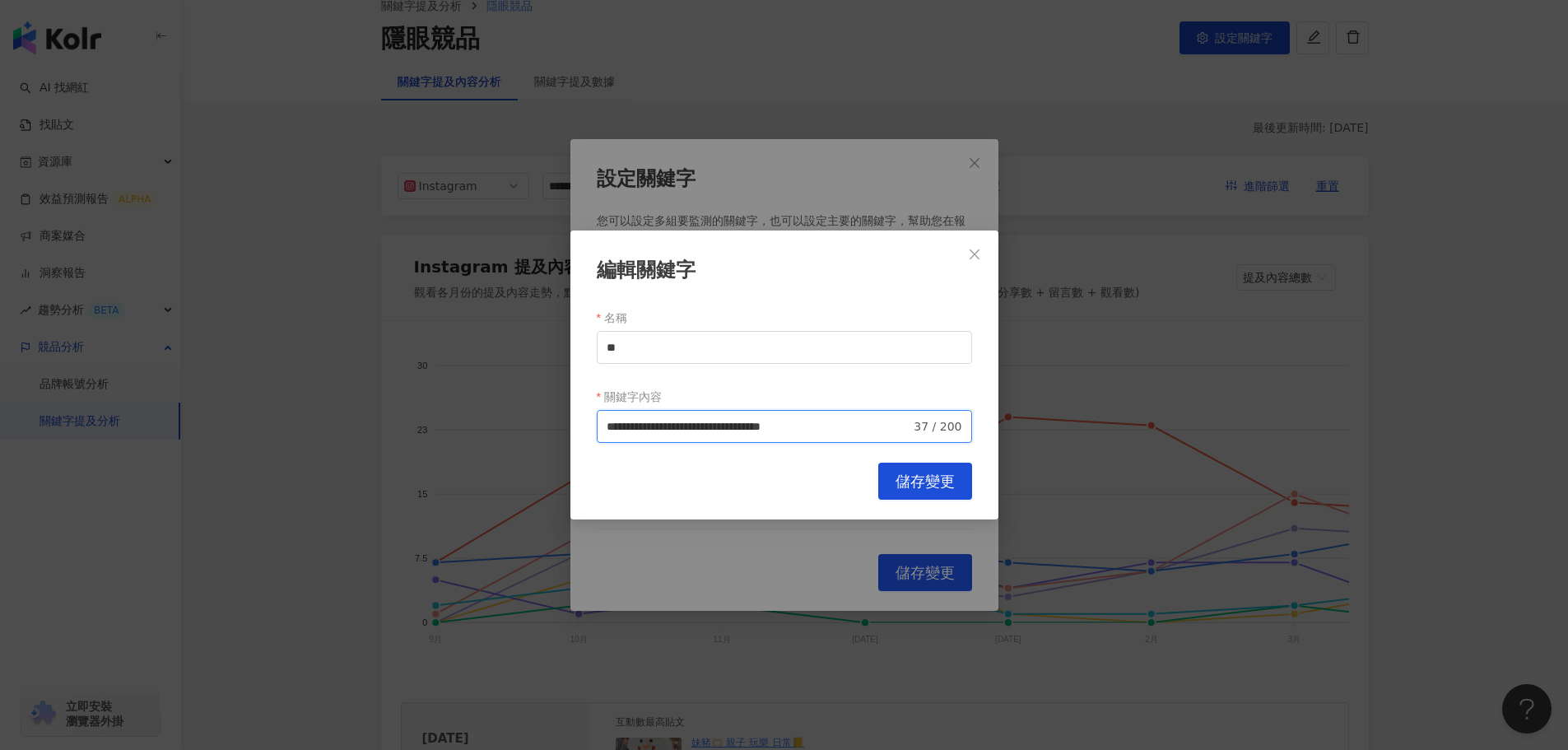
scroll to position [0, 22]
drag, startPoint x: 882, startPoint y: 430, endPoint x: 976, endPoint y: 425, distance: 94.1
click at [976, 425] on div "**********" at bounding box center [785, 375] width 428 height 289
click at [908, 430] on input "**********" at bounding box center [762, 427] width 310 height 18
click at [905, 427] on input "**********" at bounding box center [762, 427] width 310 height 18
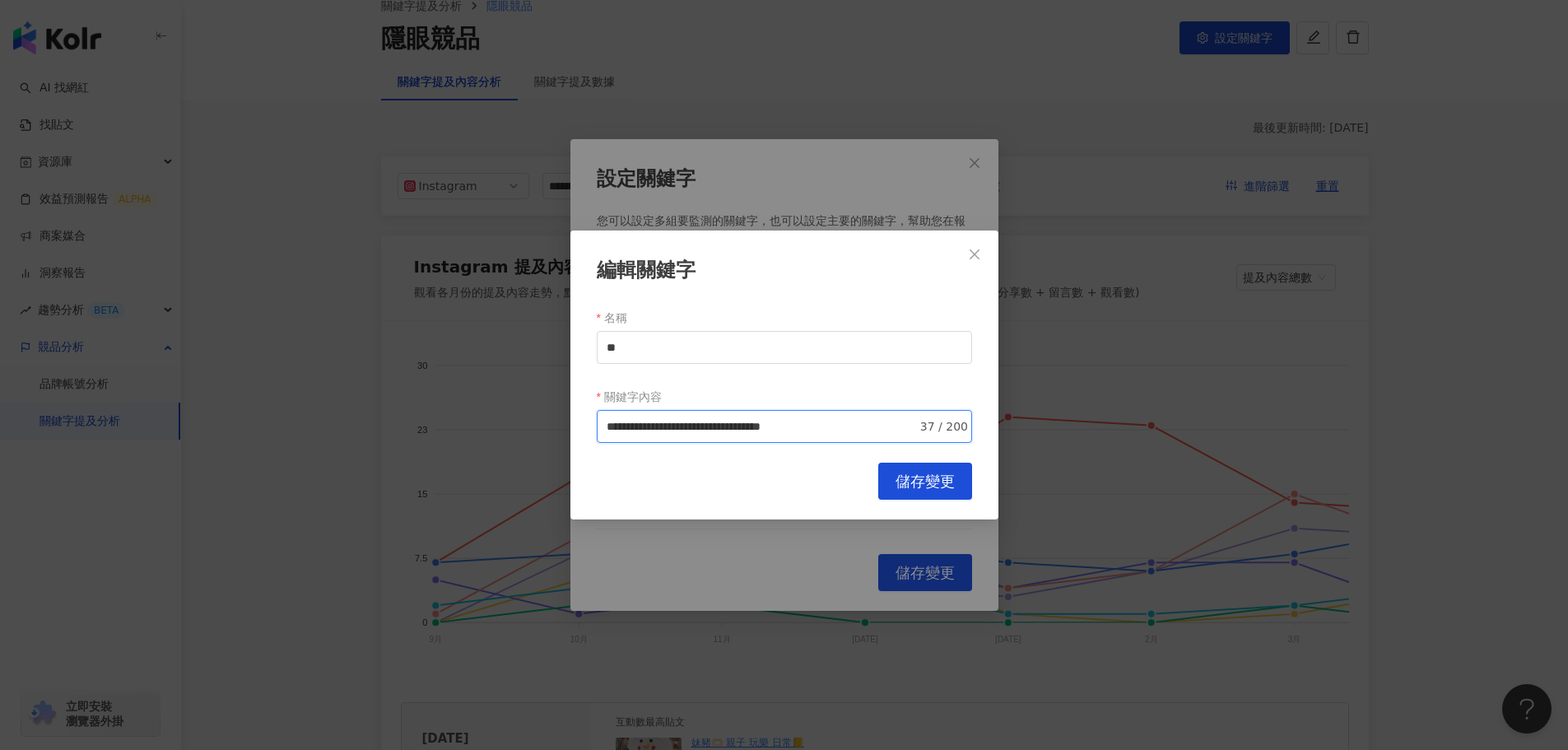
click at [895, 430] on input "**********" at bounding box center [762, 427] width 310 height 18
click at [845, 436] on span "**********" at bounding box center [784, 426] width 375 height 33
click at [840, 428] on input "**********" at bounding box center [762, 427] width 310 height 18
click at [824, 495] on span "排除 -" at bounding box center [826, 490] width 39 height 18
paste input "**"
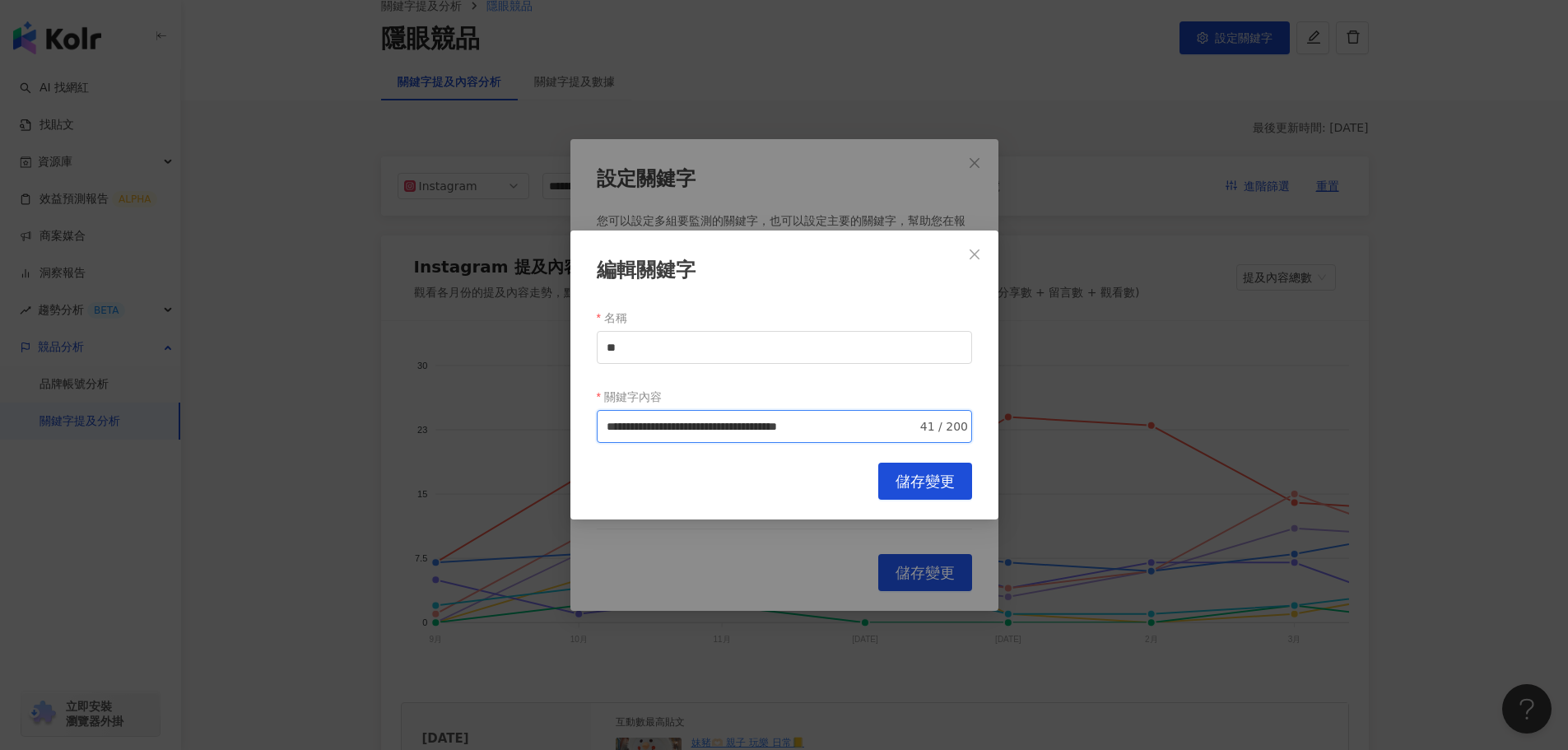
scroll to position [0, 50]
type input "**********"
click at [906, 483] on span "儲存變更" at bounding box center [925, 481] width 59 height 18
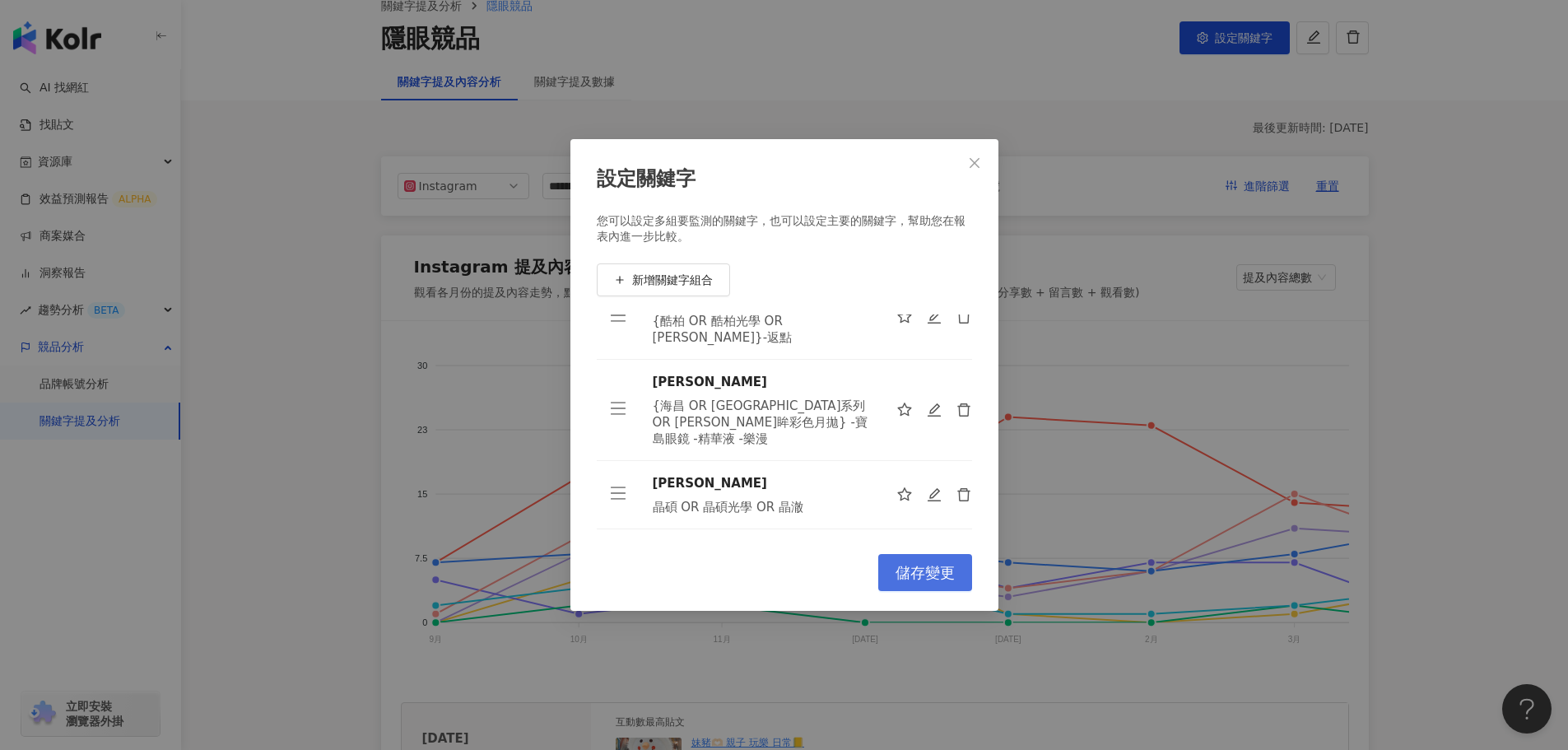
click at [918, 573] on span "儲存變更" at bounding box center [925, 573] width 59 height 18
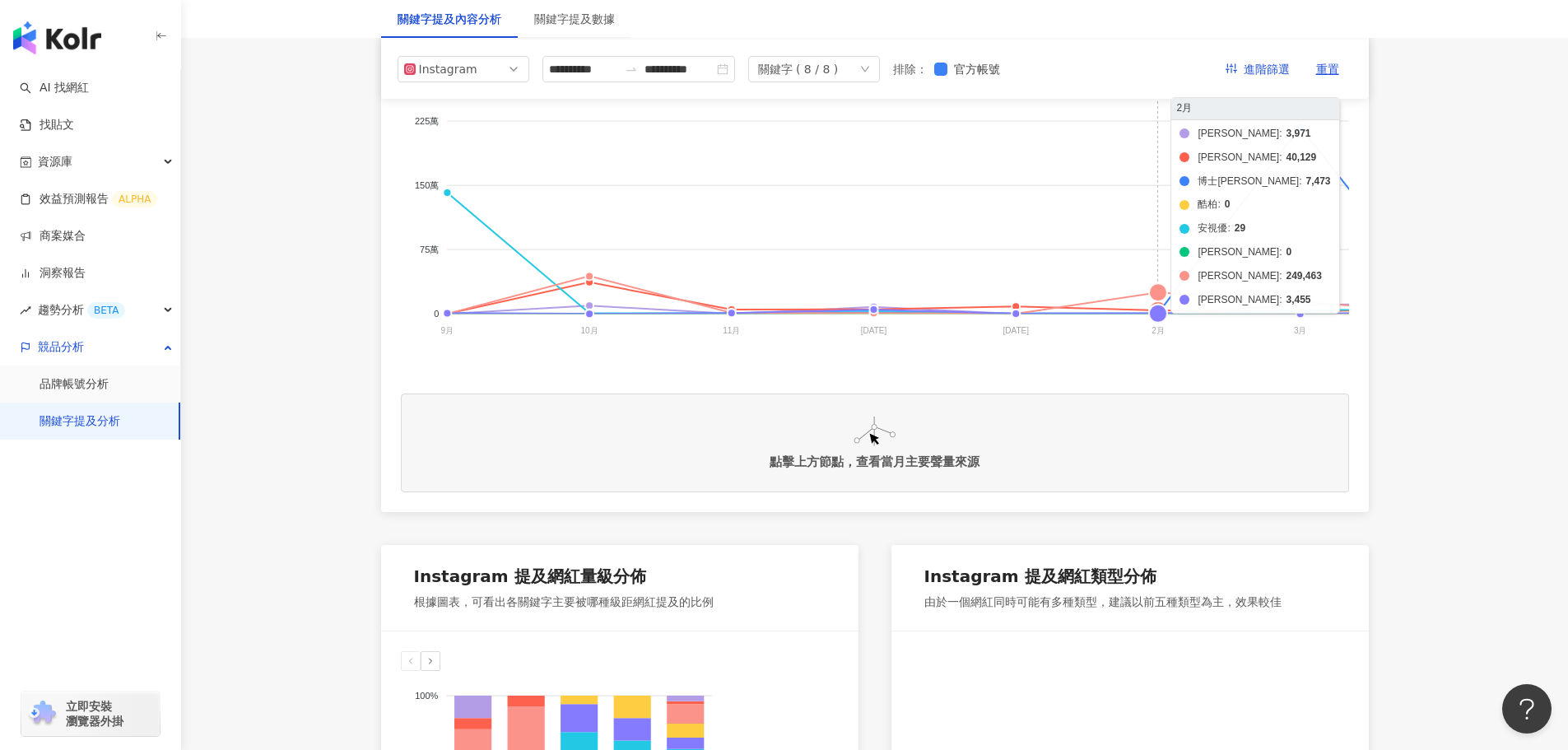
scroll to position [247, 0]
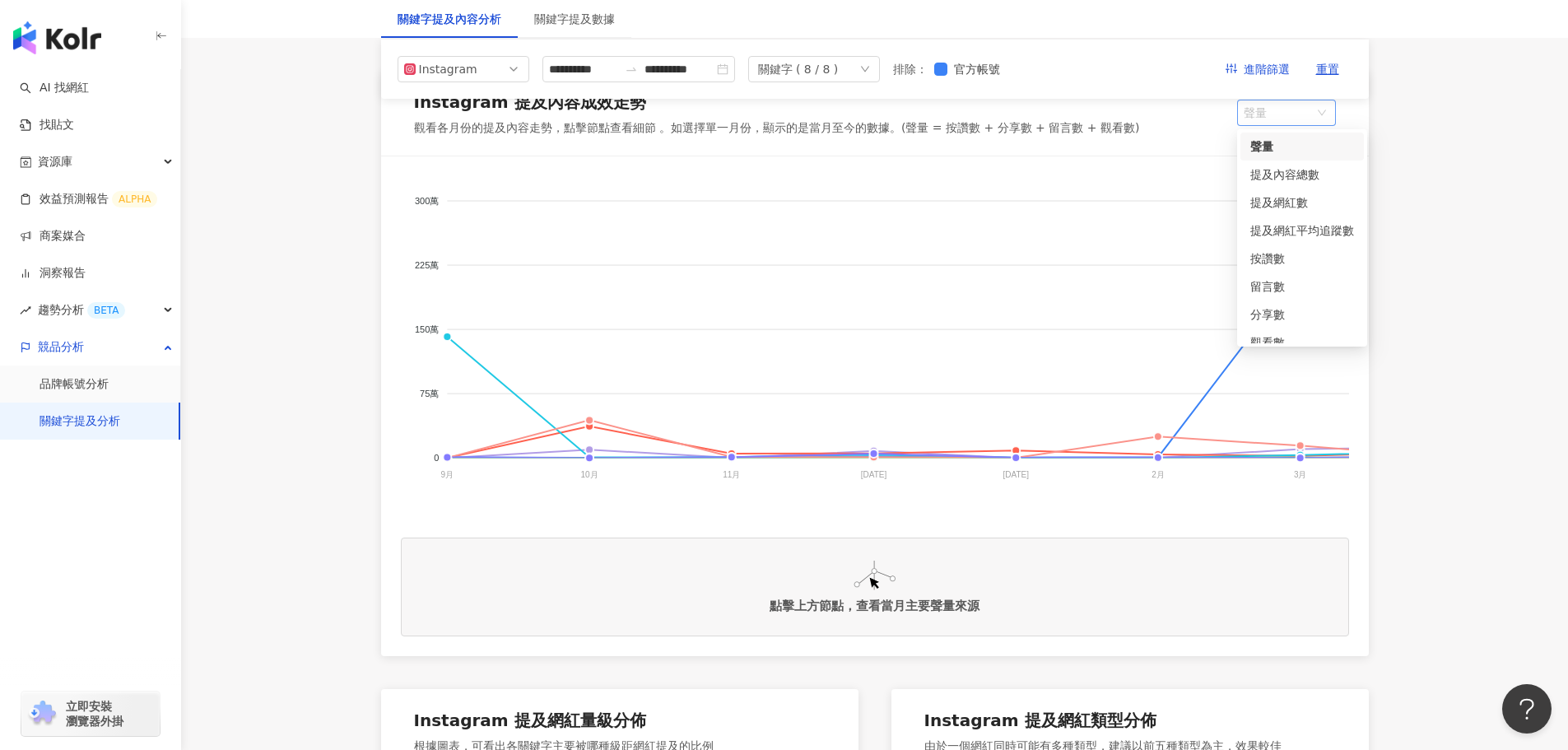
click at [1279, 114] on span "聲量" at bounding box center [1287, 113] width 86 height 25
click at [1281, 168] on div "提及內容總數" at bounding box center [1302, 175] width 104 height 18
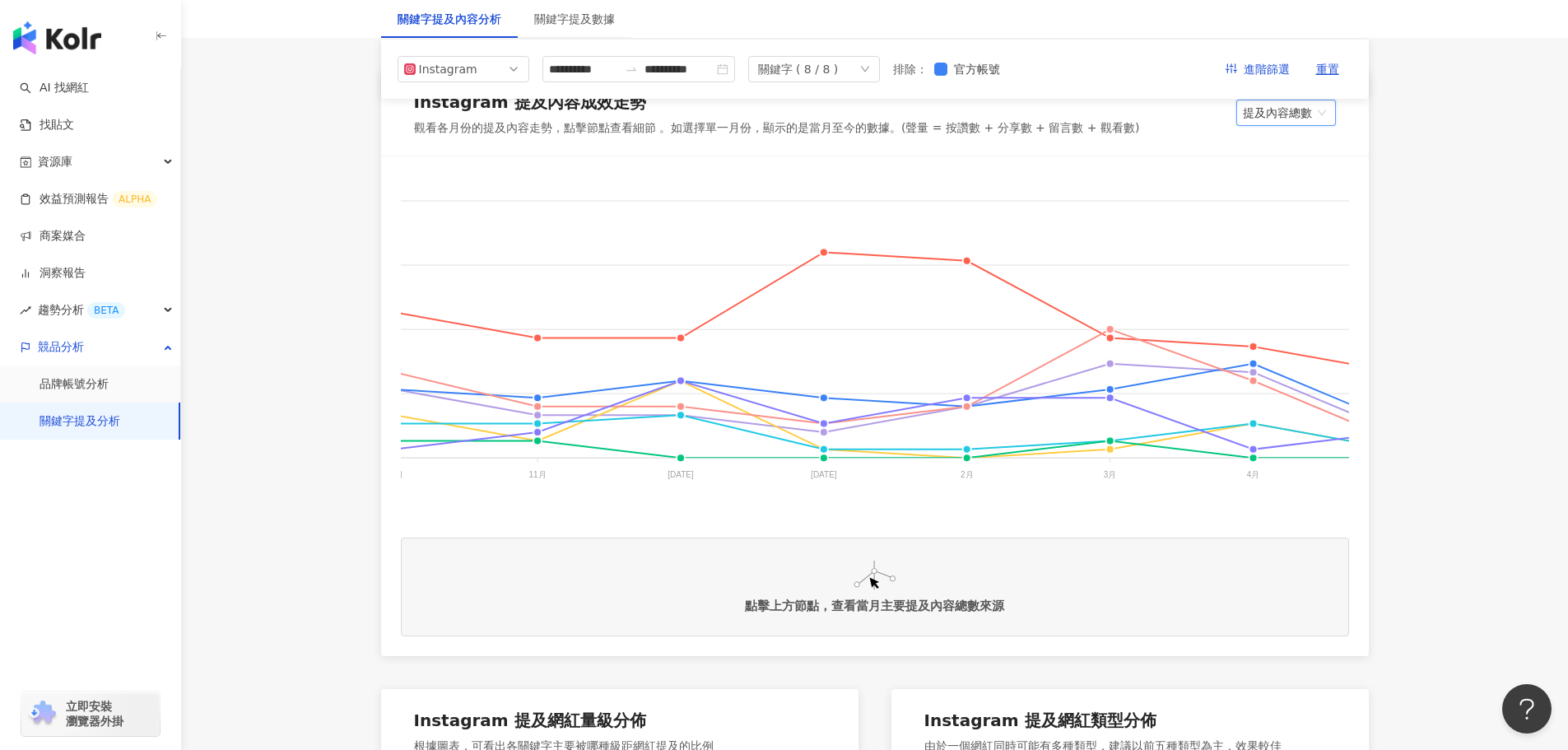
scroll to position [0, 189]
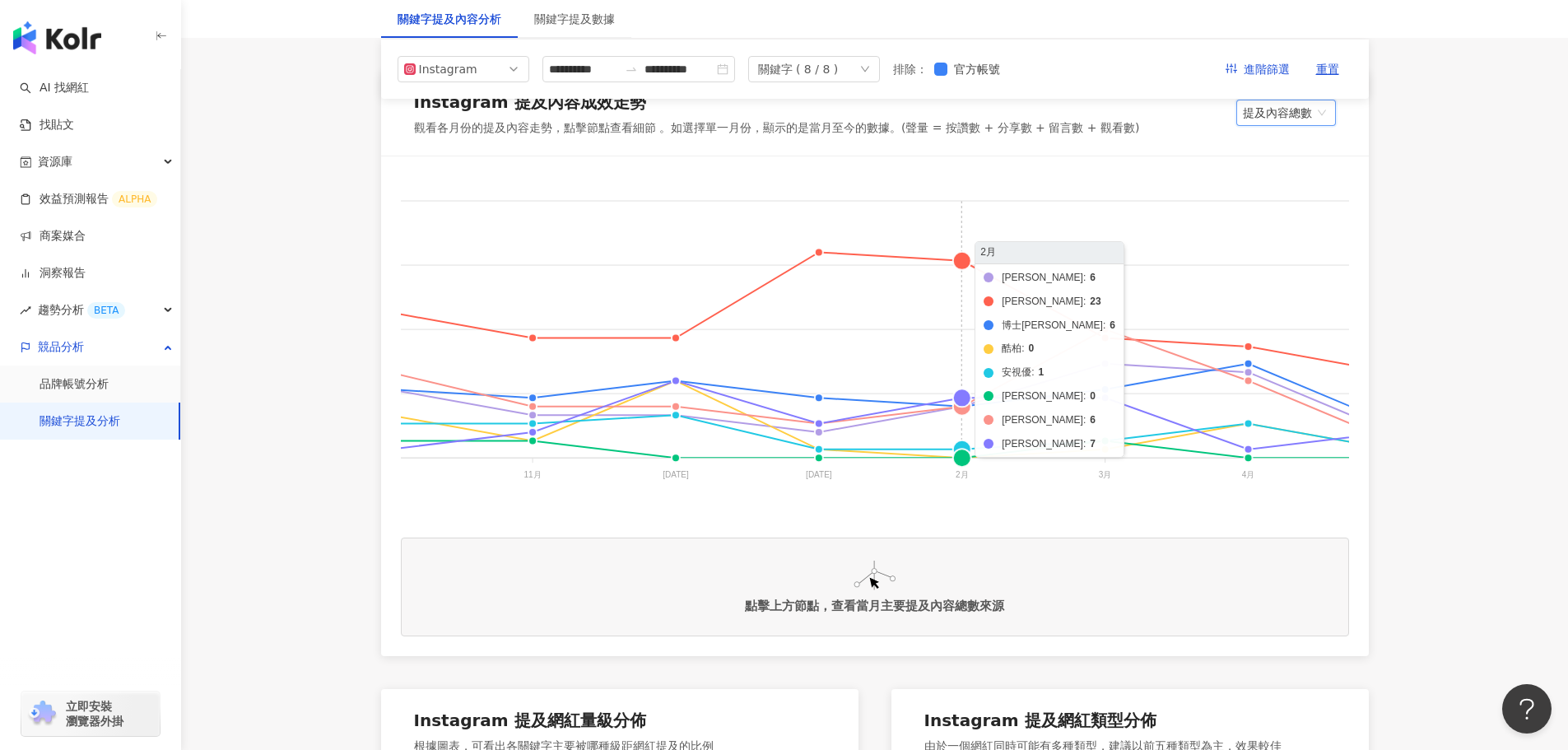
click at [963, 409] on foreignobject "美若康 晶碩 博士倫 酷柏 安視優 帝康 海昌 愛爾康" at bounding box center [1091, 341] width 1761 height 329
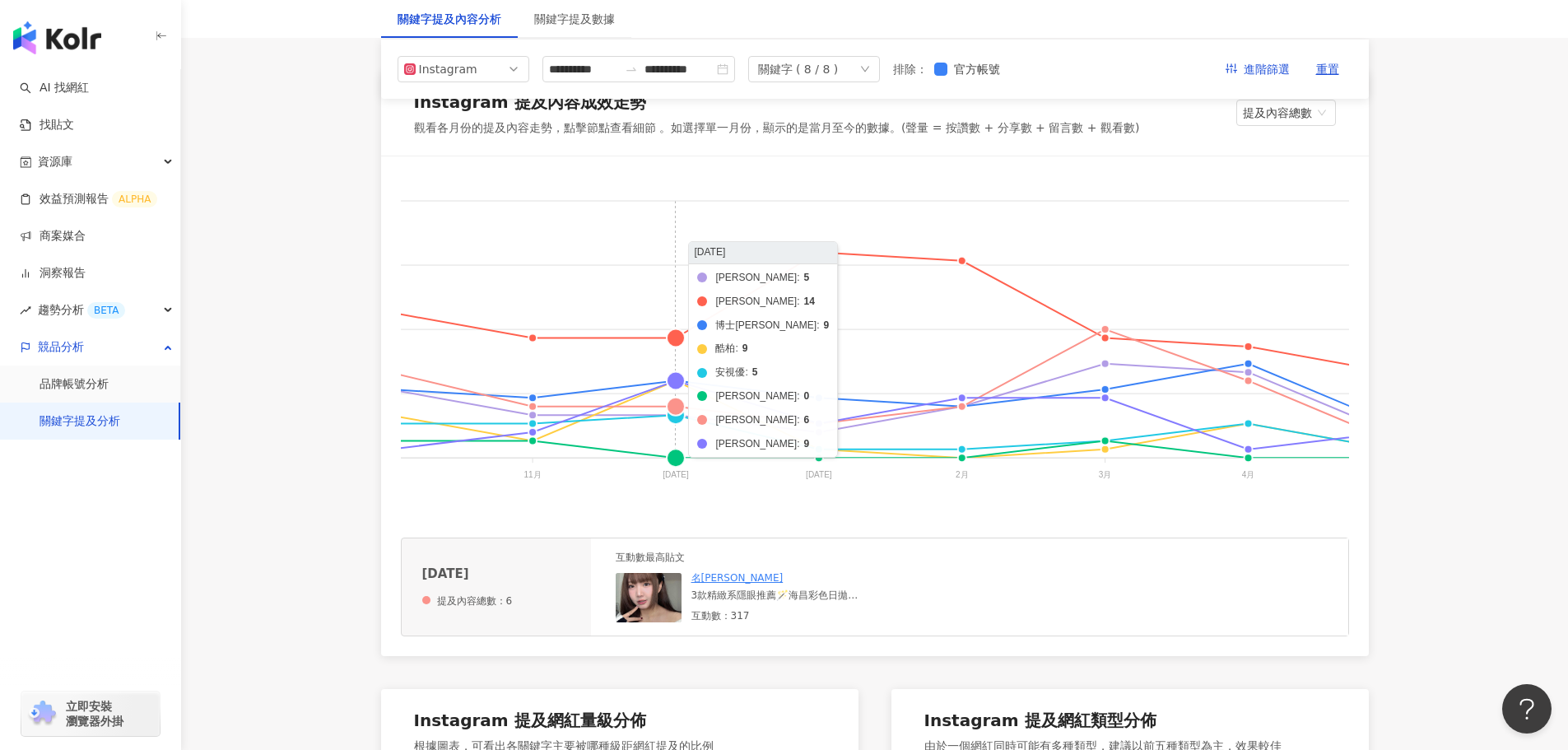
click at [672, 401] on foreignobject "美若康 晶碩 博士倫 酷柏 安視優 帝康 海昌 愛爾康" at bounding box center [1091, 341] width 1761 height 329
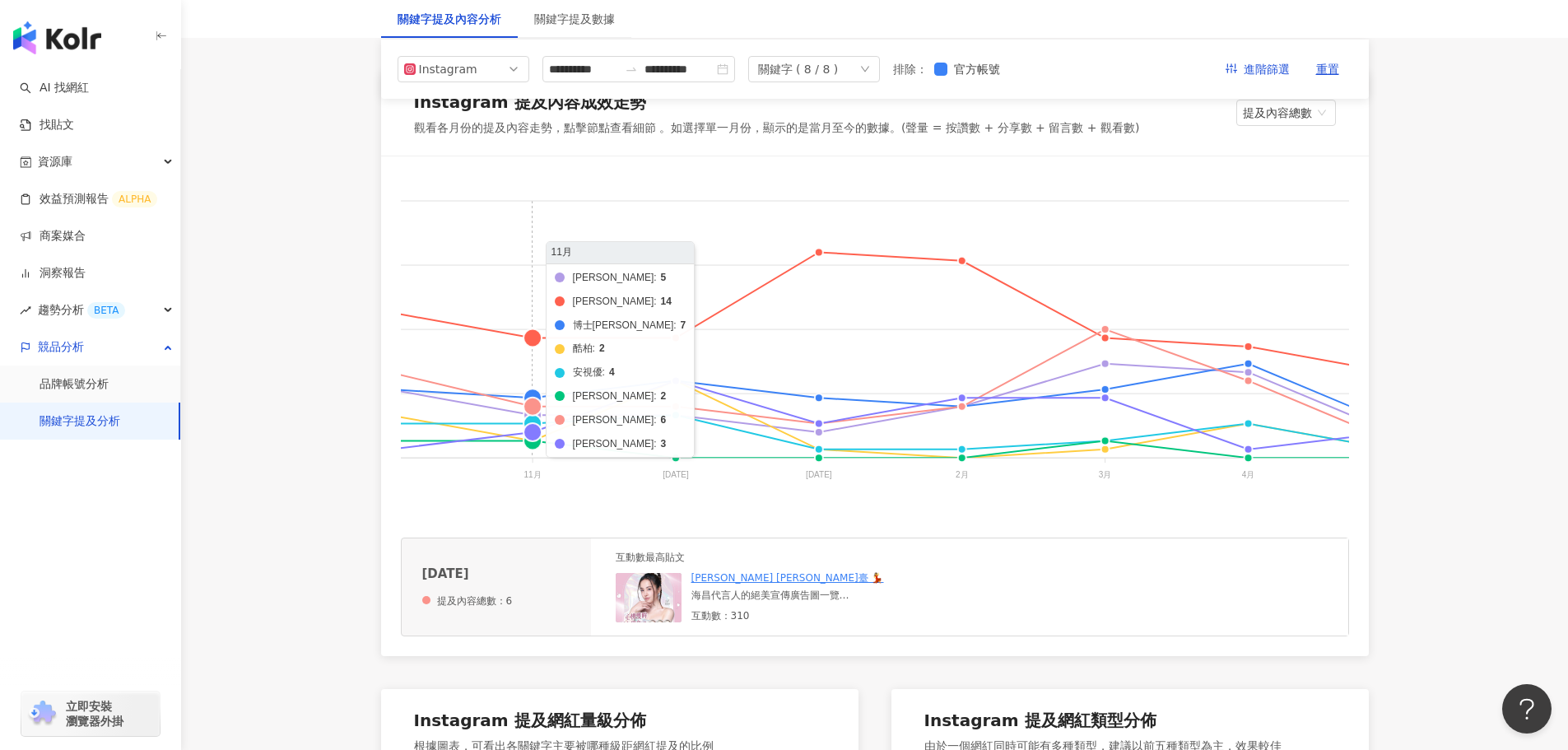
click at [530, 408] on foreignobject "美若康 晶碩 博士倫 酷柏 安視優 帝康 海昌 愛爾康" at bounding box center [1091, 341] width 1761 height 329
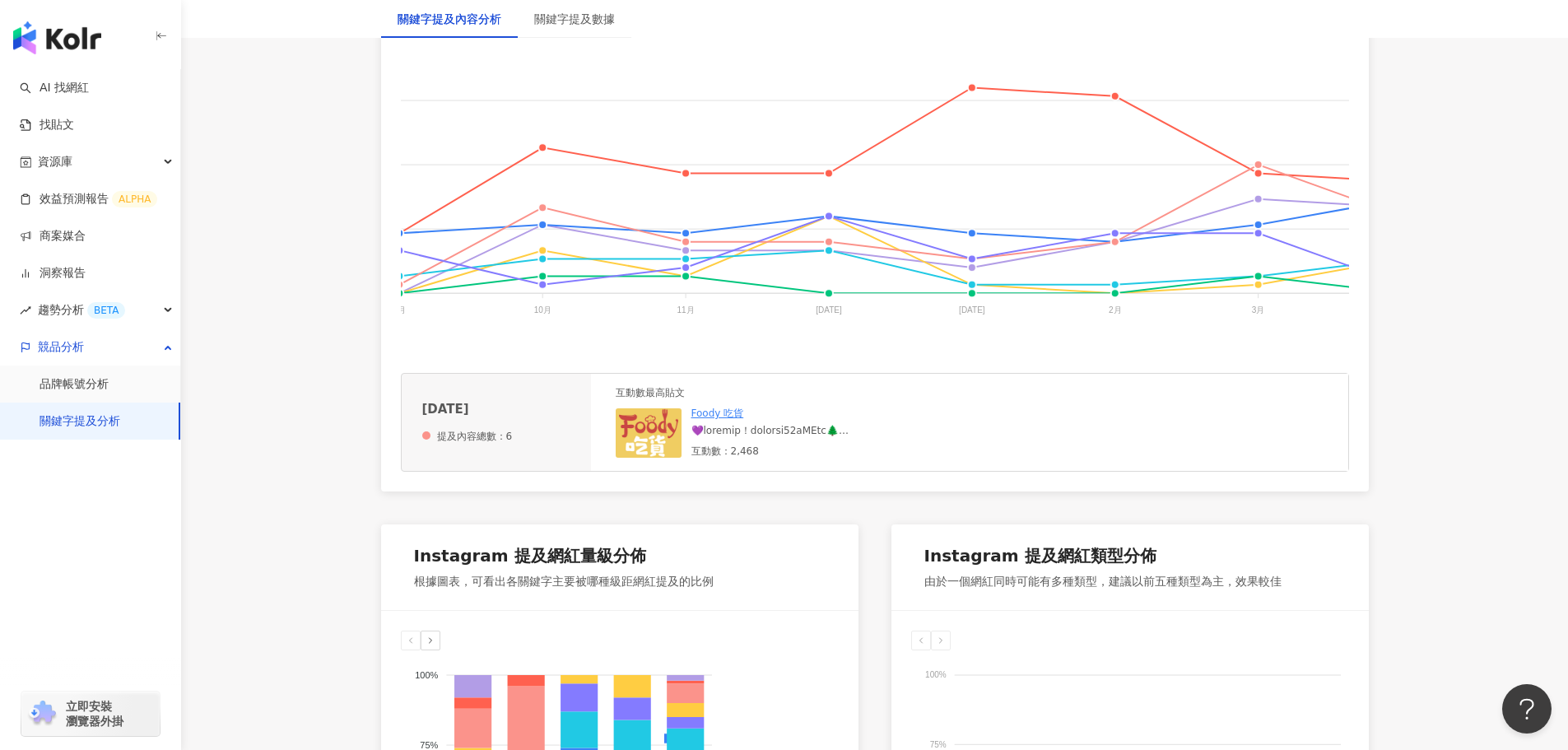
scroll to position [0, 0]
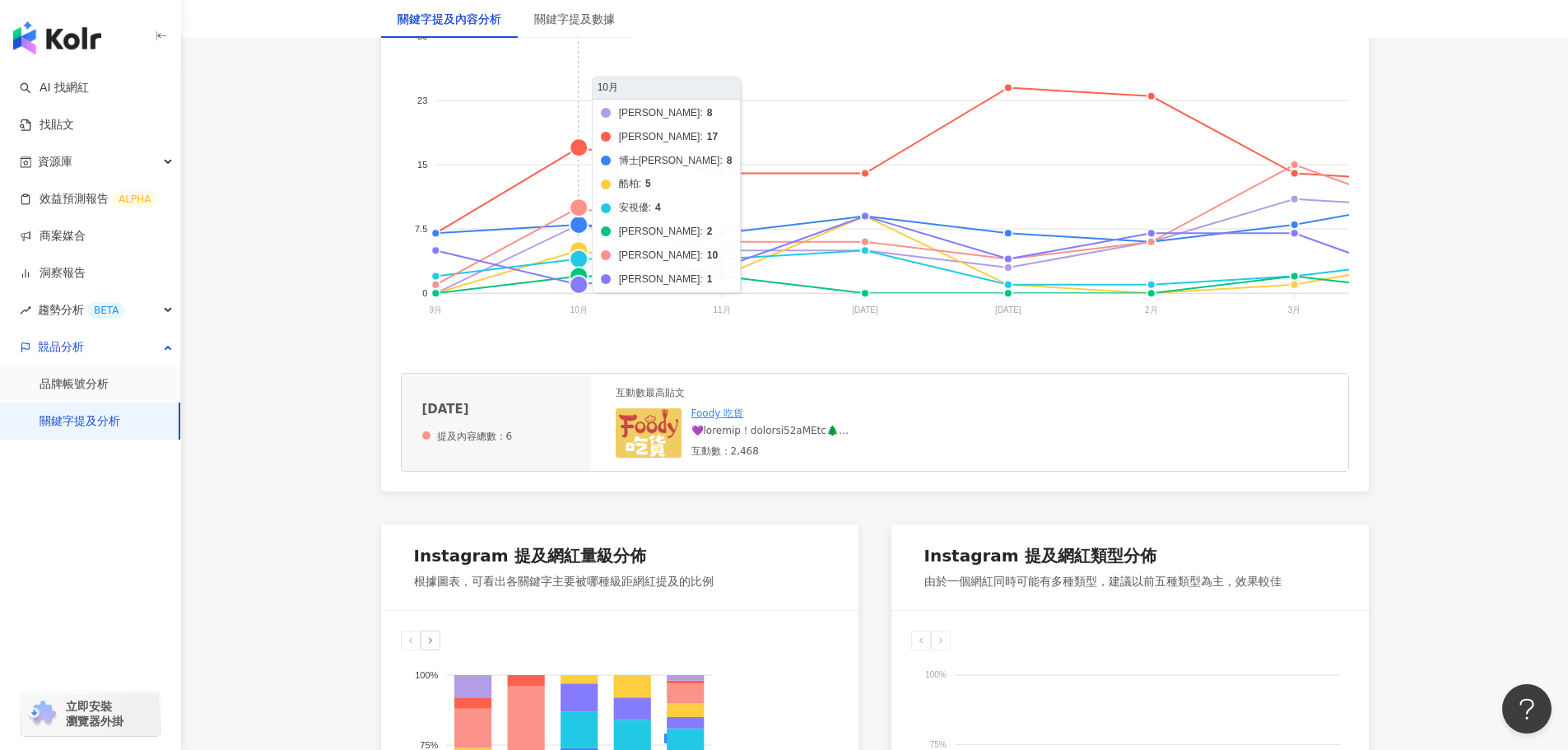
click at [576, 213] on foreignobject "美若康 晶碩 博士倫 酷柏 安視優 帝康 海昌 愛爾康" at bounding box center [1280, 176] width 1761 height 329
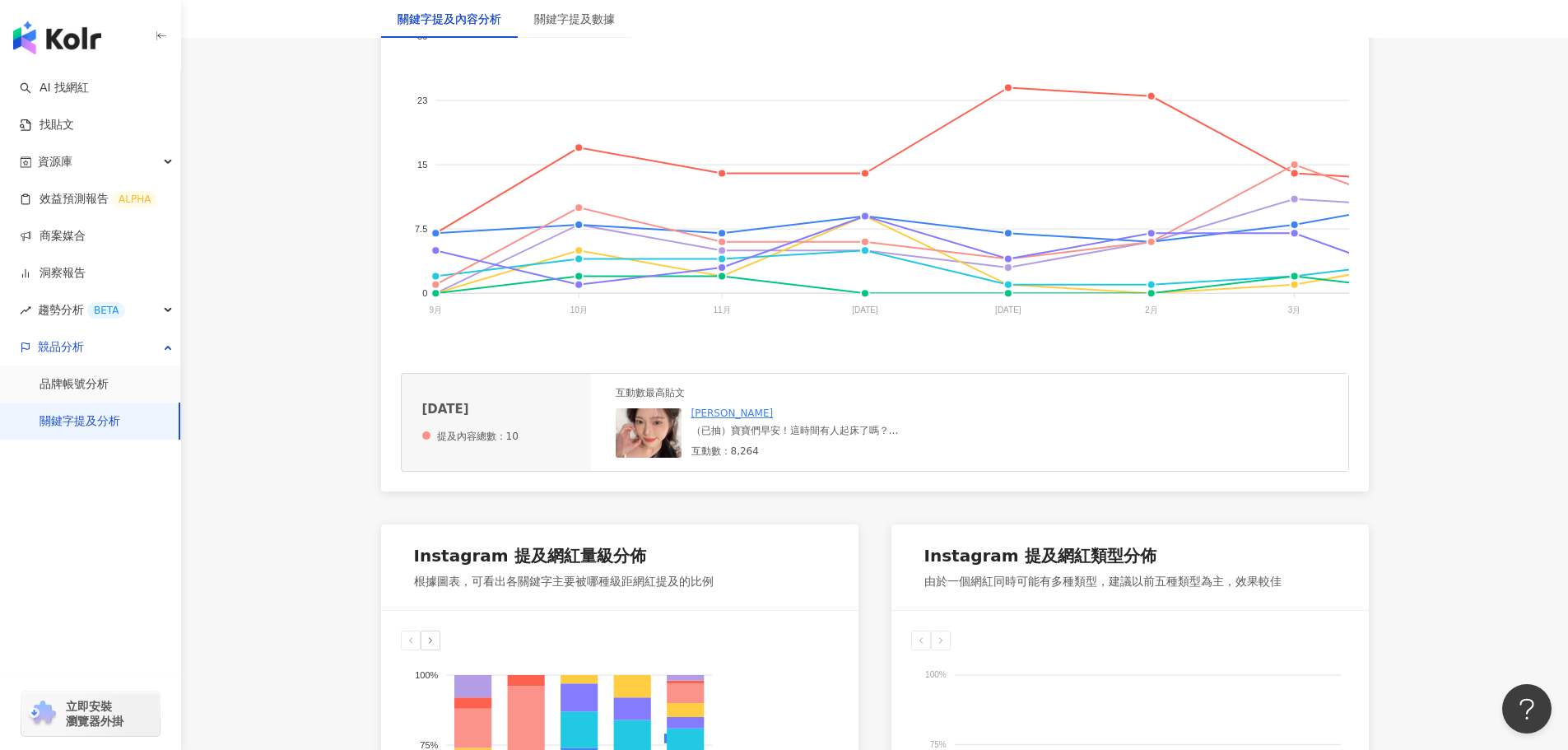
click at [767, 438] on div "（已抽）寶寶們早安！這時間有人起床了嗎？ 不小心6:00多起床把昨天的妝容剪輯好來跟寶寶們分享！ 這個妝容寶寶們喜歡嗎？ 這篇影片隨機留言 抽一位寶寶 影片中…" at bounding box center [815, 431] width 247 height 14
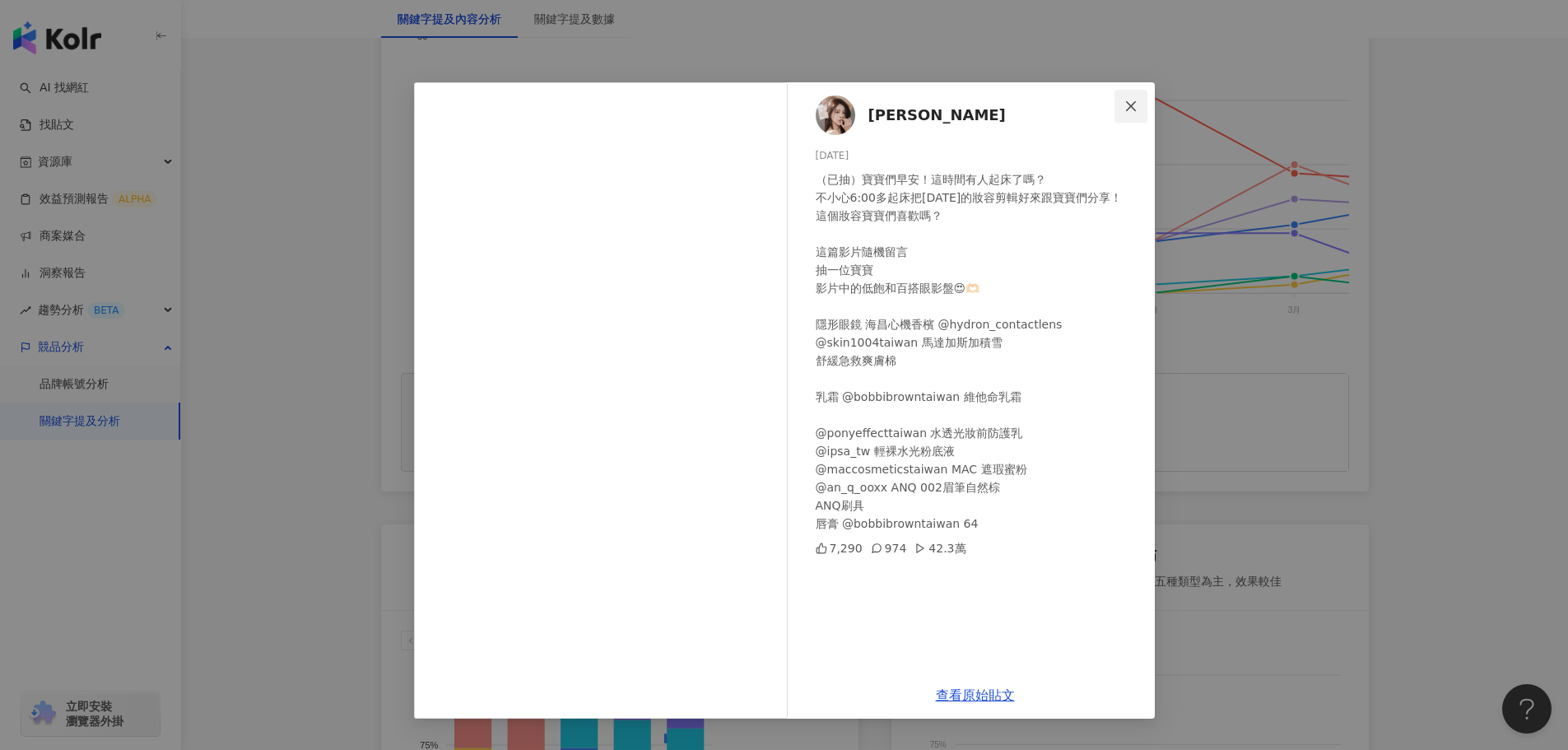
click at [1134, 106] on icon "close" at bounding box center [1131, 106] width 13 height 13
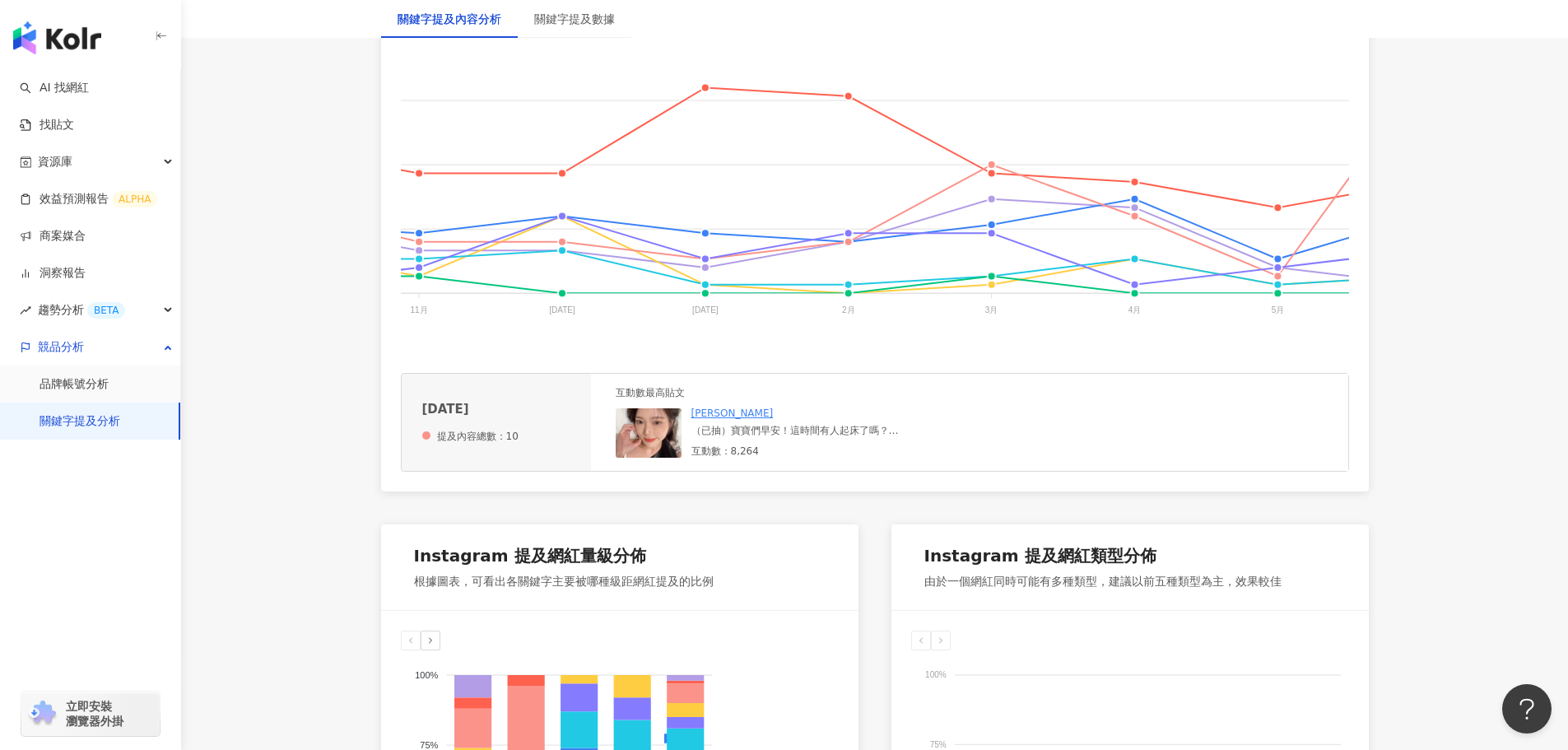
scroll to position [0, 334]
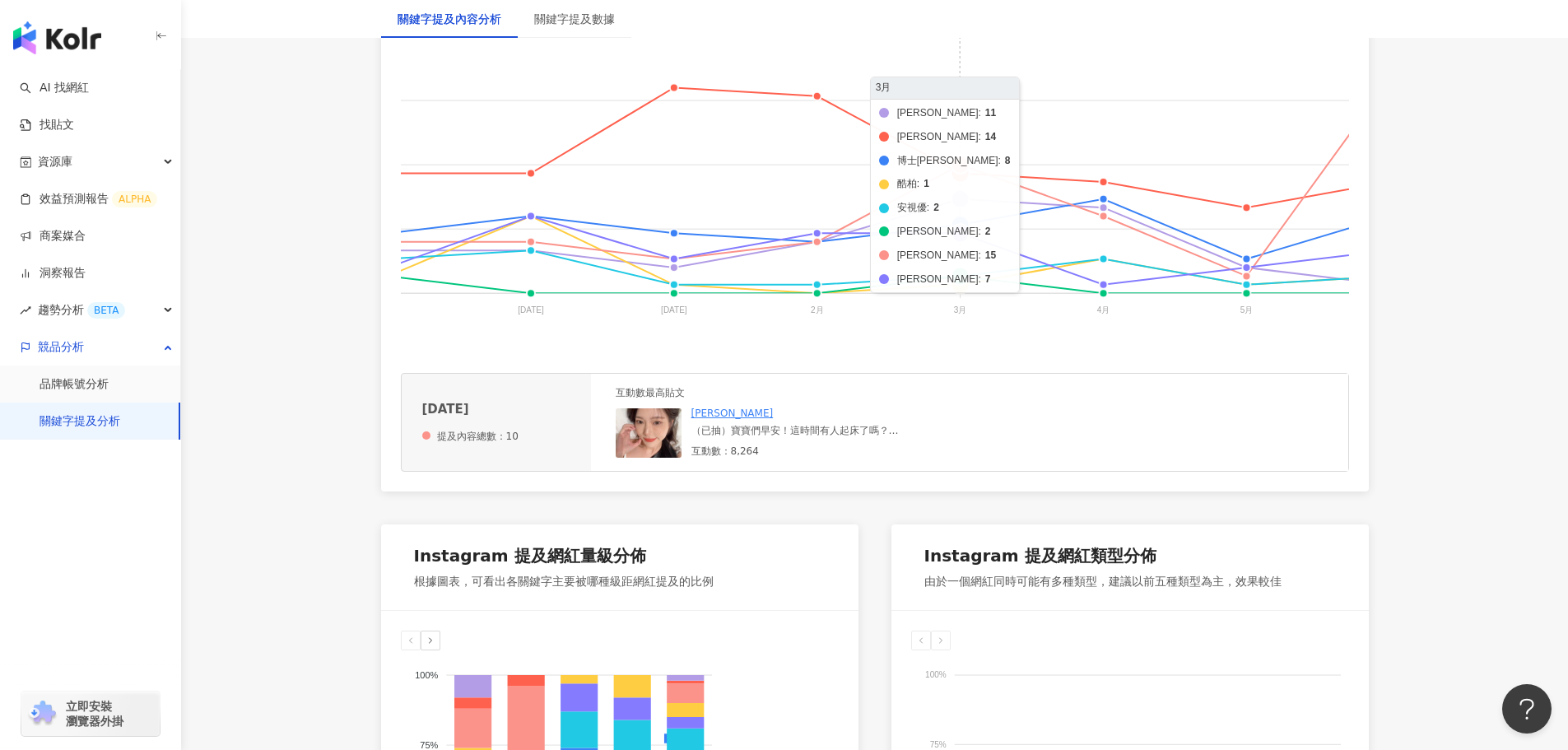
click at [961, 164] on foreignobject "美若康 晶碩 博士倫 酷柏 安視優 帝康 海昌 愛爾康" at bounding box center [946, 176] width 1761 height 329
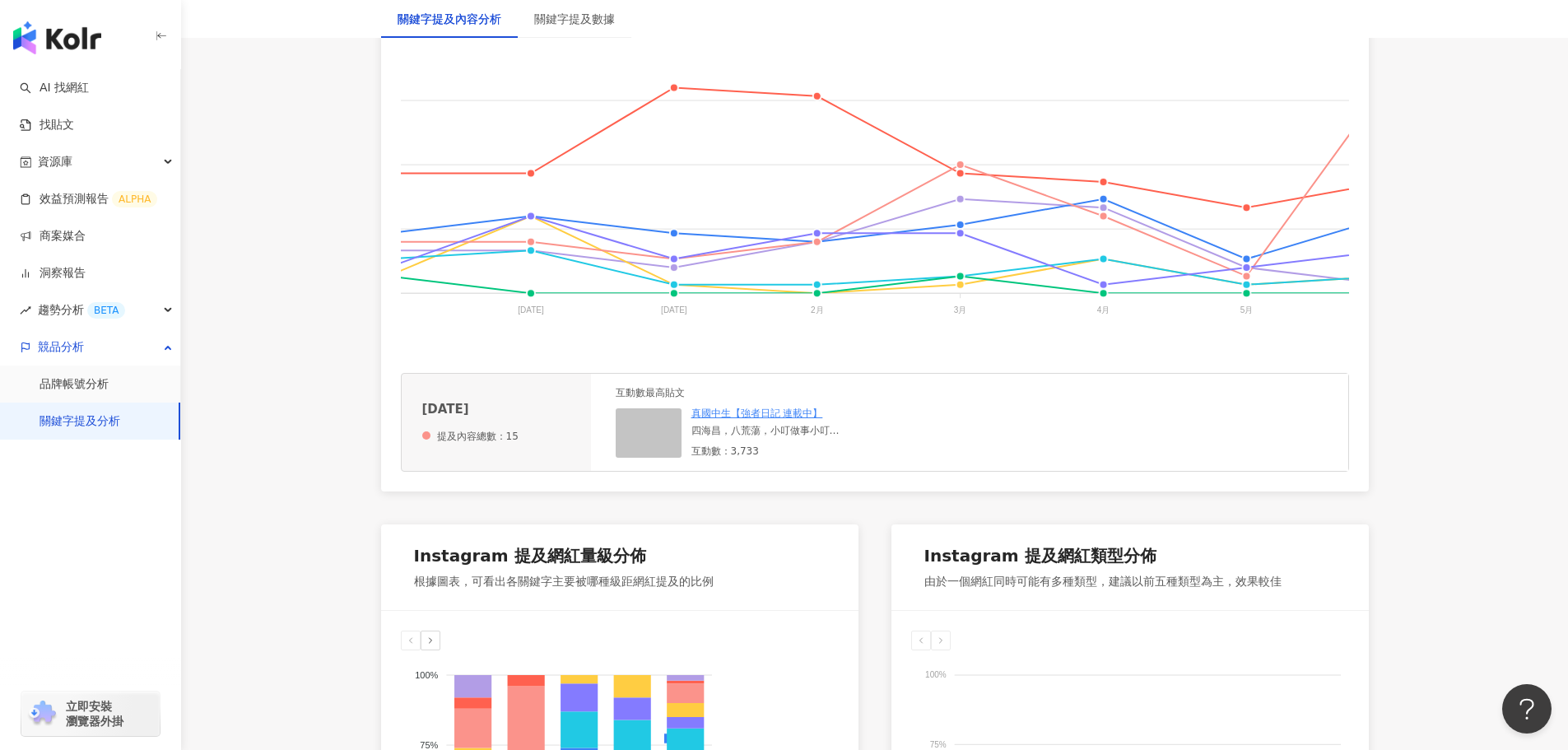
click at [788, 438] on div "四海昌，八荒蕩，小叮做事小叮噹 三分線起跳，嚇得我直接不敢噴閃 #傳說對決 #傳說對決🎮 #傳說對決⚔️ #傳說幹話王" at bounding box center [765, 431] width 148 height 14
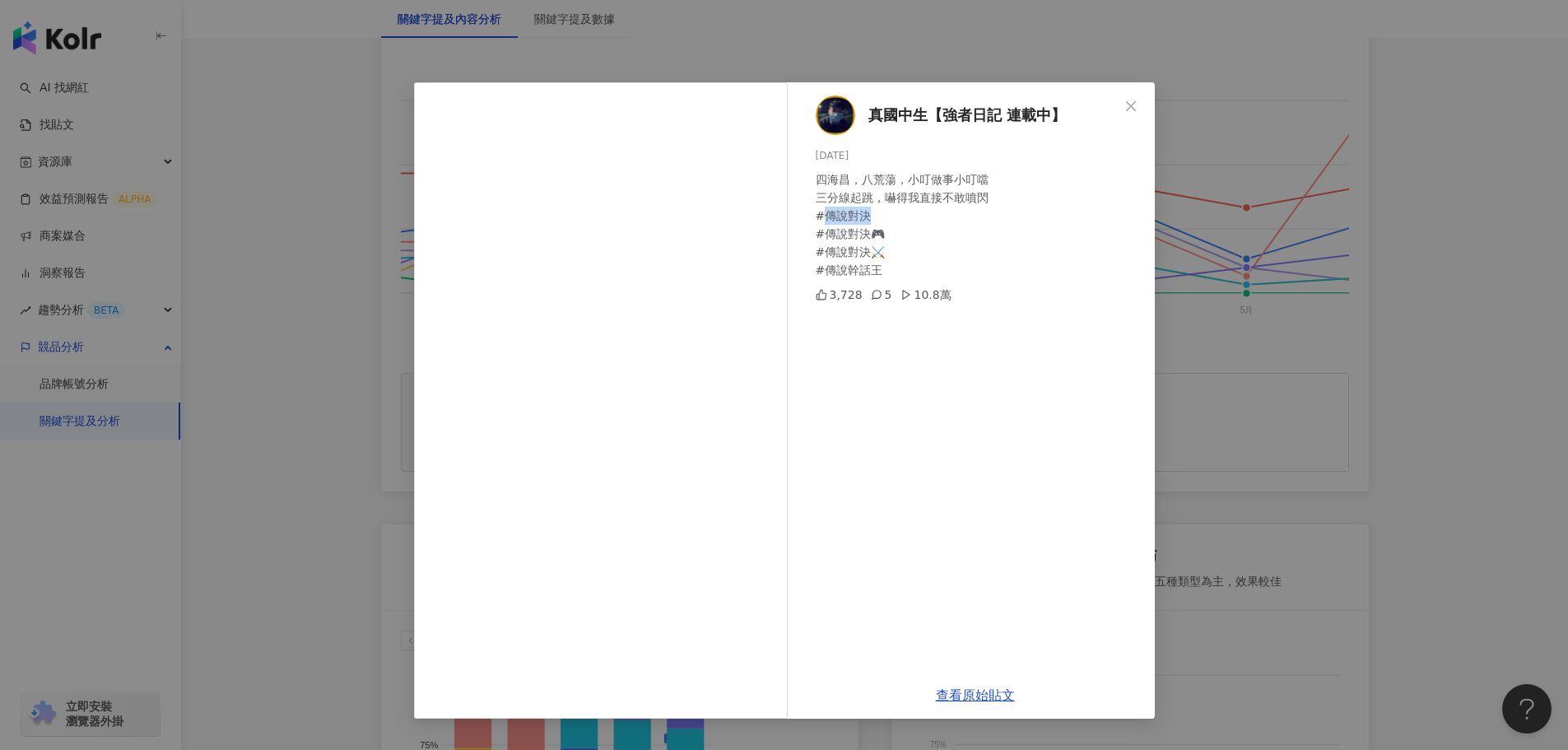
drag, startPoint x: 879, startPoint y: 217, endPoint x: 826, endPoint y: 214, distance: 53.1
click at [826, 214] on div "四海昌，八荒蕩，小叮做事小叮噹 三分線起跳，嚇得我直接不敢噴閃 #傳說對決 #傳說對決🎮 #傳說對決⚔️ #傳說幹話王" at bounding box center [978, 224] width 326 height 108
copy div "傳說對決"
click at [1136, 100] on icon "close" at bounding box center [1131, 106] width 13 height 13
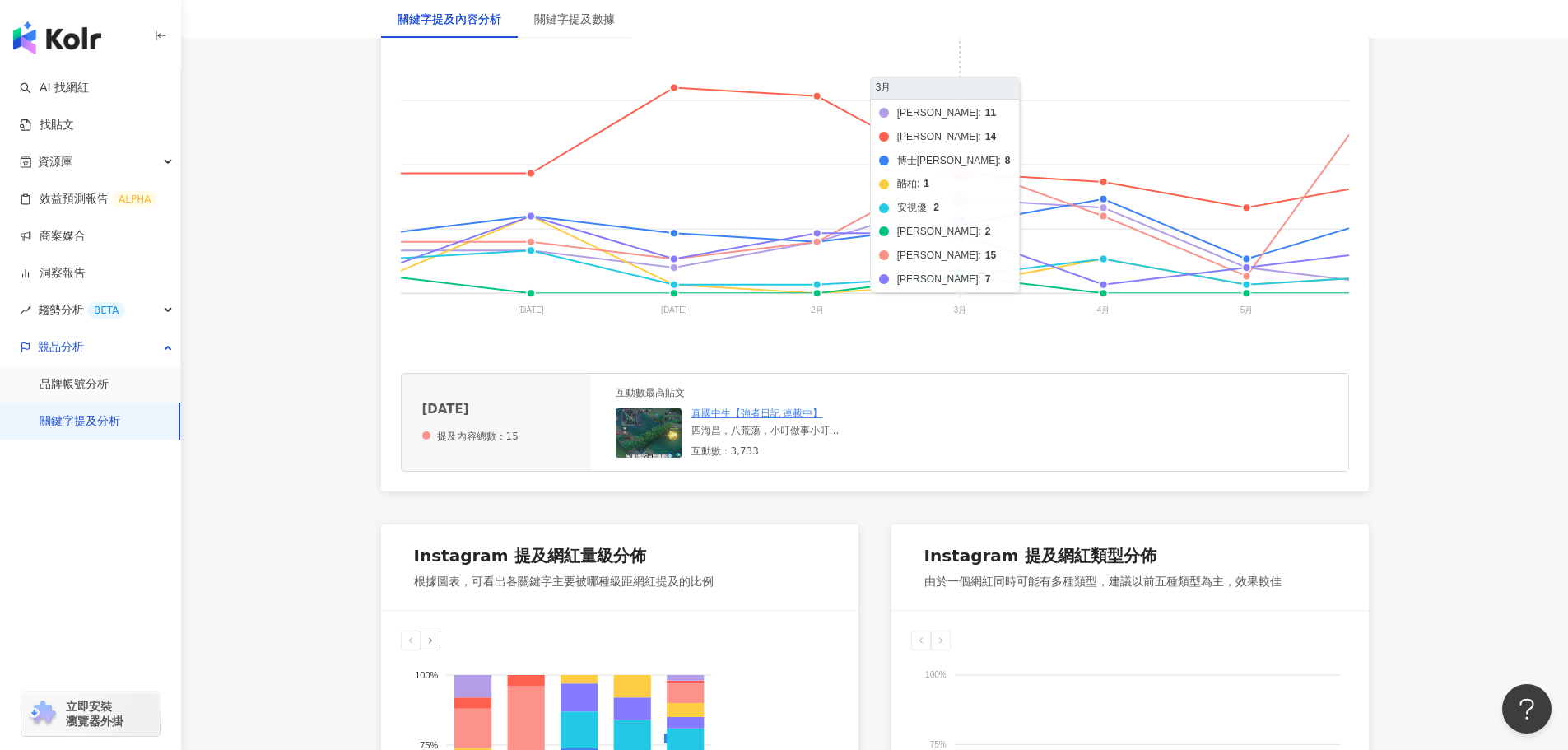
click at [965, 204] on foreignobject "美若康 晶碩 博士倫 酷柏 安視優 帝康 海昌 愛爾康" at bounding box center [946, 176] width 1761 height 329
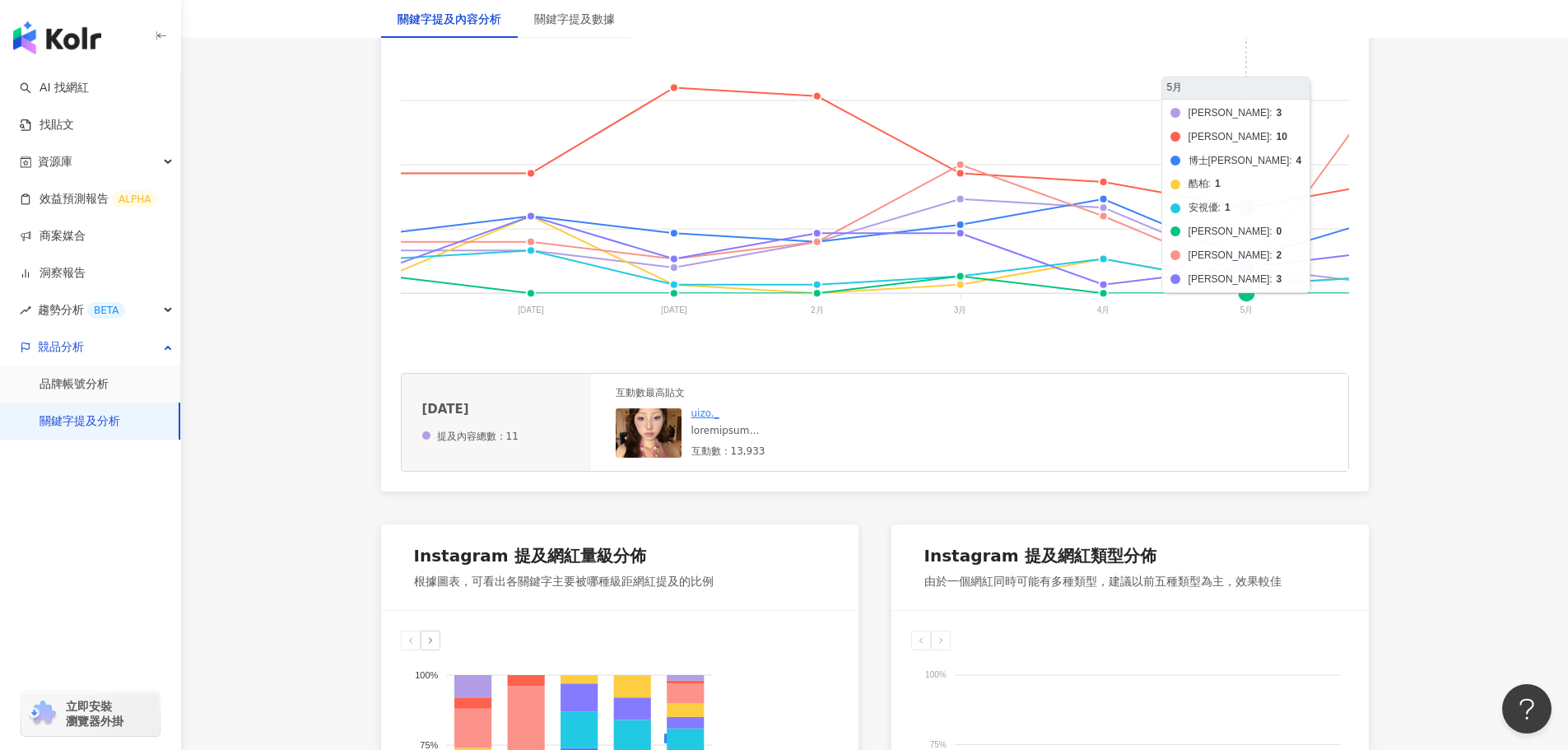
click at [1251, 267] on foreignobject "美若康 晶碩 博士倫 酷柏 安視優 帝康 海昌 愛爾康" at bounding box center [946, 176] width 1761 height 329
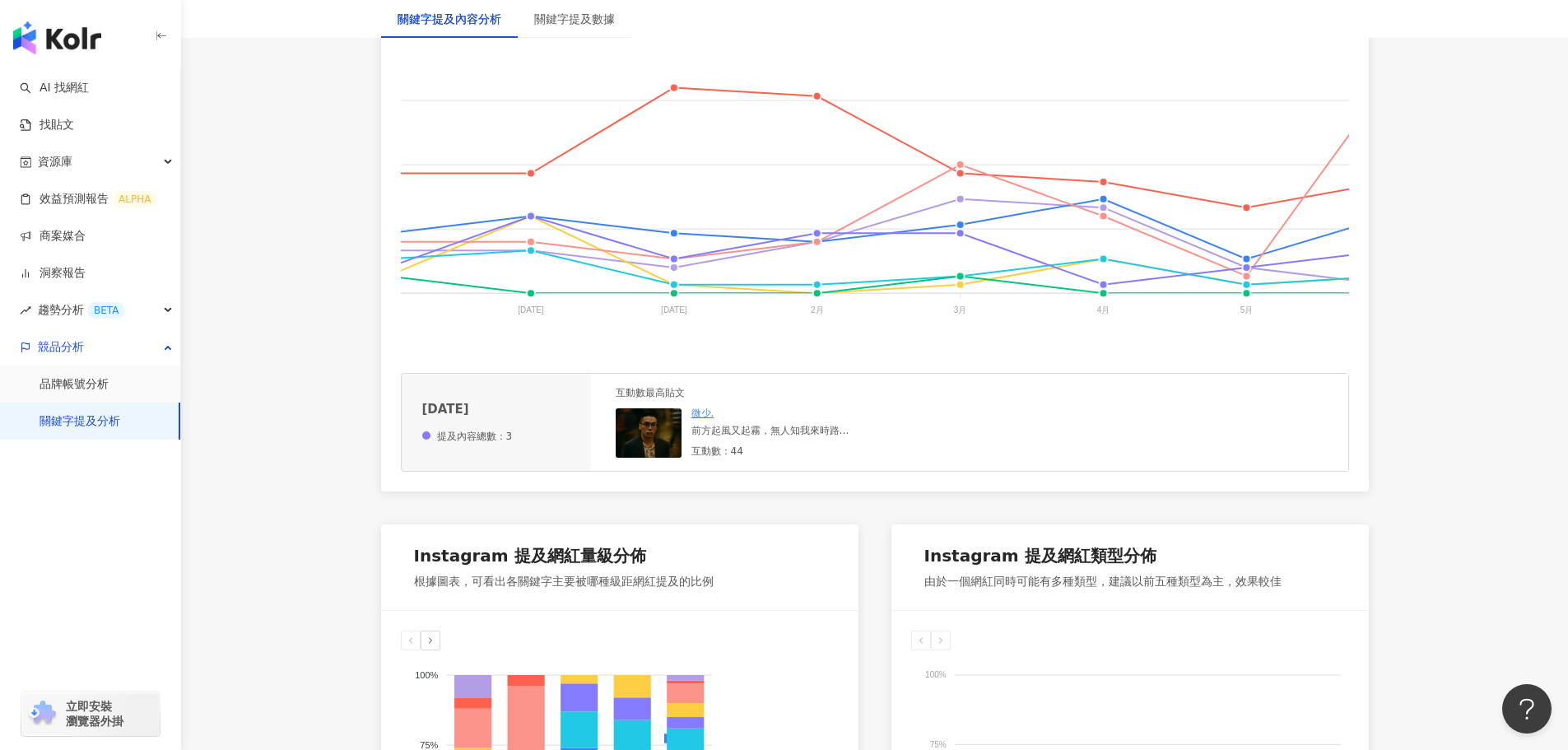
click at [752, 438] on div "前方起風又起霧，無人知我來時路 🏎️： @vw8r_6256 #golf #golfr #golf8r #alcon #bbs #bbswheels #fyp" at bounding box center [815, 431] width 247 height 14
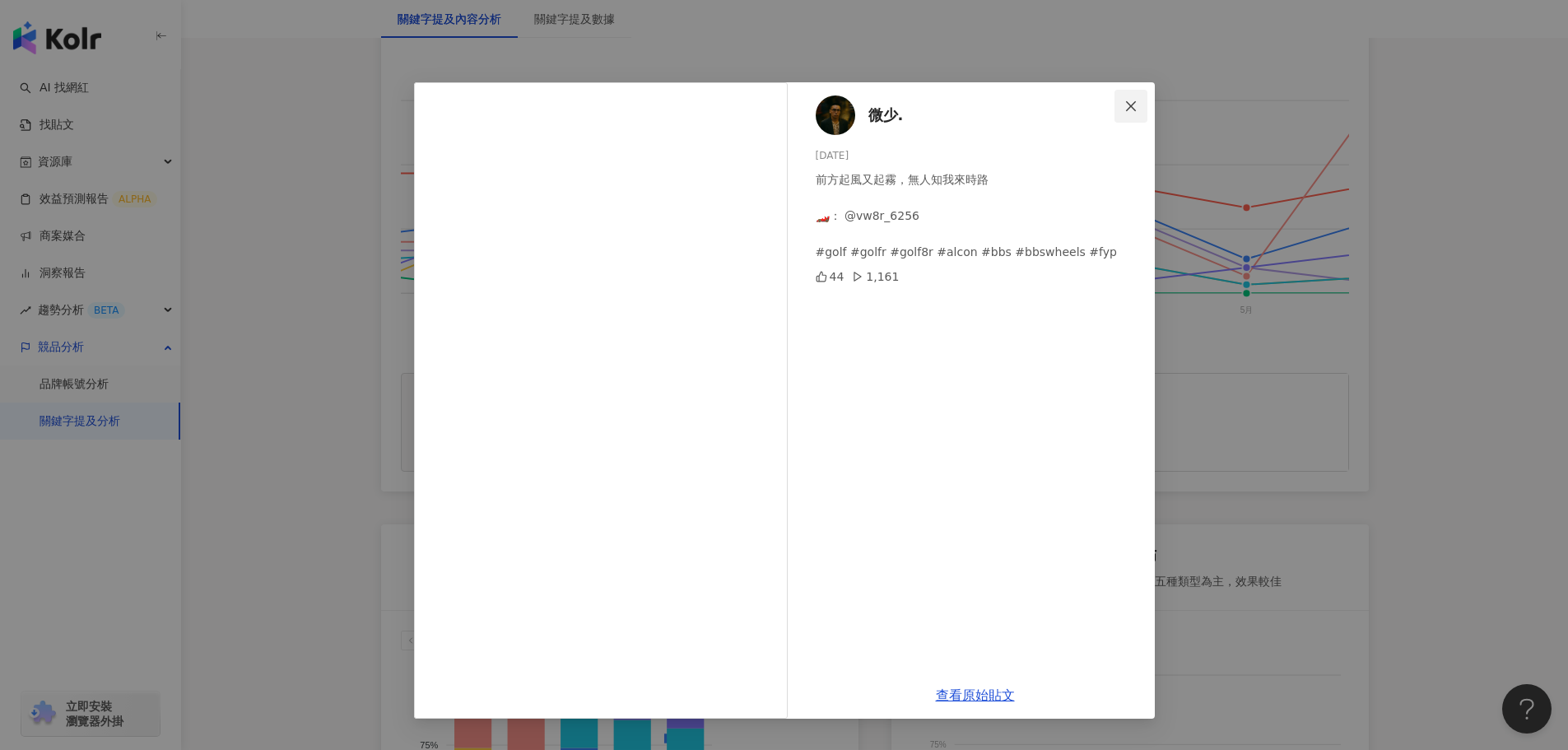
click at [1138, 101] on span "Close" at bounding box center [1131, 106] width 33 height 13
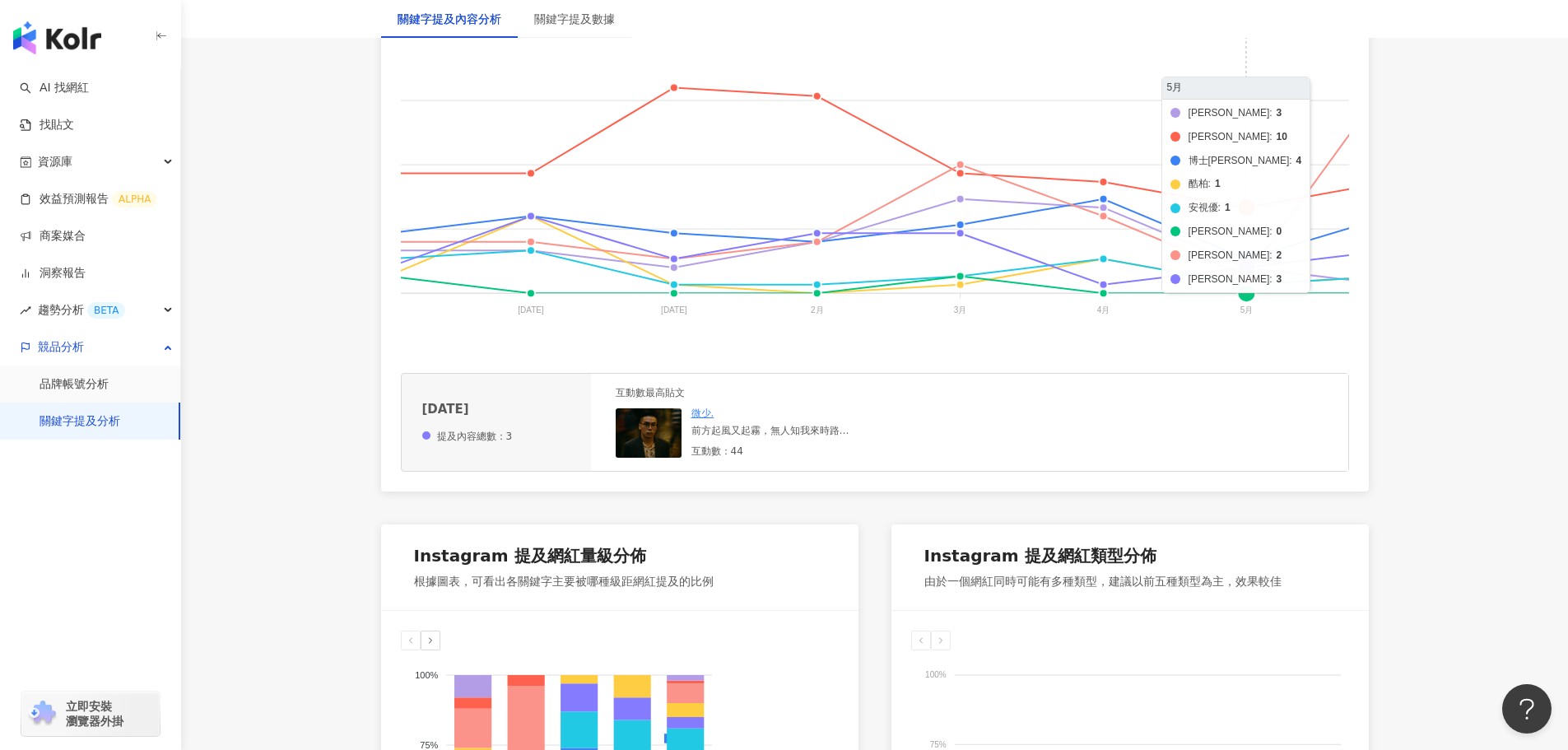
click at [1245, 266] on foreignobject "美若康 晶碩 博士倫 酷柏 安視優 帝康 海昌 愛爾康" at bounding box center [946, 176] width 1761 height 329
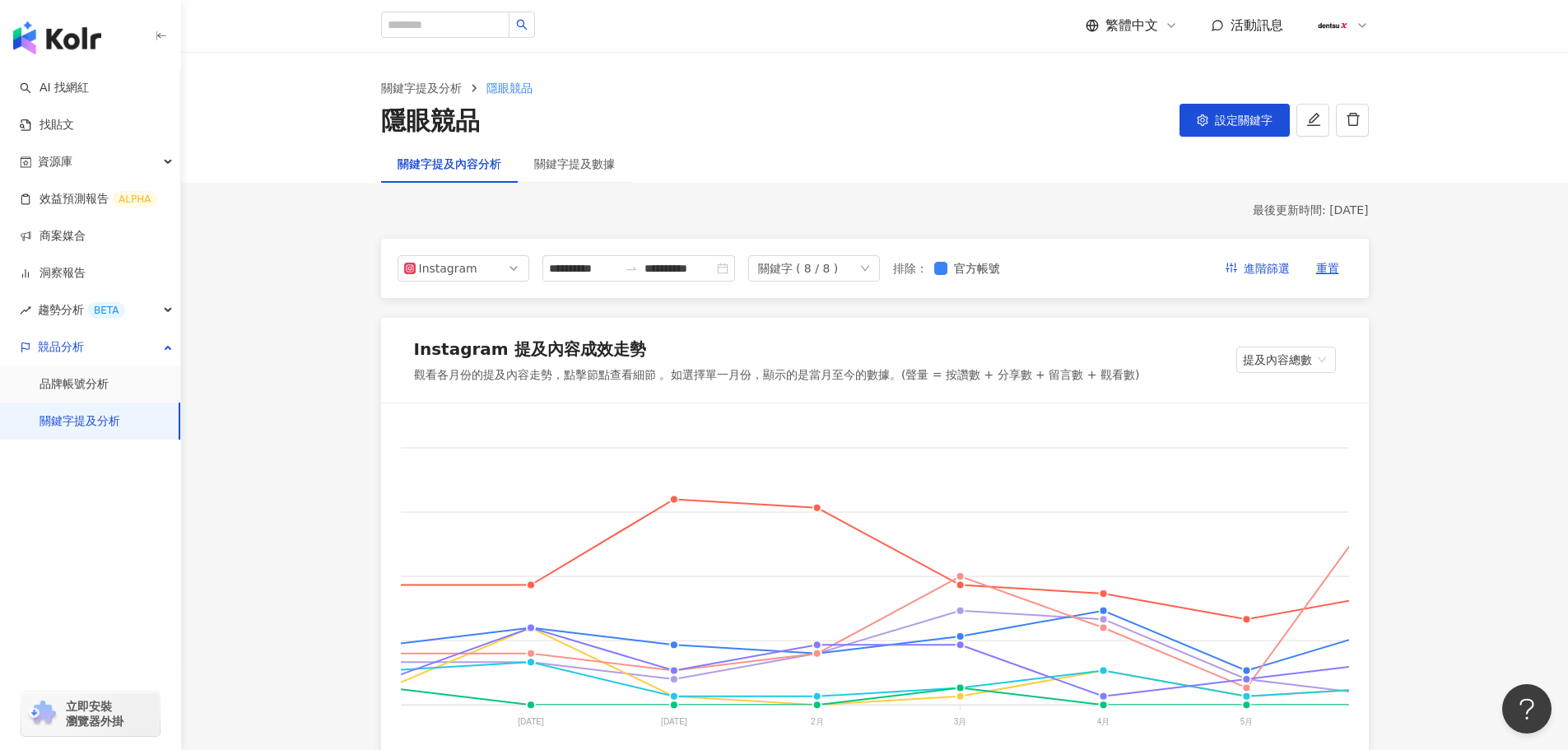
scroll to position [330, 0]
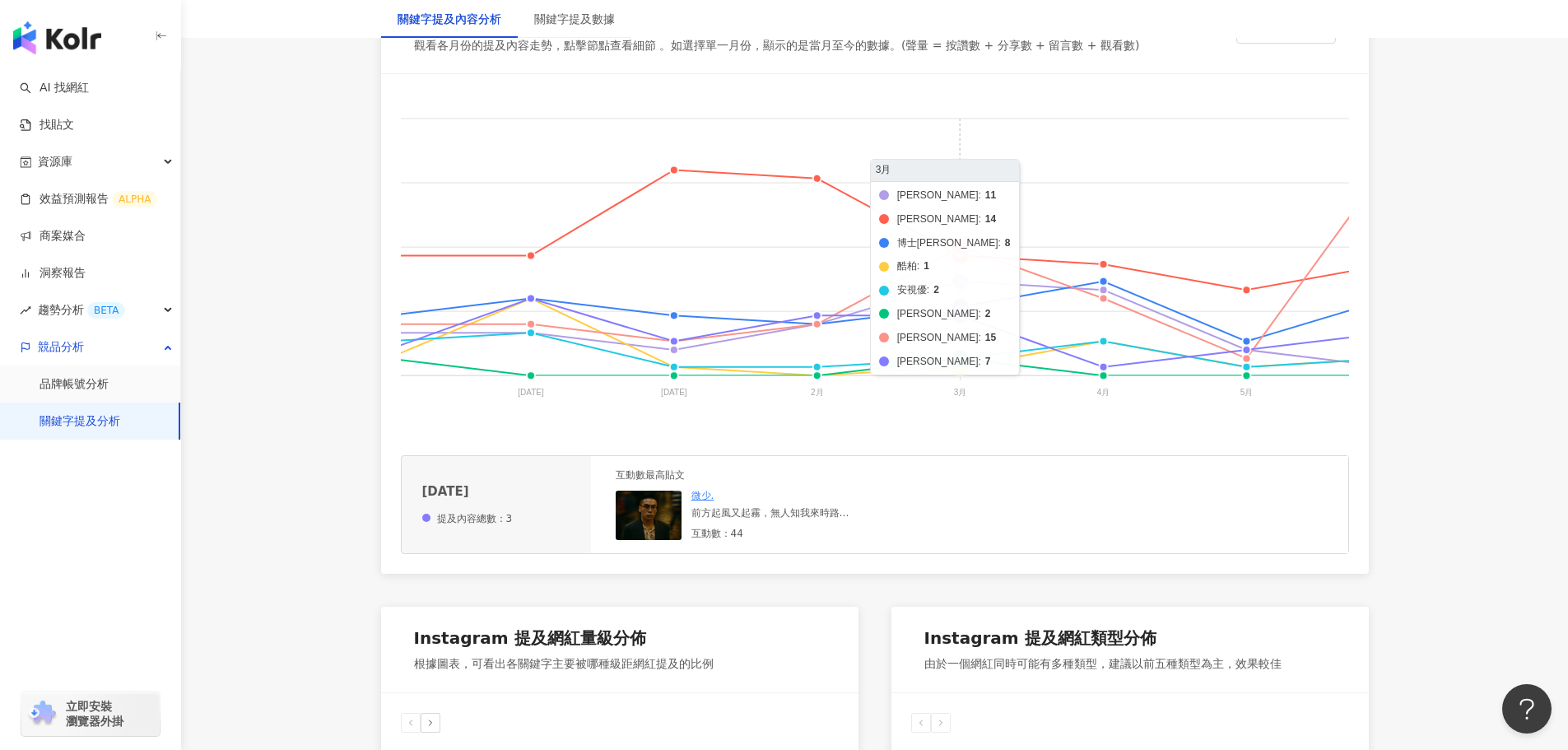
click at [963, 280] on foreignobject "美若康 晶碩 博士倫 酷柏 安視優 帝康 海昌 愛爾康" at bounding box center [946, 258] width 1761 height 329
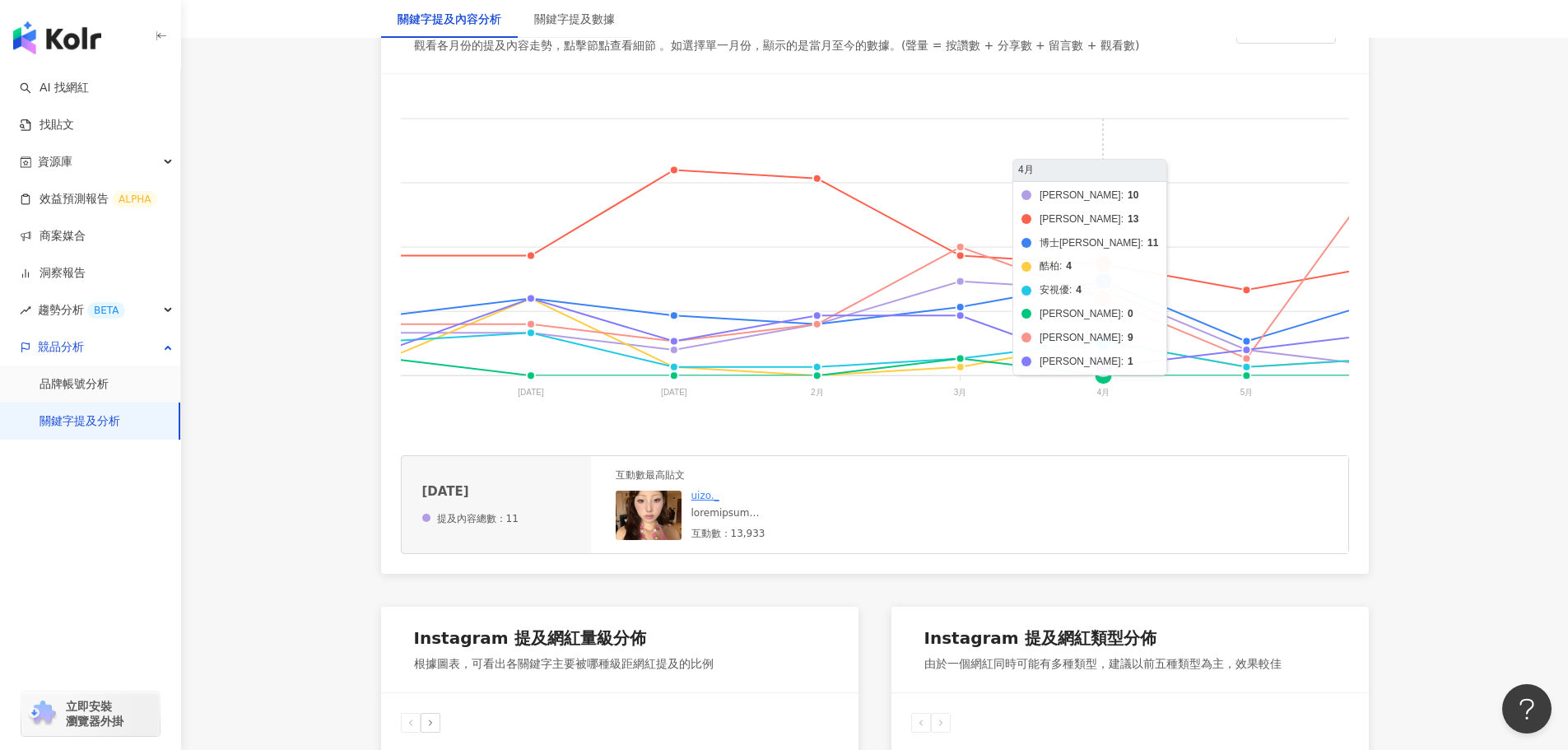
click at [1102, 294] on foreignobject "美若康 晶碩 博士倫 酷柏 安視優 帝康 海昌 愛爾康" at bounding box center [946, 258] width 1761 height 329
click at [1107, 363] on foreignobject "美若康 晶碩 博士倫 酷柏 安視優 帝康 海昌 愛爾康" at bounding box center [946, 258] width 1761 height 329
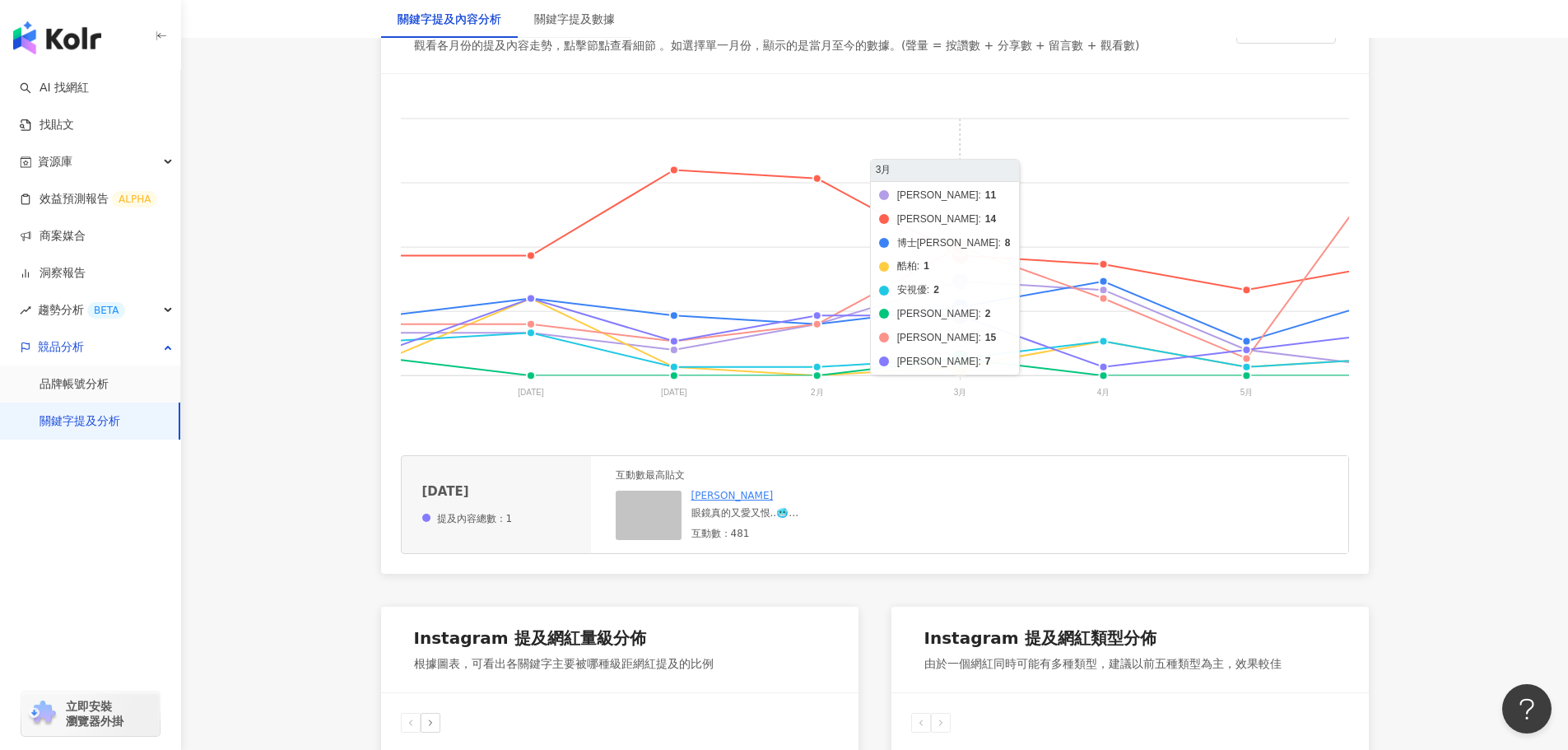
click at [959, 318] on foreignobject "美若康 晶碩 博士倫 酷柏 安視優 帝康 海昌 愛爾康" at bounding box center [946, 258] width 1761 height 329
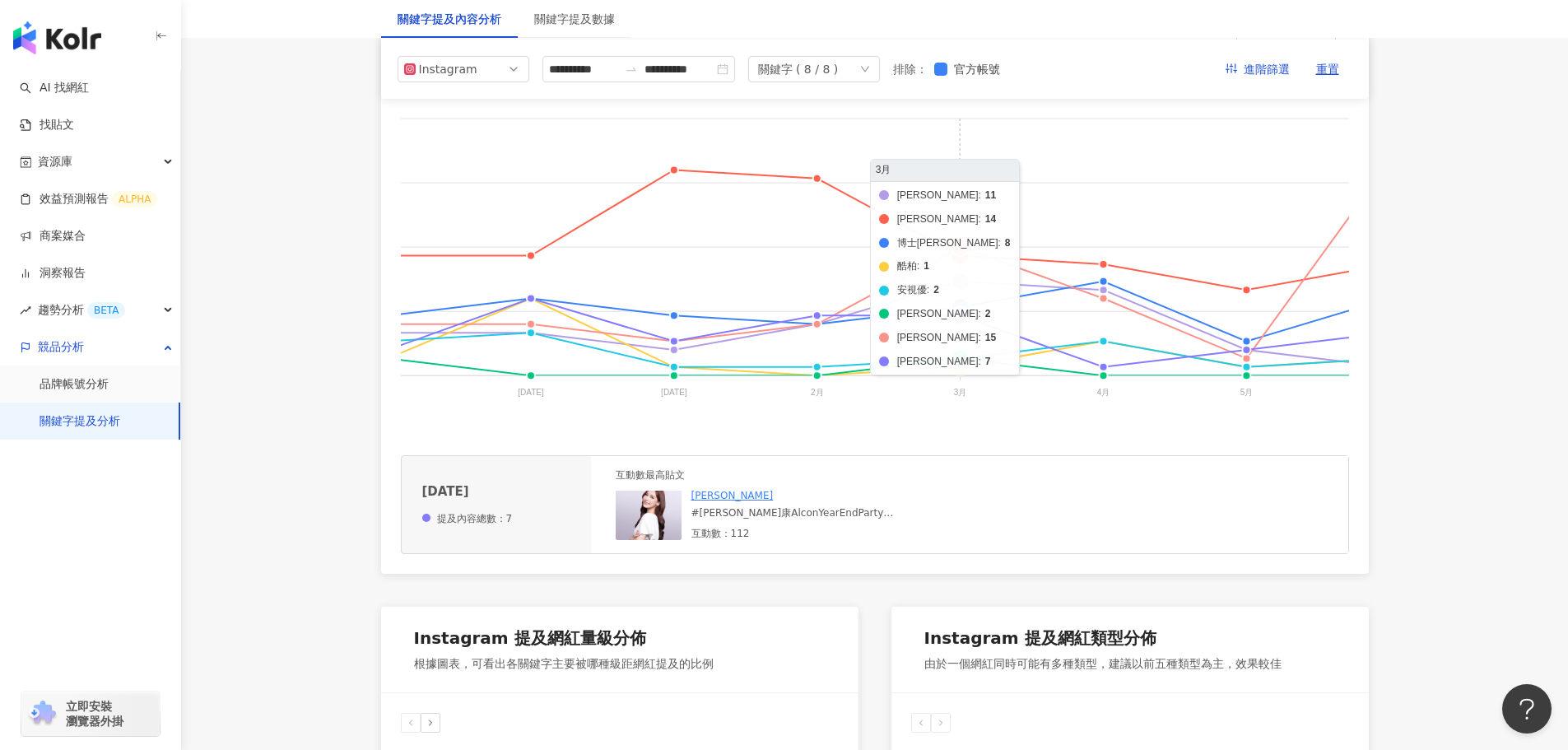
scroll to position [1, 0]
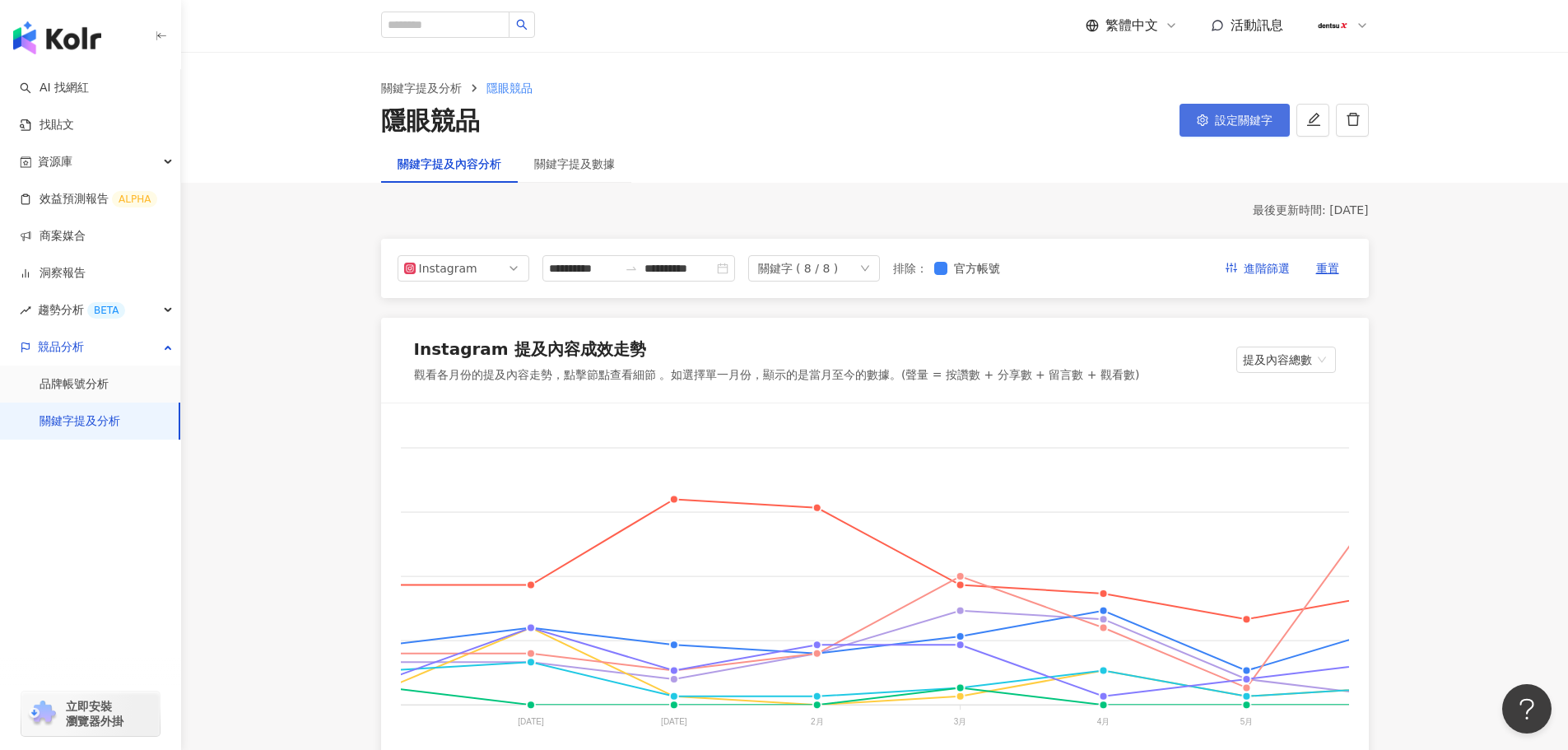
click at [1228, 126] on span "設定關鍵字" at bounding box center [1244, 120] width 57 height 13
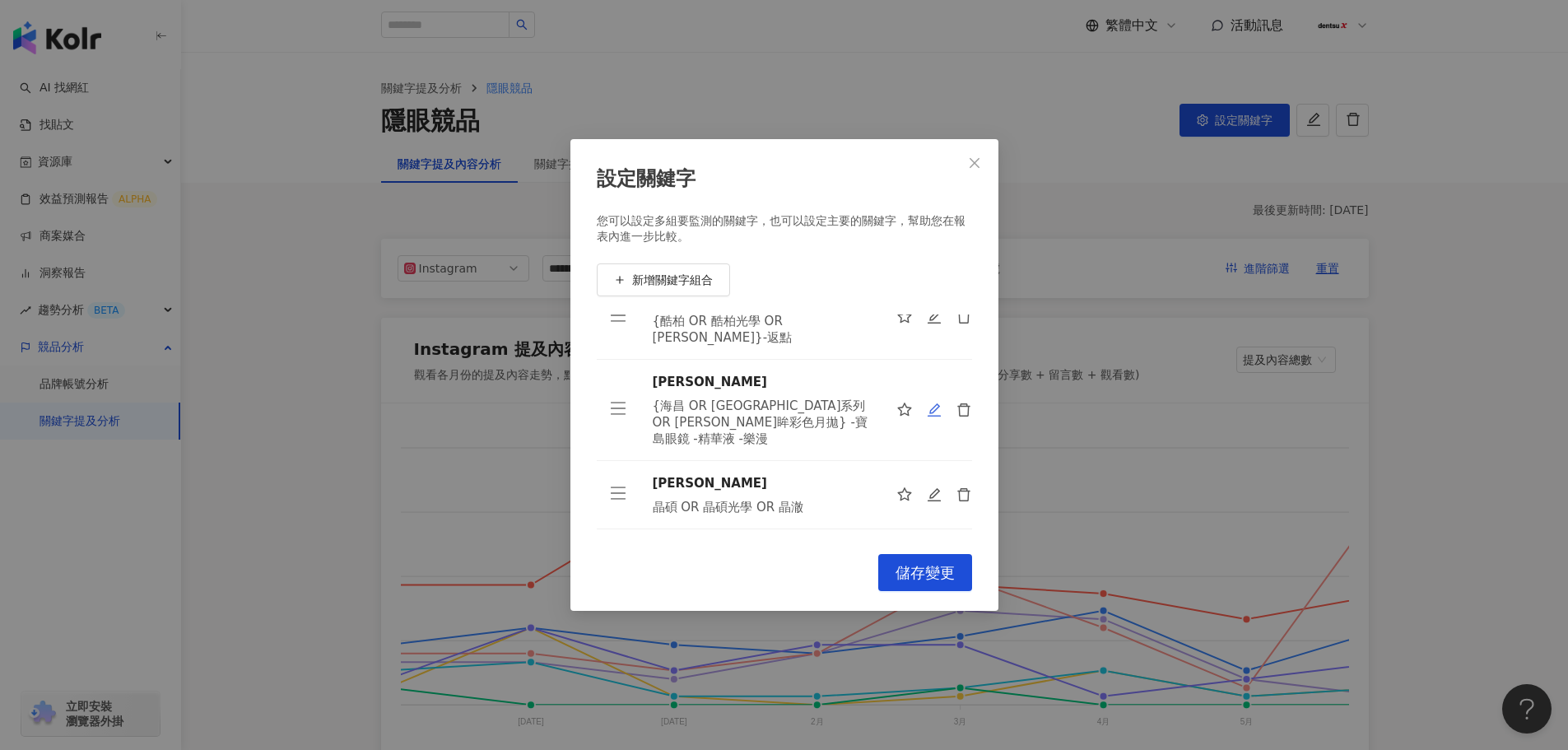
click at [927, 402] on icon "edit" at bounding box center [934, 409] width 15 height 15
type input "**"
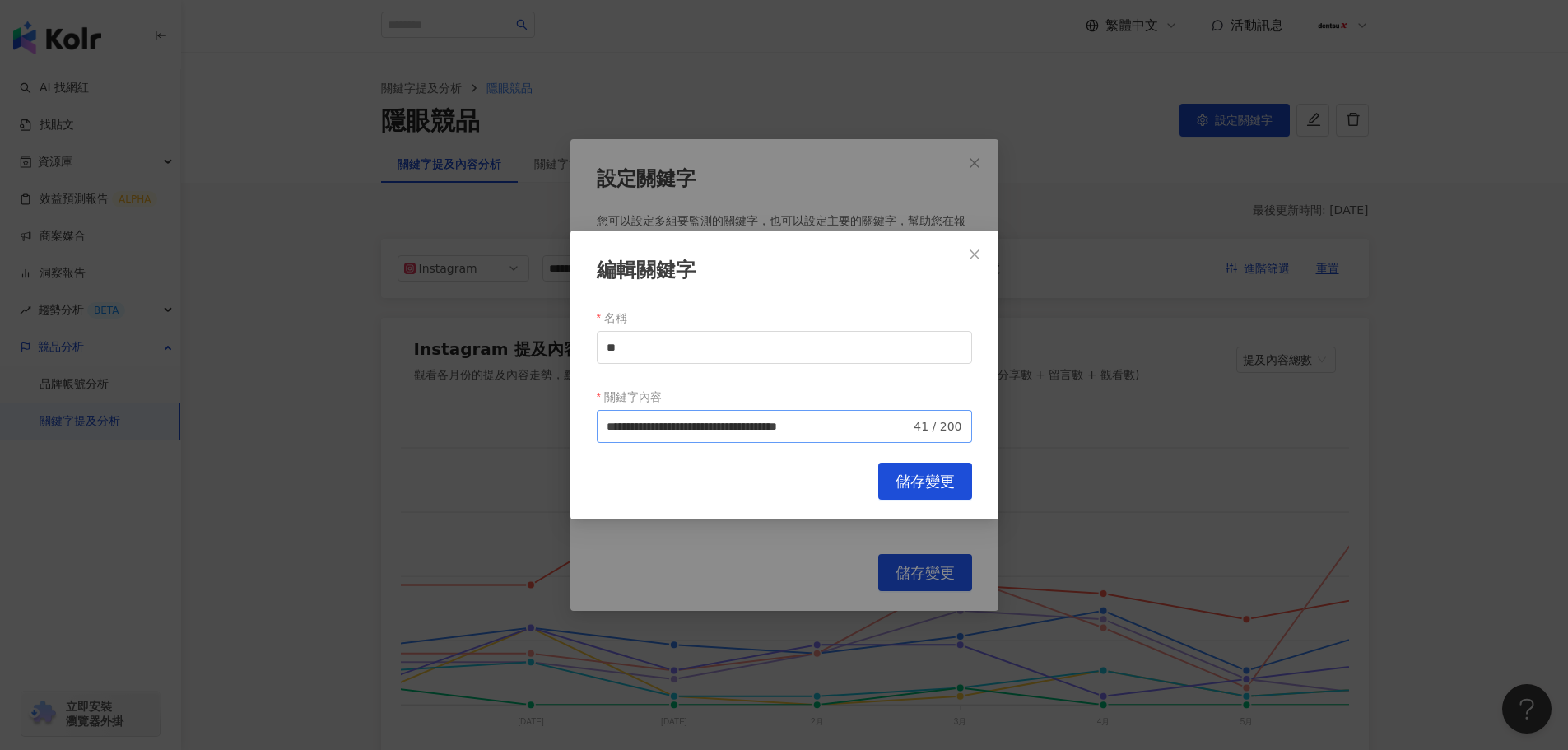
drag, startPoint x: 918, startPoint y: 430, endPoint x: 841, endPoint y: 419, distance: 77.8
click at [835, 426] on span "**********" at bounding box center [784, 426] width 375 height 33
drag, startPoint x: 841, startPoint y: 429, endPoint x: 920, endPoint y: 435, distance: 79.2
click at [957, 434] on span "**********" at bounding box center [784, 426] width 375 height 33
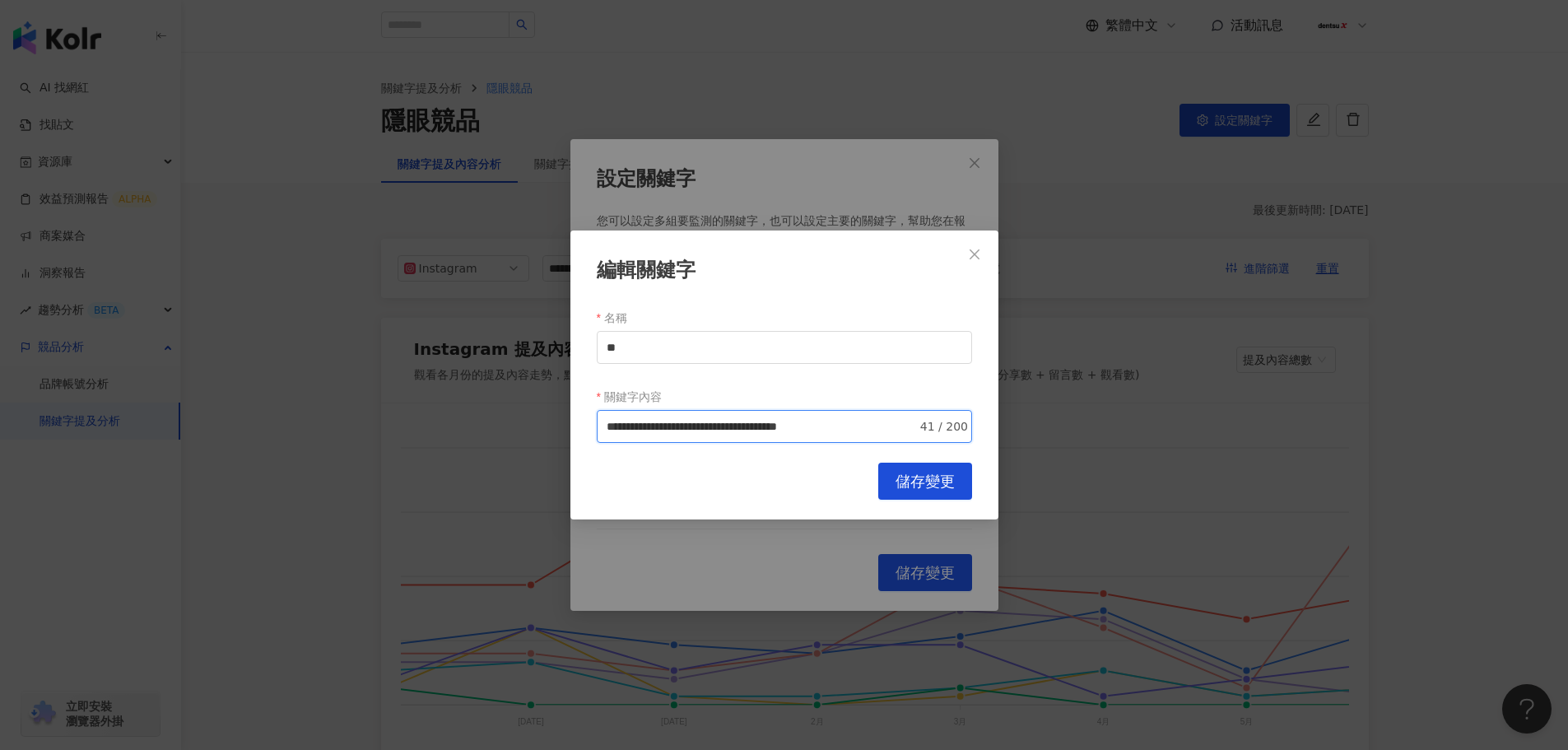
click at [908, 422] on input "**********" at bounding box center [762, 427] width 310 height 18
click at [815, 489] on span "排除 -" at bounding box center [826, 490] width 39 height 18
paste input "****"
type input "**********"
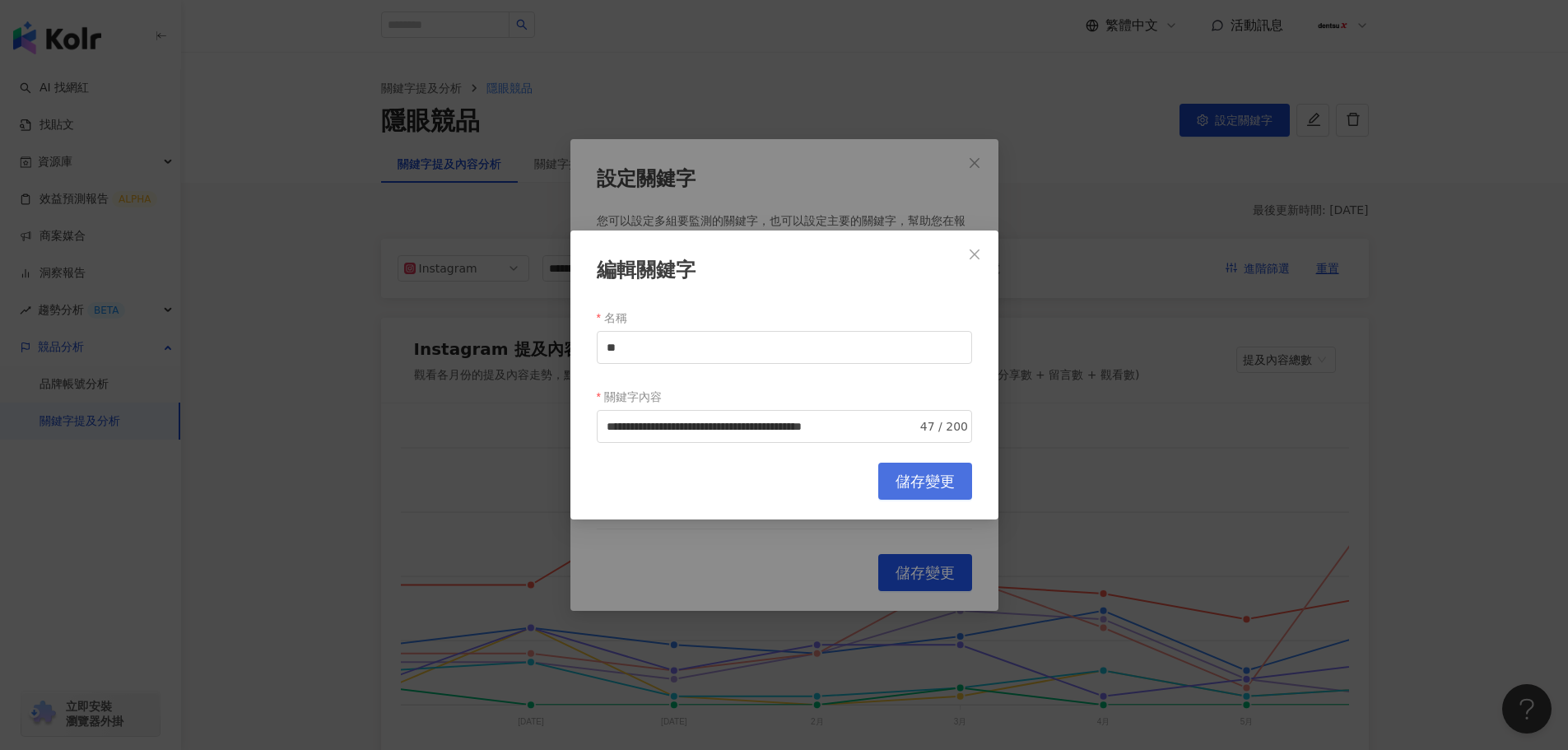
scroll to position [0, 0]
click at [909, 482] on span "儲存變更" at bounding box center [925, 481] width 59 height 18
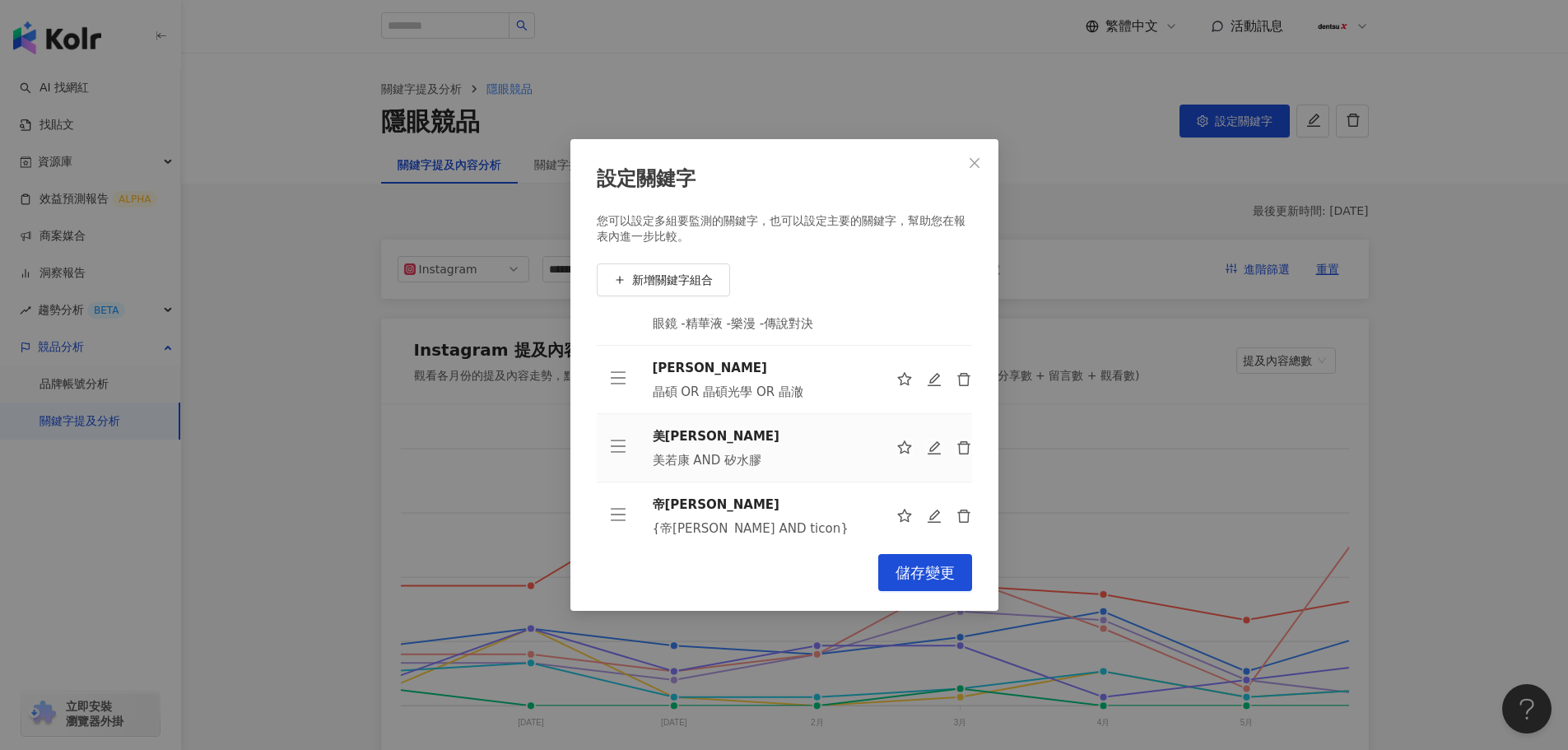
scroll to position [129, 0]
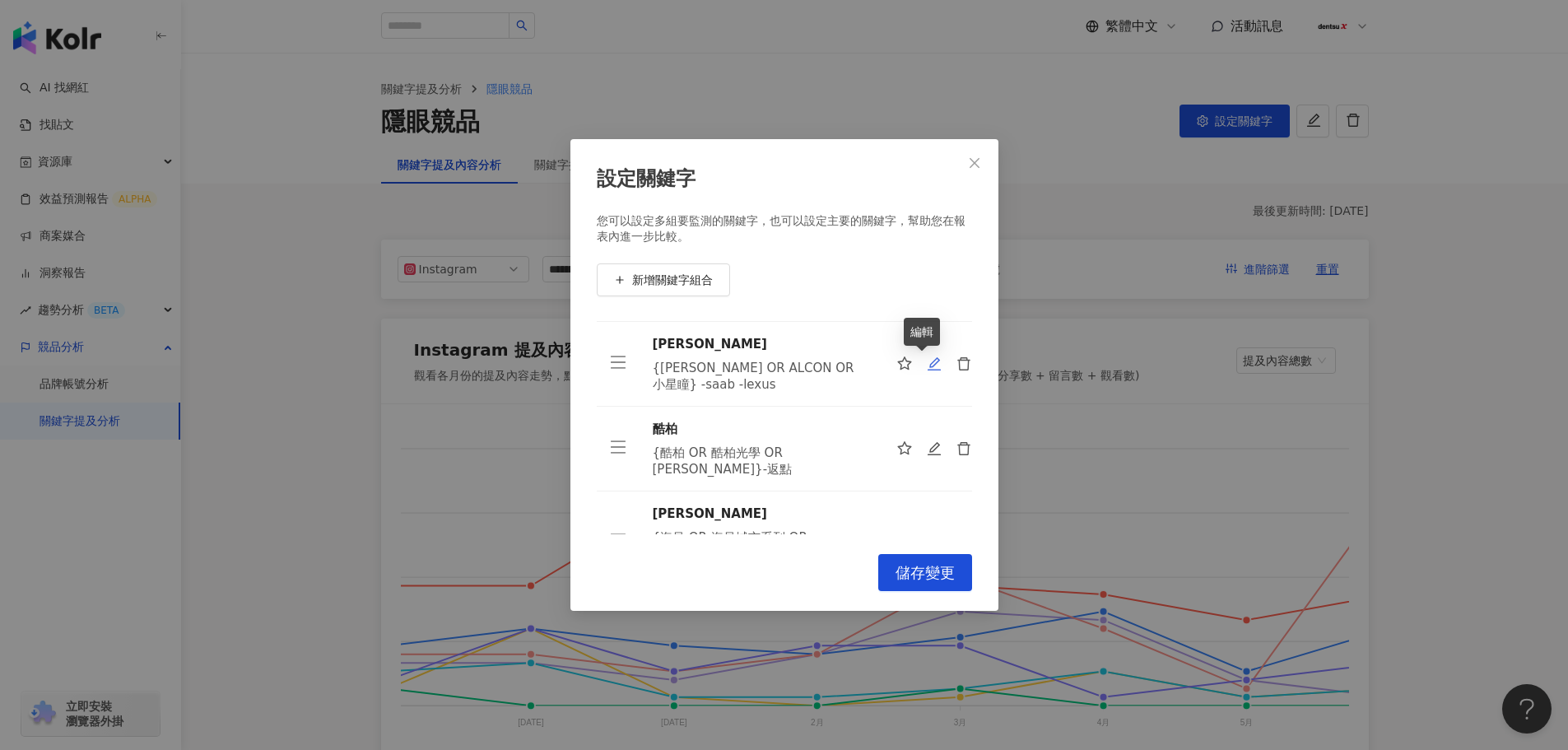
click at [926, 362] on icon "edit" at bounding box center [934, 364] width 15 height 15
type input "***"
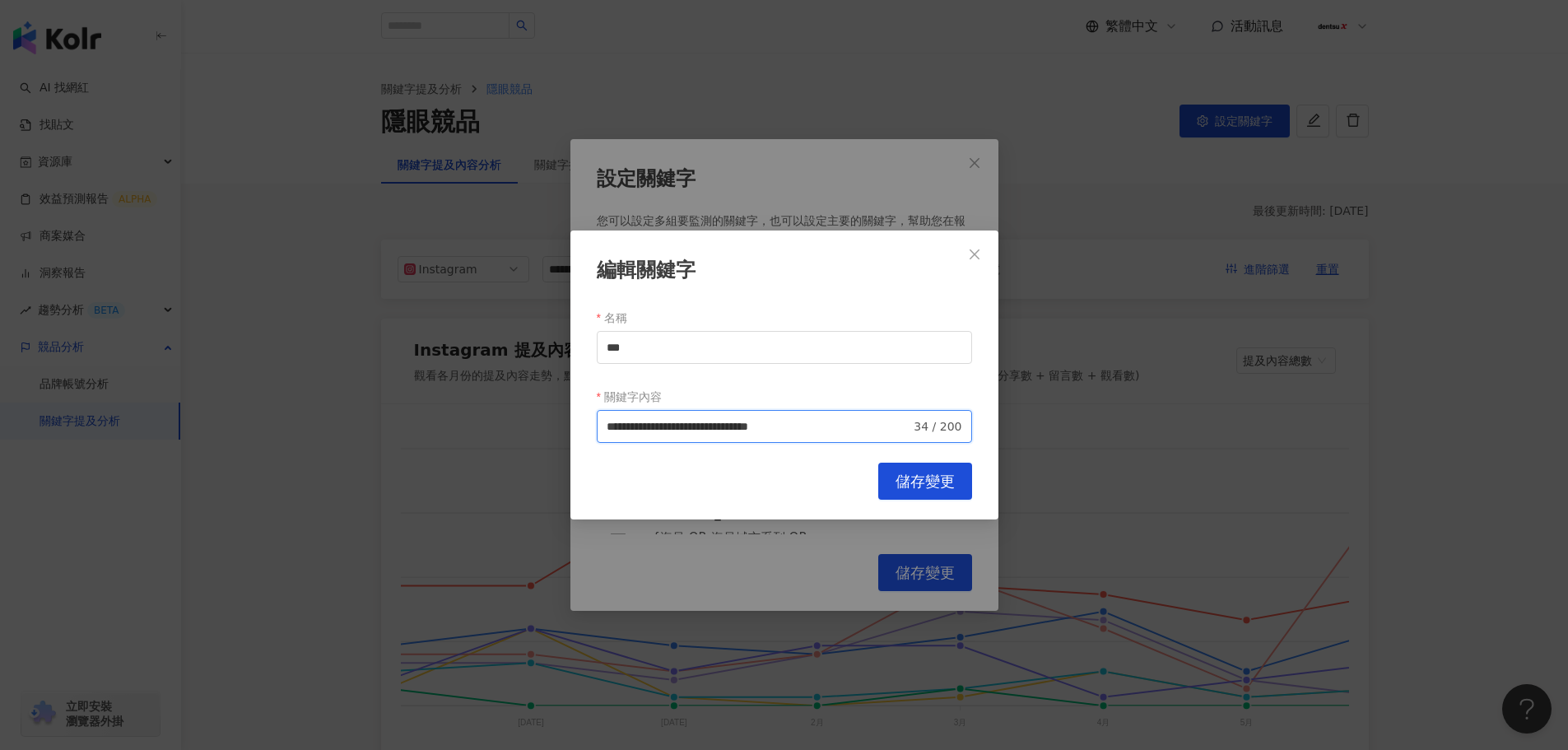
click at [844, 427] on input "**********" at bounding box center [759, 427] width 305 height 18
click at [823, 492] on span "排除 -" at bounding box center [826, 490] width 39 height 18
type input "**********"
click at [896, 476] on span "儲存變更" at bounding box center [925, 481] width 59 height 18
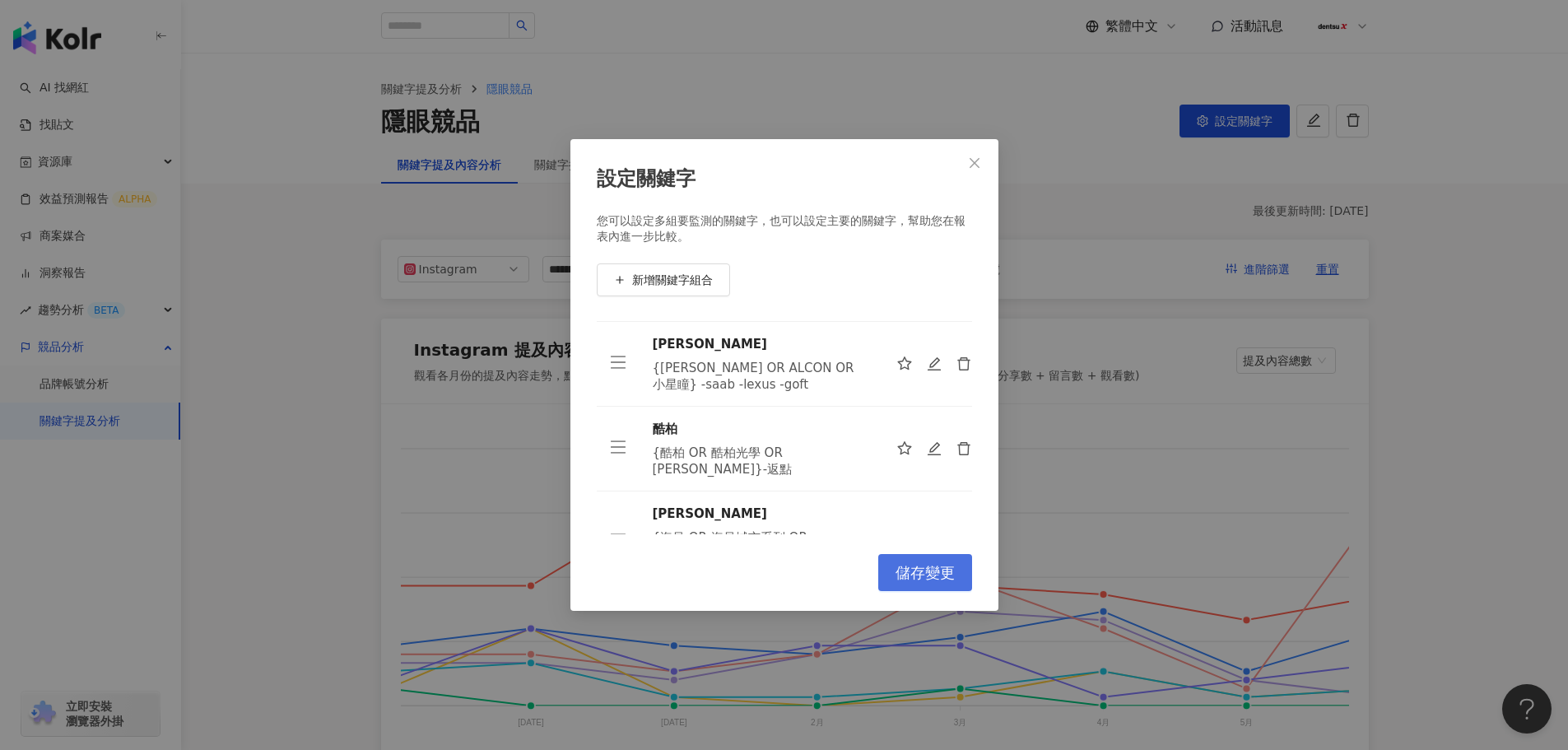
click at [911, 571] on span "儲存變更" at bounding box center [925, 573] width 59 height 18
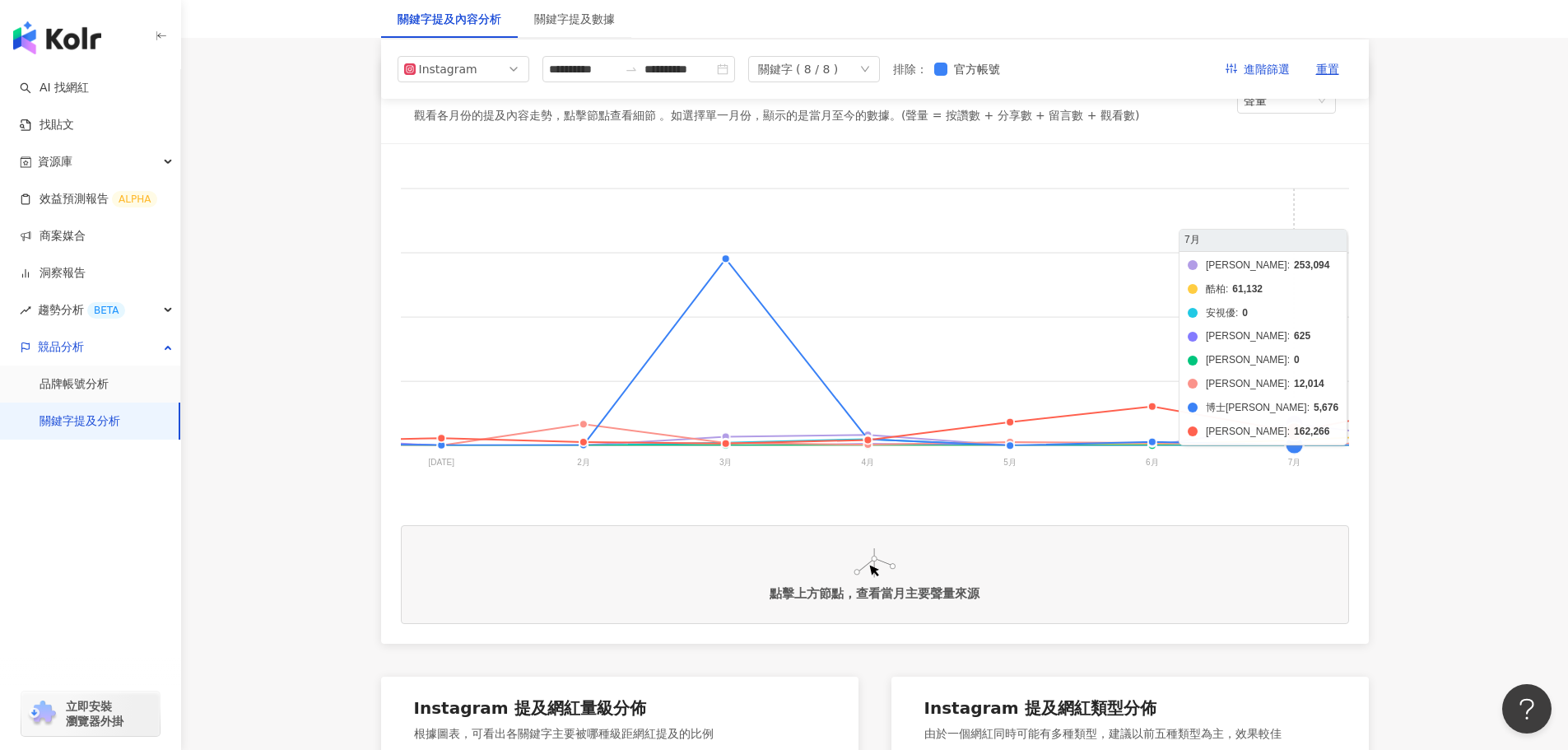
scroll to position [165, 0]
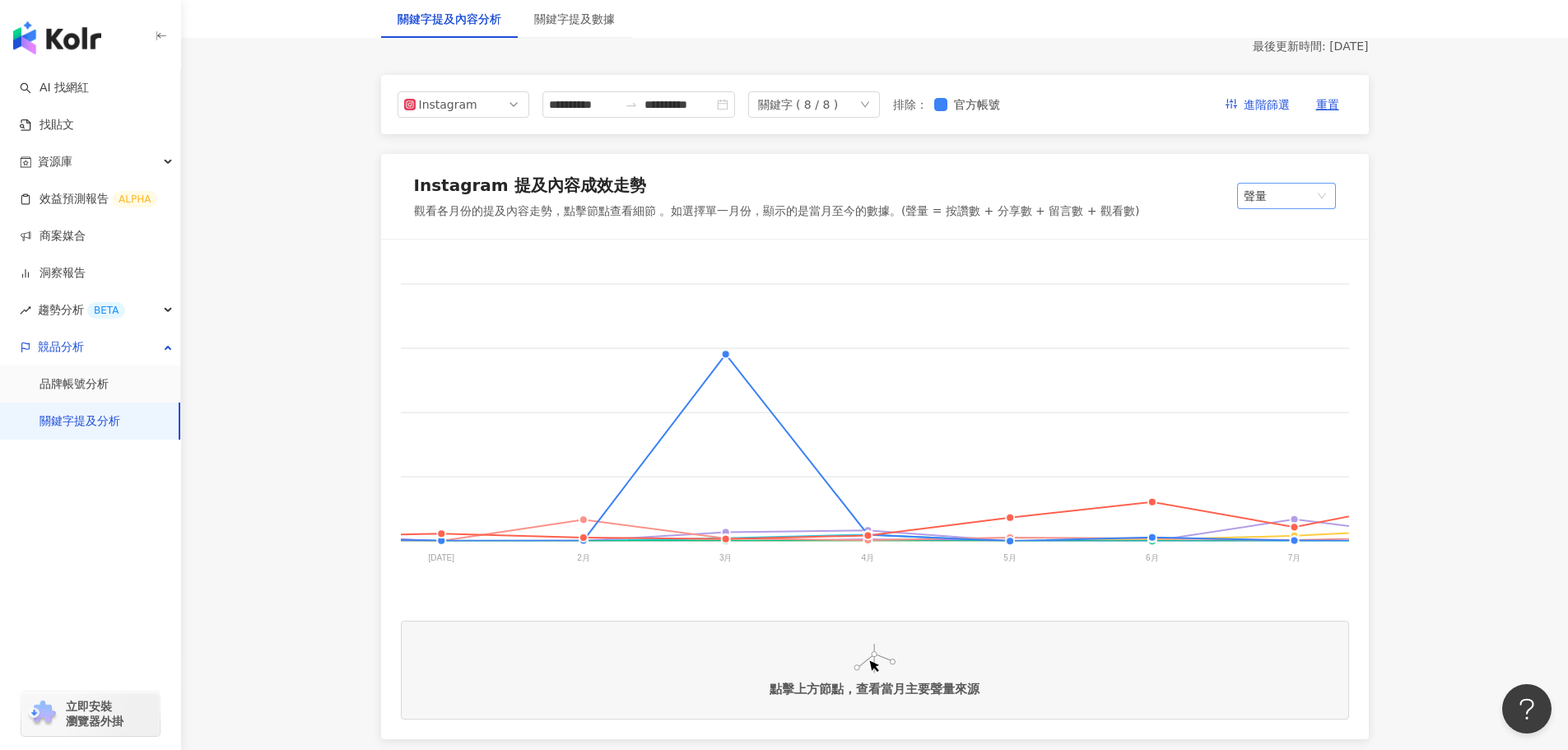
click at [1262, 199] on span "聲量" at bounding box center [1287, 196] width 86 height 25
click at [1285, 258] on div "提及內容總數" at bounding box center [1302, 257] width 104 height 18
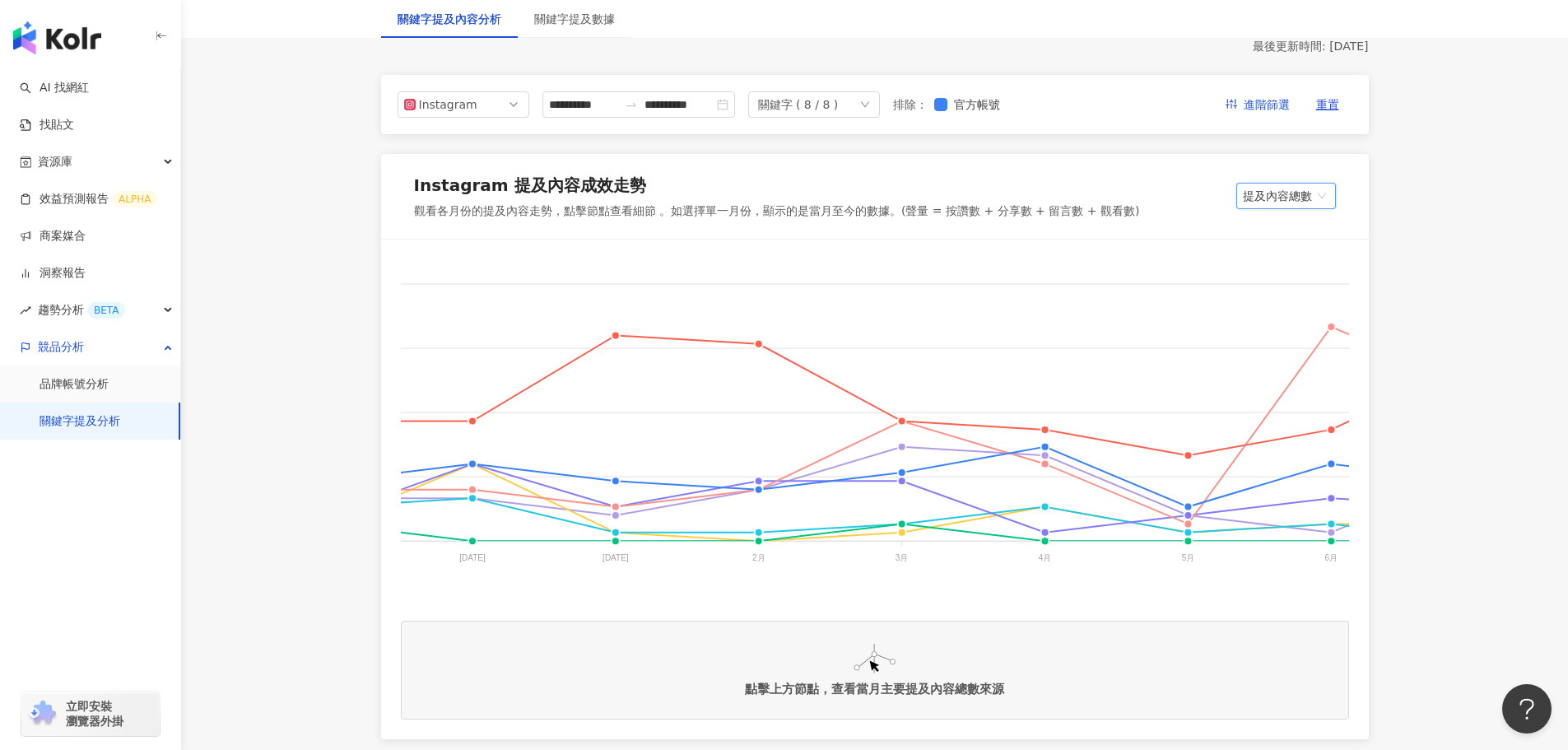
scroll to position [0, 419]
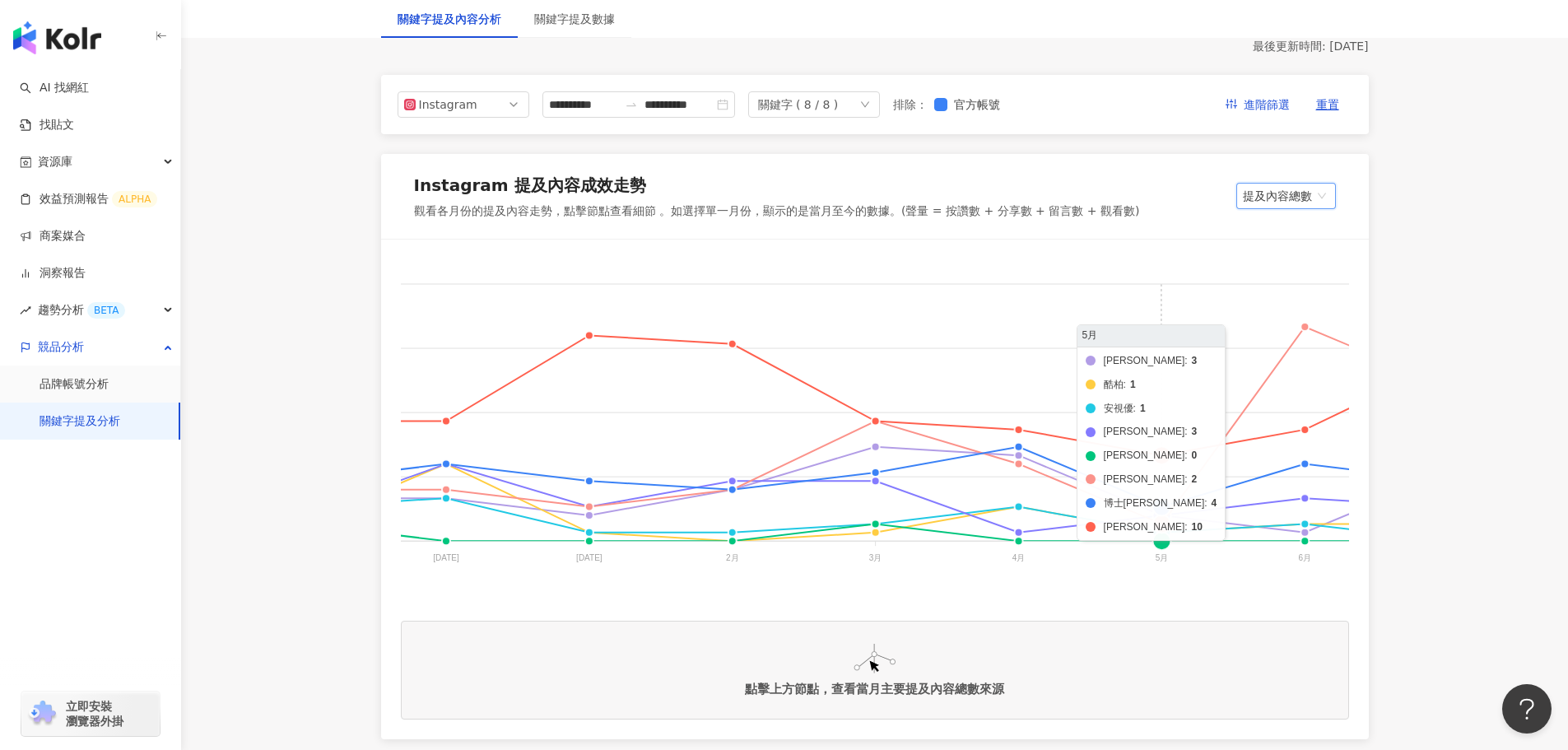
click at [1162, 516] on foreignobject "美若康 酷柏 安視優 愛爾康 帝康 海昌 博士倫 晶碩" at bounding box center [862, 423] width 1761 height 329
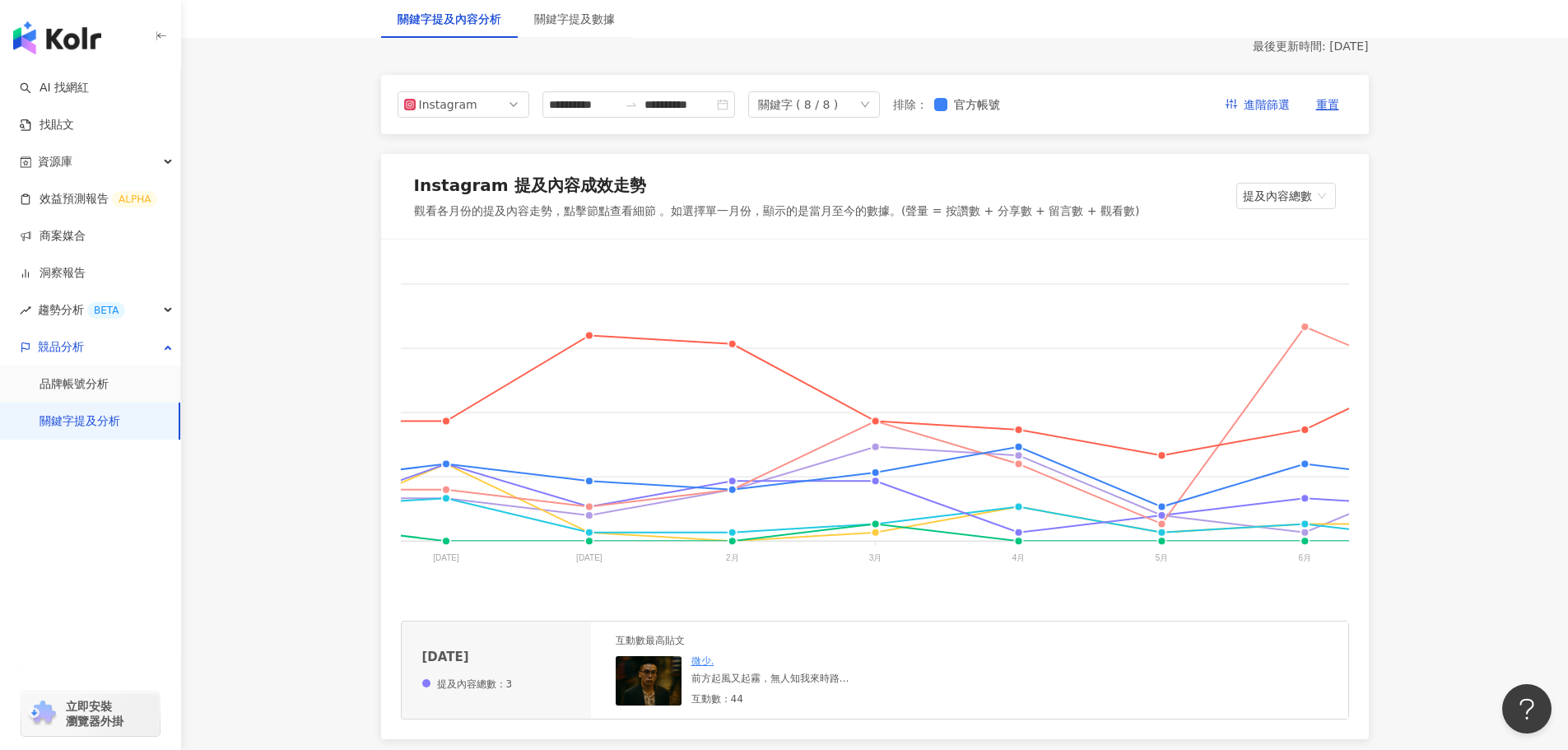
click at [783, 685] on div "前方起風又起霧，無人知我來時路 🏎️： @vw8r_6256 #golf #golfr #golf8r #alcon #bbs #bbswheels #fyp" at bounding box center [815, 679] width 247 height 14
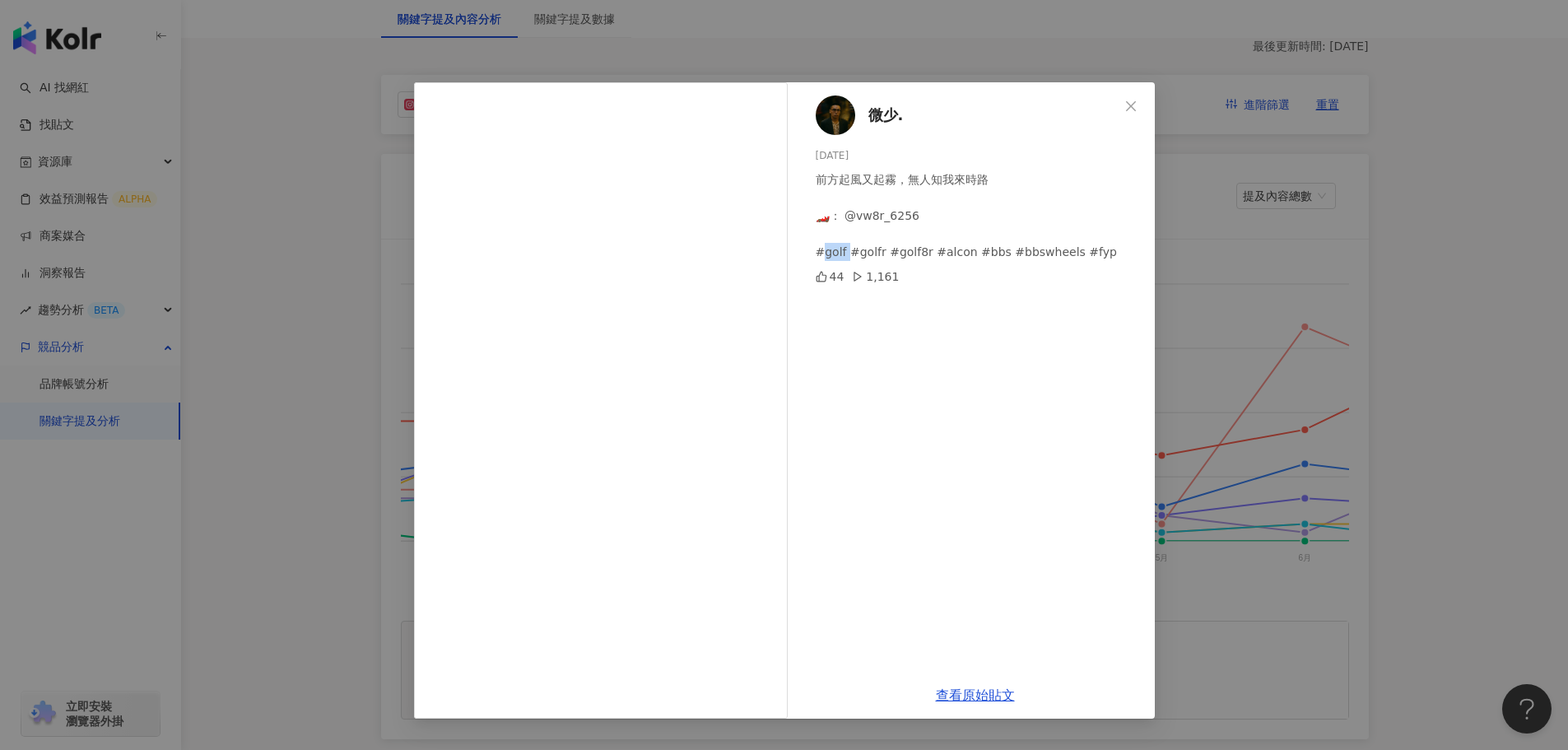
drag, startPoint x: 844, startPoint y: 254, endPoint x: 822, endPoint y: 256, distance: 22.1
click at [822, 256] on div "前方起風又起霧，無人知我來時路 🏎️： @vw8r_6256 #golf #golfr #golf8r #alcon #bbs #bbswheels #fyp" at bounding box center [978, 215] width 326 height 91
copy div "olf #"
click at [1130, 113] on button "Close" at bounding box center [1131, 106] width 33 height 33
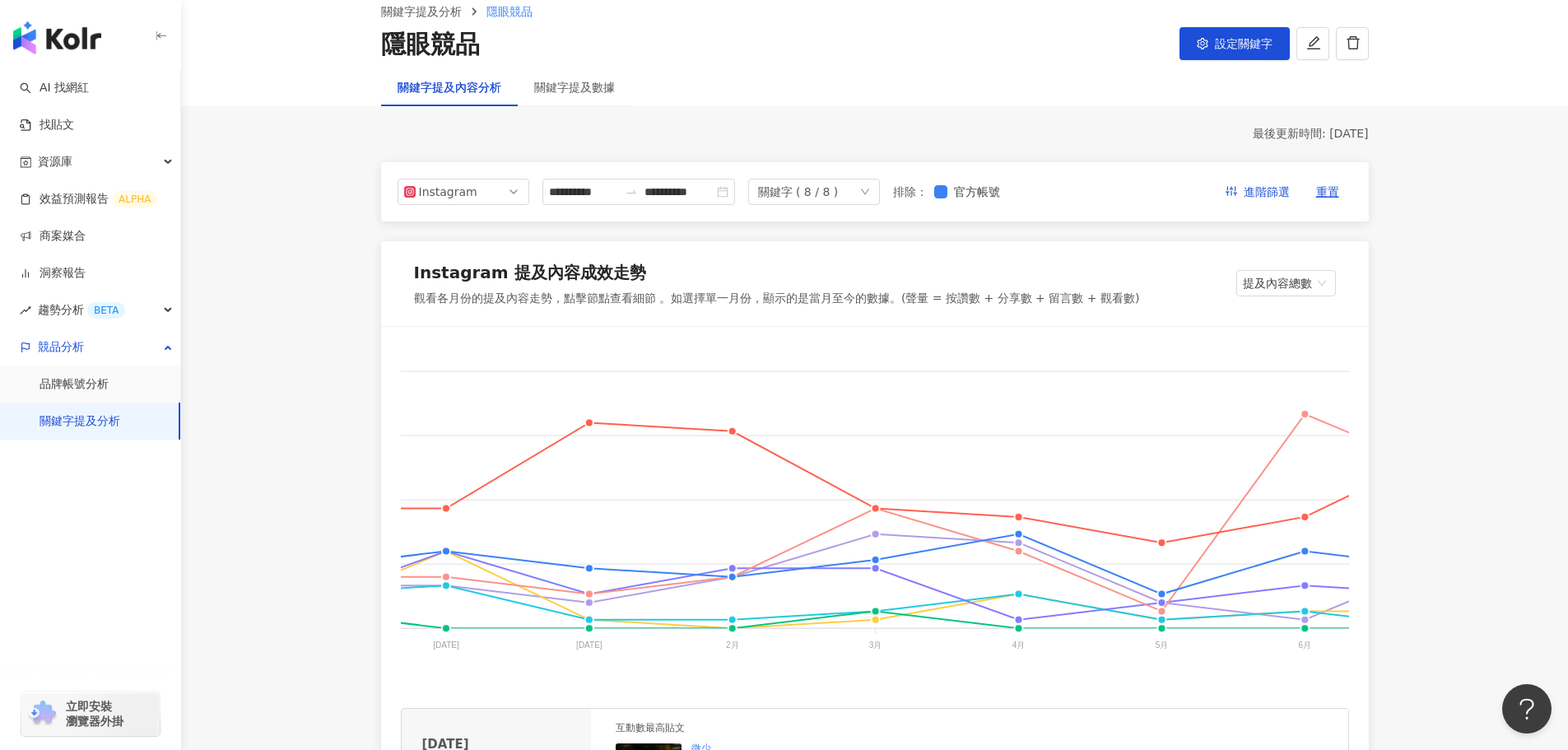
scroll to position [0, 0]
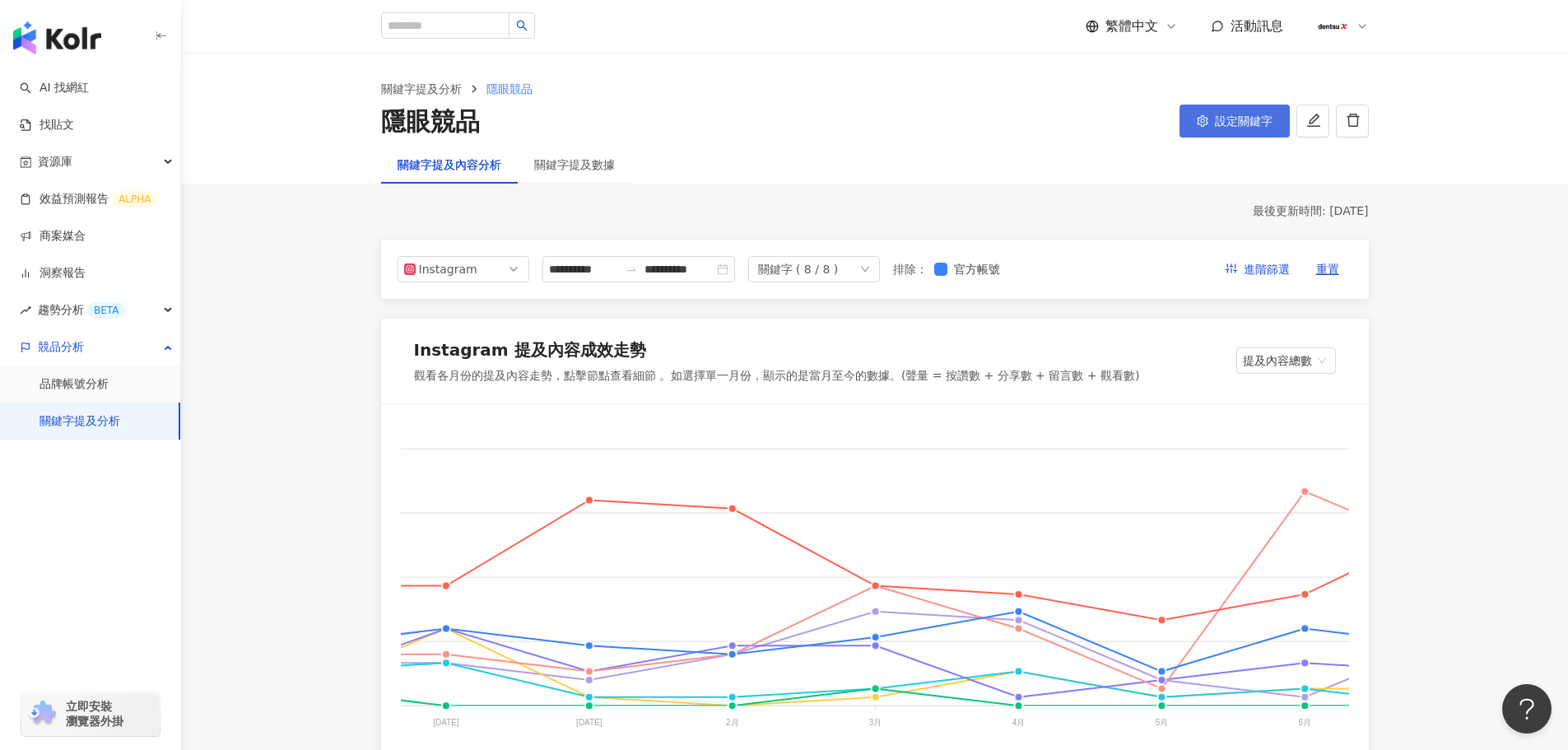
click at [1216, 117] on span "設定關鍵字" at bounding box center [1244, 121] width 57 height 13
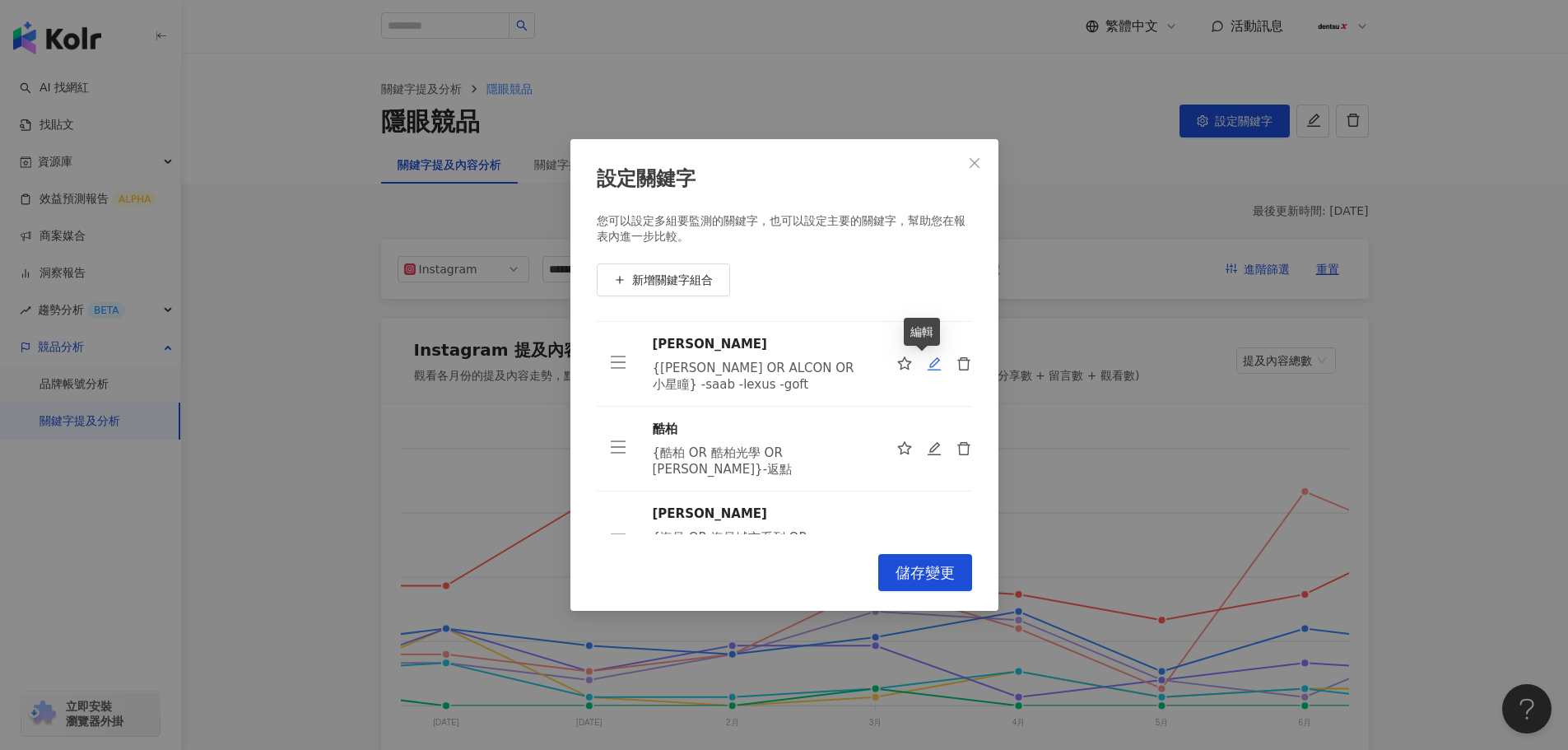
click at [926, 367] on icon "edit" at bounding box center [934, 364] width 15 height 15
type input "***"
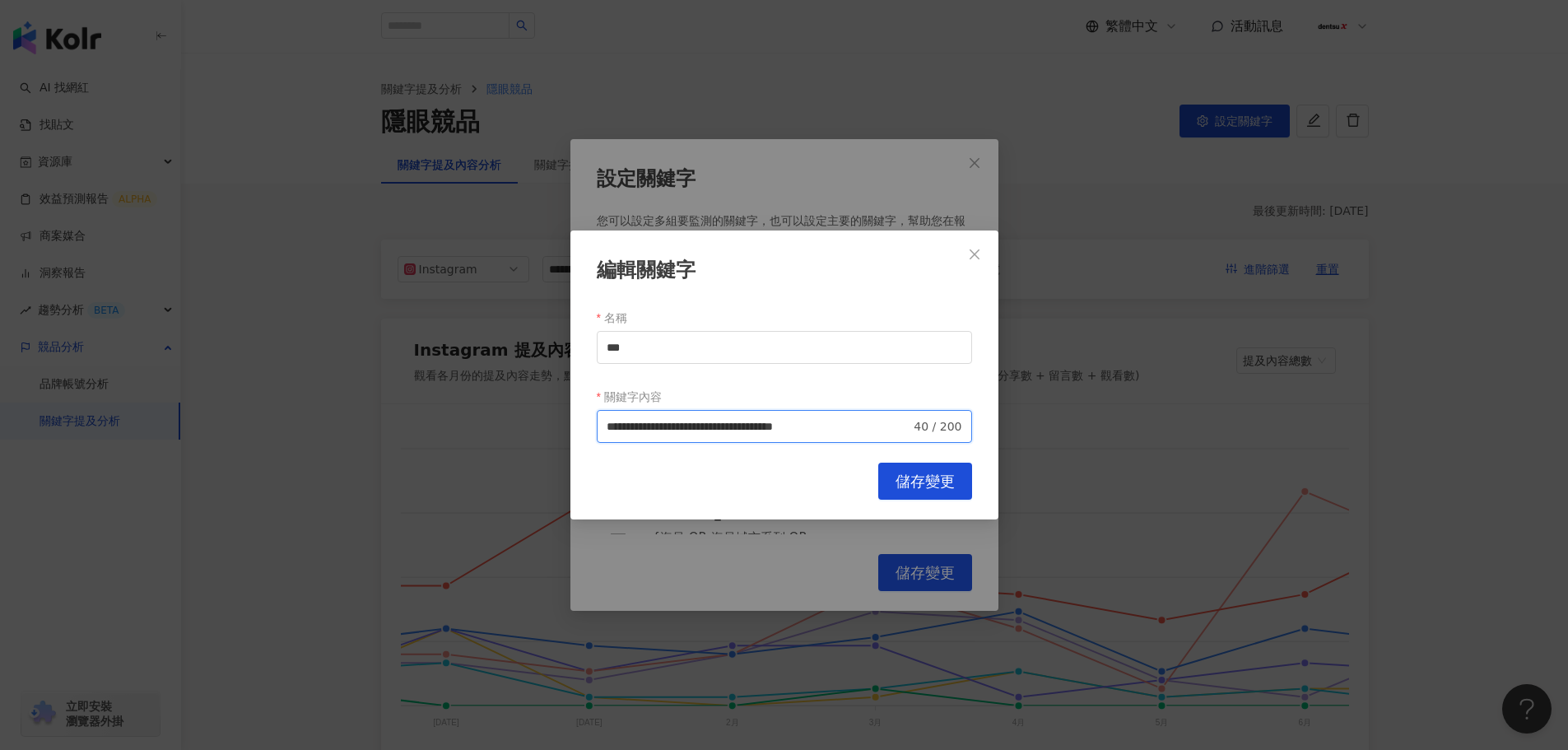
drag, startPoint x: 837, startPoint y: 428, endPoint x: 874, endPoint y: 429, distance: 37.0
click at [874, 429] on input "**********" at bounding box center [759, 427] width 305 height 18
paste input "search"
click at [884, 424] on input "**********" at bounding box center [759, 427] width 305 height 18
type input "**********"
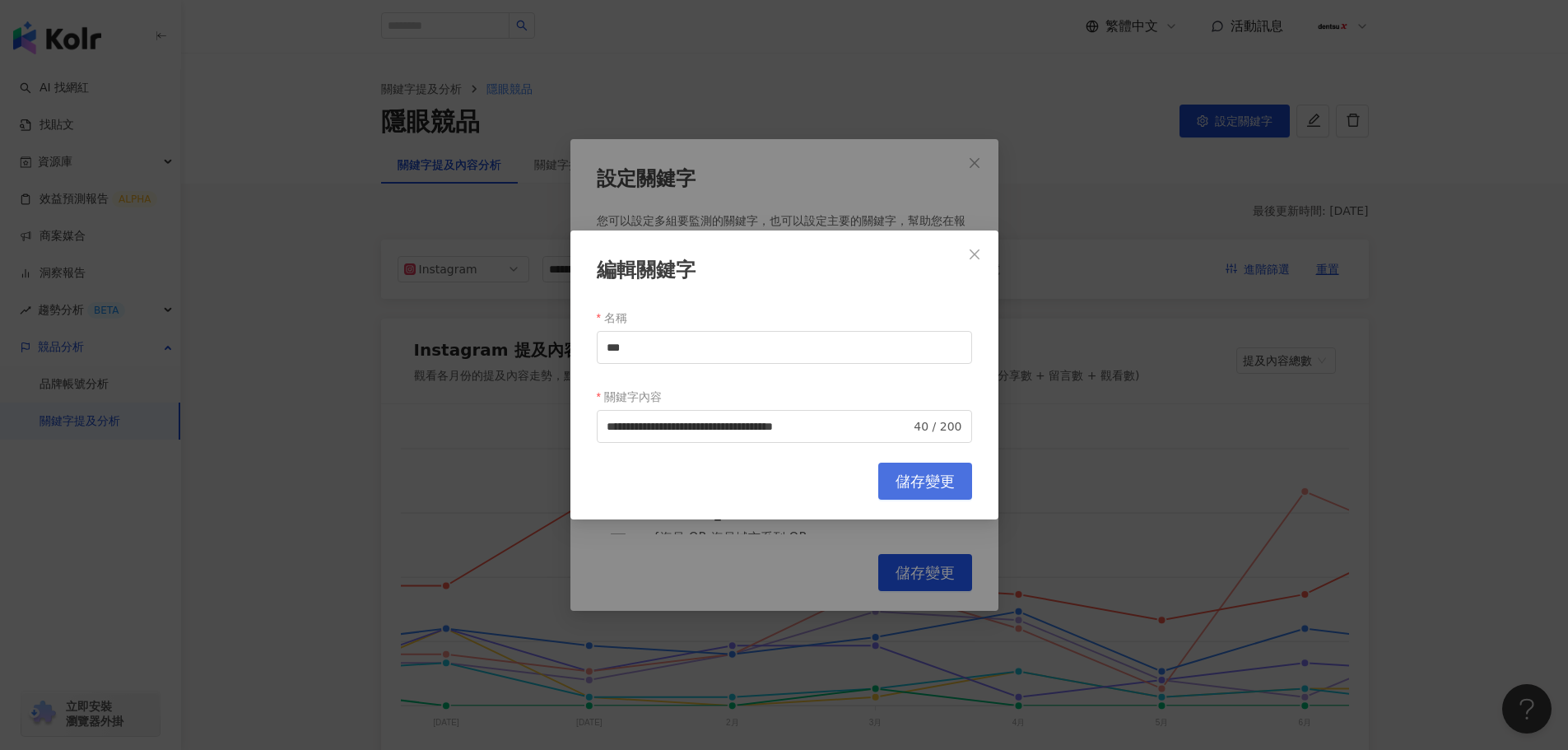
click at [909, 472] on span "儲存變更" at bounding box center [925, 481] width 59 height 18
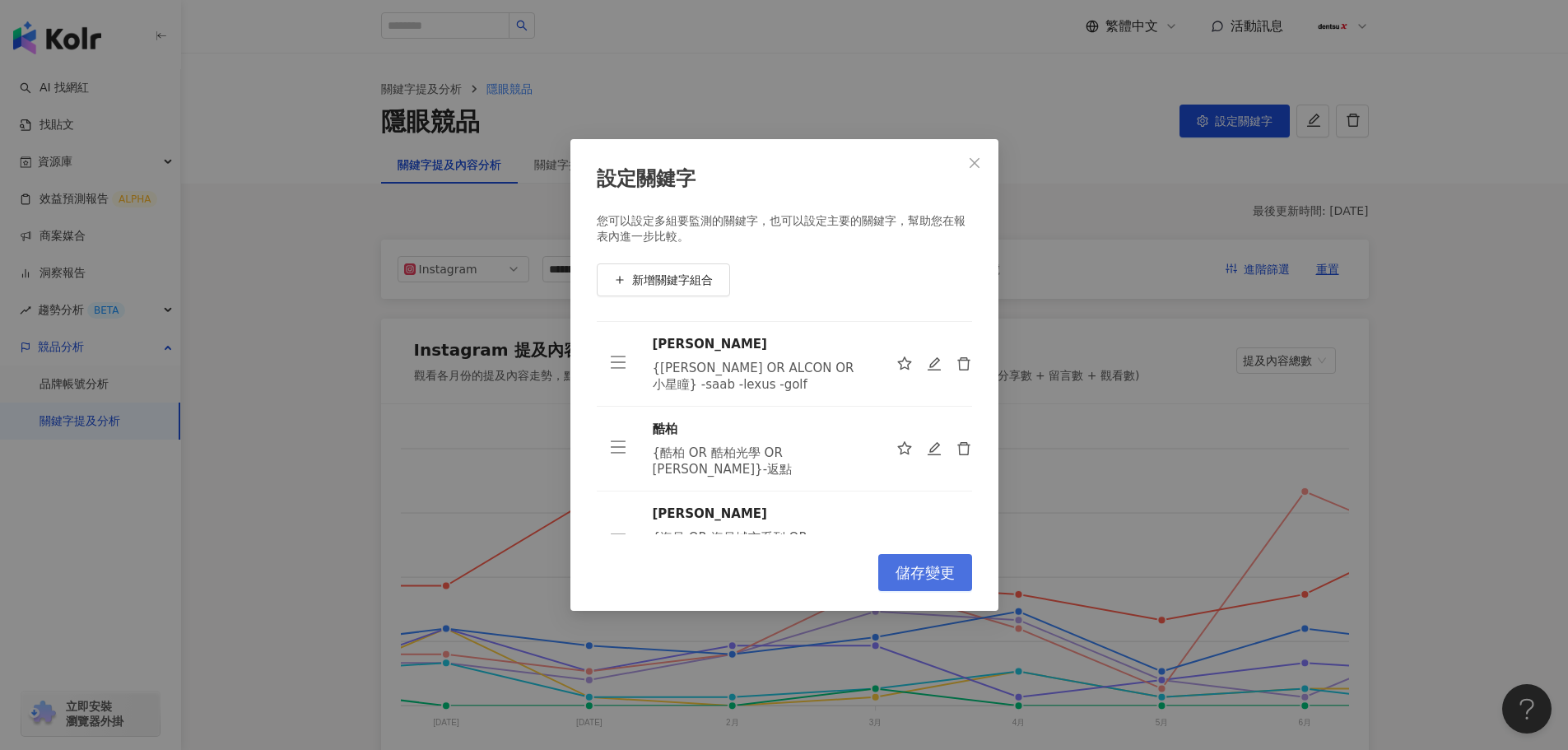
click at [940, 573] on span "儲存變更" at bounding box center [925, 573] width 59 height 18
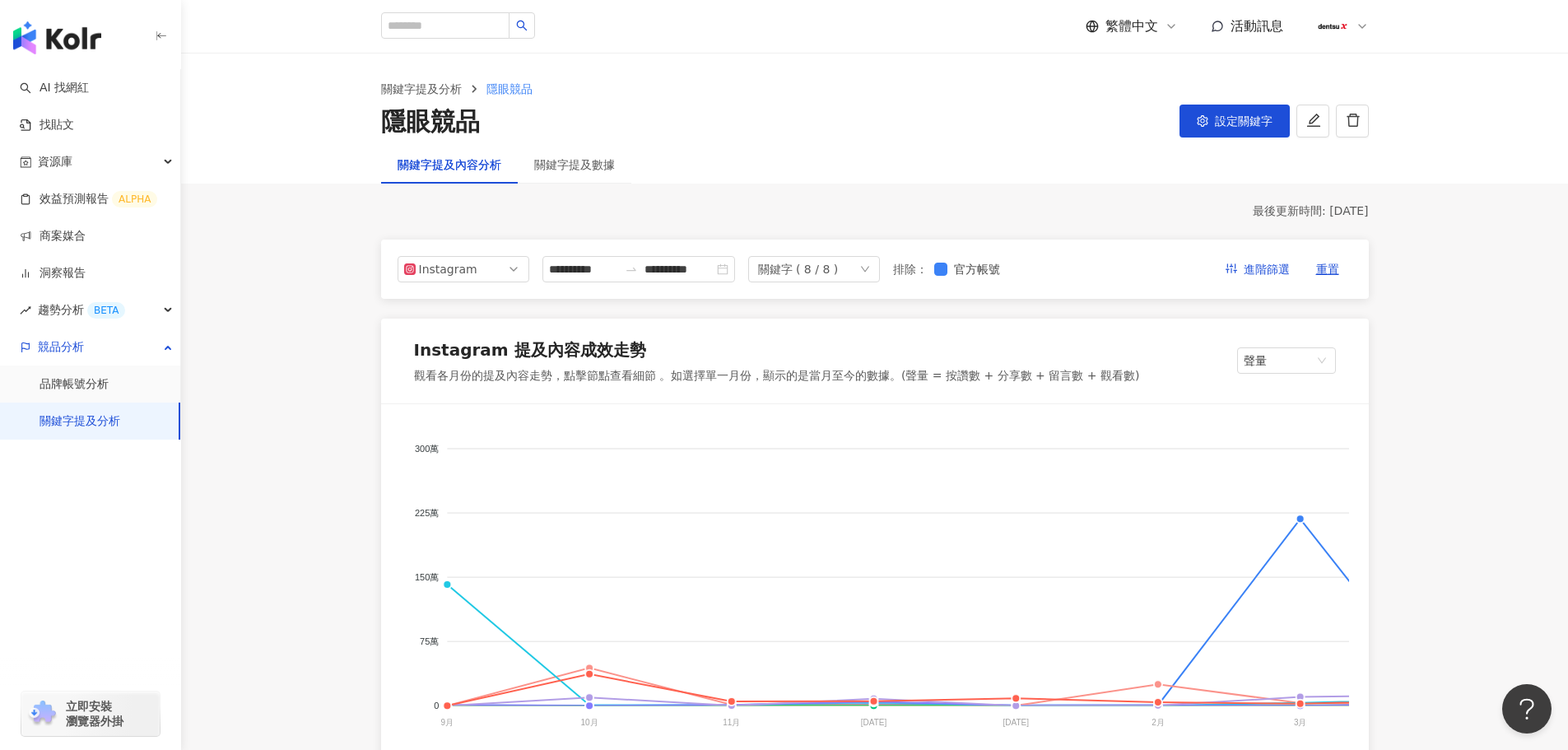
click at [1179, 105] on button "設定關鍵字" at bounding box center [1234, 121] width 110 height 33
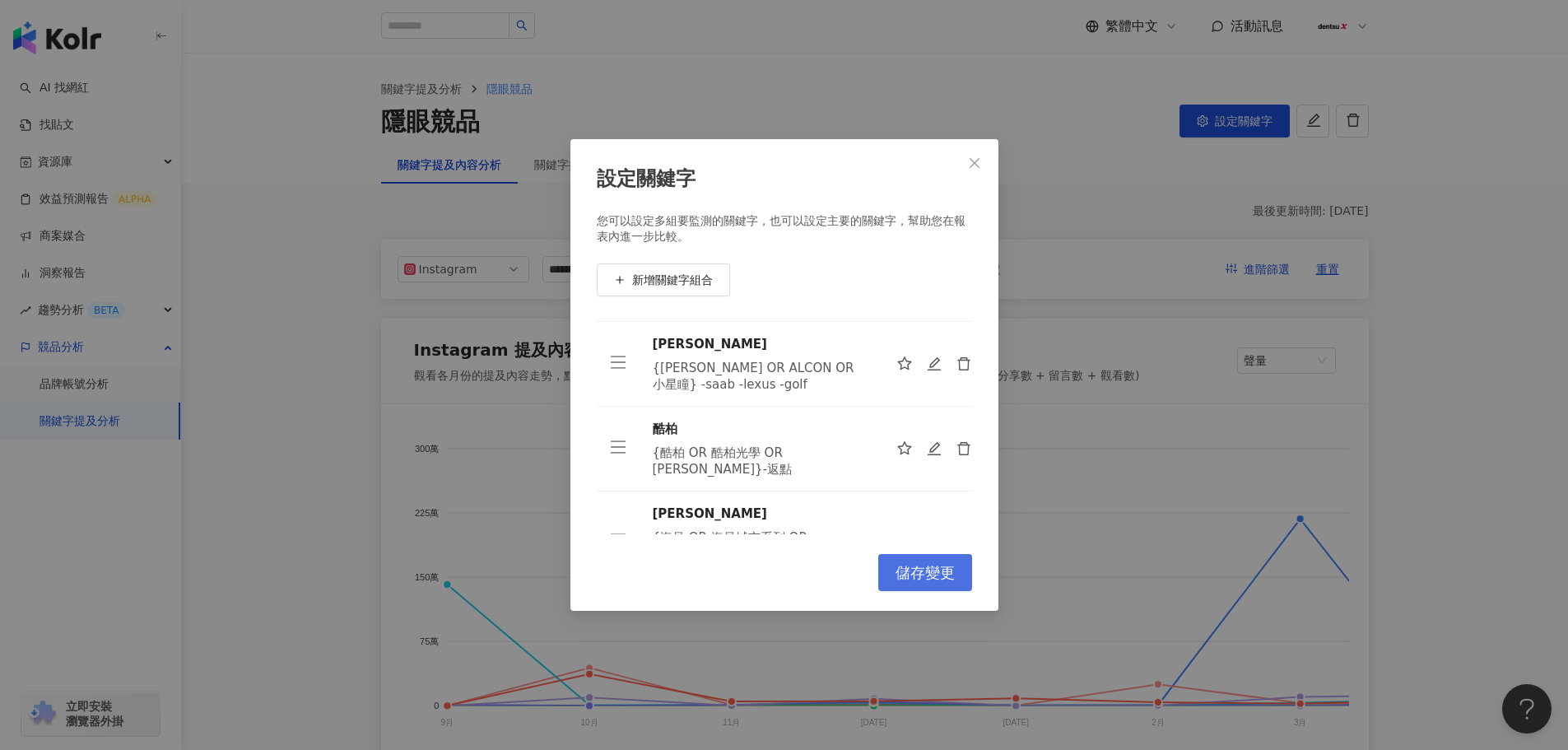
click at [915, 574] on span "儲存變更" at bounding box center [925, 573] width 59 height 18
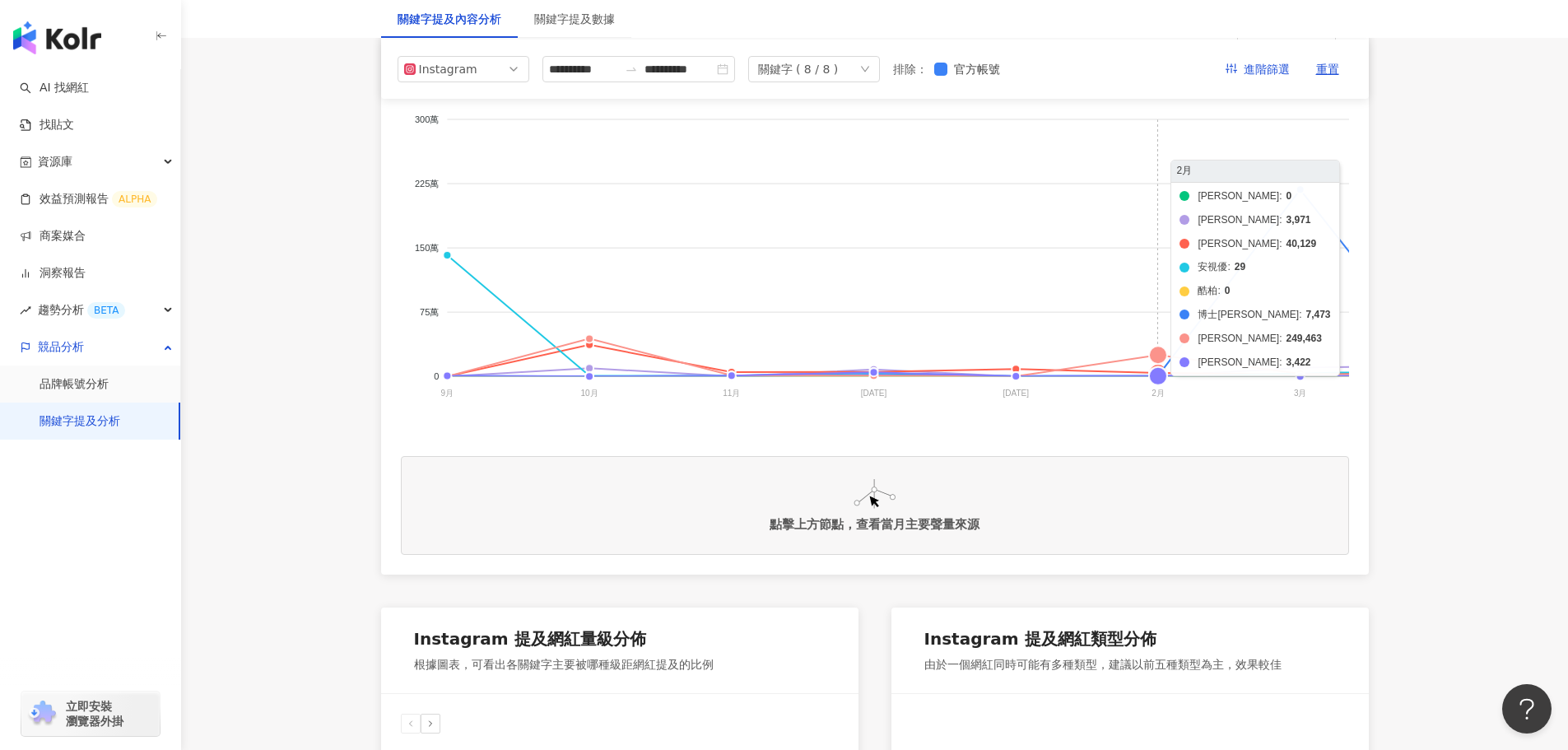
scroll to position [82, 0]
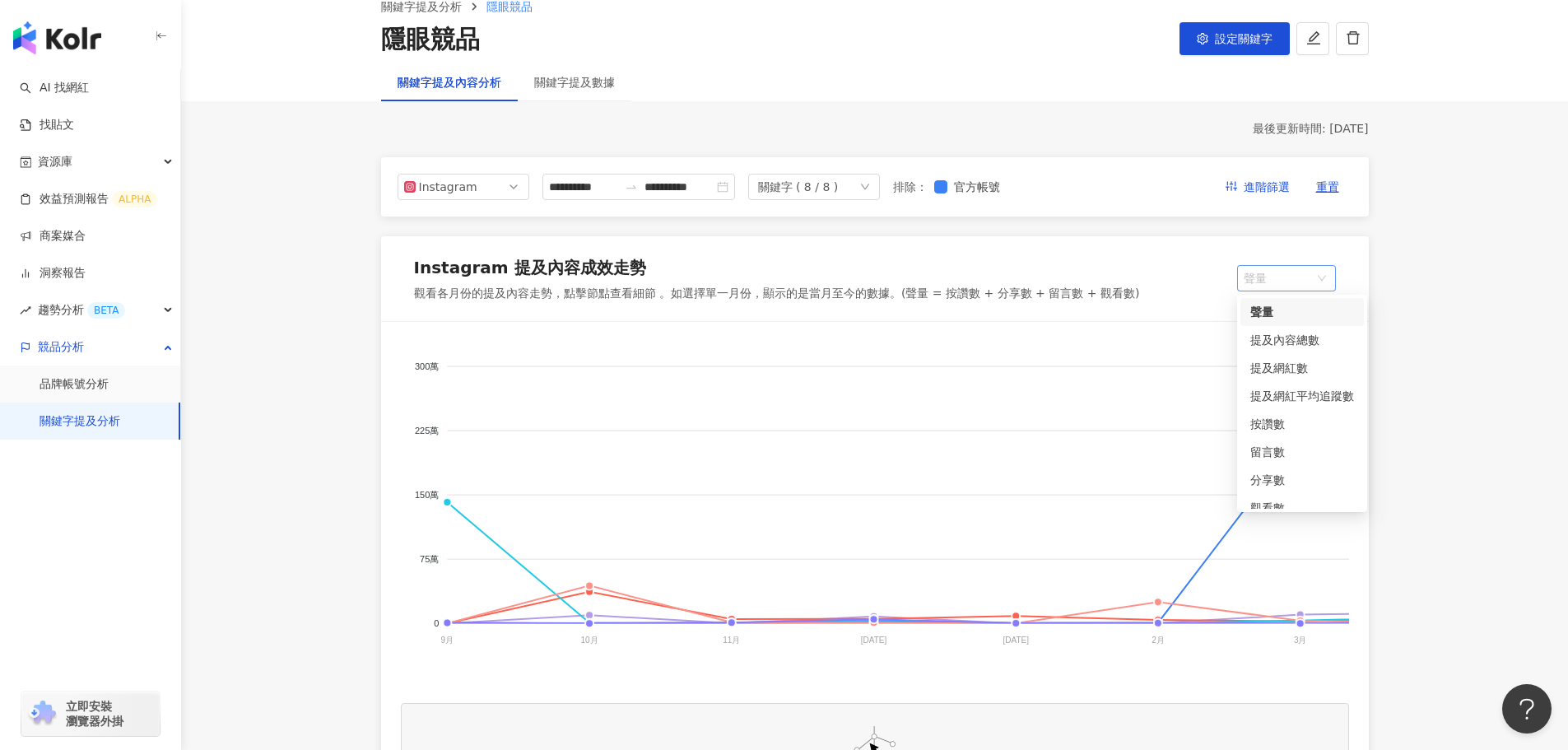
click at [1289, 278] on span "聲量" at bounding box center [1287, 279] width 86 height 25
click at [1290, 336] on div "提及內容總數" at bounding box center [1302, 340] width 104 height 18
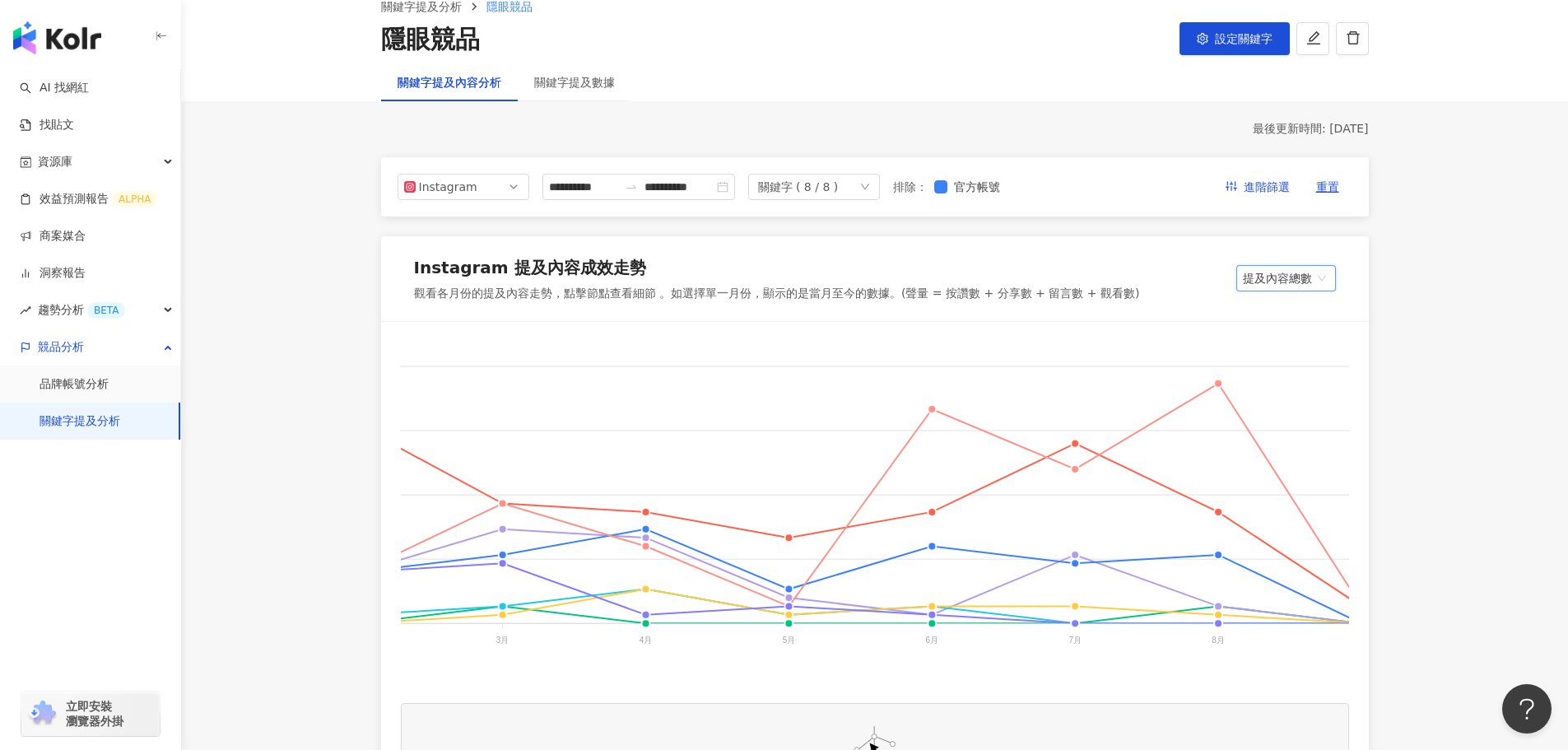
scroll to position [0, 813]
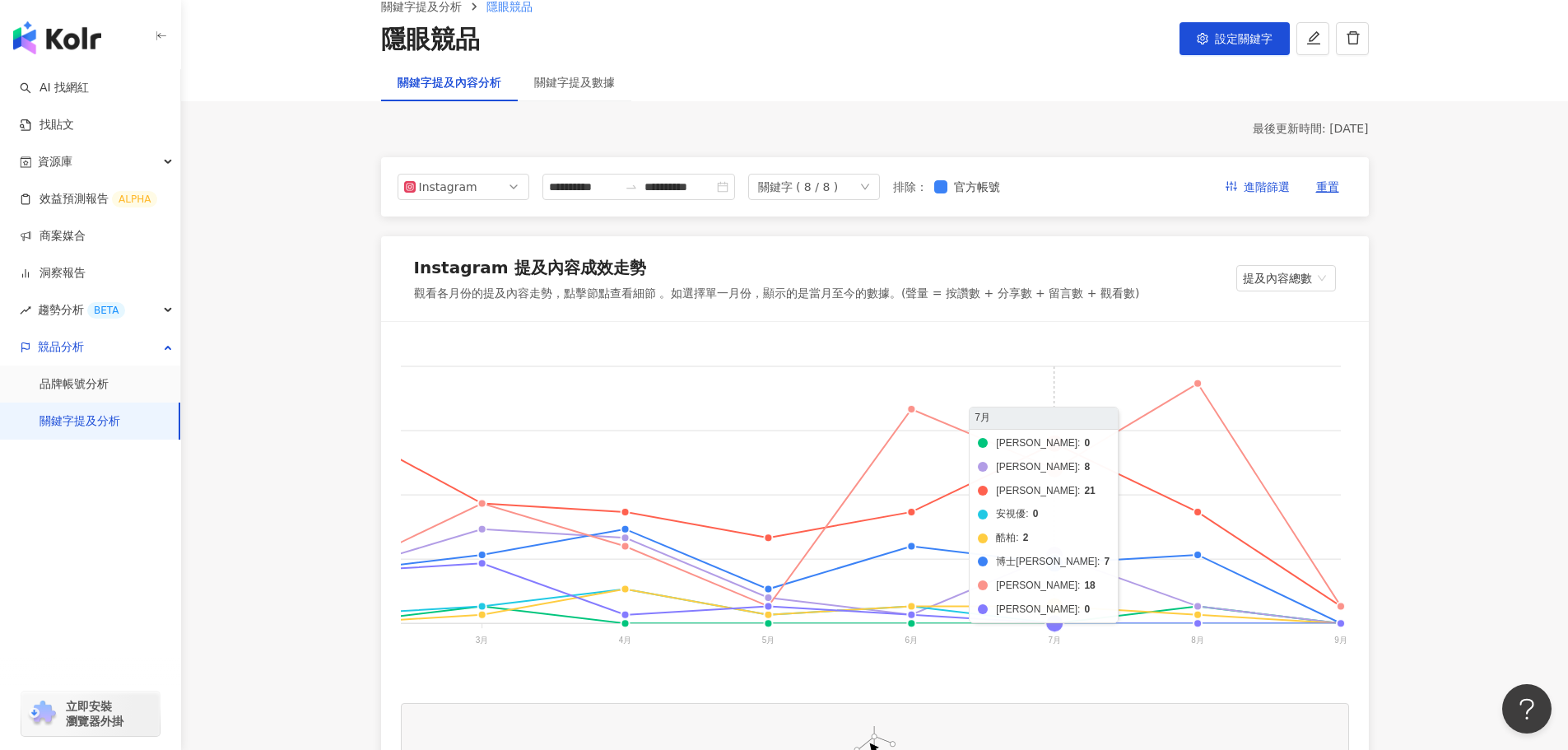
click at [1056, 444] on foreignobject "帝康 美若康 晶碩 安視優 酷柏 博士倫 海昌 愛爾康" at bounding box center [469, 505] width 1761 height 329
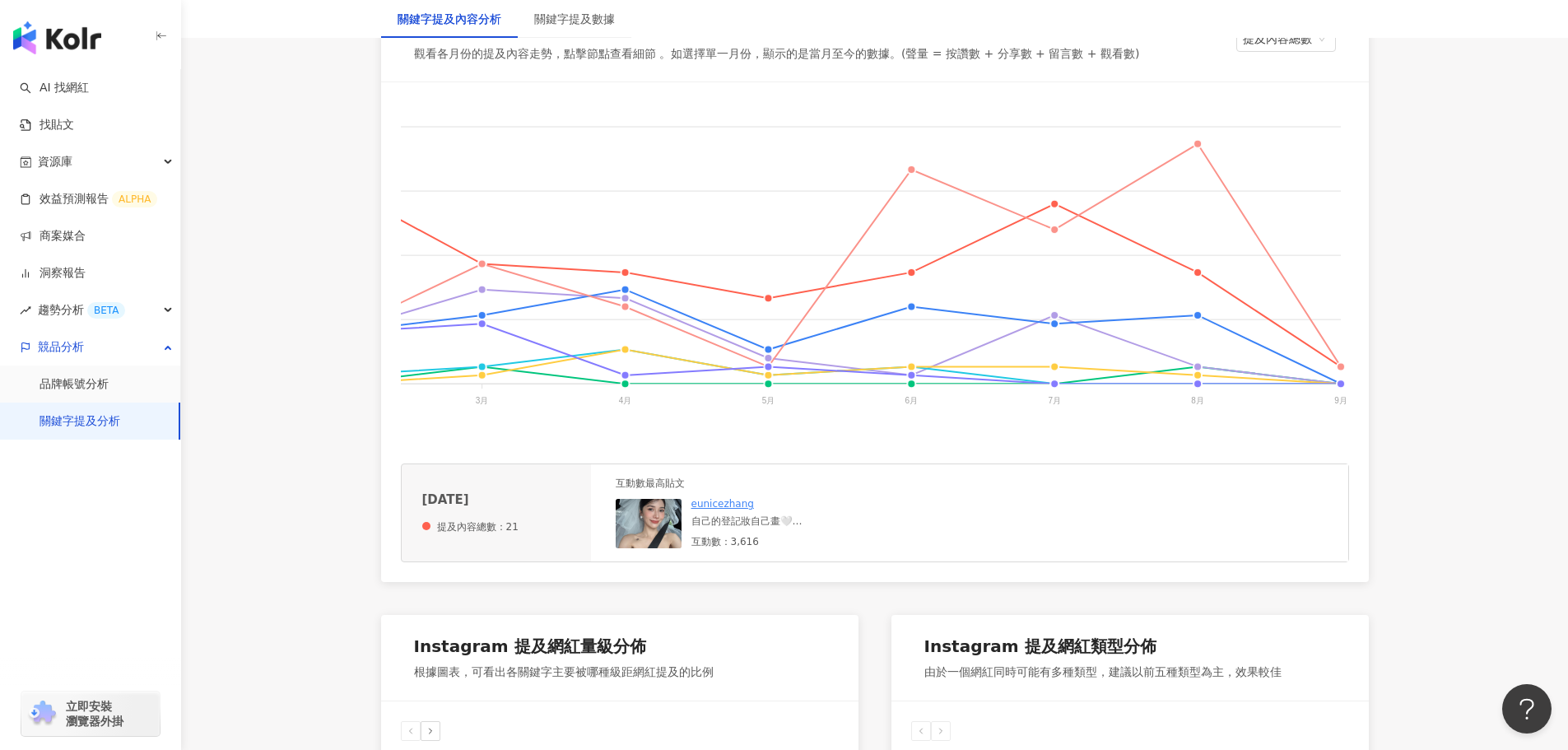
scroll to position [329, 0]
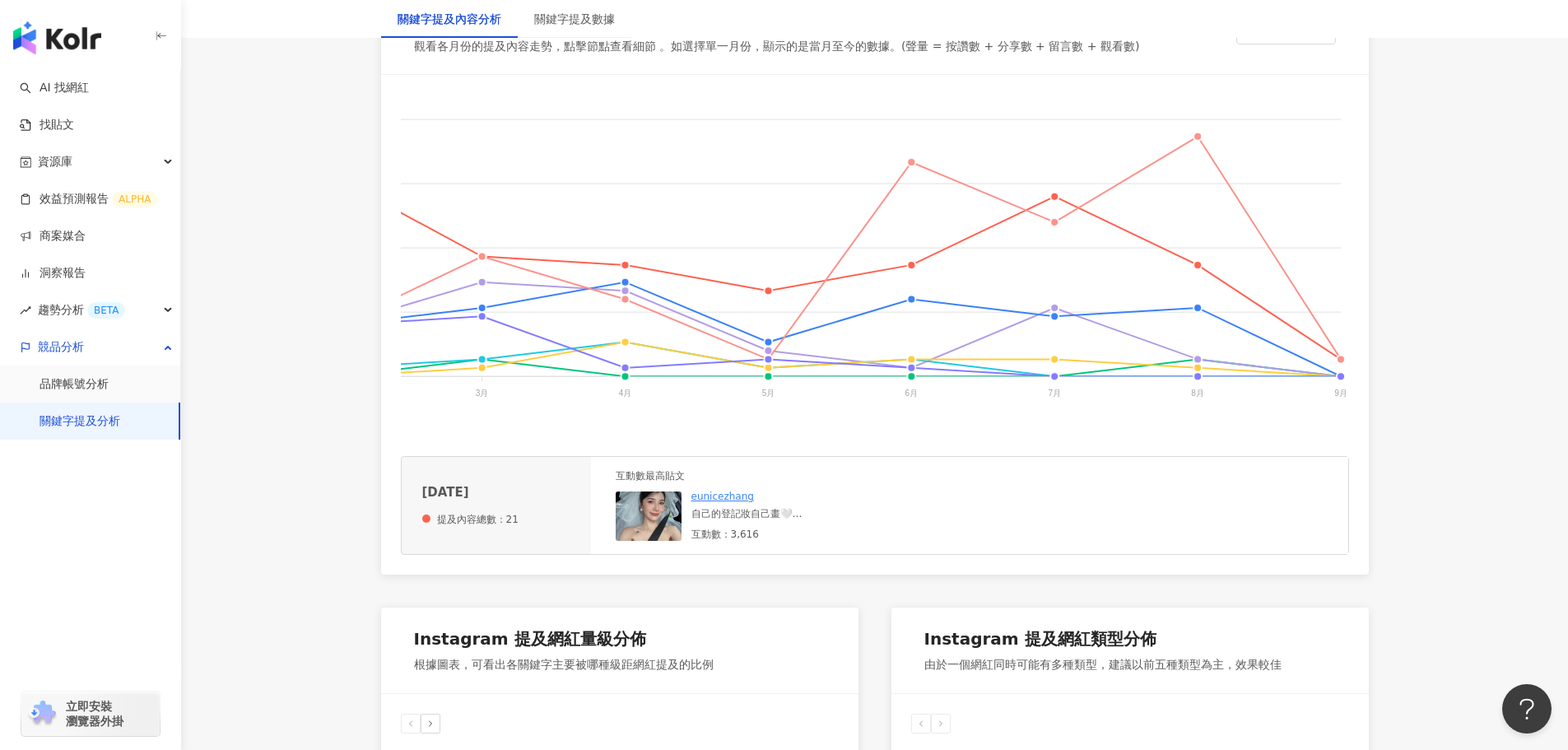
click at [763, 521] on div "自己的登記妝自己畫🤍 讓我再臭美一下 頭髮 @caixinyu.8 洋裝 @mercci22 隱眼 晶碩（月拋）金沙芋泥燒 頭紗&高跟鞋是我在淘寶買的 資訊放…" at bounding box center [757, 514] width 132 height 14
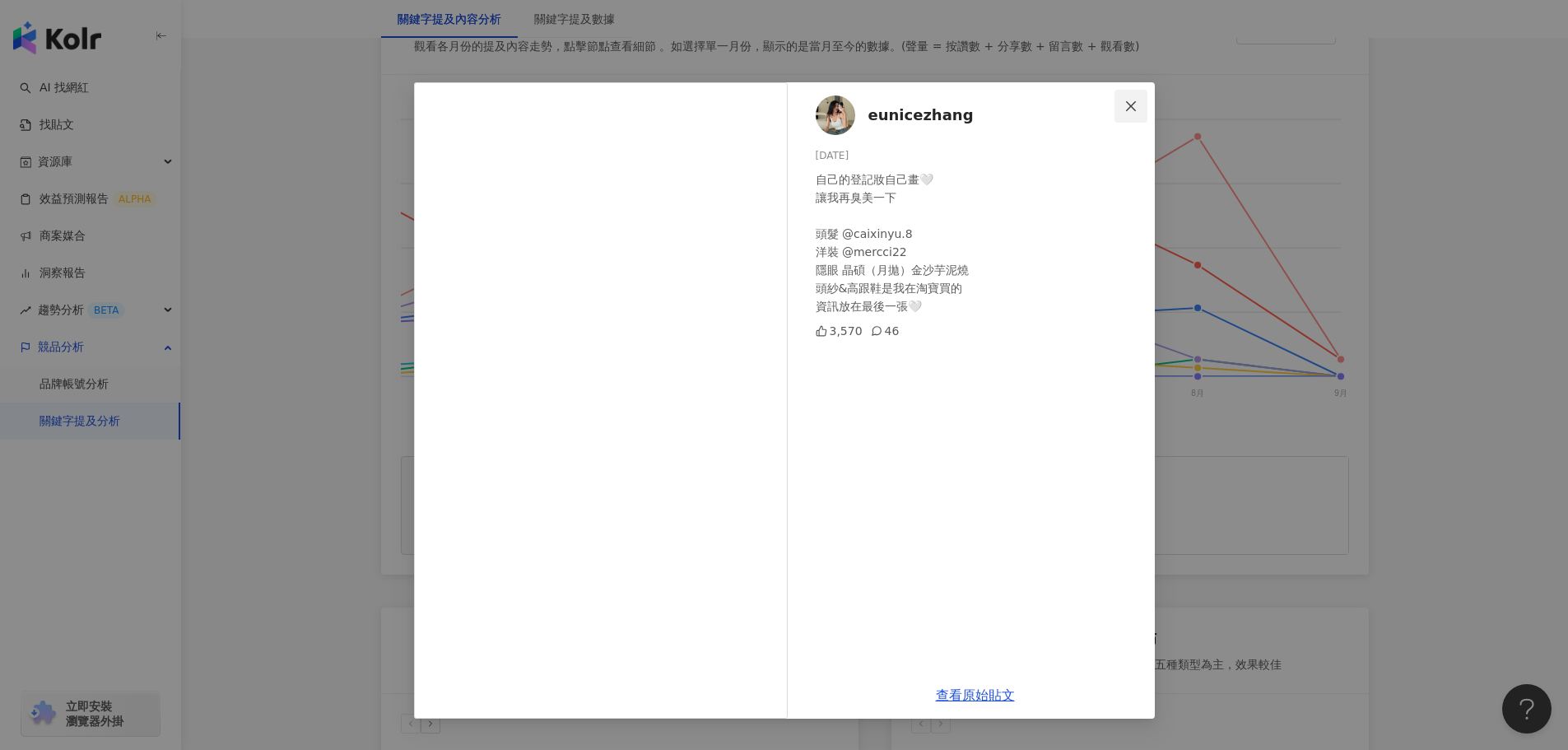
click at [1137, 106] on icon "close" at bounding box center [1131, 106] width 13 height 13
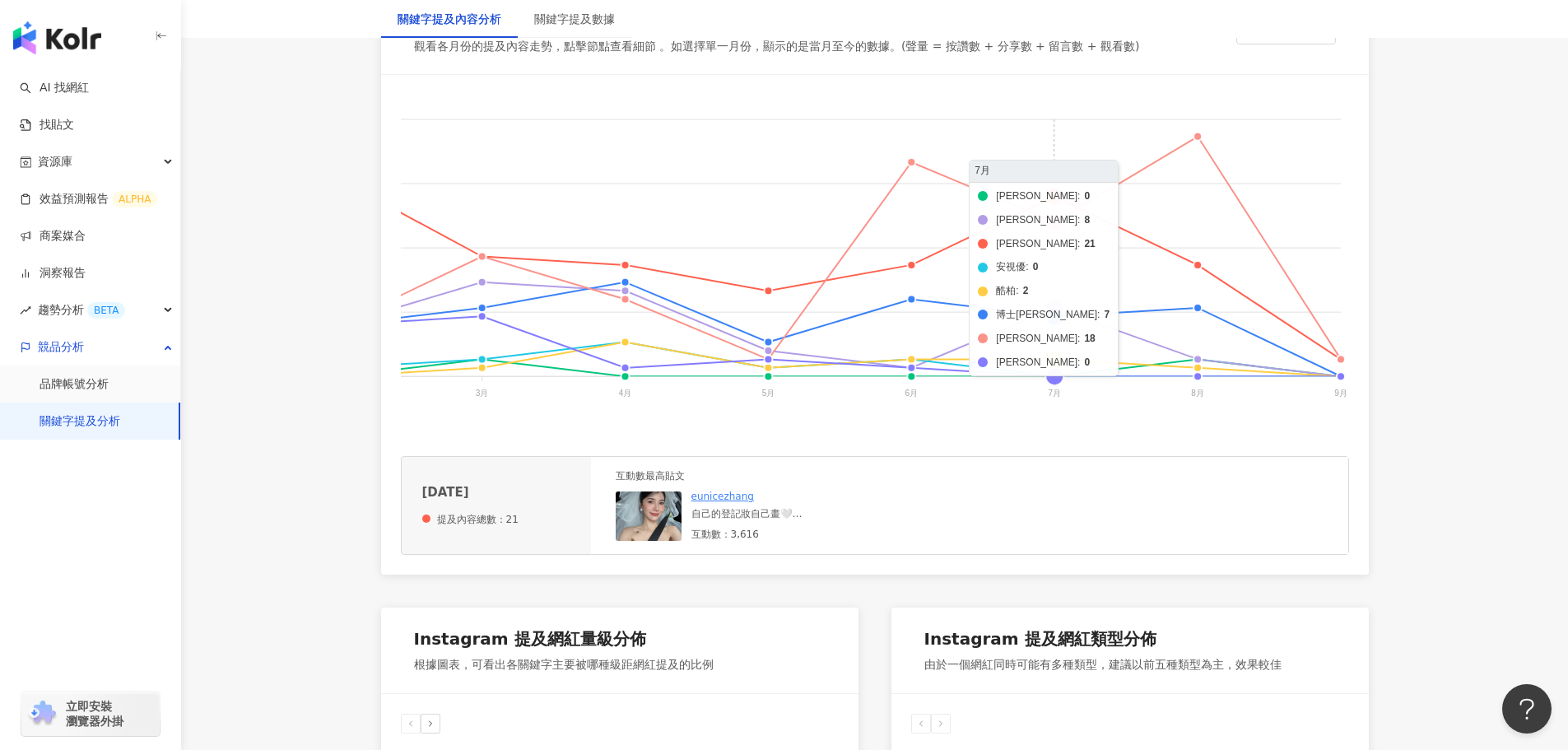
click at [1058, 198] on foreignobject "帝康 美若康 晶碩 安視優 酷柏 博士倫 海昌 愛爾康" at bounding box center [469, 259] width 1761 height 329
click at [1059, 220] on foreignobject "帝康 美若康 晶碩 安視優 酷柏 博士倫 海昌 愛爾康" at bounding box center [469, 259] width 1761 height 329
click at [779, 521] on div at bounding box center [815, 514] width 247 height 14
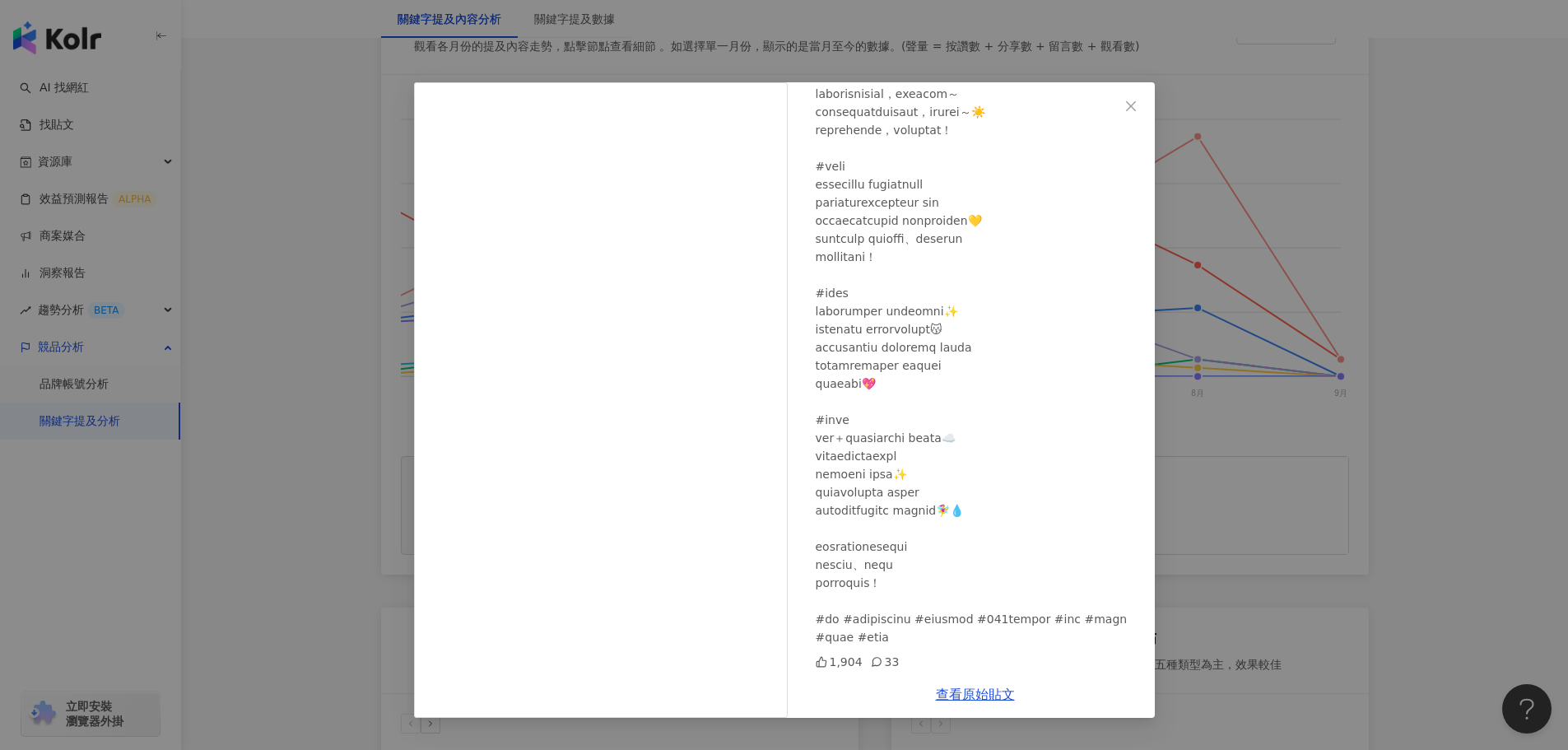
scroll to position [248, 0]
click at [1125, 108] on icon "close" at bounding box center [1131, 106] width 13 height 13
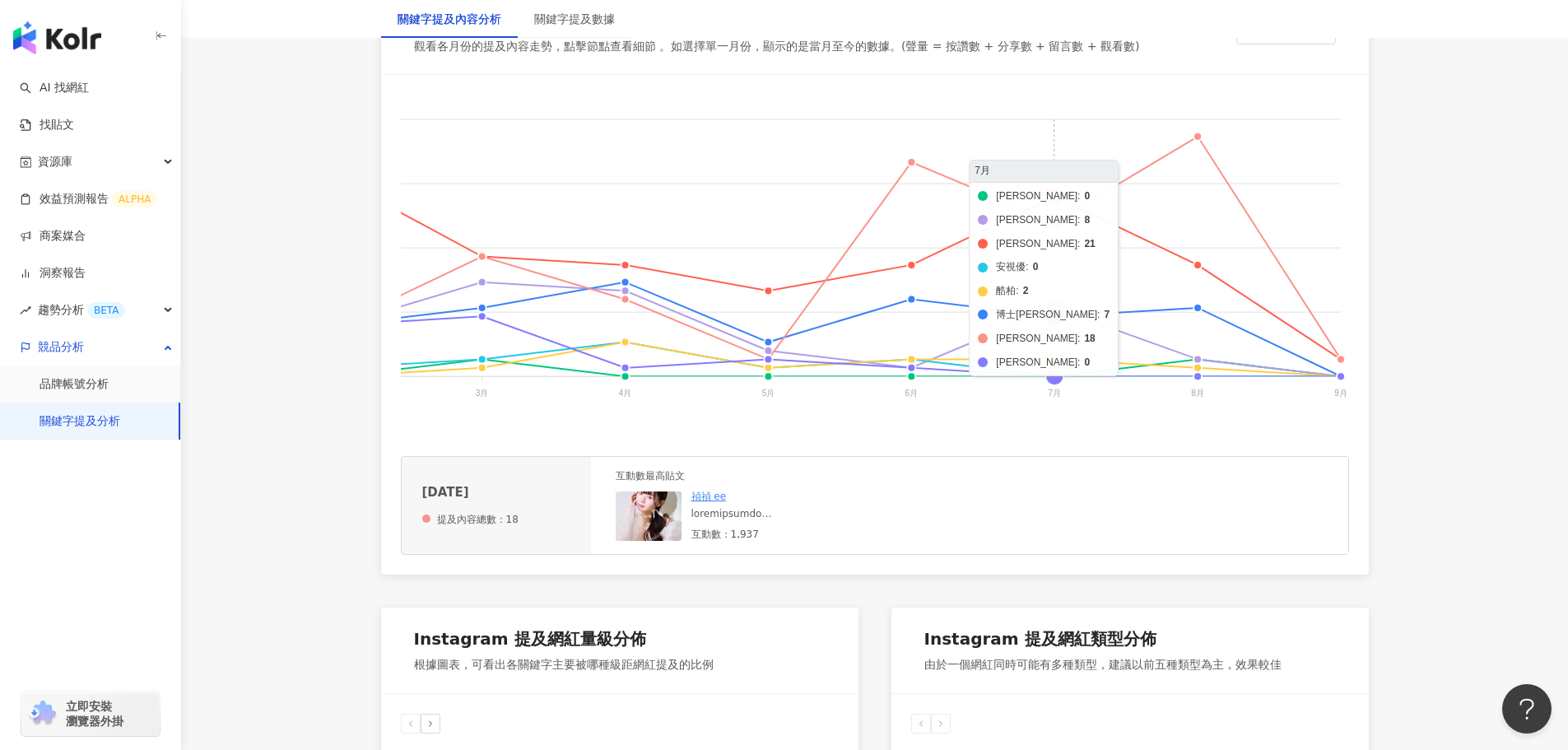
click at [1057, 307] on foreignobject "帝康 美若康 晶碩 安視優 酷柏 博士倫 海昌 愛爾康" at bounding box center [469, 259] width 1761 height 329
click at [1057, 318] on foreignobject "帝康 美若康 晶碩 安視優 酷柏 博士倫 海昌 愛爾康" at bounding box center [469, 259] width 1761 height 329
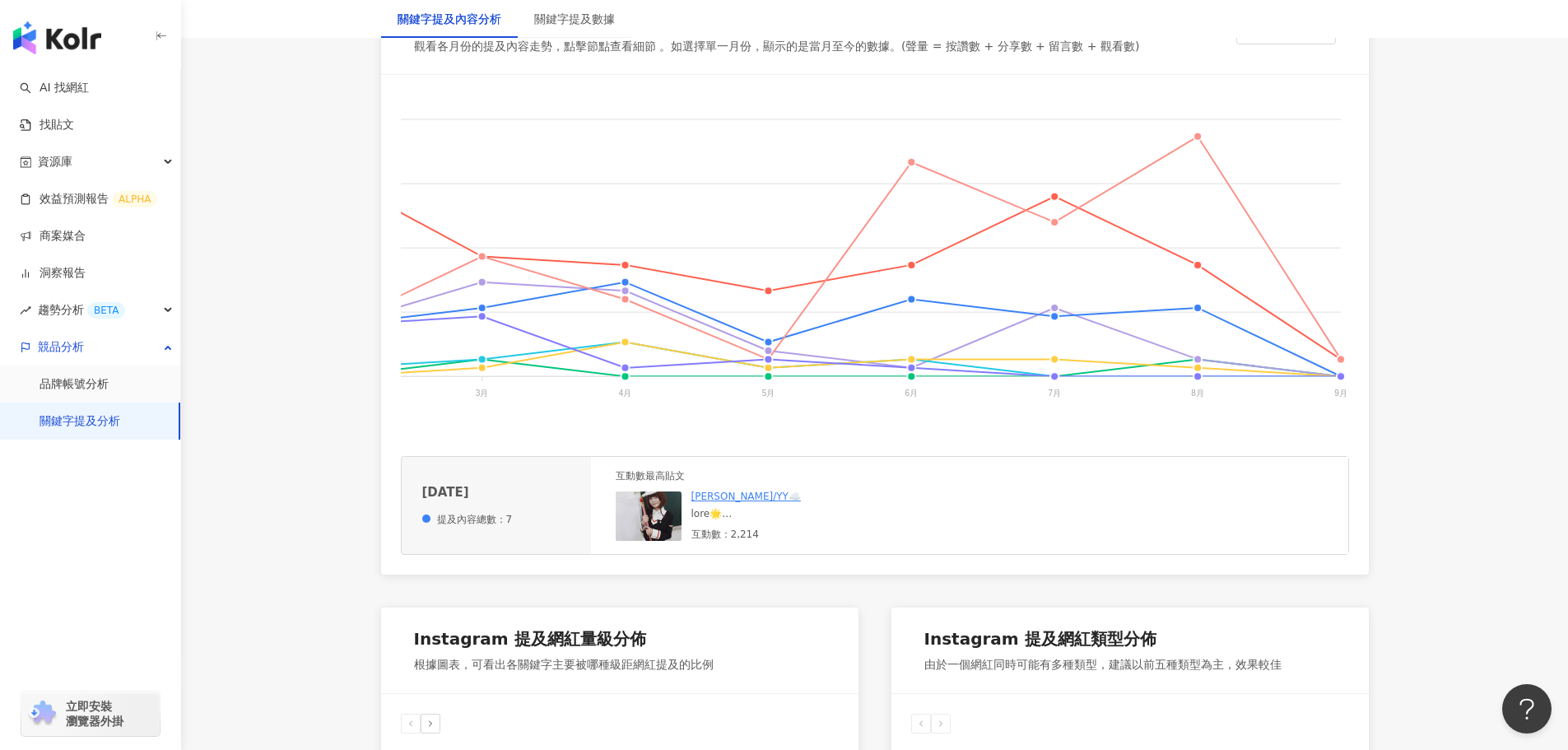
click at [746, 533] on div "逸筠/YY☁️ 互動數：2,214" at bounding box center [815, 515] width 247 height 51
click at [741, 521] on div at bounding box center [815, 514] width 247 height 14
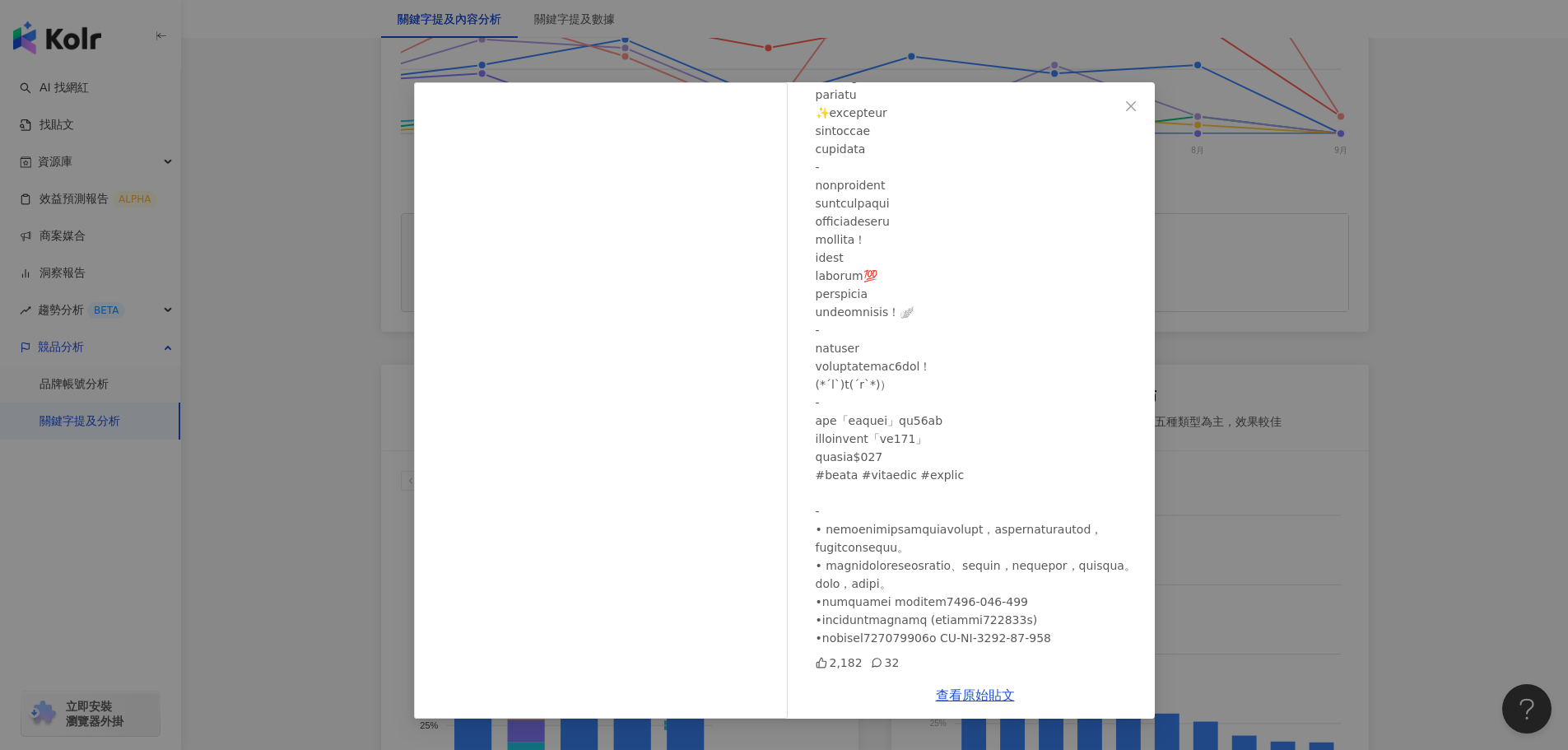
scroll to position [741, 0]
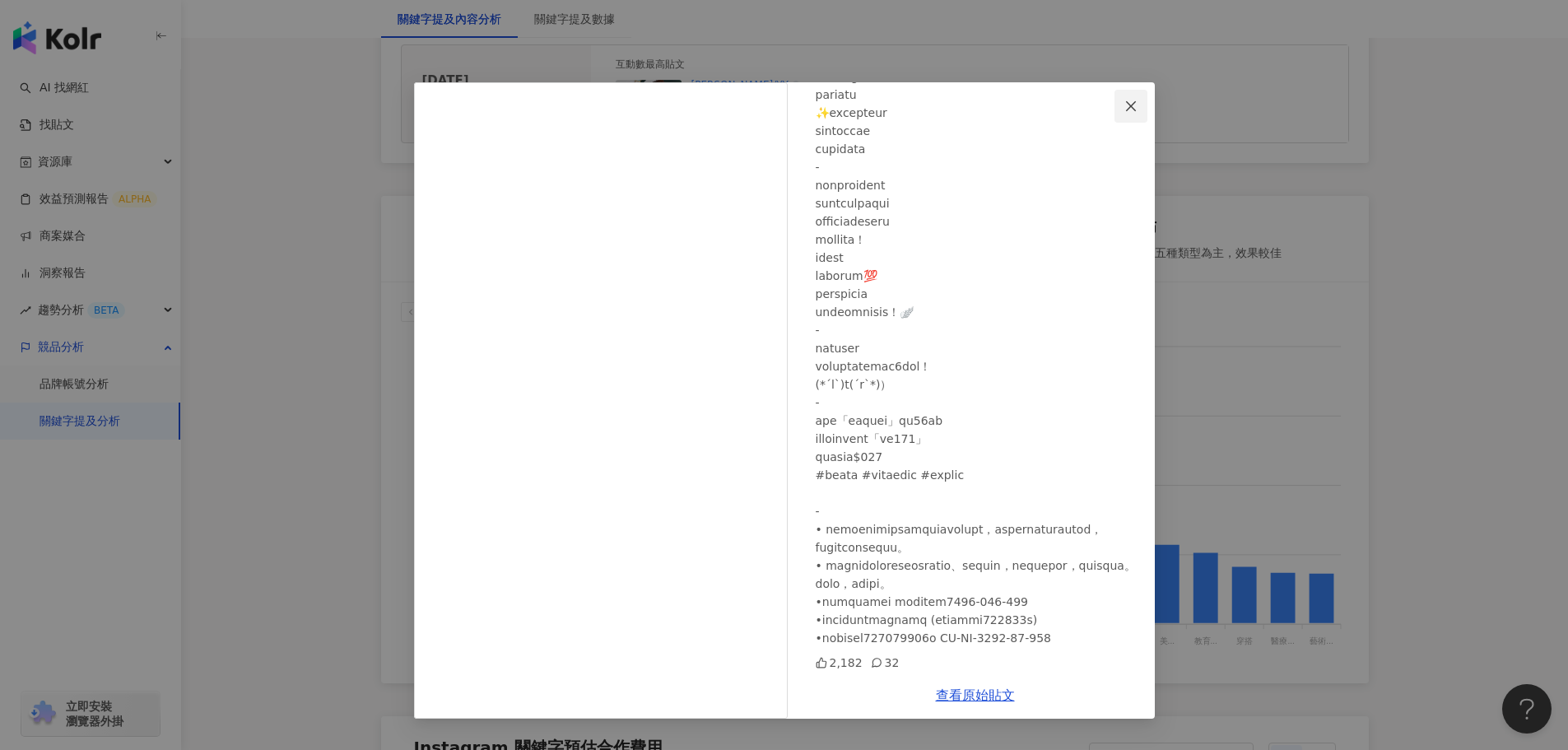
click at [1134, 105] on icon "close" at bounding box center [1131, 106] width 13 height 13
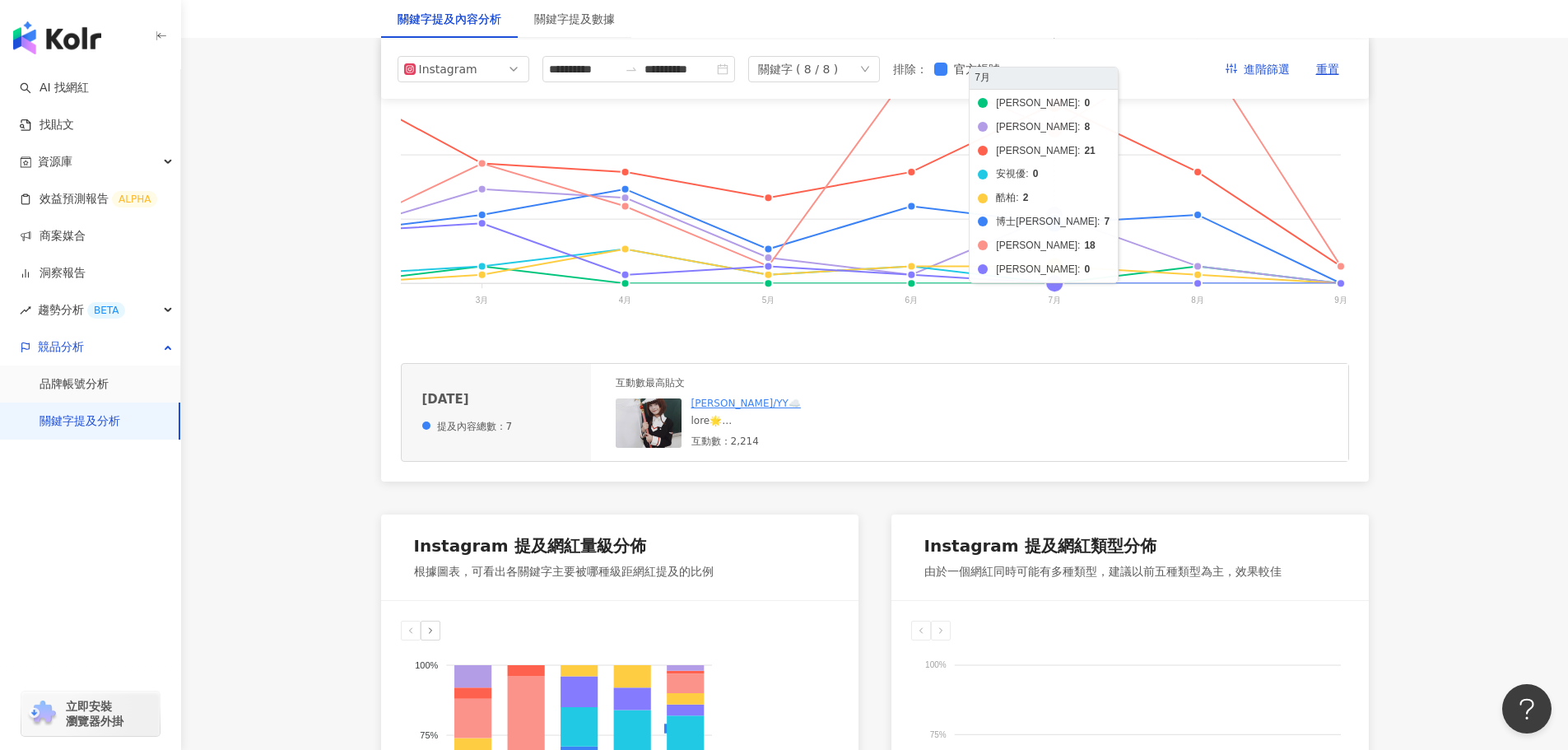
scroll to position [411, 0]
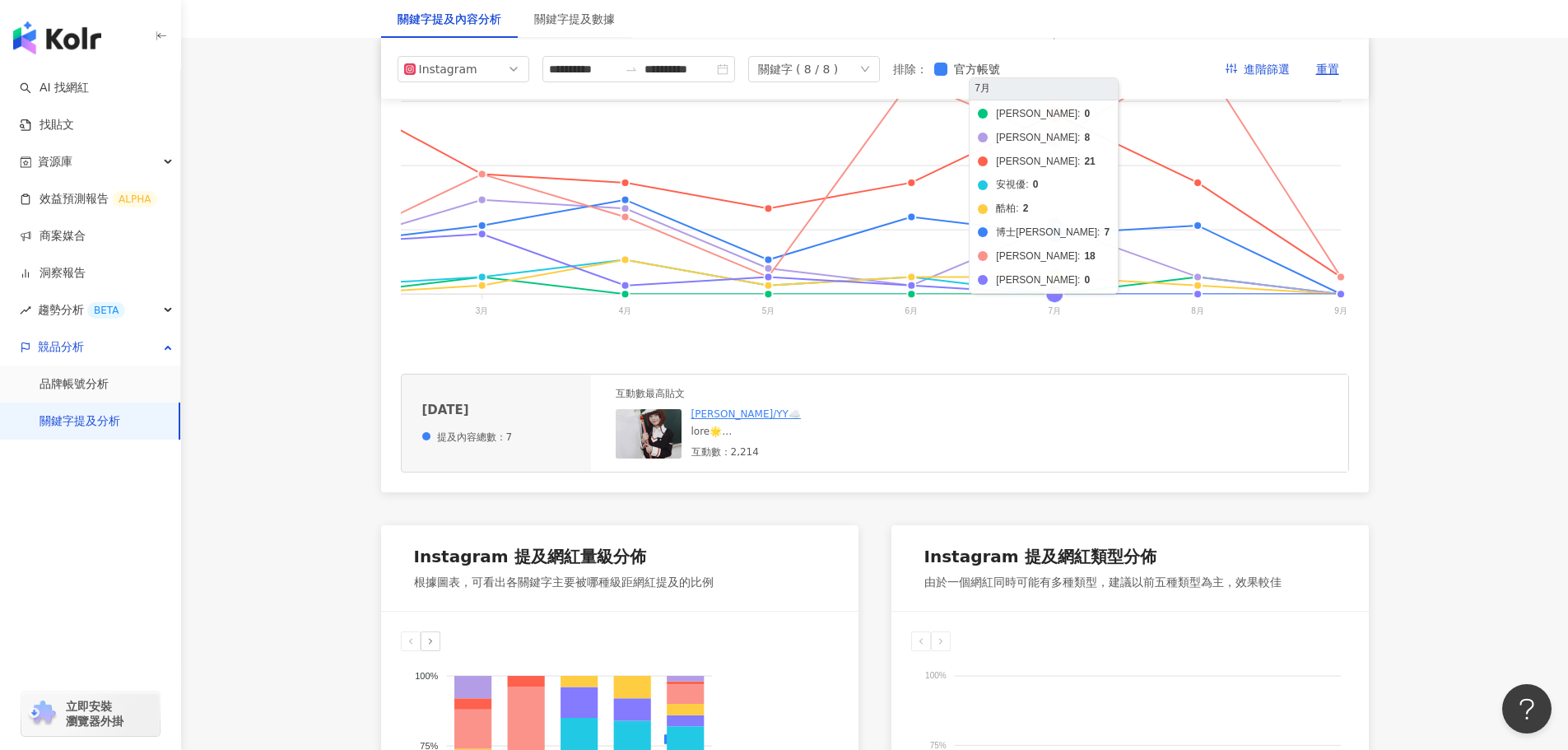
click at [1058, 278] on foreignobject "帝康 美若康 晶碩 安視優 酷柏 博士倫 海昌 愛爾康" at bounding box center [469, 177] width 1761 height 329
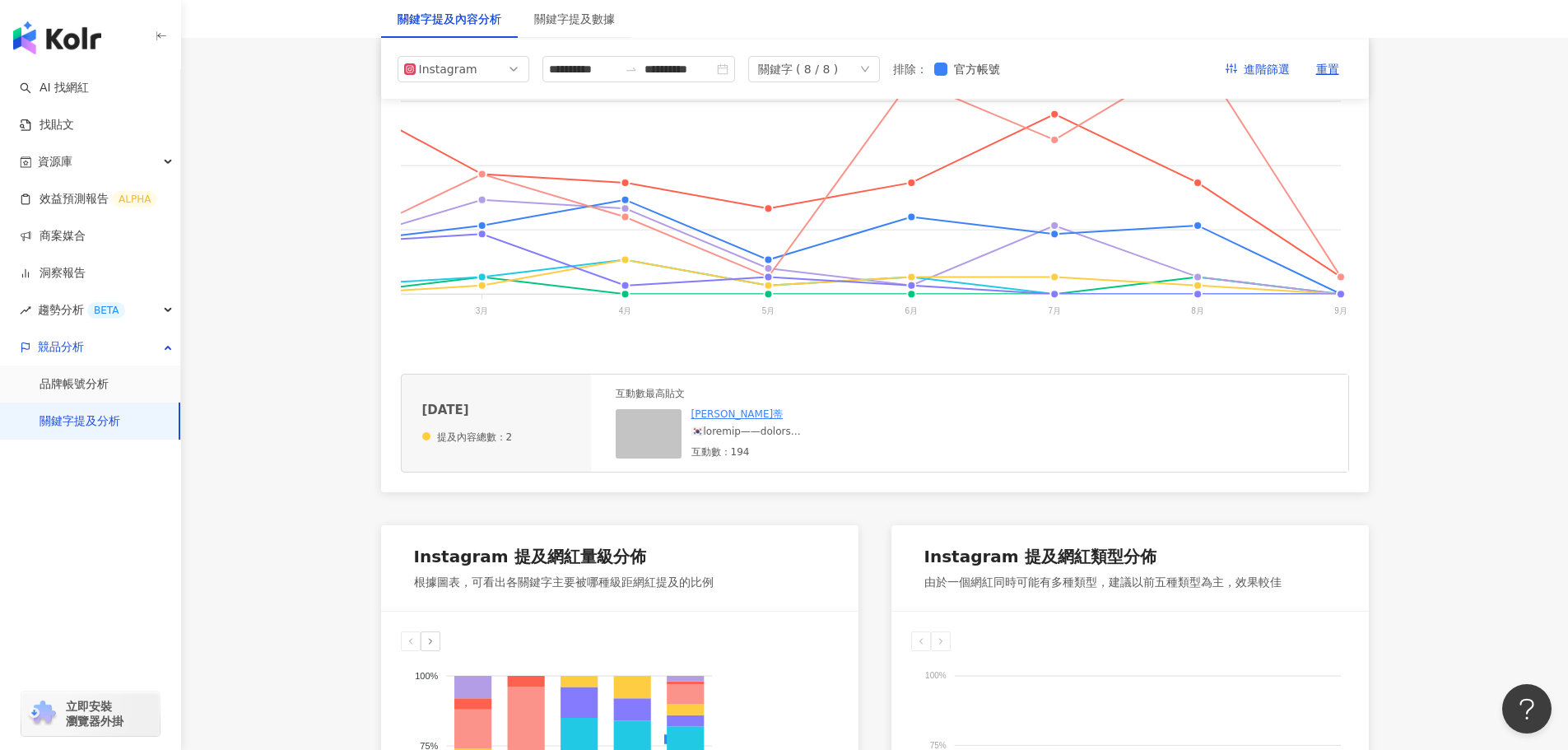
click at [757, 439] on div at bounding box center [815, 432] width 247 height 14
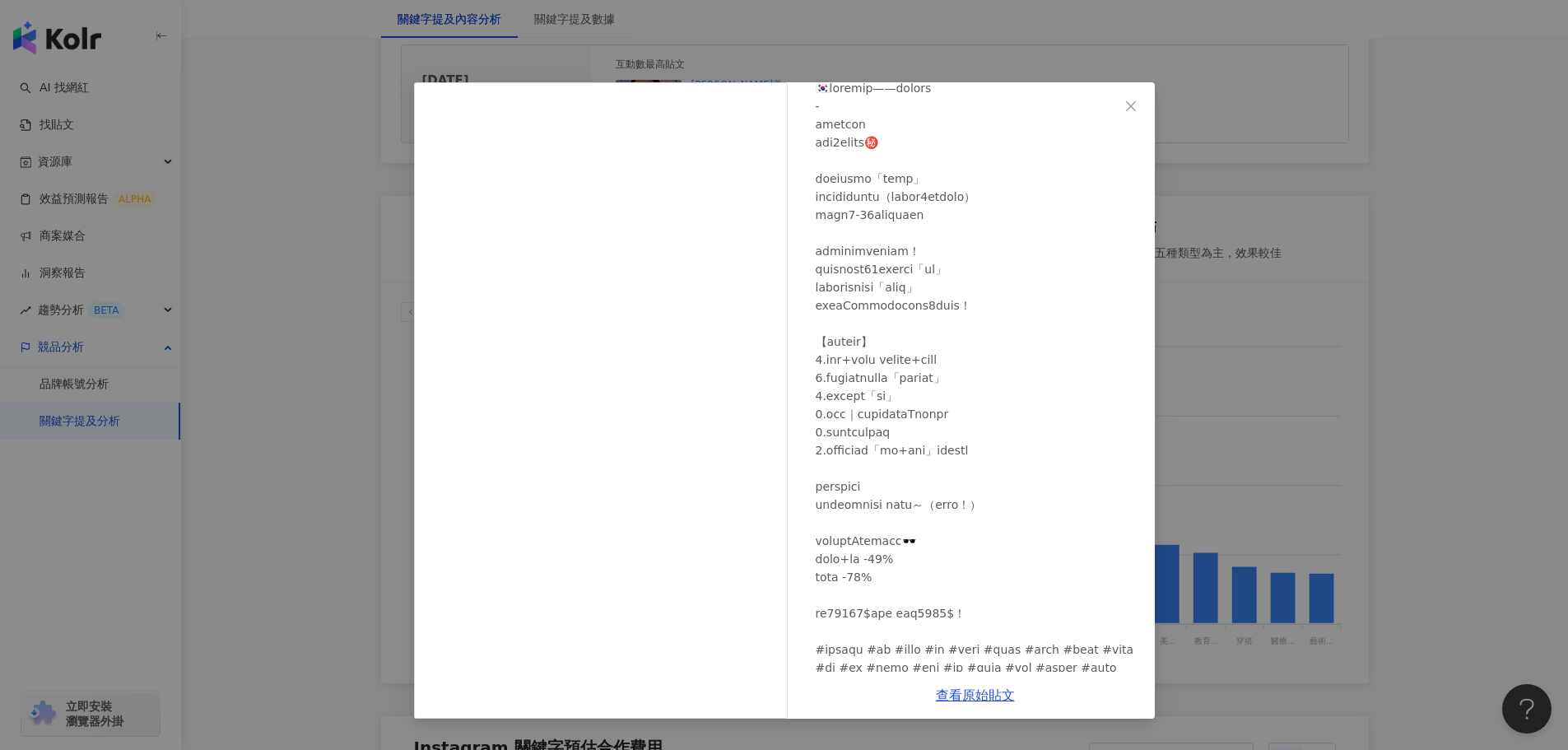
scroll to position [0, 0]
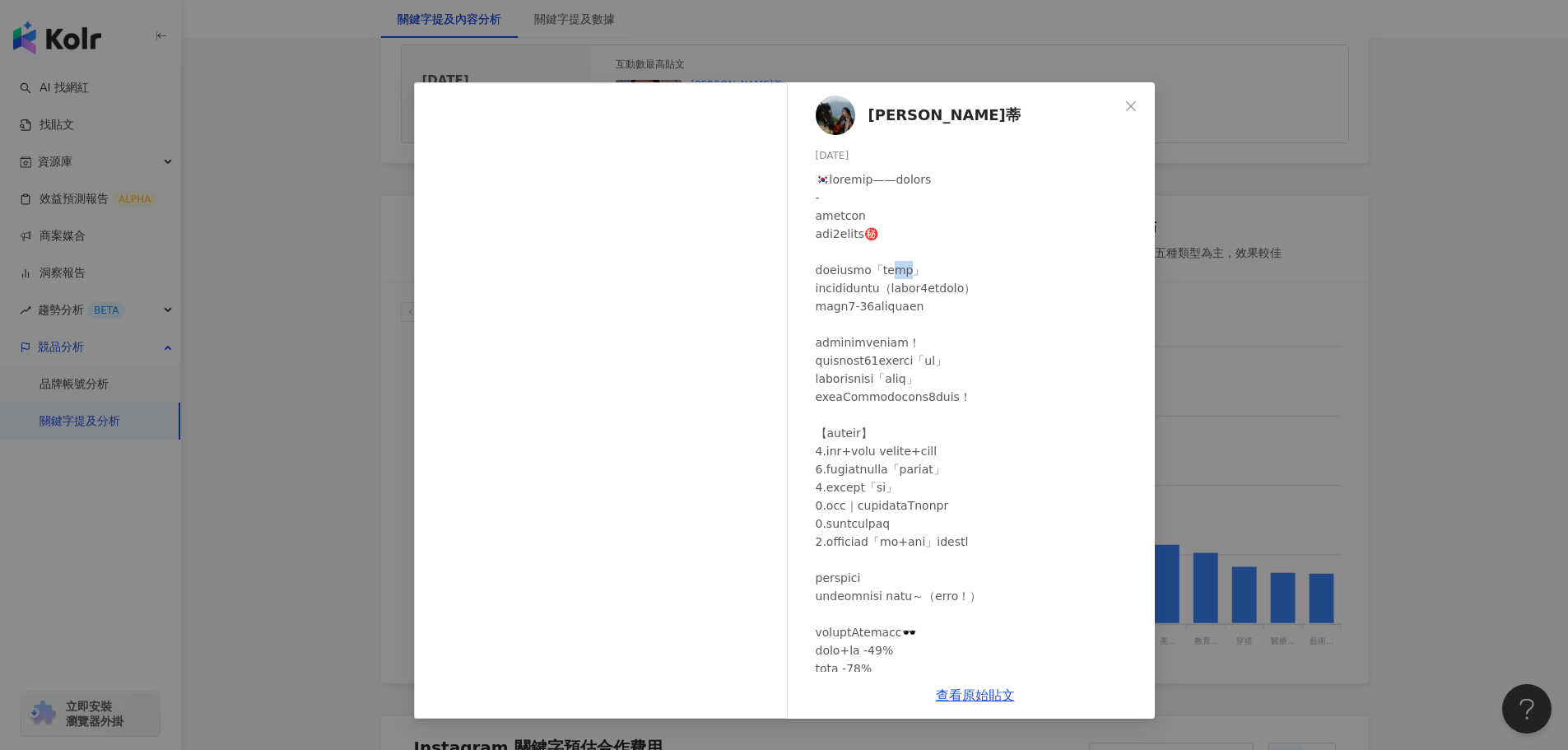
drag, startPoint x: 945, startPoint y: 272, endPoint x: 963, endPoint y: 272, distance: 18.0
click at [963, 272] on div at bounding box center [978, 469] width 326 height 598
copy div "」"
click at [1128, 110] on icon "close" at bounding box center [1131, 106] width 13 height 13
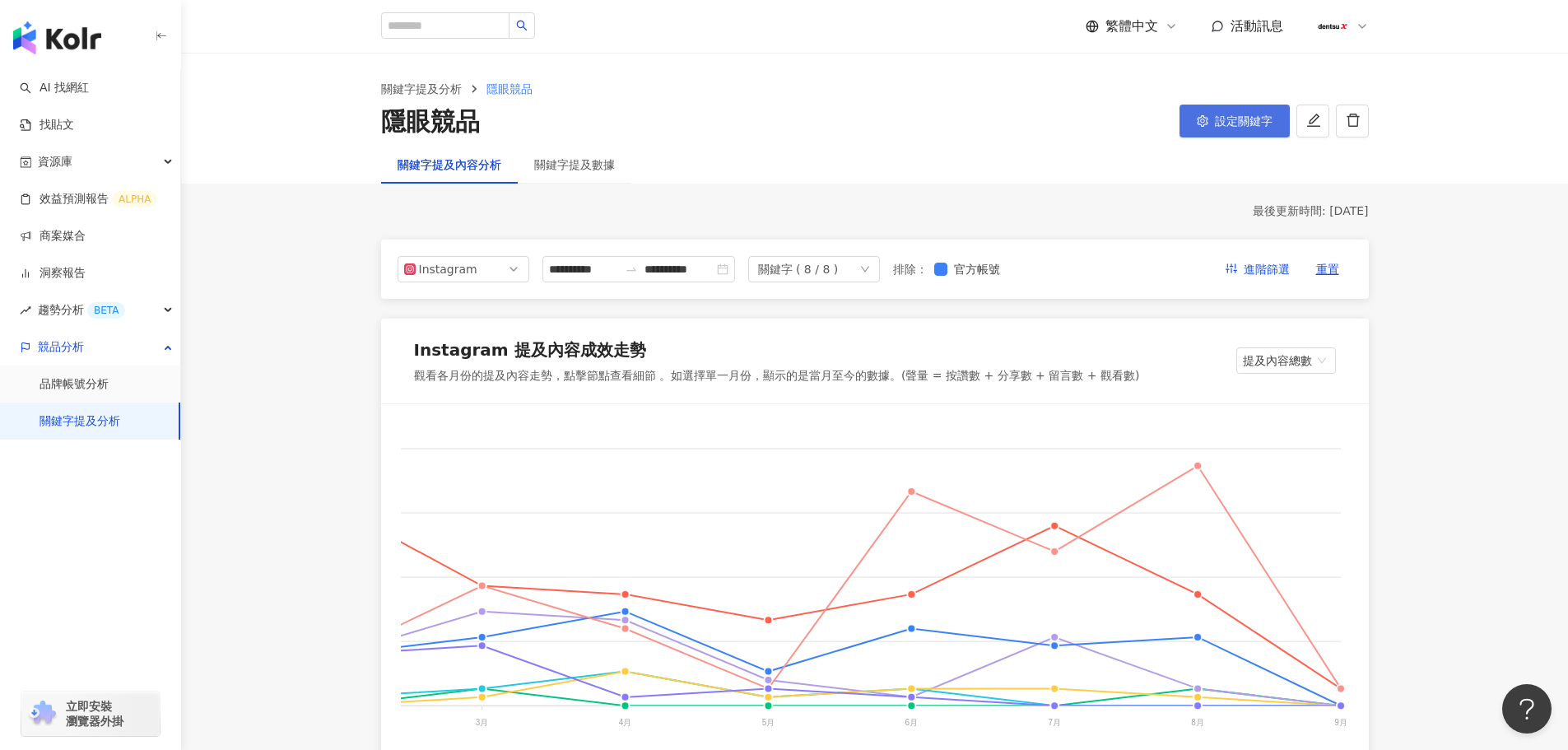
click at [1204, 117] on icon "setting" at bounding box center [1202, 121] width 11 height 12
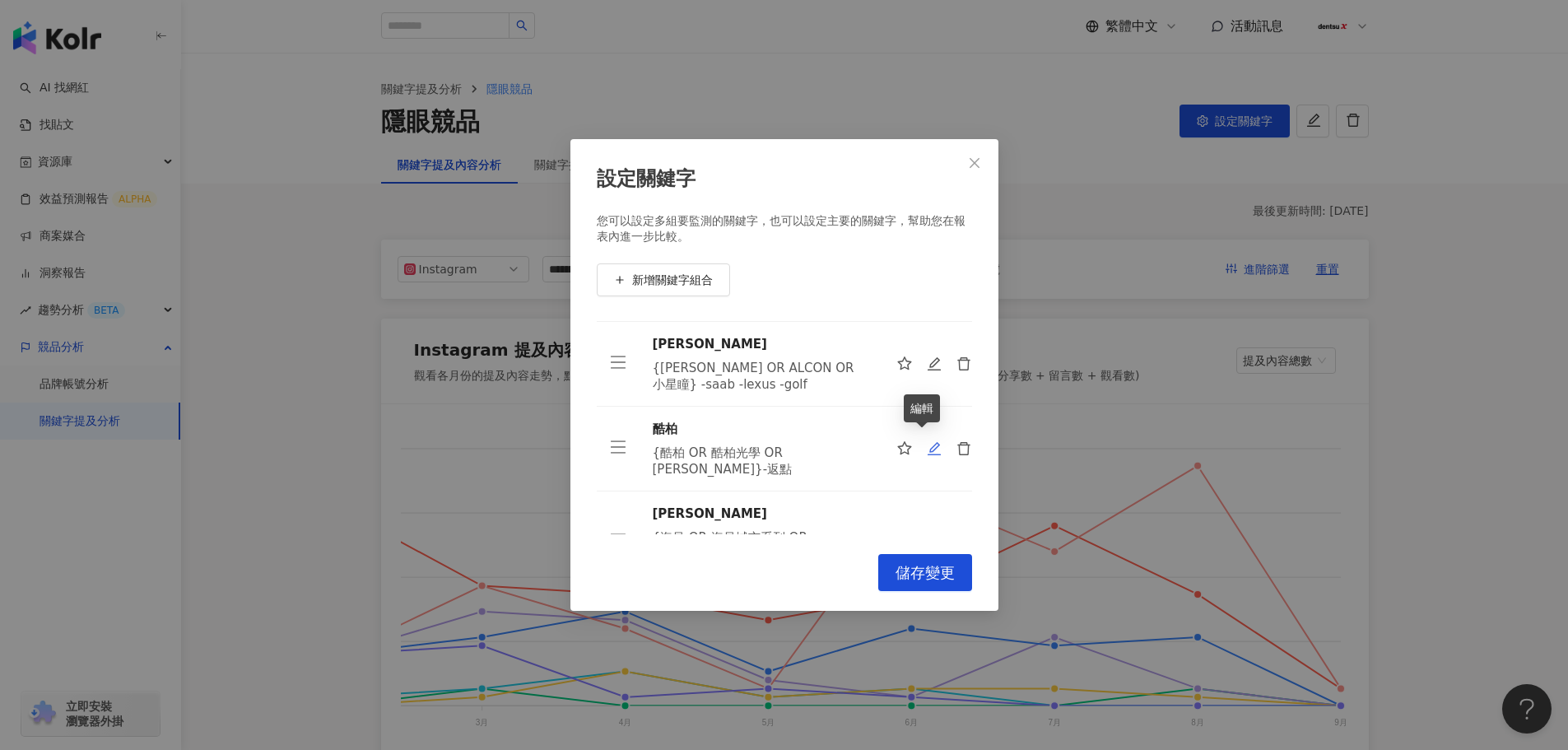
click at [926, 442] on icon "edit" at bounding box center [933, 448] width 13 height 13
type input "**"
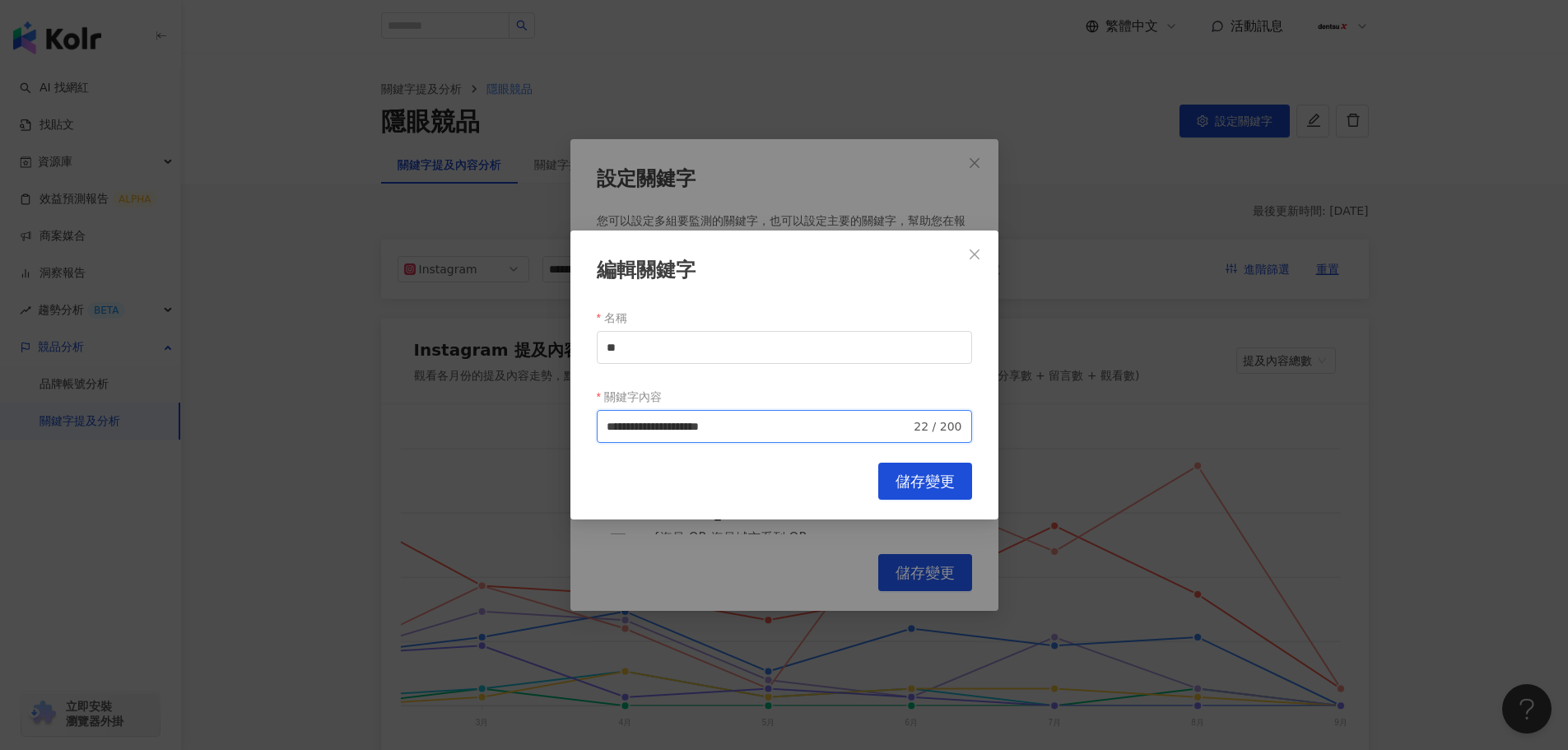
click at [838, 433] on input "**********" at bounding box center [759, 427] width 305 height 18
click at [817, 491] on span "排除 -" at bounding box center [826, 490] width 39 height 18
paste input "**"
type input "**********"
click at [893, 477] on button "儲存變更" at bounding box center [925, 480] width 94 height 37
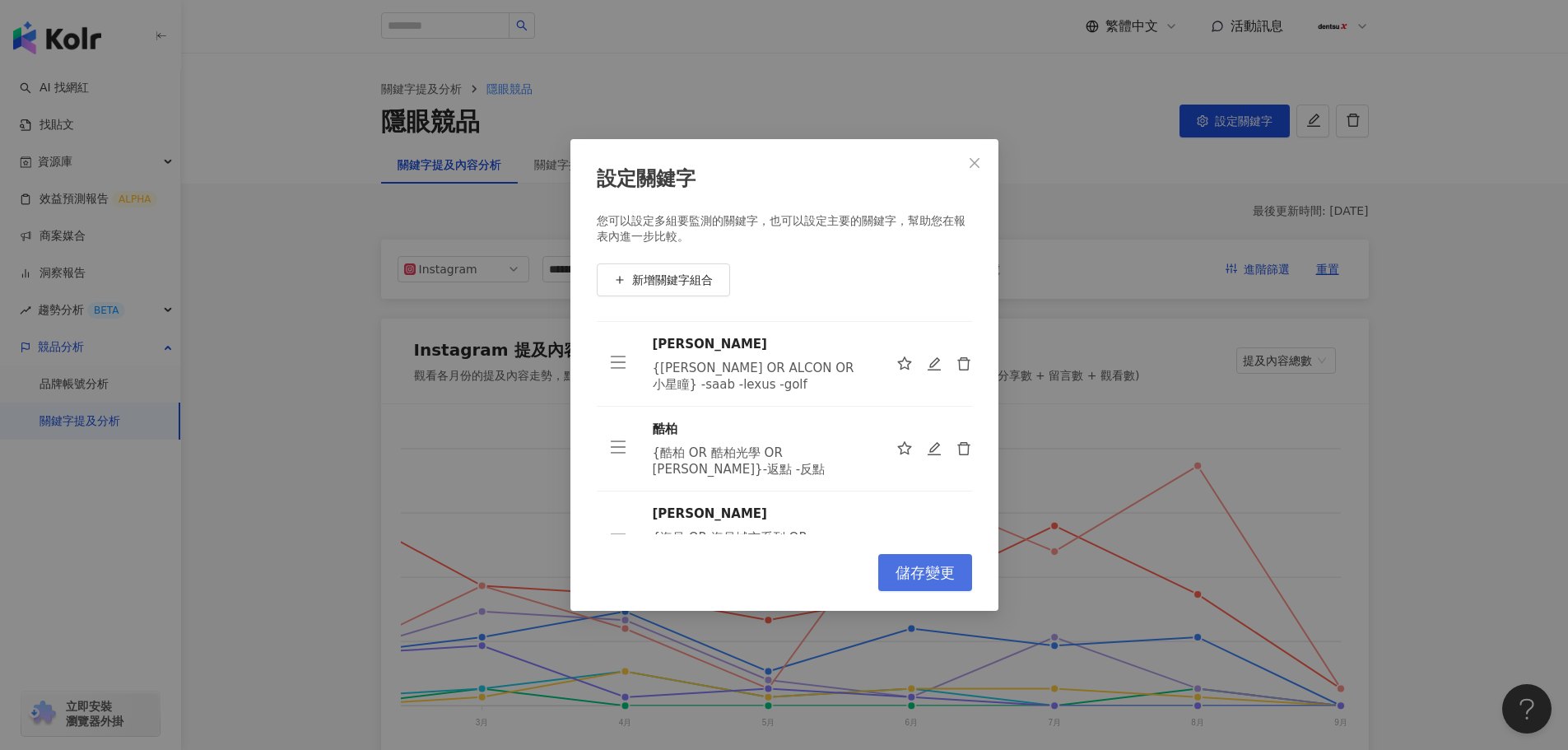
click at [909, 570] on span "儲存變更" at bounding box center [925, 573] width 59 height 18
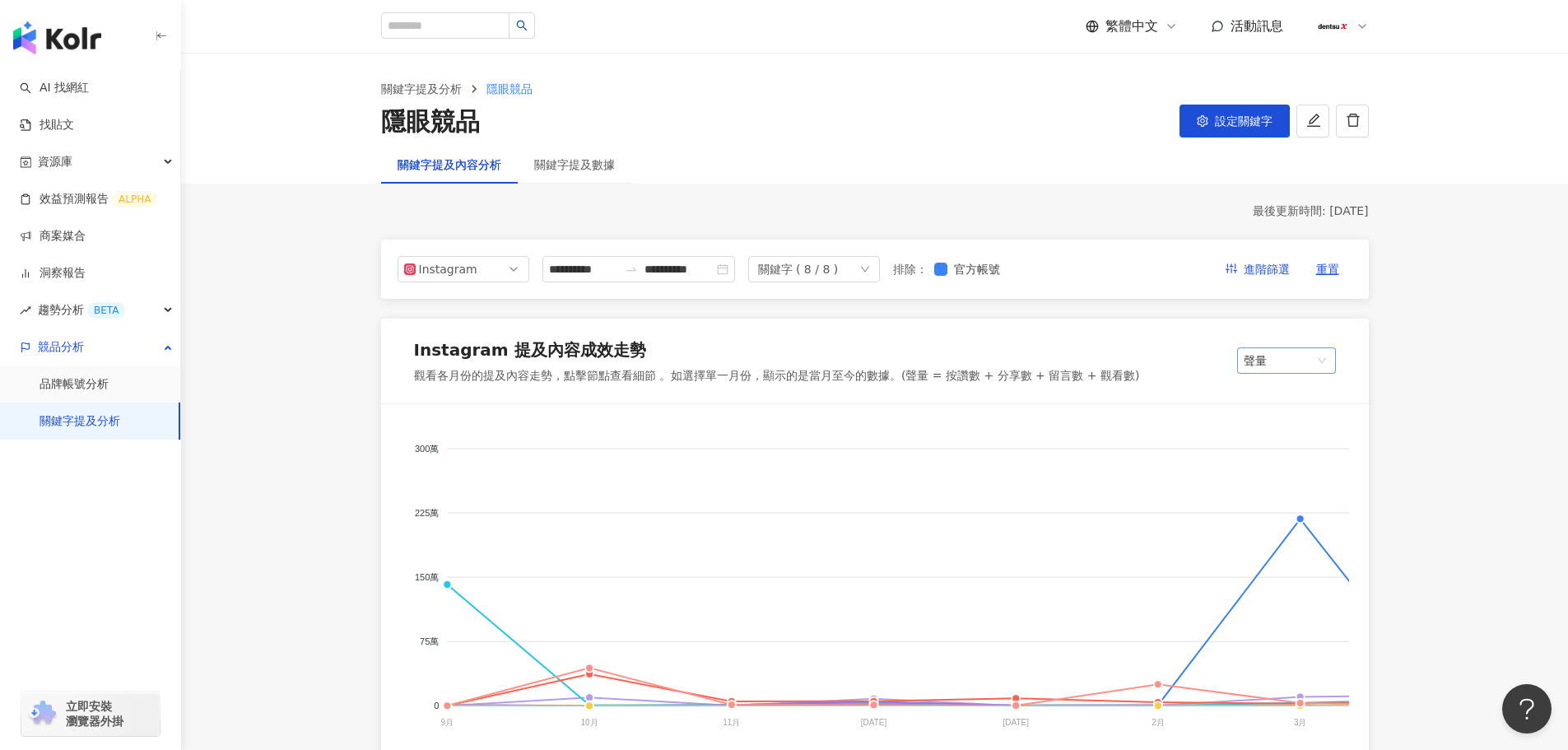
click at [1292, 359] on span "聲量" at bounding box center [1287, 361] width 86 height 25
click at [1288, 420] on div "提及內容總數" at bounding box center [1302, 422] width 104 height 18
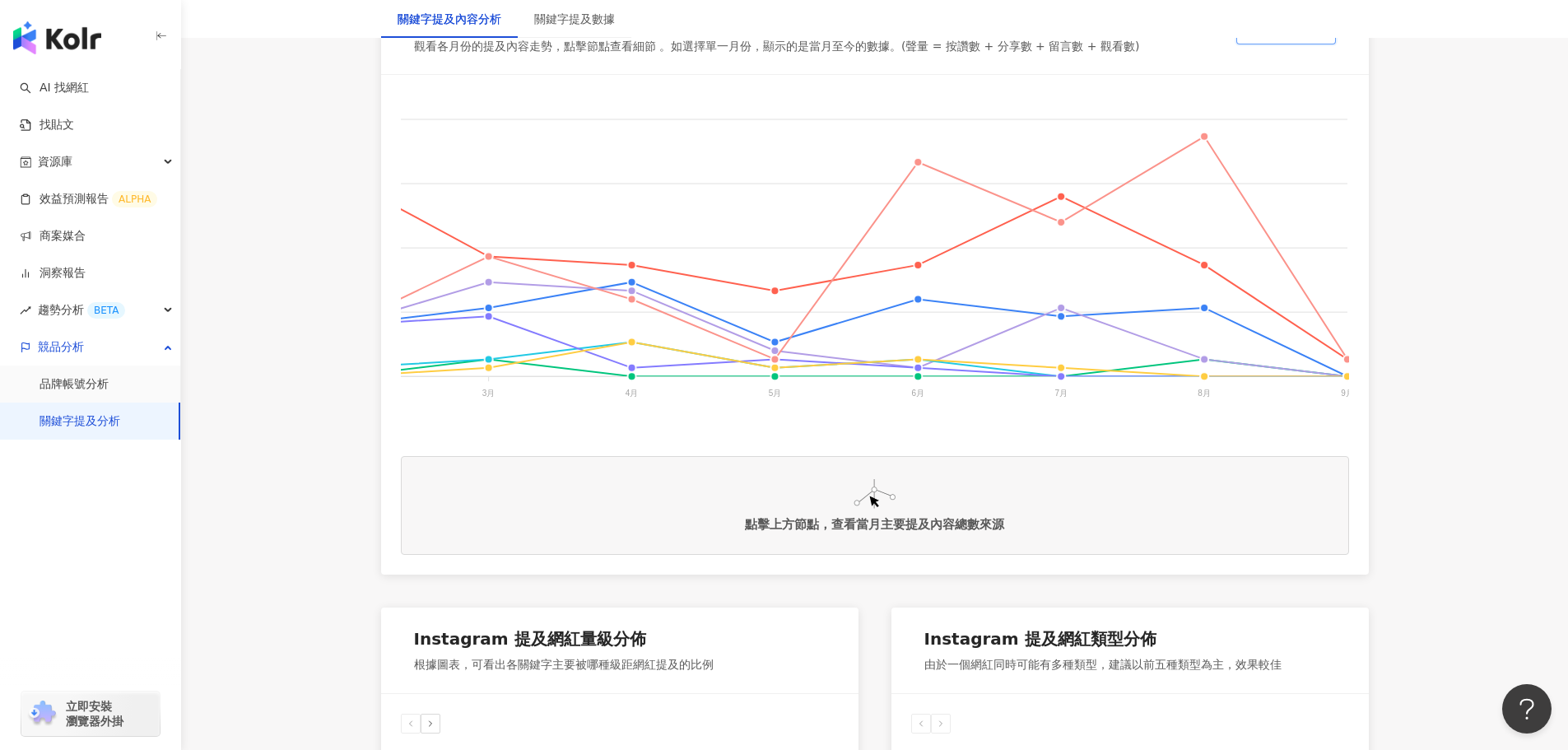
scroll to position [0, 807]
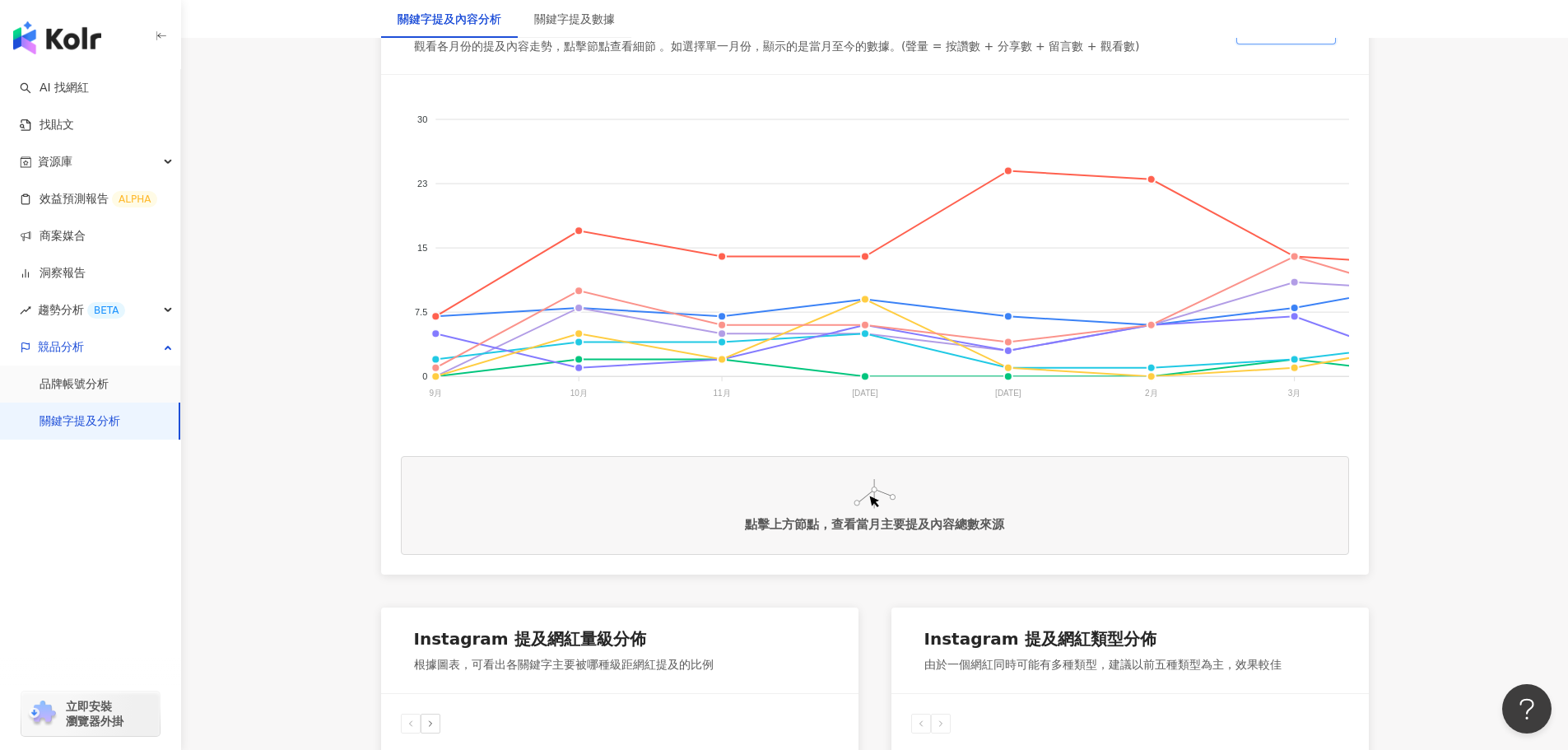
scroll to position [0, 807]
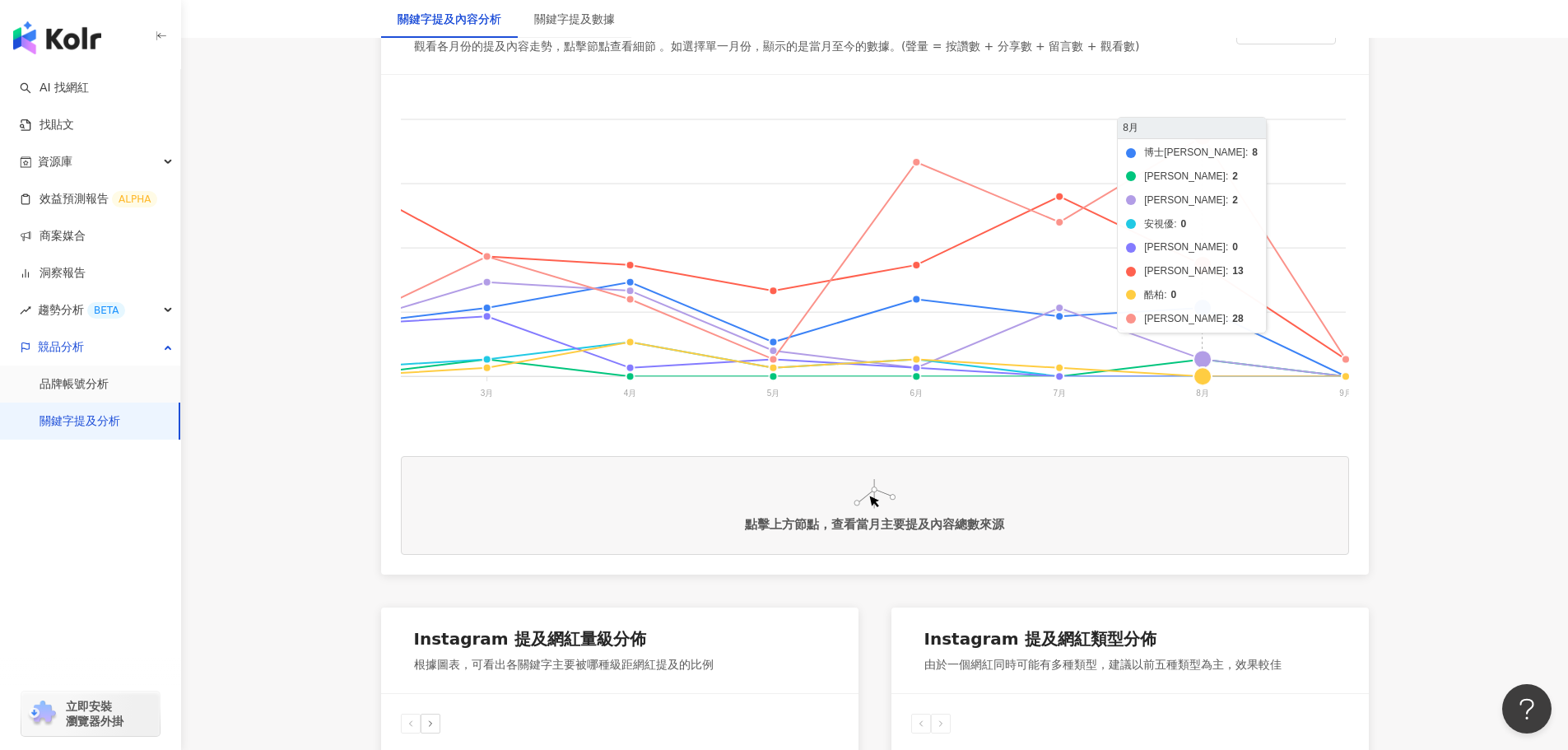
click at [1205, 264] on foreignobject "博士倫 帝[PERSON_NAME] 安視優 [PERSON_NAME][PERSON_NAME] 酷[PERSON_NAME]" at bounding box center [473, 259] width 1761 height 329
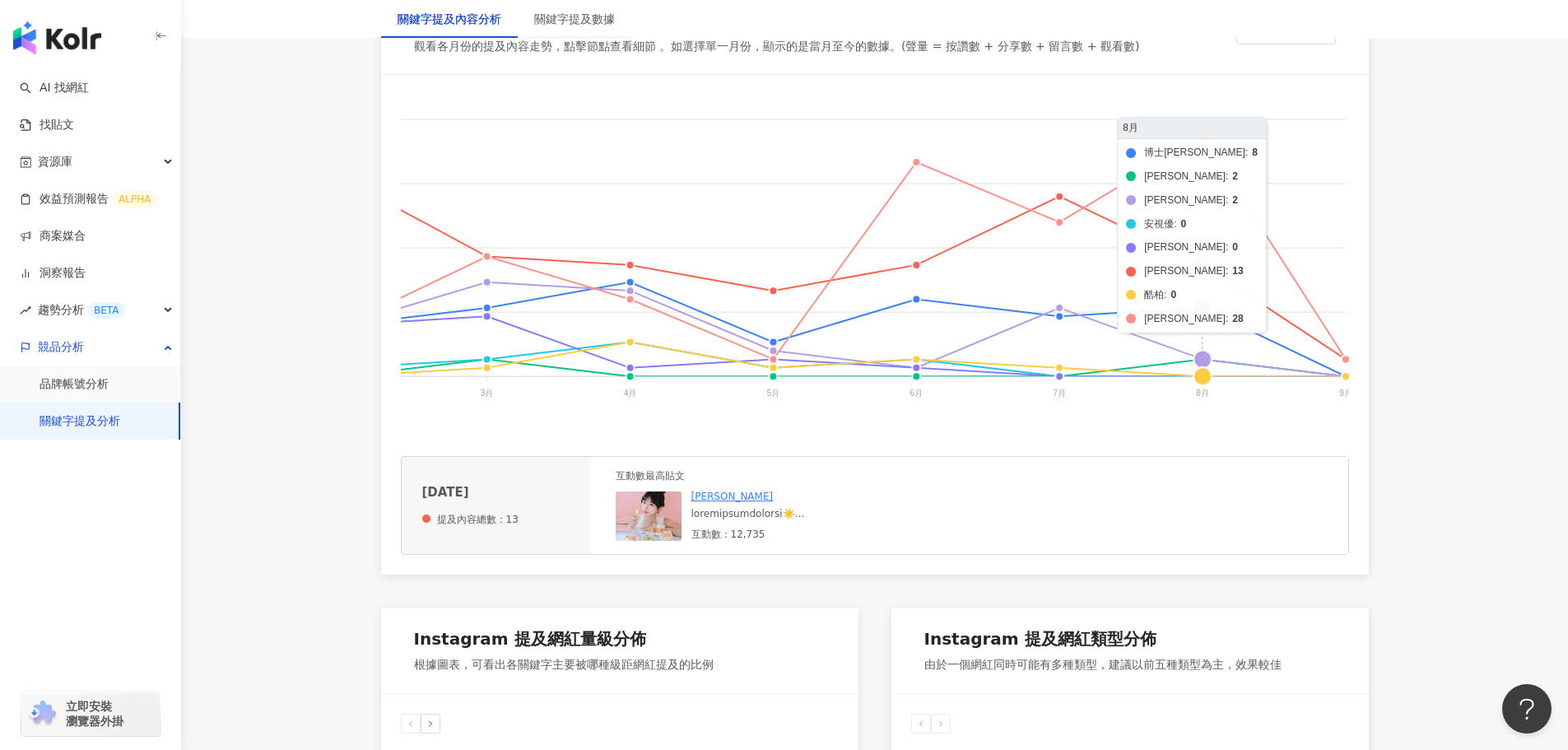
click at [1208, 304] on foreignobject "博士倫 帝[PERSON_NAME] 安視優 [PERSON_NAME][PERSON_NAME] 酷[PERSON_NAME]" at bounding box center [473, 259] width 1761 height 329
click at [1206, 359] on foreignobject "博士倫 帝[PERSON_NAME] 安視優 [PERSON_NAME][PERSON_NAME] 酷[PERSON_NAME]" at bounding box center [473, 259] width 1761 height 329
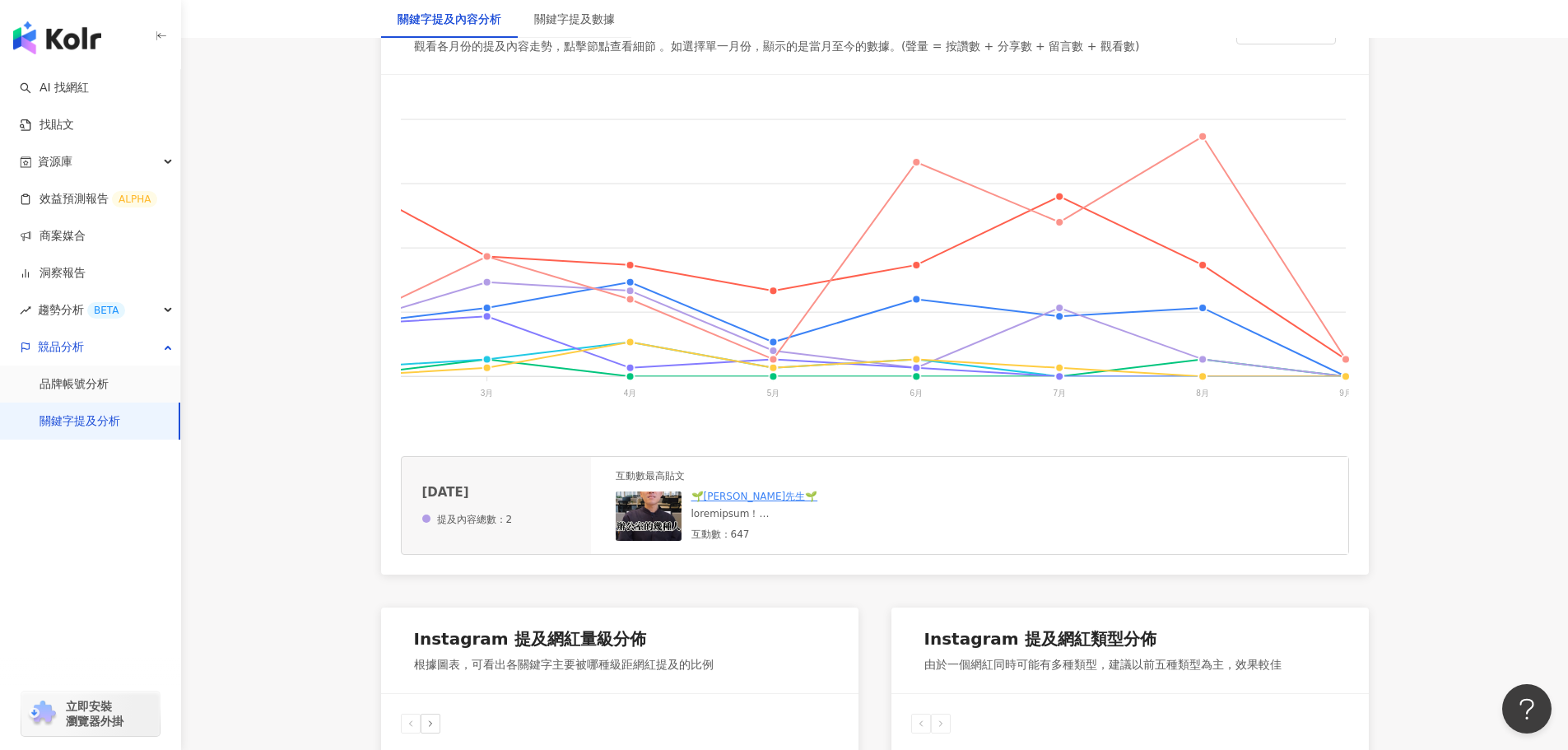
click at [772, 521] on div at bounding box center [815, 514] width 247 height 14
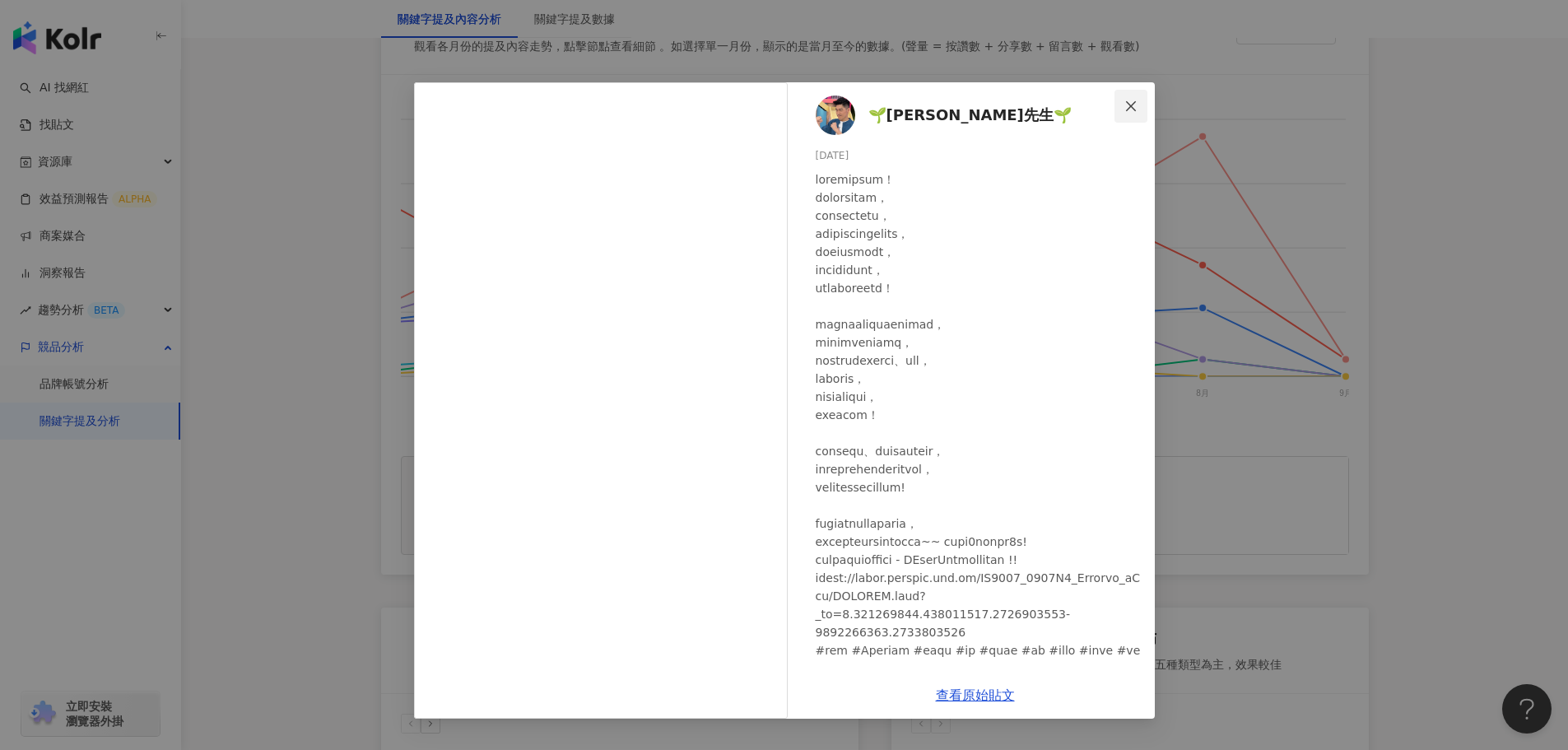
click at [1131, 107] on icon "close" at bounding box center [1131, 106] width 13 height 13
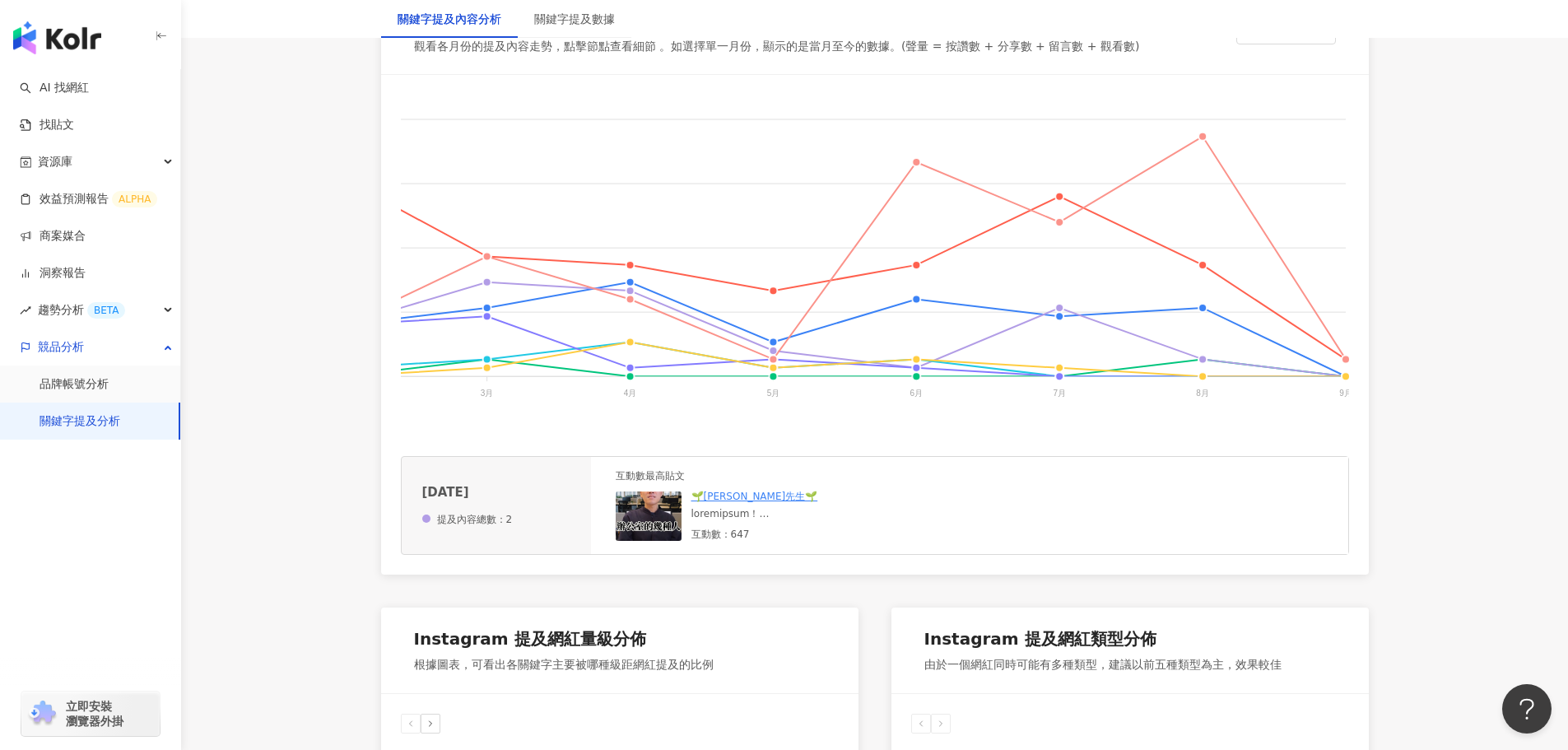
click at [1202, 379] on foreignobject "博士倫 帝[PERSON_NAME] 安視優 [PERSON_NAME][PERSON_NAME] 酷[PERSON_NAME]" at bounding box center [473, 259] width 1761 height 329
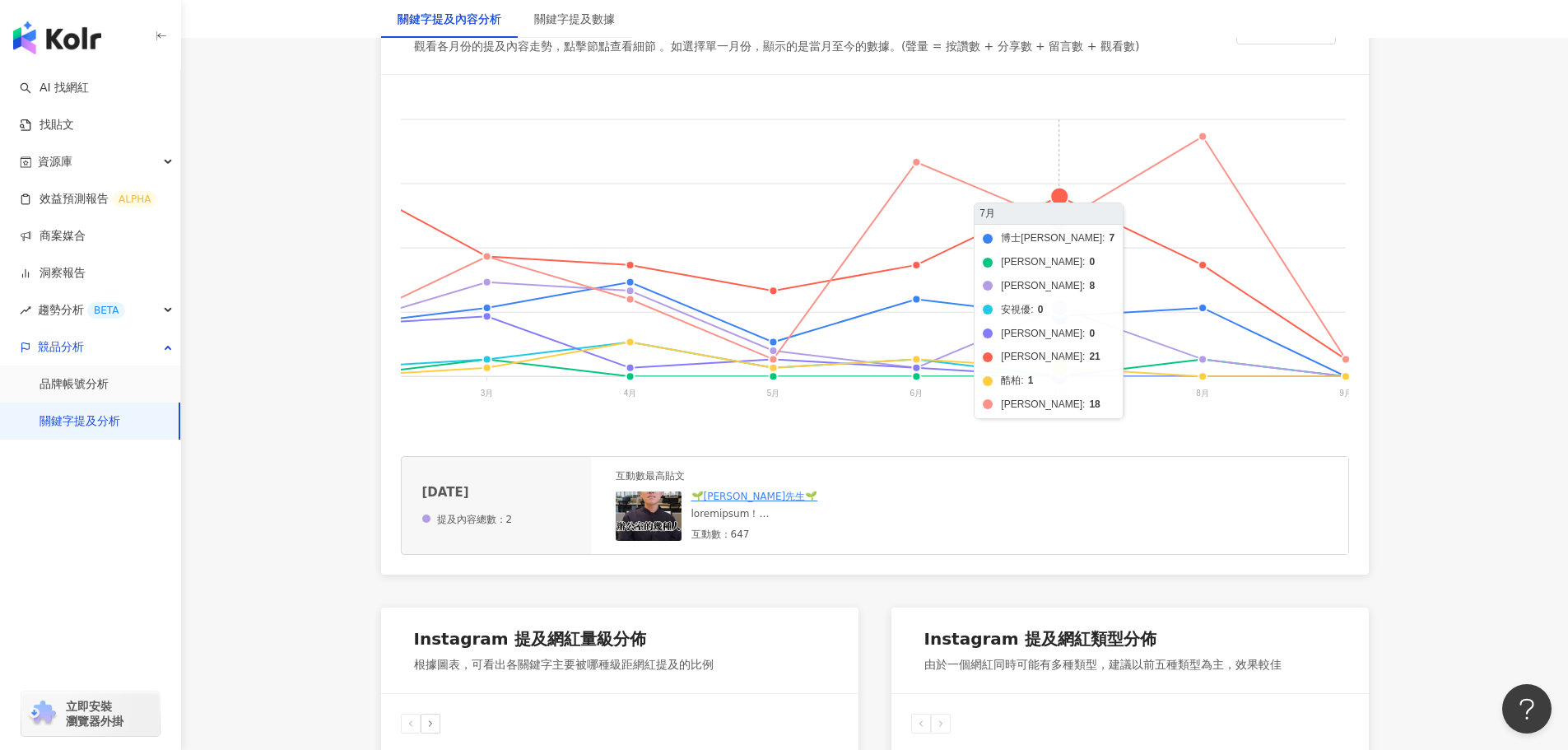
click at [1063, 307] on foreignobject "博士倫 帝[PERSON_NAME] 安視優 [PERSON_NAME][PERSON_NAME] 酷[PERSON_NAME]" at bounding box center [473, 259] width 1761 height 329
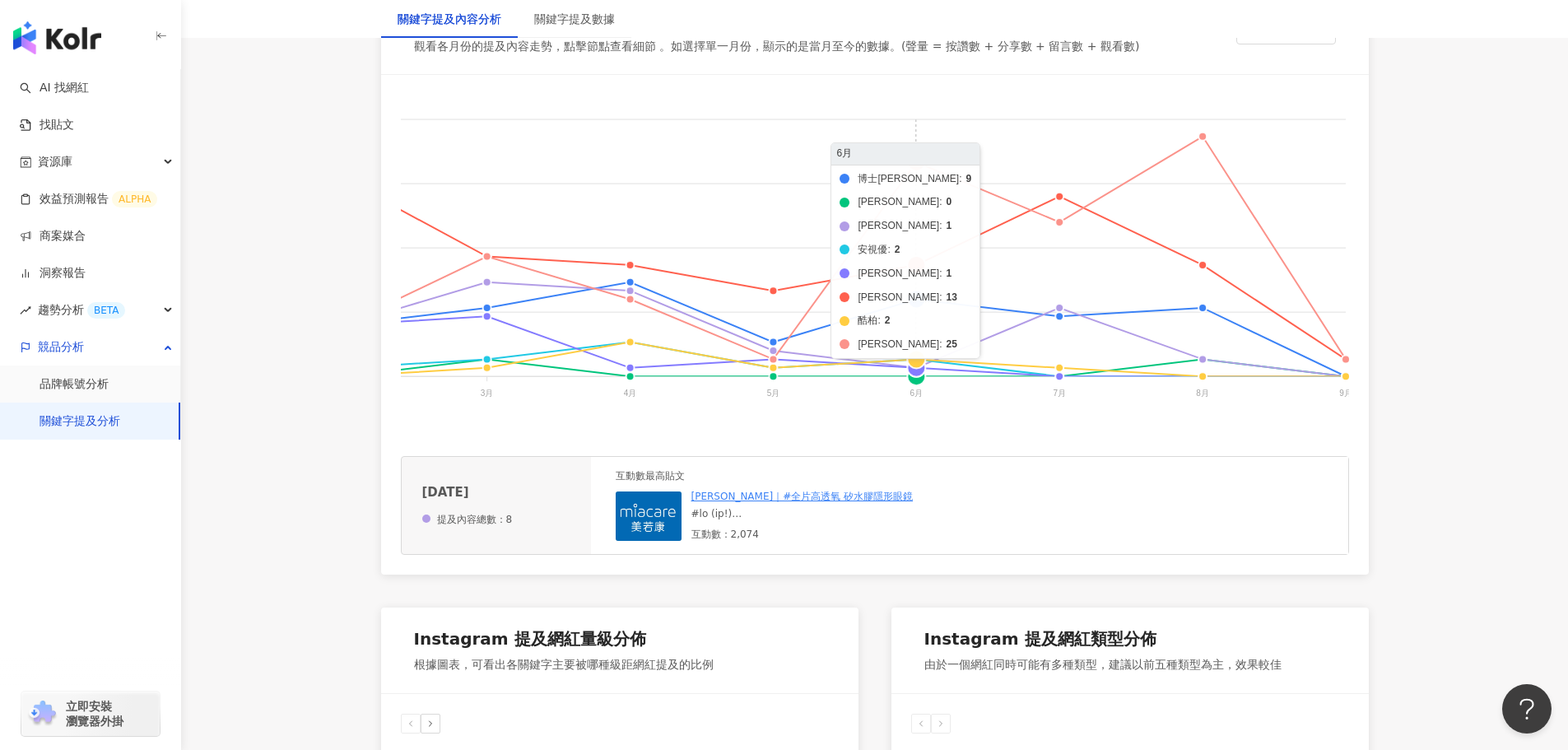
click at [918, 265] on foreignobject "博士倫 帝[PERSON_NAME] 安視優 [PERSON_NAME][PERSON_NAME] 酷[PERSON_NAME]" at bounding box center [473, 259] width 1761 height 329
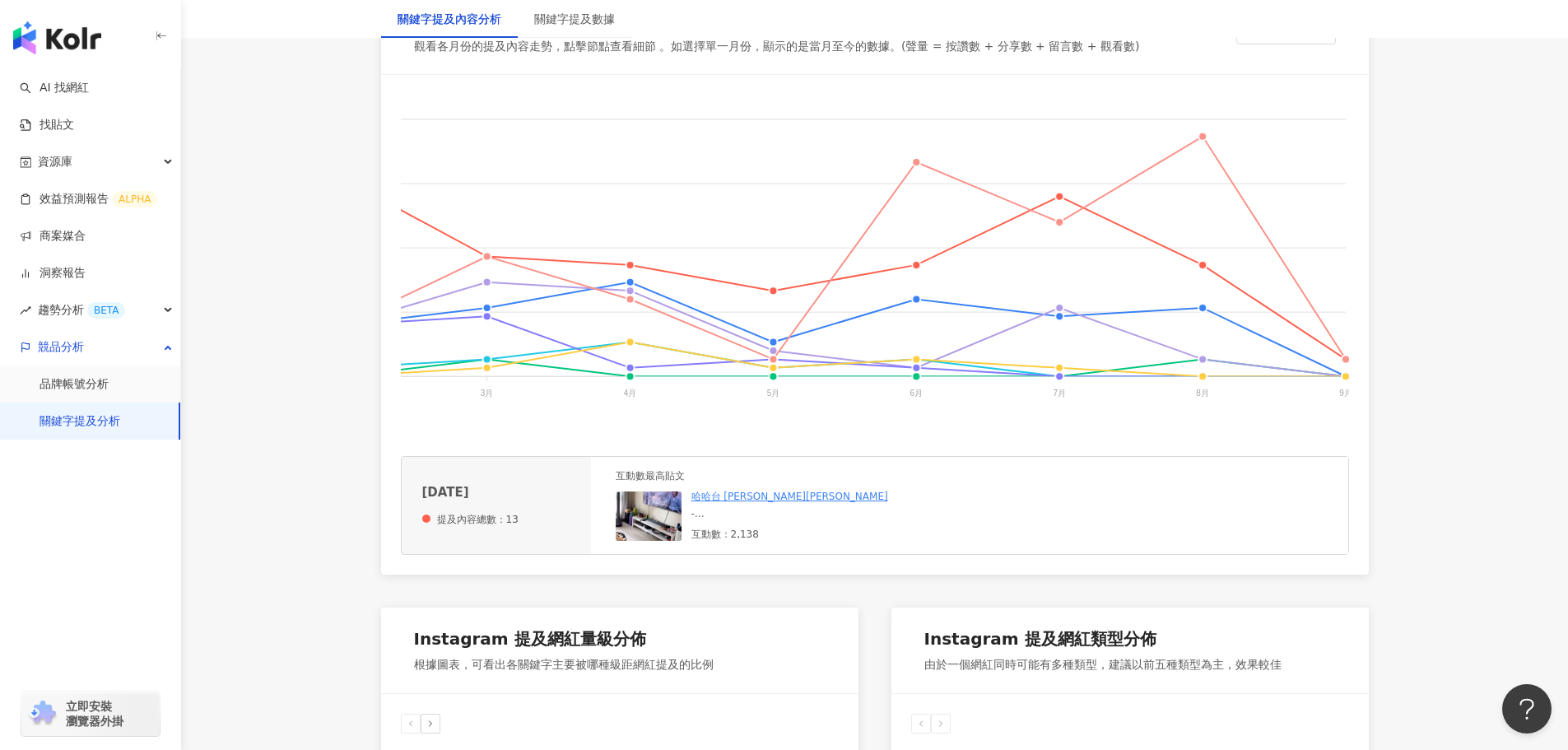
click at [768, 521] on div "- 不論是工作、興趣或是休閒娛樂 我的生活無一不需要緊盯3C螢幕 持續久了就會發現 啊 是該保養一下了呢🥲～ 常常在外沒辦法帶一整罐的葉黃素 @btpnutr…" at bounding box center [815, 514] width 247 height 14
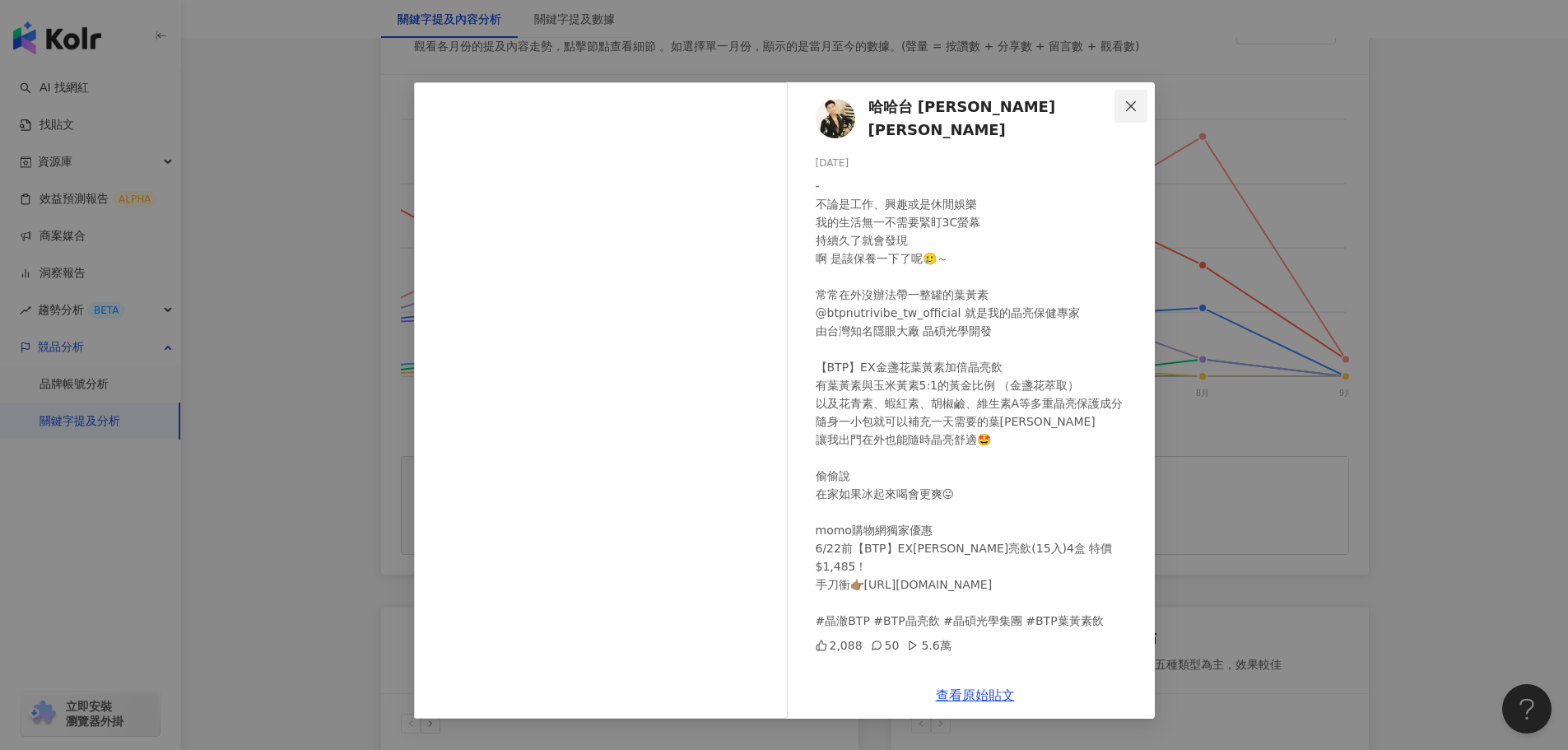
click at [1137, 97] on button "Close" at bounding box center [1131, 106] width 33 height 33
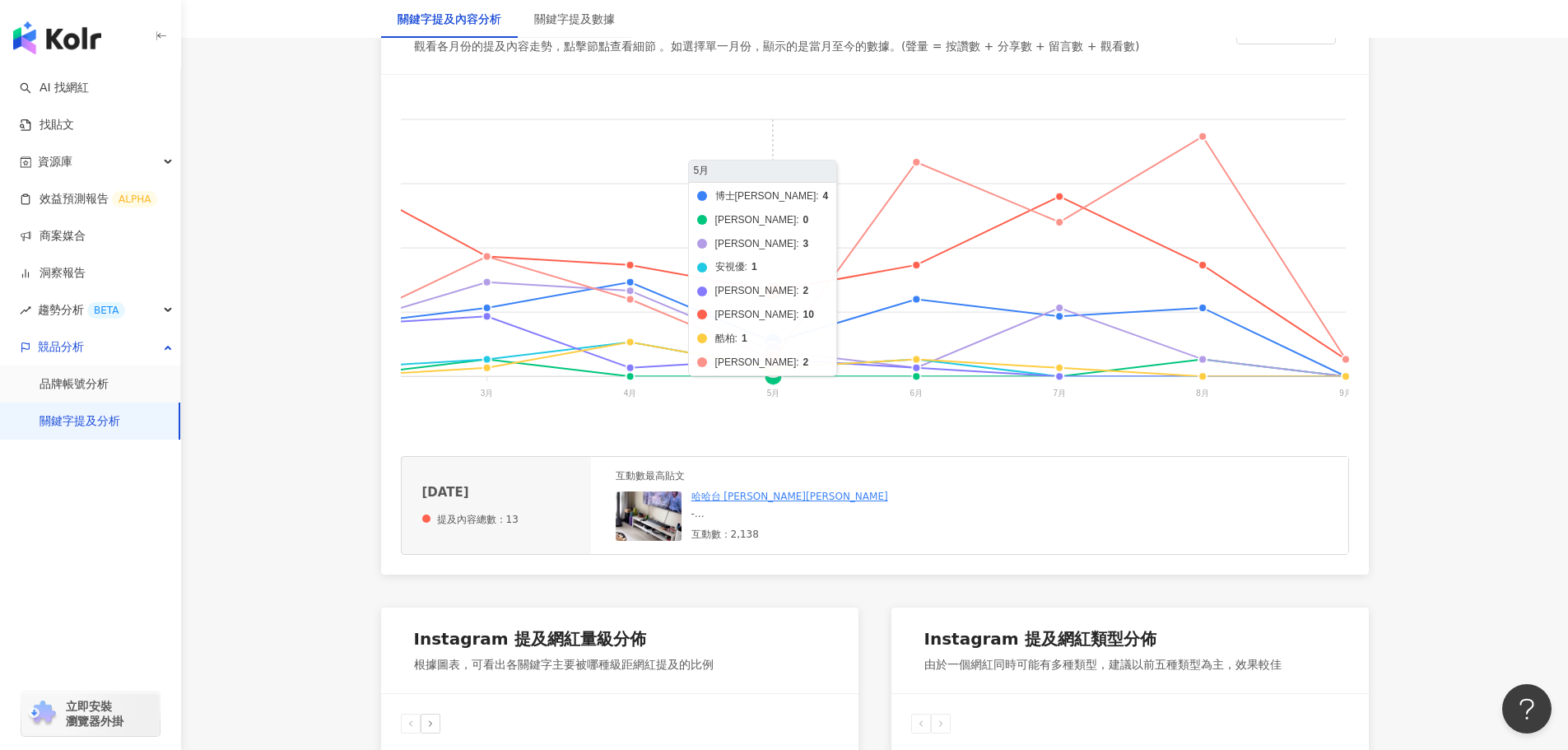
click at [778, 289] on foreignobject "博士倫 帝[PERSON_NAME] 安視優 [PERSON_NAME][PERSON_NAME] 酷[PERSON_NAME]" at bounding box center [473, 259] width 1761 height 329
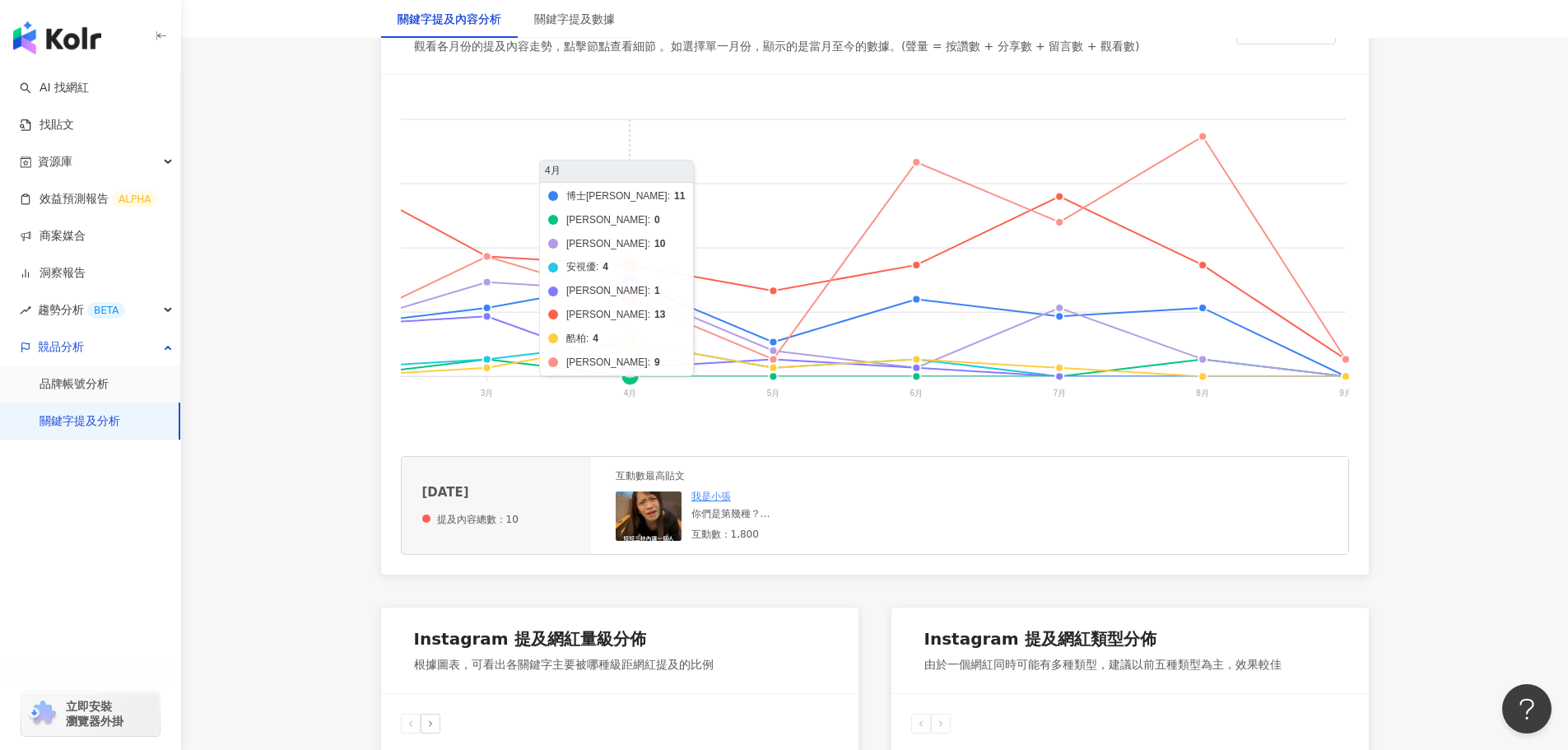
click at [635, 289] on foreignobject "博士倫 帝[PERSON_NAME] 安視優 [PERSON_NAME][PERSON_NAME] 酷[PERSON_NAME]" at bounding box center [473, 259] width 1761 height 329
click at [633, 278] on foreignobject "博士倫 帝[PERSON_NAME] 安視優 [PERSON_NAME][PERSON_NAME] 酷[PERSON_NAME]" at bounding box center [473, 259] width 1761 height 329
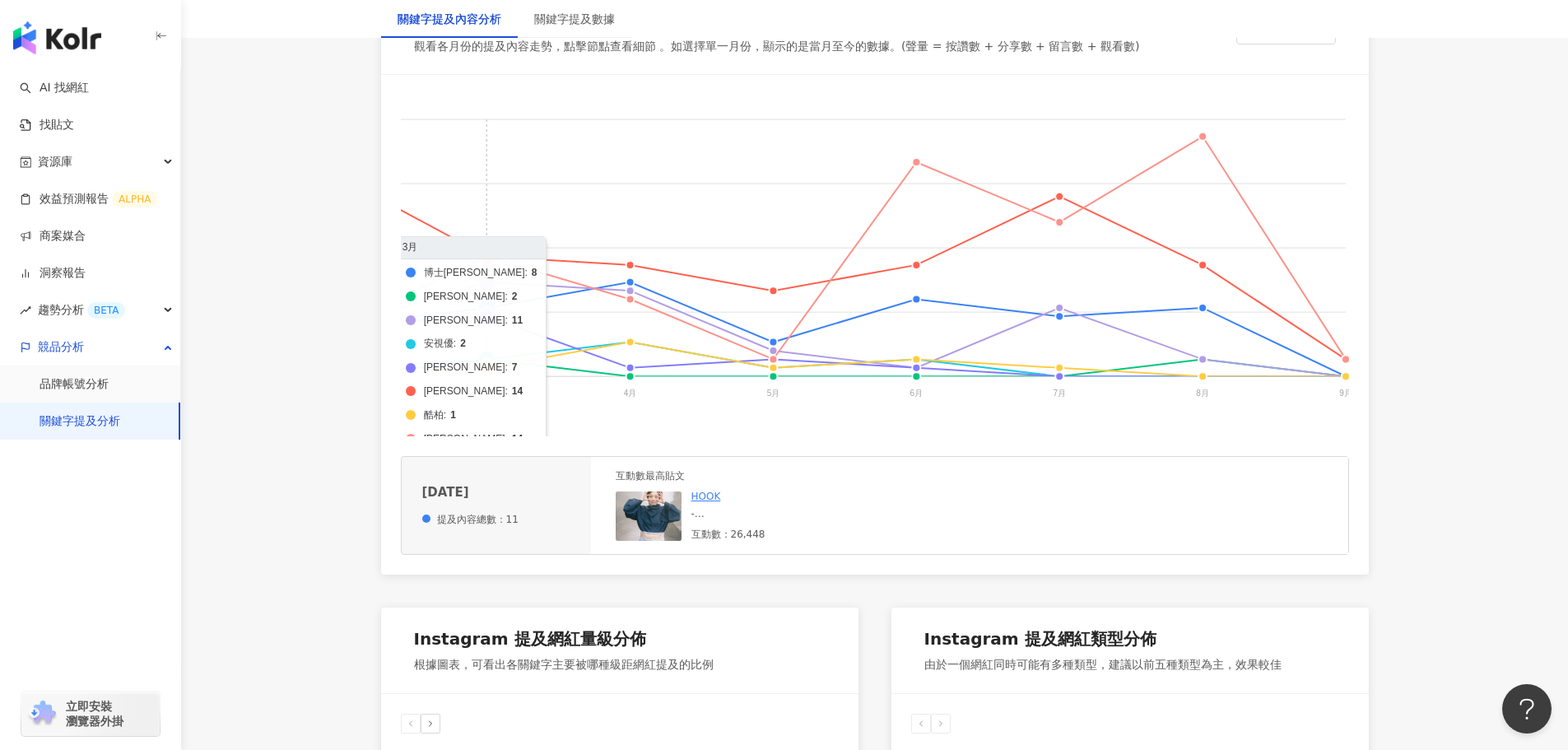
scroll to position [0, 0]
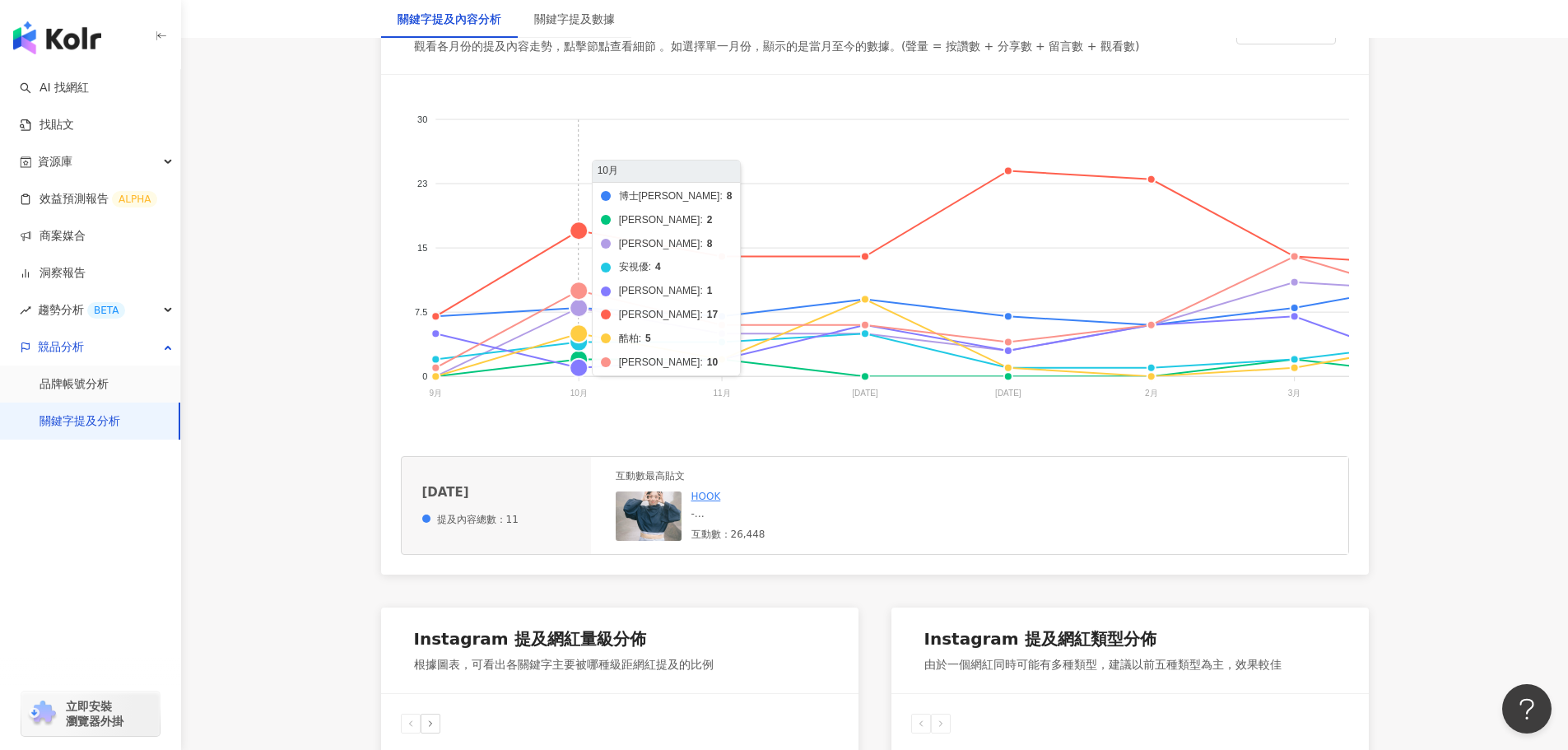
click at [578, 289] on foreignobject "博士倫 帝[PERSON_NAME] 安視優 [PERSON_NAME][PERSON_NAME] 酷[PERSON_NAME]" at bounding box center [1280, 259] width 1761 height 329
click at [578, 348] on foreignobject "博士倫 帝[PERSON_NAME] 安視優 [PERSON_NAME][PERSON_NAME] 酷[PERSON_NAME]" at bounding box center [1280, 259] width 1761 height 329
click at [581, 354] on foreignobject "博士倫 帝[PERSON_NAME] 安視優 [PERSON_NAME][PERSON_NAME] 酷[PERSON_NAME]" at bounding box center [1280, 259] width 1761 height 329
click at [582, 369] on foreignobject "博士倫 帝[PERSON_NAME] 安視優 [PERSON_NAME][PERSON_NAME] 酷[PERSON_NAME]" at bounding box center [1280, 259] width 1761 height 329
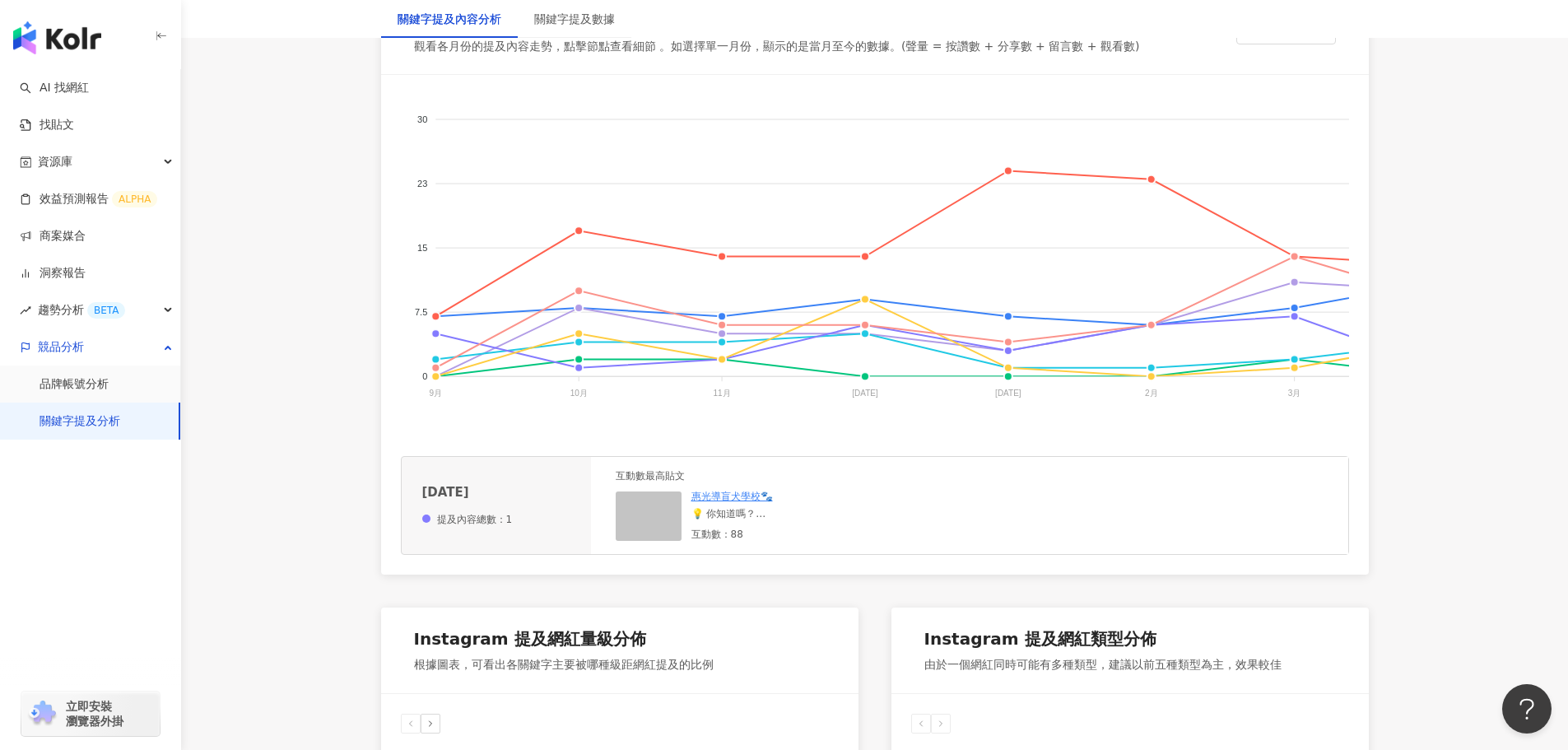
click at [742, 521] on div "💡 你知道嗎？ 10月的第2個星期四是「 #世界視覺日」喔！ 有看到導盲犬[PERSON_NAME]可愛的身影嗎？ [PERSON_NAME]及眼科醫學會邀請…" at bounding box center [815, 514] width 247 height 14
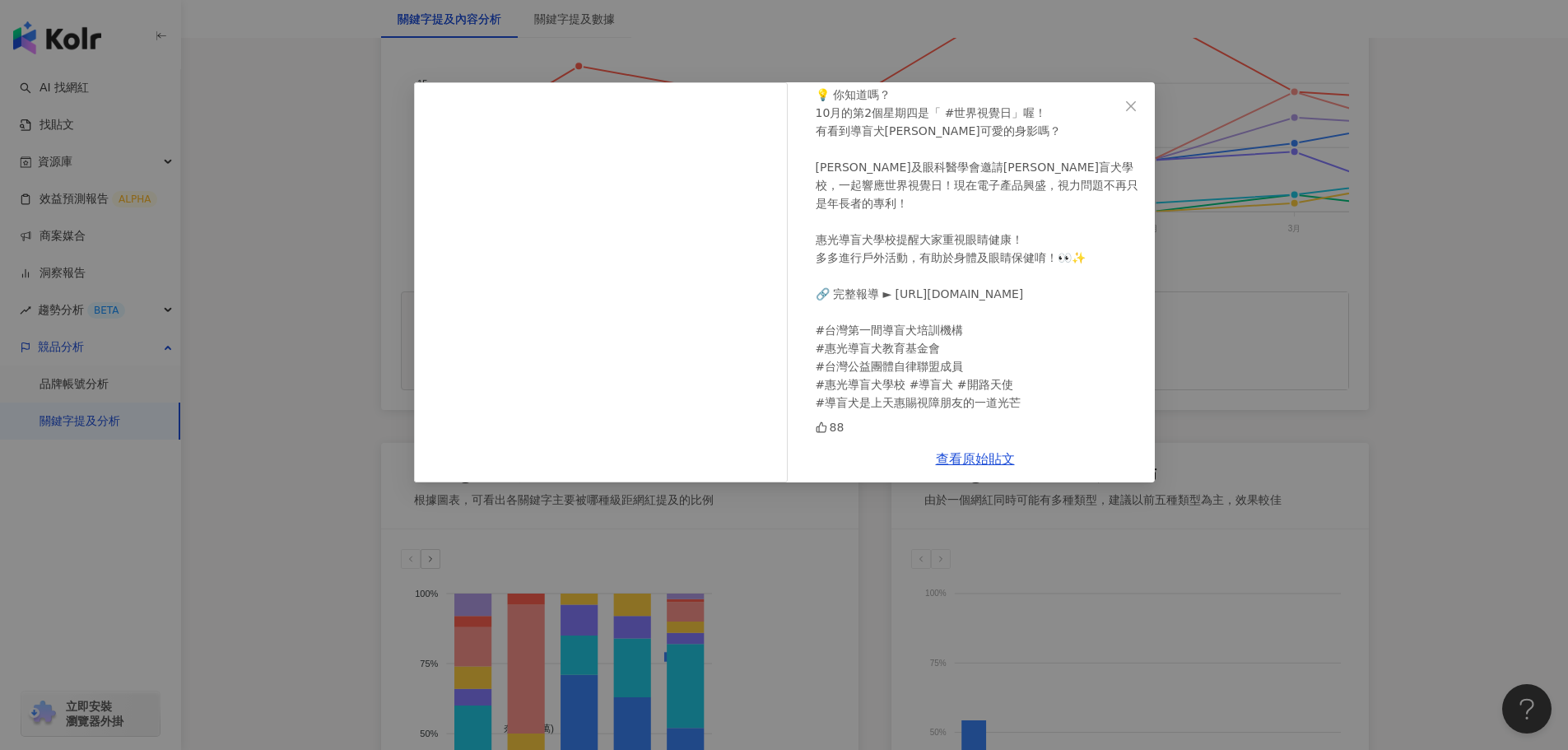
scroll to position [86, 0]
click at [1124, 106] on icon "close" at bounding box center [1131, 106] width 13 height 13
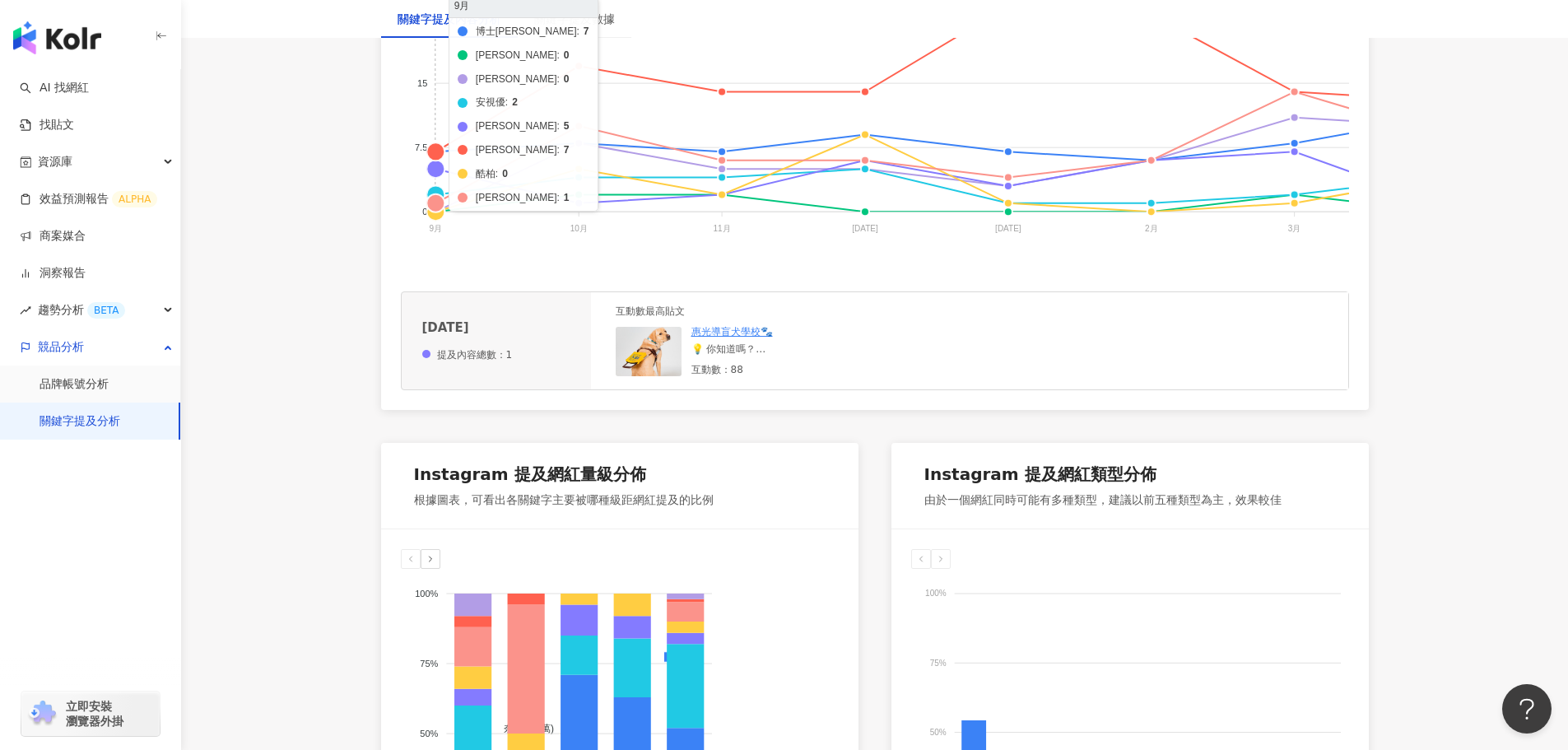
click at [443, 187] on foreignobject "博士倫 帝[PERSON_NAME] 安視優 [PERSON_NAME][PERSON_NAME] 酷[PERSON_NAME]" at bounding box center [1280, 94] width 1761 height 329
click at [434, 168] on foreignobject "博士倫 帝[PERSON_NAME] 安視優 [PERSON_NAME][PERSON_NAME] 酷[PERSON_NAME]" at bounding box center [1280, 94] width 1761 height 329
click at [438, 151] on foreignobject "博士倫 帝[PERSON_NAME] 安視優 [PERSON_NAME][PERSON_NAME] 酷[PERSON_NAME]" at bounding box center [1280, 94] width 1761 height 329
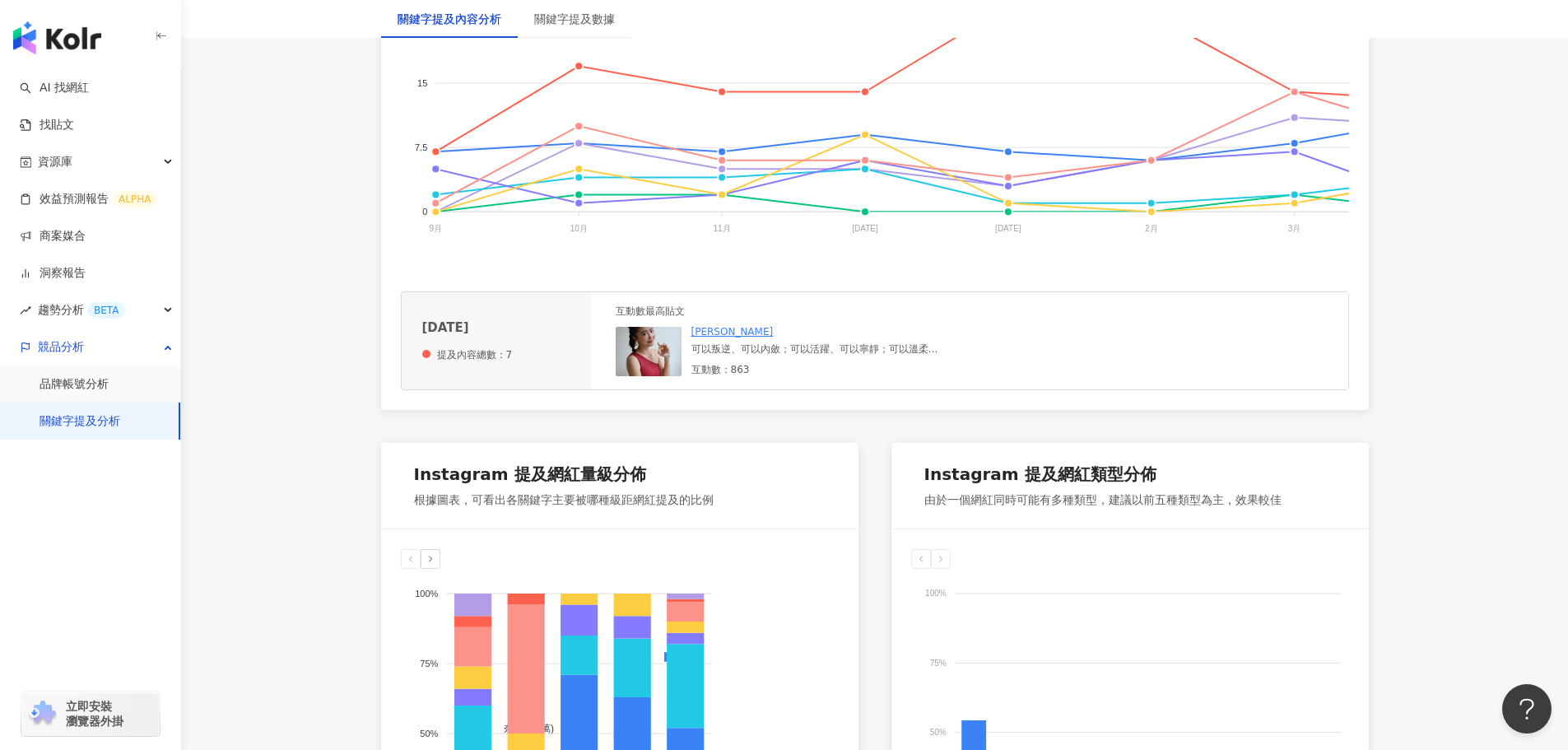
click at [737, 357] on div "可以叛逆、可以內斂；可以活躍、可以寧靜；可以溫柔卻同時堅毅。 女性的魅力就是如此，多面向且獨一無二值得尊敬。 「Reveal Your Light」 在屬於自…" at bounding box center [815, 349] width 247 height 14
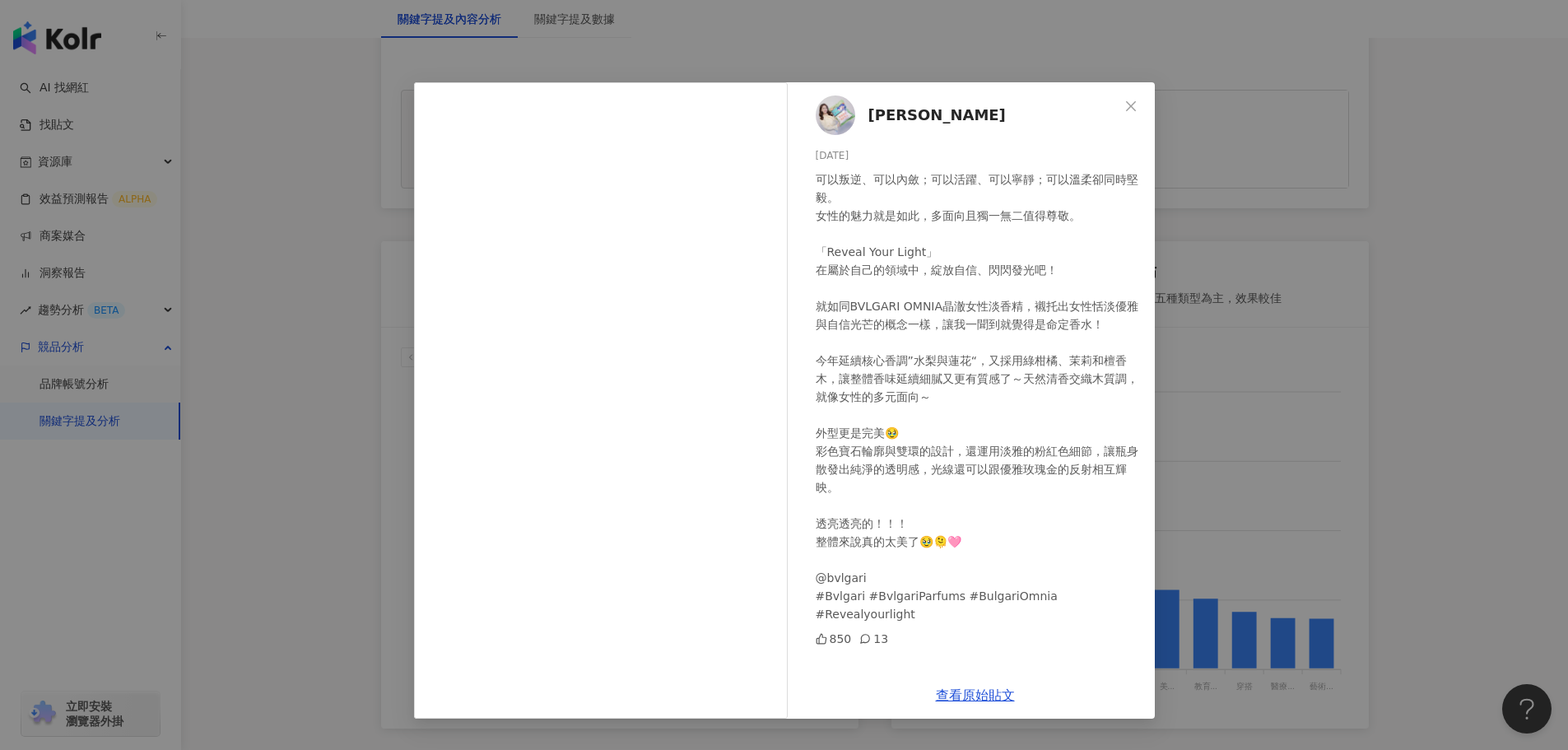
scroll to position [741, 0]
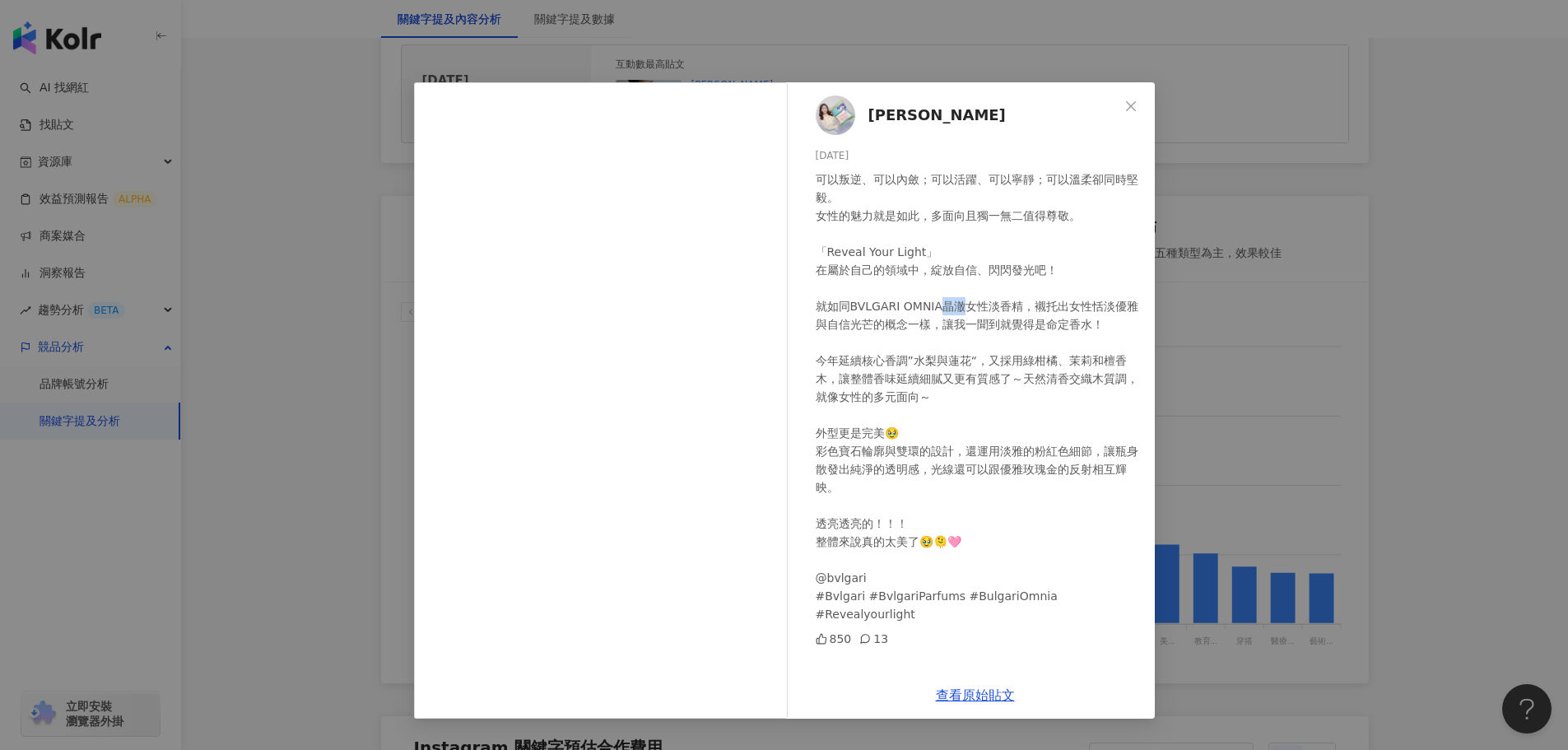
drag, startPoint x: 935, startPoint y: 308, endPoint x: 957, endPoint y: 310, distance: 22.1
click at [957, 310] on div "可以叛逆、可以內斂；可以活躍、可以寧靜；可以溫柔卻同時堅毅。 女性的魅力就是如此，多面向且獨一無二值得尊敬。 「Reveal Your Light」 在屬於自…" at bounding box center [978, 396] width 326 height 453
click at [1129, 106] on icon "close" at bounding box center [1131, 106] width 13 height 13
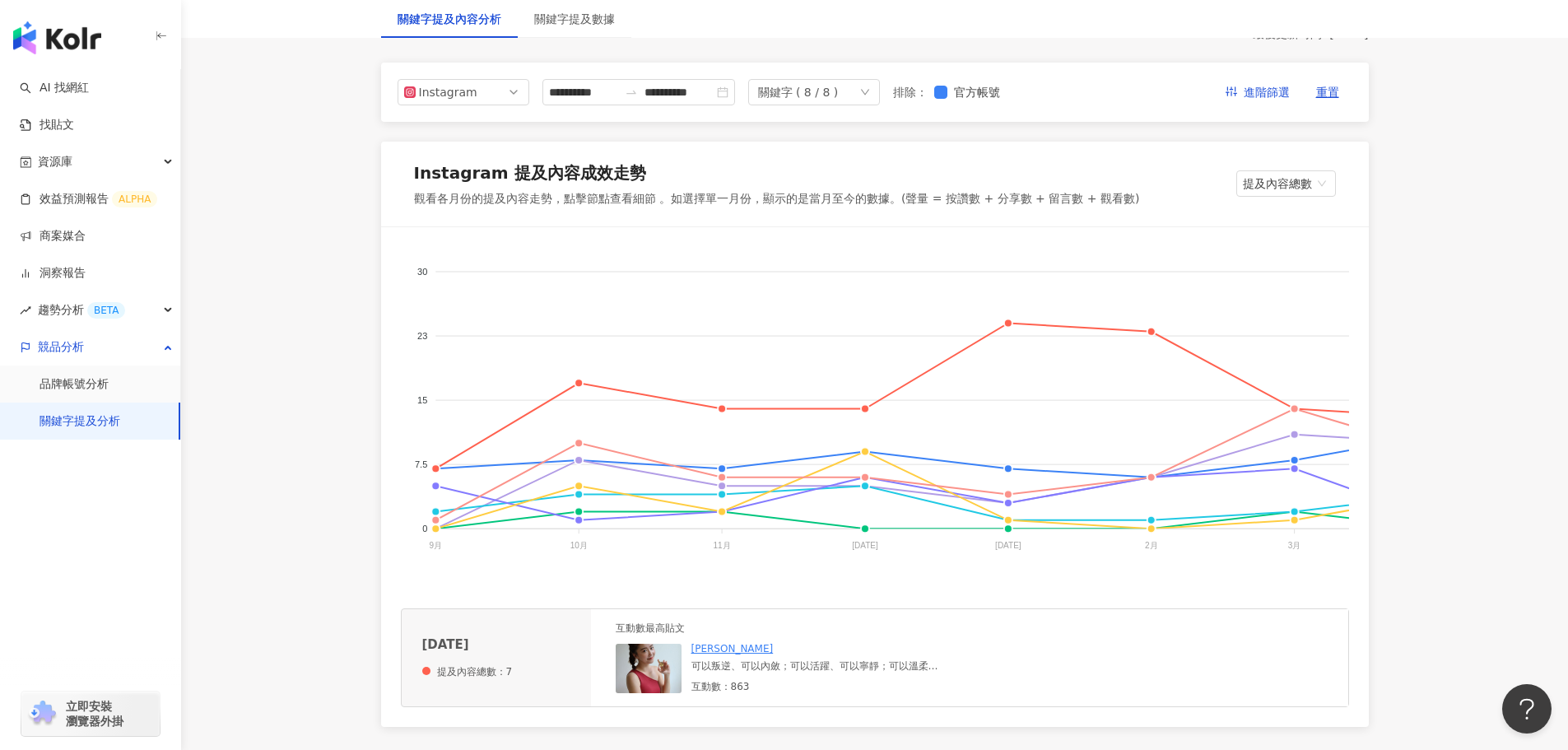
scroll to position [0, 0]
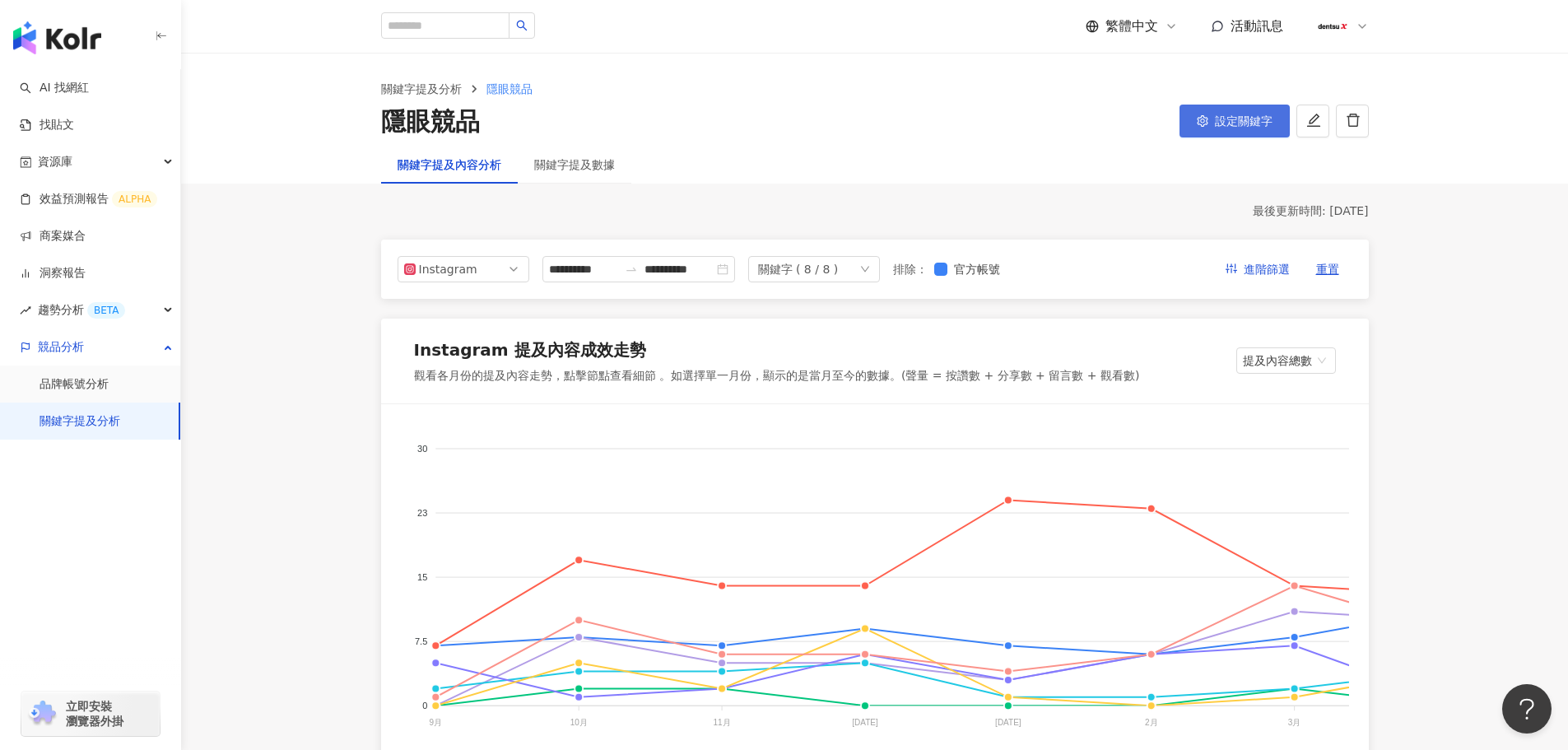
click at [1206, 120] on icon "setting" at bounding box center [1202, 121] width 12 height 12
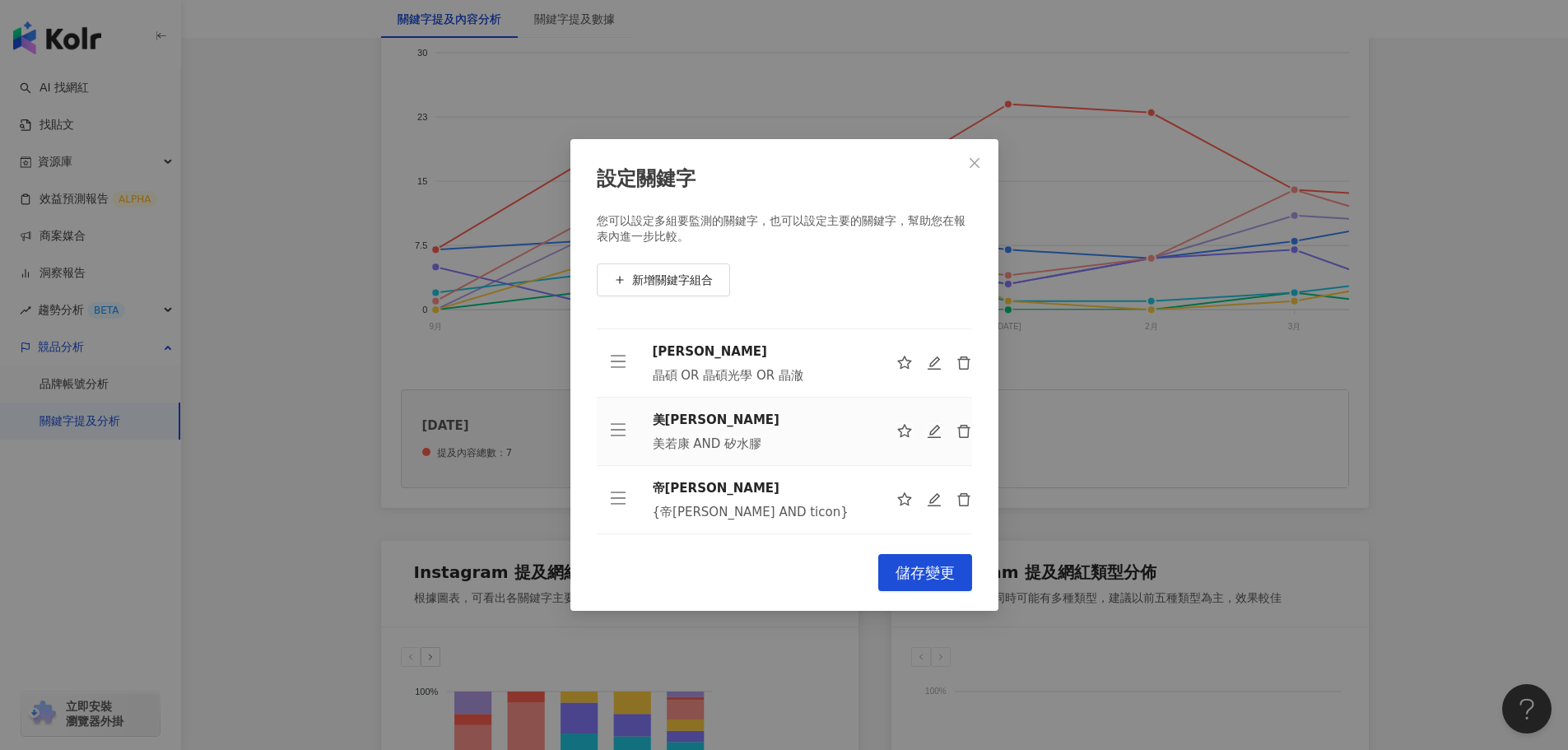
scroll to position [411, 0]
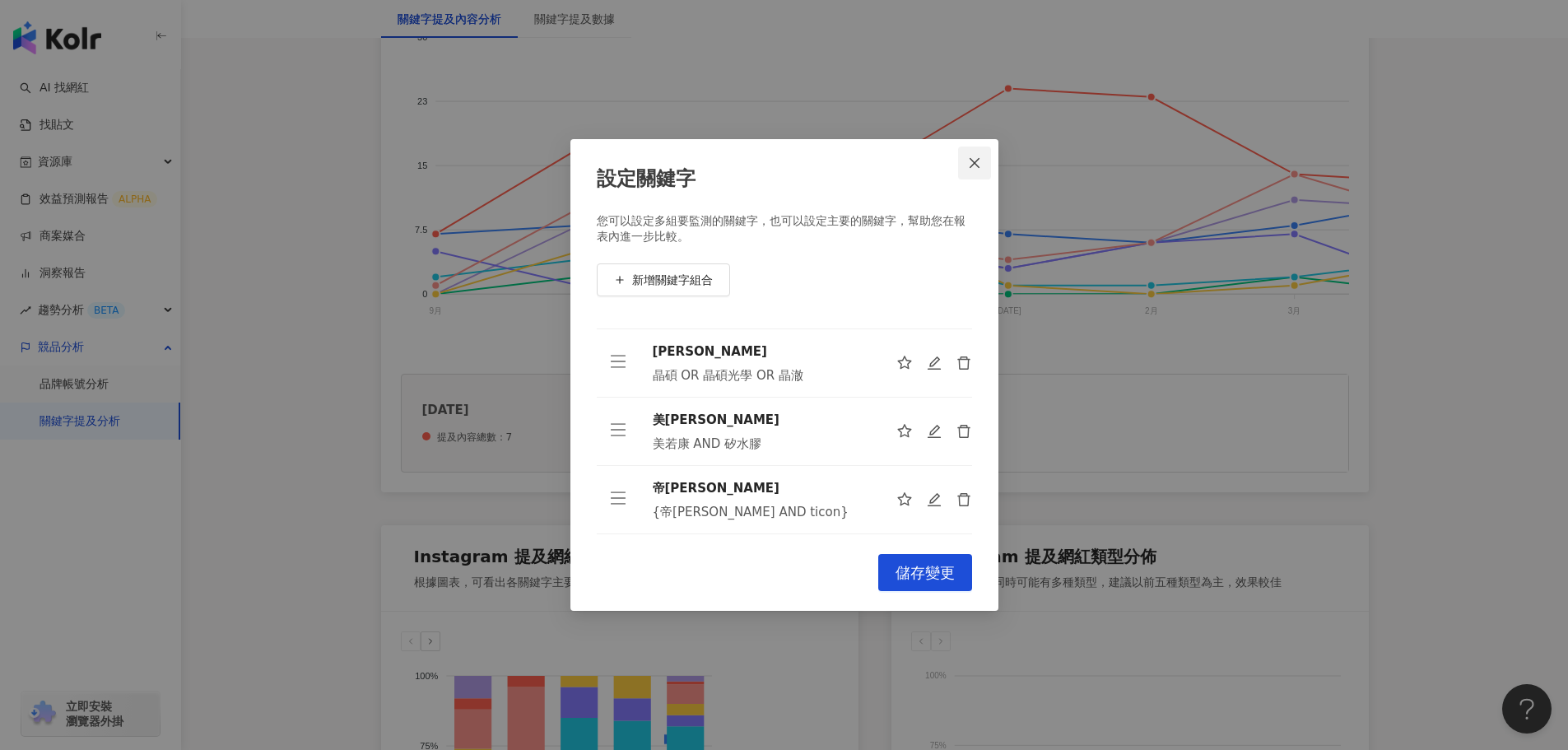
click at [970, 163] on icon "close" at bounding box center [974, 163] width 13 height 13
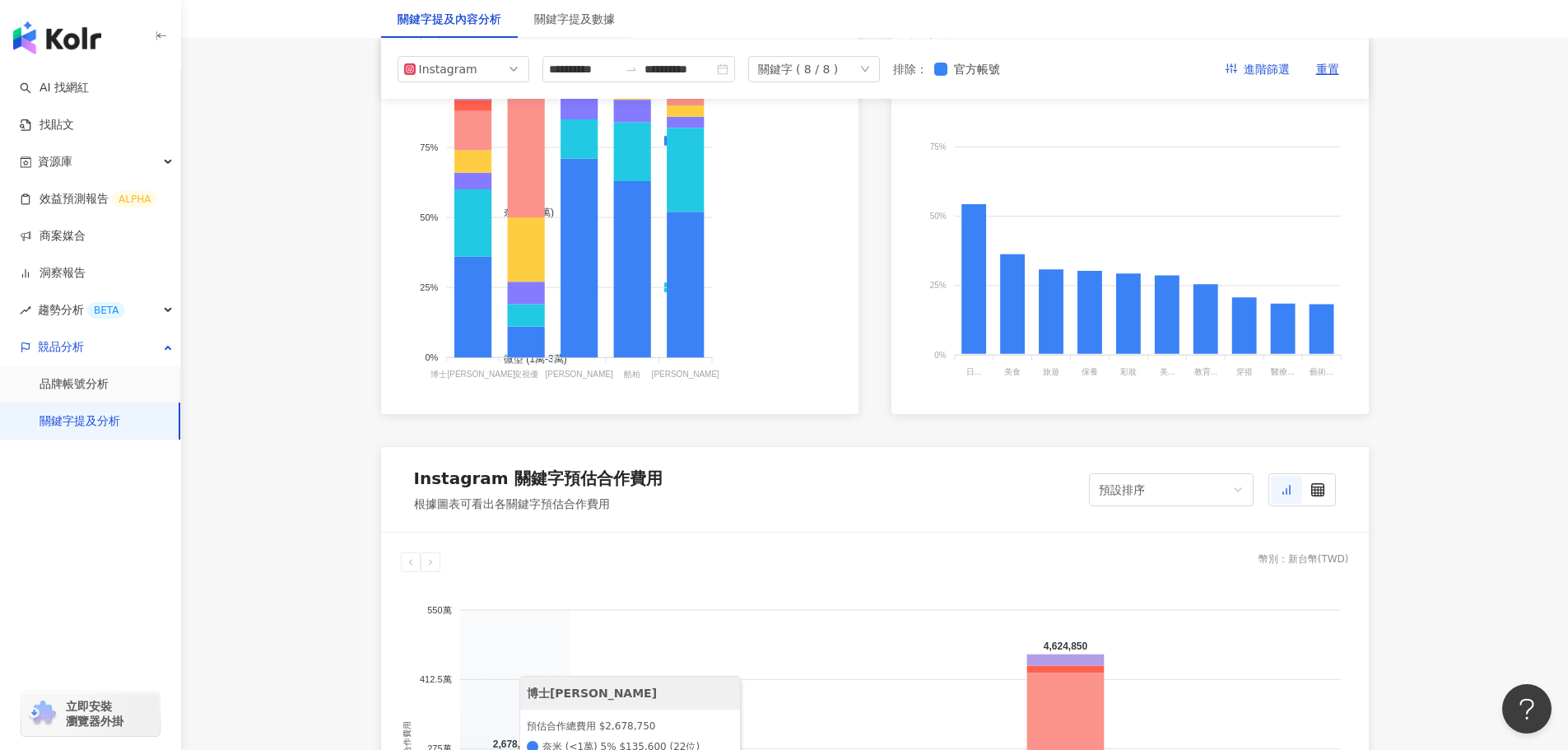
scroll to position [905, 0]
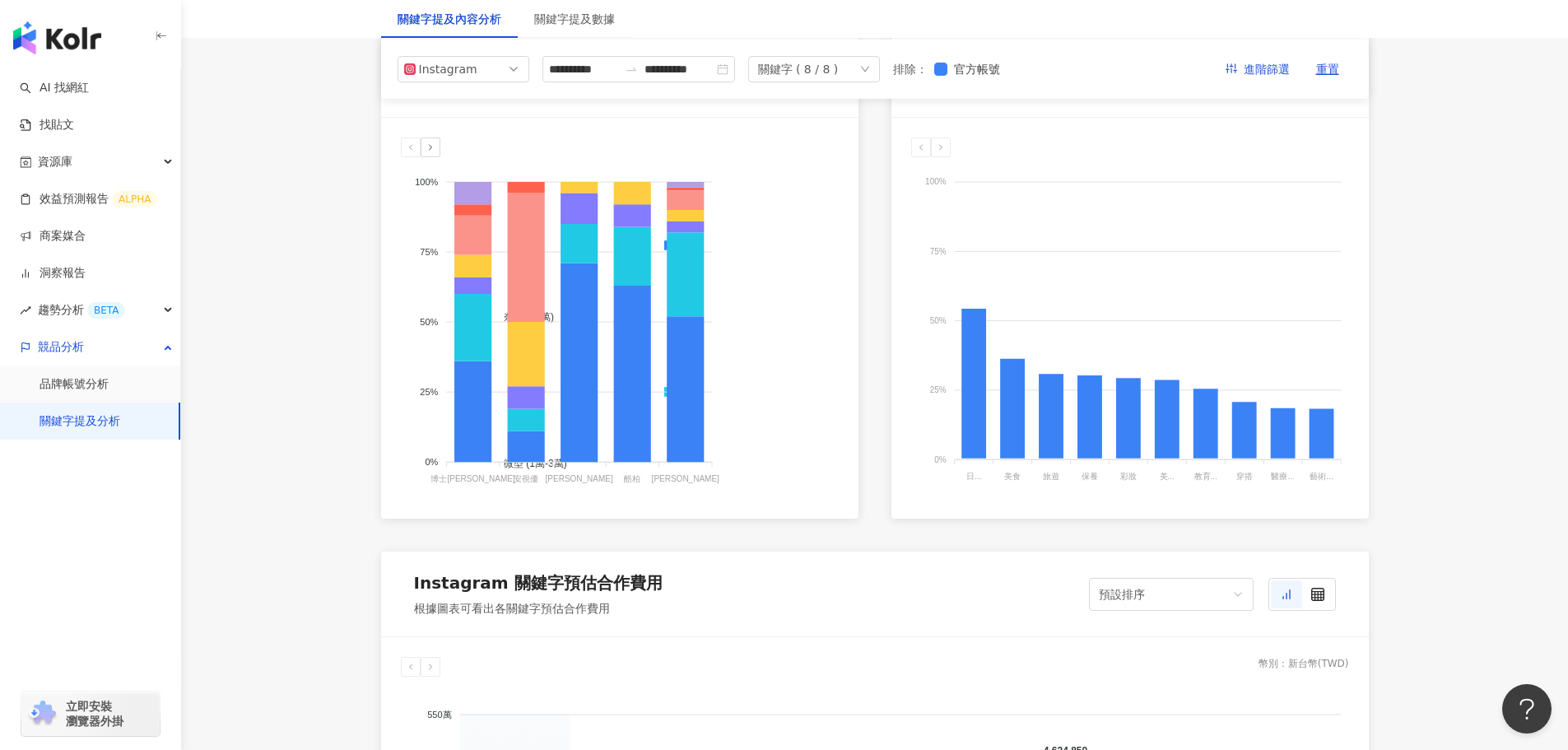
click at [436, 152] on div at bounding box center [430, 147] width 20 height 20
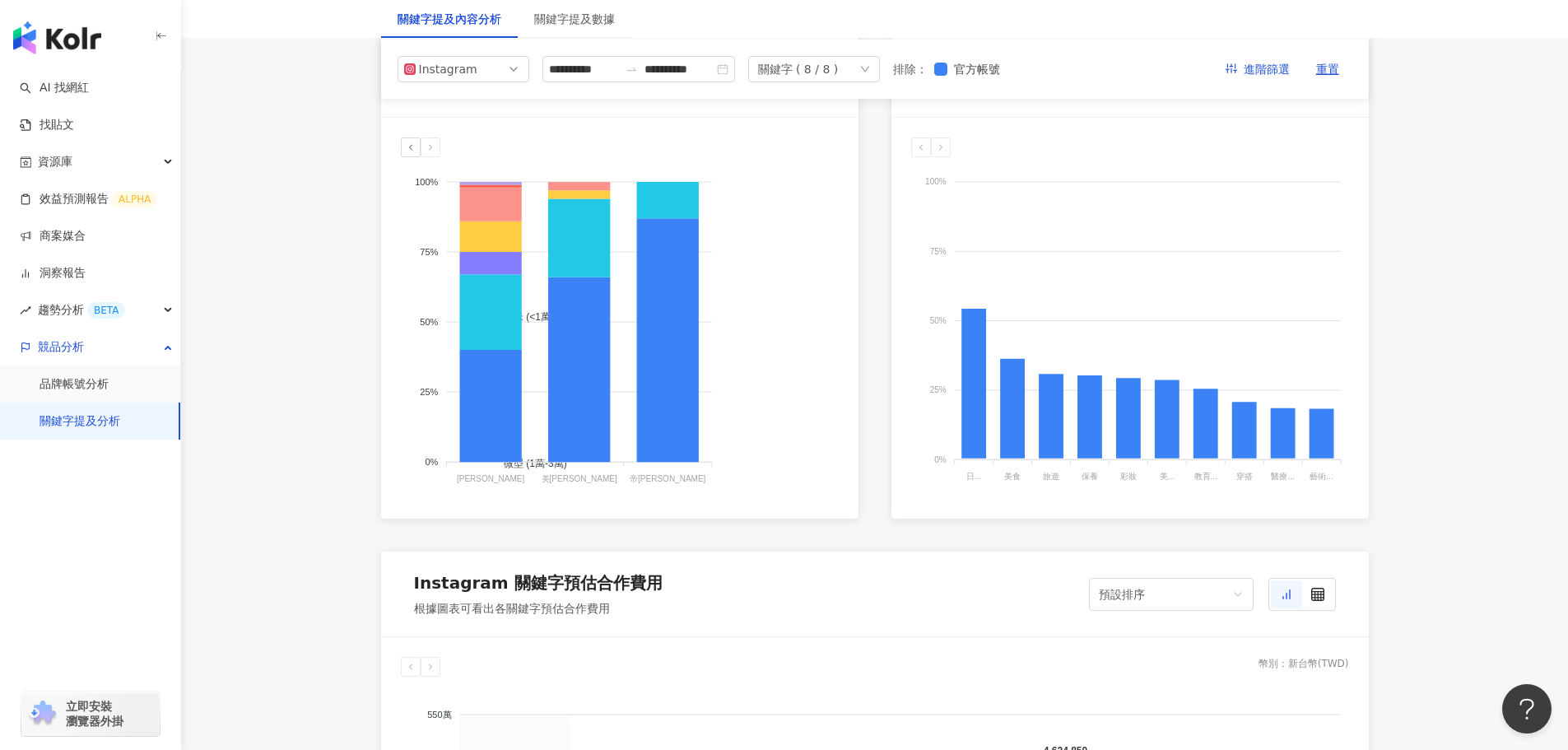
scroll to position [823, 0]
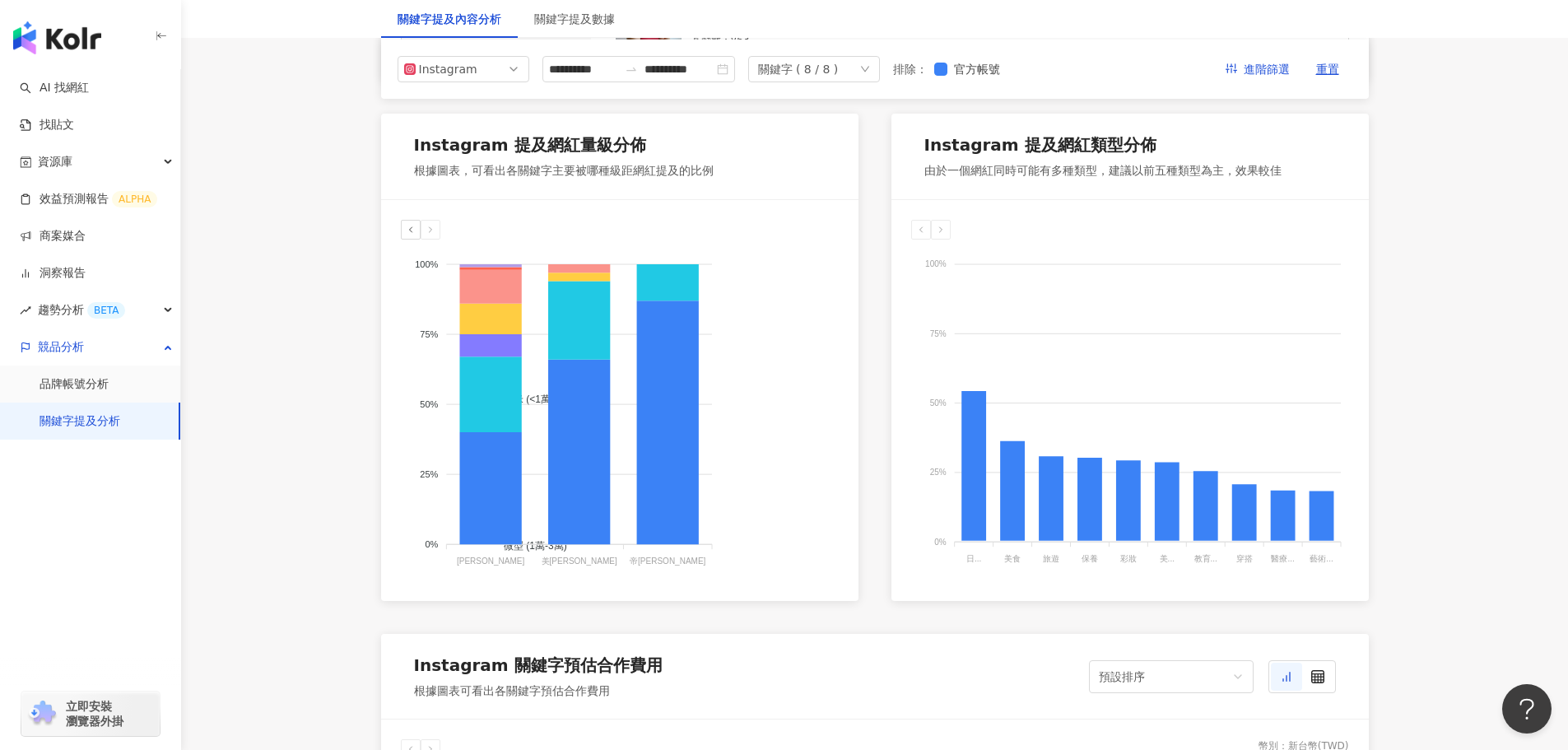
click at [409, 235] on icon at bounding box center [410, 229] width 10 height 10
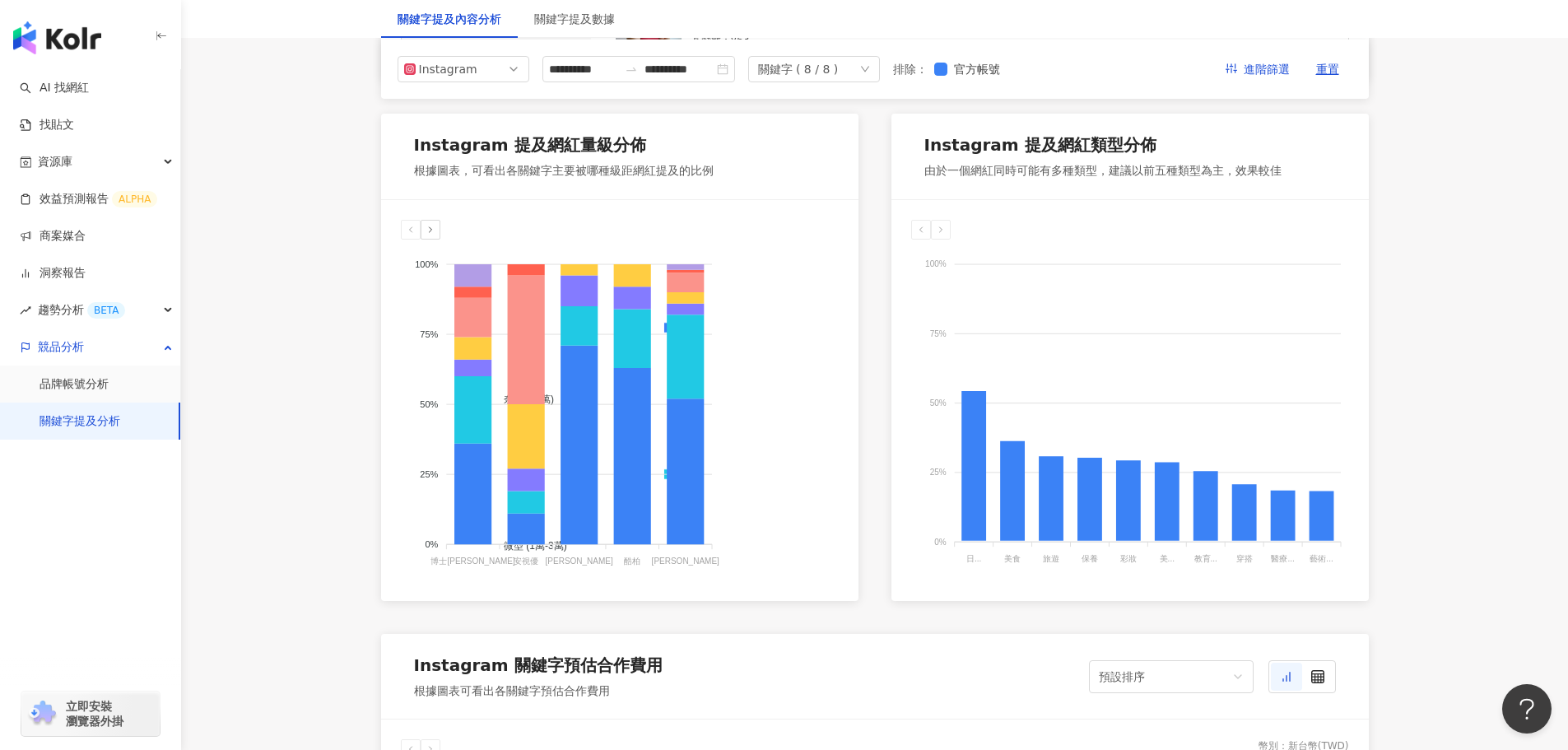
click at [435, 235] on icon at bounding box center [430, 229] width 10 height 10
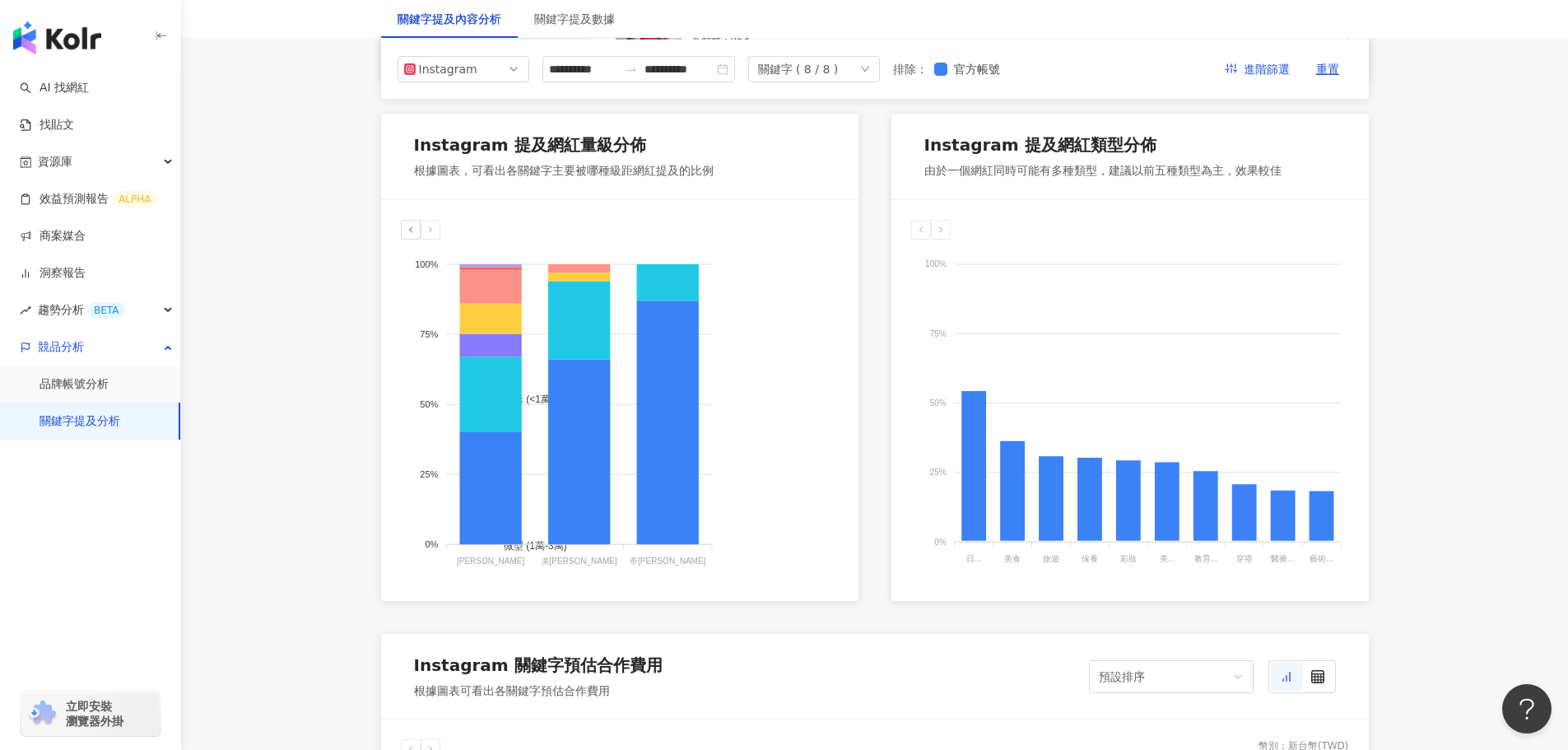
click at [426, 235] on icon at bounding box center [430, 229] width 10 height 10
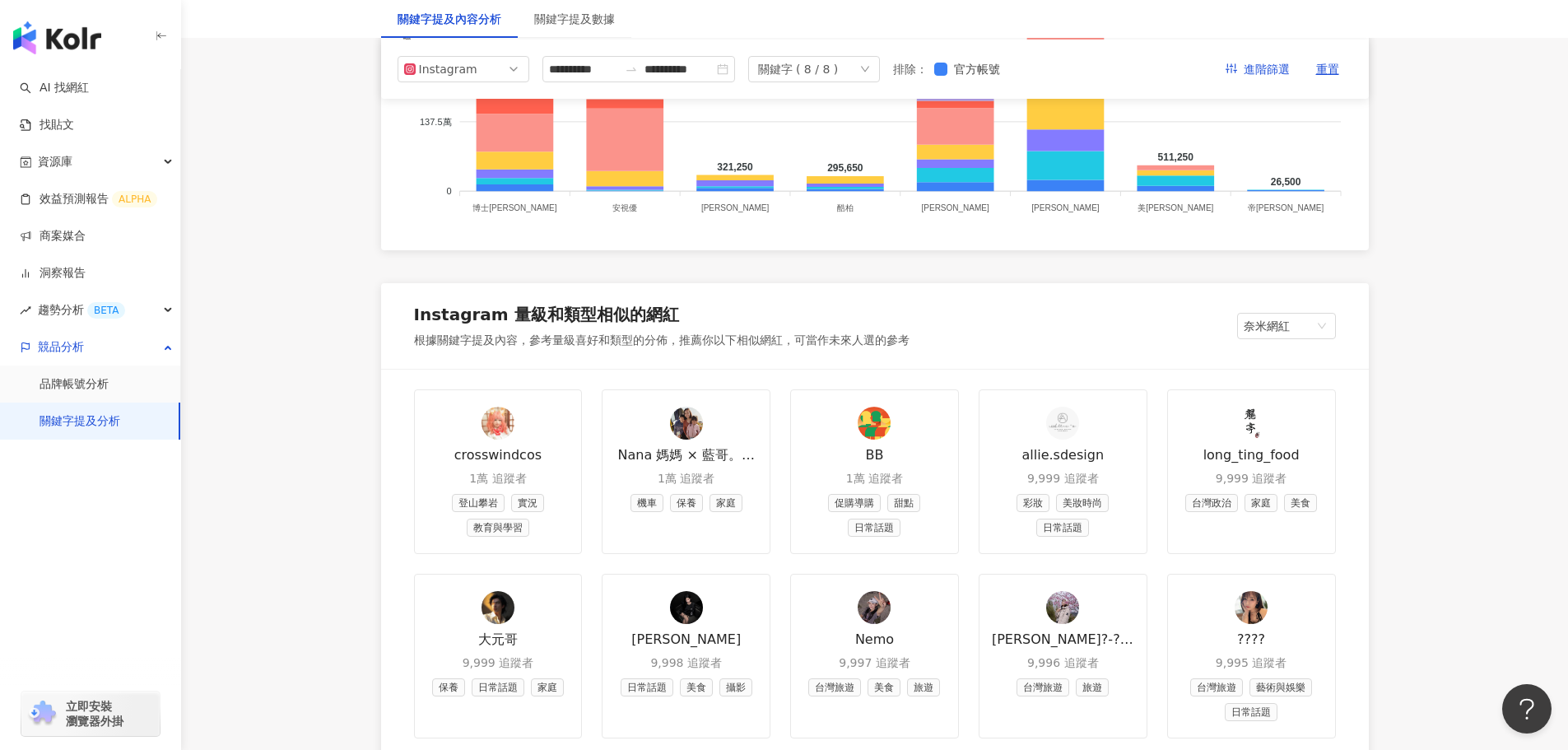
scroll to position [1564, 0]
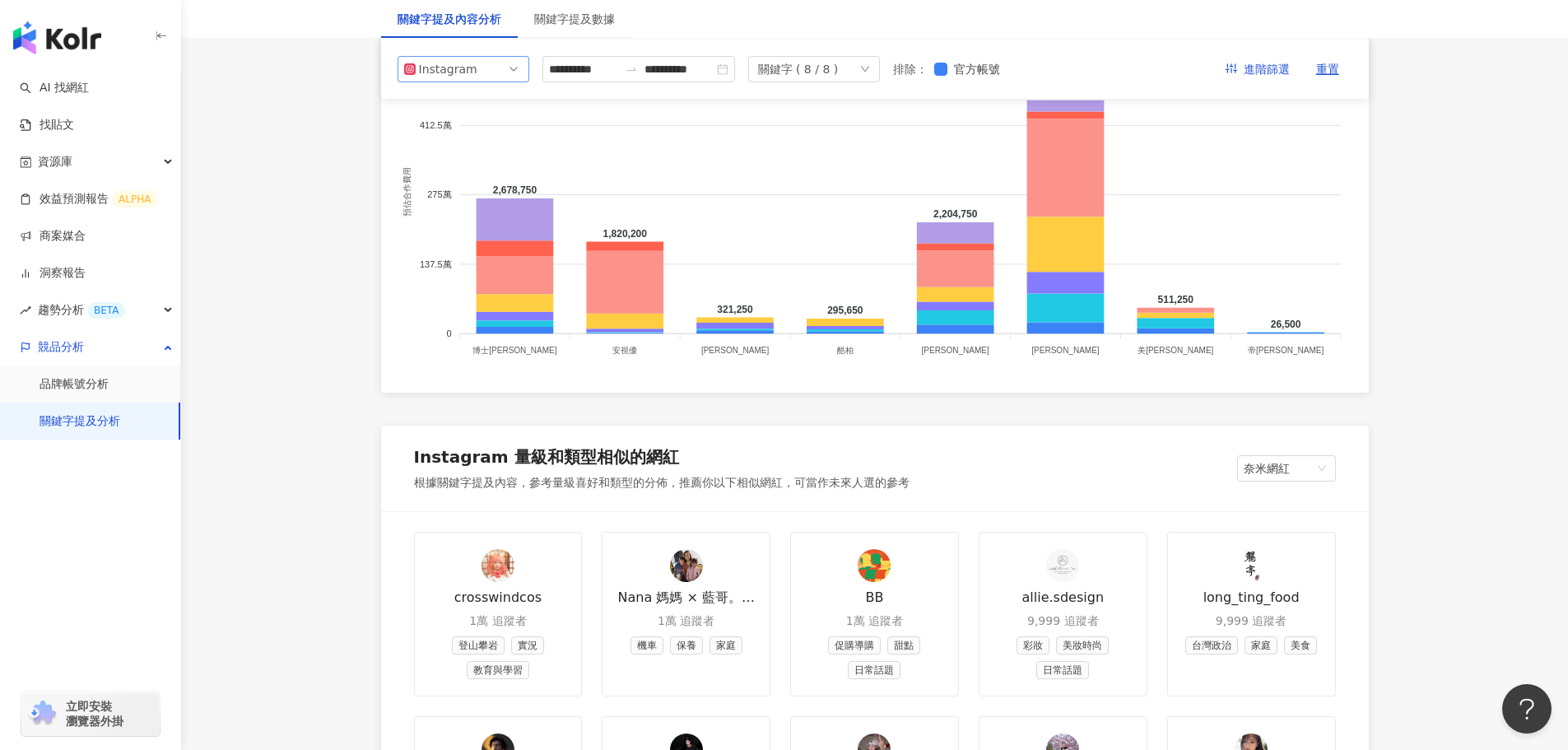
click at [498, 65] on span "Instagram" at bounding box center [463, 69] width 118 height 25
click at [464, 140] on div "Facebook" at bounding box center [452, 135] width 54 height 18
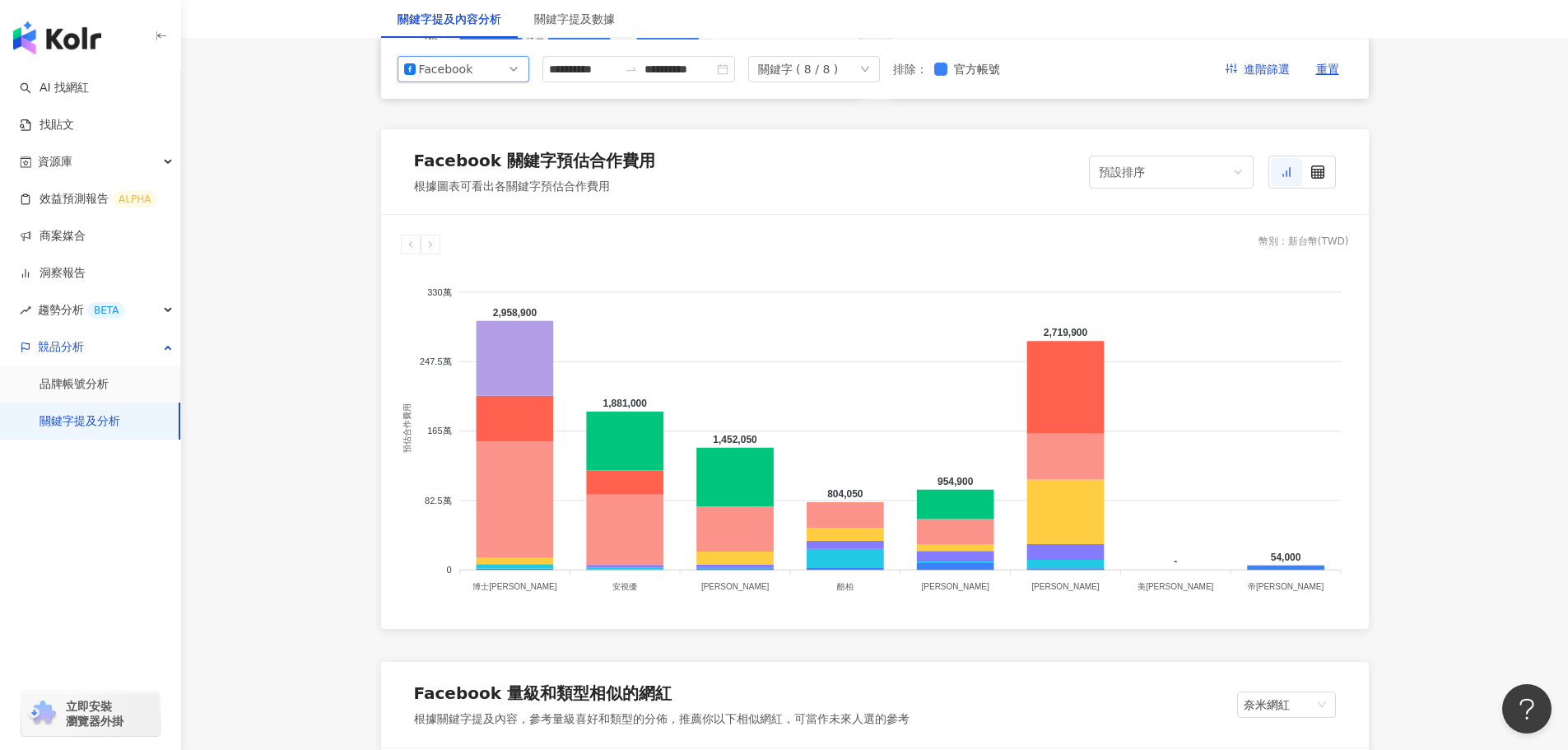
scroll to position [1305, 0]
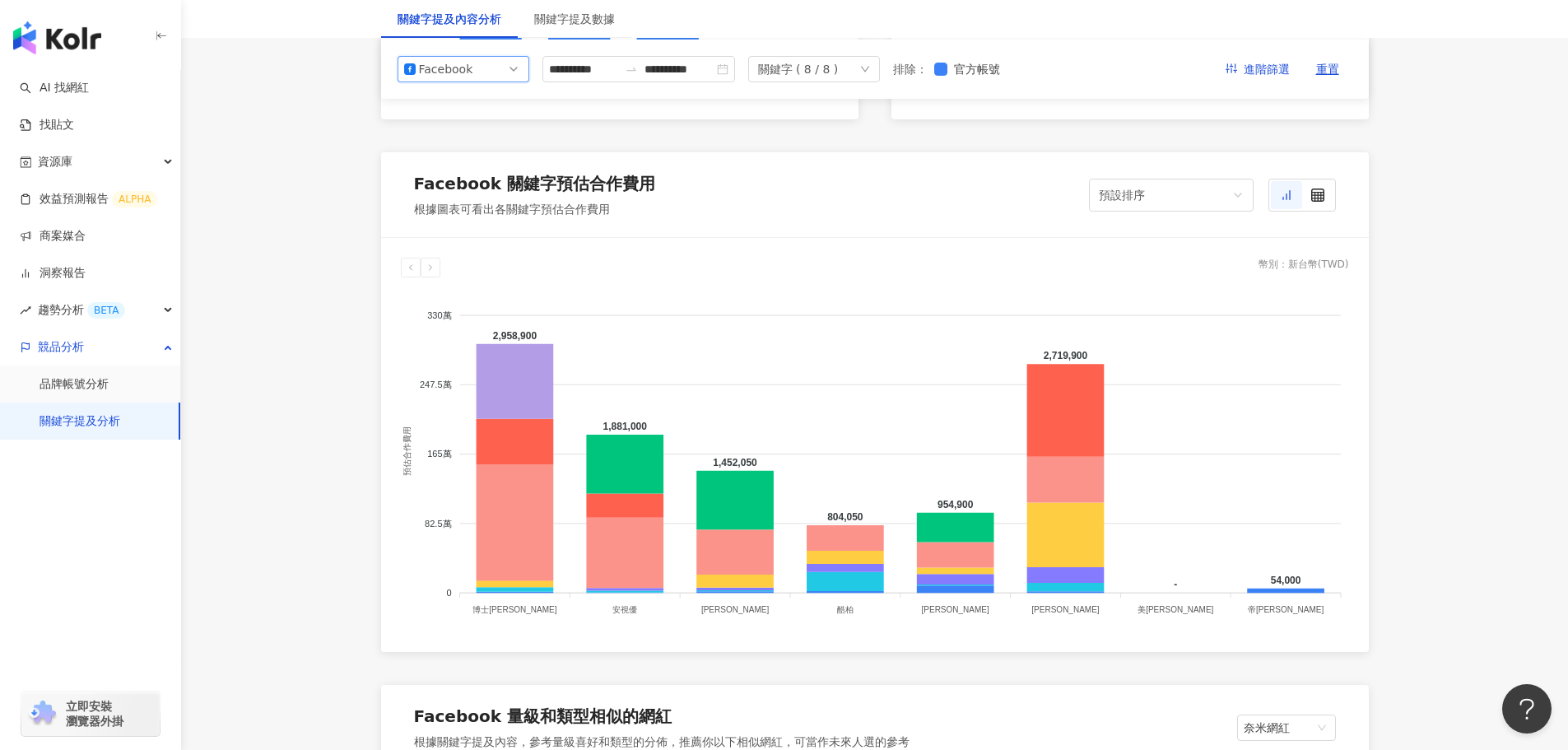
click at [504, 70] on span "Facebook" at bounding box center [463, 69] width 118 height 25
click at [461, 159] on div "YouTube" at bounding box center [452, 163] width 54 height 18
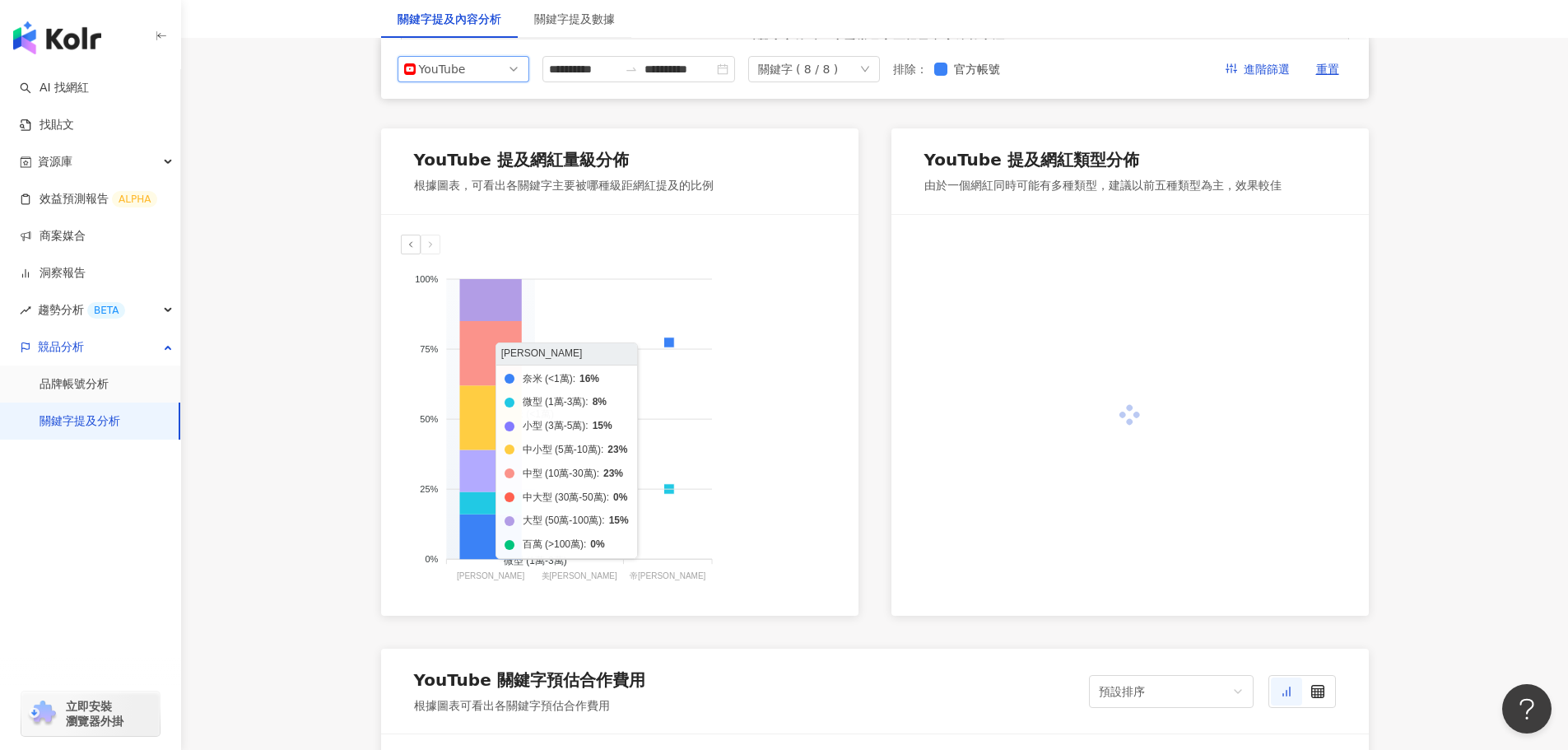
scroll to position [728, 0]
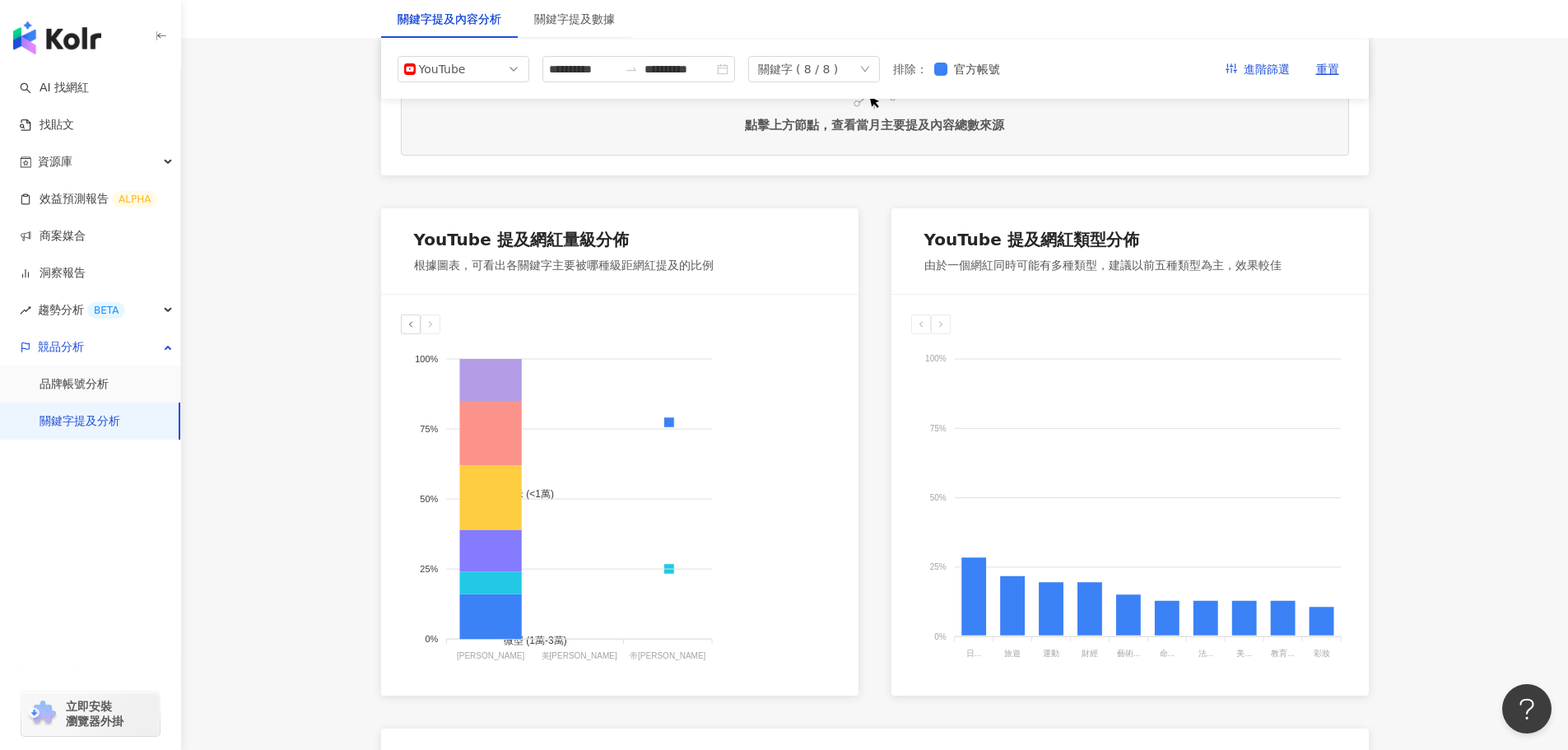
click at [413, 328] on icon at bounding box center [410, 323] width 10 height 10
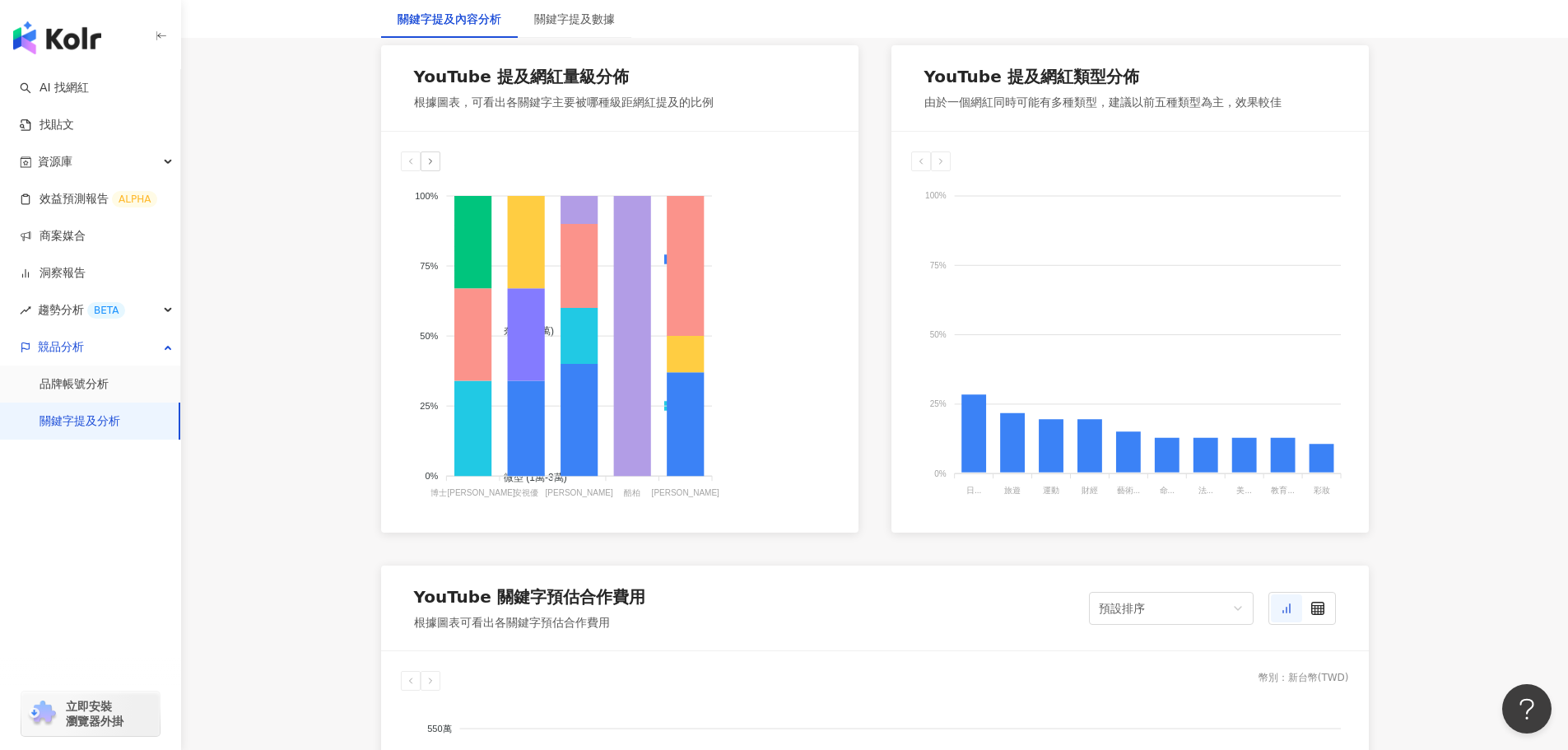
scroll to position [893, 0]
click at [427, 152] on div at bounding box center [430, 159] width 20 height 20
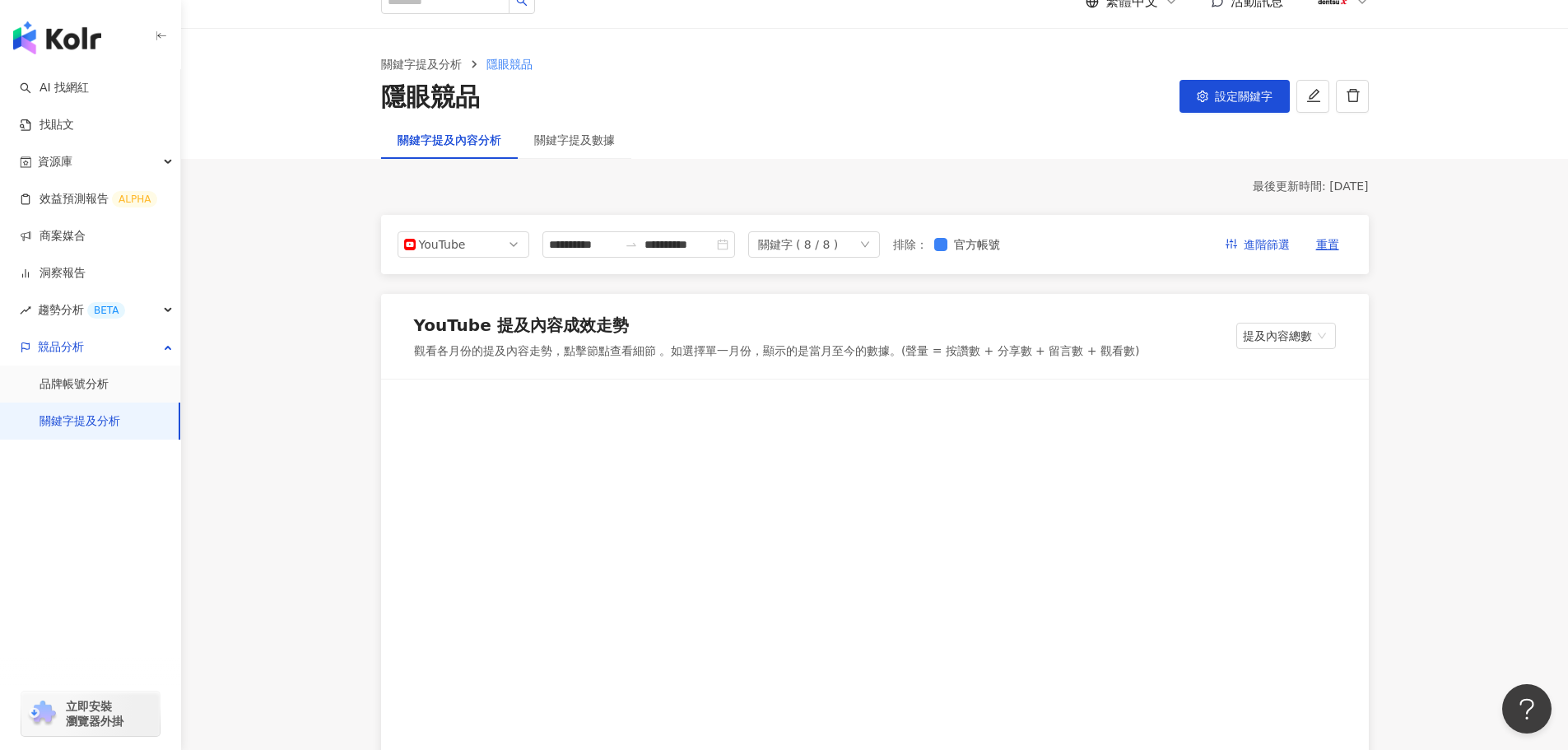
scroll to position [0, 0]
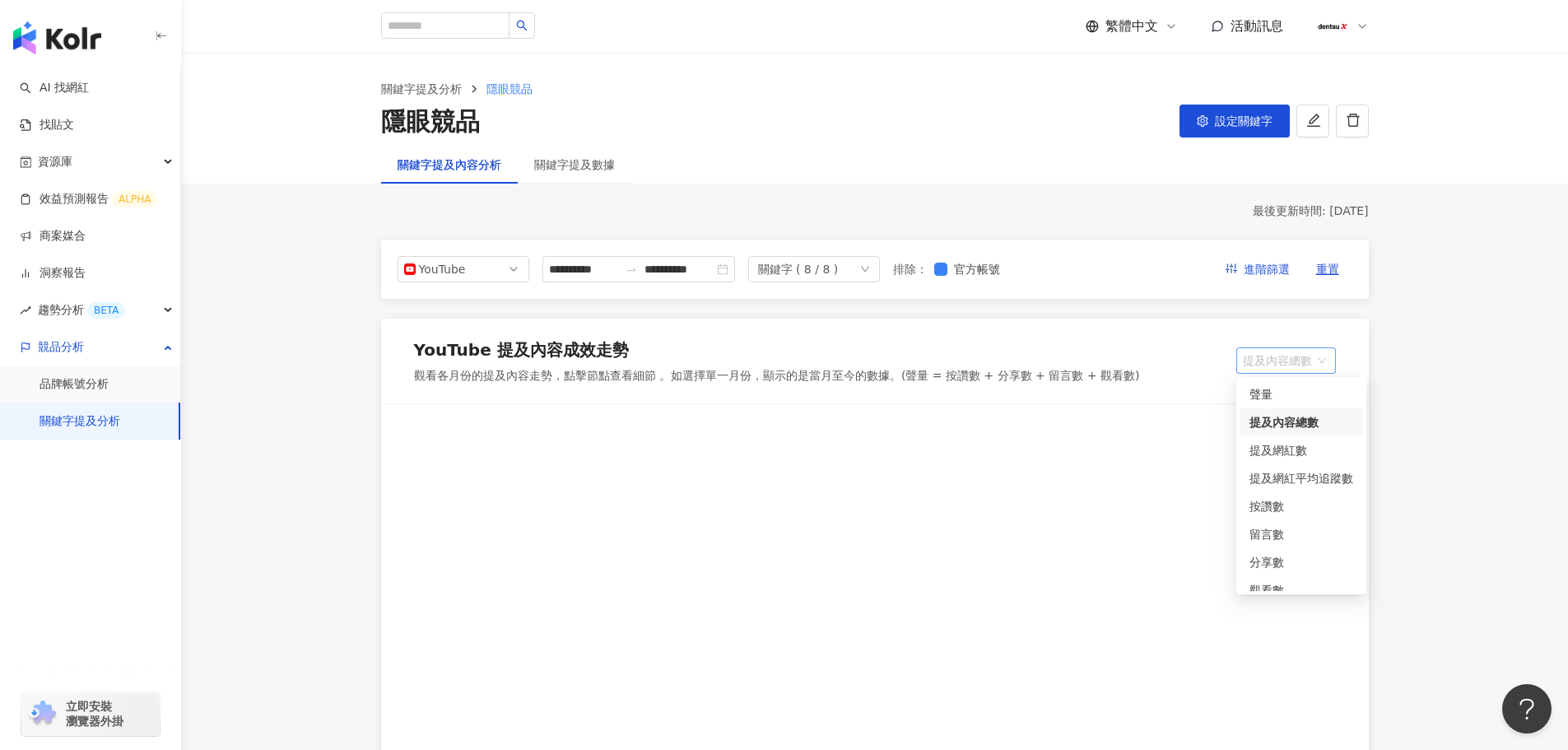
click at [1265, 350] on span "提及內容總數" at bounding box center [1286, 361] width 86 height 25
click at [1279, 381] on div "聲量" at bounding box center [1301, 393] width 124 height 28
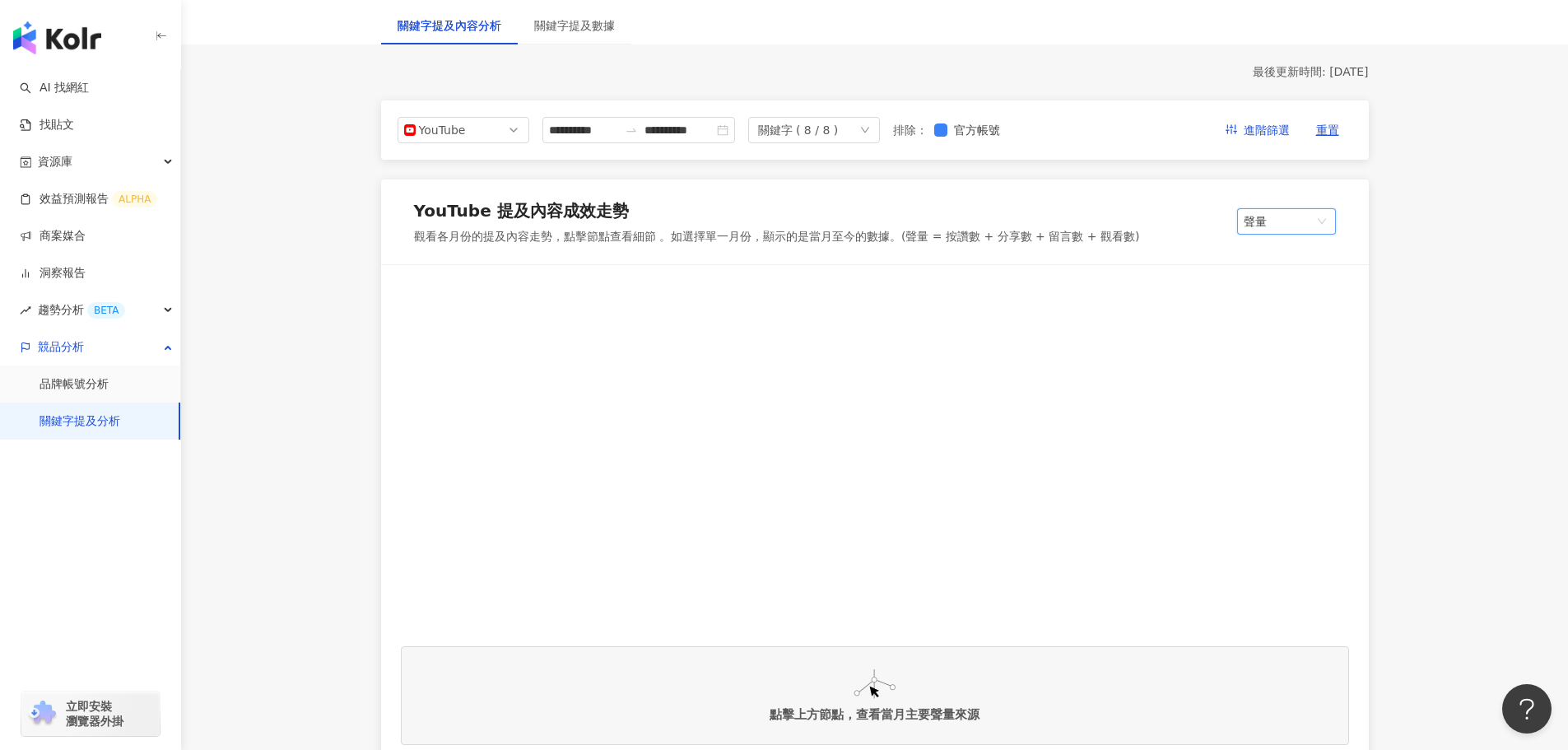
scroll to position [411, 0]
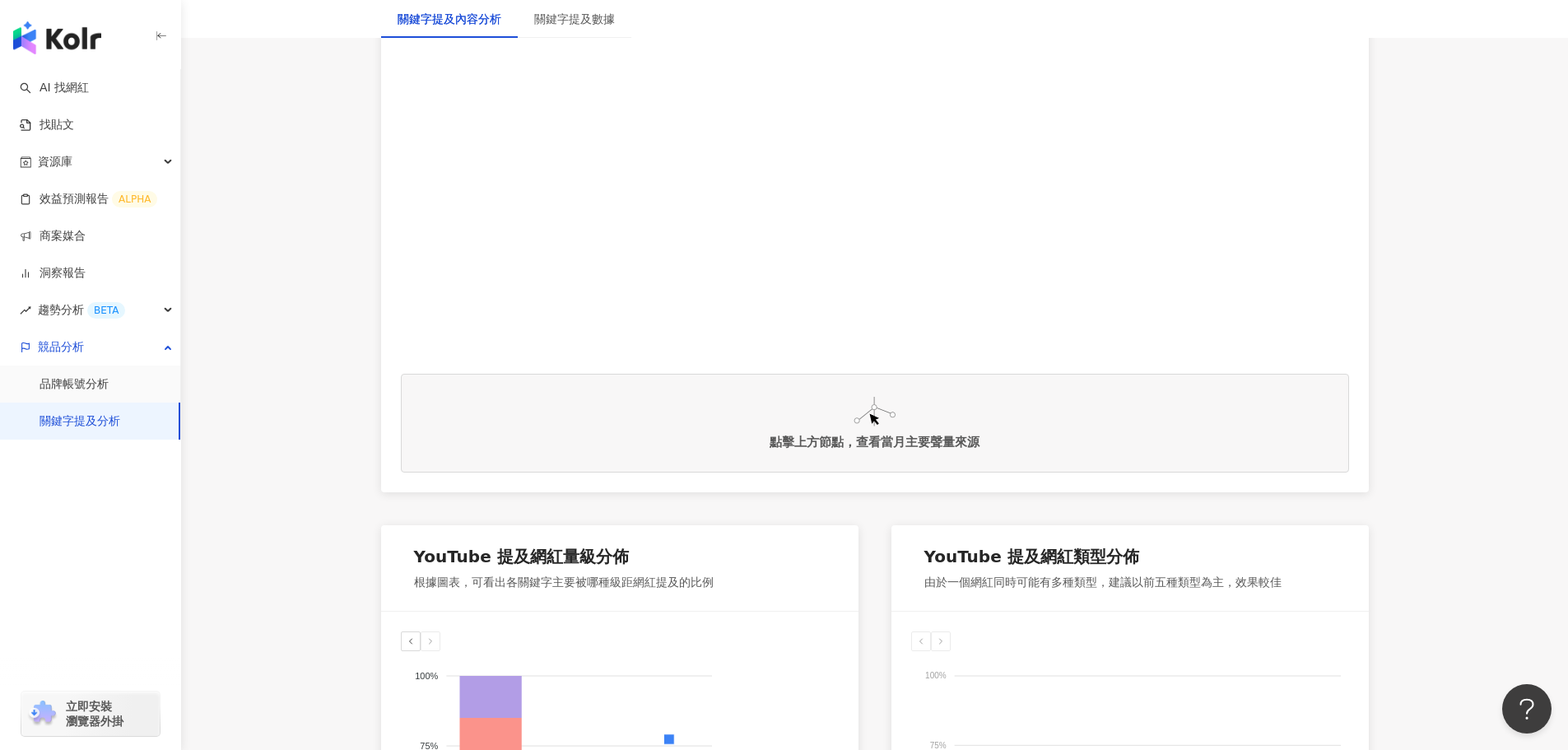
click at [918, 263] on div at bounding box center [874, 183] width 948 height 341
click at [872, 422] on img at bounding box center [874, 411] width 42 height 30
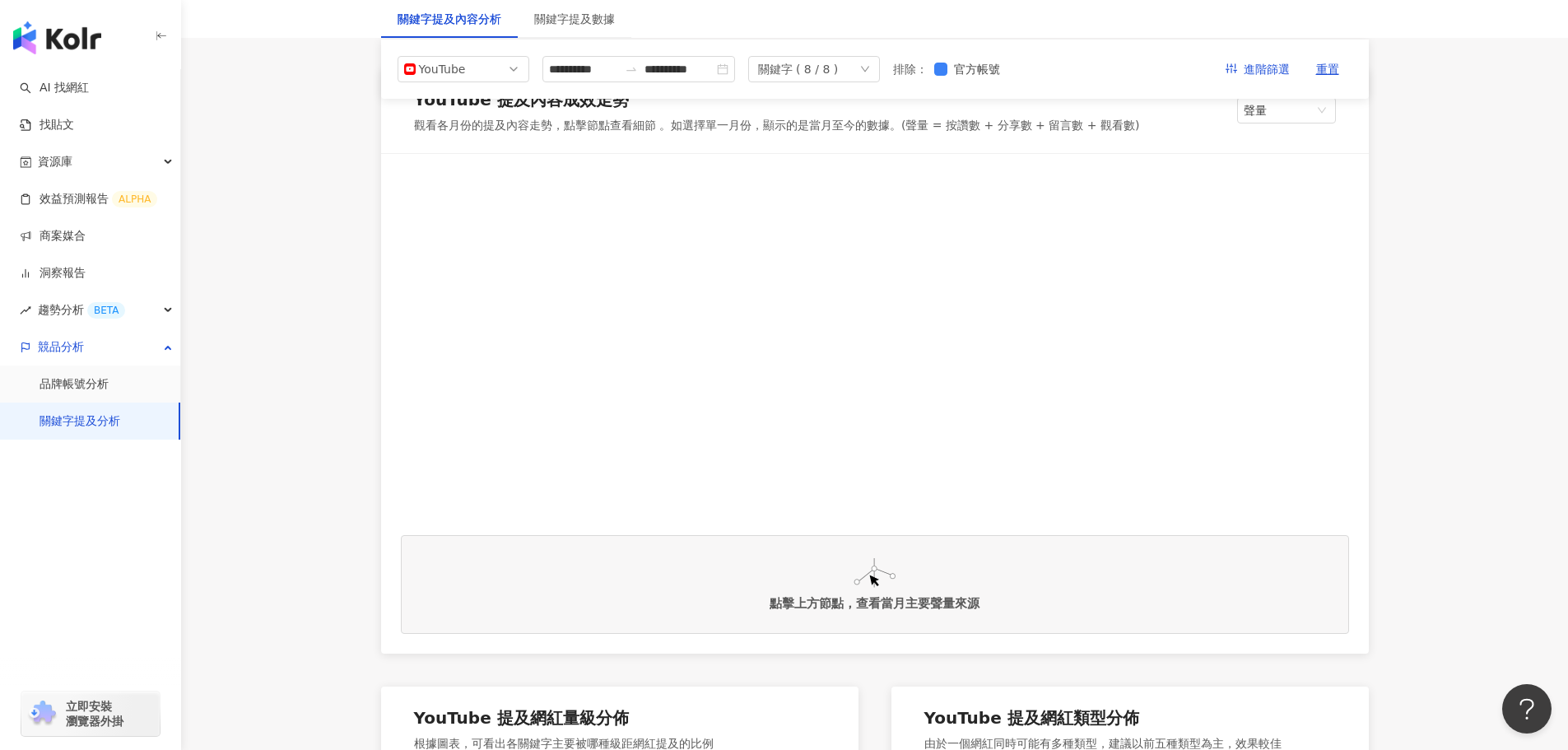
scroll to position [0, 0]
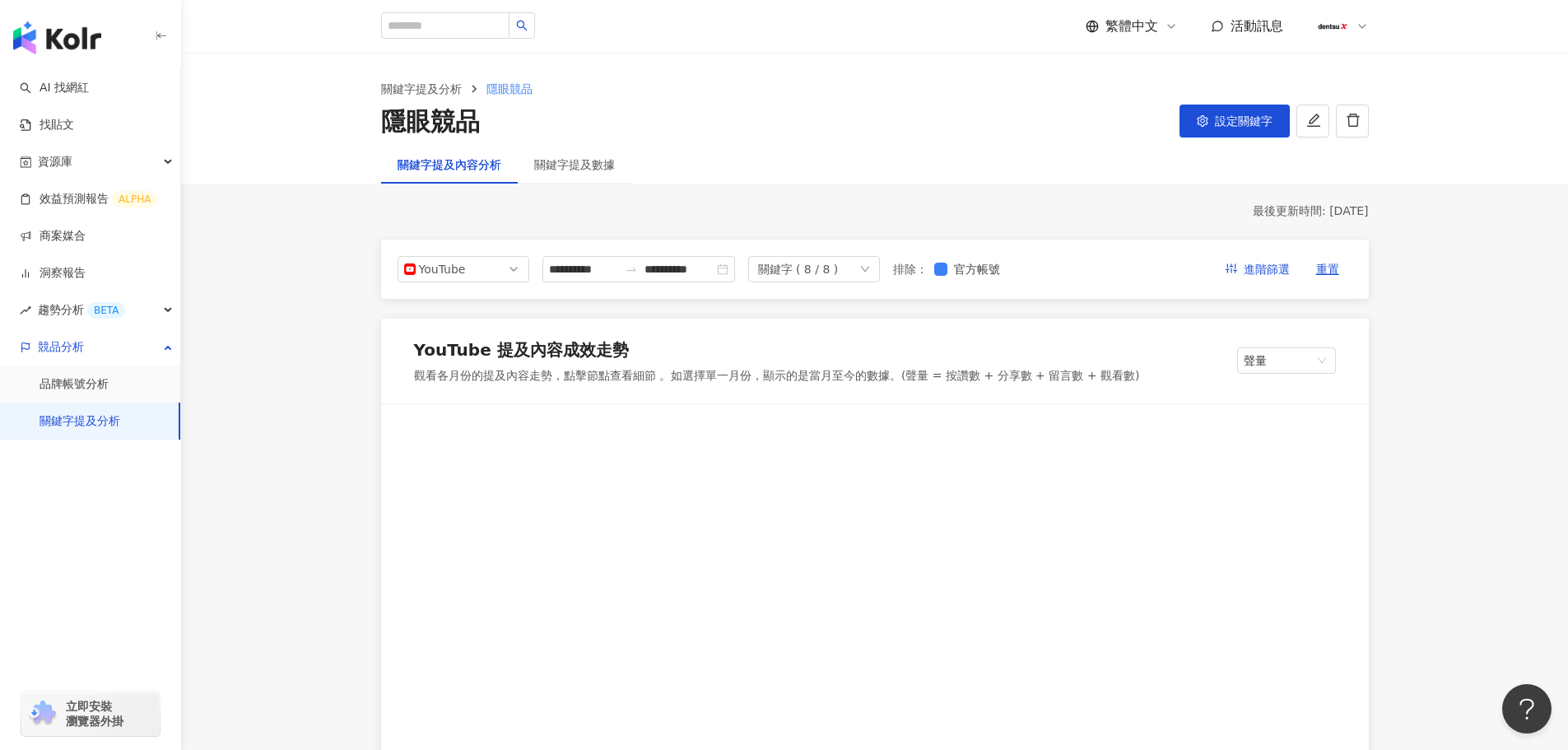
click at [619, 491] on div at bounding box center [874, 594] width 948 height 341
click at [488, 269] on span "YouTube" at bounding box center [463, 270] width 118 height 25
click at [481, 335] on div "Facebook" at bounding box center [463, 335] width 106 height 18
click at [457, 268] on div "Facebook" at bounding box center [446, 270] width 54 height 25
click at [475, 311] on div "Instagram" at bounding box center [452, 307] width 54 height 18
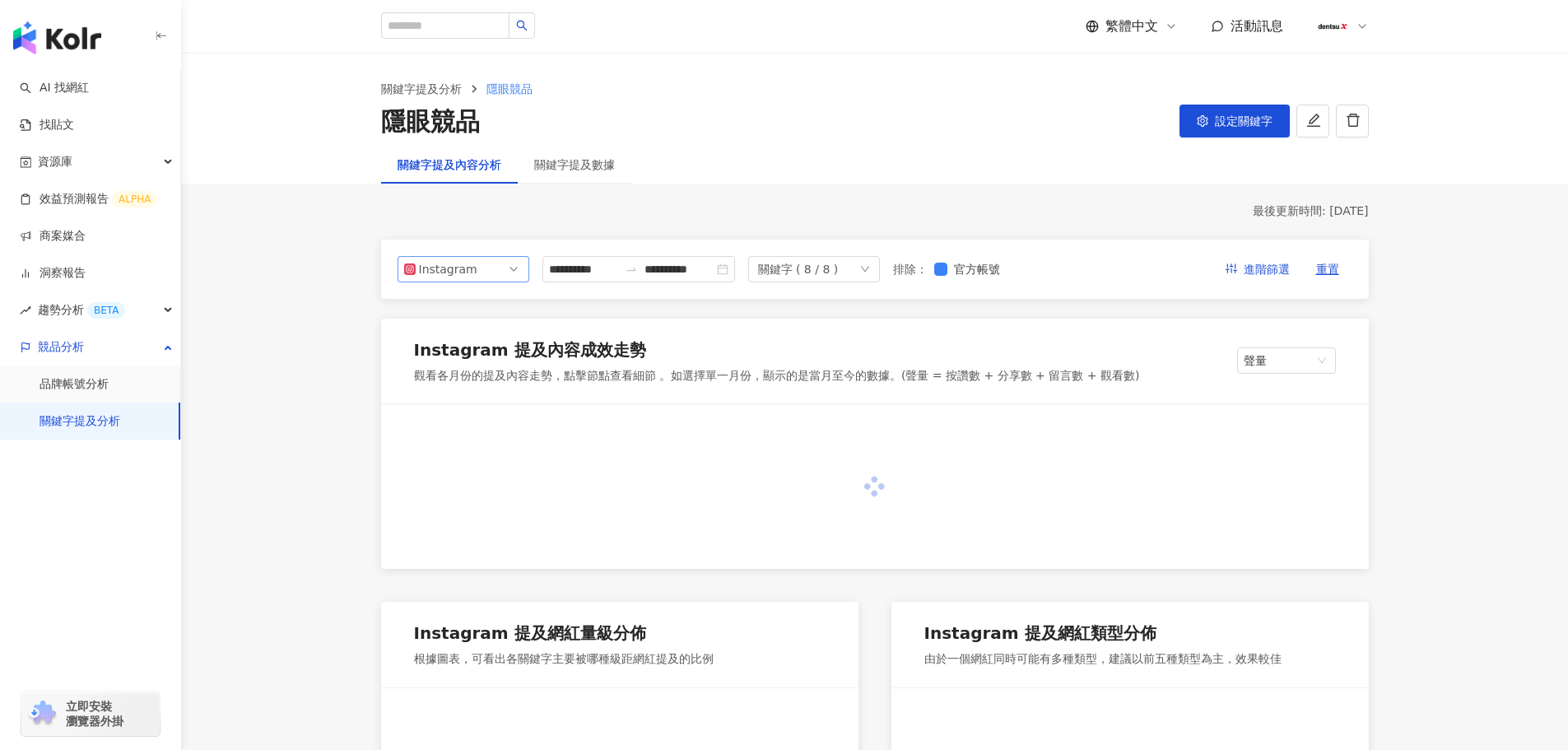
click at [497, 272] on span "Instagram" at bounding box center [463, 270] width 118 height 25
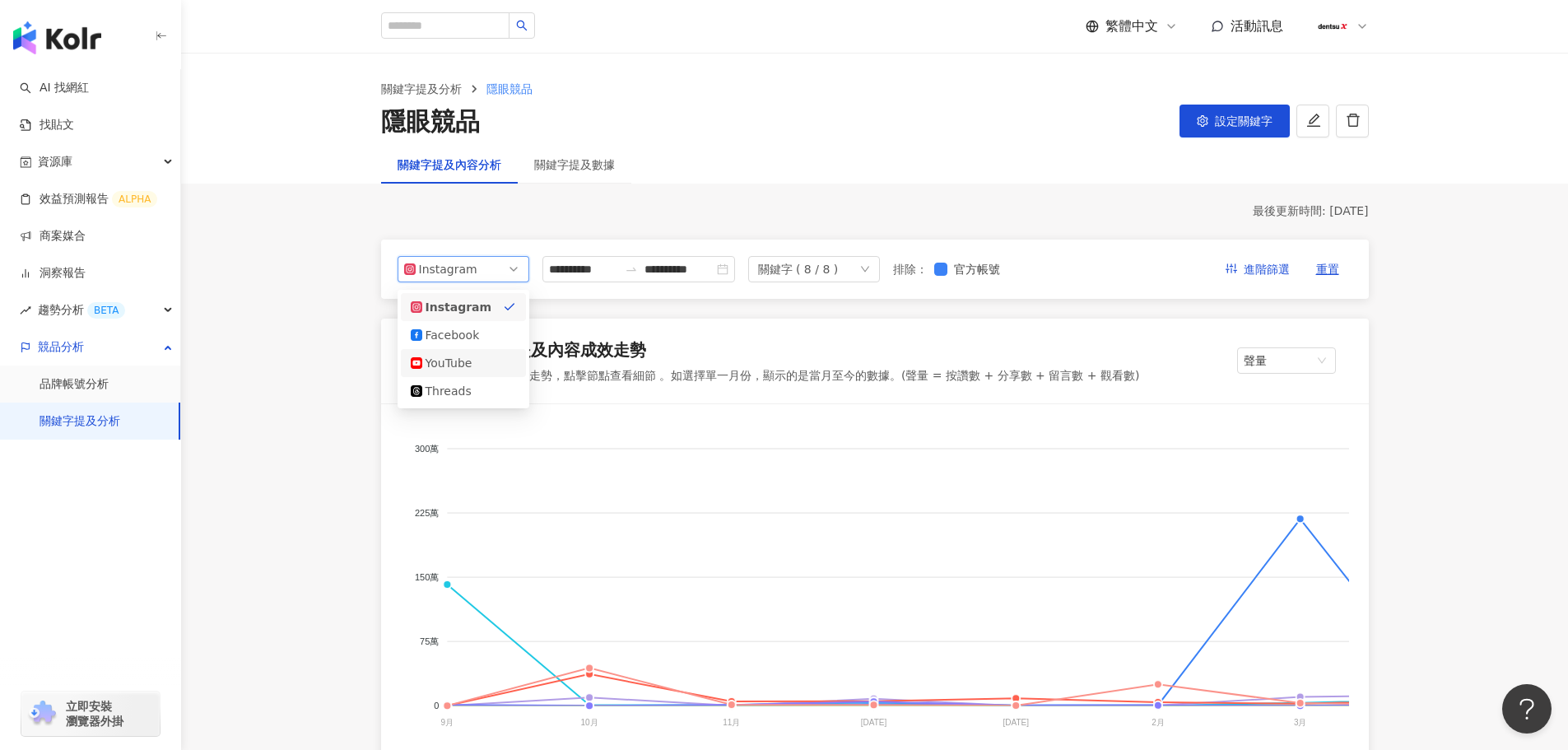
click at [454, 366] on div "YouTube" at bounding box center [452, 363] width 54 height 18
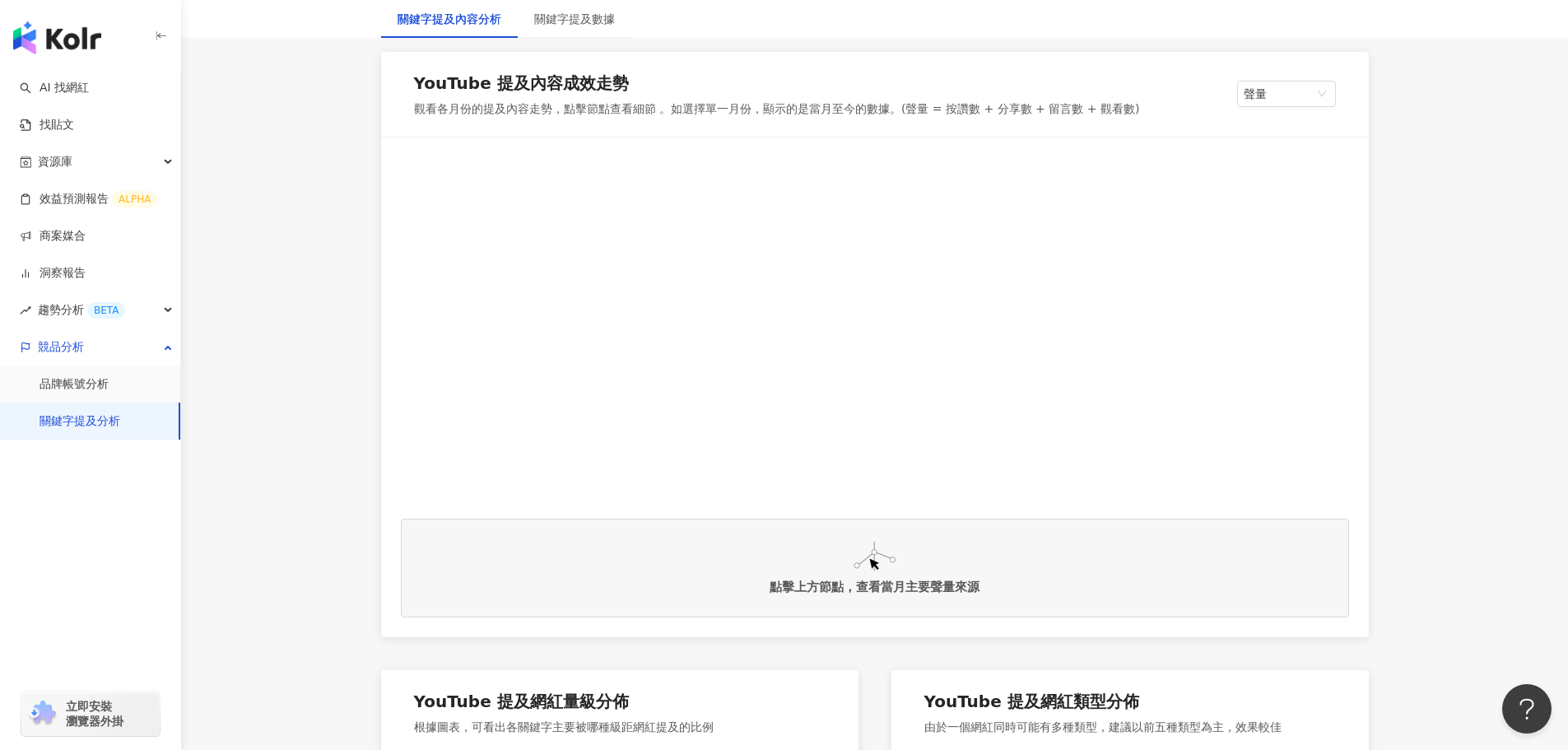
scroll to position [329, 0]
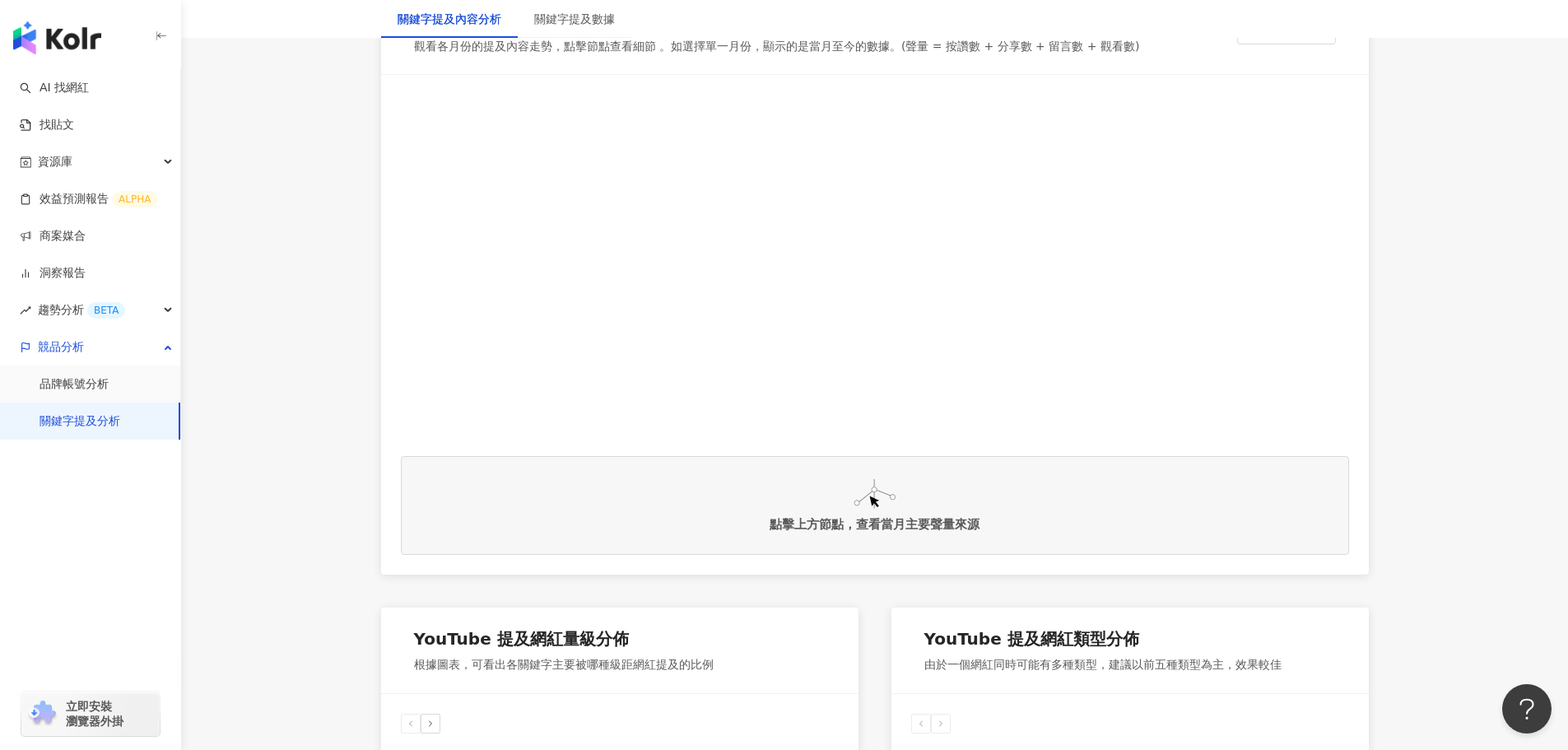
click at [874, 498] on img at bounding box center [874, 494] width 42 height 30
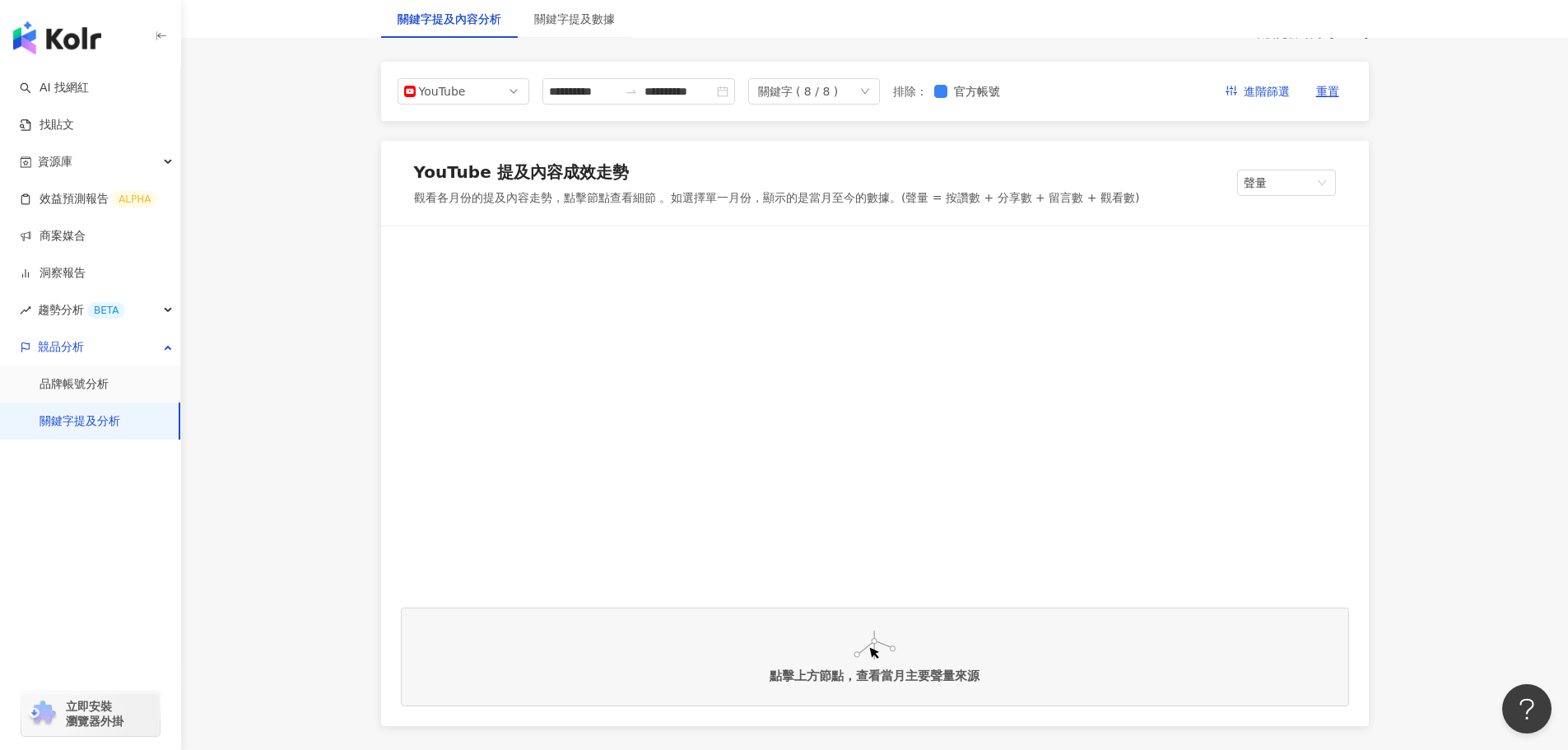
scroll to position [0, 0]
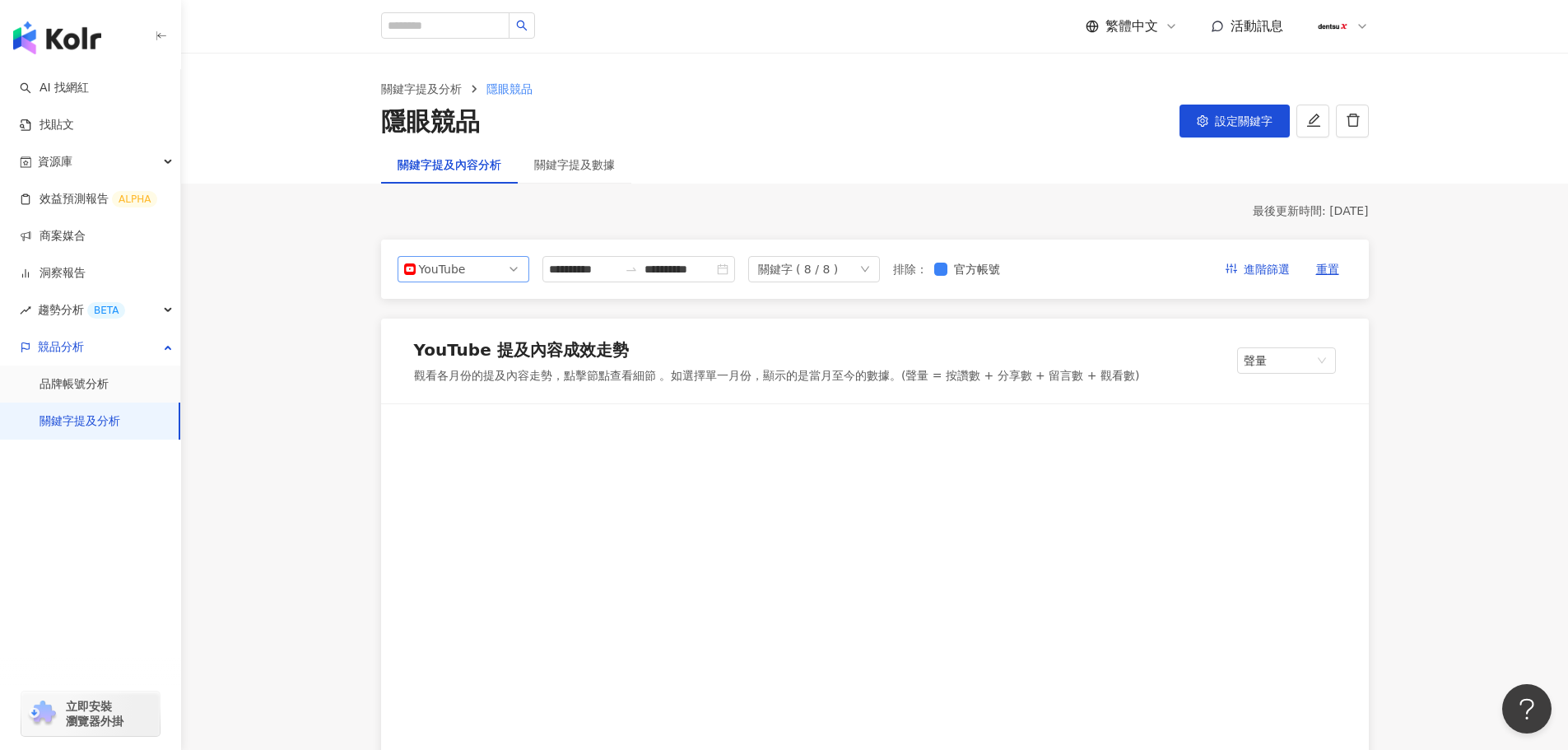
click at [504, 273] on span "YouTube" at bounding box center [463, 270] width 118 height 25
click at [469, 333] on div "Facebook" at bounding box center [452, 335] width 54 height 18
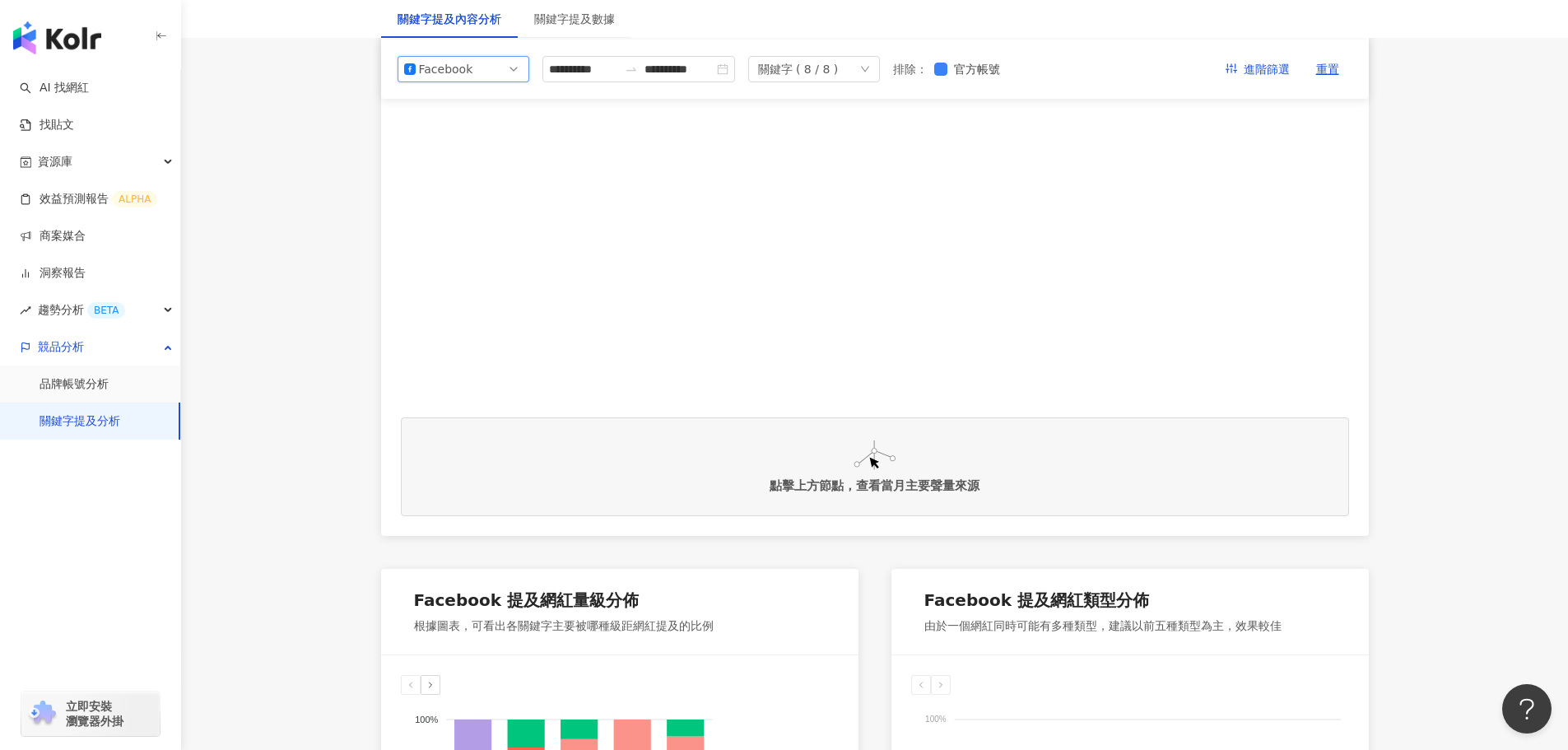
scroll to position [82, 0]
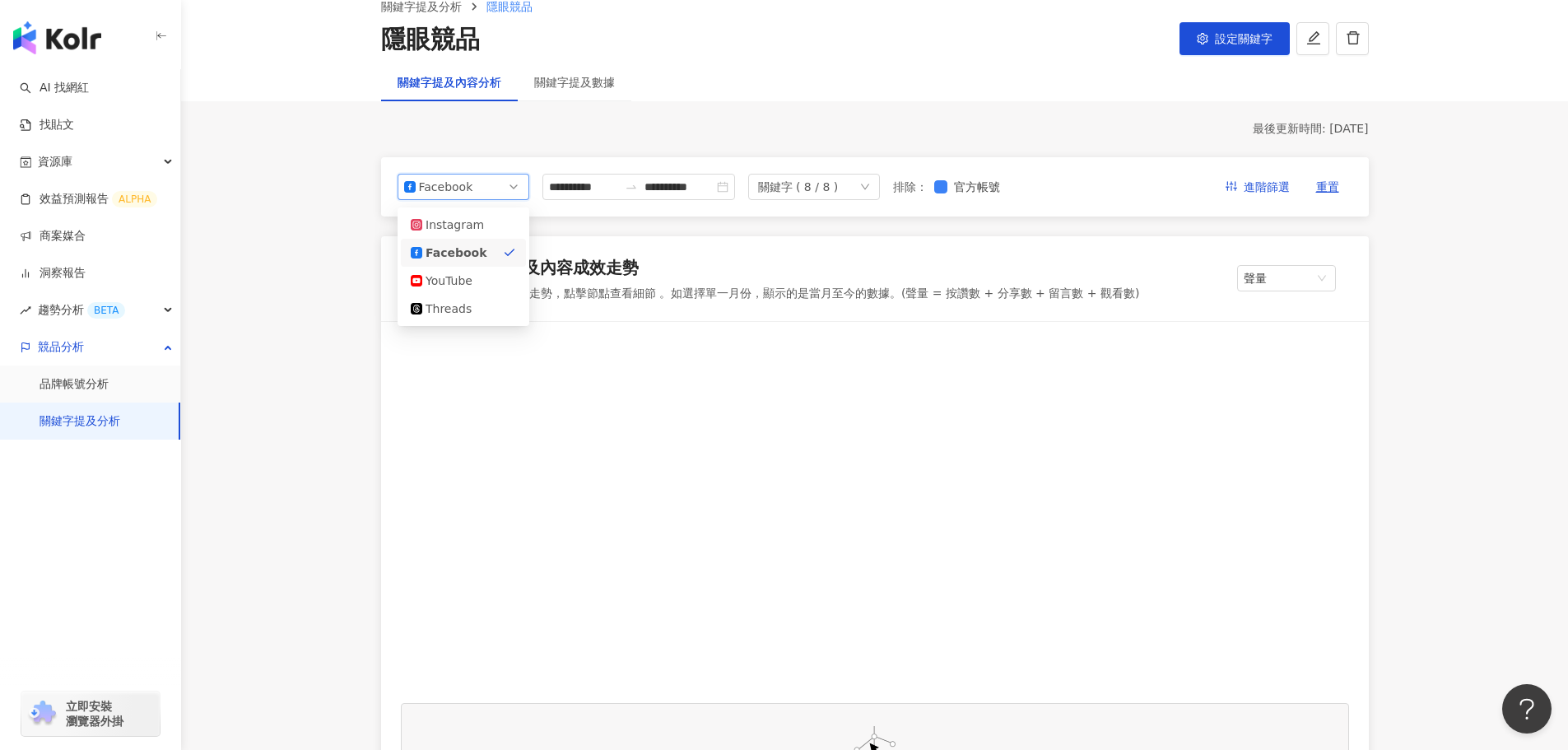
click at [521, 184] on span "Facebook" at bounding box center [463, 187] width 118 height 25
click at [476, 222] on div "Instagram" at bounding box center [452, 225] width 54 height 18
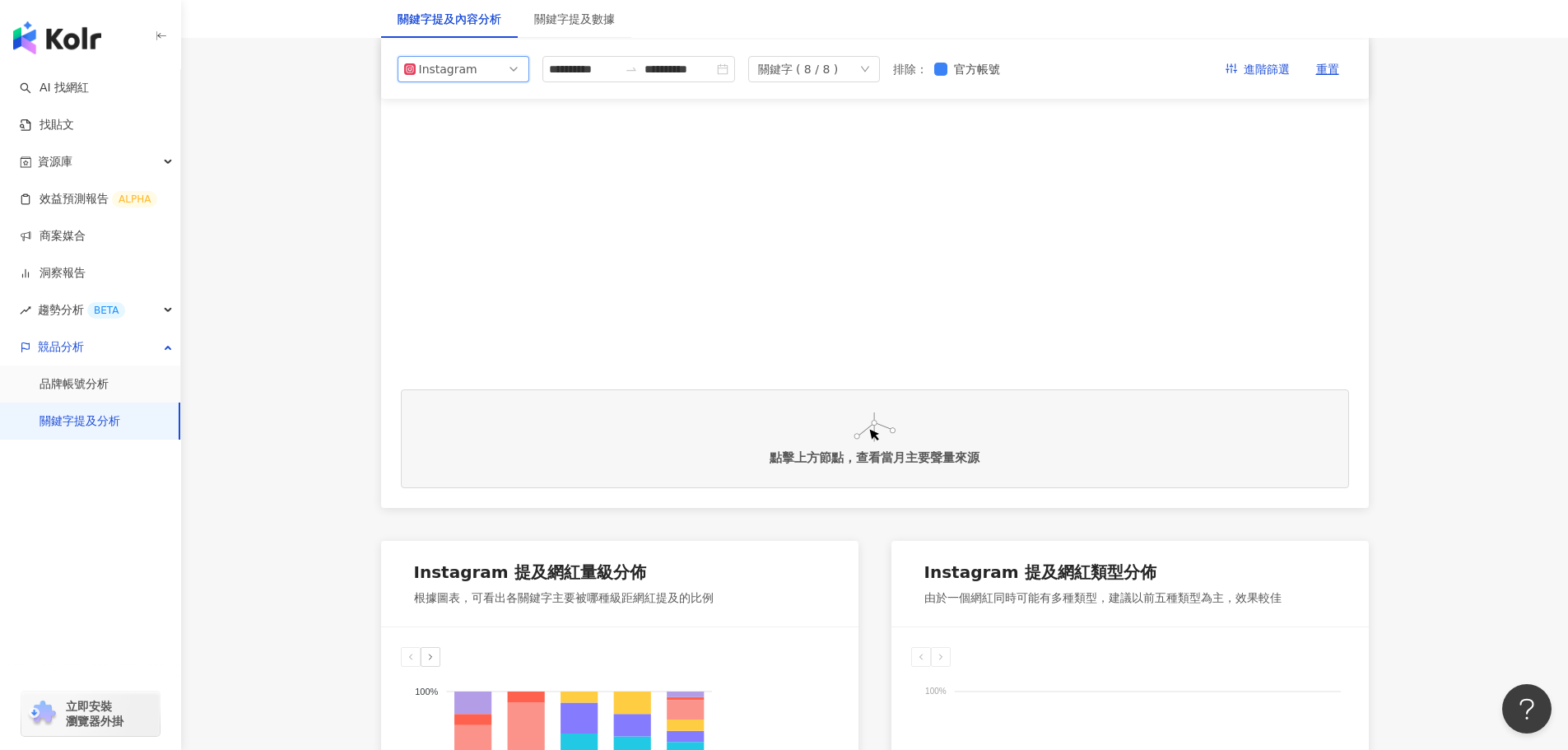
scroll to position [82, 0]
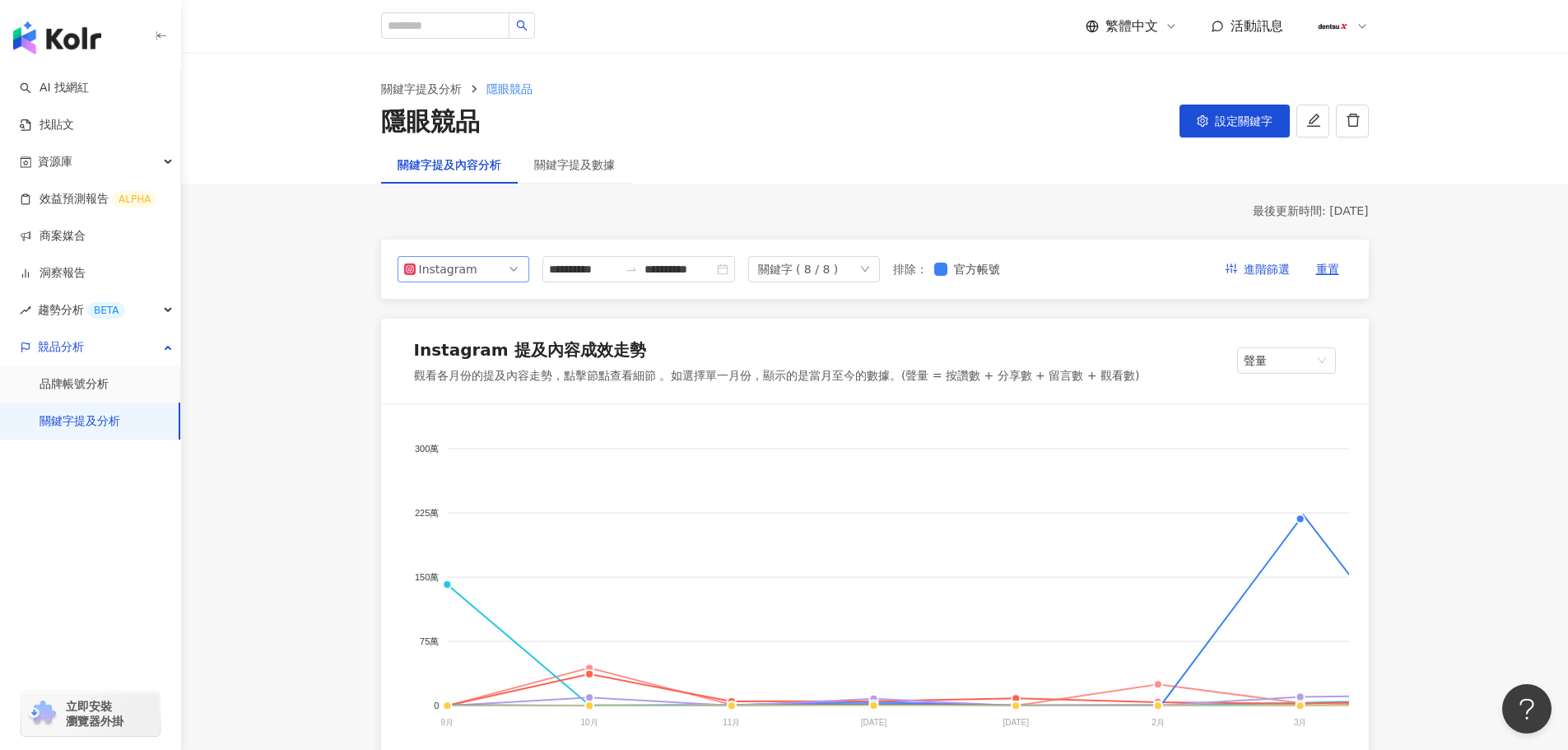
click at [470, 268] on div "Instagram" at bounding box center [446, 270] width 54 height 25
click at [461, 337] on div "Facebook" at bounding box center [452, 335] width 54 height 18
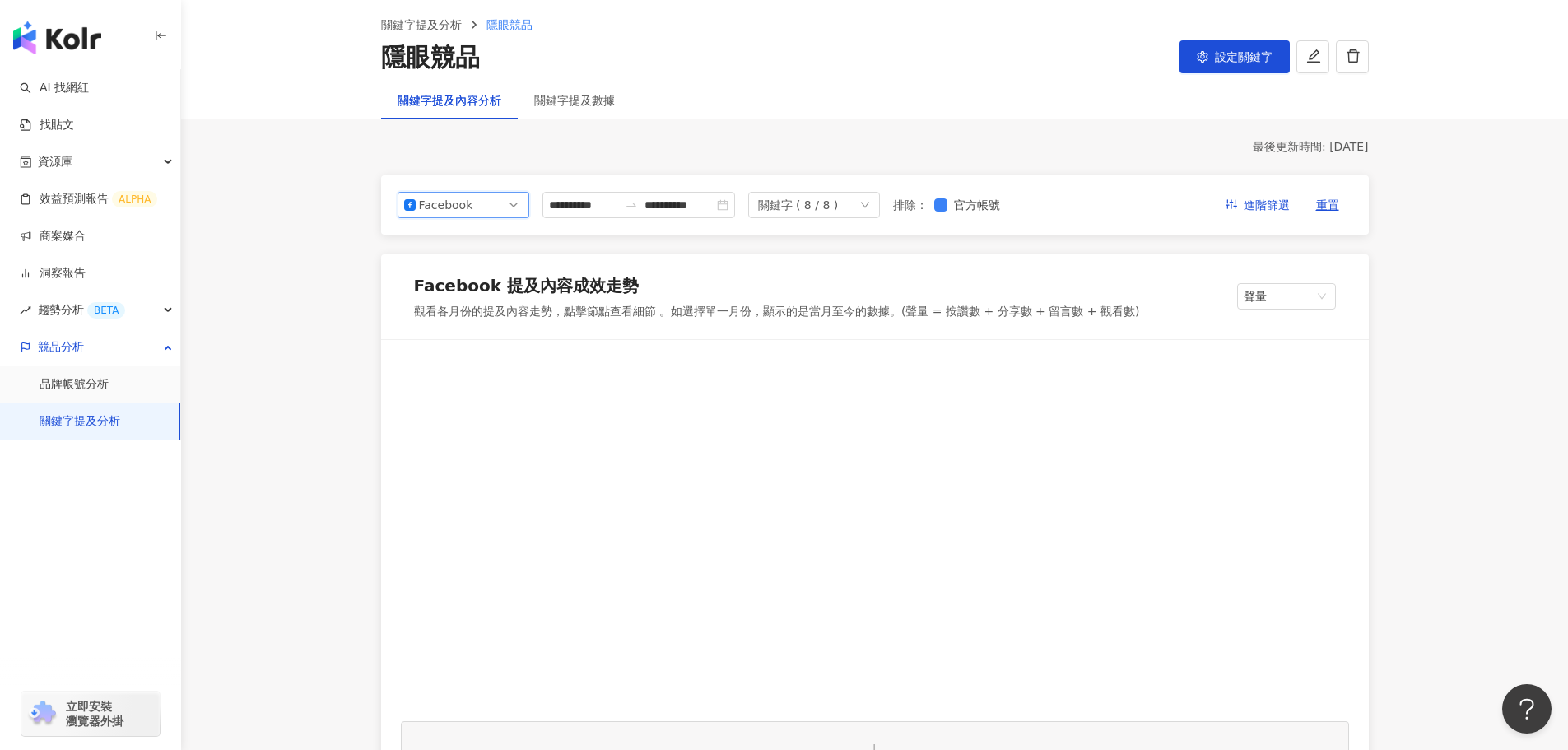
scroll to position [165, 0]
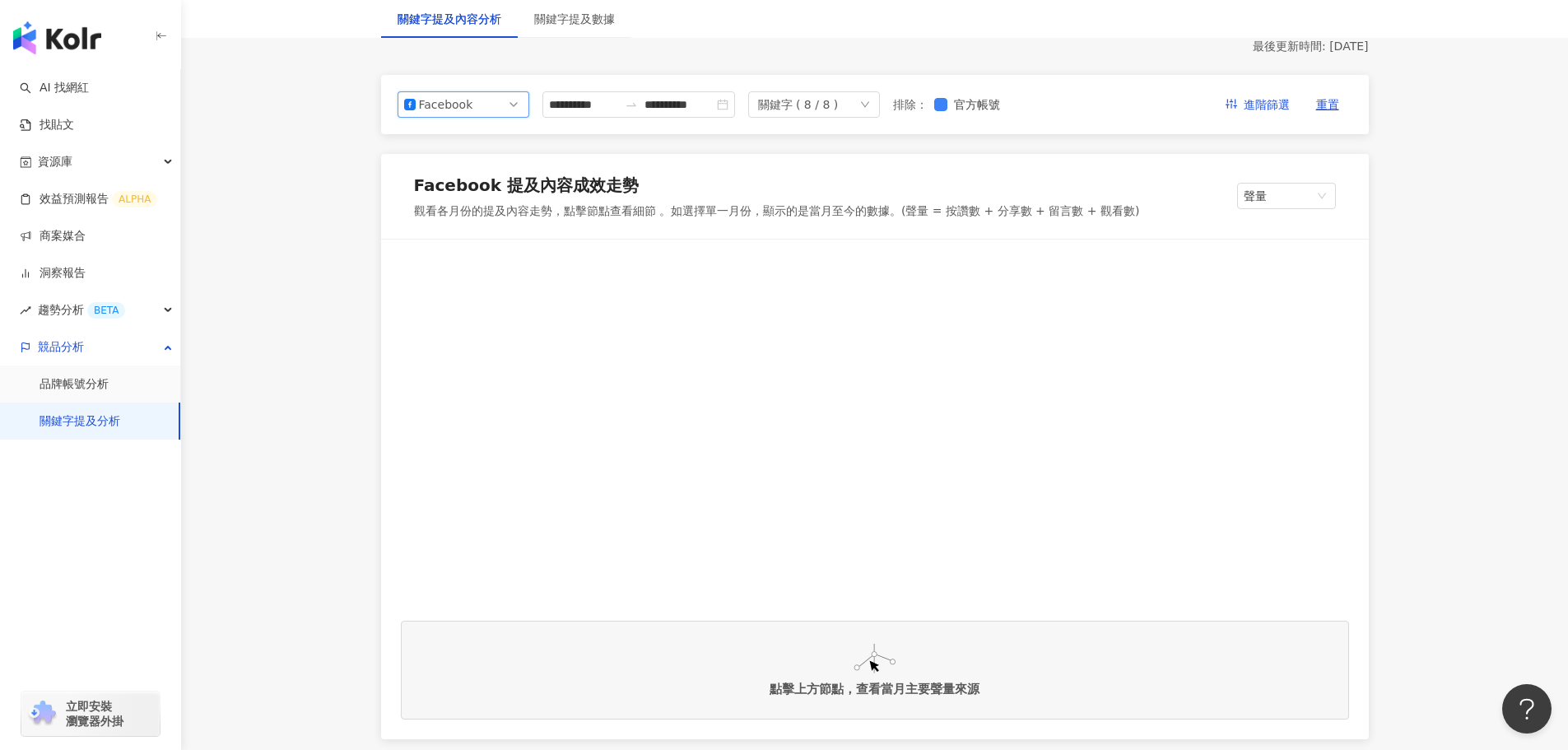
click at [521, 101] on span "Facebook" at bounding box center [463, 105] width 118 height 25
click at [469, 198] on div "YouTube" at bounding box center [452, 198] width 54 height 18
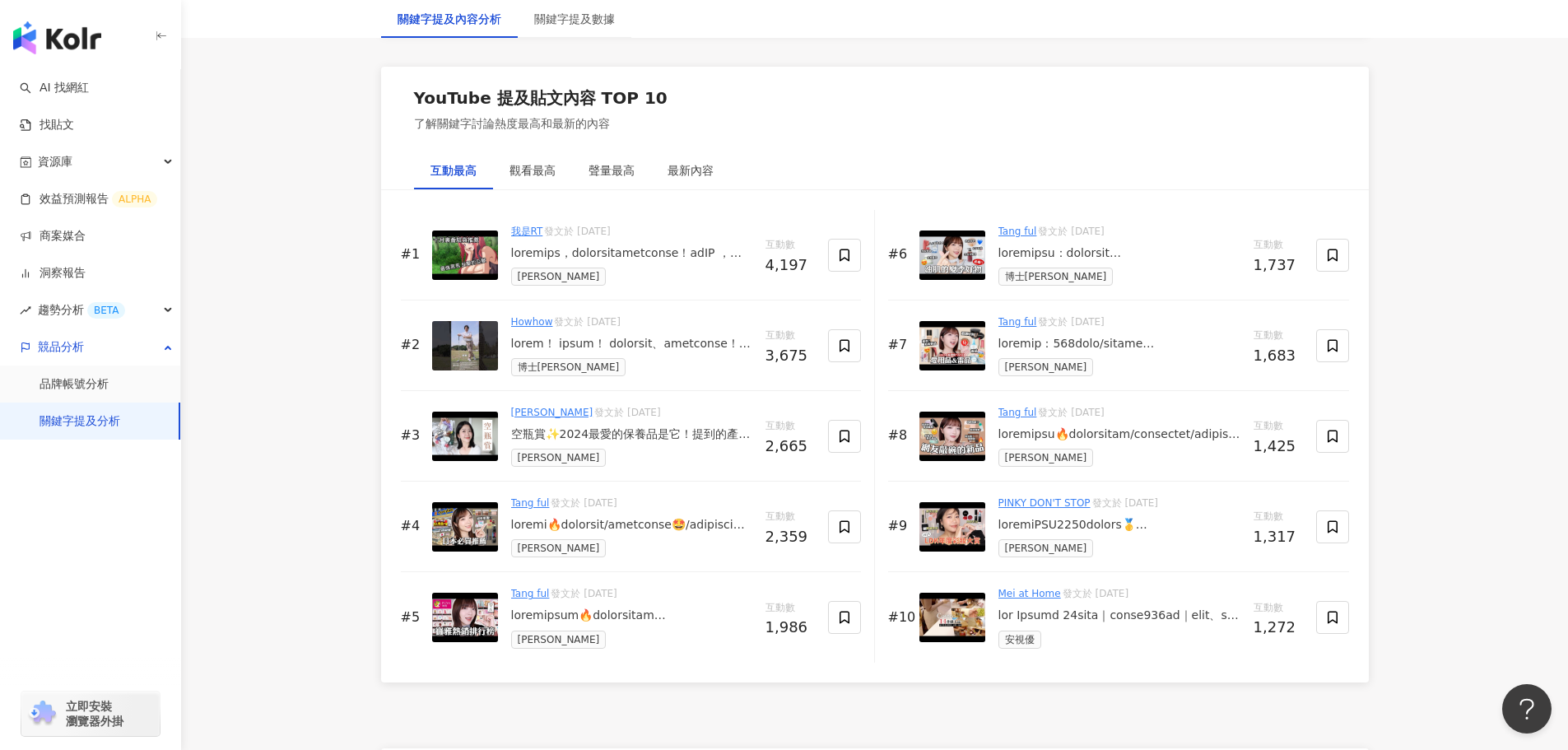
scroll to position [2475, 0]
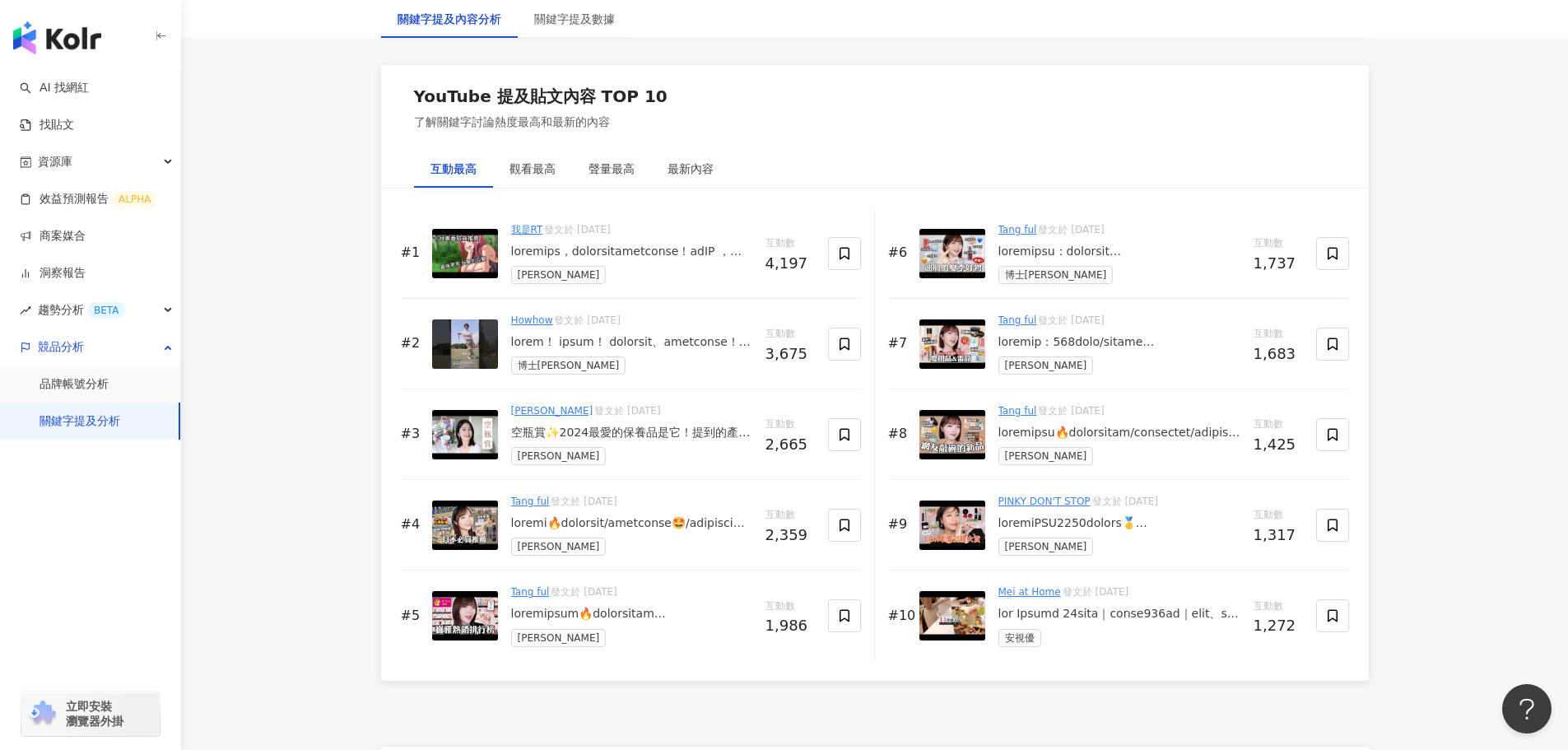
click at [629, 248] on div at bounding box center [631, 252] width 241 height 16
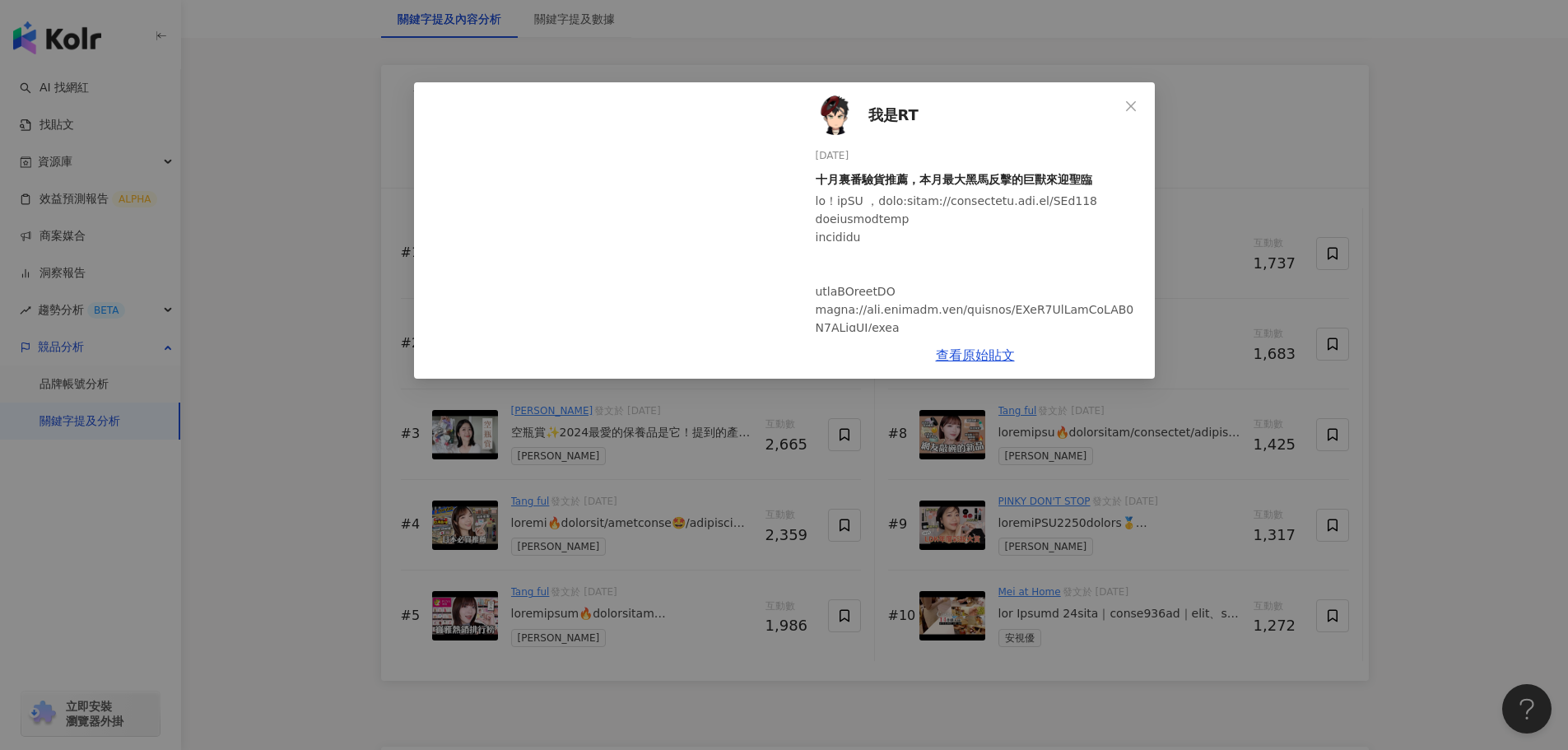
click at [1133, 104] on icon "close" at bounding box center [1131, 106] width 13 height 13
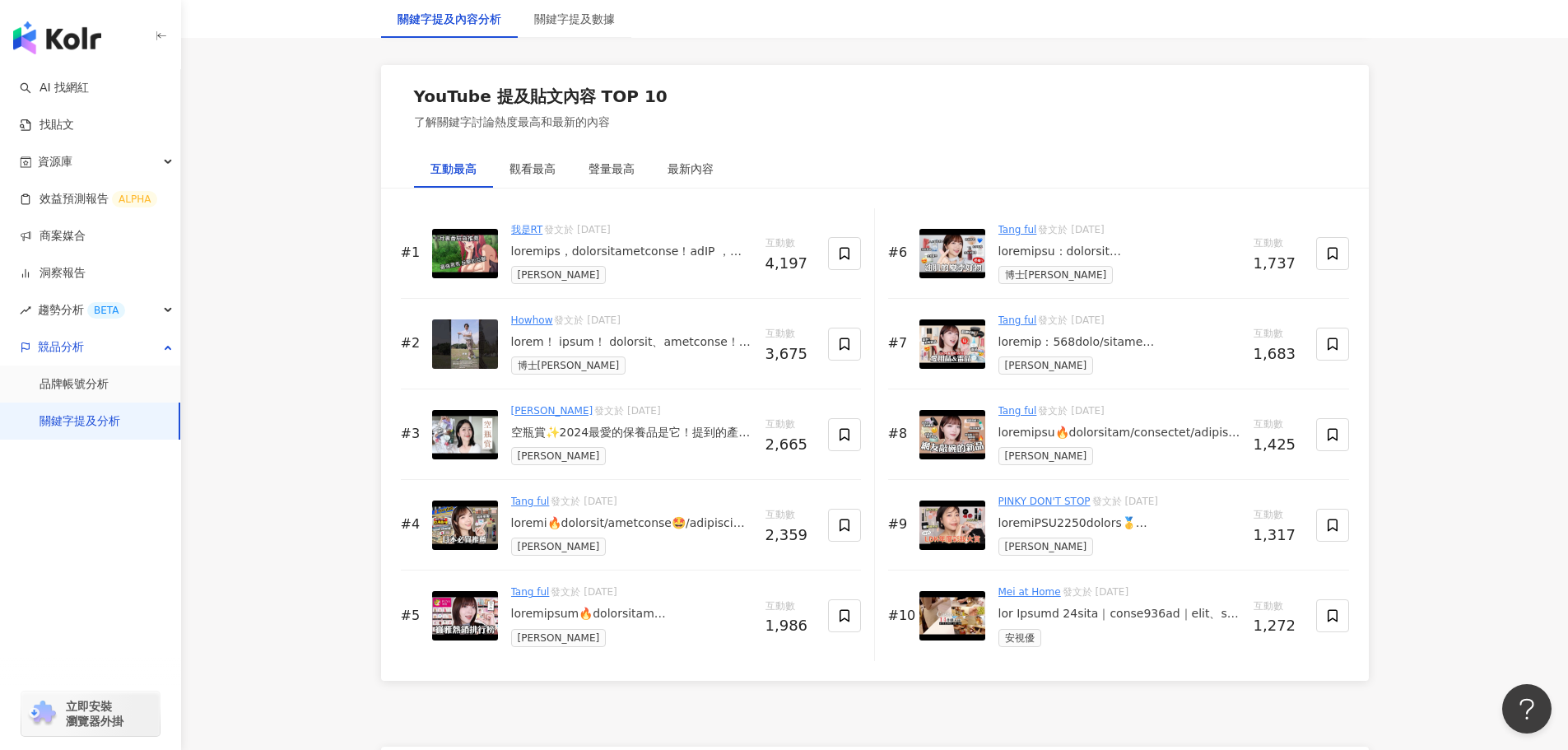
click at [624, 345] on div at bounding box center [631, 342] width 241 height 16
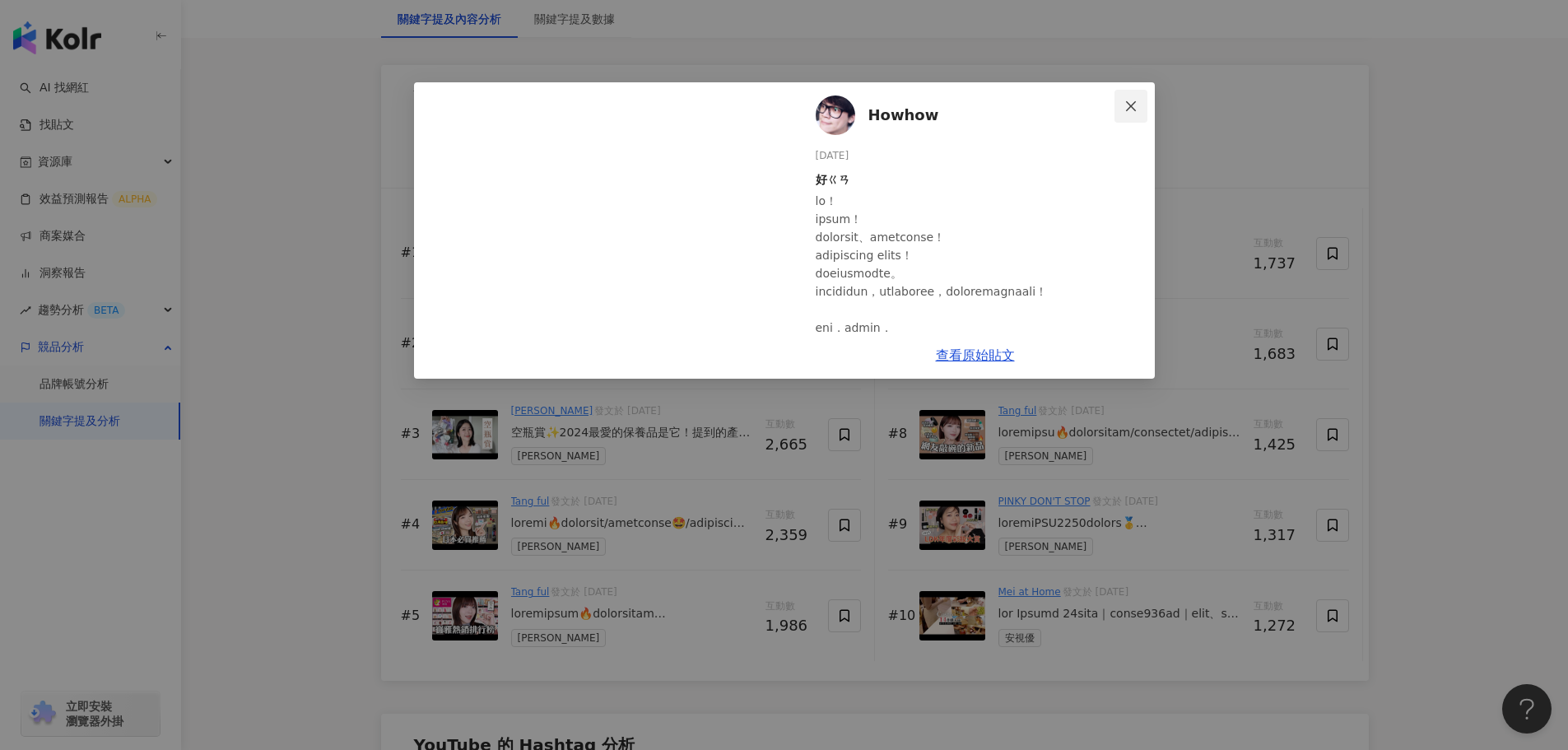
click at [1139, 100] on span "Close" at bounding box center [1131, 106] width 33 height 13
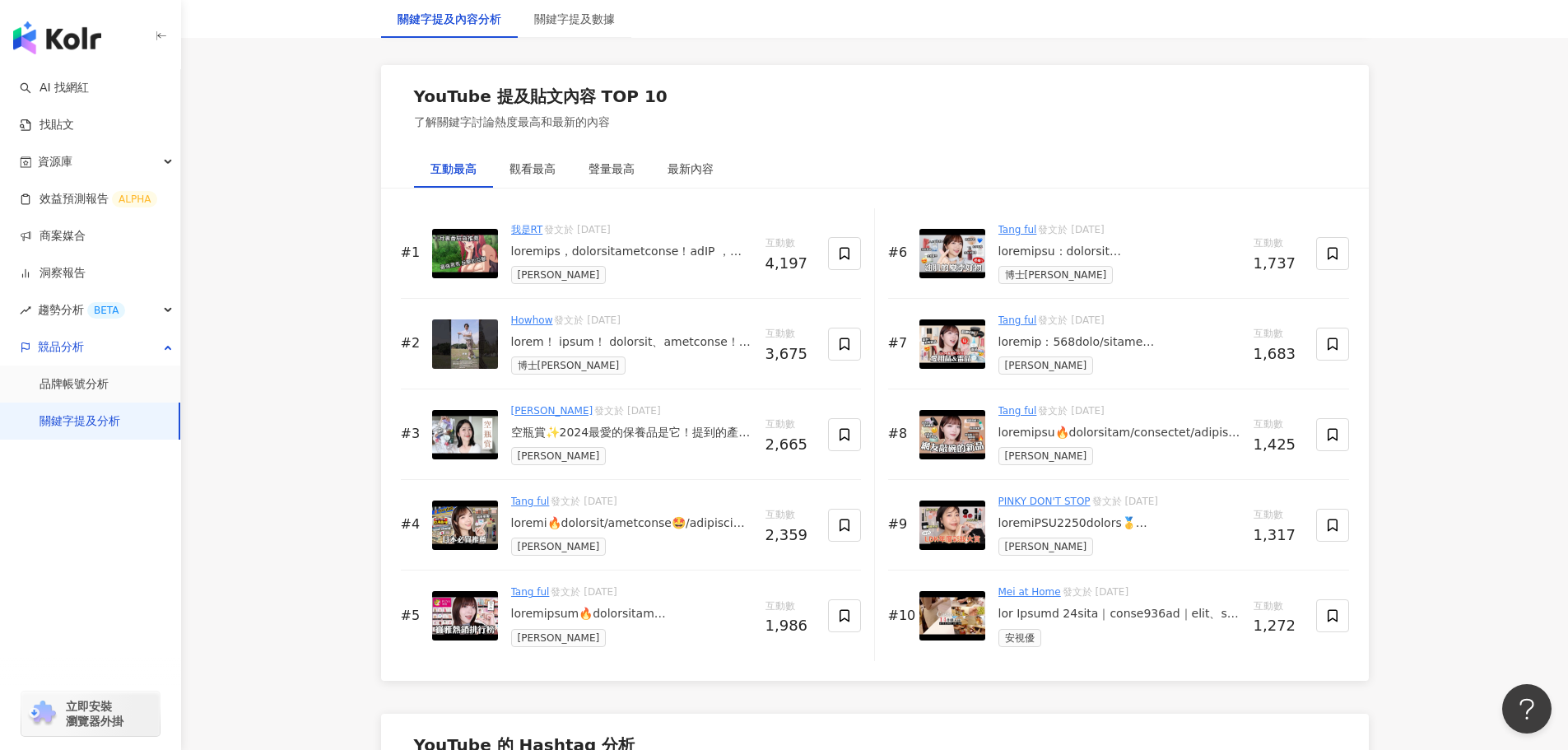
click at [633, 436] on div "空瓶賞✨2024最愛的保養品是它！提到的產品 馬玉山黑芝麻糊（無糖） 雅漾活泉水噴霧 貝膚黛瑪[PERSON_NAME]高效潔膚液 Curel潤浸保濕[PER…" at bounding box center [631, 433] width 241 height 16
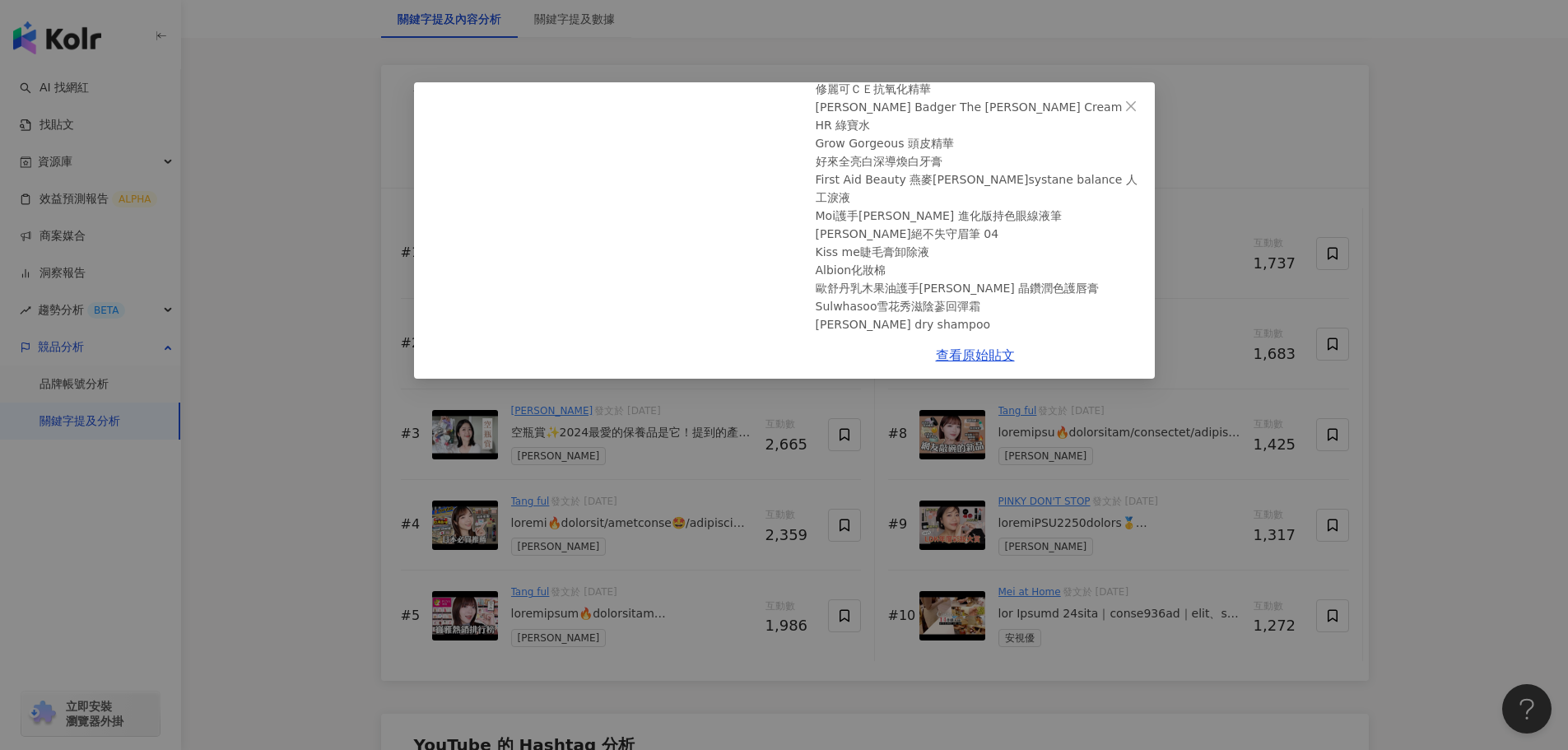
scroll to position [392, 0]
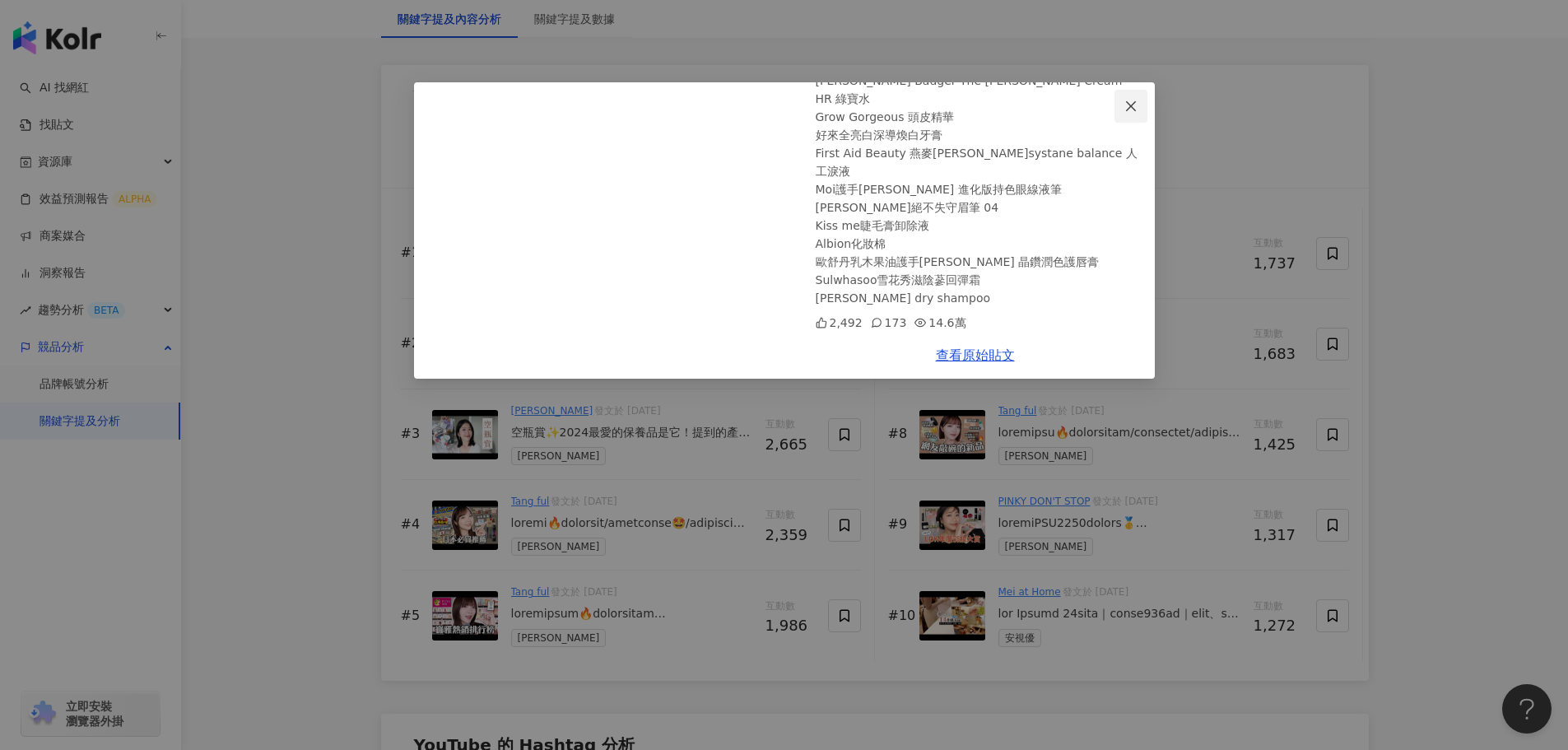
click at [1138, 104] on span "Close" at bounding box center [1131, 106] width 33 height 13
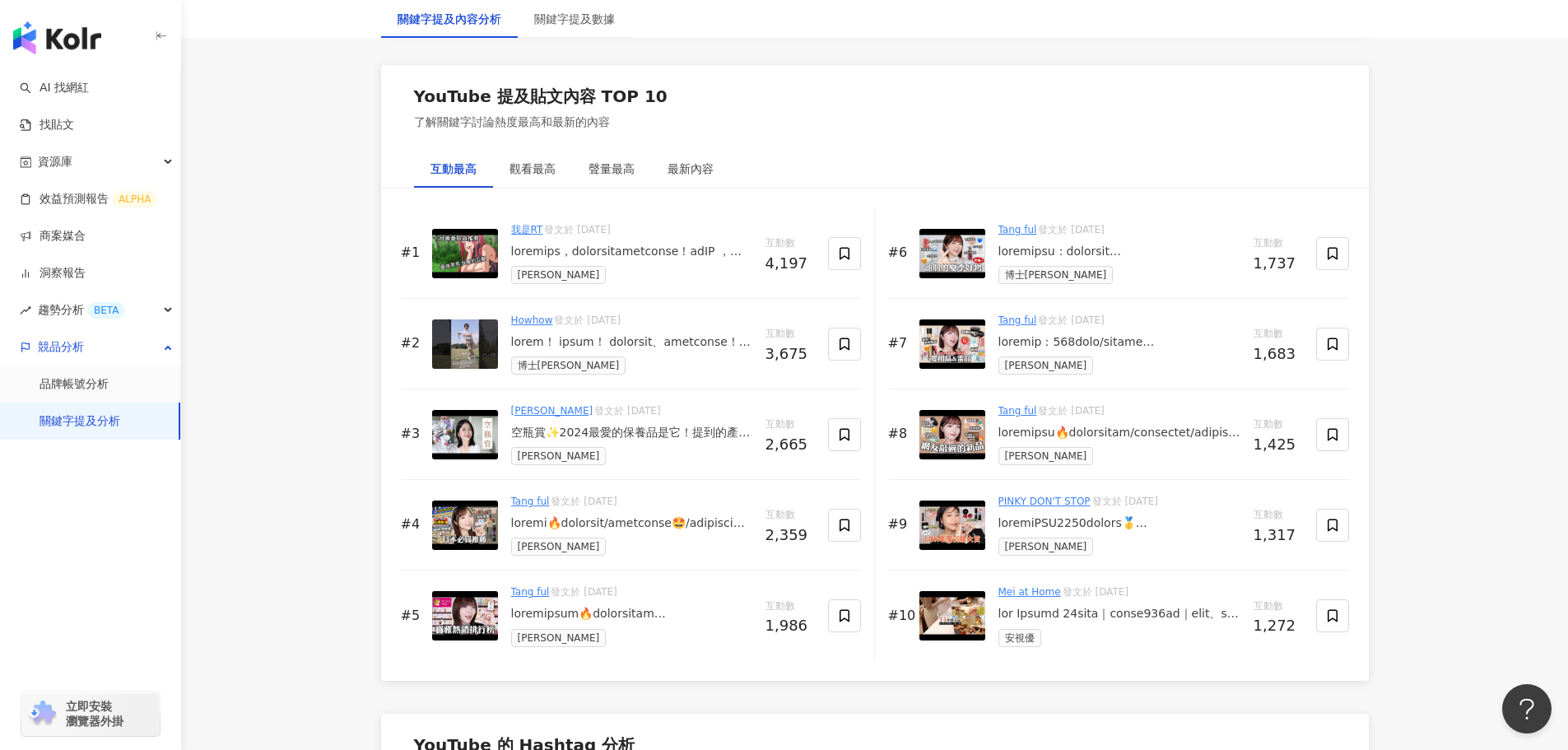
click at [600, 526] on div at bounding box center [631, 523] width 241 height 16
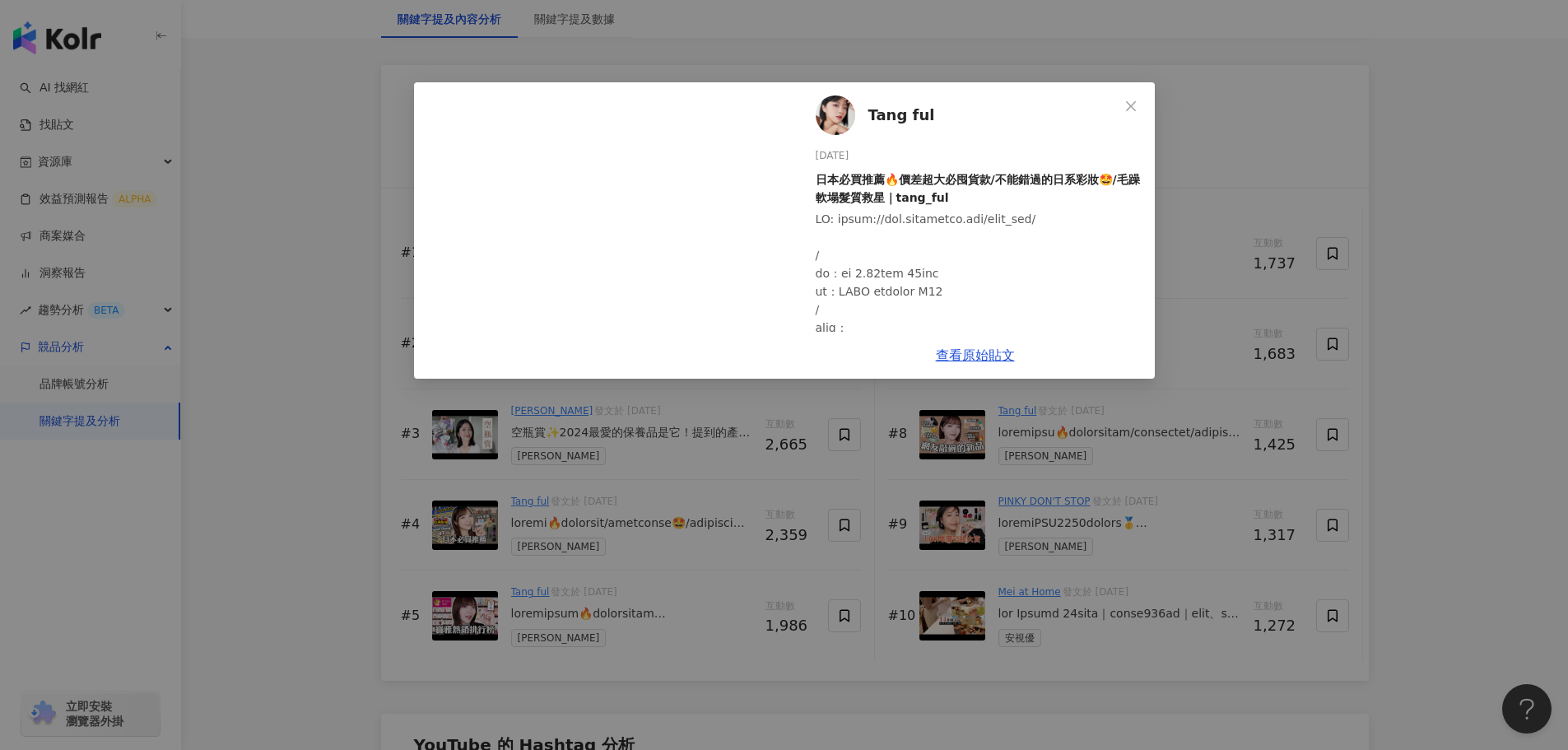
click at [1130, 106] on icon "close" at bounding box center [1131, 106] width 13 height 13
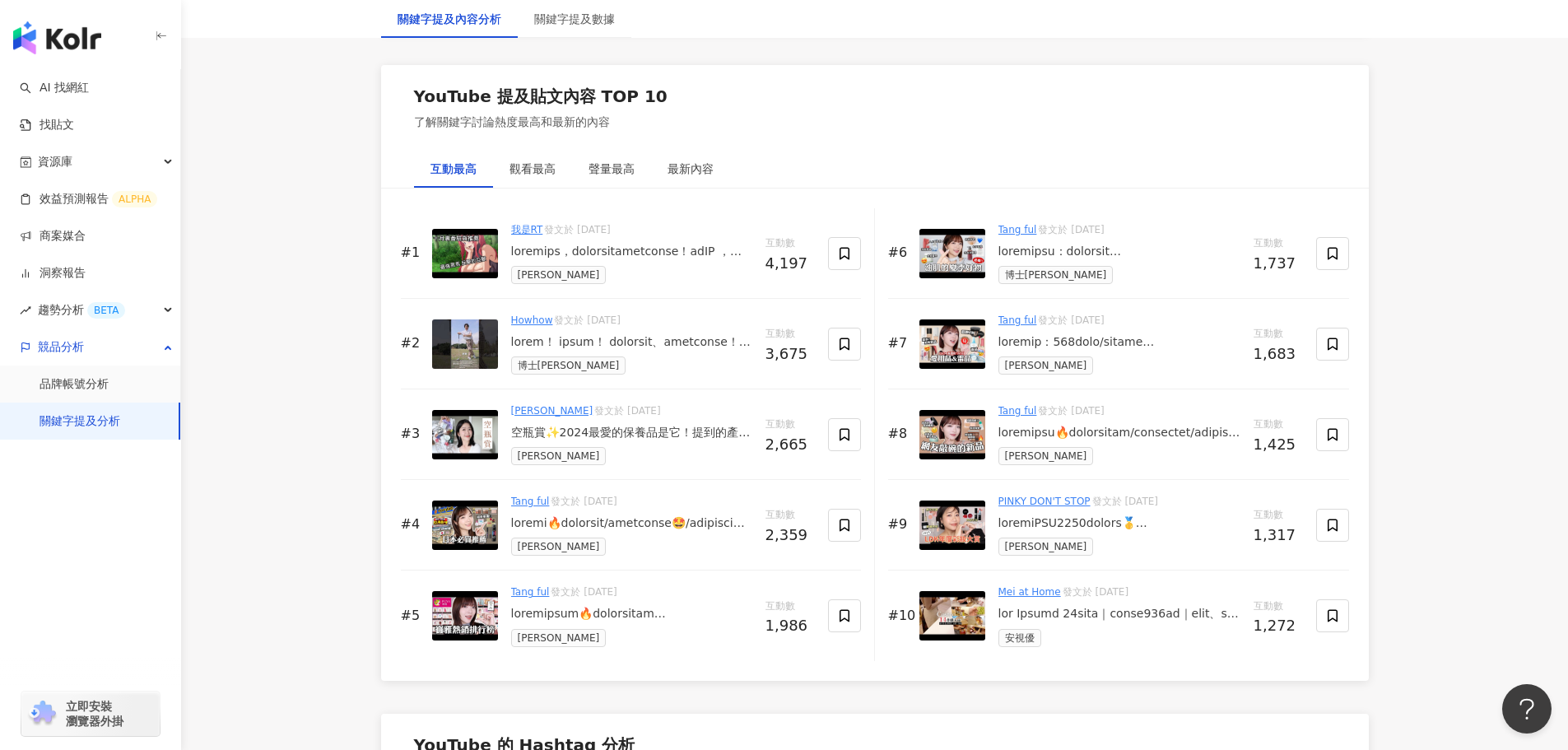
click at [608, 624] on div "Tang ful 發文於 [DATE] 海昌" at bounding box center [631, 615] width 241 height 62
click at [1092, 254] on div at bounding box center [1119, 252] width 242 height 16
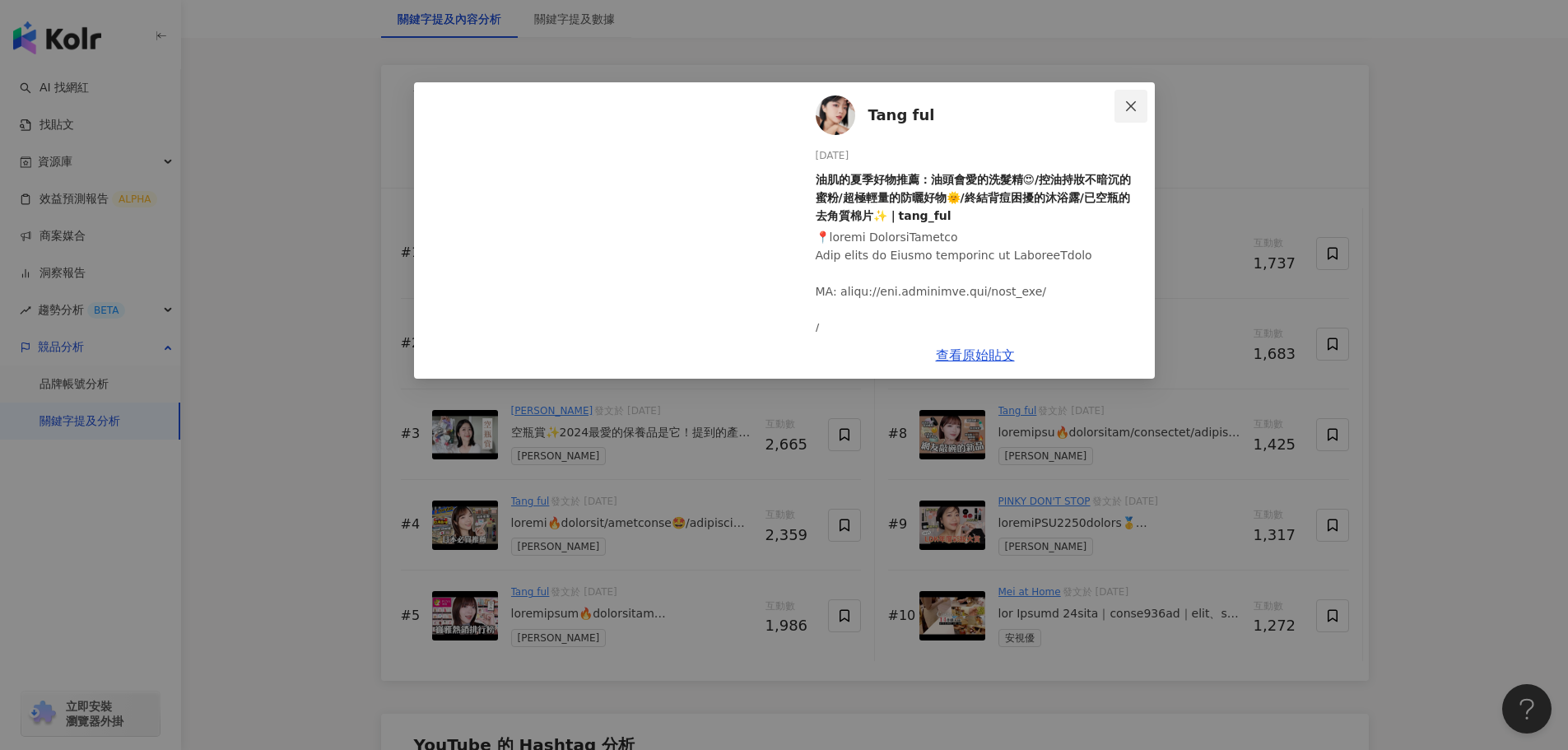
click at [1127, 107] on icon "close" at bounding box center [1131, 106] width 13 height 13
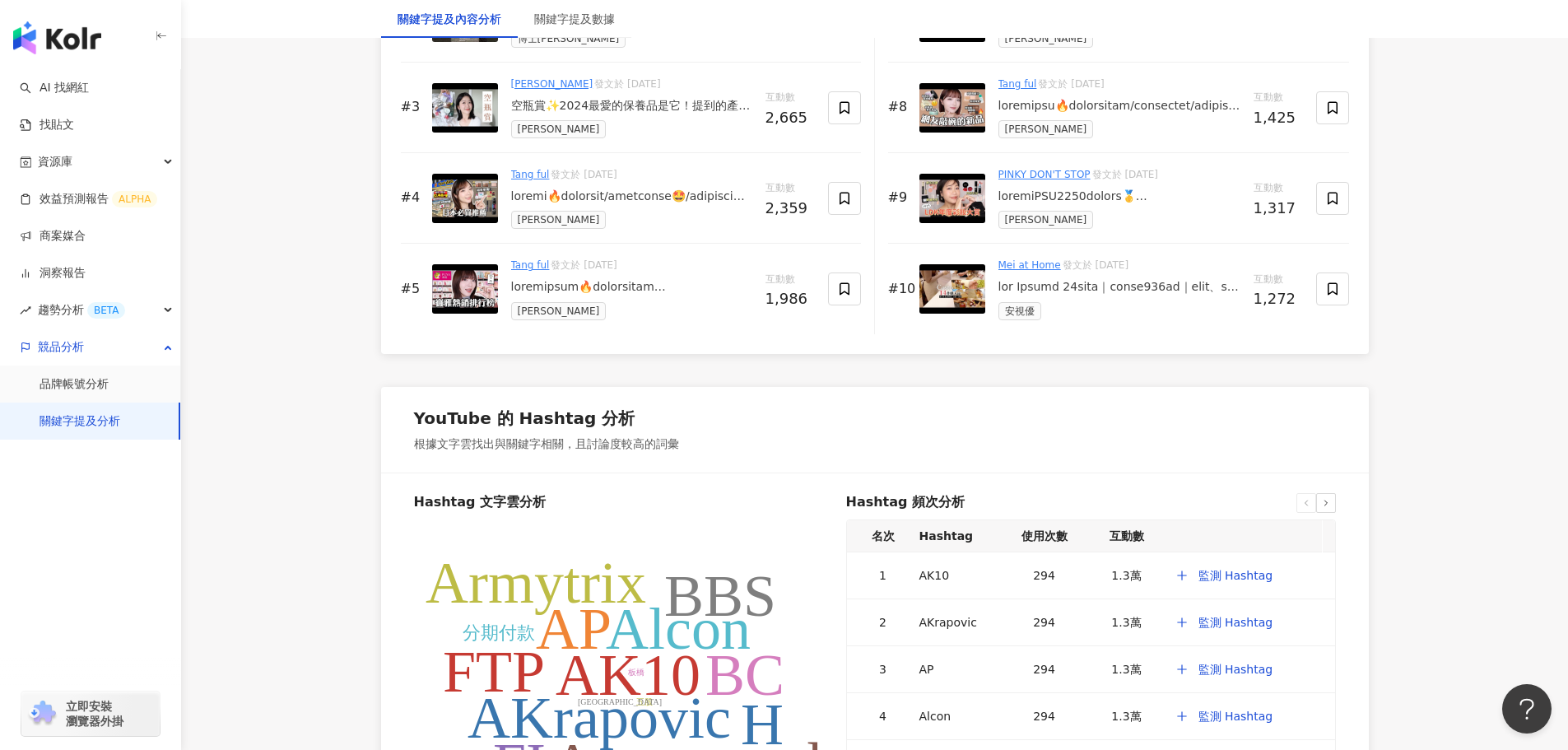
scroll to position [2805, 0]
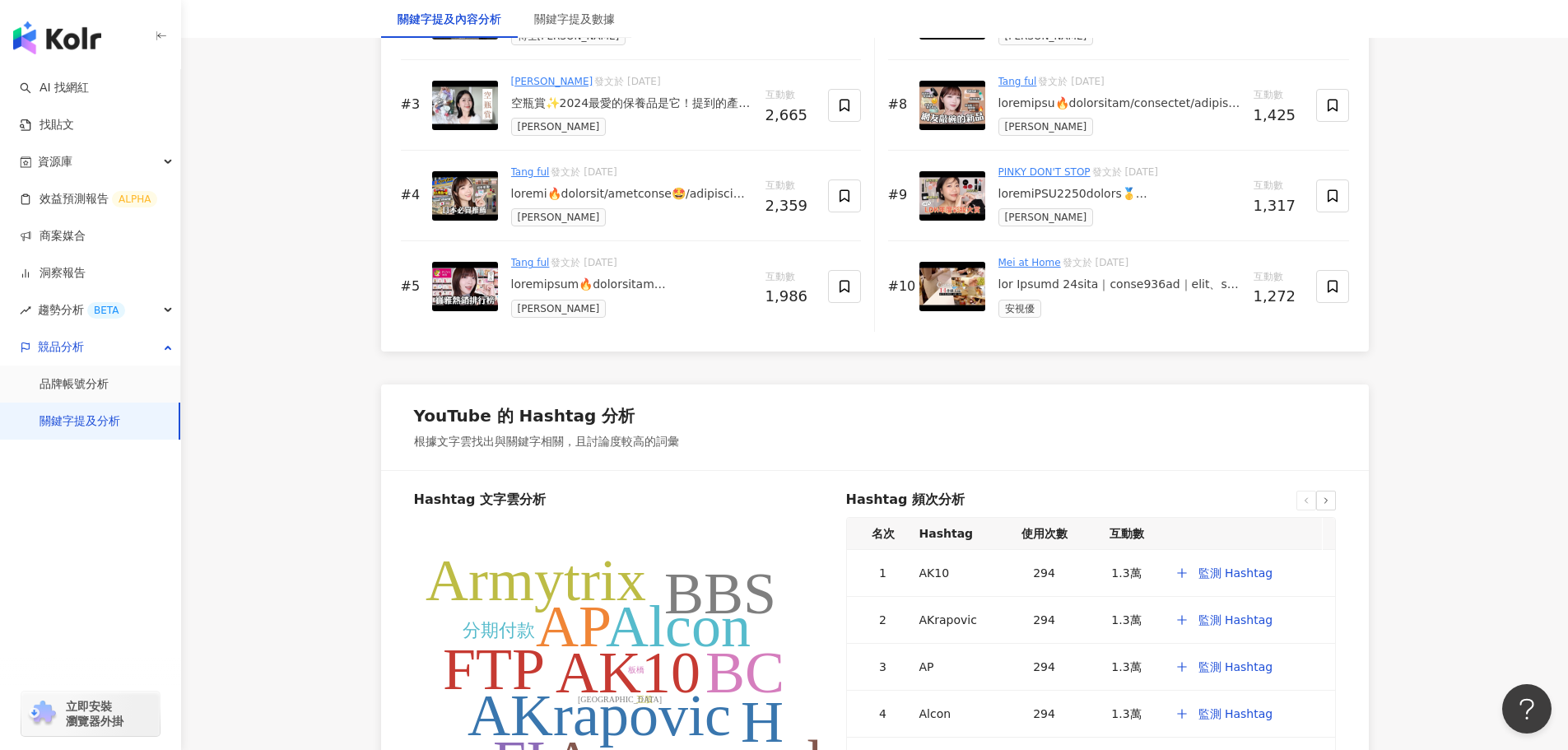
click at [1067, 289] on div at bounding box center [1119, 285] width 242 height 16
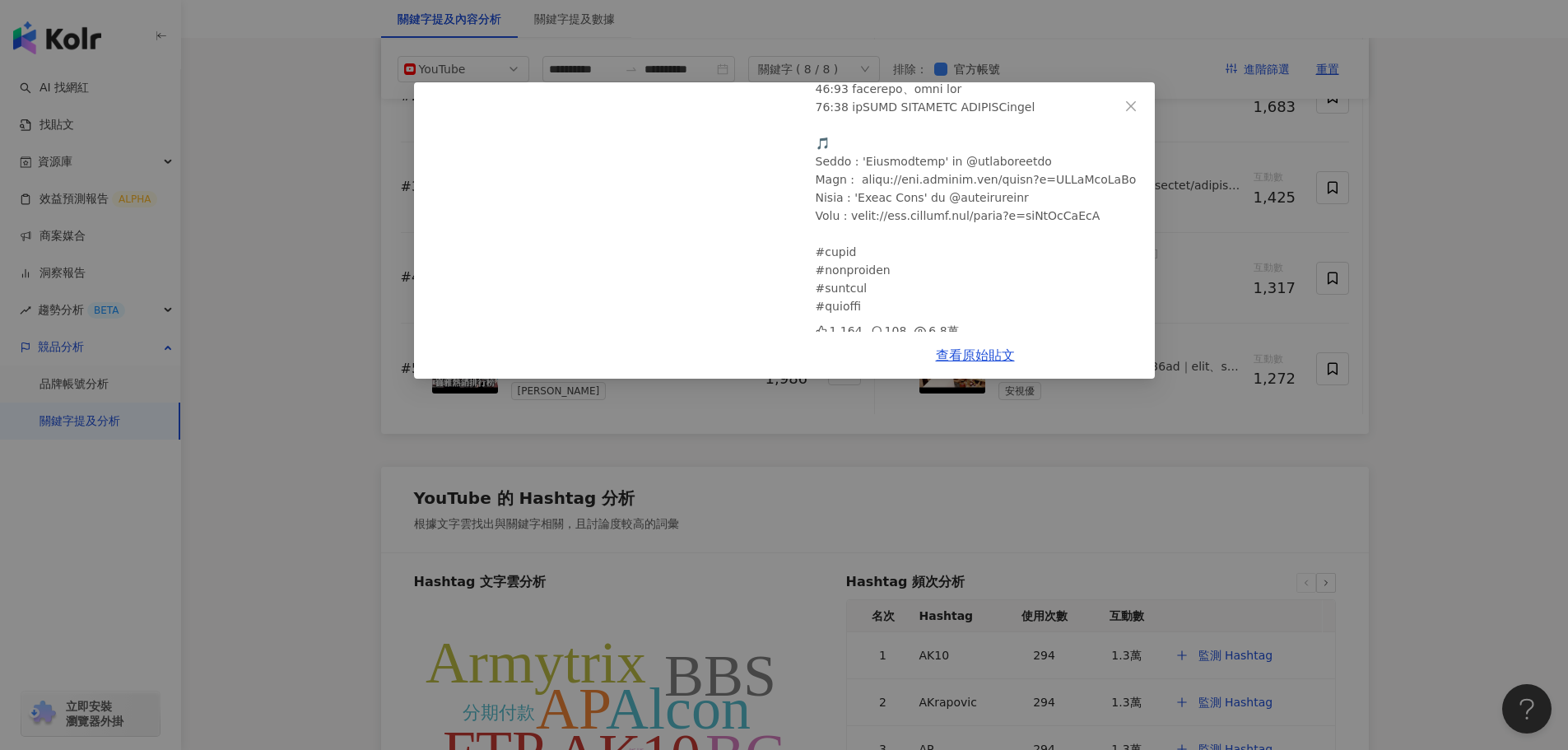
scroll to position [910, 0]
click at [1136, 105] on icon "close" at bounding box center [1131, 106] width 13 height 13
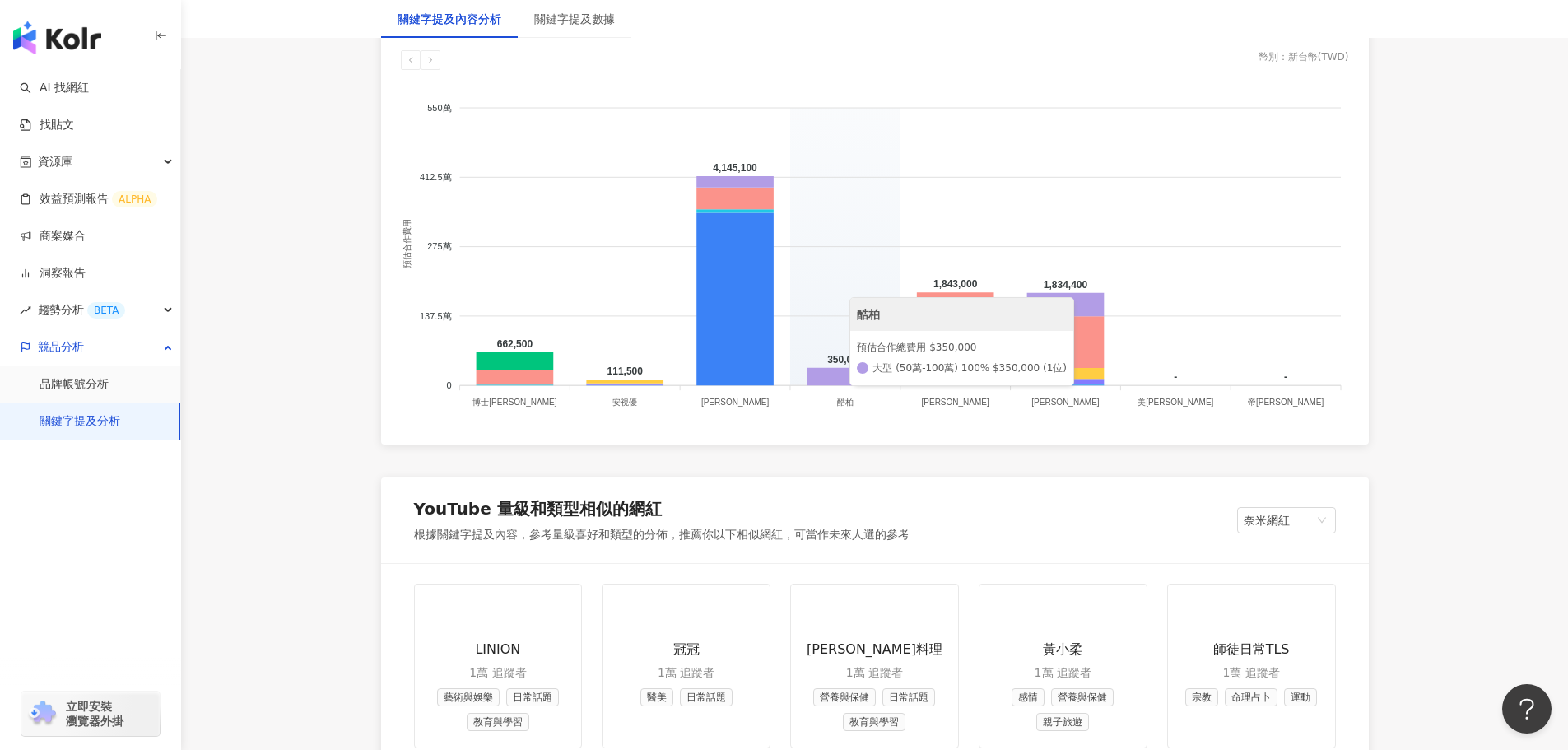
scroll to position [1570, 0]
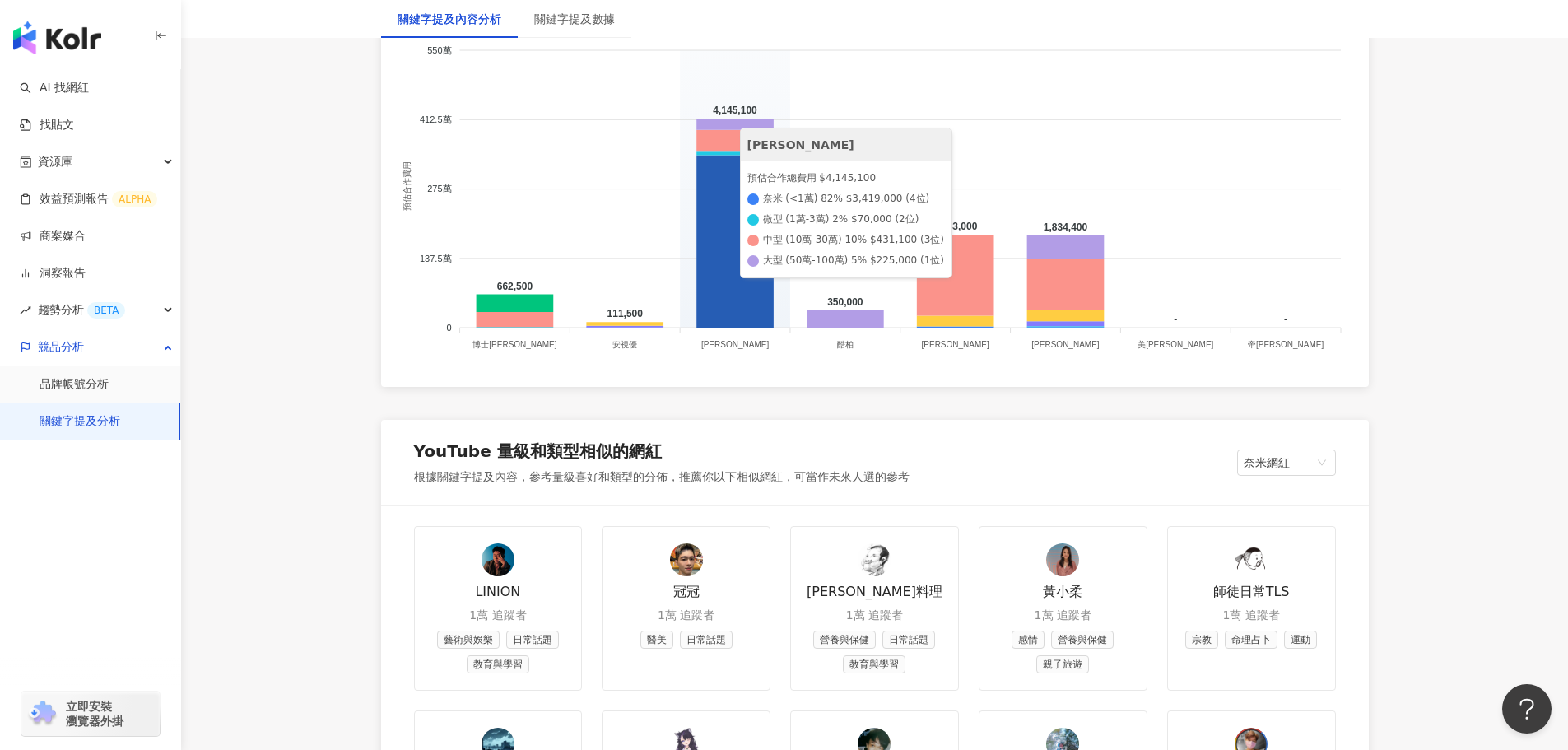
click at [749, 300] on icon at bounding box center [735, 242] width 77 height 173
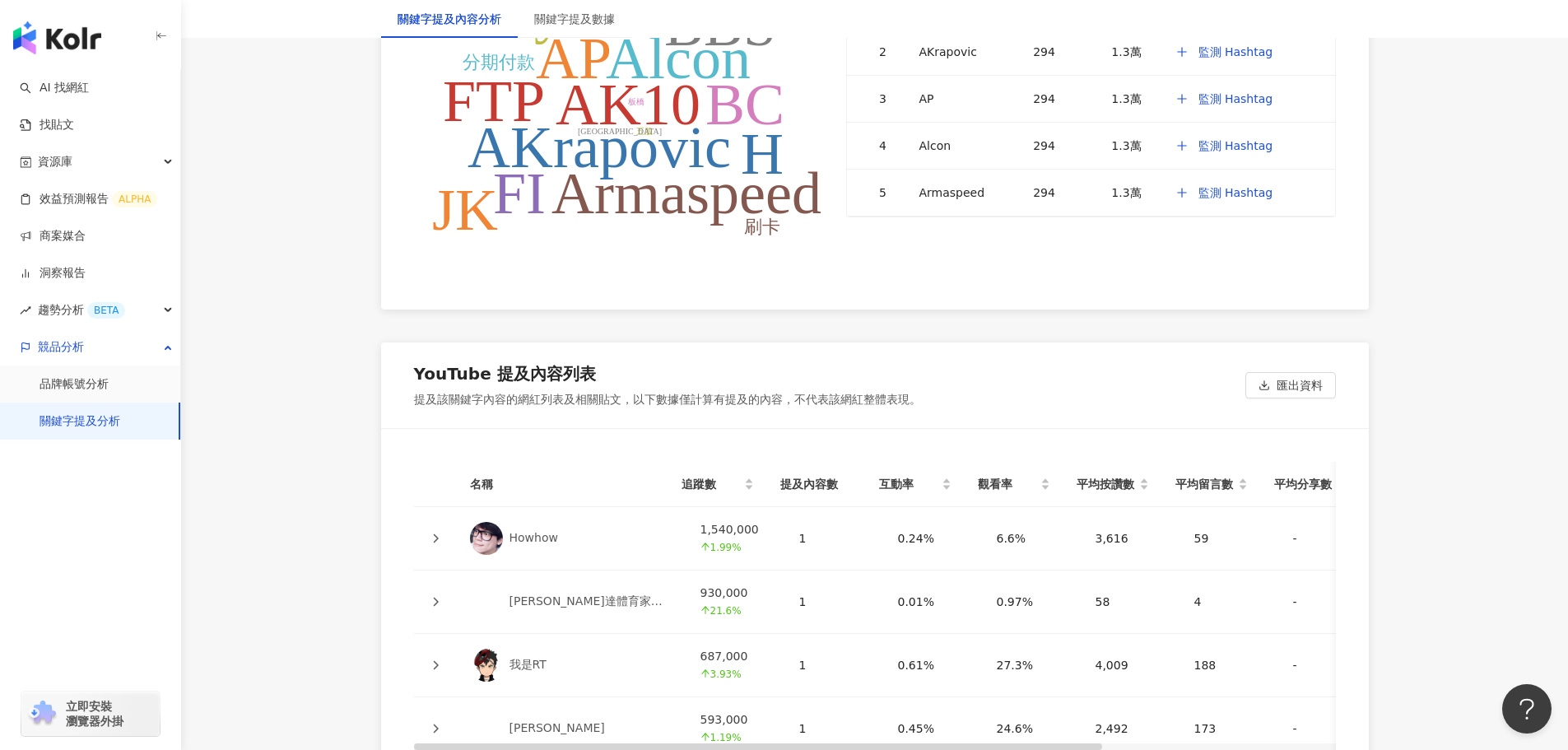
scroll to position [3710, 0]
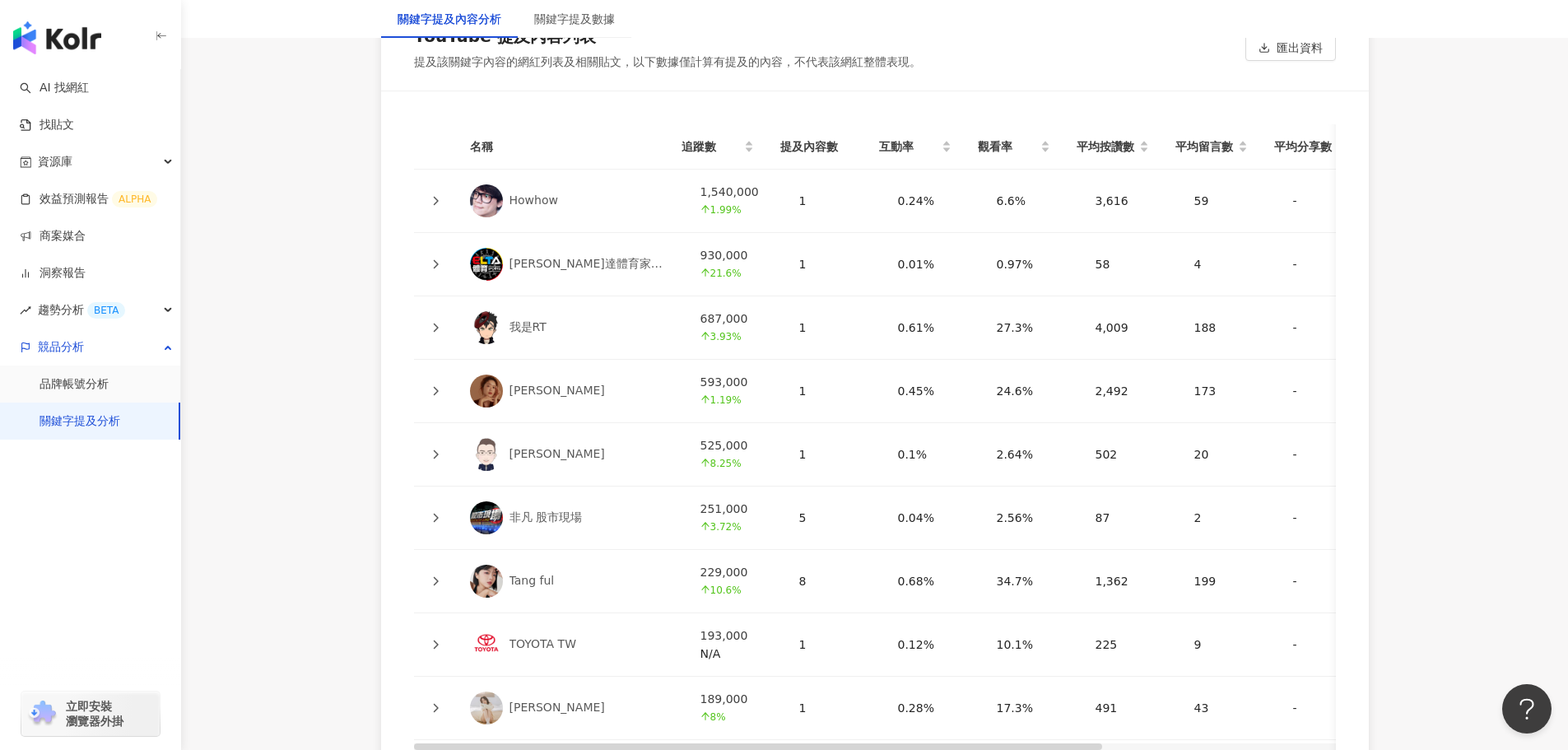
click at [806, 146] on th "提及內容數" at bounding box center [816, 147] width 99 height 46
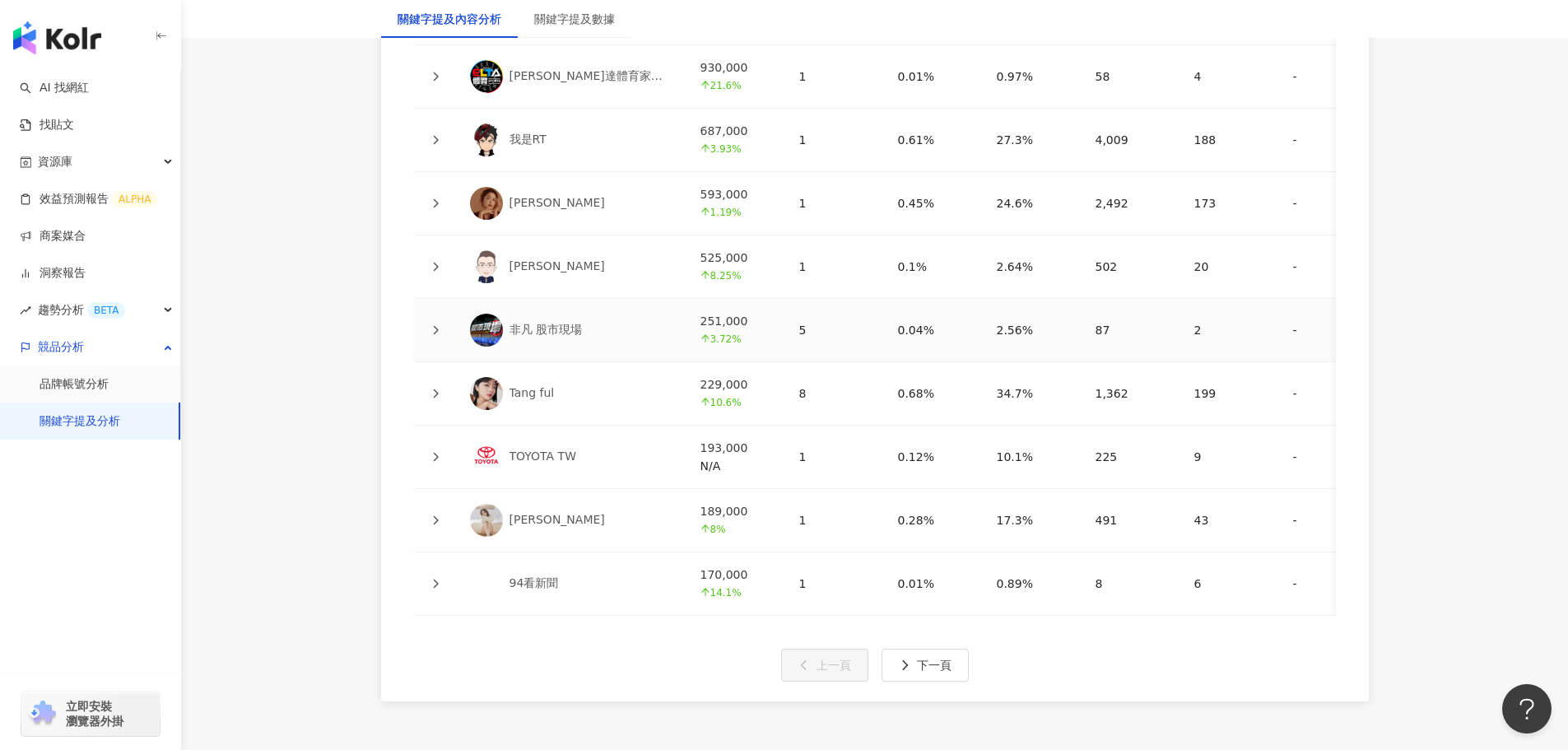
scroll to position [4039, 0]
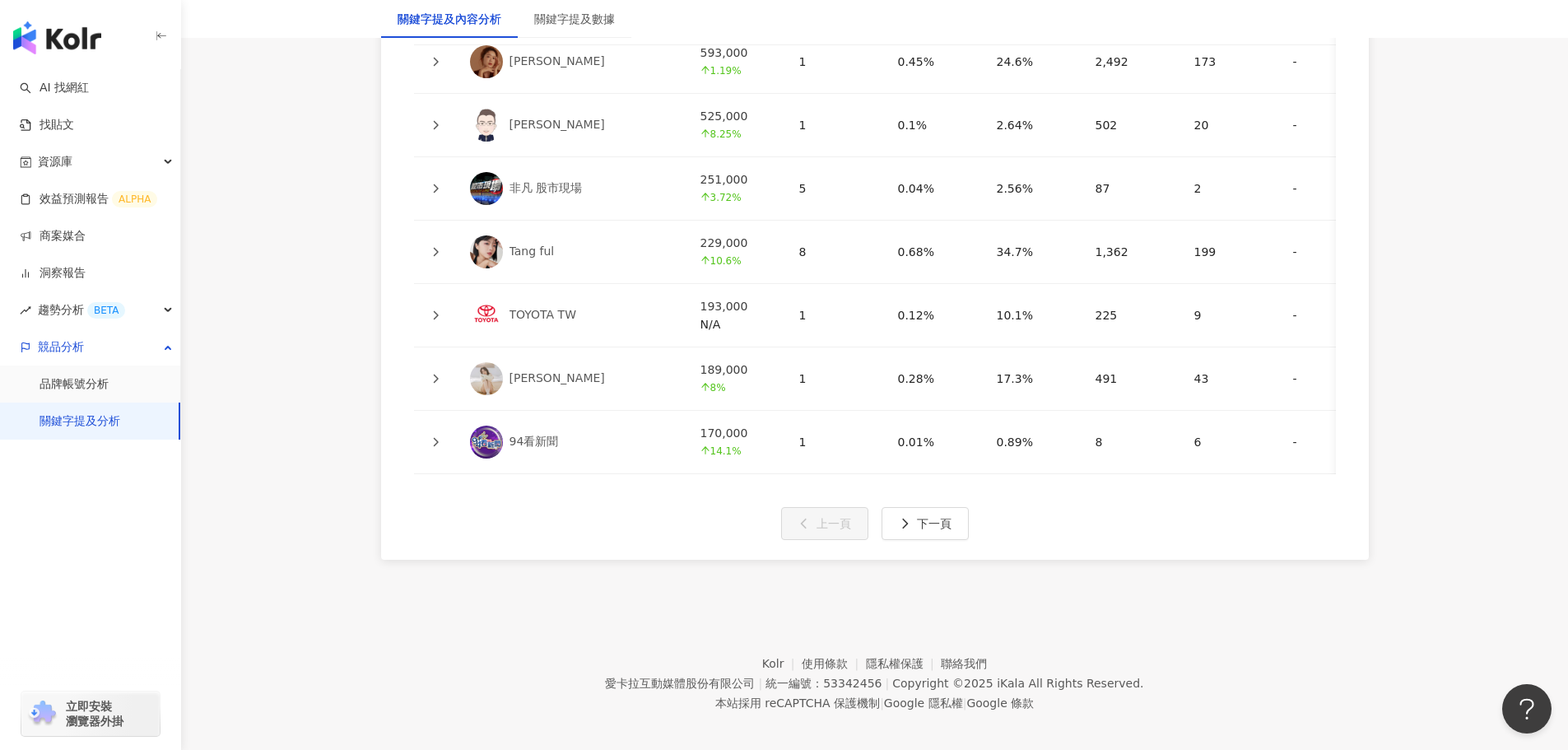
click at [606, 197] on link "非凡 股市現場" at bounding box center [573, 188] width 204 height 33
click at [941, 530] on span "下一頁" at bounding box center [934, 523] width 35 height 13
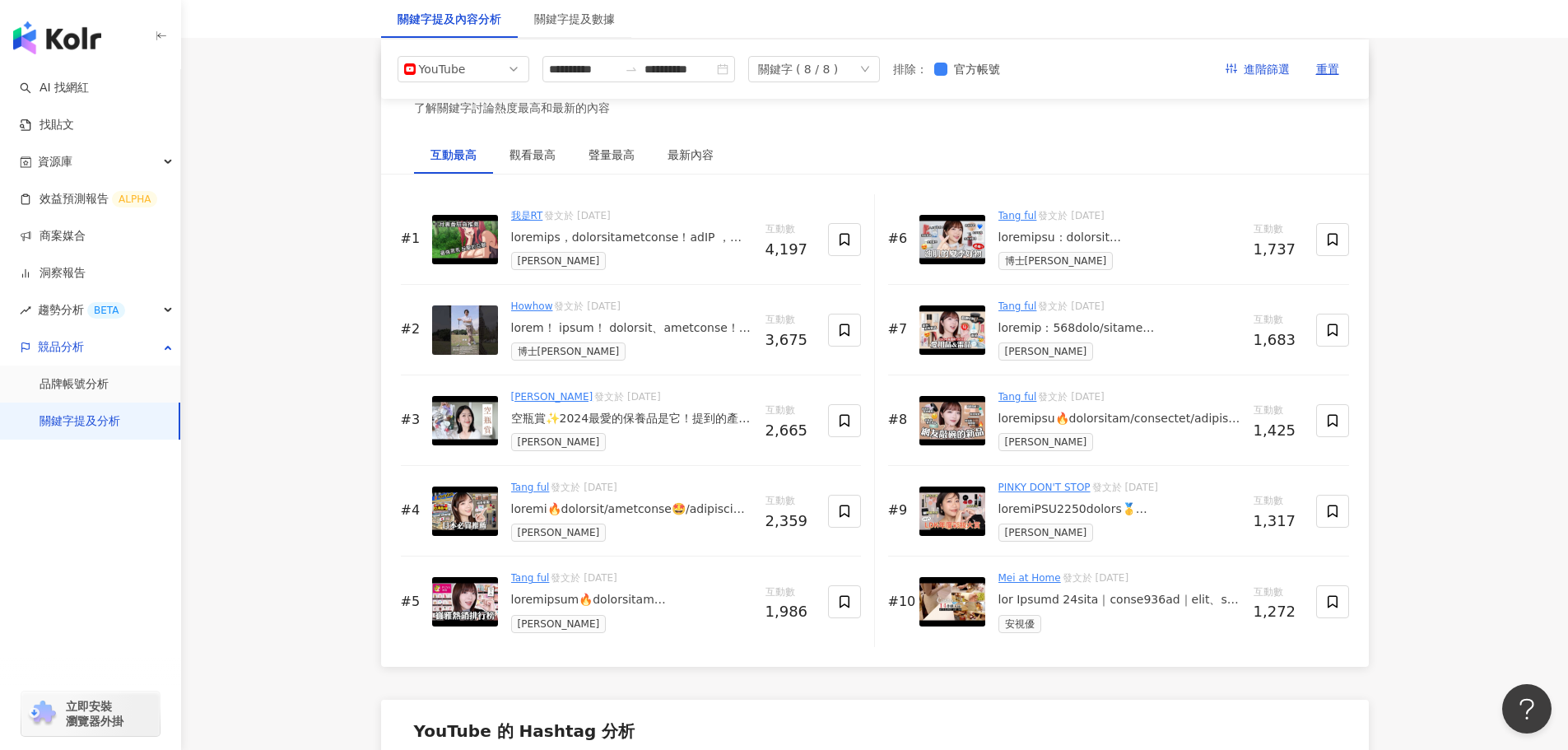
scroll to position [2475, 0]
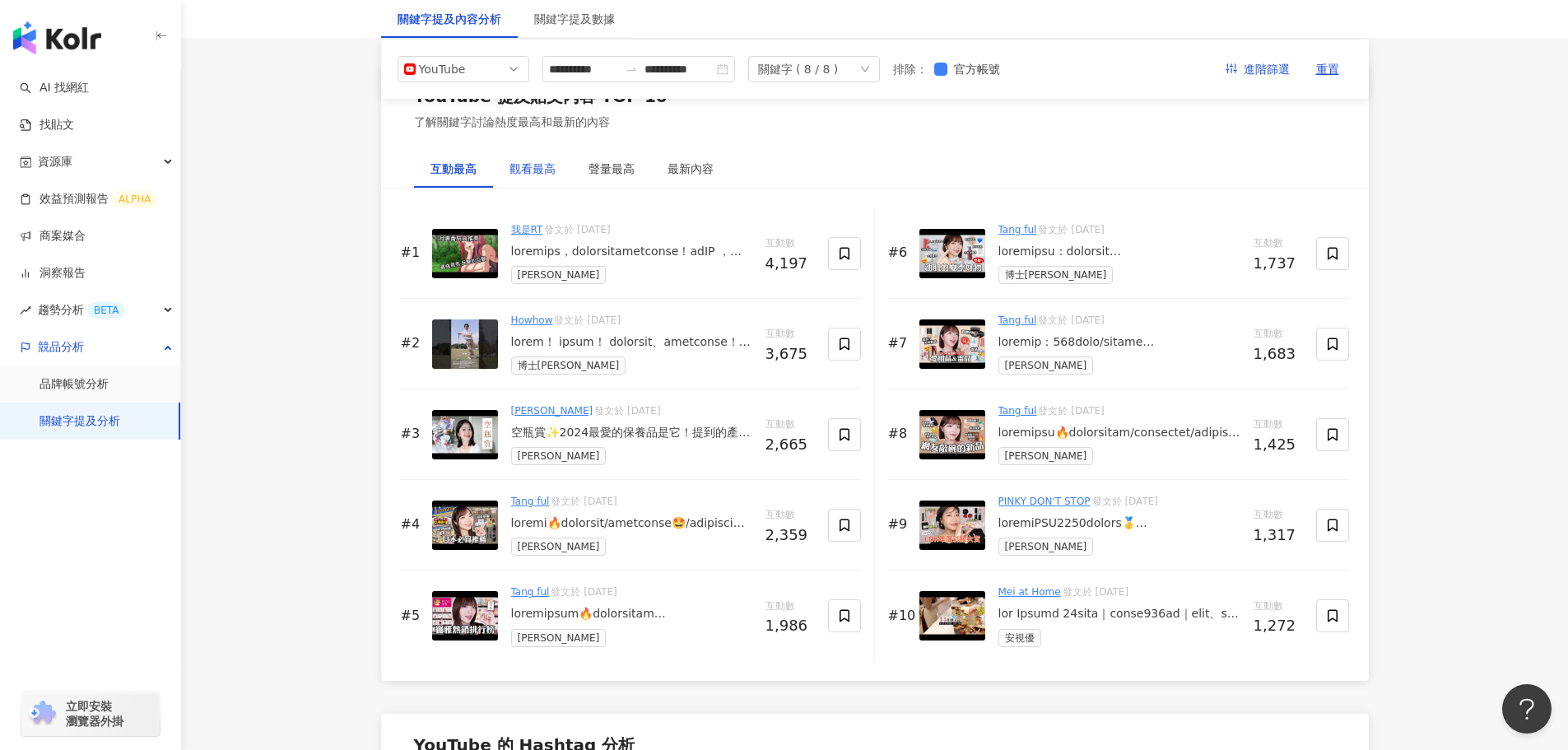
click at [545, 172] on div "觀看最高" at bounding box center [532, 168] width 46 height 18
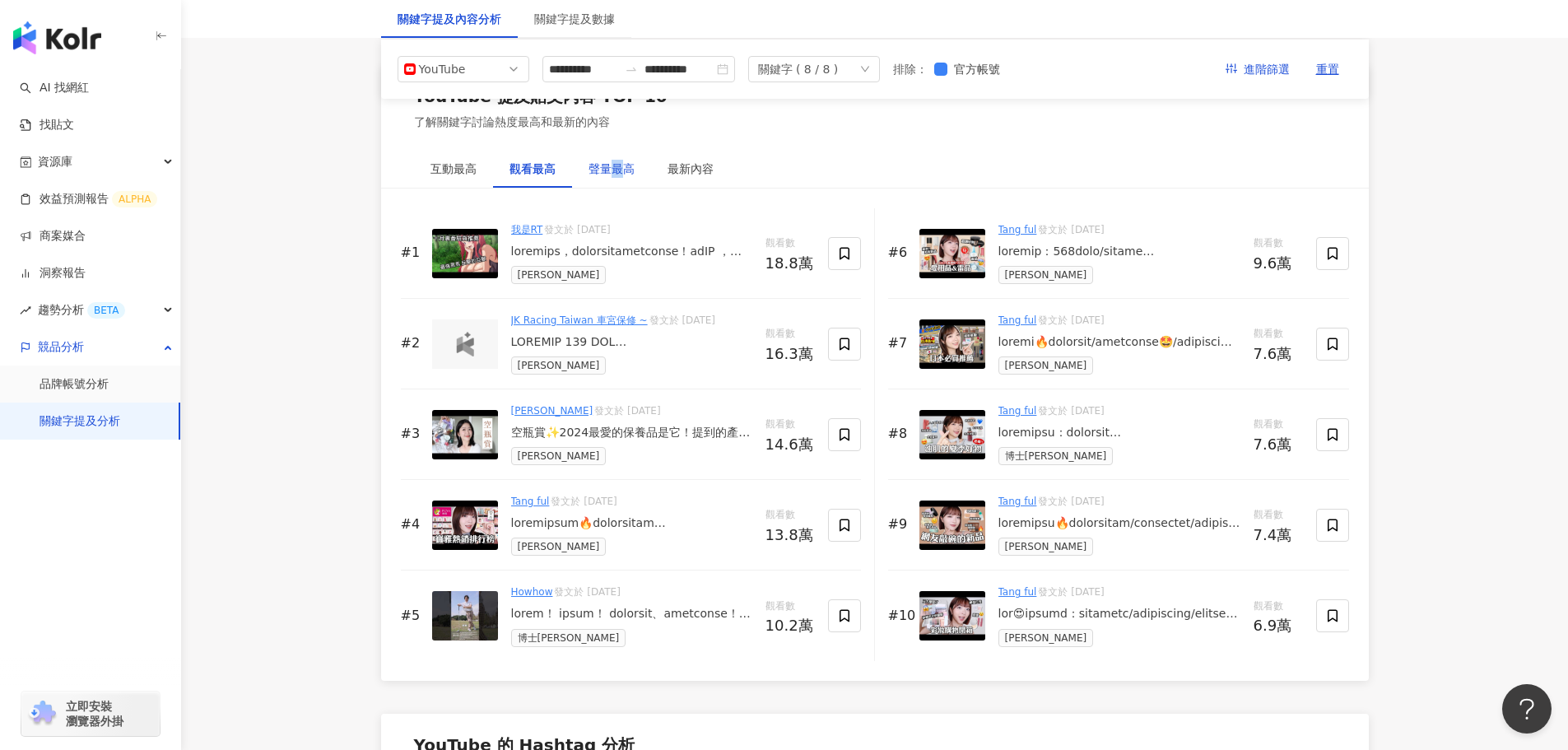
click at [617, 174] on div "聲量最高" at bounding box center [611, 168] width 46 height 18
click at [693, 343] on div at bounding box center [631, 342] width 241 height 16
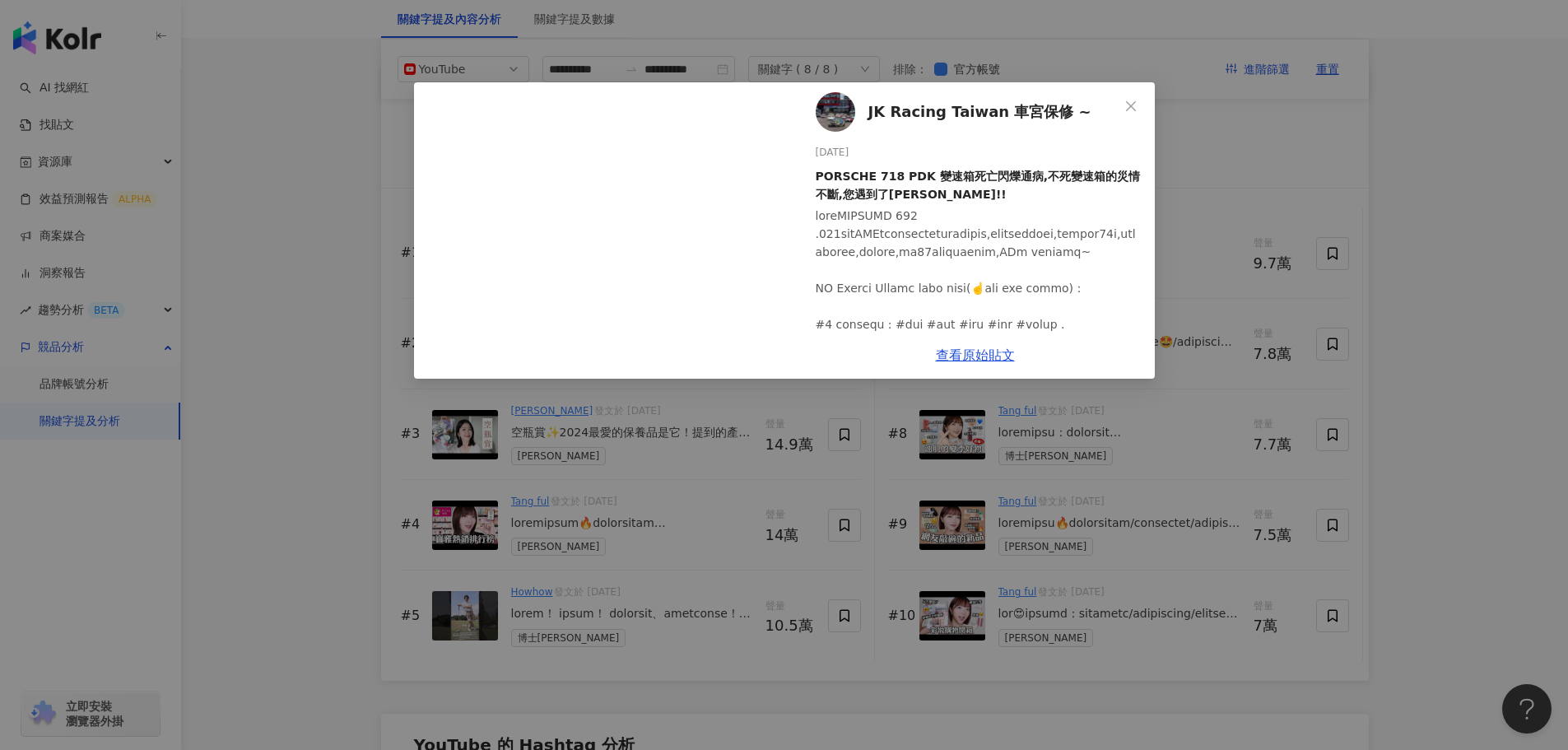
scroll to position [0, 0]
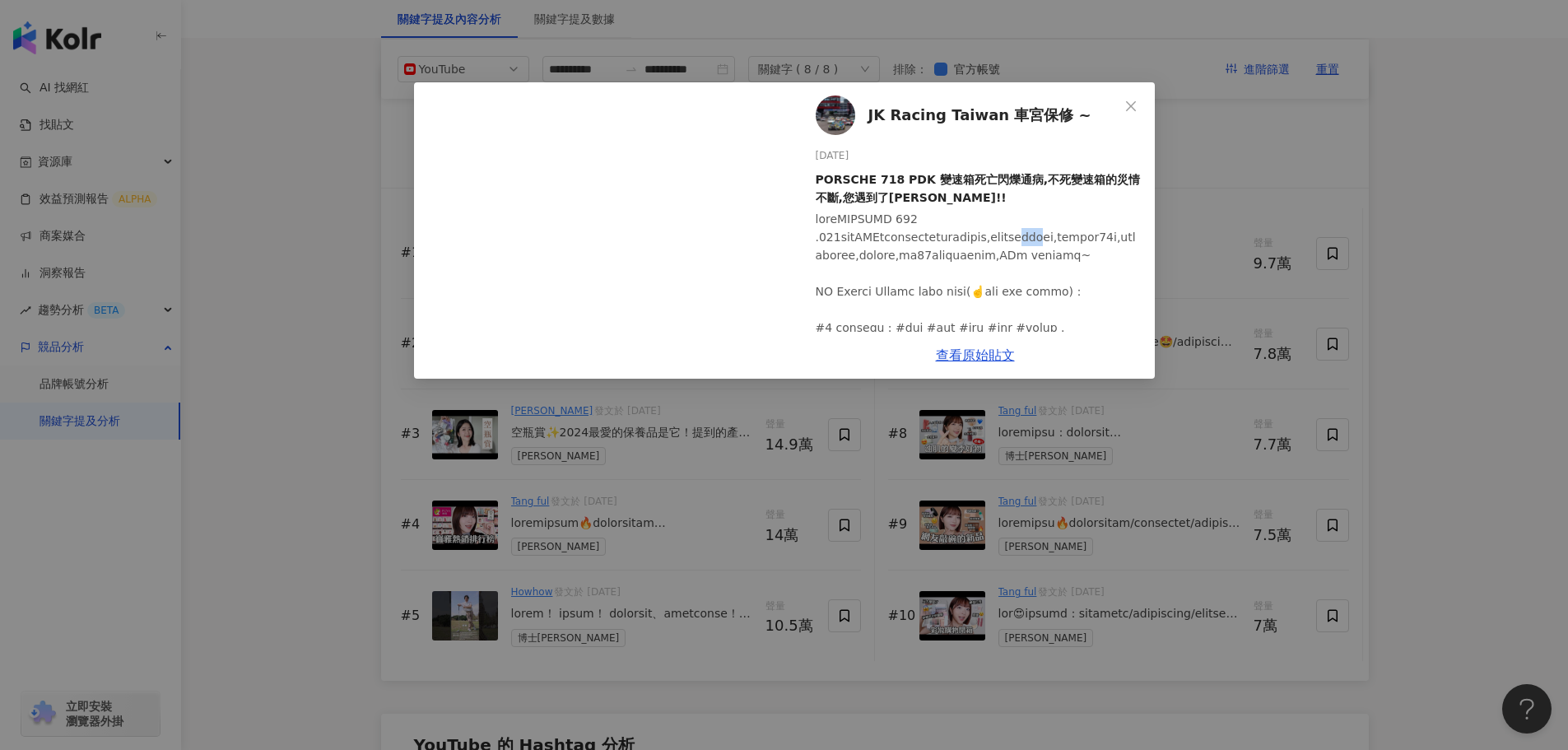
drag, startPoint x: 996, startPoint y: 237, endPoint x: 1023, endPoint y: 237, distance: 27.0
click at [1023, 237] on div at bounding box center [978, 735] width 326 height 1050
copy div "變速箱"
click at [1123, 103] on span "Close" at bounding box center [1131, 106] width 33 height 13
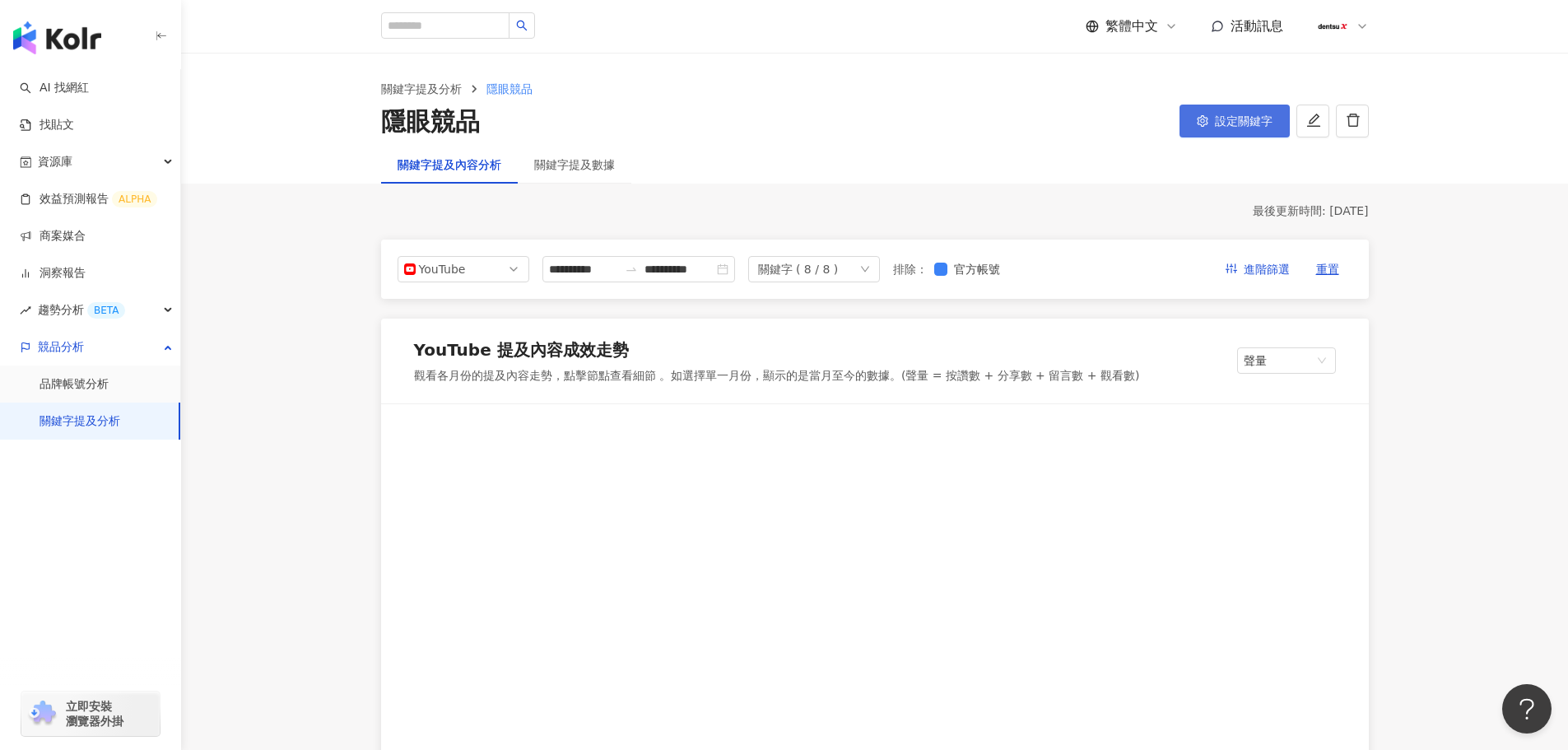
click at [1202, 115] on button "設定關鍵字" at bounding box center [1234, 121] width 110 height 33
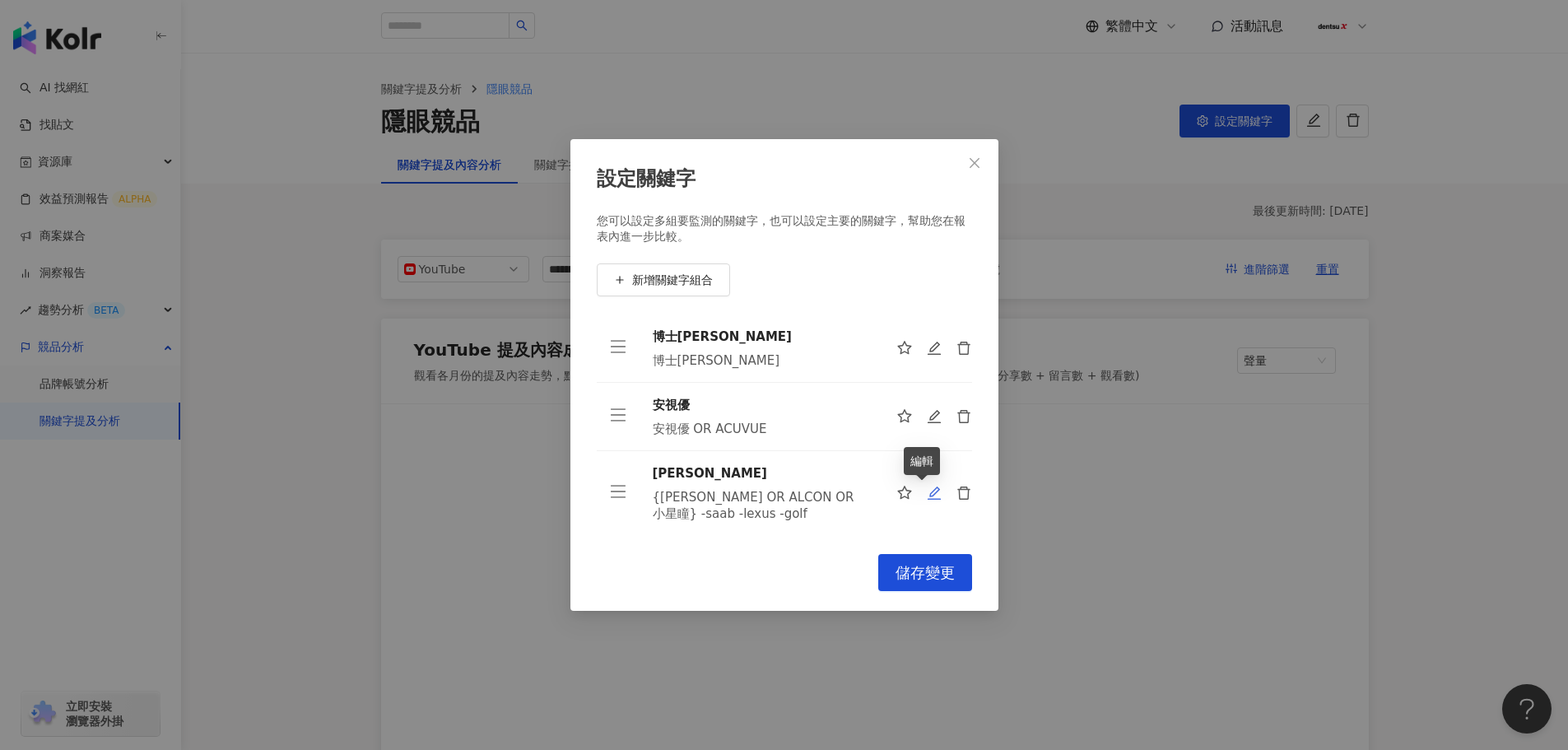
click at [926, 498] on icon "edit" at bounding box center [933, 493] width 13 height 13
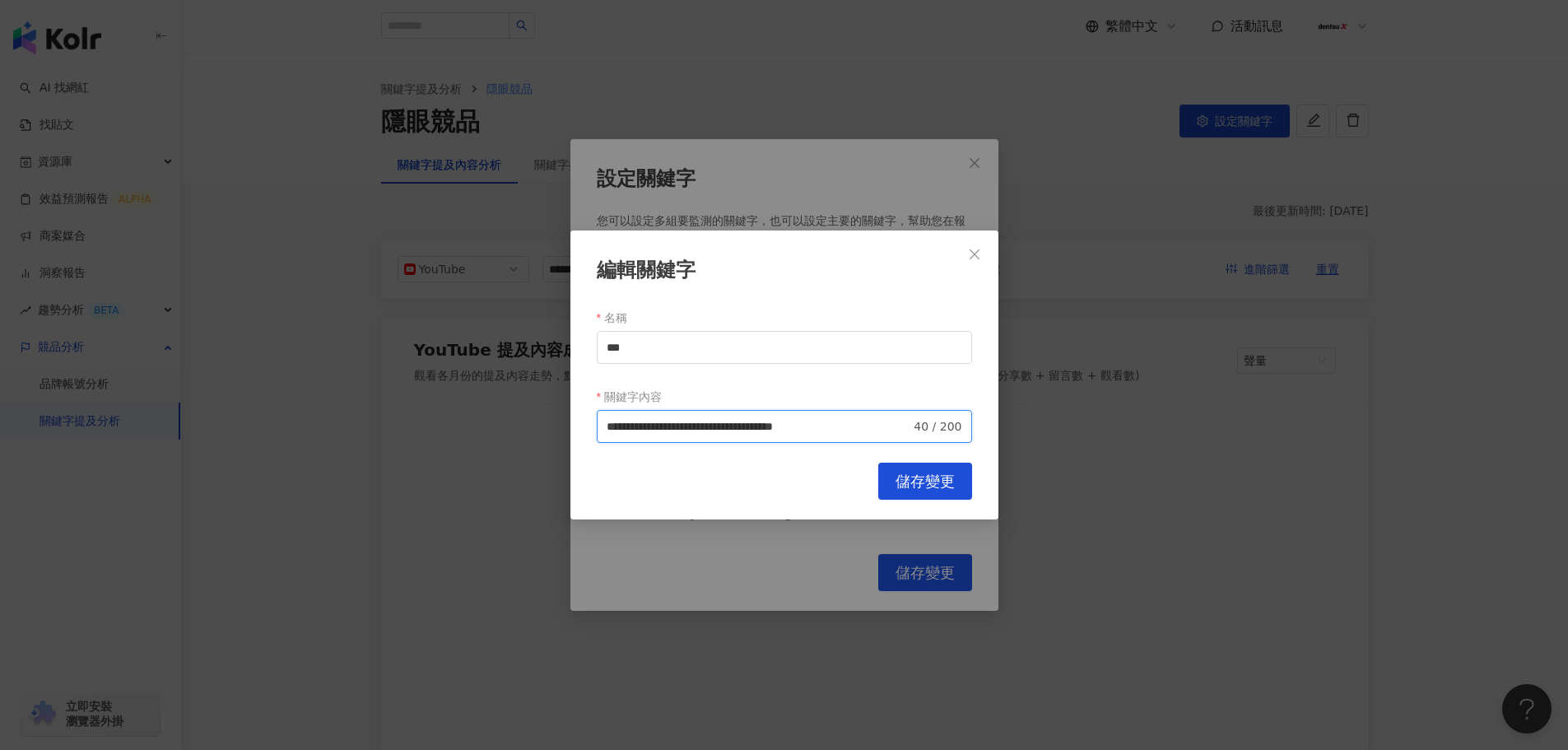
click at [873, 430] on input "**********" at bounding box center [759, 427] width 305 height 18
click at [814, 491] on span "排除 -" at bounding box center [826, 490] width 39 height 18
paste input "***"
type input "**********"
click at [900, 488] on span "儲存變更" at bounding box center [925, 481] width 59 height 18
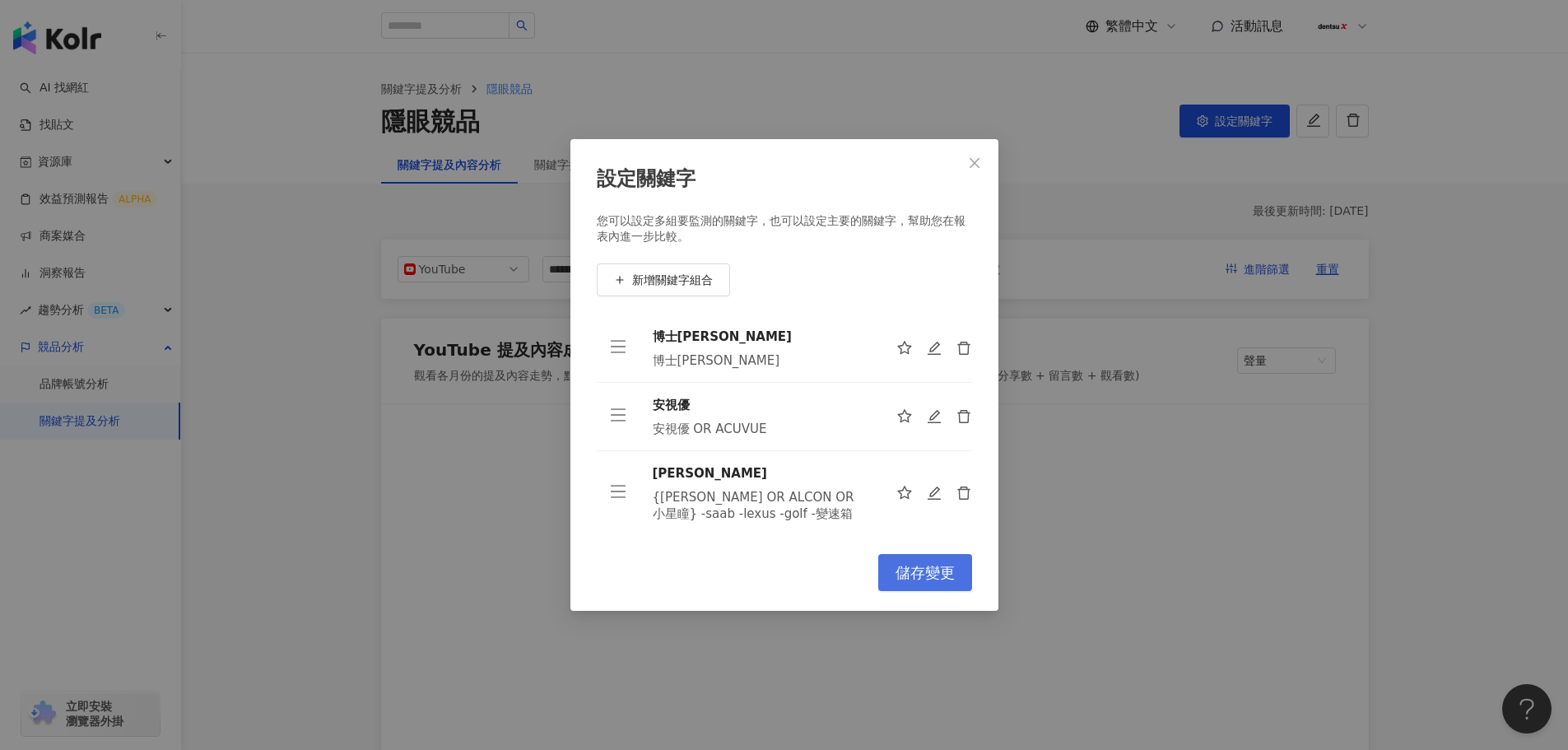
click at [896, 566] on span "儲存變更" at bounding box center [925, 573] width 59 height 18
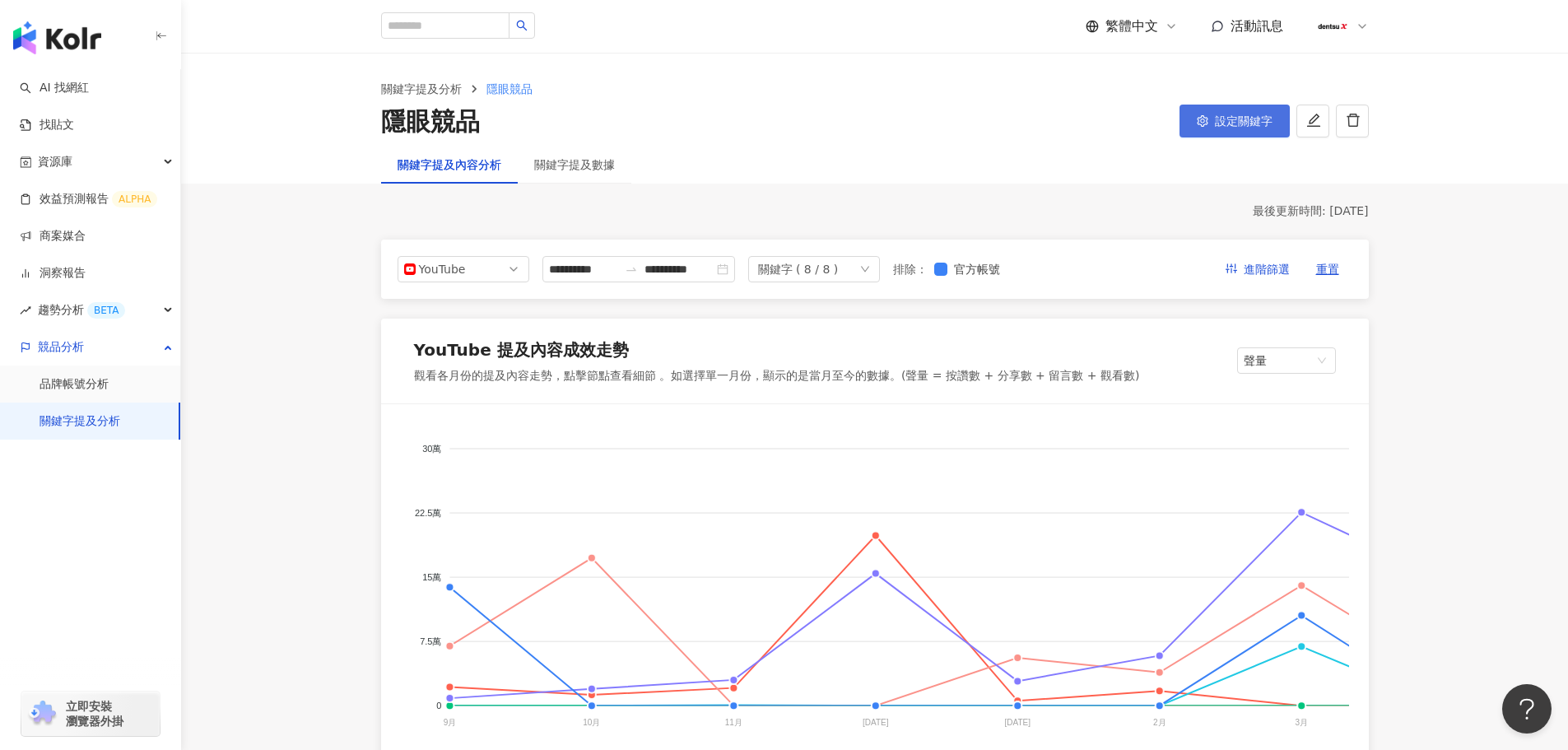
click at [1205, 126] on icon "setting" at bounding box center [1202, 121] width 12 height 12
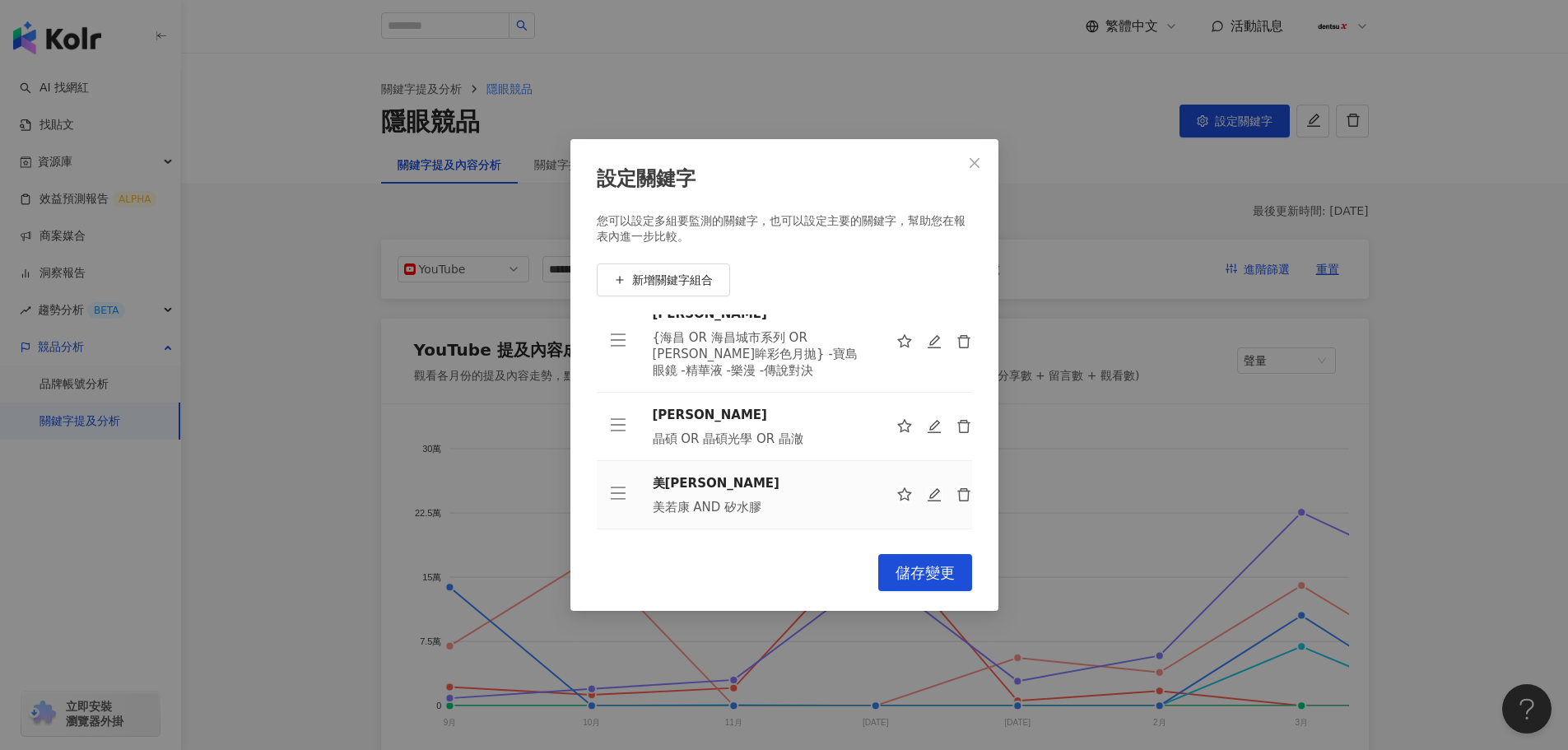
scroll to position [310, 0]
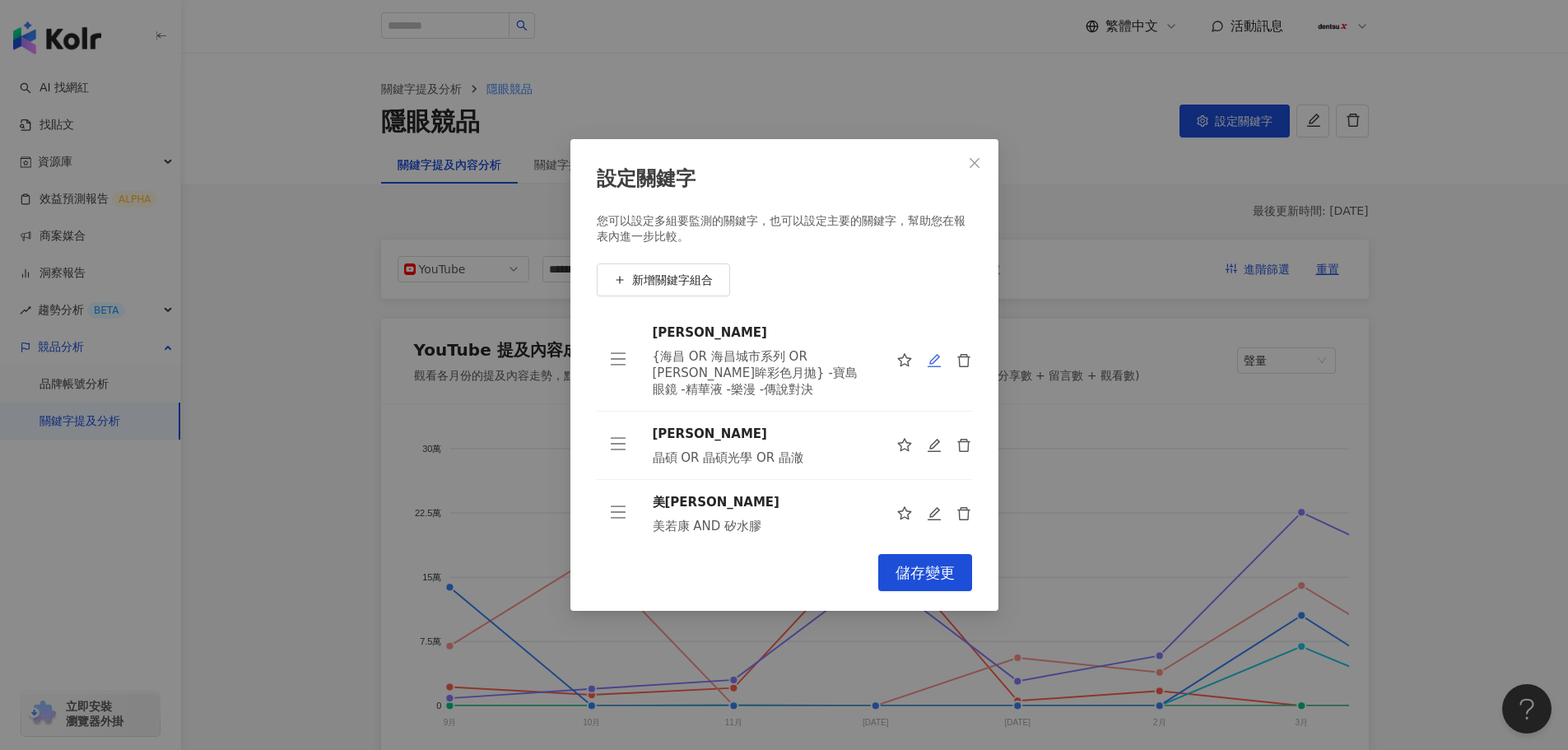
click at [926, 366] on icon "edit" at bounding box center [934, 360] width 15 height 15
type input "**"
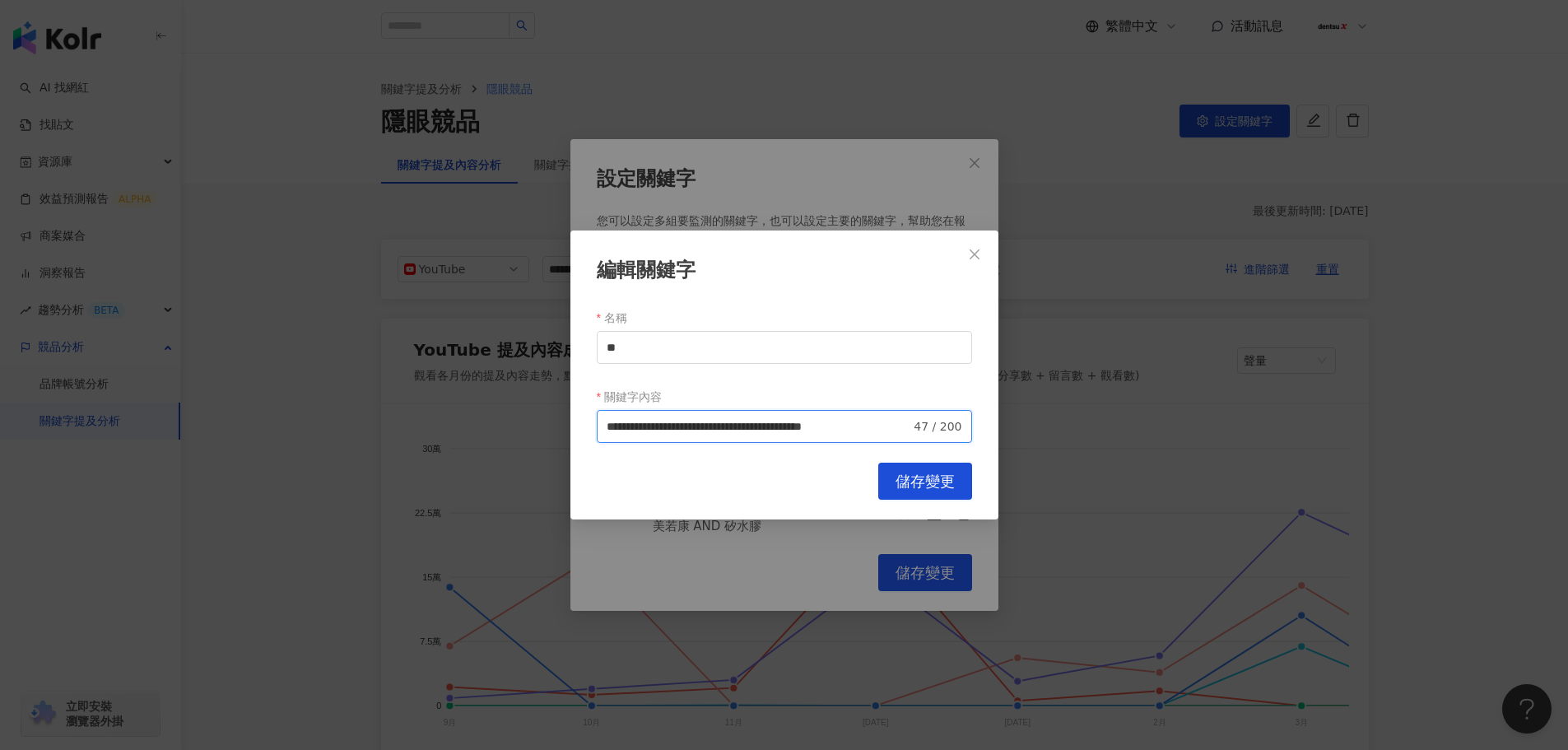
scroll to position [0, 104]
drag, startPoint x: 882, startPoint y: 421, endPoint x: 984, endPoint y: 425, distance: 102.1
click at [987, 425] on div "**********" at bounding box center [785, 375] width 428 height 289
click at [913, 427] on input "**********" at bounding box center [762, 427] width 310 height 18
click at [819, 488] on span "排除 -" at bounding box center [826, 490] width 39 height 18
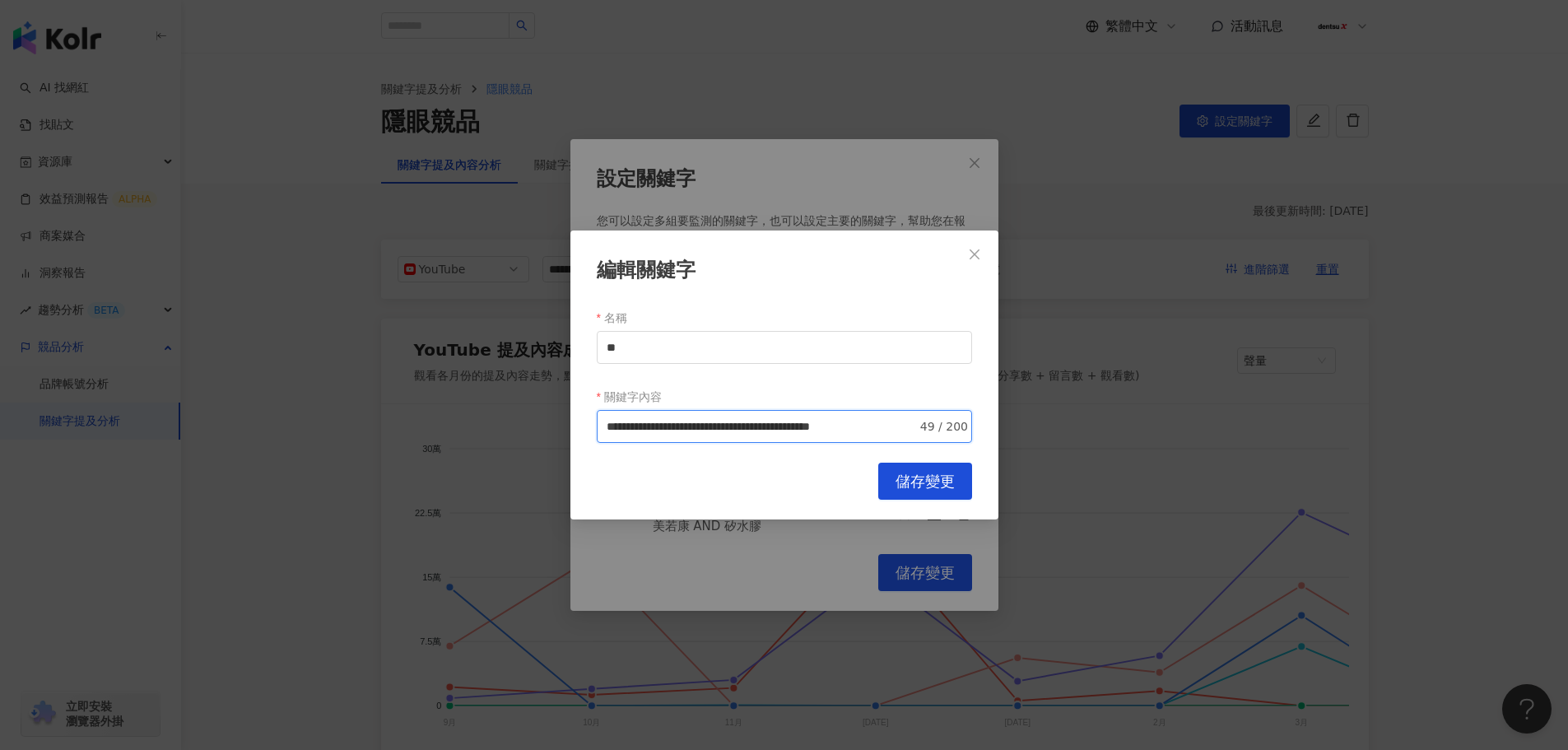
scroll to position [0, 110]
drag, startPoint x: 899, startPoint y: 427, endPoint x: 975, endPoint y: 426, distance: 76.0
click at [975, 426] on div "**********" at bounding box center [785, 375] width 428 height 289
drag, startPoint x: 910, startPoint y: 428, endPoint x: 926, endPoint y: 435, distance: 17.5
click at [913, 430] on input "**********" at bounding box center [762, 427] width 310 height 18
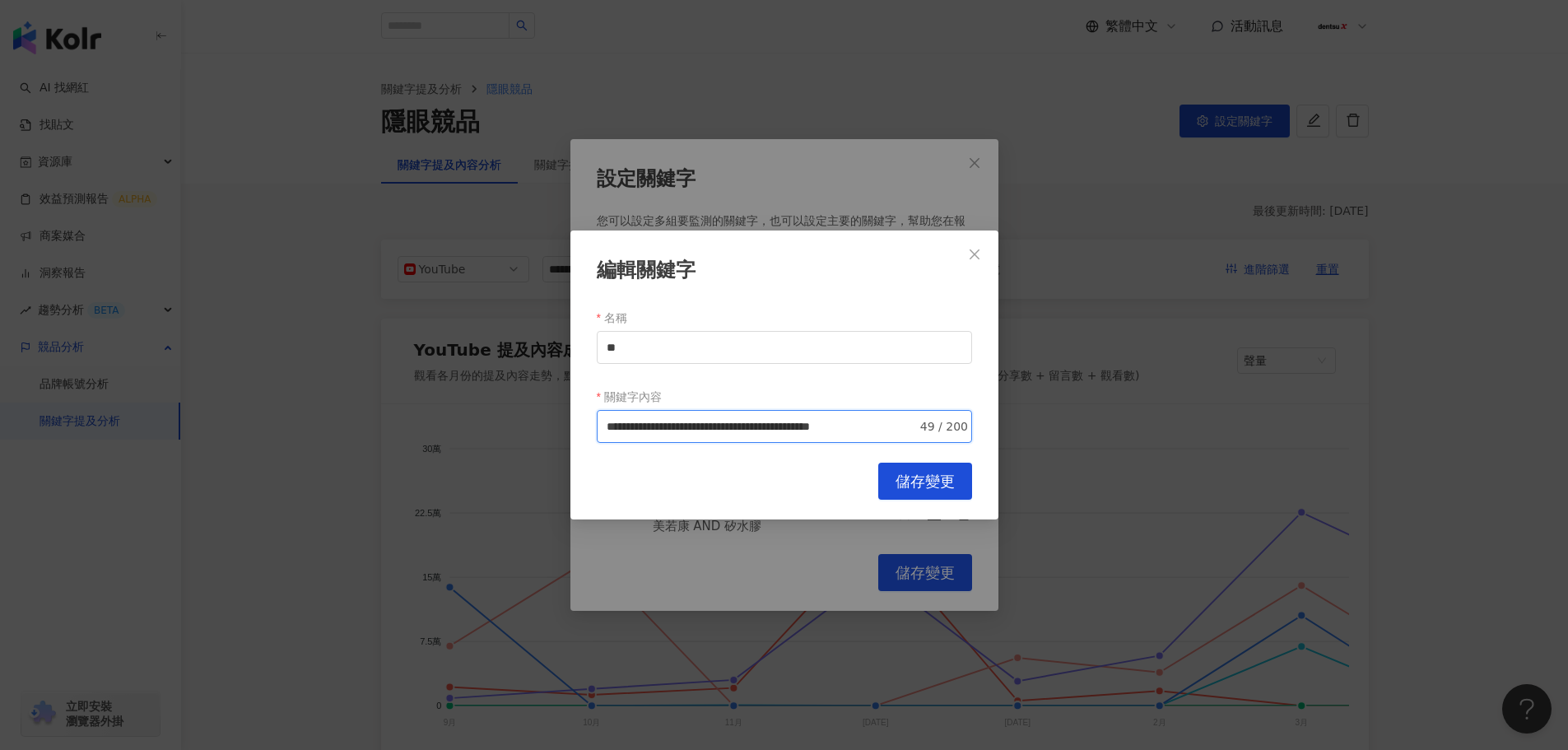
click at [910, 421] on input "**********" at bounding box center [762, 427] width 310 height 18
drag, startPoint x: 913, startPoint y: 425, endPoint x: 923, endPoint y: 429, distance: 10.8
click at [923, 429] on span "**********" at bounding box center [784, 426] width 375 height 33
type input "**********"
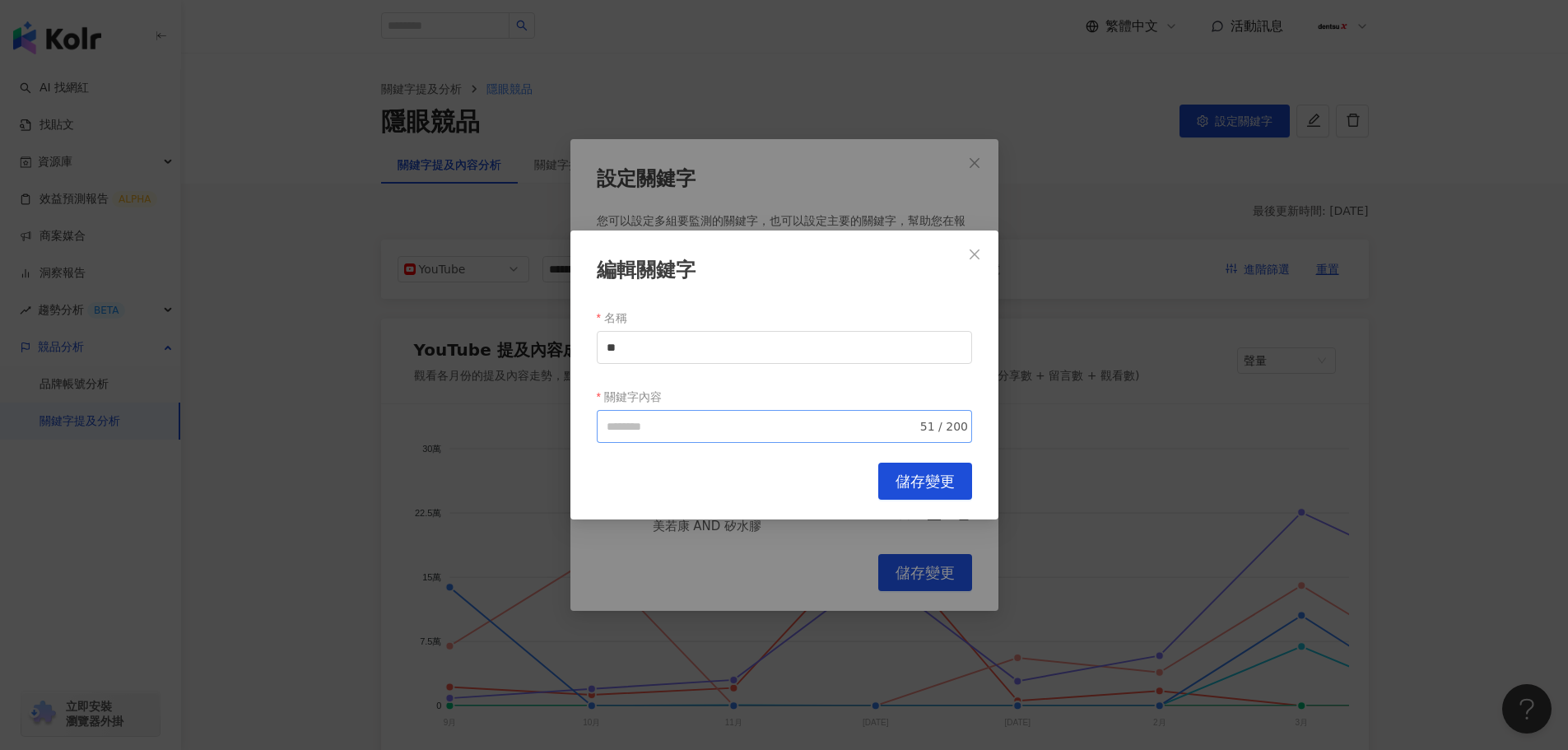
scroll to position [0, 0]
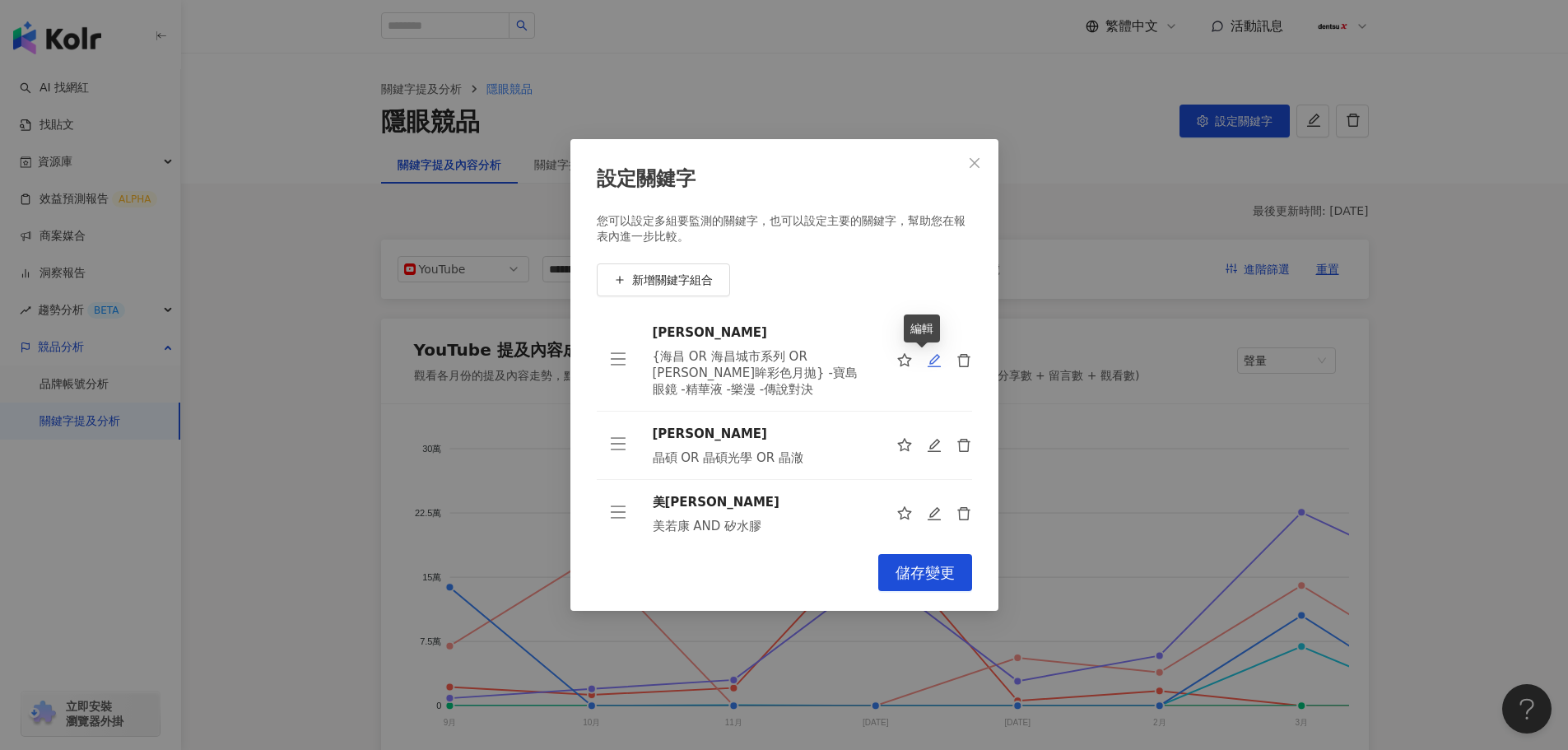
click at [926, 363] on icon "edit" at bounding box center [934, 360] width 15 height 15
type input "**"
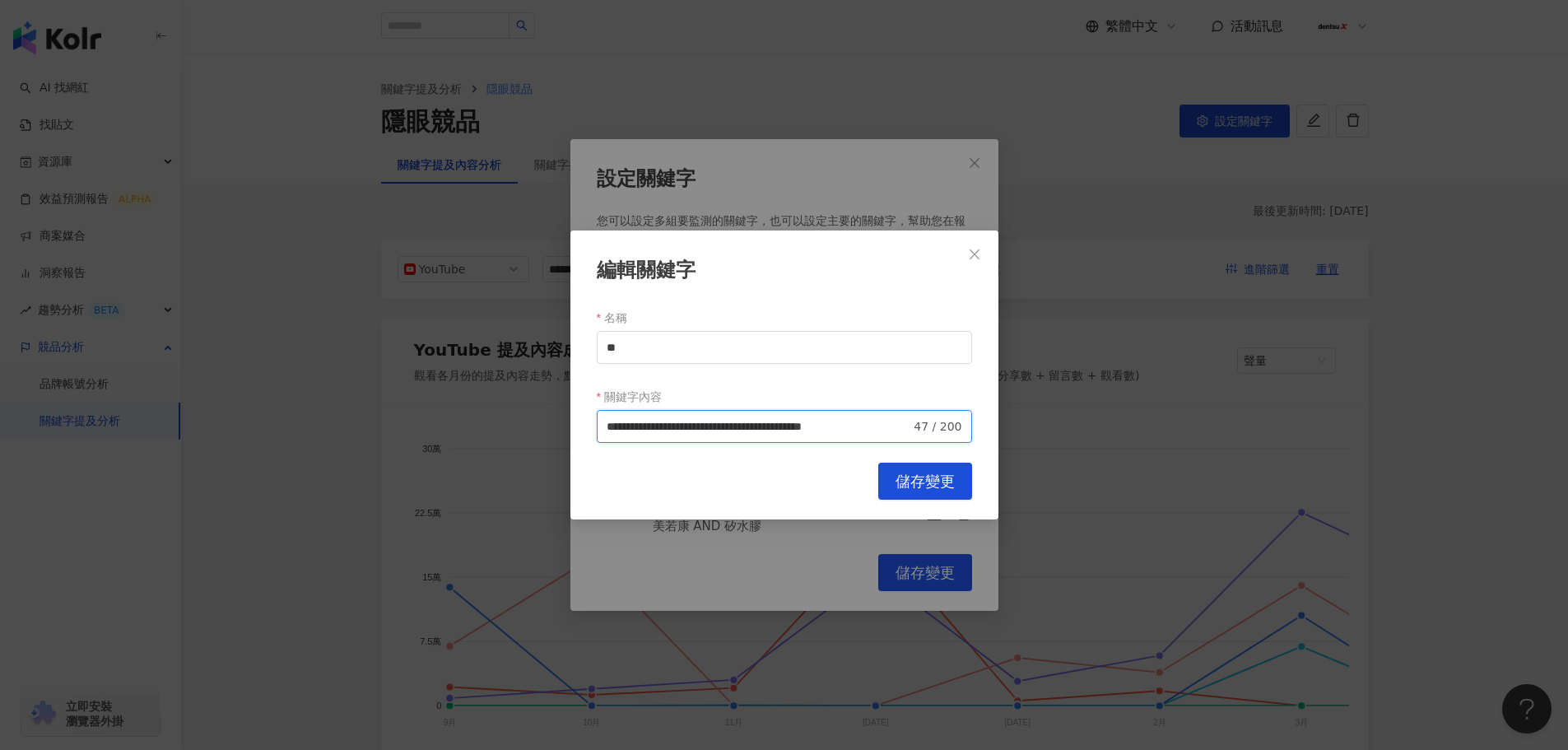
scroll to position [0, 104]
drag, startPoint x: 819, startPoint y: 421, endPoint x: 999, endPoint y: 418, distance: 180.0
click at [1015, 415] on div "**********" at bounding box center [784, 375] width 1568 height 750
click at [907, 431] on input "**********" at bounding box center [762, 427] width 310 height 18
click at [910, 424] on input "**********" at bounding box center [762, 427] width 310 height 18
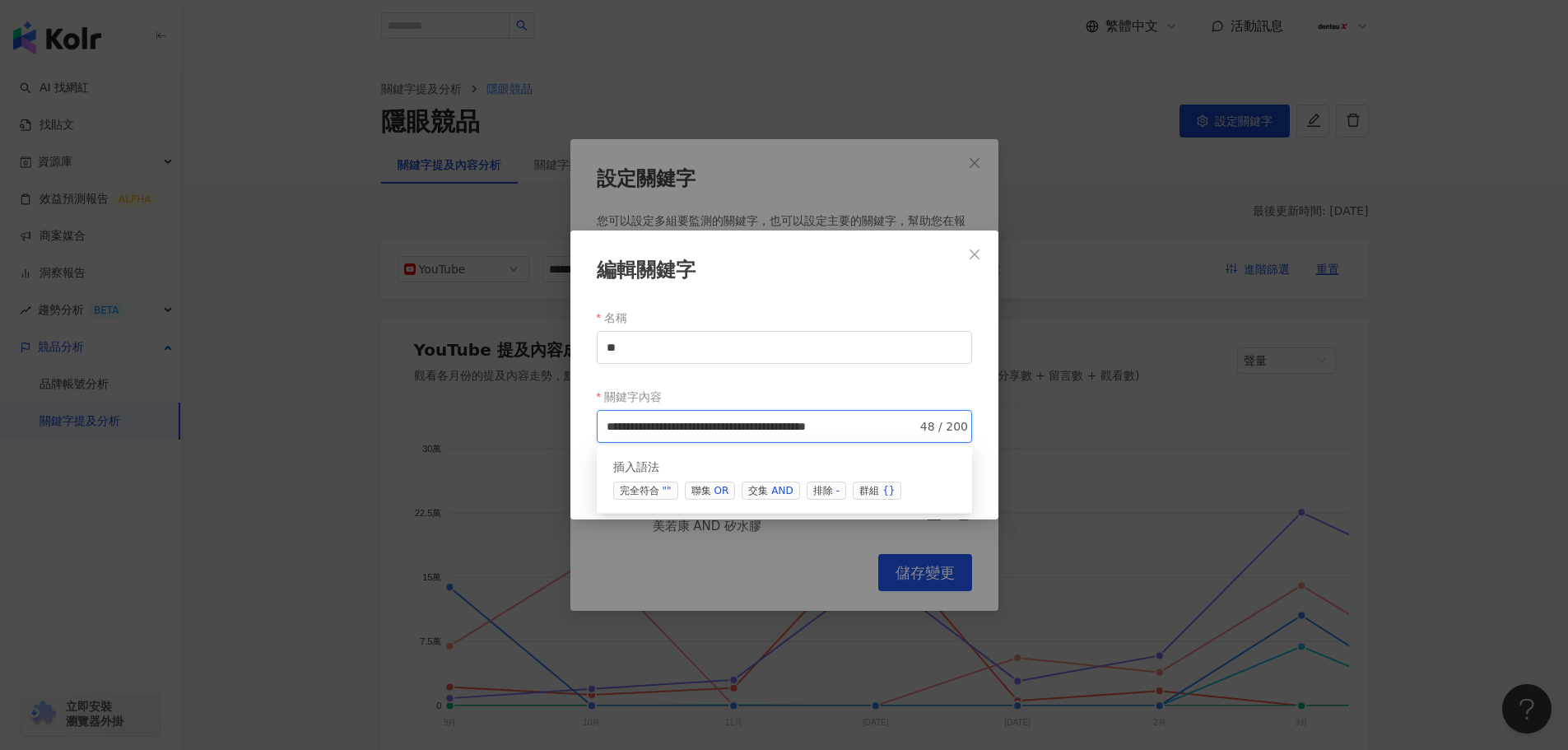
click at [821, 488] on span "排除 -" at bounding box center [826, 490] width 39 height 18
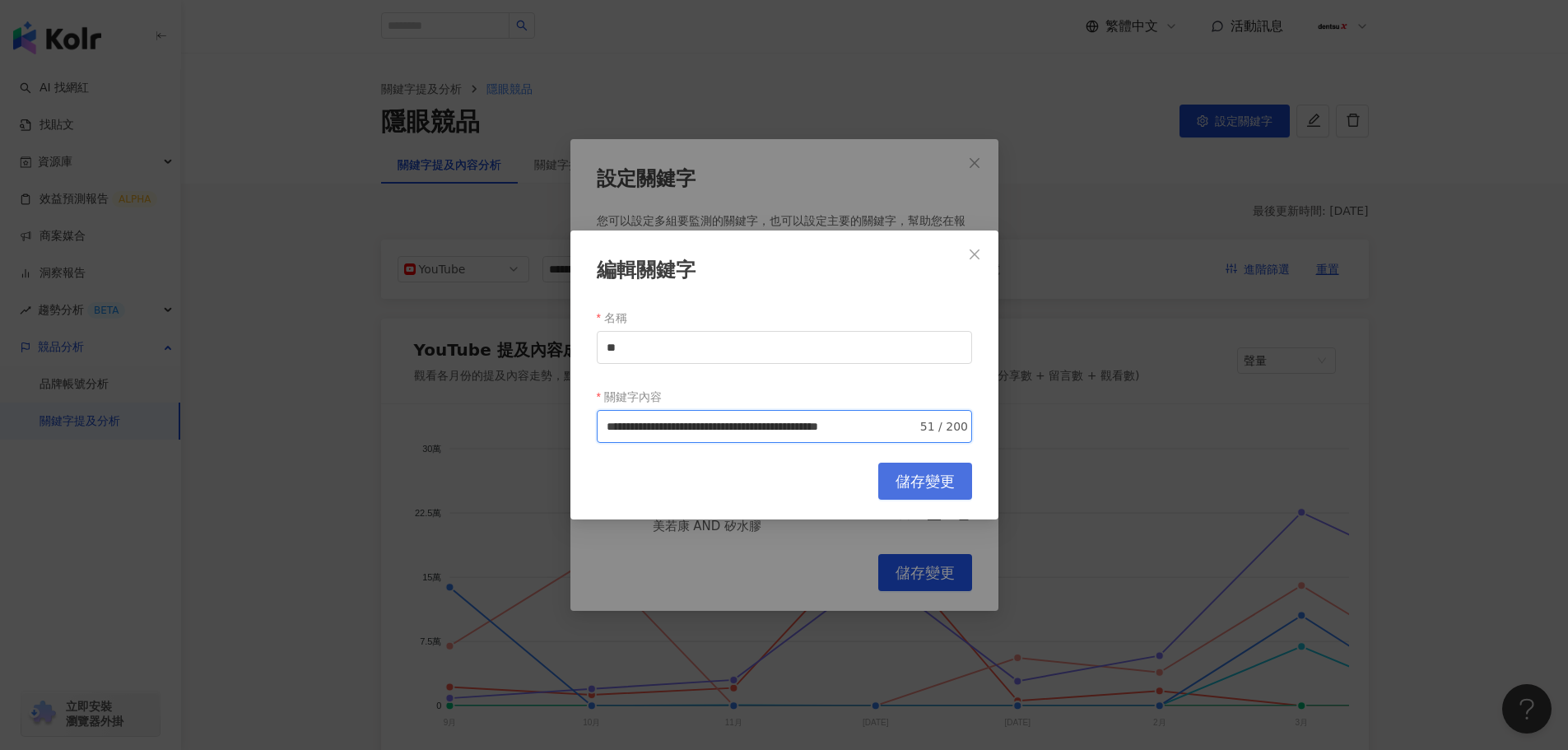
type input "**********"
click at [894, 477] on button "儲存變更" at bounding box center [925, 480] width 94 height 37
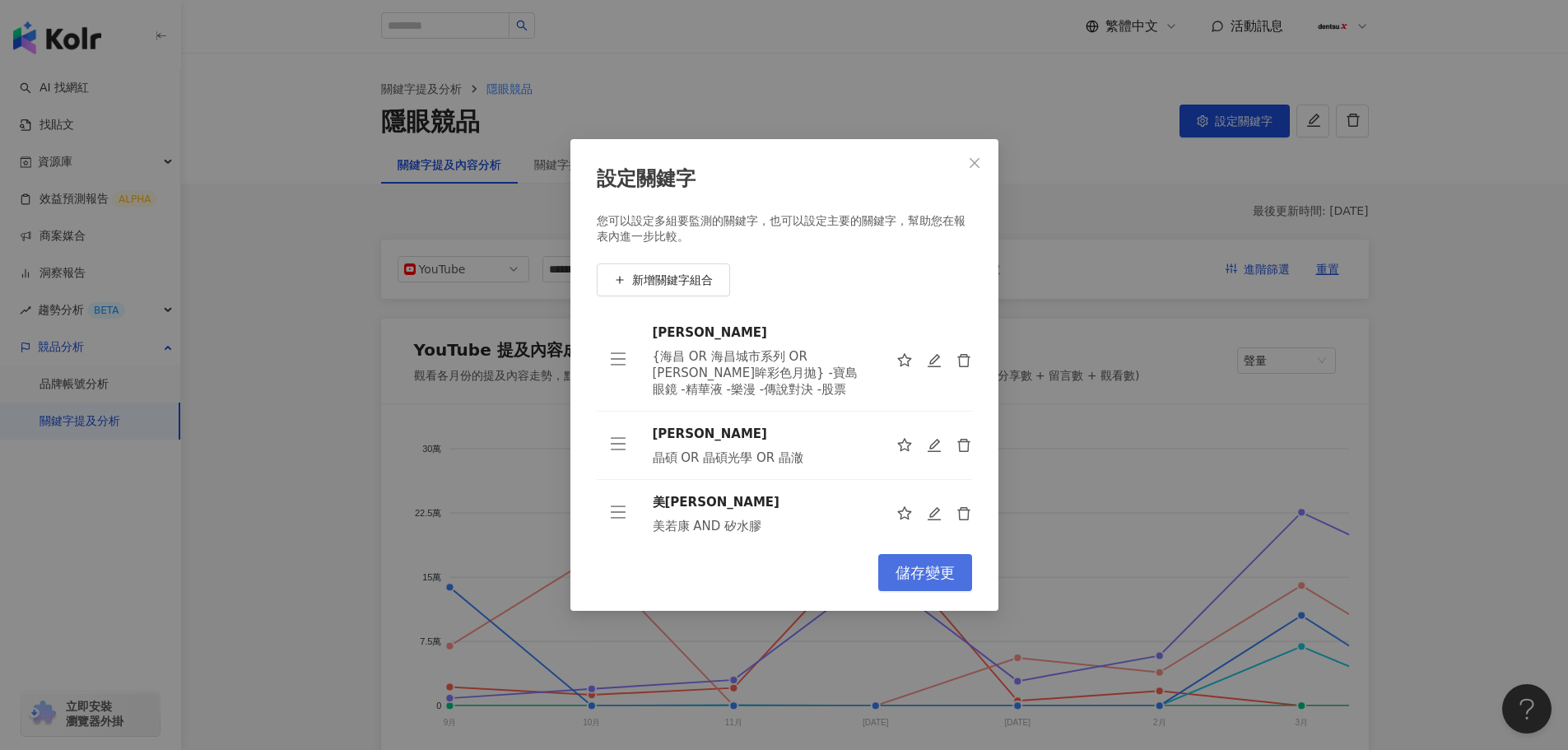
click at [912, 582] on span "儲存變更" at bounding box center [925, 573] width 59 height 18
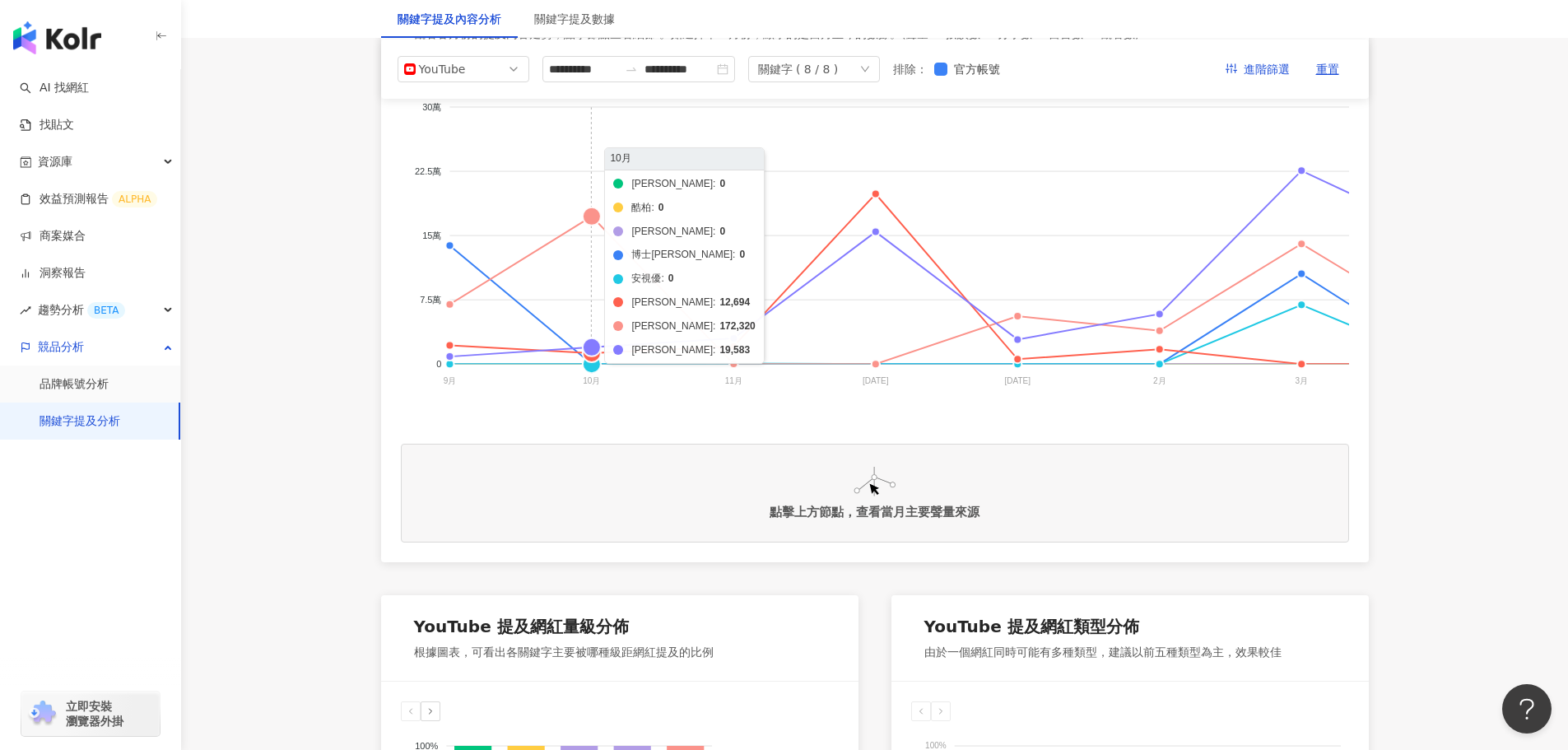
scroll to position [411, 0]
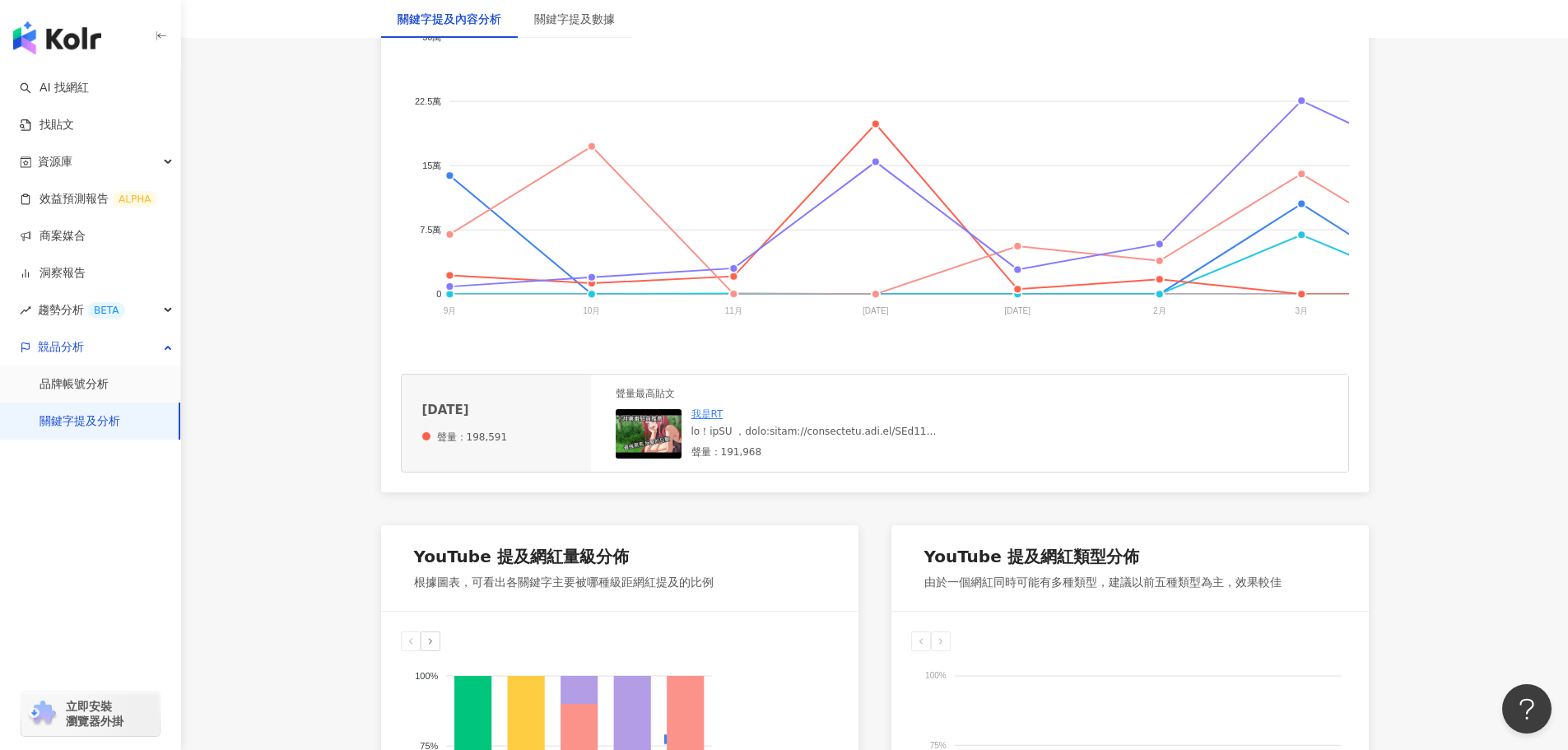
click at [874, 164] on foreignobject "帝康 酷柏 美[PERSON_NAME] 博士倫 安視優 晶碩 海昌 [PERSON_NAME]" at bounding box center [1280, 177] width 1761 height 329
click at [814, 439] on div at bounding box center [815, 432] width 247 height 14
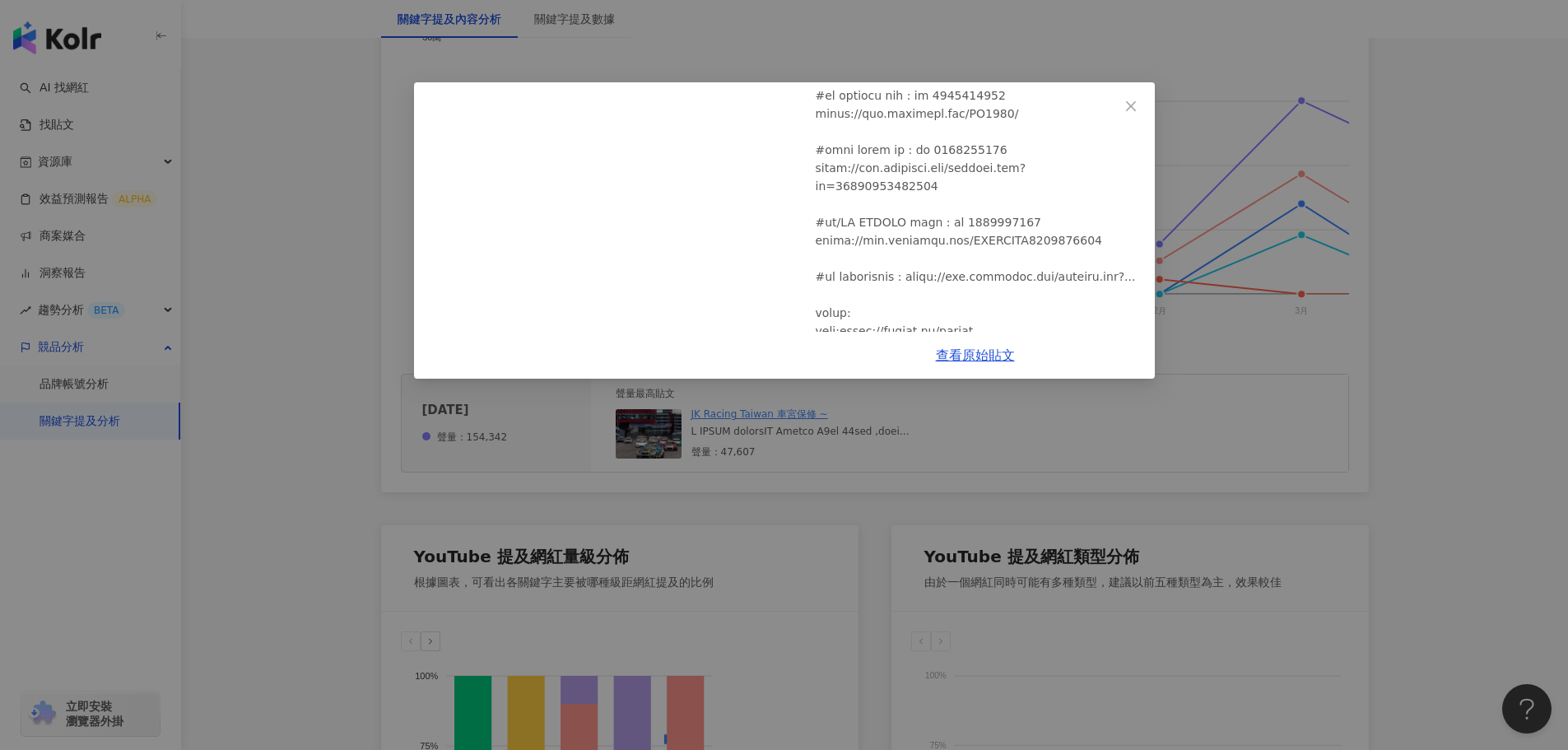
scroll to position [905, 0]
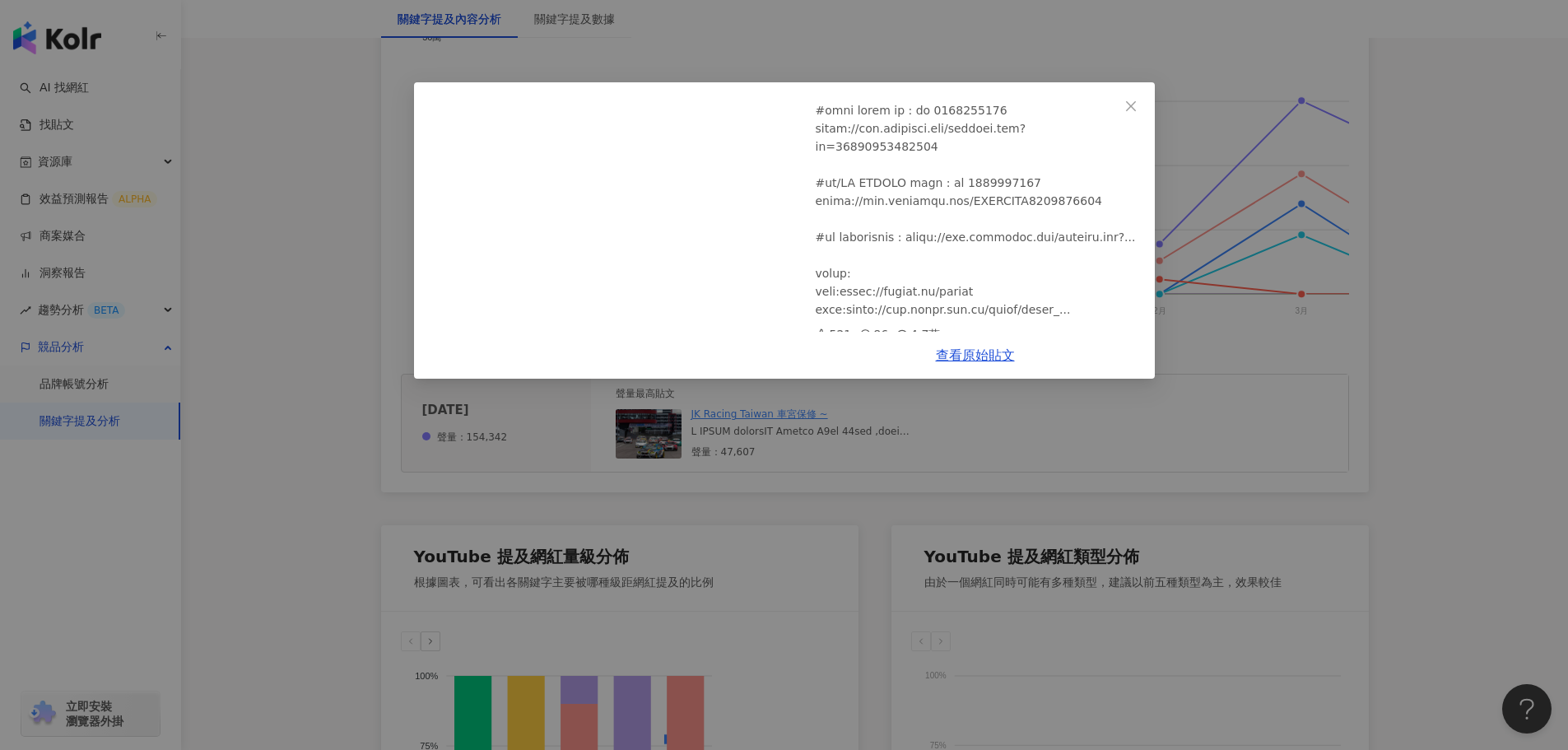
drag, startPoint x: 826, startPoint y: 114, endPoint x: 841, endPoint y: 116, distance: 15.1
copy div ":"
click at [1130, 102] on icon "close" at bounding box center [1131, 106] width 13 height 13
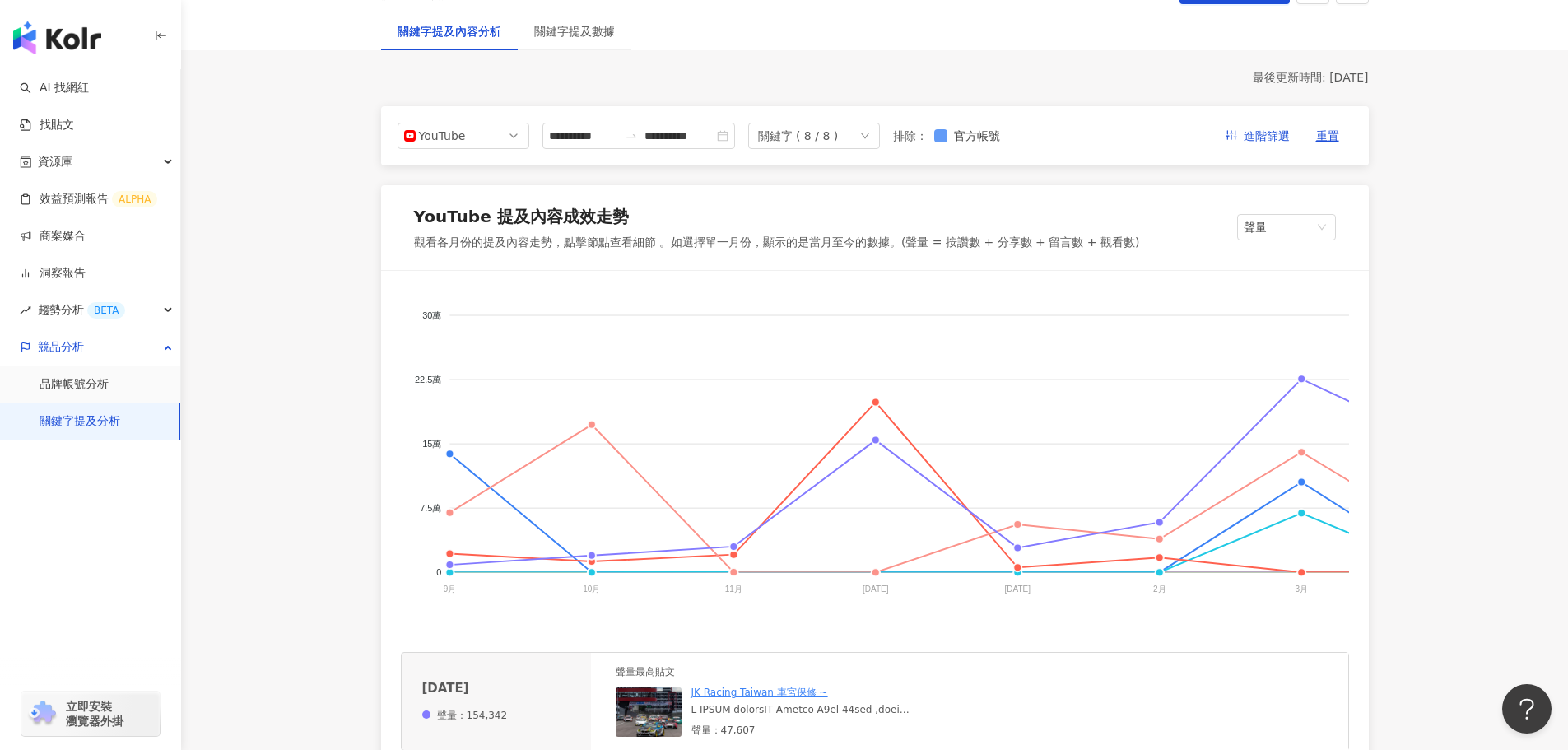
scroll to position [0, 0]
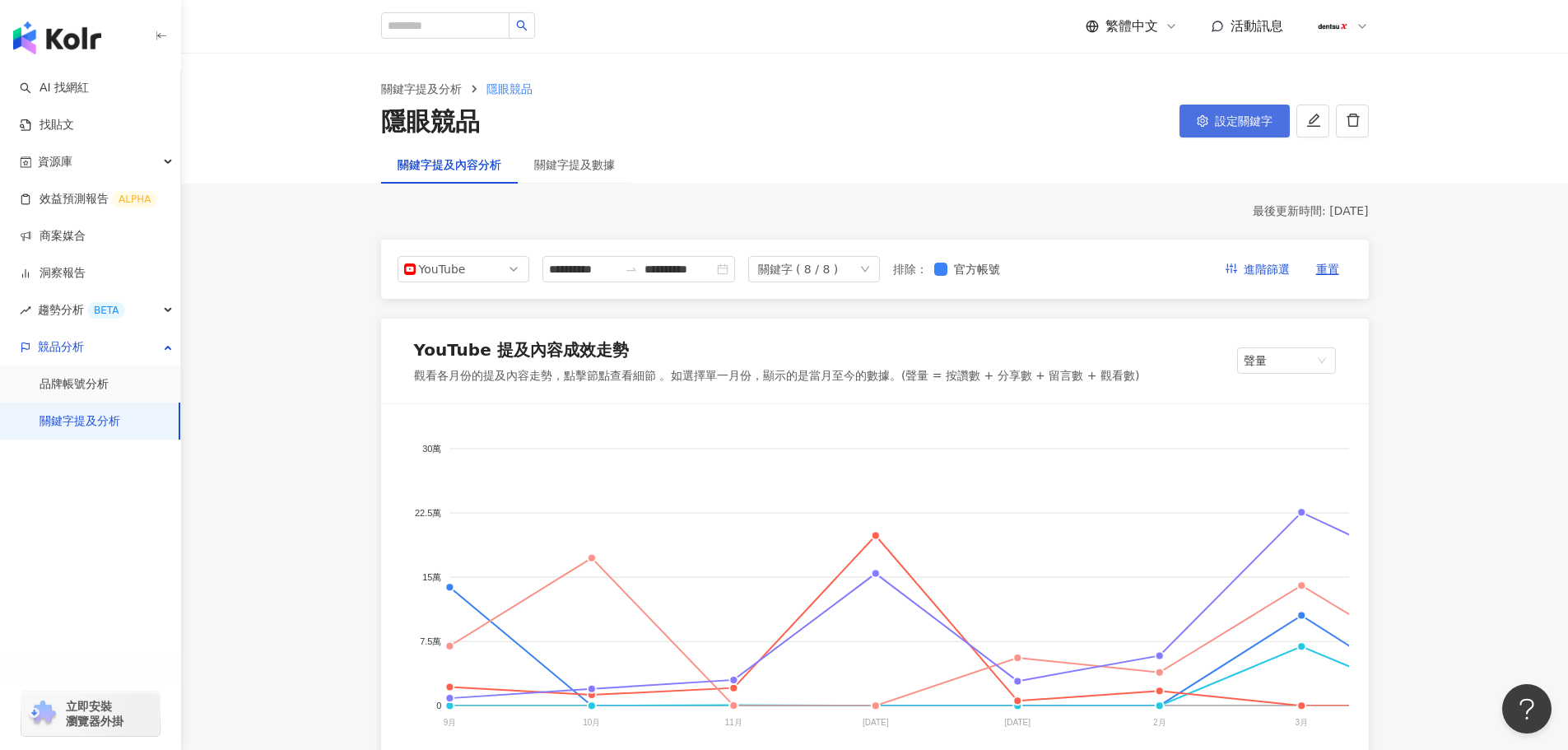
click at [1215, 123] on span "設定關鍵字" at bounding box center [1244, 121] width 57 height 13
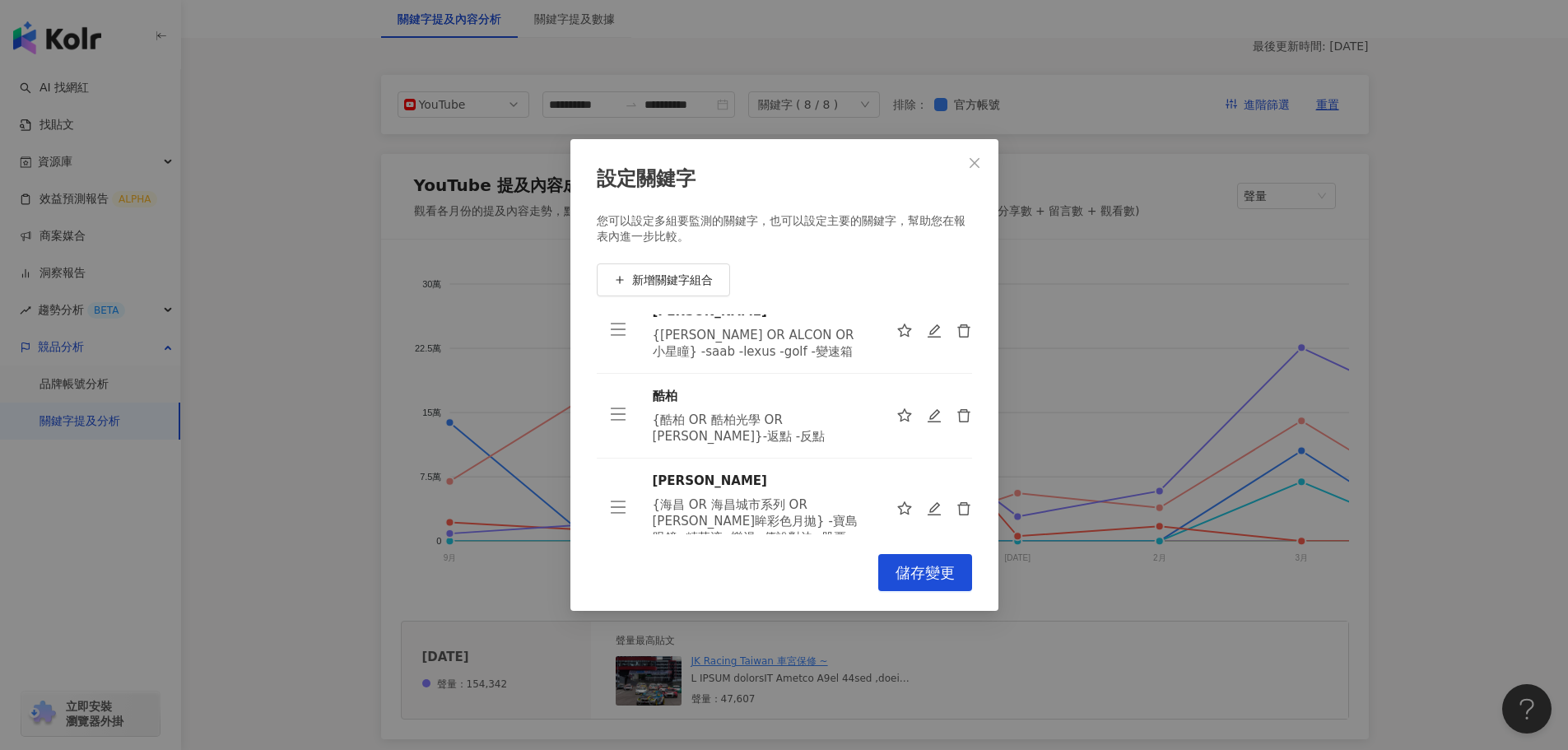
scroll to position [64, 0]
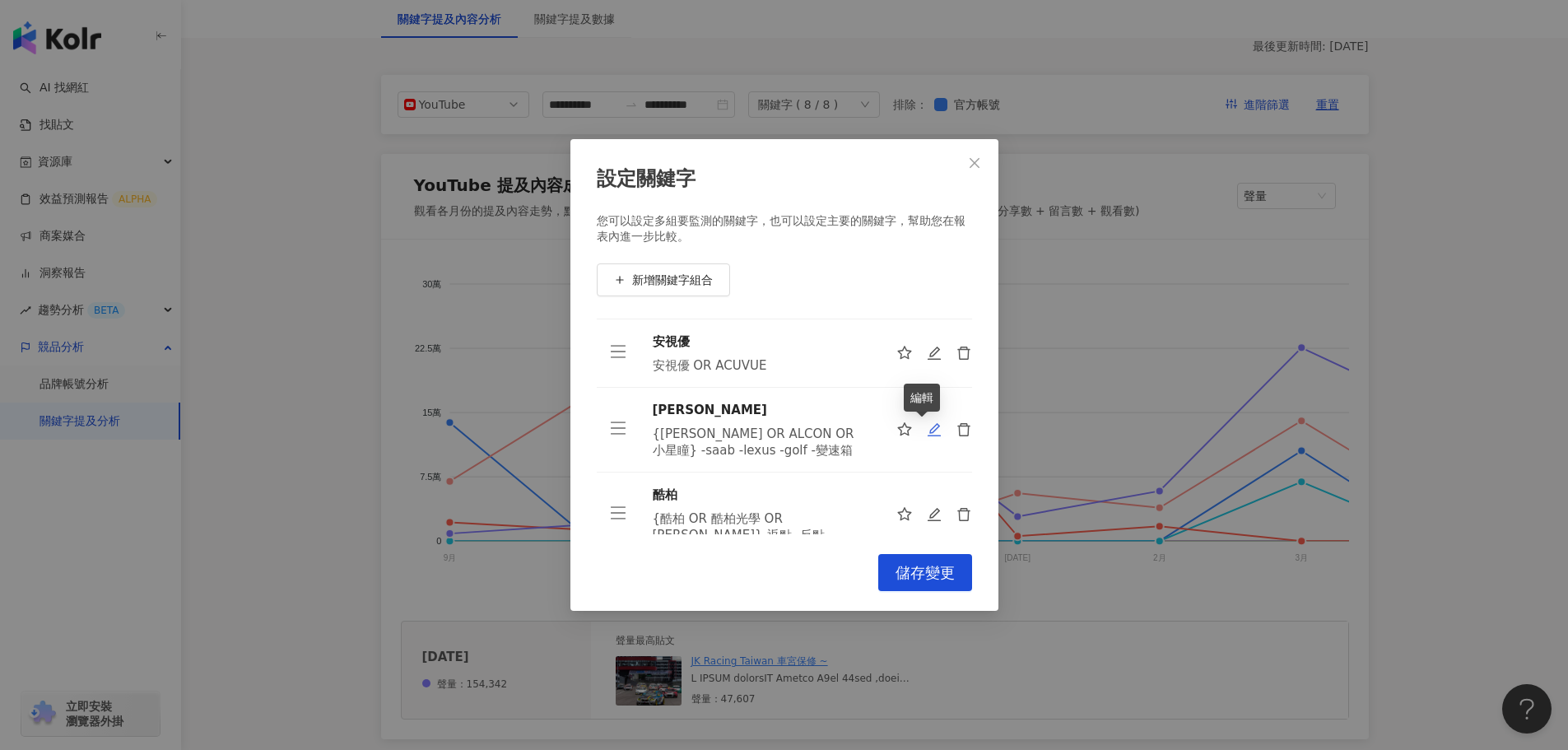
click at [926, 431] on icon "edit" at bounding box center [933, 429] width 13 height 13
type input "***"
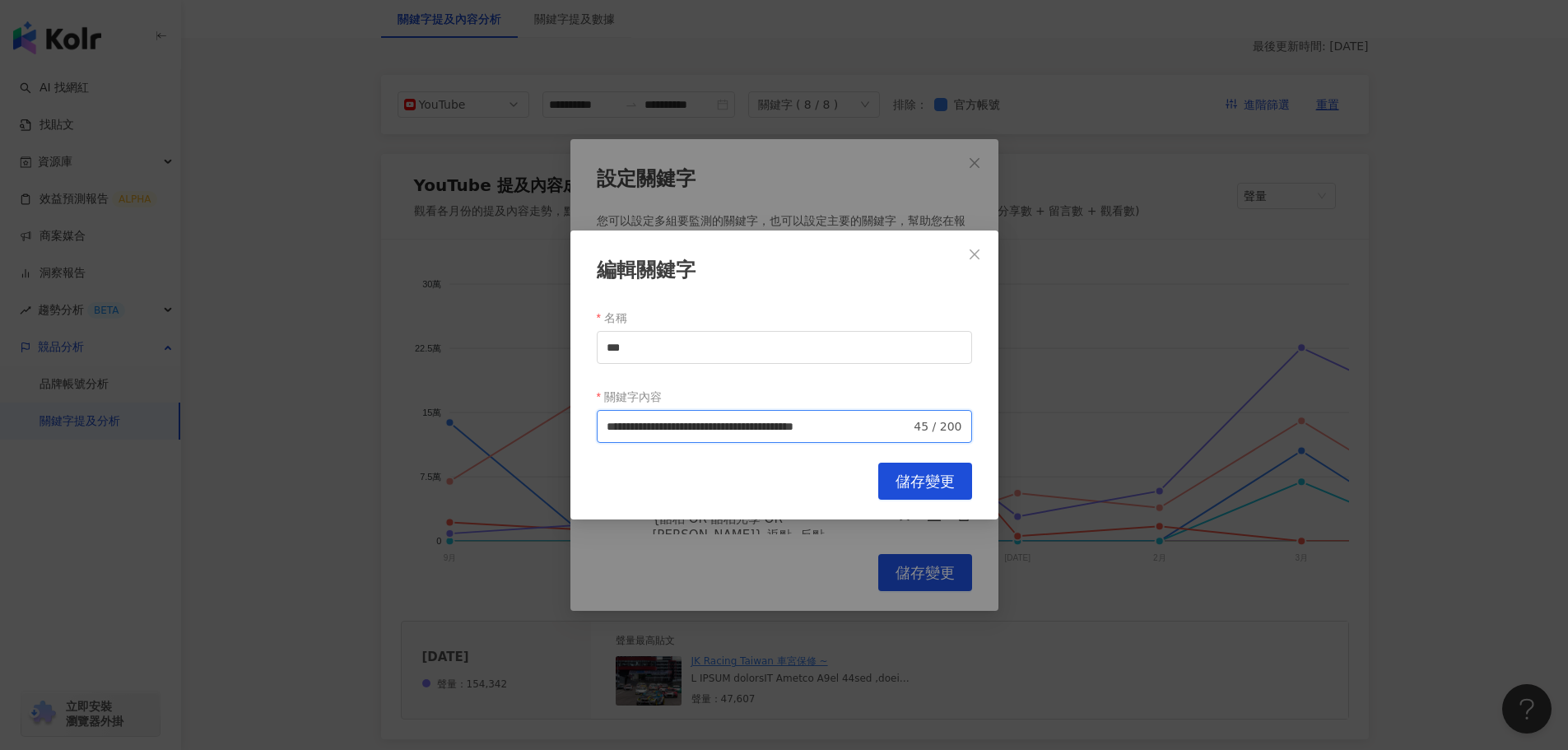
drag, startPoint x: 866, startPoint y: 425, endPoint x: 900, endPoint y: 430, distance: 34.4
click at [900, 430] on input "**********" at bounding box center [759, 427] width 305 height 18
paste input "search"
type input "**********"
click at [900, 479] on span "儲存變更" at bounding box center [925, 481] width 59 height 18
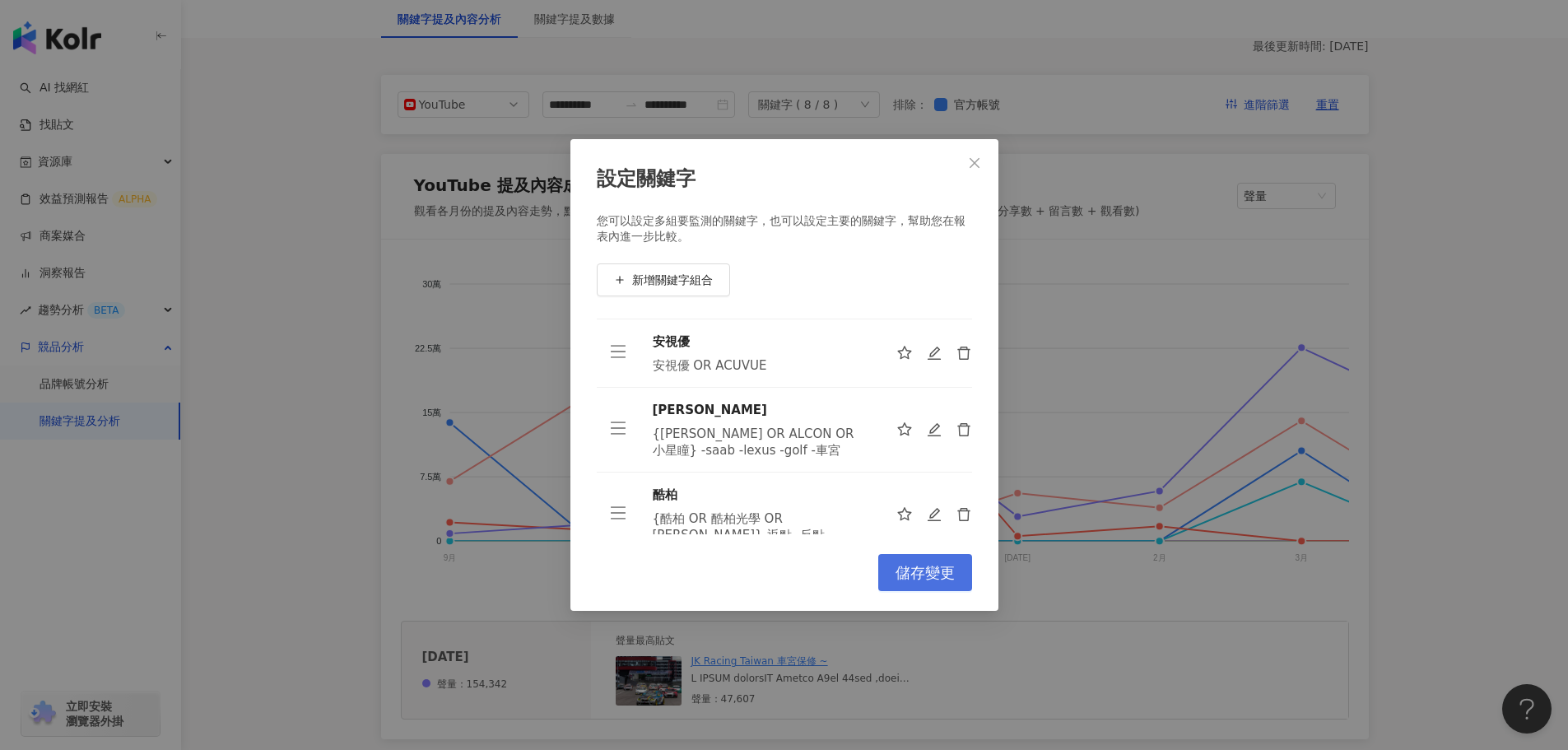
click at [911, 572] on span "儲存變更" at bounding box center [925, 573] width 59 height 18
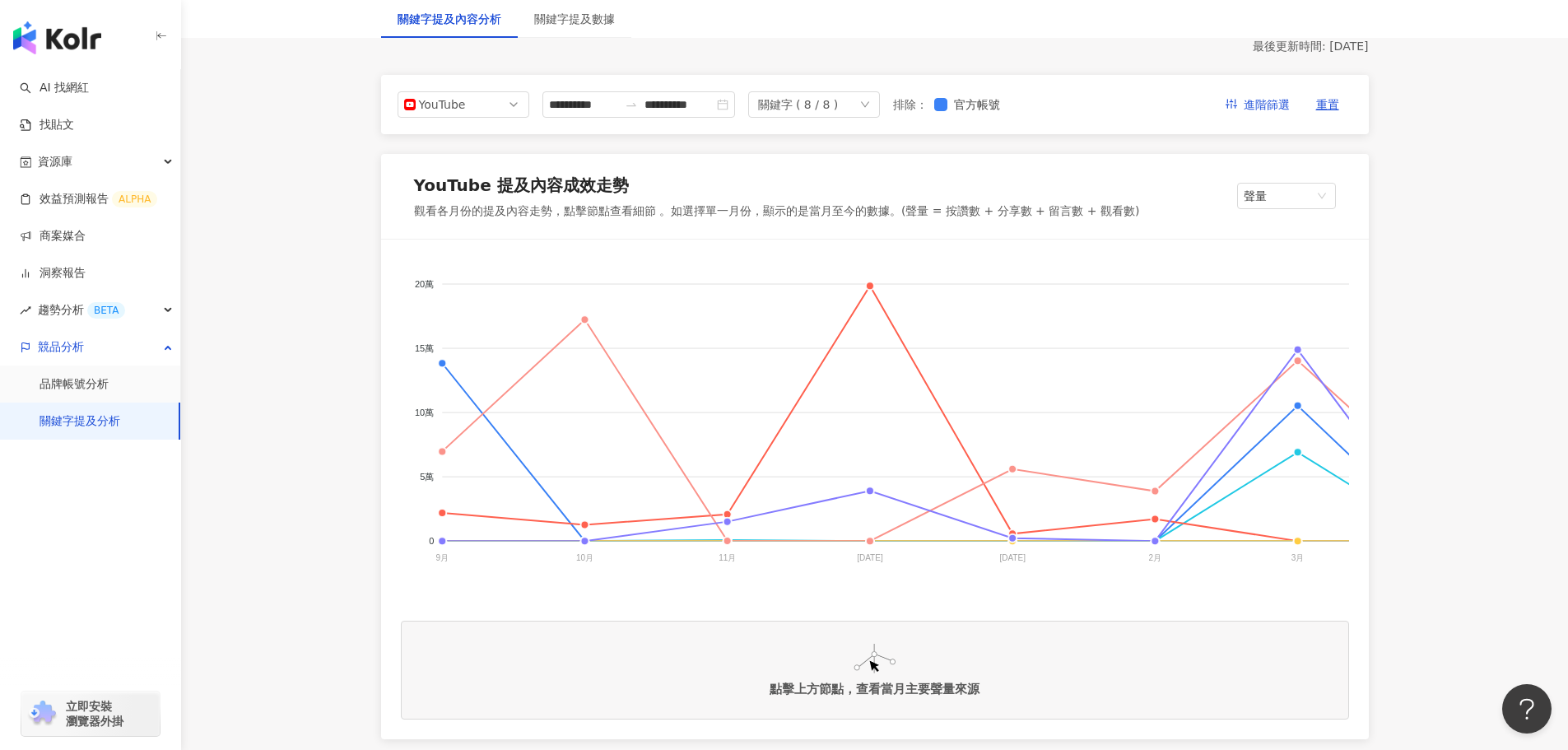
click at [868, 285] on foreignobject "博士倫 安視優 晶碩 帝[PERSON_NAME] 酷[PERSON_NAME] [PERSON_NAME]" at bounding box center [1280, 423] width 1761 height 329
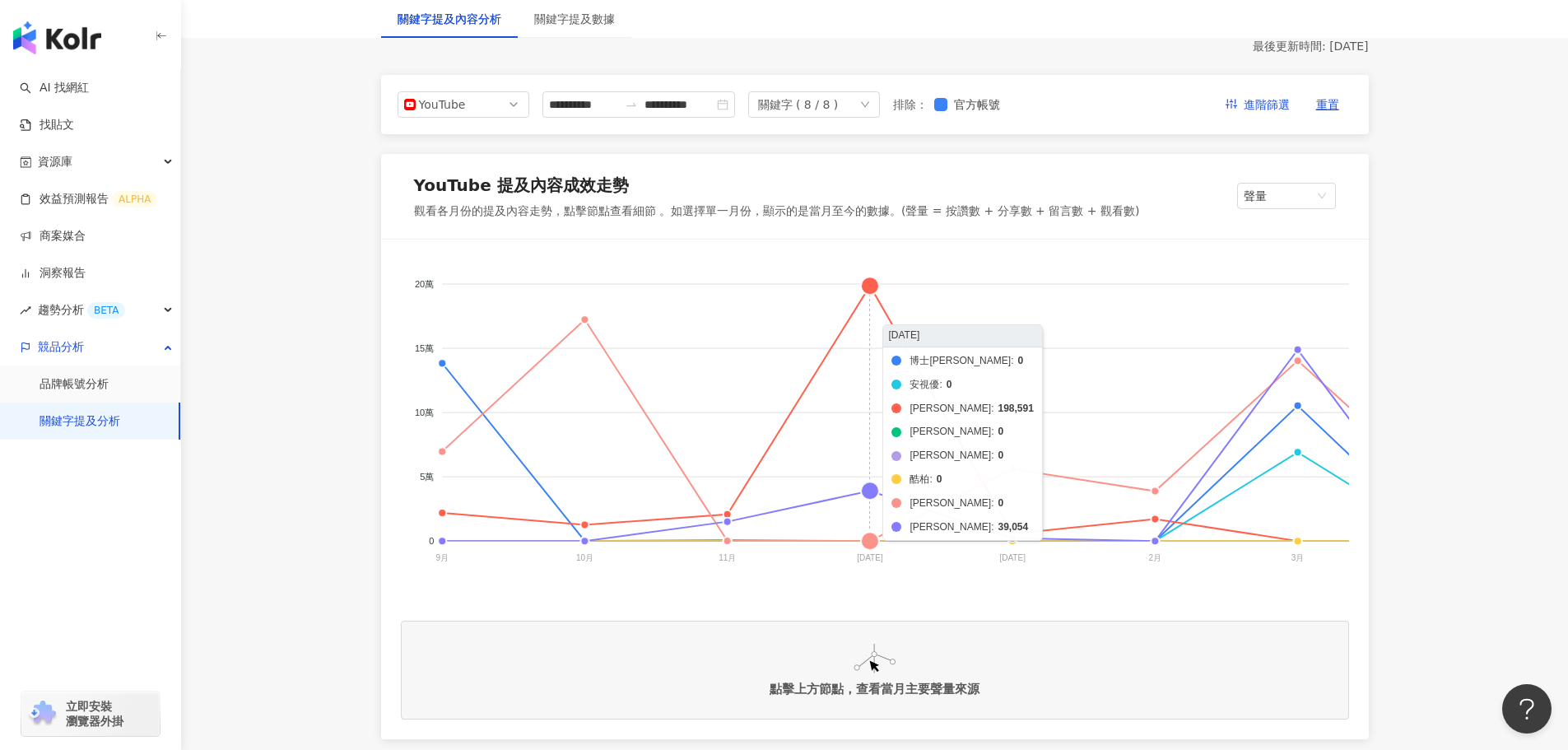
click at [873, 289] on foreignobject "博士倫 安視優 晶碩 帝[PERSON_NAME] 酷[PERSON_NAME] [PERSON_NAME]" at bounding box center [1280, 423] width 1761 height 329
click at [870, 491] on foreignobject "博士倫 安視優 晶碩 帝[PERSON_NAME] 酷[PERSON_NAME] [PERSON_NAME]" at bounding box center [1280, 423] width 1761 height 329
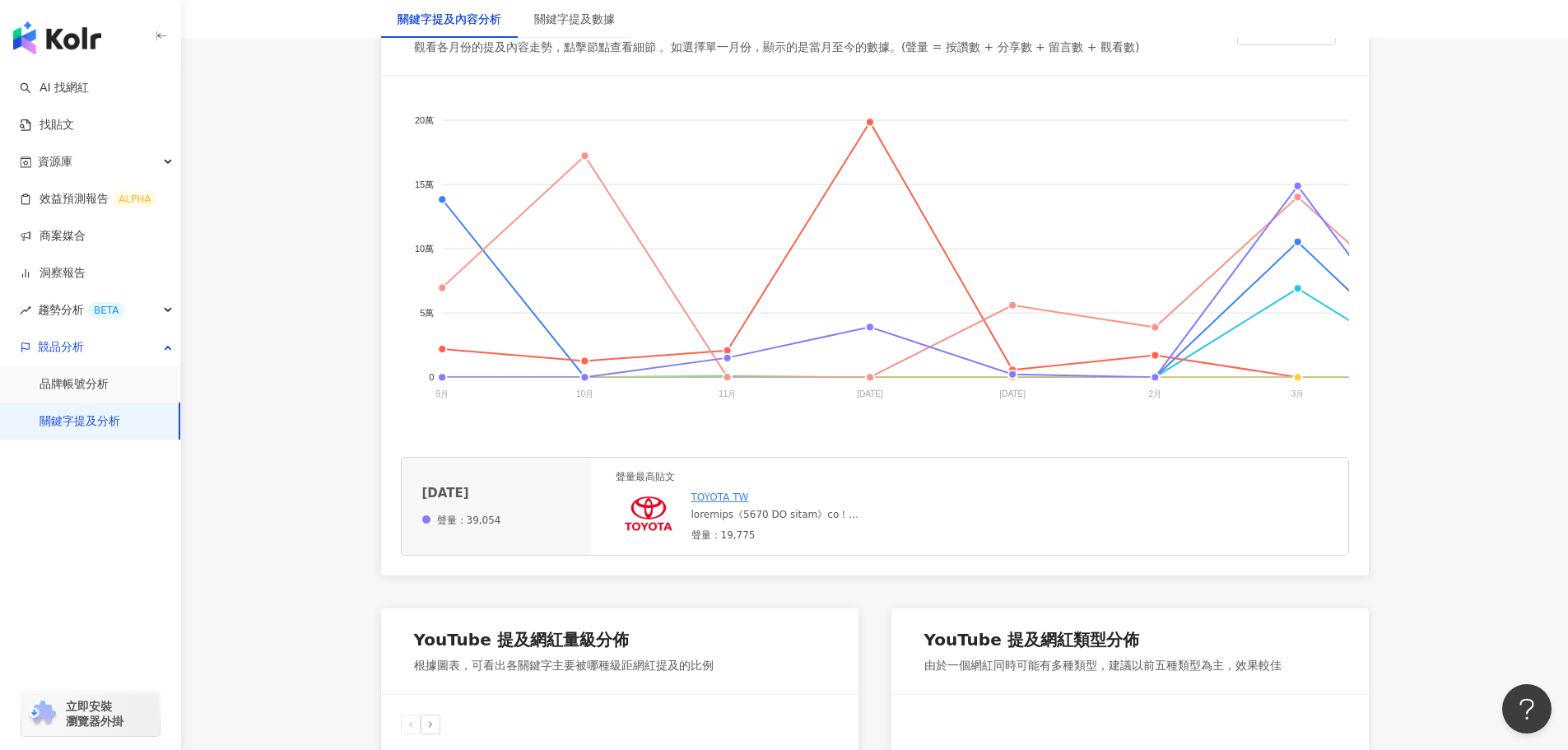
scroll to position [329, 0]
click at [802, 521] on div at bounding box center [815, 514] width 247 height 14
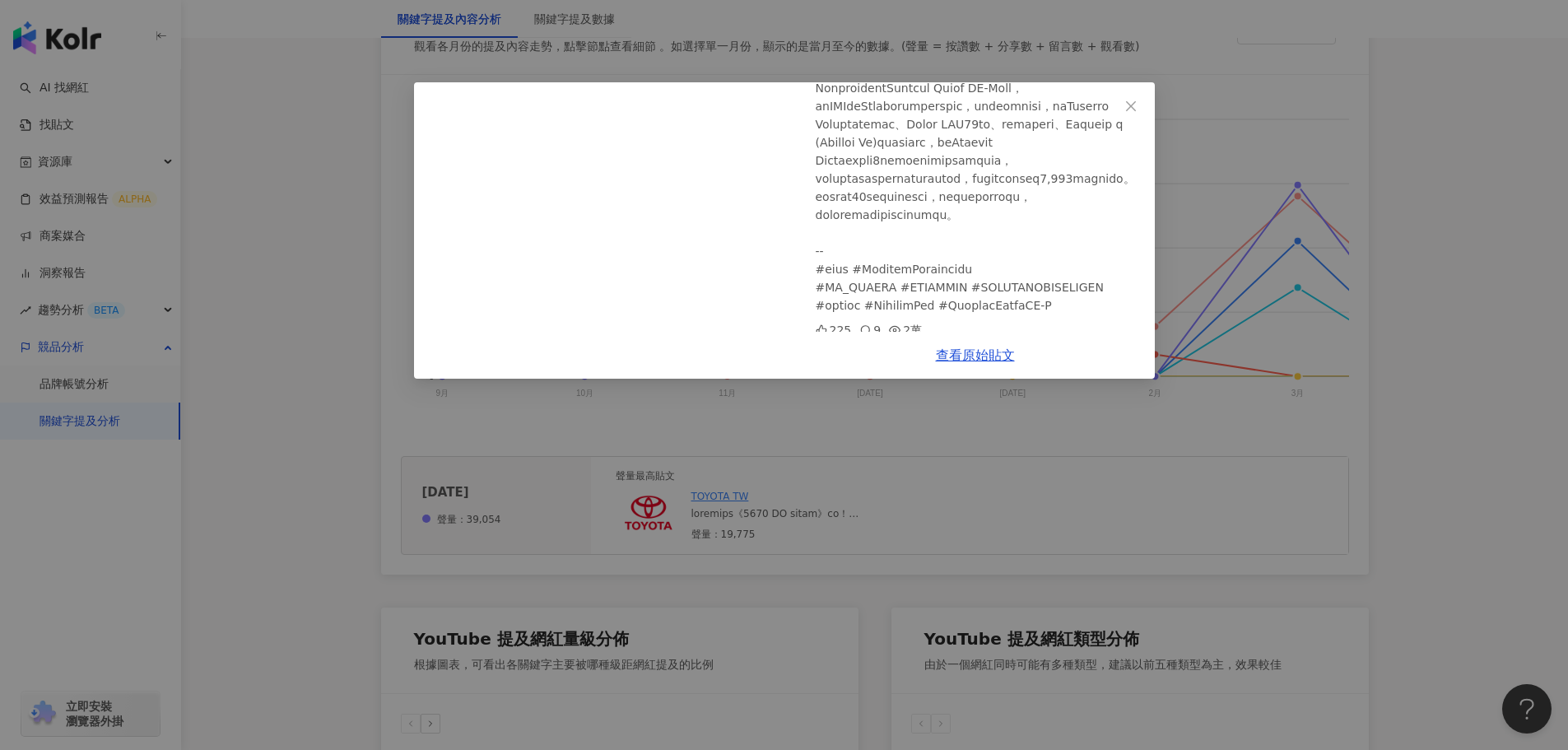
scroll to position [428, 0]
click at [1132, 109] on icon "close" at bounding box center [1131, 106] width 13 height 13
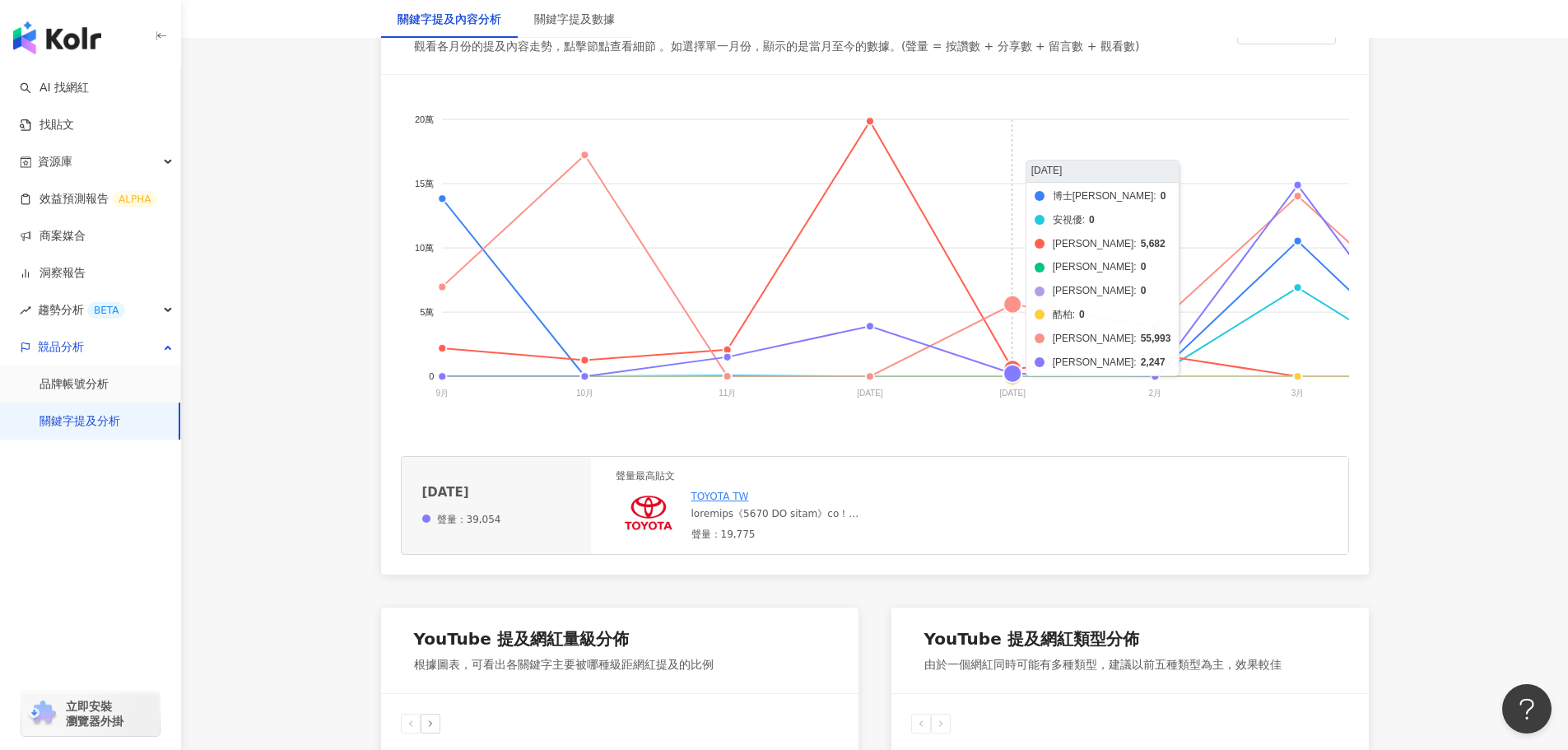
click at [1007, 308] on foreignobject "博士倫 安視優 晶碩 帝康 美若康 酷柏 海昌 愛爾康" at bounding box center [1280, 259] width 1761 height 329
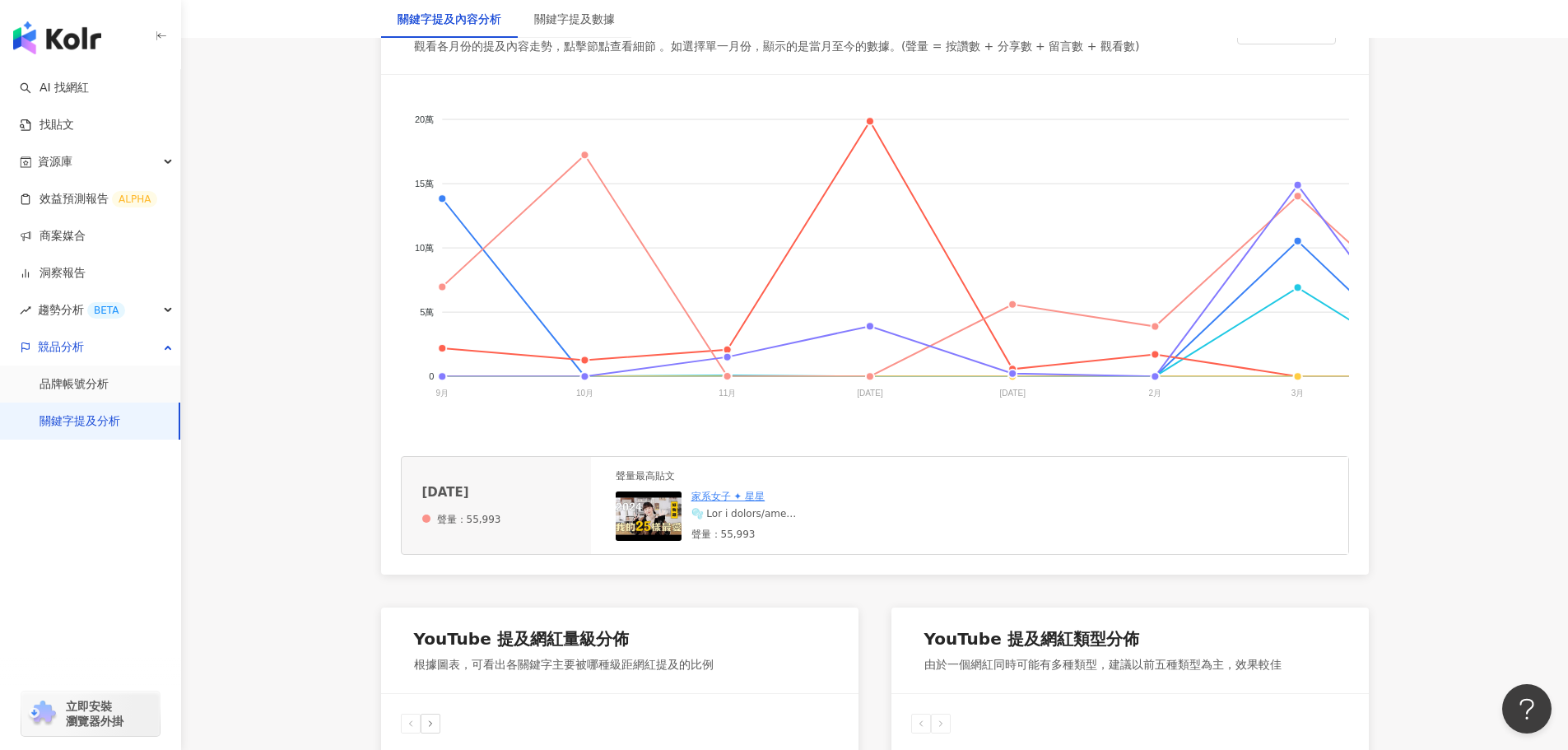
click at [811, 521] on div at bounding box center [815, 514] width 247 height 14
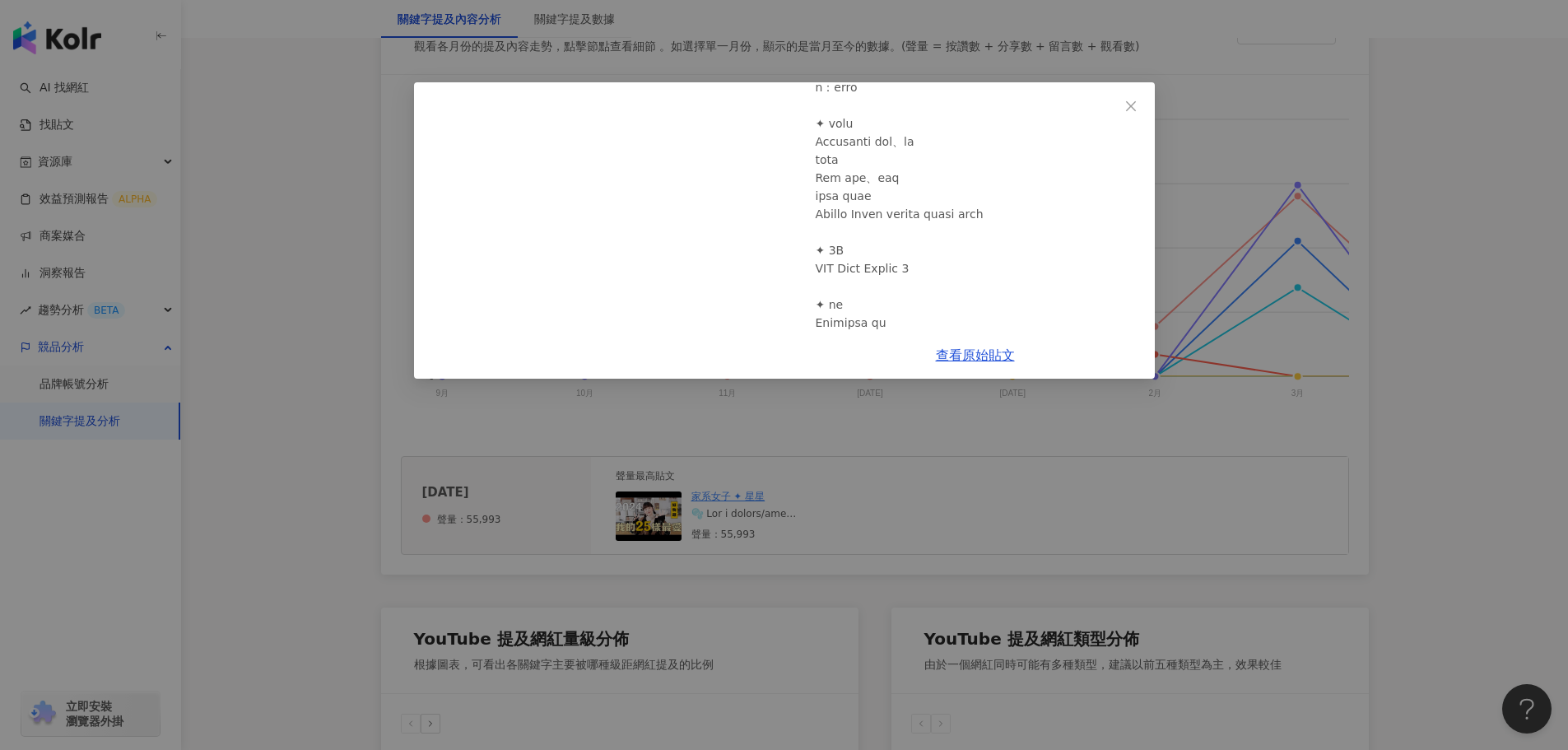
scroll to position [411, 0]
click at [926, 496] on div "家系女子 ✦ 星星 2025/1/22 無業配！2024年度愛用25樣好物💓生活用品/穿搭配件/美妝/電器精選大賞🏆｜星星 1,064 53 5.5萬 查看原…" at bounding box center [784, 375] width 1568 height 750
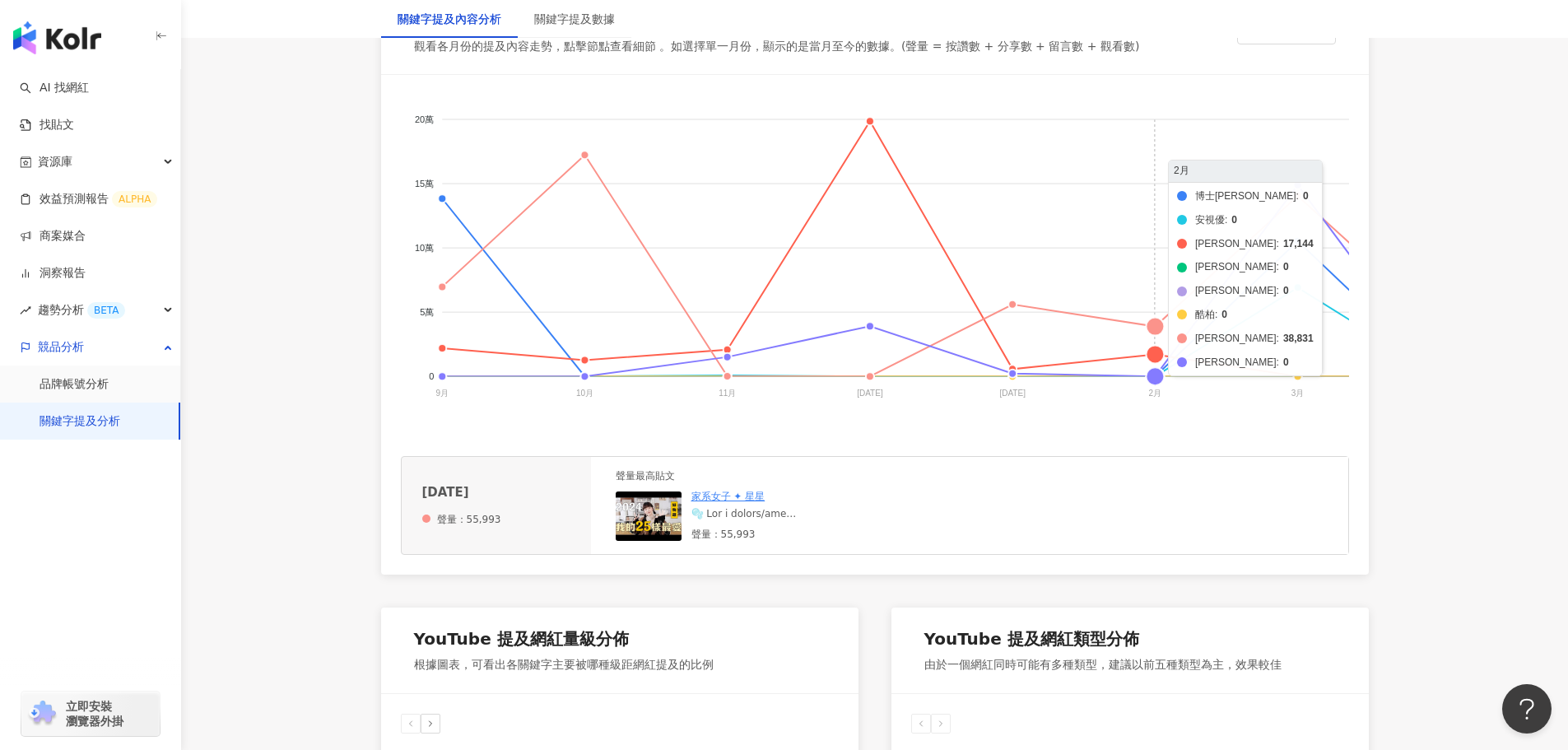
click at [1154, 330] on foreignobject "博士倫 安視優 晶碩 帝康 美若康 酷柏 海昌 愛爾康" at bounding box center [1280, 259] width 1761 height 329
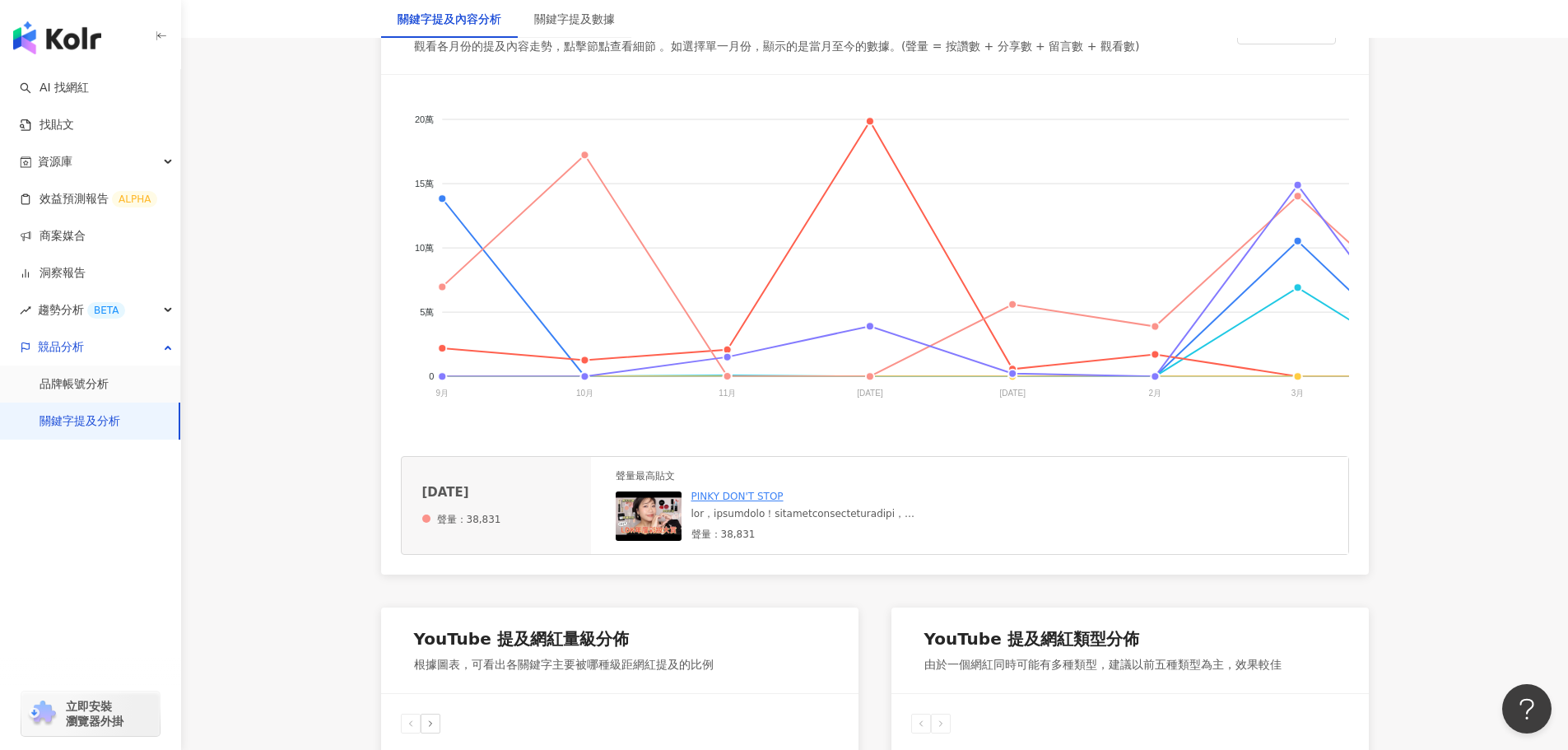
click at [845, 521] on div at bounding box center [815, 514] width 247 height 14
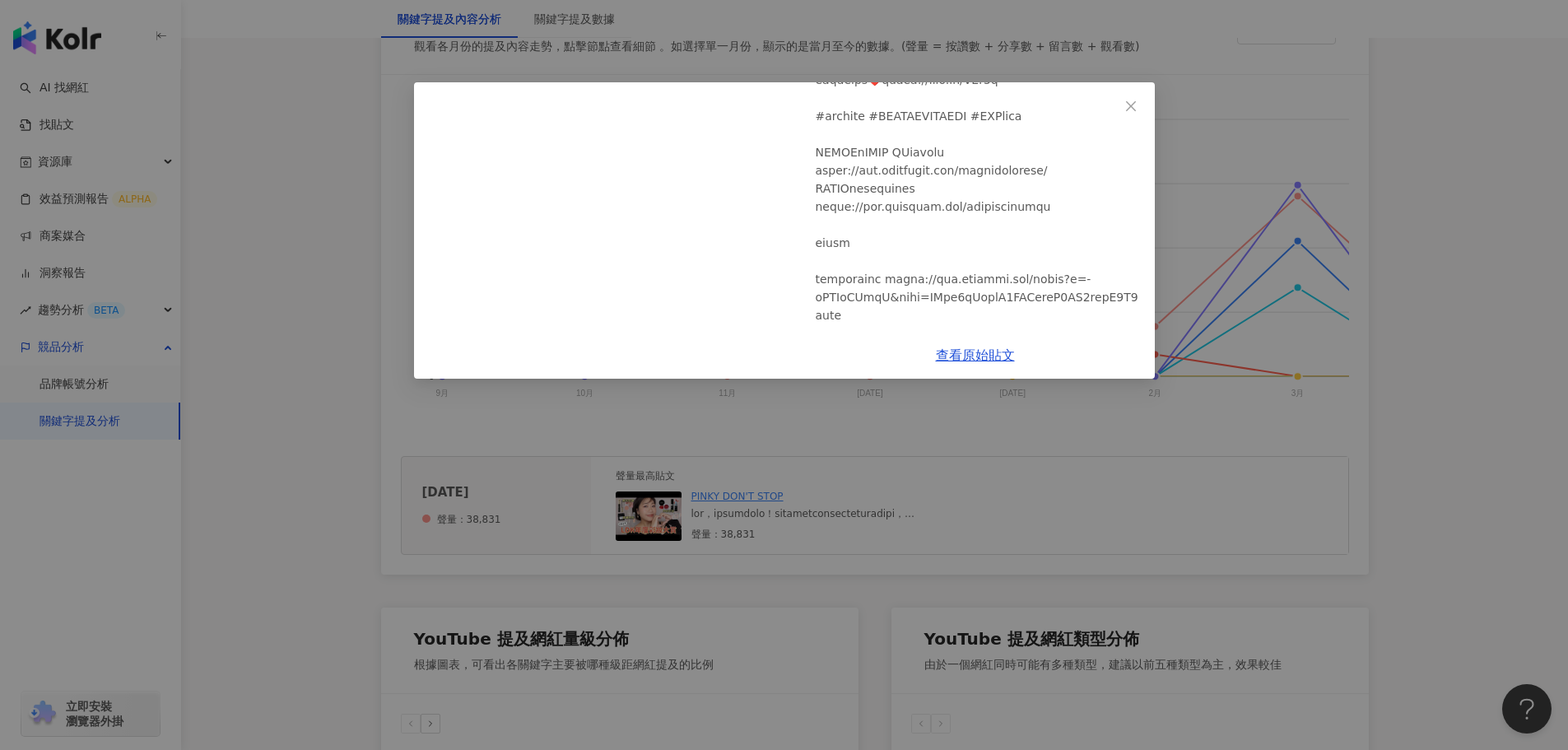
scroll to position [329, 0]
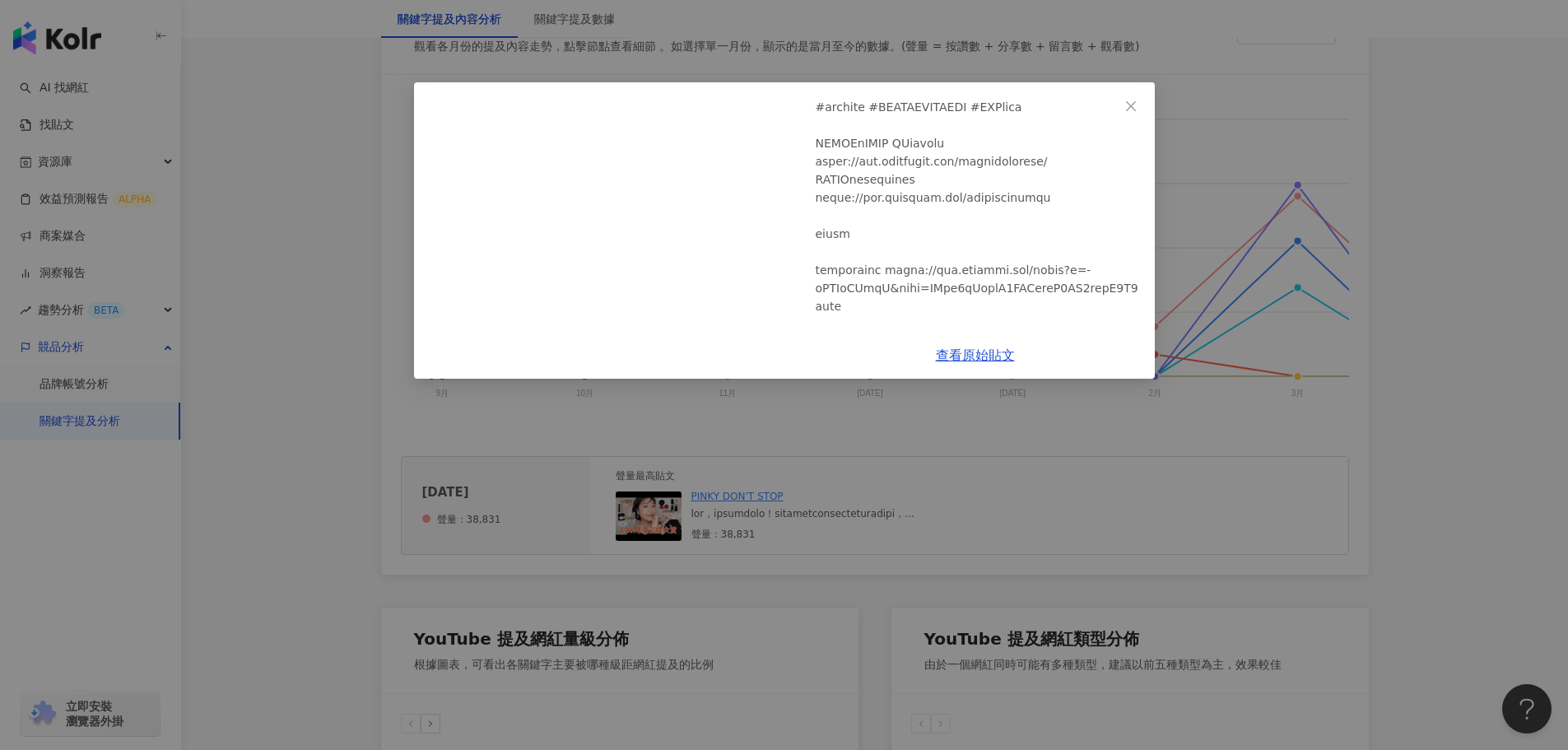
click at [1129, 103] on icon "close" at bounding box center [1131, 106] width 13 height 13
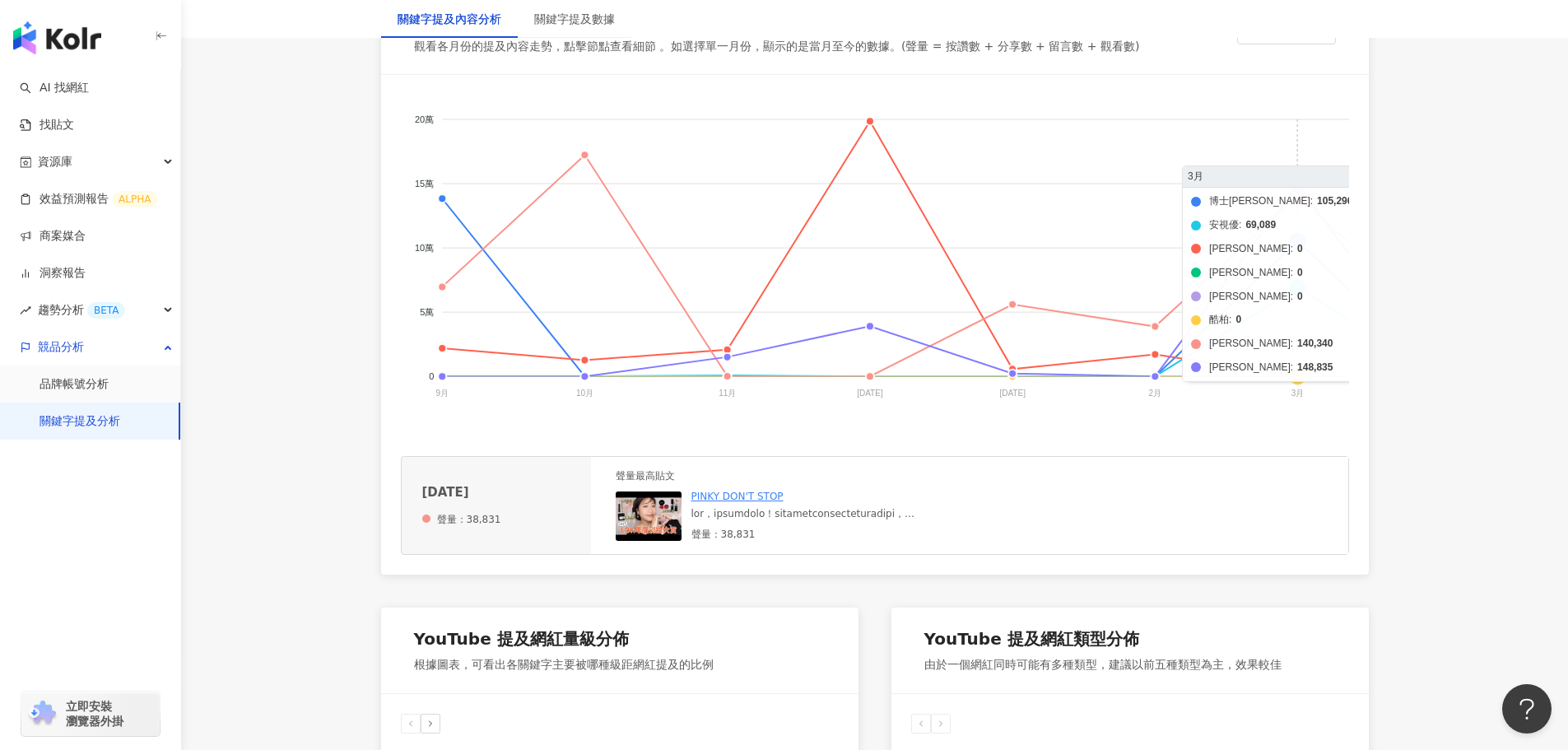
click at [1301, 292] on foreignobject "博士倫 安視優 晶碩 帝康 美若康 酷柏 海昌 愛爾康" at bounding box center [1280, 259] width 1761 height 329
click at [1297, 188] on foreignobject "博士倫 安視優 晶碩 帝康 美若康 酷柏 海昌 愛爾康" at bounding box center [1280, 259] width 1761 height 329
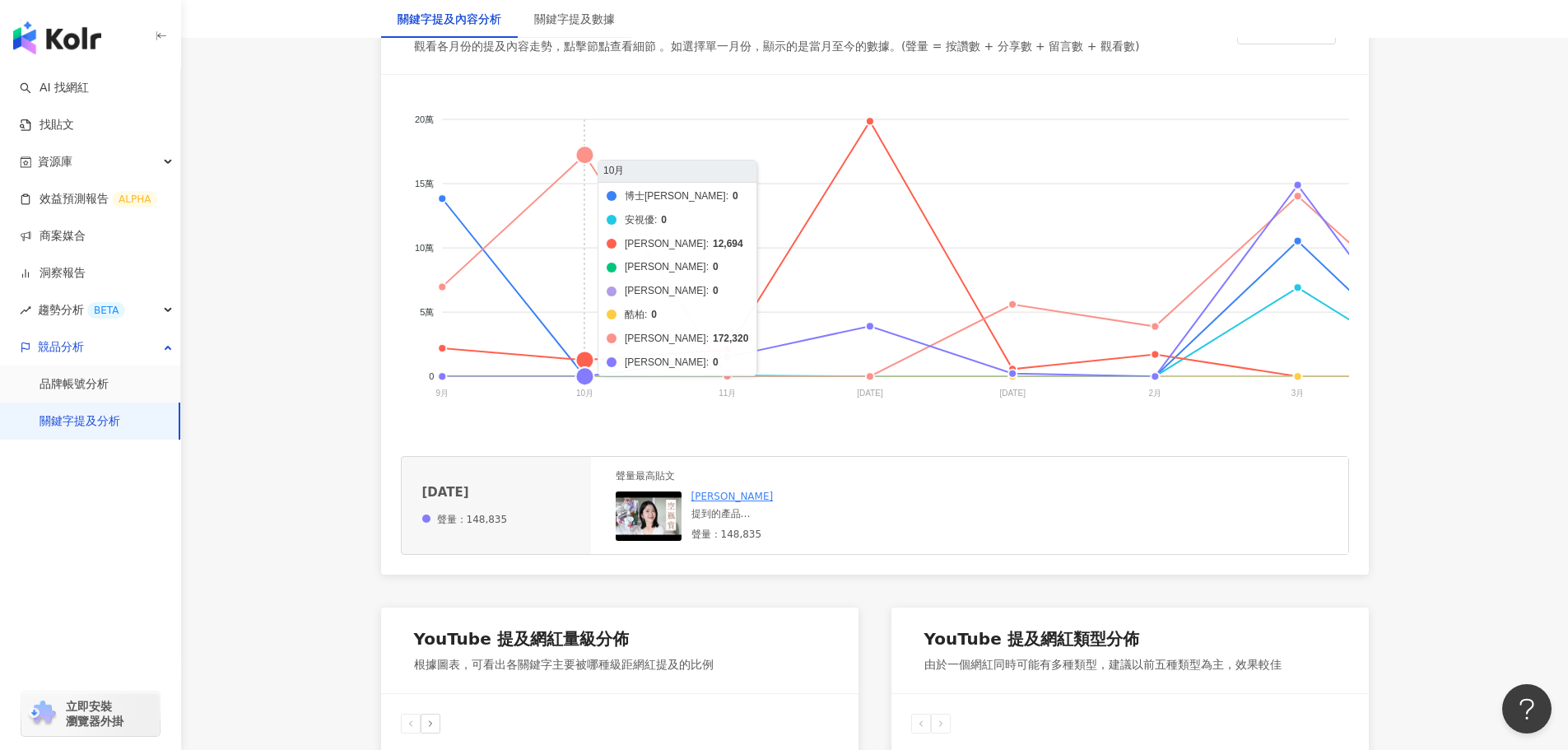
click at [577, 162] on foreignobject "博士倫 安視優 晶碩 帝康 美若康 酷柏 海昌 愛爾康" at bounding box center [1280, 259] width 1761 height 329
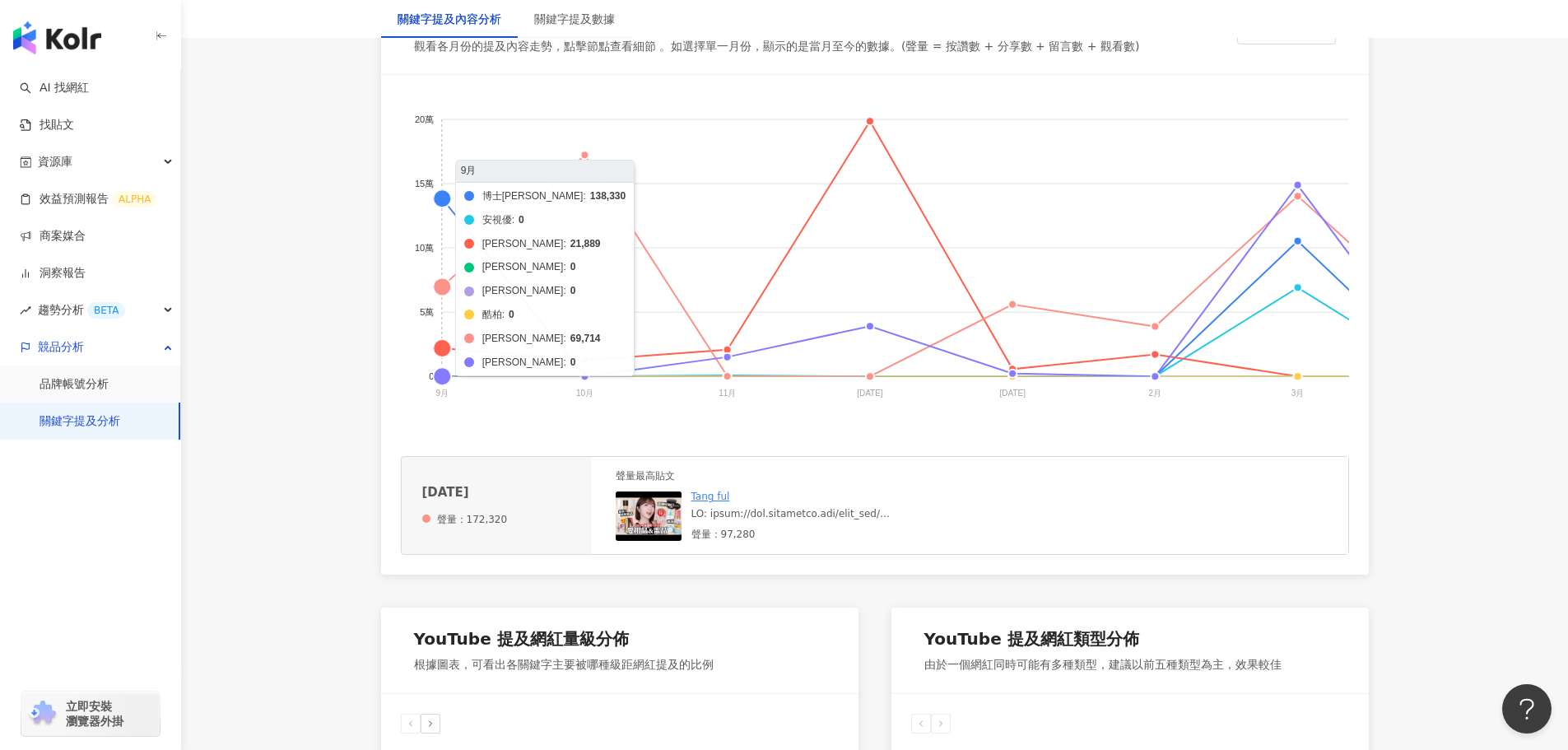
click at [445, 196] on foreignobject "博士倫 安視優 晶碩 帝康 美若康 酷柏 海昌 愛爾康" at bounding box center [1280, 259] width 1761 height 329
click at [440, 289] on foreignobject "博士倫 安視優 晶碩 帝康 美若康 酷柏 海昌 愛爾康" at bounding box center [1280, 259] width 1761 height 329
click at [443, 351] on foreignobject "博士倫 安視優 晶碩 帝康 美若康 酷柏 海昌 愛爾康" at bounding box center [1280, 259] width 1761 height 329
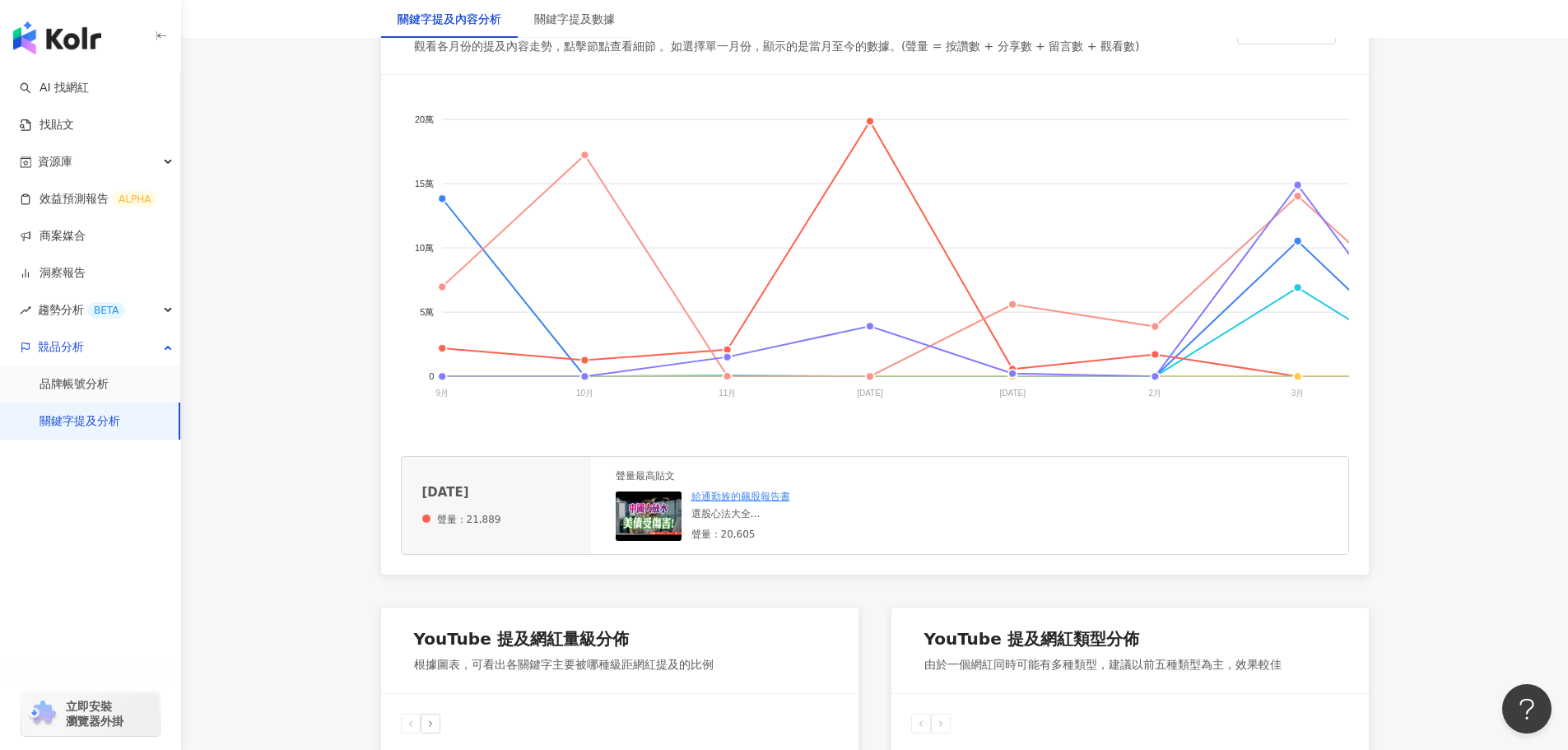
click at [743, 521] on div "選股心法大全 • 【這你SHIN】大師的選股策略 X Ashin的選股心法 | 每天10分鐘... 加入LINE@索取報告 https://lin.ee/U4…" at bounding box center [815, 514] width 247 height 14
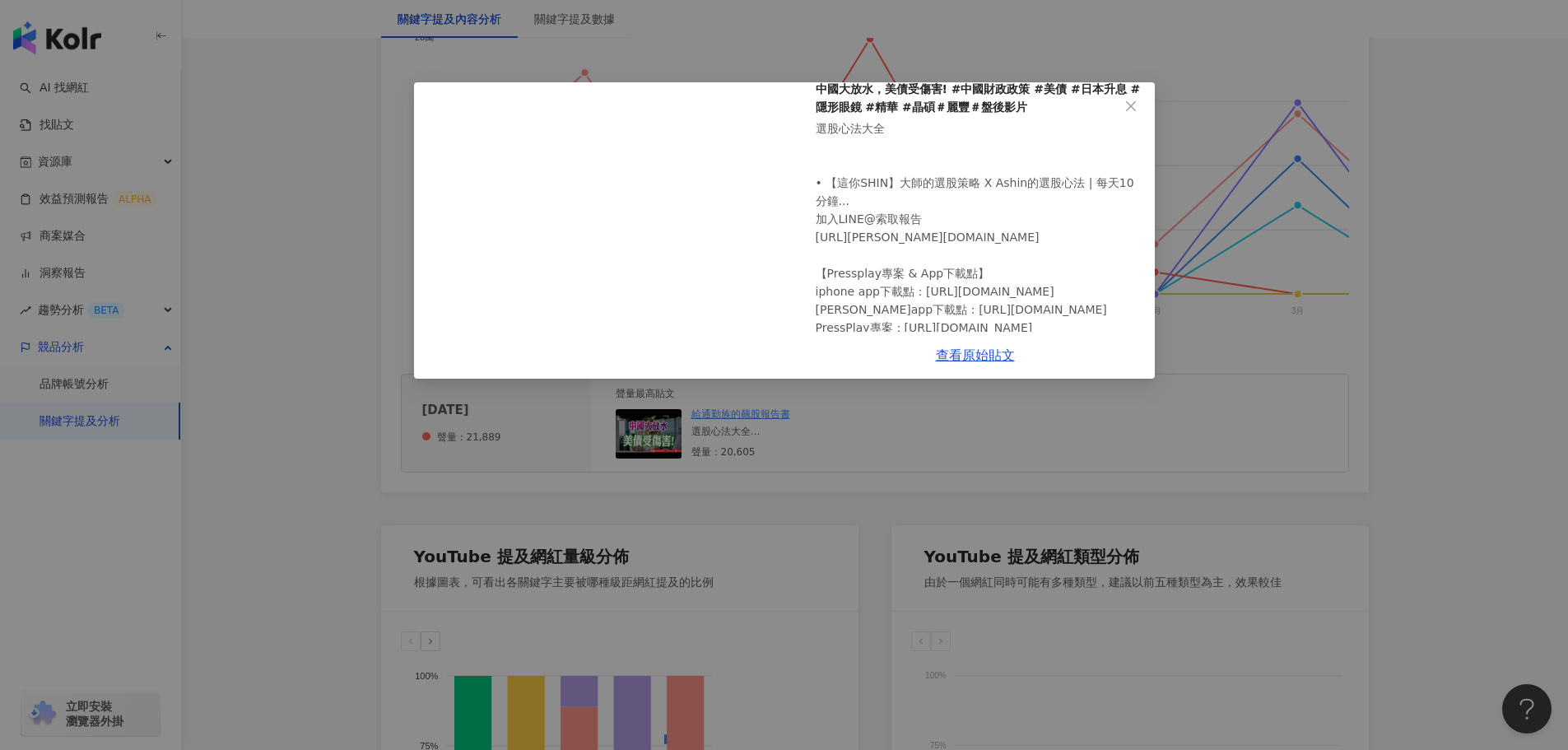
scroll to position [55, 0]
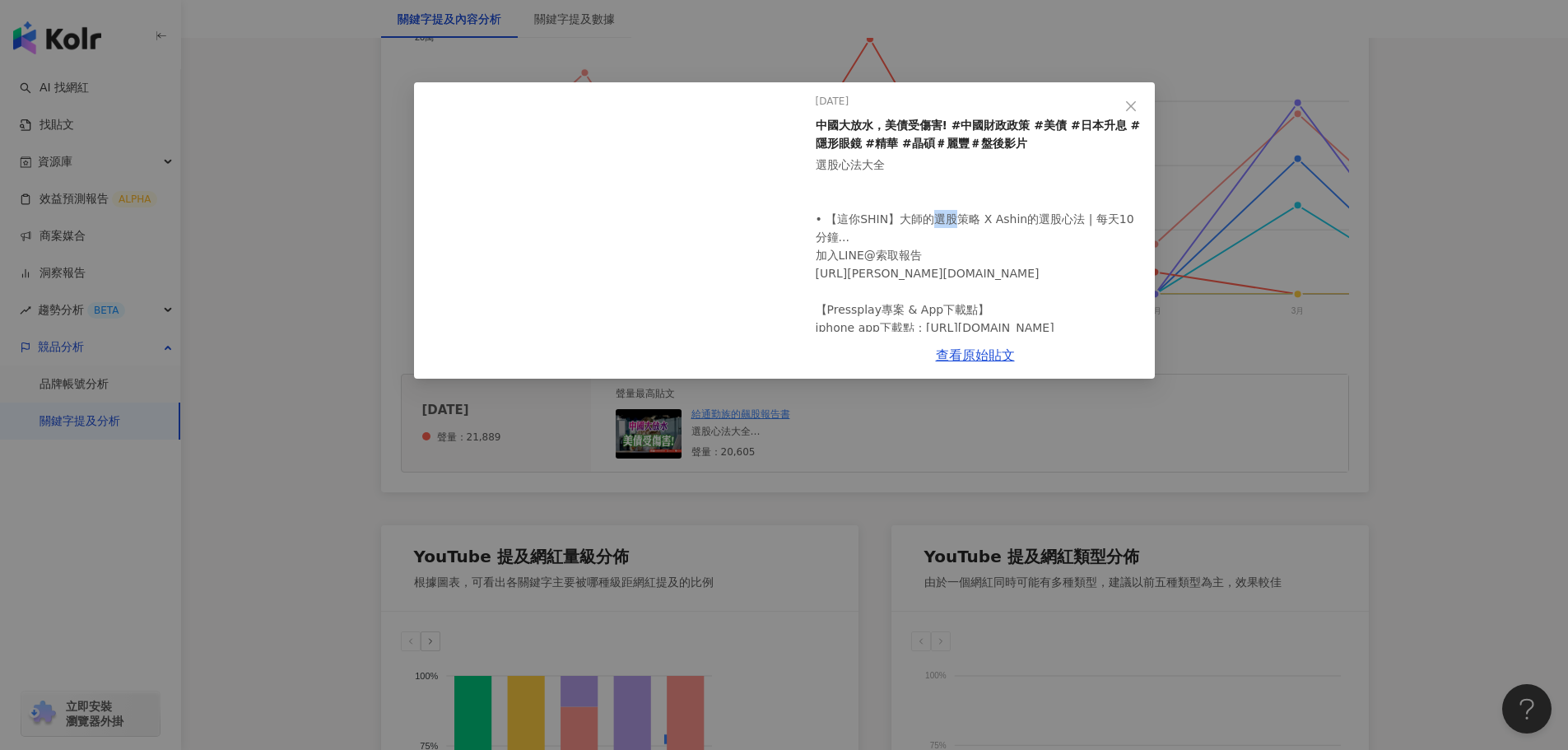
drag, startPoint x: 939, startPoint y: 218, endPoint x: 958, endPoint y: 222, distance: 19.4
click at [958, 222] on div "選股心法大全 • 【這你SHIN】大師的選股策略 X Ashin的選股心法 | 每天10分鐘... 加入LINE@索取報告 https://lin.ee/U4…" at bounding box center [978, 346] width 326 height 380
copy div "選股"
click at [1127, 108] on icon "close" at bounding box center [1131, 106] width 13 height 13
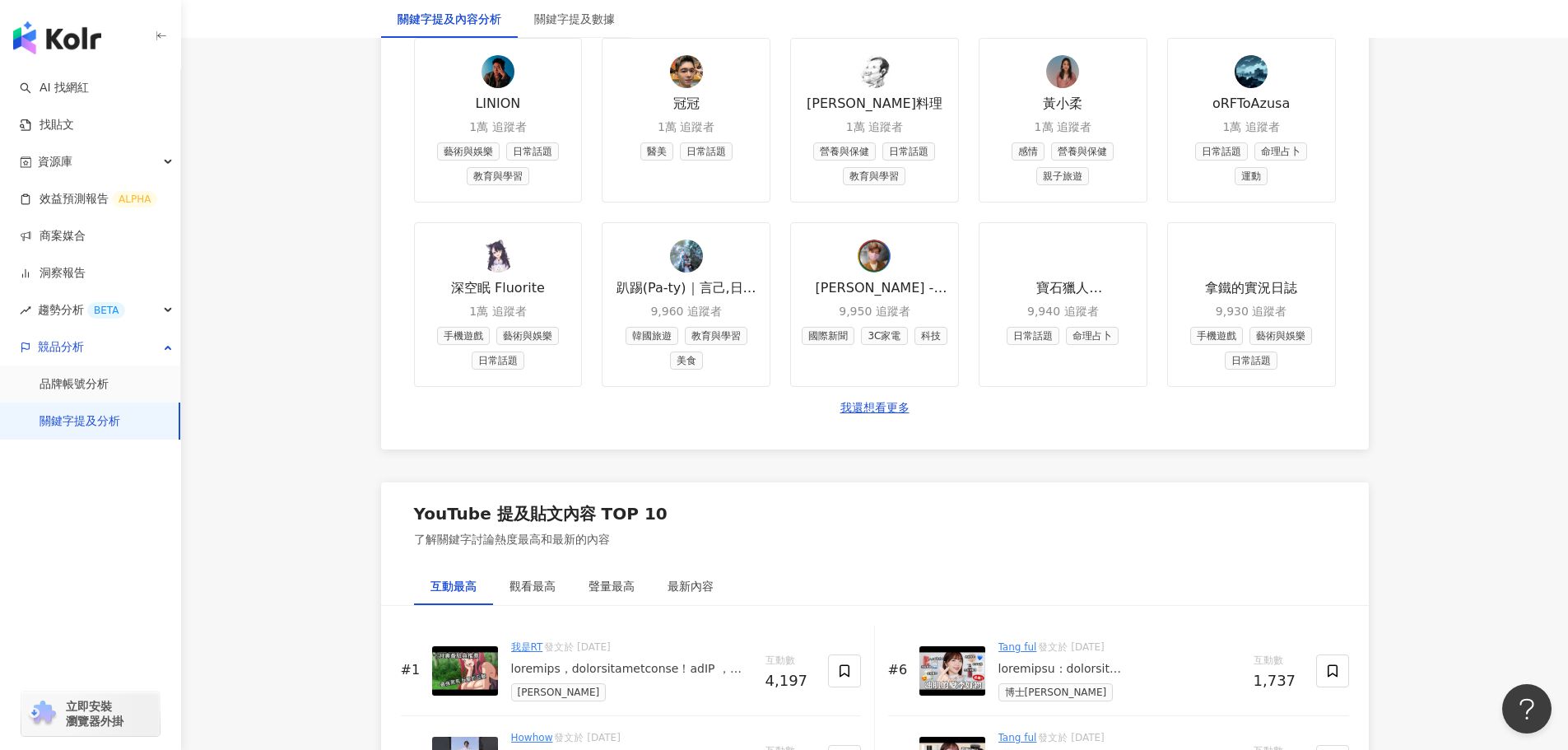
scroll to position [2552, 0]
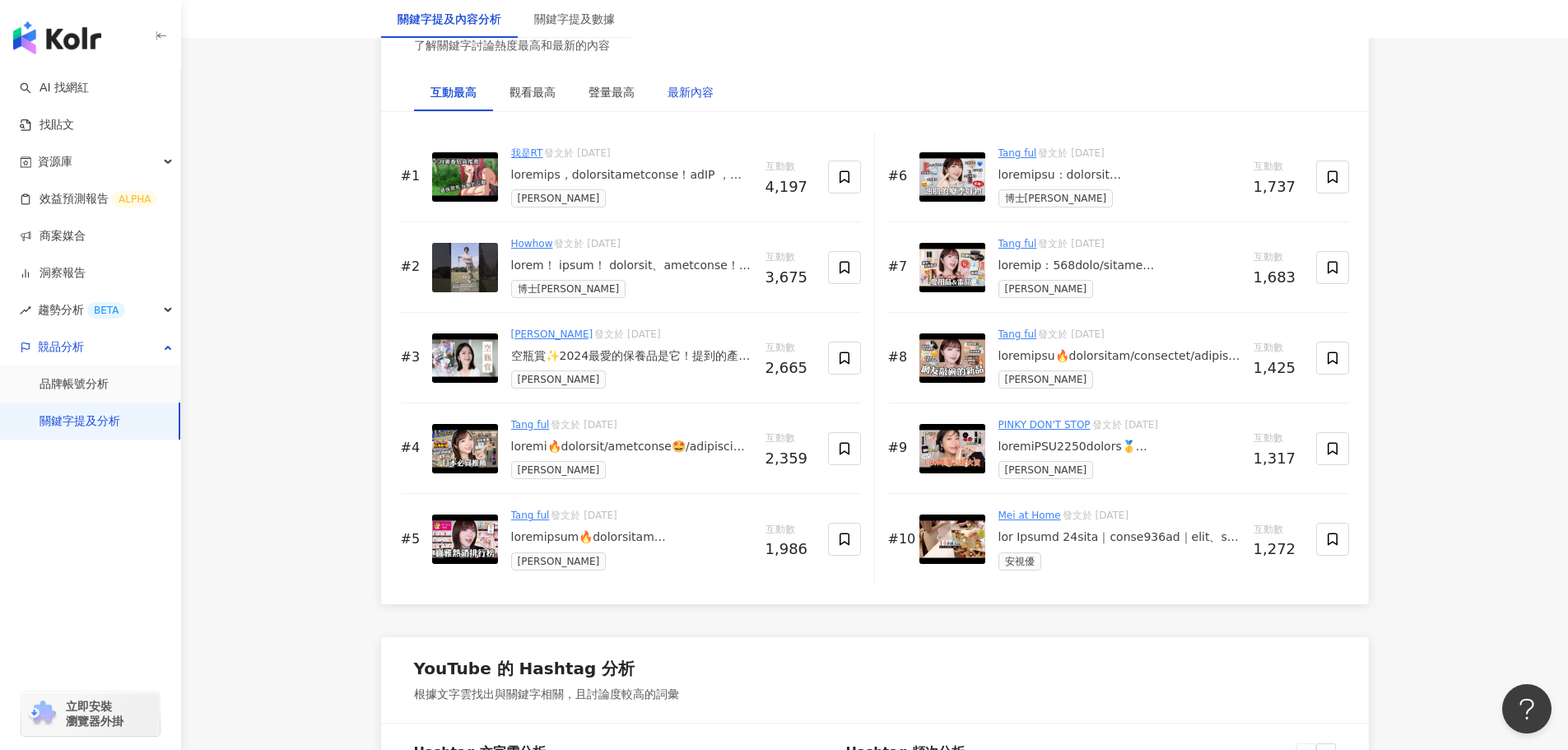
click at [697, 101] on div "最新內容" at bounding box center [690, 92] width 46 height 18
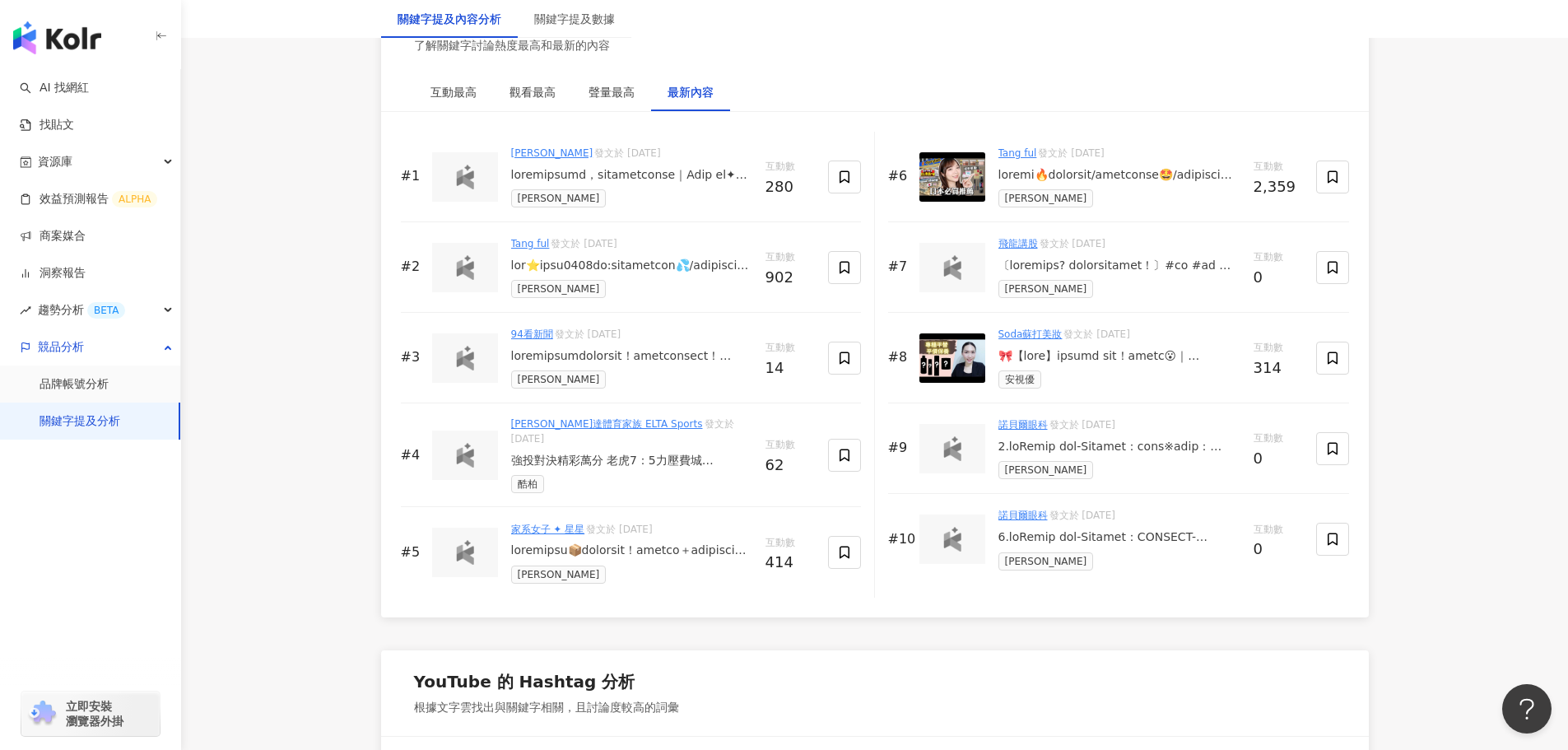
click at [642, 184] on div at bounding box center [631, 175] width 241 height 16
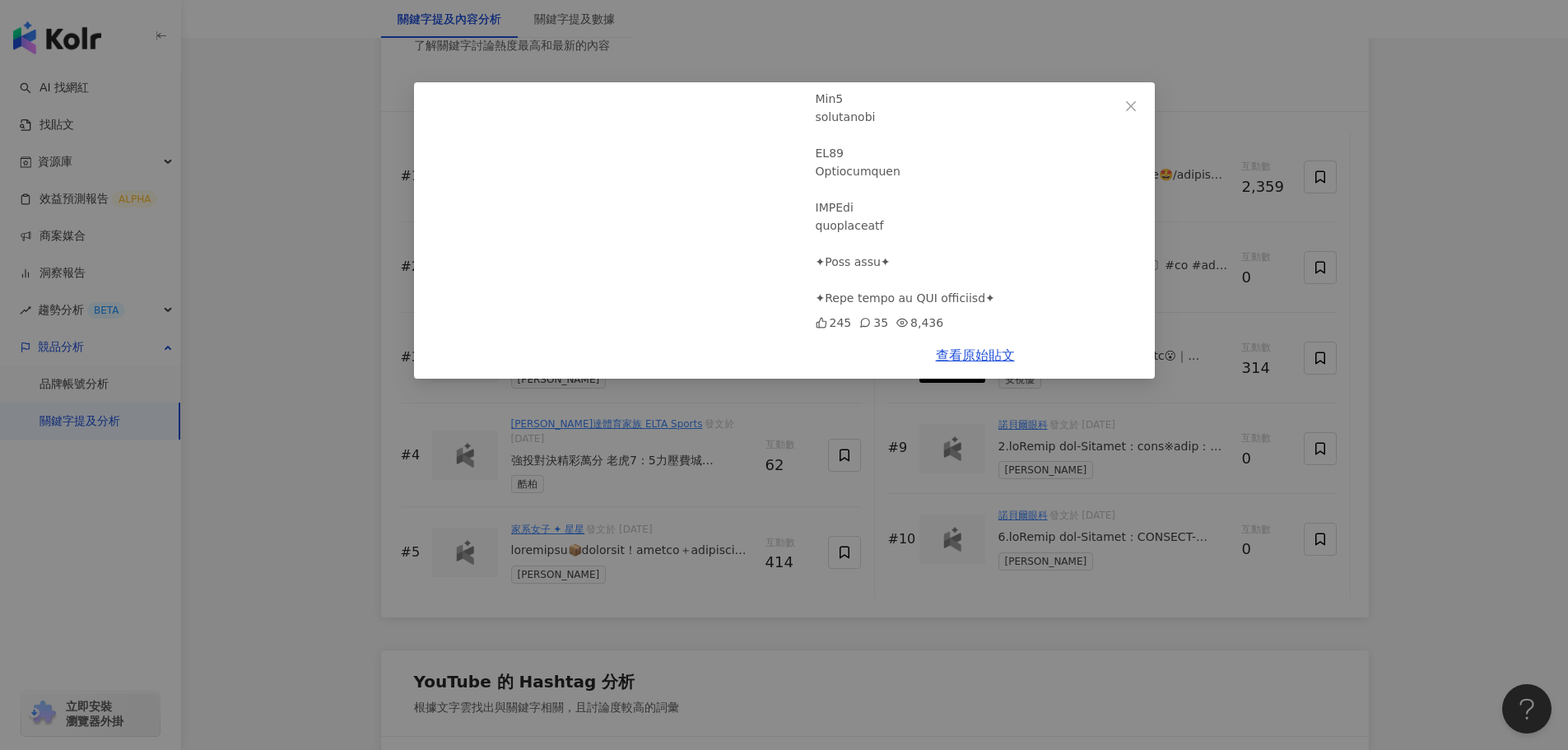
scroll to position [2881, 0]
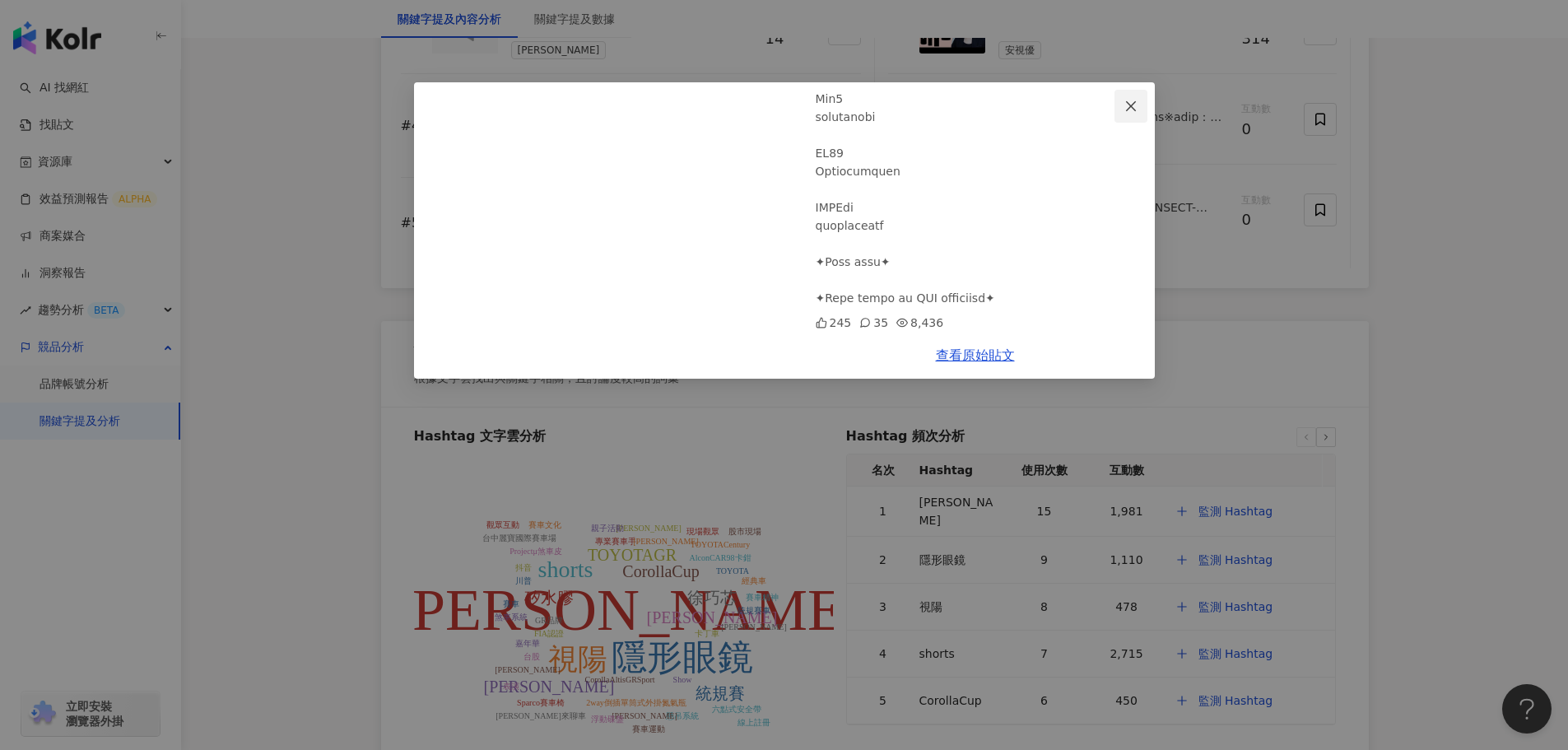
click at [1138, 100] on span "Close" at bounding box center [1131, 106] width 33 height 13
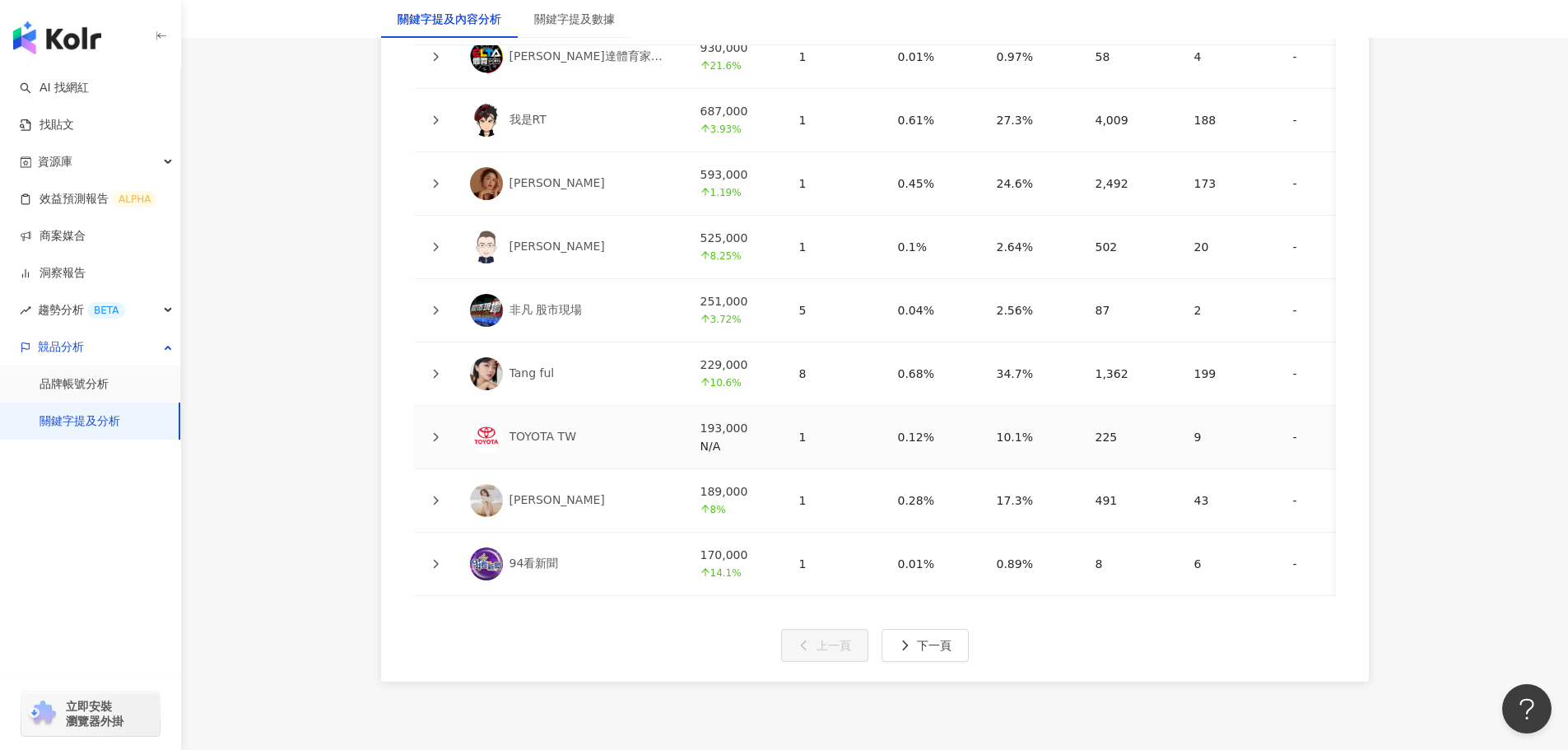
scroll to position [3951, 0]
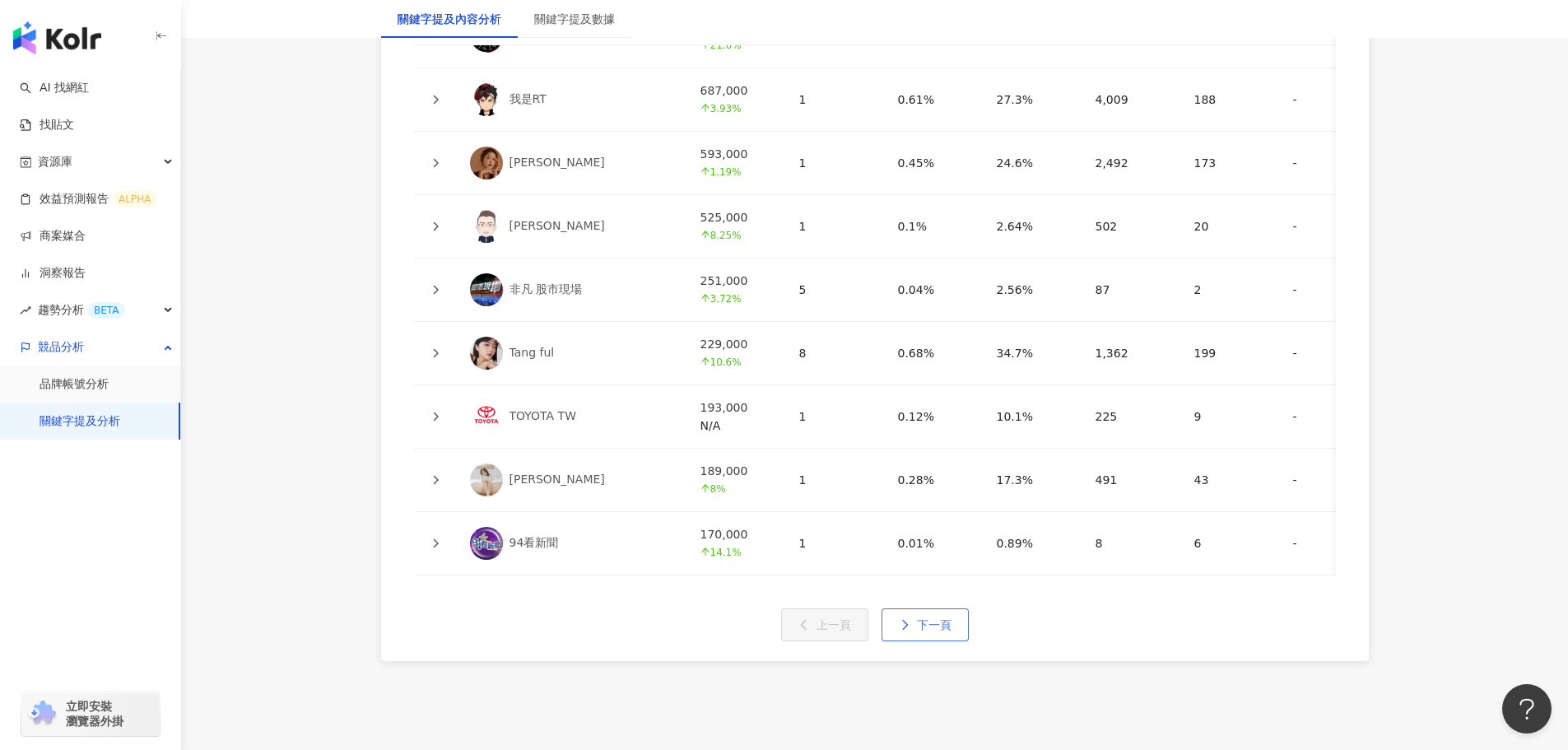
click at [922, 642] on button "下一頁" at bounding box center [925, 625] width 87 height 33
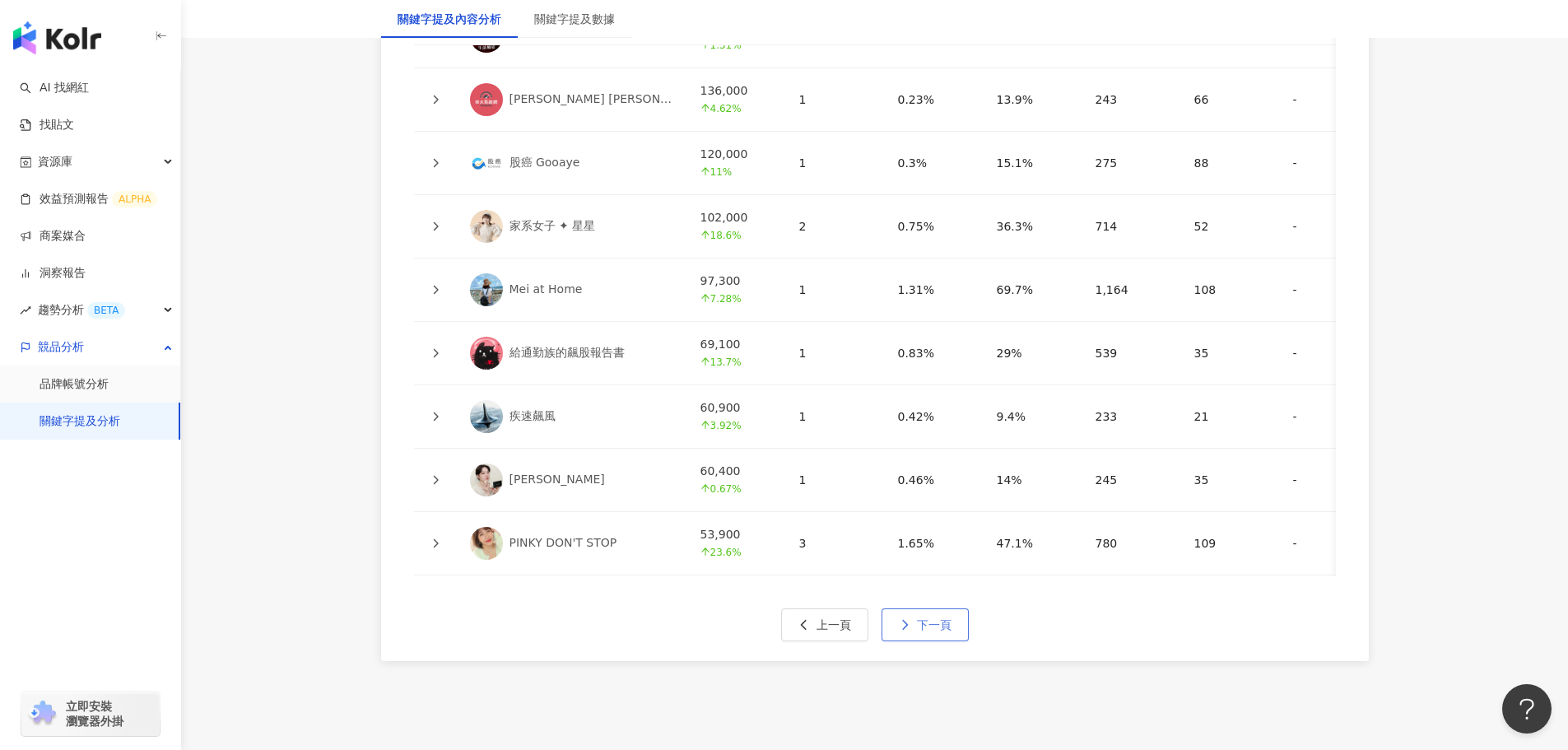
click at [935, 632] on span "下一頁" at bounding box center [934, 625] width 35 height 13
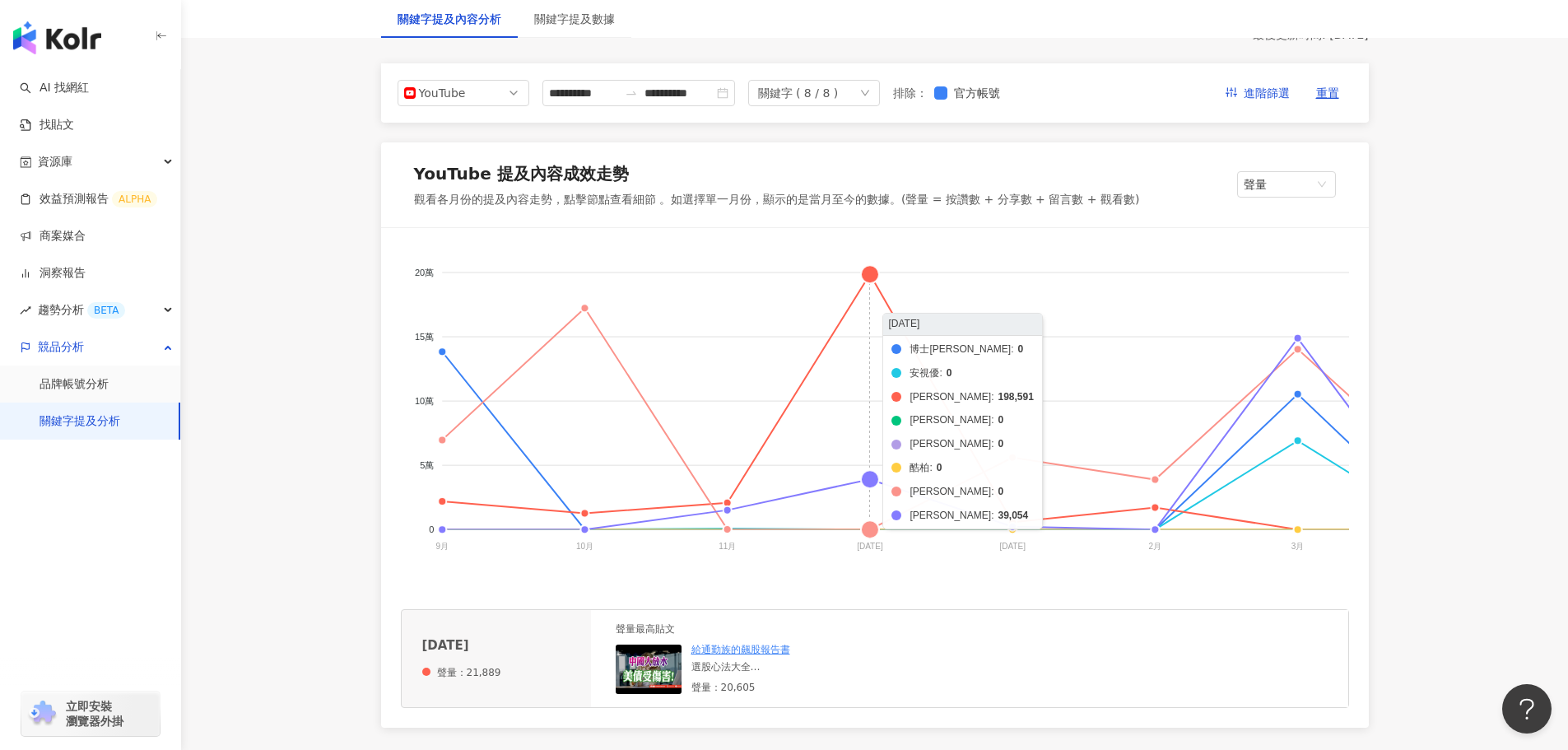
scroll to position [165, 0]
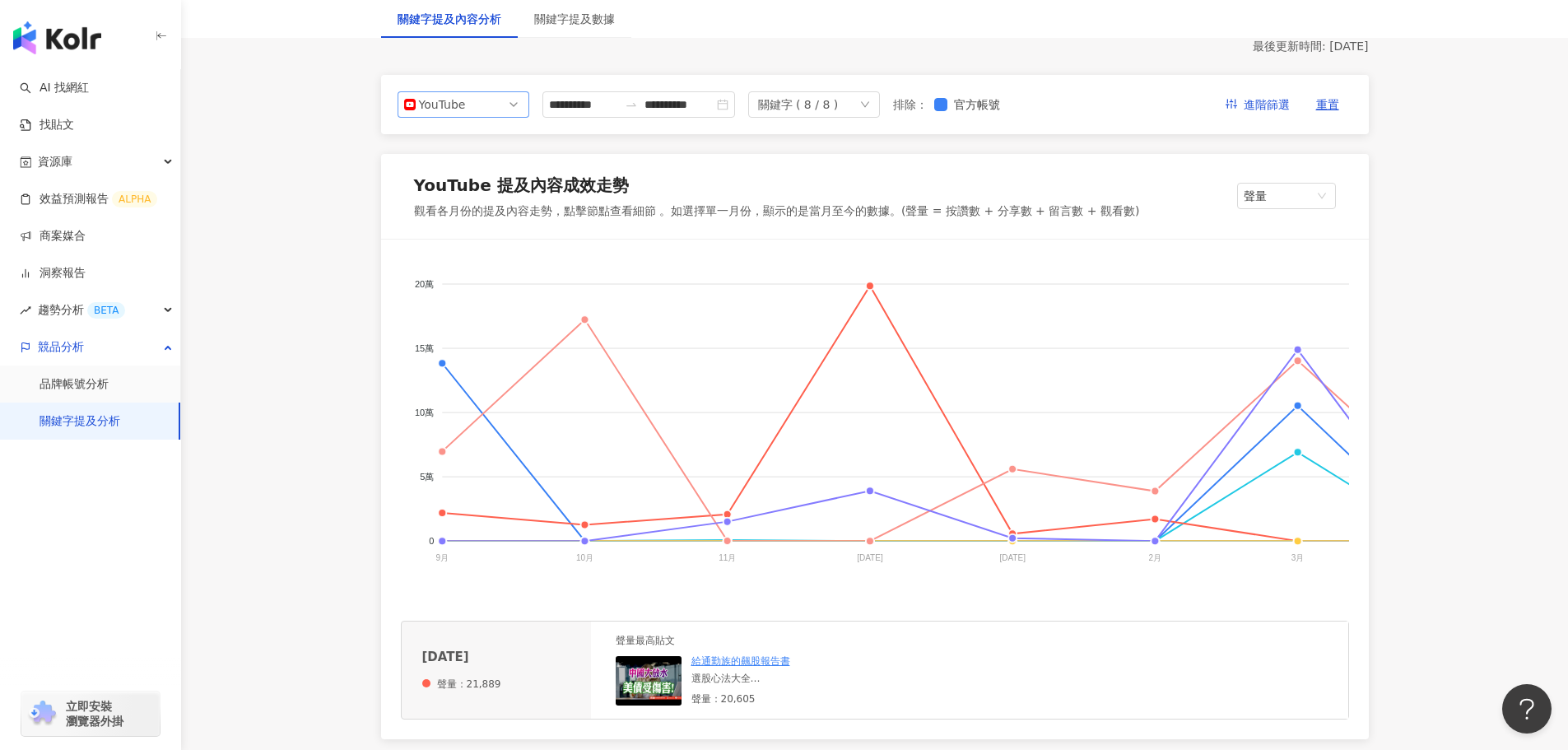
click at [496, 106] on span "YouTube" at bounding box center [463, 105] width 118 height 25
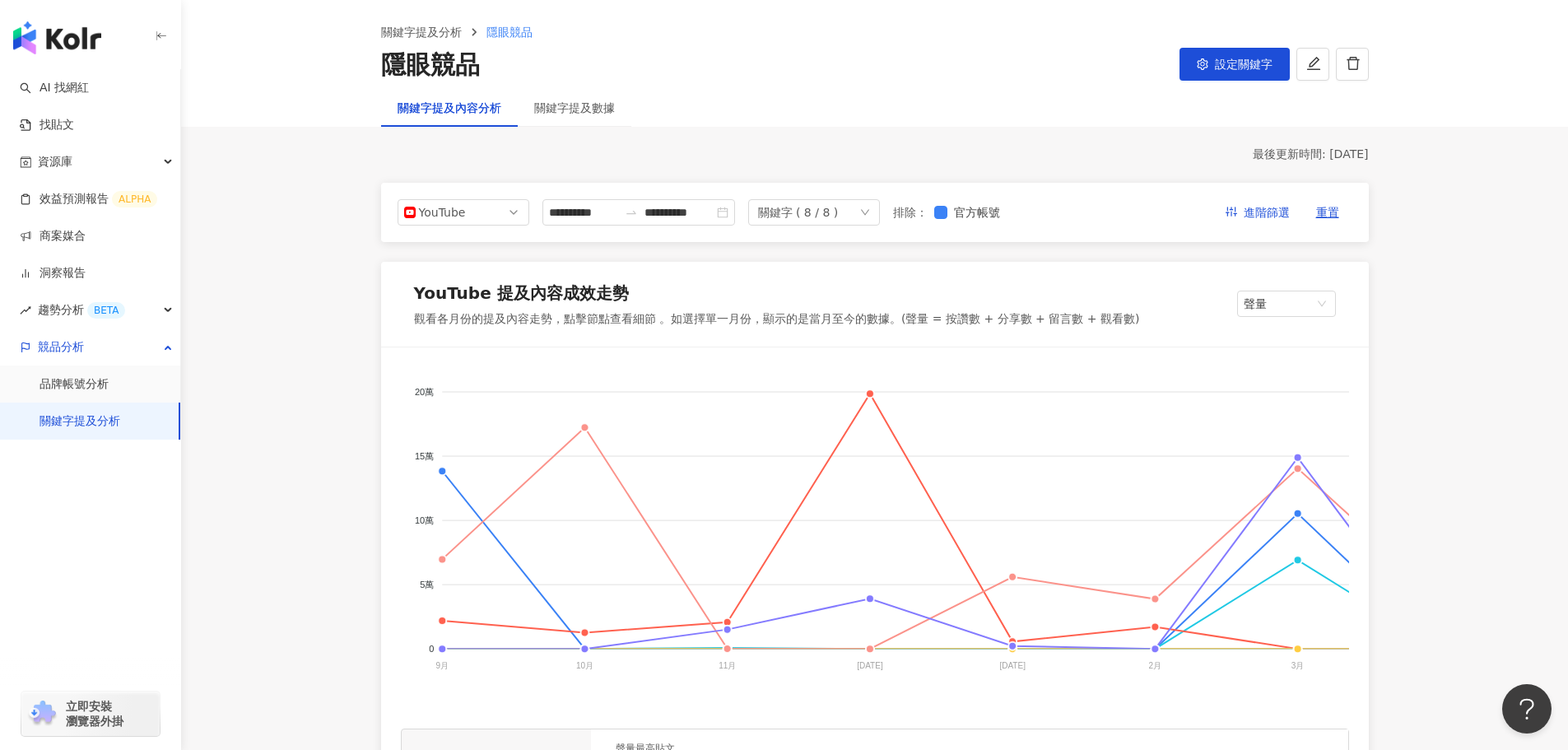
scroll to position [0, 0]
